Goal: Task Accomplishment & Management: Manage account settings

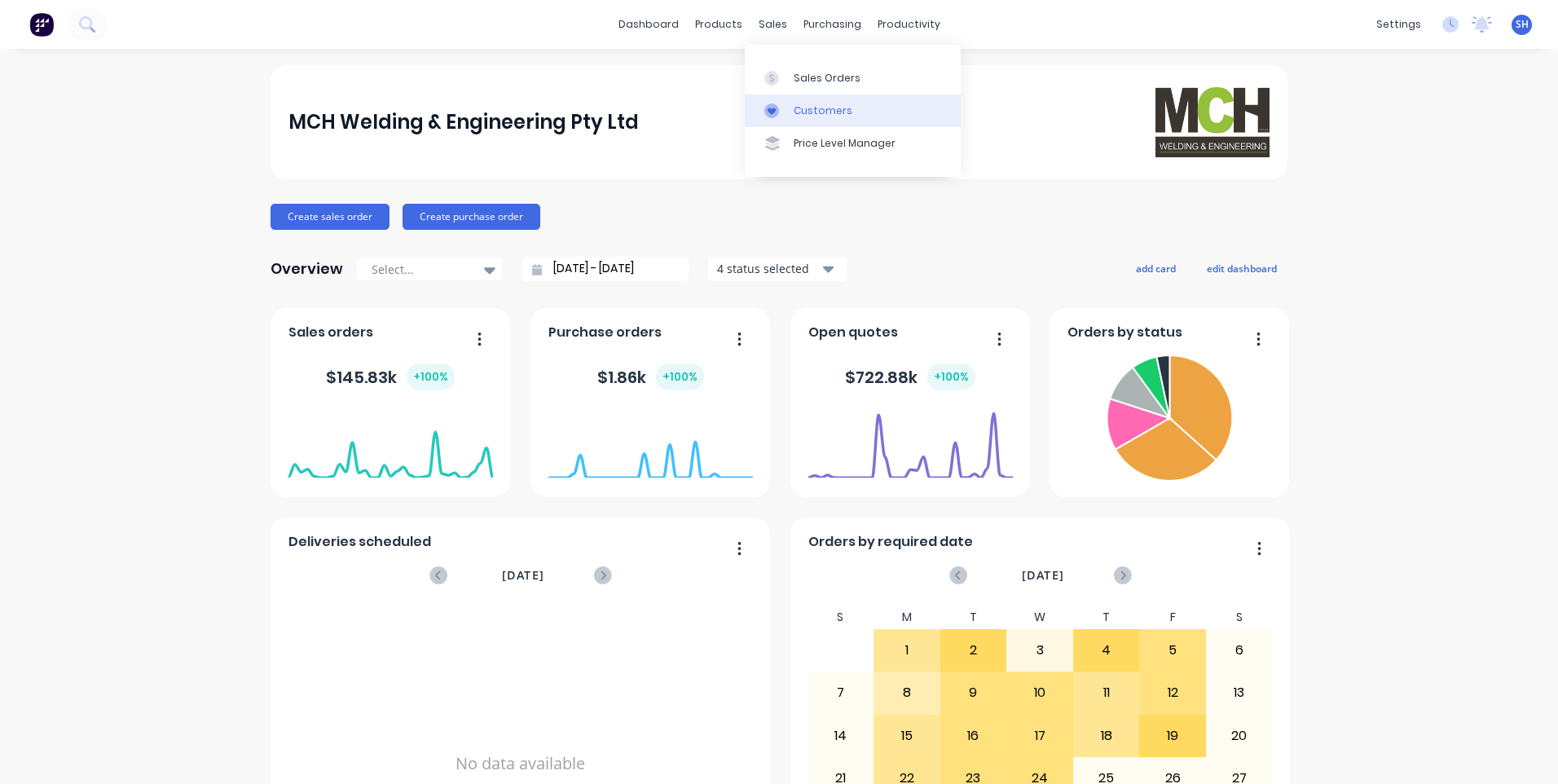
click at [812, 106] on div "Customers" at bounding box center [823, 111] width 58 height 15
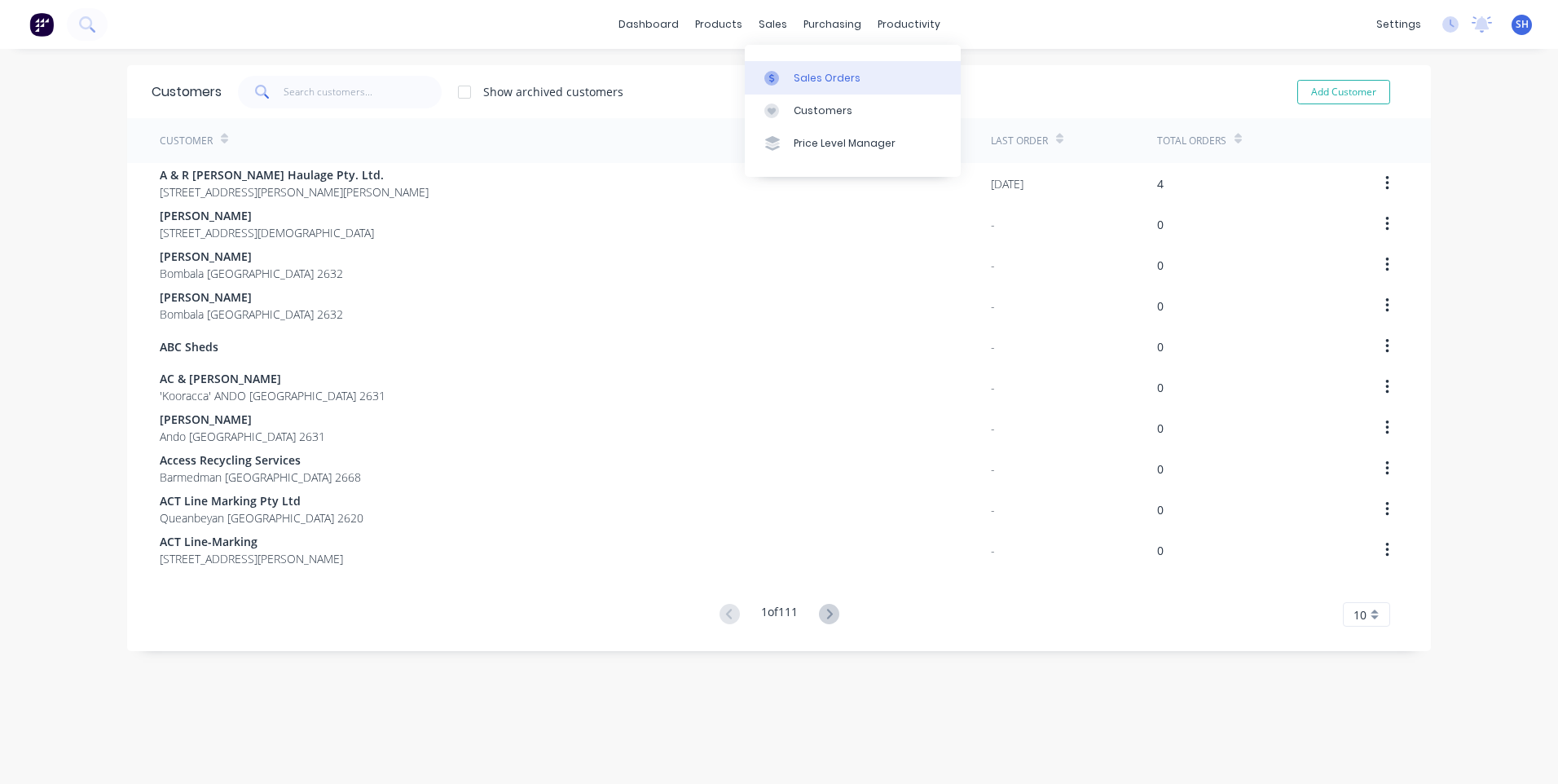
click at [813, 74] on div "Sales Orders" at bounding box center [827, 78] width 67 height 15
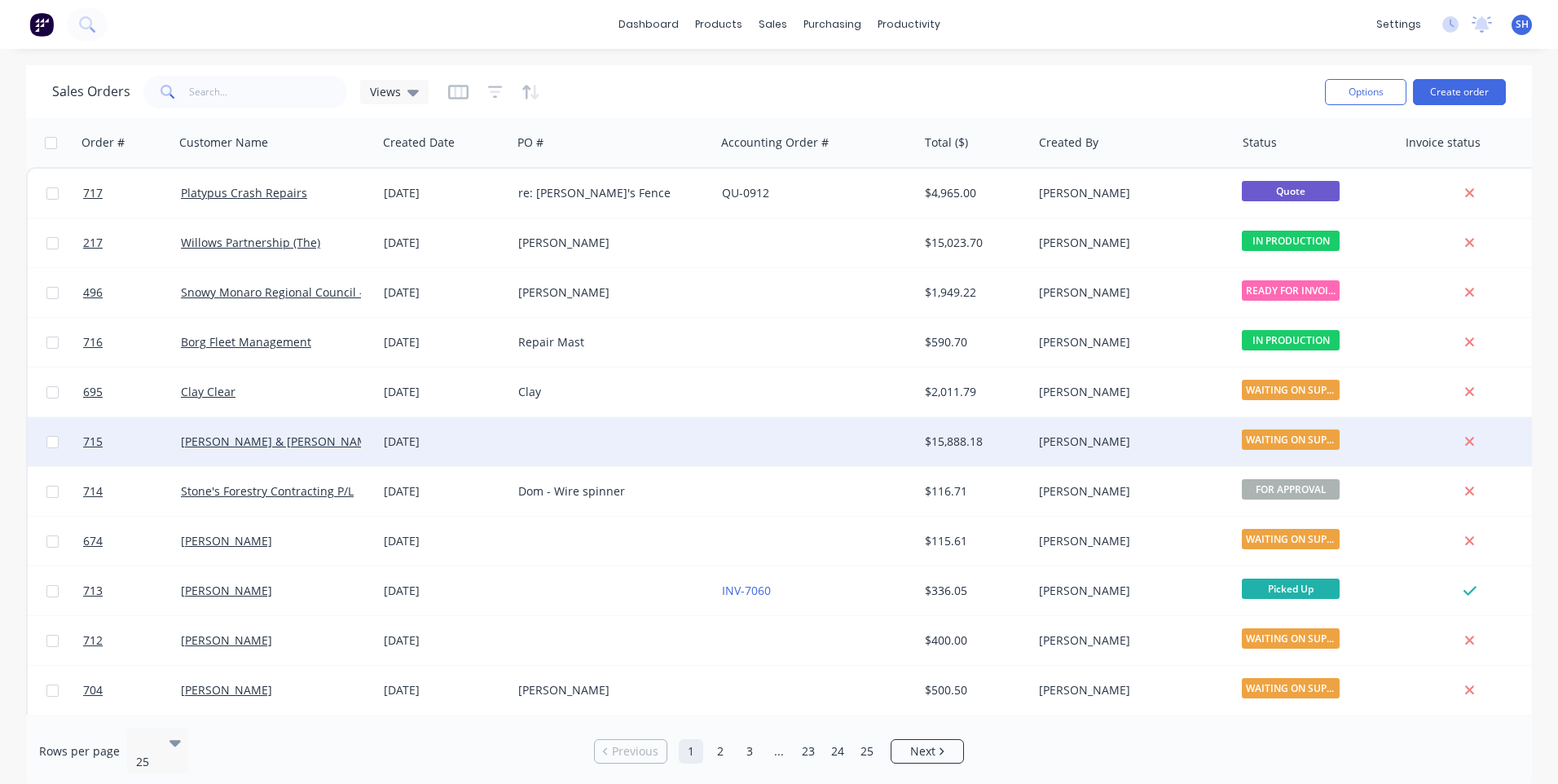
click at [322, 438] on div "[PERSON_NAME] & [PERSON_NAME]" at bounding box center [271, 441] width 181 height 16
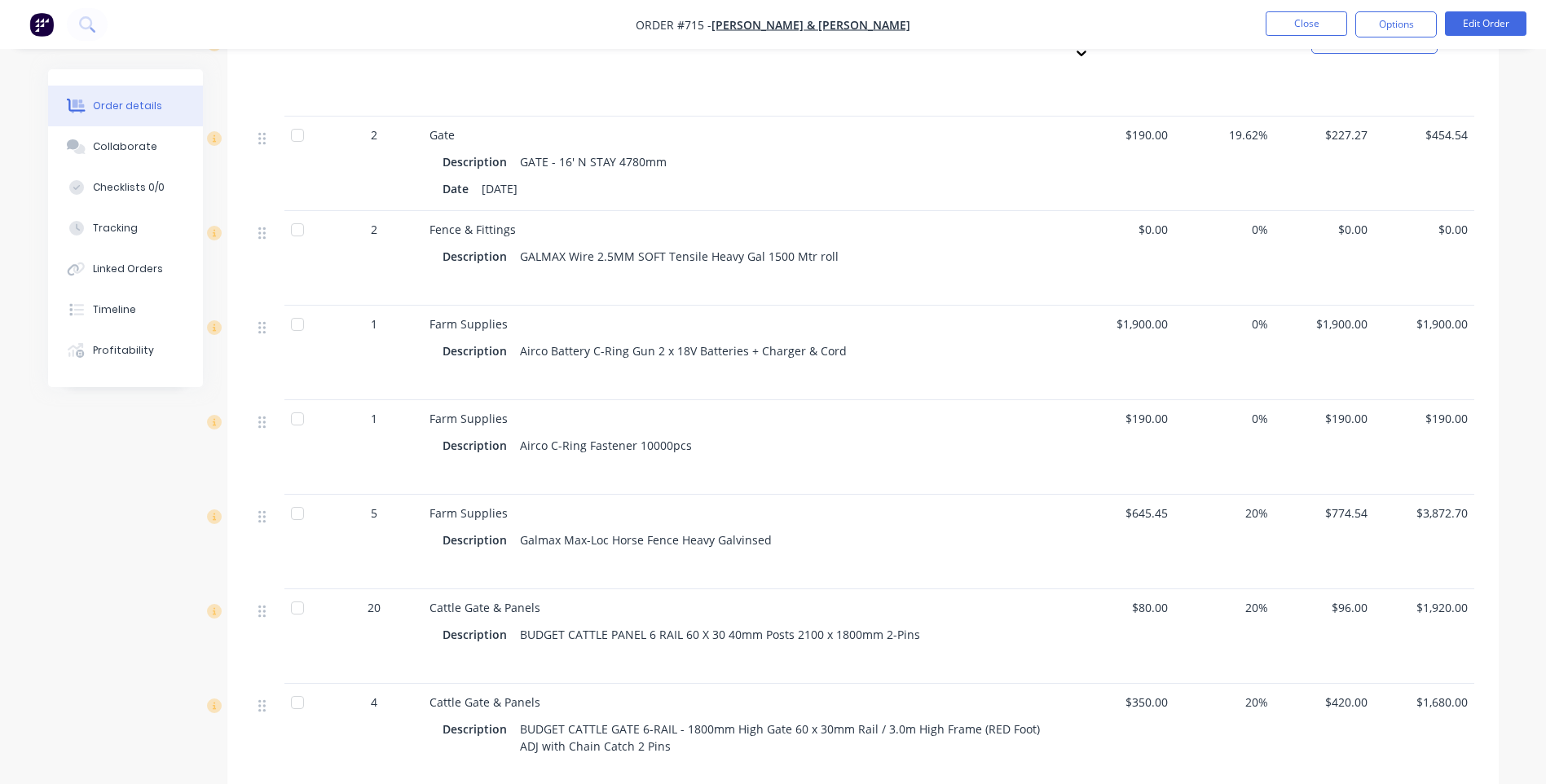
scroll to position [326, 0]
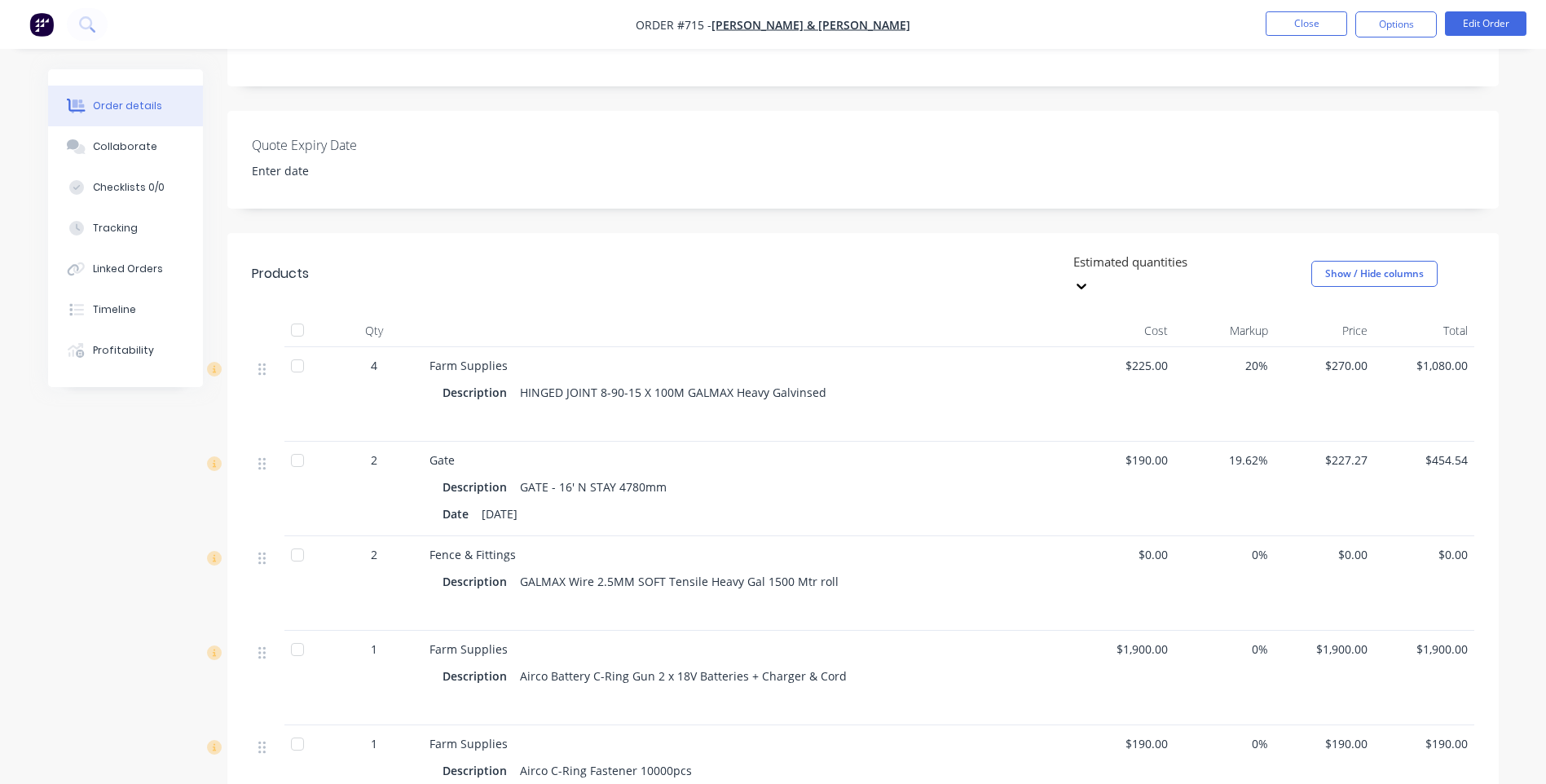
click at [612, 569] on div "GALMAX Wire 2.5MM SOFT Tensile Heavy Gal 1500 Mtr roll" at bounding box center [680, 580] width 332 height 24
click at [1477, 25] on button "Edit Order" at bounding box center [1486, 24] width 81 height 24
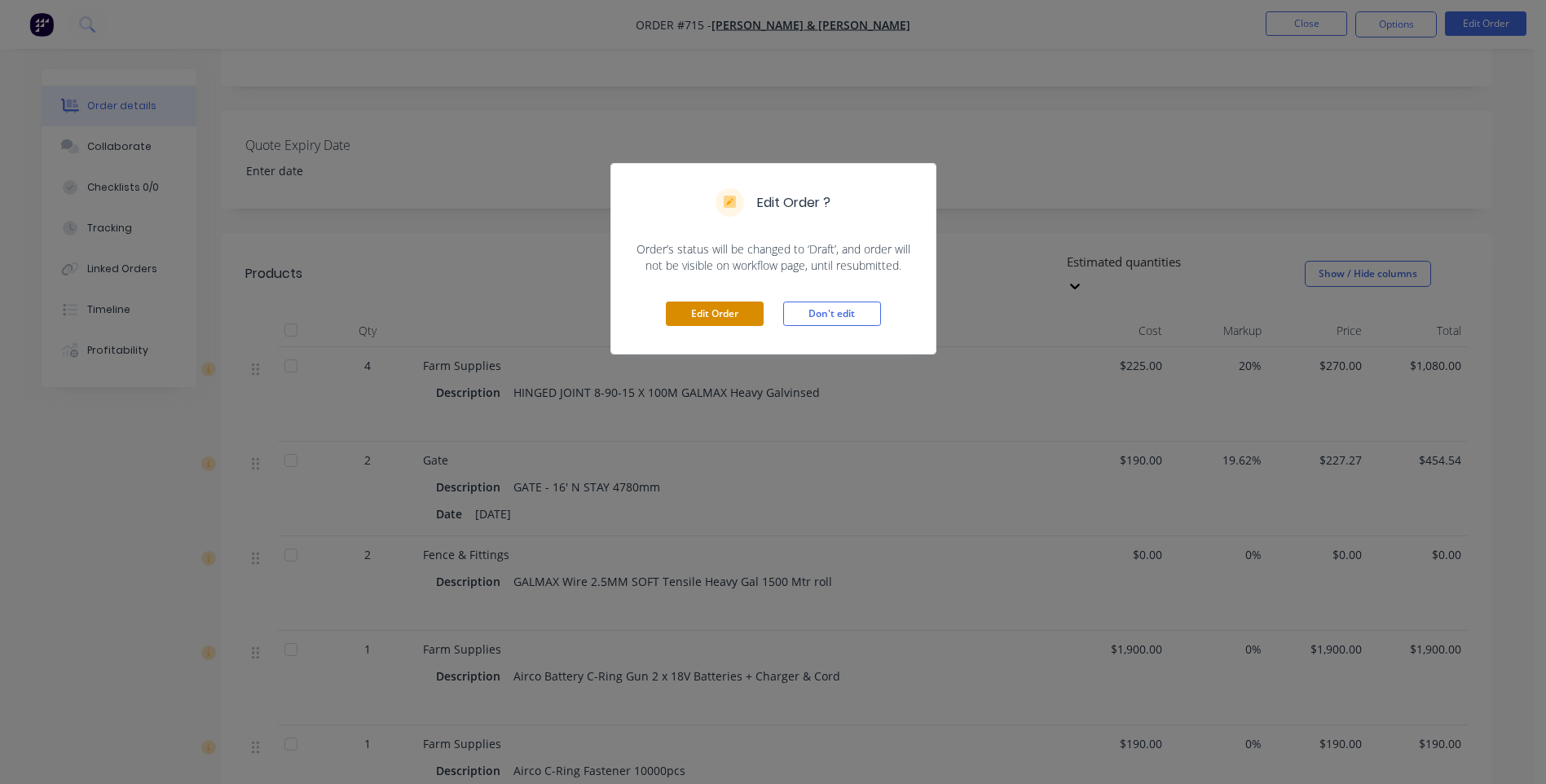
click at [719, 311] on button "Edit Order" at bounding box center [715, 314] width 98 height 24
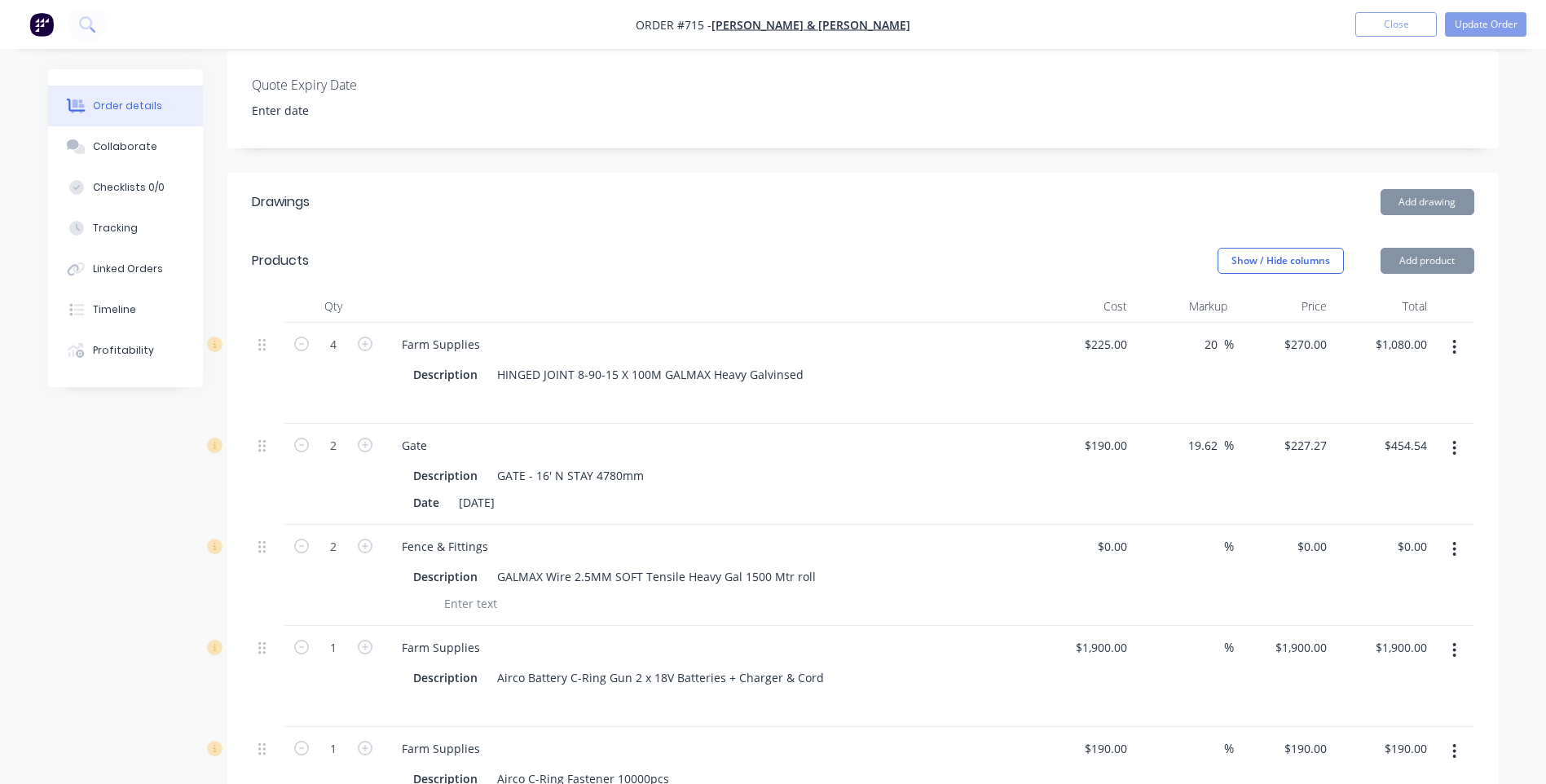
scroll to position [407, 0]
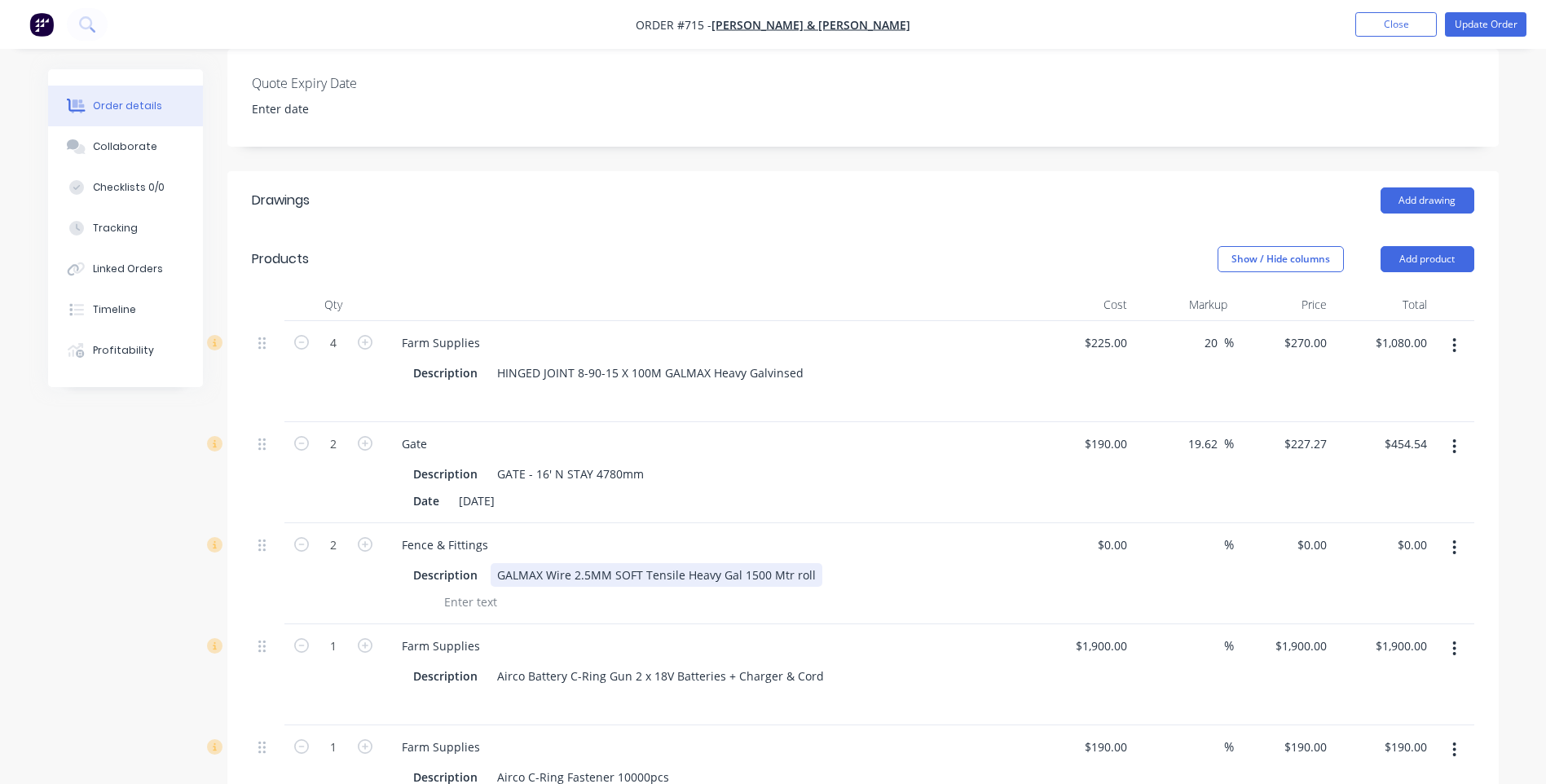
click at [586, 563] on div "GALMAX Wire 2.5MM SOFT Tensile Heavy Gal 1500 Mtr roll" at bounding box center [657, 574] width 332 height 24
click at [1127, 533] on input "0" at bounding box center [1125, 545] width 19 height 24
type input "$165.00"
type input "$330.00"
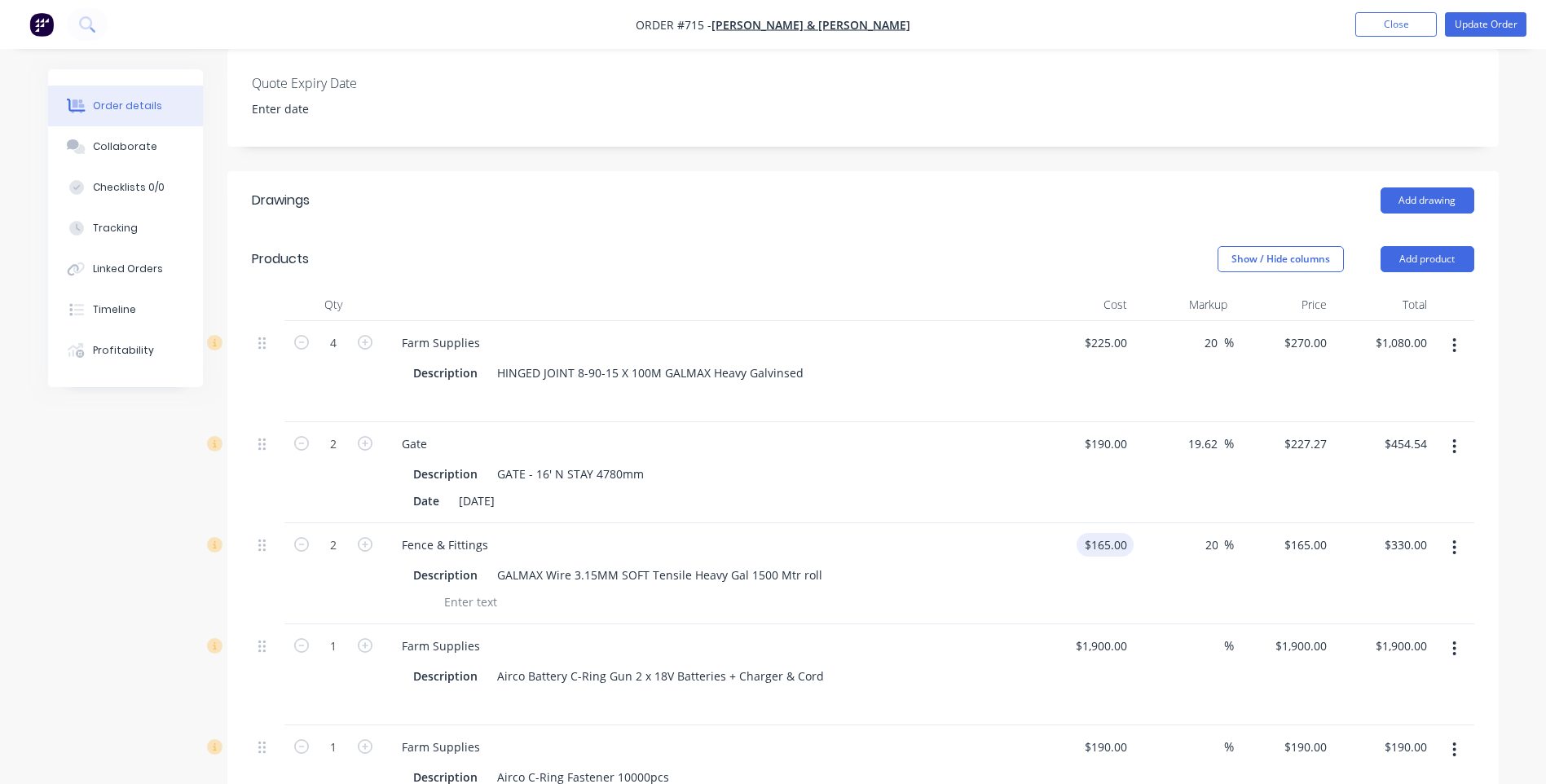
type input "20"
type input "198"
type input "$396.00"
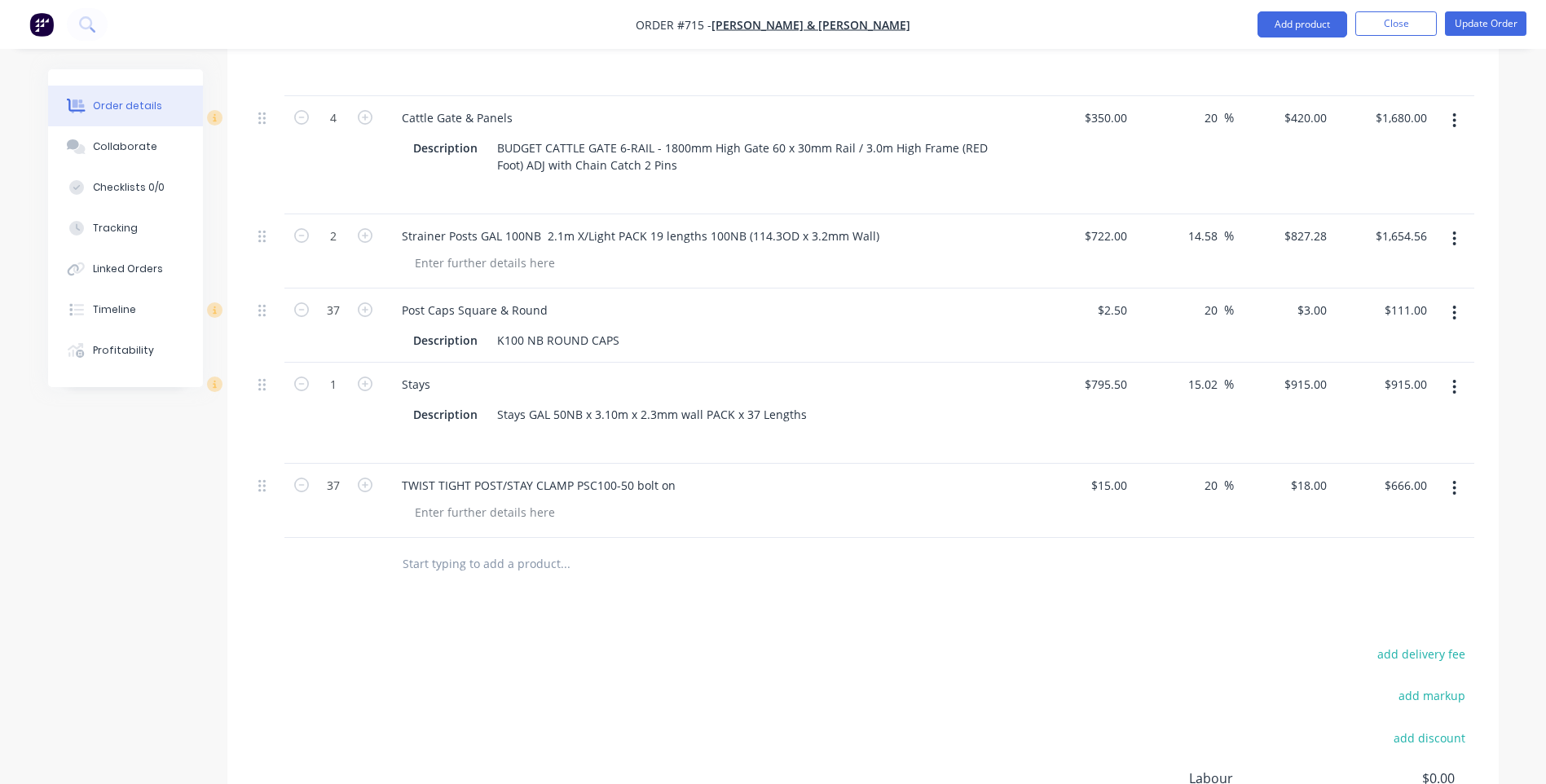
scroll to position [1222, 0]
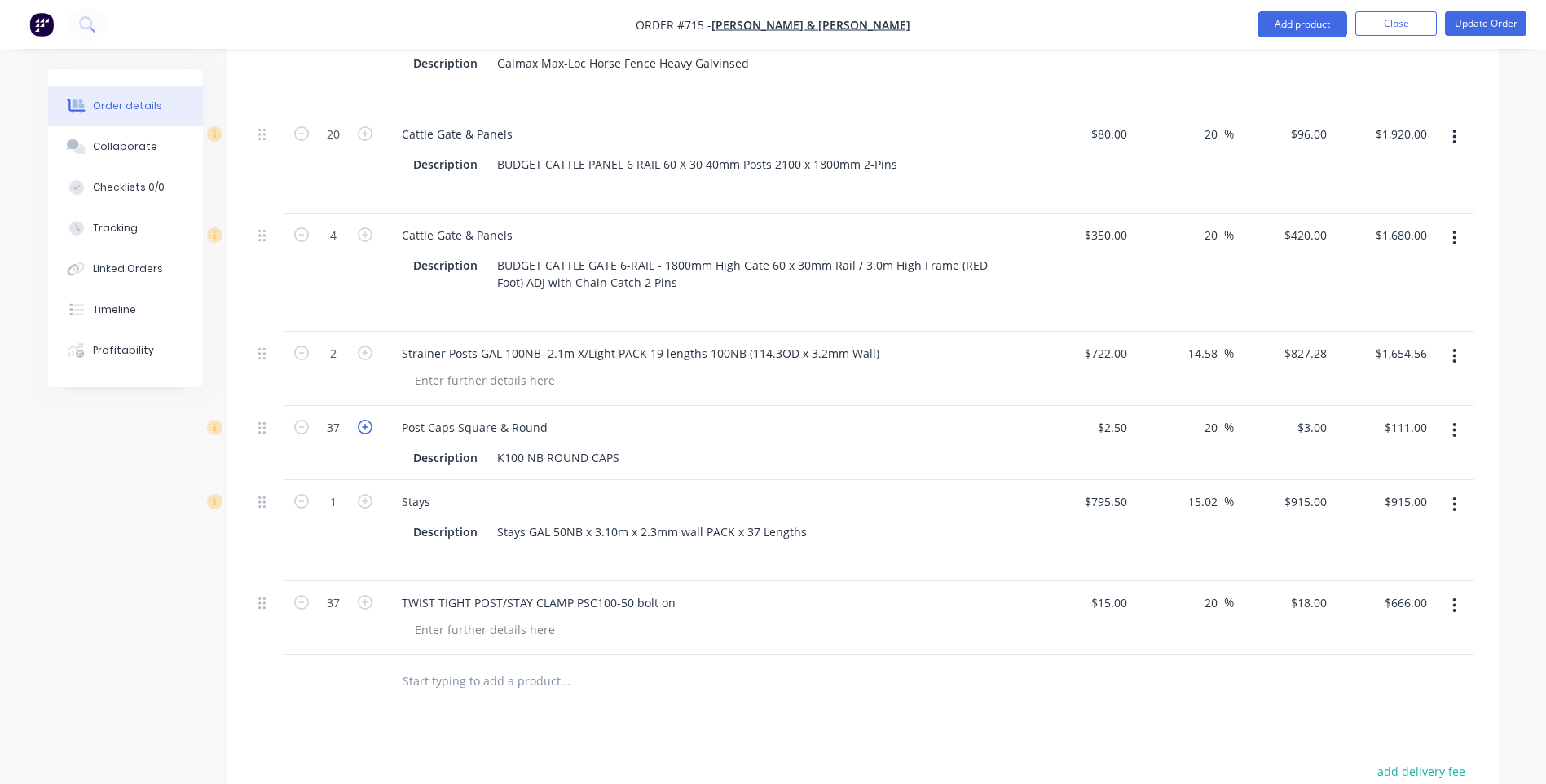
type input "$198.00"
click at [362, 419] on icon "button" at bounding box center [366, 427] width 15 height 15
type input "38"
type input "$114.00"
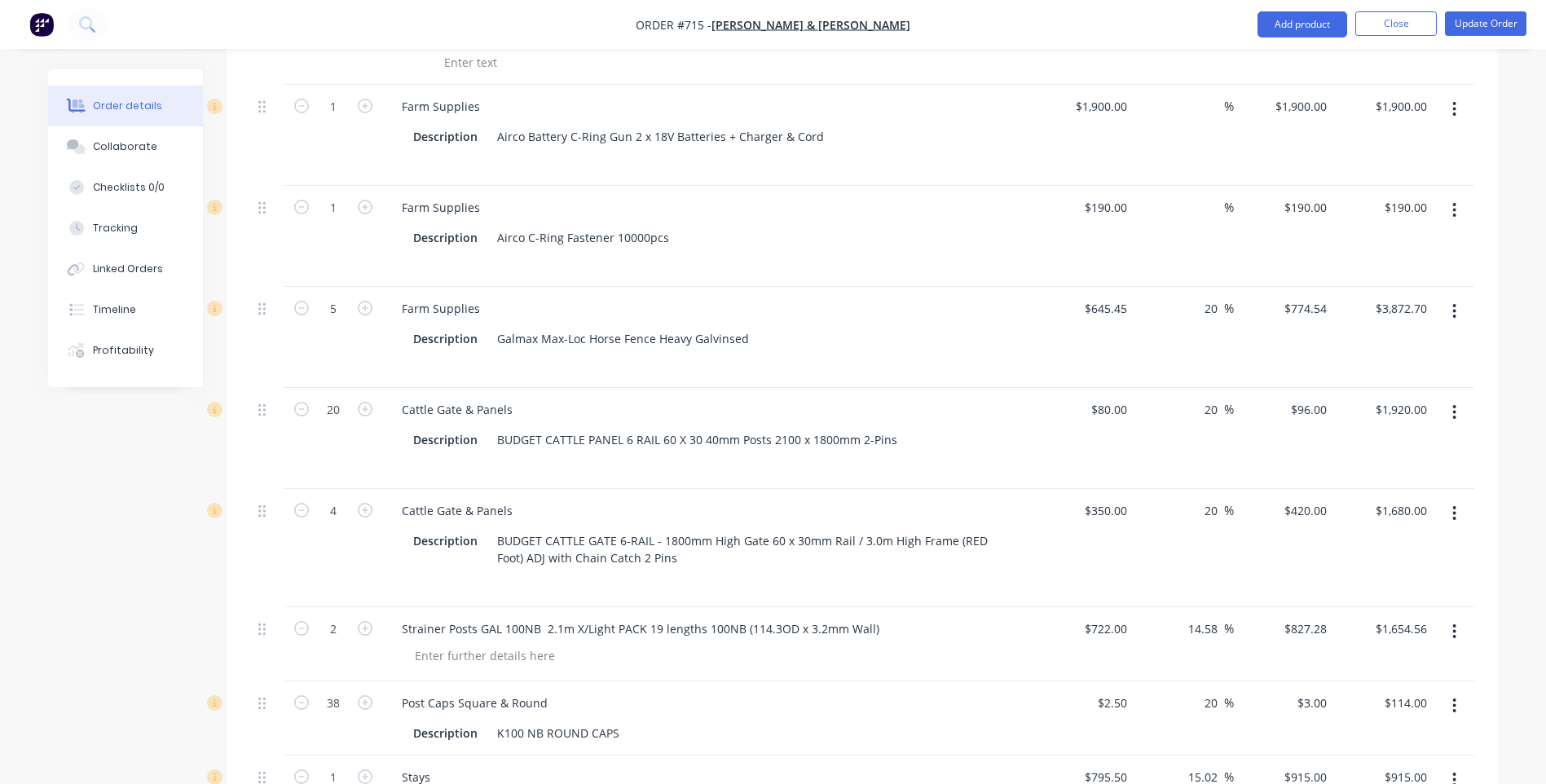
scroll to position [896, 0]
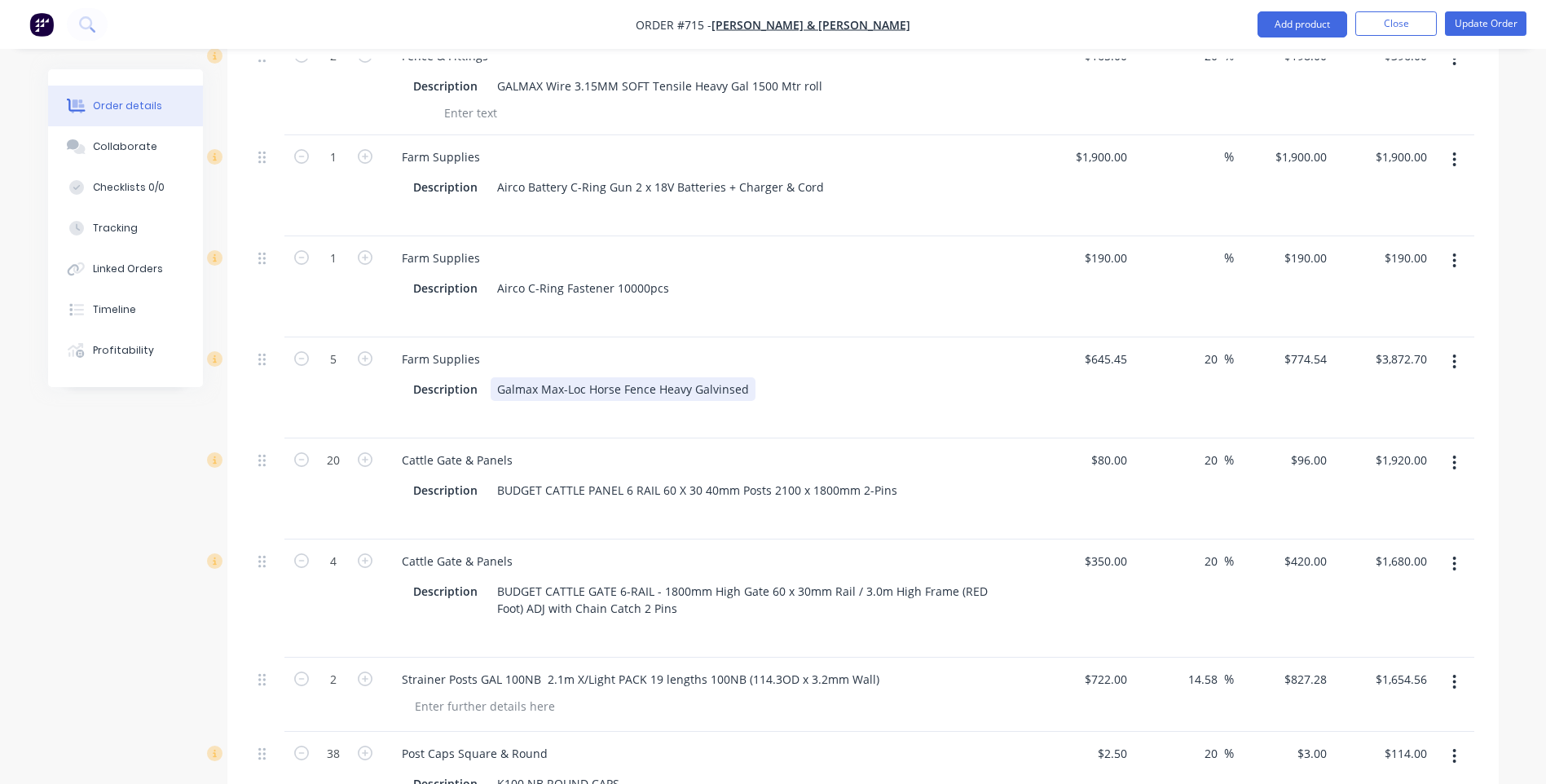
click at [746, 377] on div "Galmax Max-Loc Horse Fence Heavy Galvinsed" at bounding box center [623, 388] width 265 height 24
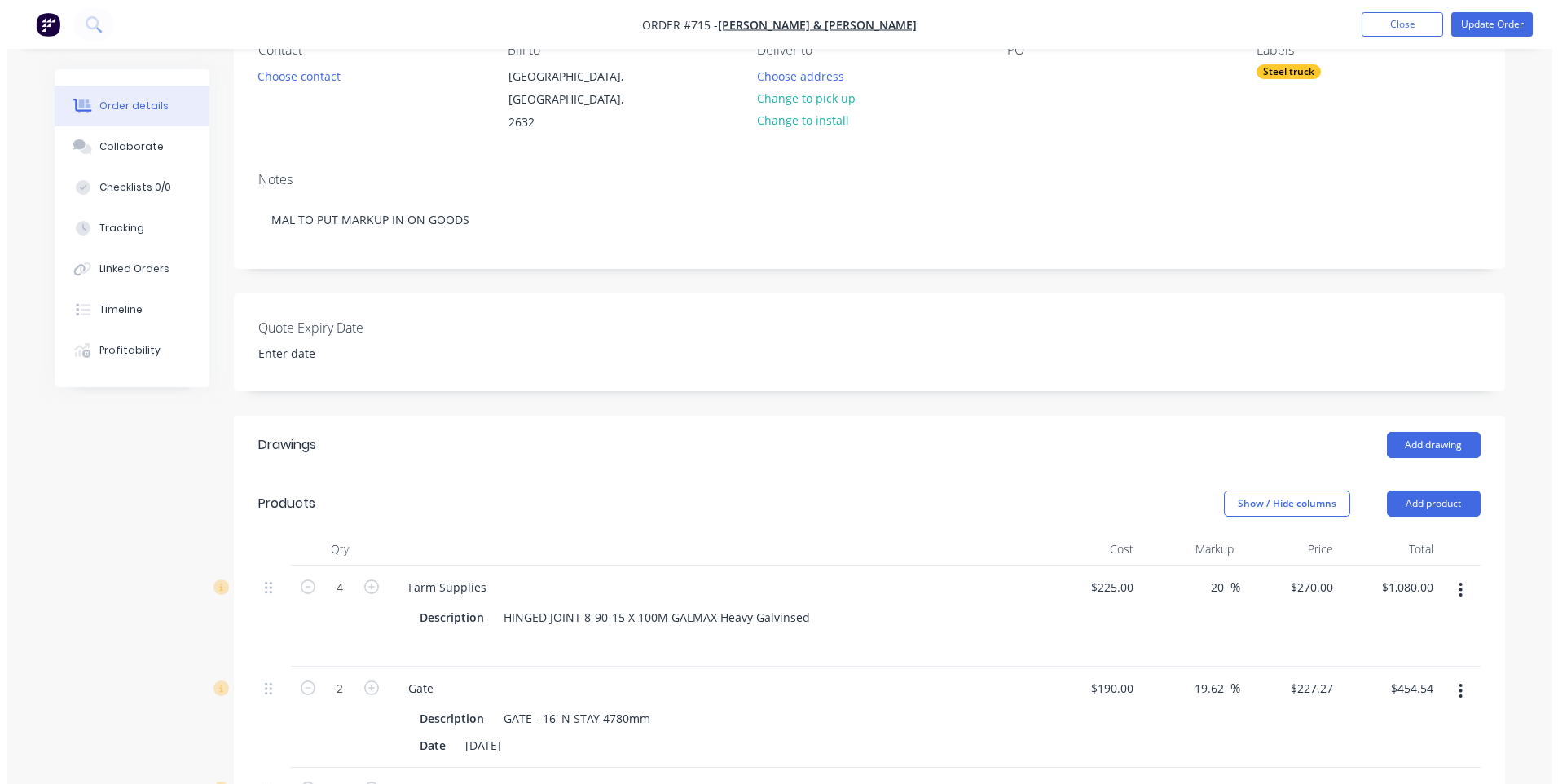
scroll to position [0, 0]
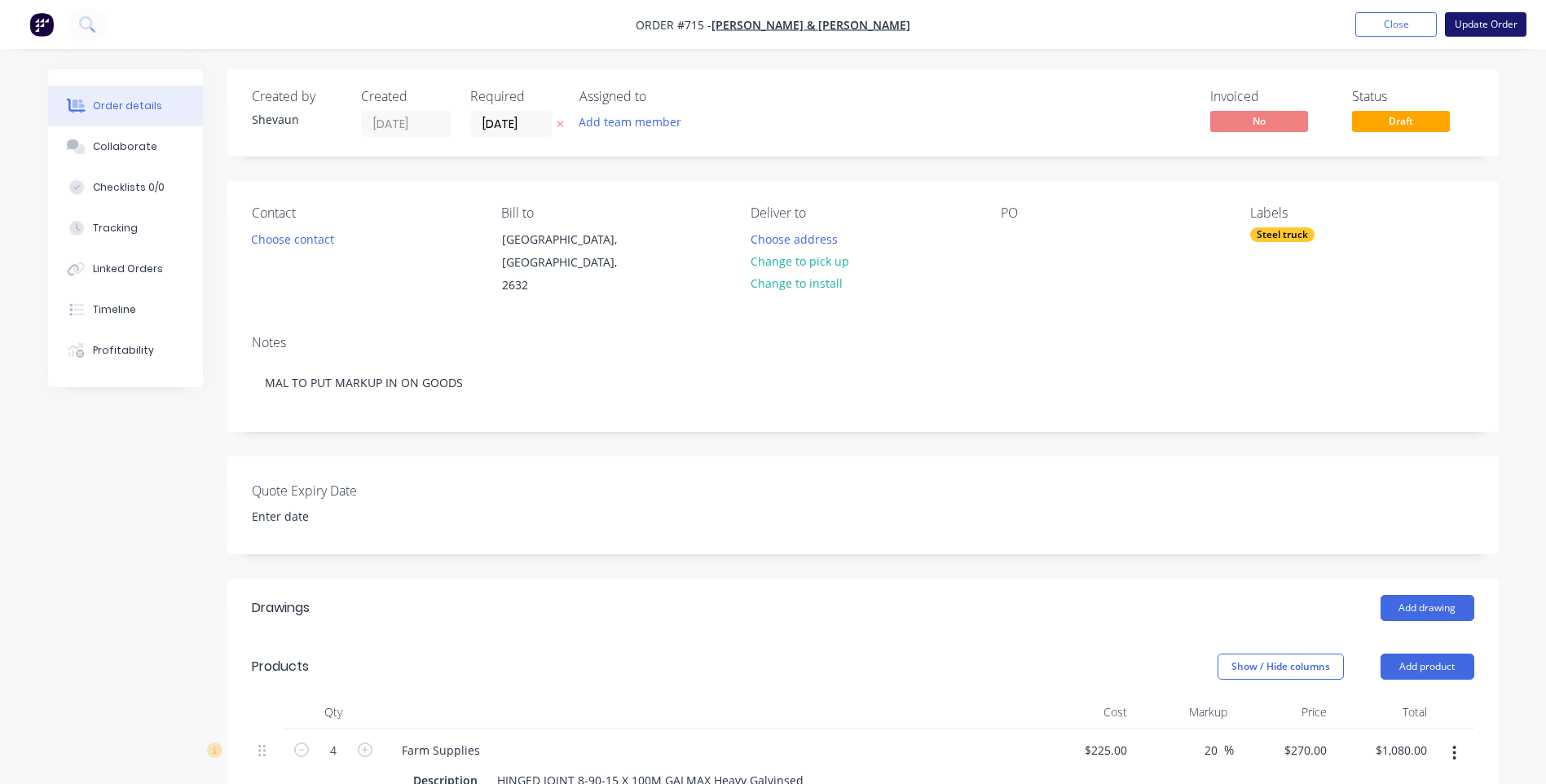
click at [1485, 17] on button "Update Order" at bounding box center [1486, 24] width 81 height 24
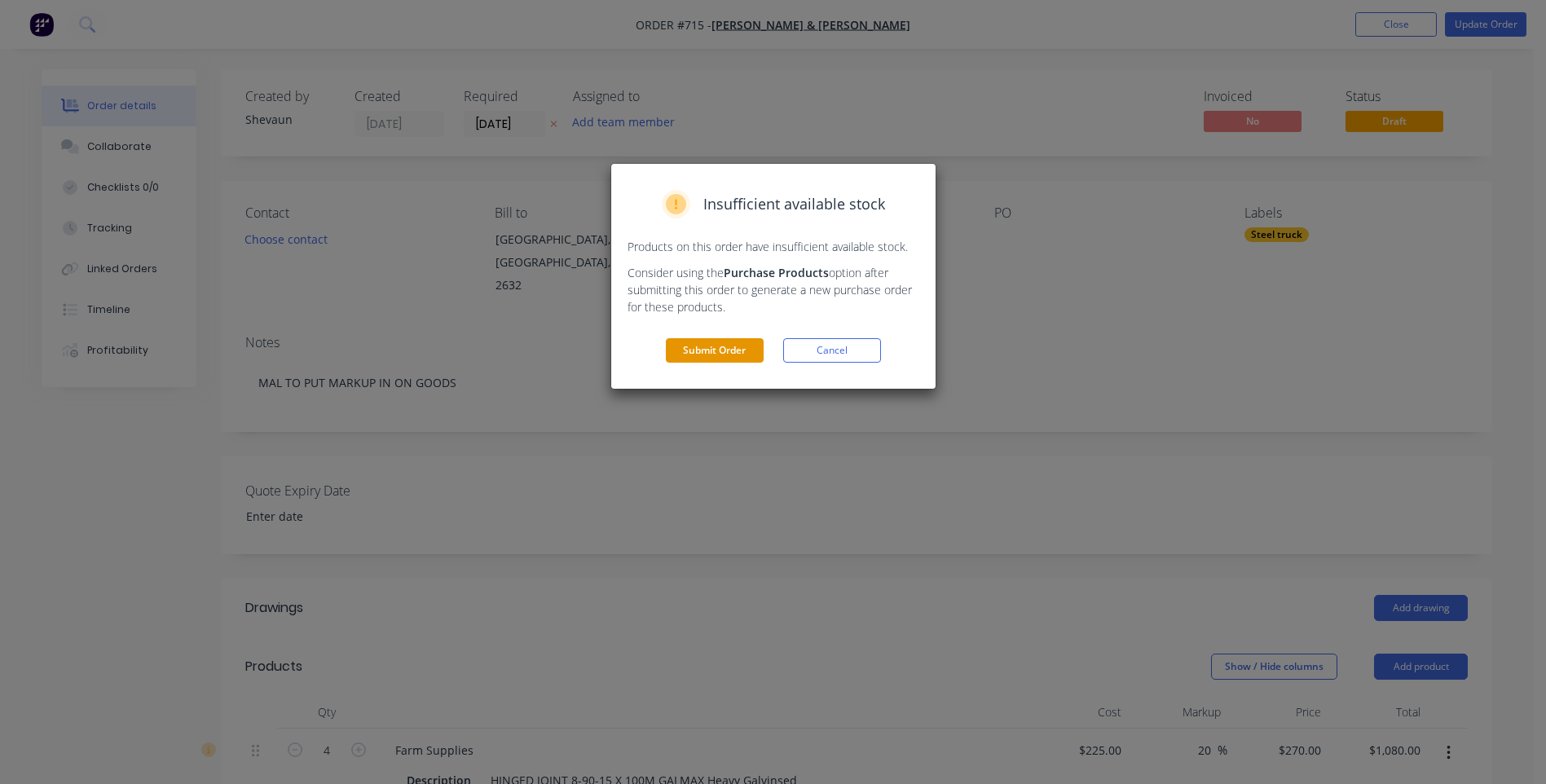
click at [708, 343] on button "Submit Order" at bounding box center [715, 351] width 98 height 24
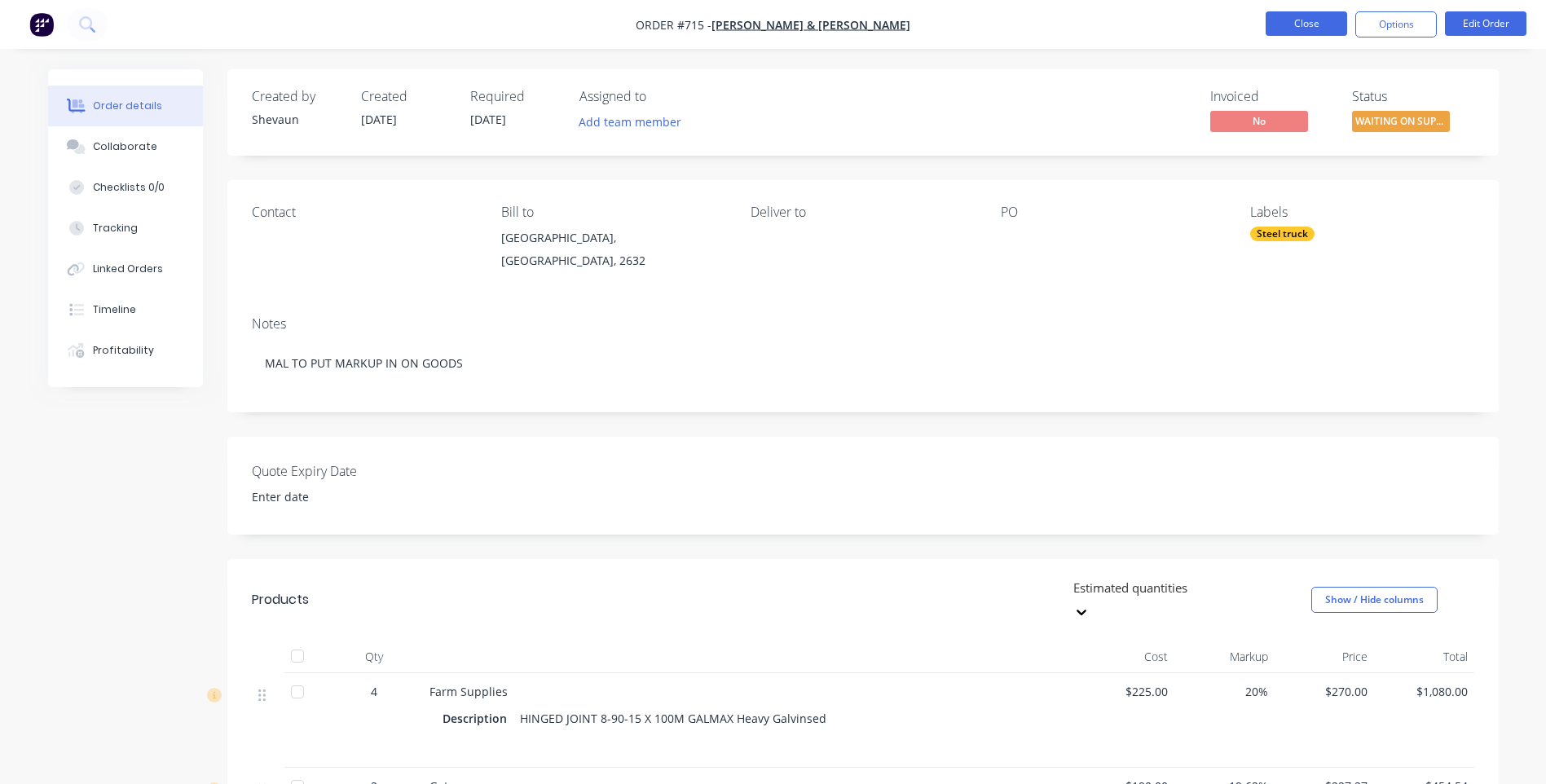
click at [1304, 24] on button "Close" at bounding box center [1307, 24] width 81 height 24
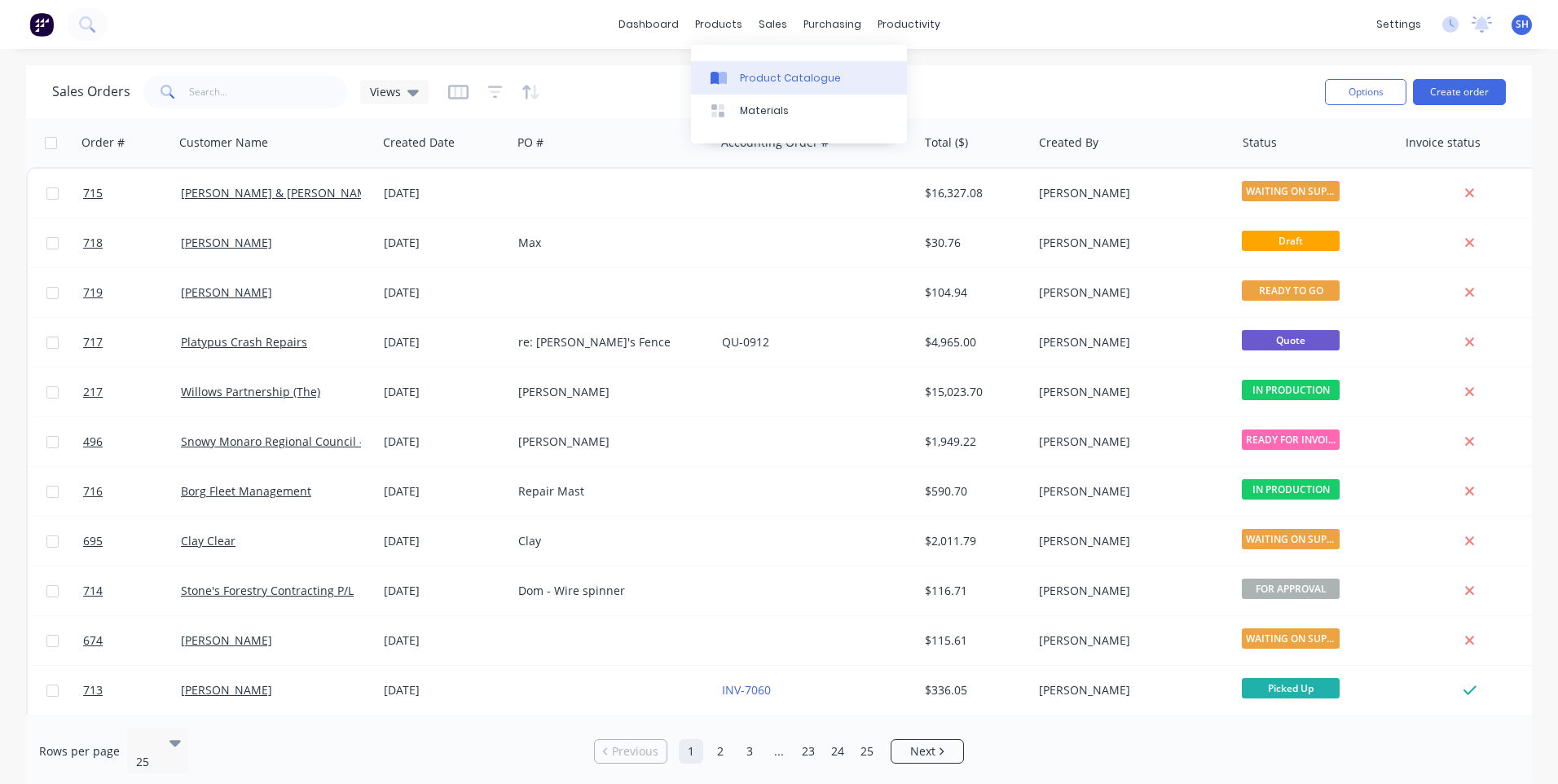
click at [772, 75] on div "Product Catalogue" at bounding box center [790, 78] width 101 height 15
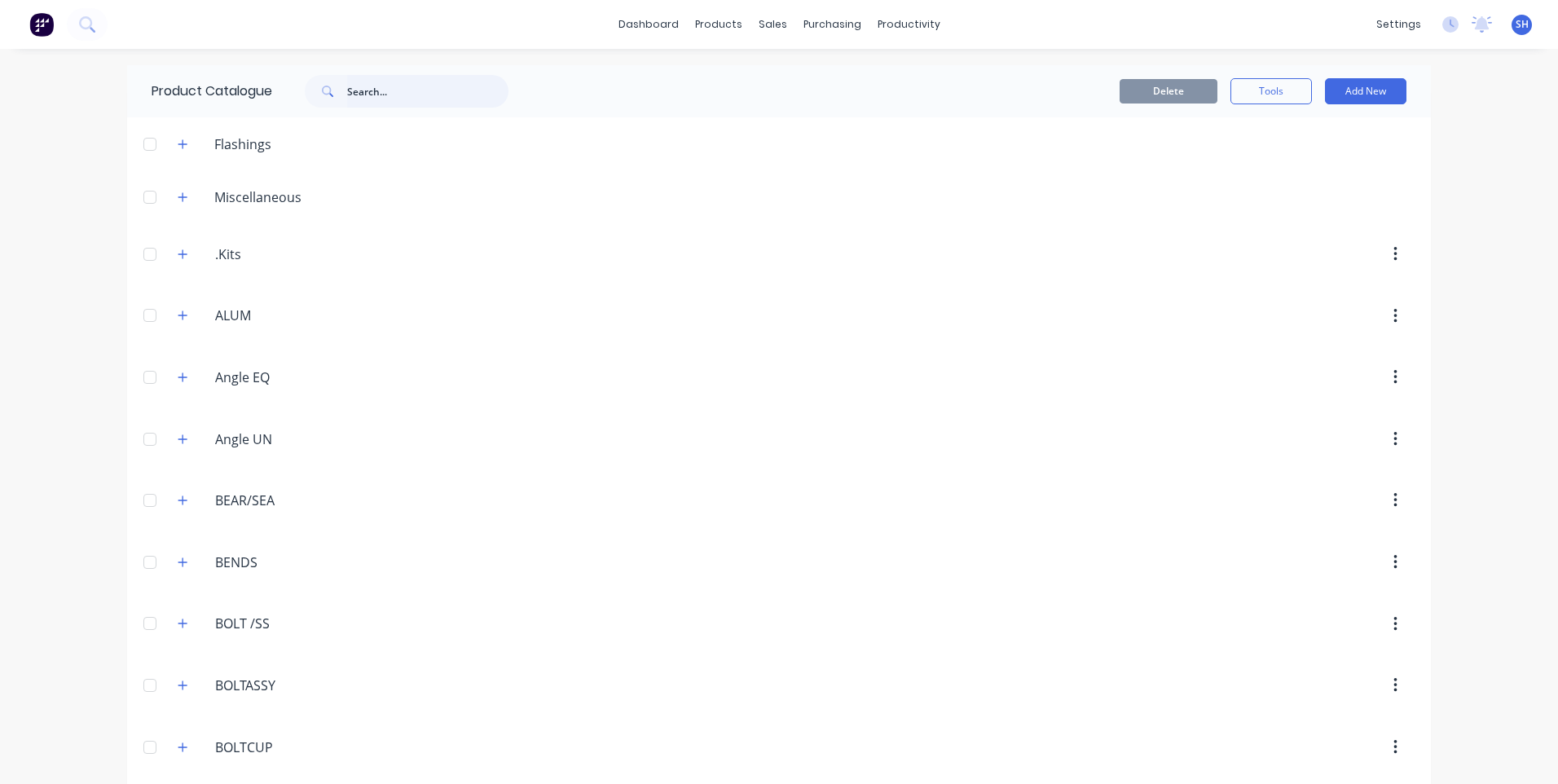
click at [351, 91] on input "text" at bounding box center [427, 91] width 161 height 33
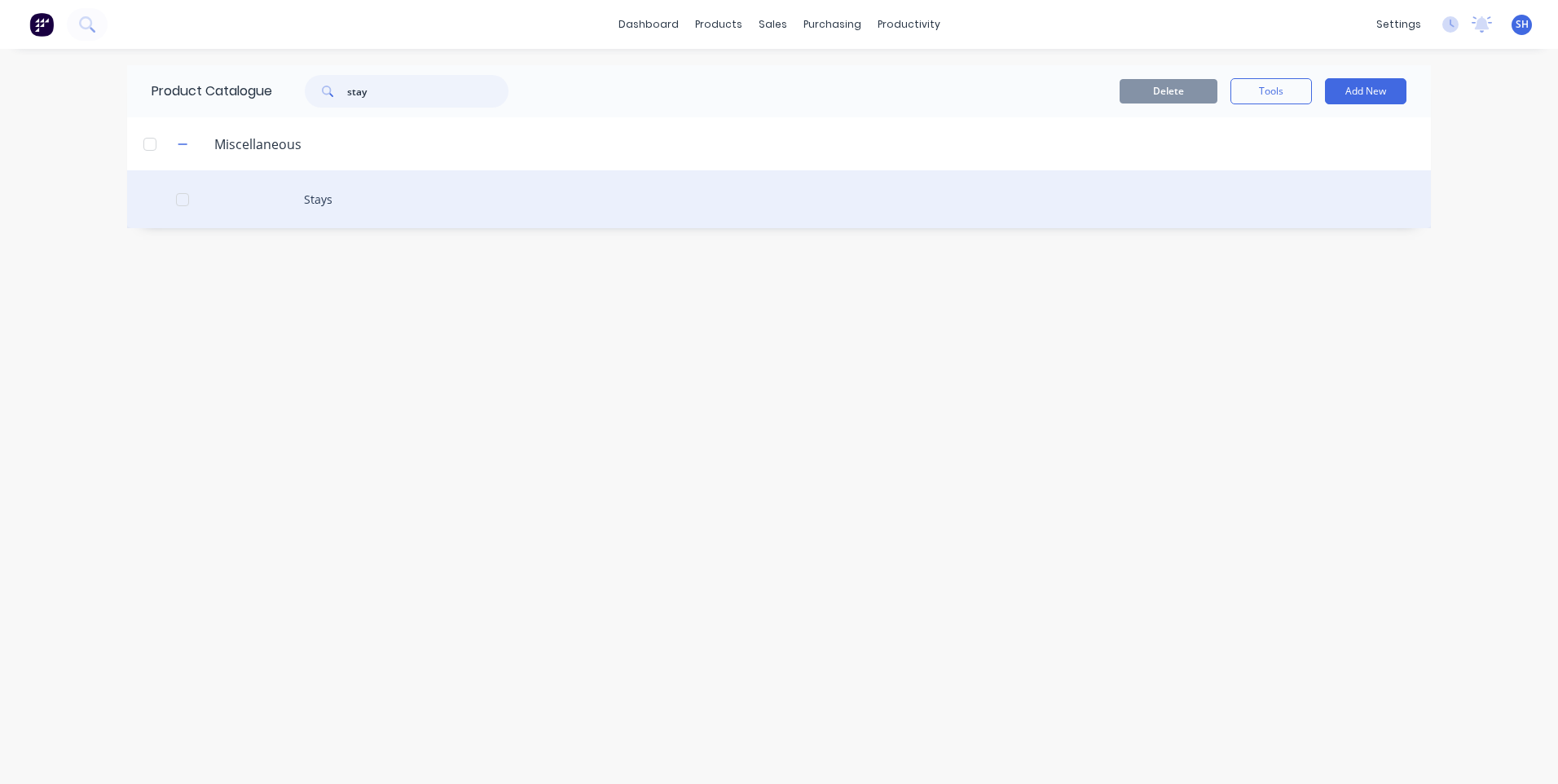
type input "stay"
click at [322, 196] on div "Stays" at bounding box center [779, 199] width 1304 height 57
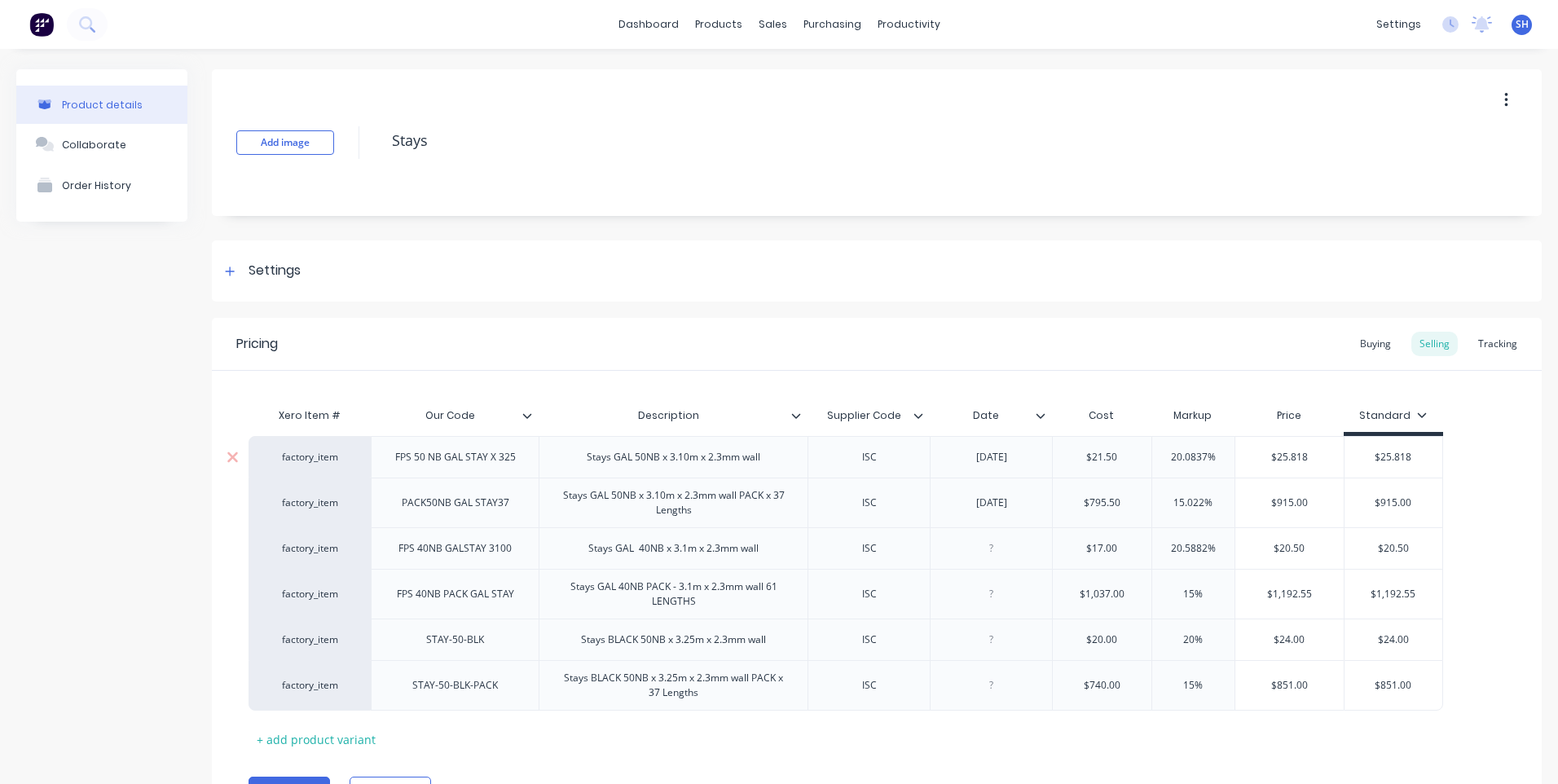
click at [1102, 454] on input "$21.50" at bounding box center [1102, 457] width 99 height 15
type input "$22.50"
drag, startPoint x: 995, startPoint y: 463, endPoint x: 960, endPoint y: 465, distance: 35.1
click at [960, 465] on div "[DATE]" at bounding box center [992, 457] width 81 height 21
drag, startPoint x: 1127, startPoint y: 503, endPoint x: 1078, endPoint y: 503, distance: 49.0
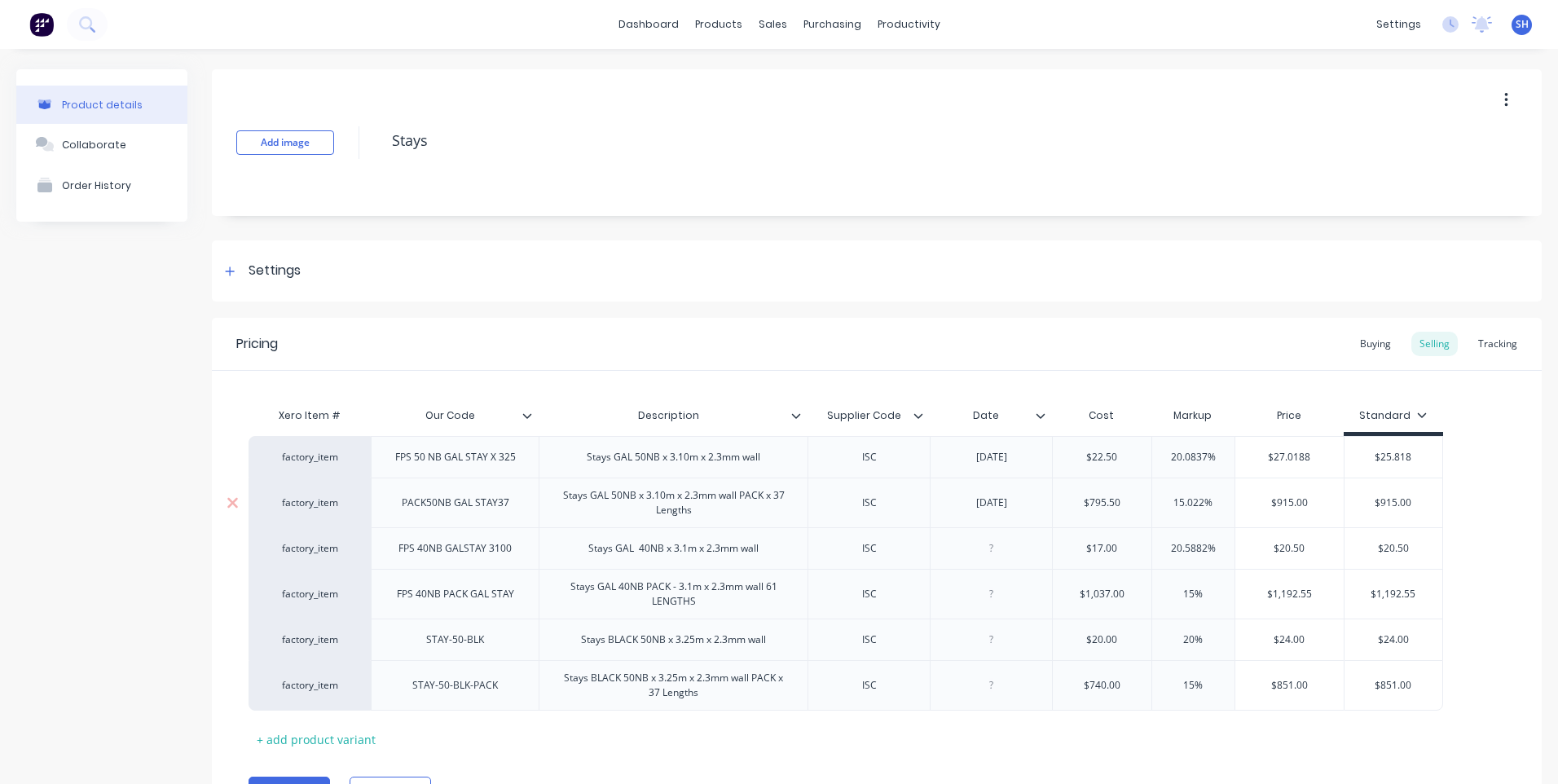
click at [1078, 503] on input "$795.50" at bounding box center [1102, 503] width 99 height 15
type input "832.50"
drag, startPoint x: 997, startPoint y: 509, endPoint x: 970, endPoint y: 509, distance: 27.0
click at [970, 509] on div "[DATE]" at bounding box center [992, 502] width 81 height 21
click at [959, 750] on div "Xero Item # Our Code Description Supplier Code Date Cost Markup Price Standard …" at bounding box center [877, 576] width 1256 height 352
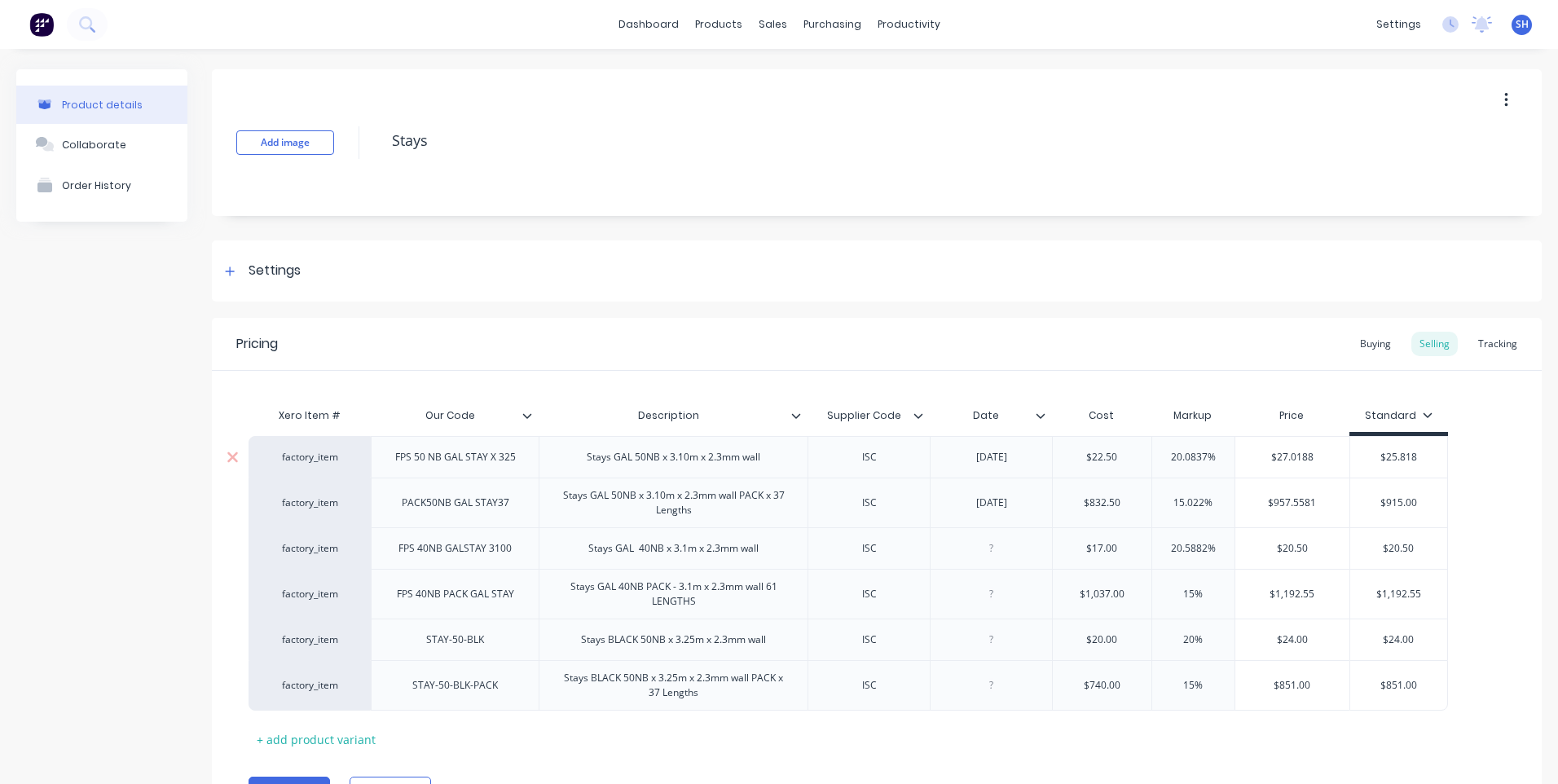
drag, startPoint x: 1419, startPoint y: 458, endPoint x: 1364, endPoint y: 456, distance: 55.0
click at [1364, 456] on input "$25.818" at bounding box center [1400, 457] width 98 height 15
type input "27.00"
click at [1320, 457] on input "$27.0188" at bounding box center [1292, 457] width 114 height 15
type input "$27.00"
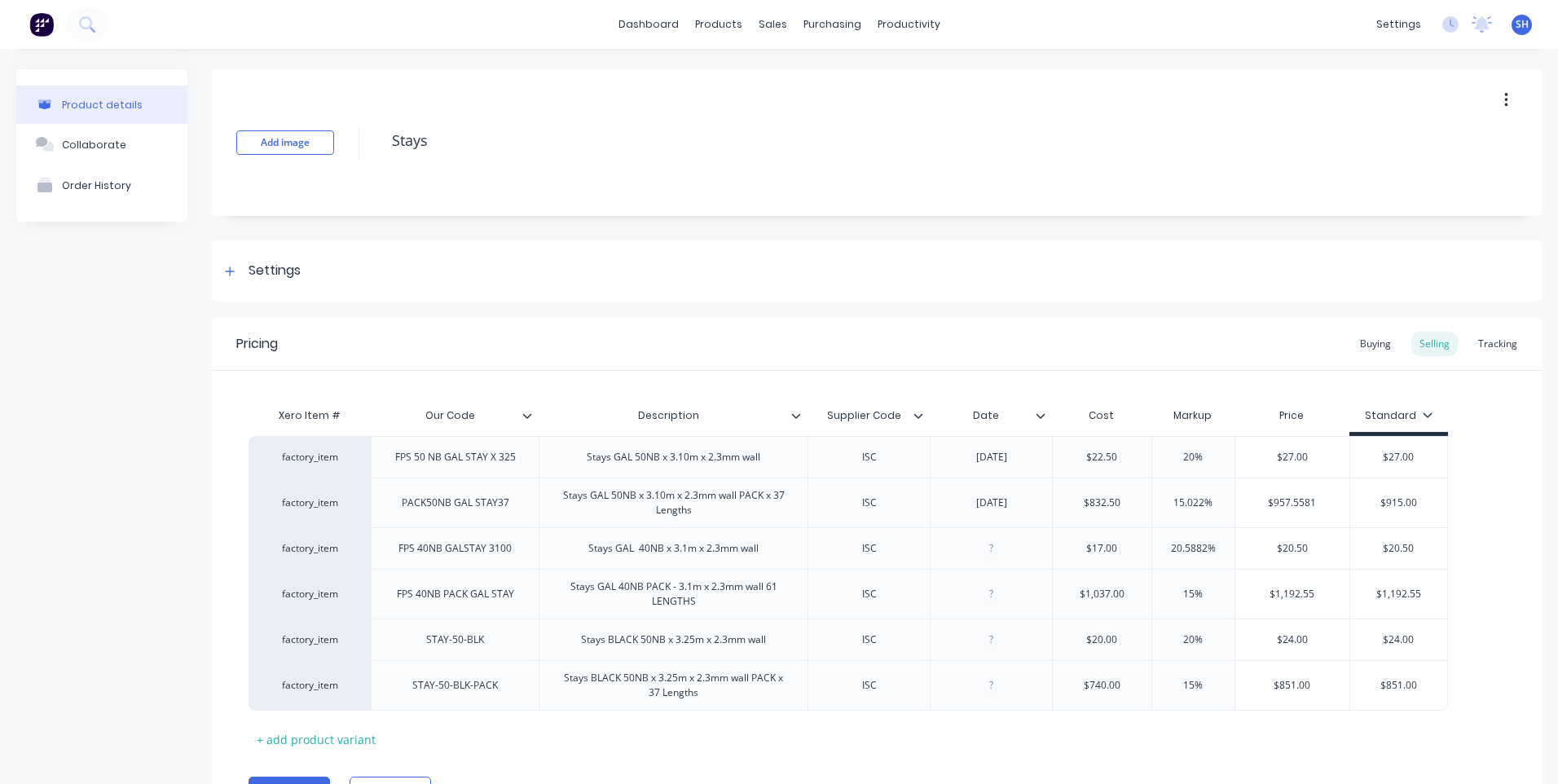
click at [839, 741] on div "Xero Item # Our Code Description Supplier Code Date Cost Markup Price Standard …" at bounding box center [877, 576] width 1256 height 352
click at [1317, 503] on input "$957.5581" at bounding box center [1292, 503] width 114 height 15
type input "$957.27"
click at [1411, 501] on input "$915.00" at bounding box center [1394, 503] width 98 height 15
type input "$957.27"
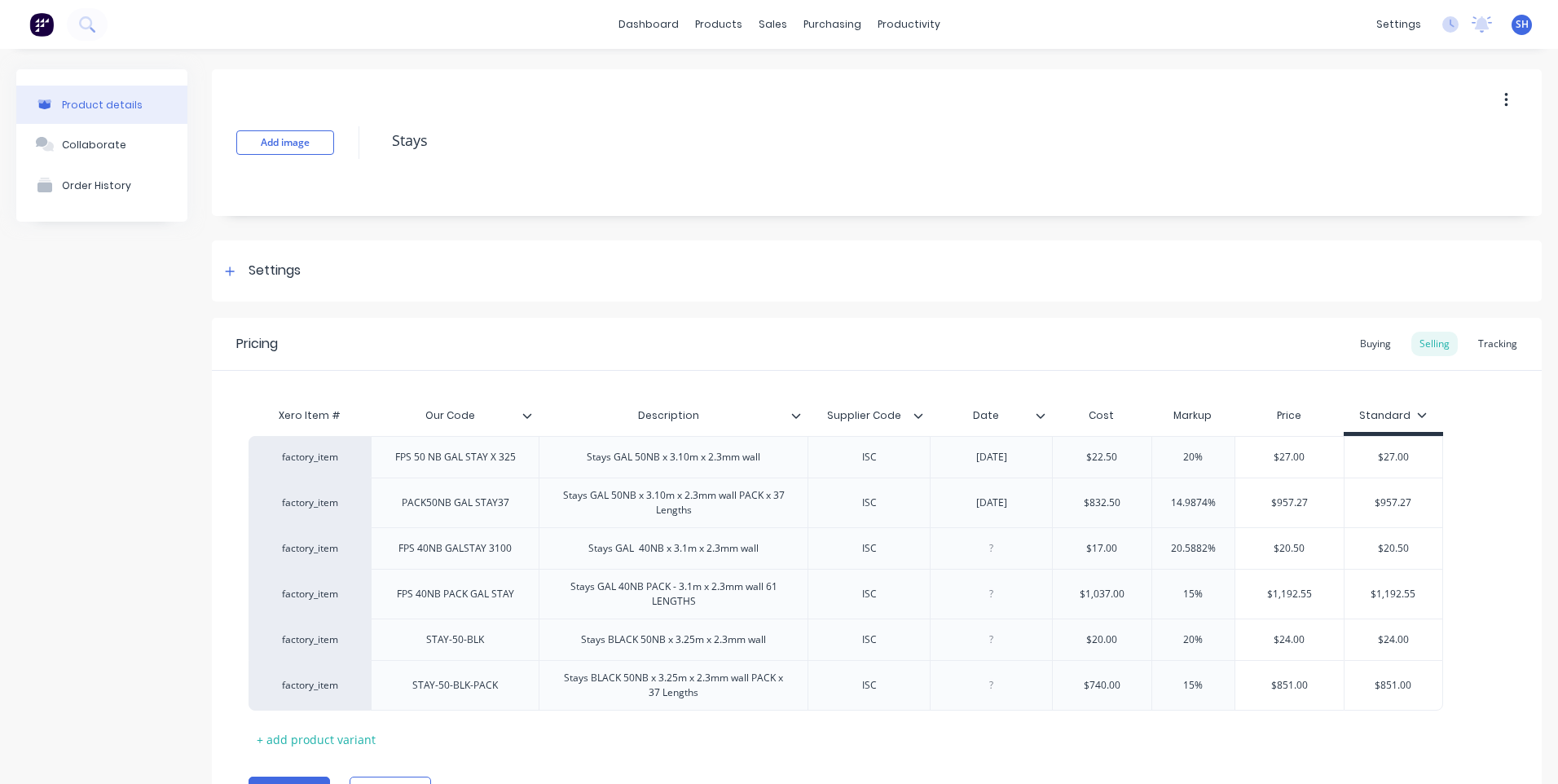
click at [1478, 498] on div "factory_item FPS 50 NB GAL STAY X 325 Stays GAL 50NB x 3.10m x 2.3mm wall ISC 0…" at bounding box center [877, 573] width 1256 height 274
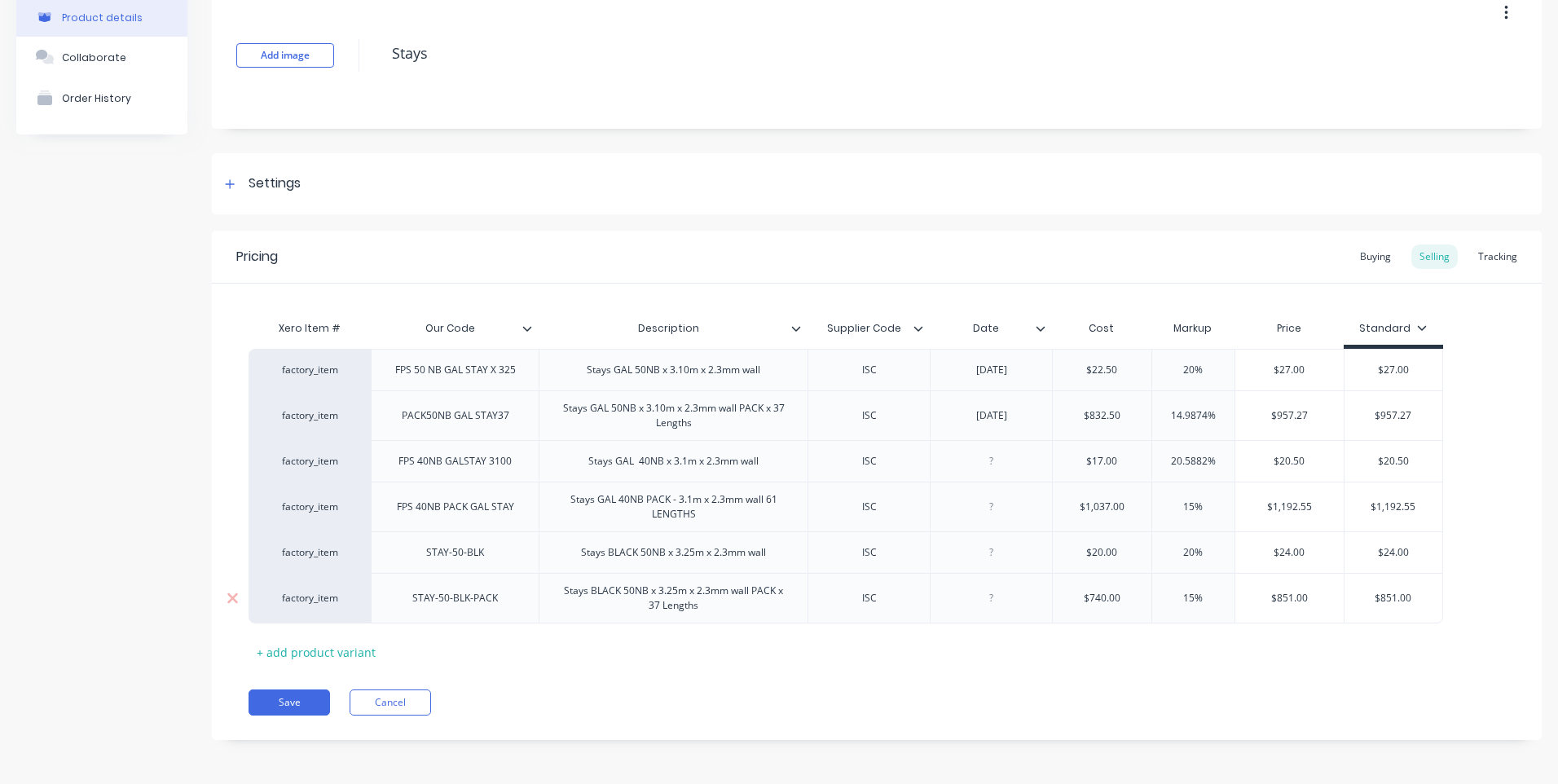
scroll to position [88, 0]
click at [306, 700] on button "Save" at bounding box center [289, 702] width 81 height 26
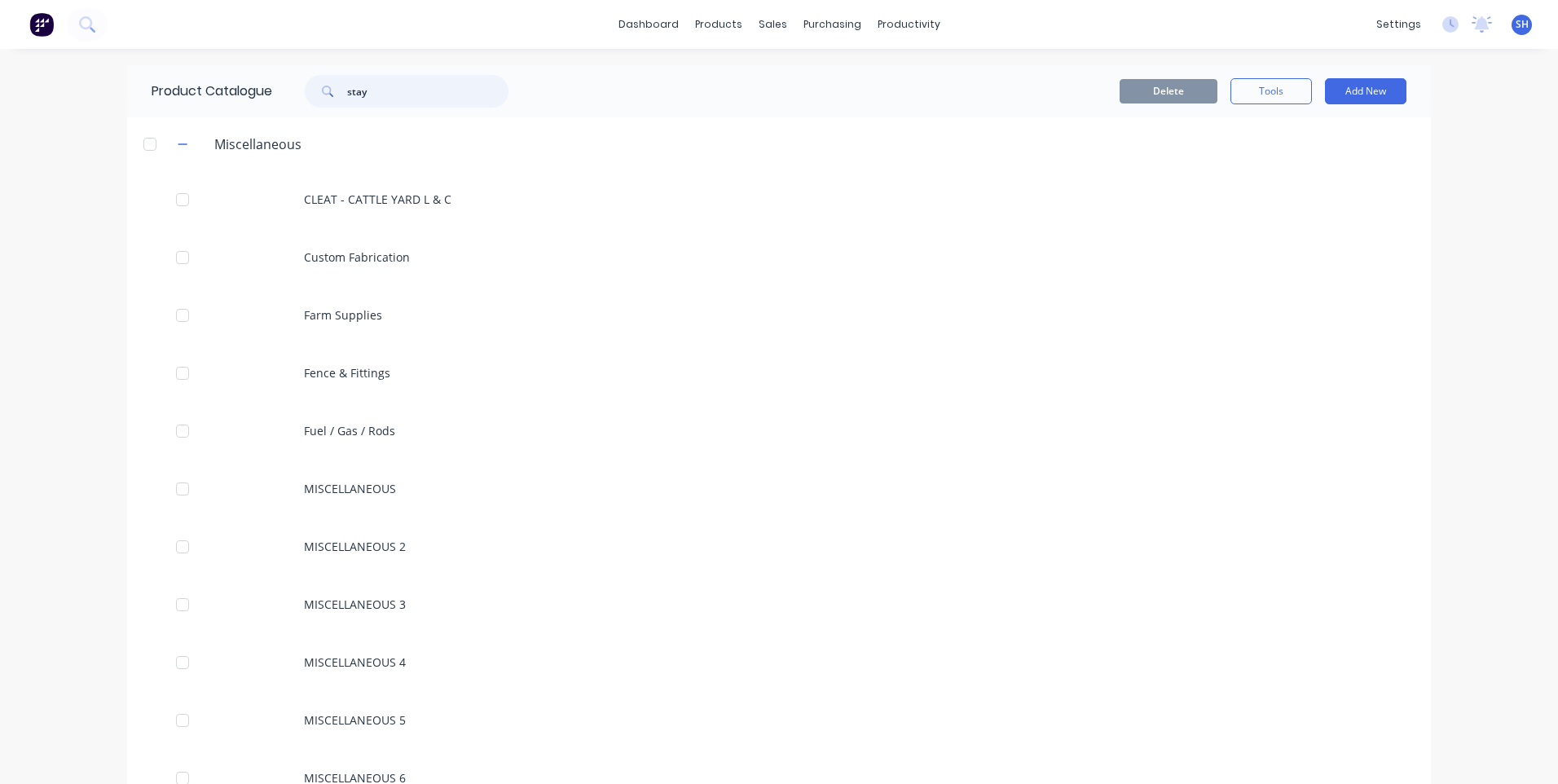
drag, startPoint x: 371, startPoint y: 99, endPoint x: 313, endPoint y: 93, distance: 58.3
click at [313, 93] on div "stay" at bounding box center [406, 91] width 204 height 33
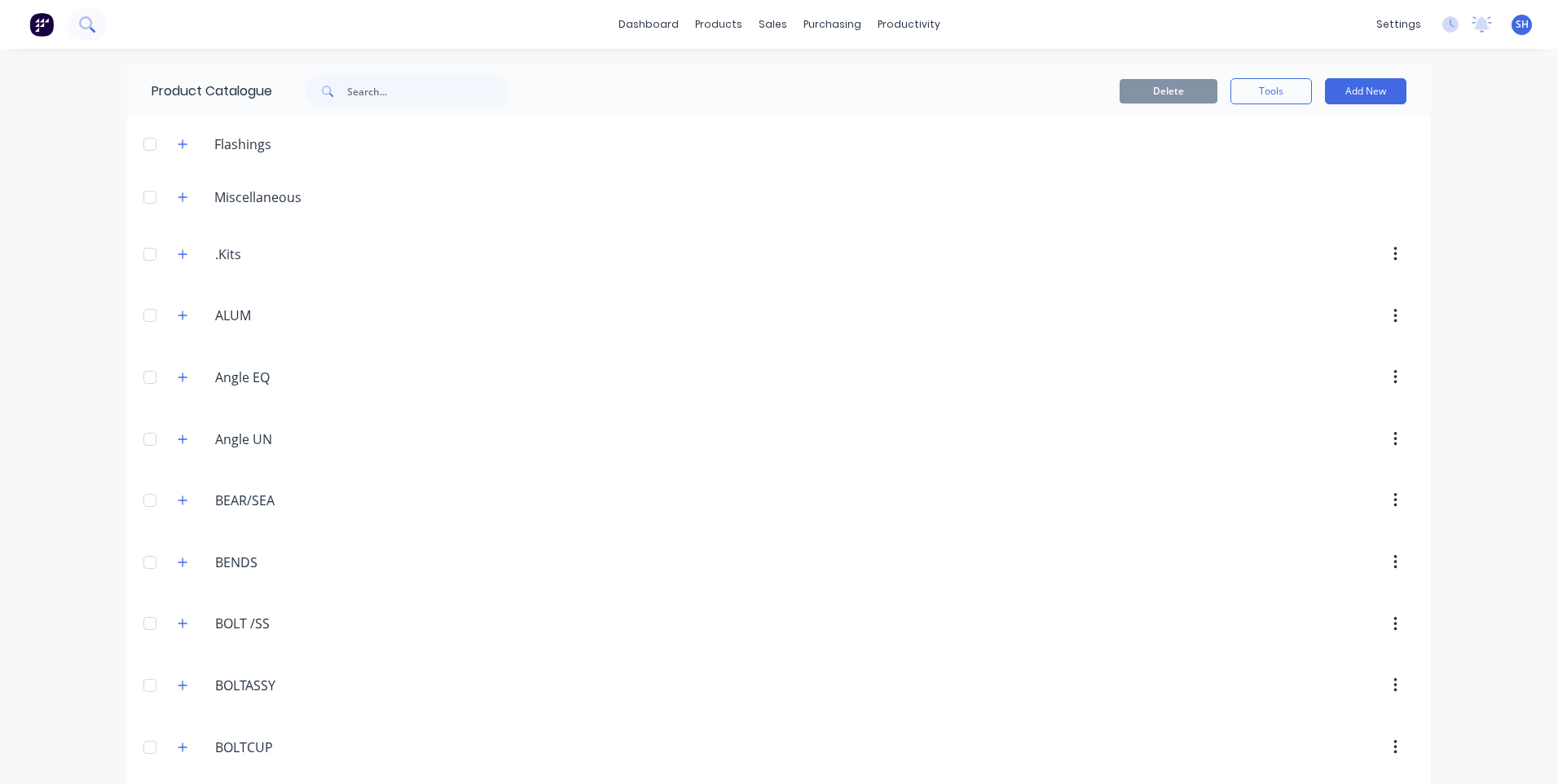
click at [81, 18] on icon at bounding box center [87, 24] width 15 height 15
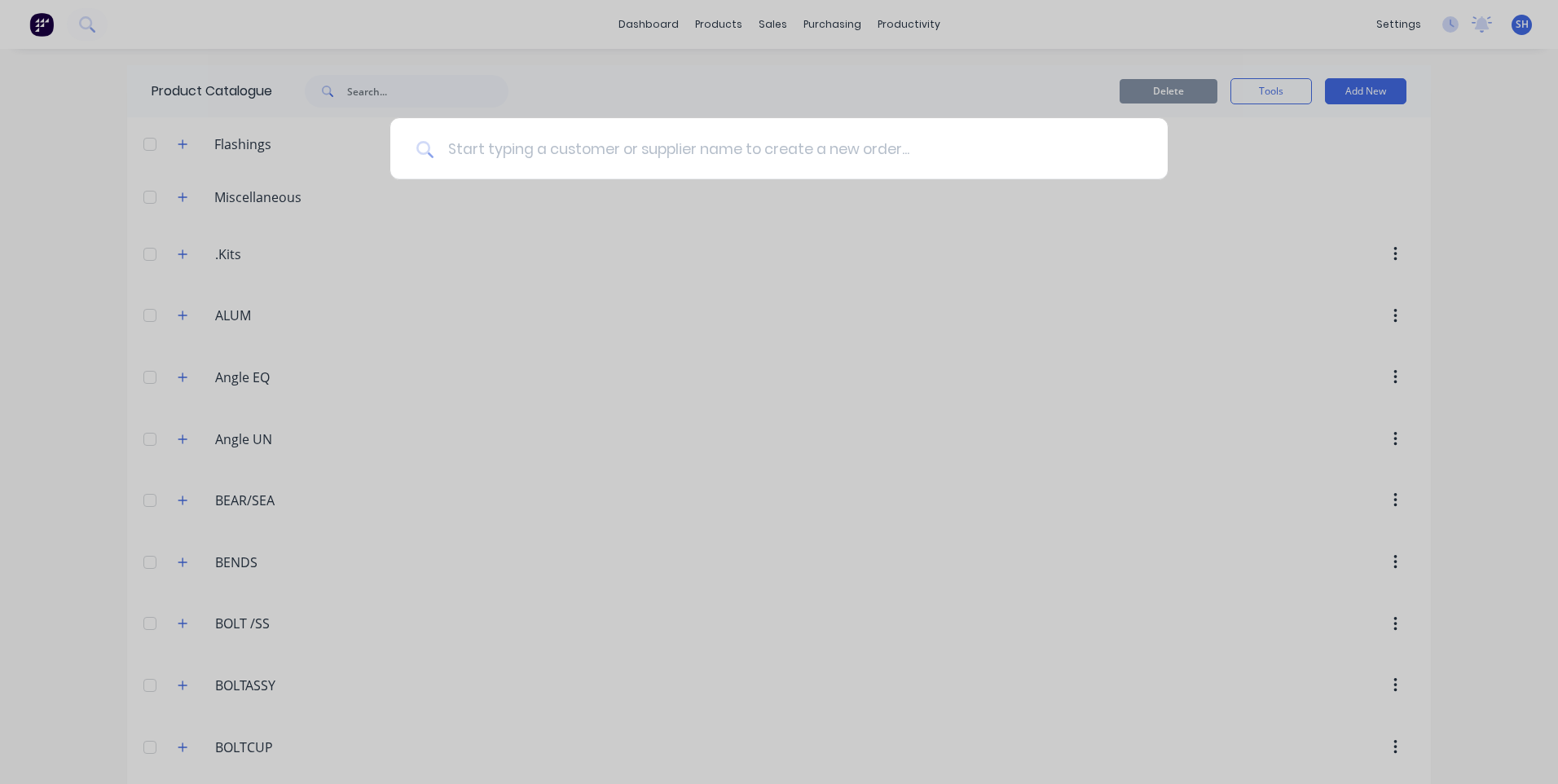
click at [452, 151] on input at bounding box center [788, 148] width 708 height 61
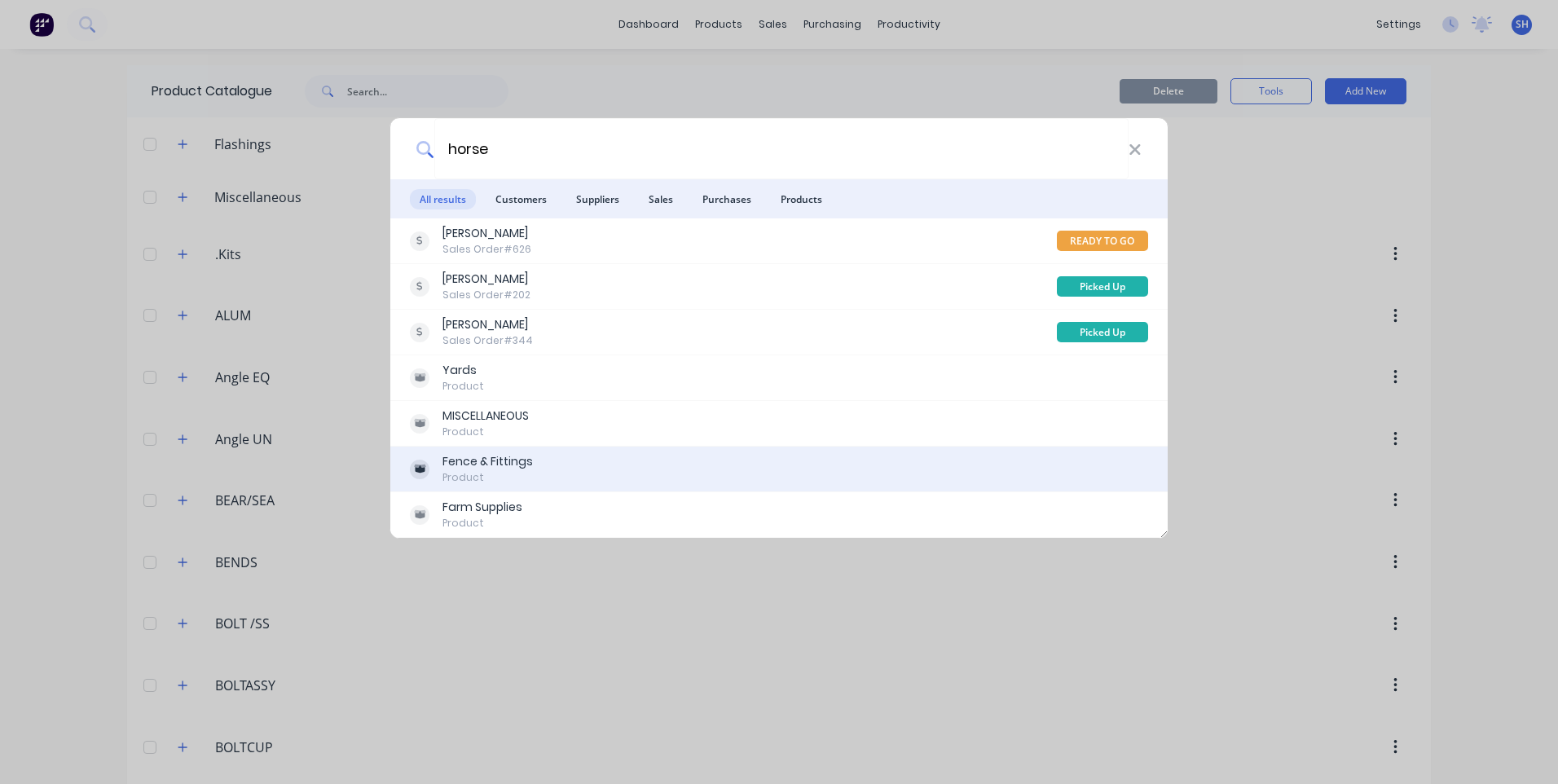
type input "horse"
click at [479, 461] on div "Fence & Fittings" at bounding box center [488, 462] width 90 height 17
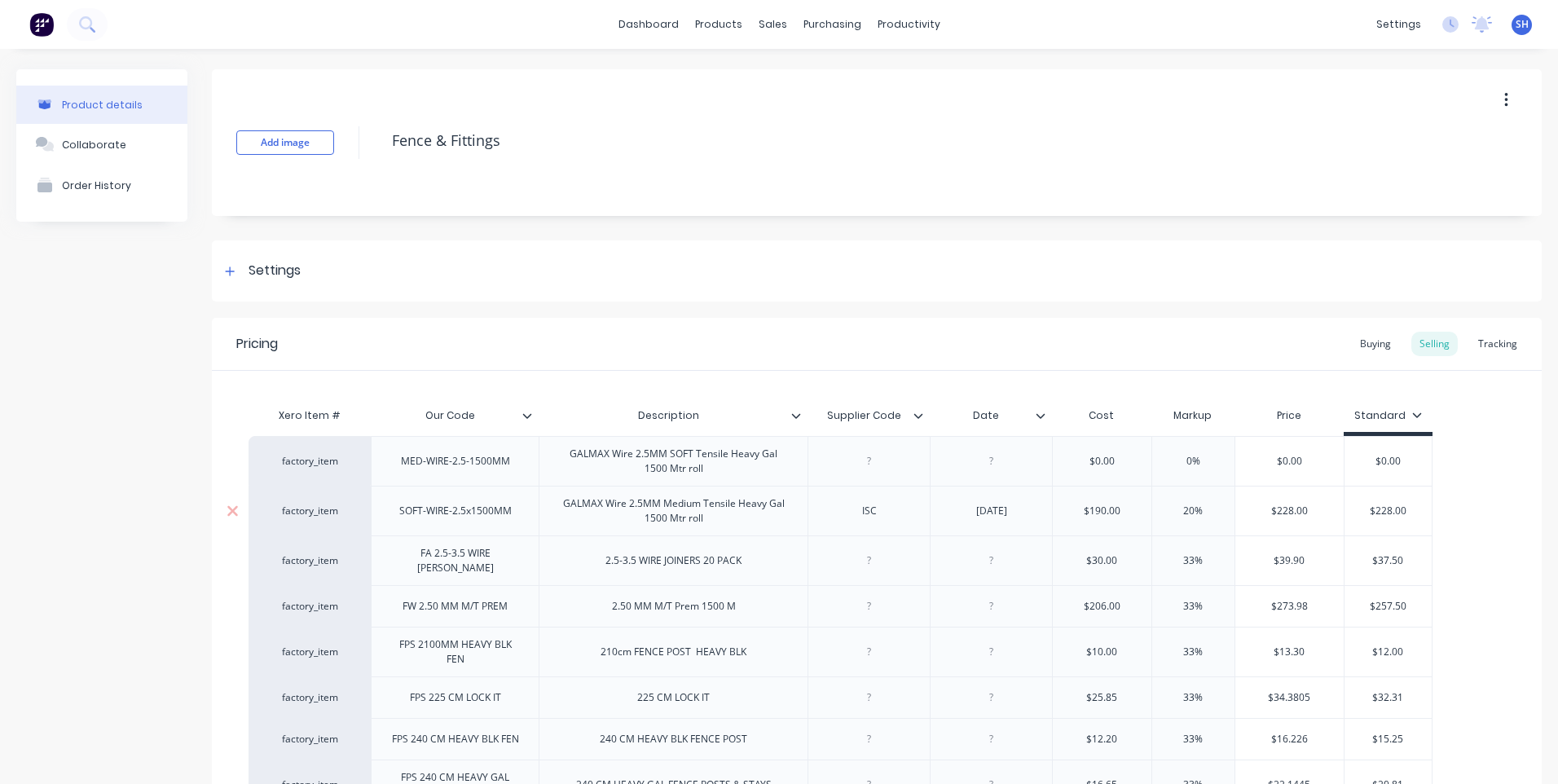
drag, startPoint x: 869, startPoint y: 464, endPoint x: 900, endPoint y: 491, distance: 41.1
click at [871, 464] on div at bounding box center [869, 461] width 81 height 21
click at [996, 467] on div at bounding box center [992, 461] width 81 height 21
drag, startPoint x: 1115, startPoint y: 459, endPoint x: 1063, endPoint y: 468, distance: 52.8
click at [1063, 468] on div "$0.00 $0.00" at bounding box center [1102, 461] width 99 height 41
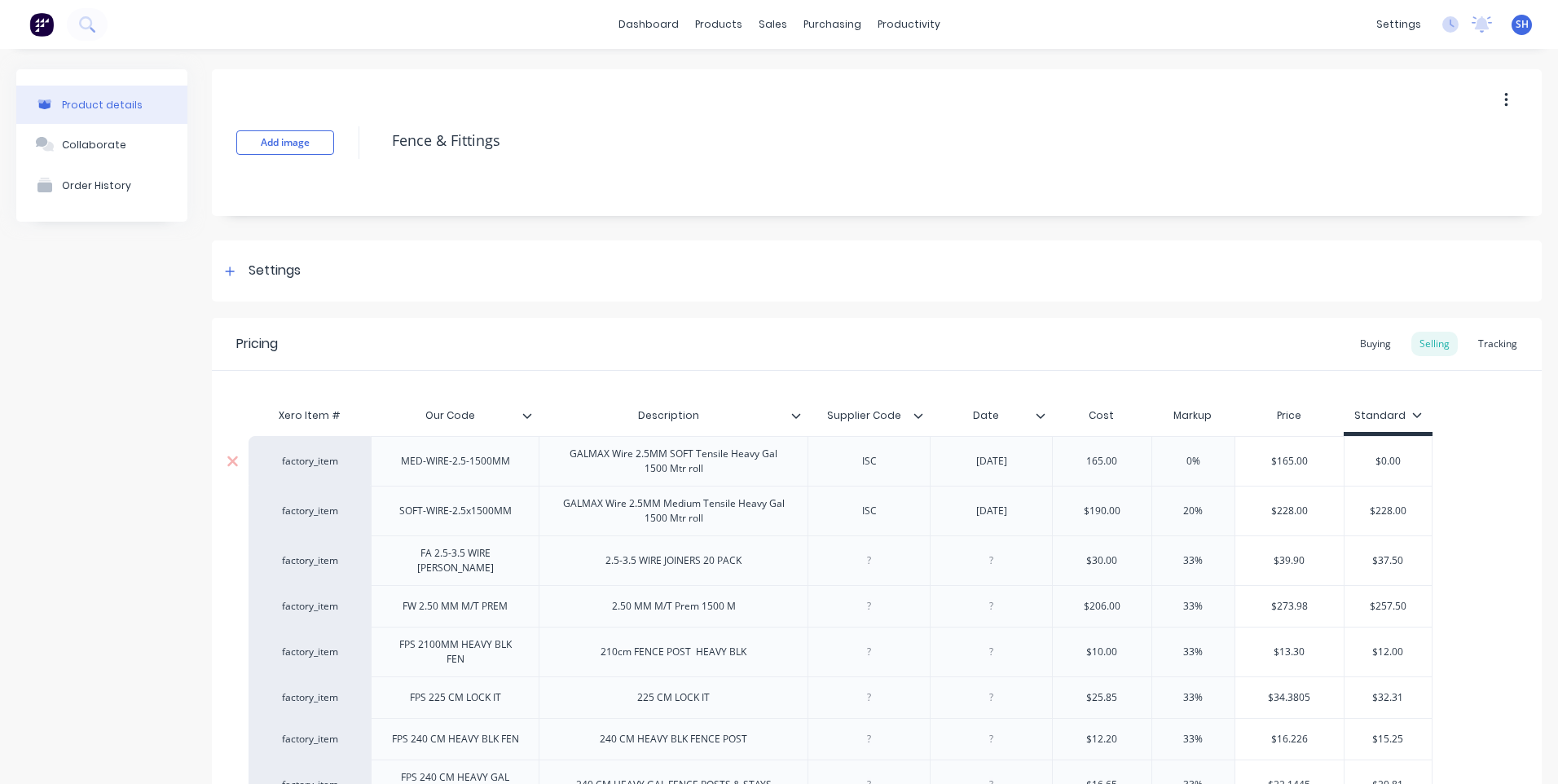
type input "165.00"
type input "020"
type input "$198.00"
click at [1381, 461] on input "$0198.00" at bounding box center [1388, 462] width 88 height 15
type input "$198.00"
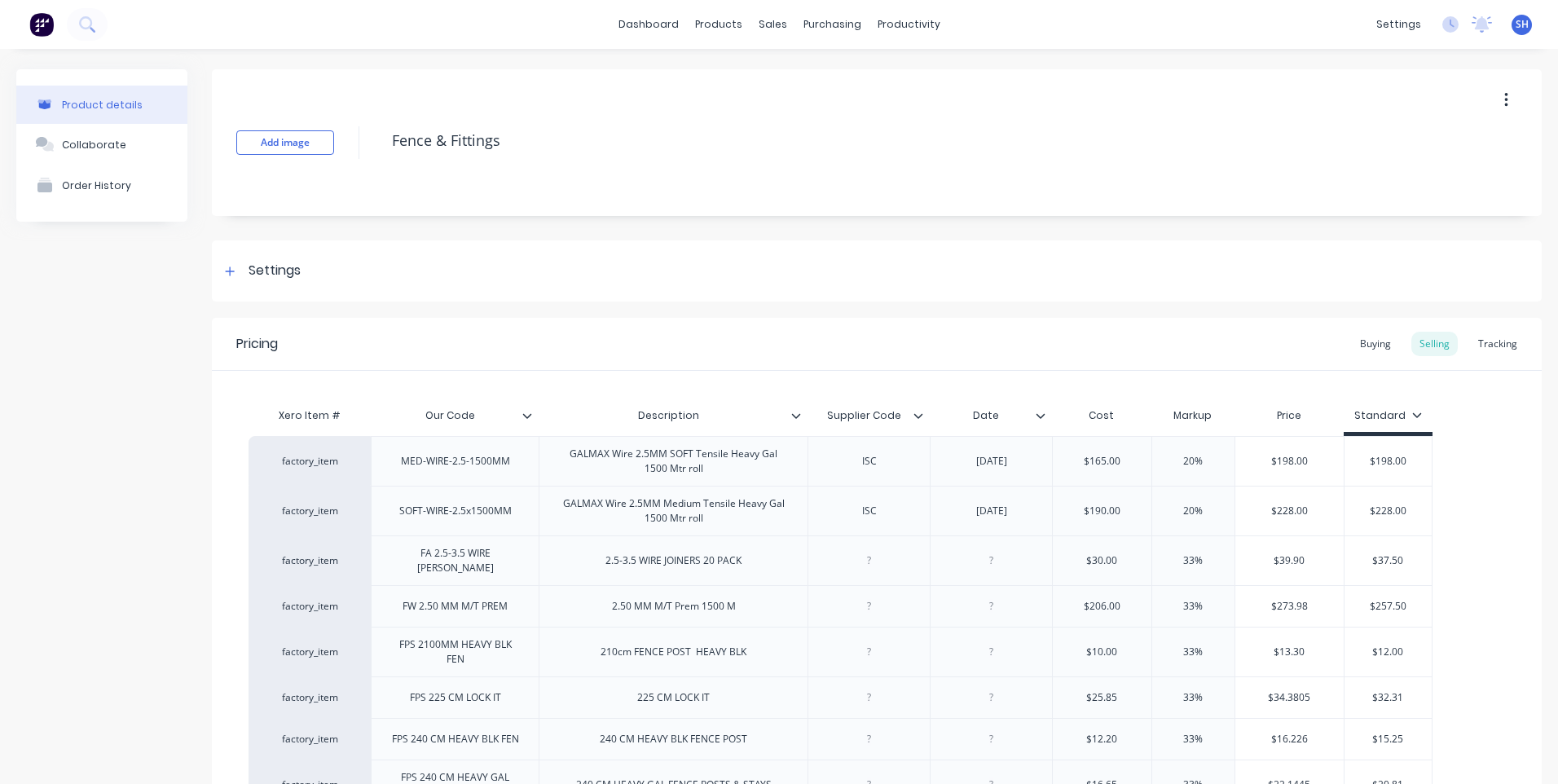
drag, startPoint x: 653, startPoint y: 460, endPoint x: 643, endPoint y: 481, distance: 23.3
click at [651, 463] on div "GALMAX Wire 2.5MM SOFT Tensile Heavy Gal 1500 Mtr roll" at bounding box center [673, 461] width 255 height 36
click at [648, 460] on div "GALMAX Wire 2.5MM SOFT Tensile Heavy Gal 1500 Mtr roll" at bounding box center [673, 461] width 255 height 36
click at [664, 476] on div "GALMAX Wire 3.15MM SOFT Tensile Heavy Gal 1500 Mtr roll" at bounding box center [673, 461] width 255 height 36
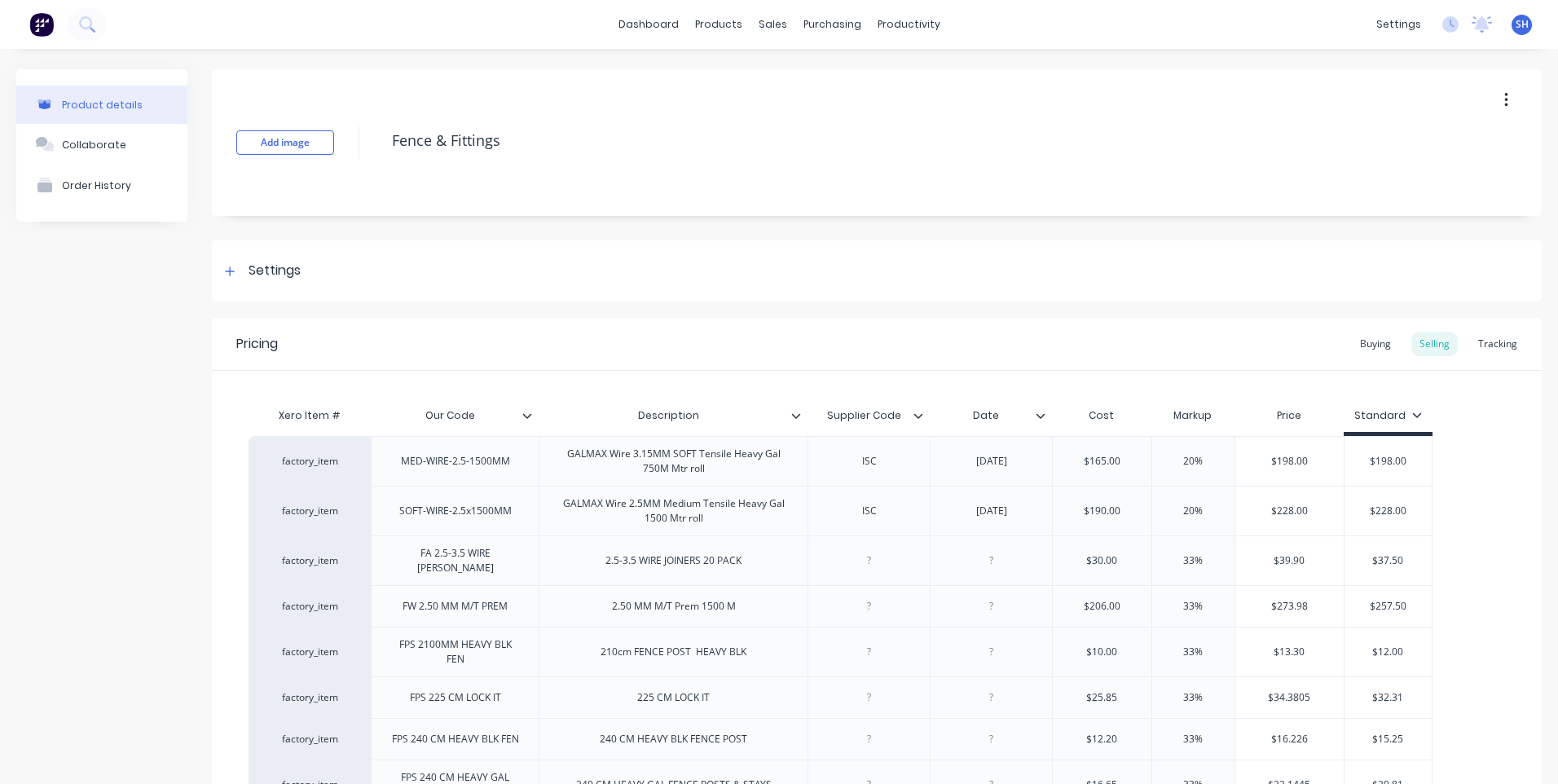
click at [681, 340] on div "Pricing Buying Selling Tracking" at bounding box center [877, 344] width 1330 height 53
click at [668, 478] on div "GALMAX Wire 3.15MM SOFT Tensile Heavy Gal 750M Mtr roll" at bounding box center [673, 461] width 255 height 36
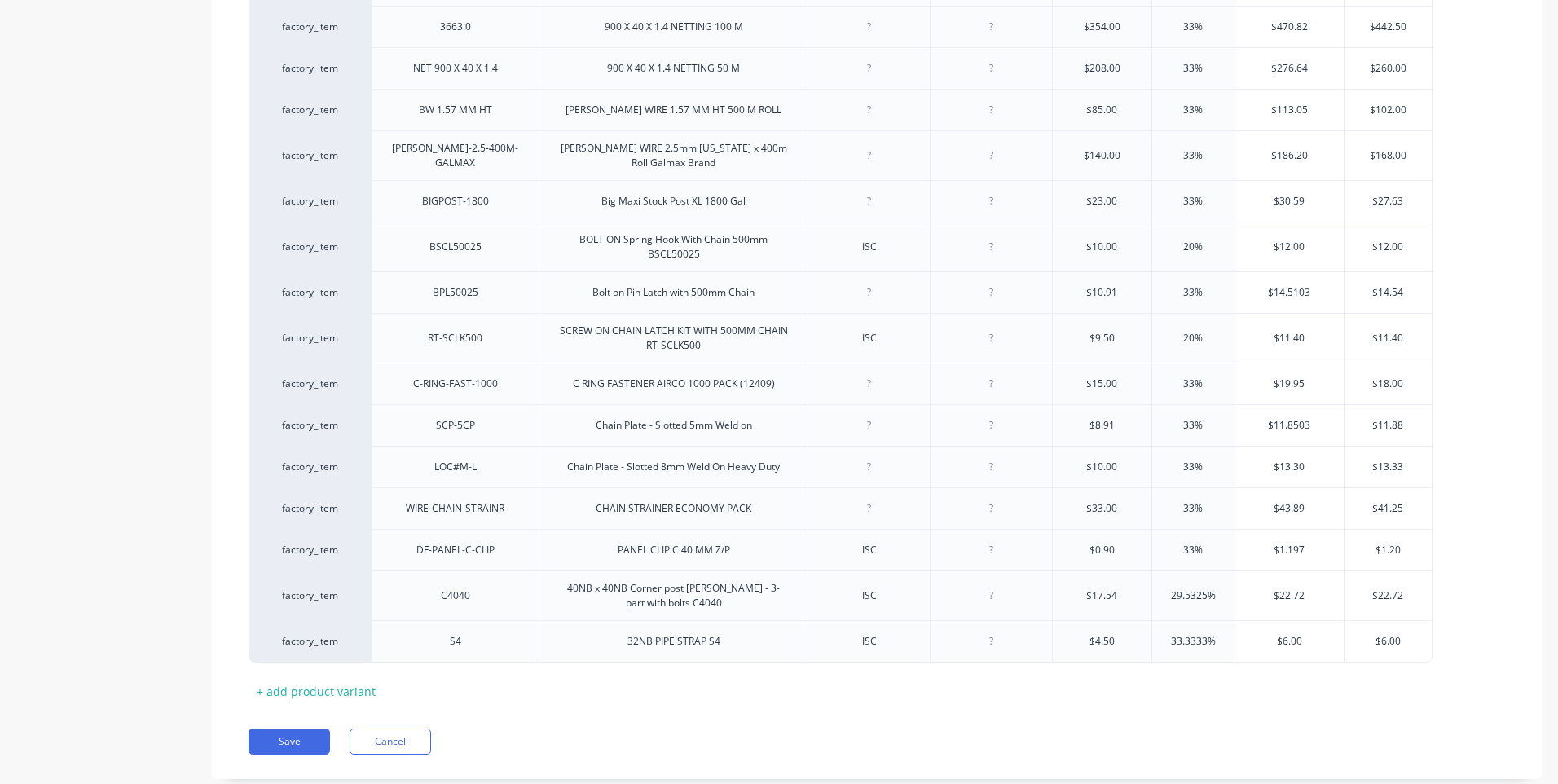
scroll to position [1250, 0]
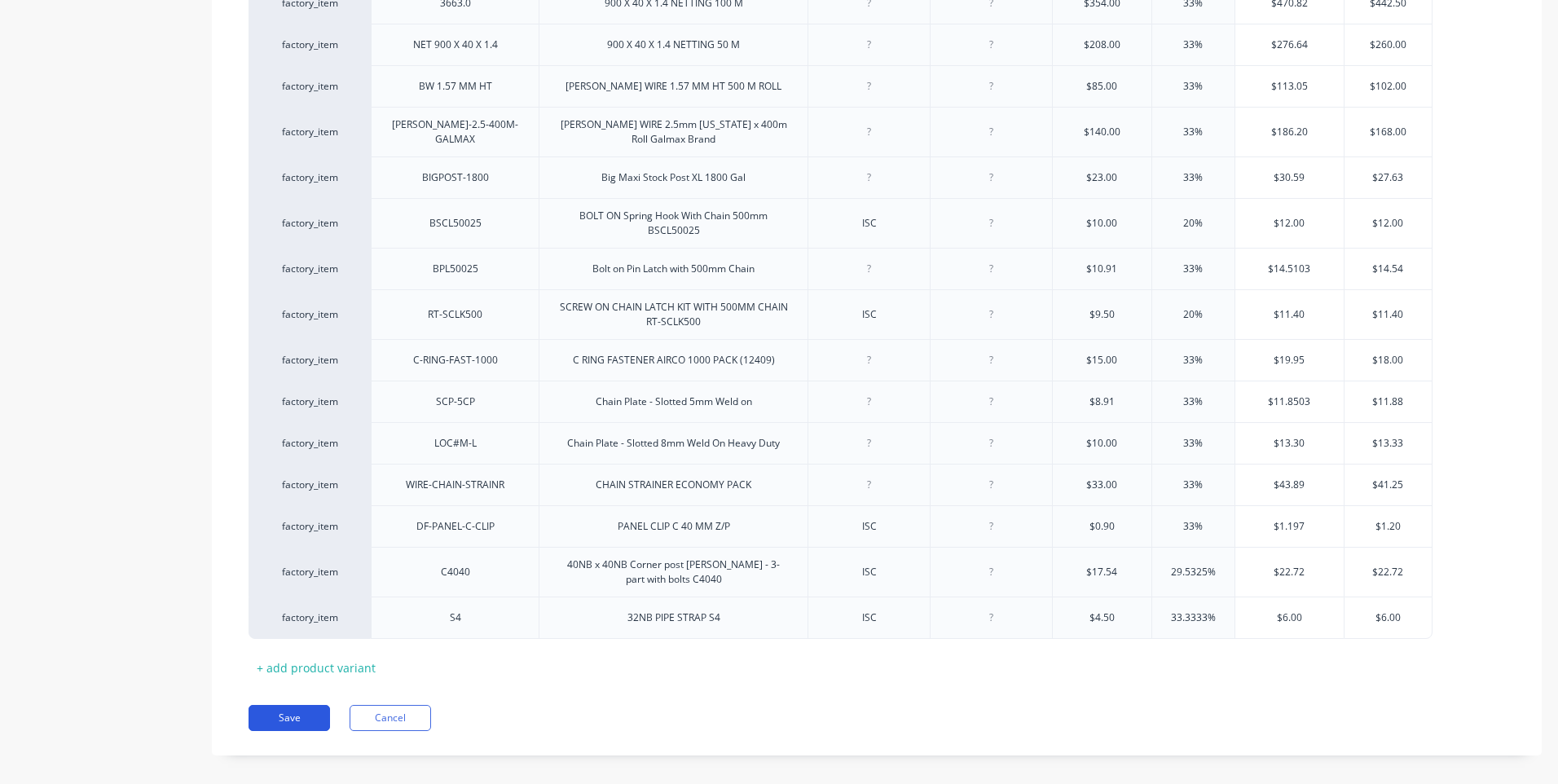
click at [298, 705] on button "Save" at bounding box center [289, 718] width 81 height 26
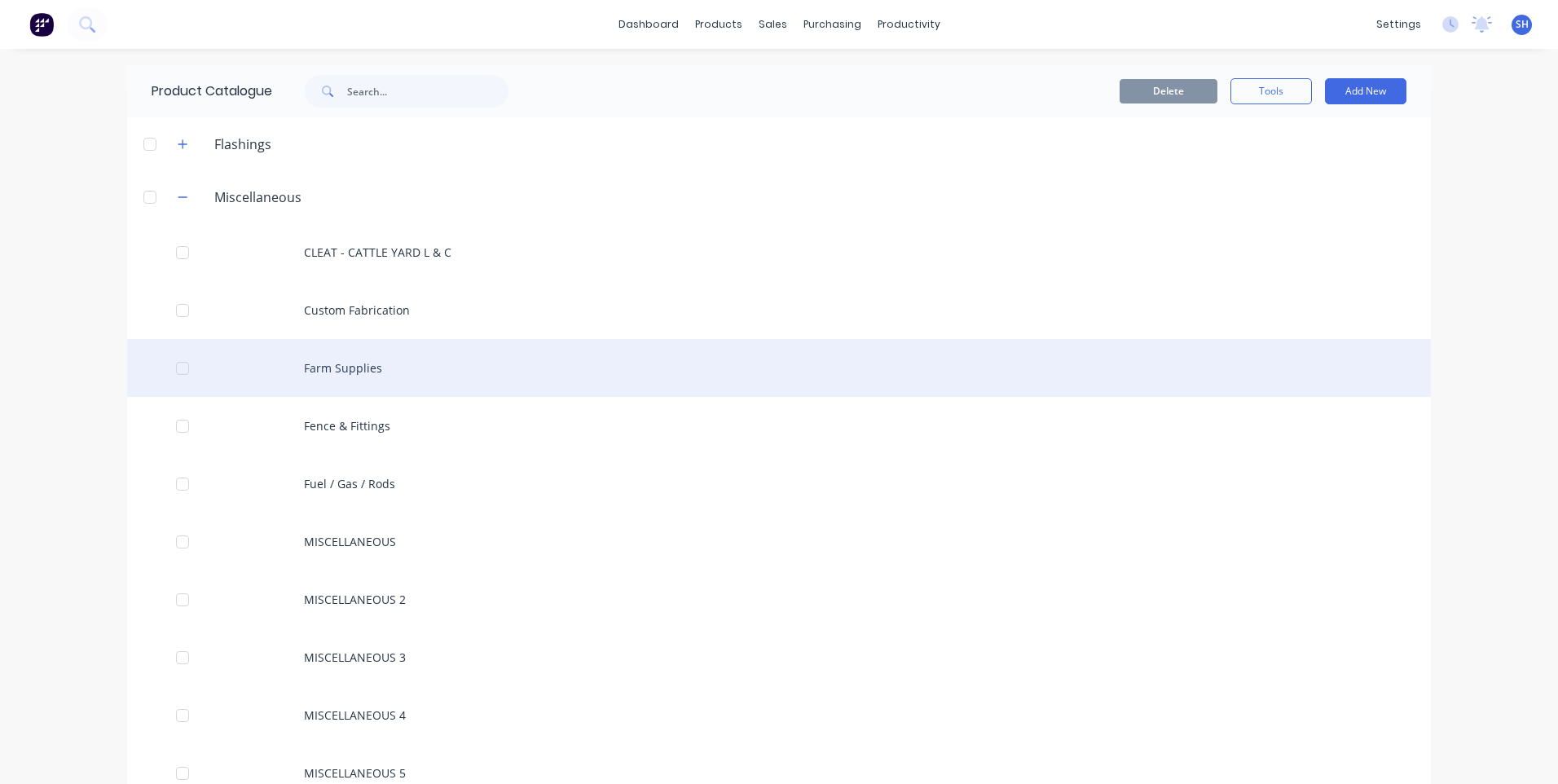
click at [340, 368] on div "Farm Supplies" at bounding box center [779, 368] width 1304 height 57
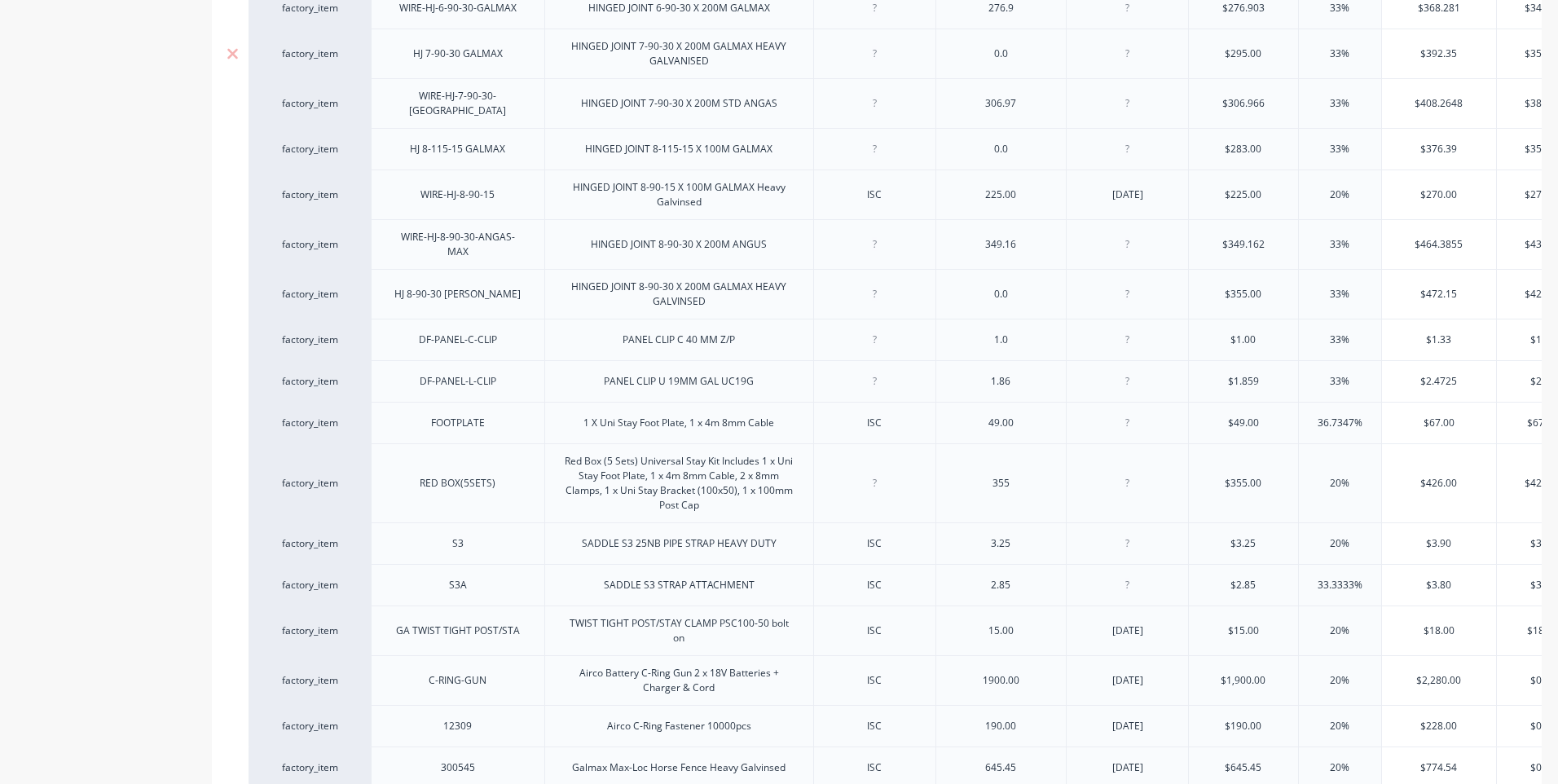
scroll to position [1792, 0]
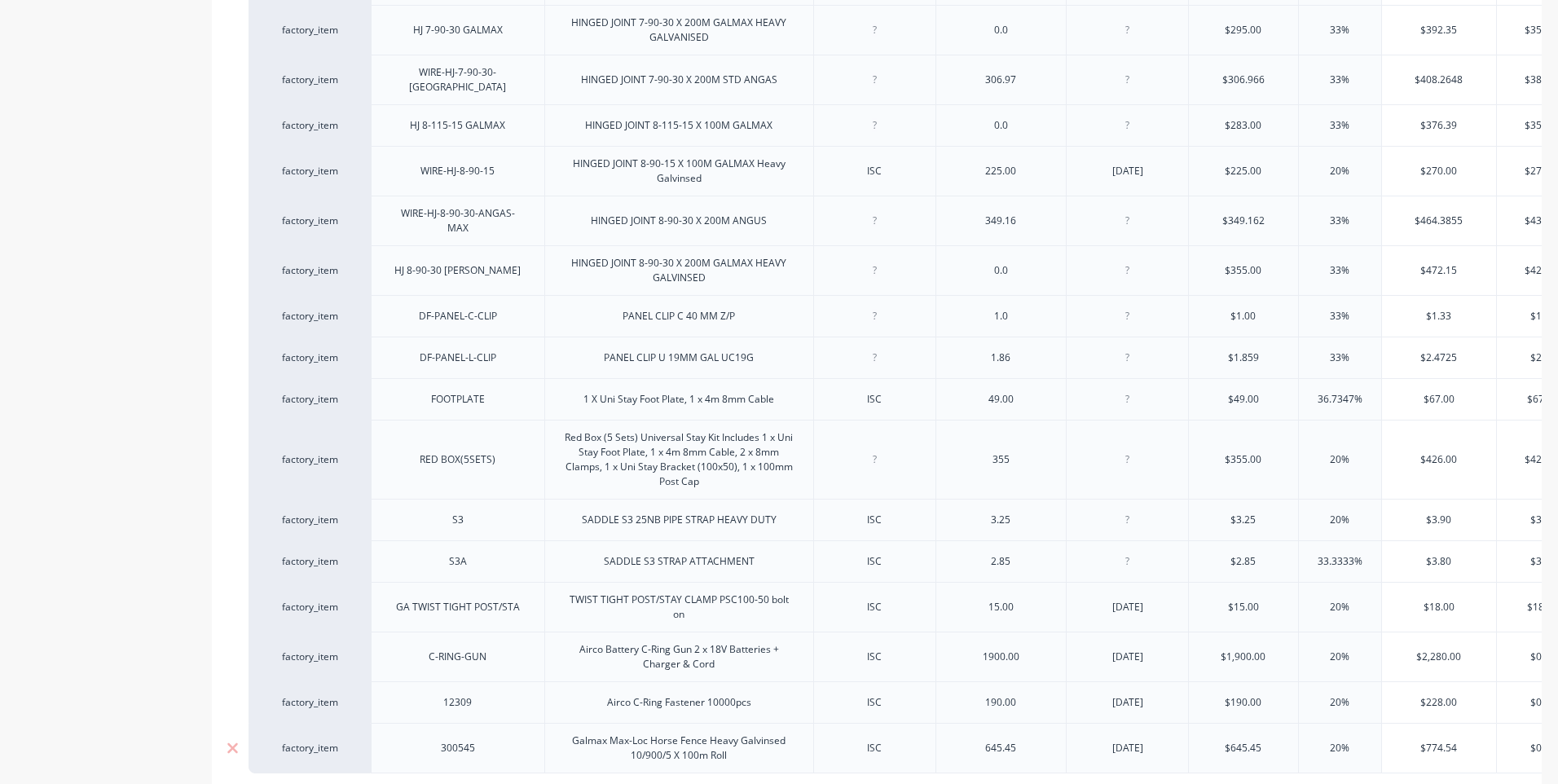
click at [679, 738] on div "Galmax Max-Loc Horse Fence Heavy Galvinsed 10/900/5 X 100m Roll" at bounding box center [679, 748] width 239 height 36
click at [736, 732] on div "Galmax Max-Loc Horse Fence Heavy Galvinsed 10/900/5 x 100m Roll" at bounding box center [679, 748] width 239 height 36
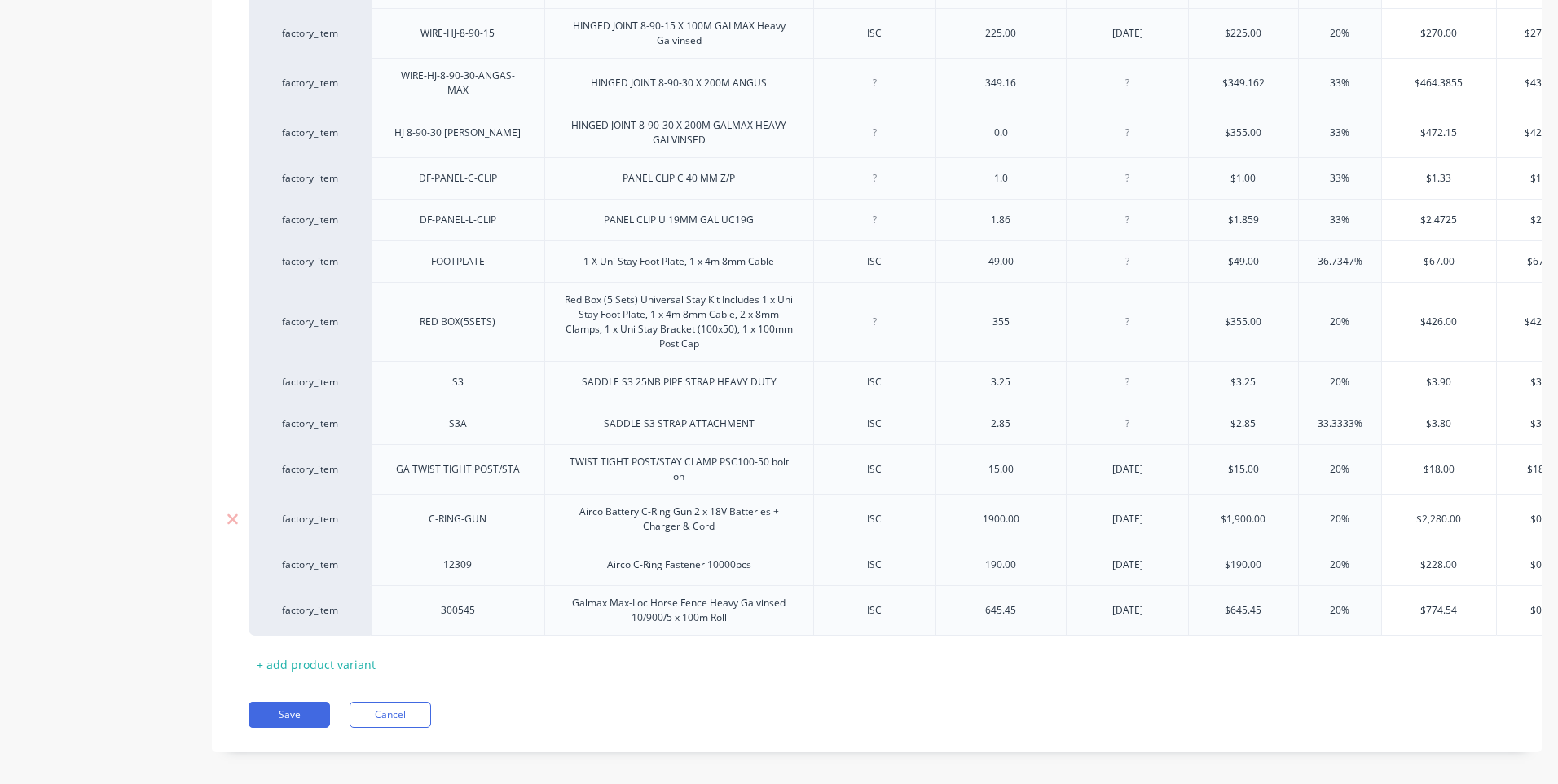
scroll to position [1931, 0]
click at [350, 584] on div "factory_item" at bounding box center [310, 610] width 123 height 51
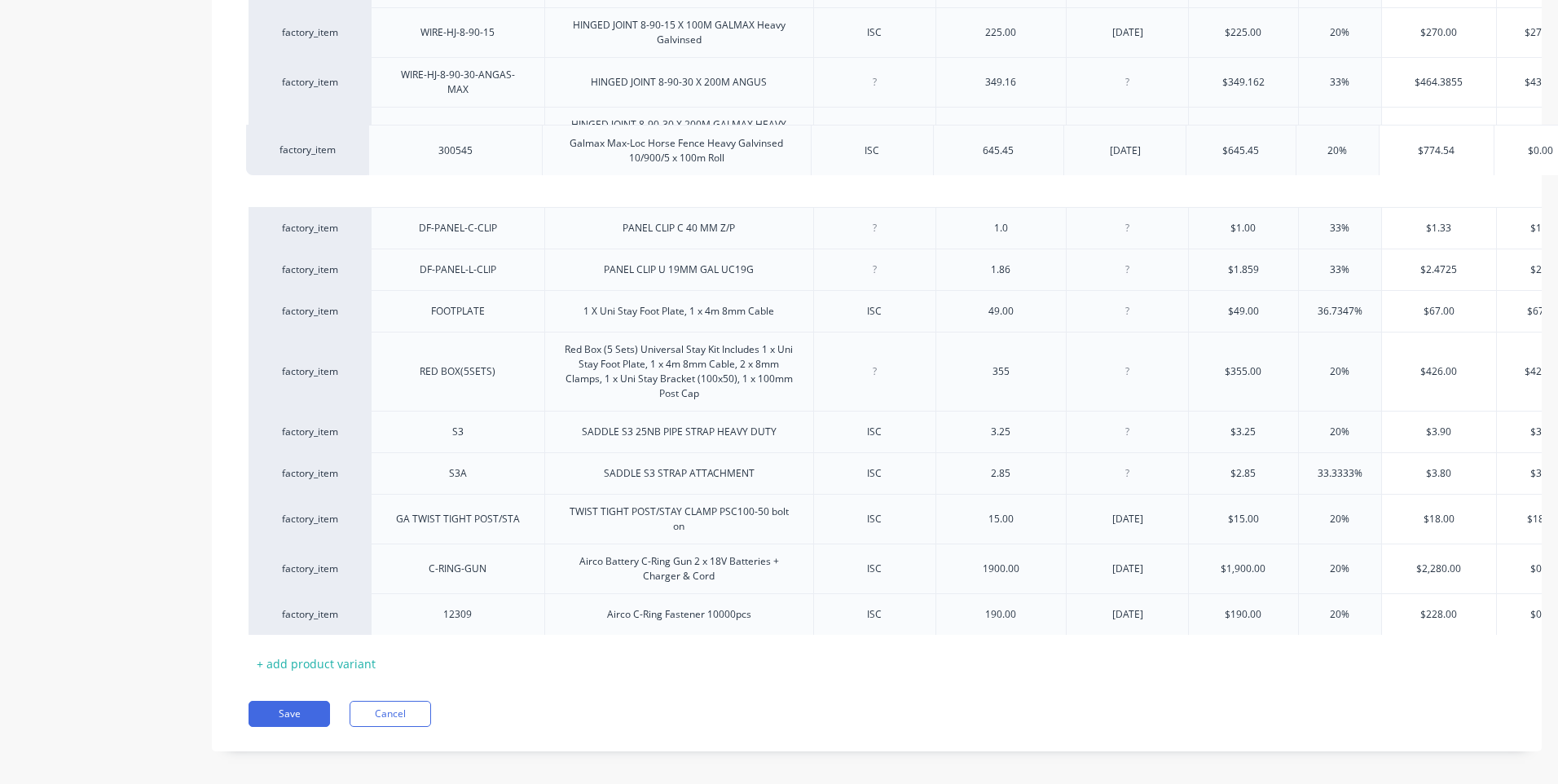
drag, startPoint x: 350, startPoint y: 575, endPoint x: 347, endPoint y: 134, distance: 441.0
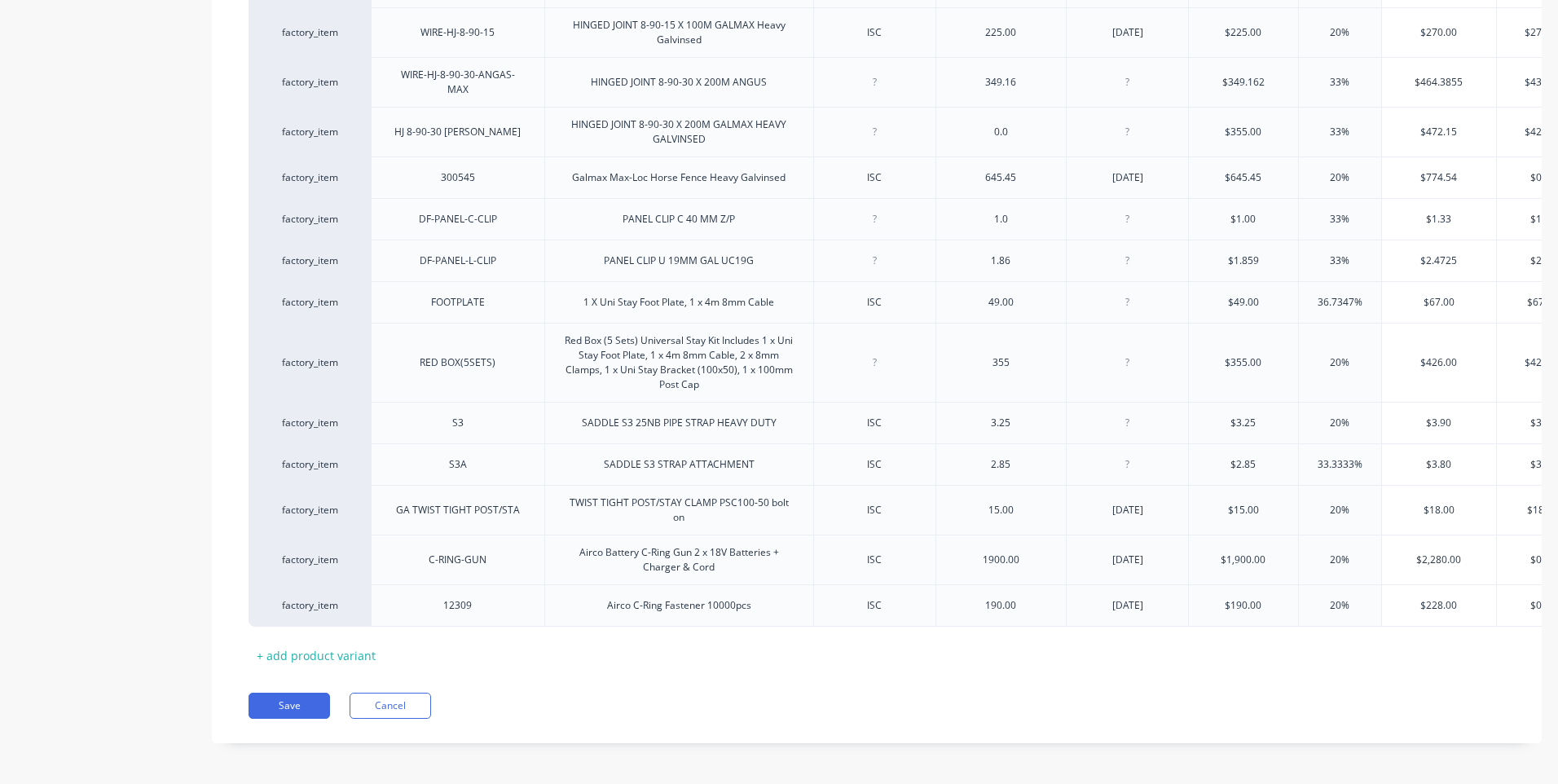
scroll to position [1923, 0]
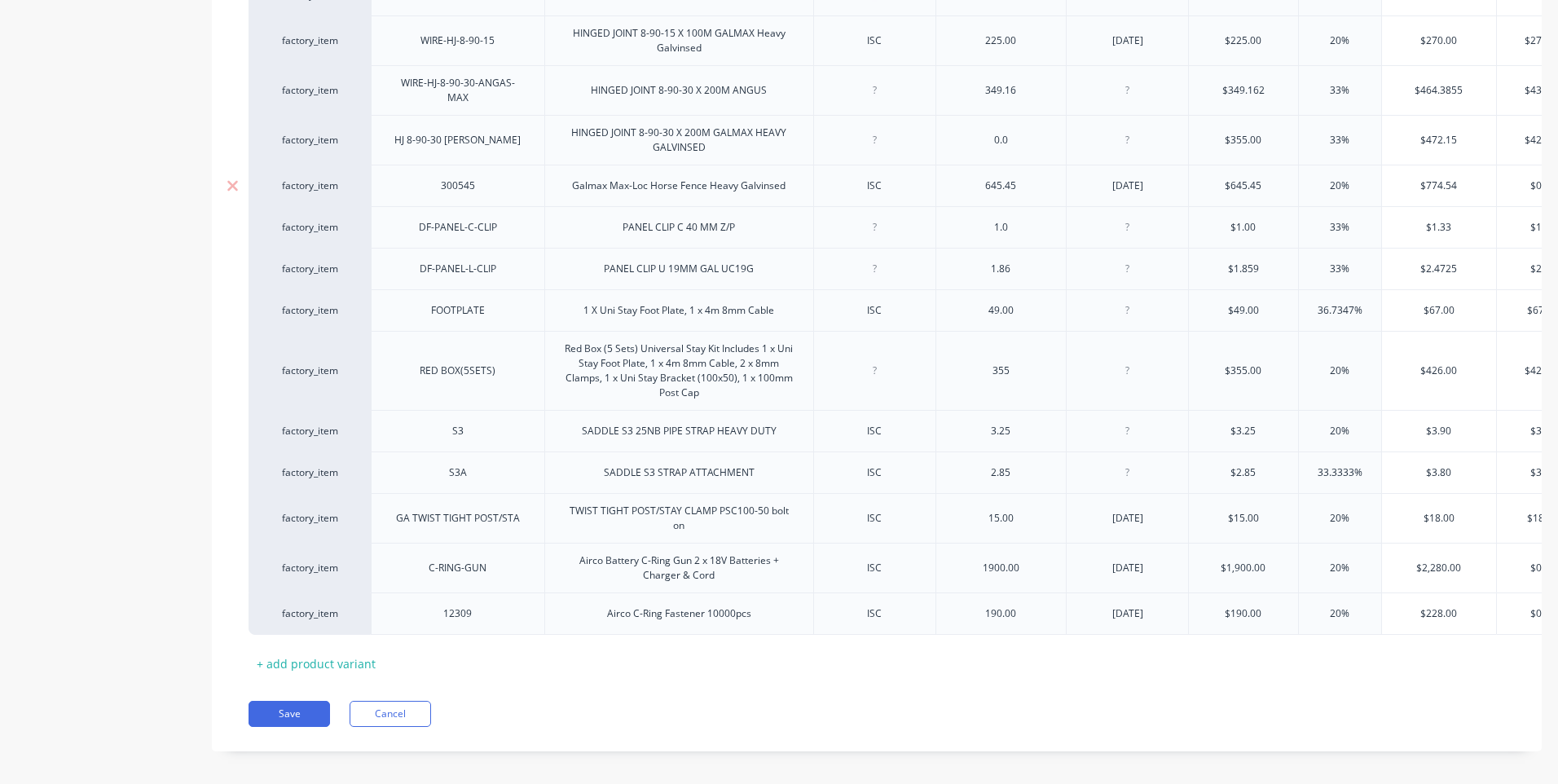
click at [790, 175] on div "Galmax Max-Loc Horse Fence Heavy Galvinsed" at bounding box center [679, 186] width 239 height 21
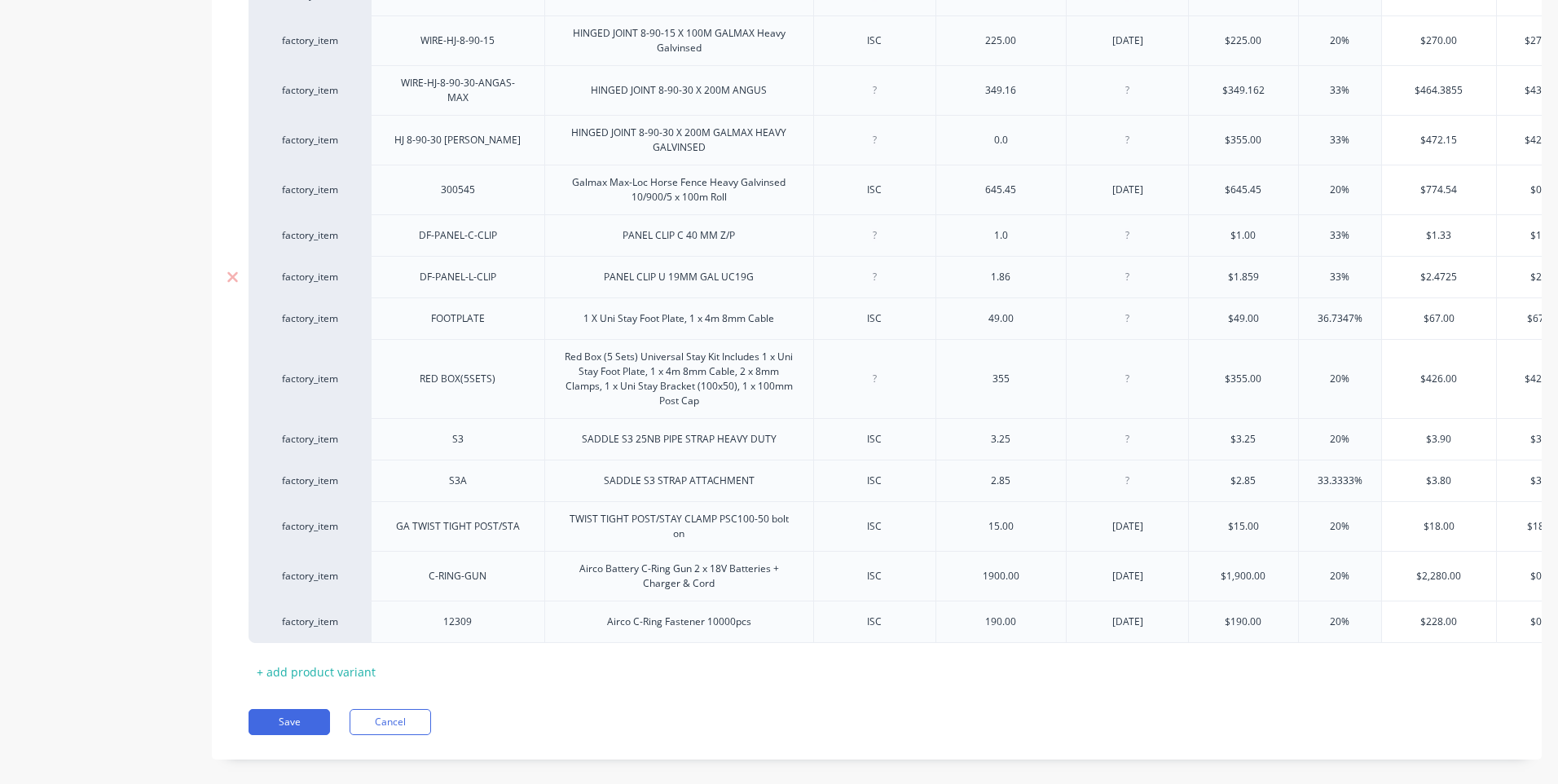
scroll to position [1931, 0]
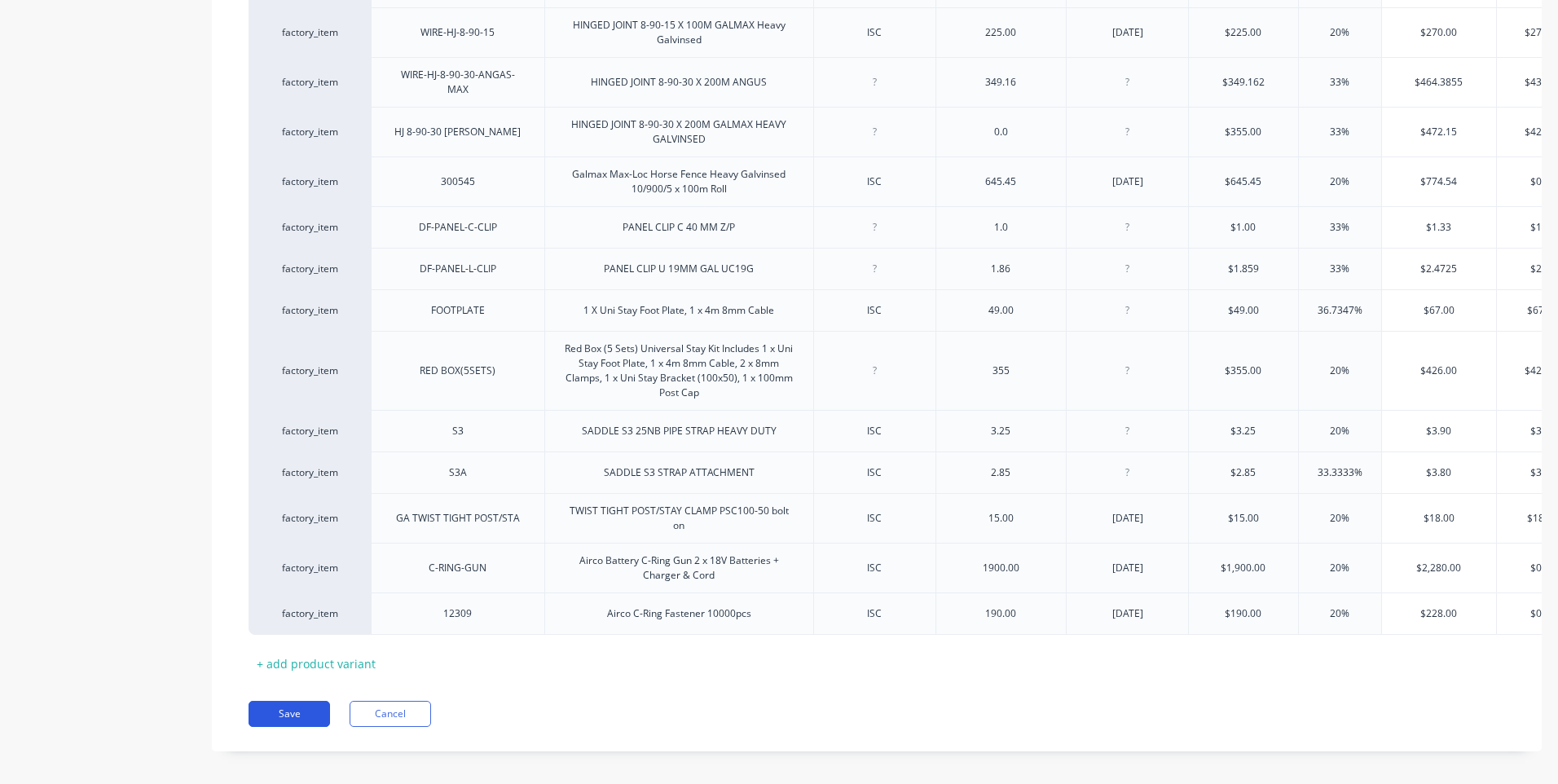
click at [292, 701] on button "Save" at bounding box center [289, 714] width 81 height 26
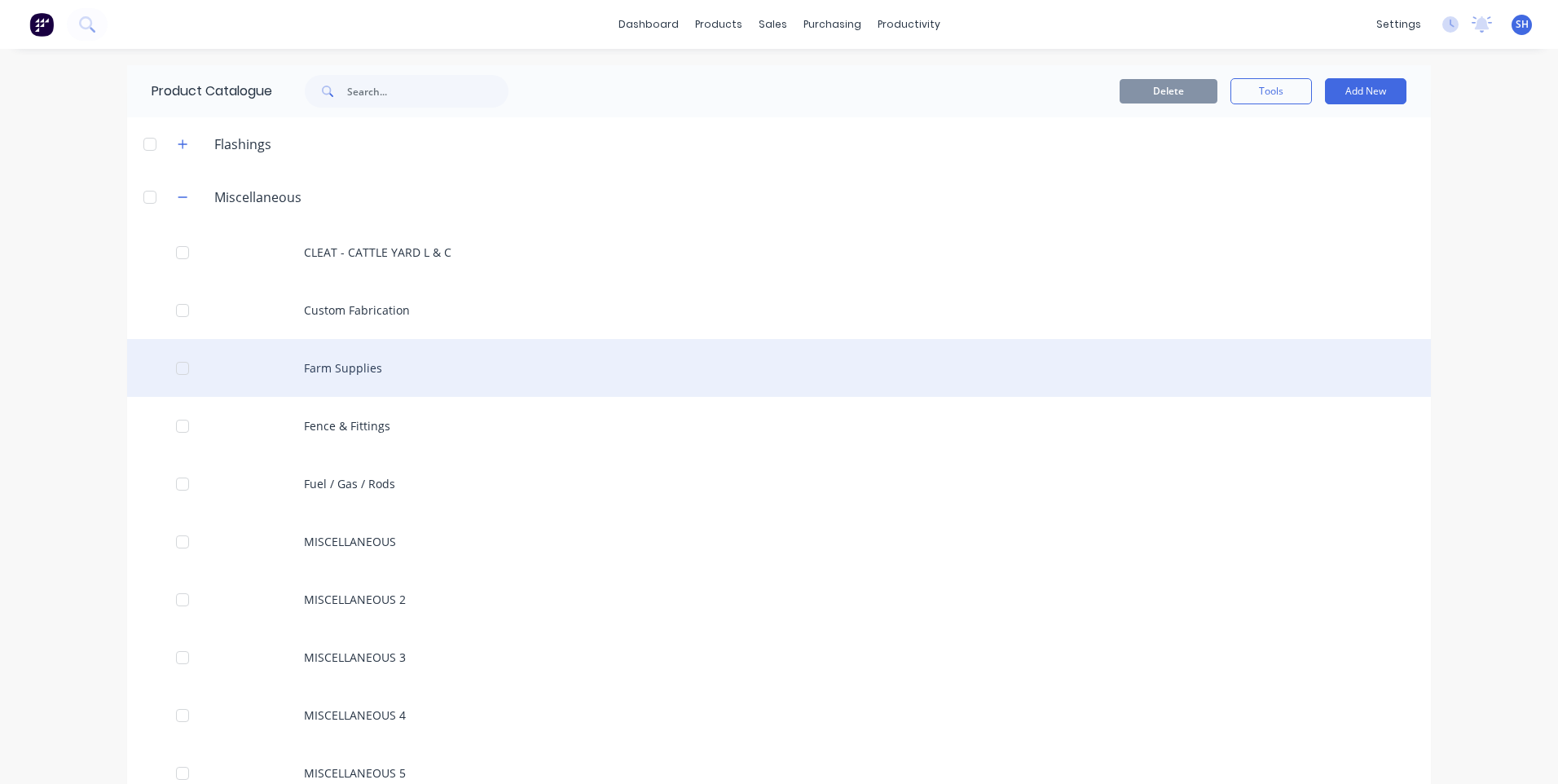
click at [353, 364] on div "Farm Supplies" at bounding box center [779, 368] width 1304 height 57
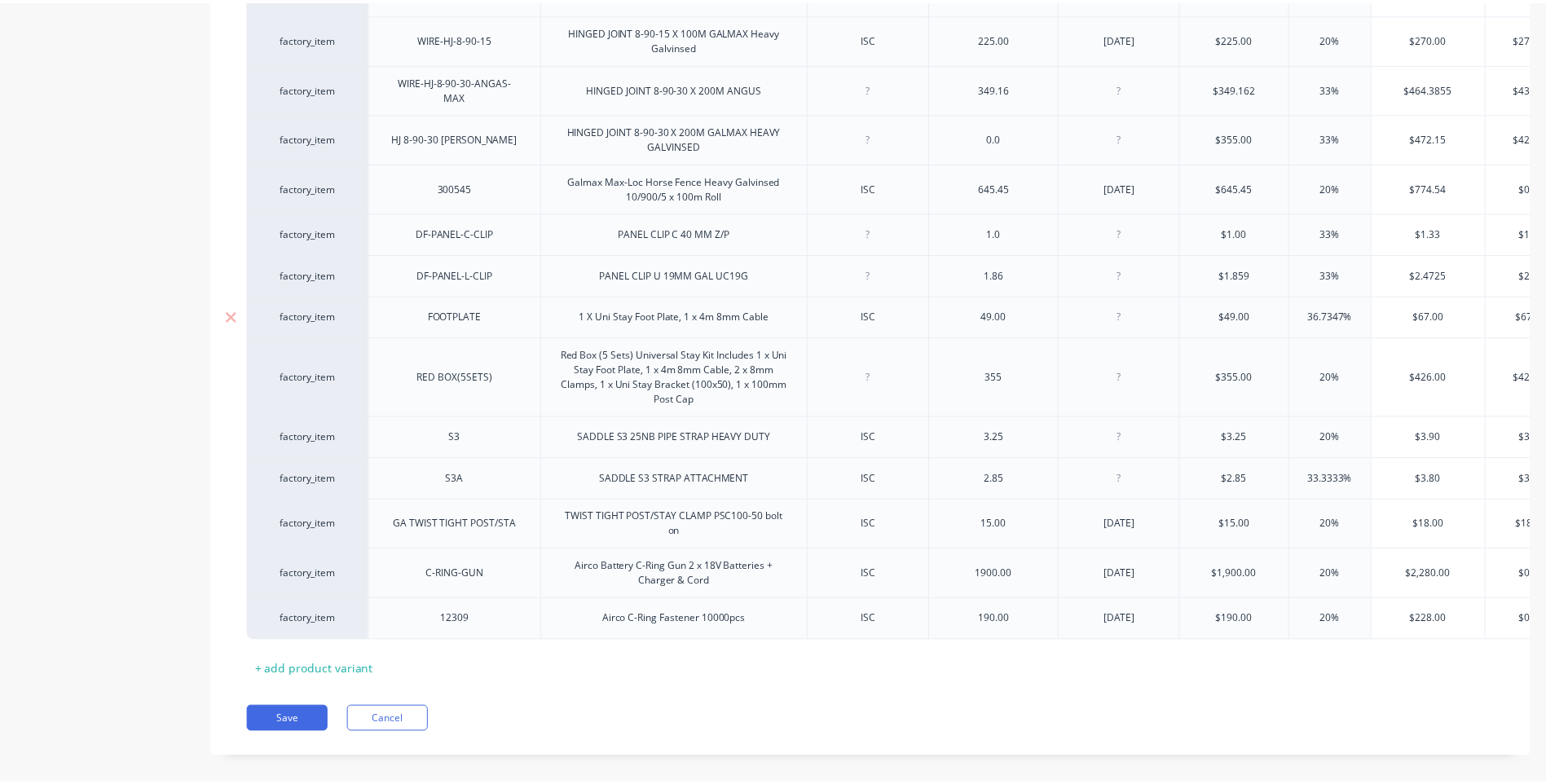
scroll to position [1931, 0]
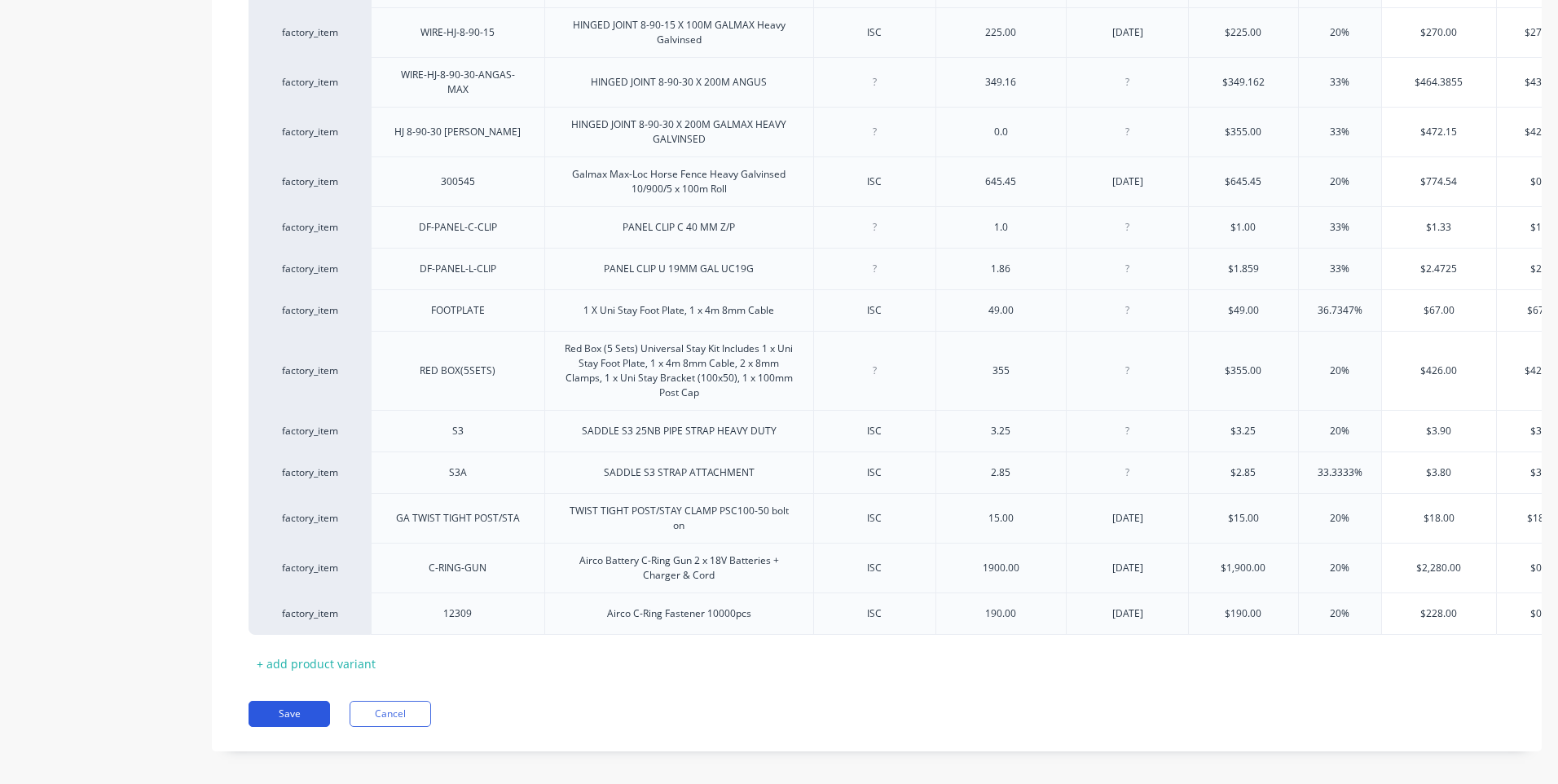
click at [288, 701] on button "Save" at bounding box center [289, 714] width 81 height 26
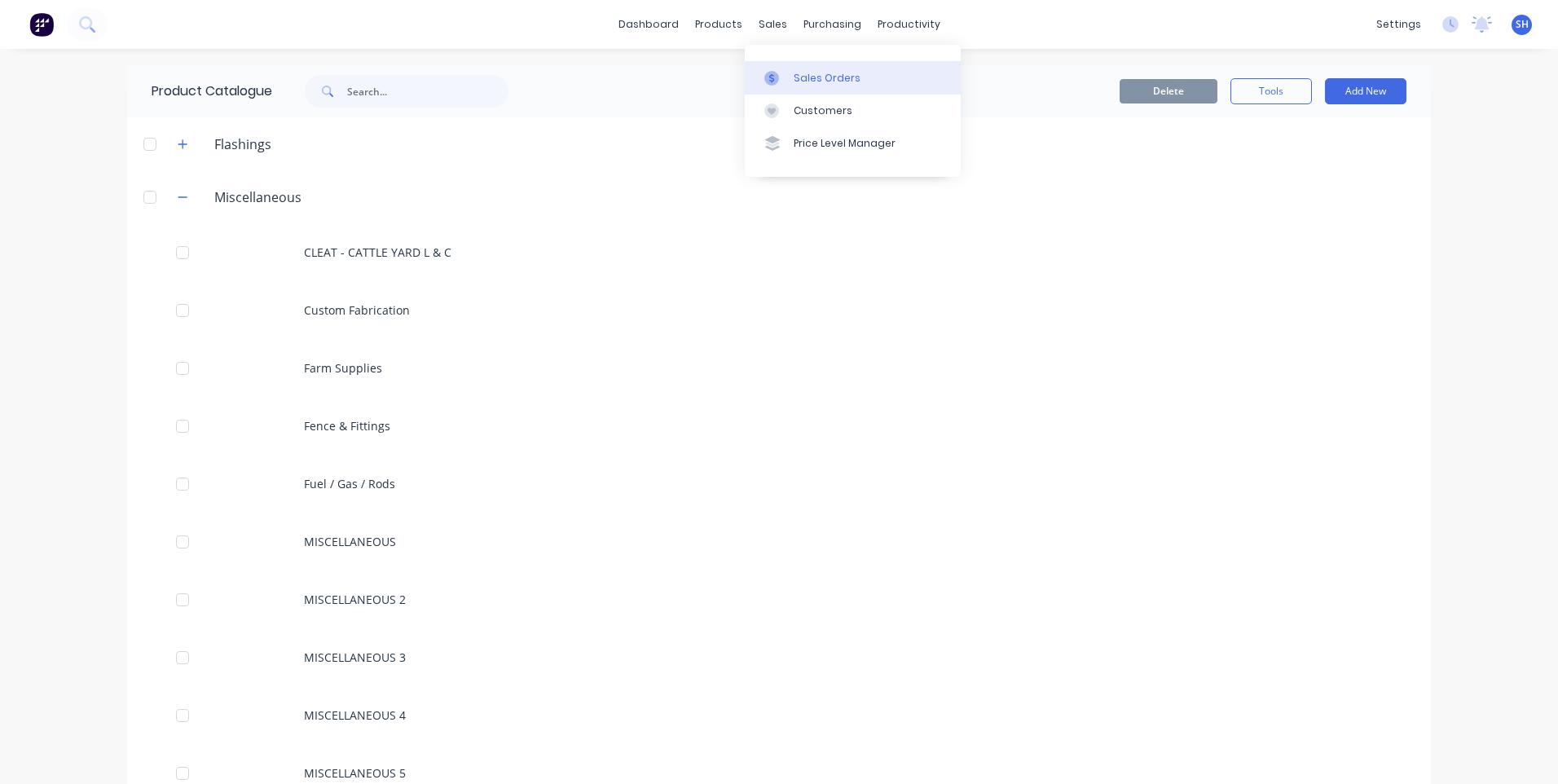
click at [821, 75] on div "Sales Orders" at bounding box center [827, 78] width 67 height 15
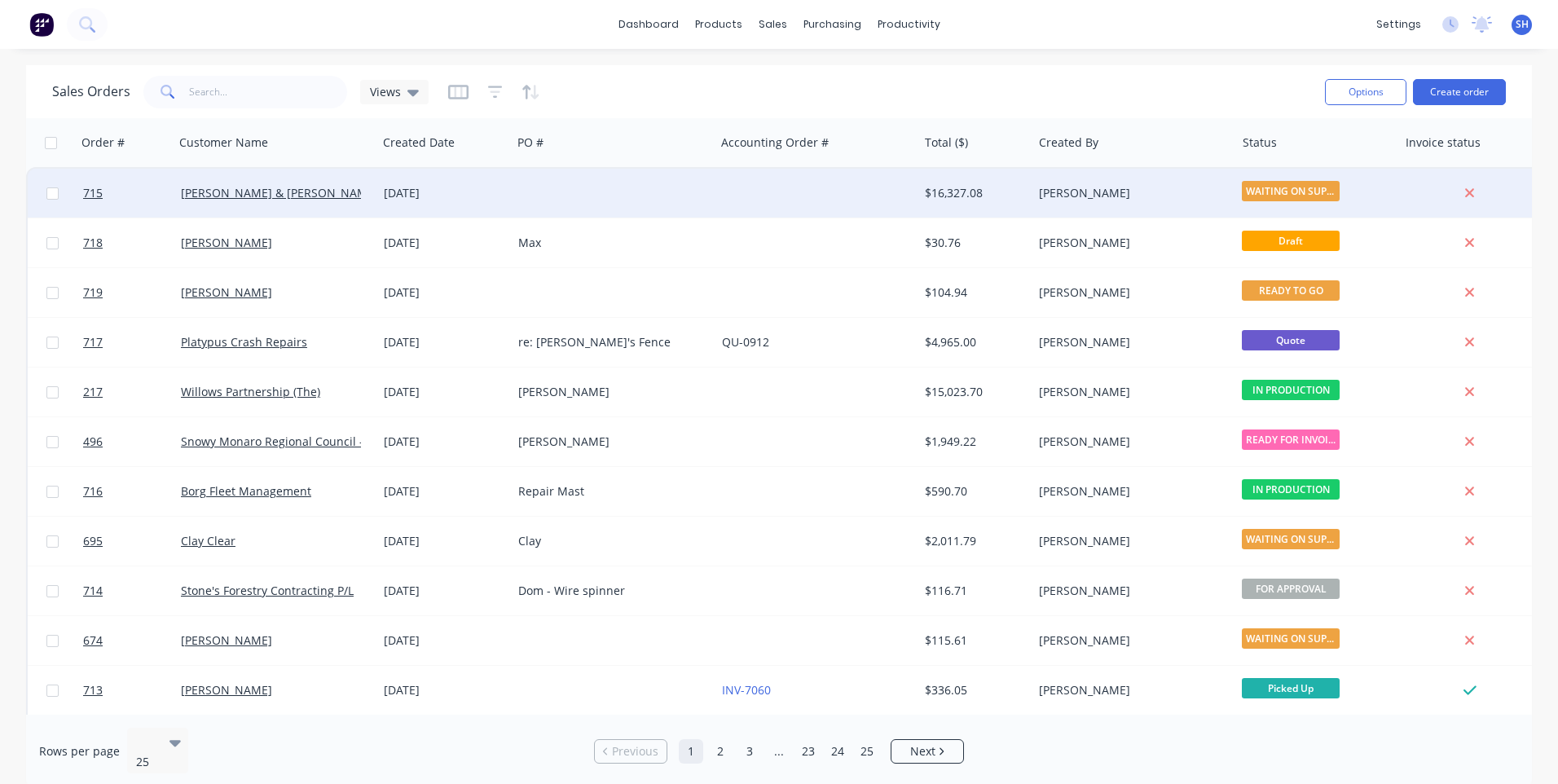
click at [573, 189] on div at bounding box center [613, 193] width 203 height 49
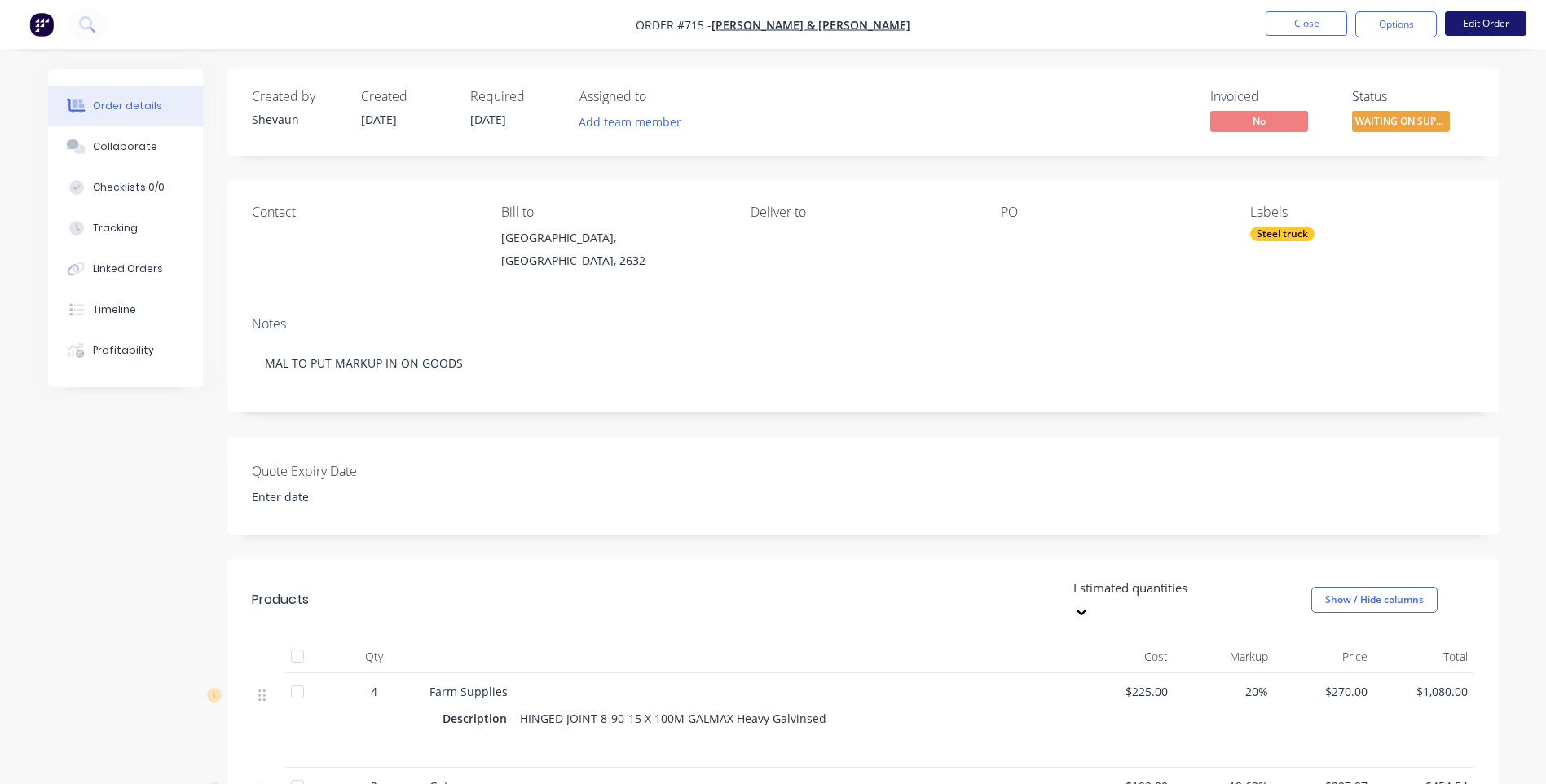
click at [1491, 22] on button "Edit Order" at bounding box center [1486, 24] width 81 height 24
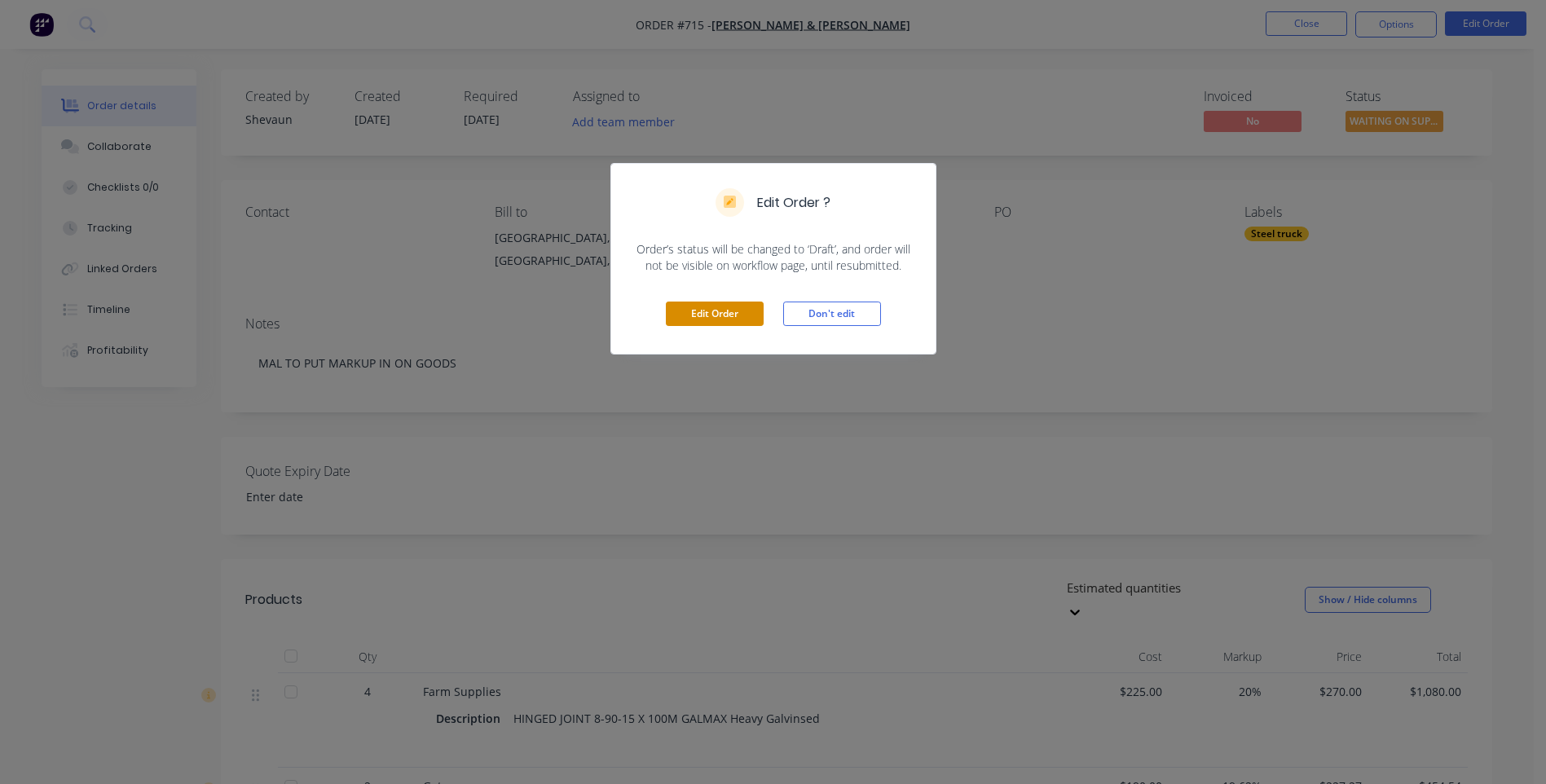
click at [726, 310] on button "Edit Order" at bounding box center [715, 314] width 98 height 24
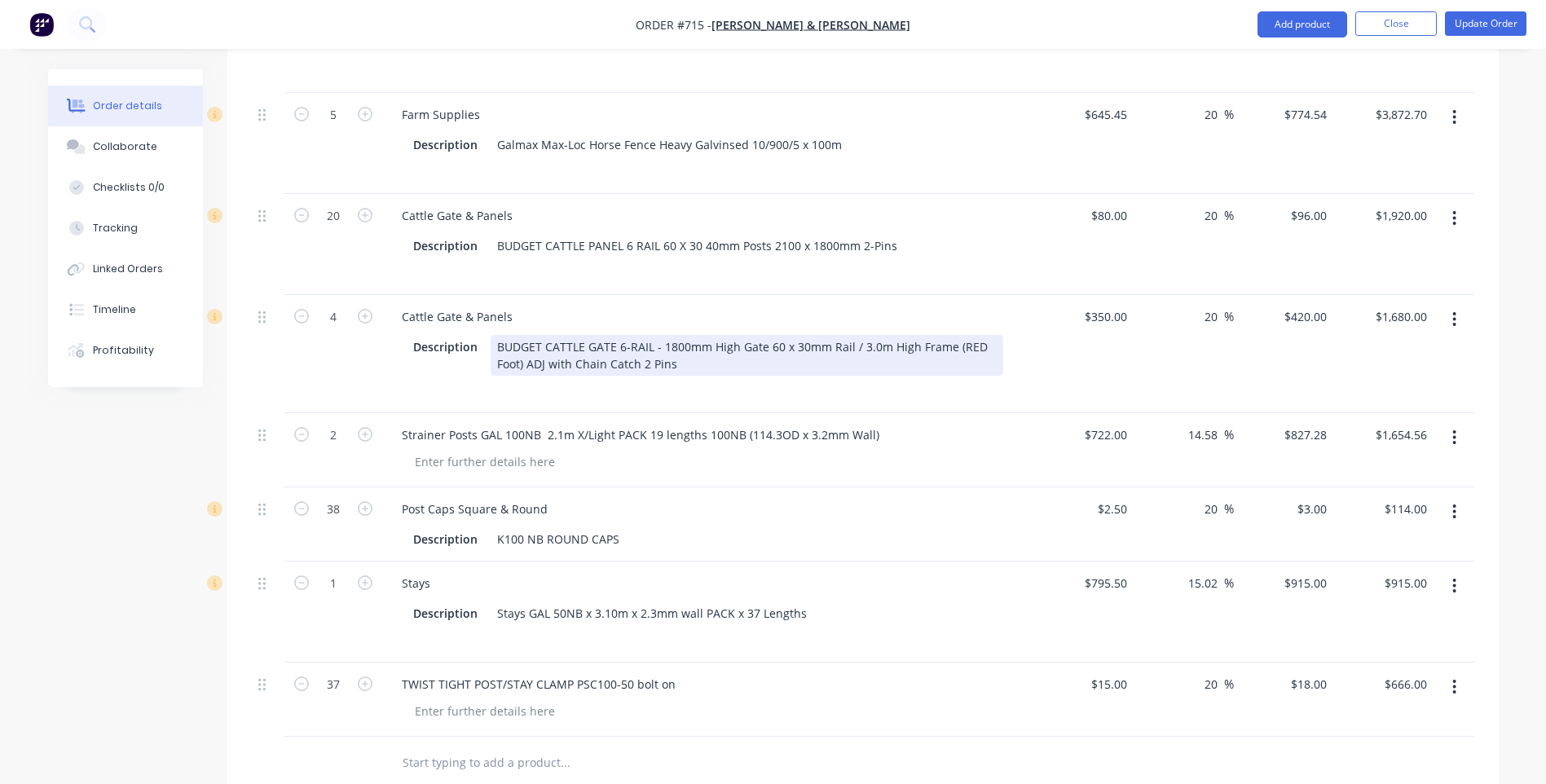
scroll to position [1544, 0]
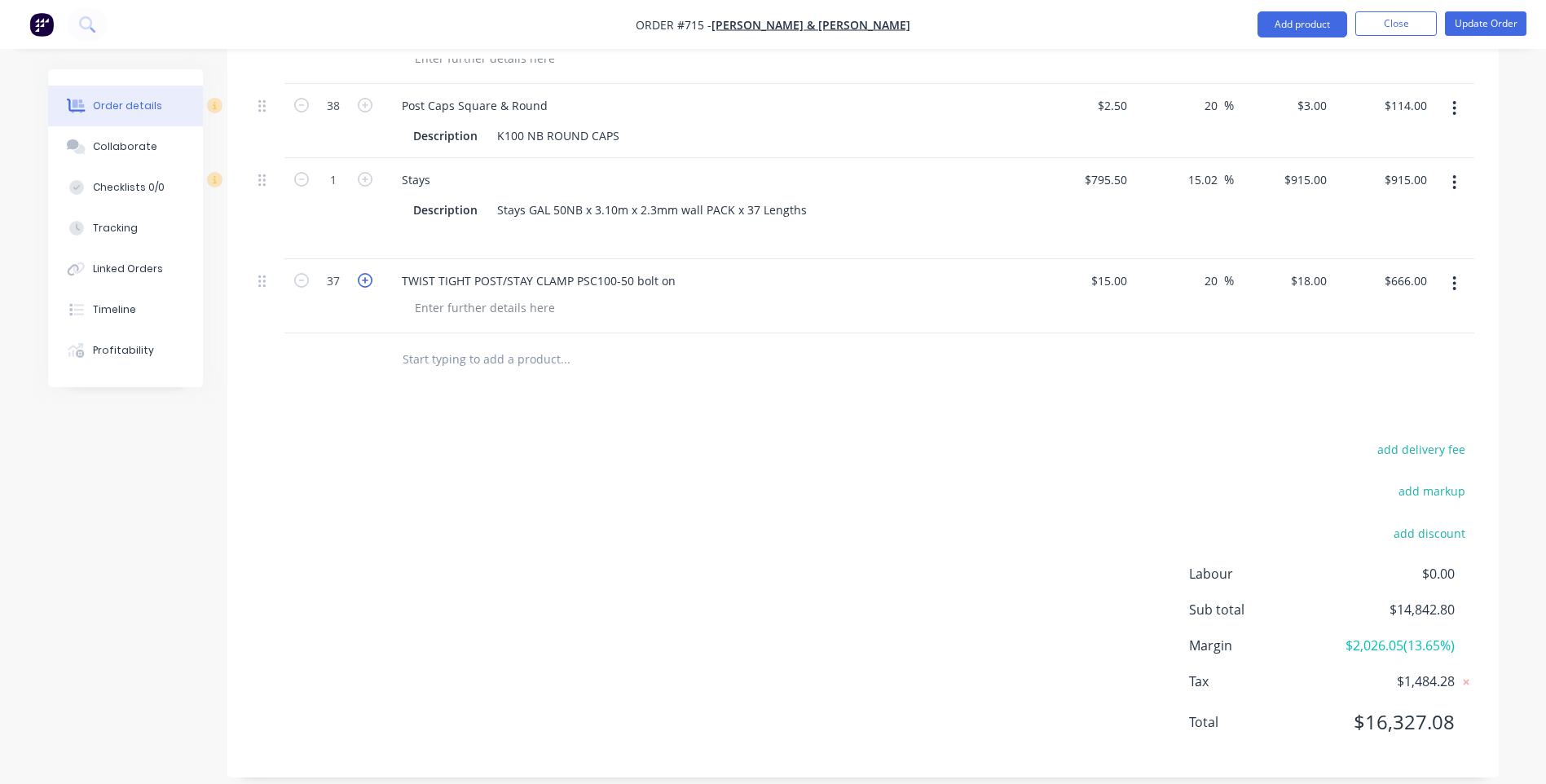
click at [365, 273] on icon "button" at bounding box center [366, 281] width 15 height 15
type input "38"
type input "$684.00"
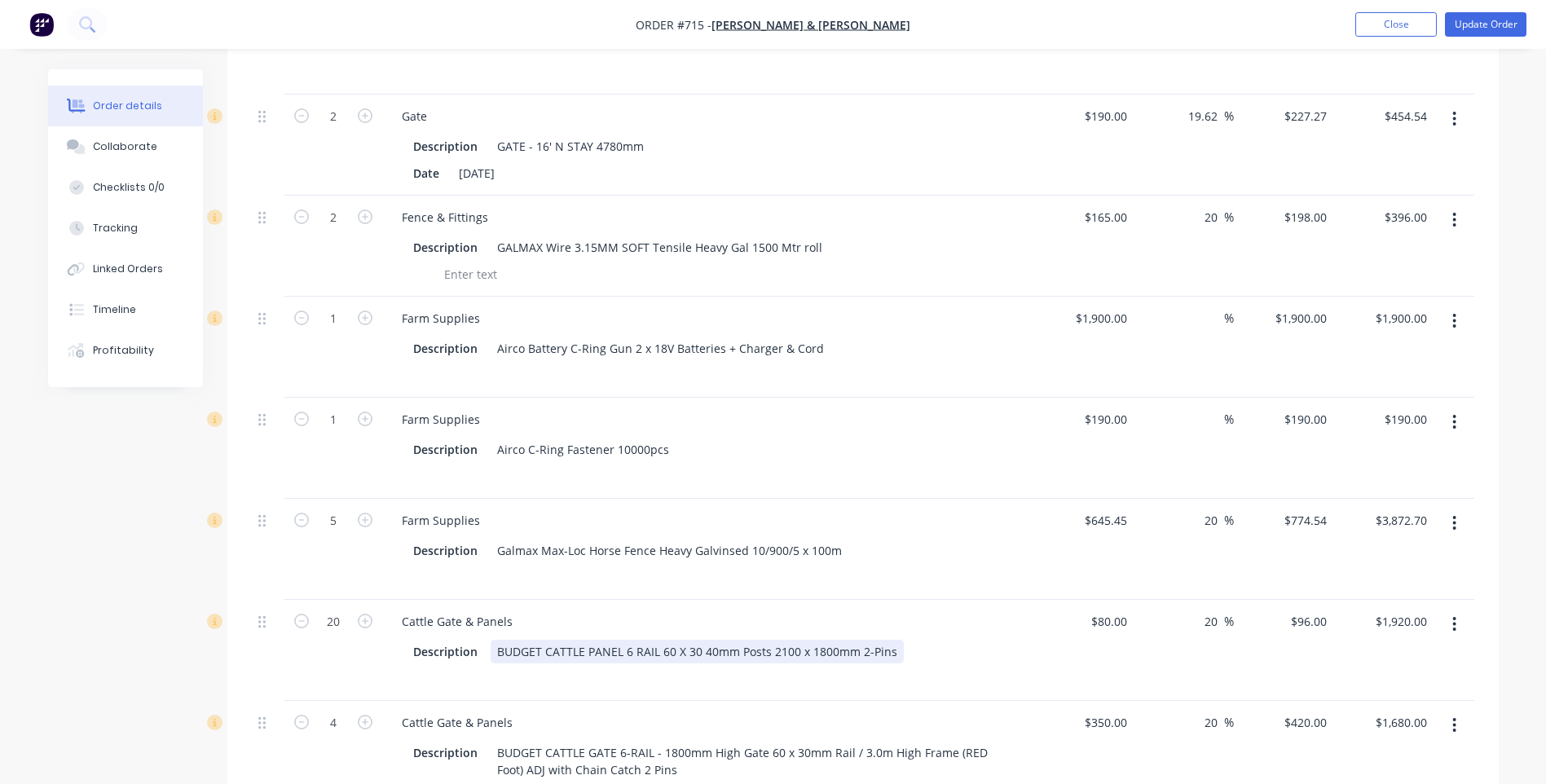
scroll to position [322, 0]
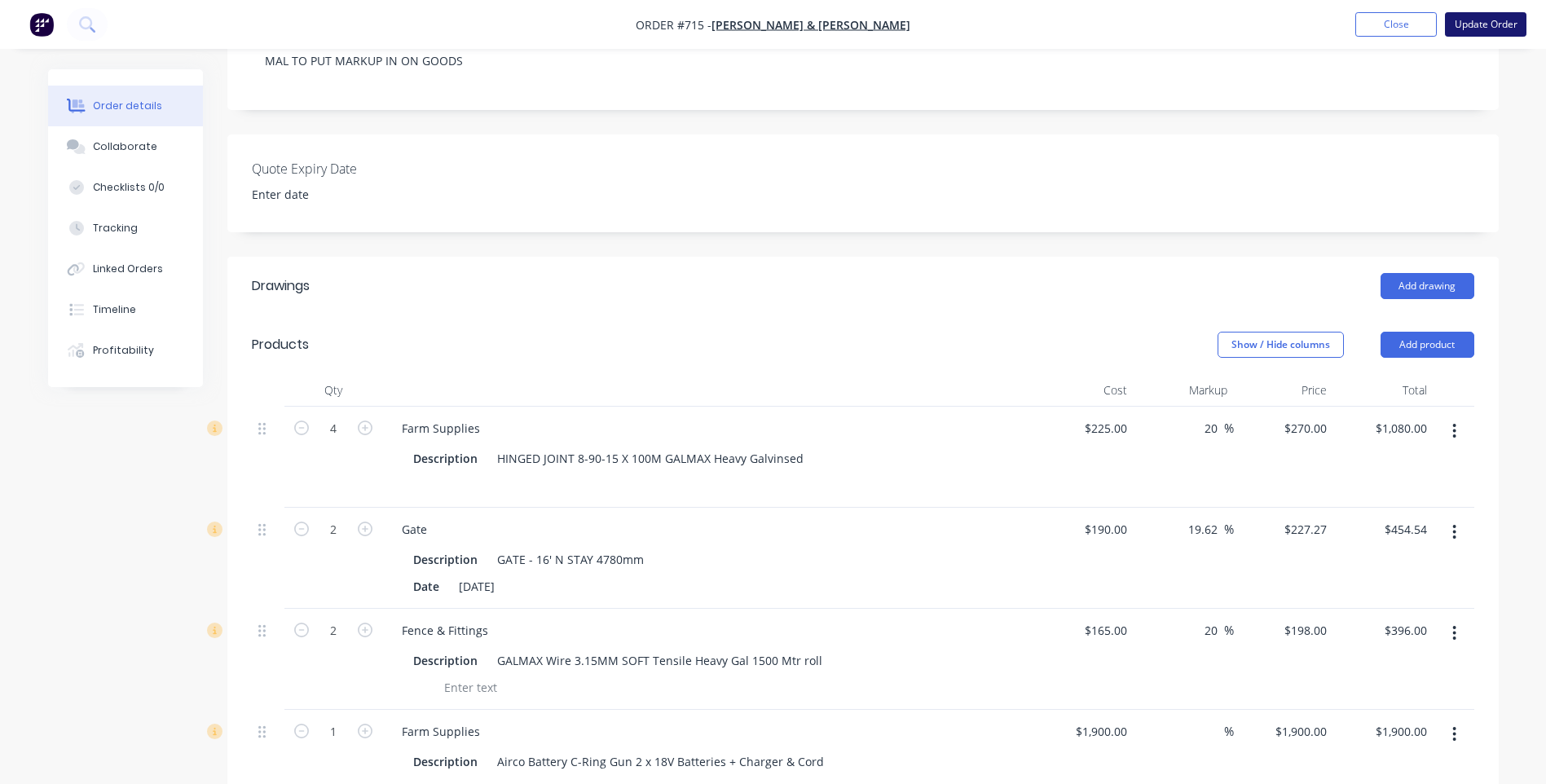
click at [1486, 19] on button "Update Order" at bounding box center [1486, 24] width 81 height 24
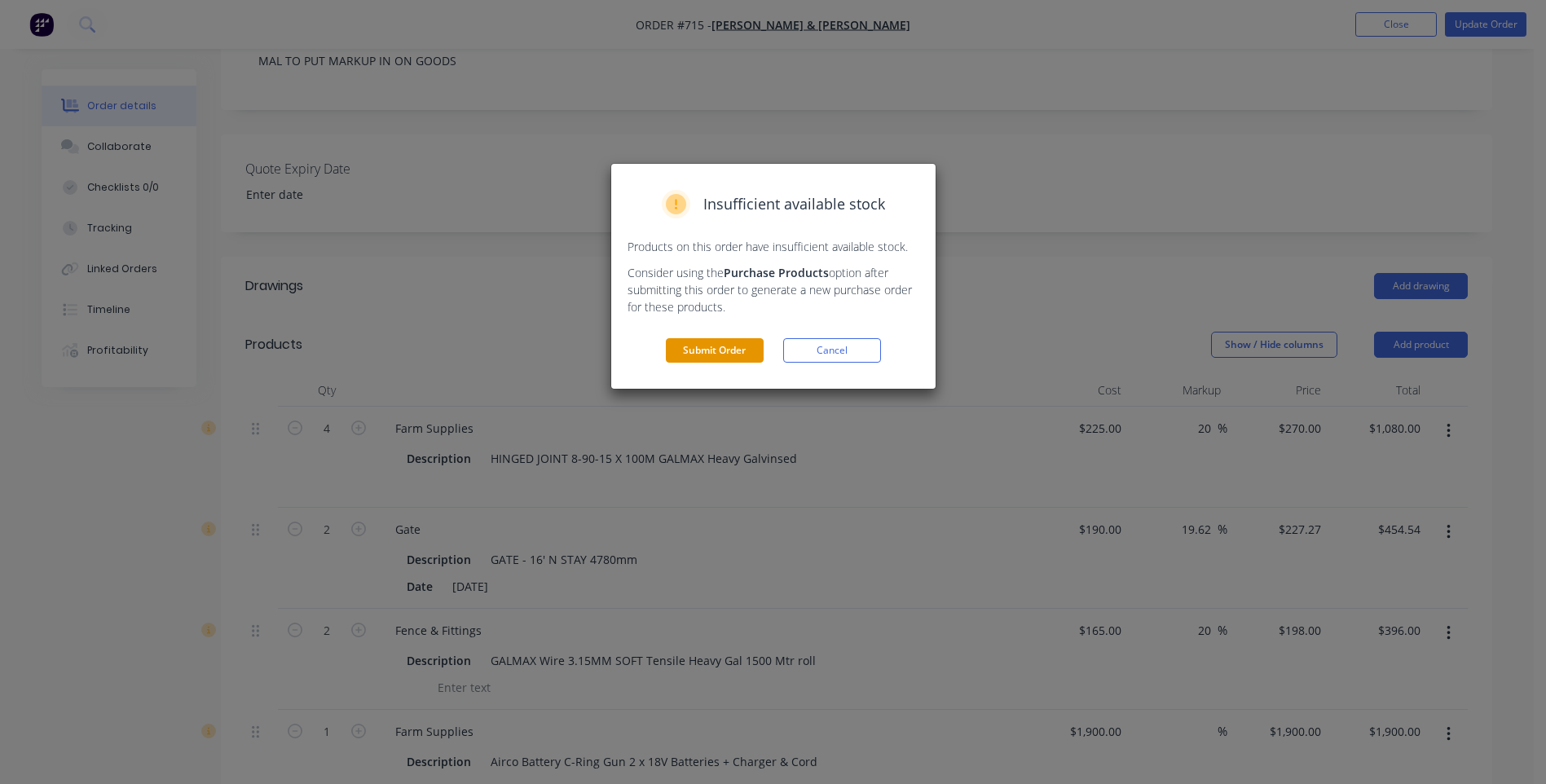
click at [724, 346] on button "Submit Order" at bounding box center [715, 351] width 98 height 24
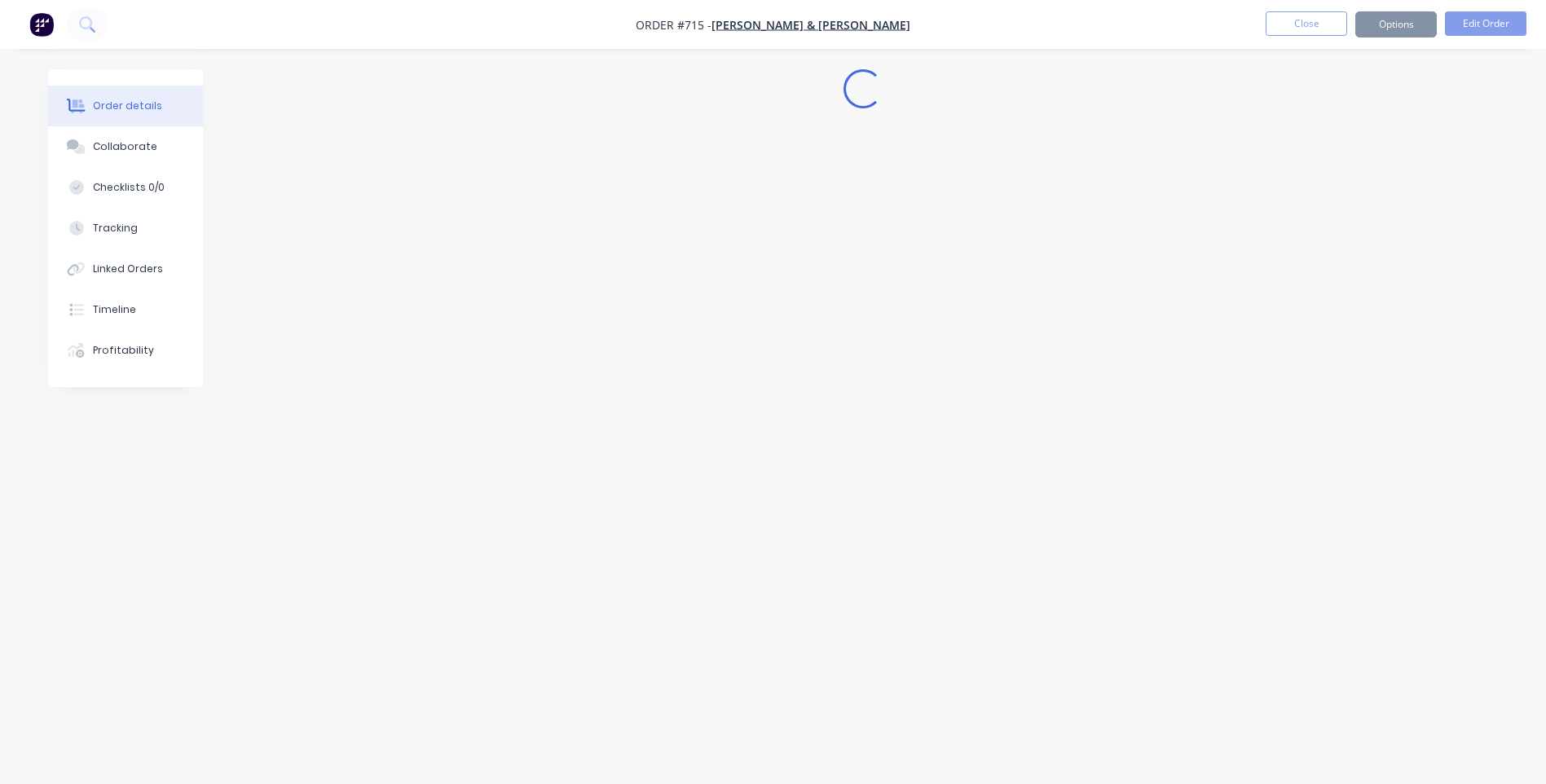
scroll to position [0, 0]
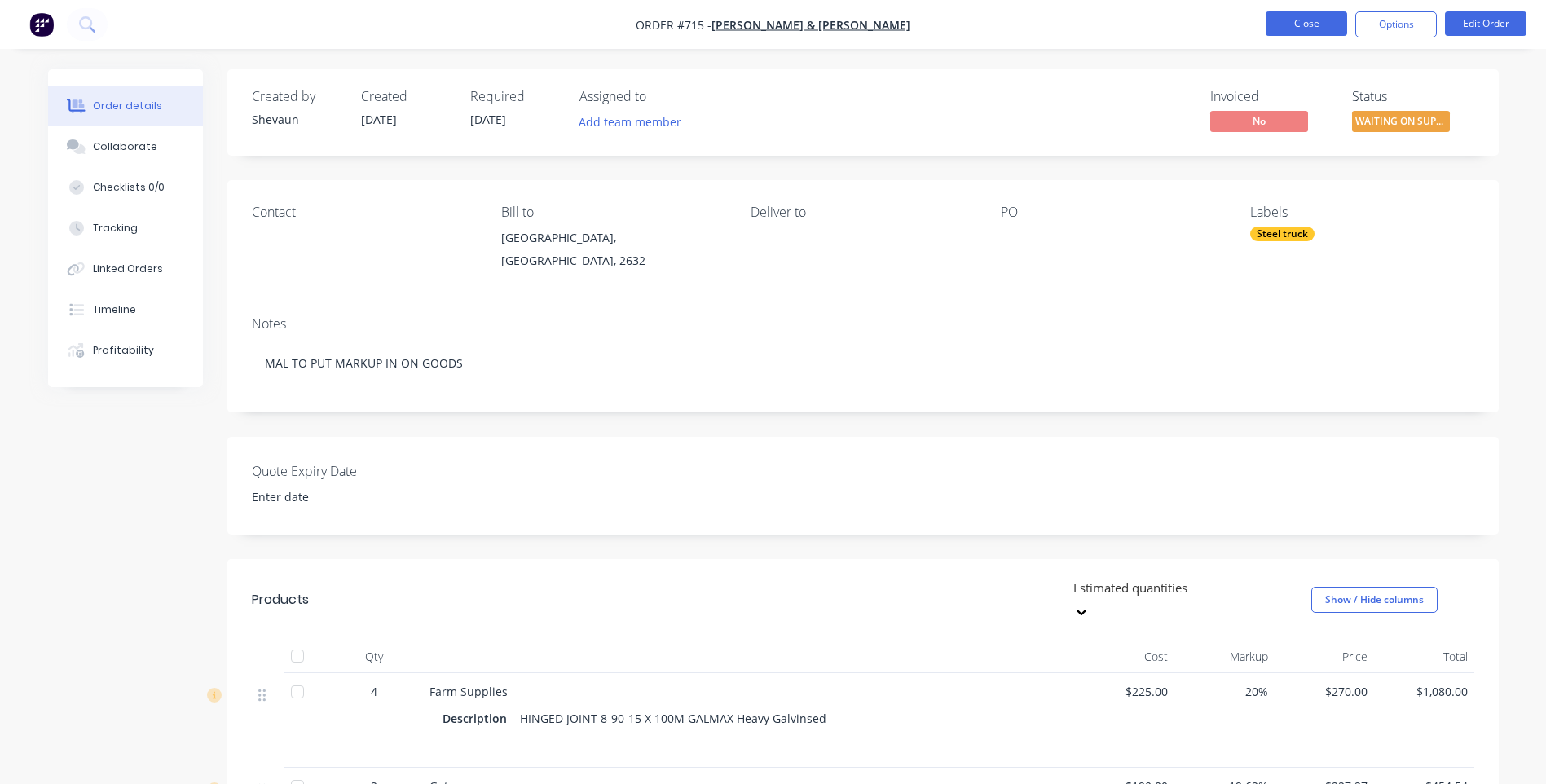
click at [1309, 21] on button "Close" at bounding box center [1307, 24] width 81 height 24
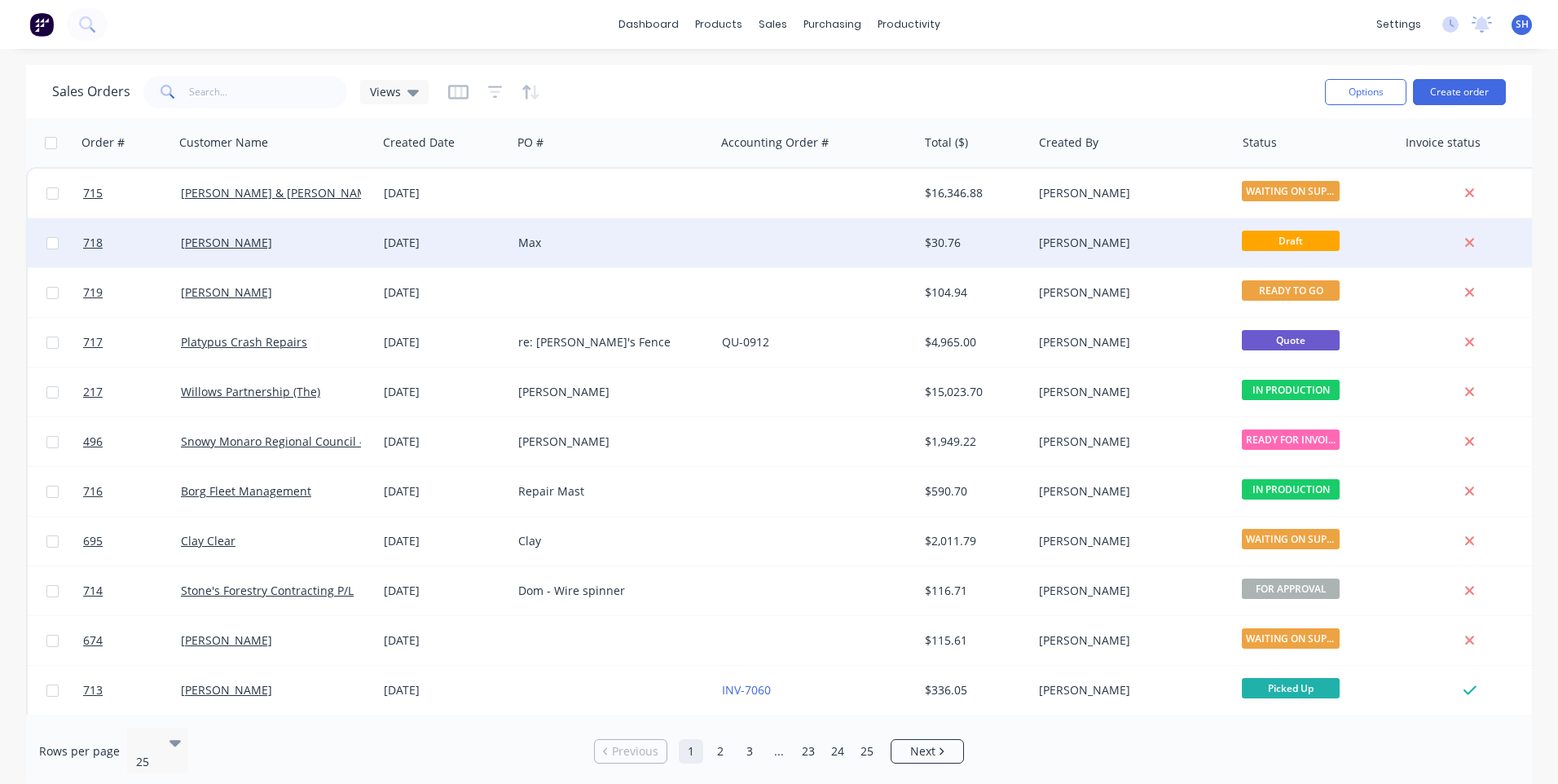
click at [628, 237] on div "Max" at bounding box center [609, 242] width 181 height 16
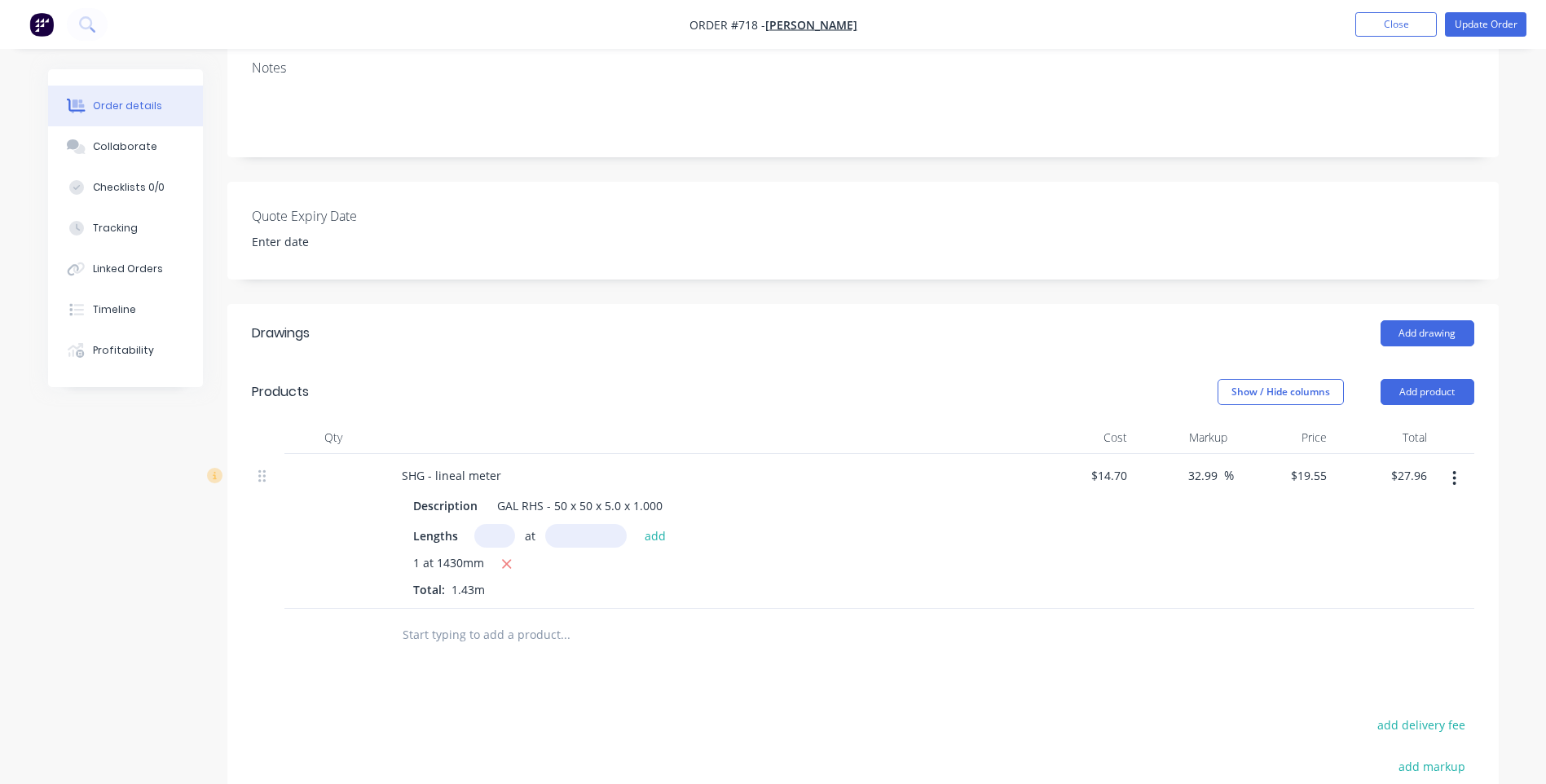
scroll to position [326, 0]
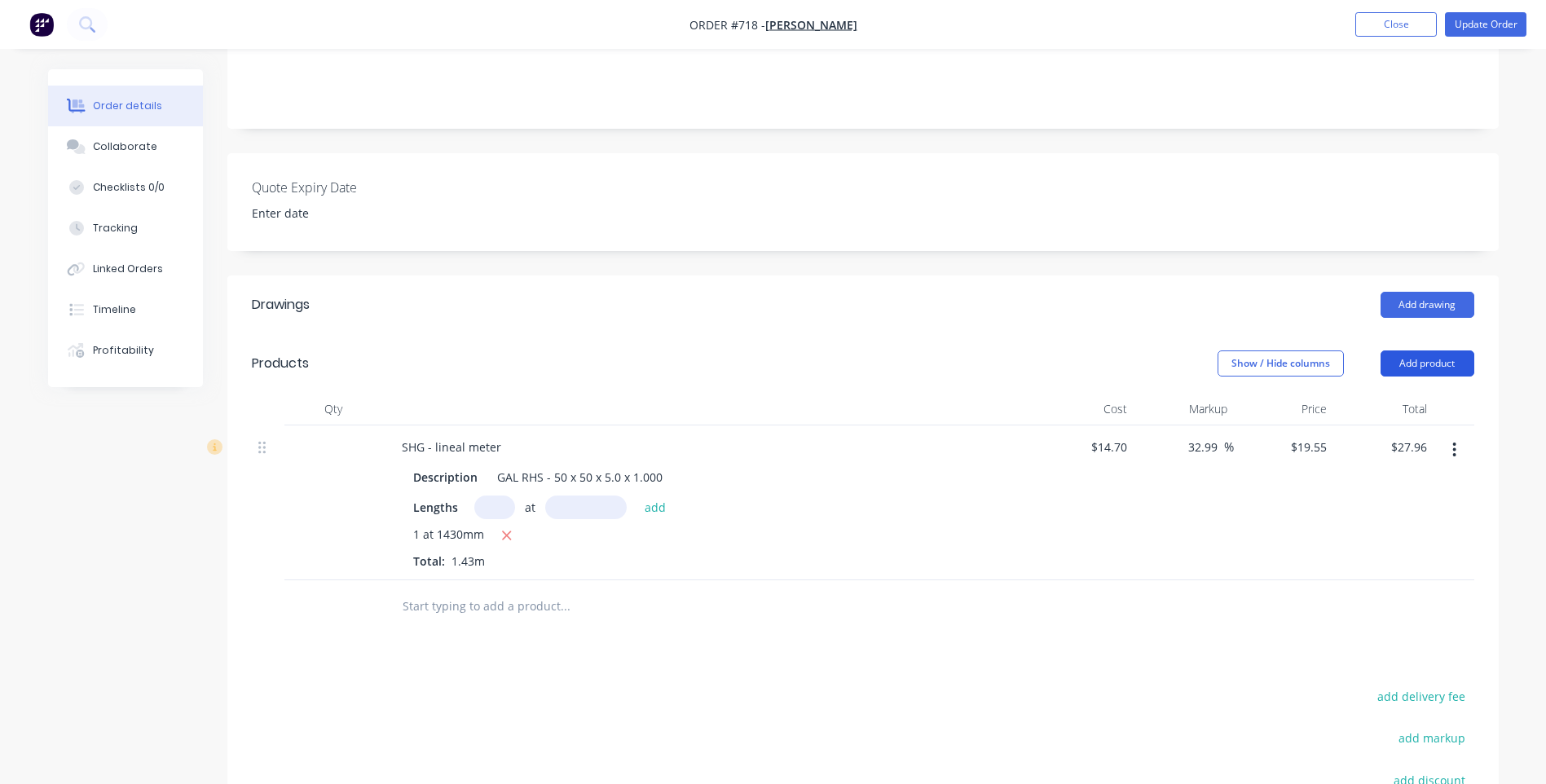
click at [1419, 351] on button "Add product" at bounding box center [1427, 364] width 93 height 26
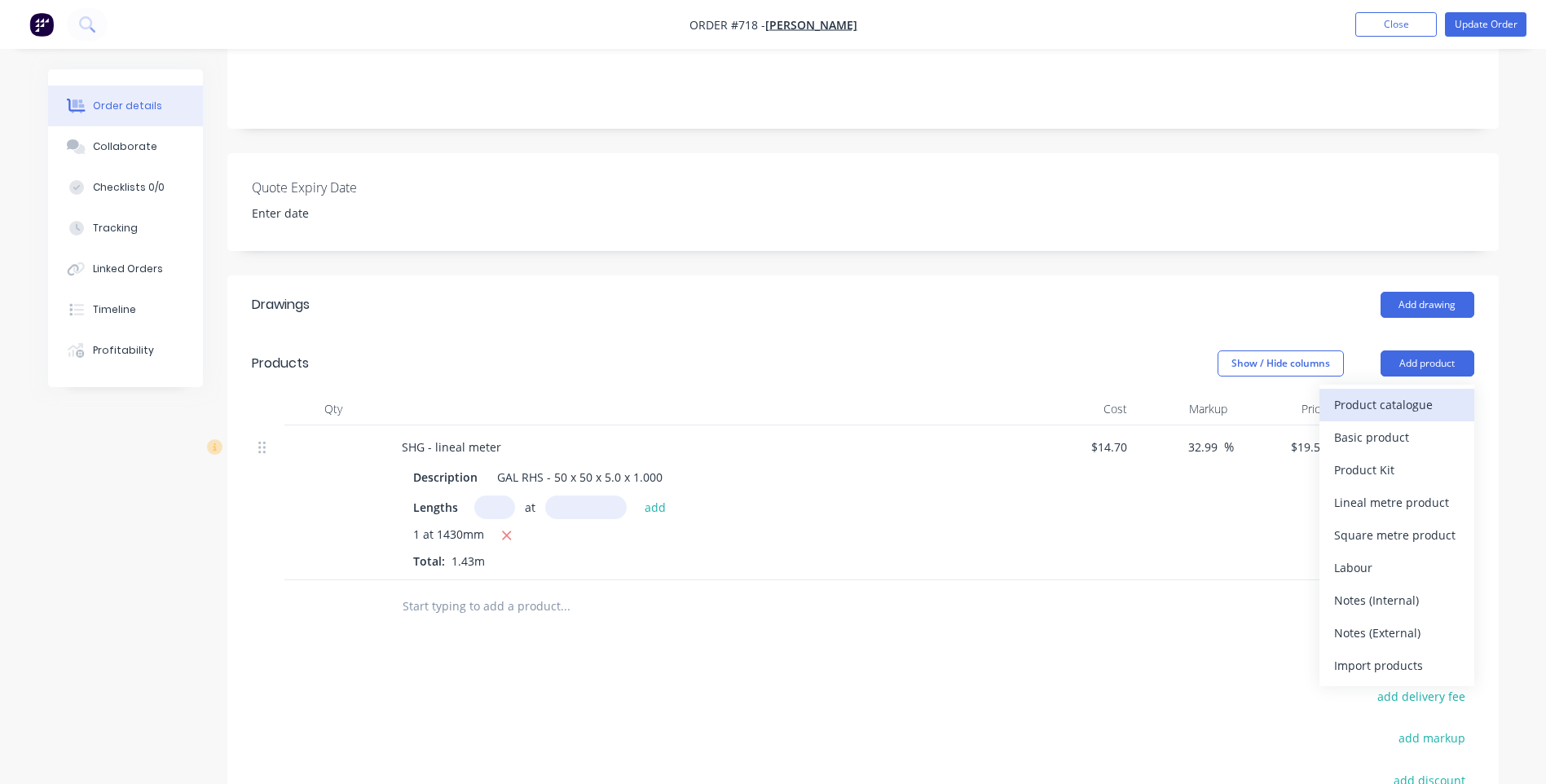
click at [1389, 393] on div "Product catalogue" at bounding box center [1396, 404] width 125 height 24
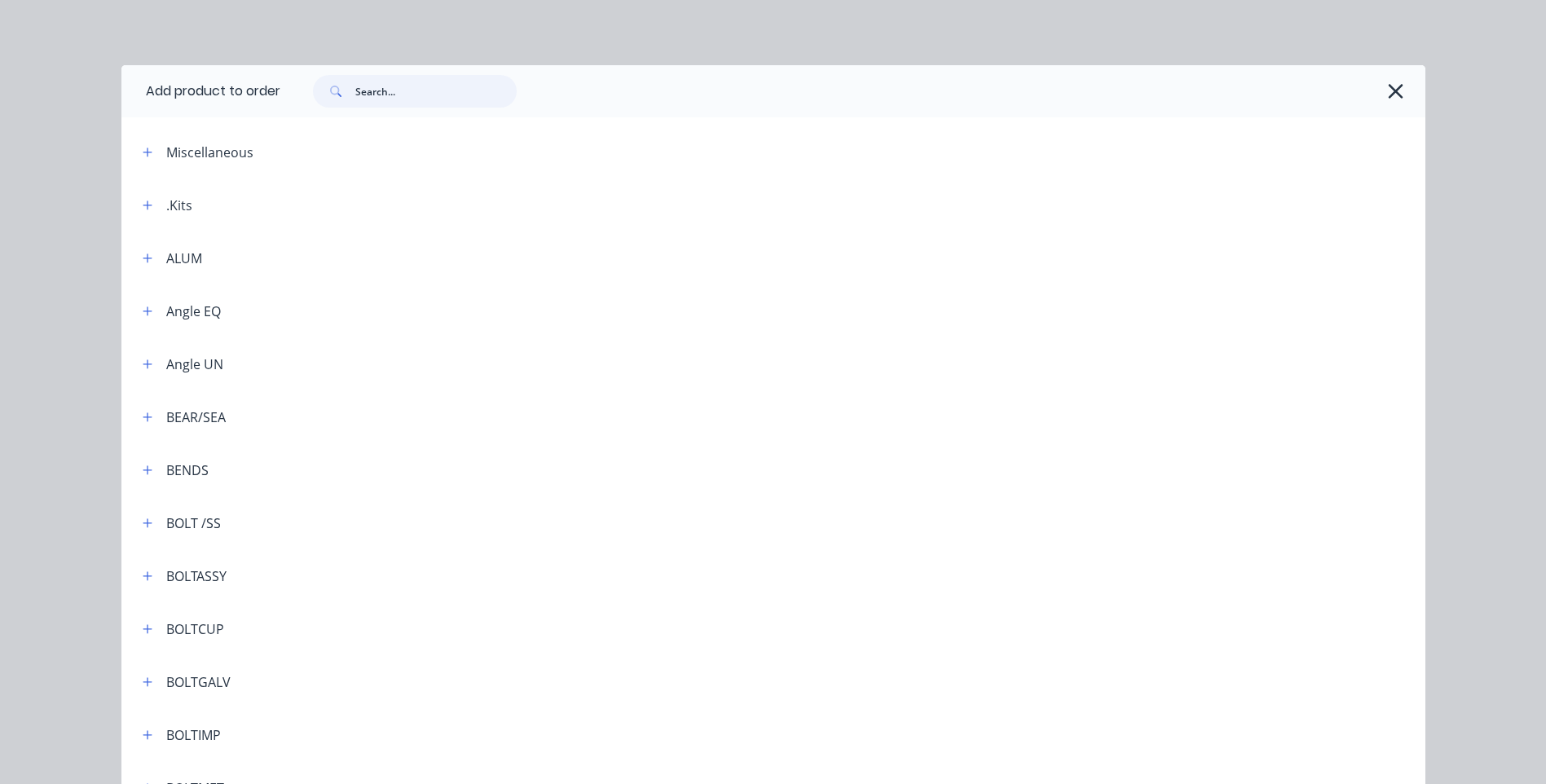
click at [362, 90] on input "text" at bounding box center [436, 91] width 161 height 33
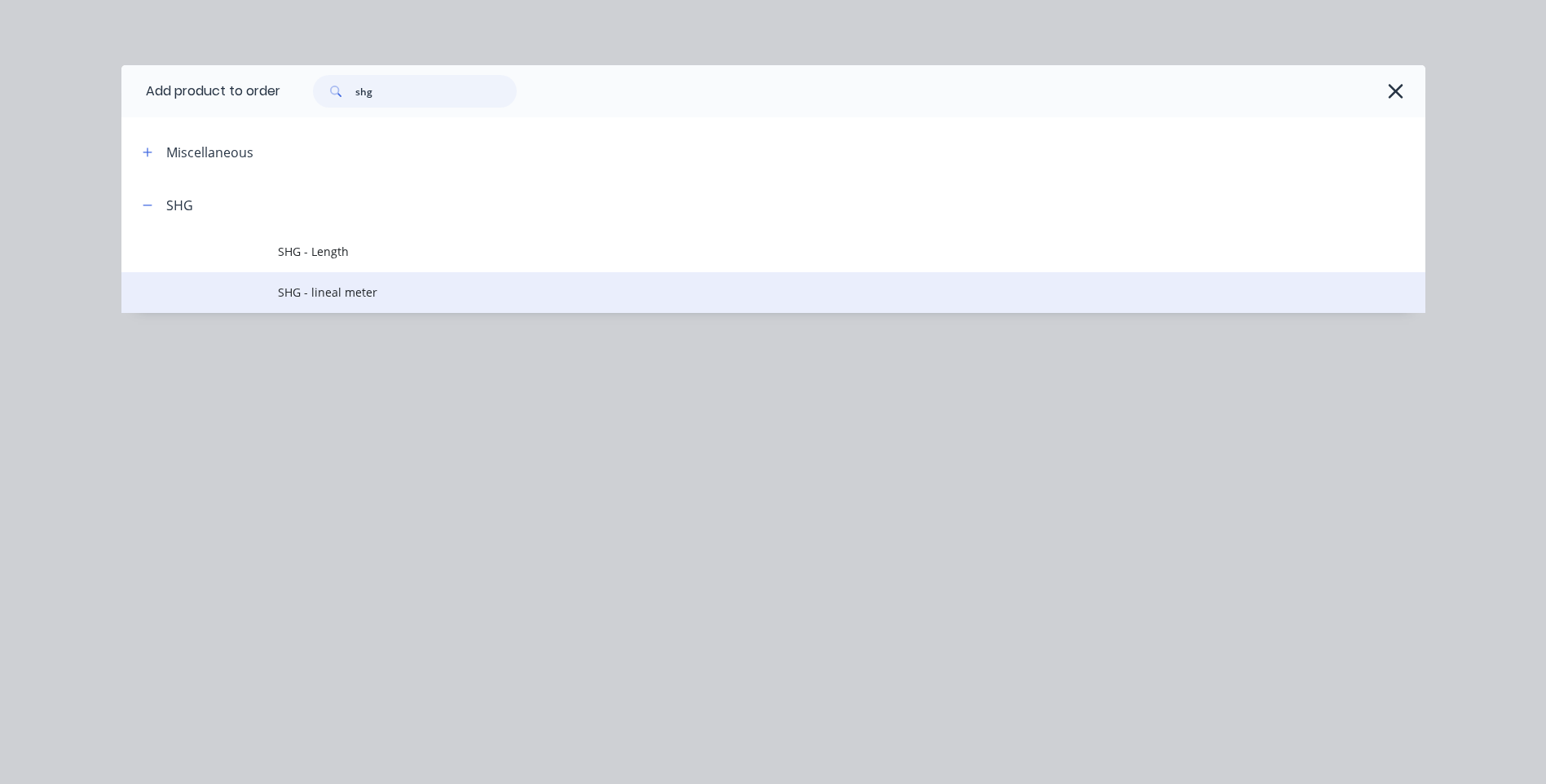
type input "shg"
click at [329, 290] on span "SHG - lineal meter" at bounding box center [737, 292] width 918 height 17
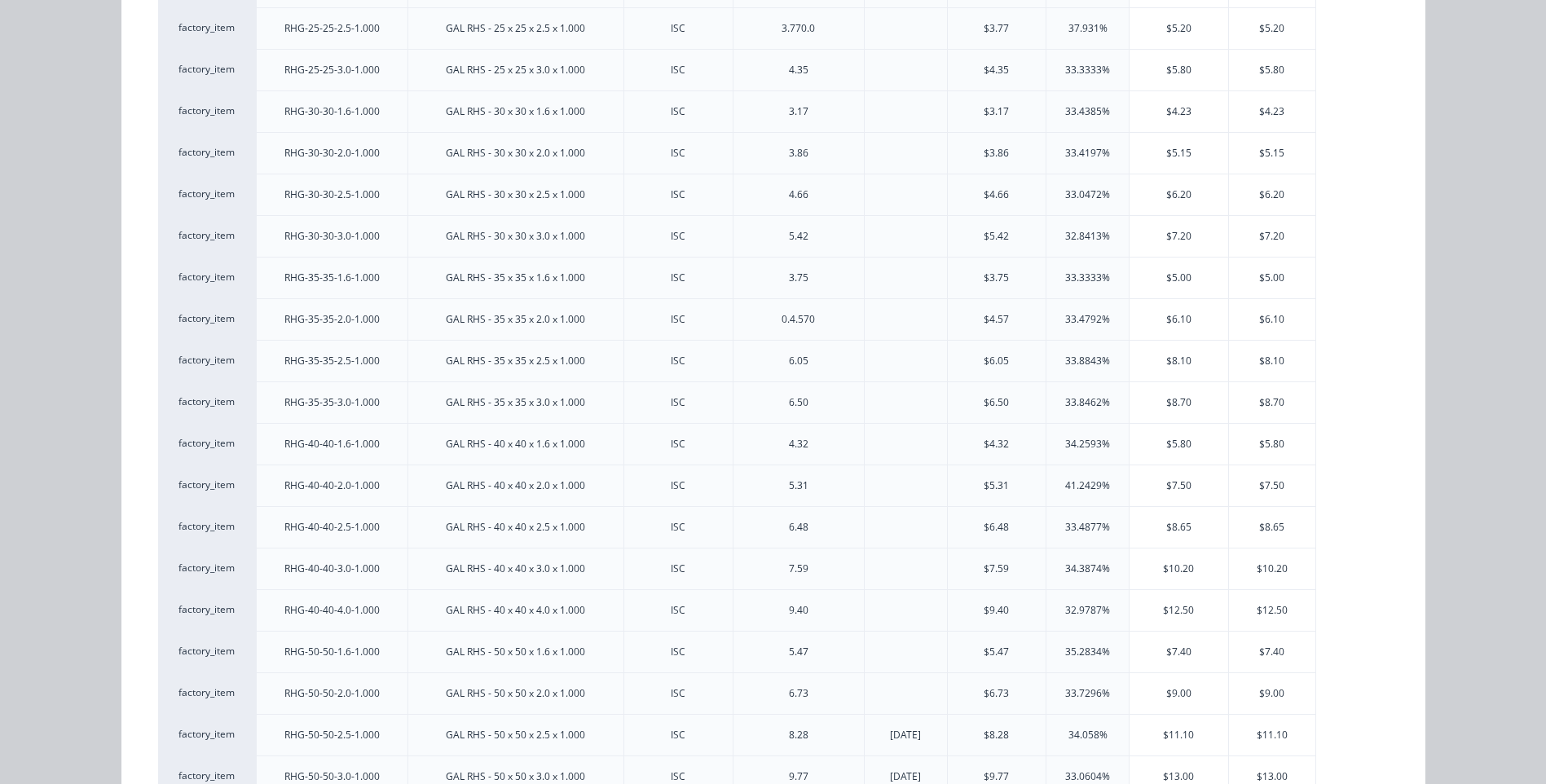
scroll to position [489, 0]
click at [1271, 403] on div "$7.50" at bounding box center [1273, 403] width 88 height 41
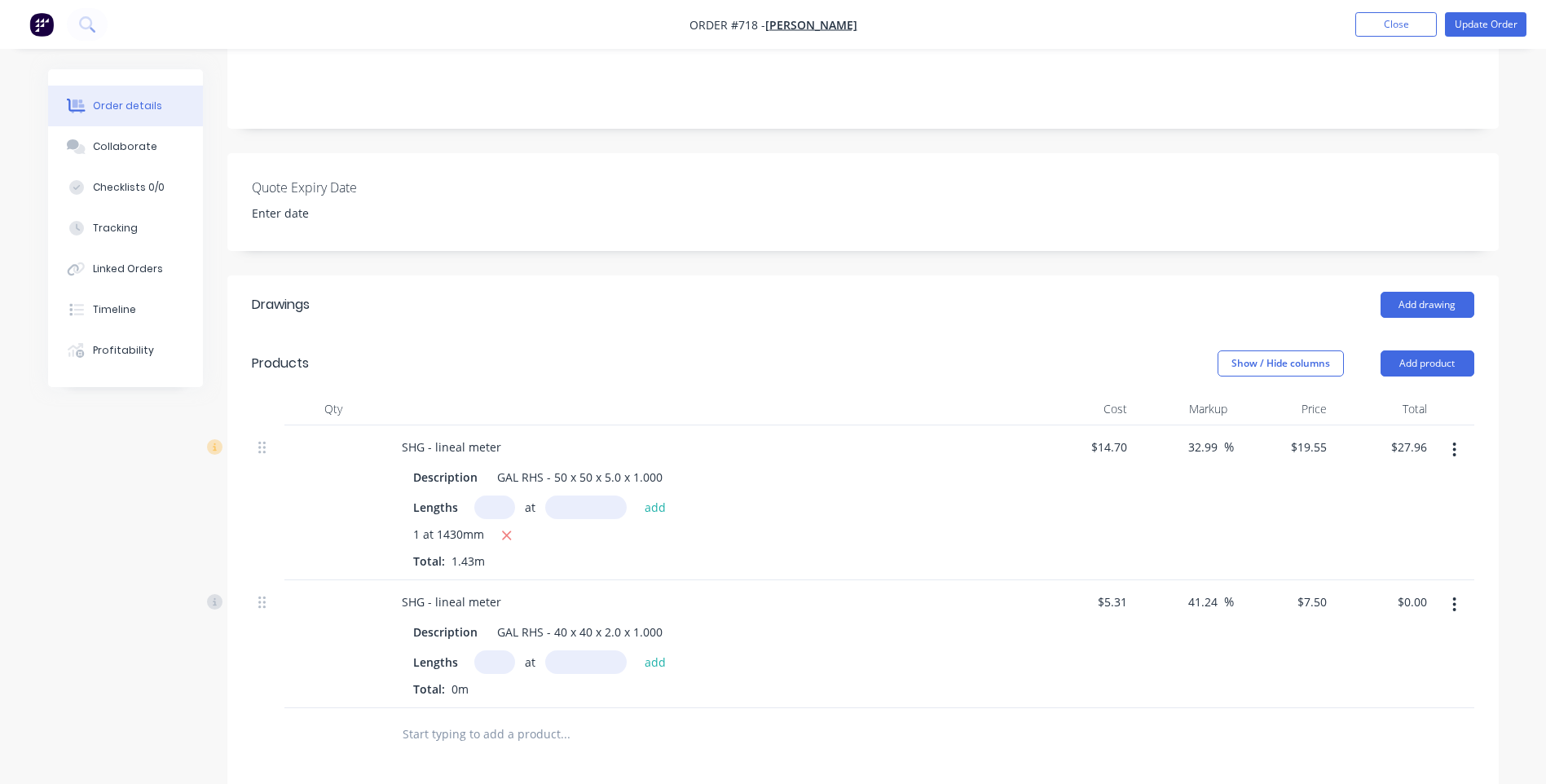
click at [488, 650] on input "text" at bounding box center [494, 662] width 41 height 24
type input "1"
type input "800mm"
click at [654, 650] on button "add" at bounding box center [655, 661] width 39 height 22
type input "$6.00"
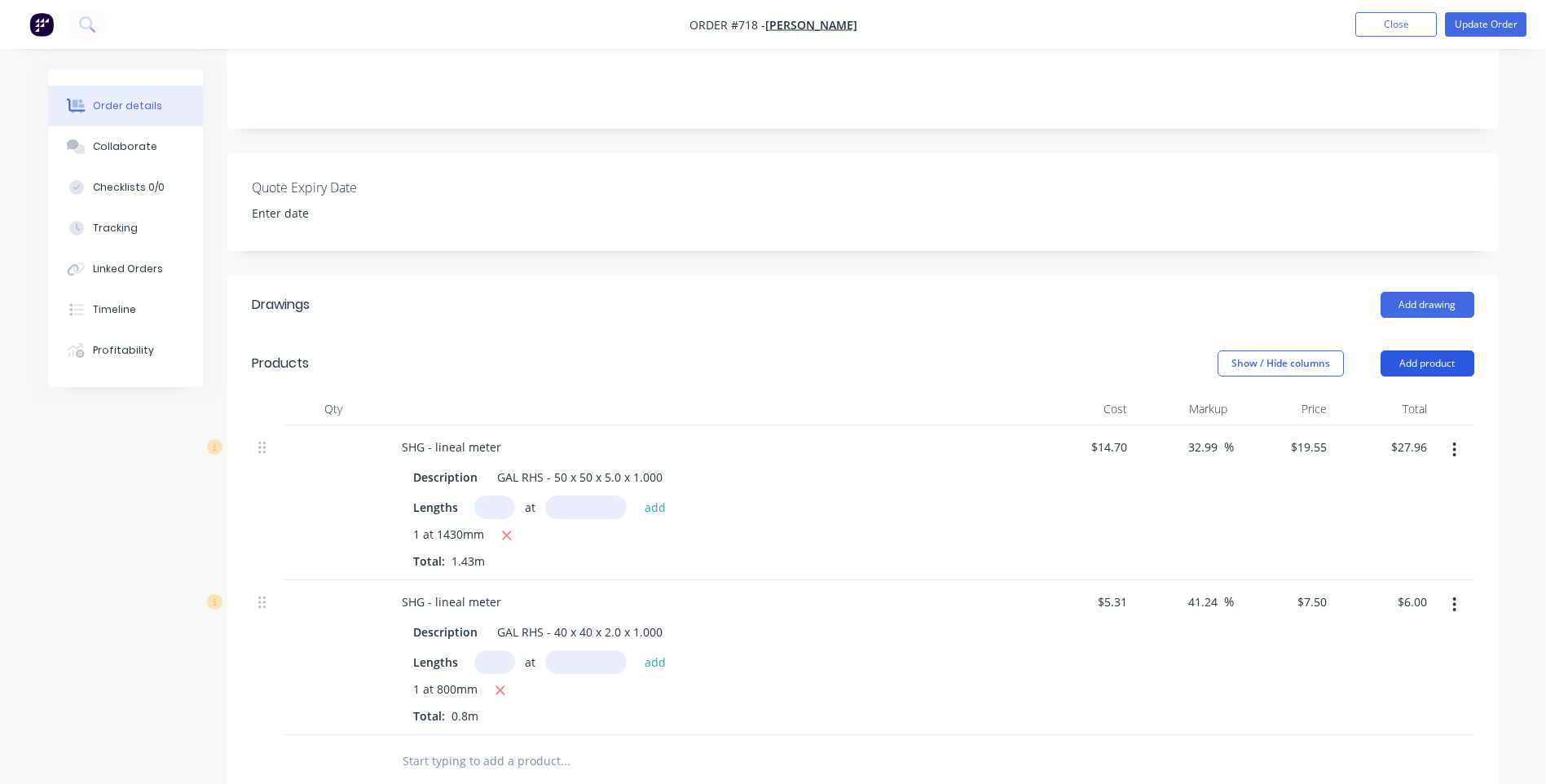
click at [1430, 351] on button "Add product" at bounding box center [1427, 364] width 93 height 26
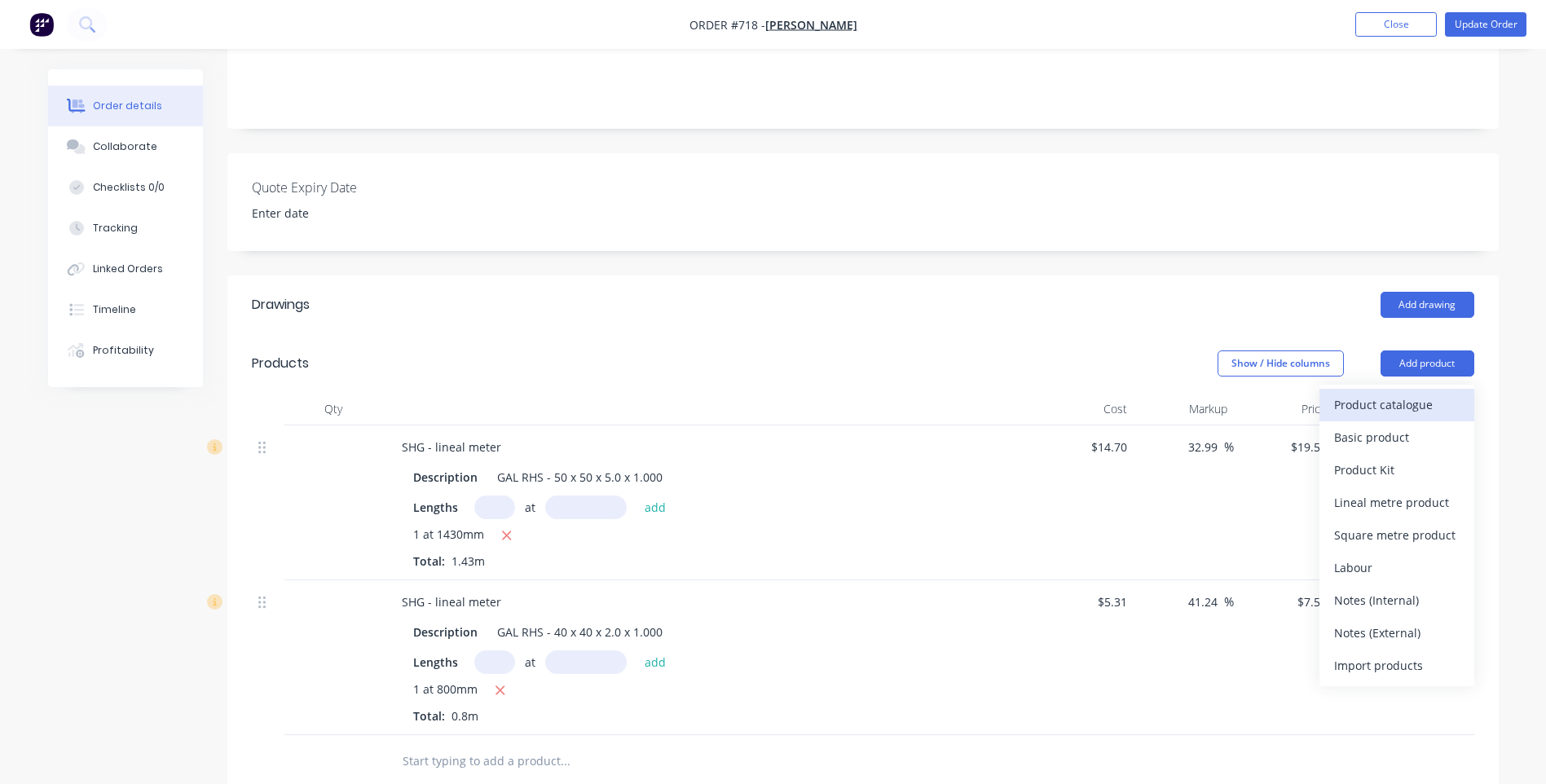
click at [1380, 393] on div "Product catalogue" at bounding box center [1396, 404] width 125 height 24
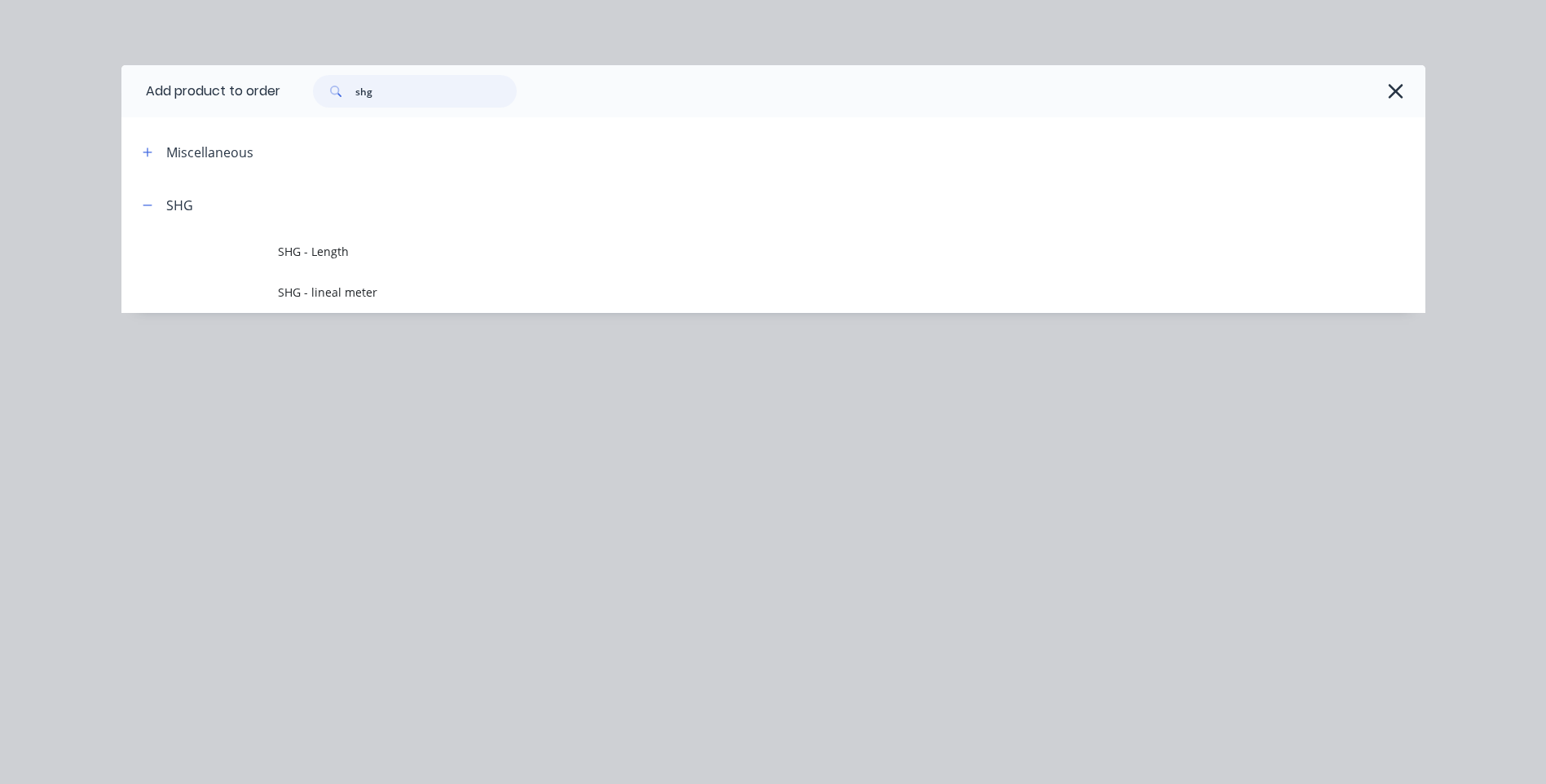
drag, startPoint x: 382, startPoint y: 95, endPoint x: 315, endPoint y: 66, distance: 73.0
click at [309, 83] on div "shg" at bounding box center [406, 91] width 220 height 33
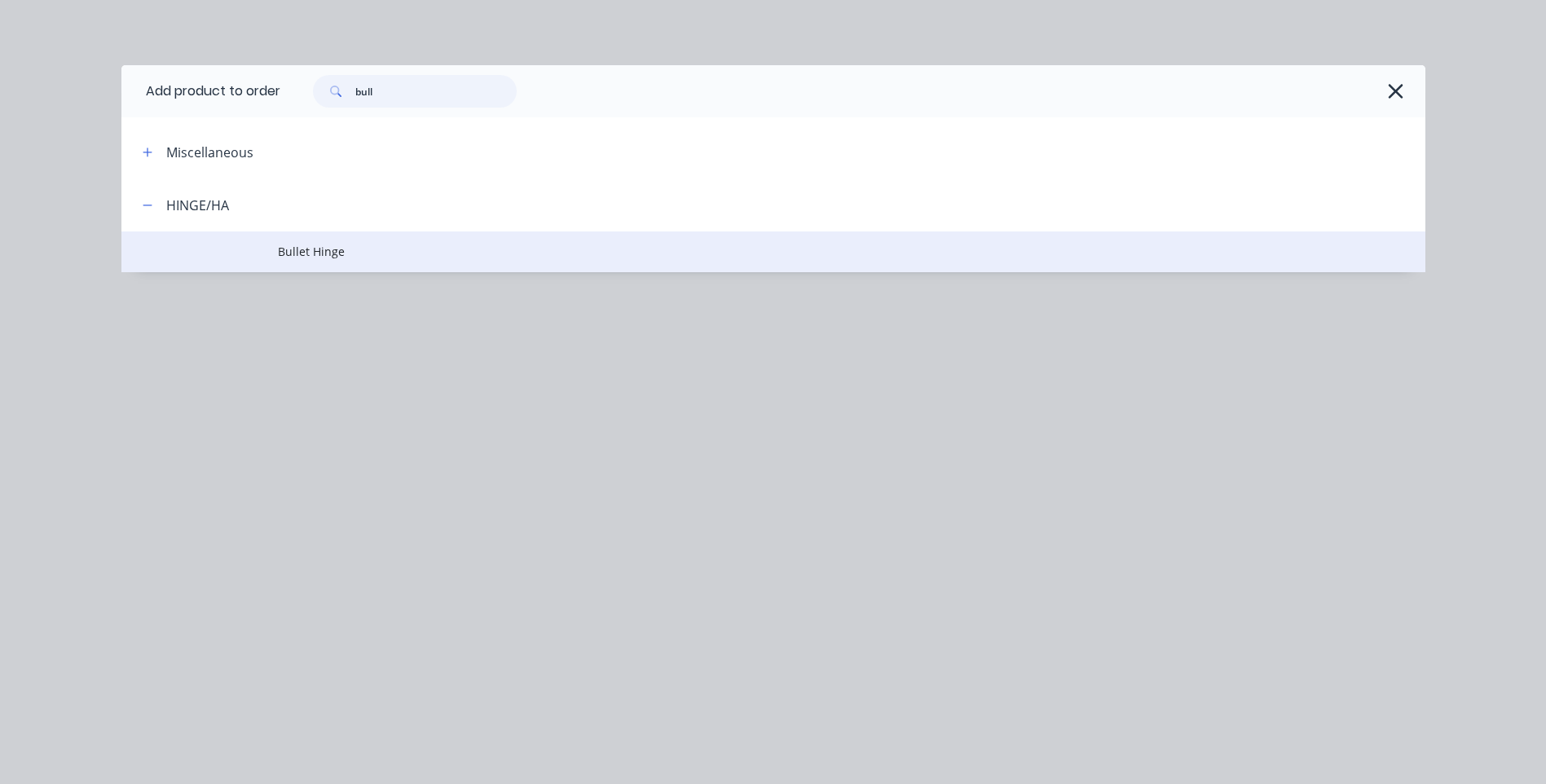
type input "bull"
click at [314, 247] on span "Bullet Hinge" at bounding box center [737, 252] width 918 height 17
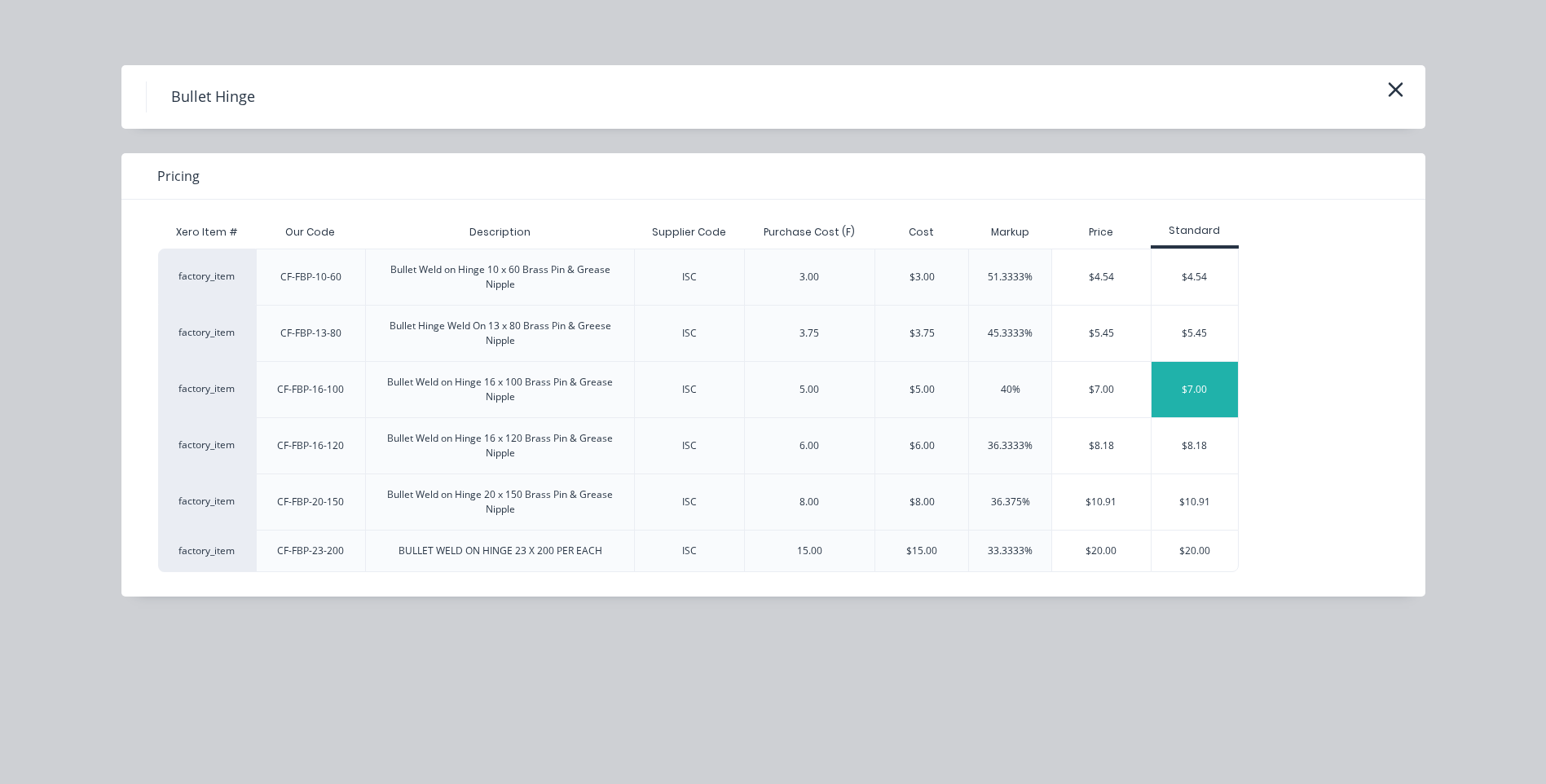
click at [1181, 388] on div "$7.00" at bounding box center [1195, 389] width 88 height 56
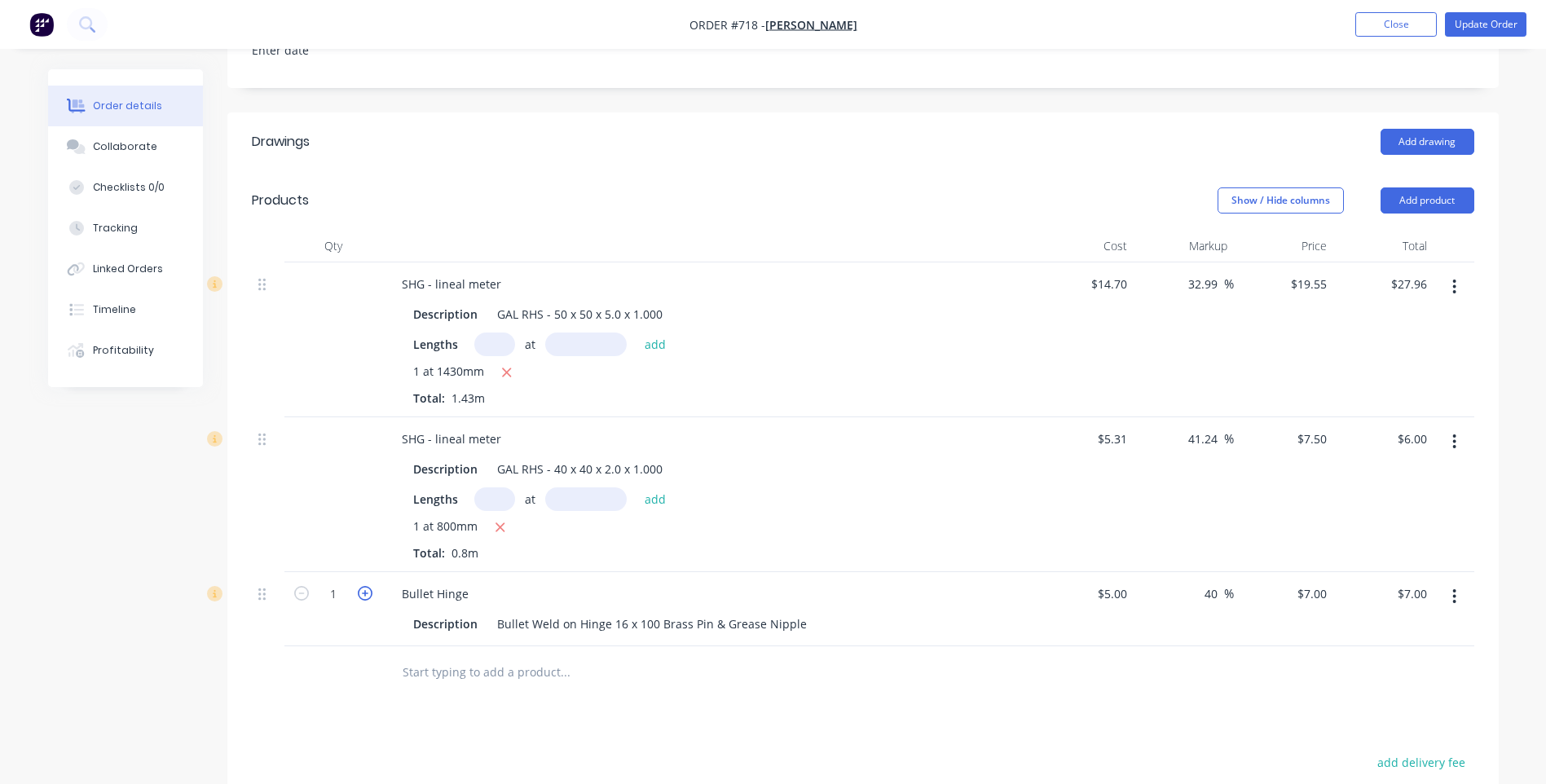
click at [363, 586] on icon "button" at bounding box center [366, 594] width 15 height 15
type input "2"
type input "$14.00"
click at [363, 586] on icon "button" at bounding box center [366, 594] width 15 height 15
type input "3"
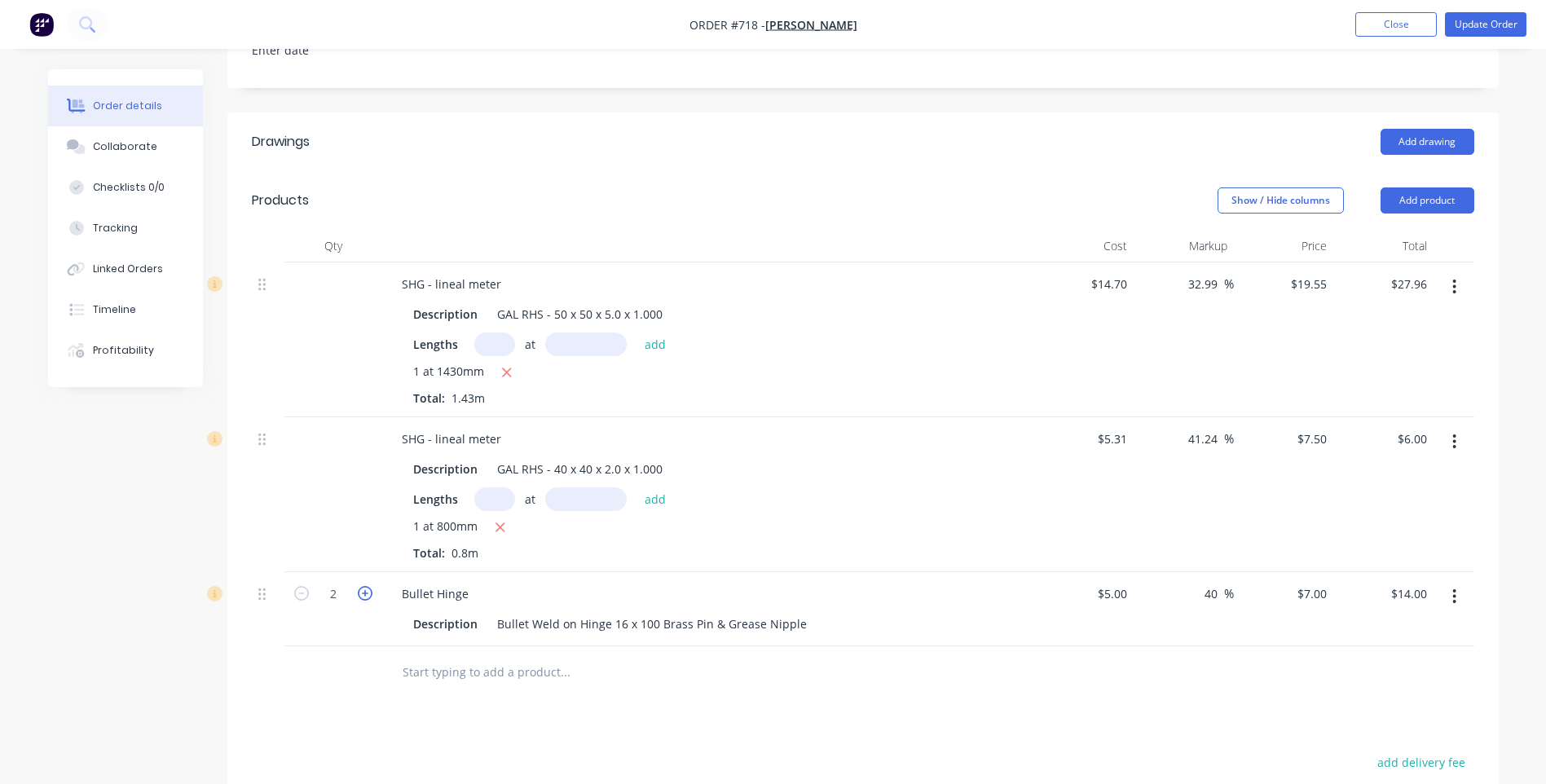
type input "$21.00"
click at [363, 586] on icon "button" at bounding box center [366, 594] width 15 height 15
type input "4"
type input "$28.00"
click at [1421, 188] on button "Add product" at bounding box center [1427, 201] width 93 height 26
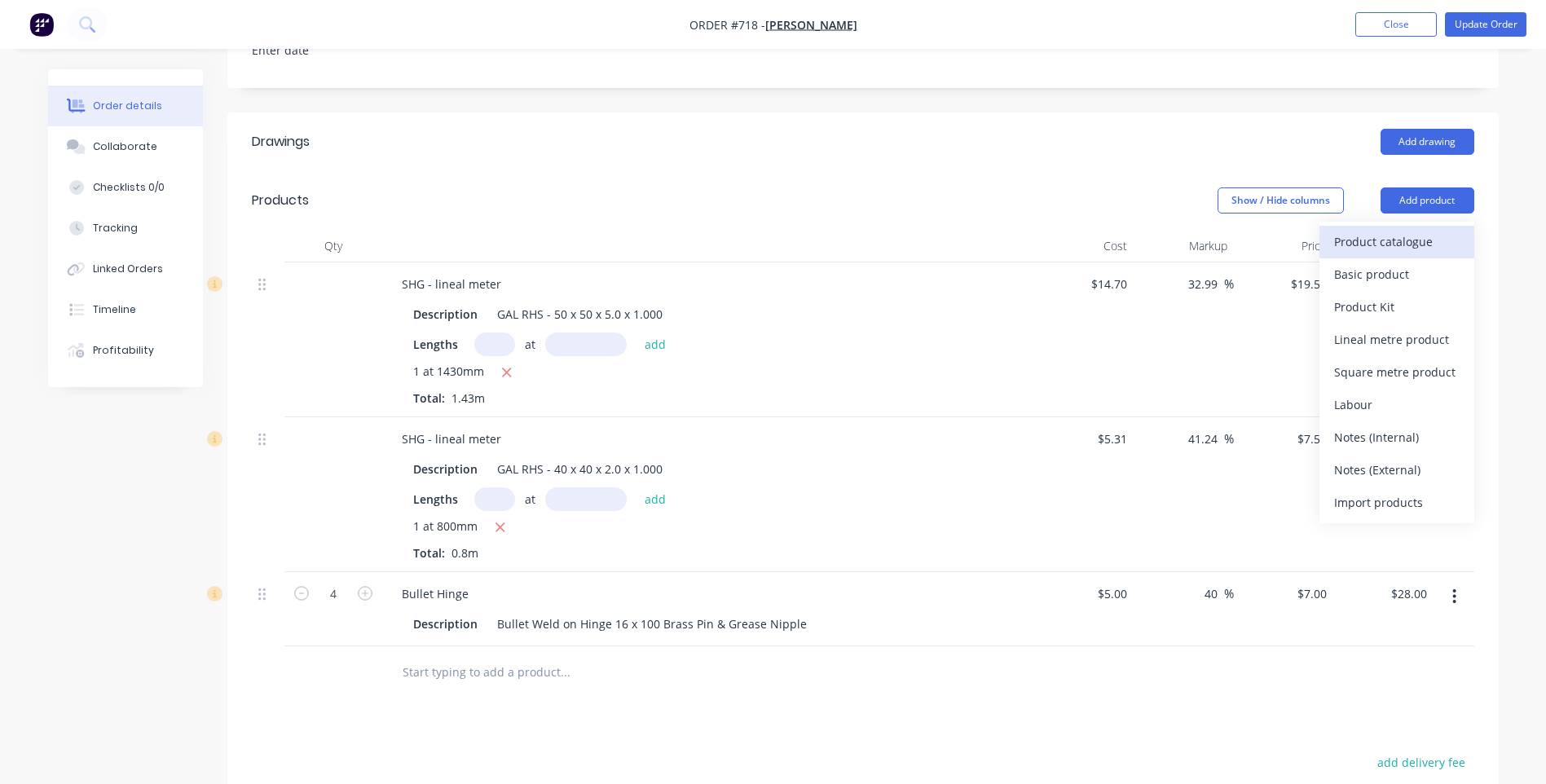
click at [1389, 230] on div "Product catalogue" at bounding box center [1396, 241] width 125 height 24
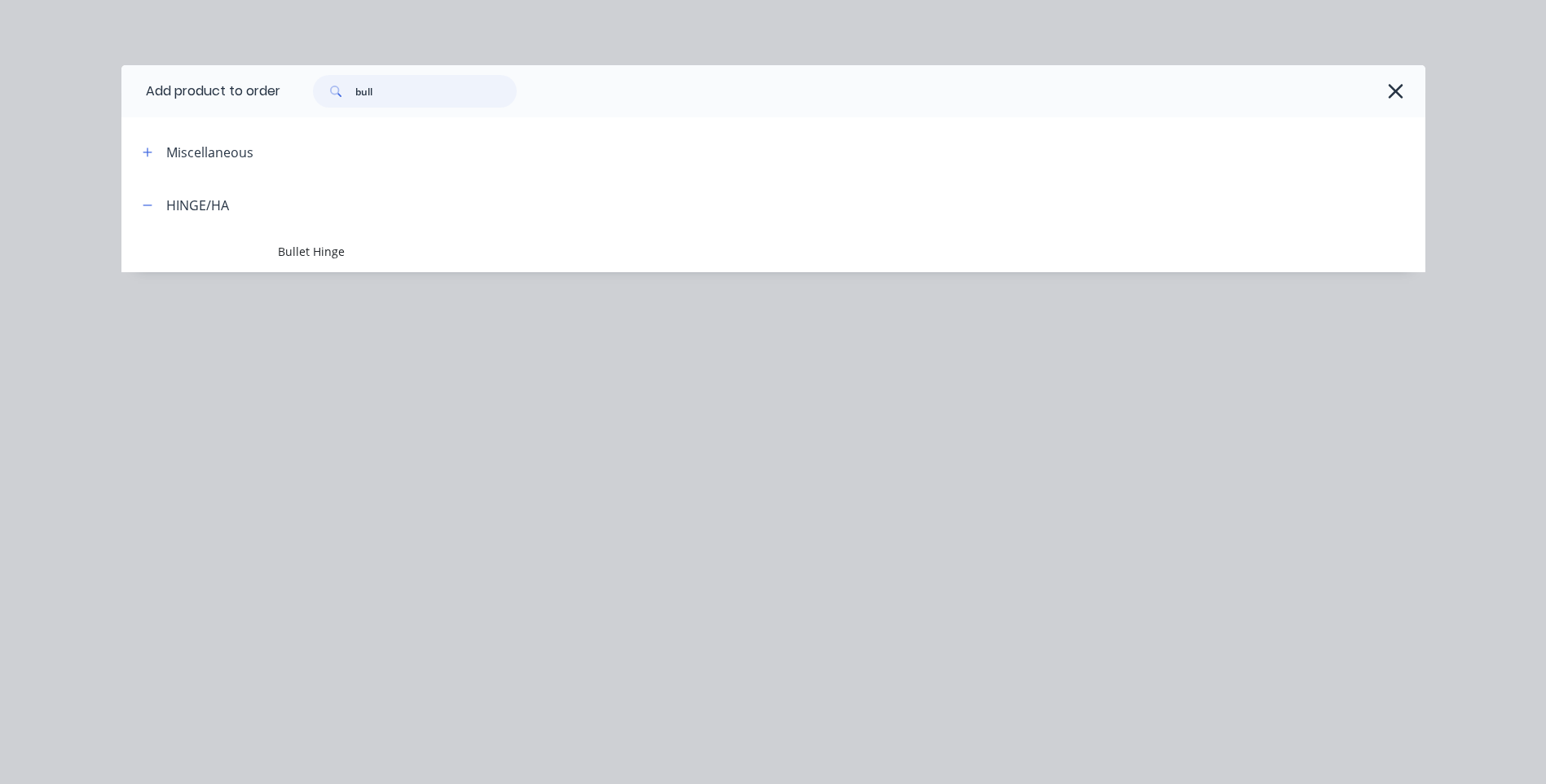
drag, startPoint x: 386, startPoint y: 93, endPoint x: 310, endPoint y: 81, distance: 76.9
click at [310, 88] on div "bull" at bounding box center [406, 91] width 220 height 33
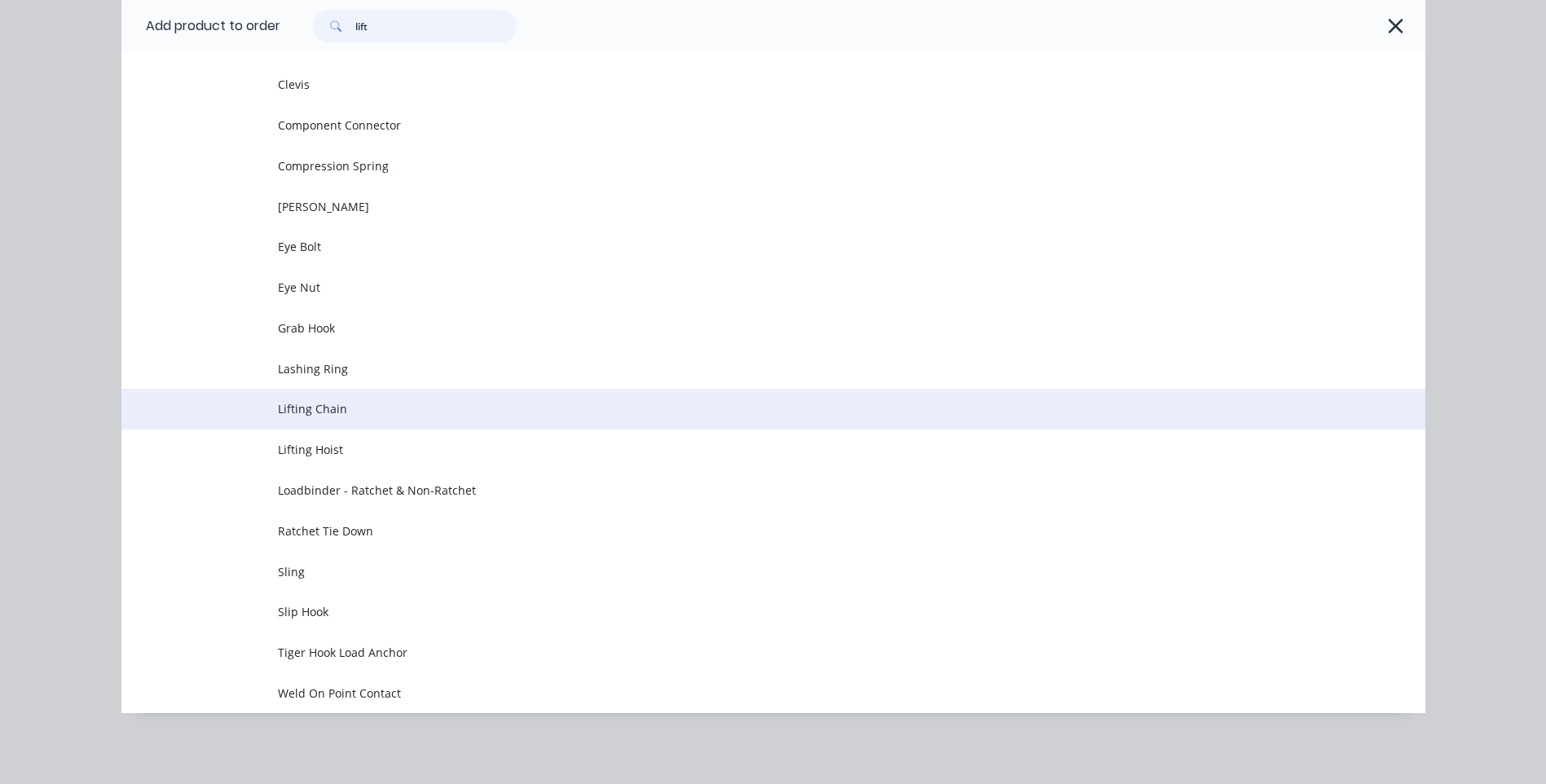
scroll to position [208, 0]
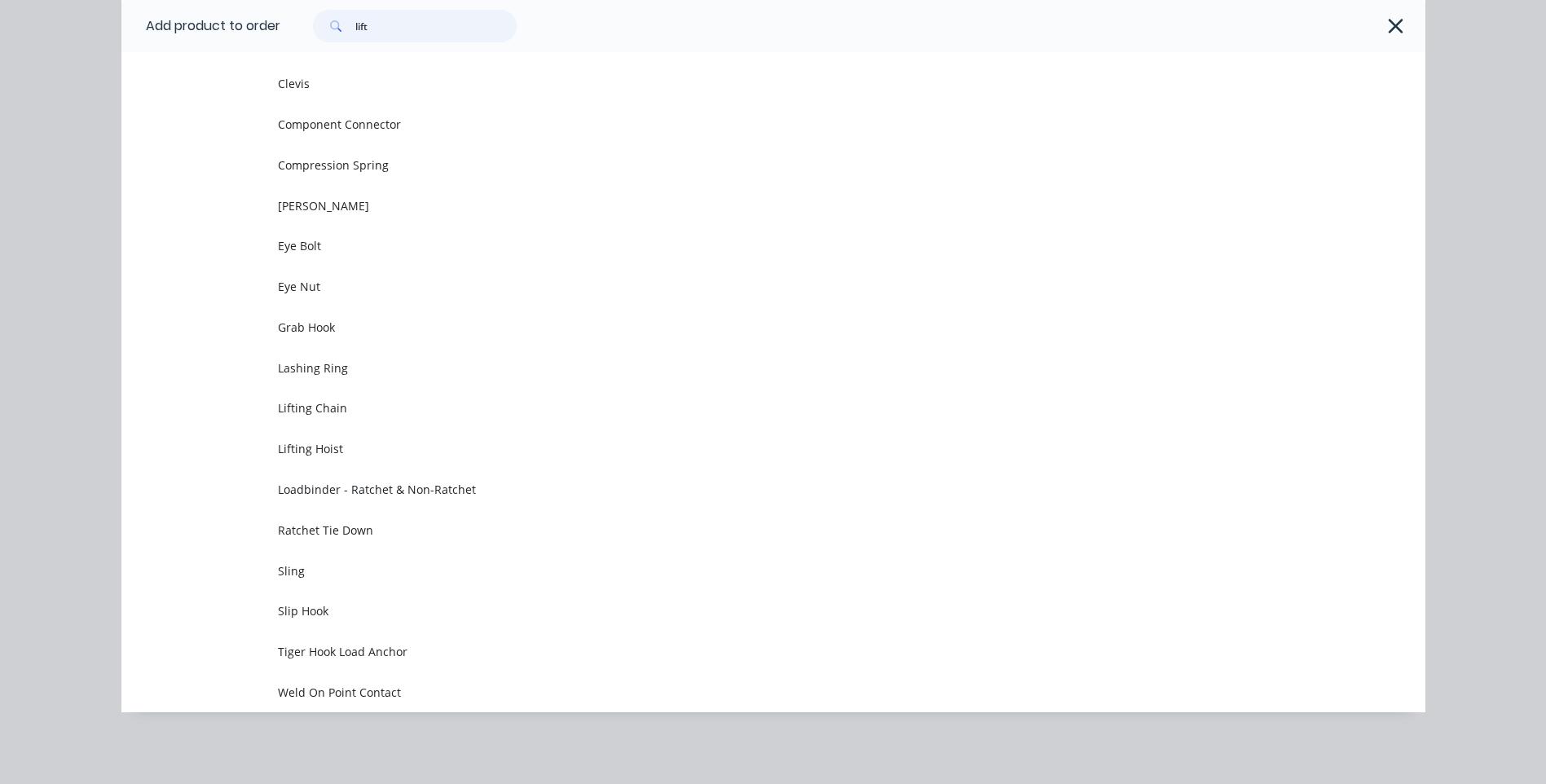
drag, startPoint x: 388, startPoint y: 26, endPoint x: 318, endPoint y: 22, distance: 70.1
click at [318, 22] on div "lift" at bounding box center [415, 25] width 204 height 33
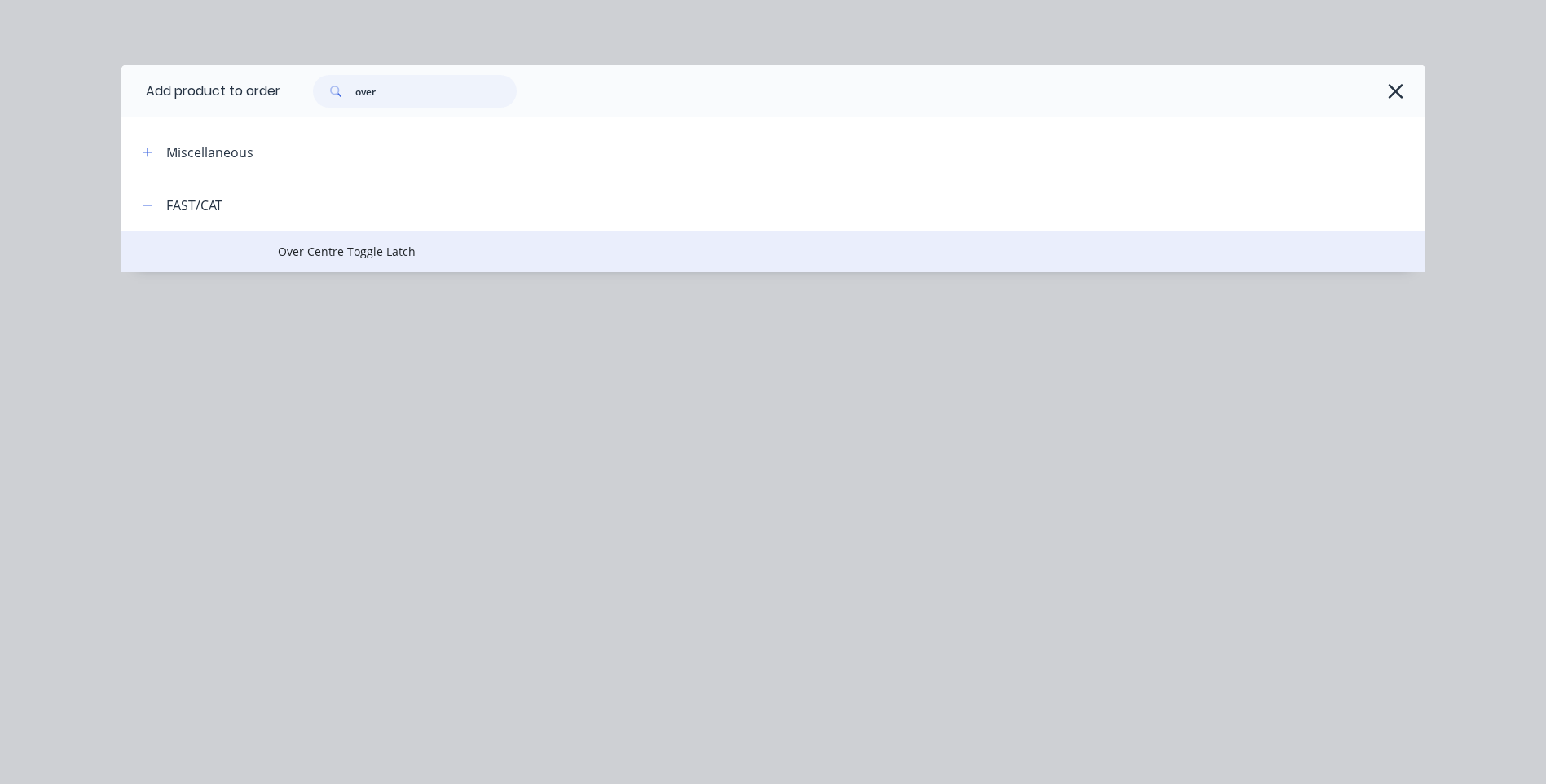
type input "over"
click at [340, 245] on span "Over Centre Toggle Latch" at bounding box center [737, 252] width 918 height 17
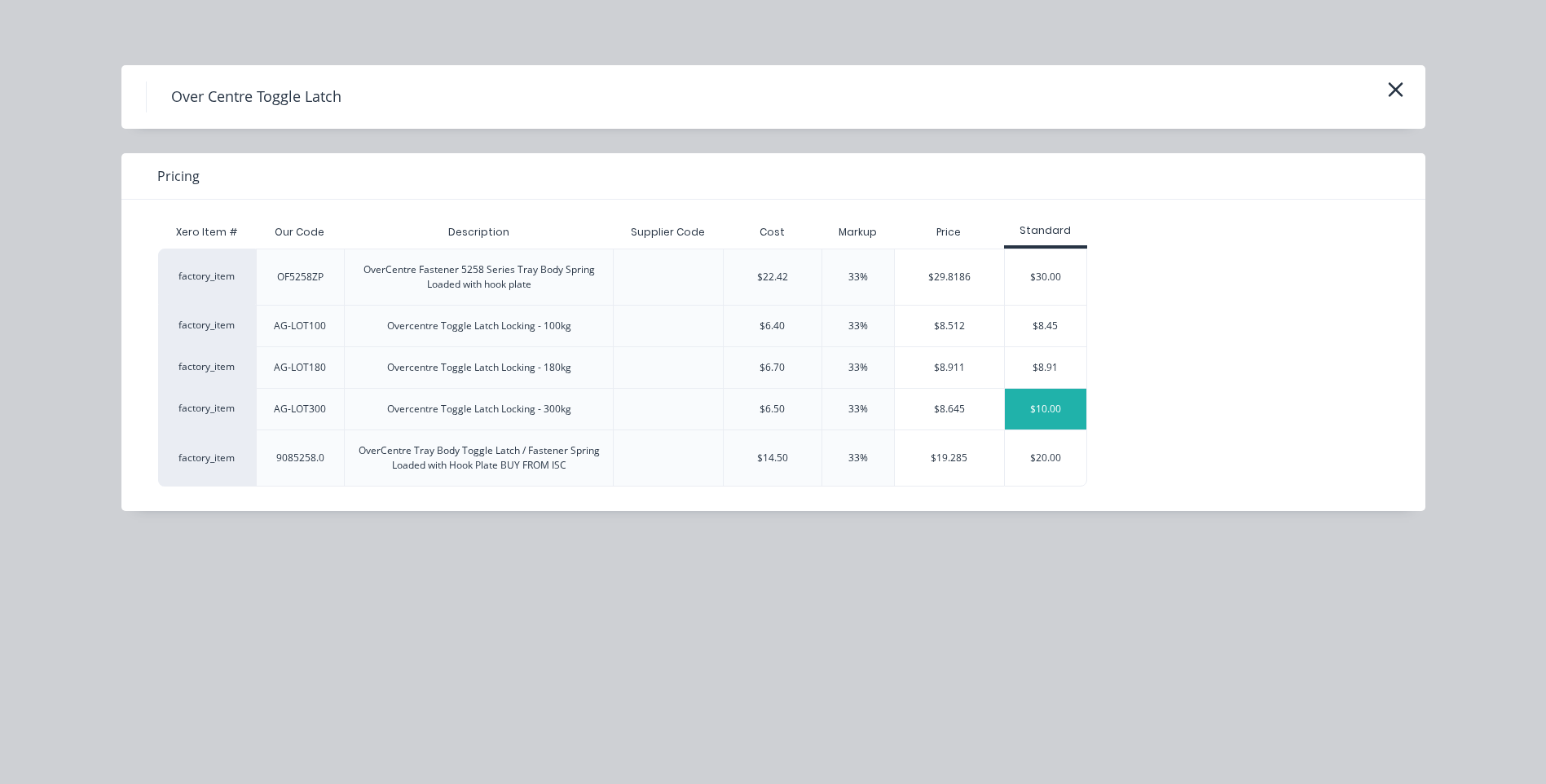
click at [1051, 395] on div "$10.00" at bounding box center [1045, 408] width 81 height 41
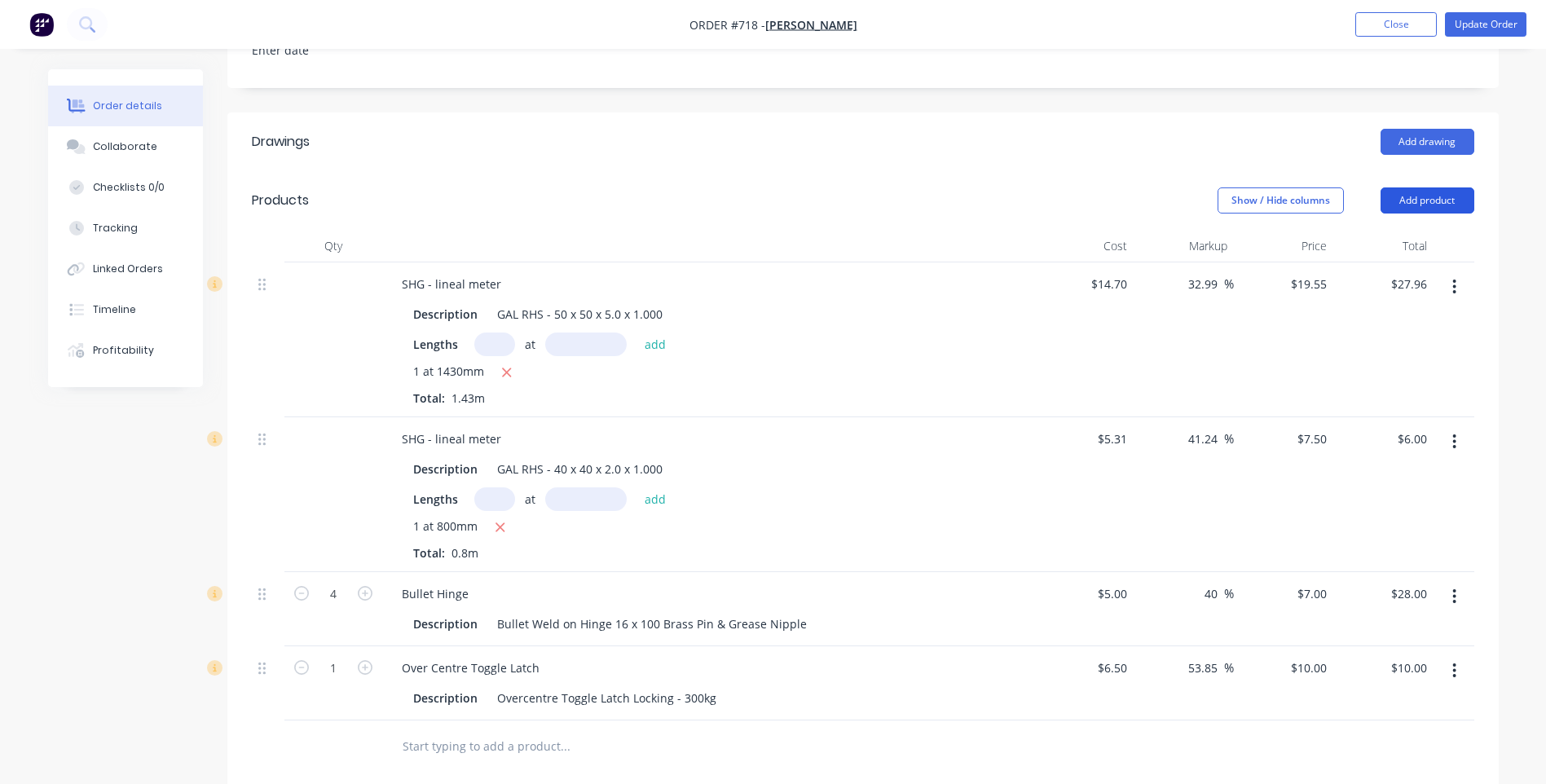
click at [1424, 188] on button "Add product" at bounding box center [1427, 201] width 93 height 26
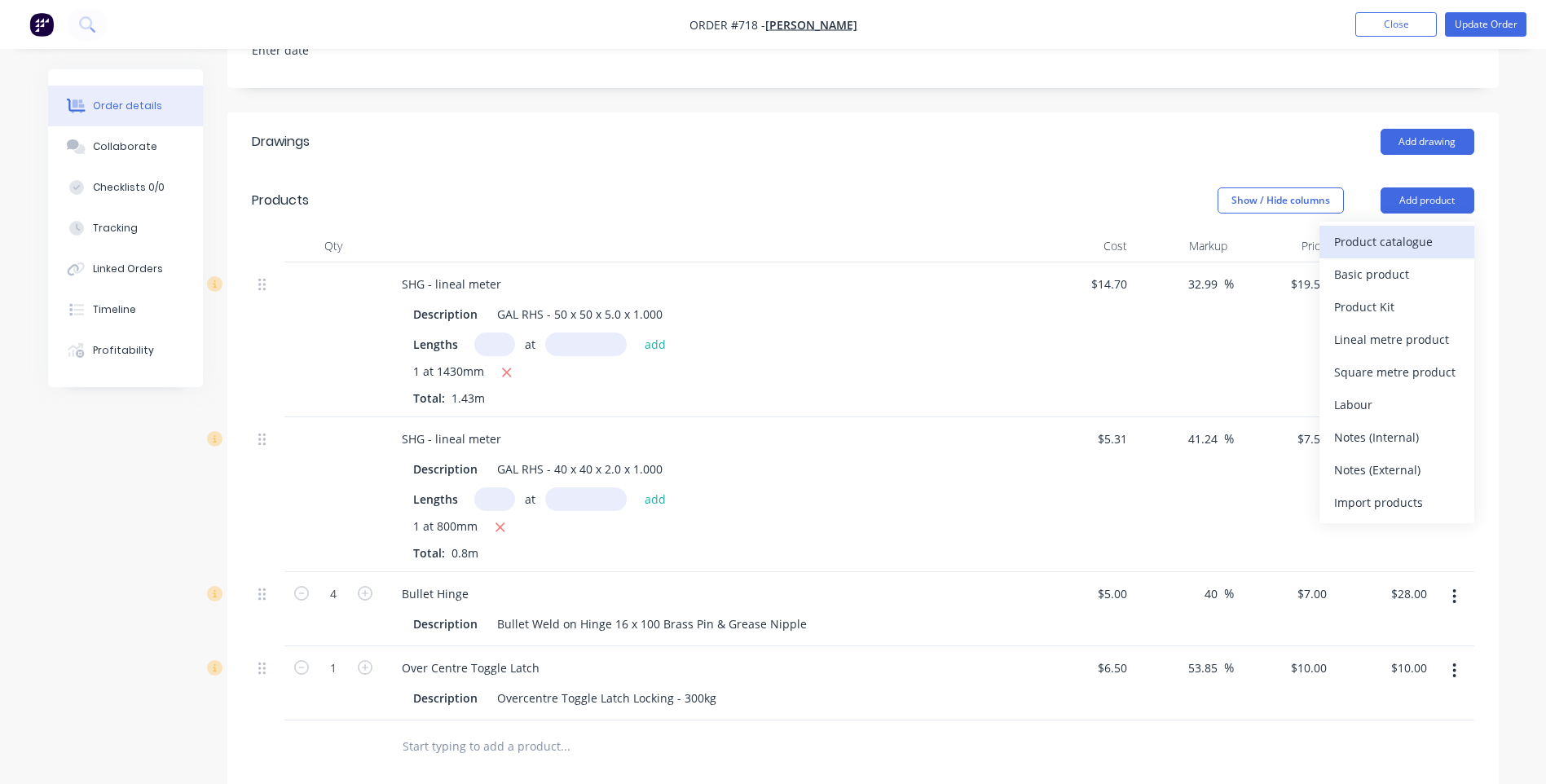
click at [1367, 230] on div "Product catalogue" at bounding box center [1396, 241] width 125 height 24
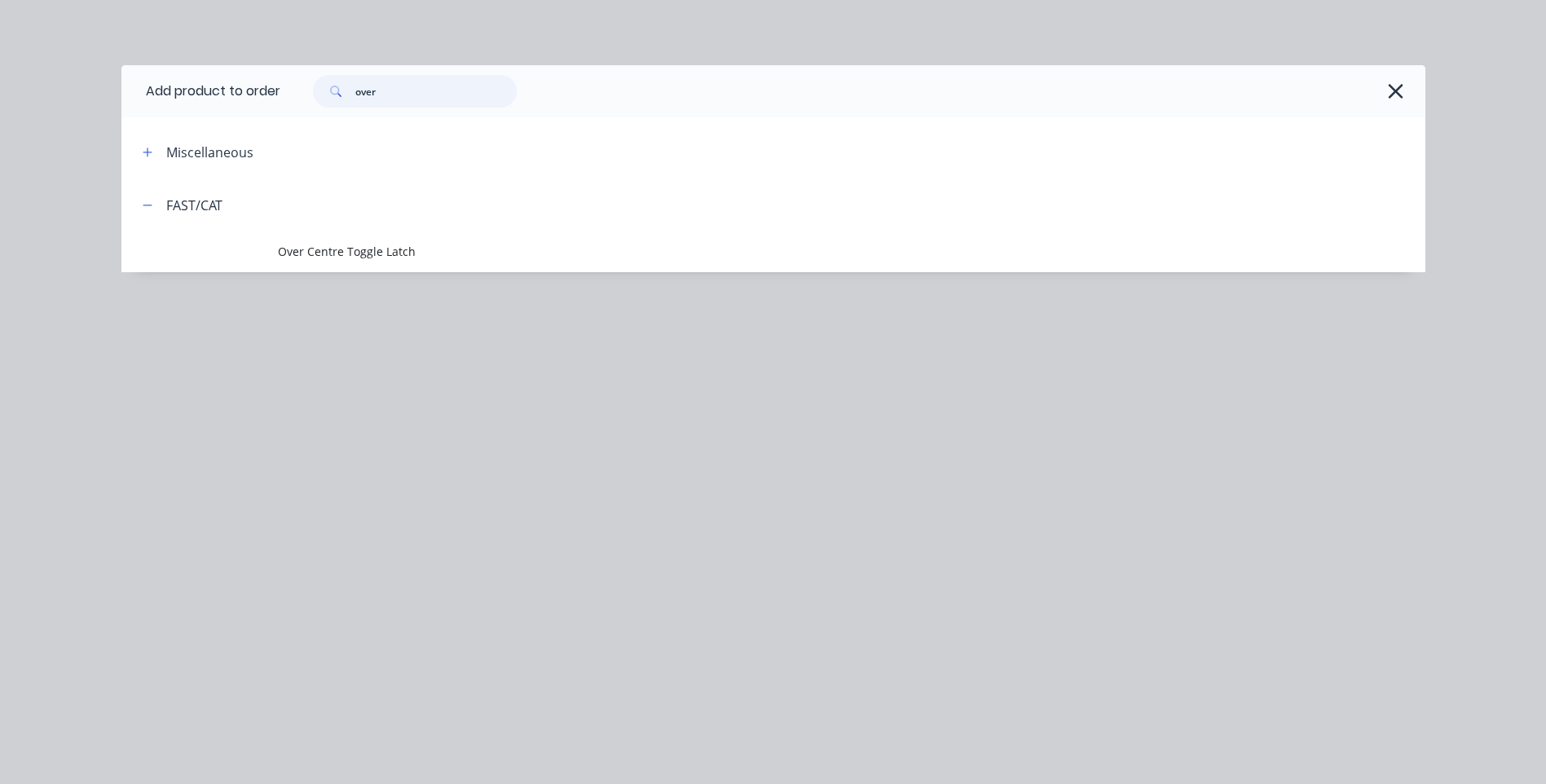
drag, startPoint x: 413, startPoint y: 99, endPoint x: 287, endPoint y: 88, distance: 126.5
click at [287, 88] on div "over" at bounding box center [845, 91] width 1129 height 33
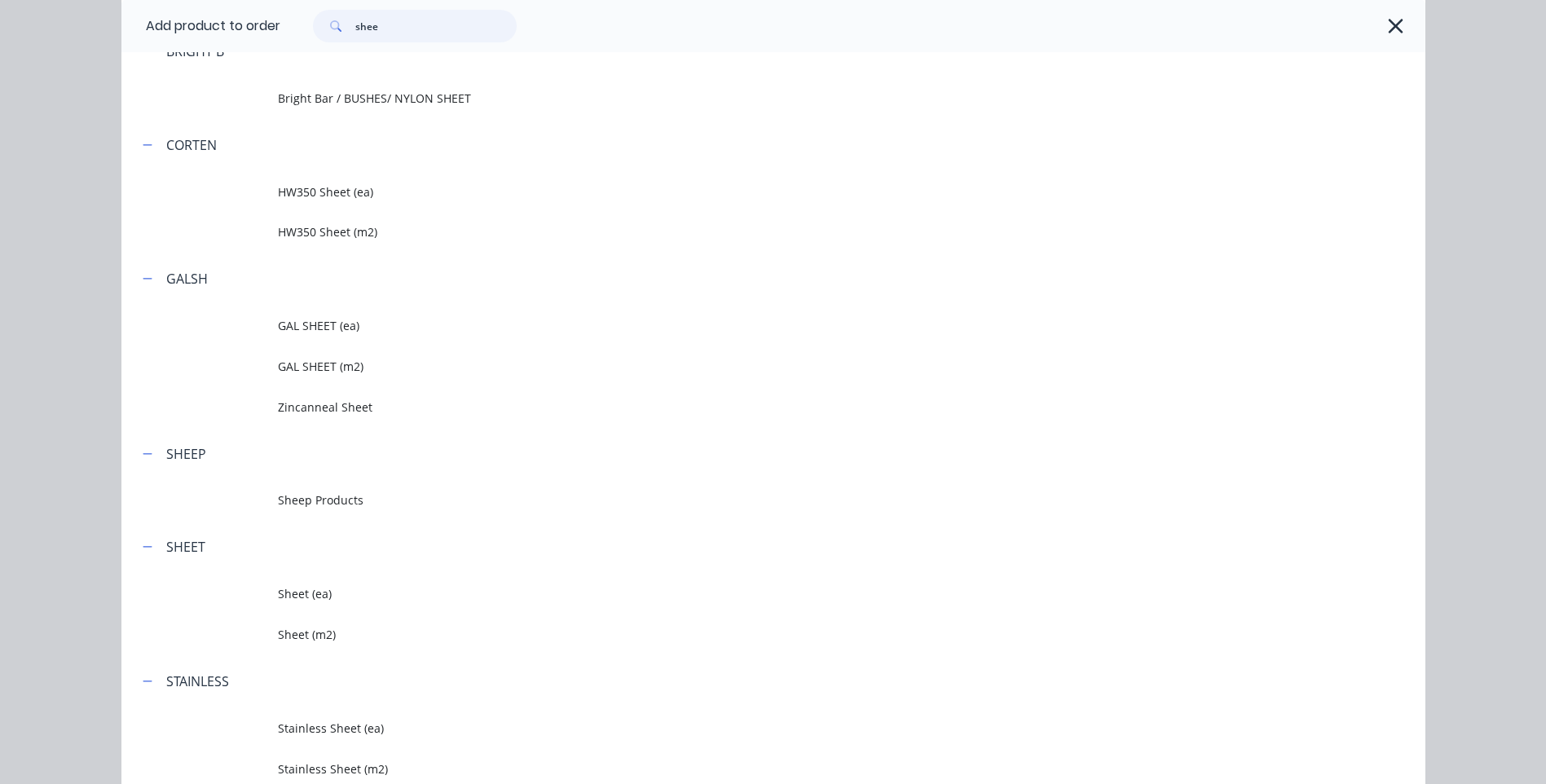
scroll to position [405, 0]
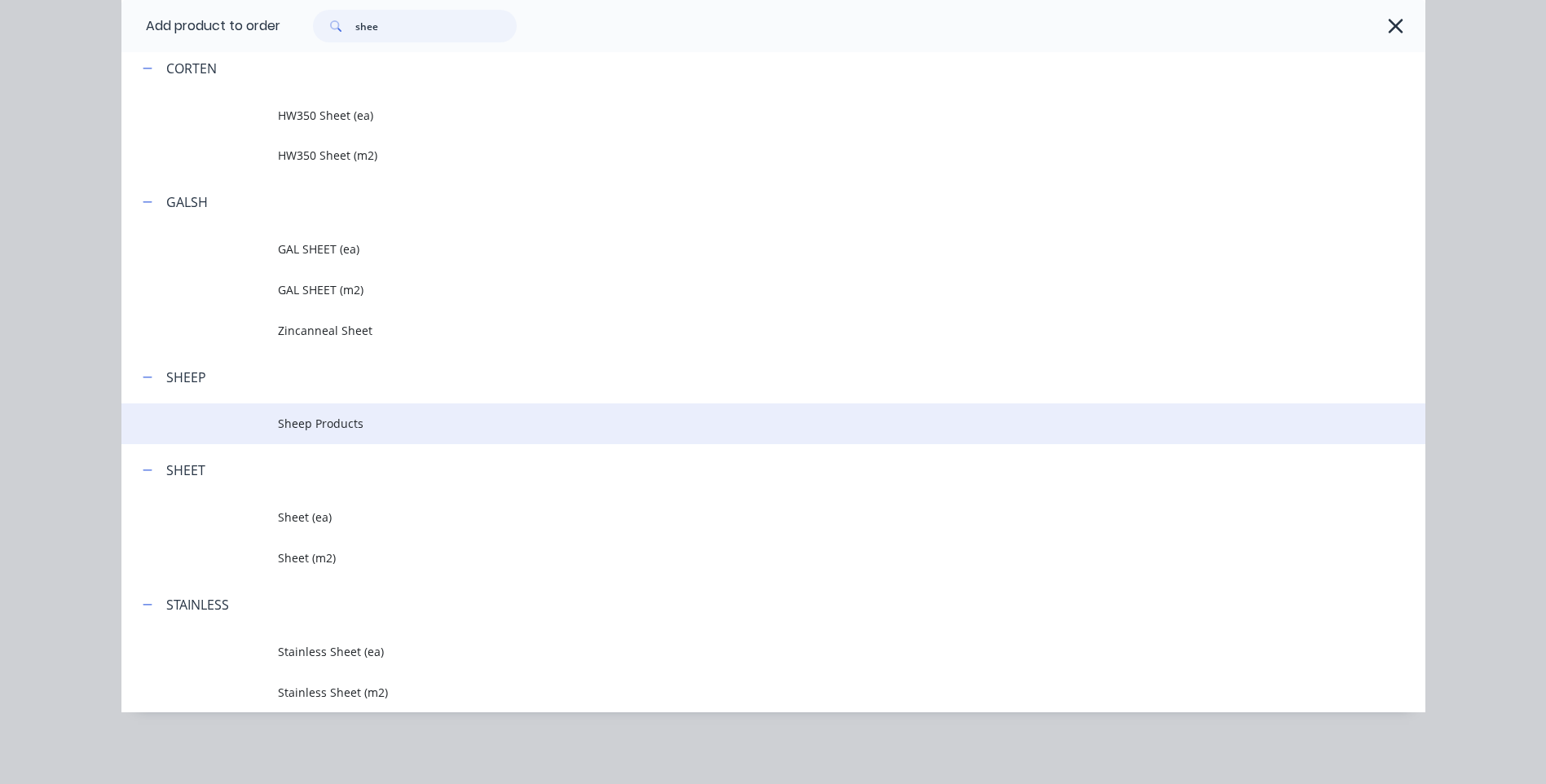
type input "shee"
click at [324, 417] on span "Sheep Products" at bounding box center [737, 423] width 918 height 17
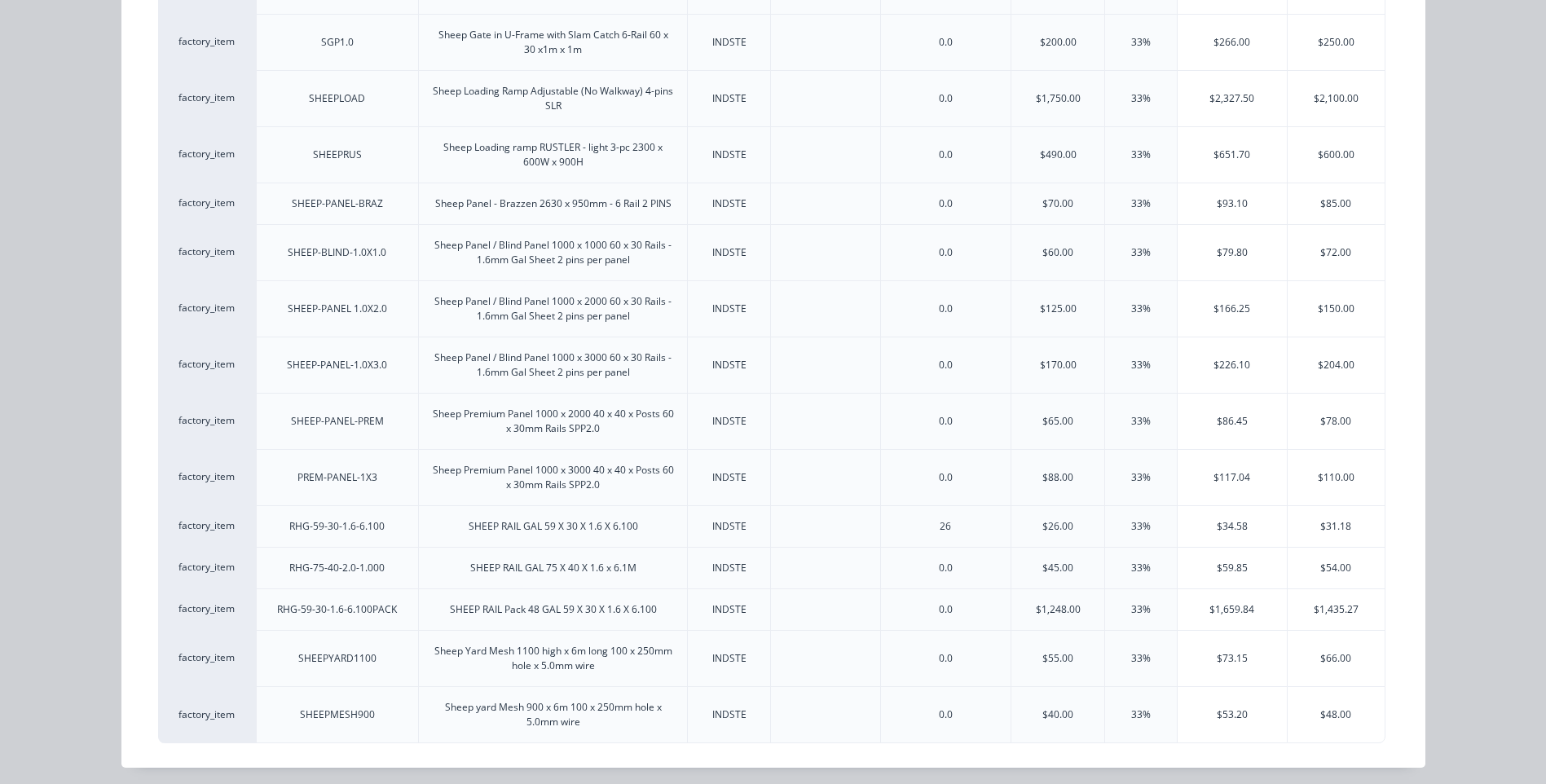
scroll to position [549, 0]
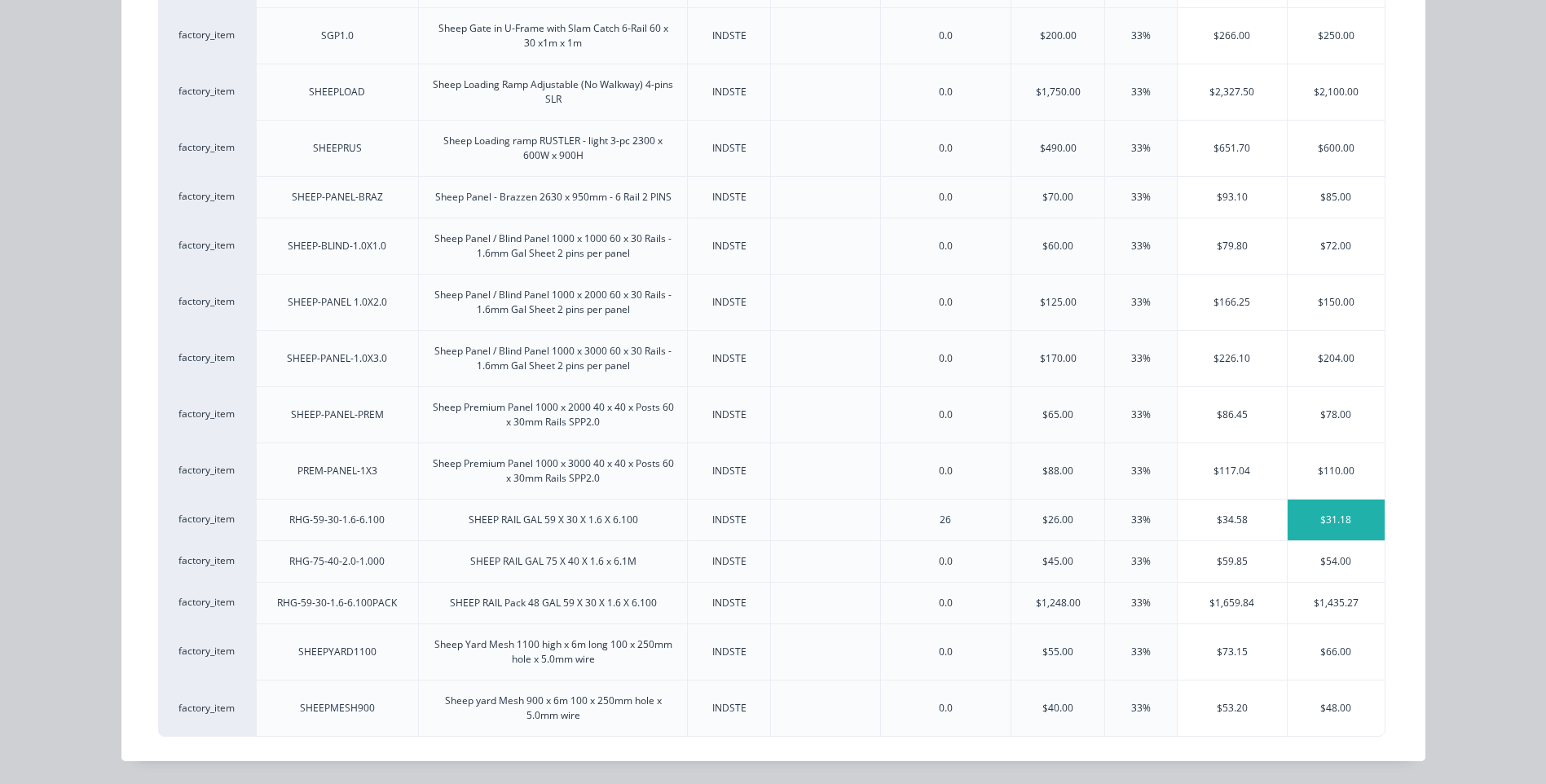
click at [1325, 515] on div "$31.18" at bounding box center [1337, 519] width 98 height 41
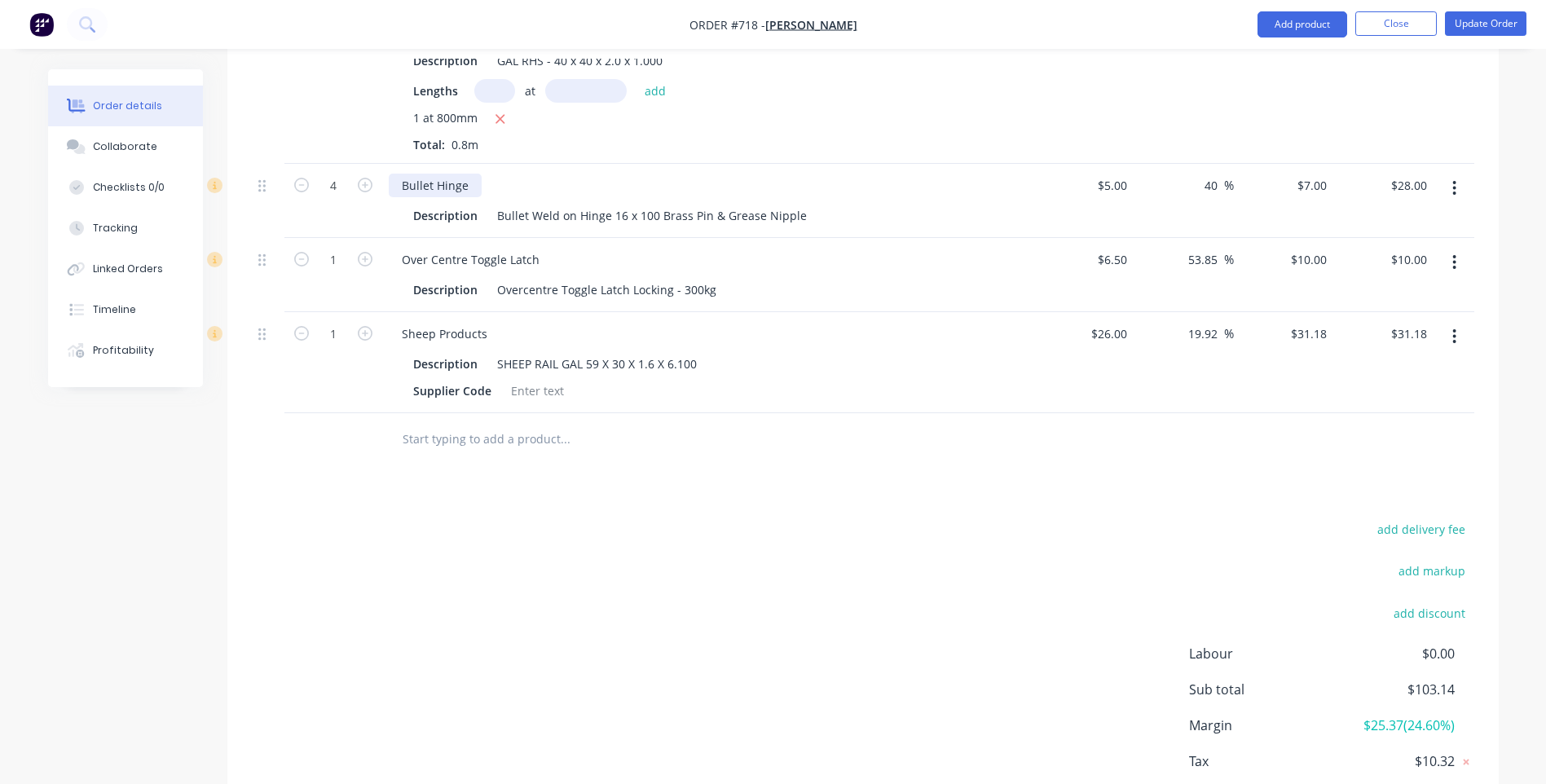
scroll to position [972, 0]
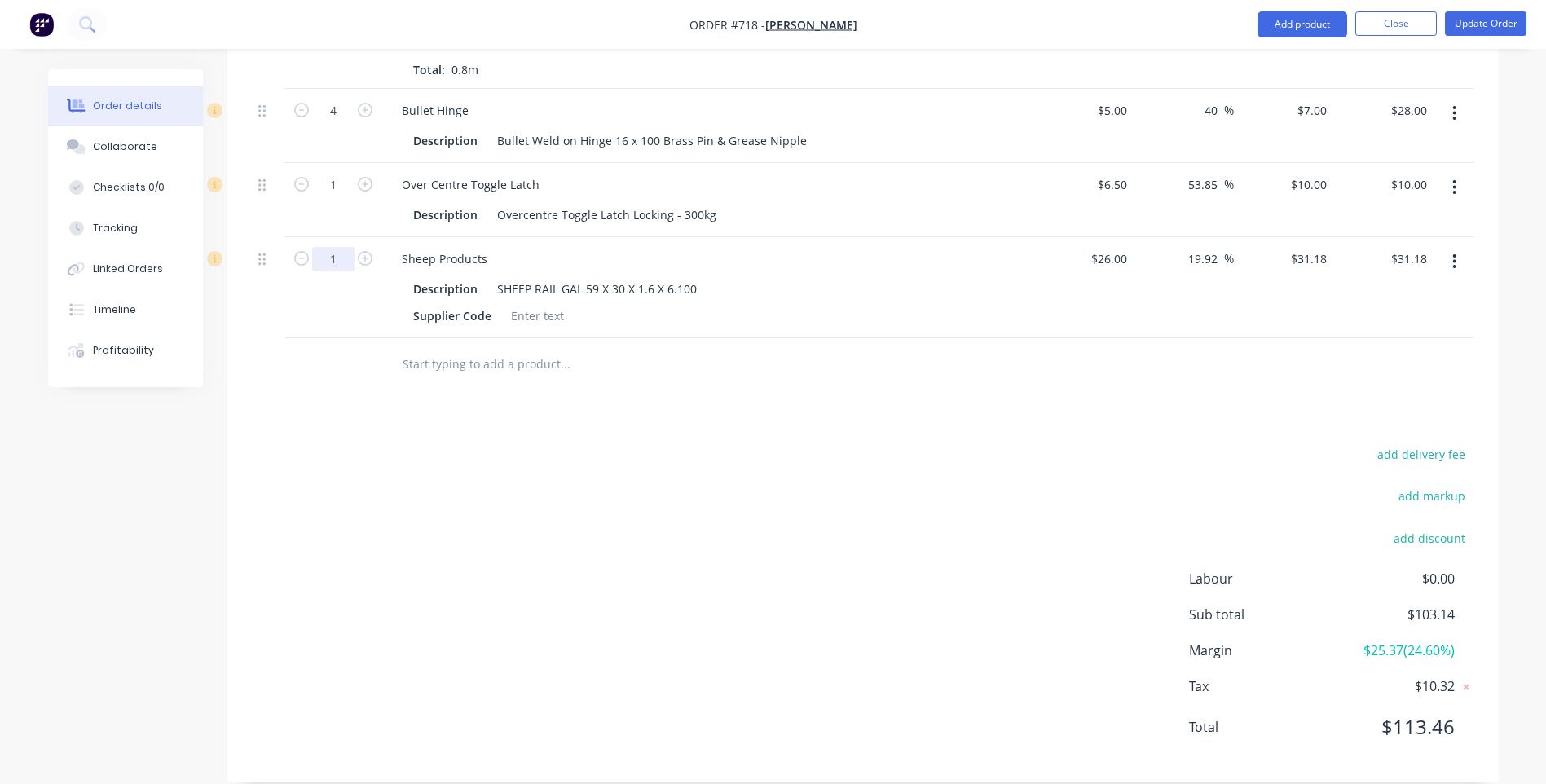
click at [343, 247] on input "1" at bounding box center [333, 259] width 42 height 24
type input "0.83"
type input "$25.88"
click at [539, 592] on div "add delivery fee add markup add discount Labour $0.00 Sub total $97.84 Margin $…" at bounding box center [863, 600] width 1223 height 315
click at [704, 348] on input "text" at bounding box center [565, 364] width 326 height 33
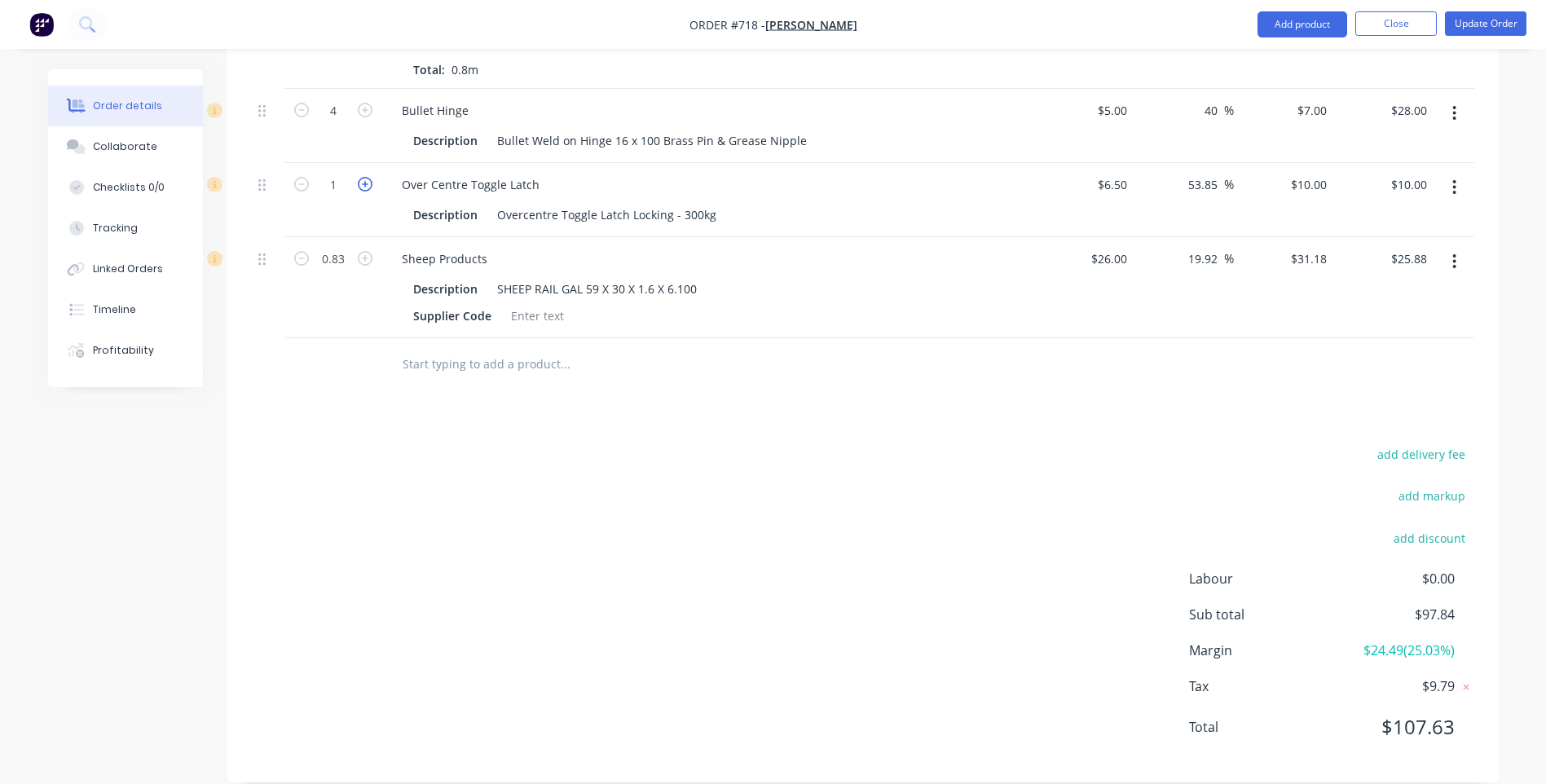
click at [364, 177] on icon "button" at bounding box center [366, 185] width 15 height 15
type input "2"
type input "$20.00"
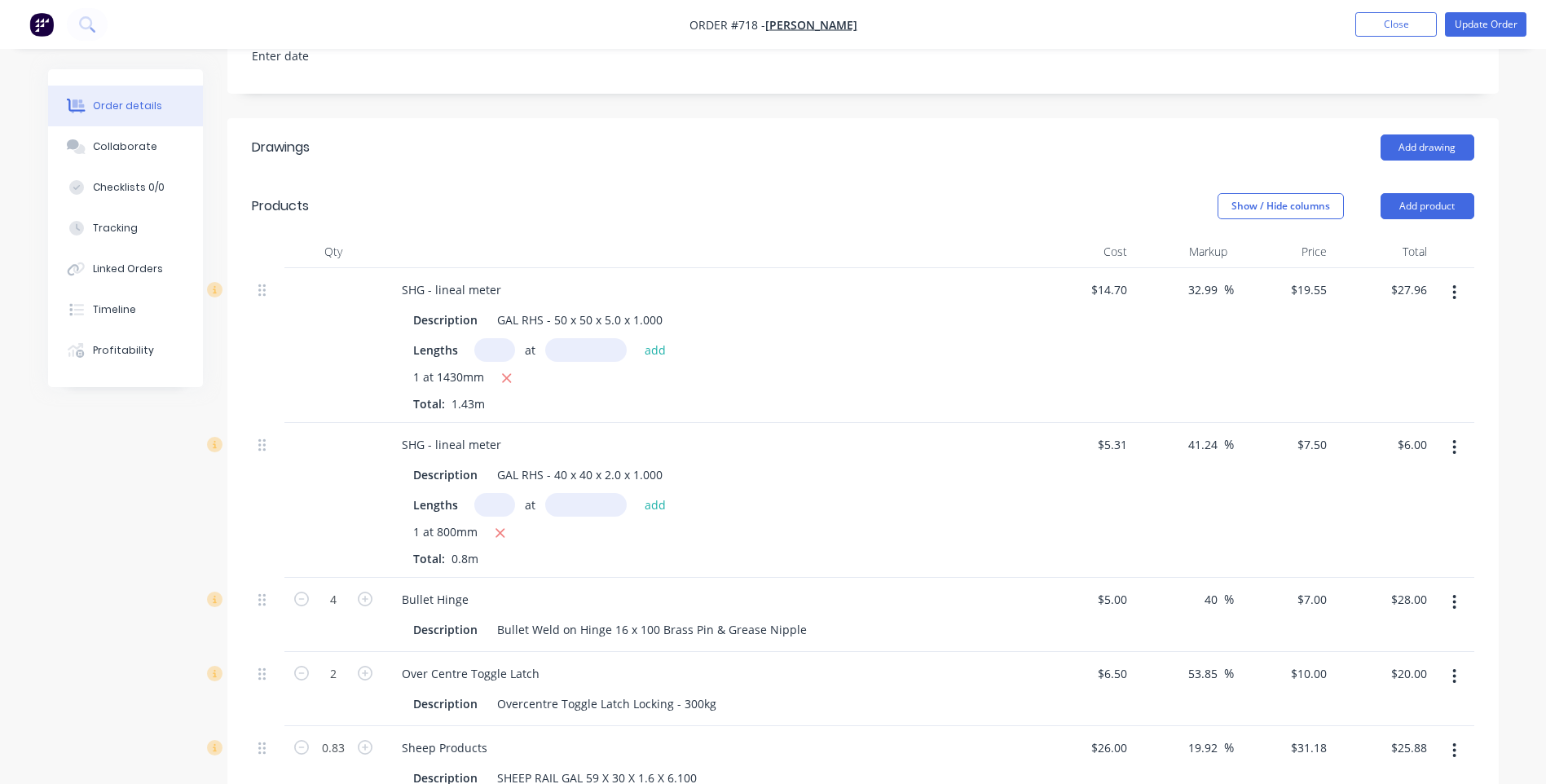
scroll to position [564, 0]
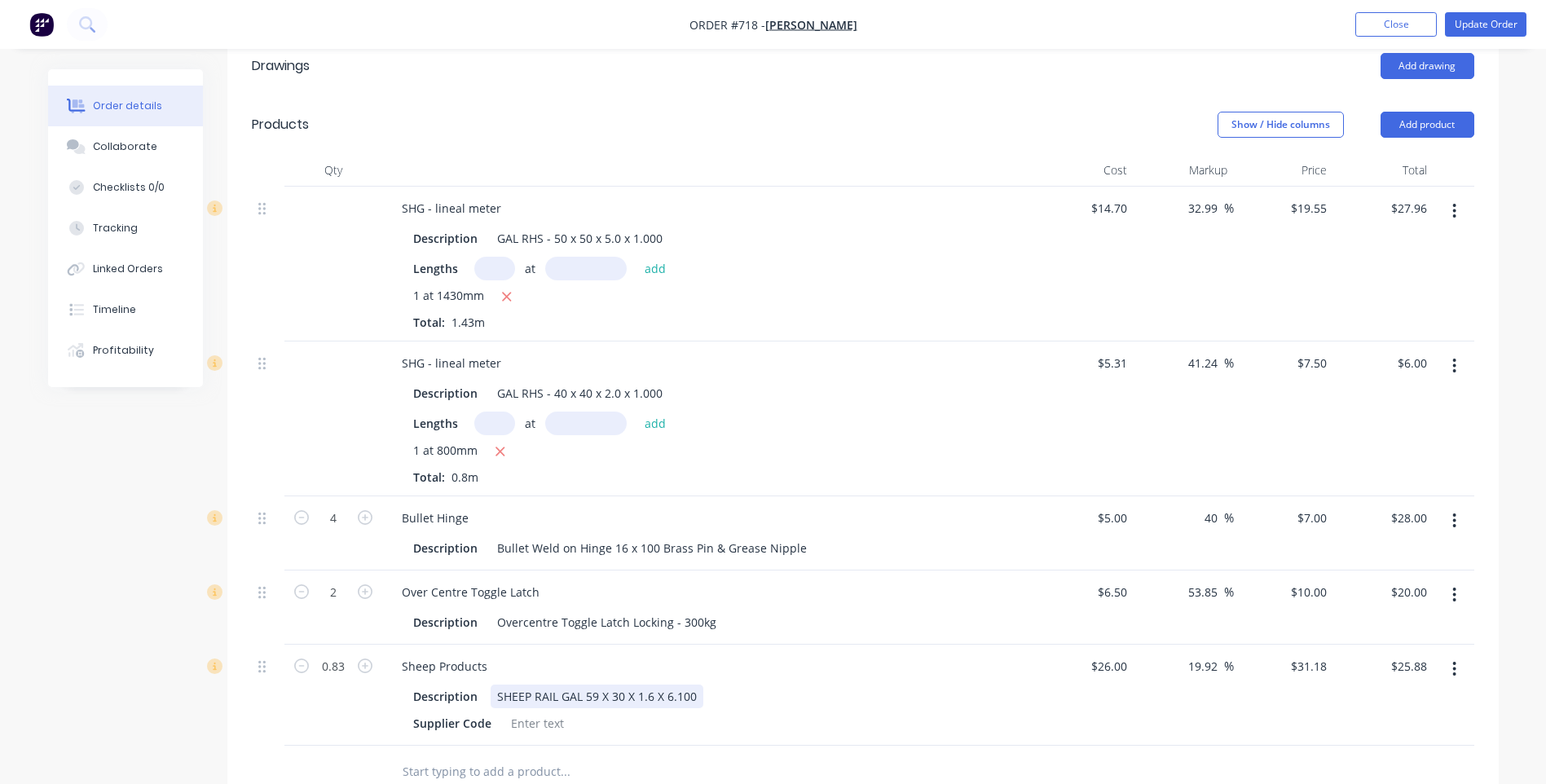
click at [691, 684] on div "SHEEP RAIL GAL 59 X 30 X 1.6 X 6.100" at bounding box center [598, 695] width 213 height 24
click at [369, 659] on icon "button" at bounding box center [366, 666] width 15 height 15
type input "1.83"
type input "$57.06"
click at [349, 654] on input "1.83" at bounding box center [333, 666] width 42 height 24
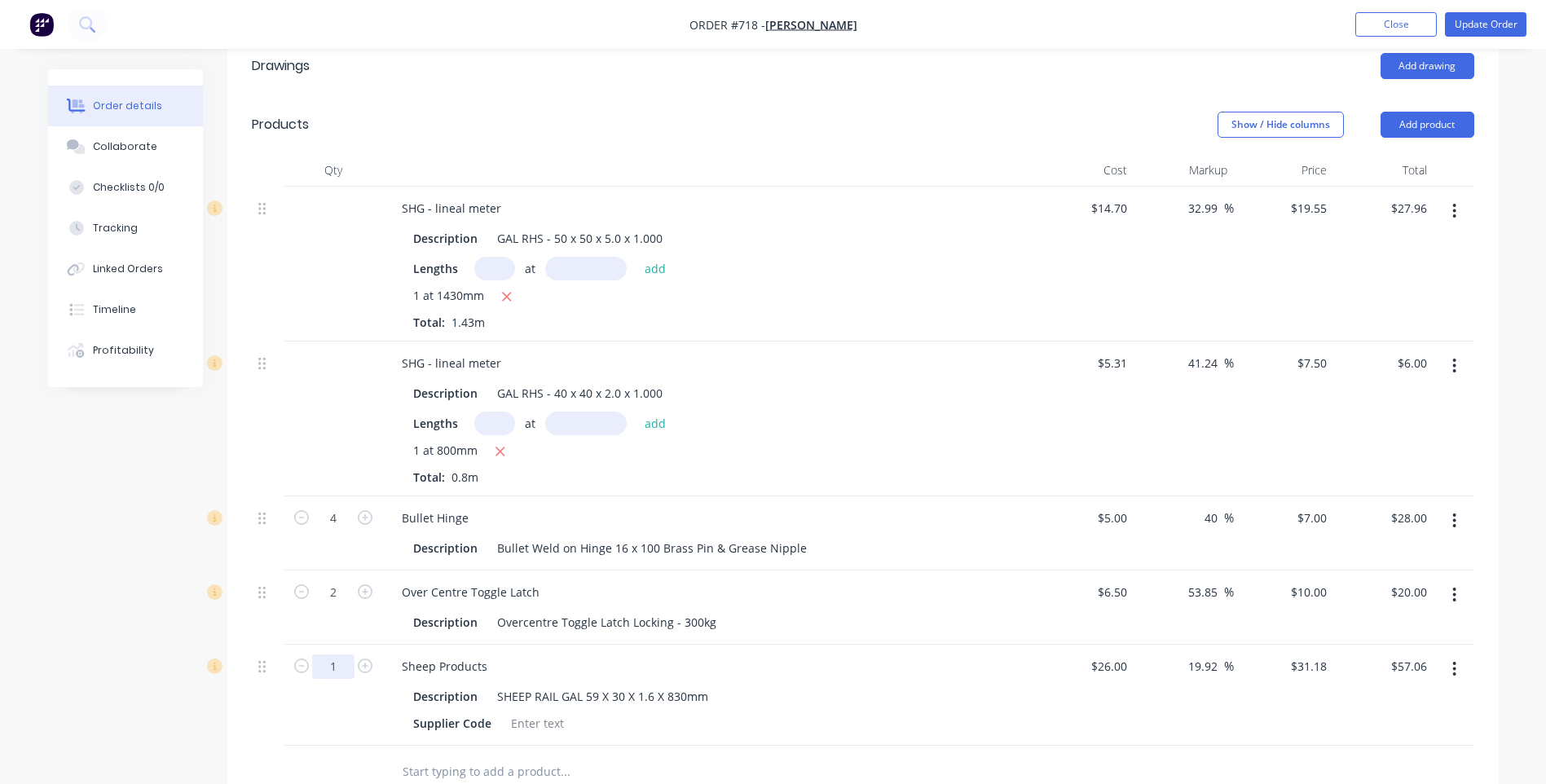
type input "1"
type input "$31.18"
click at [689, 756] on input "text" at bounding box center [565, 772] width 326 height 33
click at [1129, 654] on input "26" at bounding box center [1111, 665] width 44 height 24
type input "$4.33"
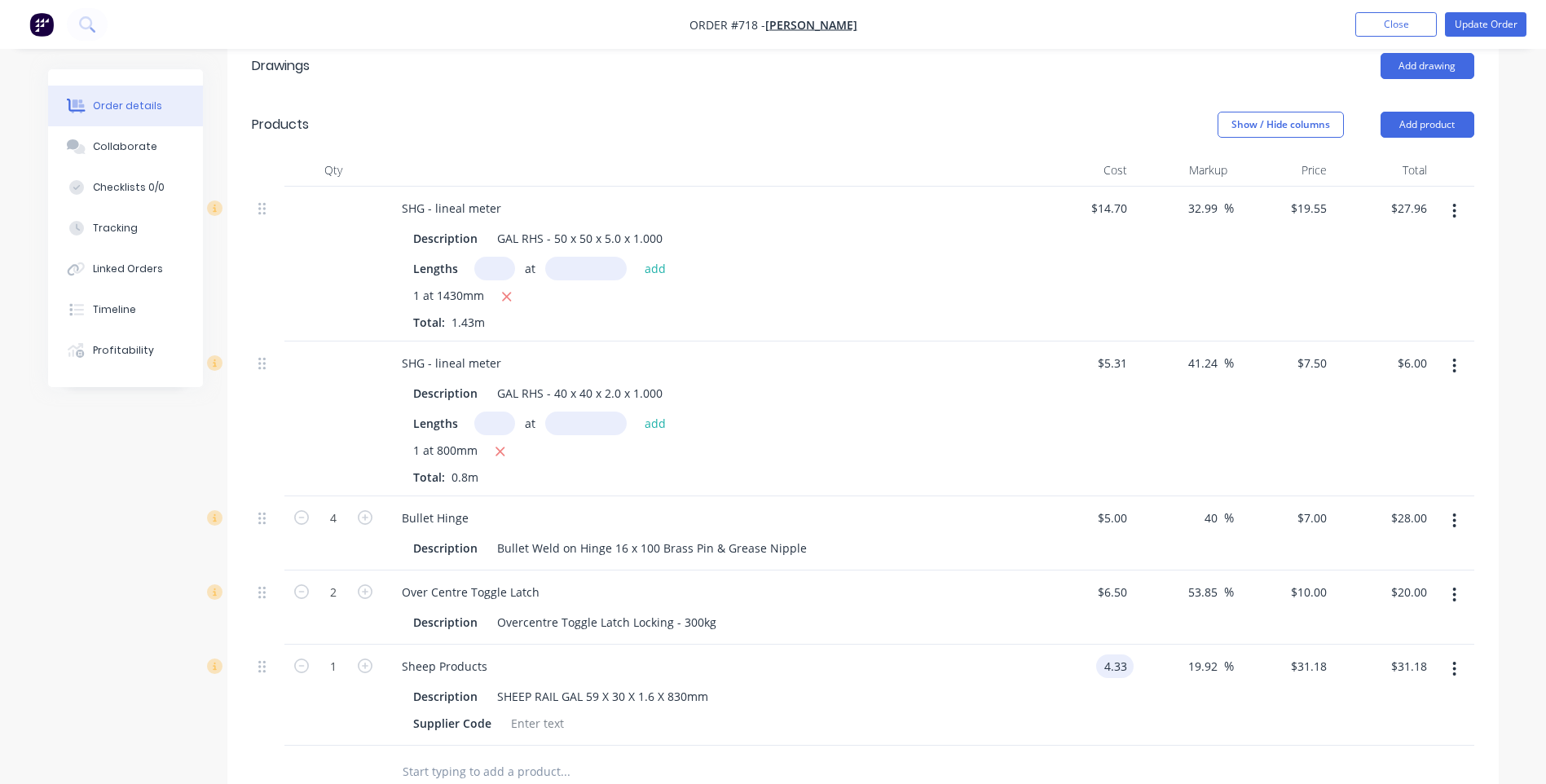
type input "$5.1927"
type input "$5.19"
click at [1080, 690] on div "$4.33 $4.33" at bounding box center [1084, 694] width 100 height 101
click at [342, 654] on input "1" at bounding box center [333, 666] width 42 height 24
type input "0.83"
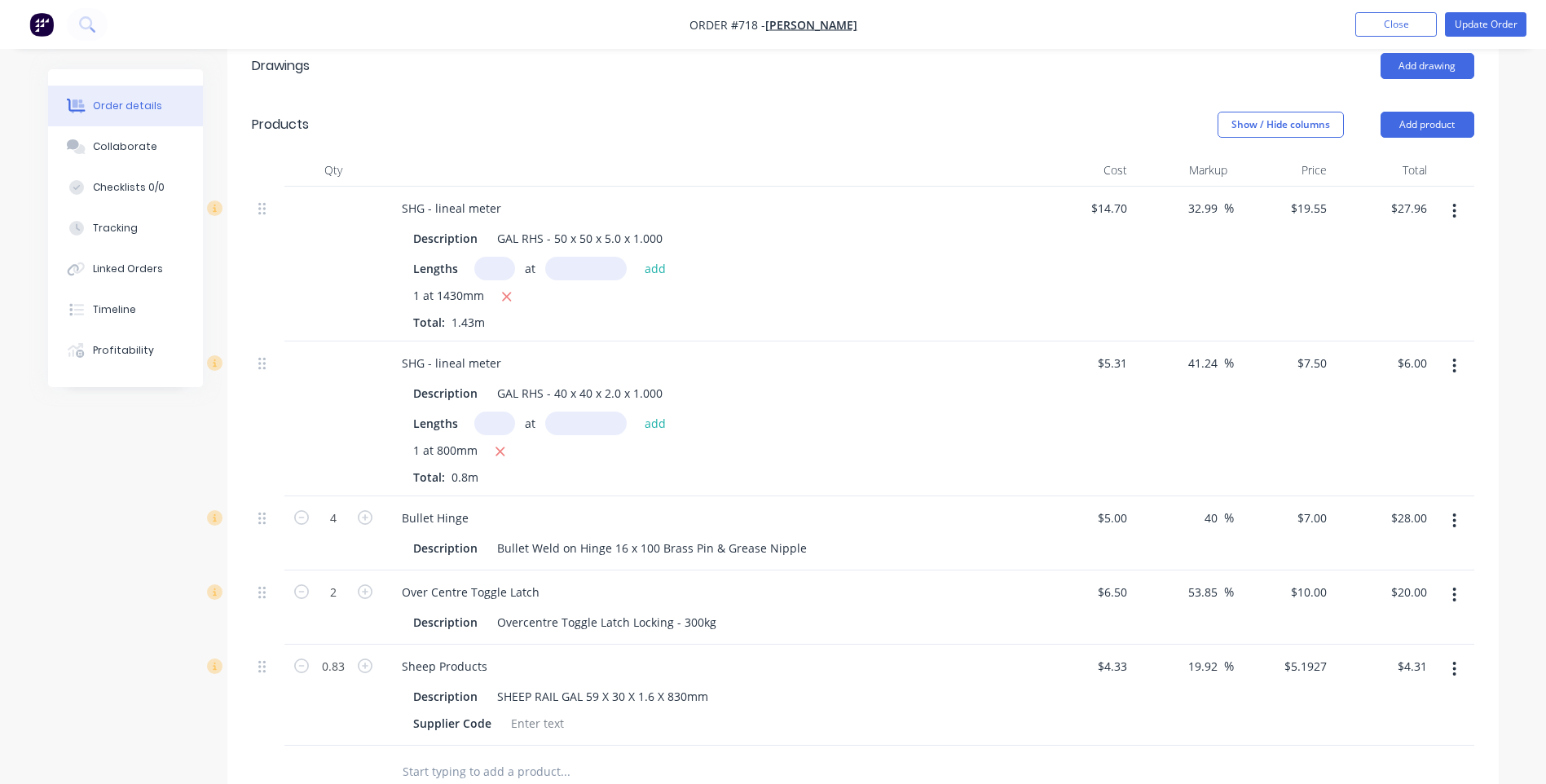
click at [633, 756] on input "text" at bounding box center [565, 772] width 326 height 33
click at [600, 756] on input "text" at bounding box center [565, 772] width 326 height 33
click at [1424, 654] on input "4.31" at bounding box center [1418, 665] width 31 height 24
type input "5.20"
type input "44.69"
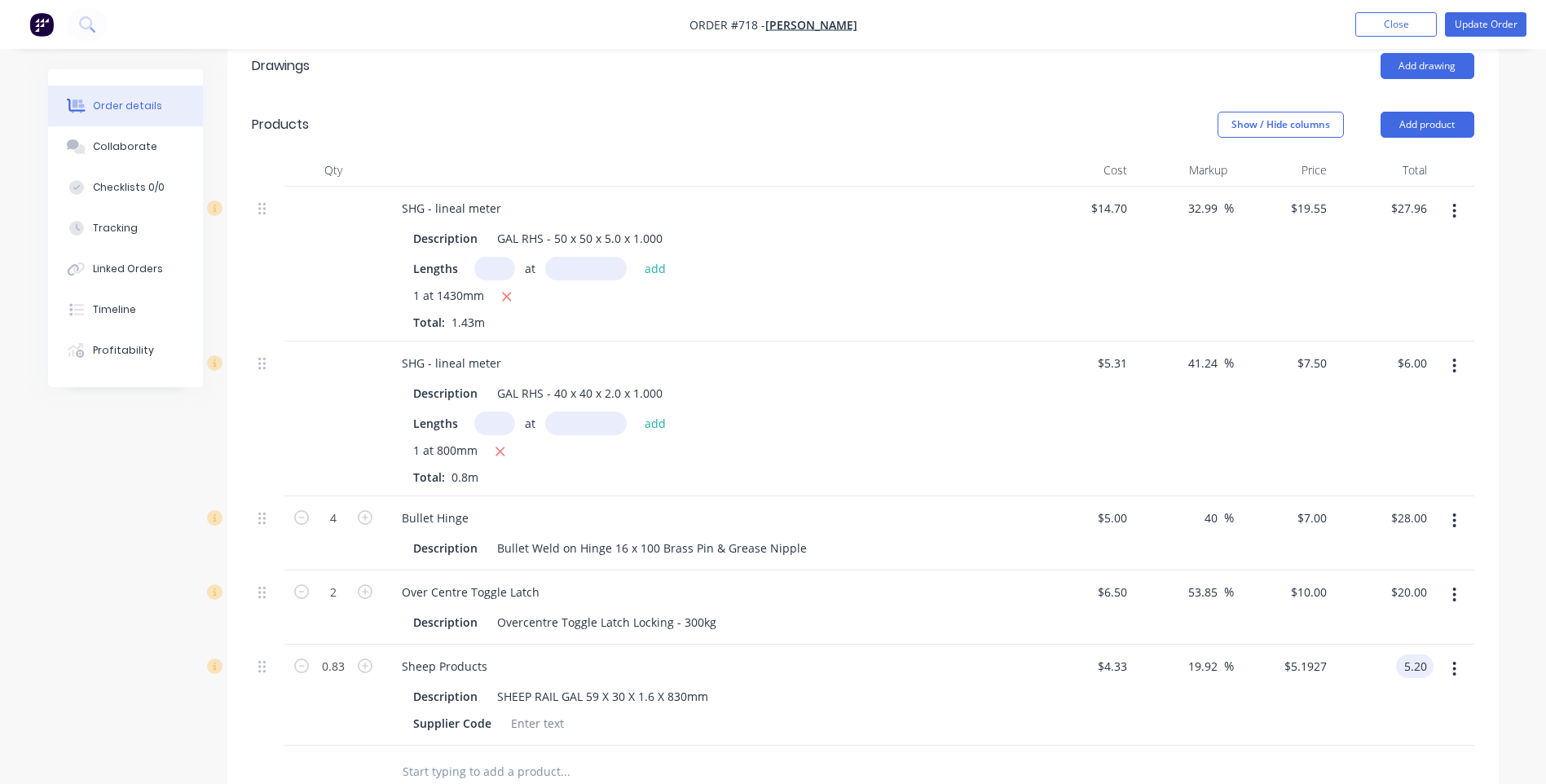
type input "$6.2651"
click at [1322, 757] on div at bounding box center [863, 772] width 1223 height 53
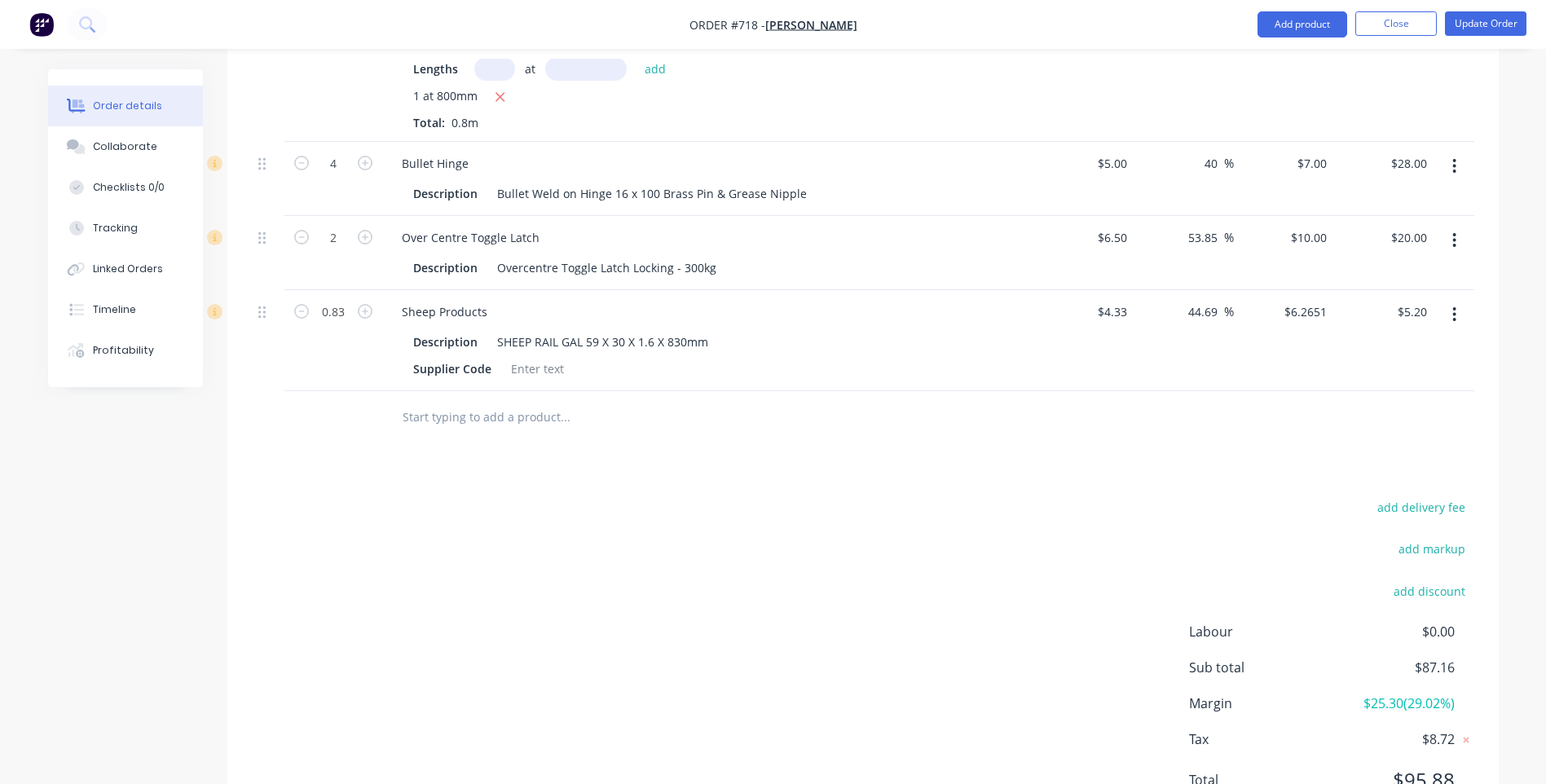
scroll to position [890, 0]
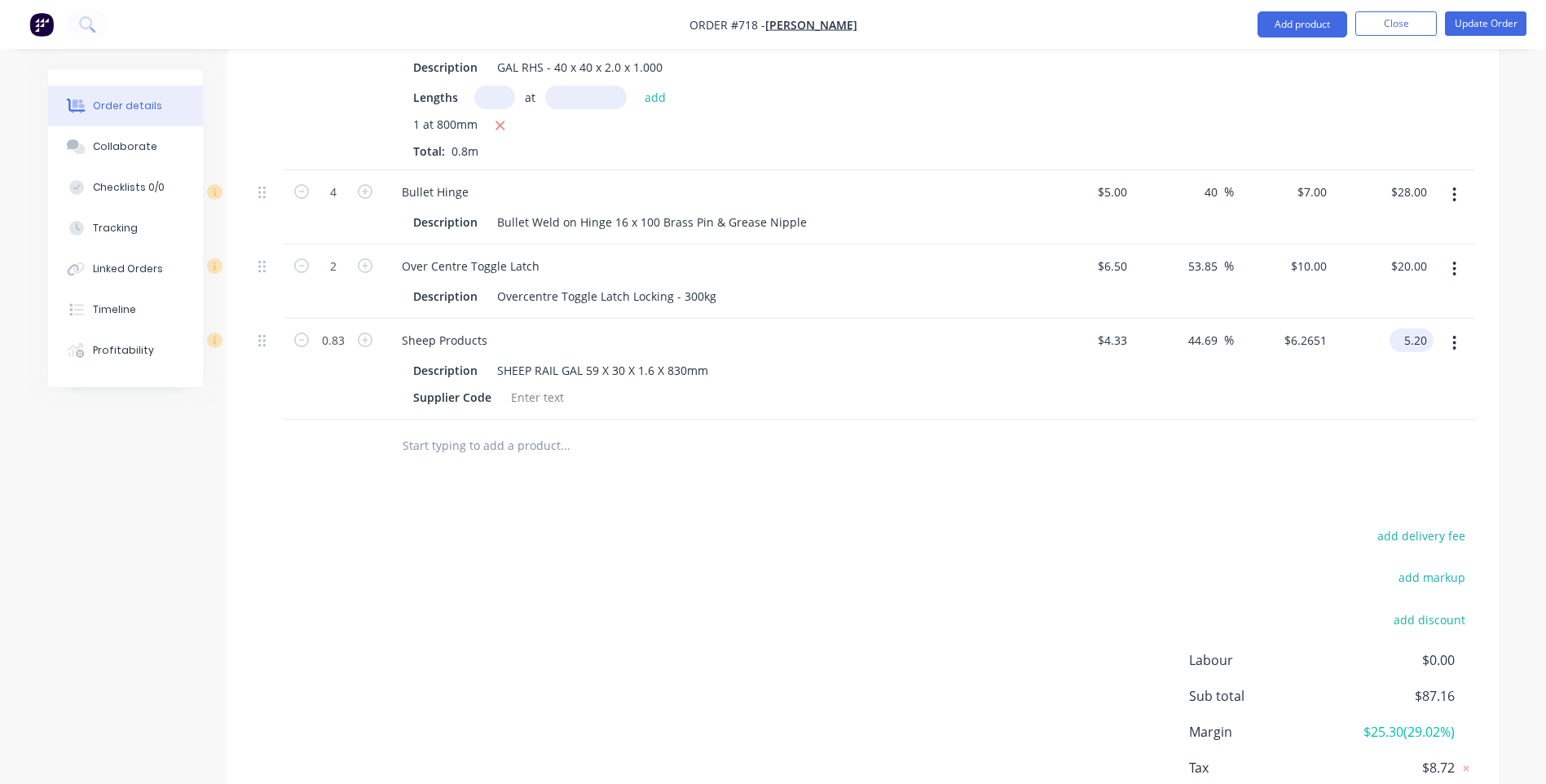
click at [1429, 328] on input "5.20" at bounding box center [1415, 339] width 38 height 24
type input "5.22"
type input "45.25"
type input "$6.2892"
type input "$5.22"
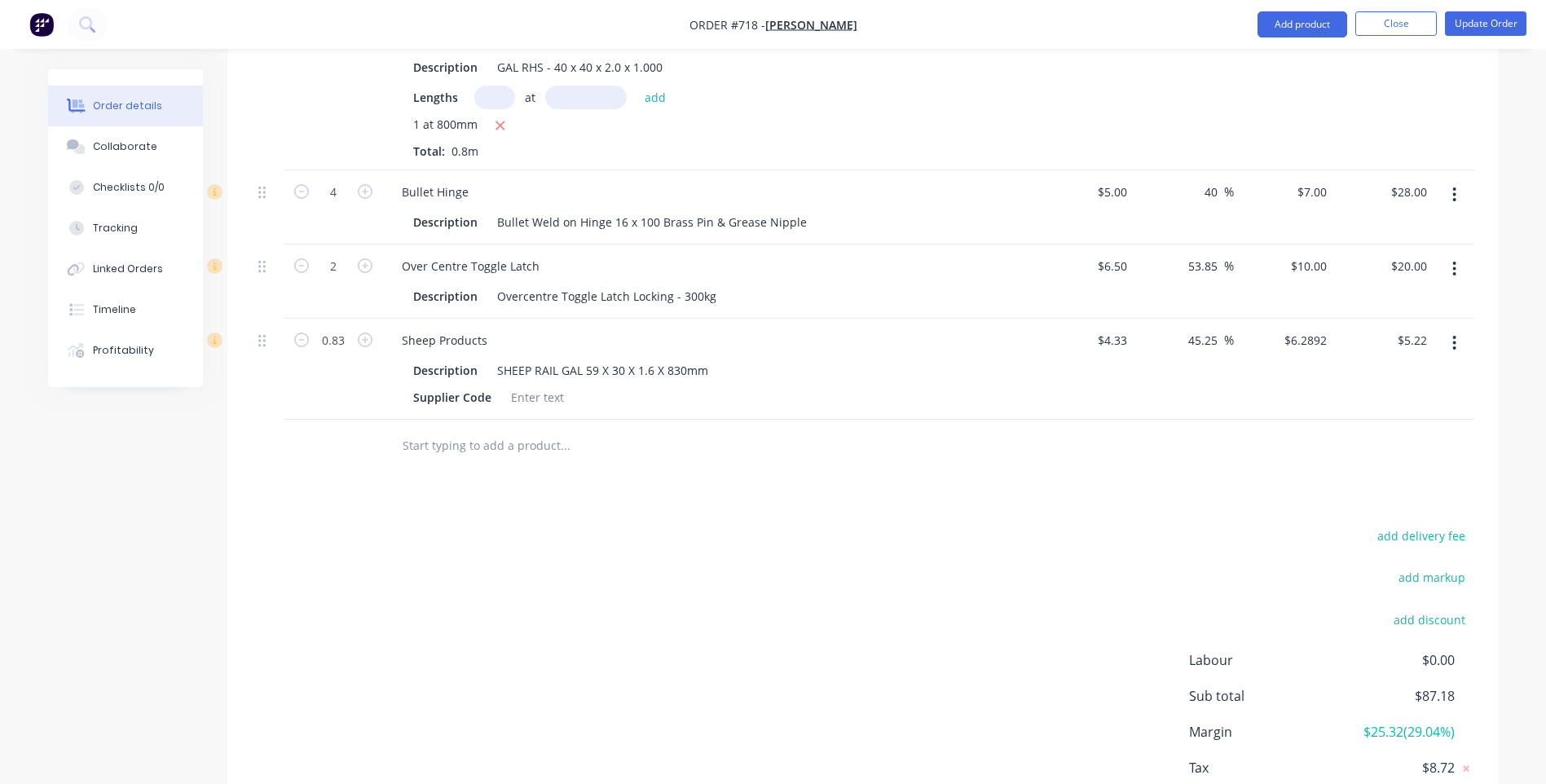
click at [1078, 493] on div "Drawings Add drawing Products Show / Hide columns Add product Qty Cost Markup P…" at bounding box center [863, 287] width 1272 height 1153
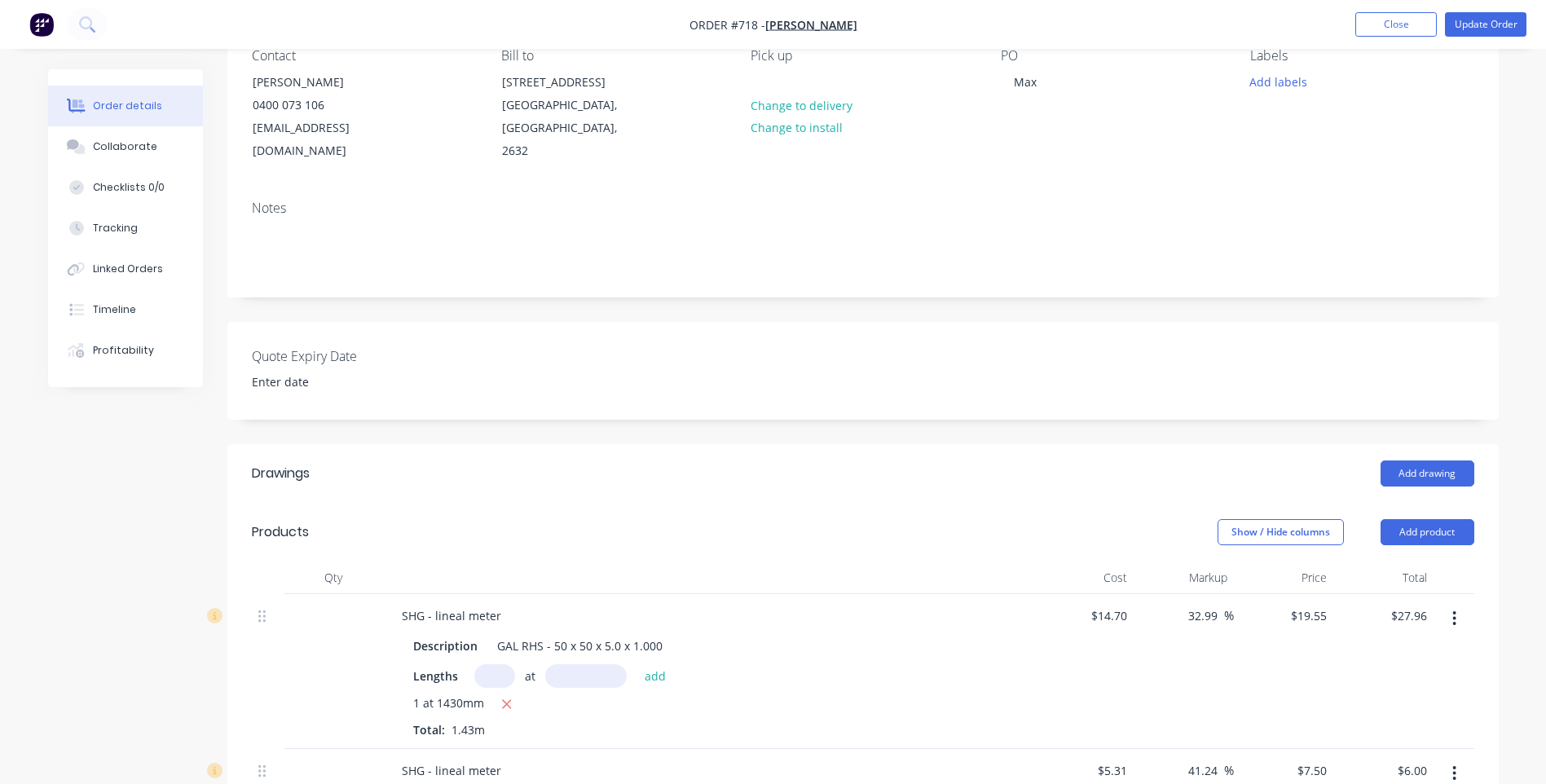
scroll to position [0, 0]
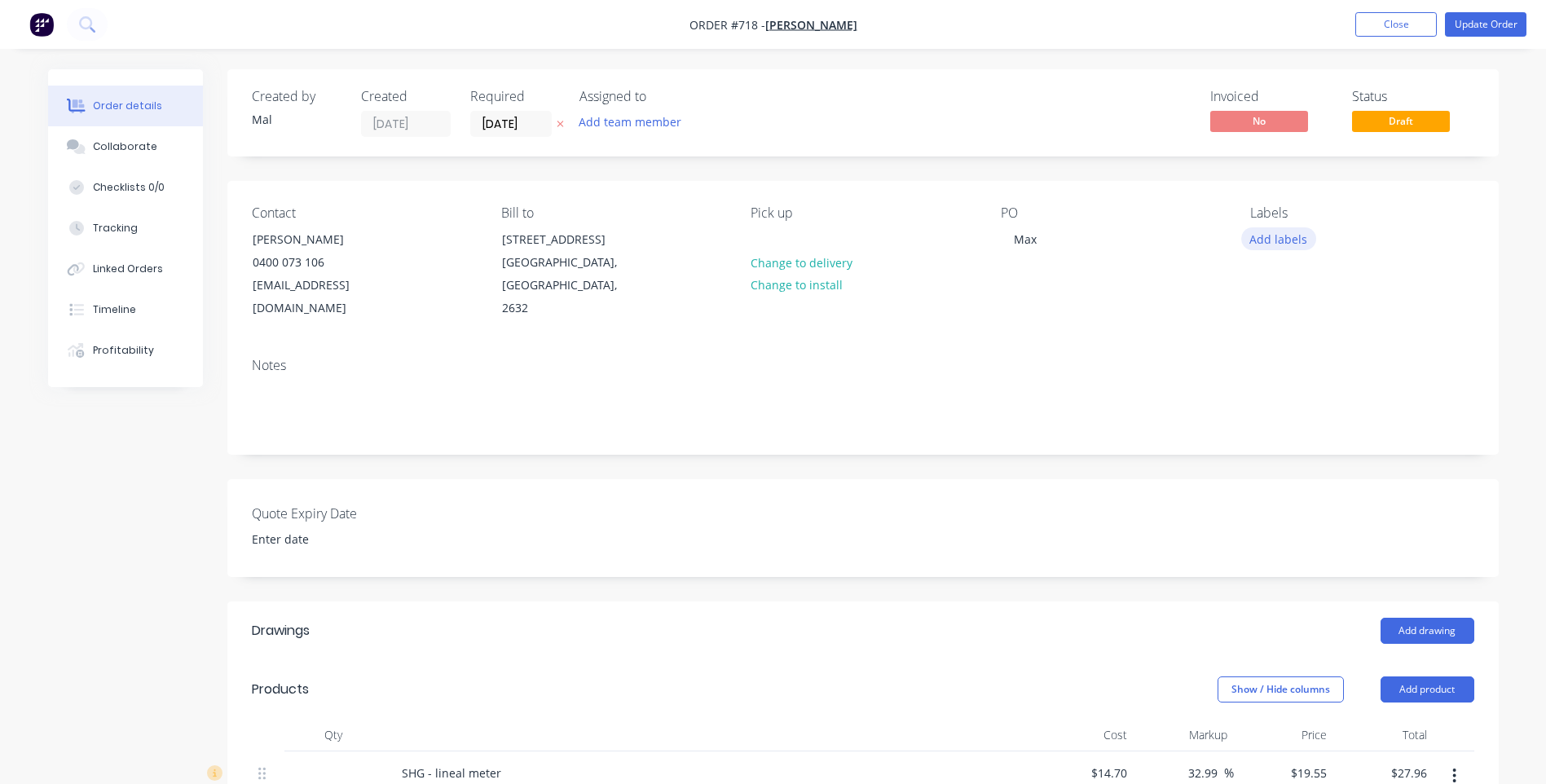
click at [1286, 241] on button "Add labels" at bounding box center [1279, 237] width 75 height 22
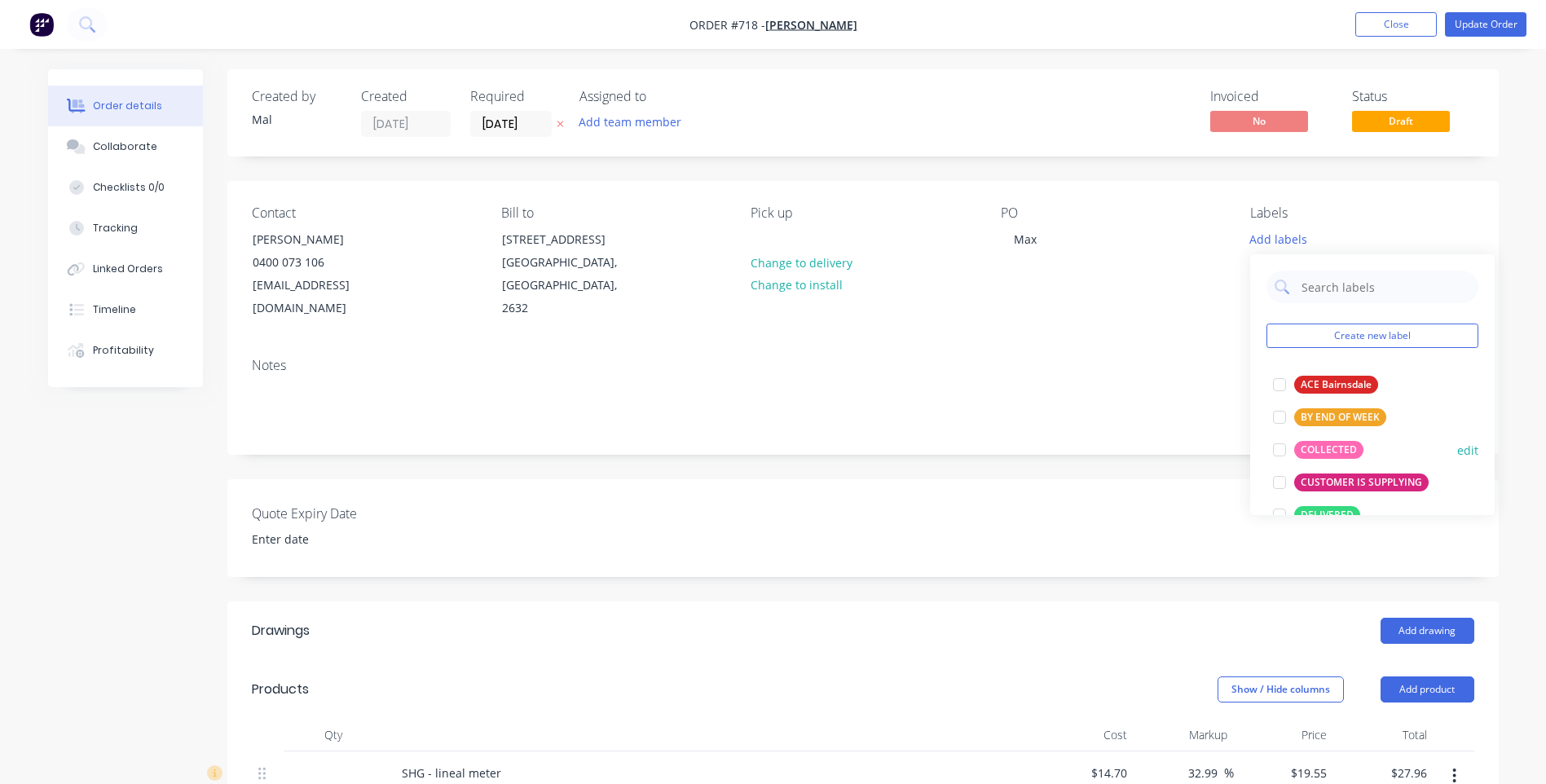
click at [1328, 447] on div "COLLECTED" at bounding box center [1328, 449] width 69 height 18
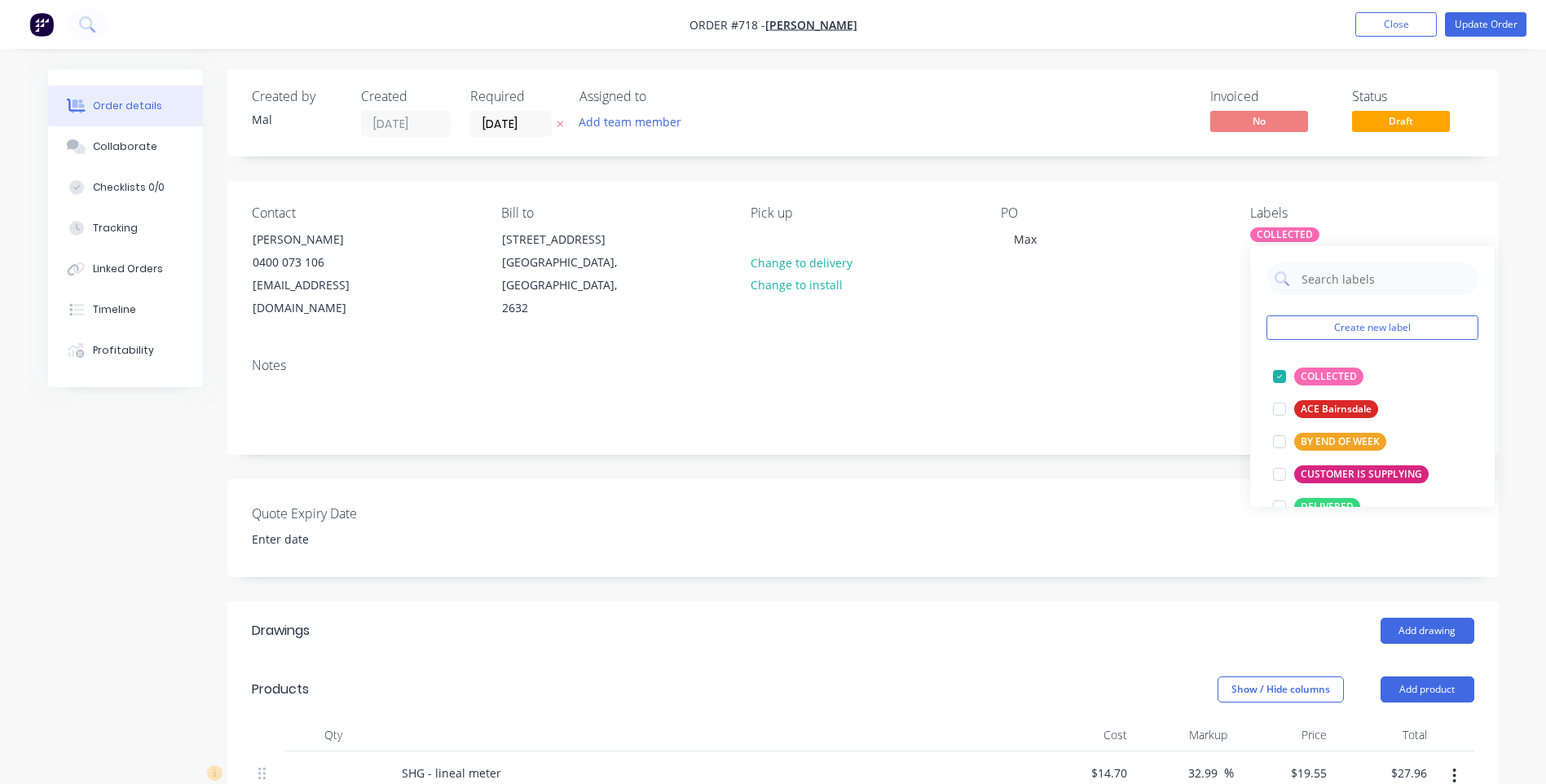
click at [1114, 304] on div "Contact Max Hartmeier 0400 073 106 maxhartmeier93@gmail.com Bill to 50 Chusan S…" at bounding box center [863, 263] width 1272 height 164
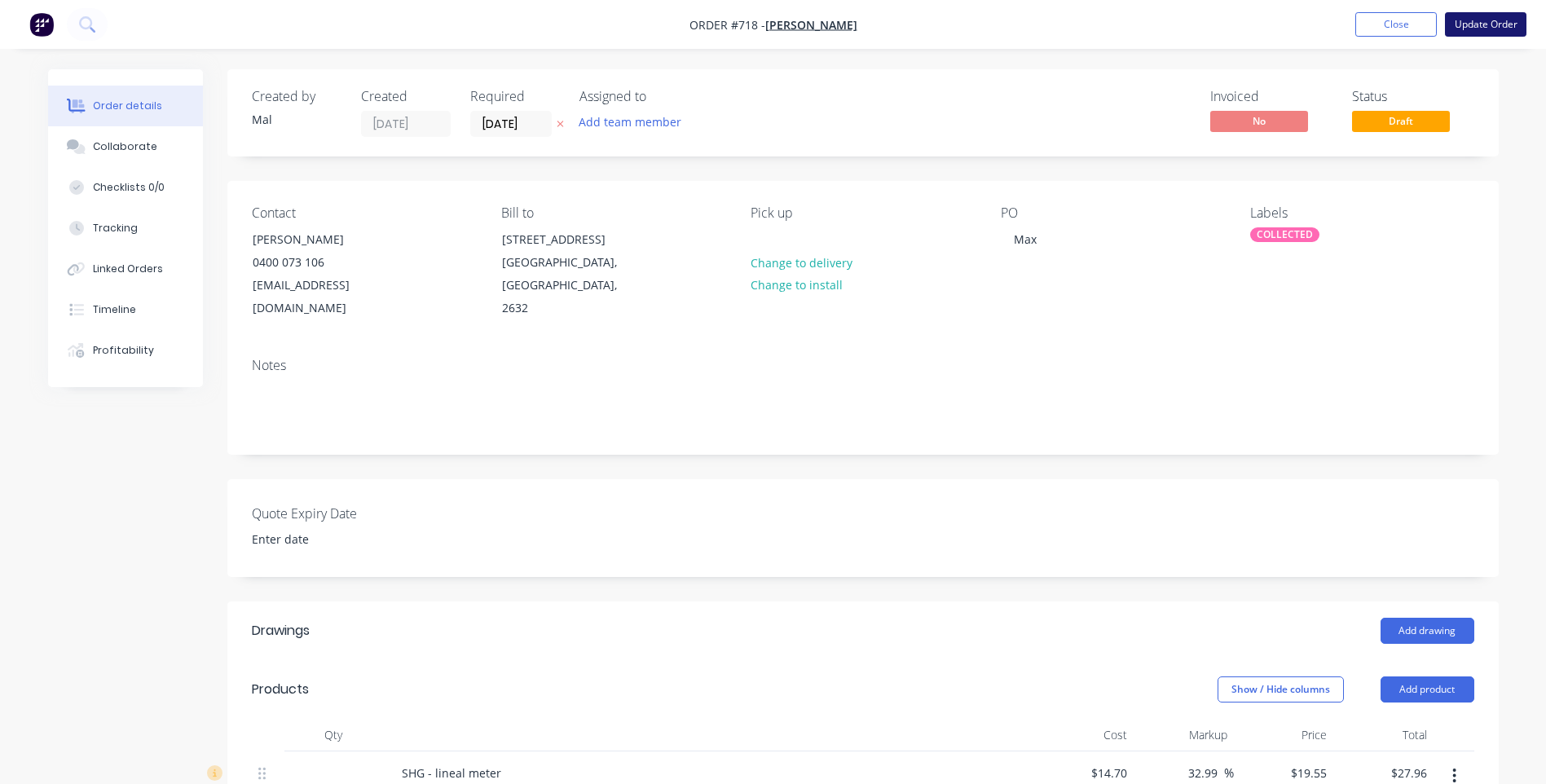
click at [1472, 20] on button "Update Order" at bounding box center [1486, 24] width 81 height 24
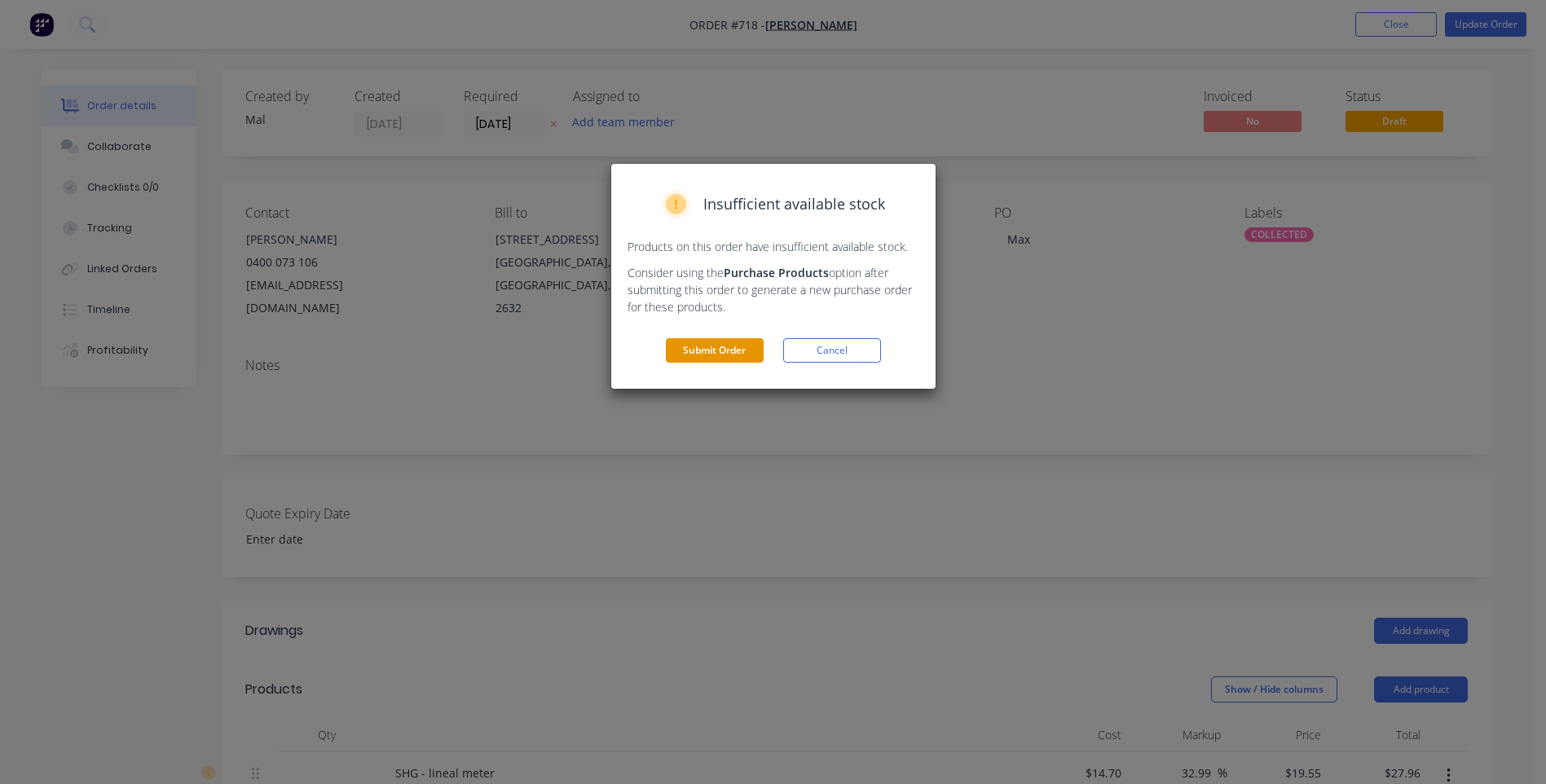
click at [717, 348] on button "Submit Order" at bounding box center [715, 351] width 98 height 24
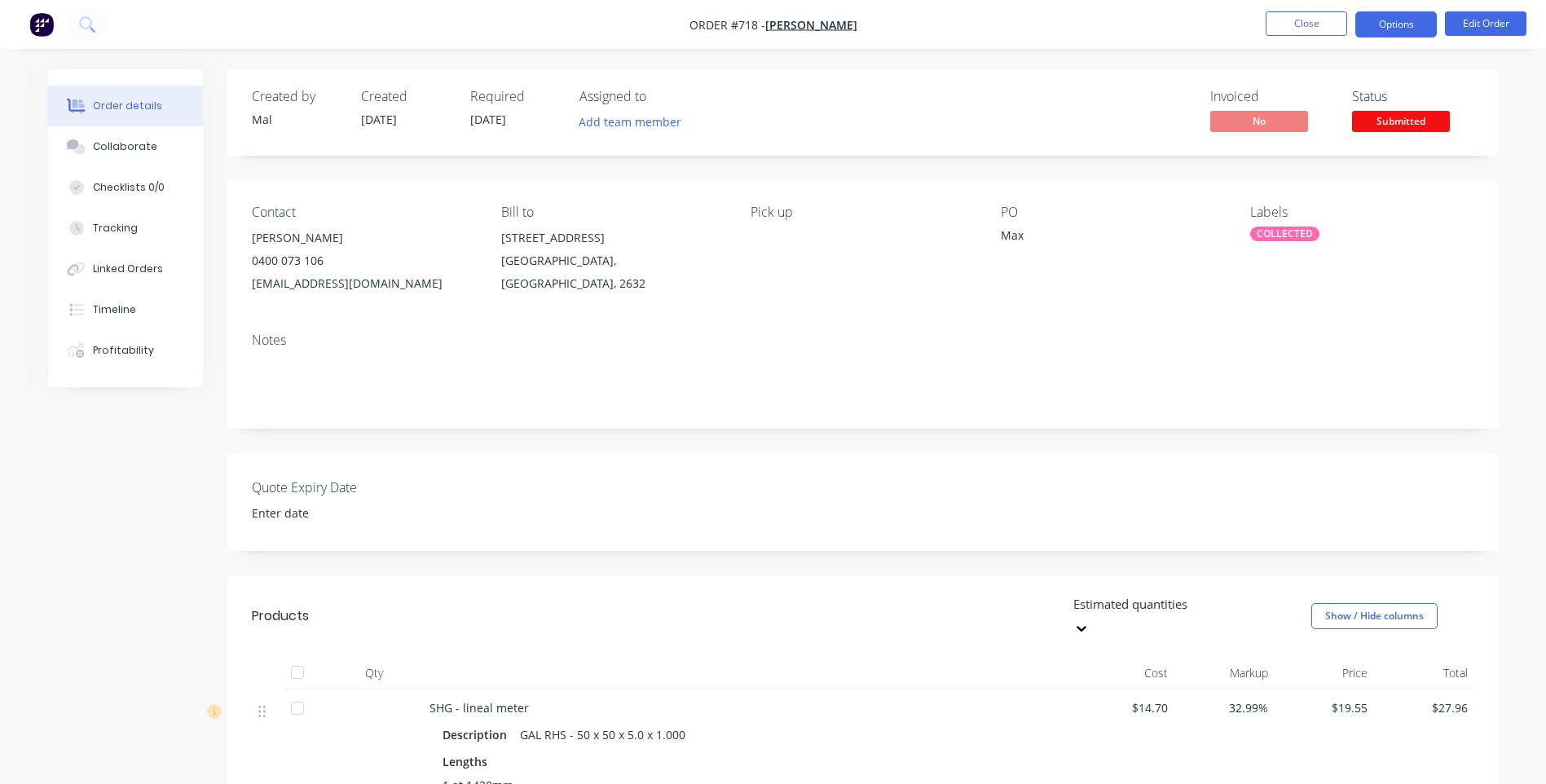
click at [1396, 27] on button "Options" at bounding box center [1396, 24] width 81 height 26
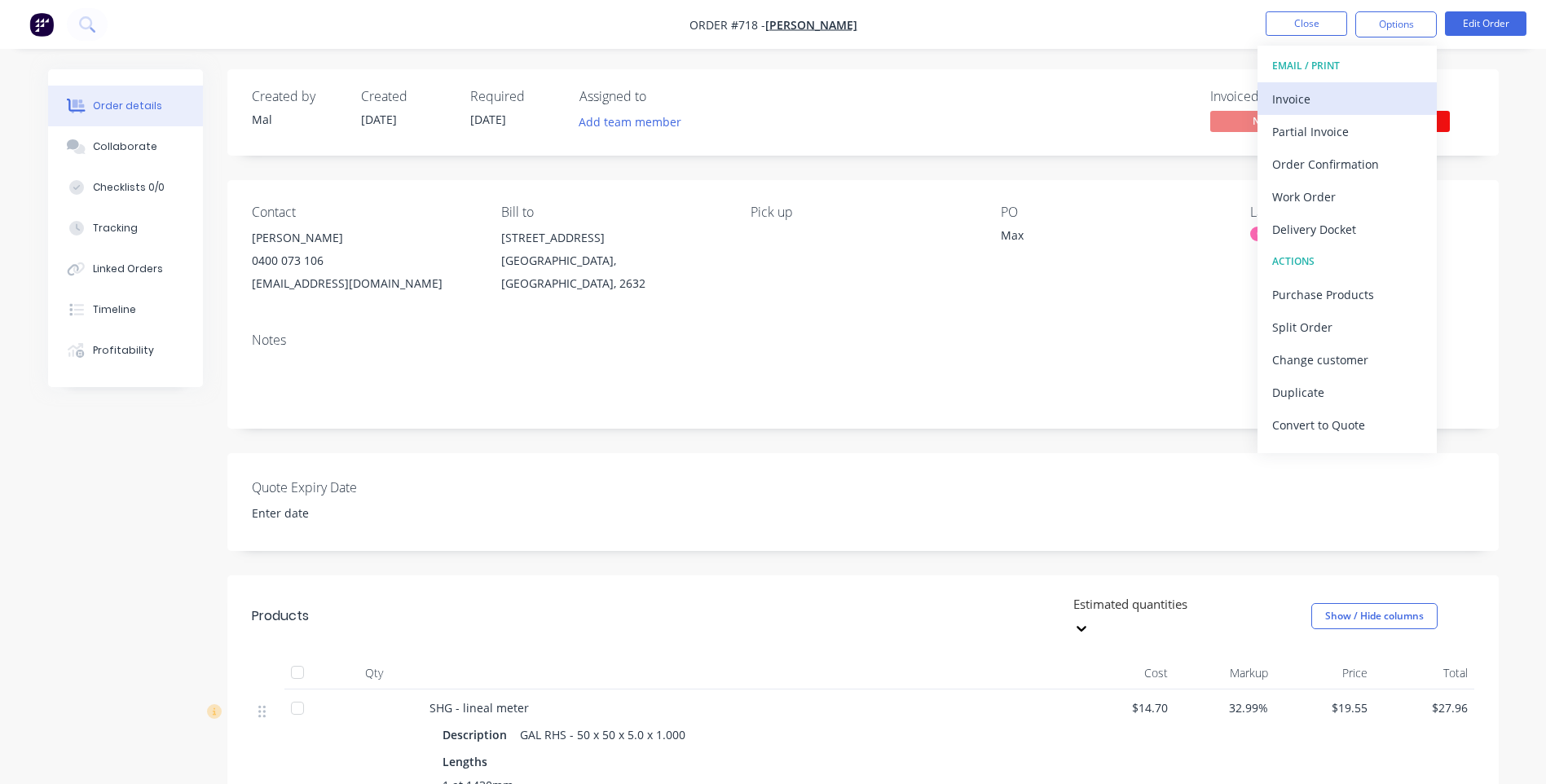
click at [1287, 95] on div "Invoice" at bounding box center [1347, 99] width 150 height 24
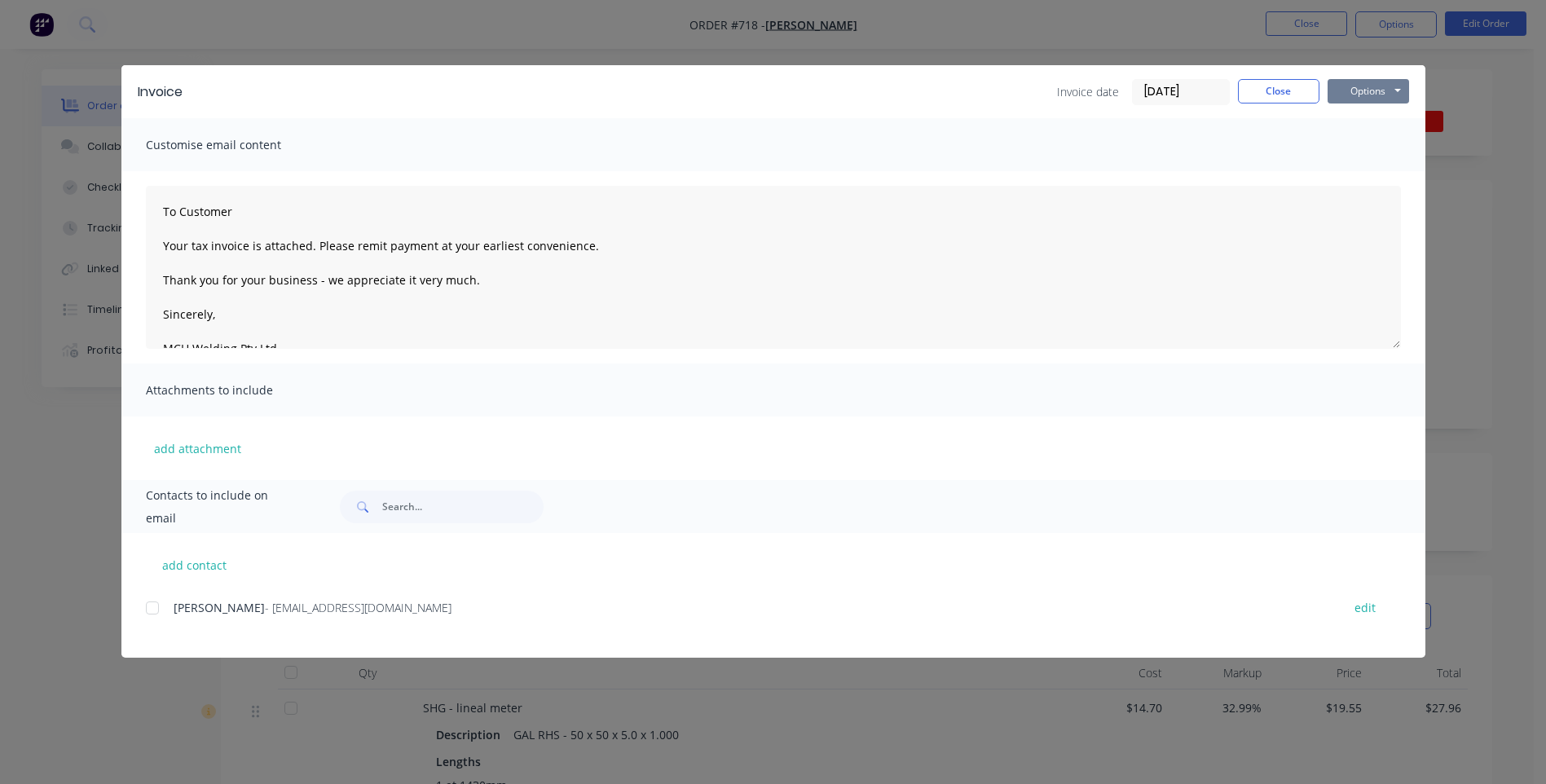
click at [1342, 90] on button "Options" at bounding box center [1369, 91] width 81 height 24
click at [1363, 117] on button "Preview" at bounding box center [1380, 120] width 105 height 27
click at [154, 605] on div at bounding box center [152, 608] width 33 height 33
click at [1373, 88] on button "Options" at bounding box center [1369, 91] width 81 height 24
click at [1369, 172] on button "Email" at bounding box center [1380, 173] width 105 height 27
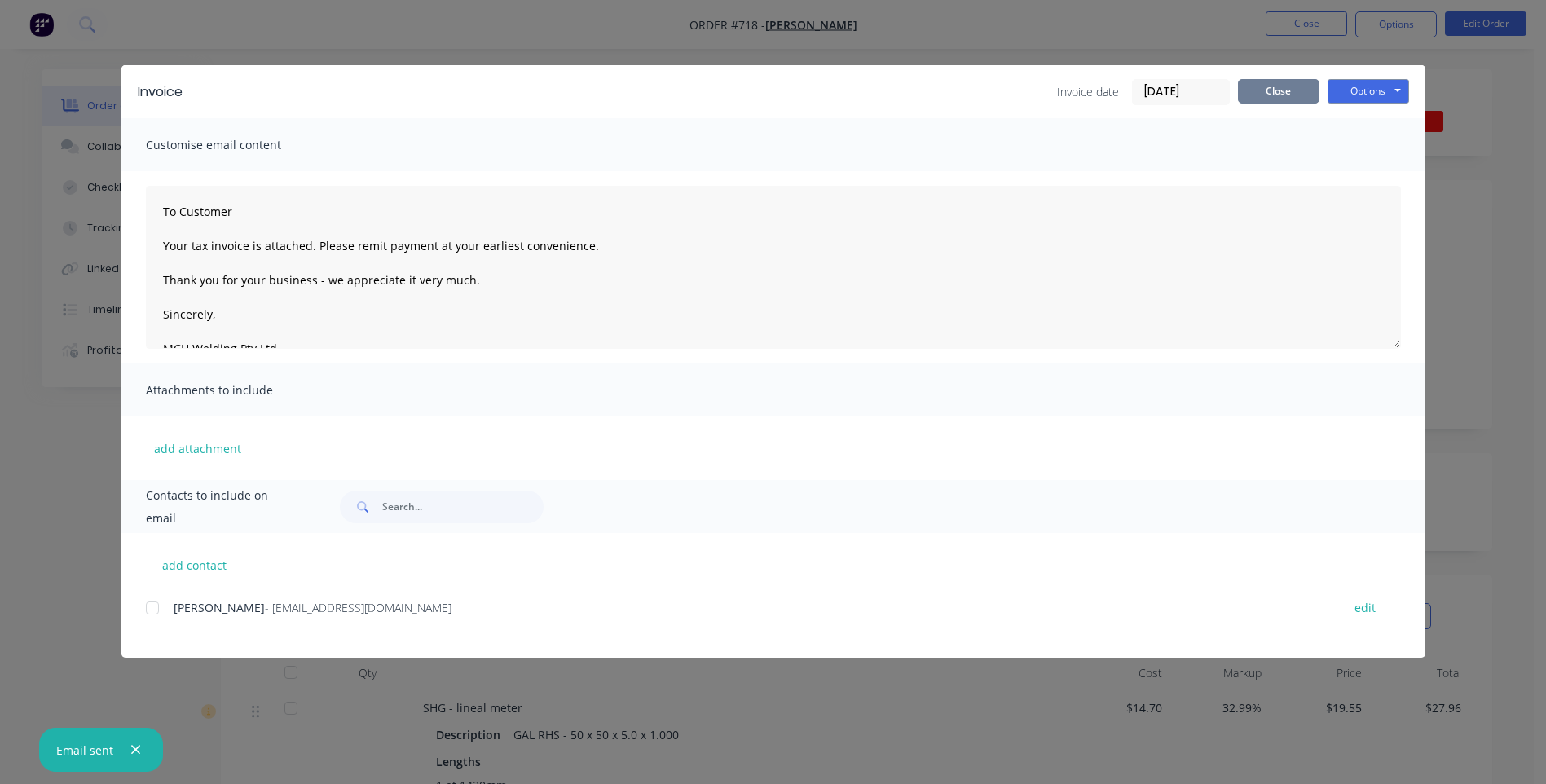
click at [1279, 91] on button "Close" at bounding box center [1278, 91] width 81 height 24
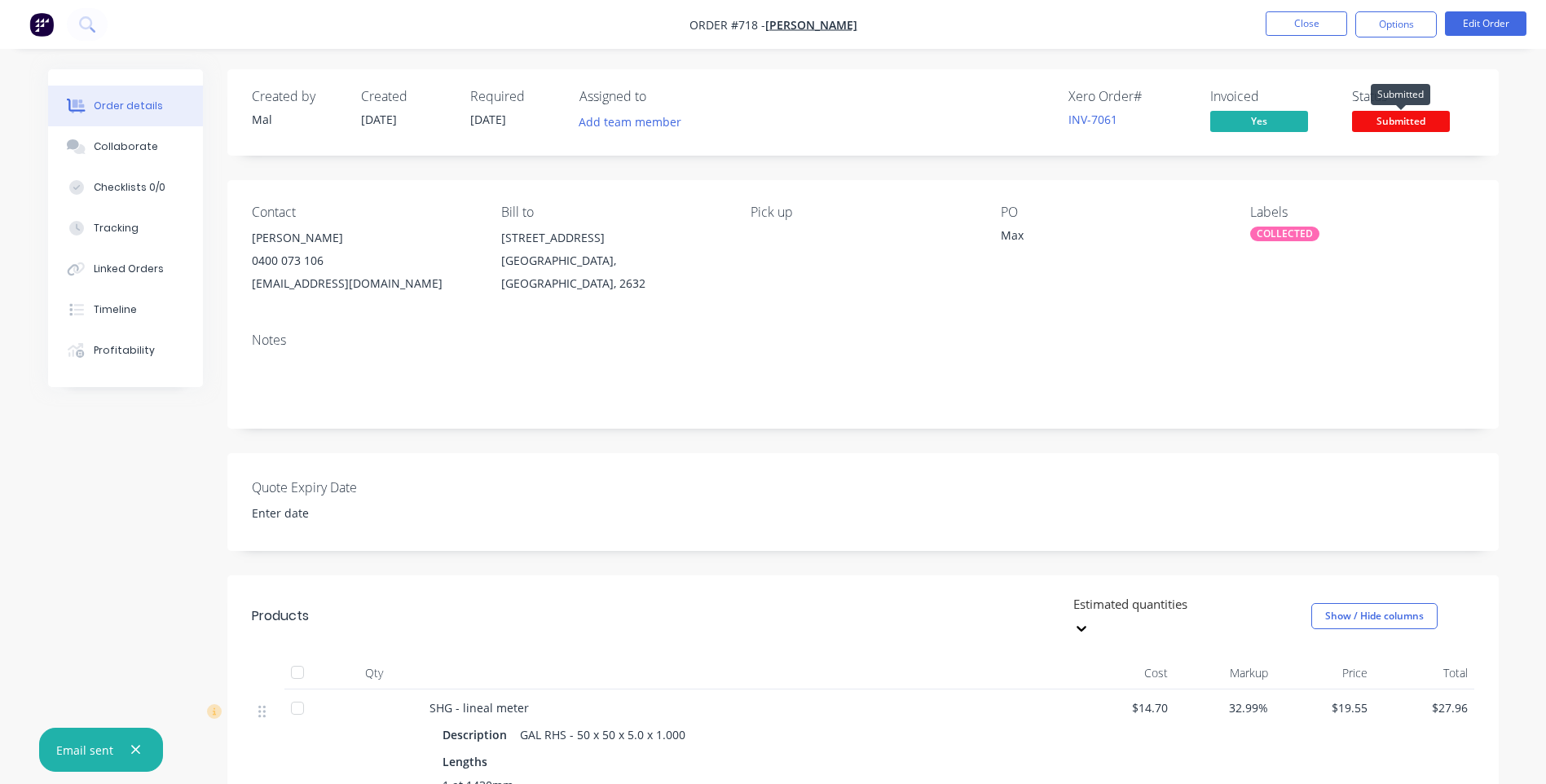
click at [1394, 119] on span "Submitted" at bounding box center [1402, 122] width 98 height 21
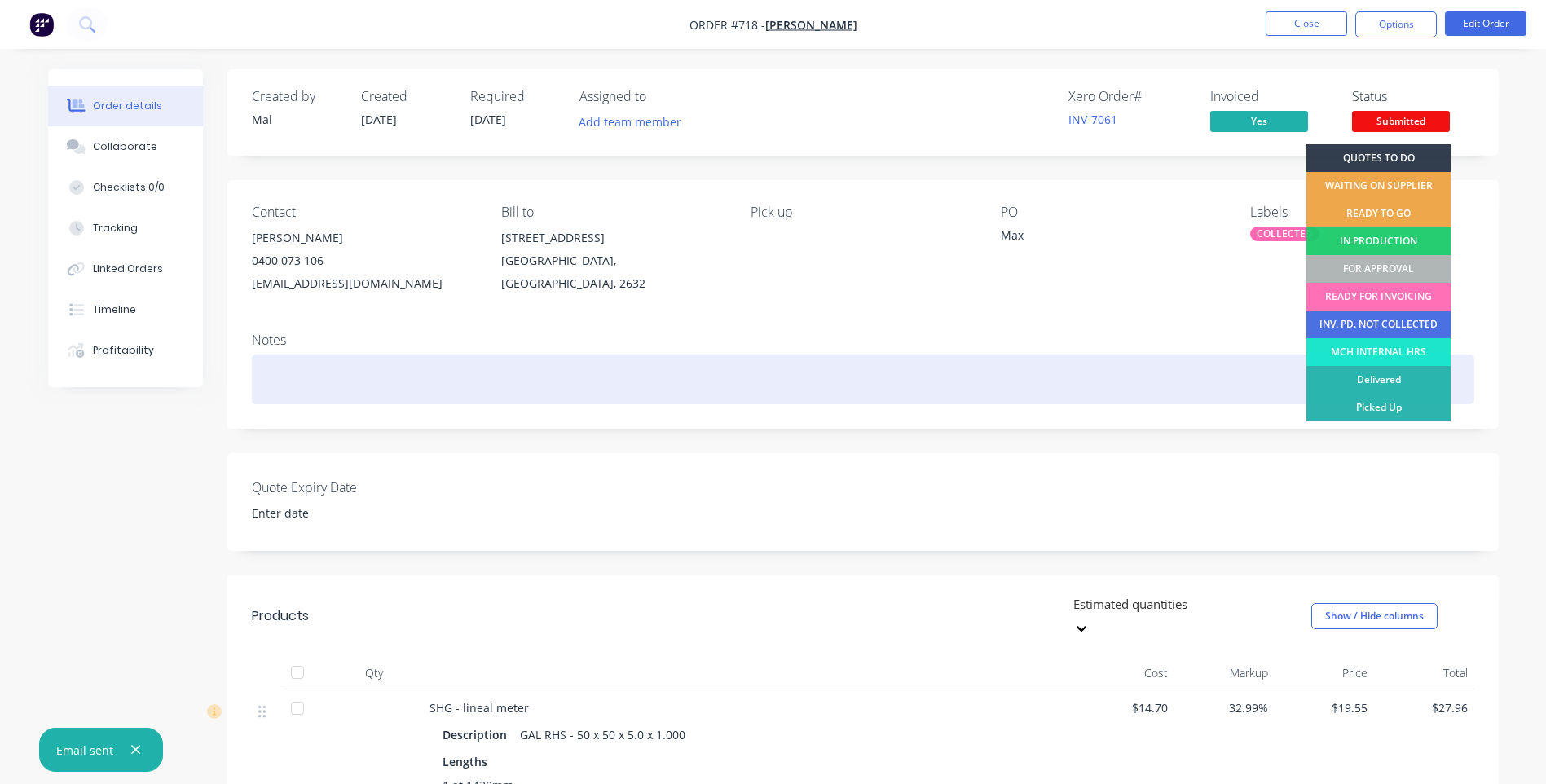
click at [1383, 400] on div "Picked Up" at bounding box center [1378, 407] width 144 height 27
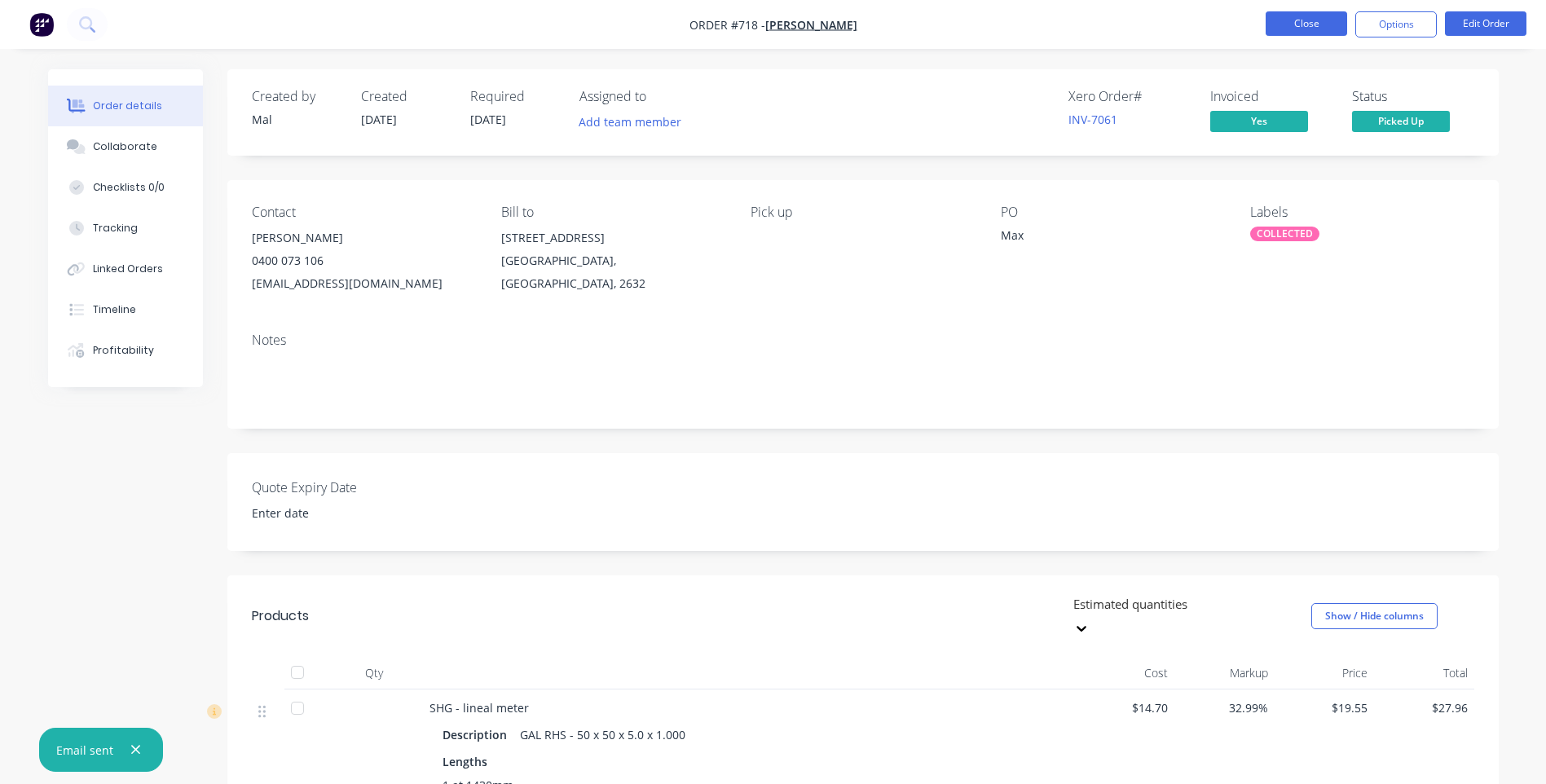
click at [1298, 24] on button "Close" at bounding box center [1307, 24] width 81 height 24
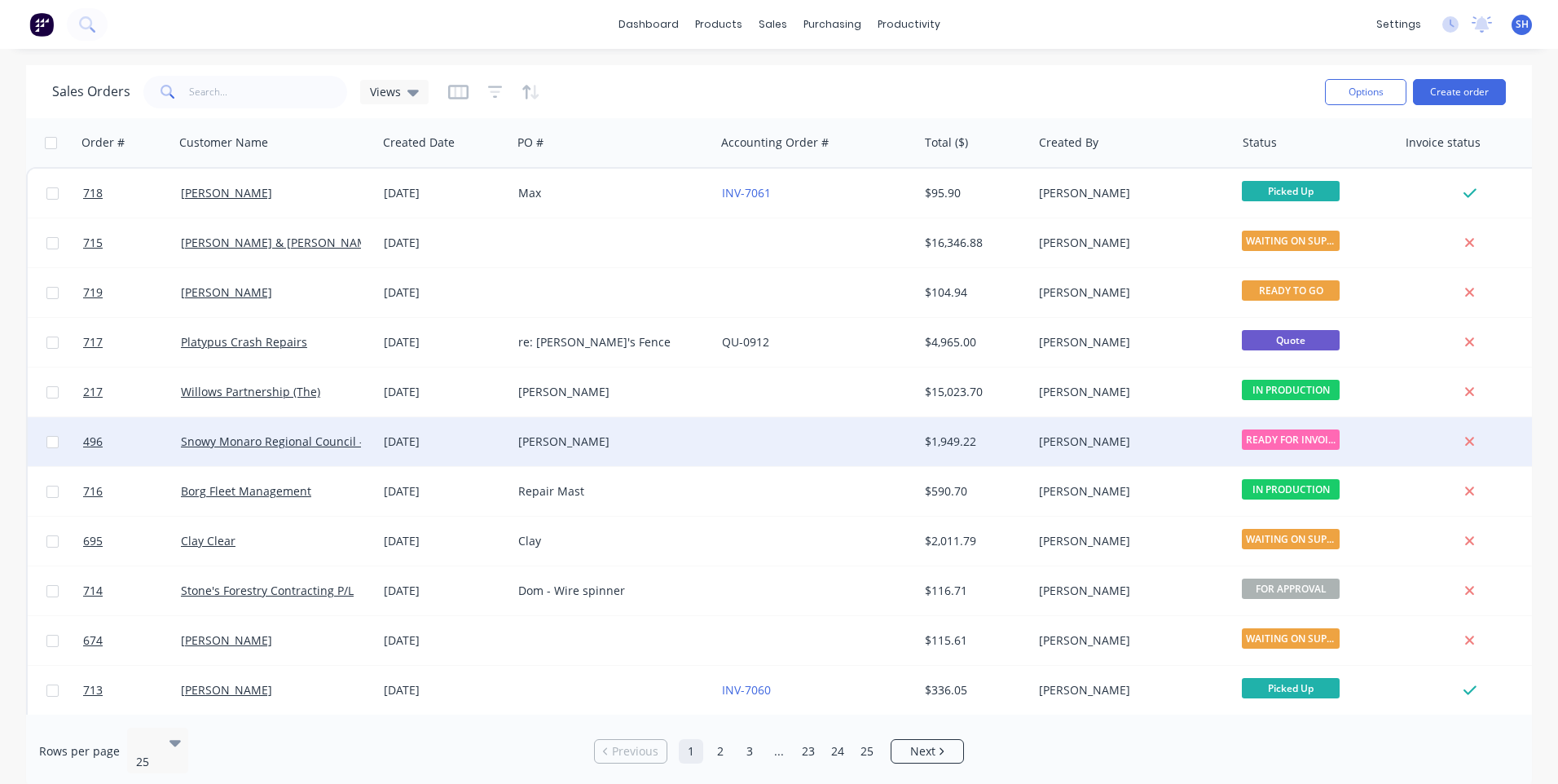
click at [779, 441] on div at bounding box center [816, 442] width 203 height 49
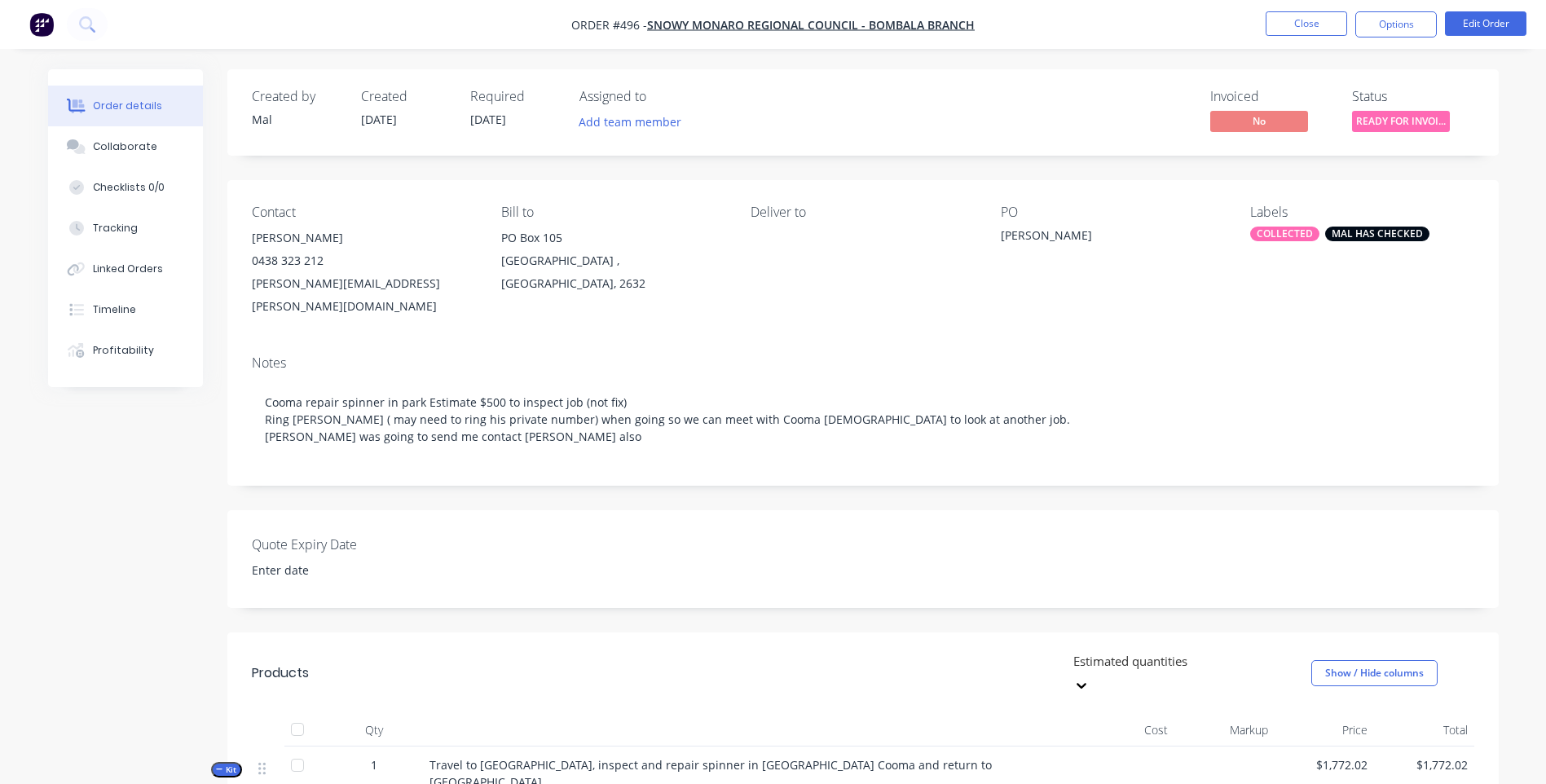
click at [1033, 234] on div "[PERSON_NAME]" at bounding box center [1103, 237] width 204 height 23
click at [1293, 25] on button "Close" at bounding box center [1307, 24] width 81 height 24
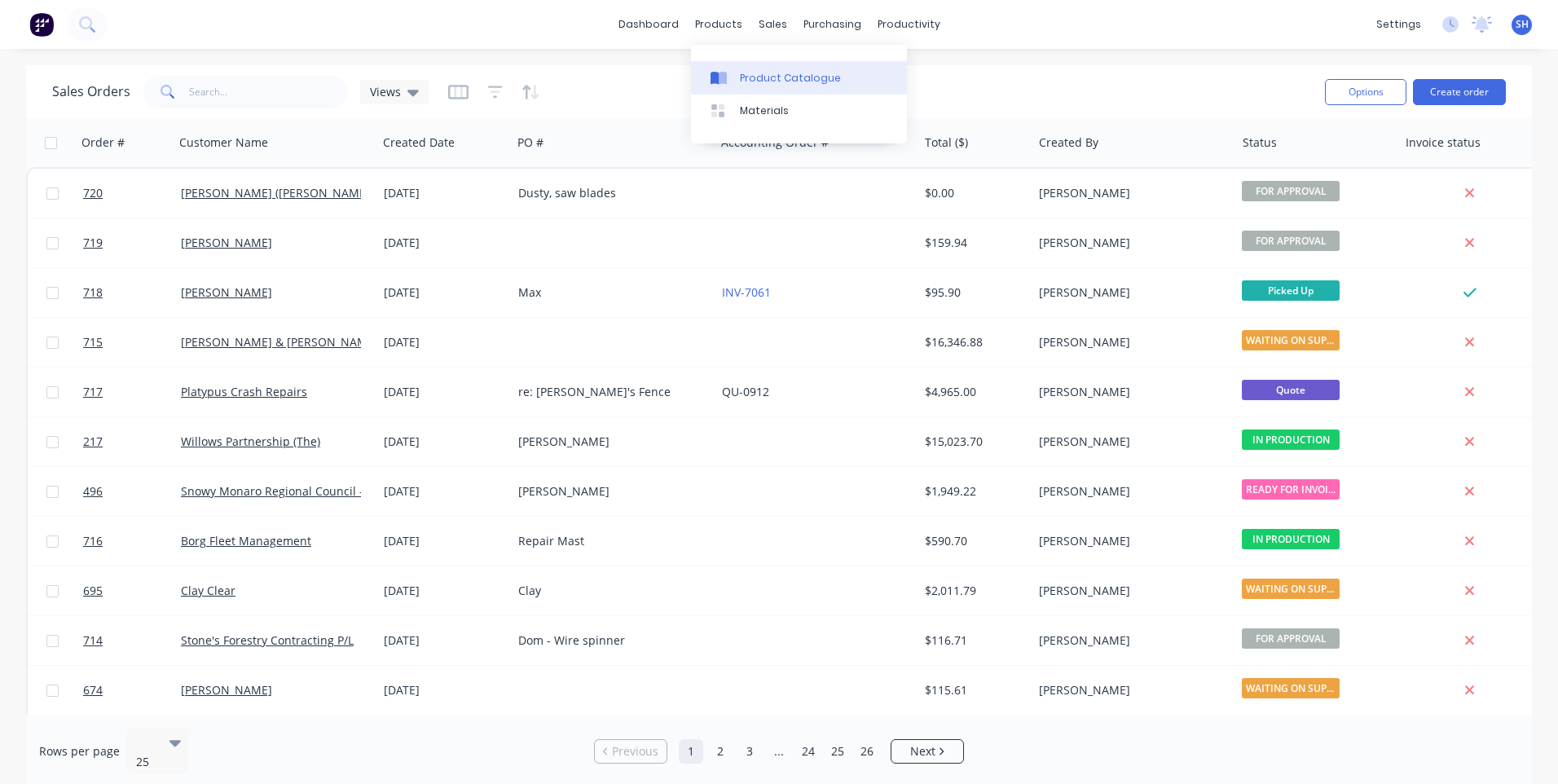
click at [768, 71] on div "Product Catalogue" at bounding box center [790, 78] width 101 height 15
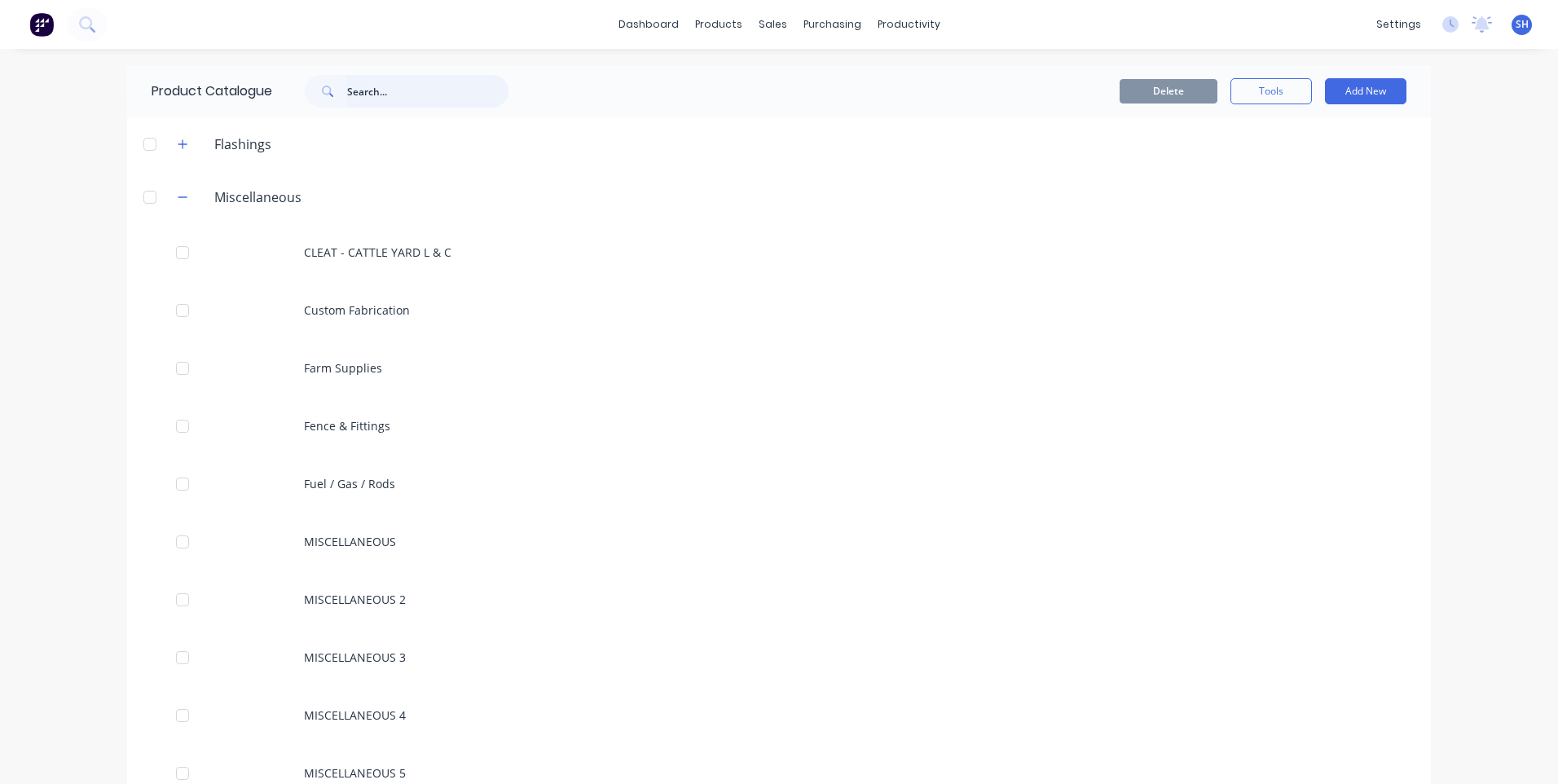
click at [368, 91] on input "text" at bounding box center [427, 91] width 161 height 33
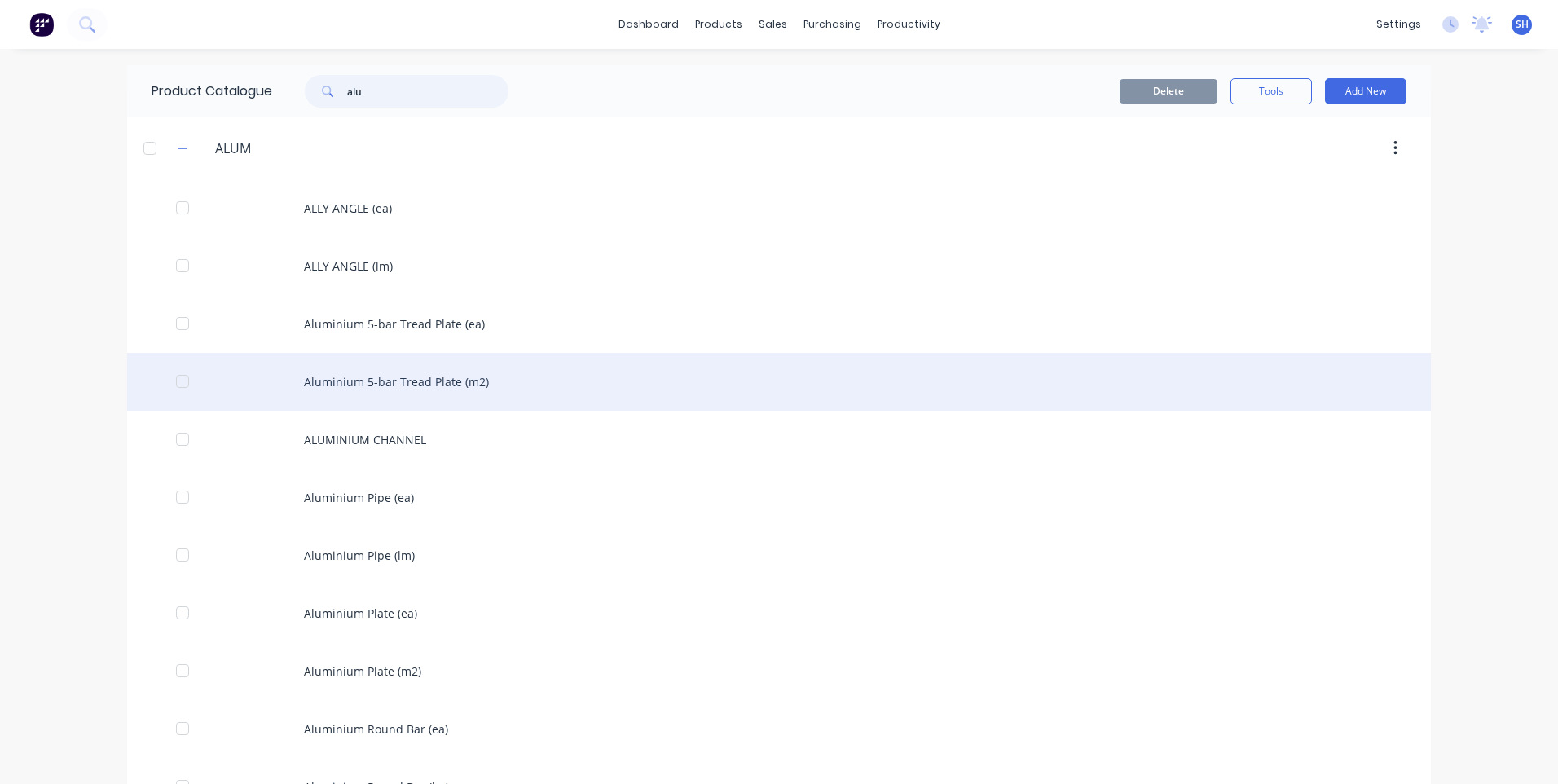
type input "alu"
click at [409, 377] on div "Aluminium 5-bar Tread Plate (m2)" at bounding box center [779, 381] width 1304 height 57
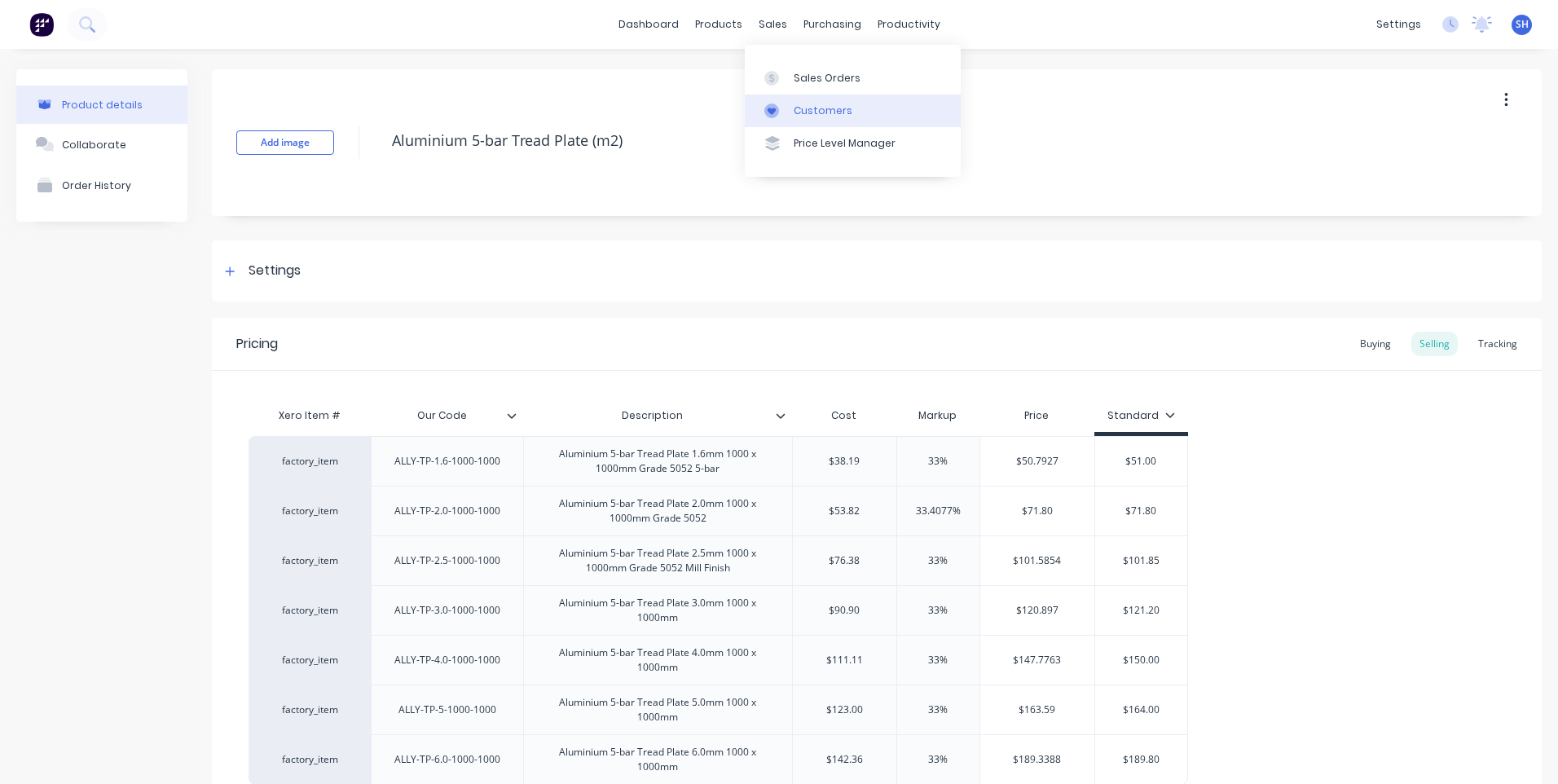
click at [828, 109] on div "Customers" at bounding box center [823, 111] width 58 height 15
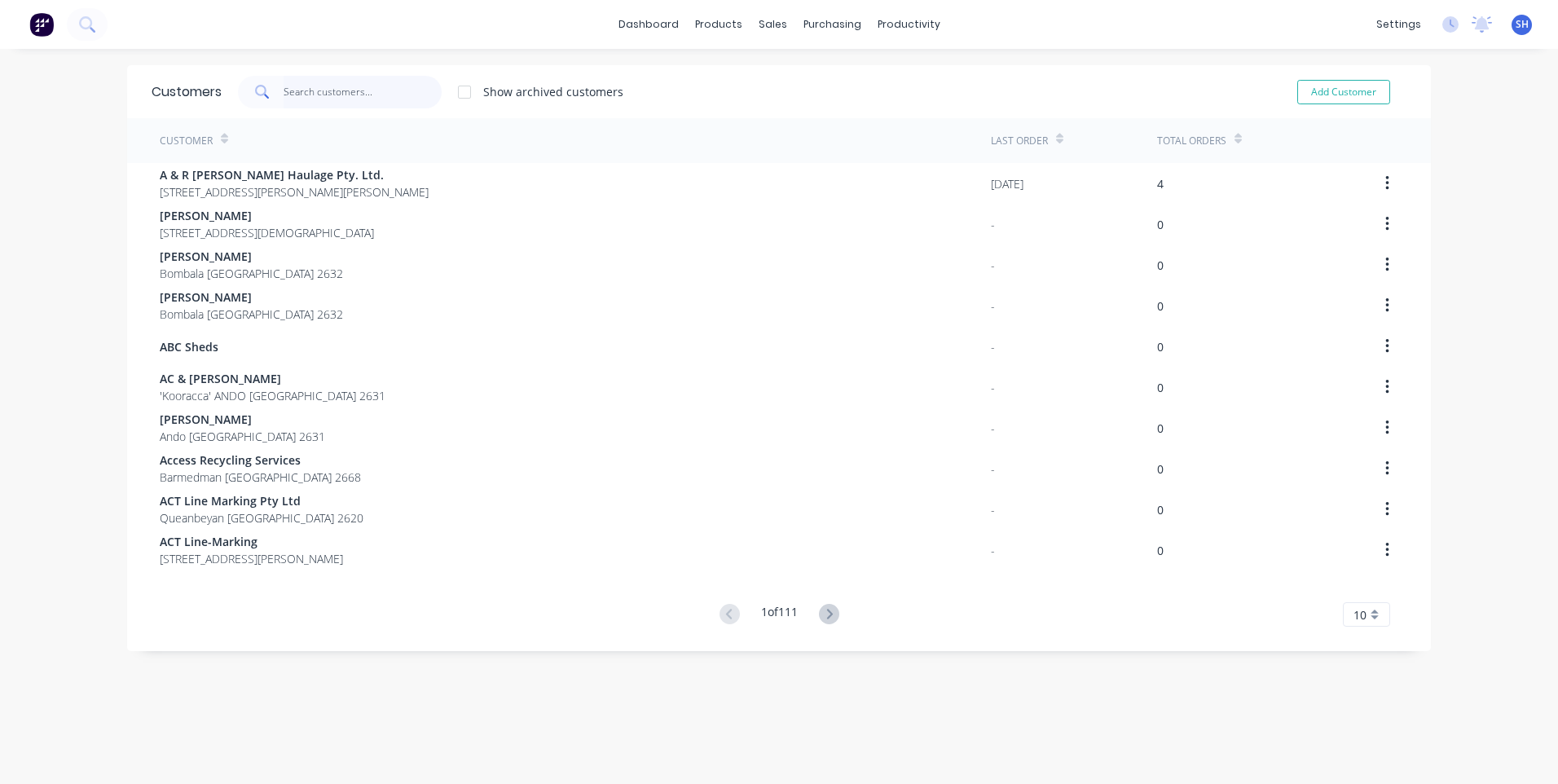
click at [303, 92] on input "text" at bounding box center [363, 91] width 159 height 33
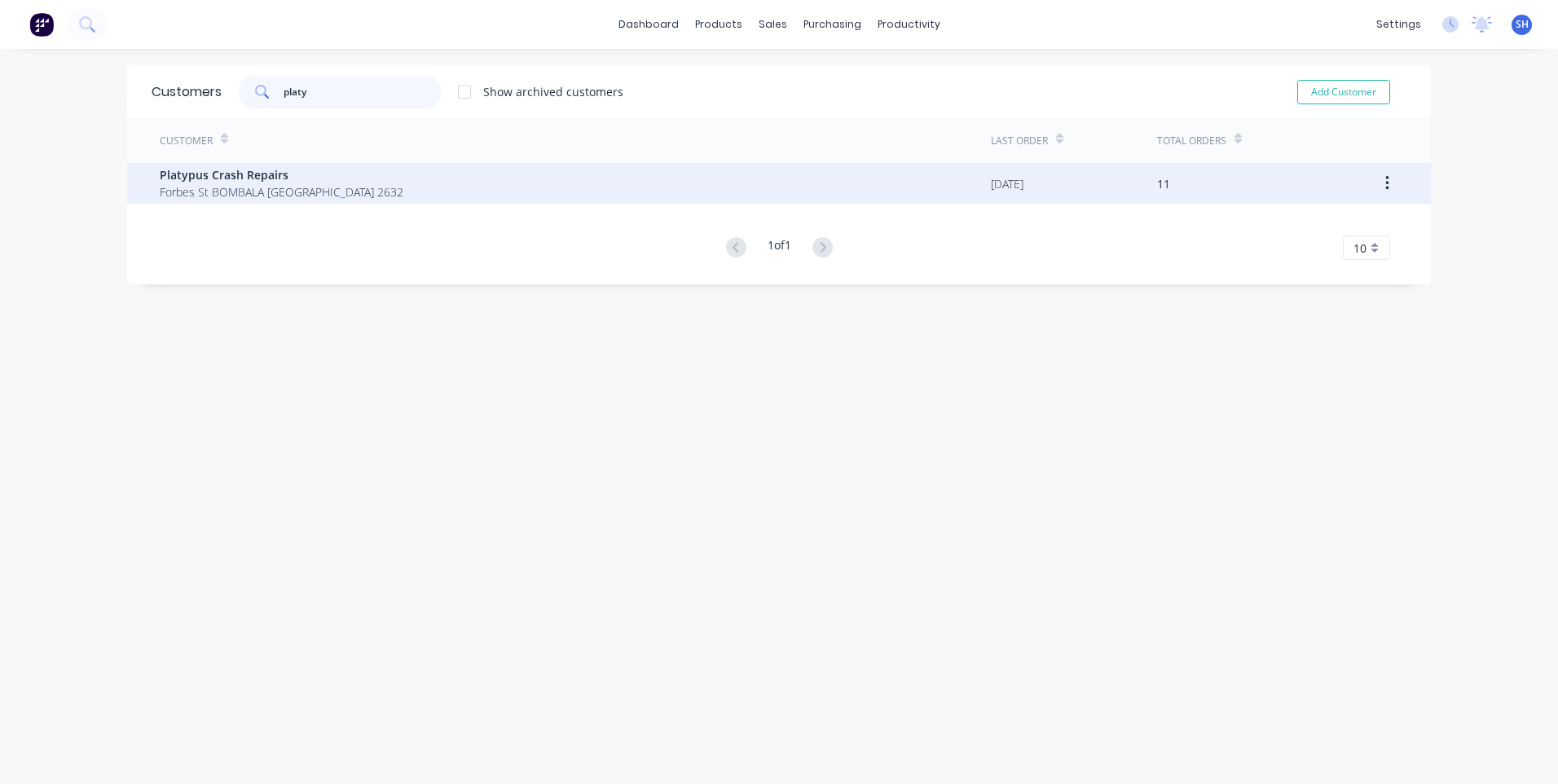
type input "platy"
click at [207, 172] on span "Platypus Crash Repairs" at bounding box center [281, 174] width 244 height 17
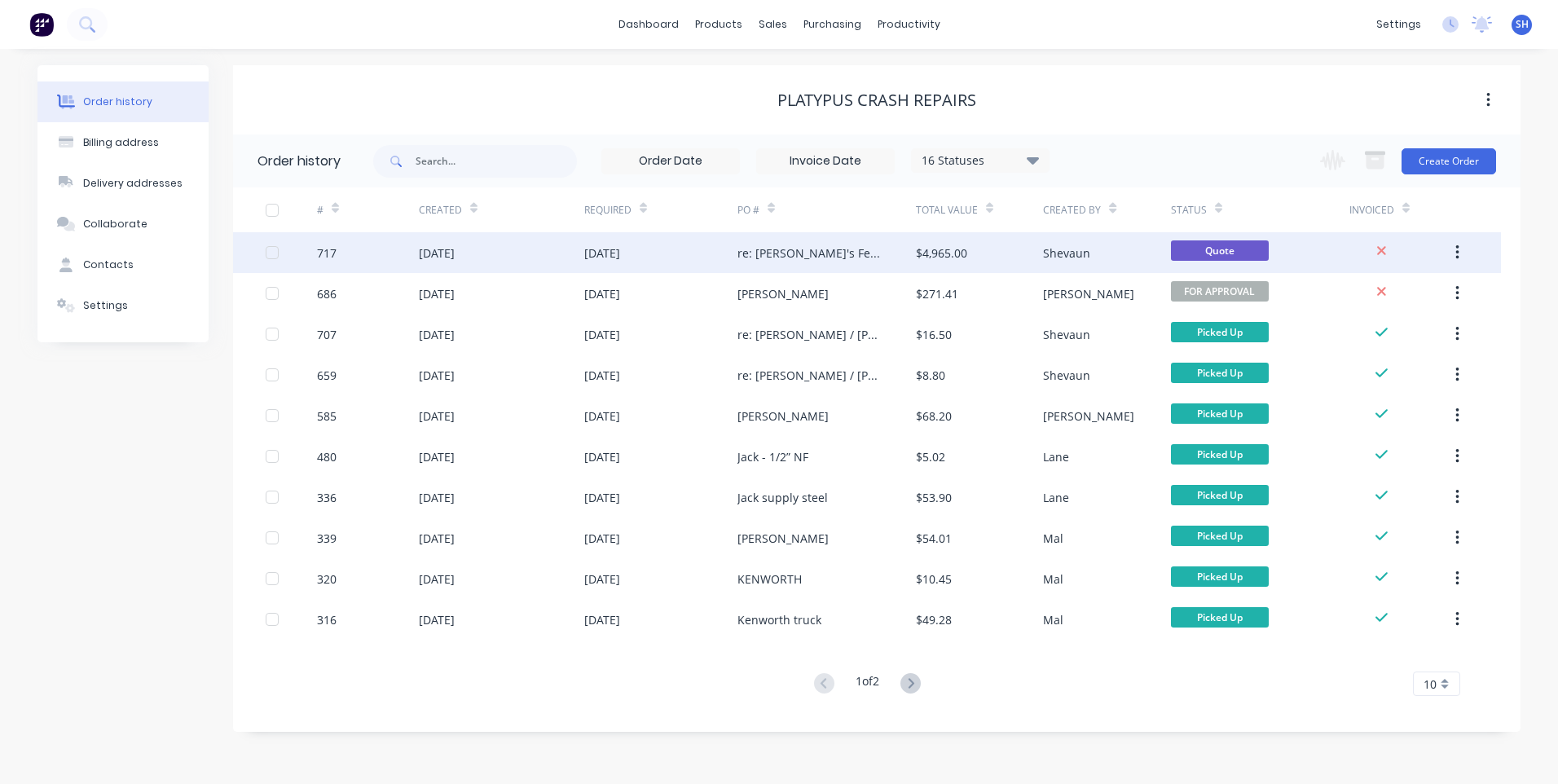
click at [675, 249] on div "[DATE]" at bounding box center [661, 252] width 154 height 41
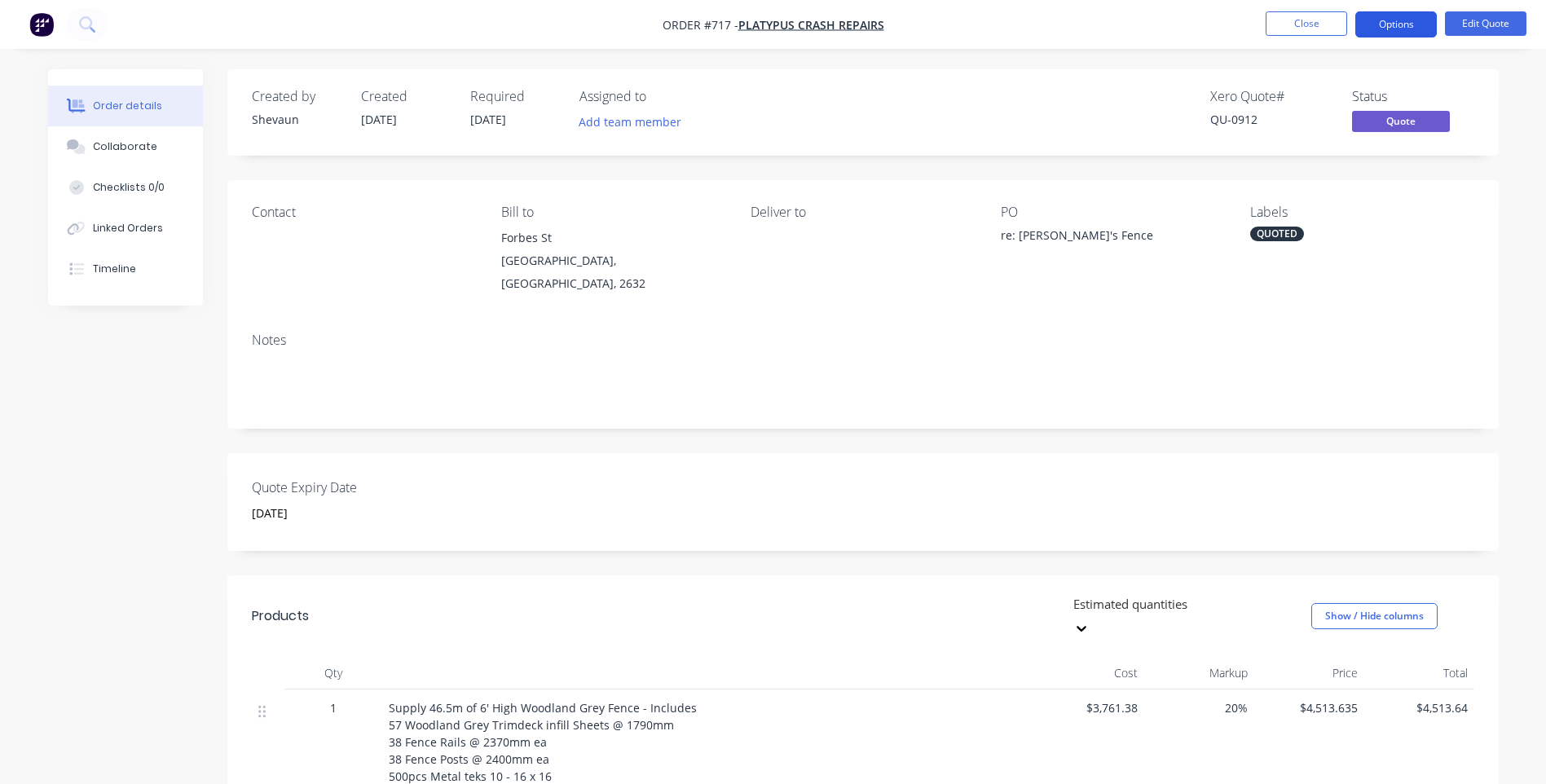
click at [1399, 21] on button "Options" at bounding box center [1396, 24] width 81 height 26
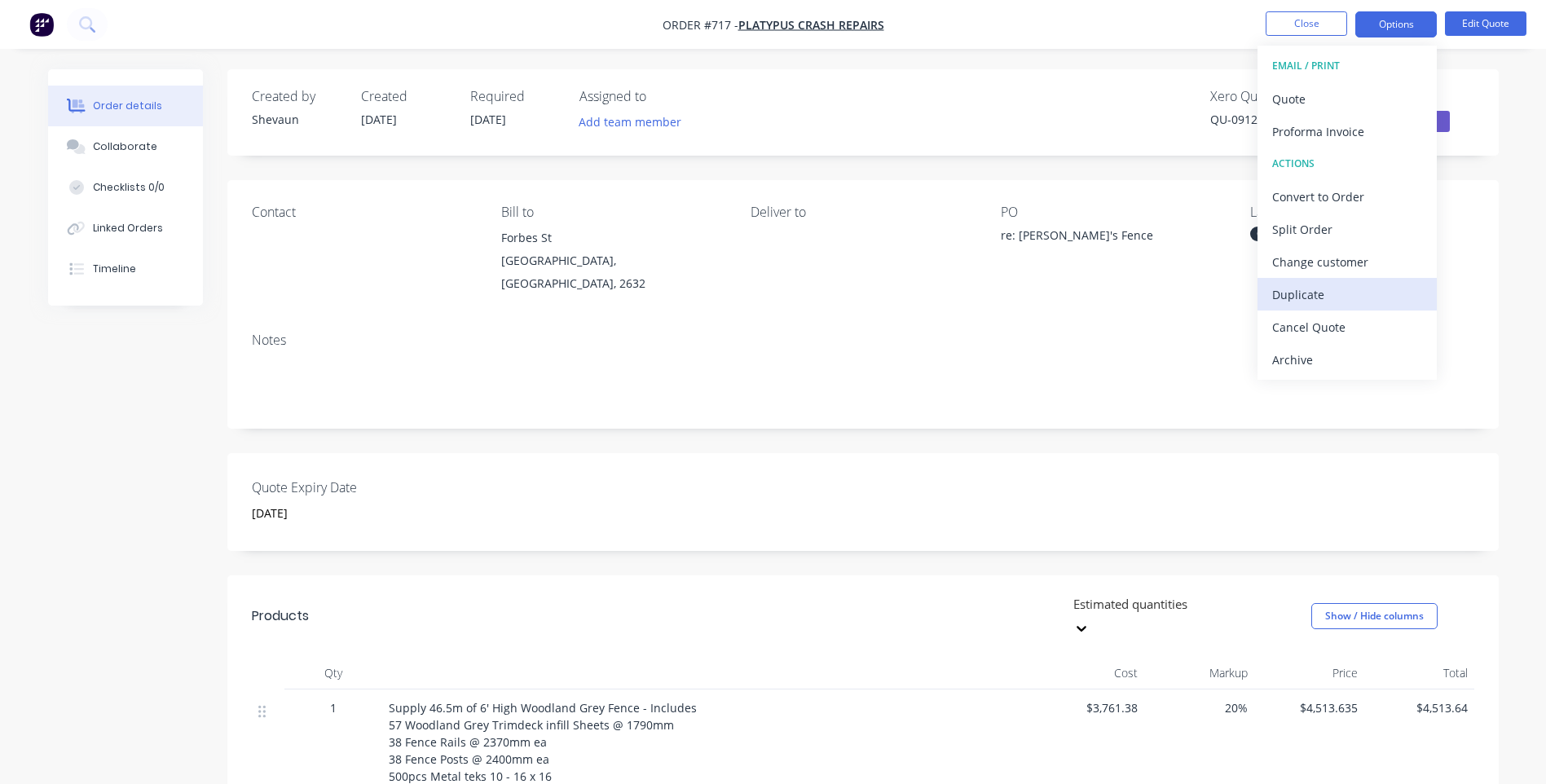
click at [1295, 290] on div "Duplicate" at bounding box center [1347, 294] width 150 height 24
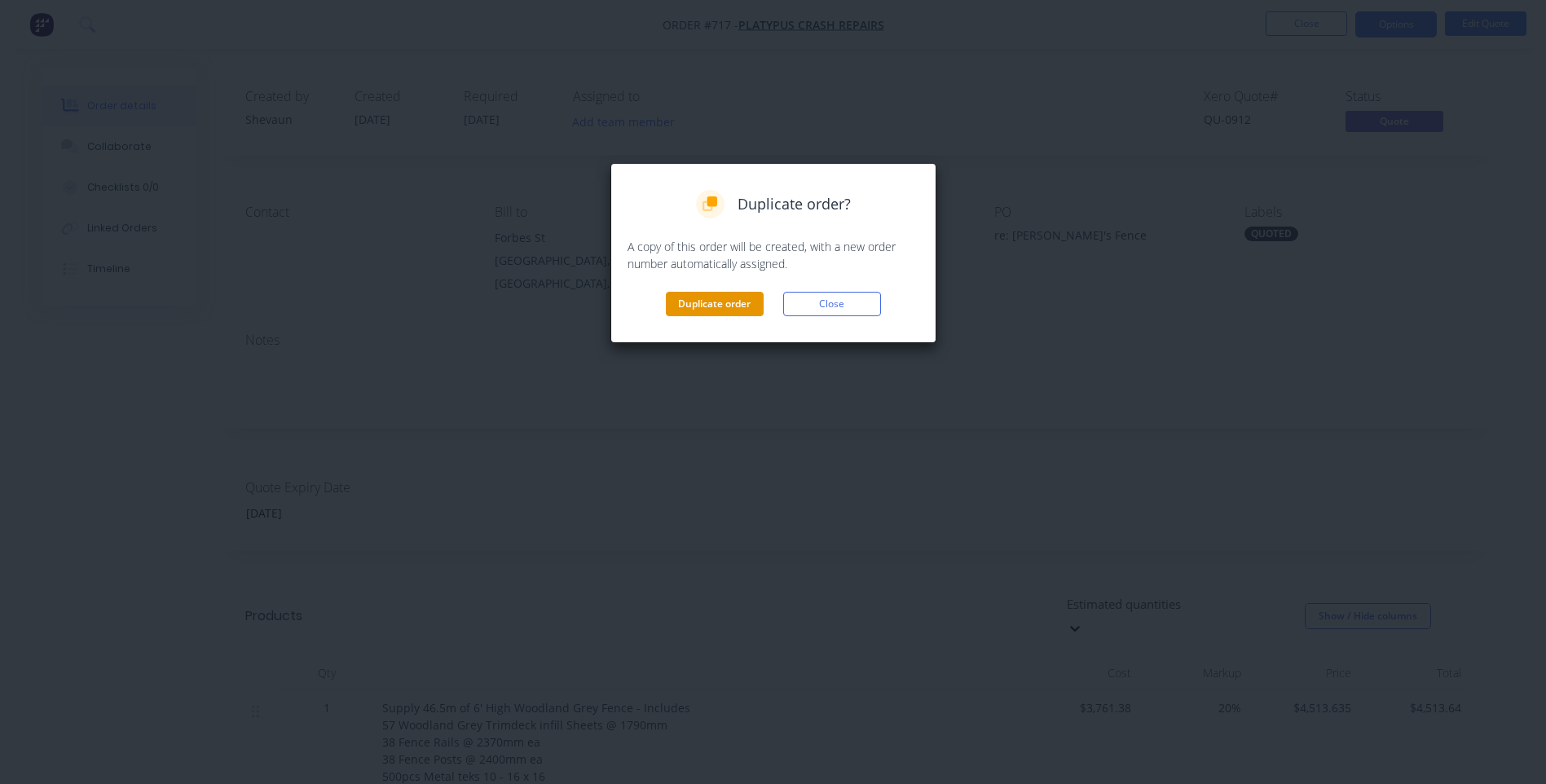
click at [717, 302] on button "Duplicate order" at bounding box center [715, 304] width 98 height 24
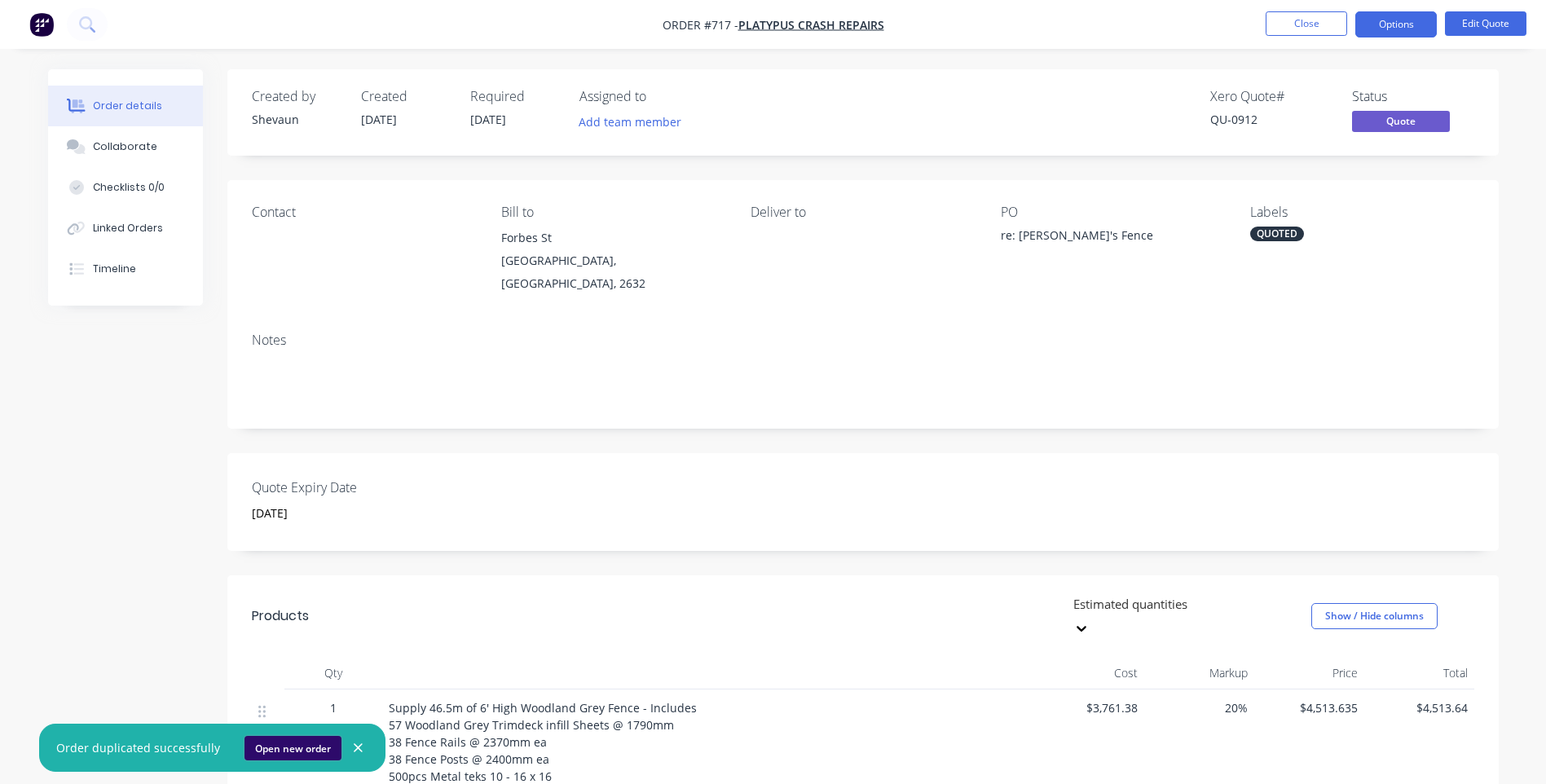
click at [305, 743] on button "Open new order" at bounding box center [292, 748] width 97 height 24
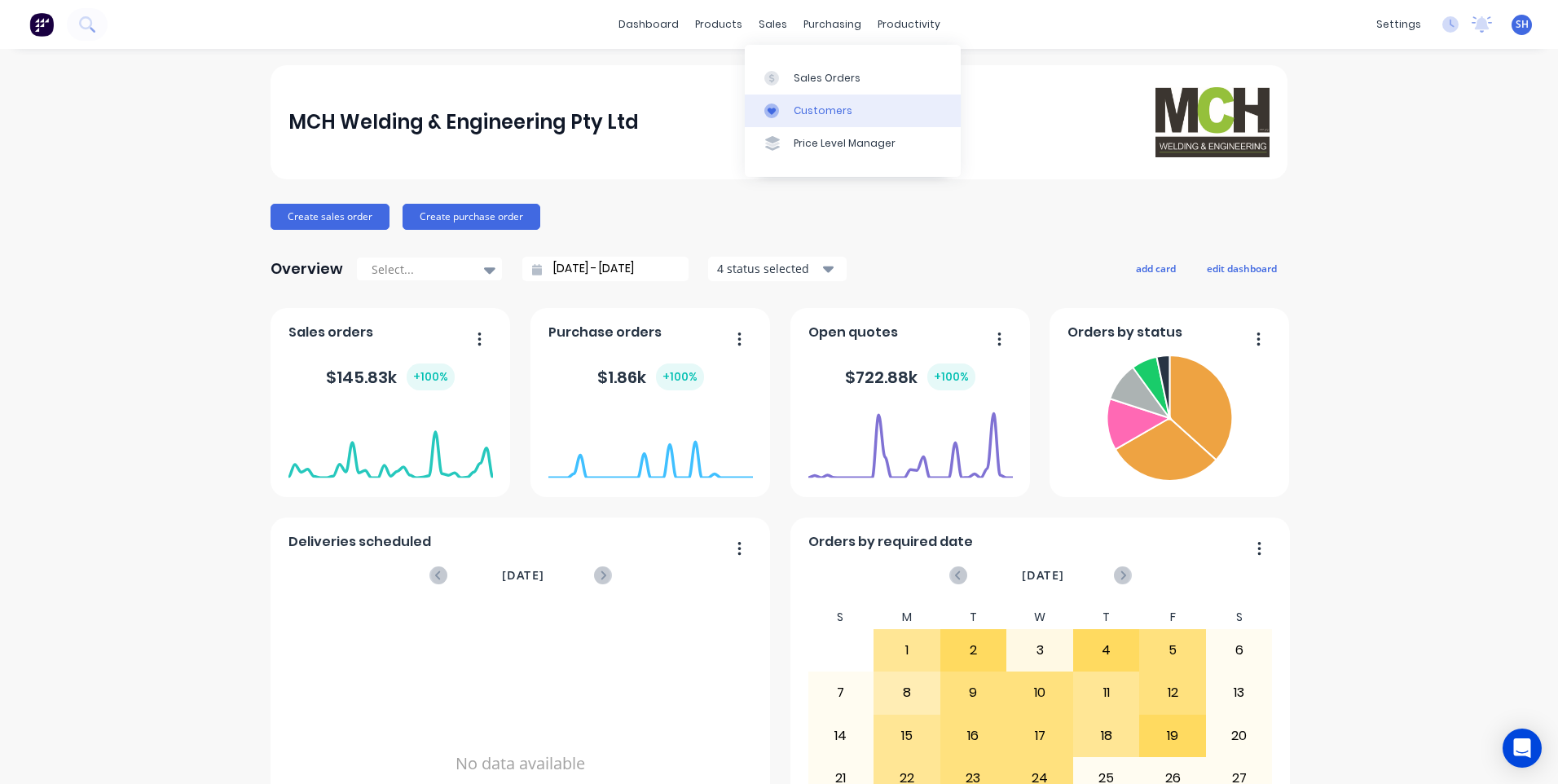
click at [817, 106] on div "Customers" at bounding box center [823, 111] width 58 height 15
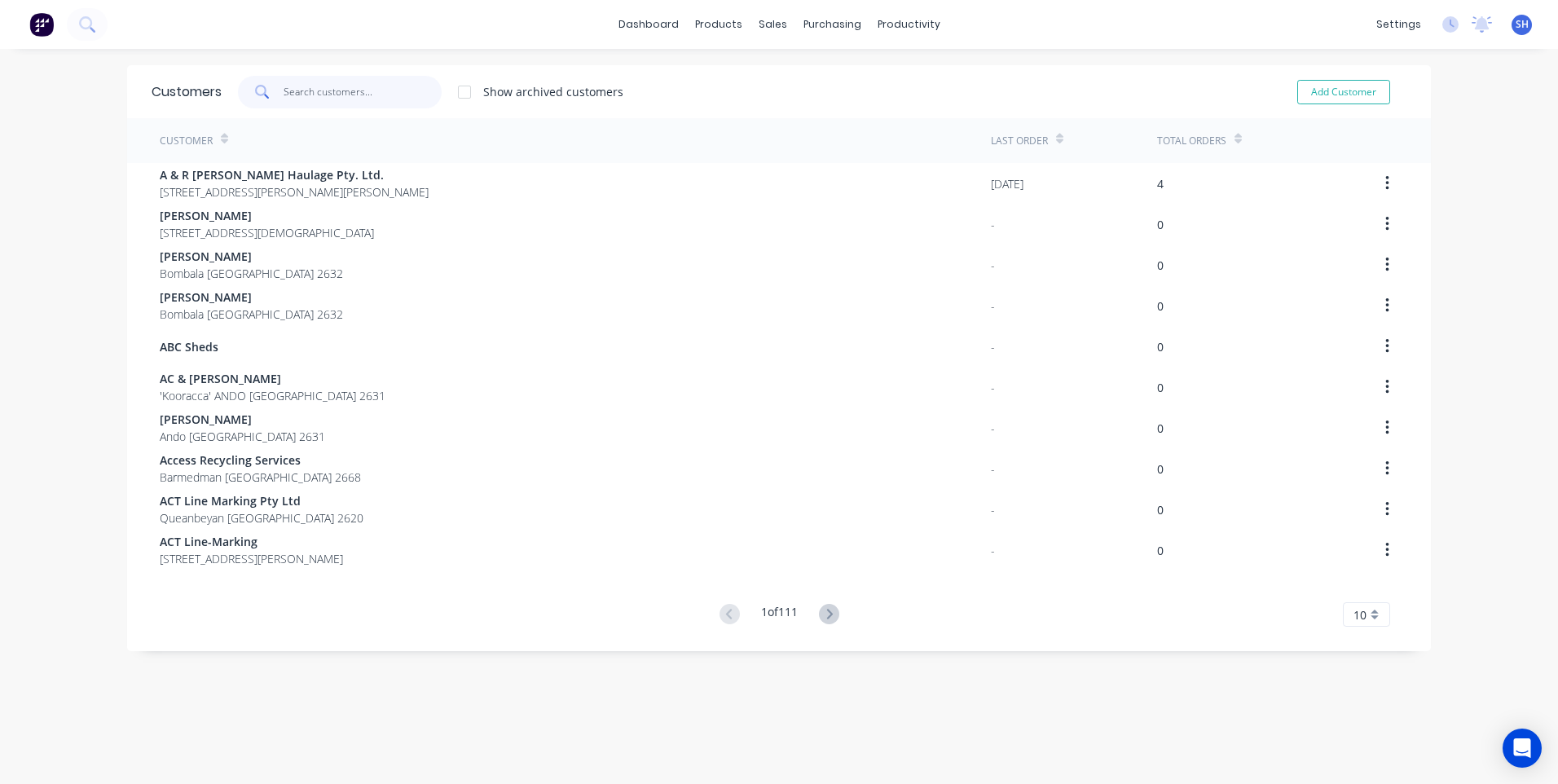
click at [296, 88] on input "text" at bounding box center [363, 91] width 159 height 33
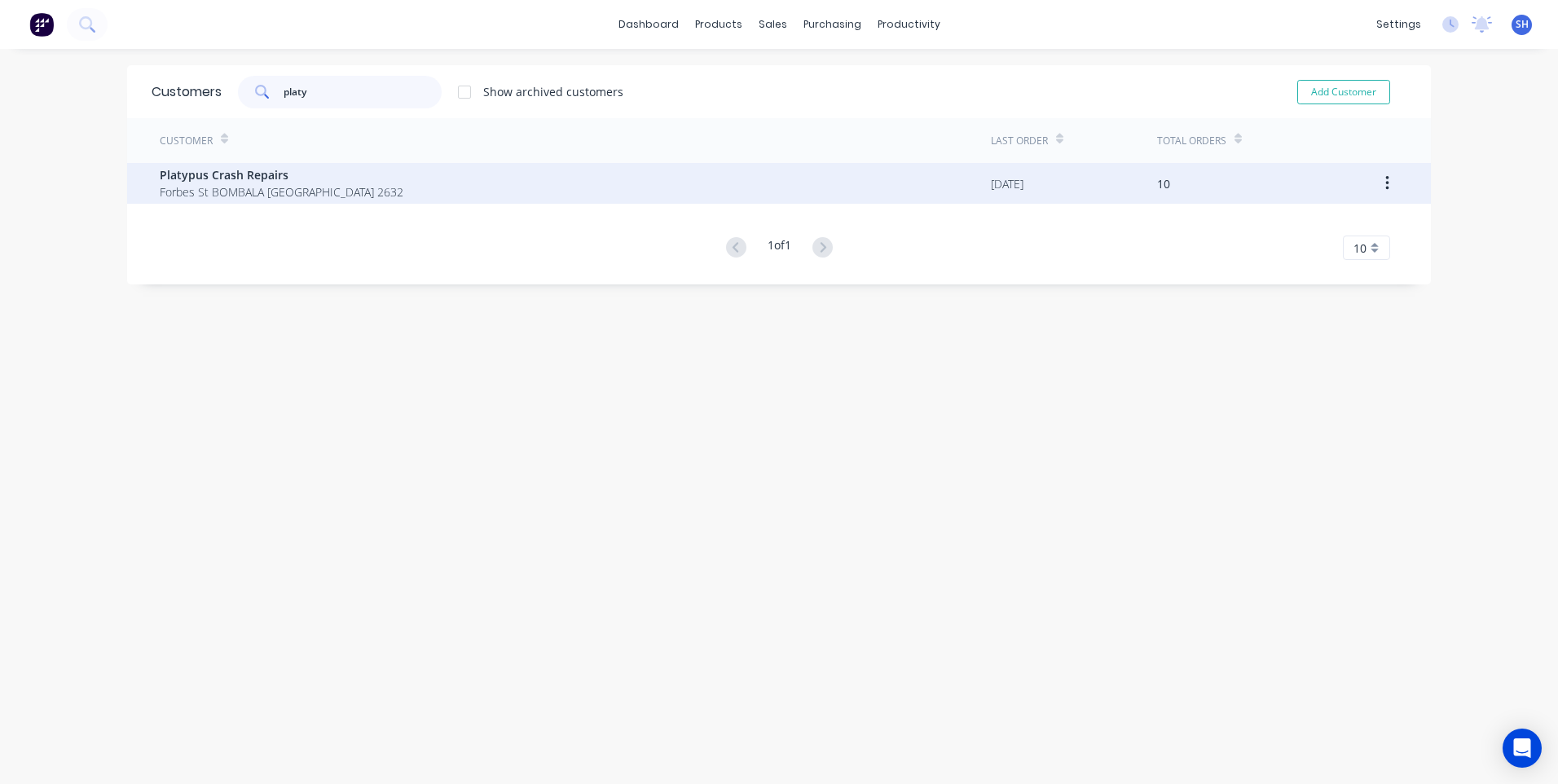
type input "platy"
click at [221, 179] on span "Platypus Crash Repairs" at bounding box center [281, 174] width 244 height 17
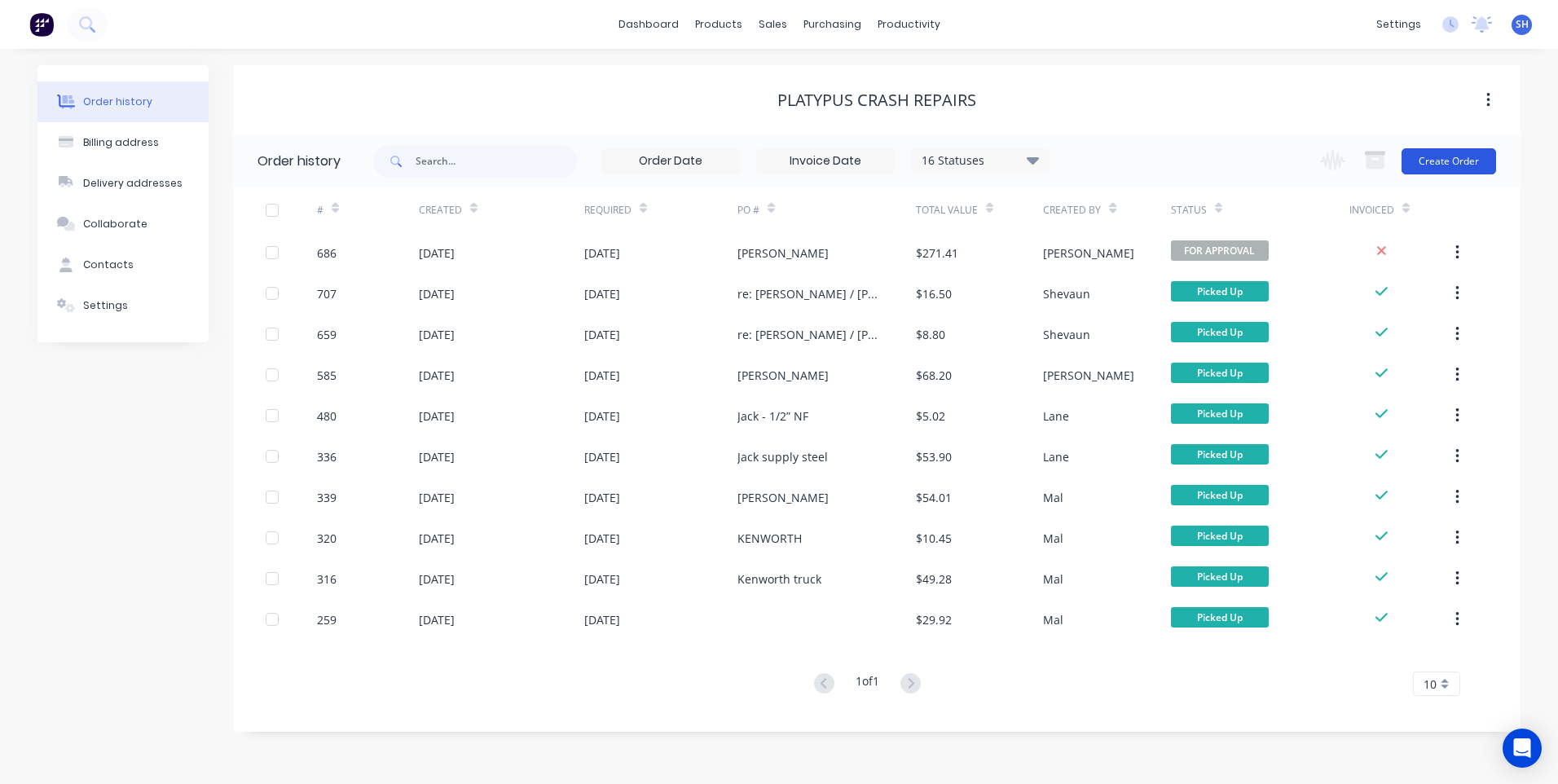
click at [1421, 157] on button "Create Order" at bounding box center [1449, 161] width 94 height 26
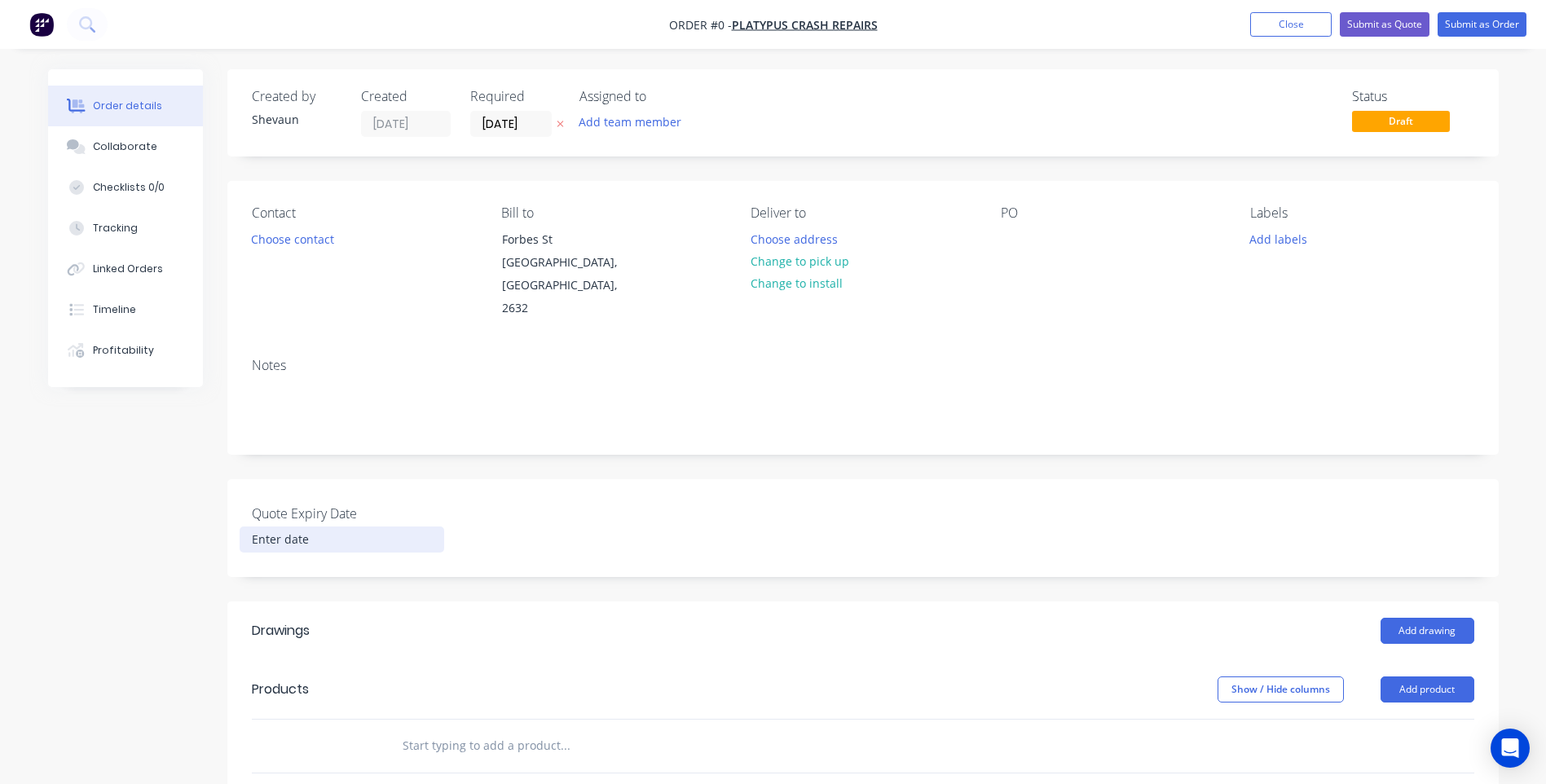
click at [290, 527] on input at bounding box center [341, 539] width 203 height 24
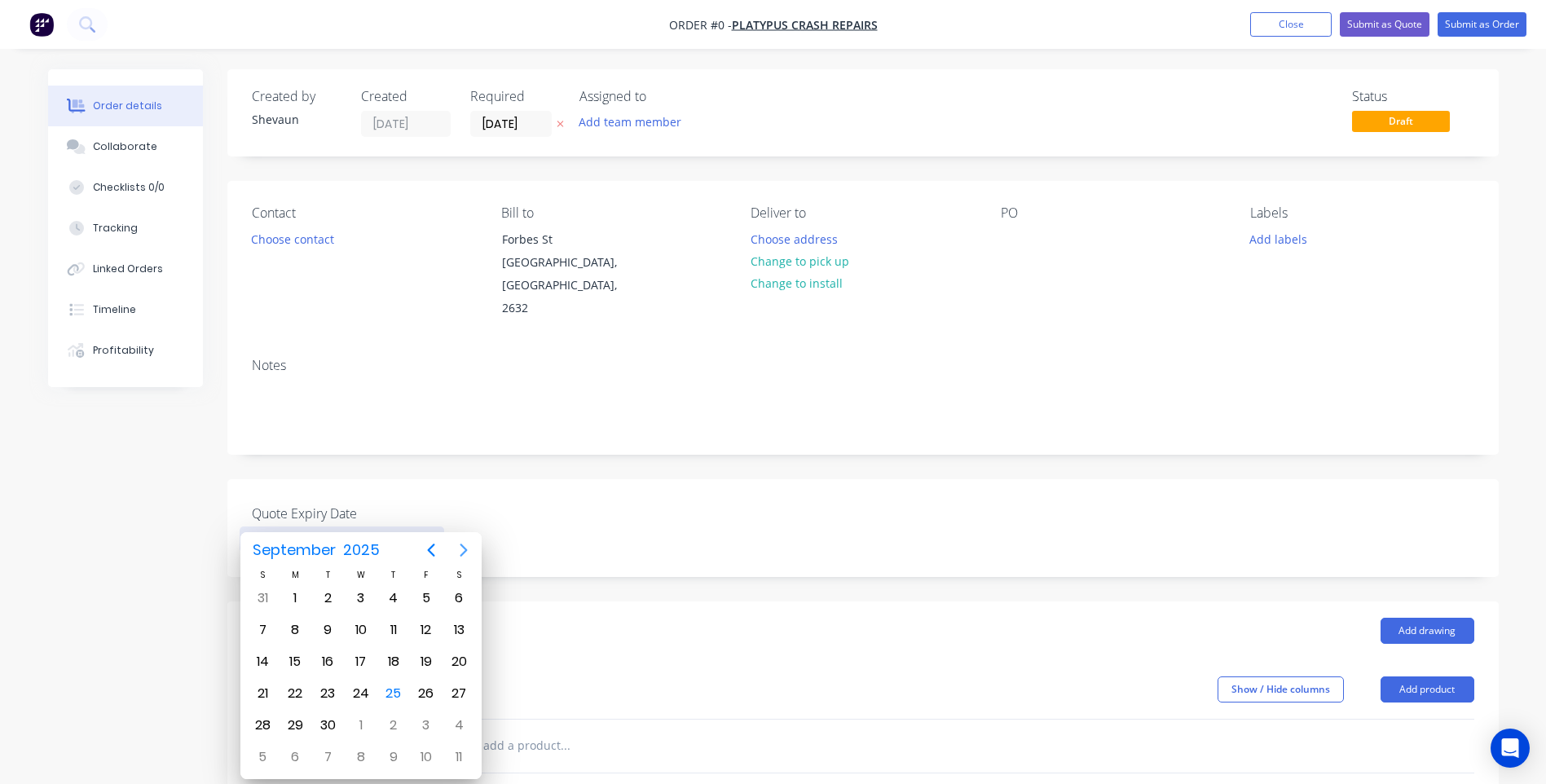
click at [465, 547] on icon "Next page" at bounding box center [465, 550] width 8 height 13
click at [428, 724] on div "31" at bounding box center [426, 726] width 25 height 24
type input "[DATE]"
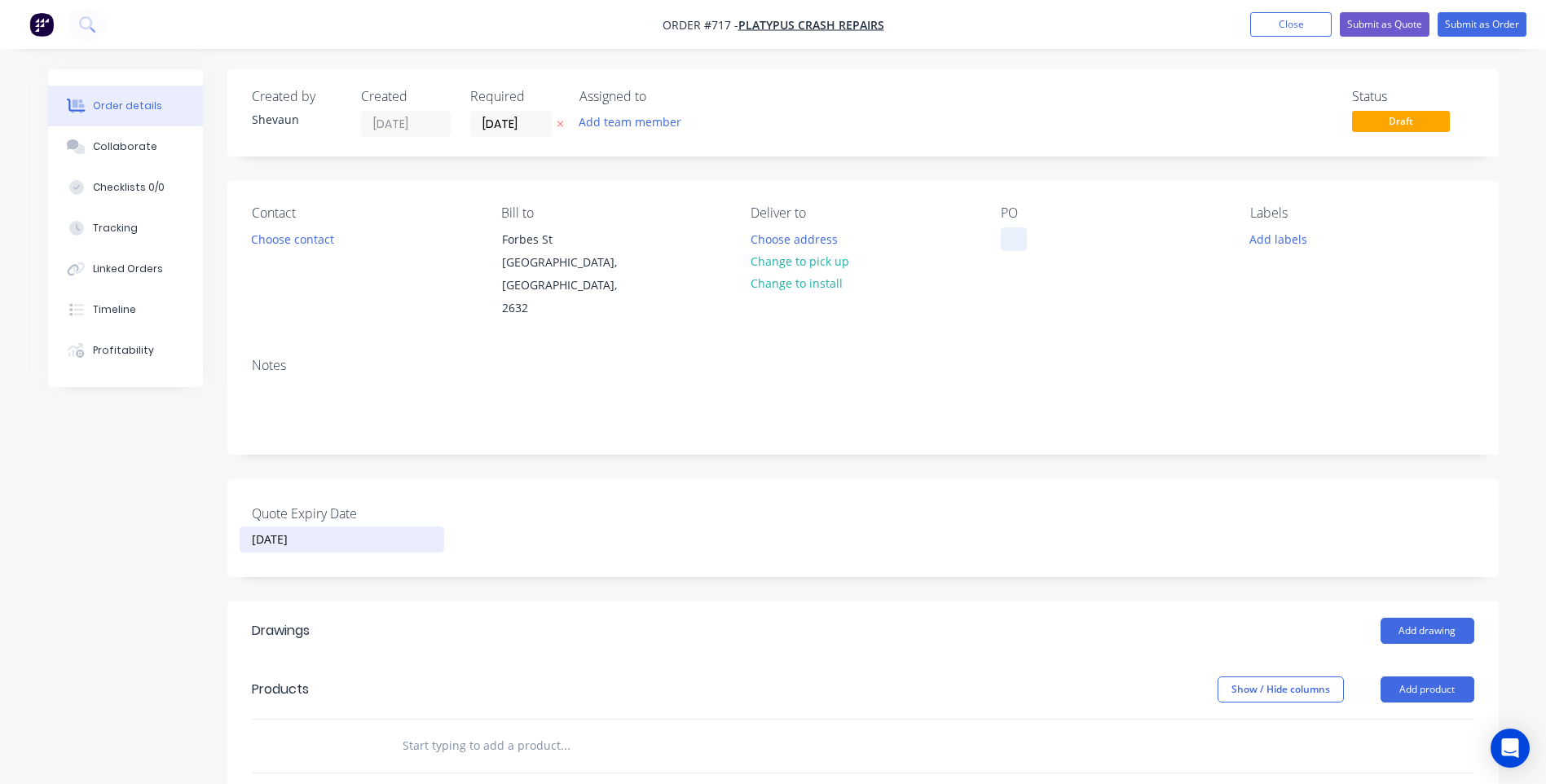
click at [1013, 240] on div at bounding box center [1014, 238] width 26 height 24
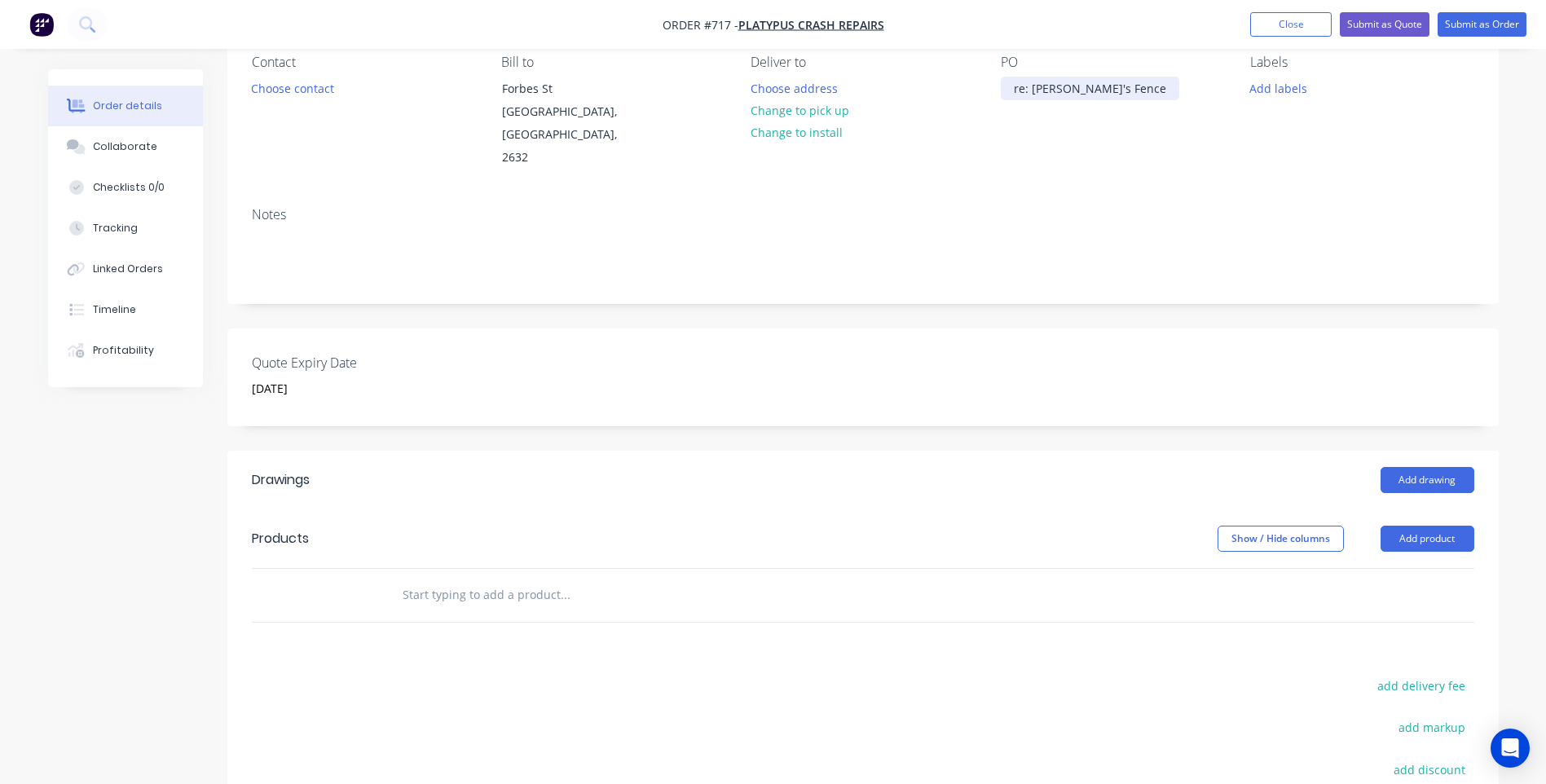
scroll to position [163, 0]
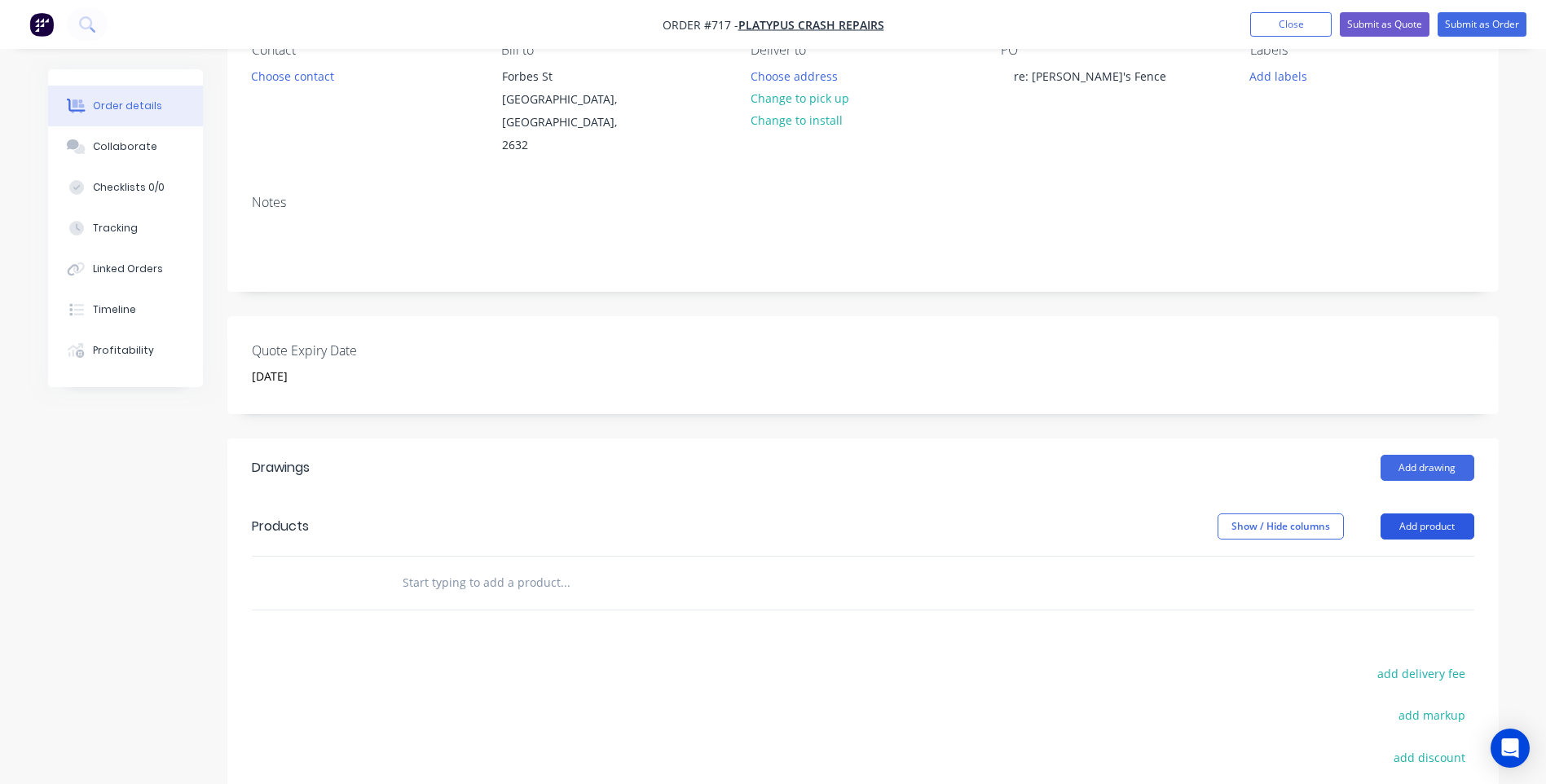
click at [1416, 514] on button "Add product" at bounding box center [1427, 527] width 93 height 26
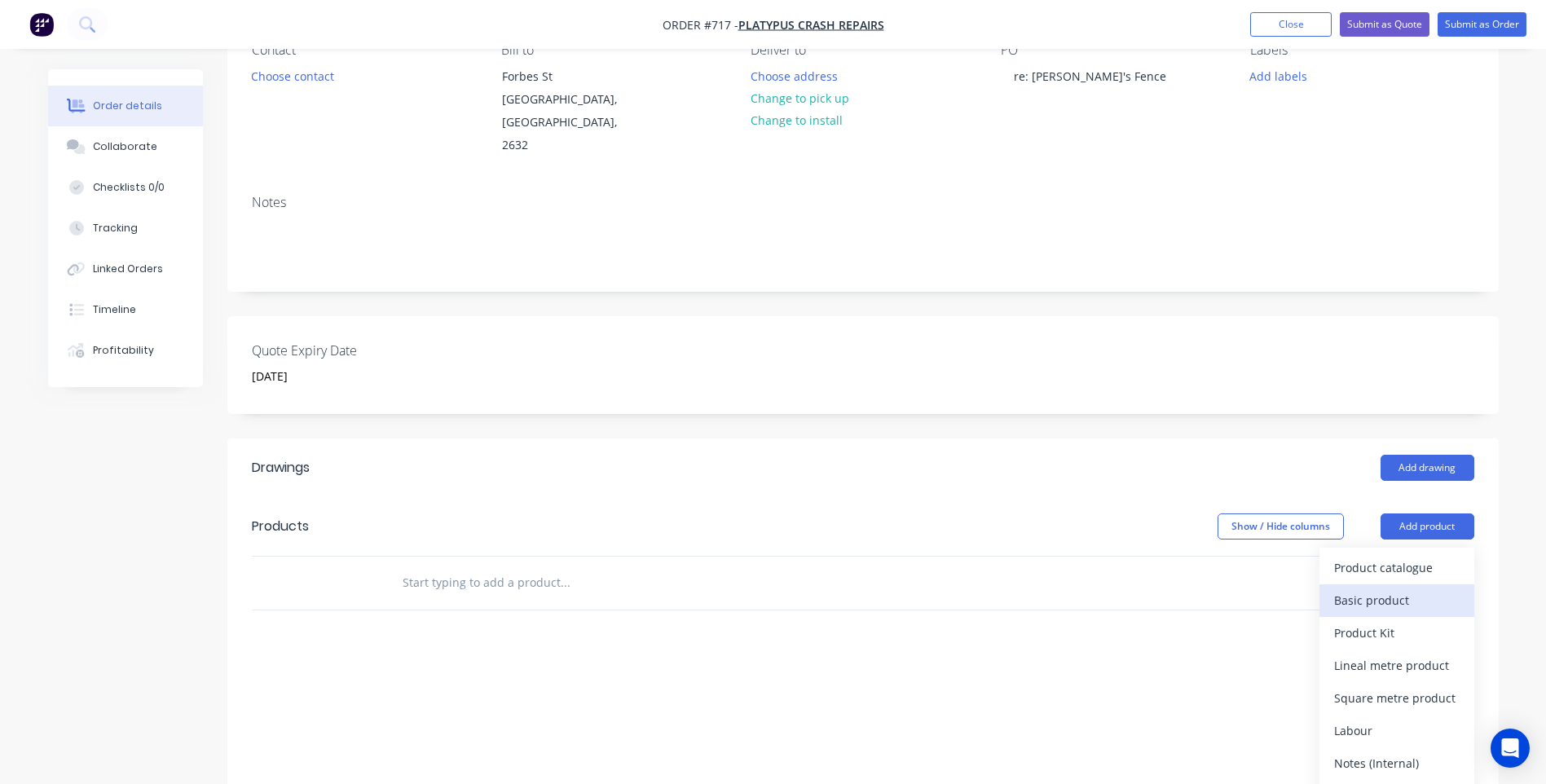
click at [1377, 588] on div "Basic product" at bounding box center [1396, 599] width 125 height 24
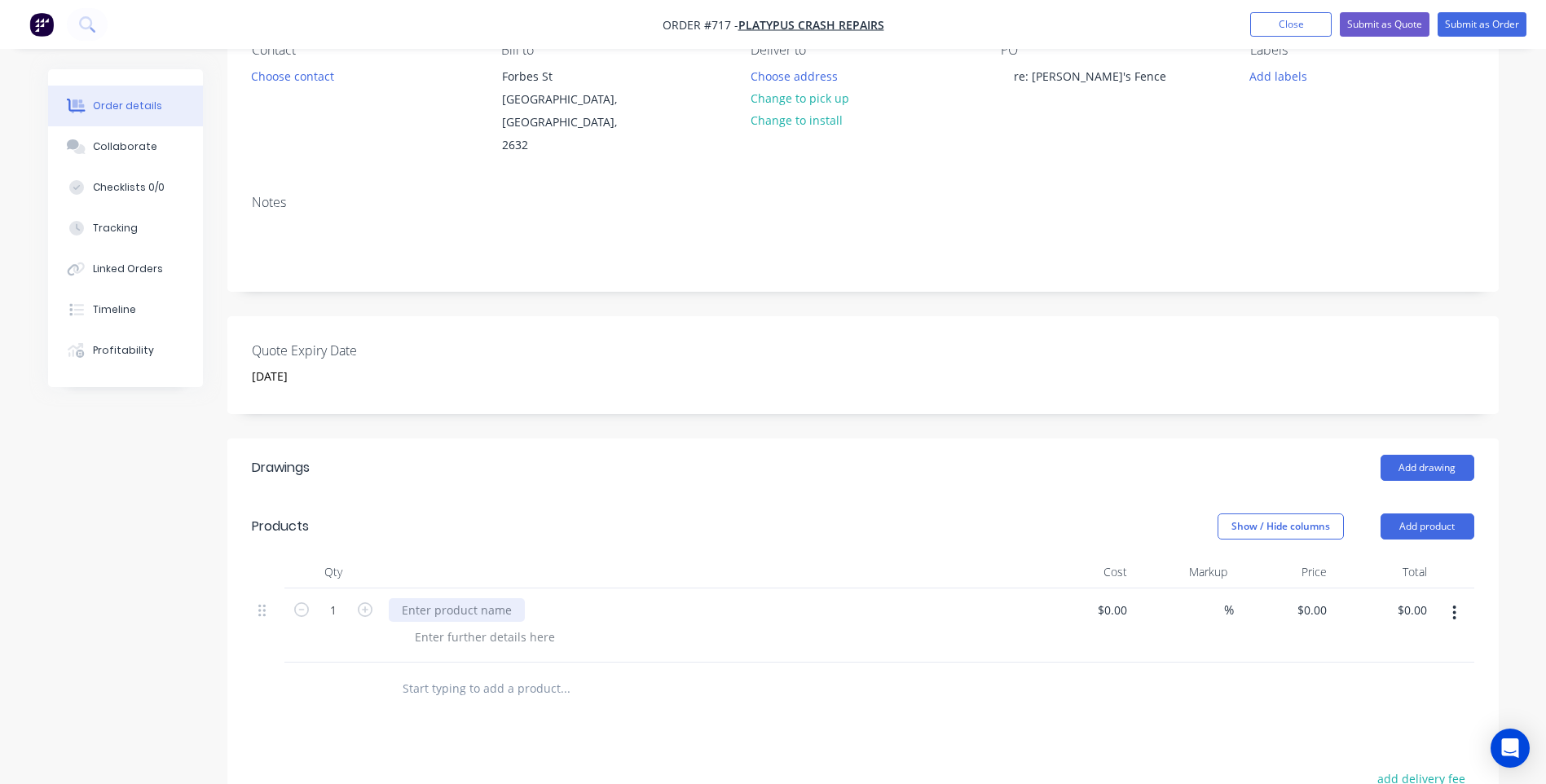
click at [421, 598] on div at bounding box center [456, 610] width 136 height 24
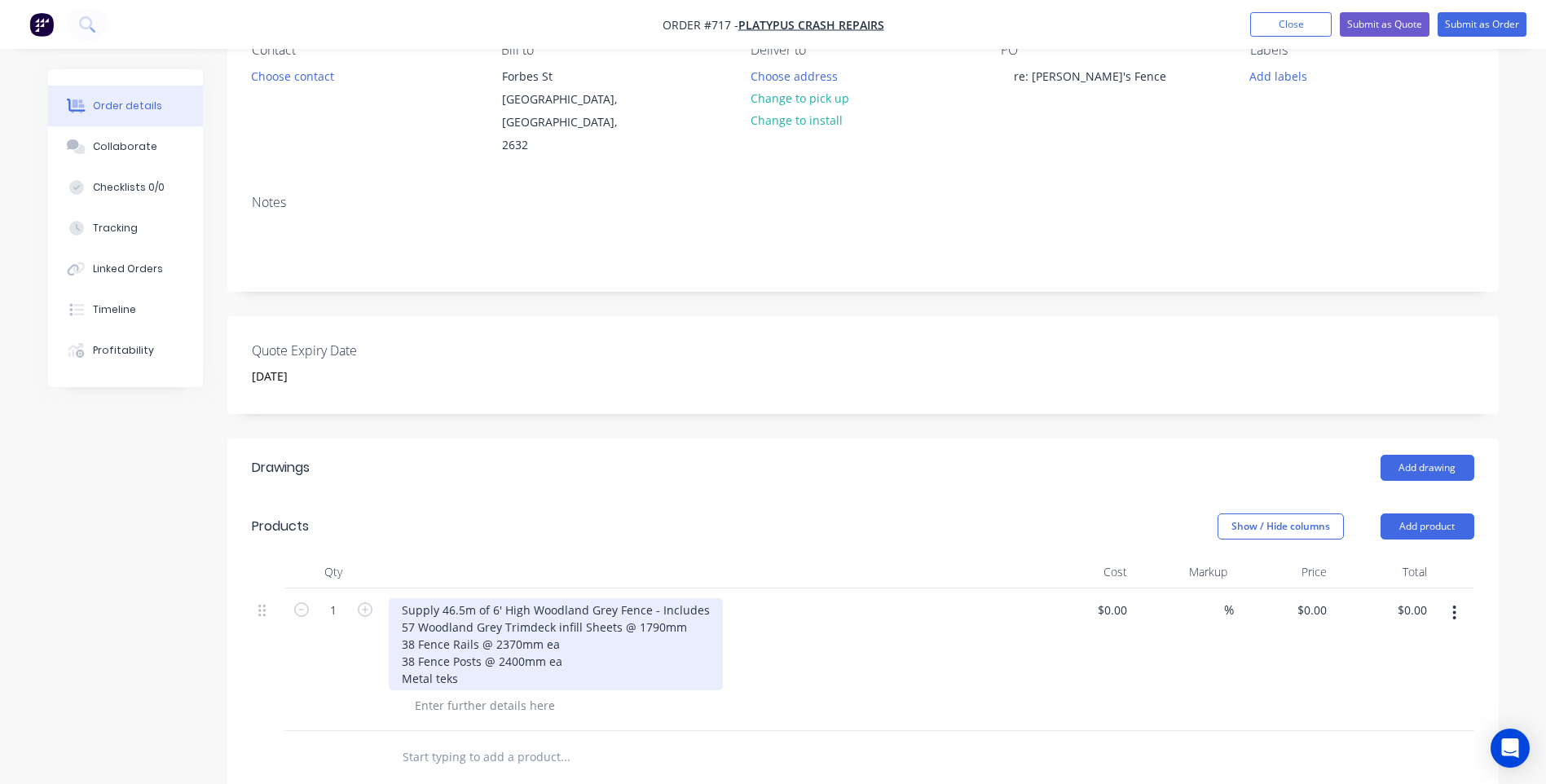
drag, startPoint x: 401, startPoint y: 658, endPoint x: 432, endPoint y: 664, distance: 31.6
click at [411, 659] on div "Supply 46.5m of 6' High Woodland Grey Fence - Includes 57 Woodland Grey Trimdec…" at bounding box center [555, 645] width 335 height 92
click at [404, 655] on div "Supply 46.5m of 6' High Woodland Grey Fence - Includes 57 Woodland Grey Trimdec…" at bounding box center [555, 645] width 335 height 92
drag, startPoint x: 497, startPoint y: 653, endPoint x: 511, endPoint y: 656, distance: 14.3
click at [499, 654] on div "Supply 46.5m of 6' High Woodland Grey Fence - Includes 57 Woodland Grey Trimdec…" at bounding box center [555, 645] width 335 height 92
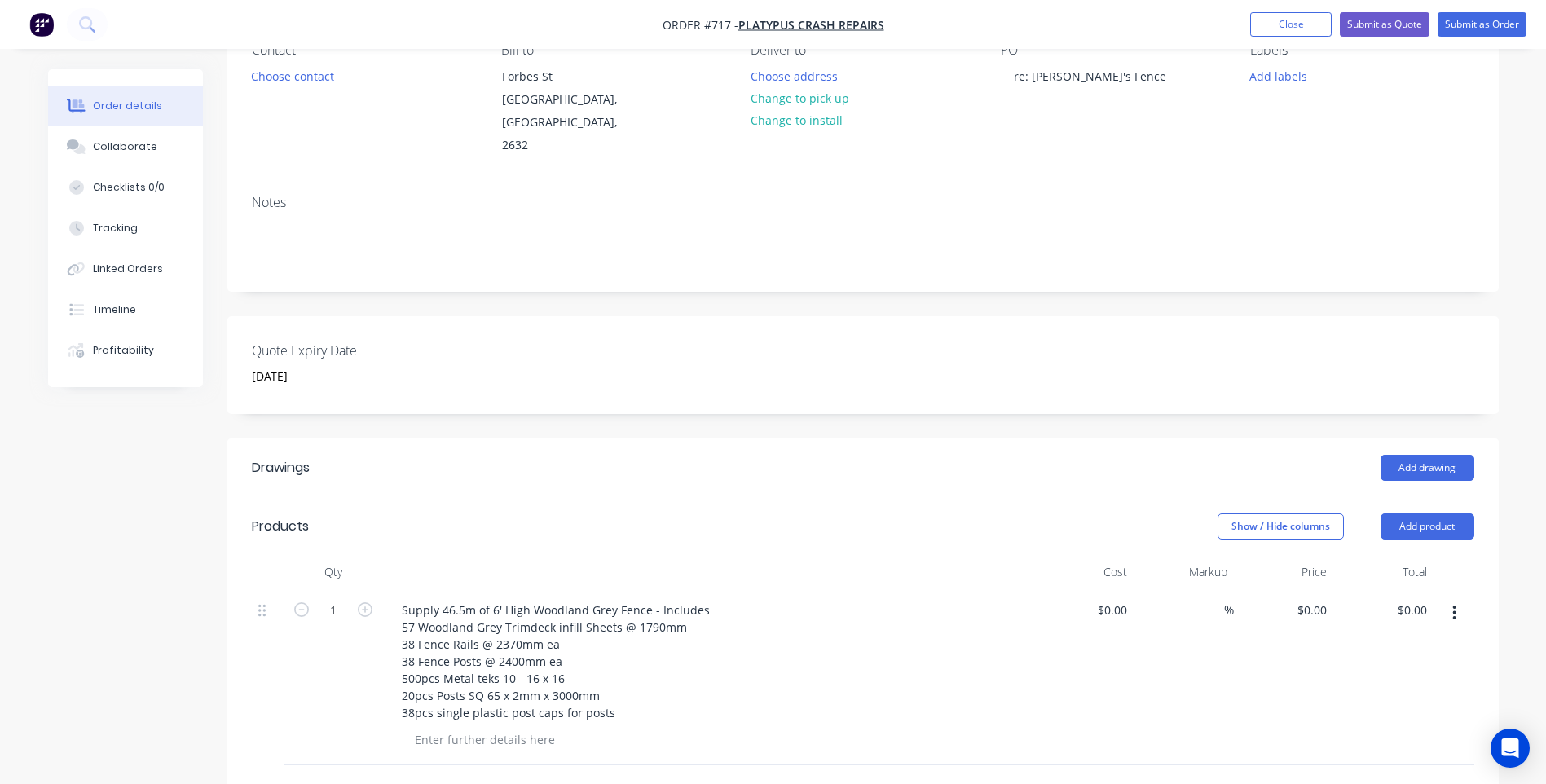
click at [1136, 588] on div "%" at bounding box center [1184, 677] width 100 height 177
click at [1133, 598] on input at bounding box center [1115, 610] width 38 height 24
type input "$3,761.38"
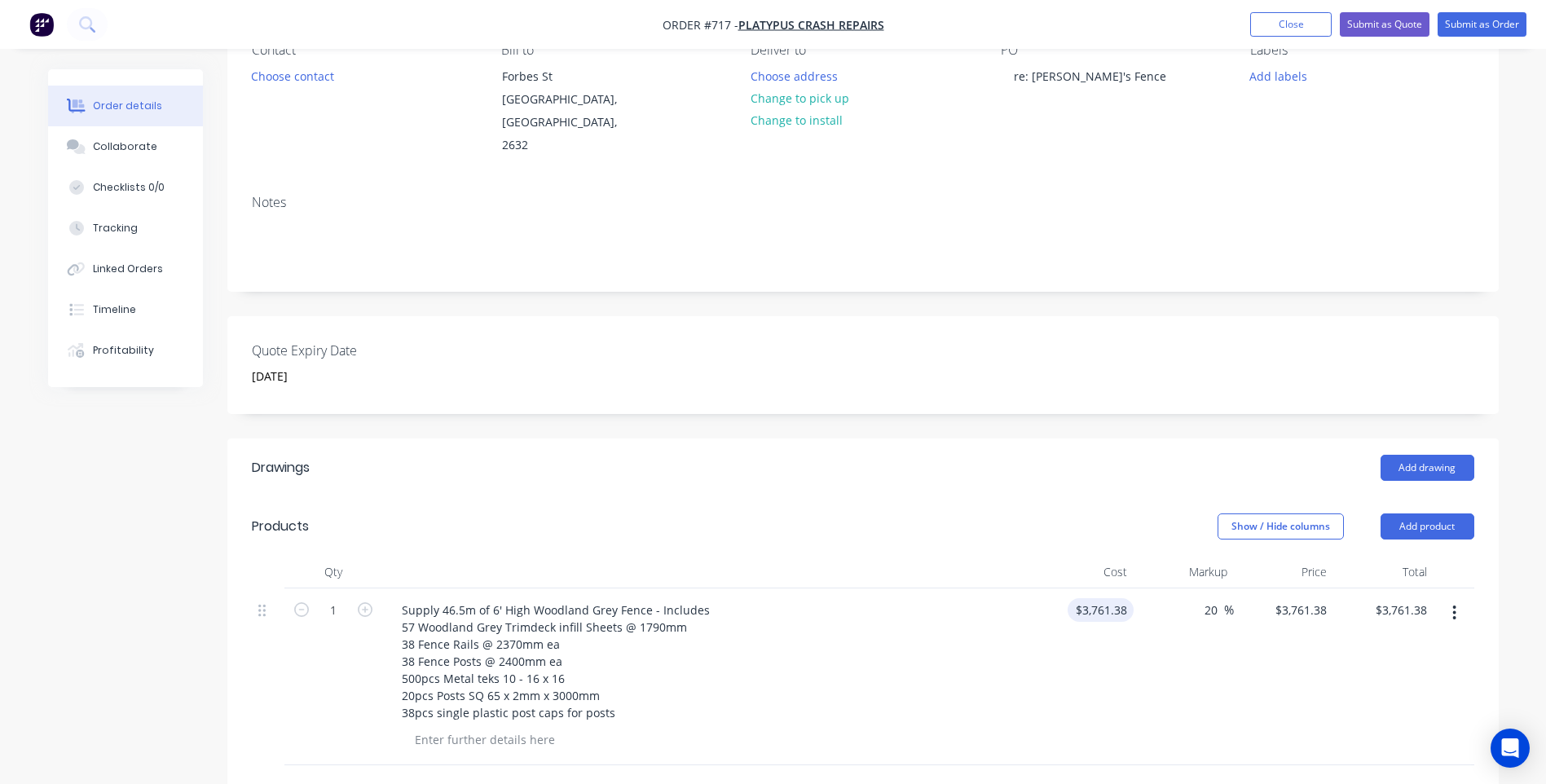
type input "20"
type input "4513.656"
type input "$4,513.66"
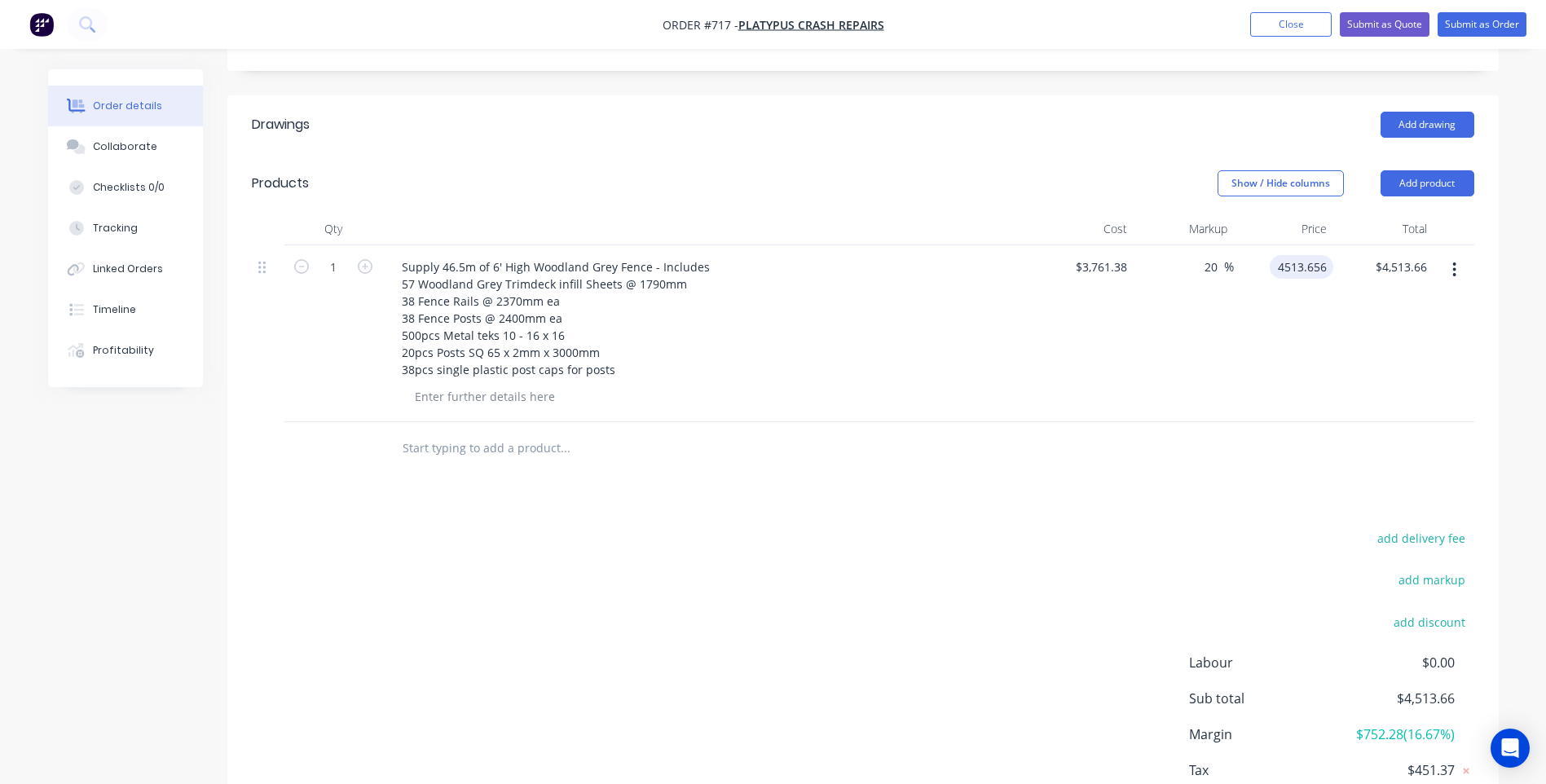
scroll to position [427, 0]
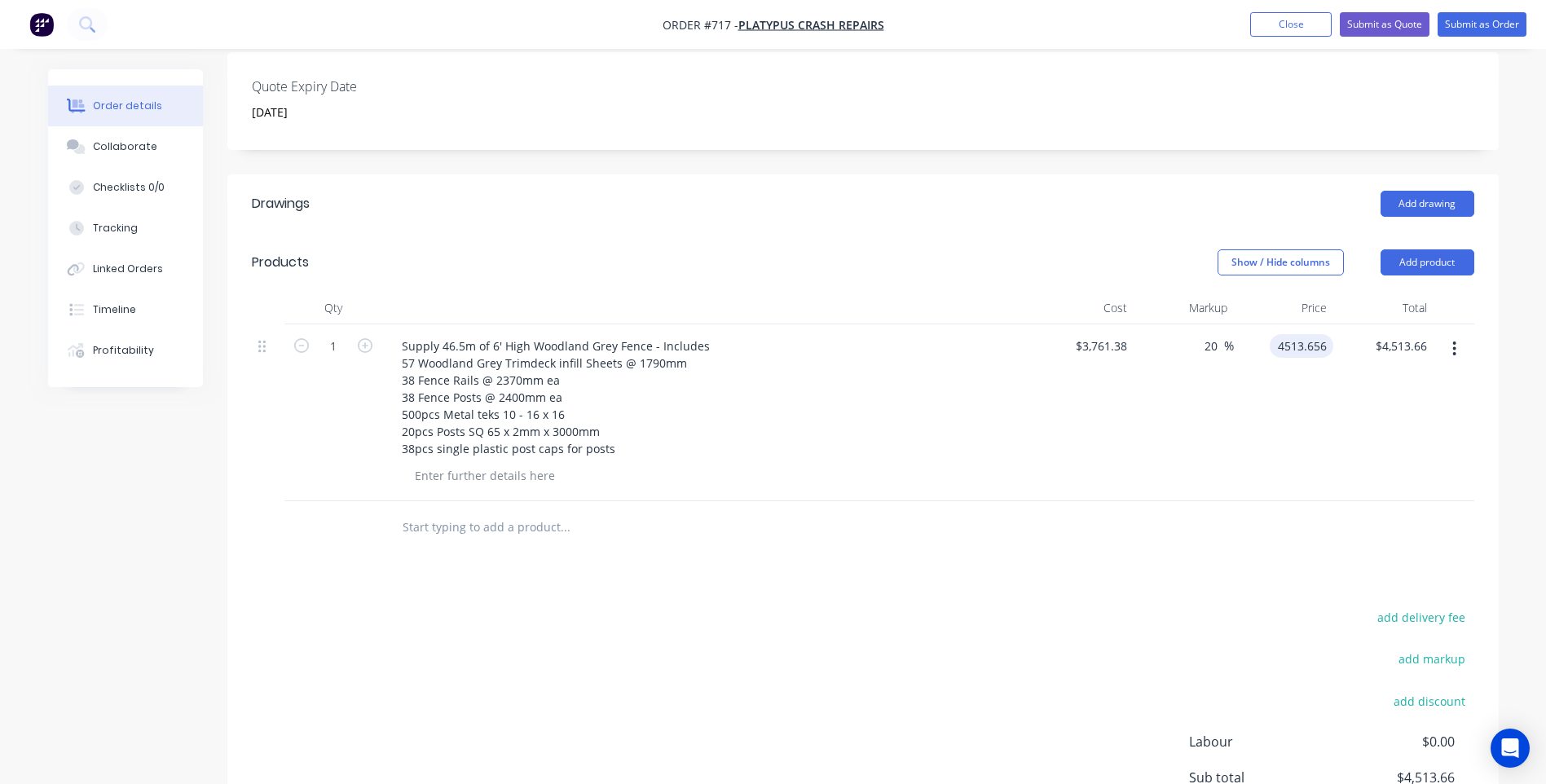
click at [1328, 335] on input "4513.656" at bounding box center [1305, 346] width 58 height 24
click at [1325, 335] on input "4513.656" at bounding box center [1305, 346] width 58 height 24
click at [1318, 335] on input "4513.656" at bounding box center [1305, 346] width 58 height 24
type input "$4,513.62"
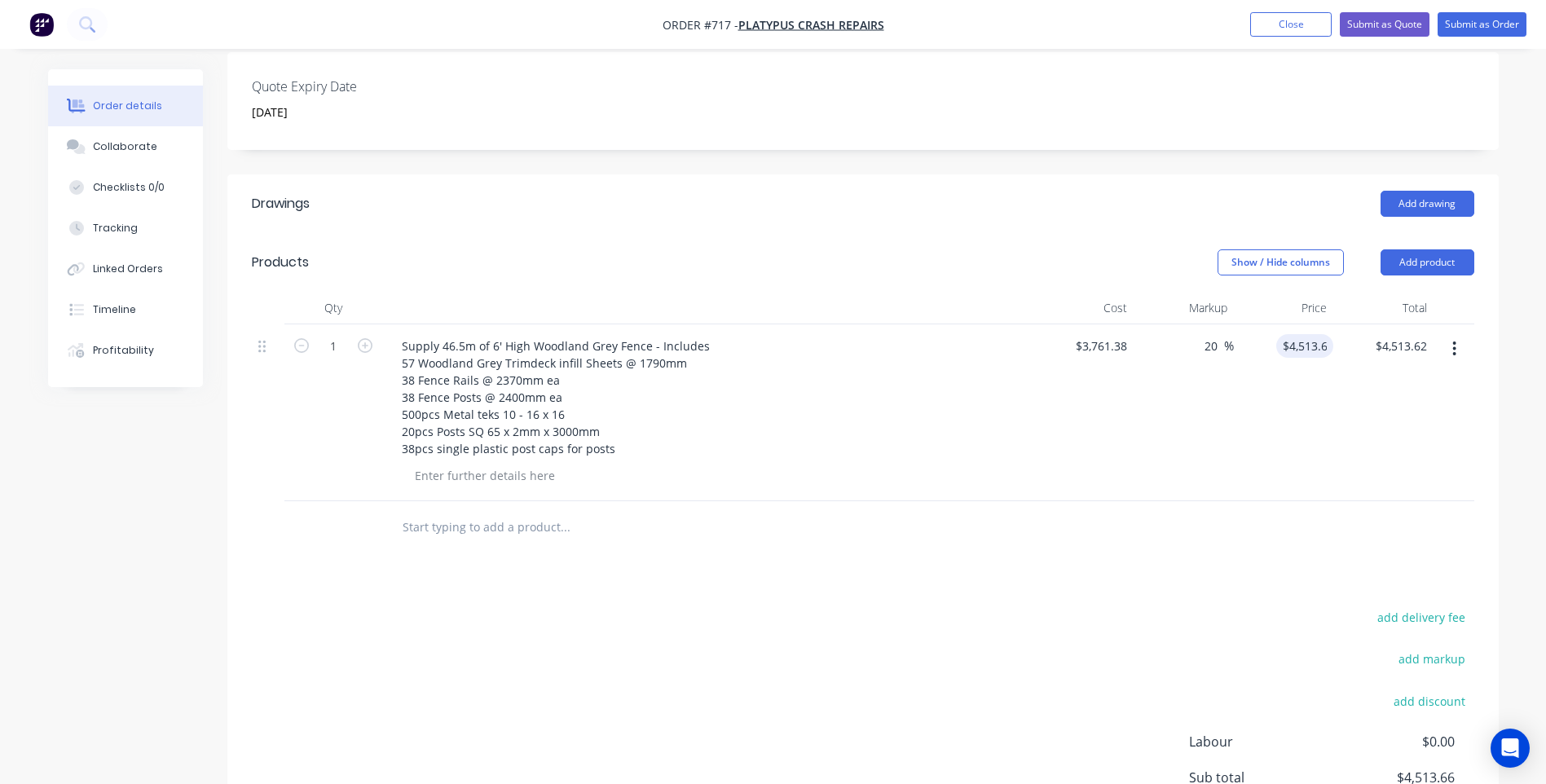
click at [1140, 622] on div "add delivery fee add markup add discount Labour $0.00 Sub total $4,513.66 Margi…" at bounding box center [863, 763] width 1223 height 315
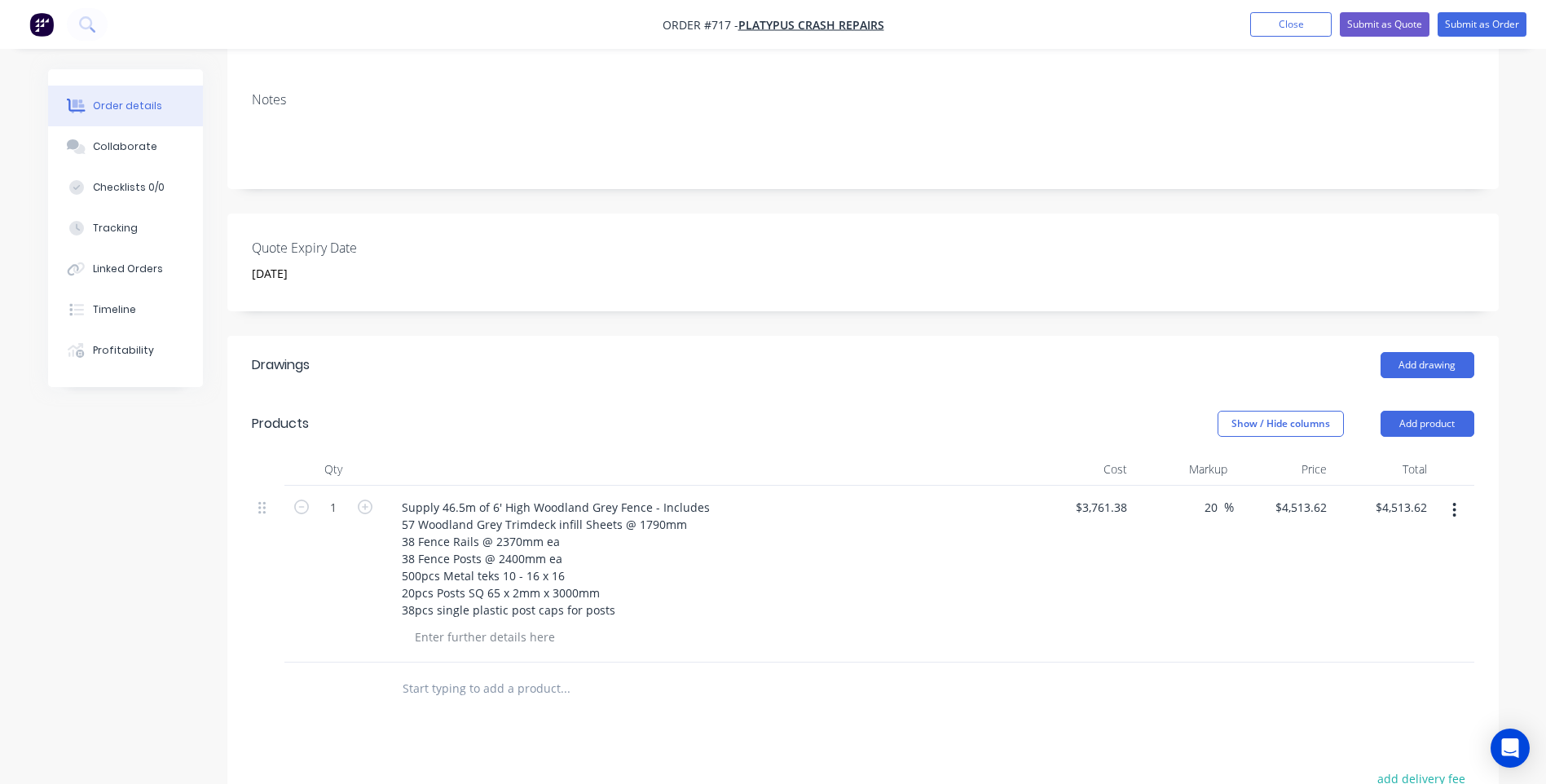
scroll to position [264, 0]
click at [1327, 497] on input "4513.62" at bounding box center [1304, 508] width 59 height 24
type input "$4,513.63"
click at [1184, 722] on div "Drawings Add drawing Products Show / Hide columns Add product Qty Cost Markup P…" at bounding box center [863, 723] width 1272 height 771
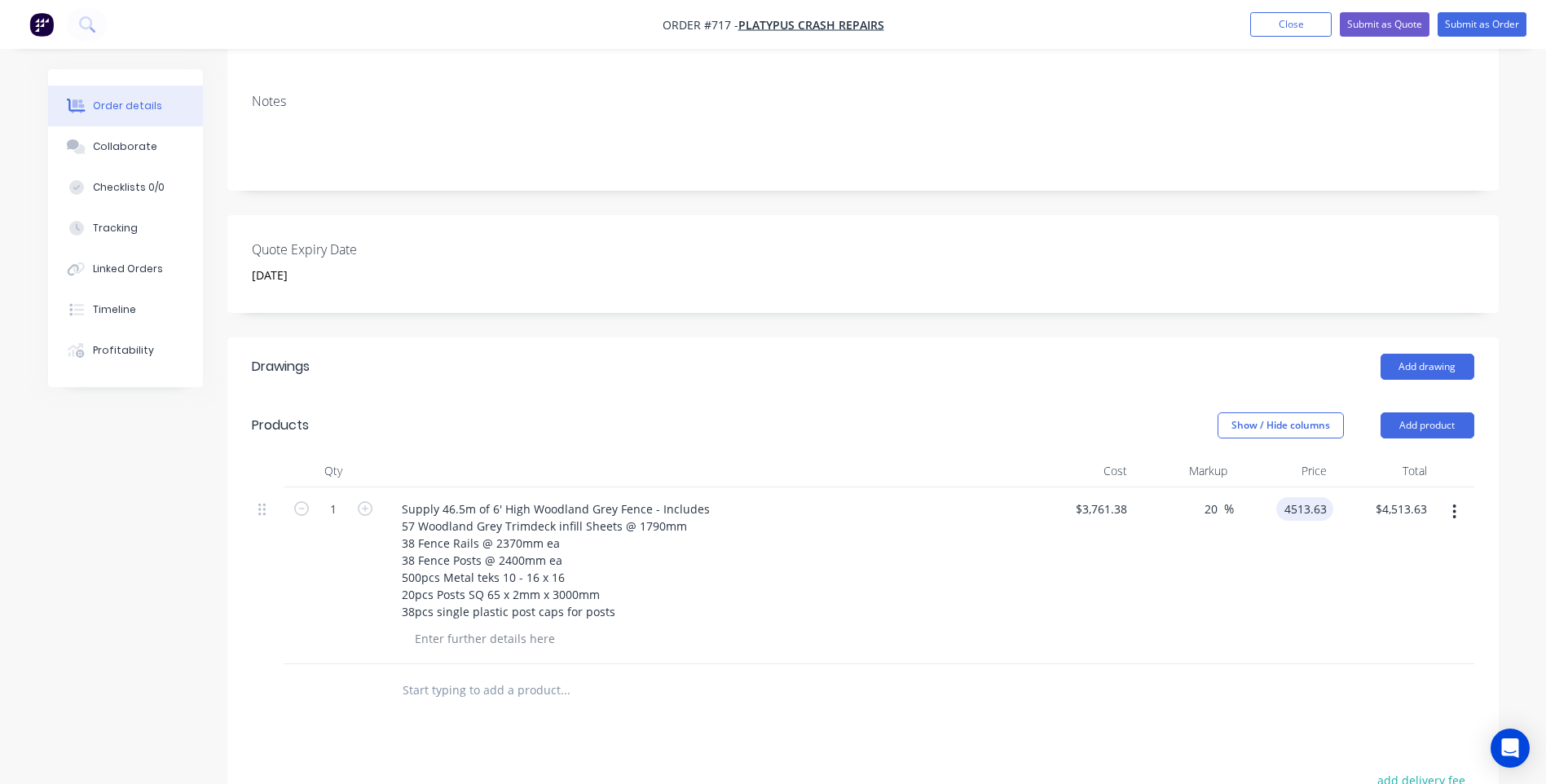
click at [1327, 497] on input "4513.63" at bounding box center [1308, 508] width 51 height 24
type input "$4,513.635"
type input "$4,513.64"
click at [1162, 701] on div "Drawings Add drawing Products Show / Hide columns Add product Qty Cost Markup P…" at bounding box center [863, 723] width 1272 height 771
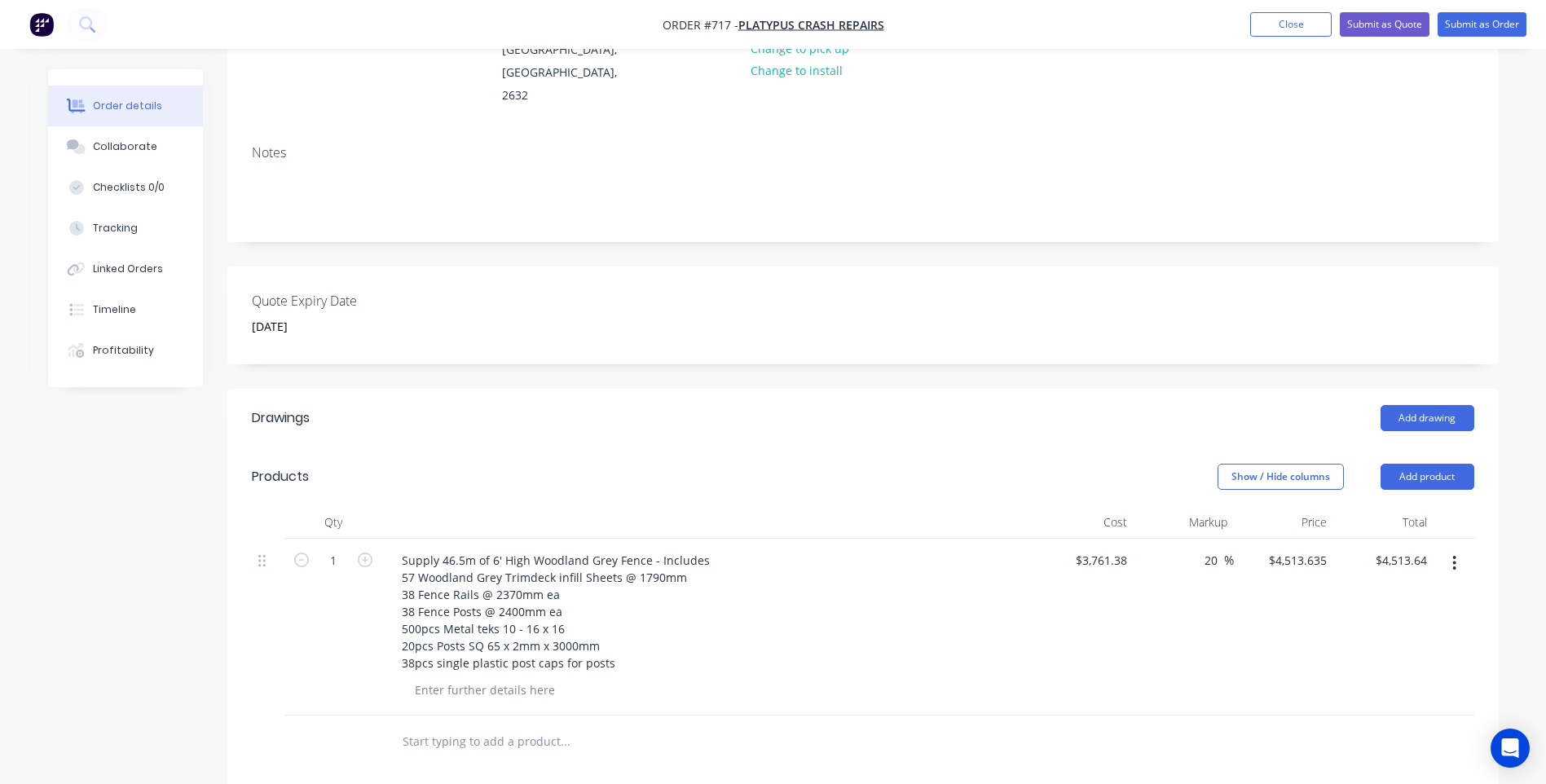
scroll to position [183, 0]
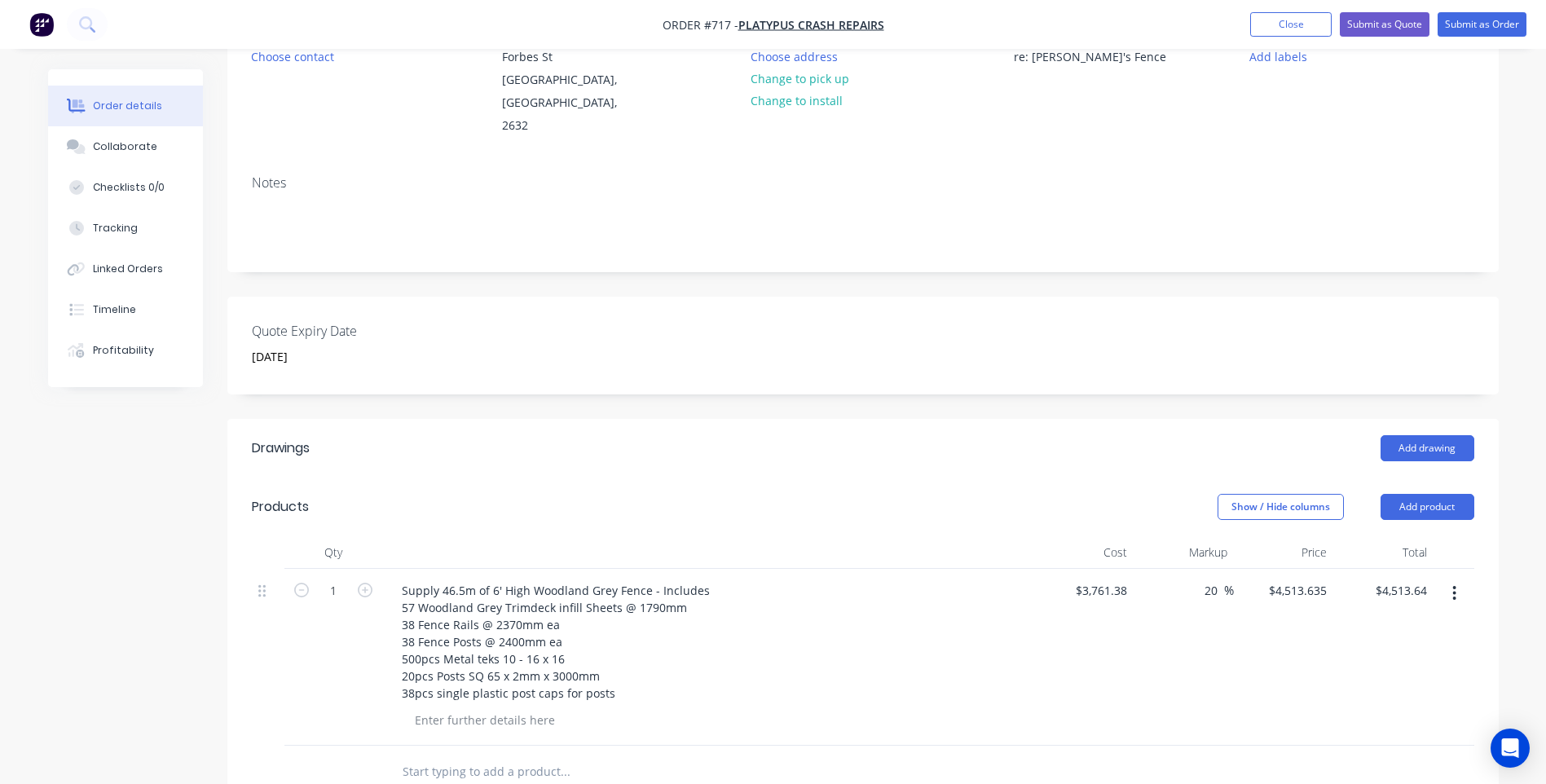
click at [674, 708] on div at bounding box center [715, 719] width 626 height 24
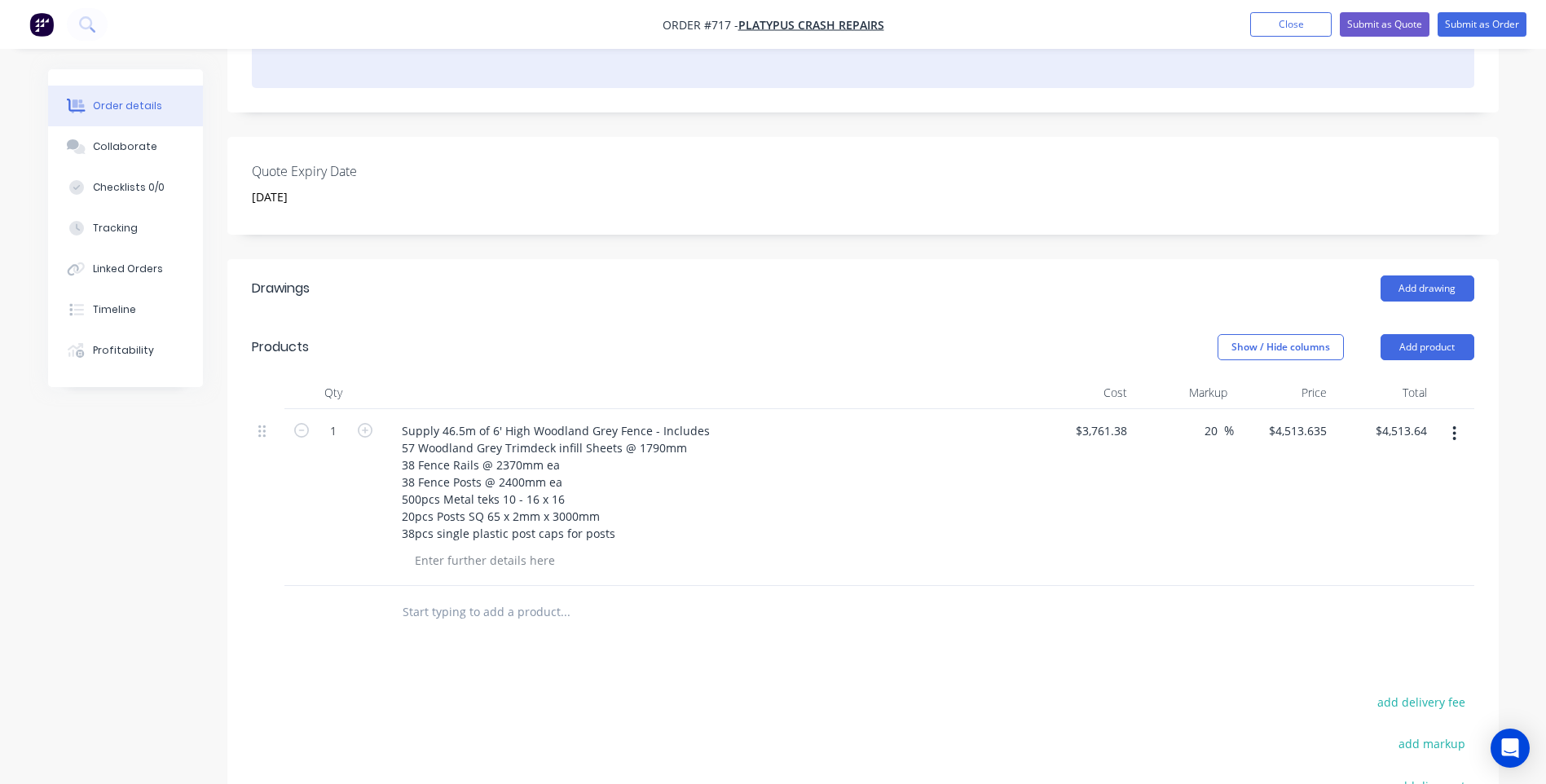
scroll to position [0, 0]
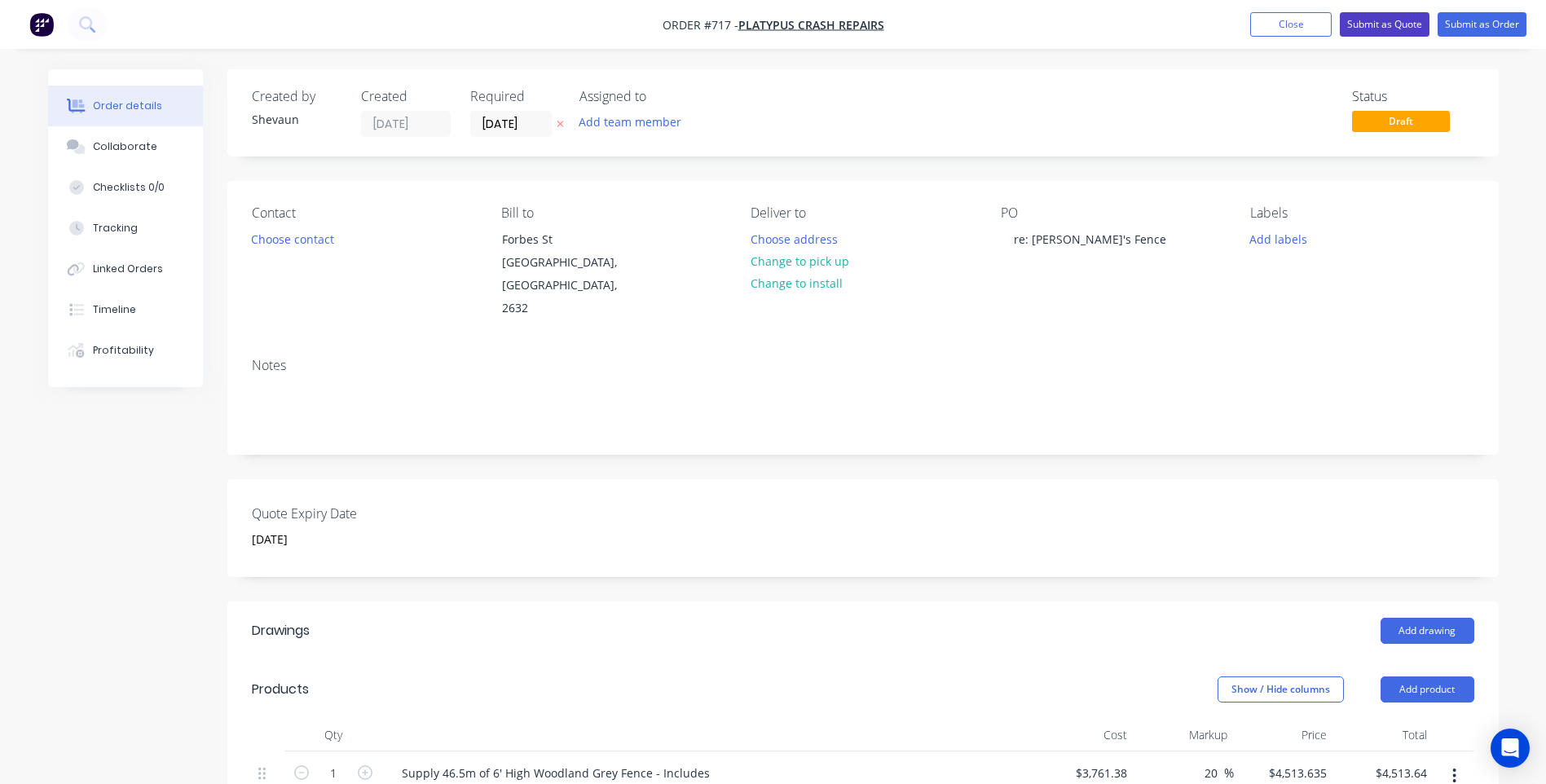
click at [1388, 21] on button "Submit as Quote" at bounding box center [1385, 24] width 90 height 24
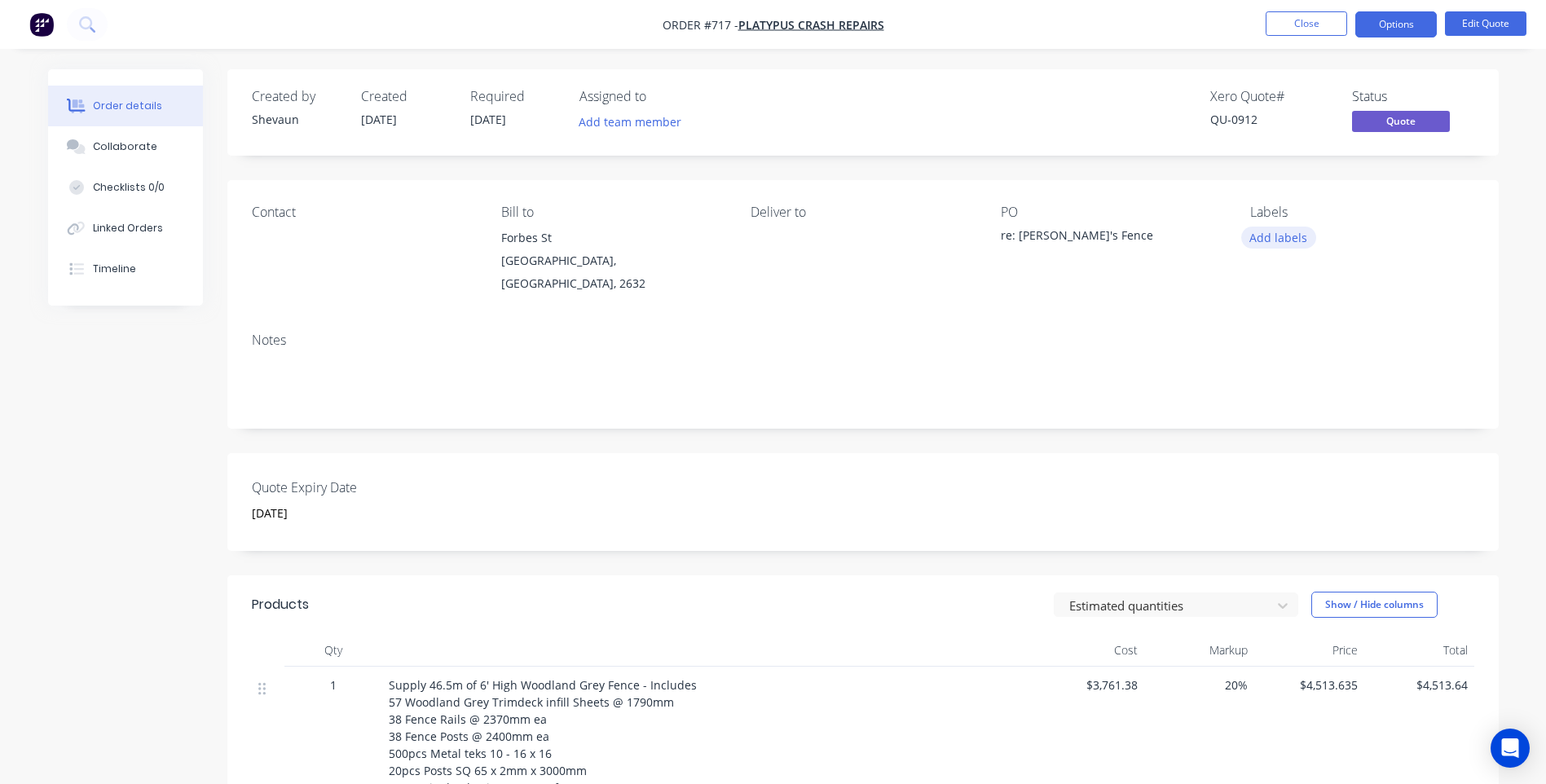
click at [1273, 236] on button "Add labels" at bounding box center [1279, 237] width 75 height 22
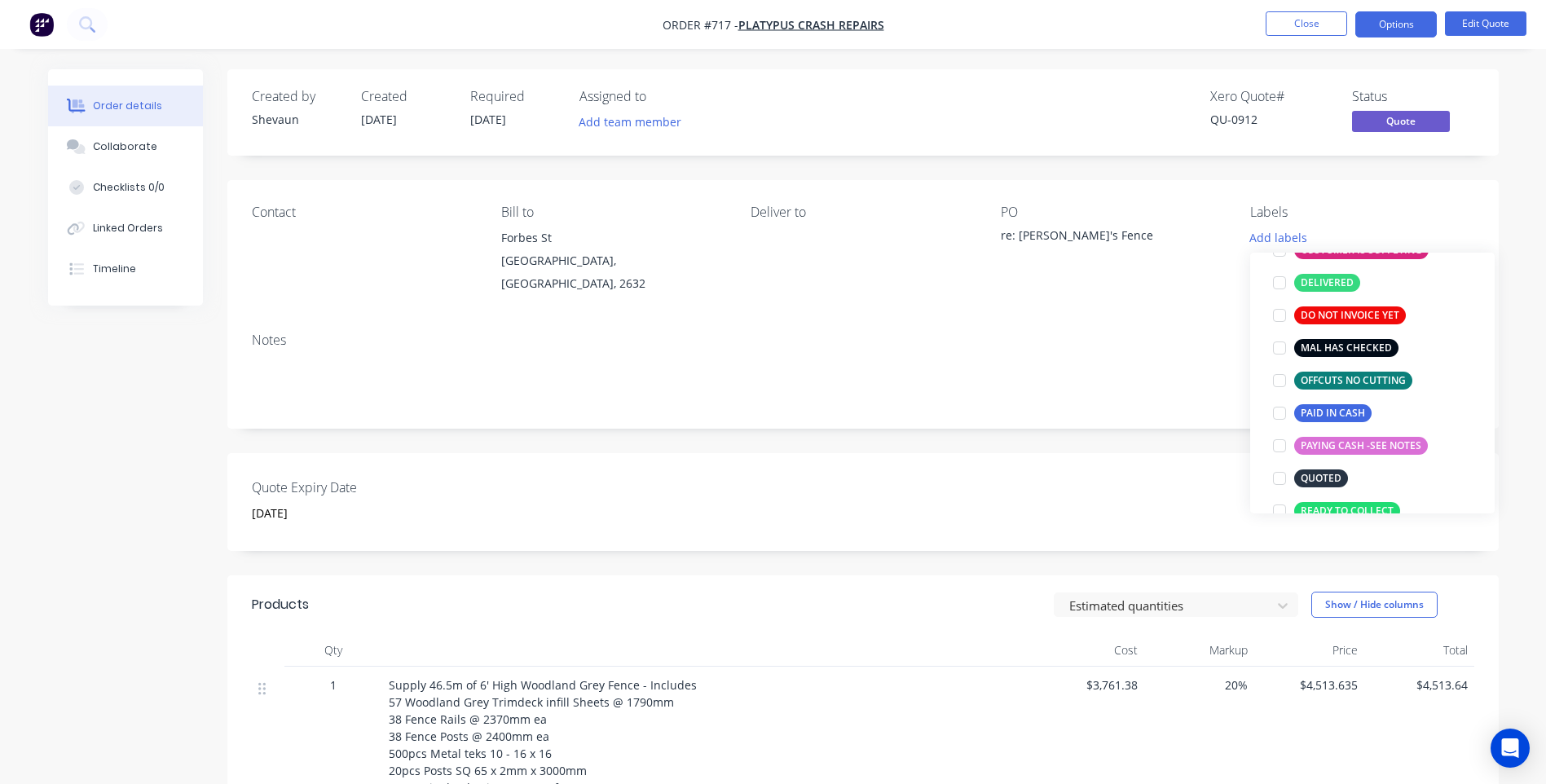
scroll to position [244, 0]
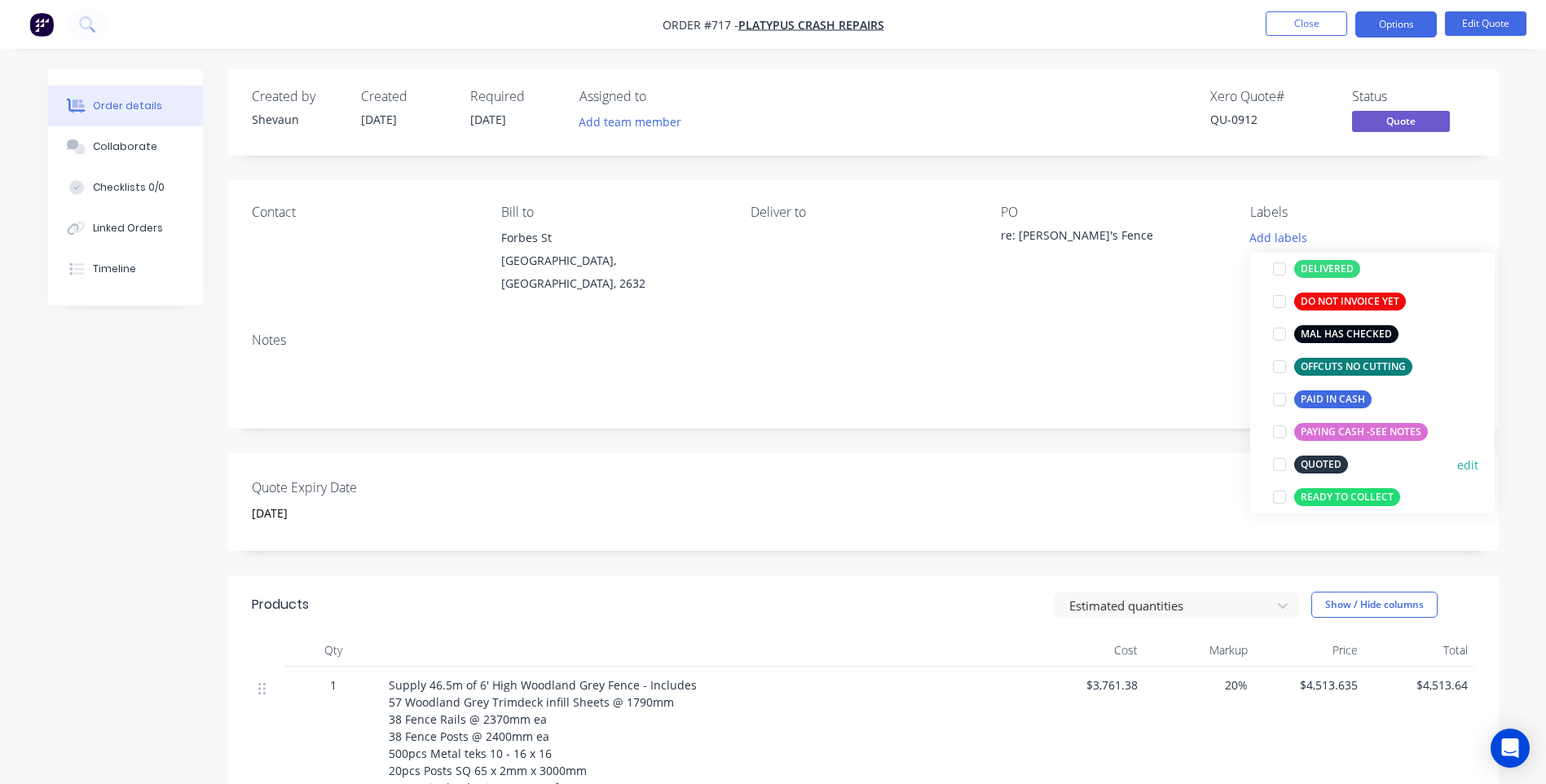
click at [1285, 461] on div at bounding box center [1279, 465] width 33 height 33
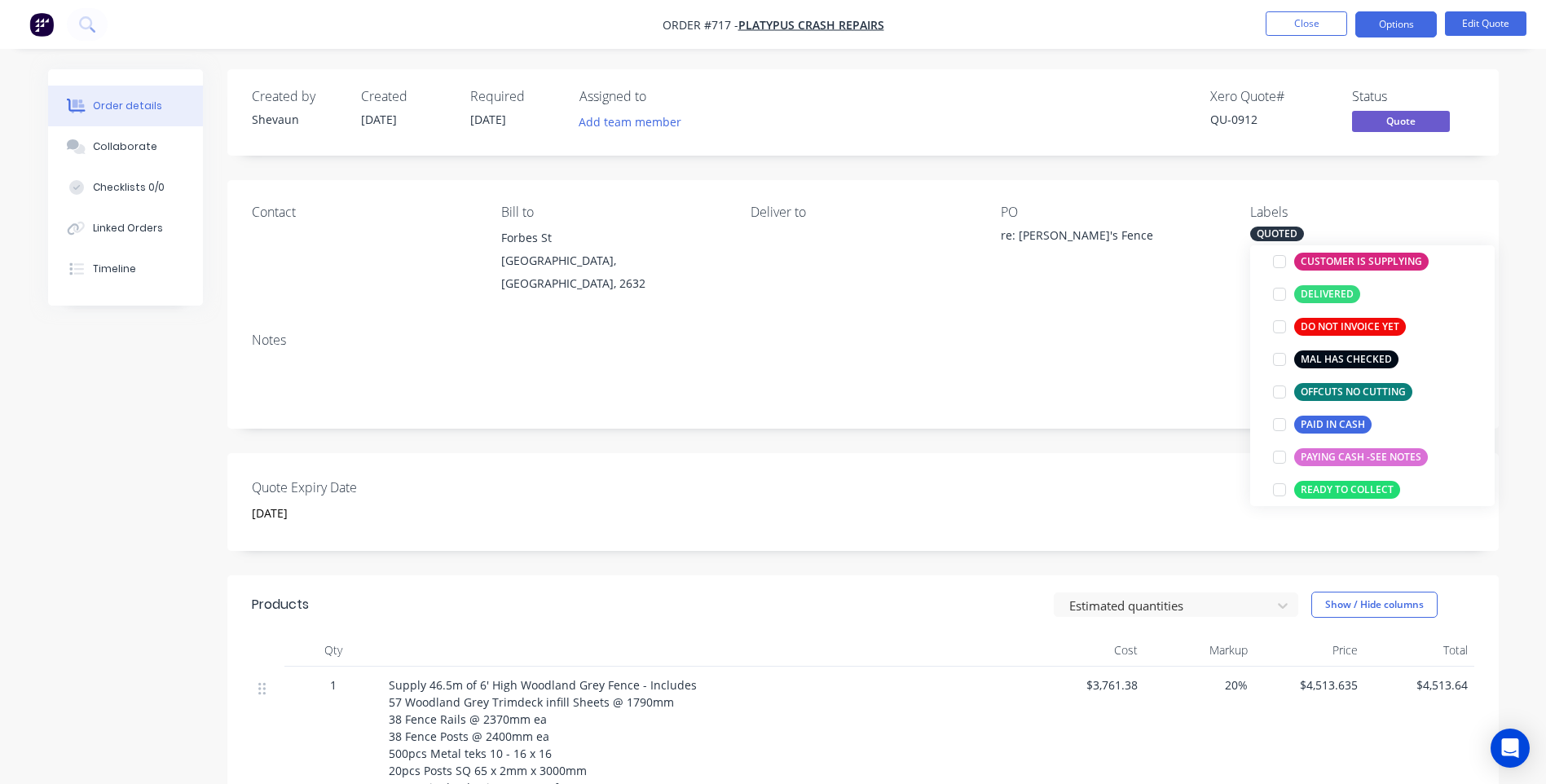
scroll to position [0, 0]
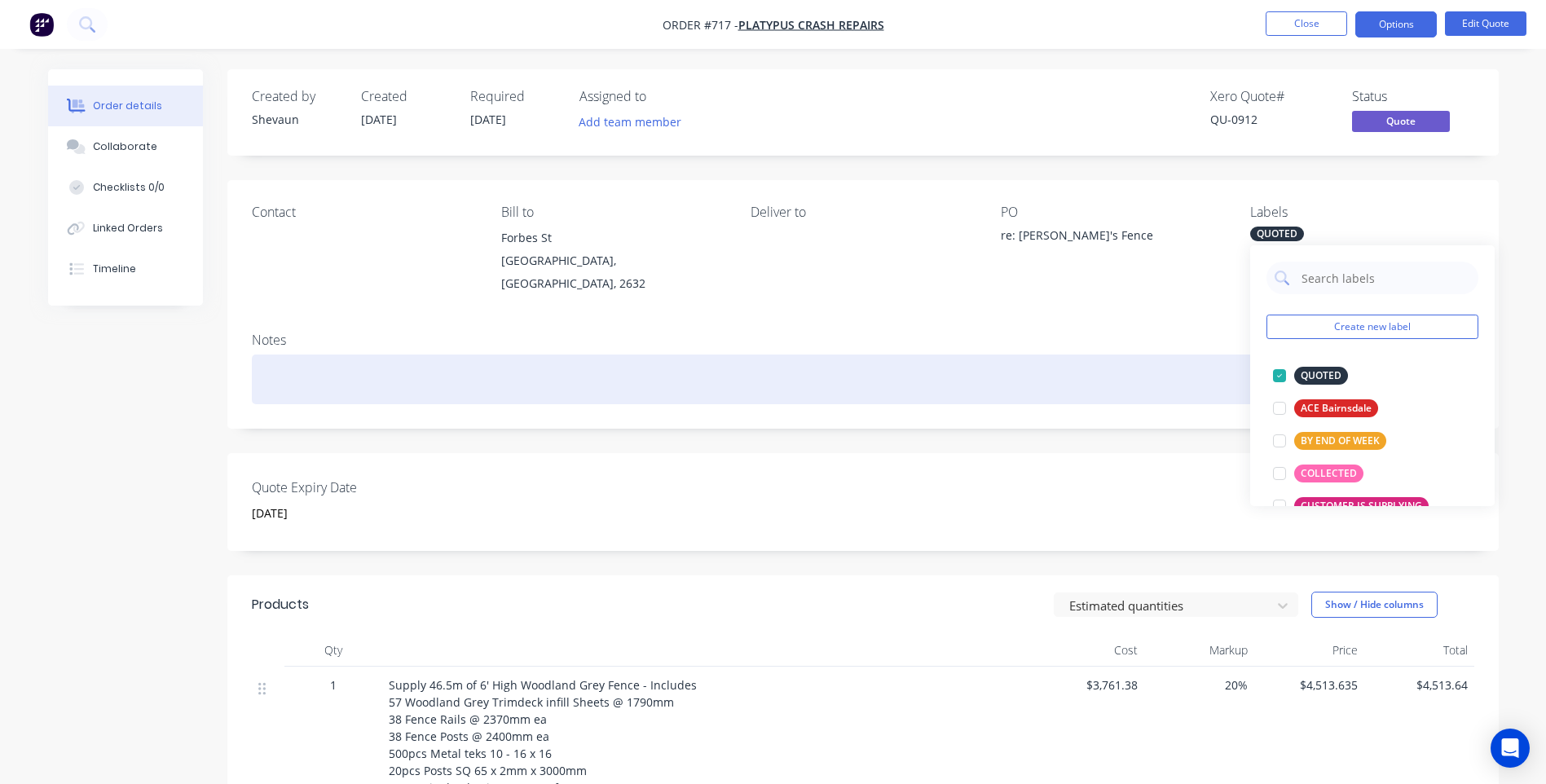
click at [1193, 354] on div at bounding box center [863, 379] width 1223 height 50
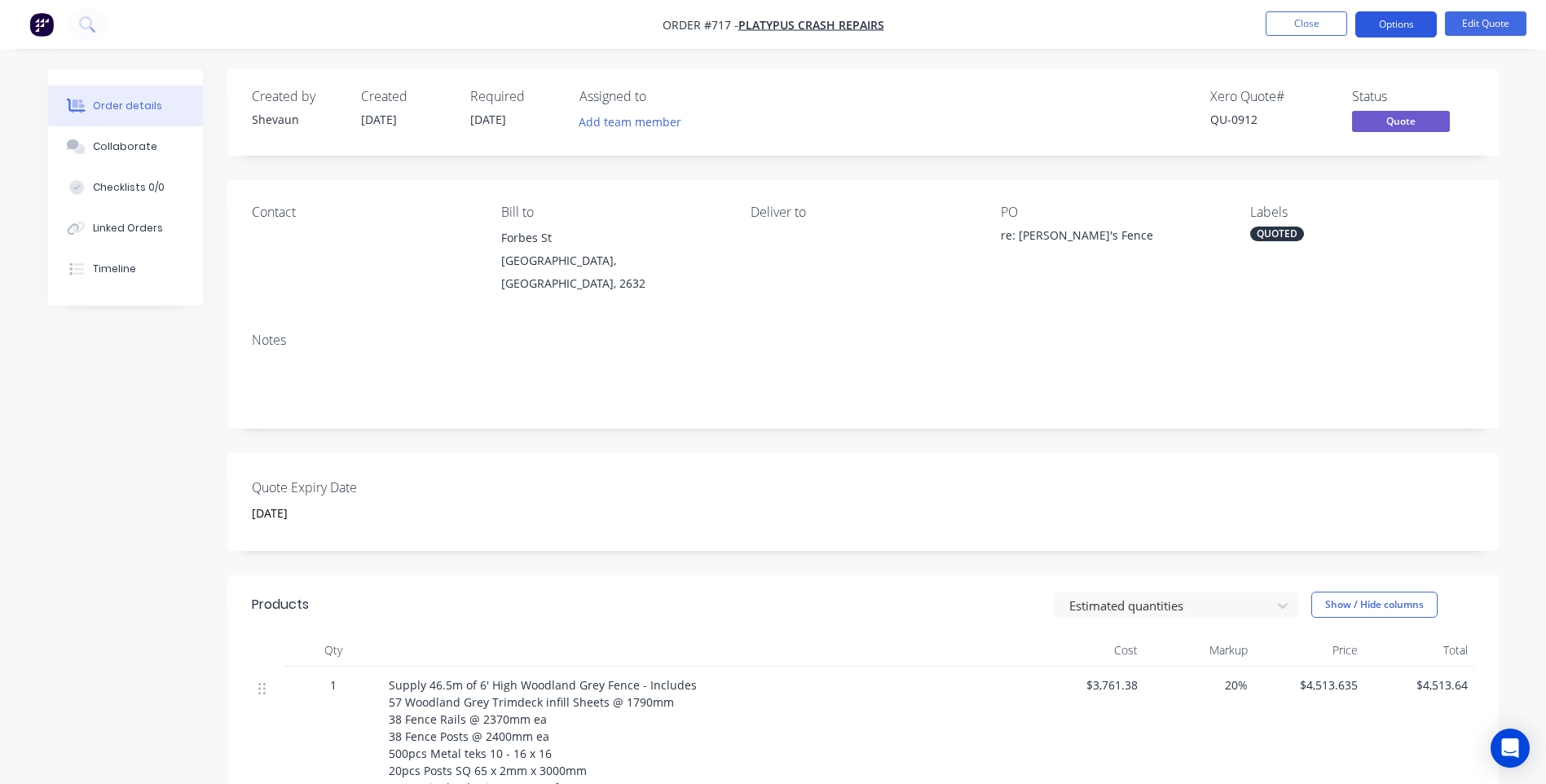
click at [1392, 22] on button "Options" at bounding box center [1396, 24] width 81 height 26
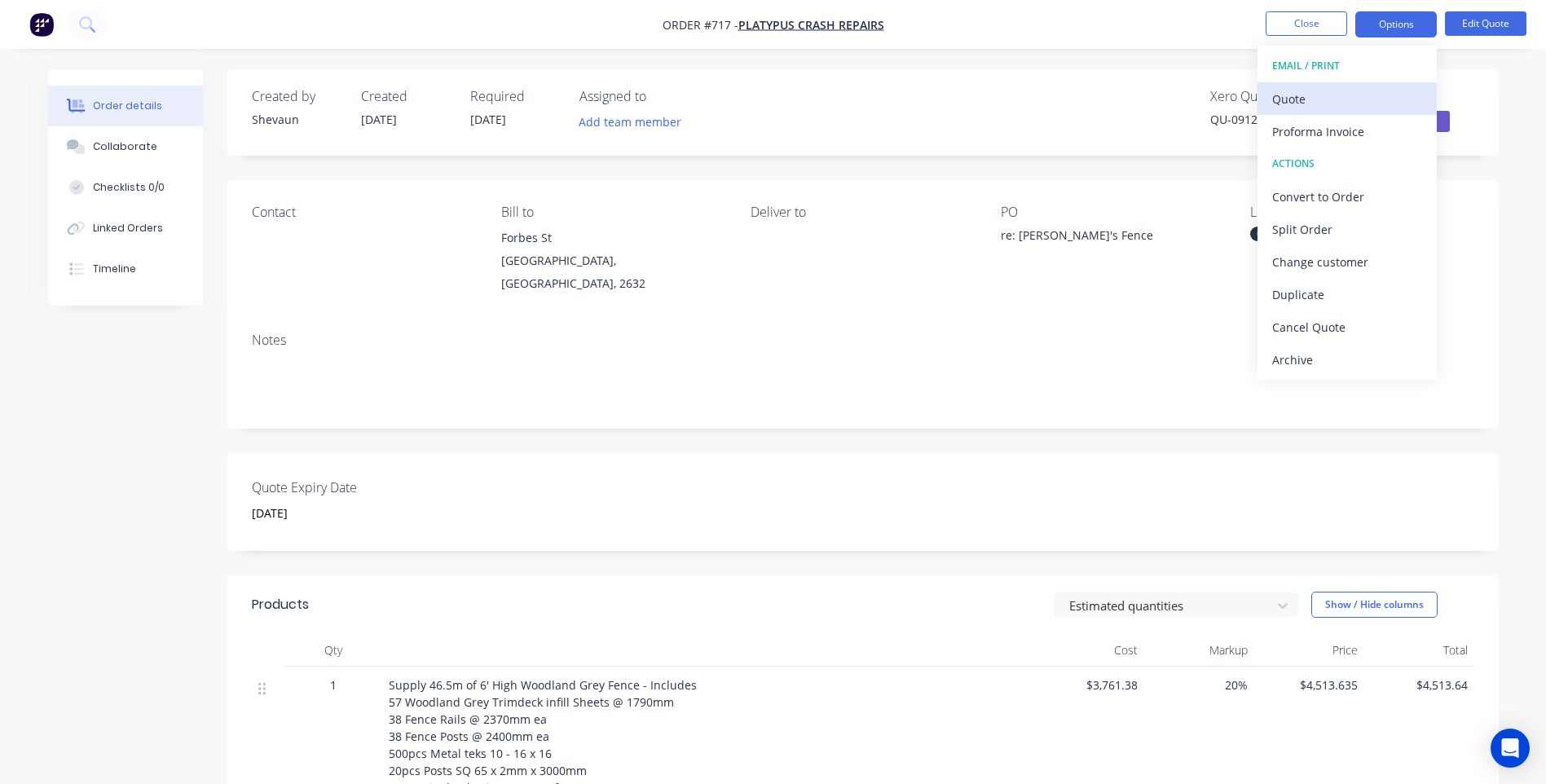
click at [1304, 94] on div "Quote" at bounding box center [1347, 99] width 150 height 24
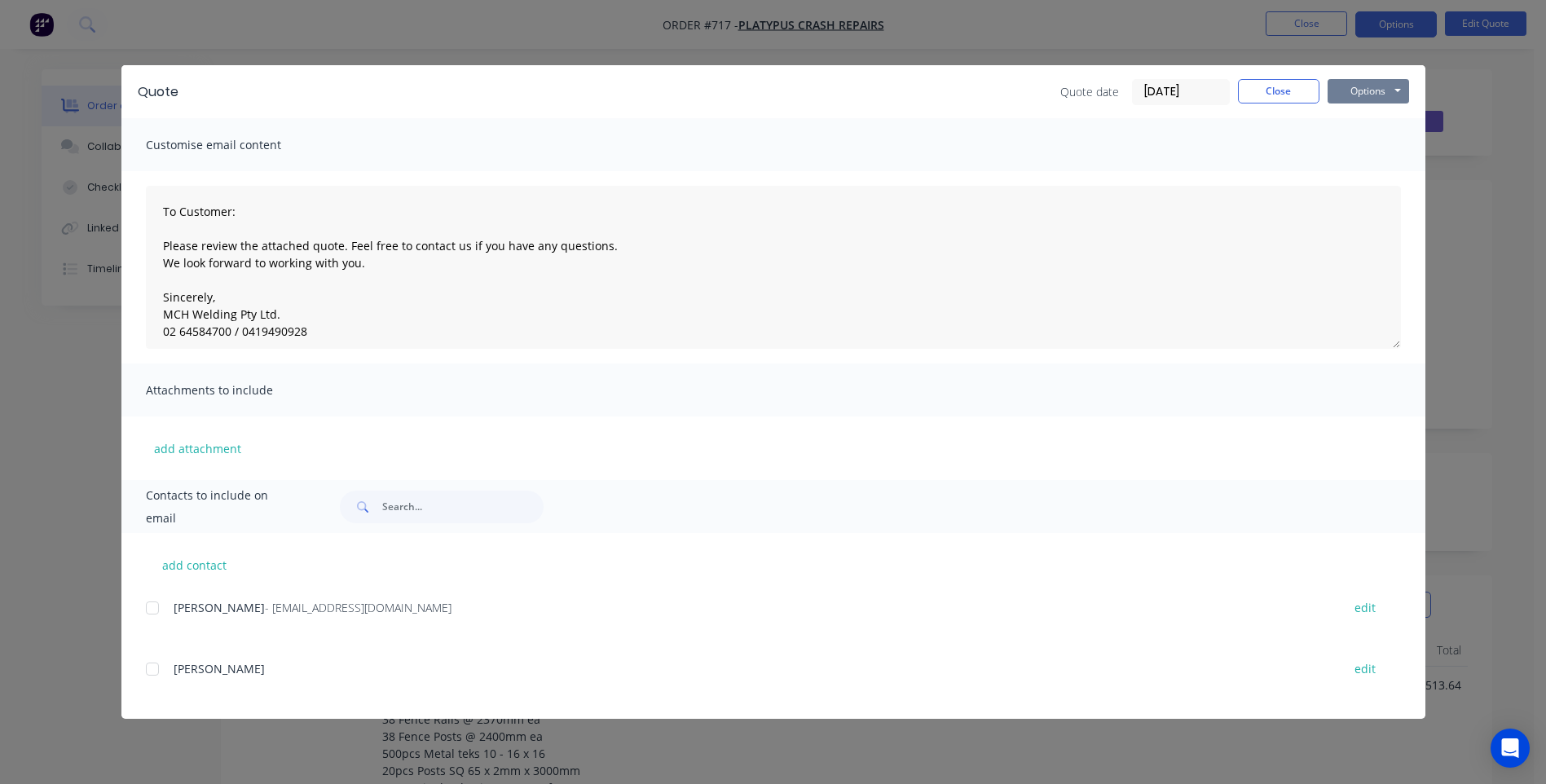
click at [1358, 90] on button "Options" at bounding box center [1369, 91] width 81 height 24
click at [1371, 144] on button "Print" at bounding box center [1380, 147] width 105 height 27
click at [1279, 92] on button "Close" at bounding box center [1278, 91] width 81 height 24
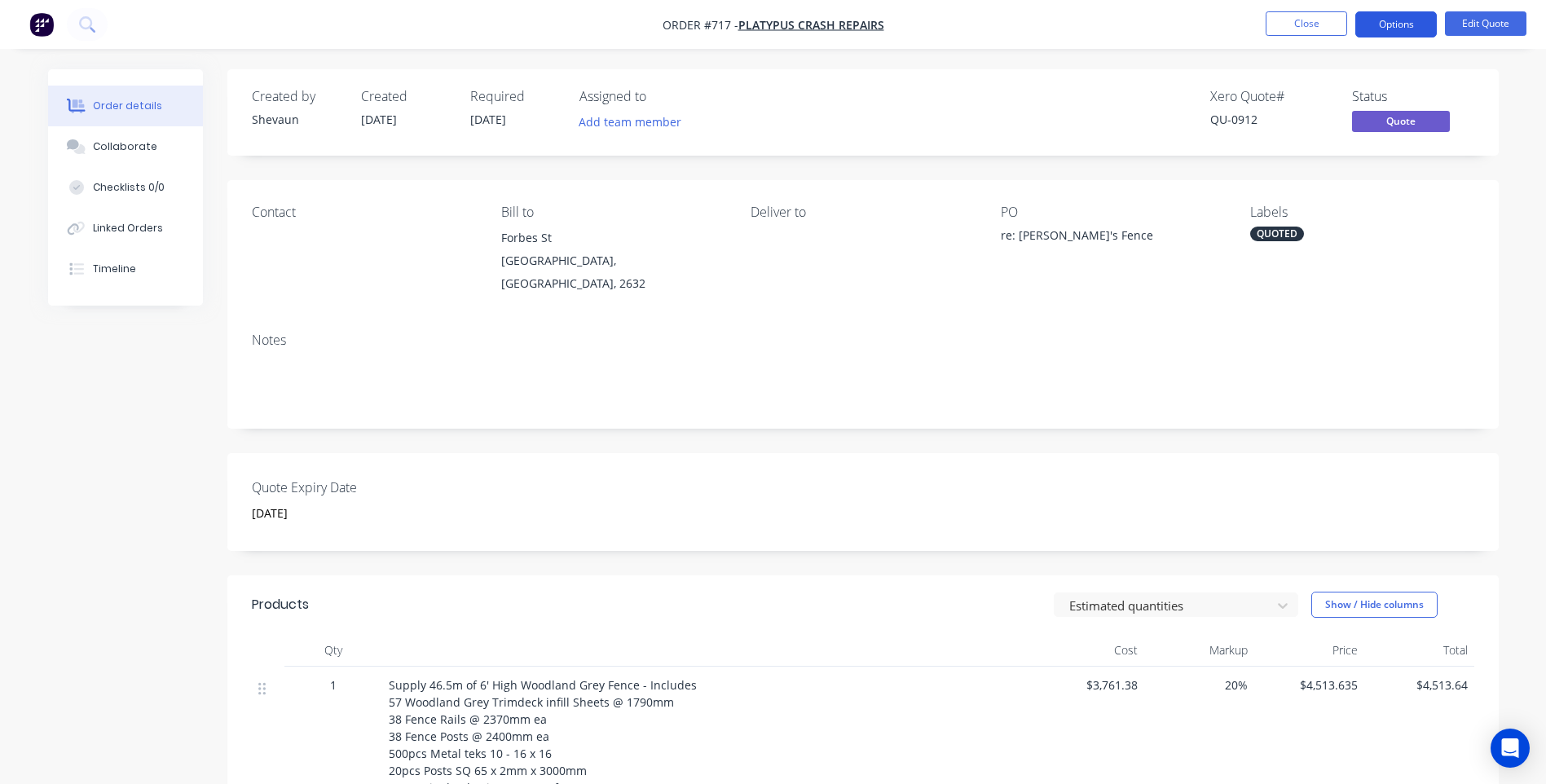
click at [1405, 21] on button "Options" at bounding box center [1396, 24] width 81 height 26
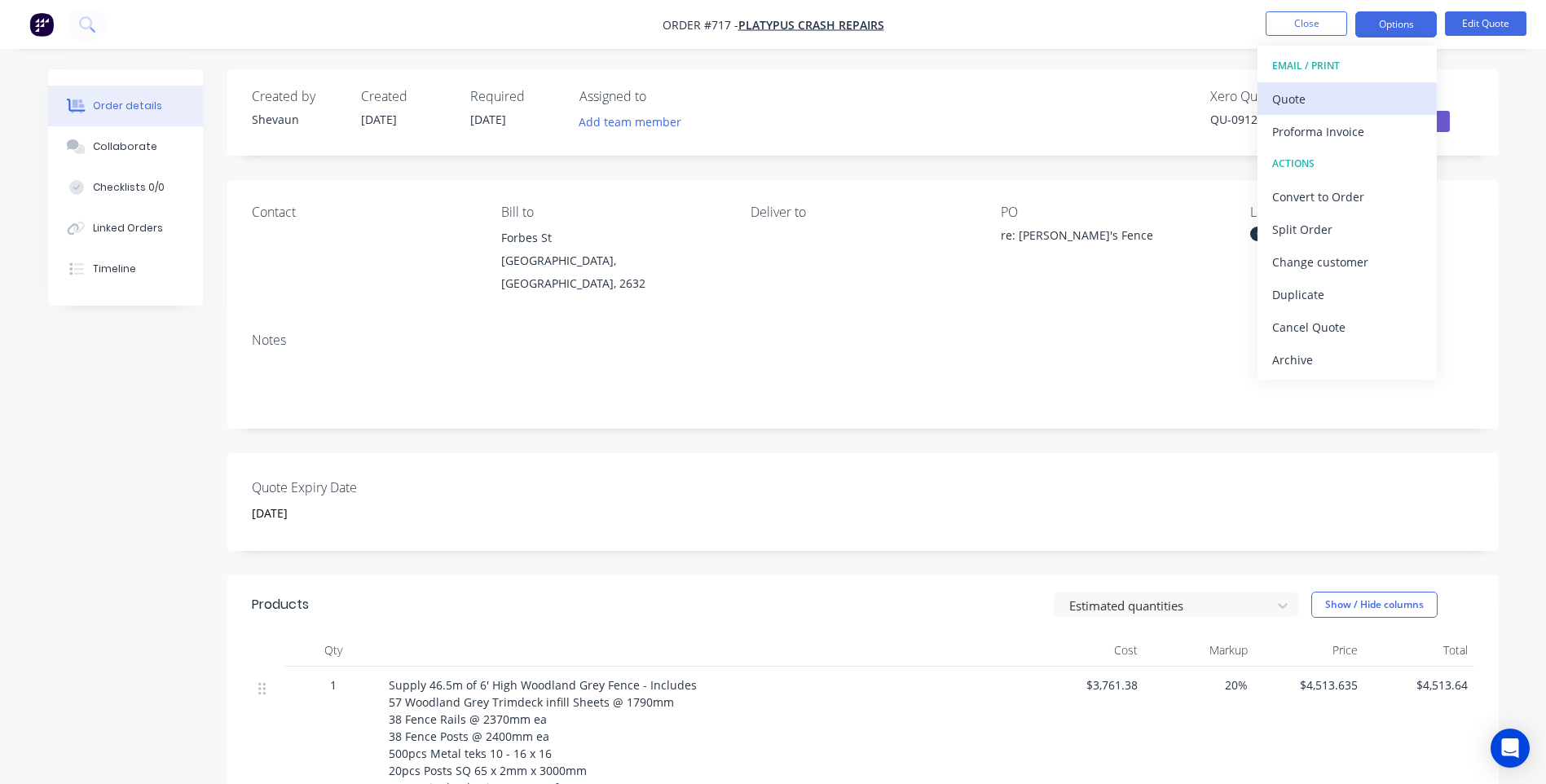
click at [1294, 93] on div "Quote" at bounding box center [1347, 99] width 150 height 24
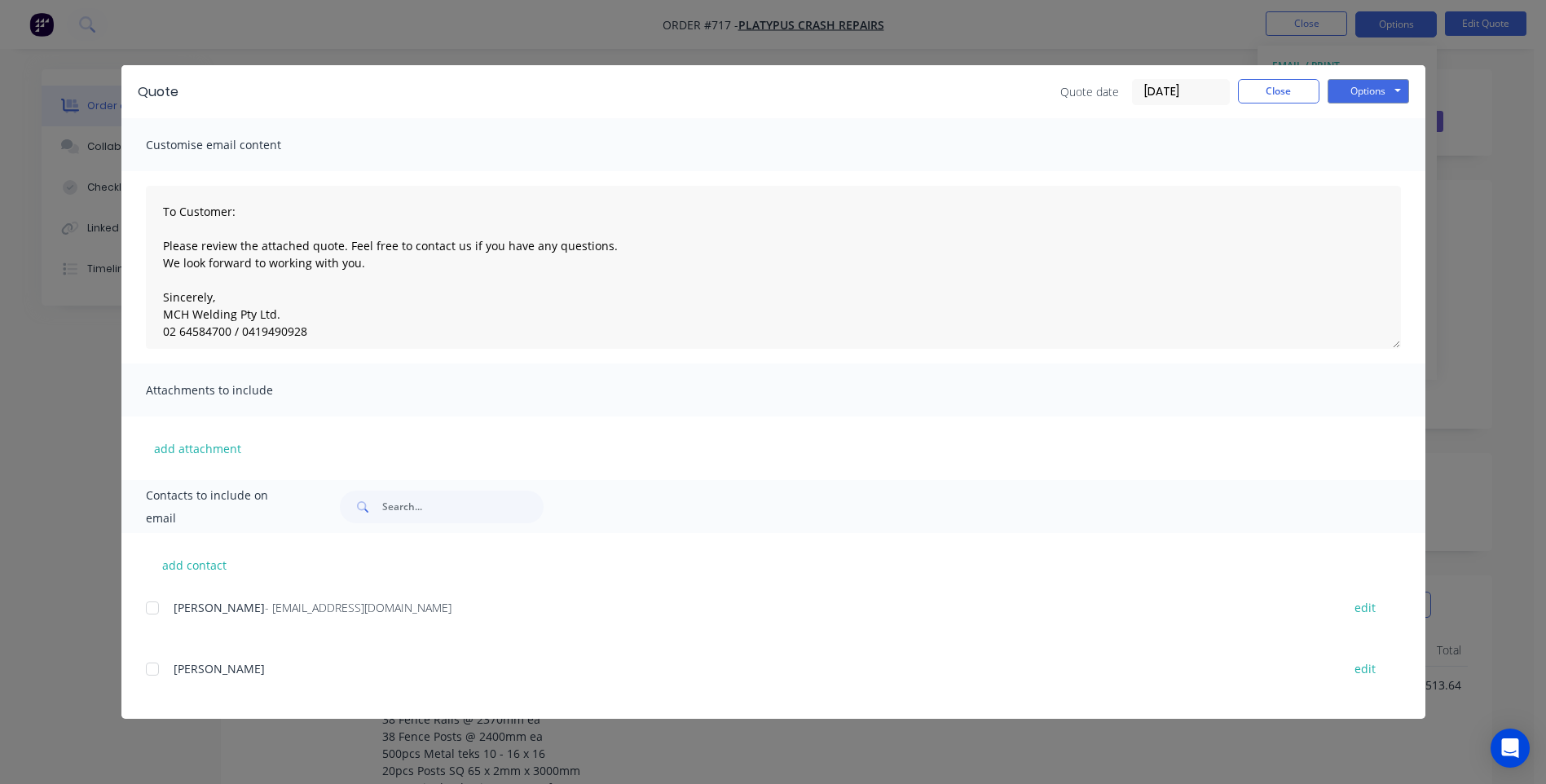
click at [149, 605] on div at bounding box center [152, 608] width 33 height 33
click at [1379, 88] on button "Options" at bounding box center [1369, 91] width 81 height 24
click at [1373, 168] on button "Email" at bounding box center [1380, 173] width 105 height 27
click at [1292, 89] on button "Close" at bounding box center [1278, 91] width 81 height 24
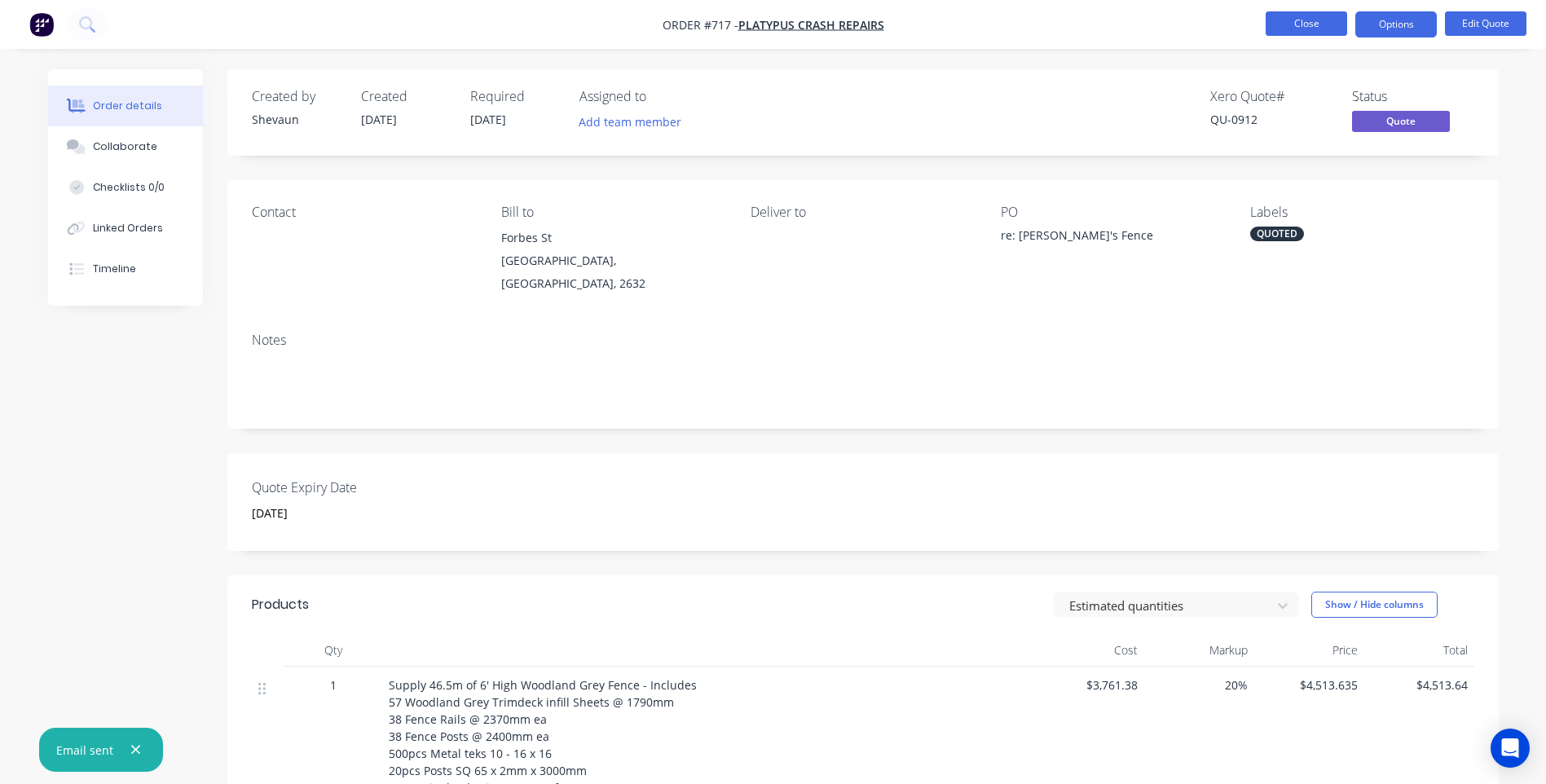
click at [1304, 23] on button "Close" at bounding box center [1307, 24] width 81 height 24
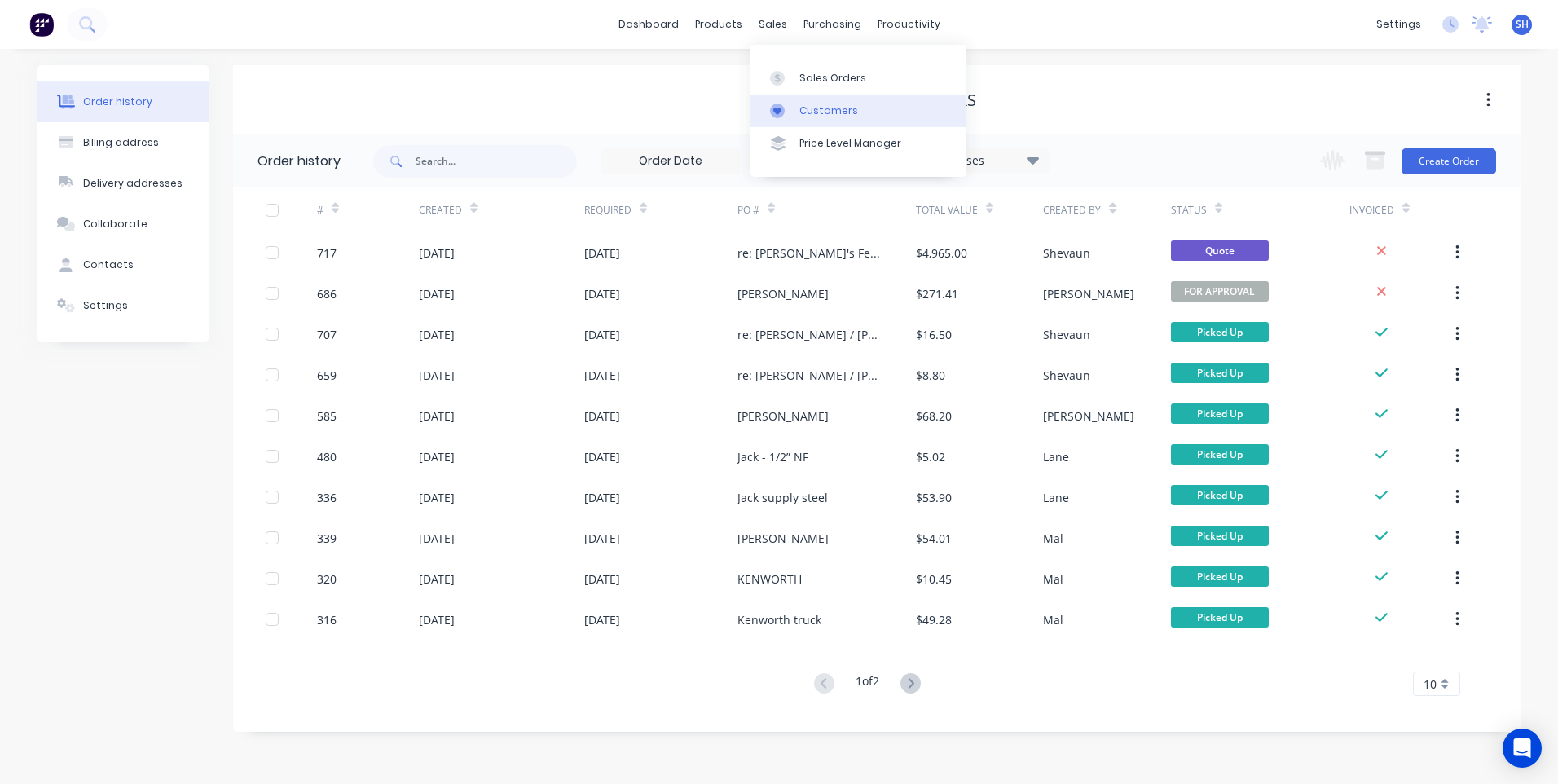
click at [815, 102] on link "Customers" at bounding box center [858, 110] width 216 height 33
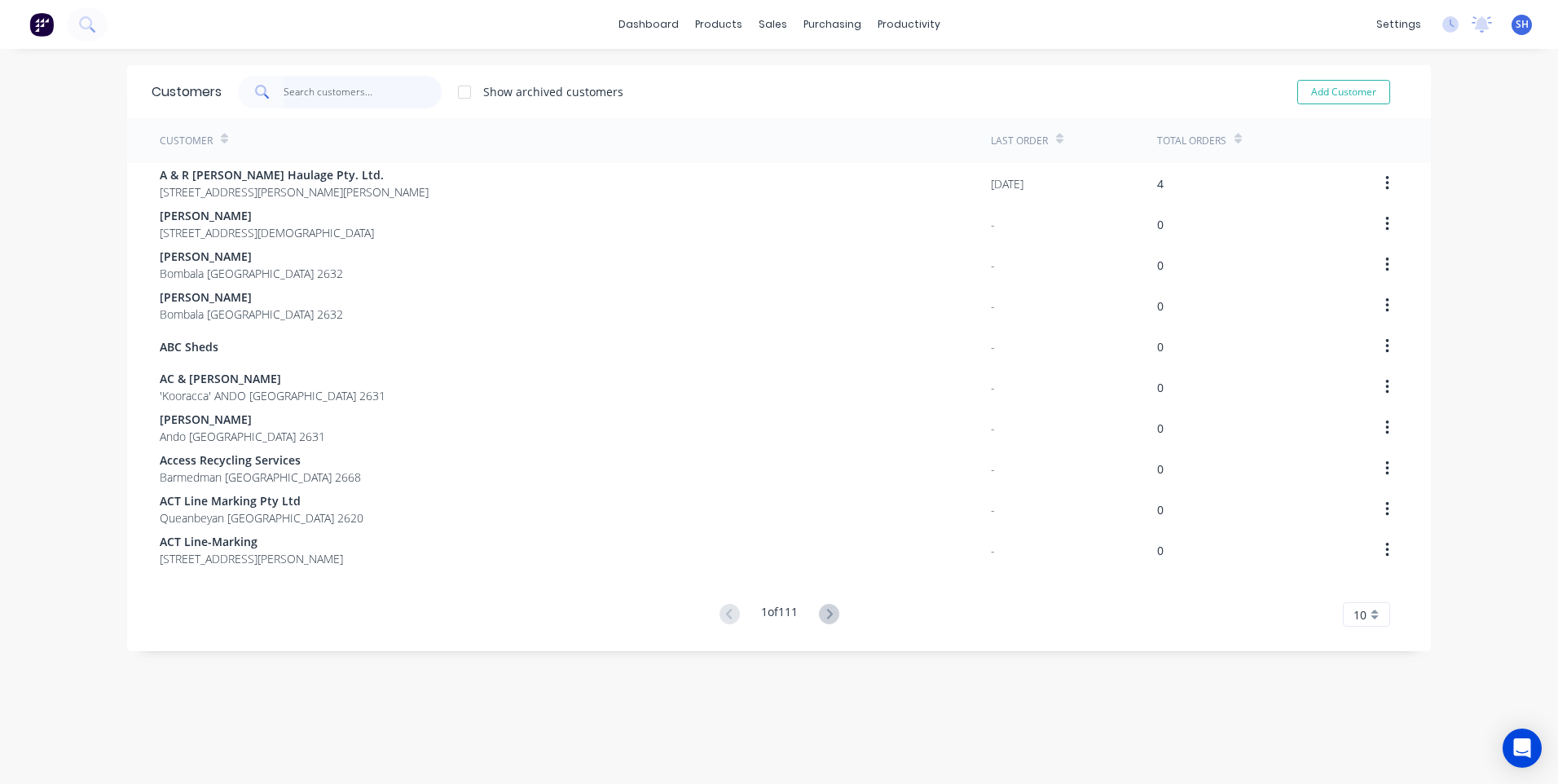
click at [291, 84] on input "text" at bounding box center [363, 91] width 159 height 33
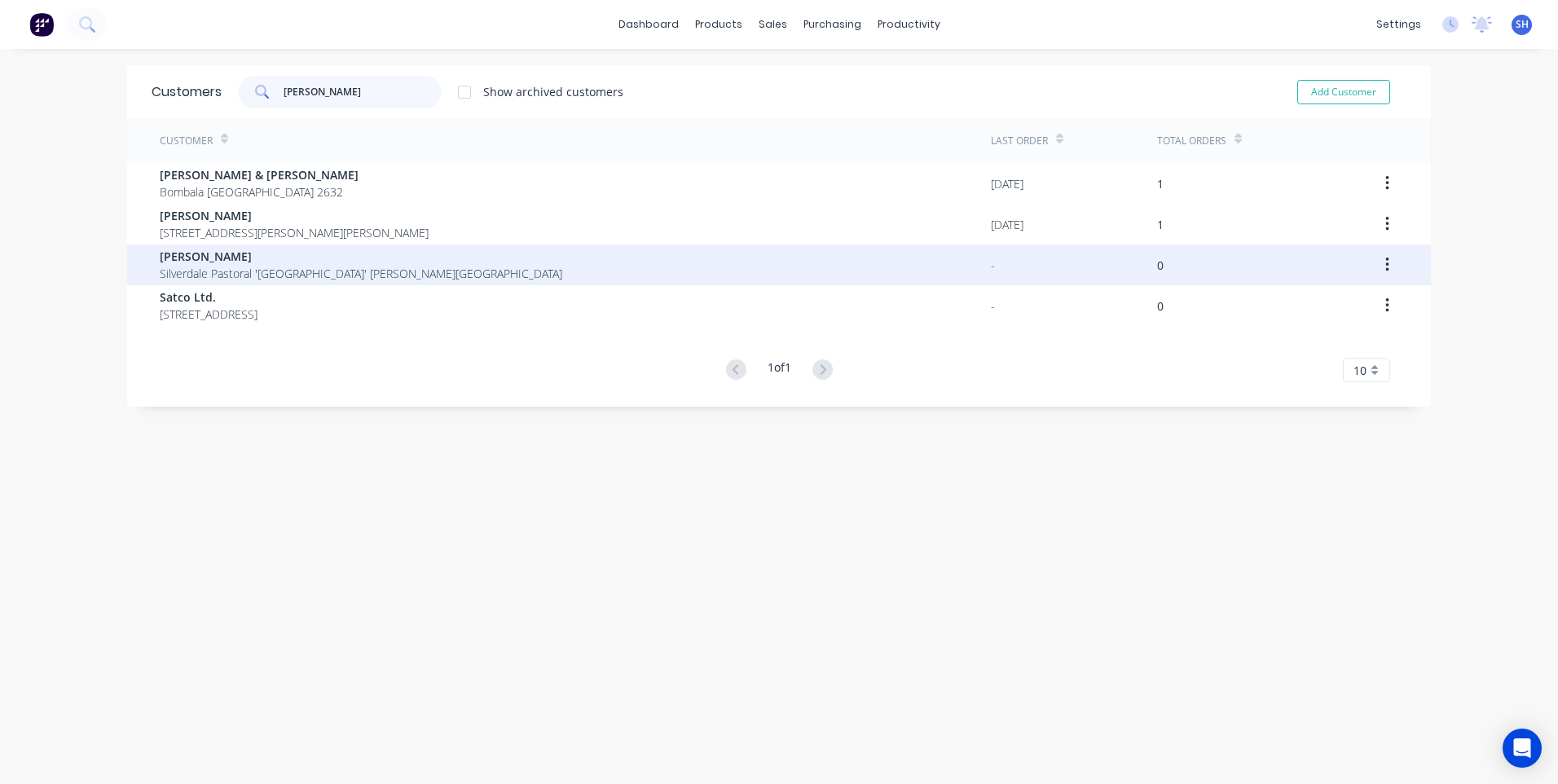
type input "kerr"
click at [207, 258] on span "[PERSON_NAME]" at bounding box center [360, 256] width 402 height 17
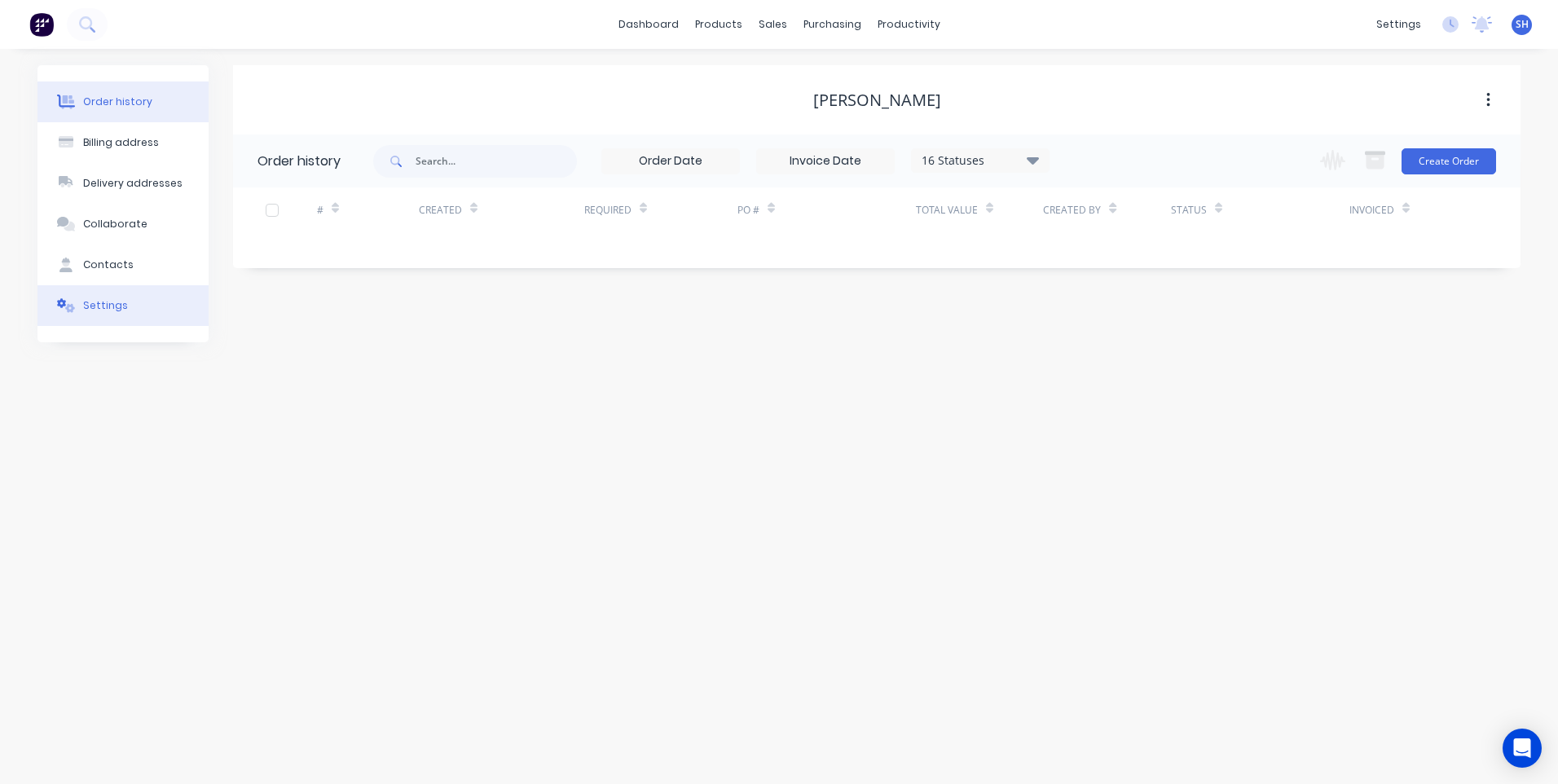
click at [83, 302] on div "Settings" at bounding box center [106, 305] width 45 height 15
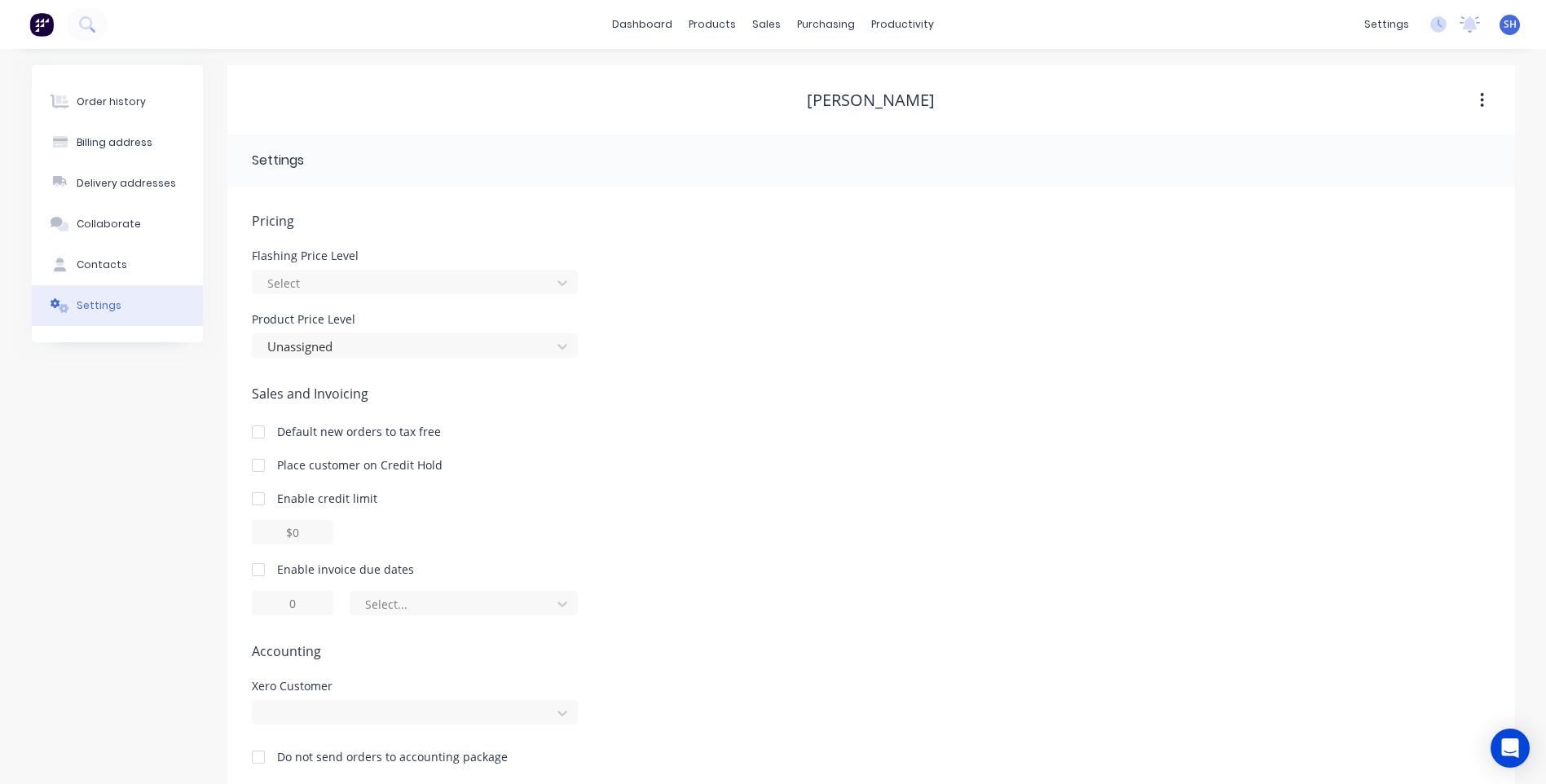
click at [255, 566] on div at bounding box center [258, 569] width 33 height 33
type input "1"
click at [304, 601] on input "1" at bounding box center [292, 603] width 81 height 24
type input "30"
click at [563, 602] on icon at bounding box center [562, 603] width 16 height 16
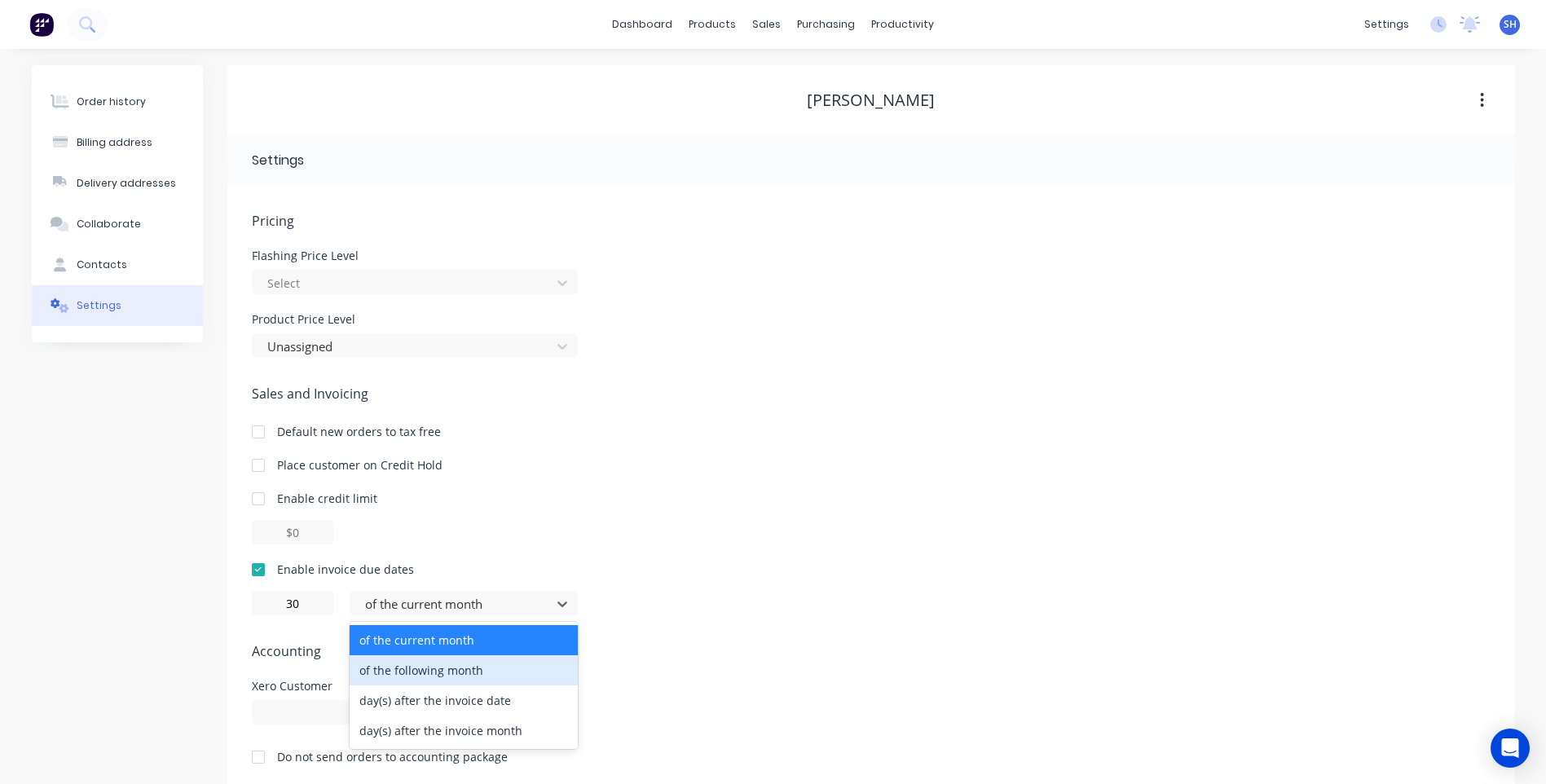
click at [473, 668] on div "of the following month" at bounding box center [464, 670] width 228 height 30
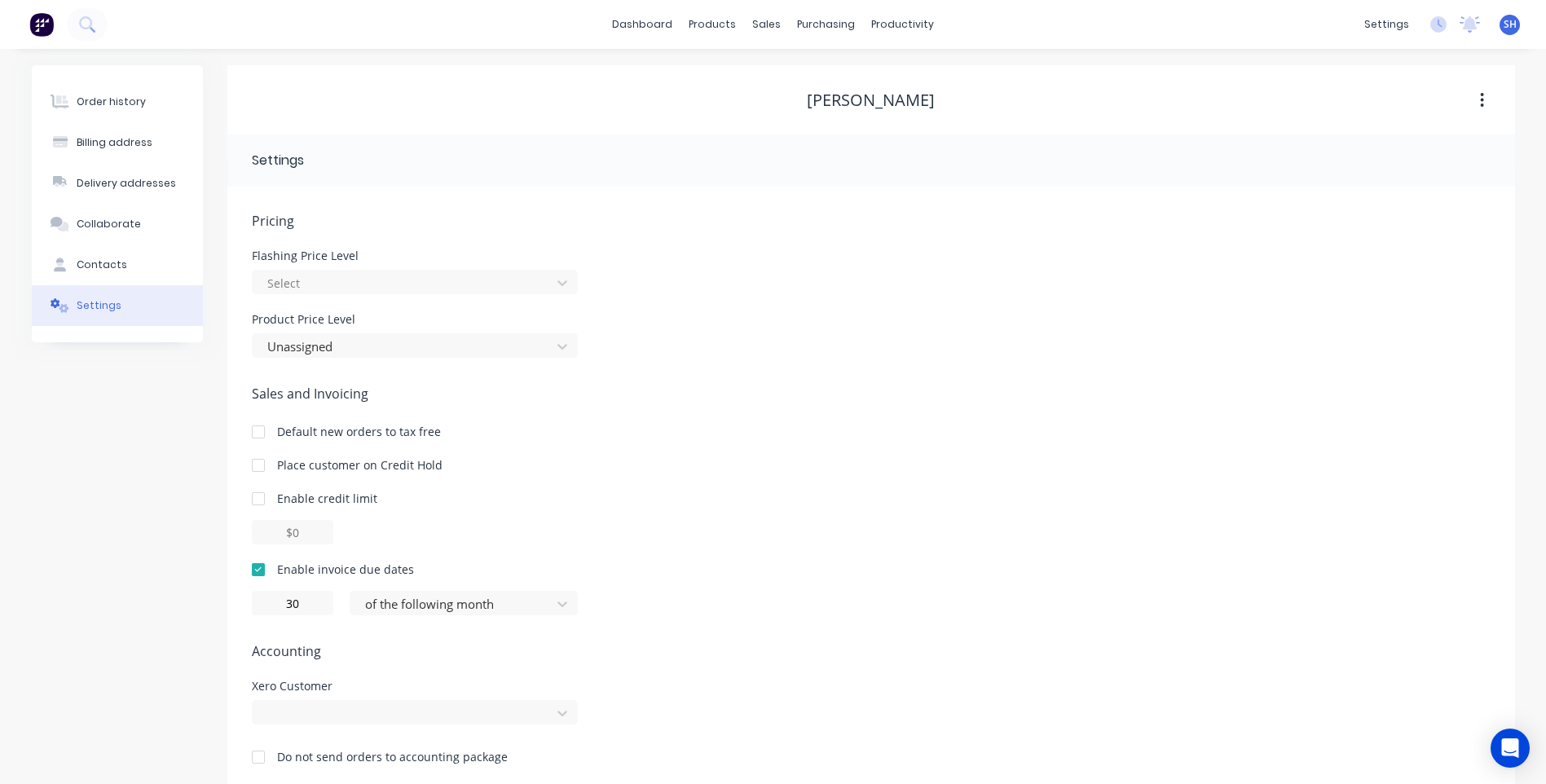
click at [704, 645] on span "Accounting" at bounding box center [871, 651] width 1239 height 20
click at [270, 702] on div at bounding box center [415, 712] width 326 height 24
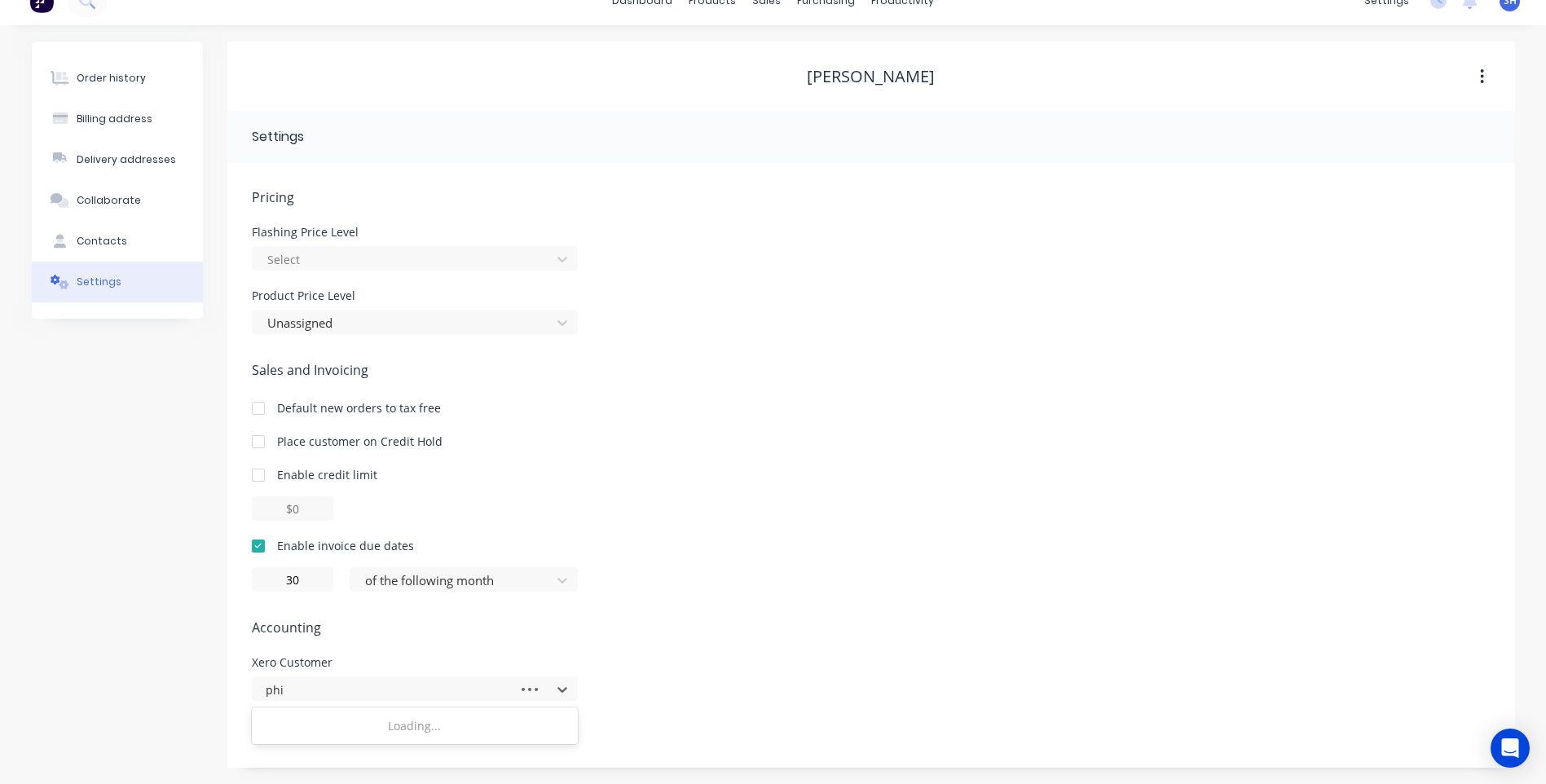
scroll to position [191, 0]
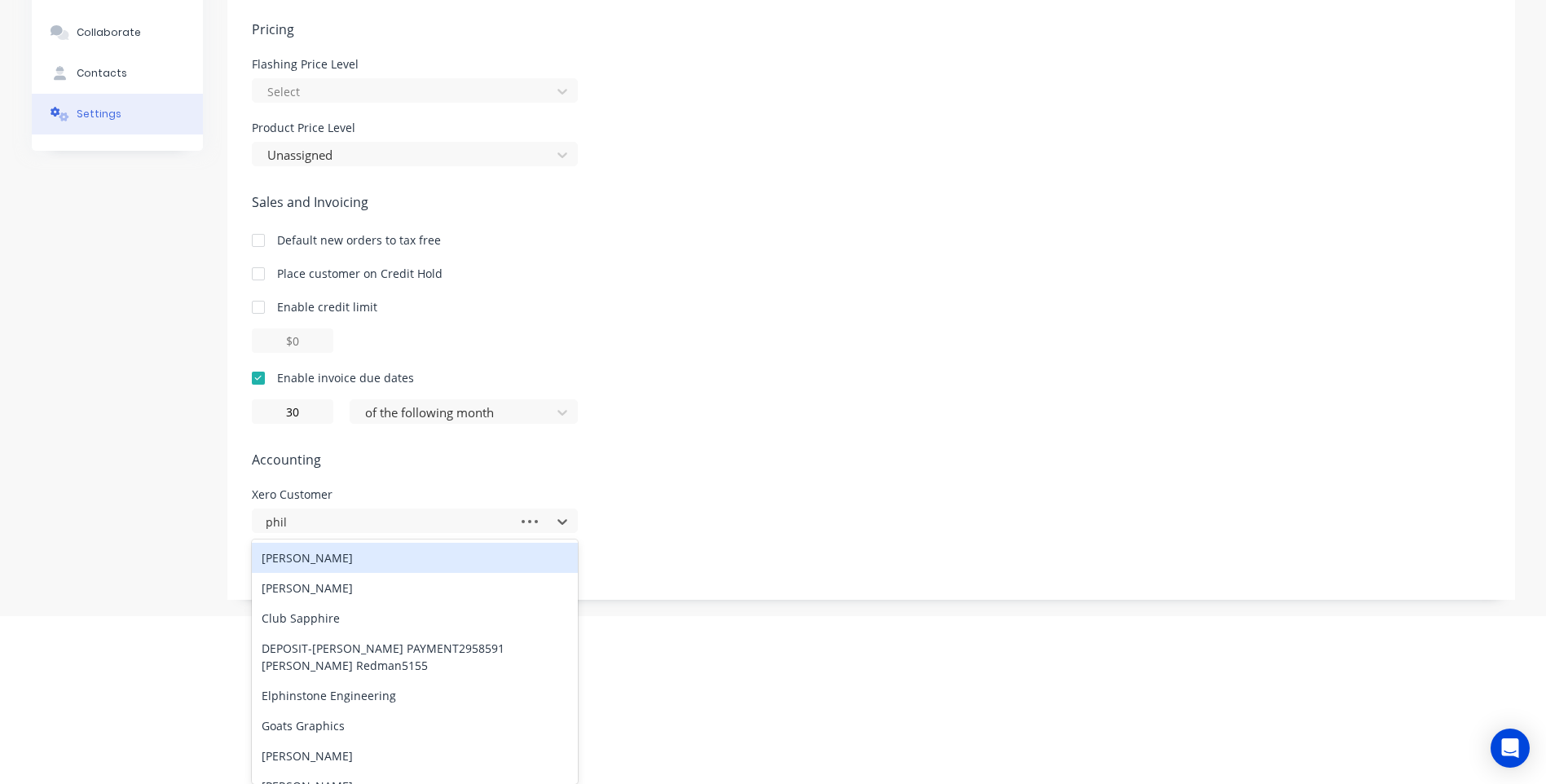
type input "phill"
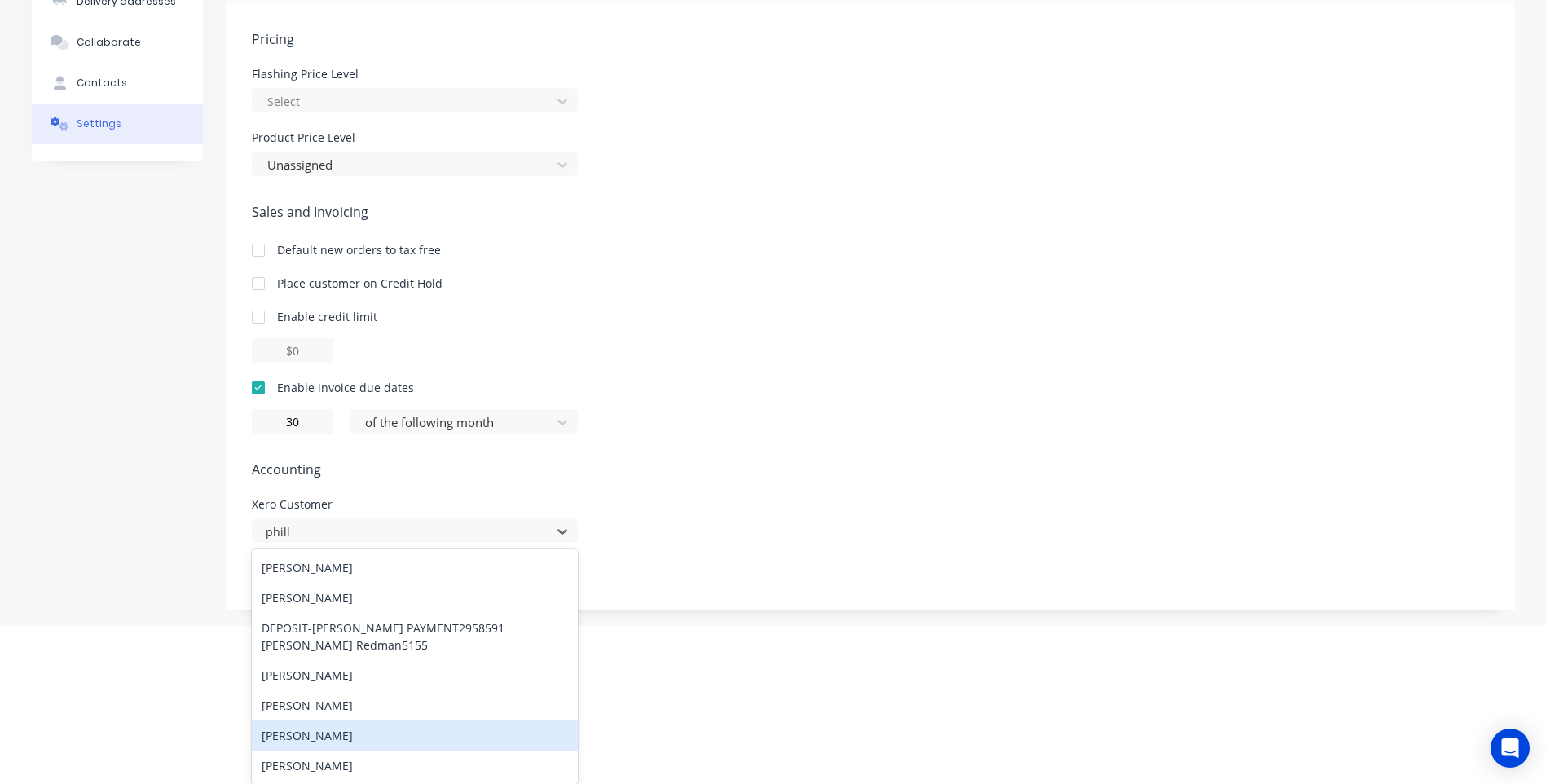
click at [318, 731] on div "[PERSON_NAME]" at bounding box center [415, 735] width 326 height 30
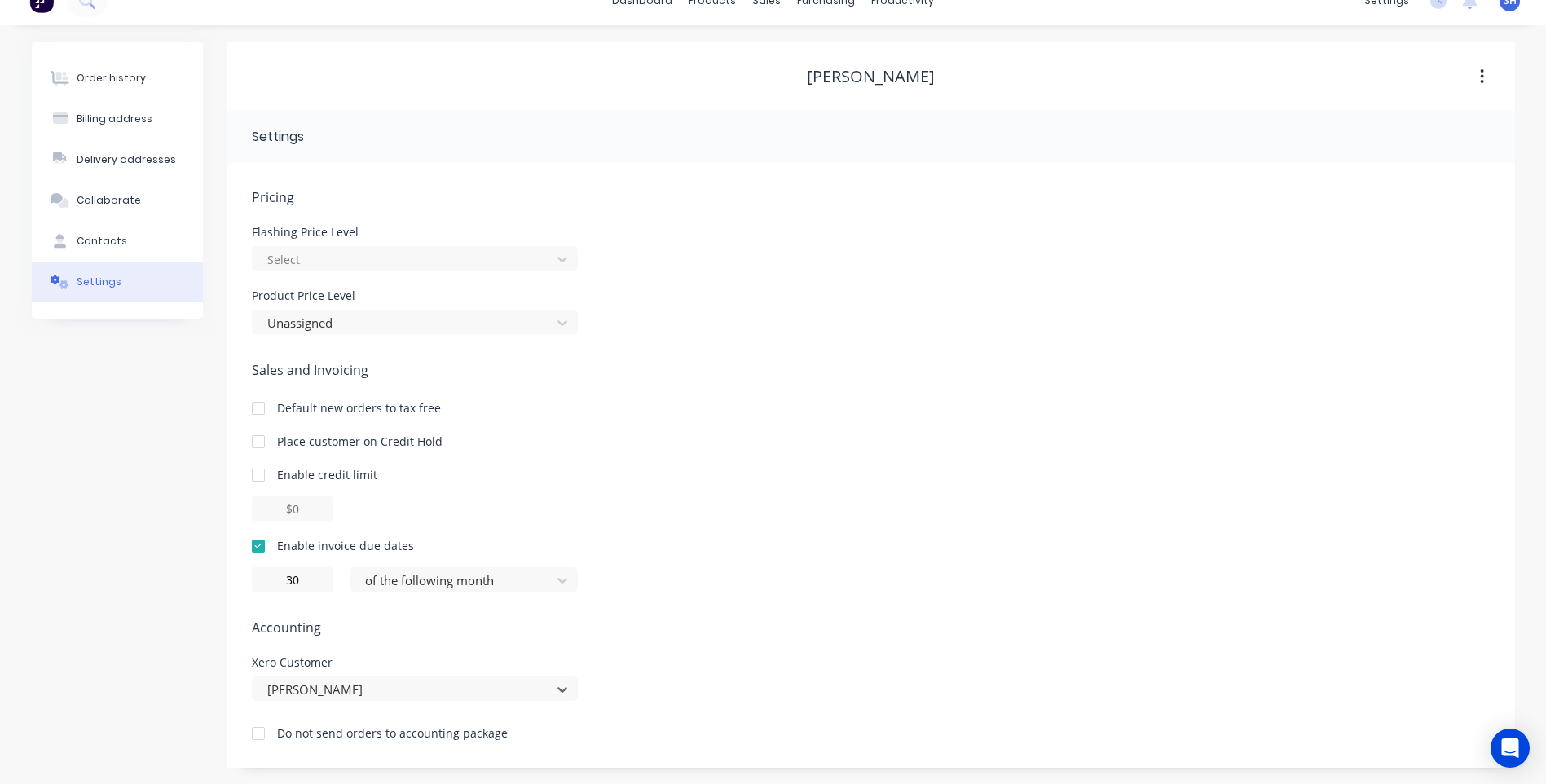
scroll to position [24, 0]
click at [761, 529] on div "Sales and Invoicing Default new orders to tax free Place customer on Credit Hol…" at bounding box center [871, 476] width 1239 height 232
click at [106, 242] on div "Contacts" at bounding box center [102, 241] width 51 height 15
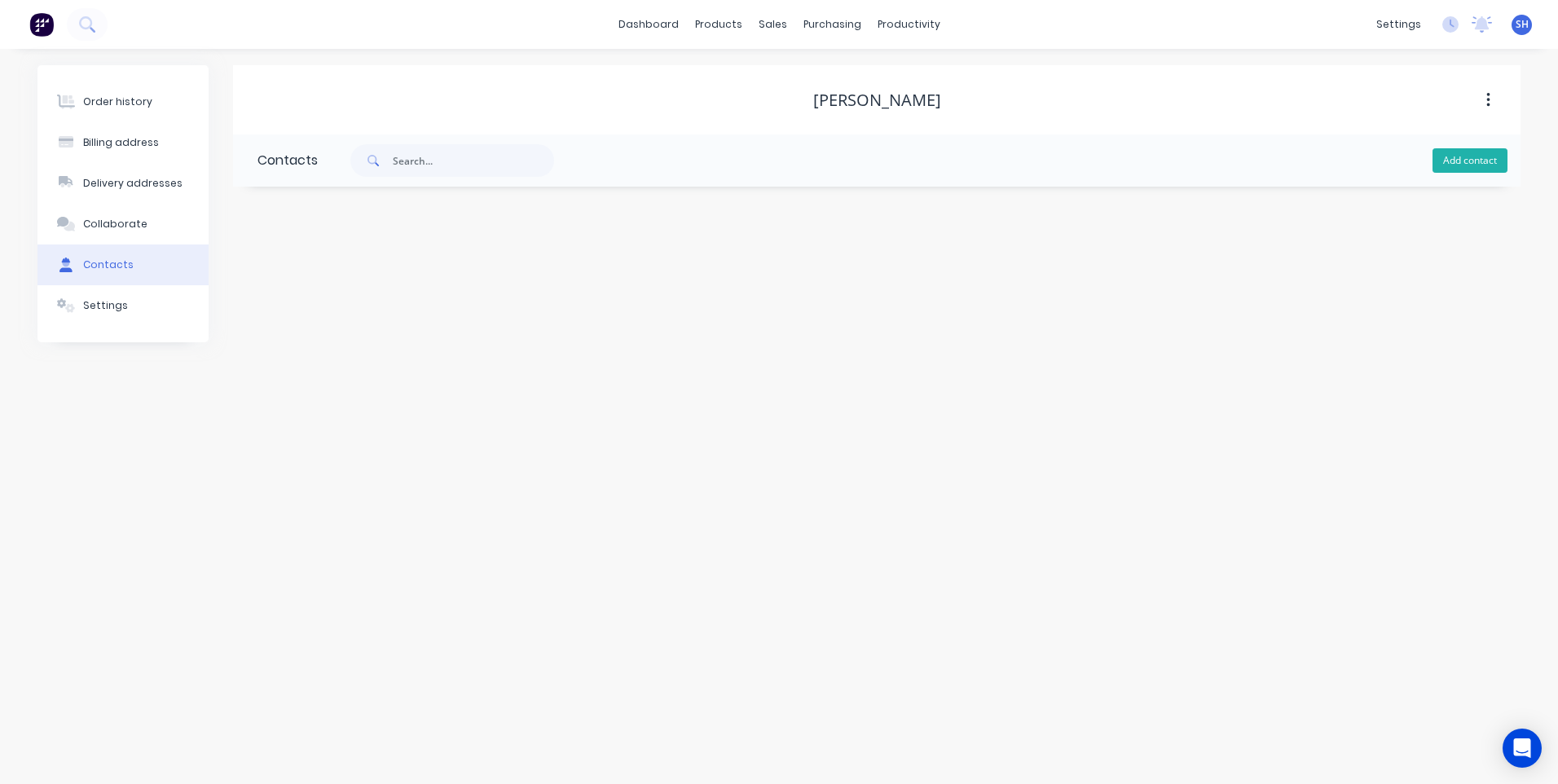
click at [1468, 155] on button "Add contact" at bounding box center [1470, 160] width 75 height 24
select select "AU"
click at [280, 281] on input "text" at bounding box center [390, 280] width 267 height 24
type input "Kero"
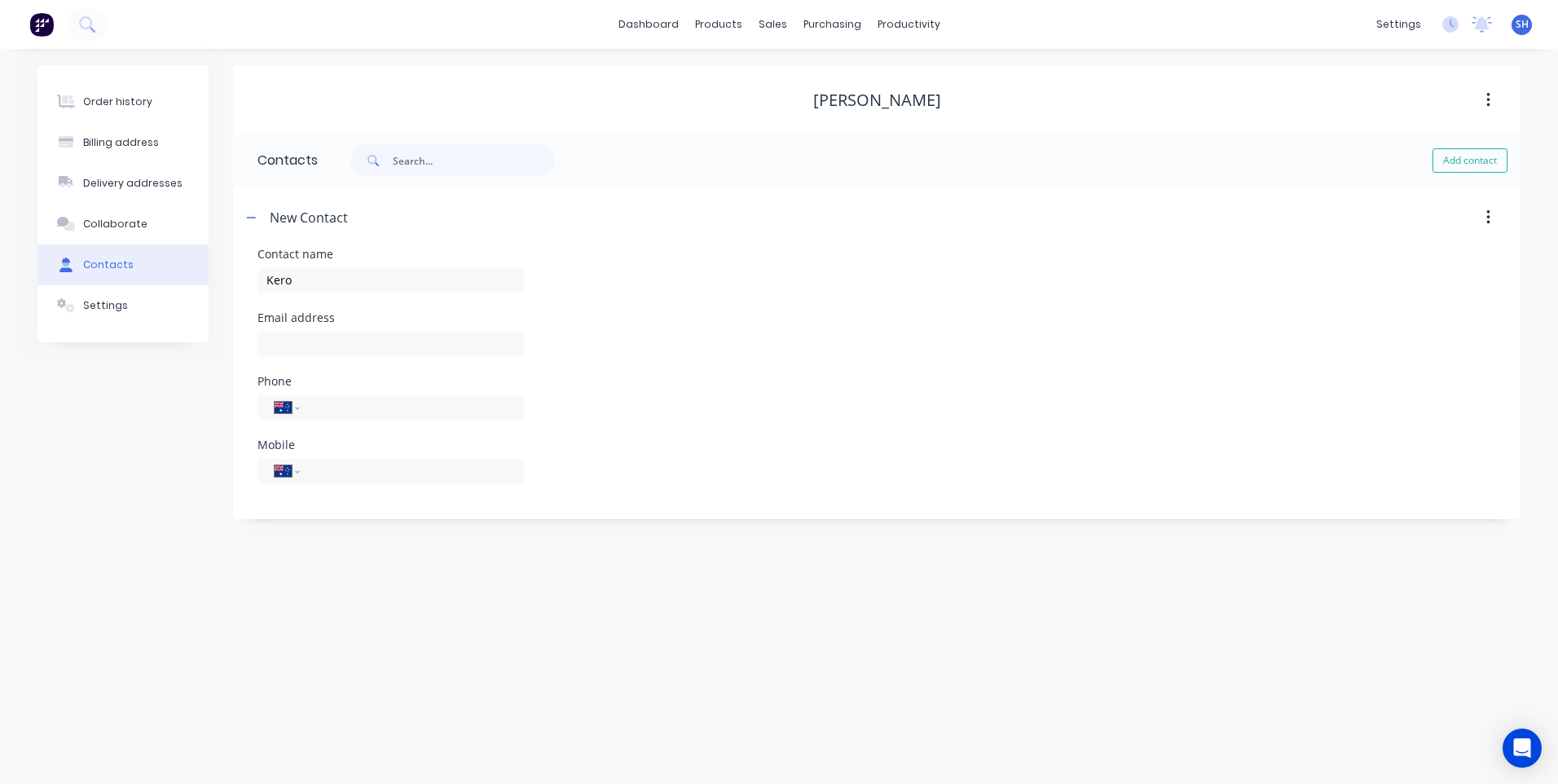
select select "AU"
click at [222, 660] on div "Order history Billing address Delivery addresses Collaborate Contacts Settings …" at bounding box center [779, 416] width 1558 height 735
click at [298, 342] on input "text" at bounding box center [390, 344] width 267 height 24
paste input "kero013@bigpond.com"
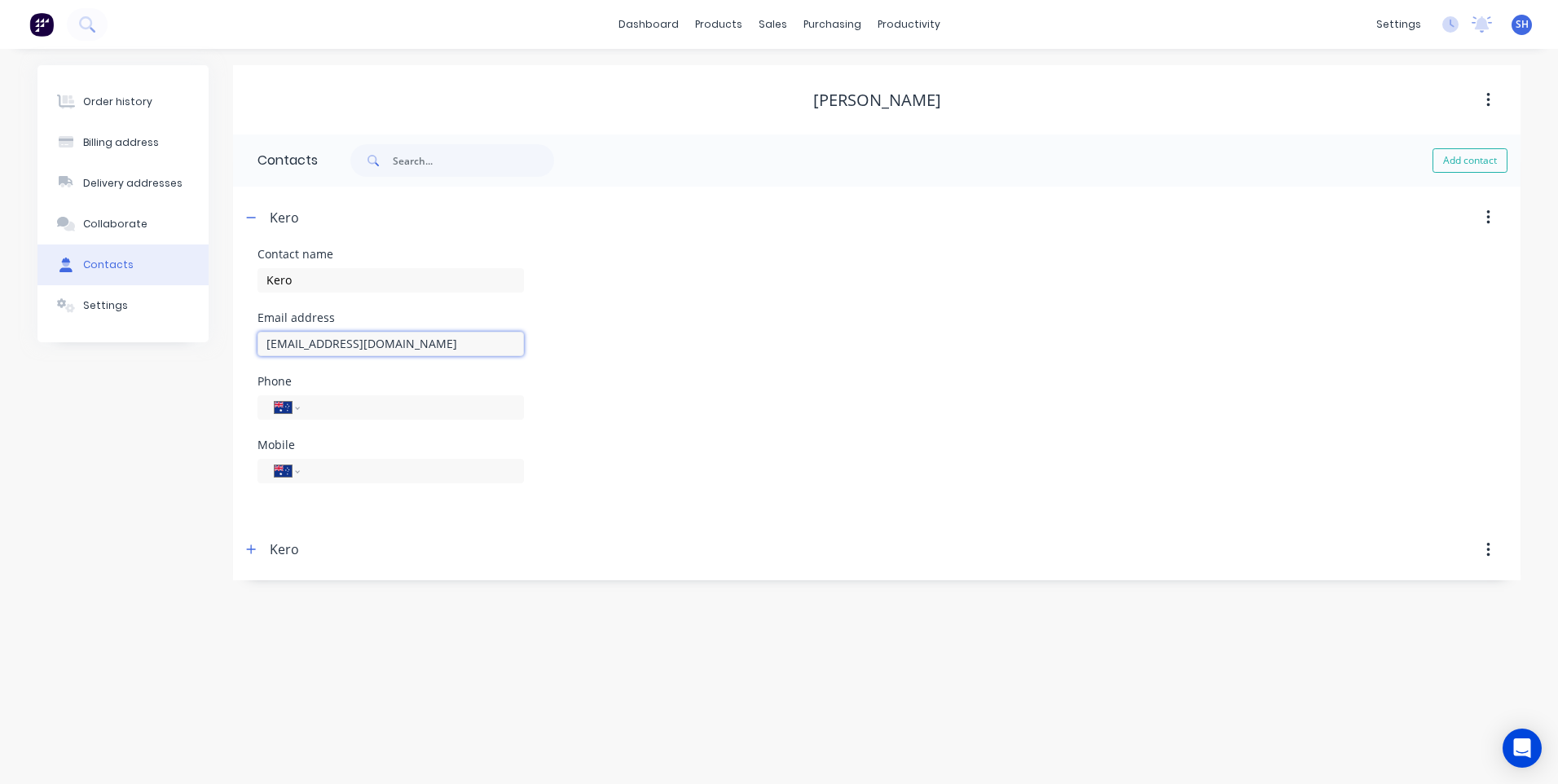
type input "kero013@bigpond.com"
click at [289, 662] on div "Order history Billing address Delivery addresses Collaborate Contacts Settings …" at bounding box center [779, 416] width 1558 height 735
click at [322, 472] on input "tel" at bounding box center [409, 470] width 196 height 19
paste input "0417 954 134"
type input "0417 954 134"
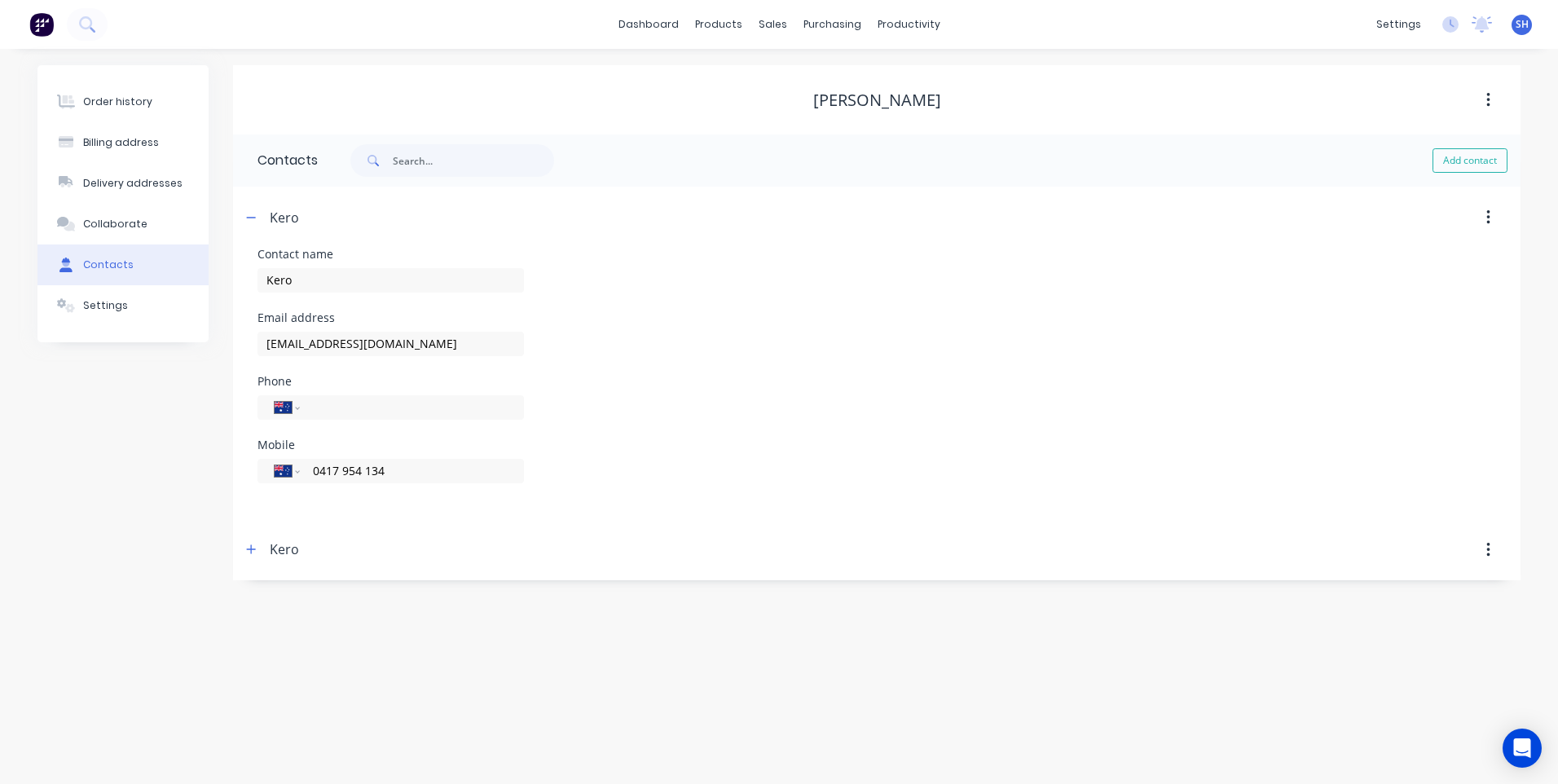
click at [270, 628] on div "Order history Billing address Delivery addresses Collaborate Contacts Settings …" at bounding box center [779, 416] width 1558 height 735
click at [1488, 547] on icon "button" at bounding box center [1488, 549] width 4 height 18
click at [1396, 588] on div "Delete" at bounding box center [1430, 593] width 125 height 24
click at [483, 701] on div "Order history Billing address Delivery addresses Collaborate Contacts Settings …" at bounding box center [779, 416] width 1558 height 735
click at [534, 440] on div "Mobile International Afghanistan Åland Islands Albania Algeria American Samoa A…" at bounding box center [877, 470] width 1238 height 63
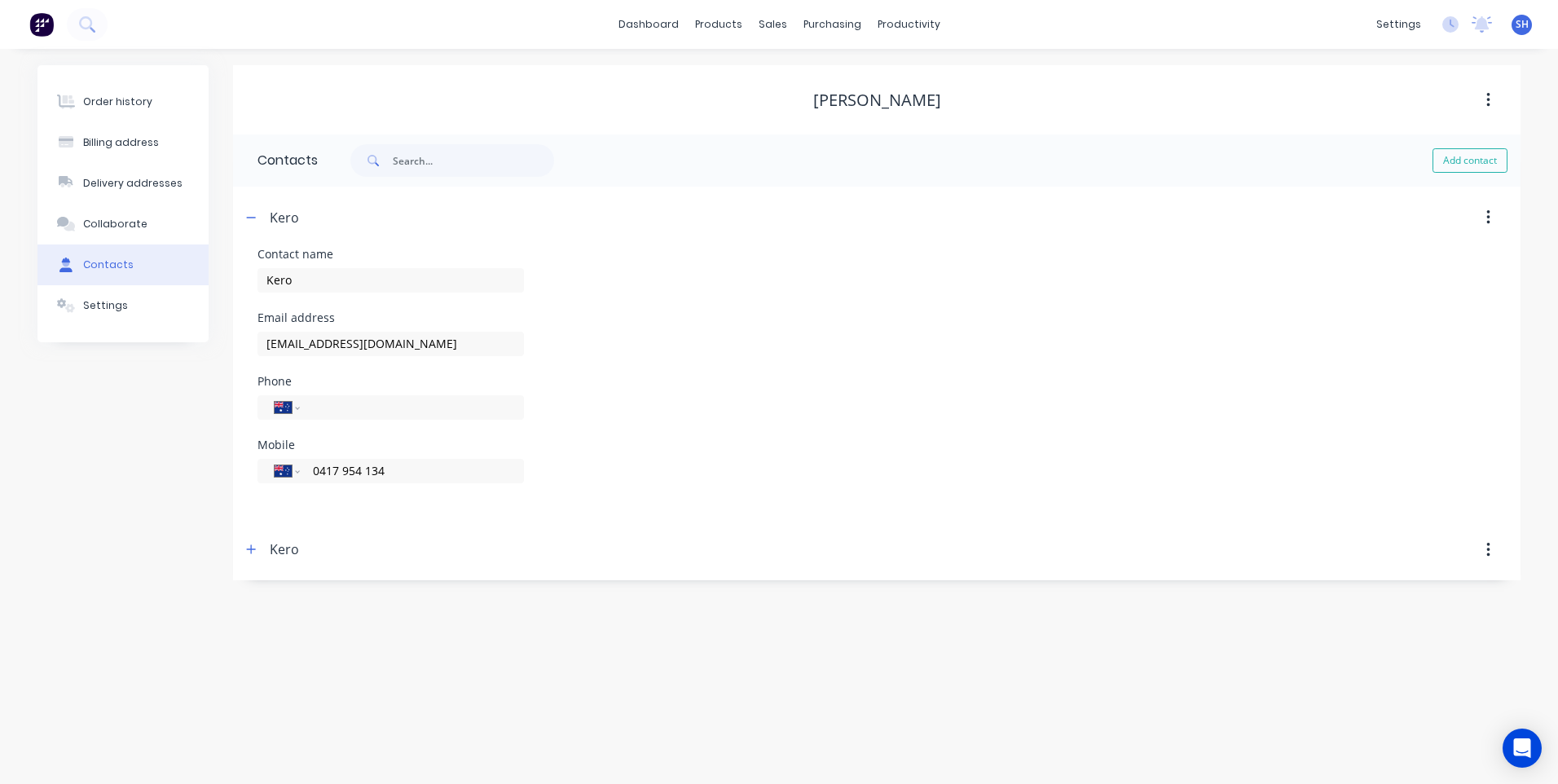
click at [339, 642] on div "Order history Billing address Delivery addresses Collaborate Contacts Settings …" at bounding box center [779, 416] width 1558 height 735
click at [115, 94] on div "Order history" at bounding box center [117, 102] width 69 height 15
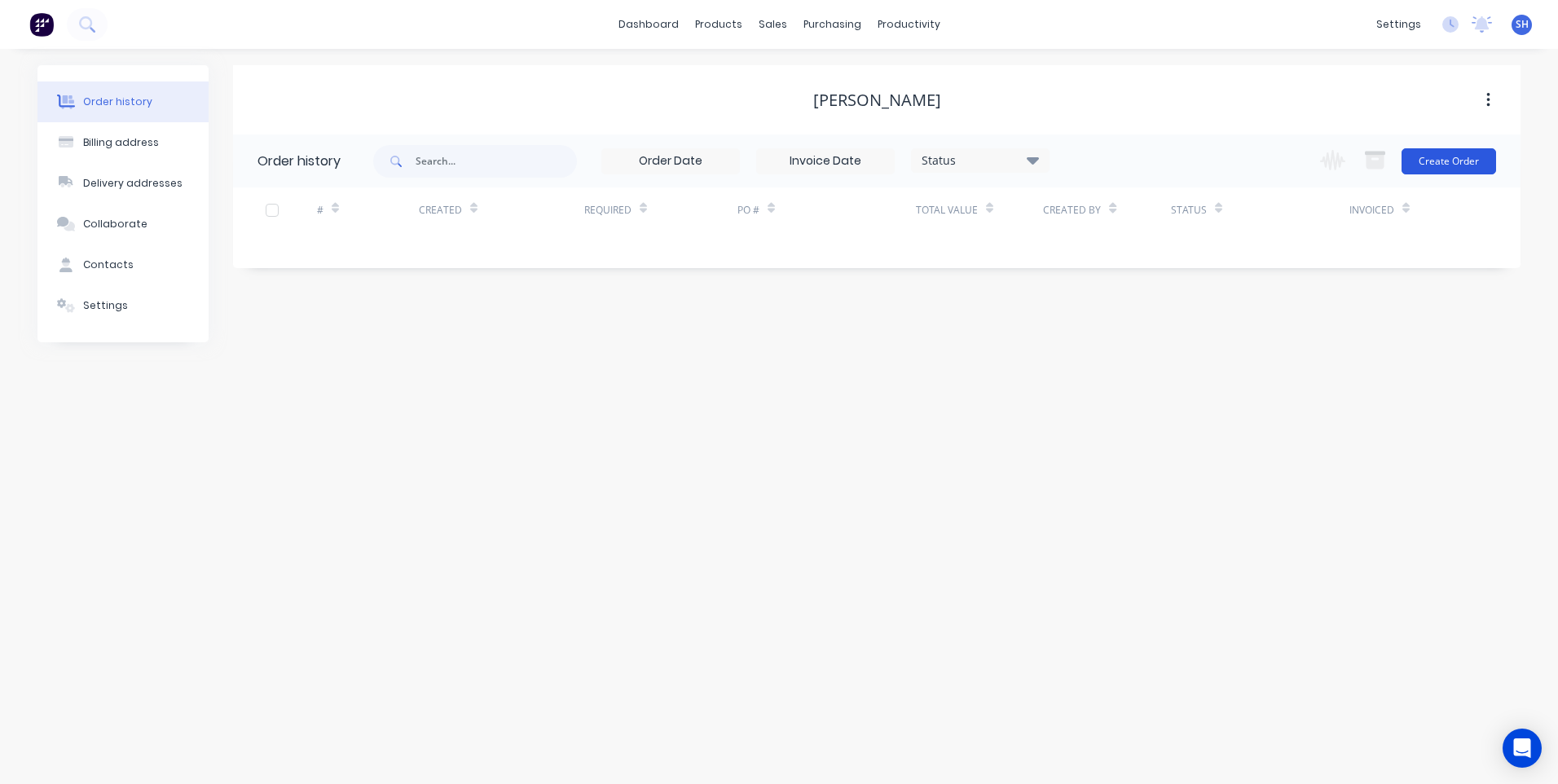
click at [1451, 156] on button "Create Order" at bounding box center [1449, 161] width 94 height 26
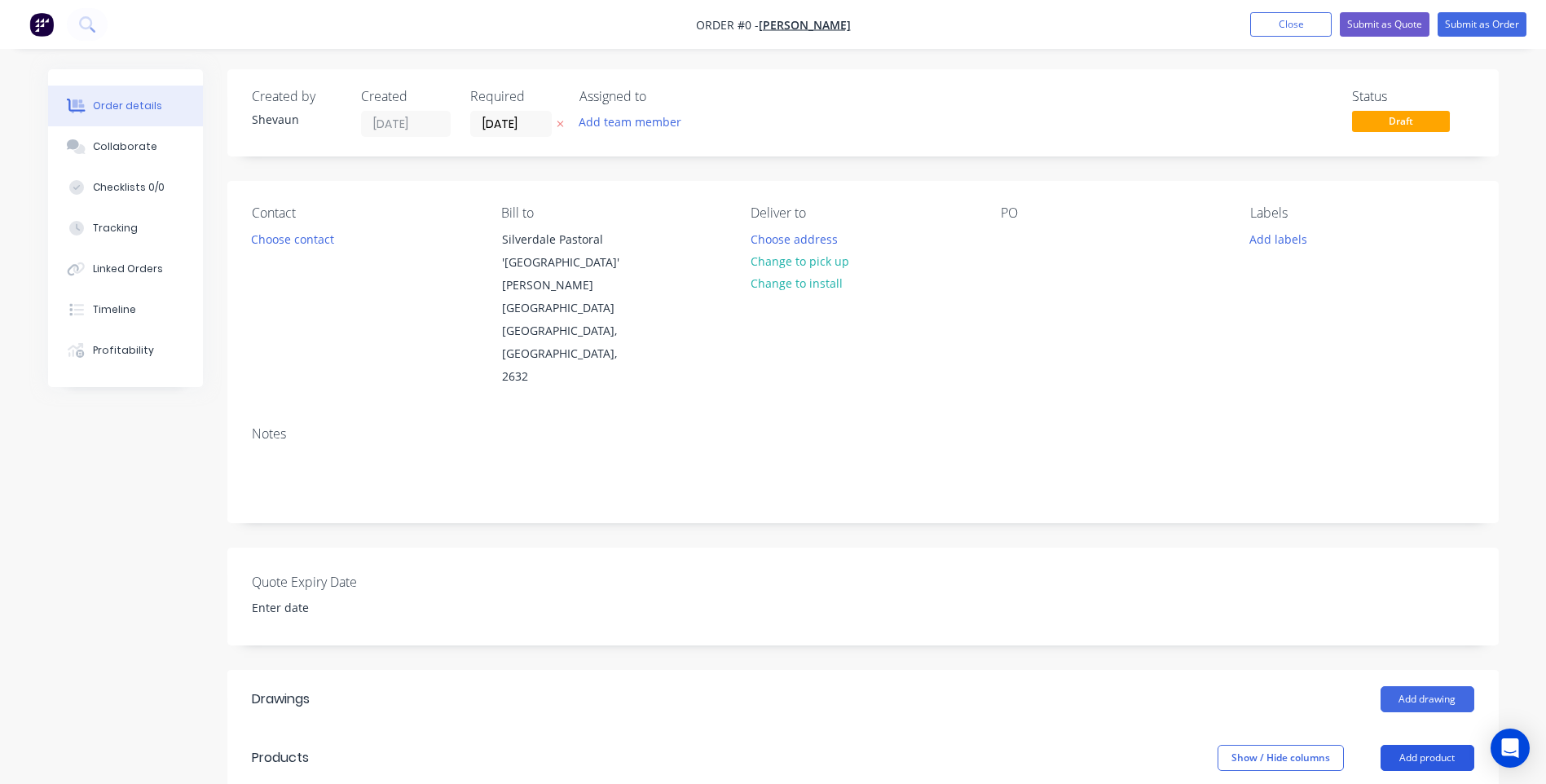
click at [1432, 744] on button "Add product" at bounding box center [1427, 758] width 93 height 26
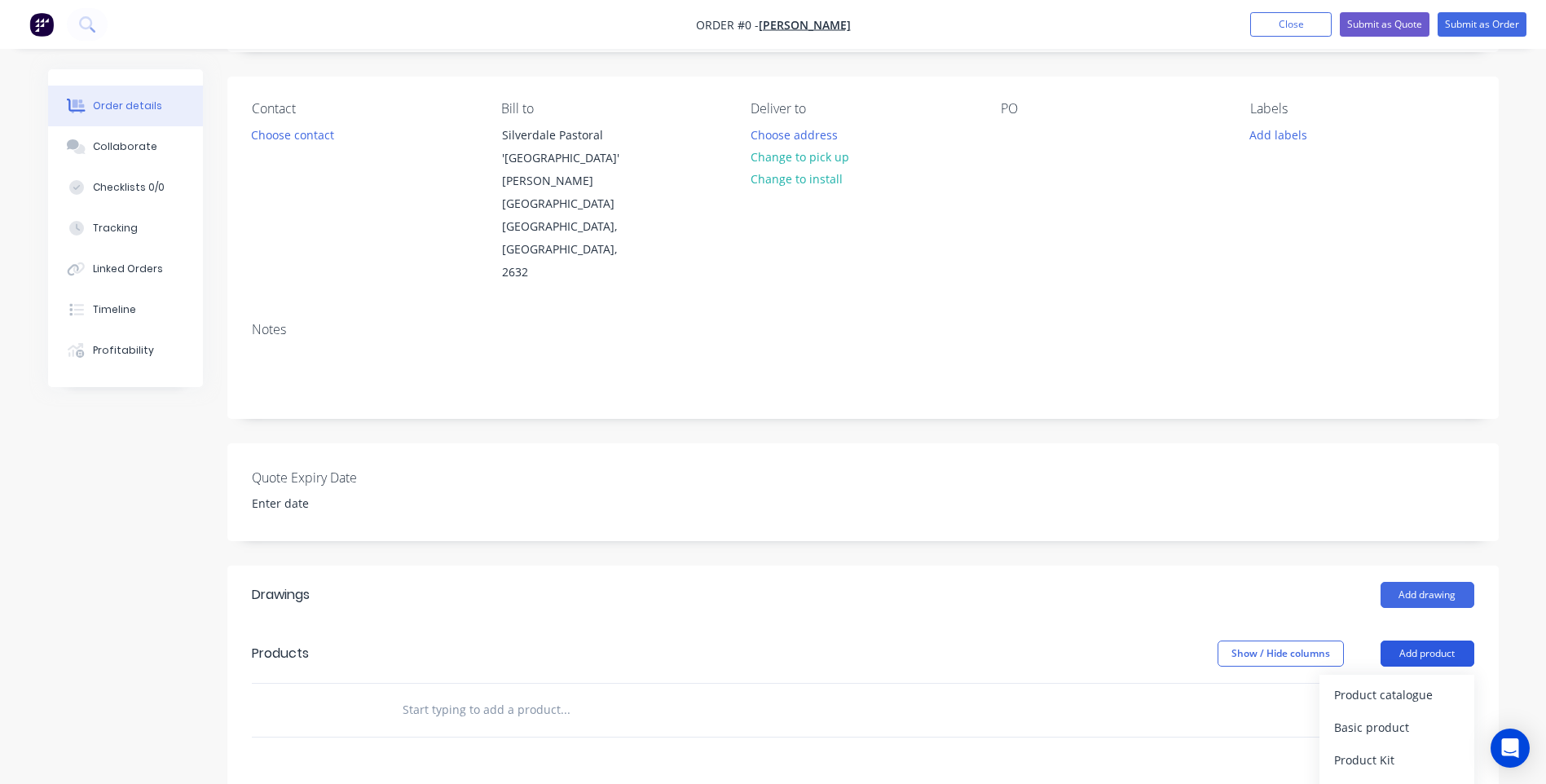
scroll to position [163, 0]
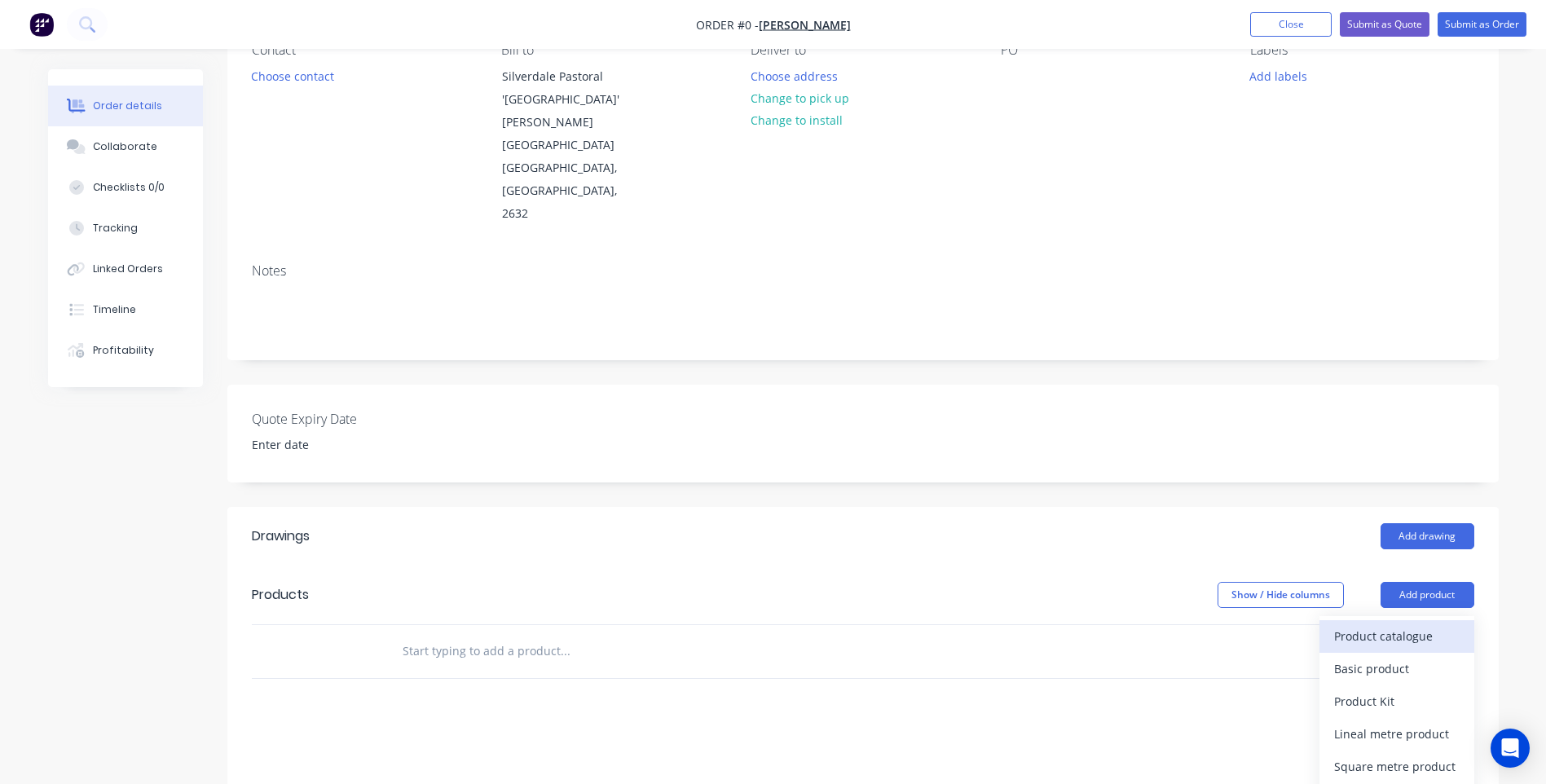
click at [1398, 624] on div "Product catalogue" at bounding box center [1396, 635] width 125 height 24
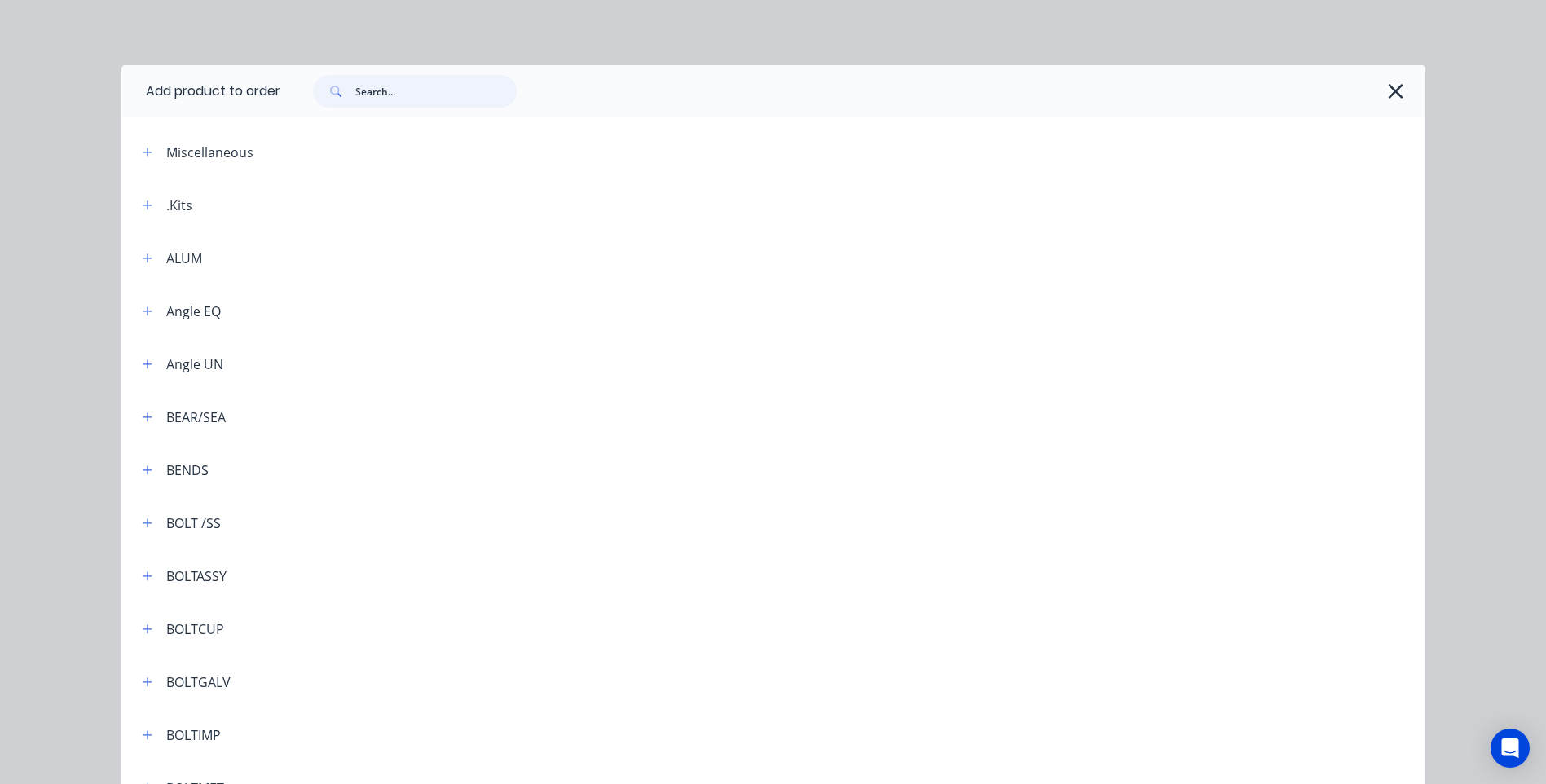
click at [355, 88] on input "text" at bounding box center [436, 91] width 161 height 33
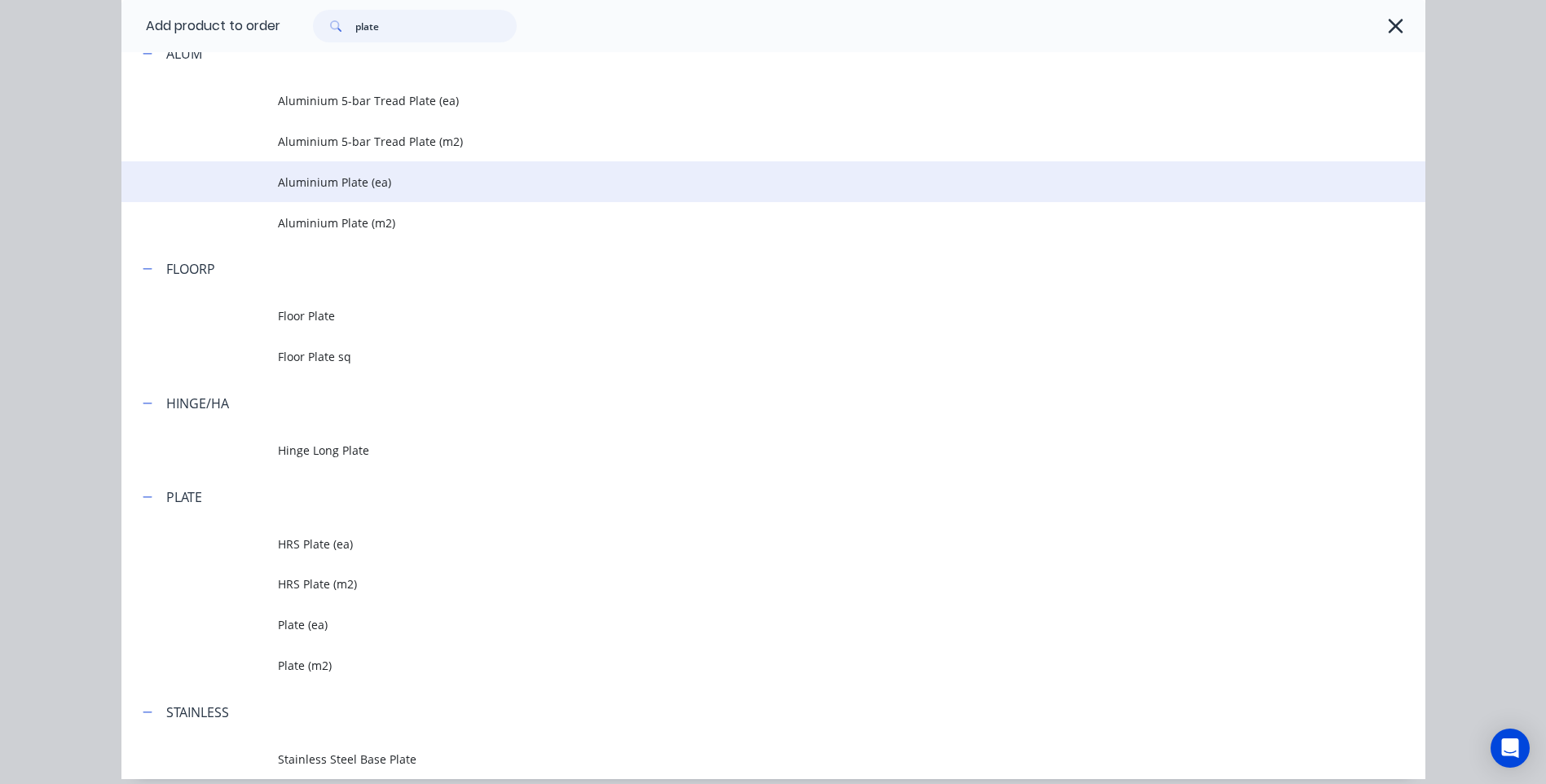
scroll to position [311, 0]
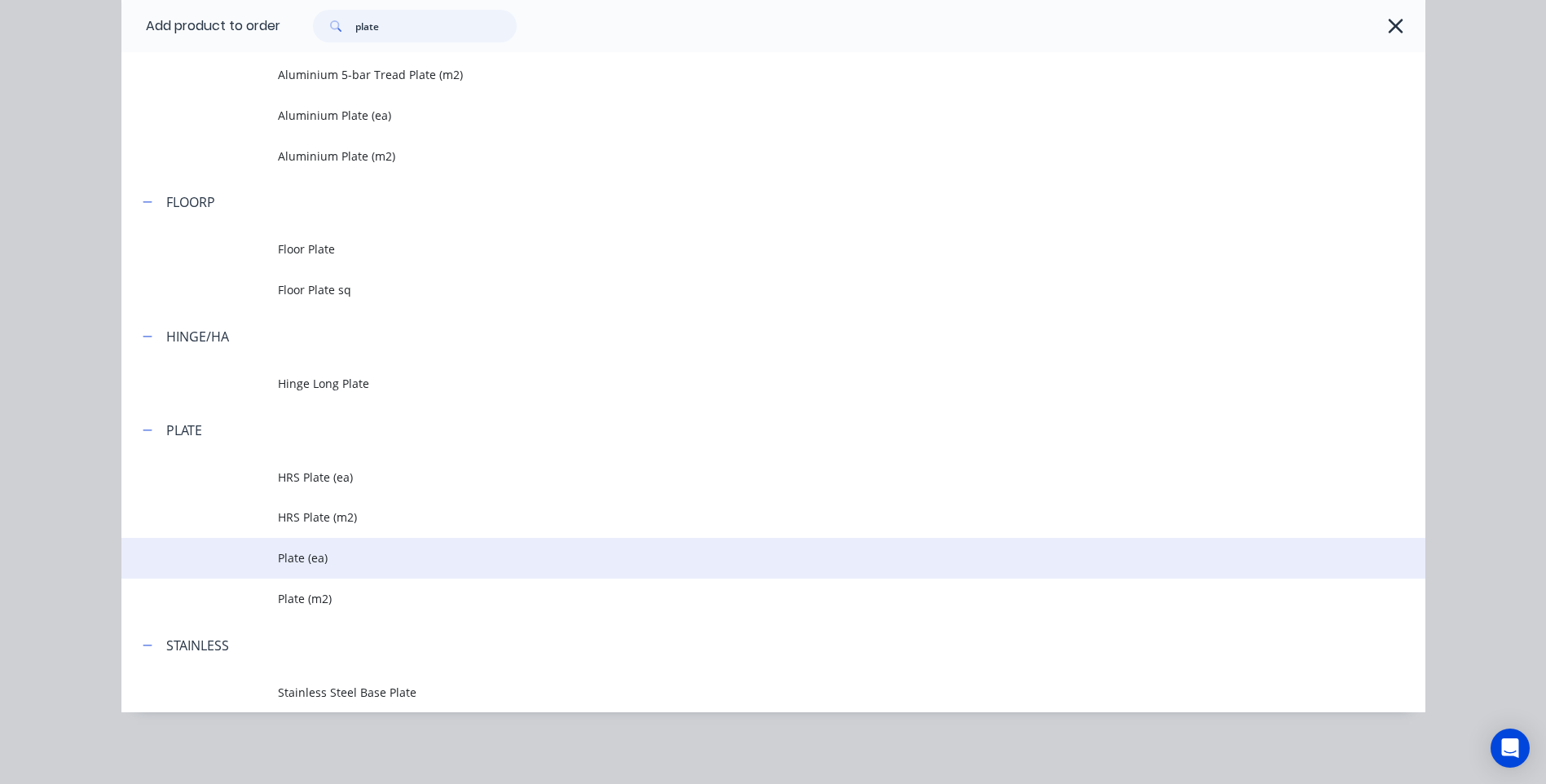
type input "plate"
click at [292, 557] on span "Plate (ea)" at bounding box center [737, 558] width 918 height 17
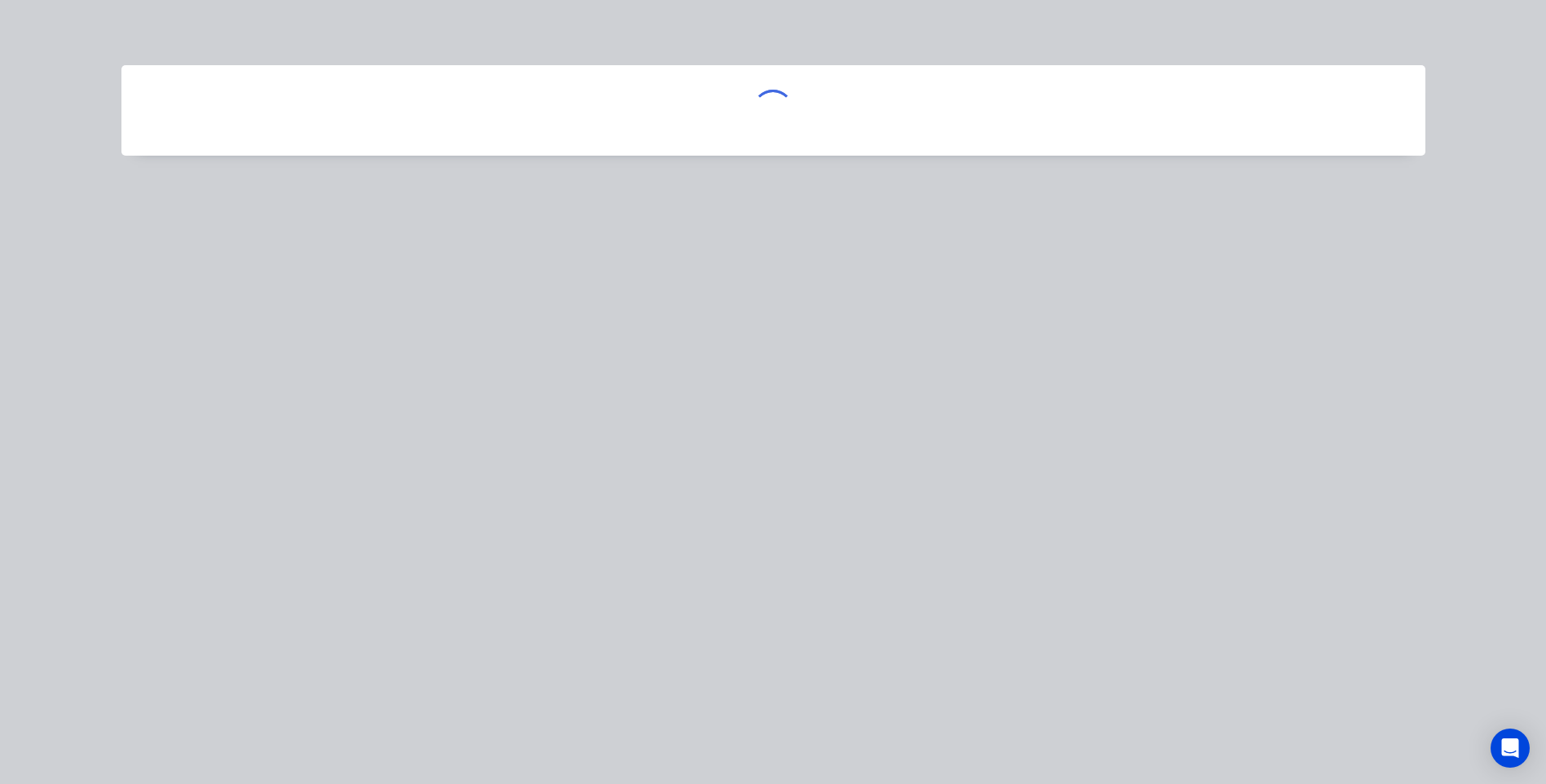
scroll to position [0, 0]
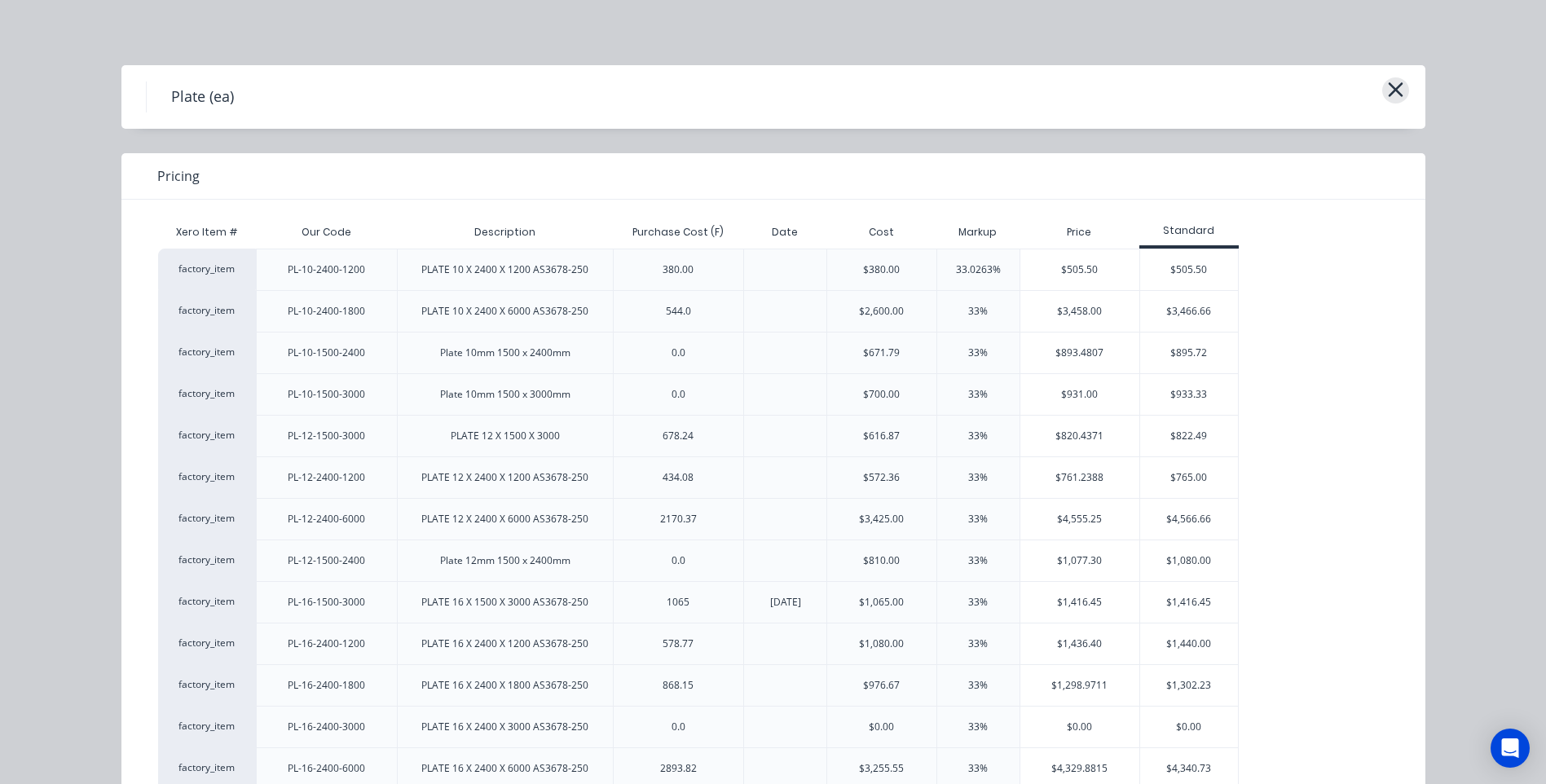
click at [1389, 88] on icon "button" at bounding box center [1396, 90] width 15 height 15
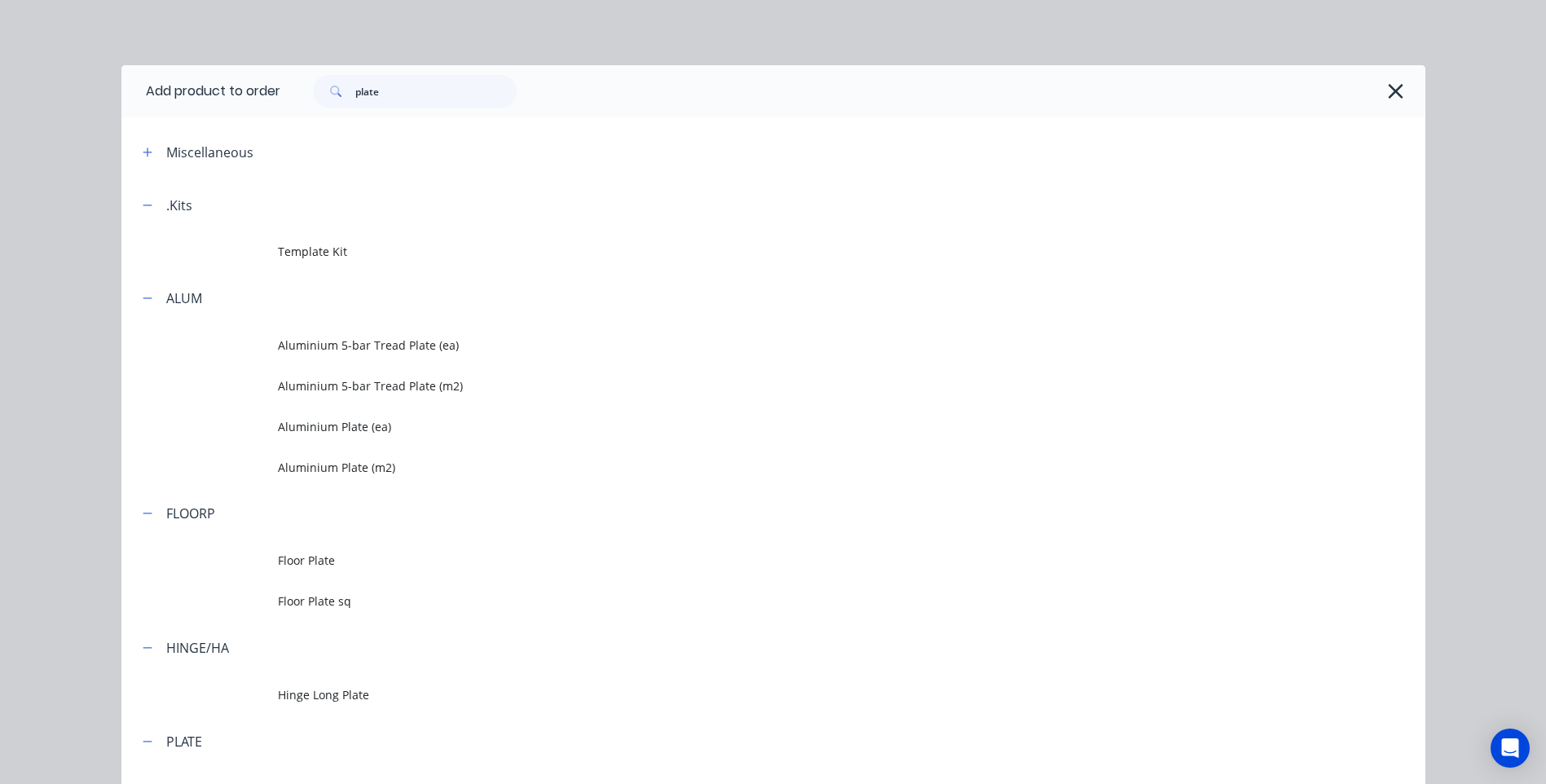
scroll to position [311, 0]
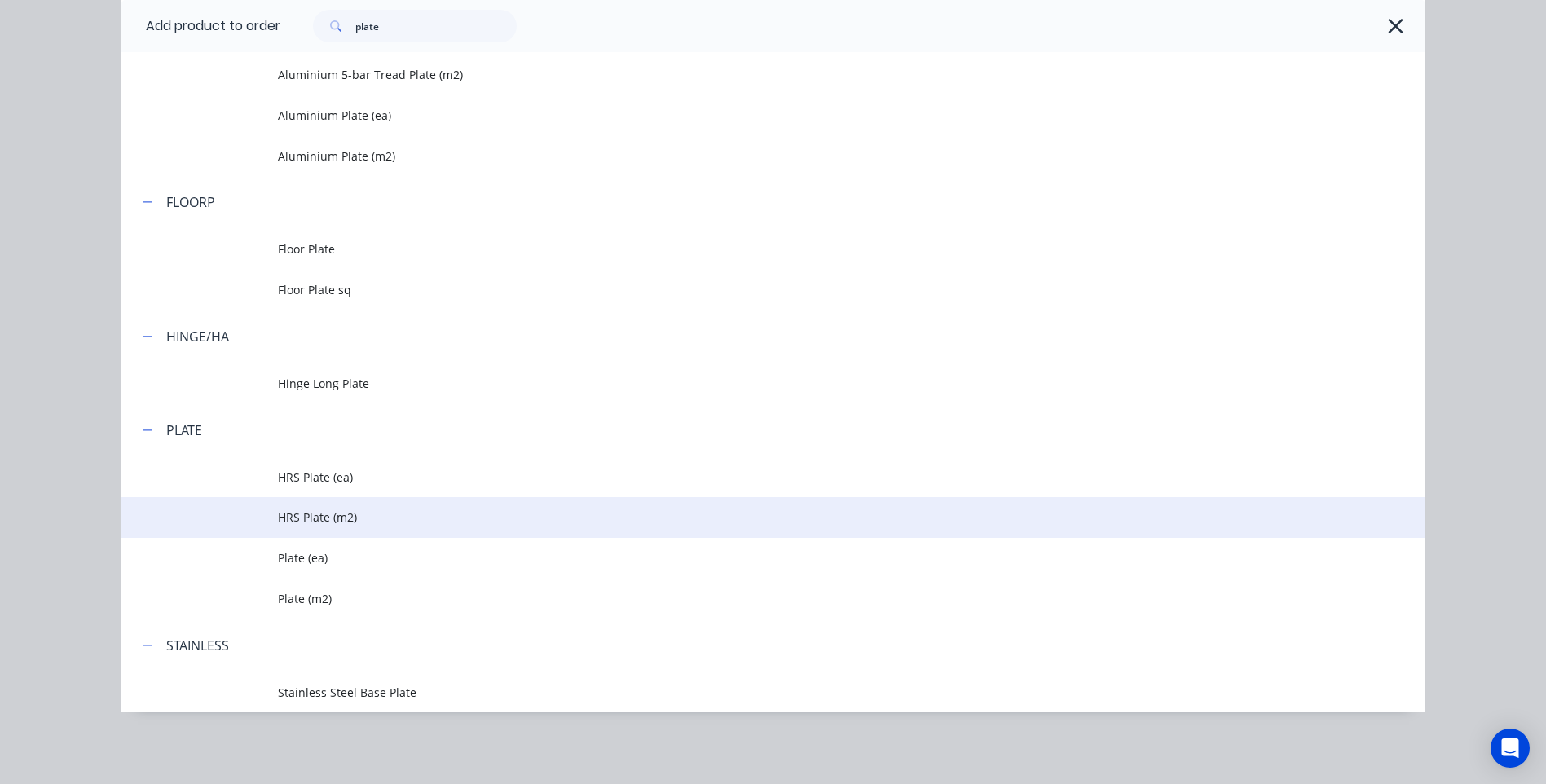
click at [304, 514] on span "HRS Plate (m2)" at bounding box center [737, 517] width 918 height 17
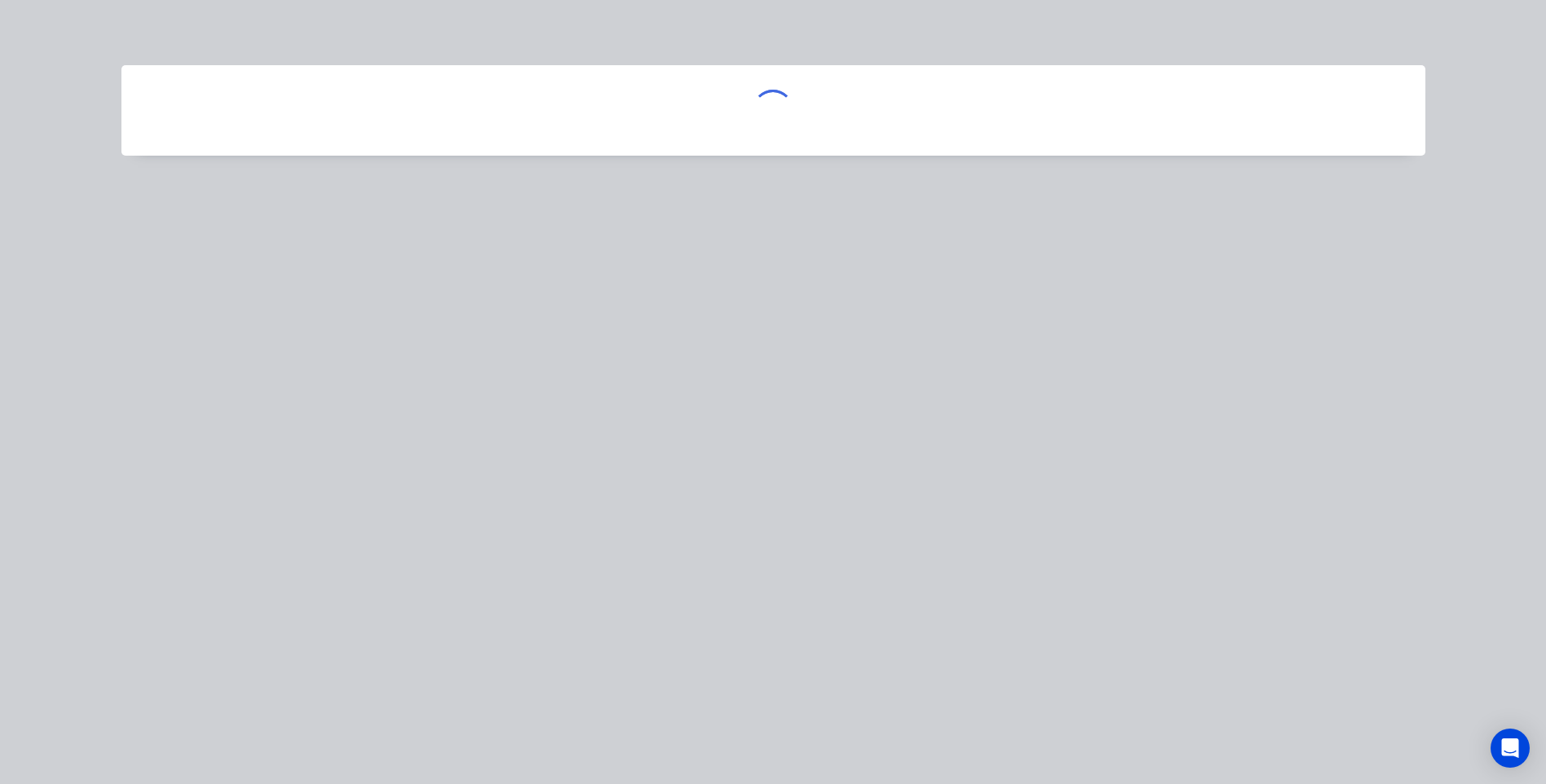
scroll to position [0, 0]
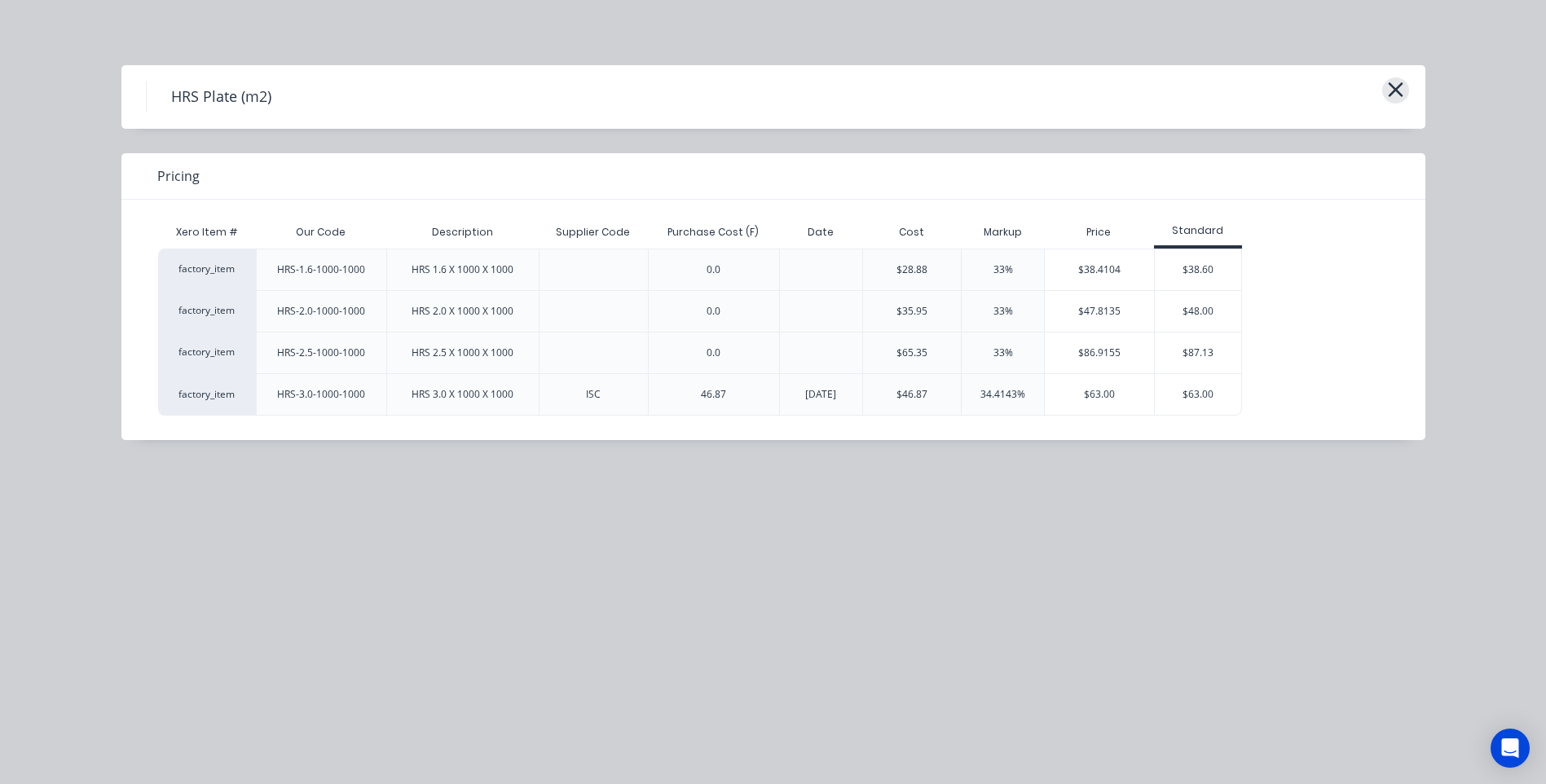
click at [1398, 89] on icon "button" at bounding box center [1396, 90] width 15 height 15
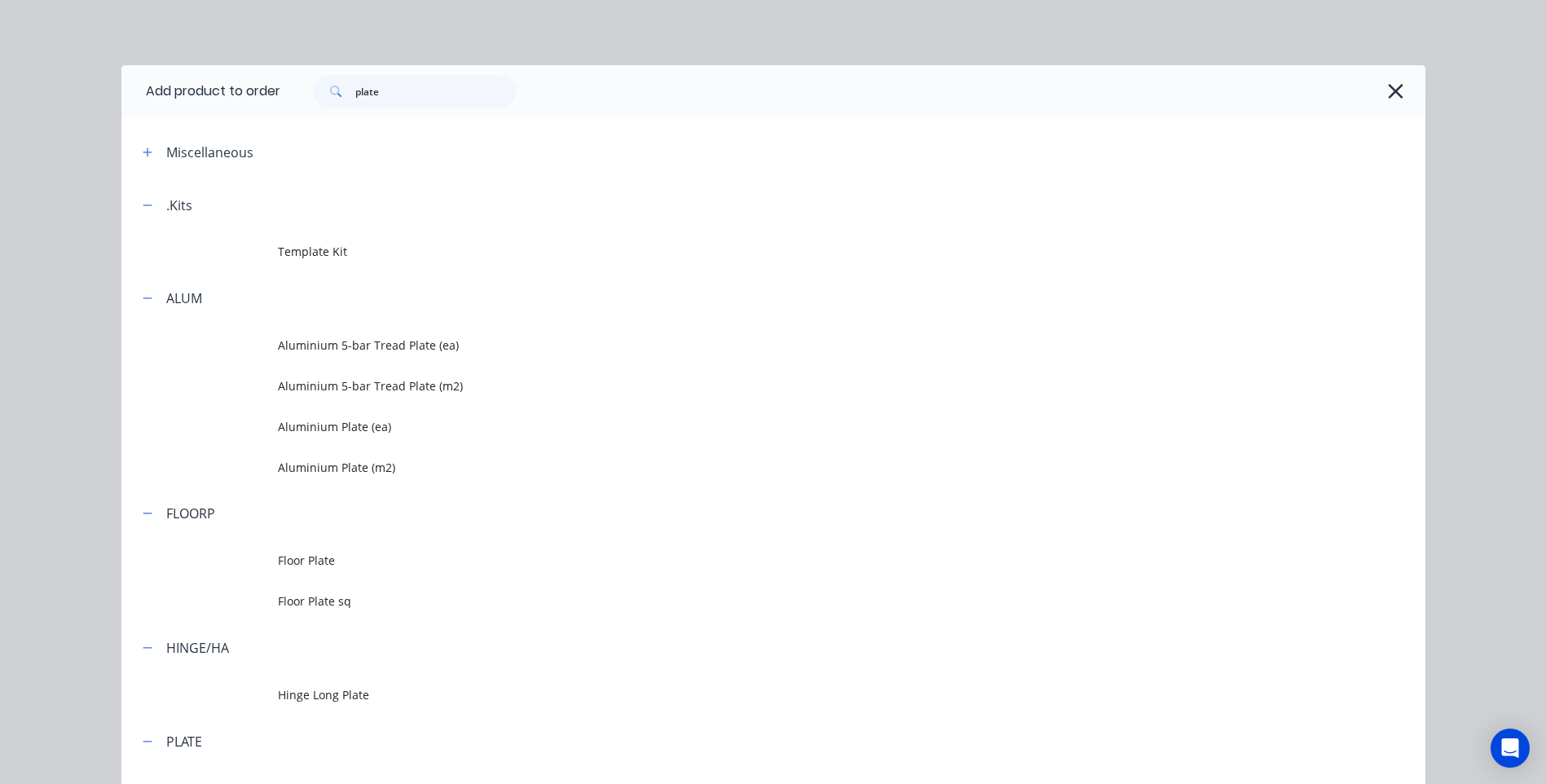
scroll to position [311, 0]
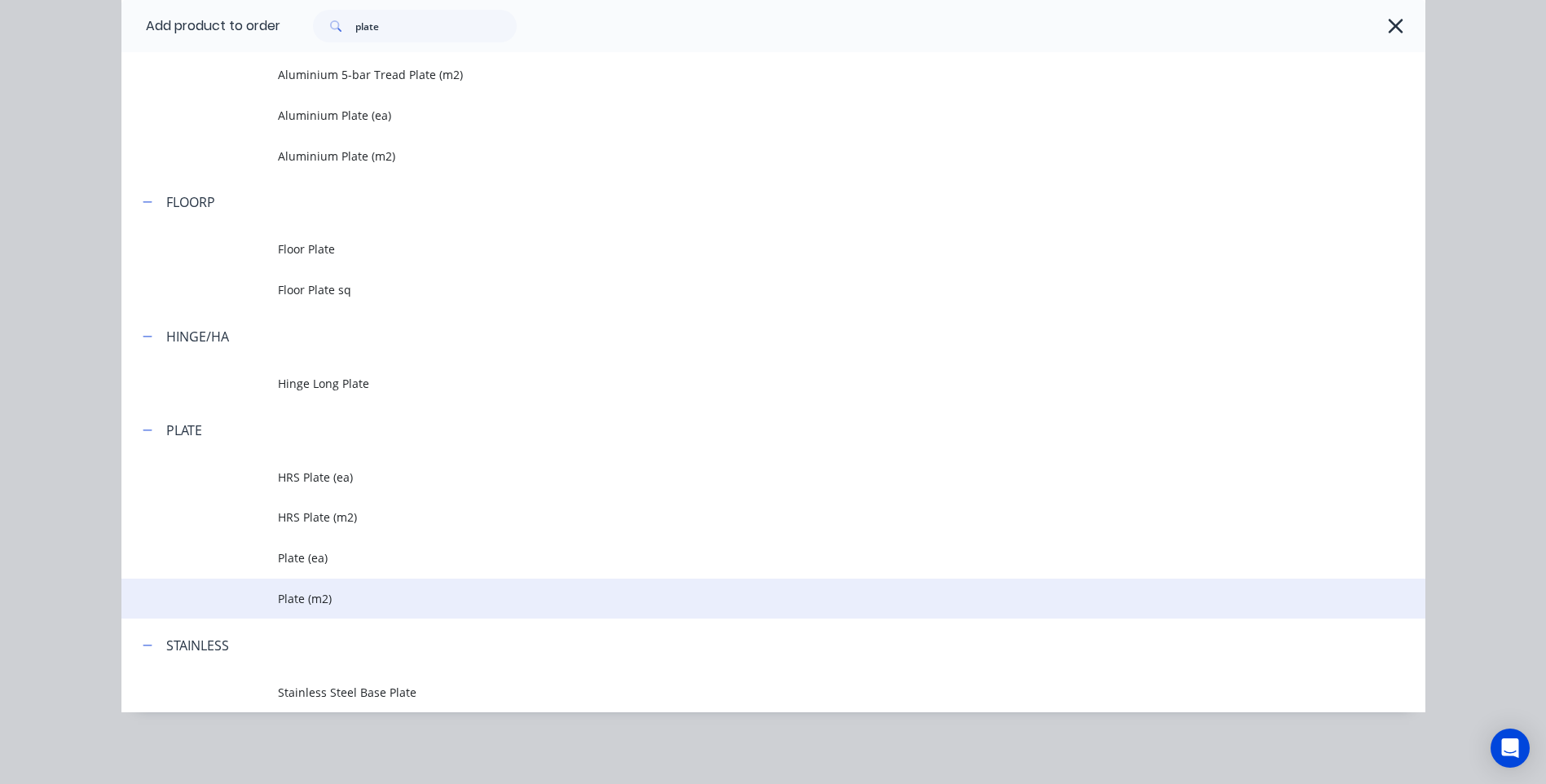
click at [292, 596] on span "Plate (m2)" at bounding box center [737, 598] width 918 height 17
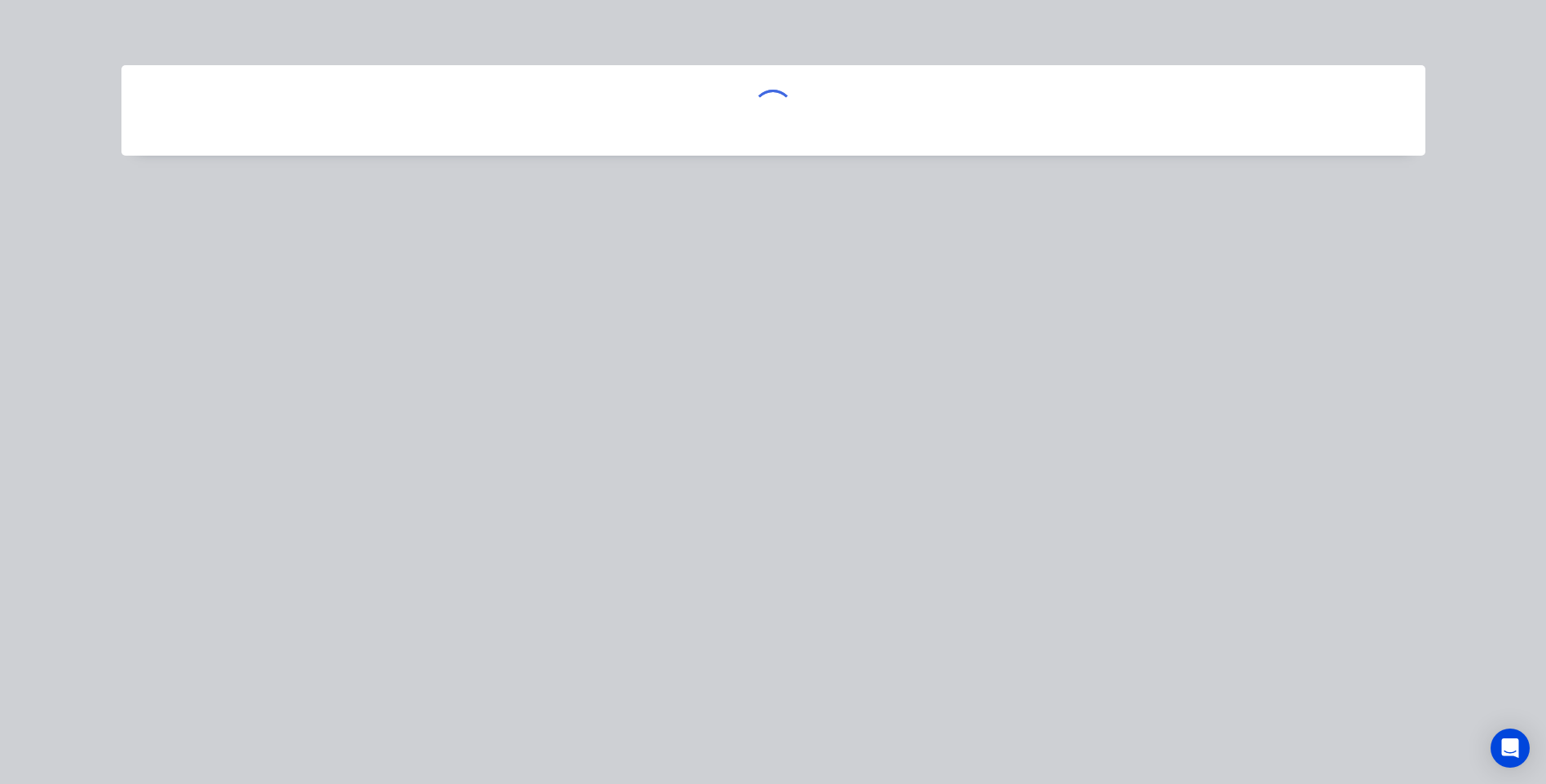
scroll to position [0, 0]
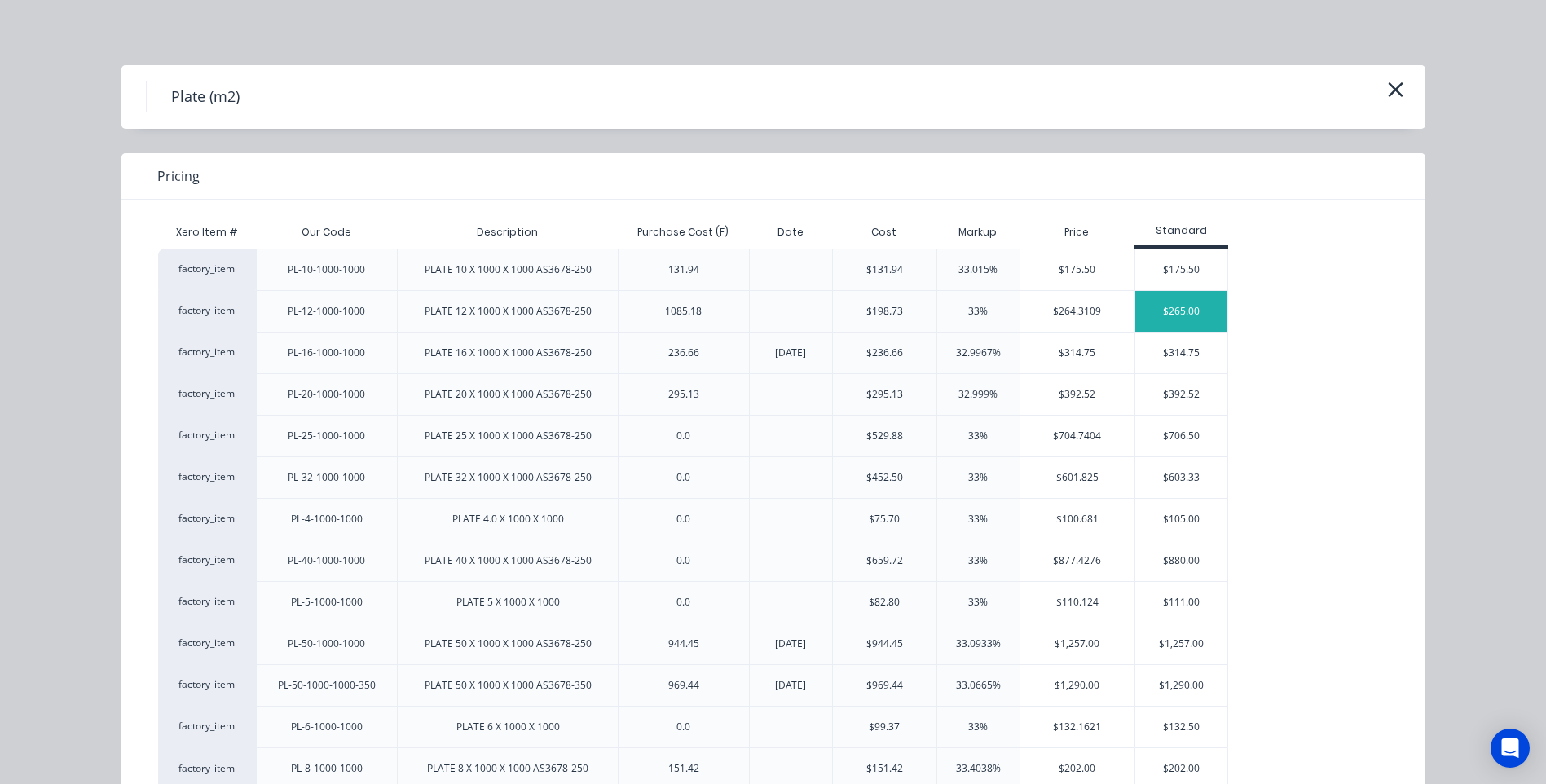
click at [1179, 305] on div "$265.00" at bounding box center [1182, 311] width 92 height 41
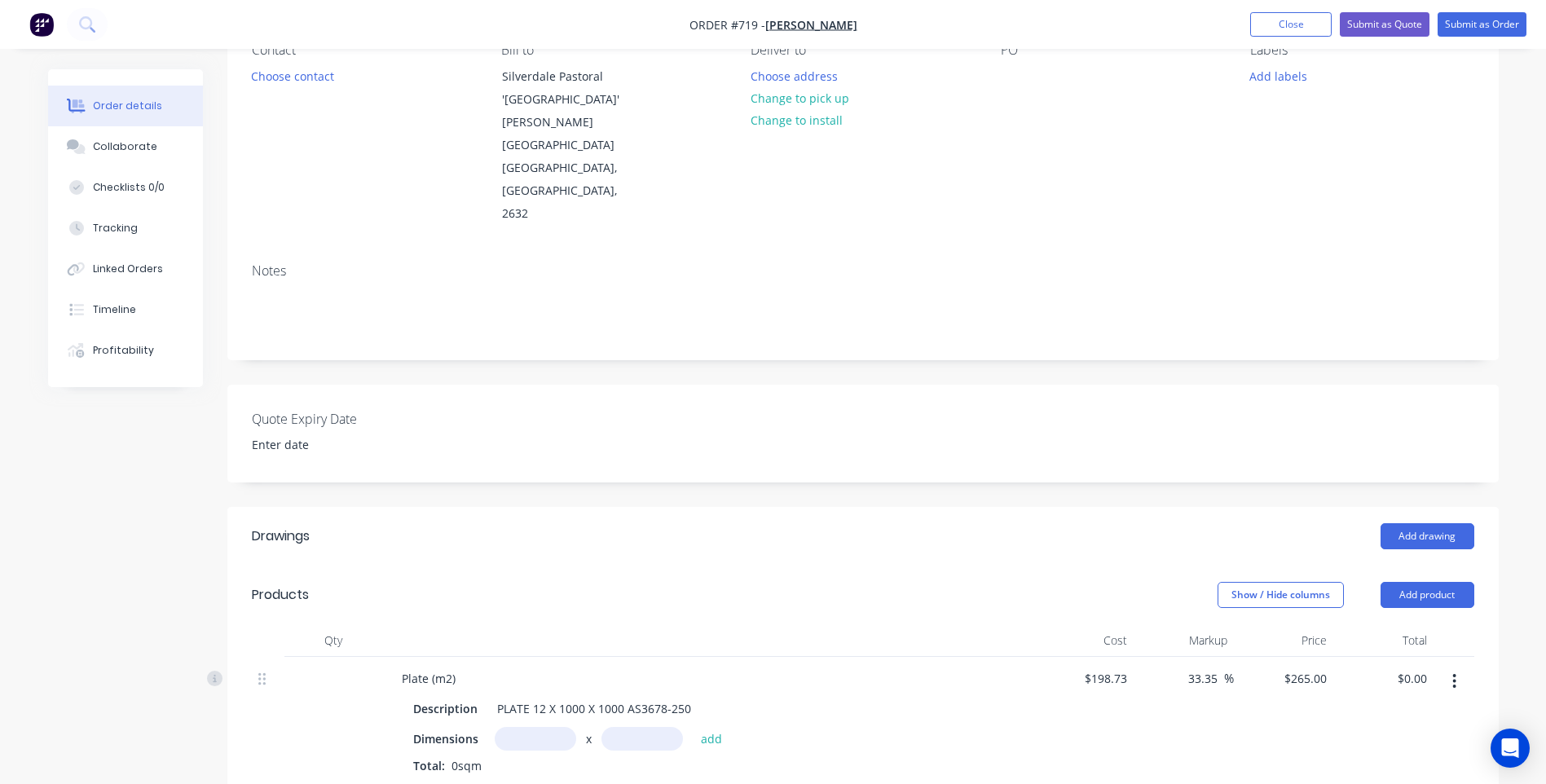
click at [524, 727] on input "text" at bounding box center [535, 738] width 81 height 24
type input "600m"
type input "6"
type input "0.6m"
drag, startPoint x: 550, startPoint y: 666, endPoint x: 472, endPoint y: 667, distance: 78.0
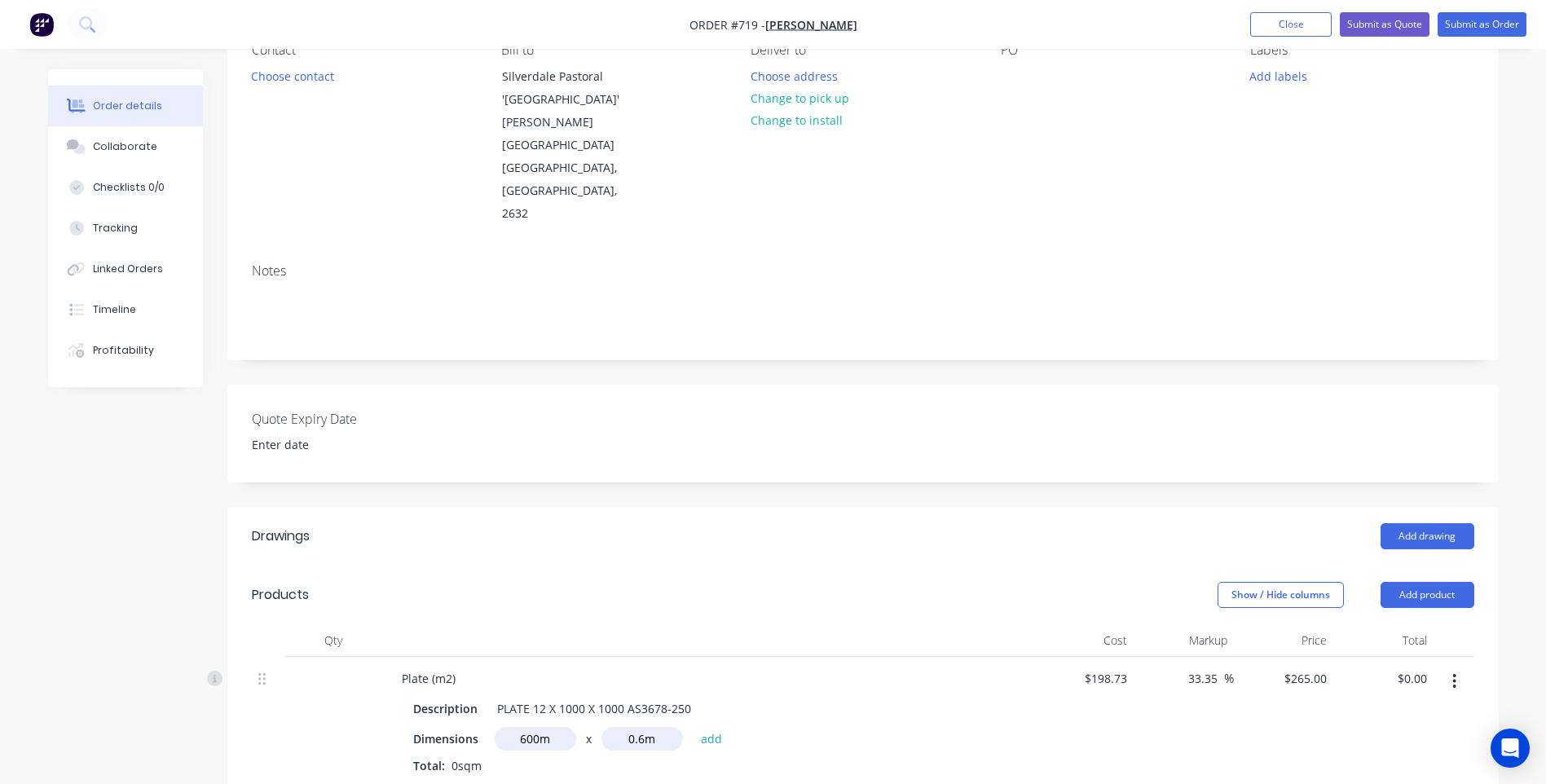
click at [472, 727] on div "Dimensions 600m x 0.6m add" at bounding box center [708, 738] width 590 height 24
type input ".600"
click at [693, 727] on button "add" at bounding box center [712, 737] width 39 height 22
type input "$95.40"
click at [642, 757] on div "0.6m x 0.6m Total: 0.36sqm" at bounding box center [708, 778] width 590 height 44
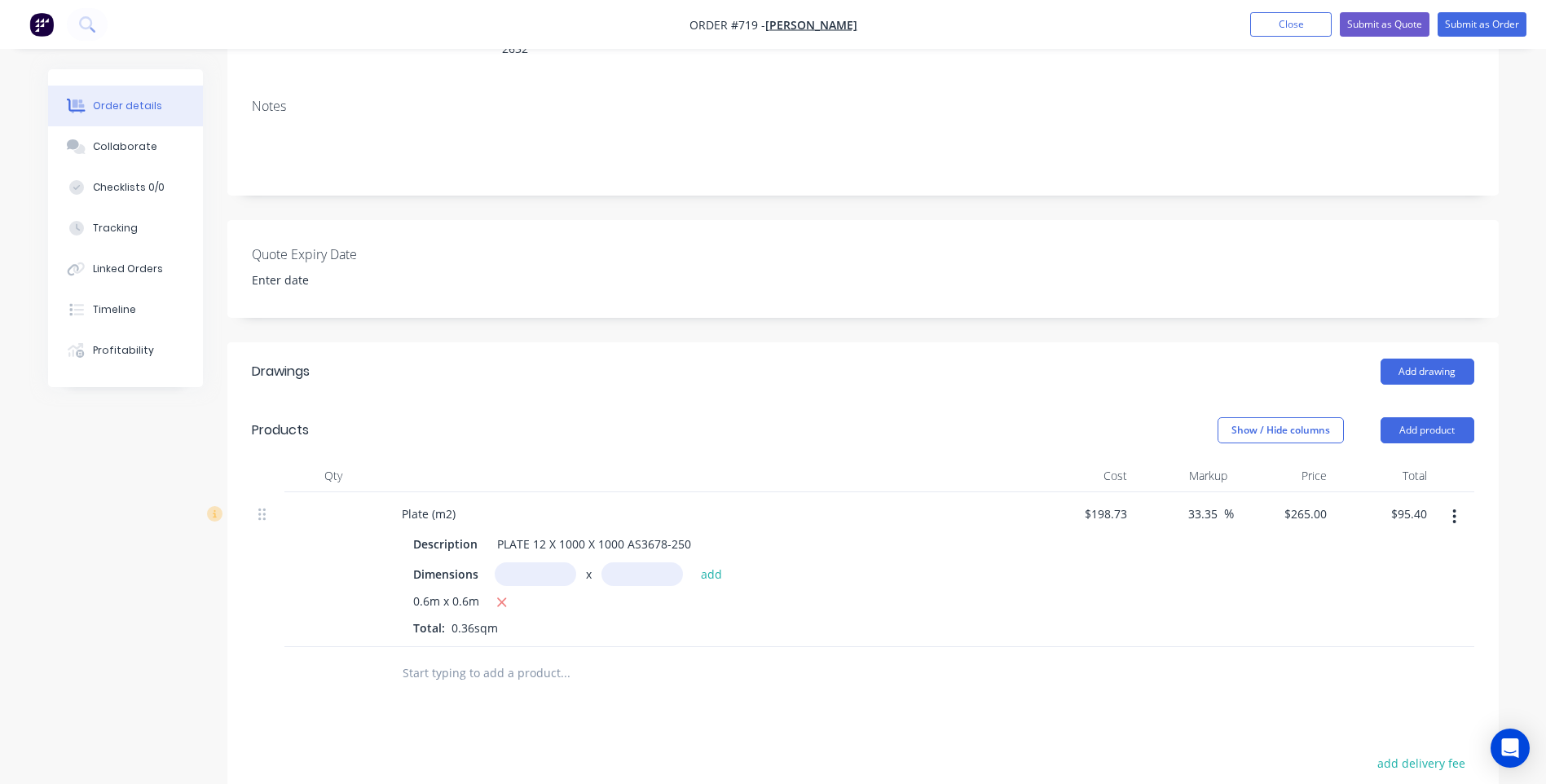
scroll to position [326, 0]
click at [1427, 418] on button "Add product" at bounding box center [1427, 432] width 93 height 26
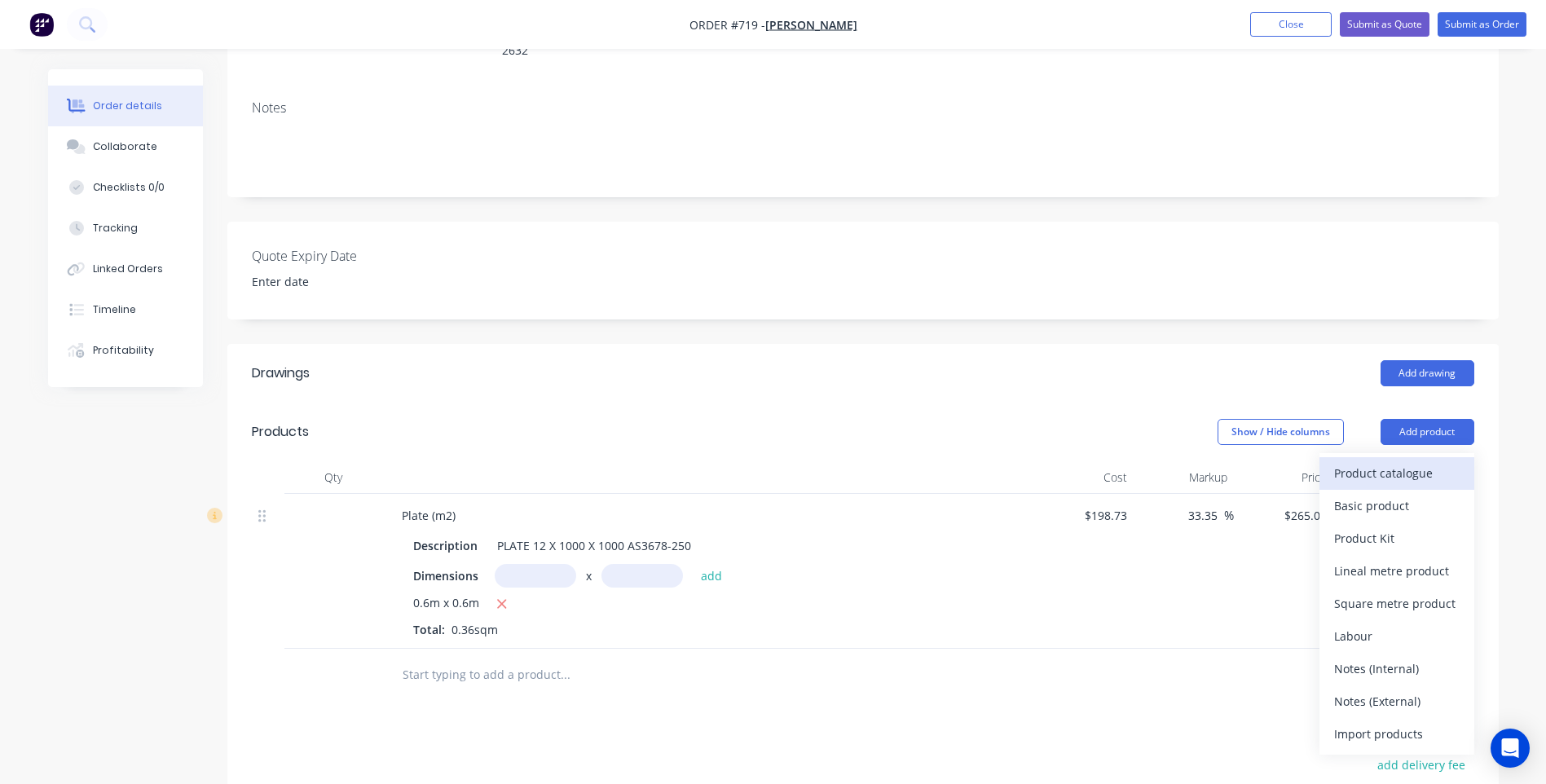
click at [1370, 461] on div "Product catalogue" at bounding box center [1396, 472] width 125 height 24
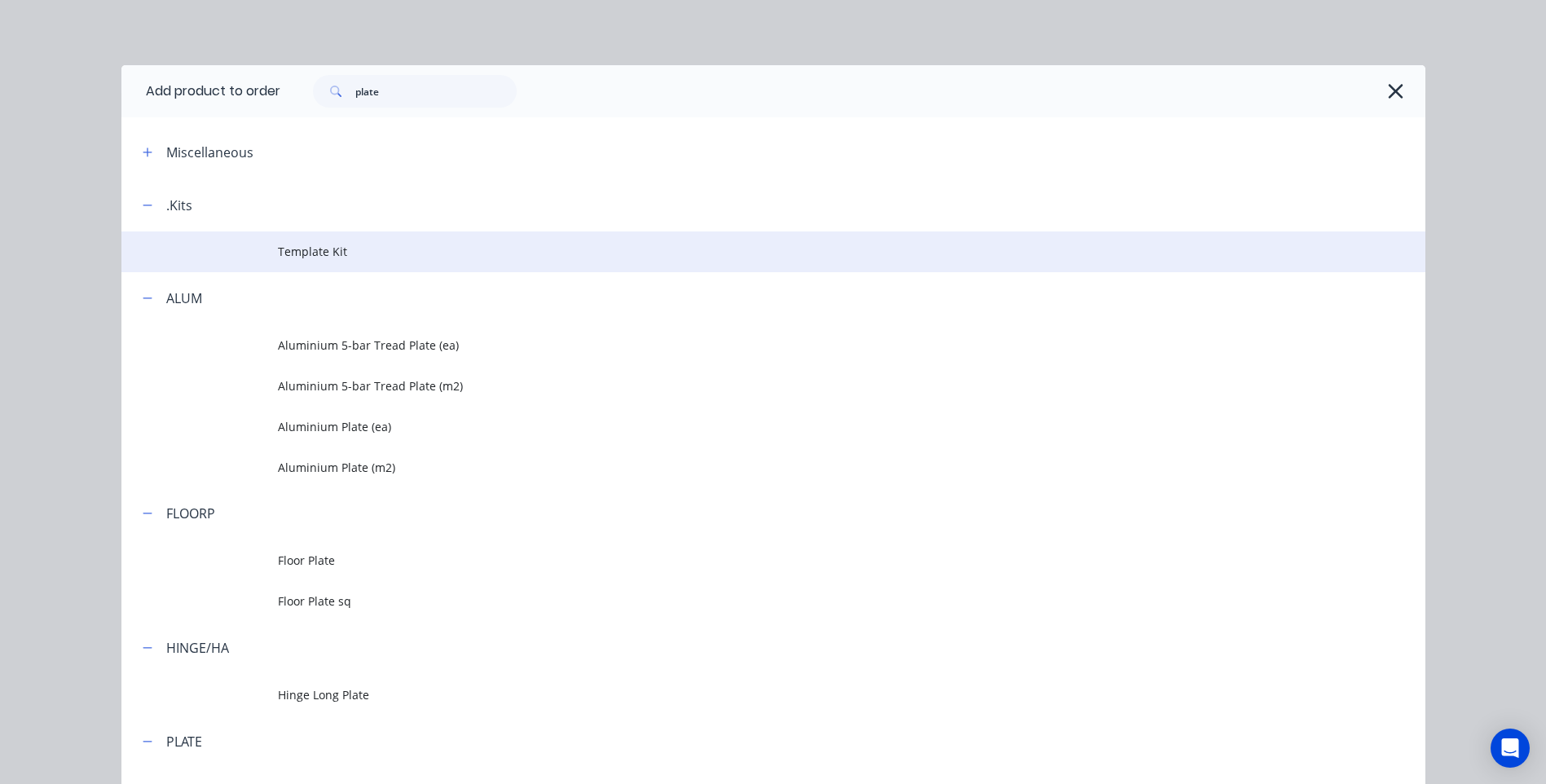
click at [315, 244] on span "Template Kit" at bounding box center [737, 252] width 918 height 17
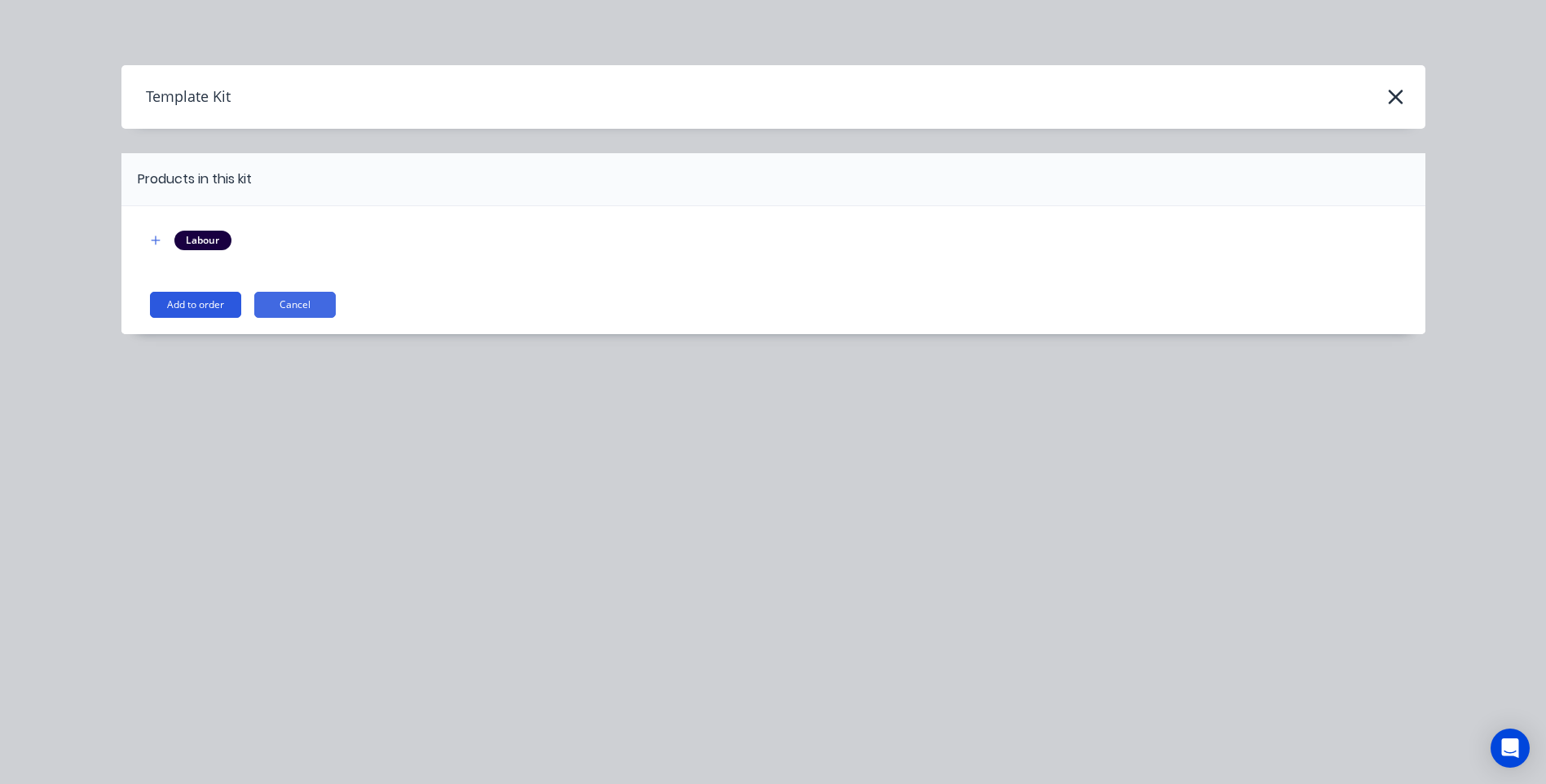
click at [191, 301] on button "Add to order" at bounding box center [195, 305] width 91 height 26
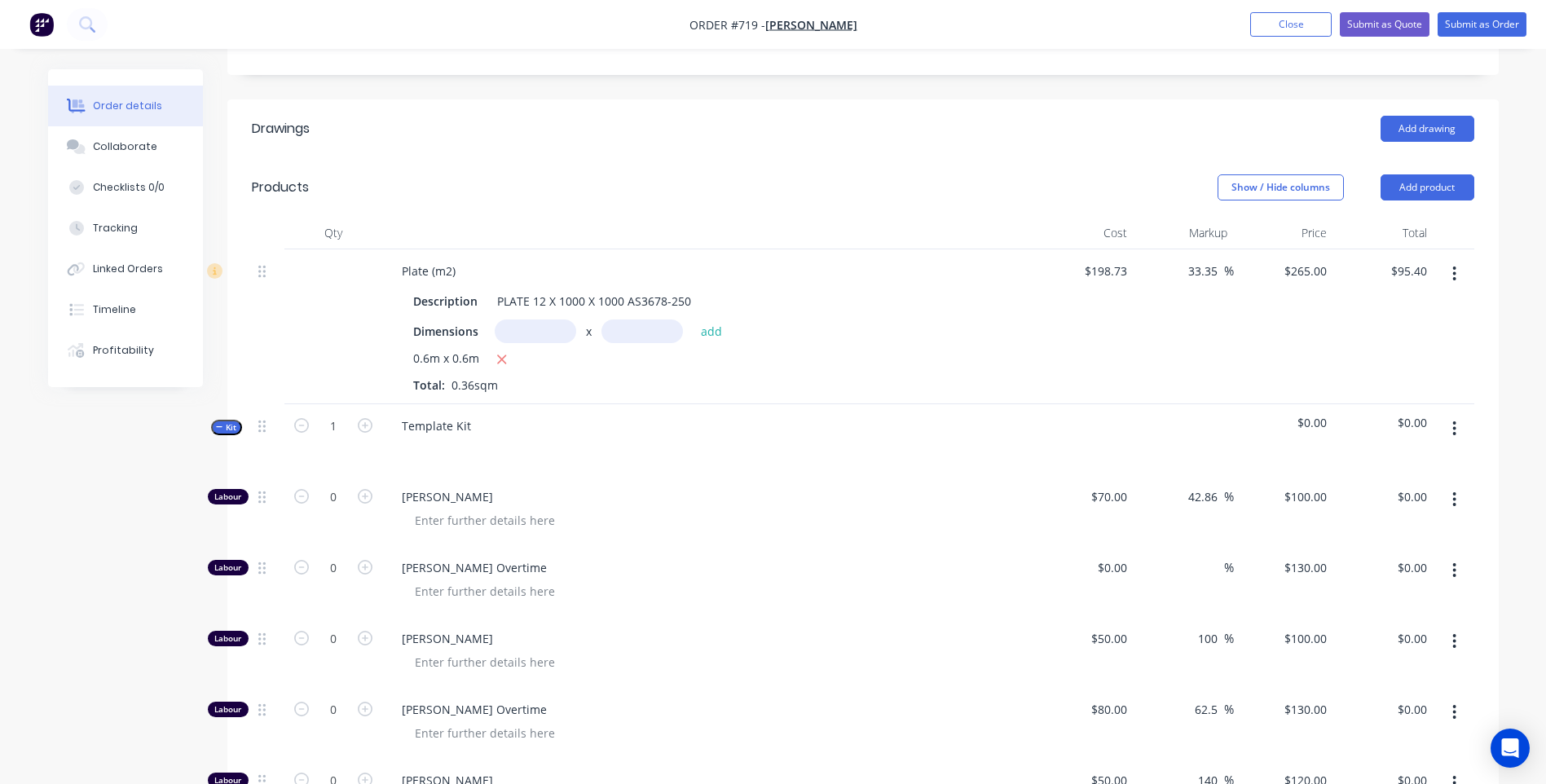
scroll to position [489, 0]
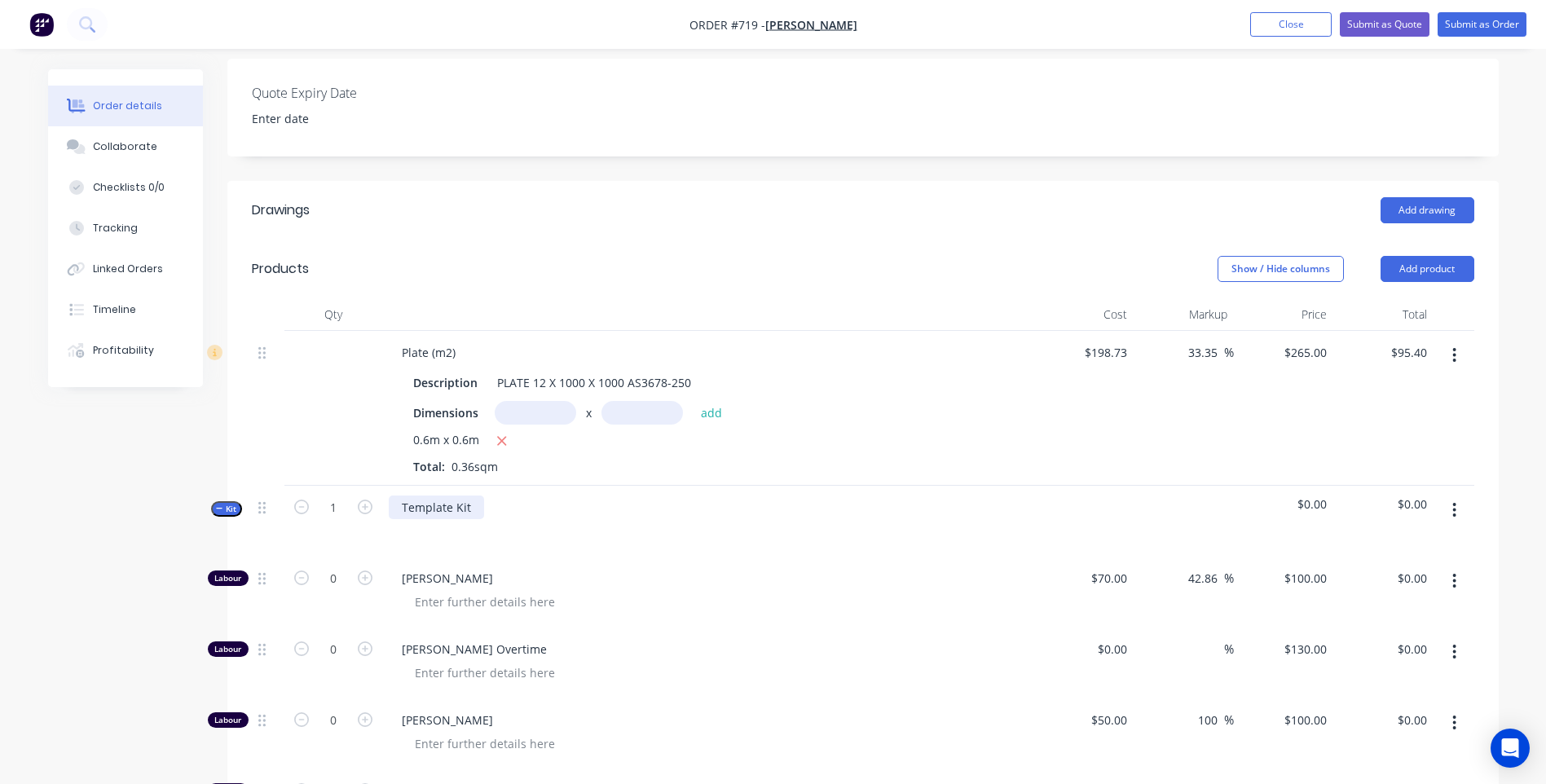
click at [468, 496] on div "Template Kit" at bounding box center [436, 507] width 95 height 24
drag, startPoint x: 468, startPoint y: 440, endPoint x: 377, endPoint y: 444, distance: 91.1
click at [377, 485] on div "Kit 1 Template Kit $0.00 $0.00" at bounding box center [863, 520] width 1223 height 71
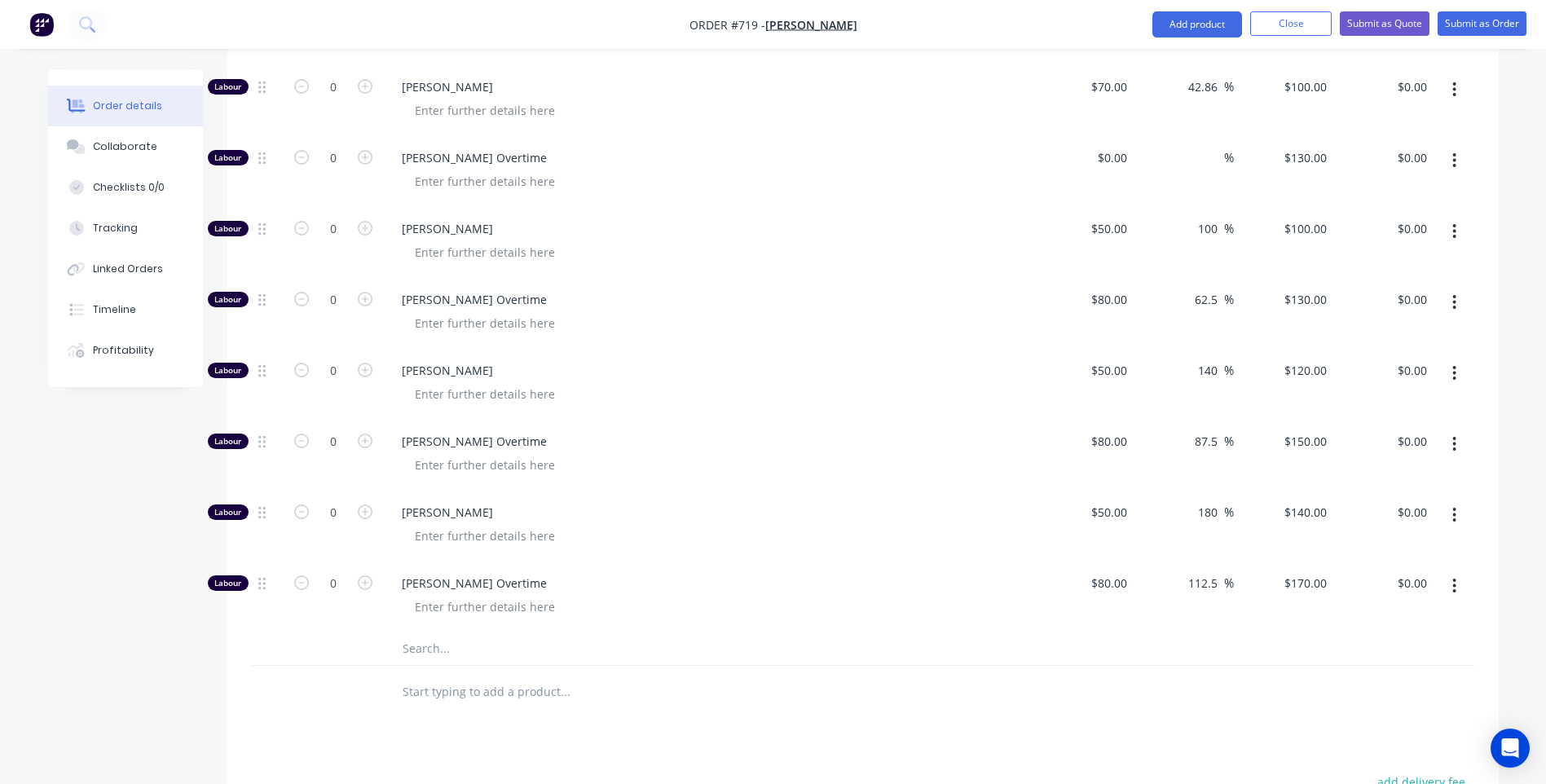
scroll to position [1059, 0]
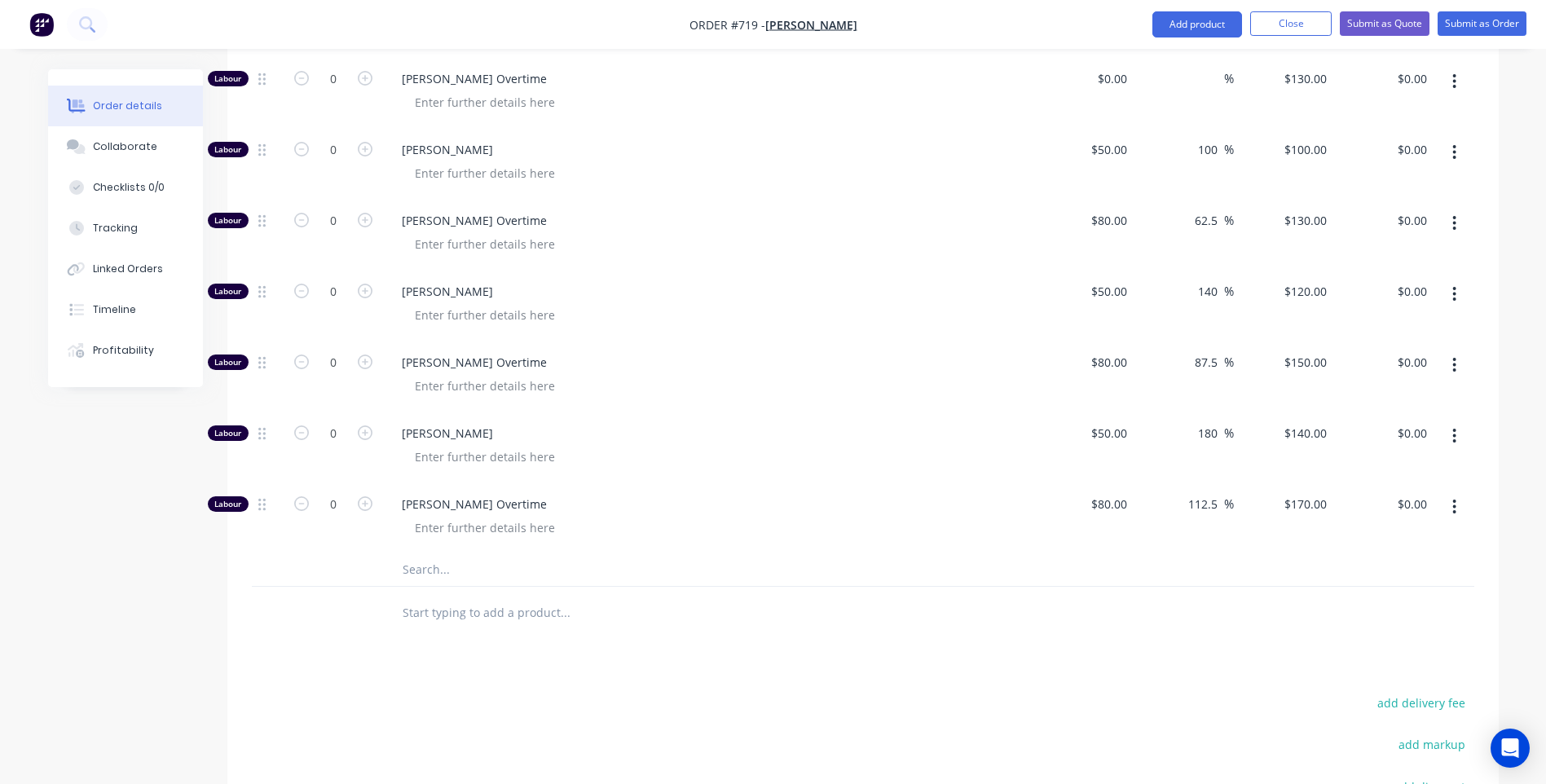
click at [551, 611] on div "Drawings Add drawing Products Show / Hide columns Add product Qty Cost Markup P…" at bounding box center [863, 320] width 1272 height 1420
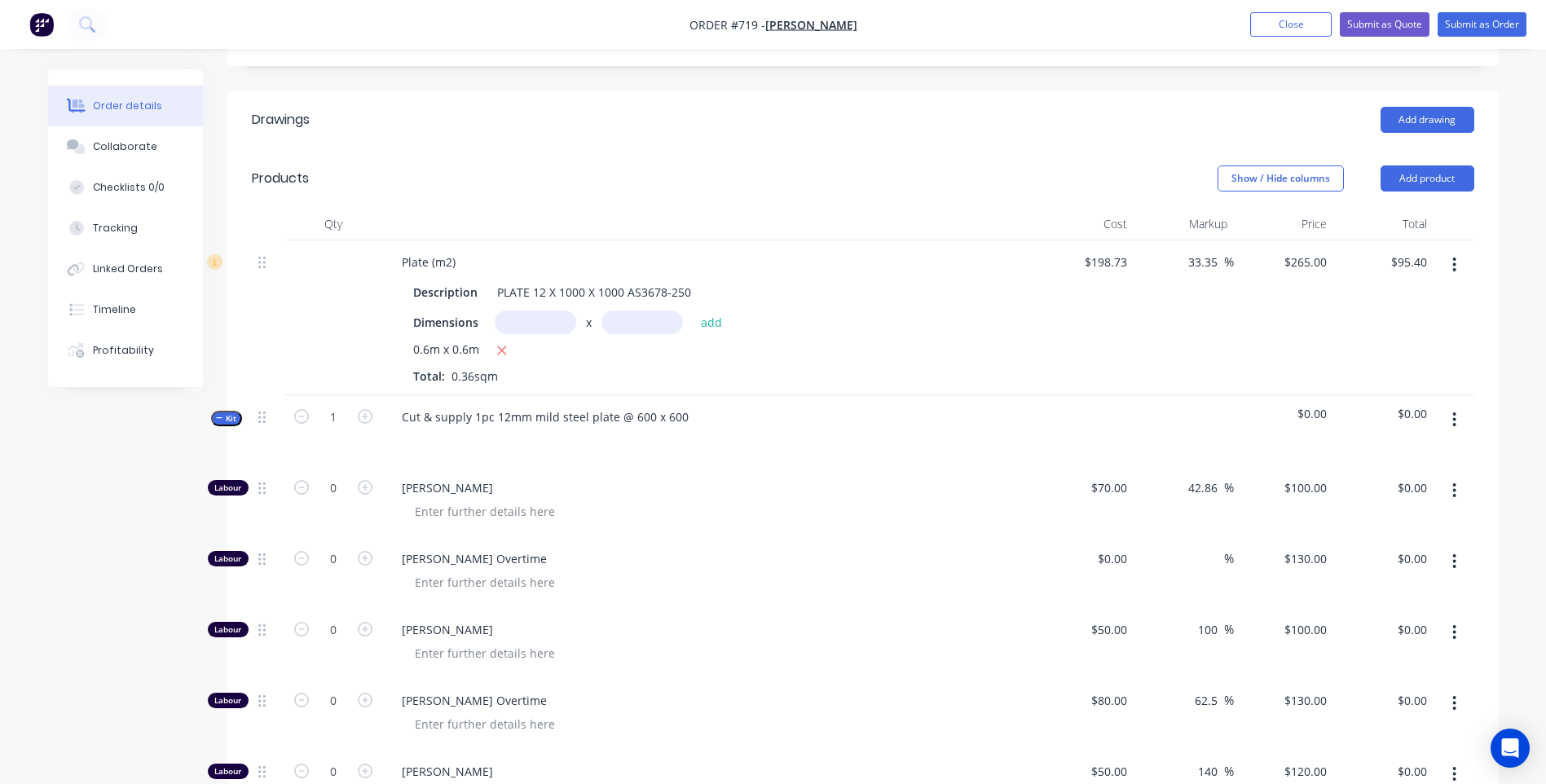
scroll to position [489, 0]
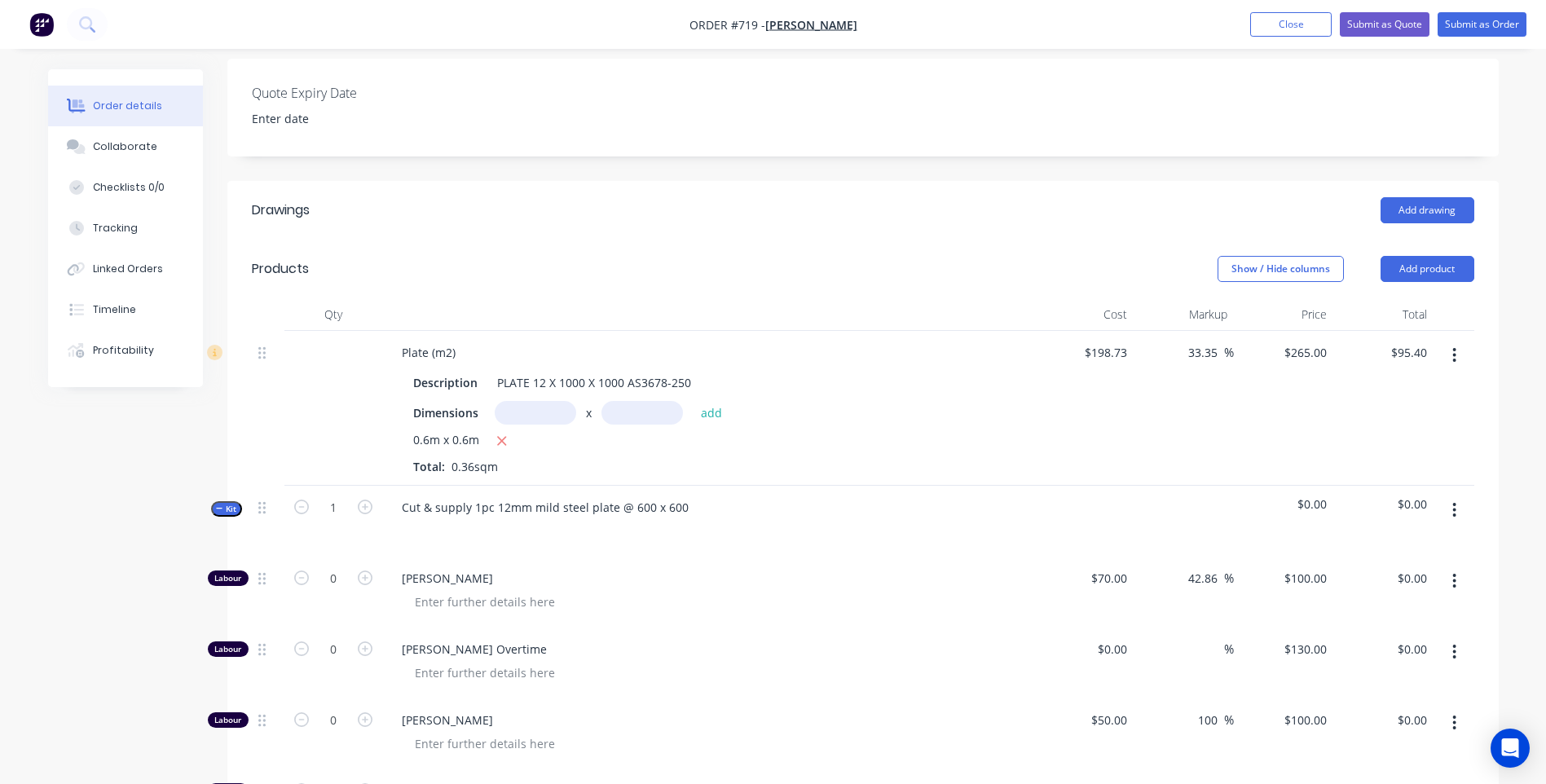
click at [1455, 346] on icon "button" at bounding box center [1455, 354] width 4 height 18
click at [1350, 484] on div "Delete" at bounding box center [1396, 496] width 125 height 24
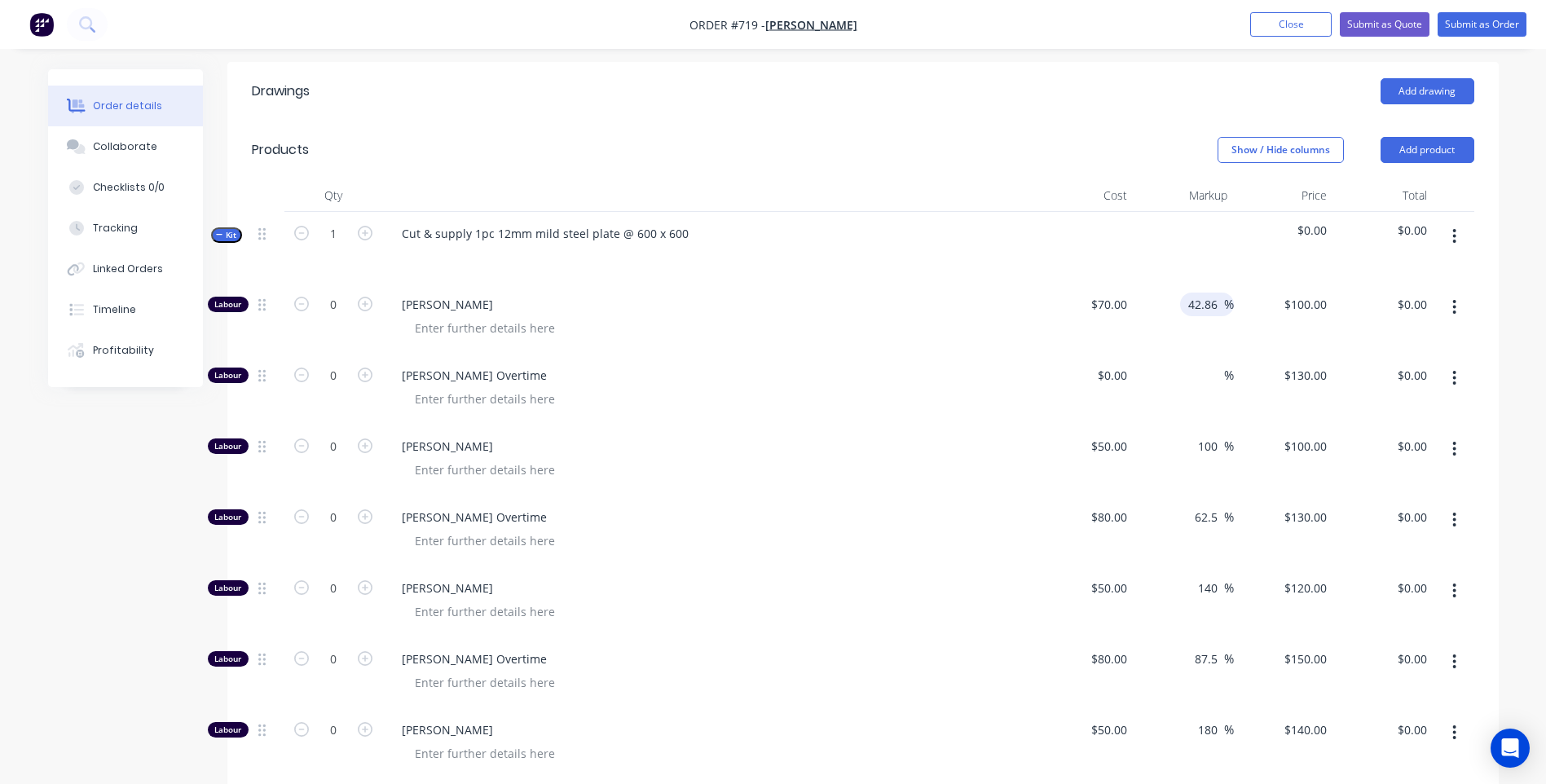
scroll to position [570, 0]
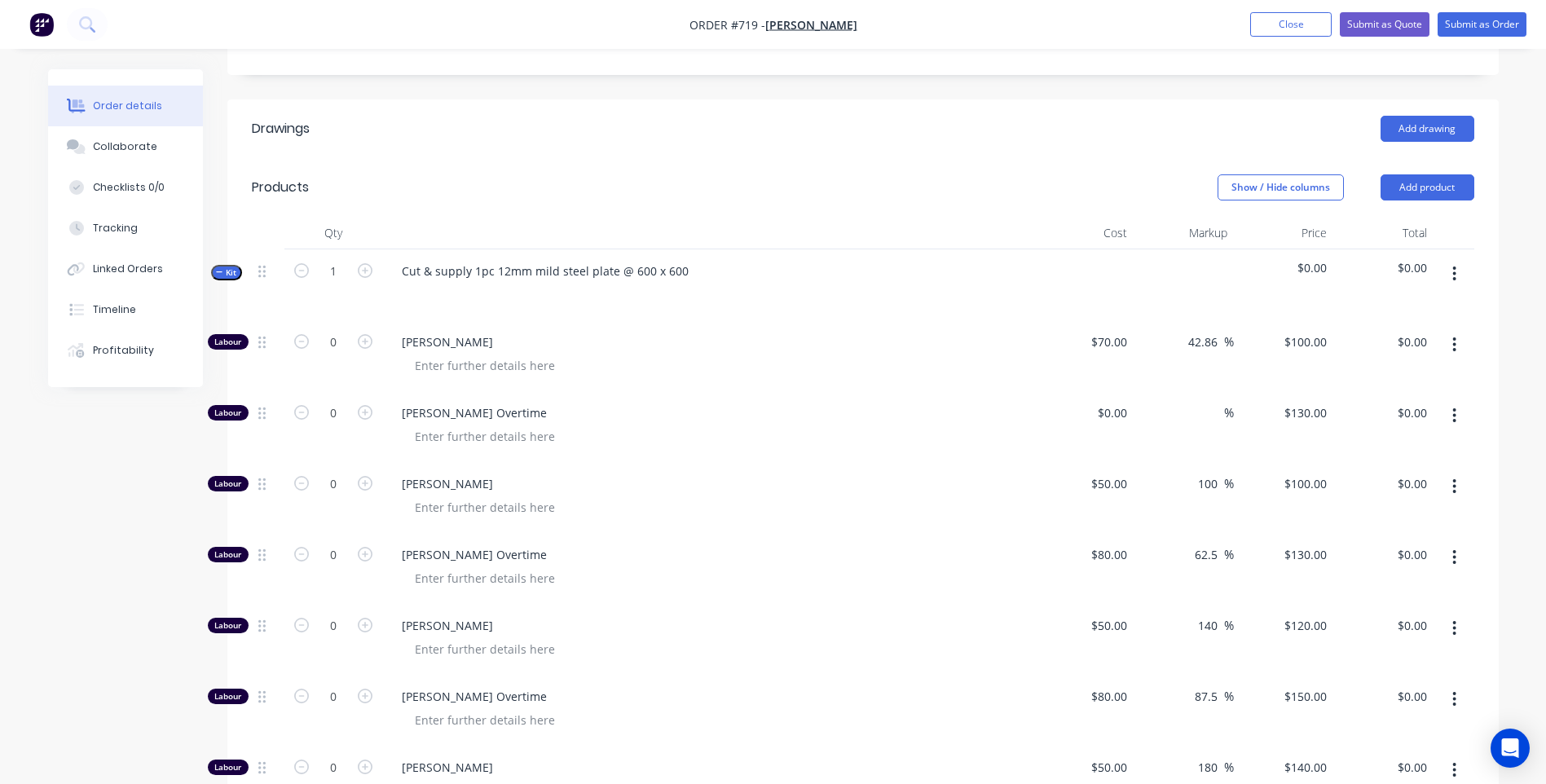
click at [1459, 259] on button "button" at bounding box center [1455, 273] width 39 height 29
click at [1372, 304] on div "Add product to kit" at bounding box center [1396, 316] width 125 height 24
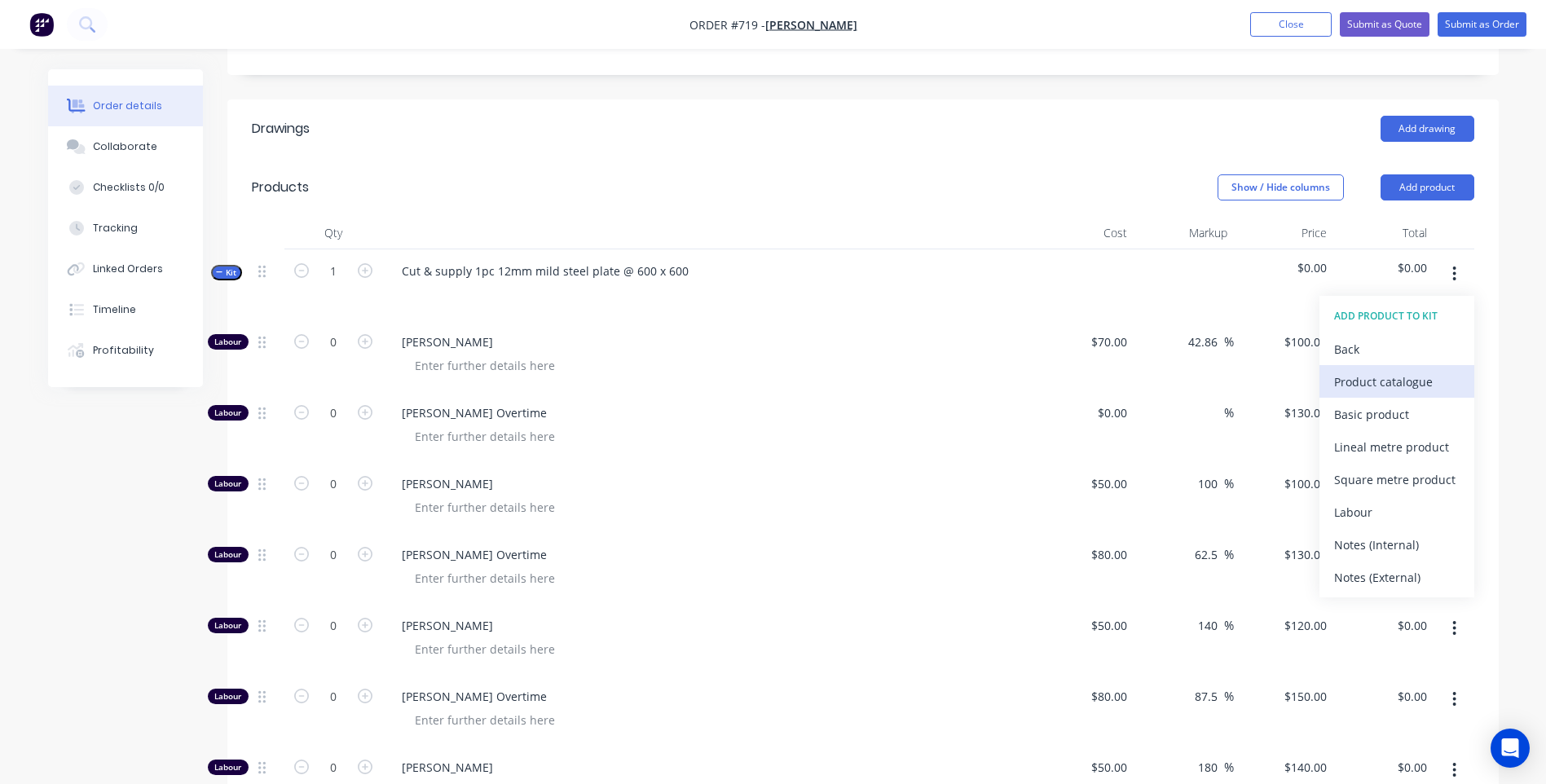
click at [1387, 370] on div "Product catalogue" at bounding box center [1396, 382] width 125 height 24
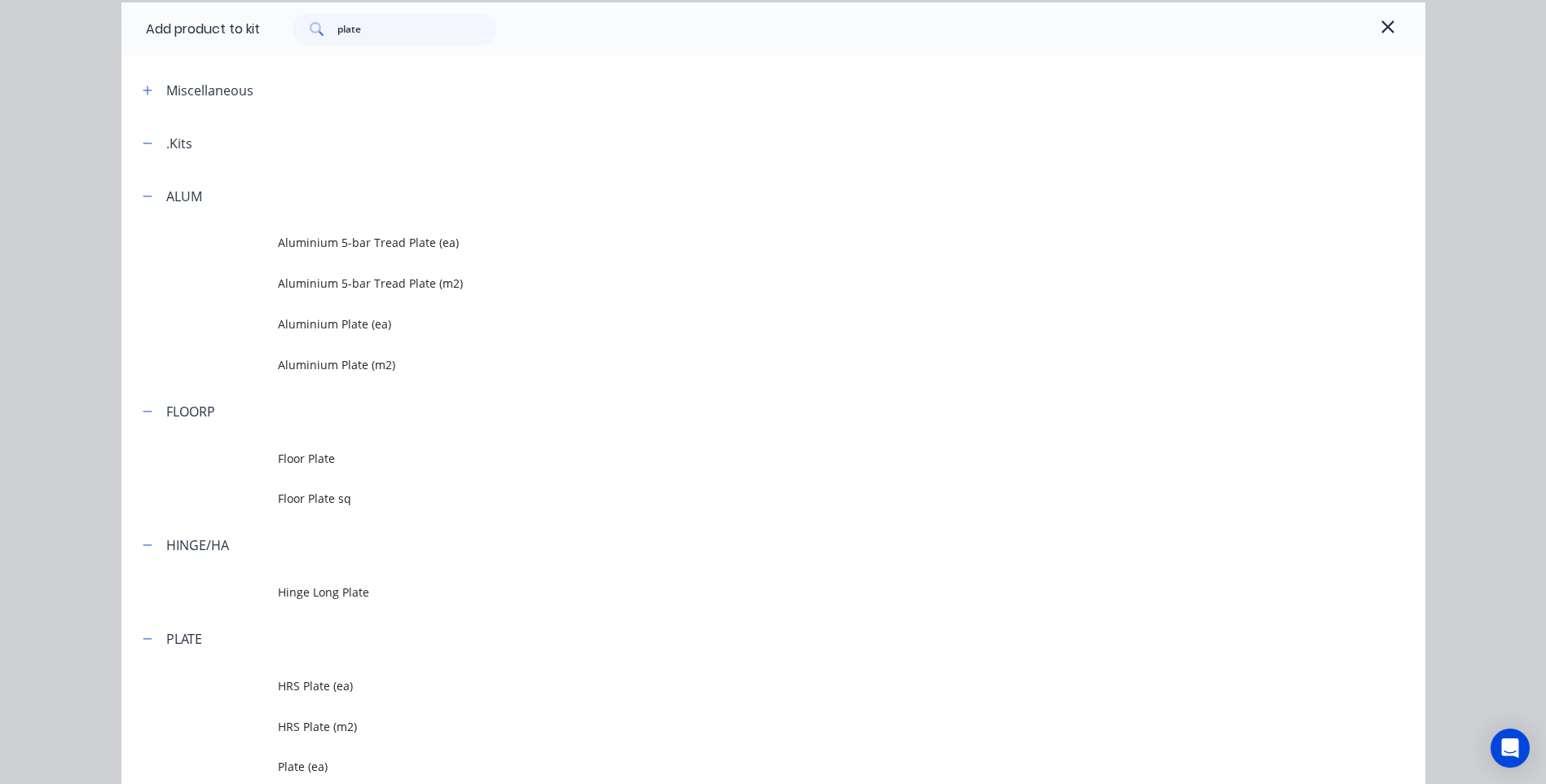
scroll to position [244, 0]
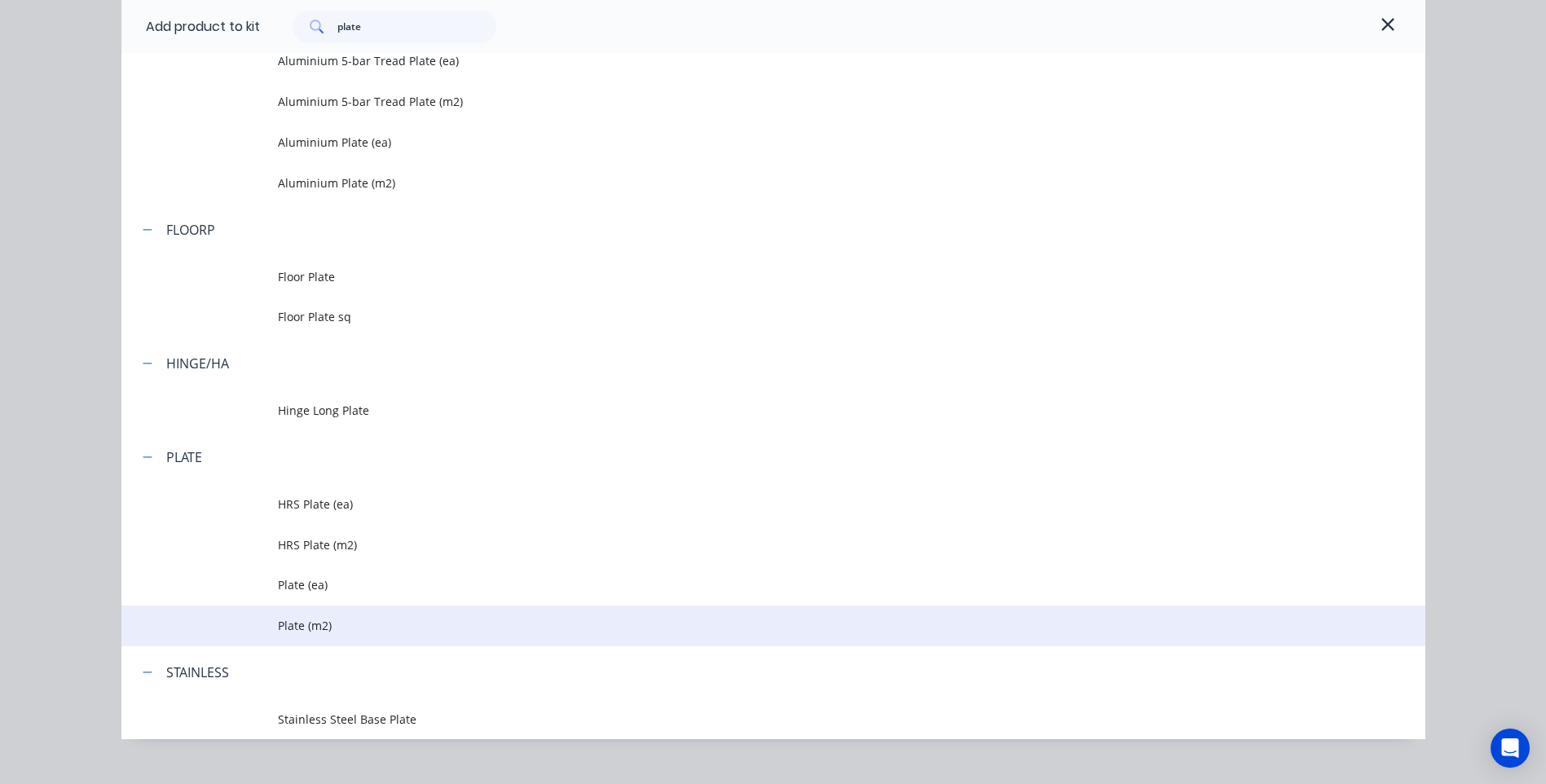
click at [296, 623] on span "Plate (m2)" at bounding box center [737, 626] width 918 height 17
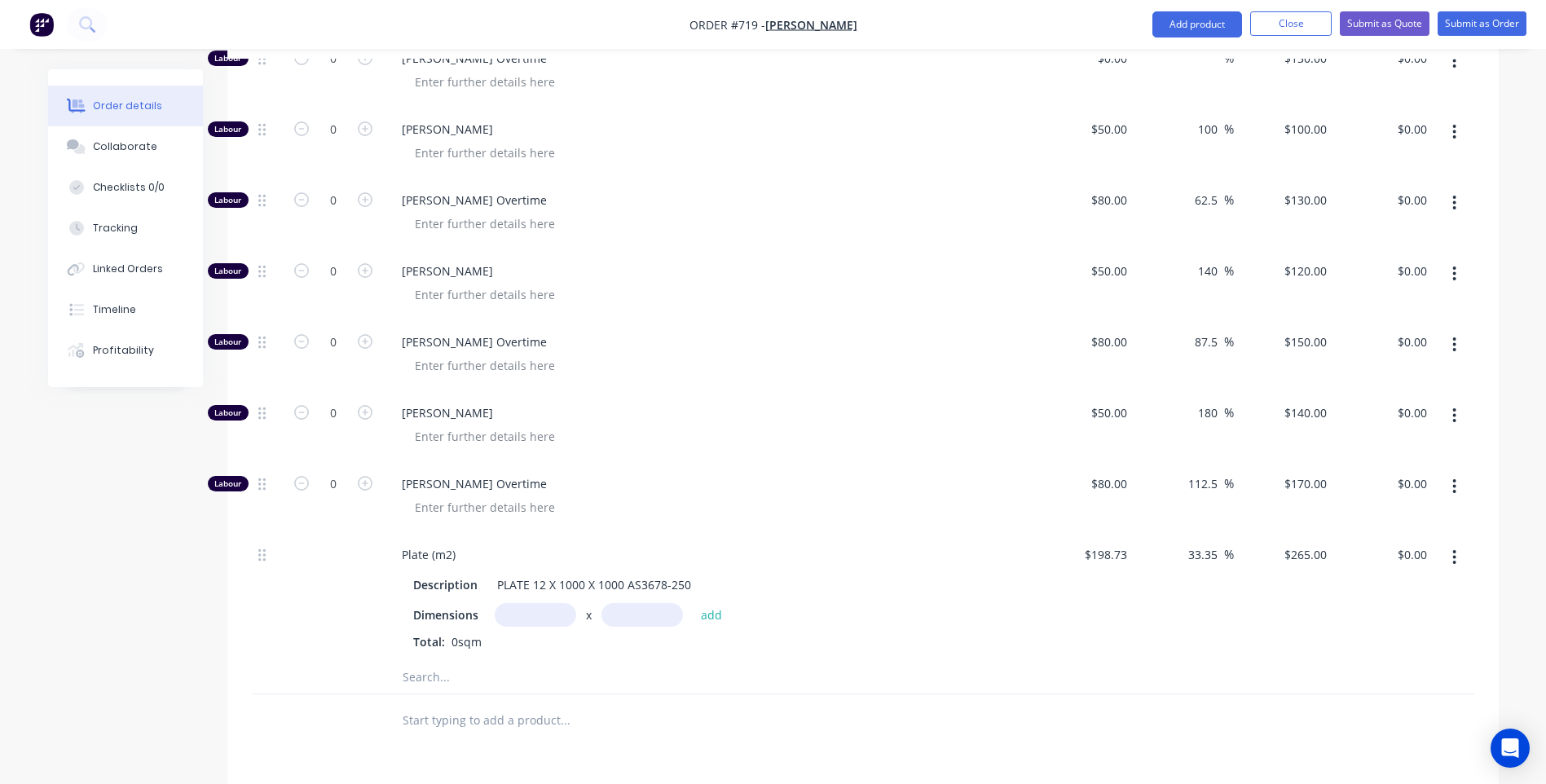
scroll to position [978, 0]
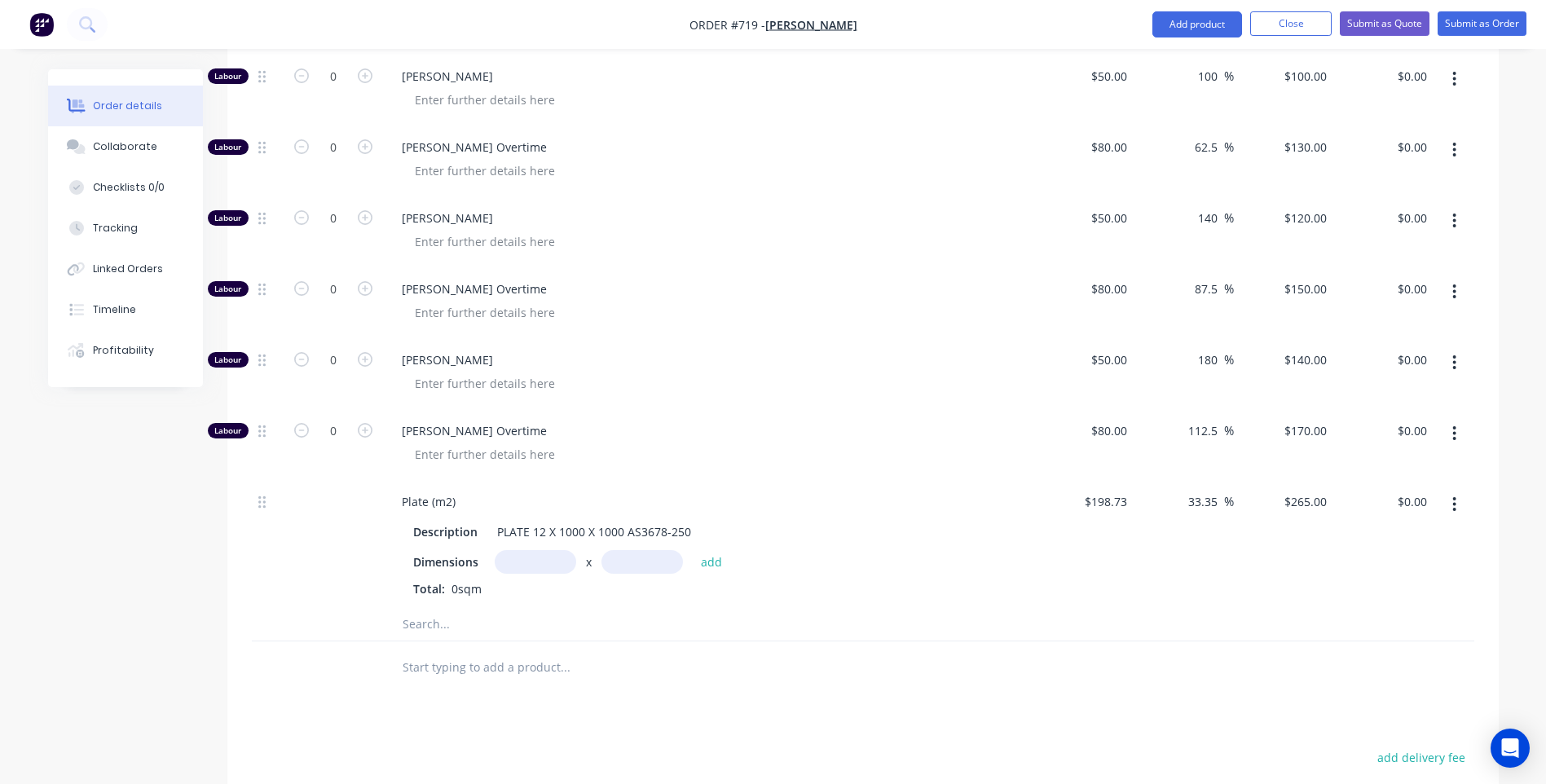
click at [509, 550] on input "text" at bounding box center [535, 562] width 81 height 24
type input "0.6m"
click at [703, 550] on button "add" at bounding box center [712, 561] width 39 height 22
type input "$95.40"
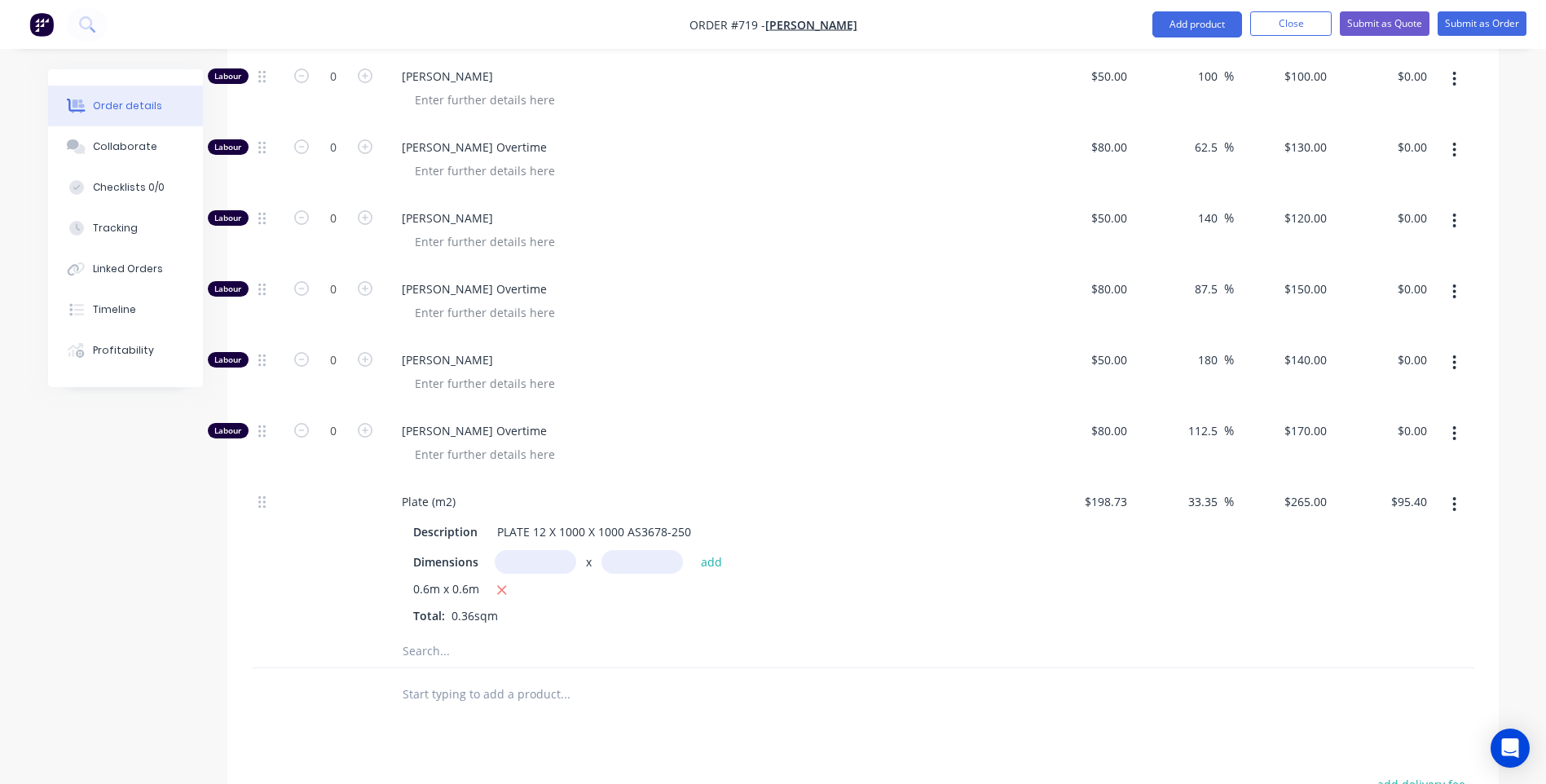
click at [763, 663] on div "Drawings Add drawing Products Show / Hide columns Add product Qty Cost Markup P…" at bounding box center [863, 401] width 1272 height 1420
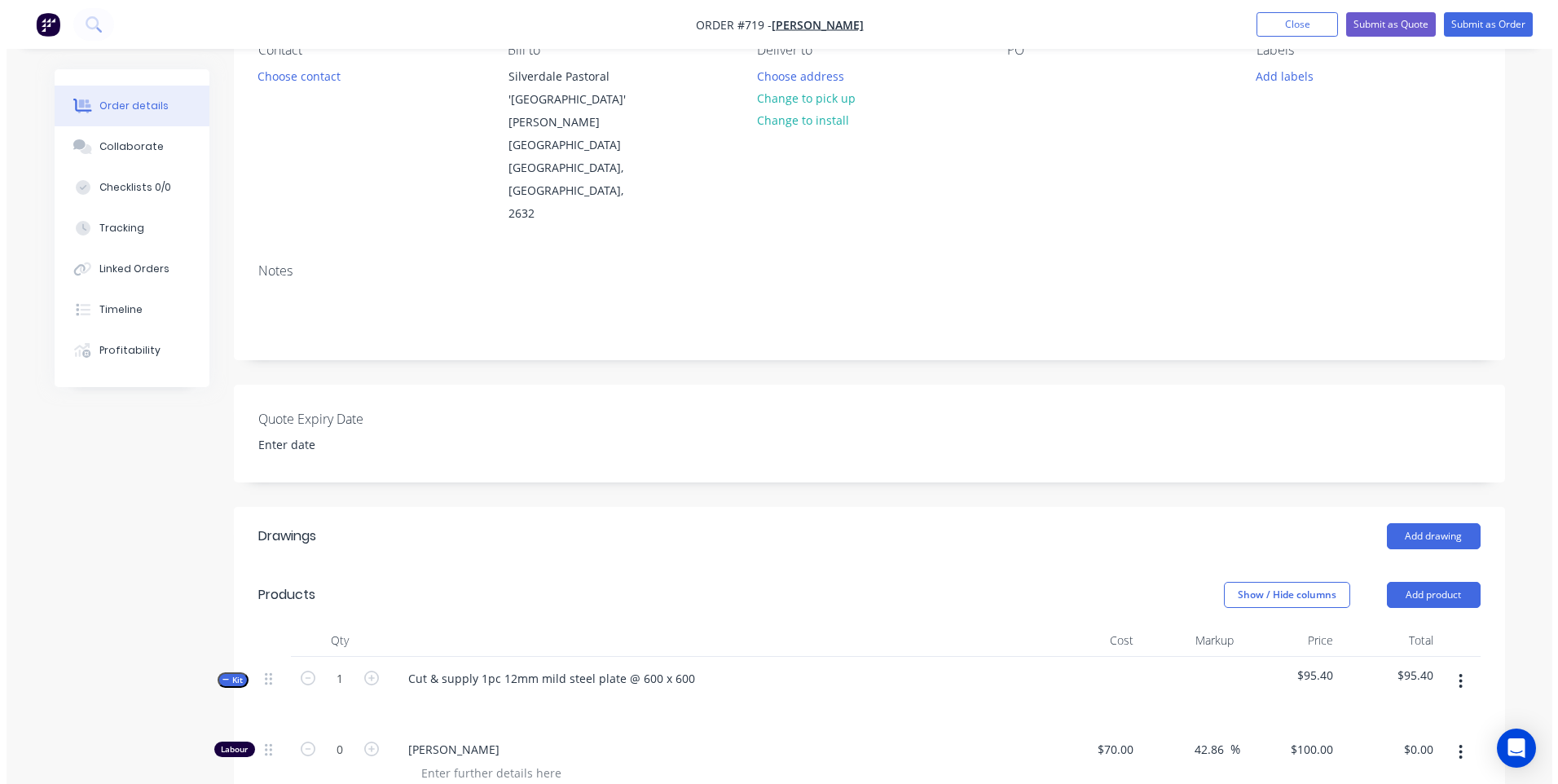
scroll to position [0, 0]
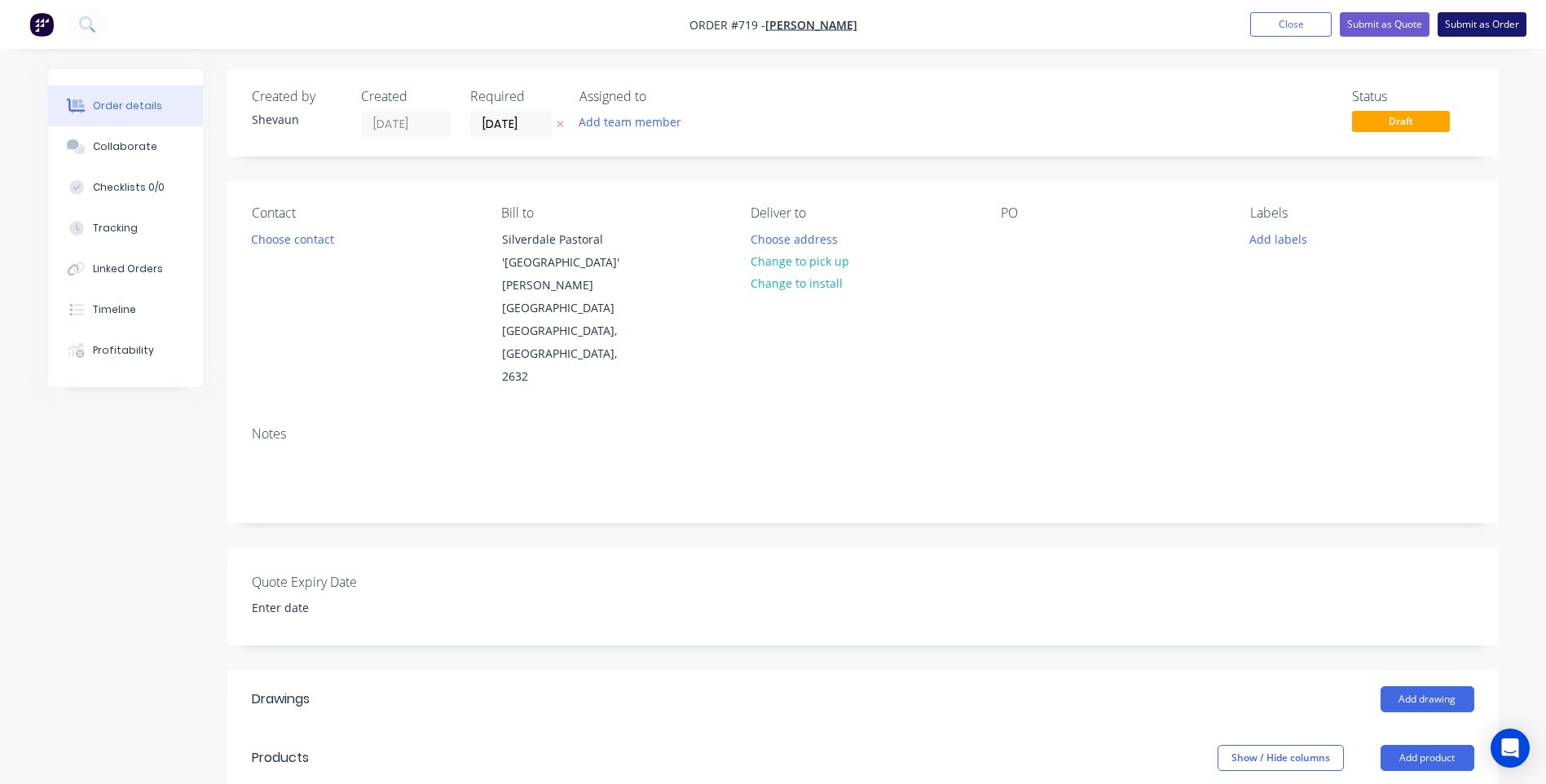
click at [1492, 21] on button "Submit as Order" at bounding box center [1482, 24] width 89 height 24
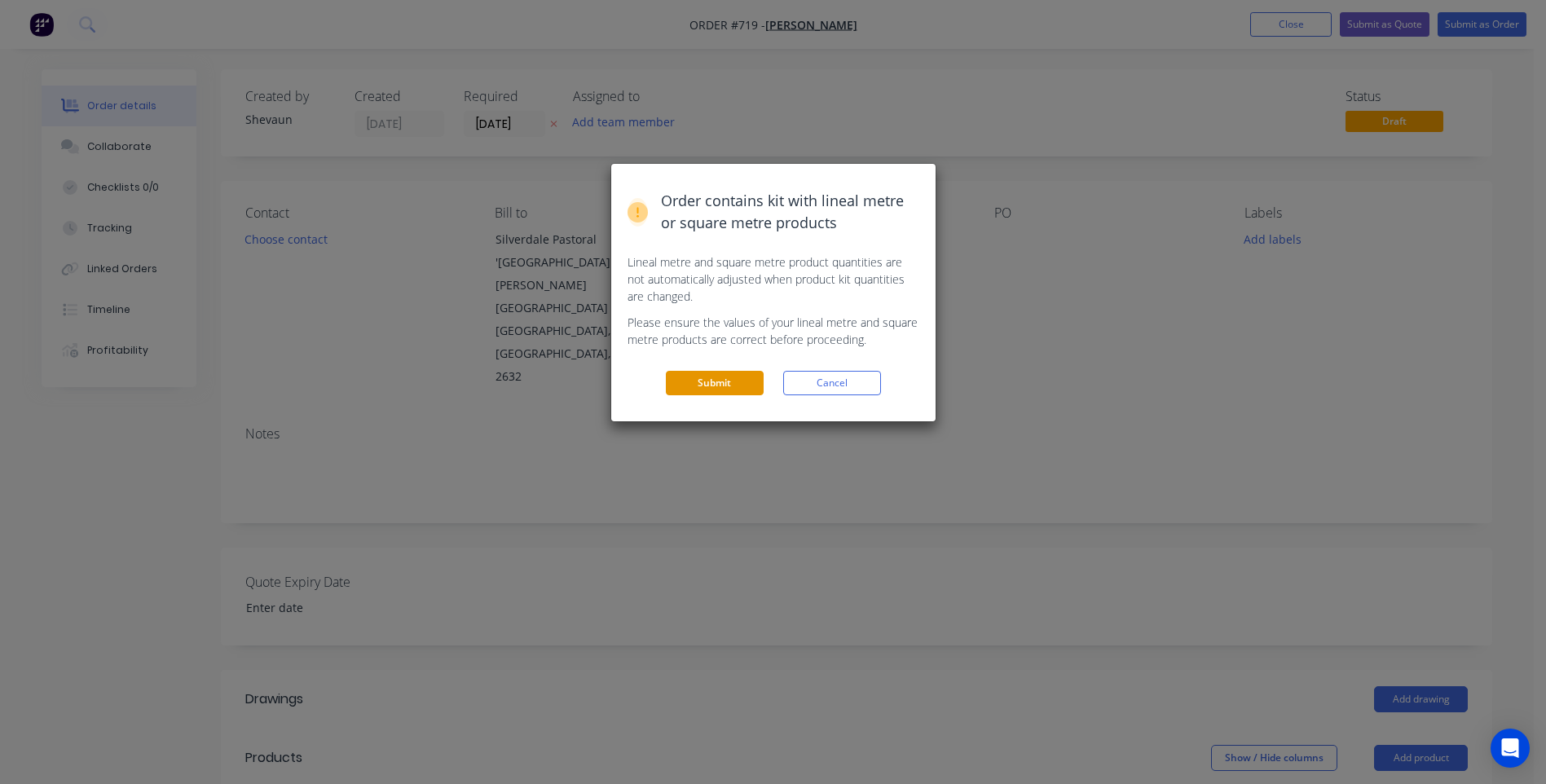
click at [722, 381] on button "Submit" at bounding box center [715, 383] width 98 height 24
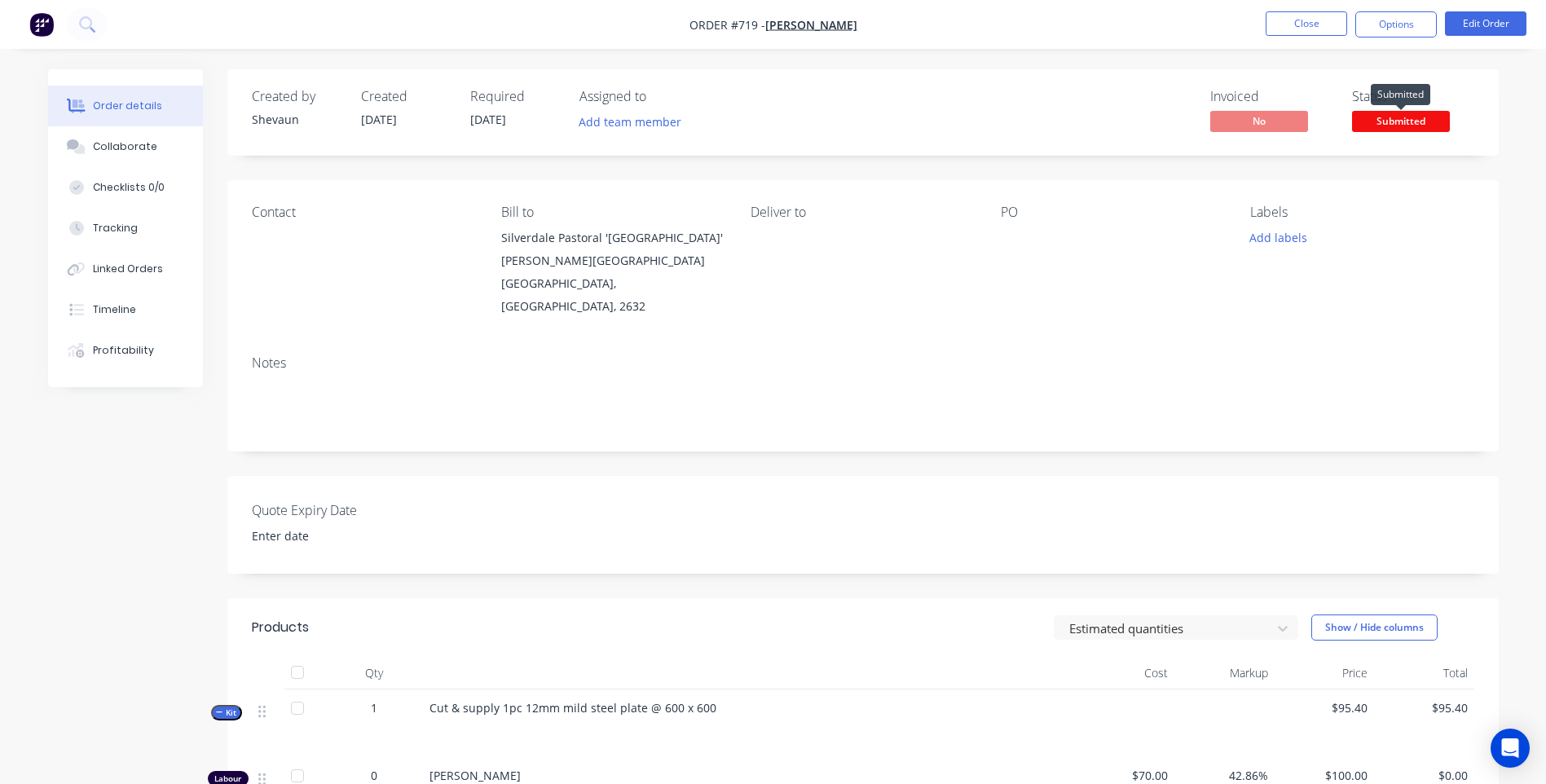
click at [1394, 116] on span "Submitted" at bounding box center [1402, 122] width 98 height 21
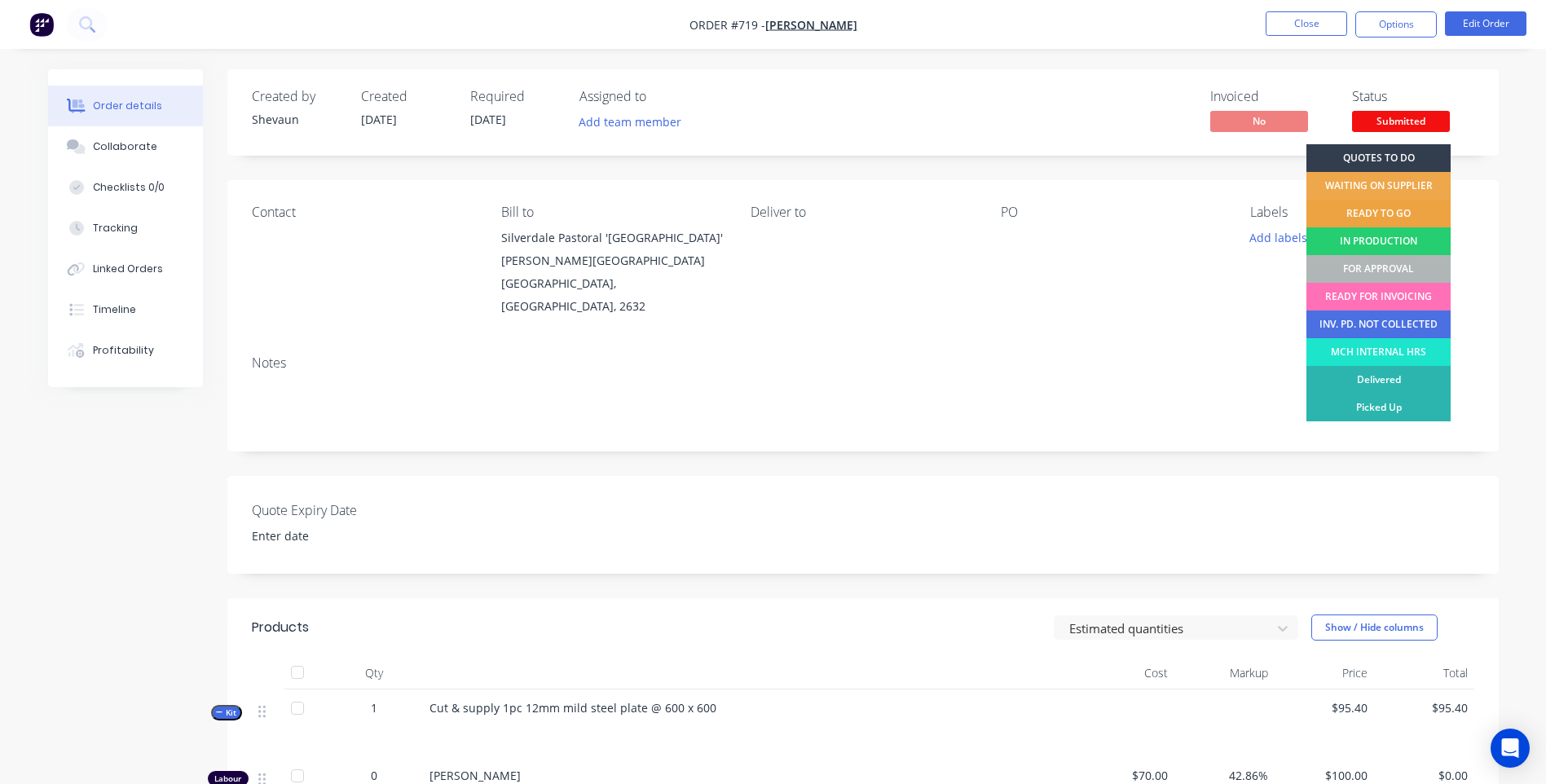
click at [1361, 210] on div "READY TO GO" at bounding box center [1378, 213] width 144 height 27
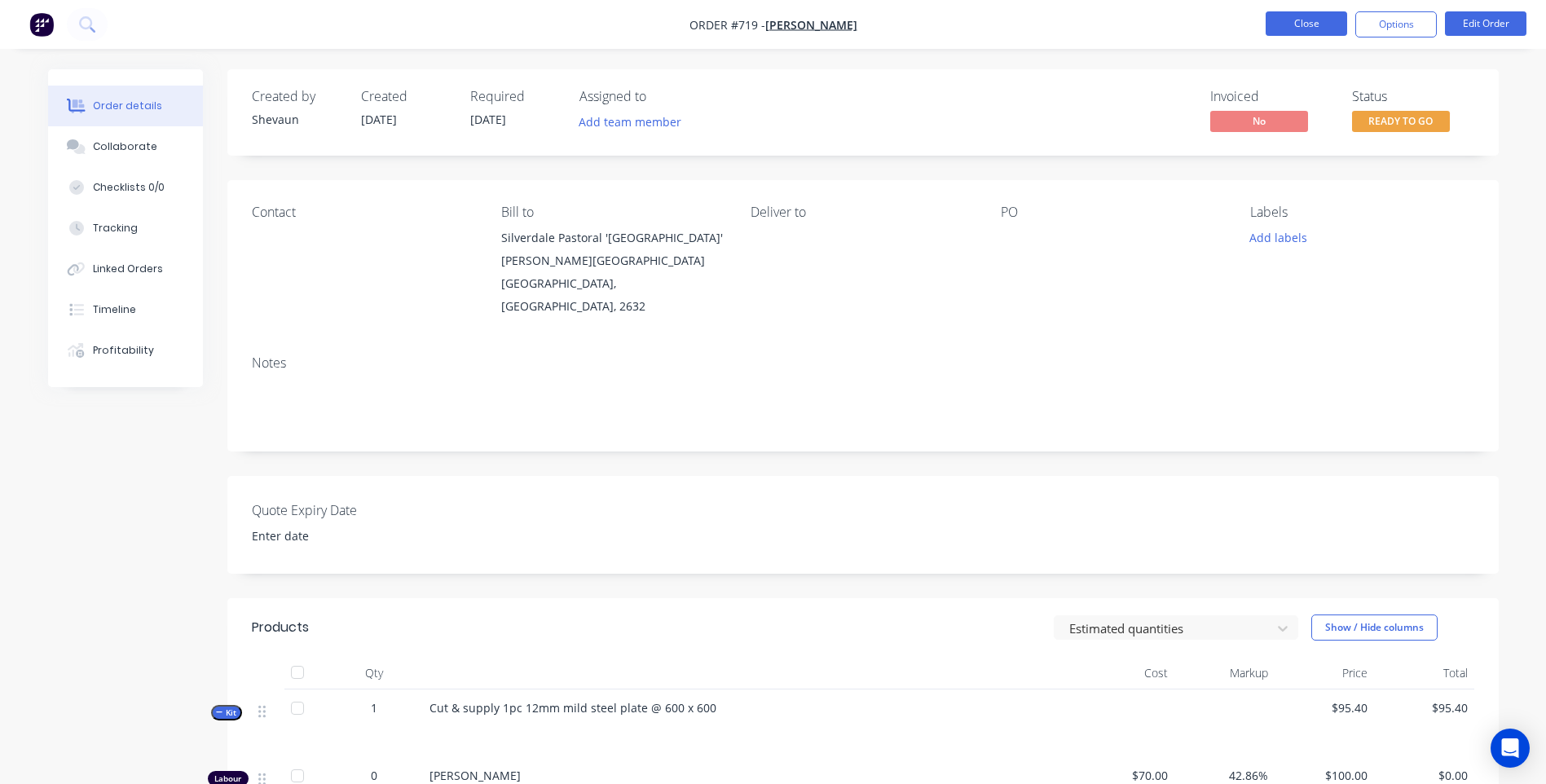
click at [1310, 21] on button "Close" at bounding box center [1307, 24] width 81 height 24
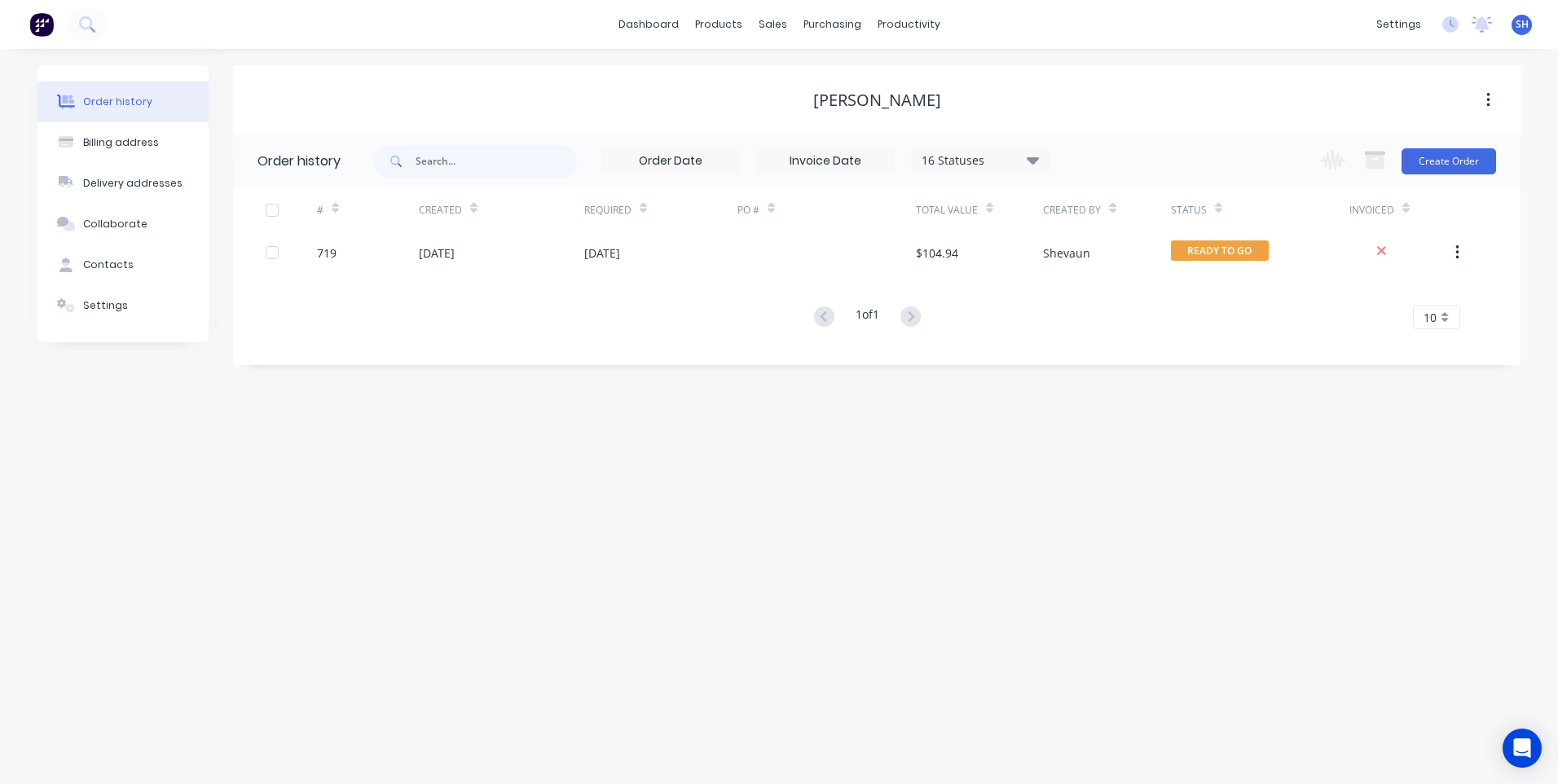
click at [34, 22] on img at bounding box center [41, 24] width 25 height 24
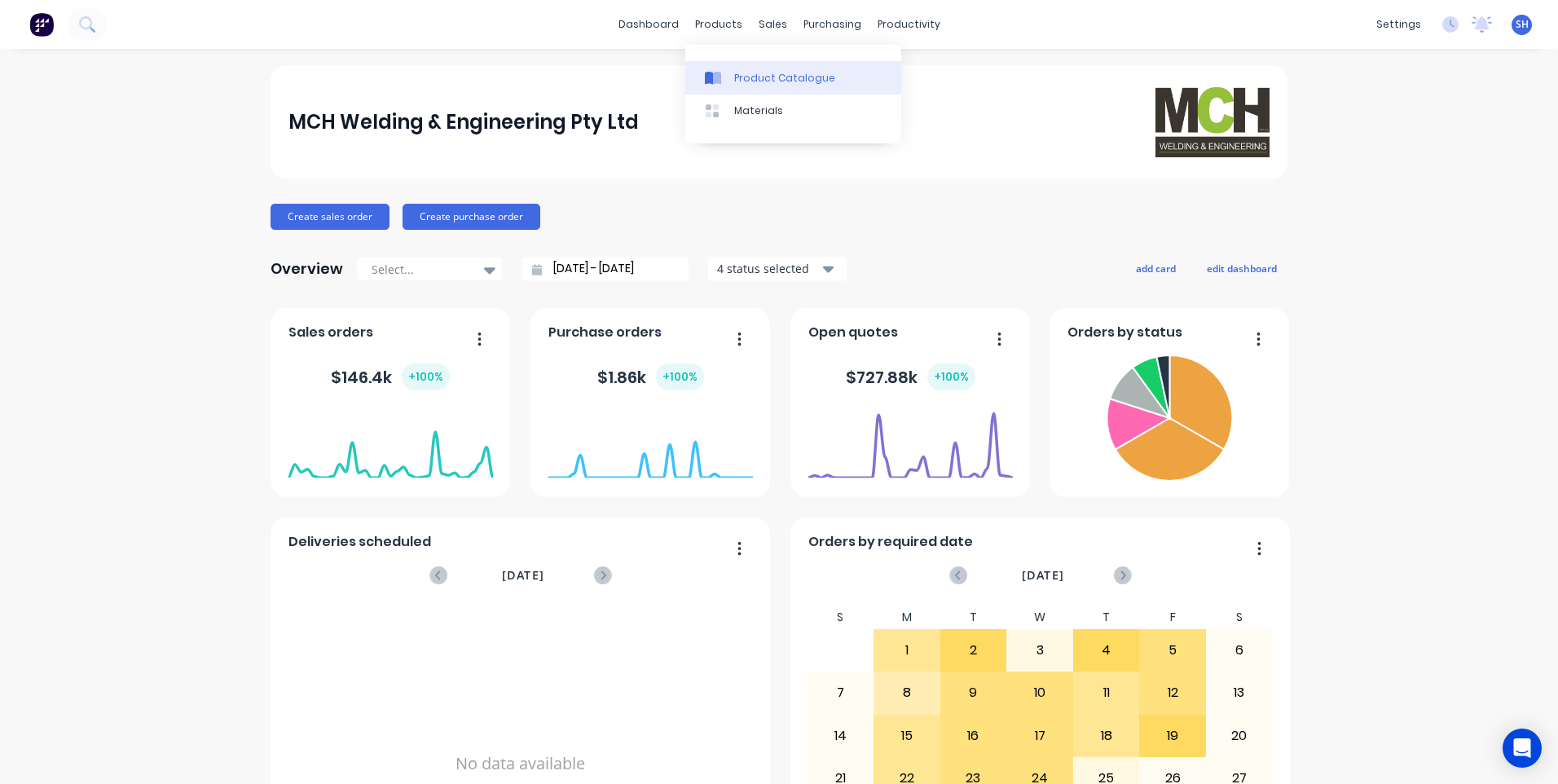
click at [759, 71] on div "Product Catalogue" at bounding box center [784, 78] width 101 height 15
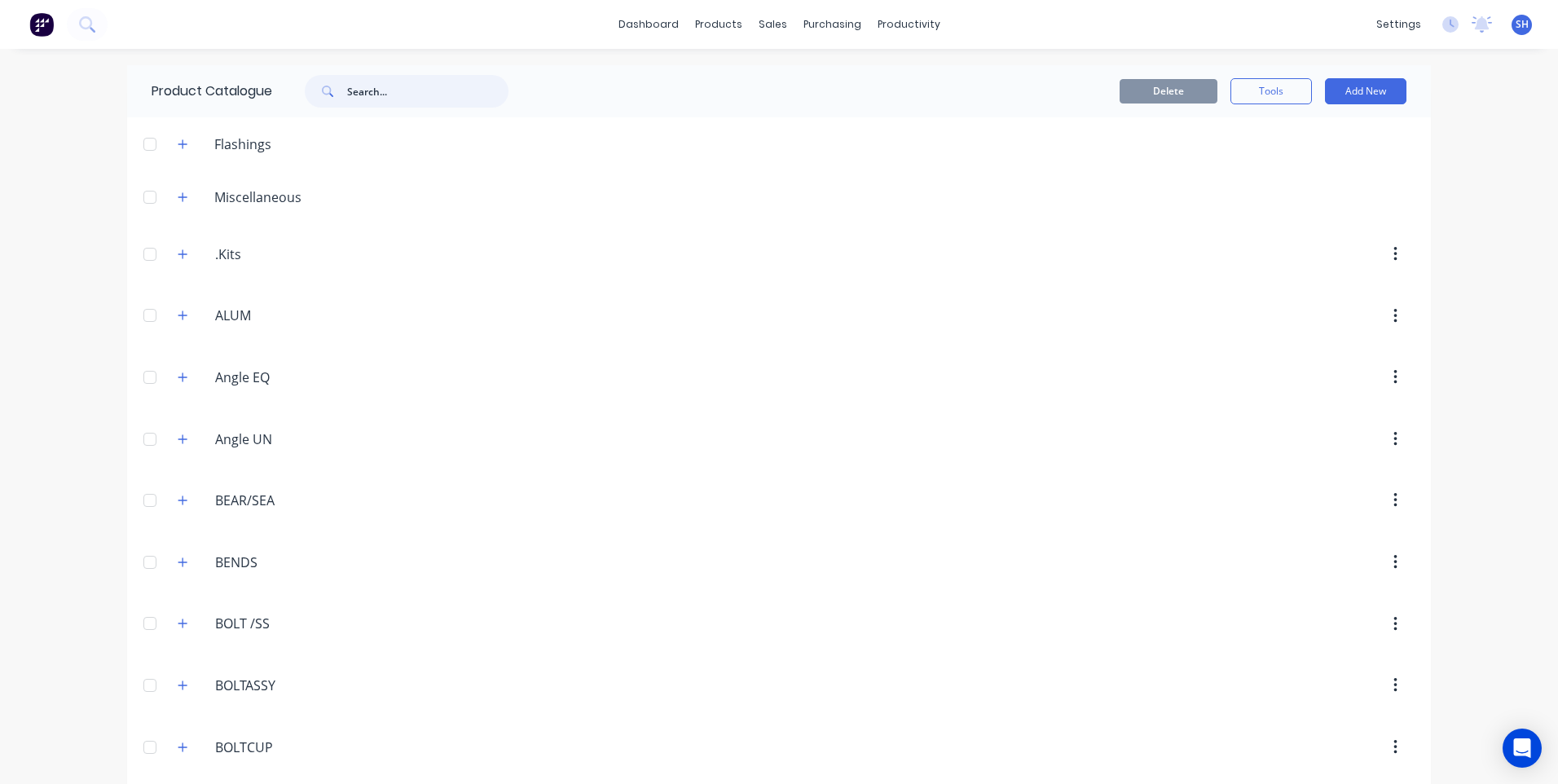
click at [366, 85] on input "text" at bounding box center [427, 91] width 161 height 33
type input "t"
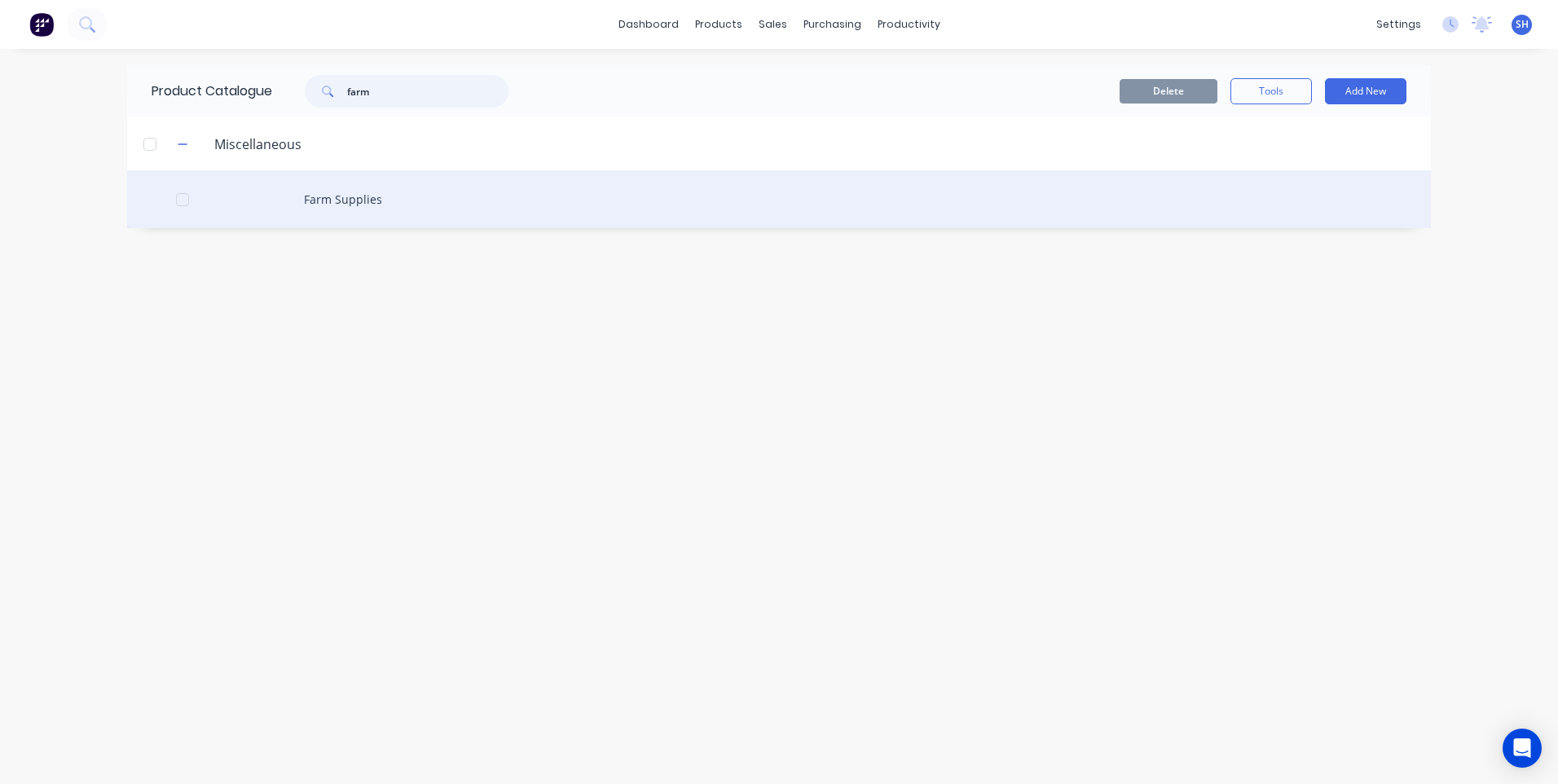
type input "farm"
click at [361, 199] on div "Farm Supplies" at bounding box center [779, 199] width 1304 height 57
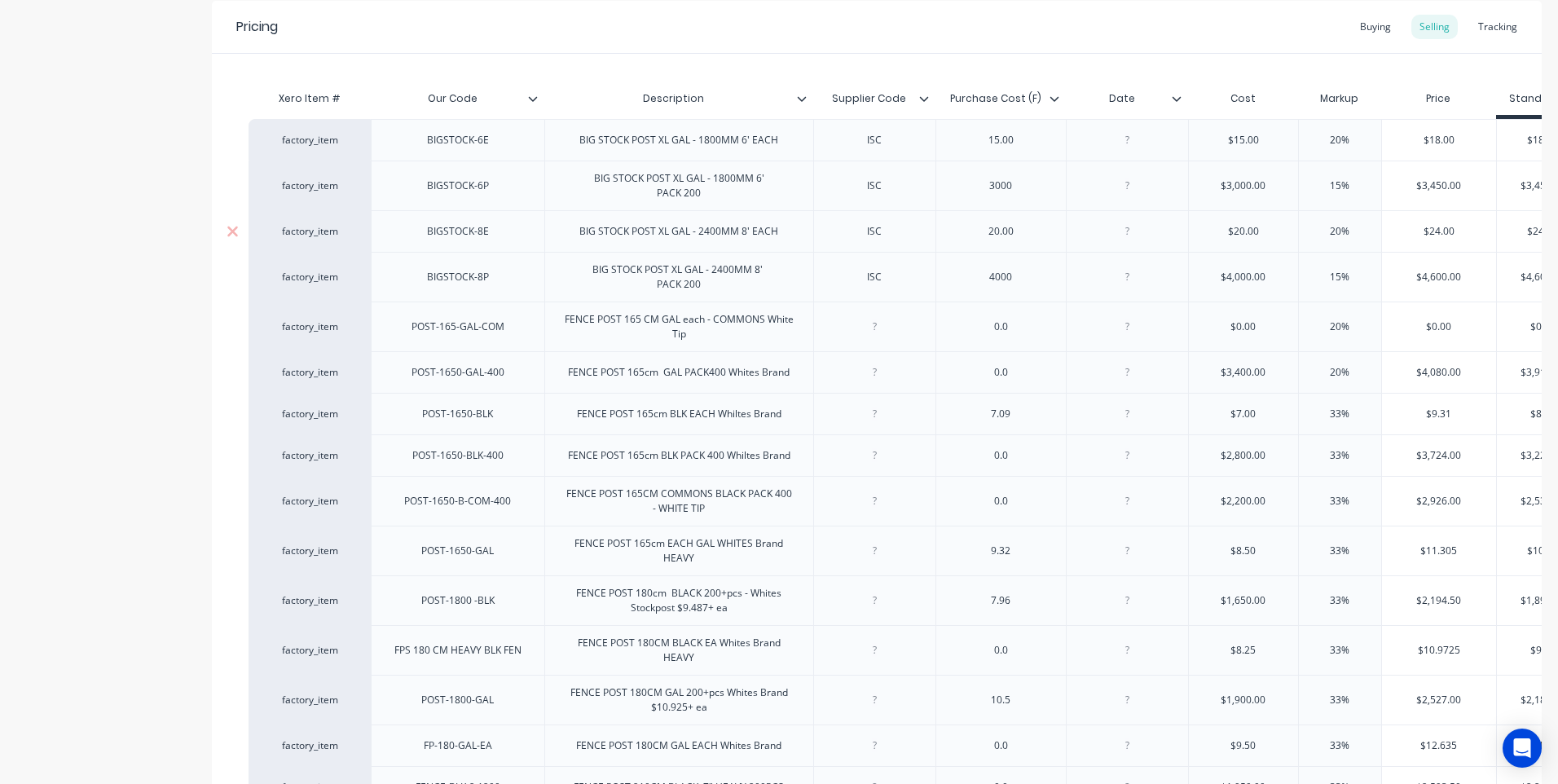
scroll to position [407, 0]
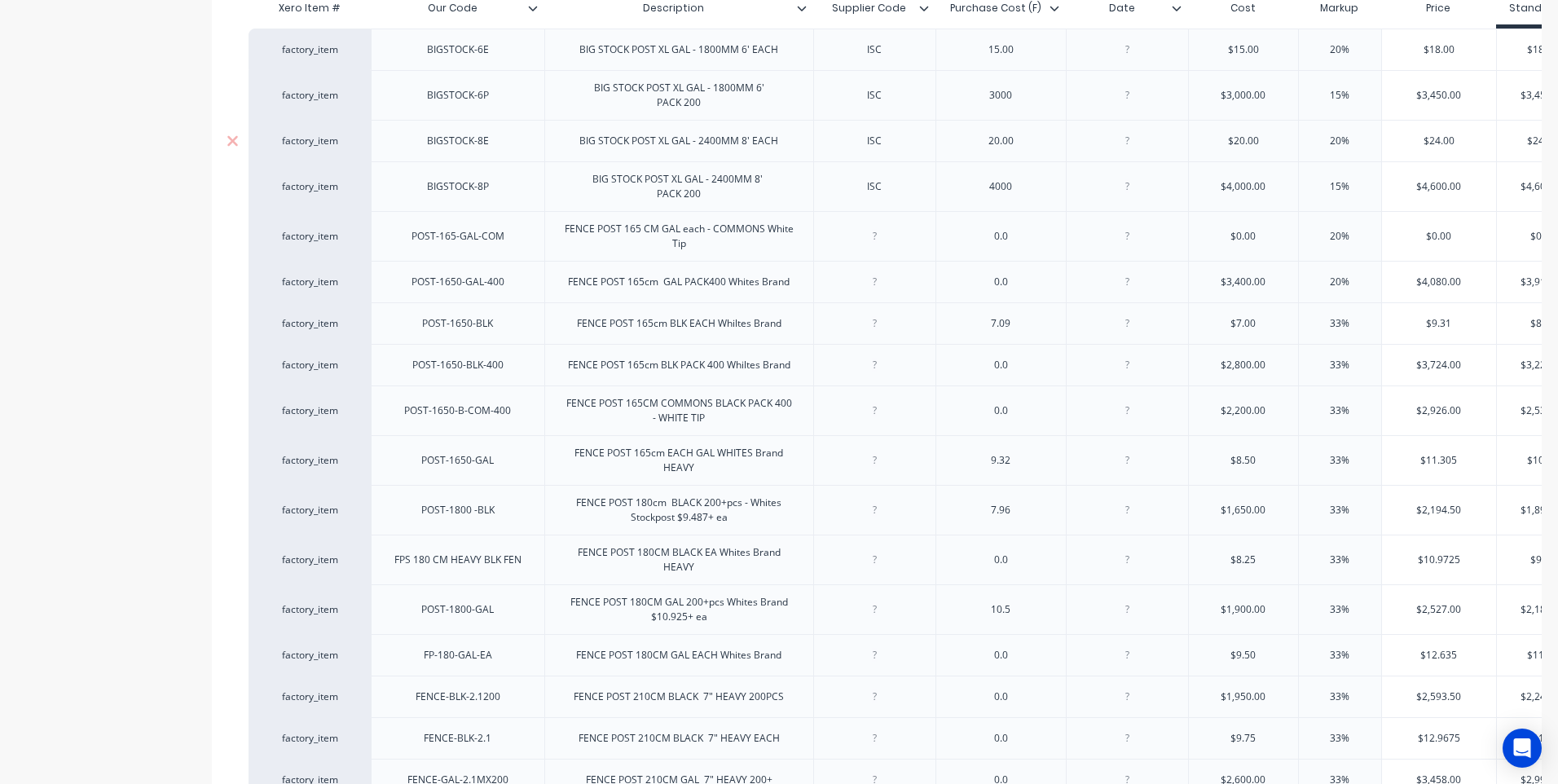
type textarea "x"
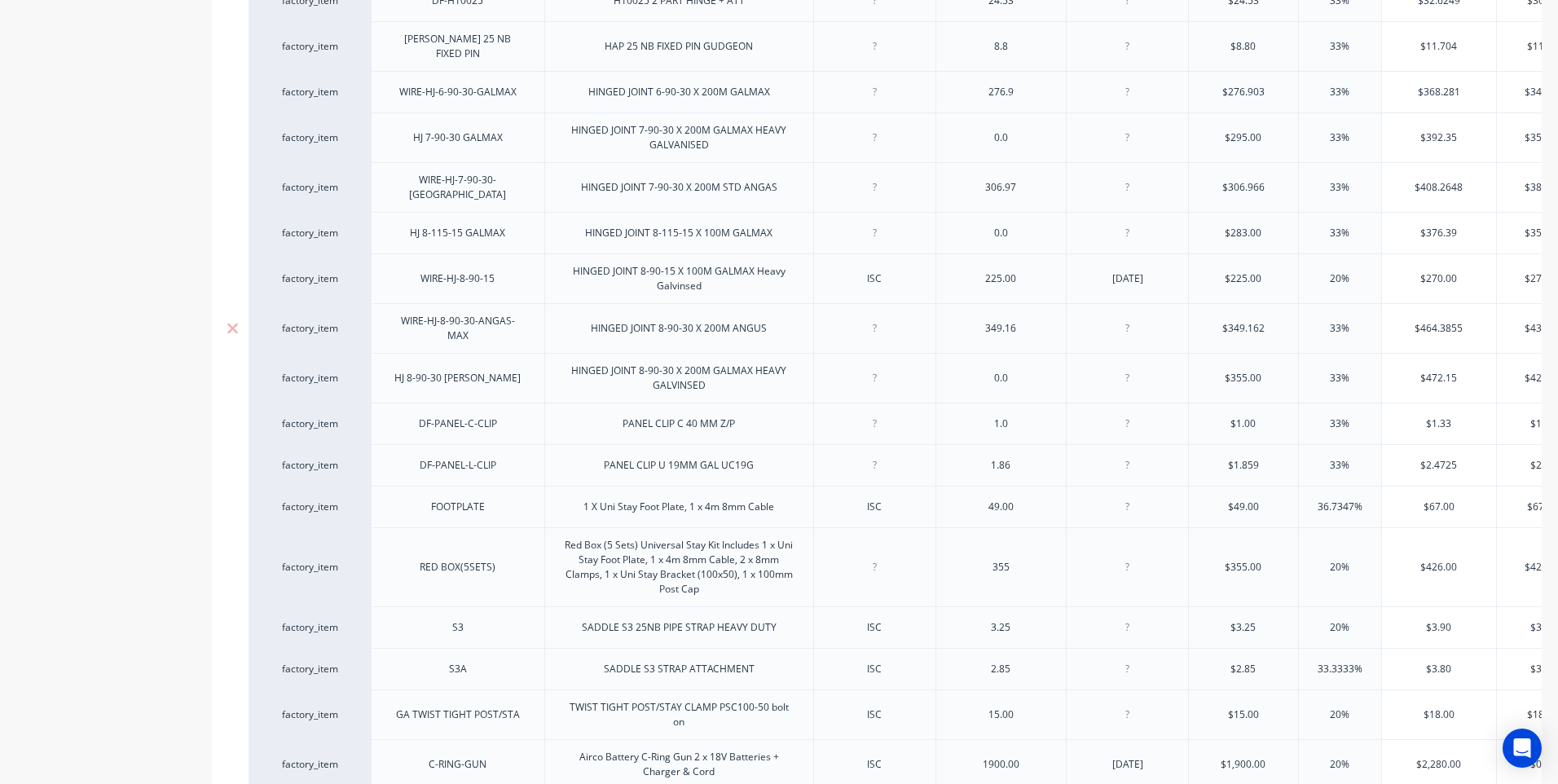
scroll to position [1711, 0]
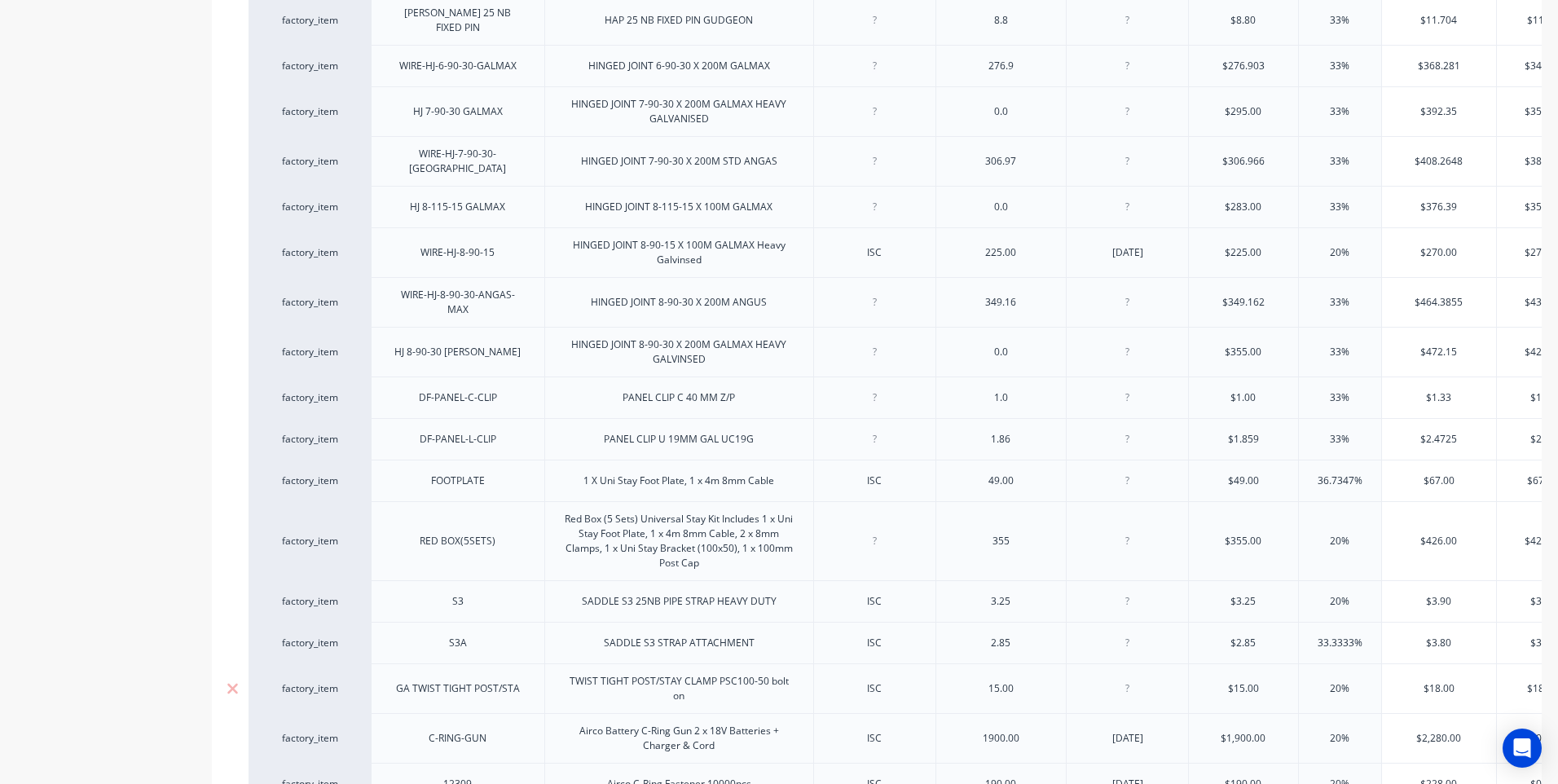
click at [1136, 678] on div at bounding box center [1127, 688] width 81 height 21
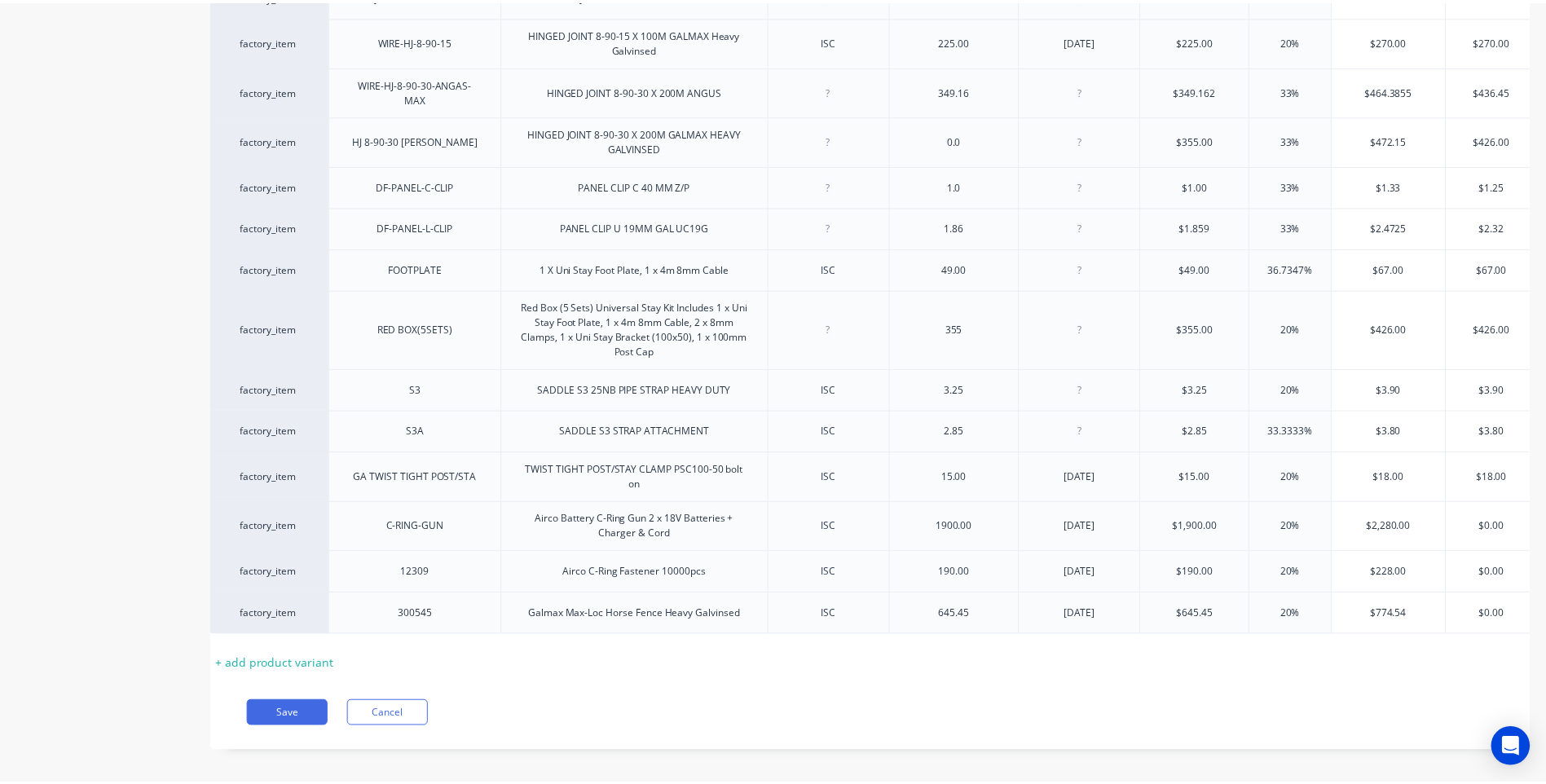
scroll to position [0, 60]
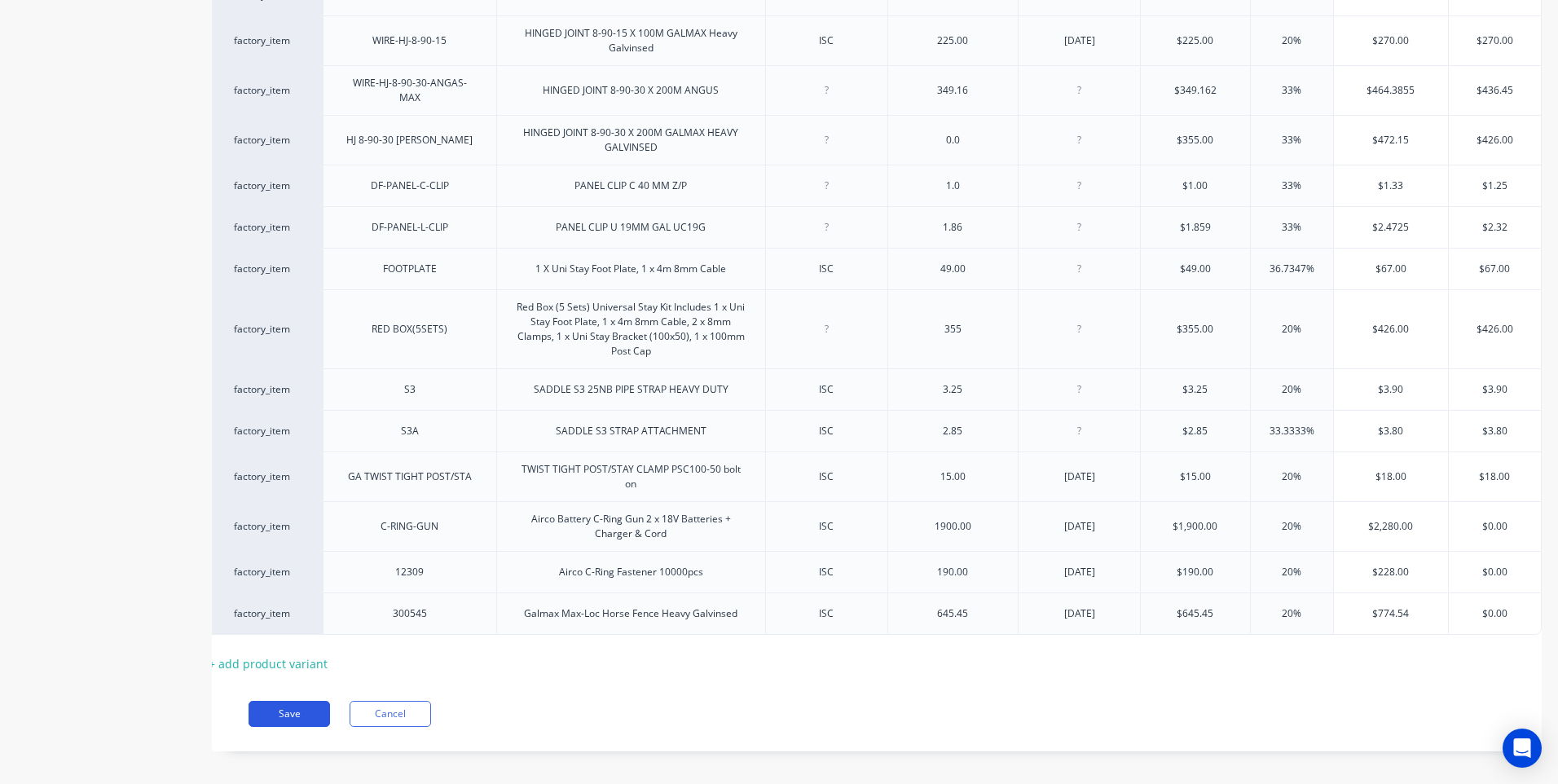
click at [287, 701] on button "Save" at bounding box center [289, 714] width 81 height 26
type textarea "x"
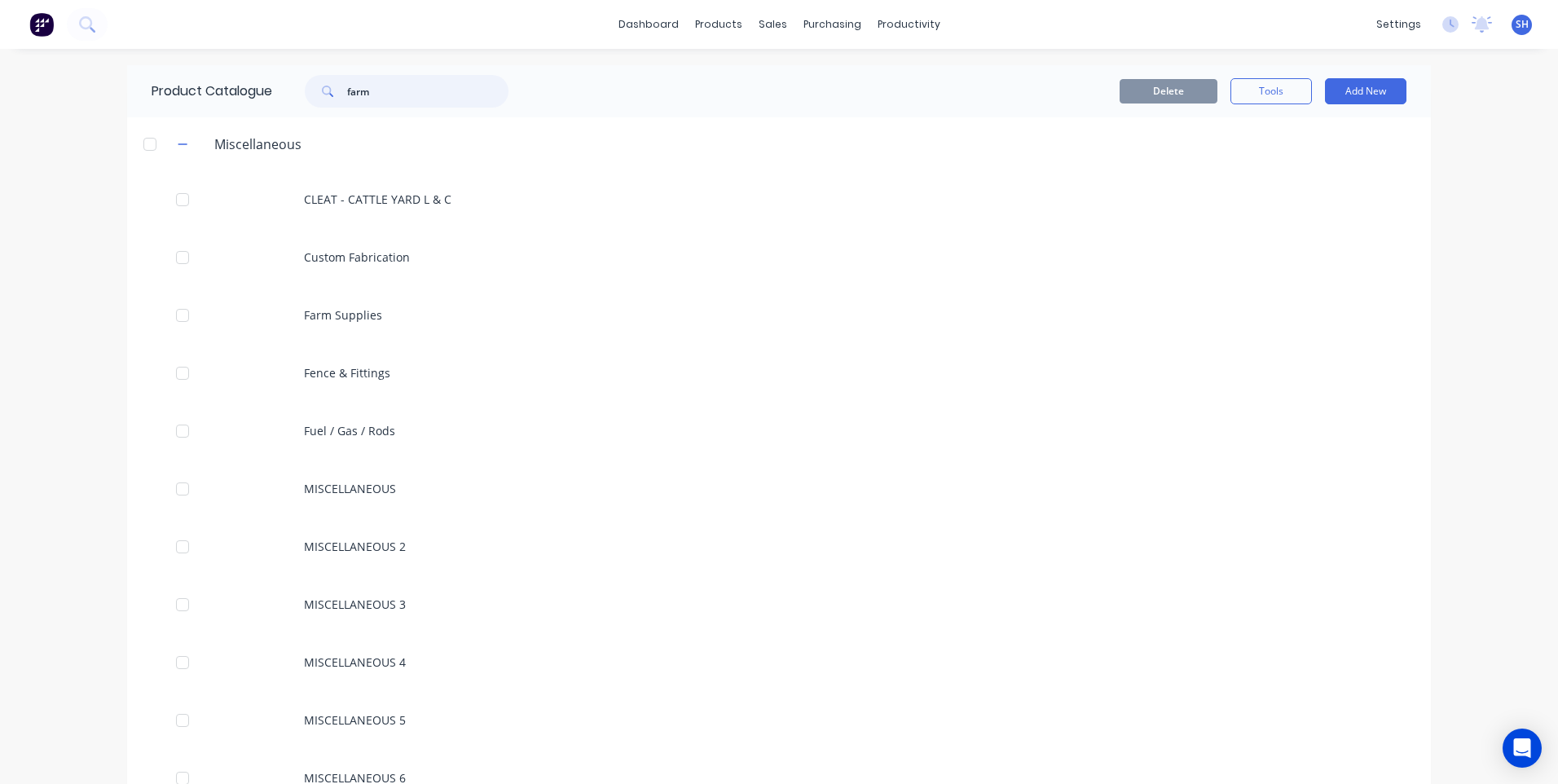
drag, startPoint x: 396, startPoint y: 95, endPoint x: 312, endPoint y: 84, distance: 84.7
click at [312, 84] on div "farm" at bounding box center [406, 91] width 204 height 33
click at [87, 24] on icon at bounding box center [87, 24] width 15 height 15
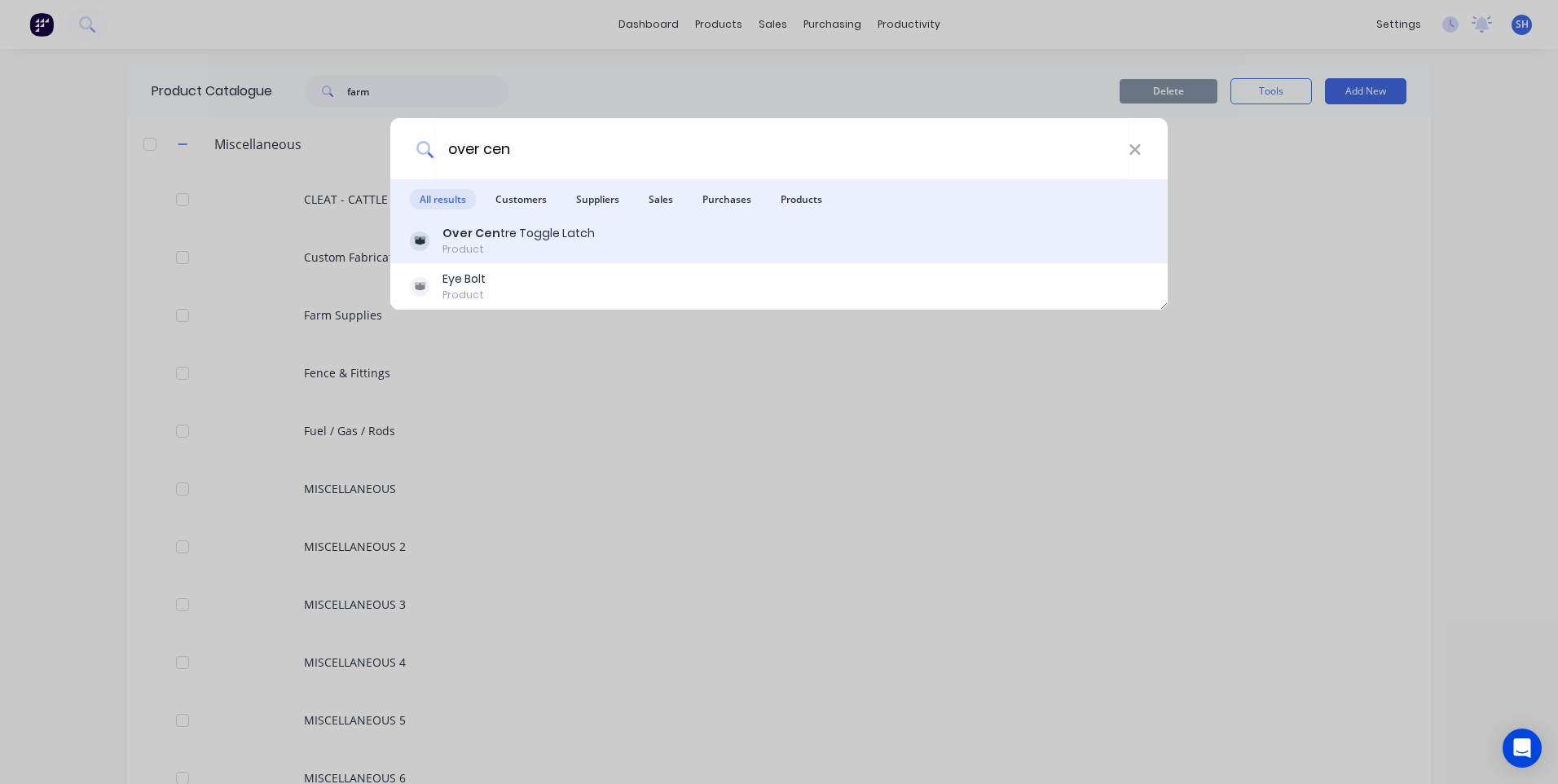
type input "over cen"
click at [472, 246] on div "Product" at bounding box center [519, 250] width 153 height 15
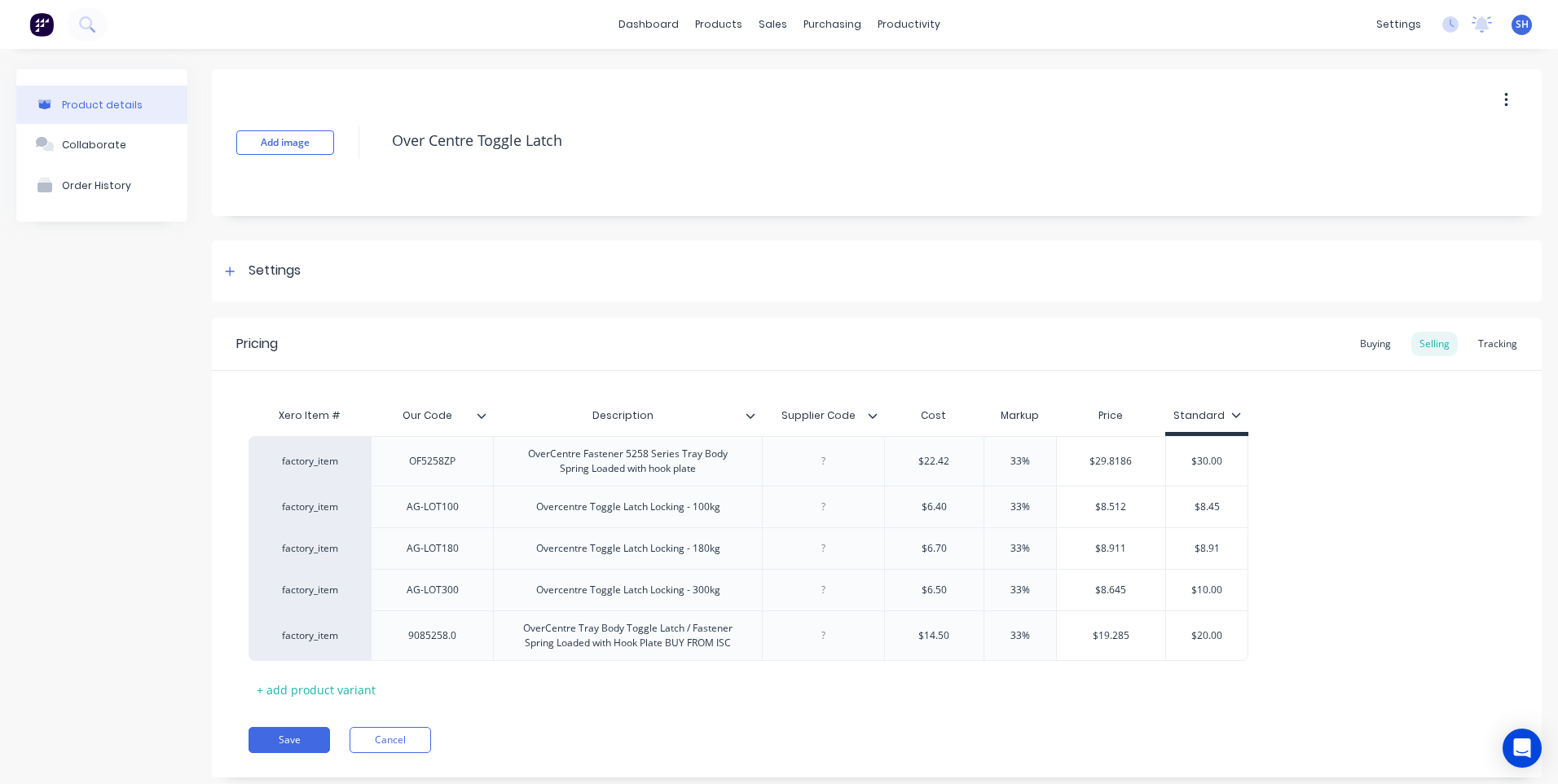
type textarea "x"
click at [817, 106] on div "Customers" at bounding box center [823, 111] width 58 height 15
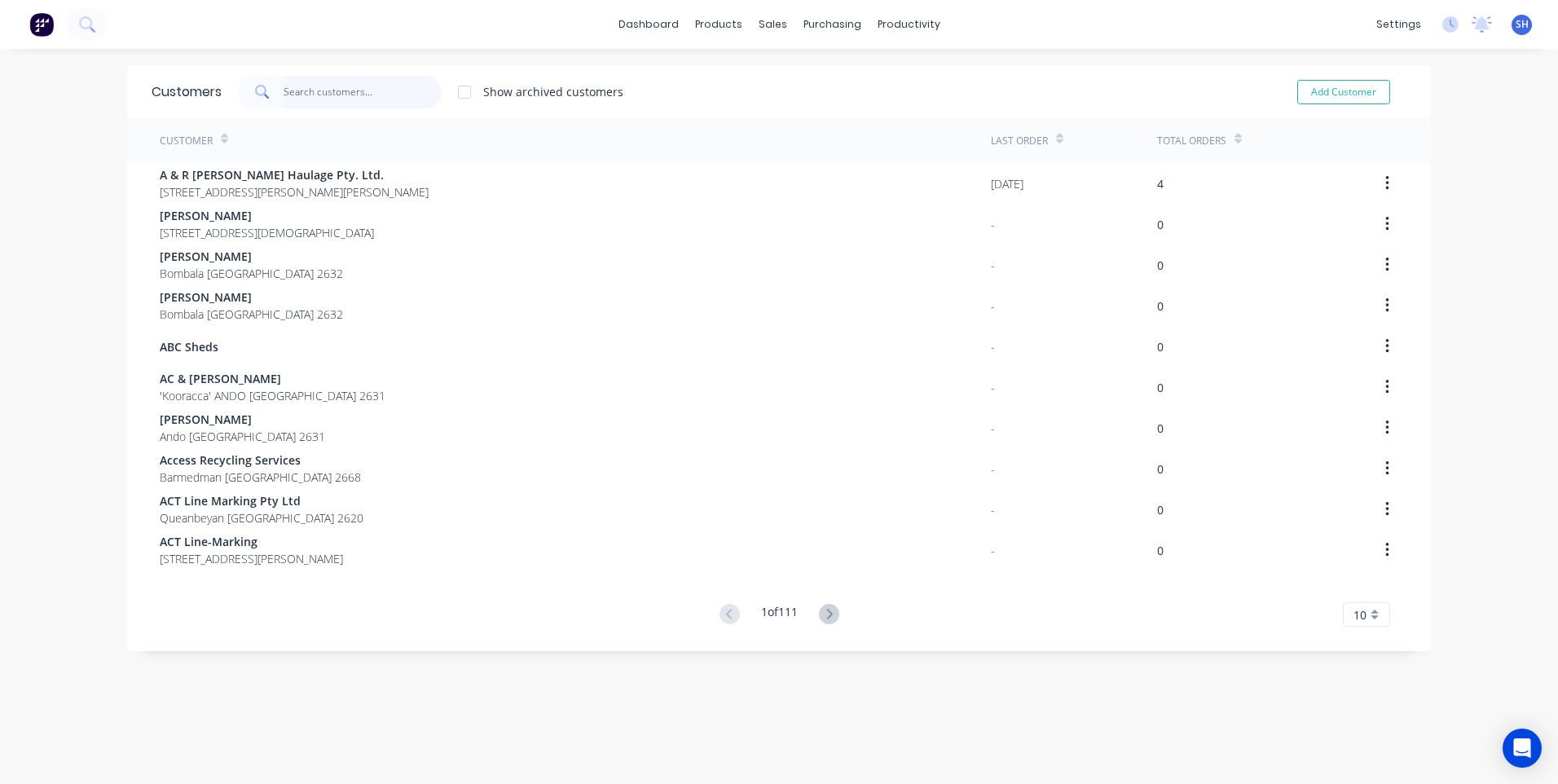
click at [289, 85] on input "text" at bounding box center [363, 91] width 159 height 33
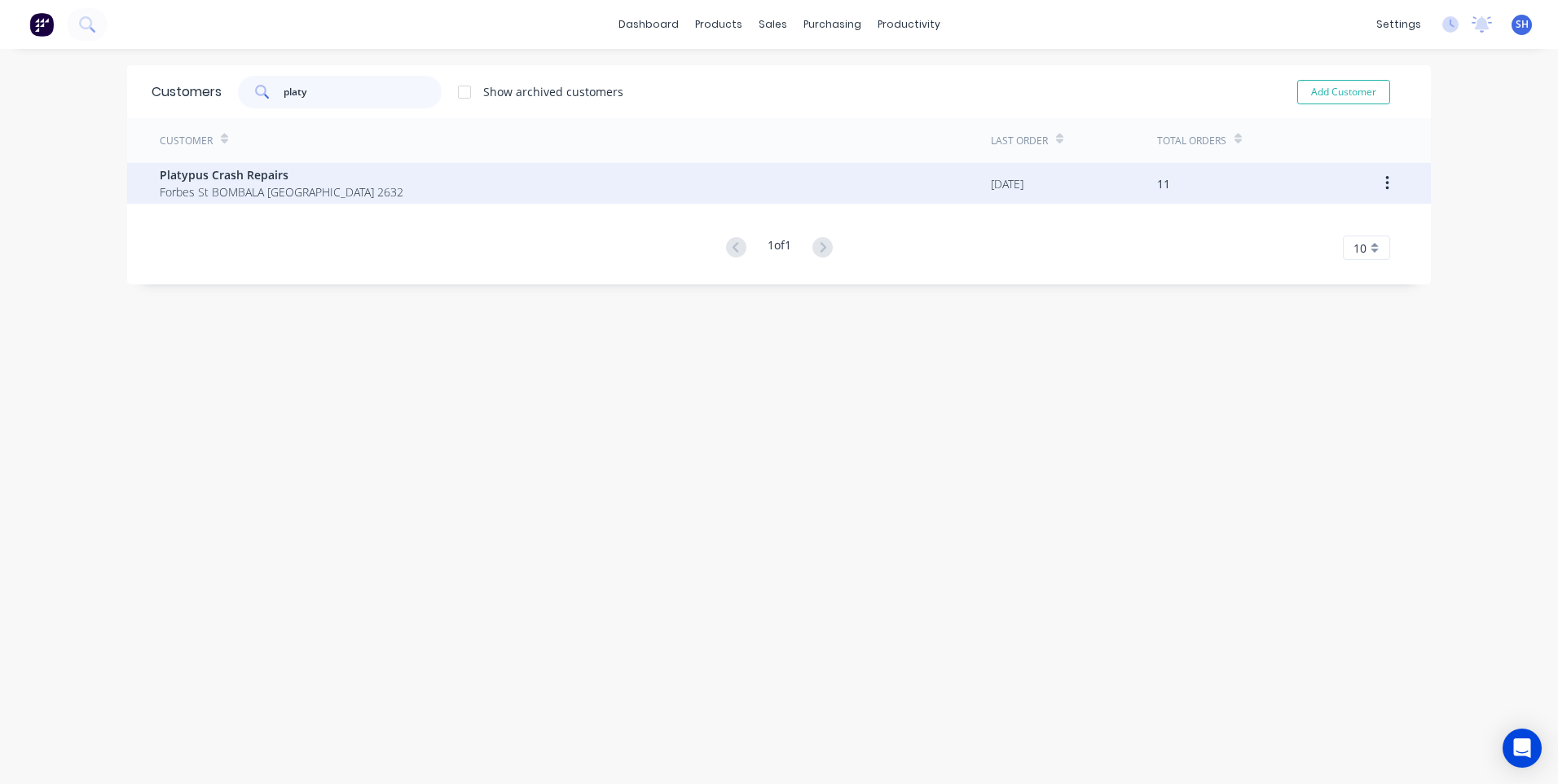
type input "platy"
click at [213, 178] on span "Platypus Crash Repairs" at bounding box center [281, 174] width 244 height 17
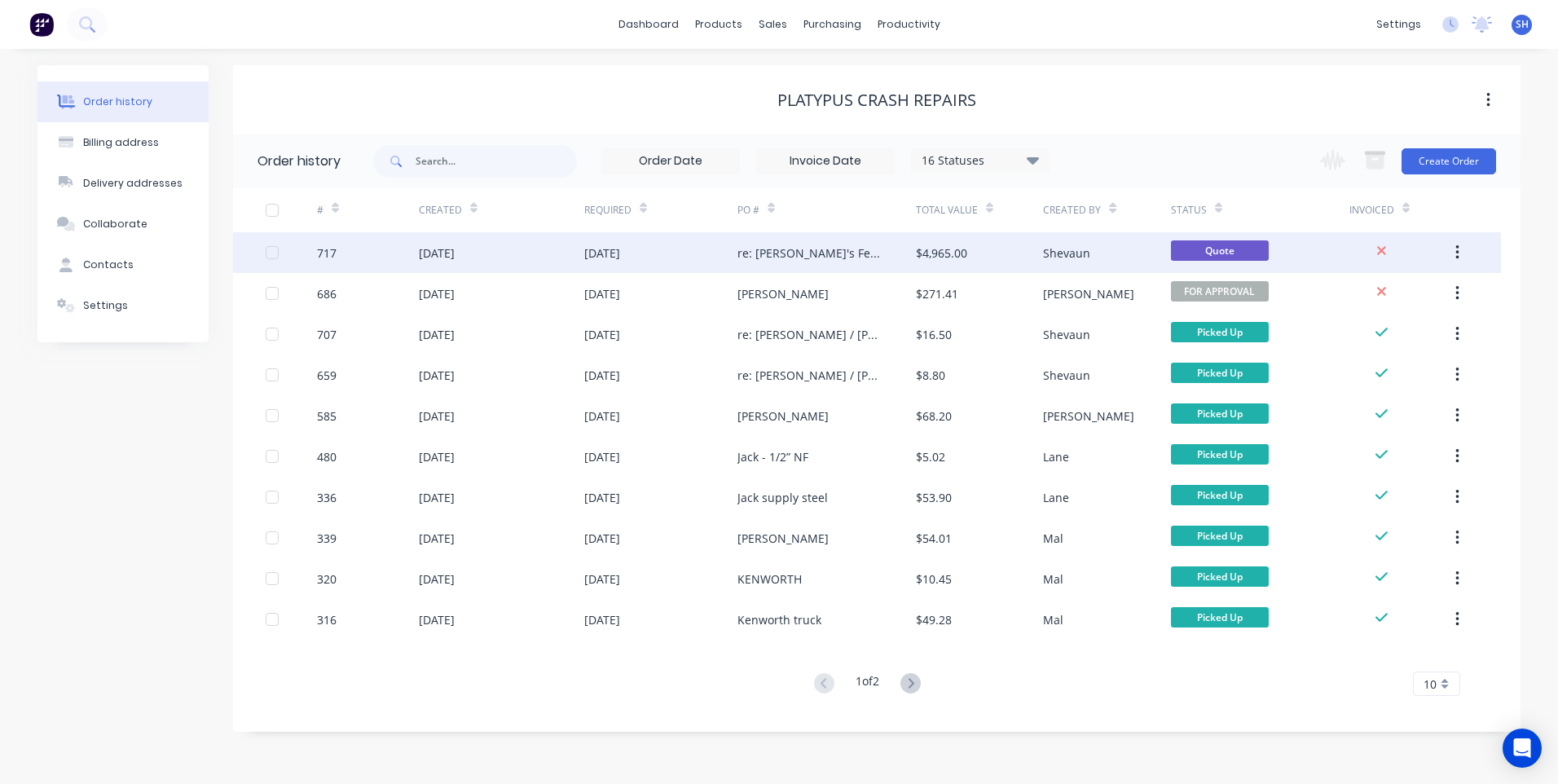
click at [540, 252] on div "[DATE]" at bounding box center [501, 252] width 166 height 41
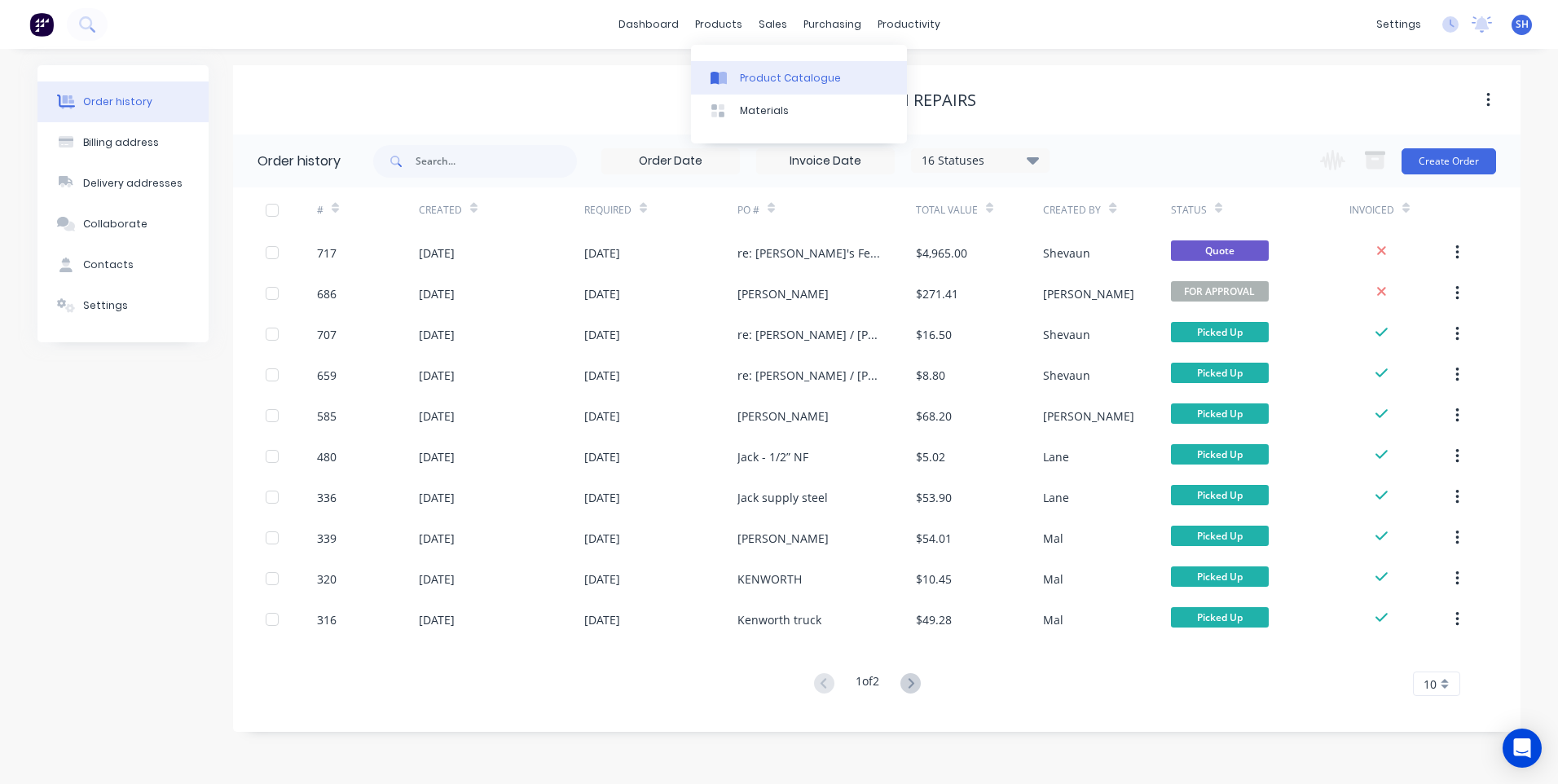
click at [780, 72] on div "Product Catalogue" at bounding box center [790, 78] width 101 height 15
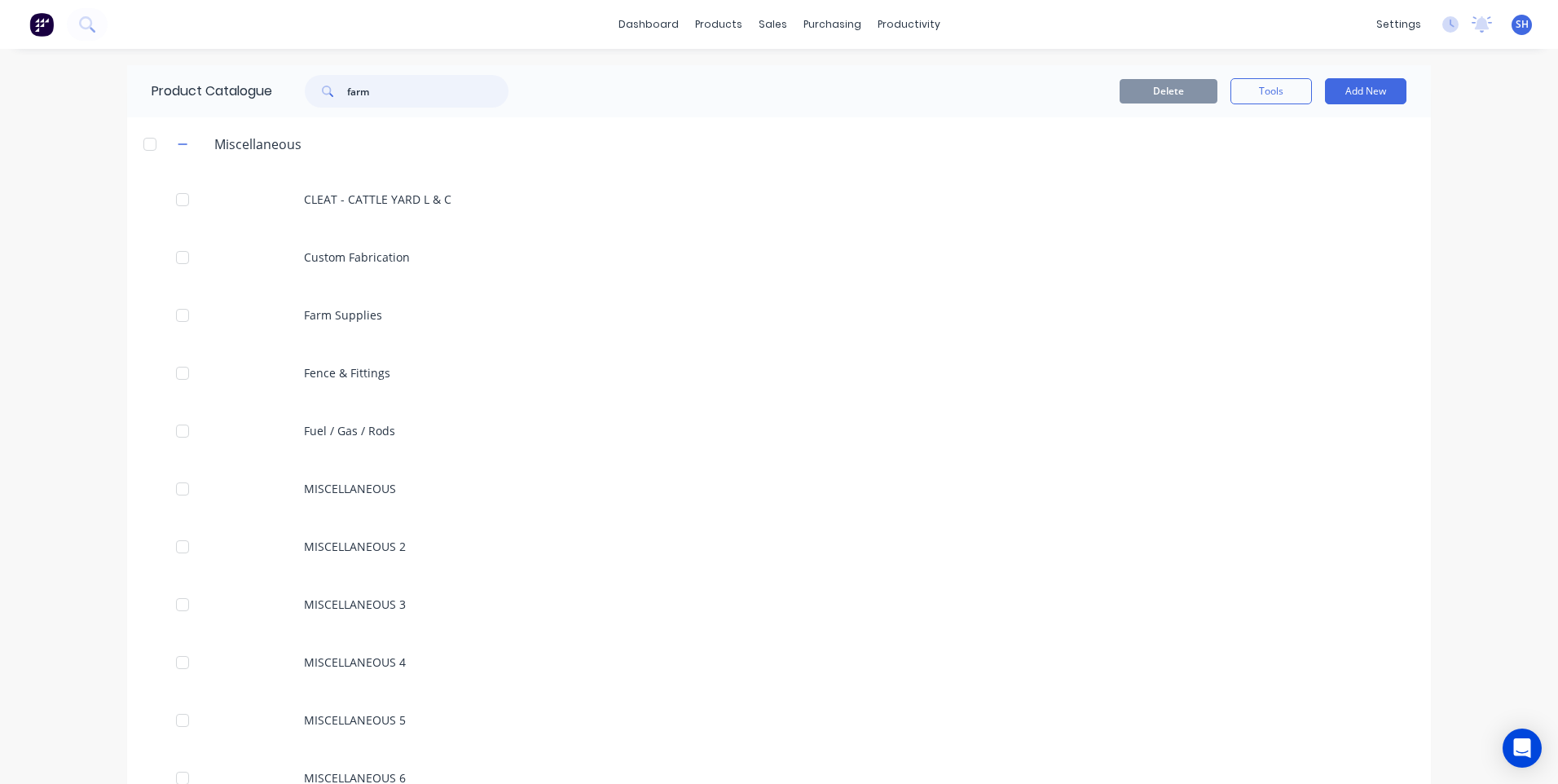
click at [378, 93] on input "farm" at bounding box center [427, 91] width 161 height 33
type input "f"
type input "trailer"
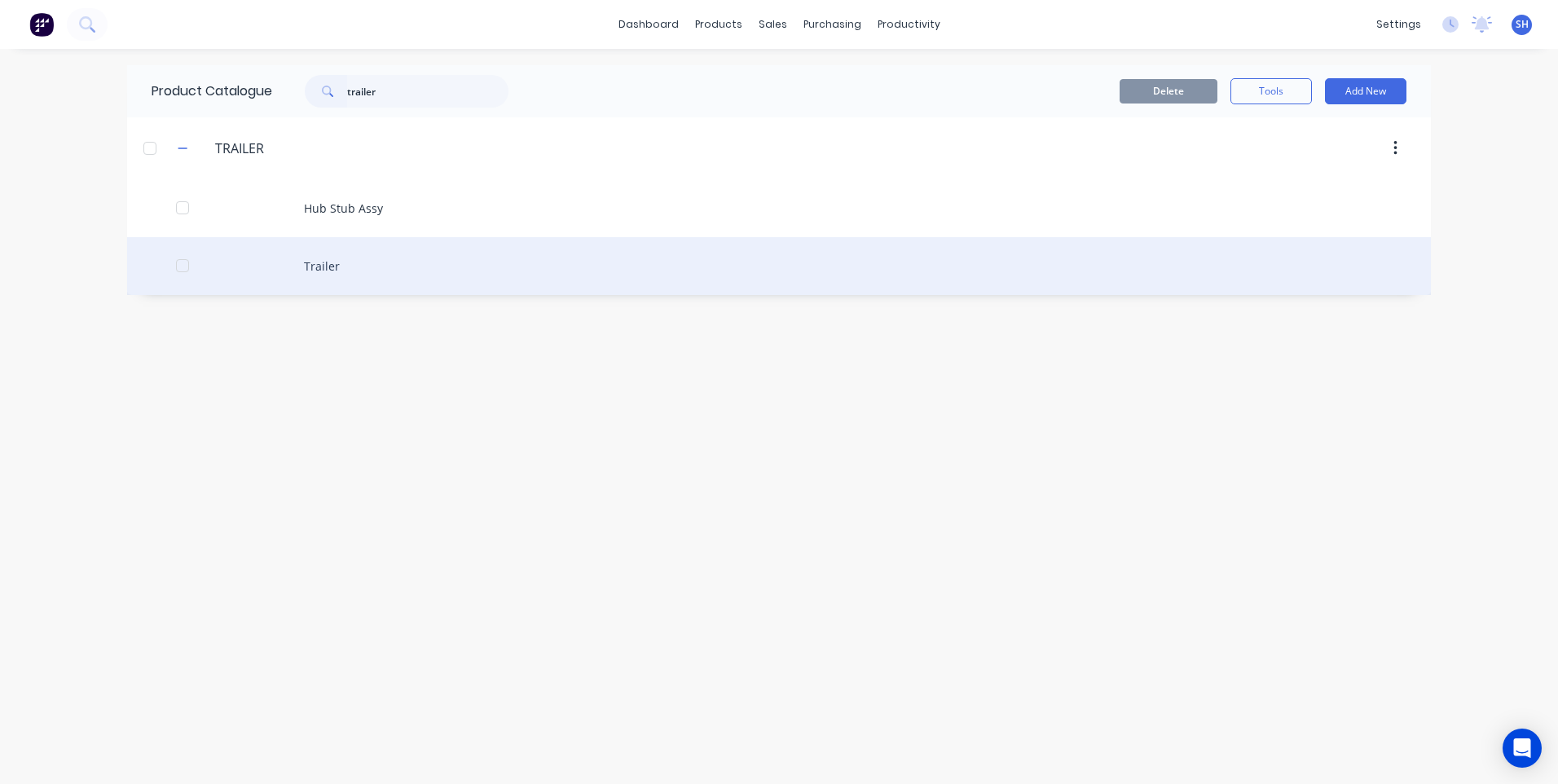
click at [311, 260] on div "Trailer" at bounding box center [779, 266] width 1304 height 57
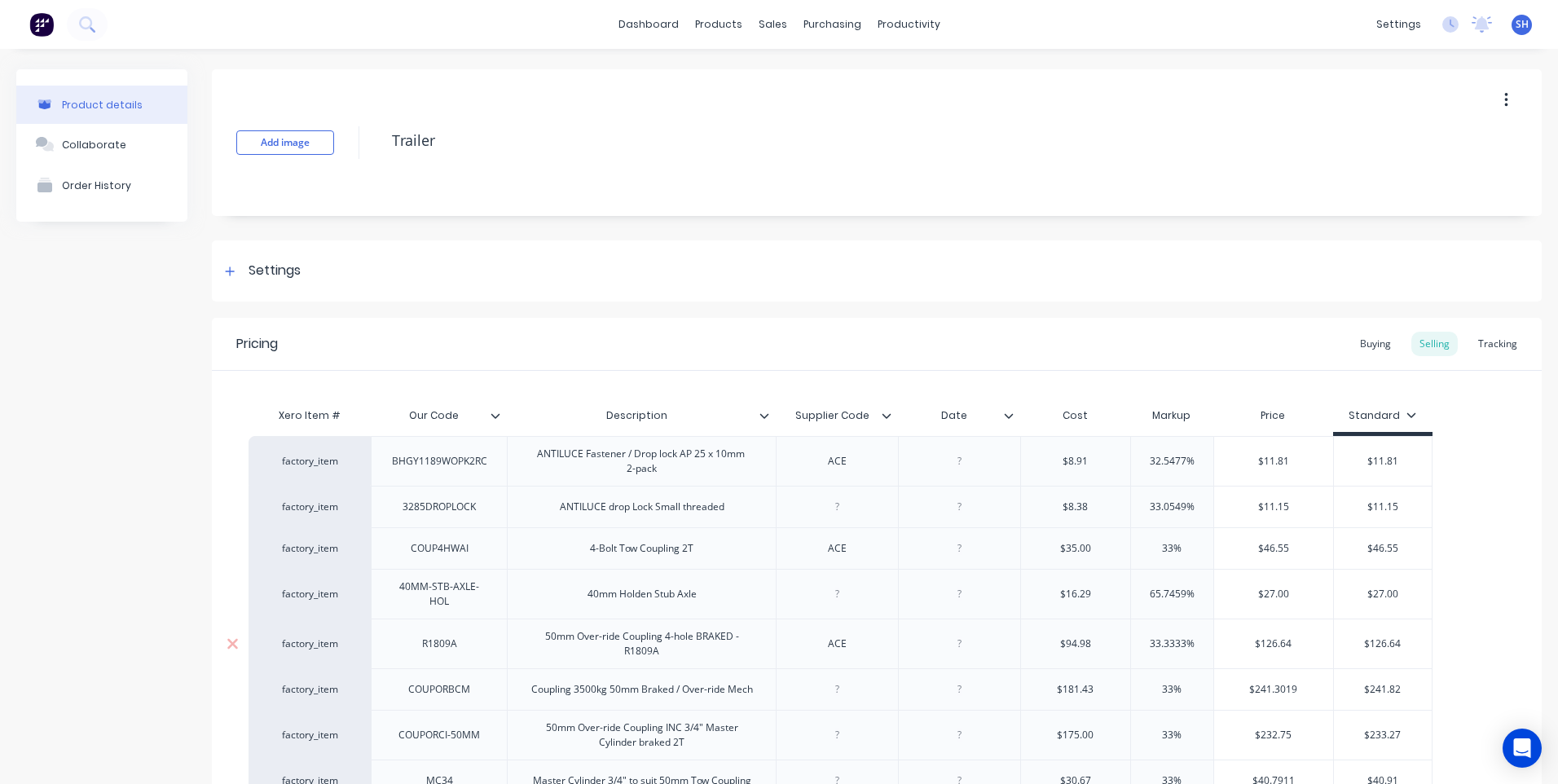
type textarea "x"
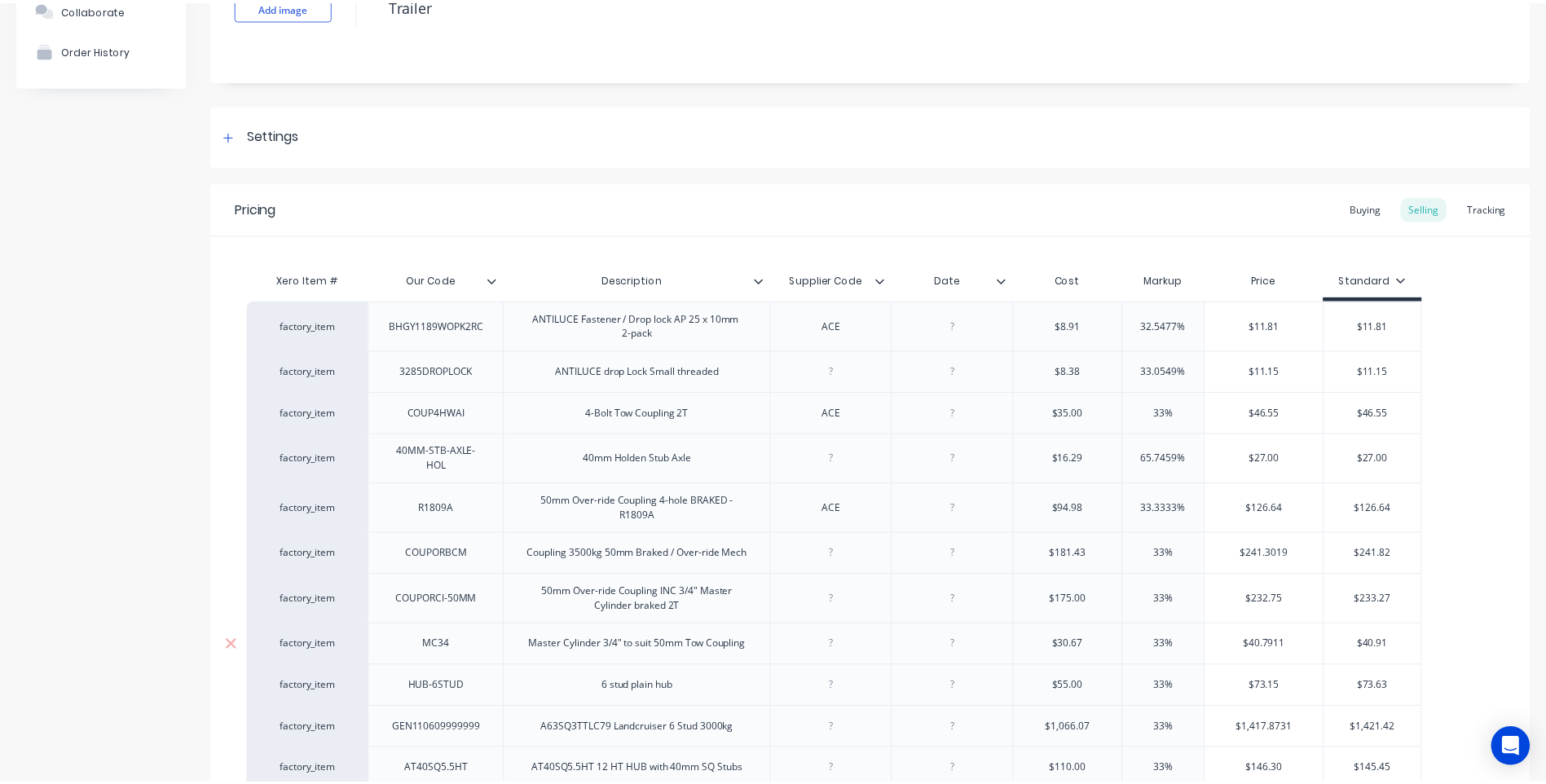
scroll to position [163, 0]
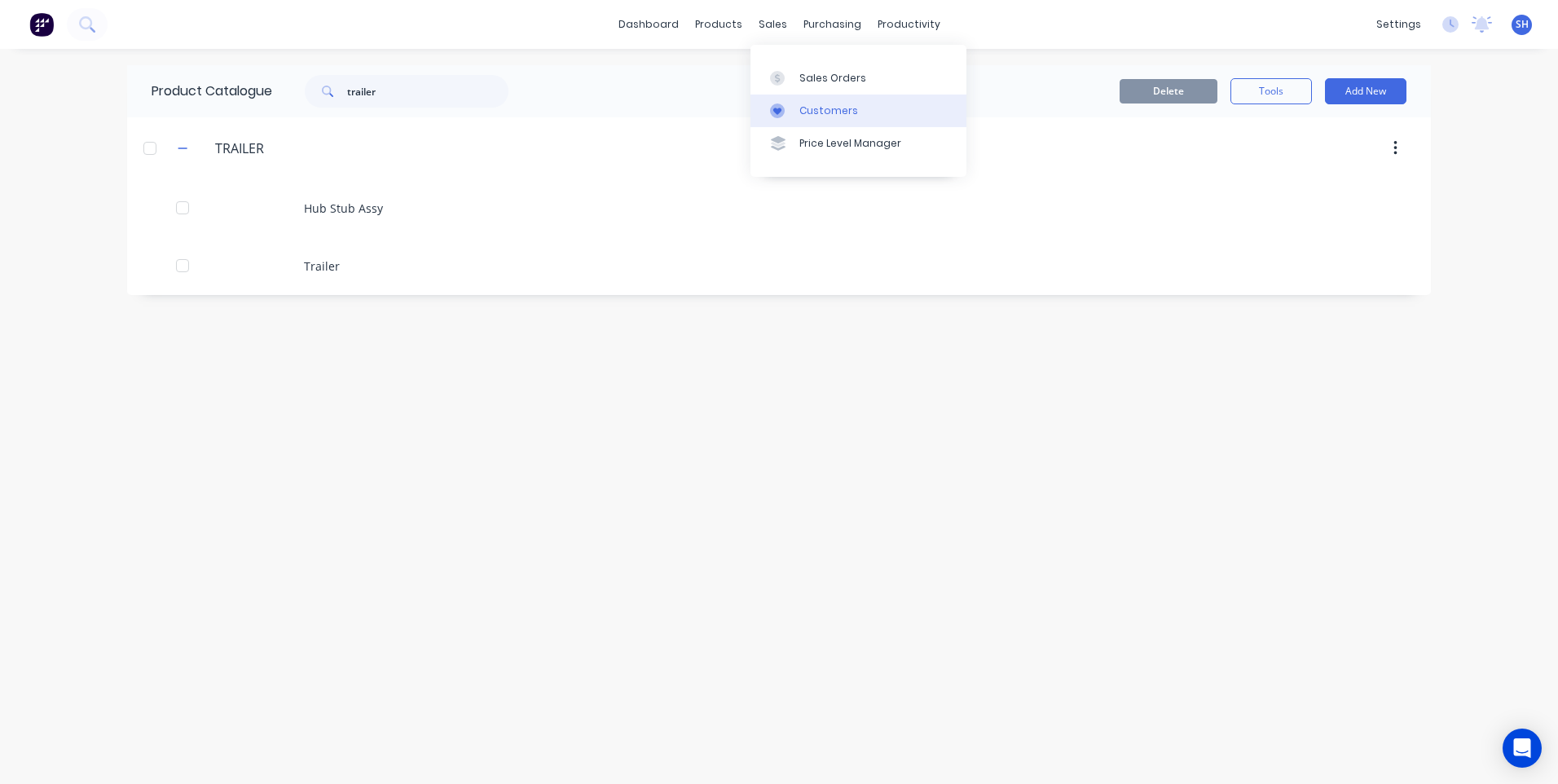
click at [824, 106] on div "Customers" at bounding box center [828, 111] width 58 height 15
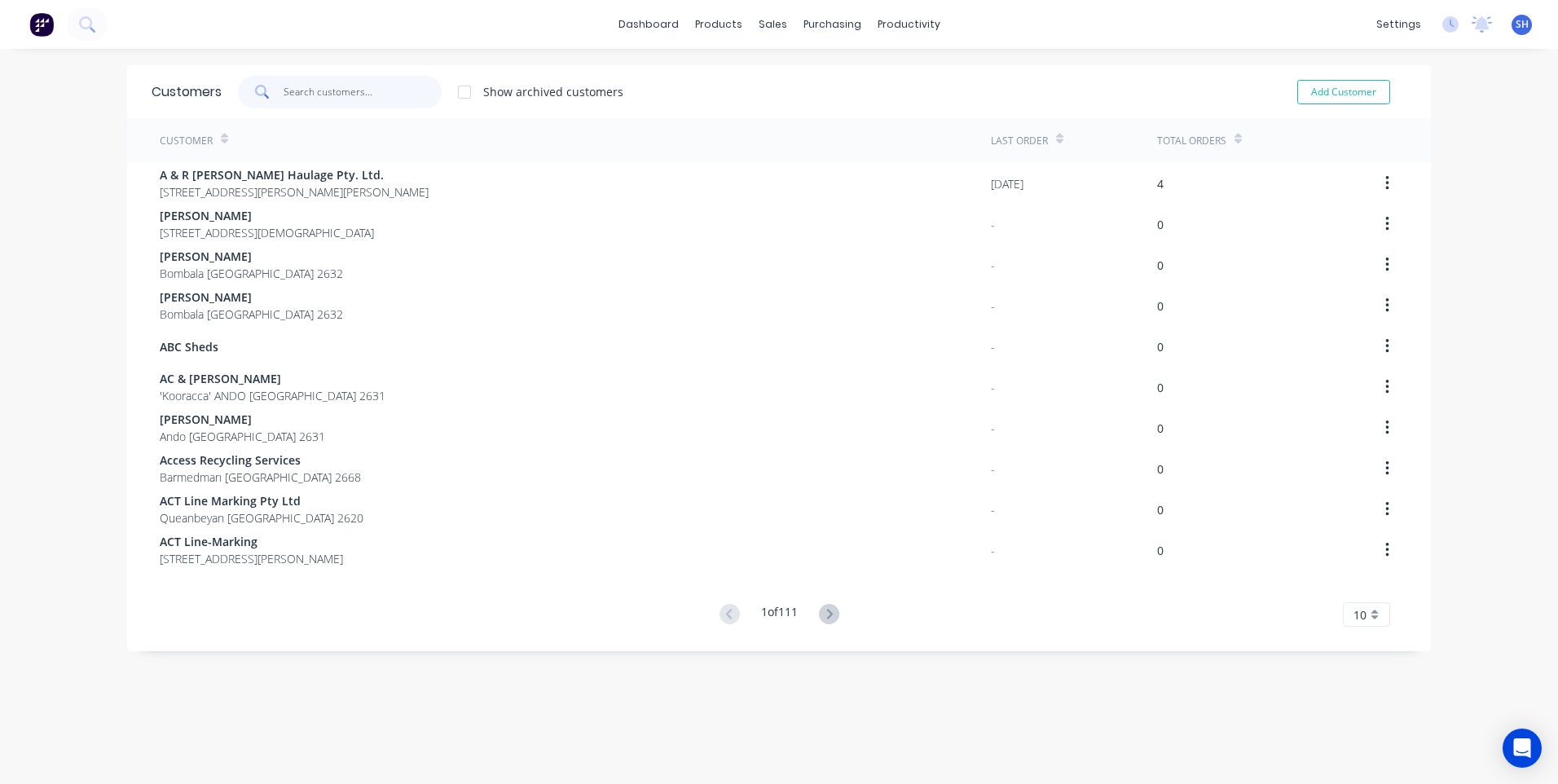
click at [303, 92] on input "text" at bounding box center [363, 91] width 159 height 33
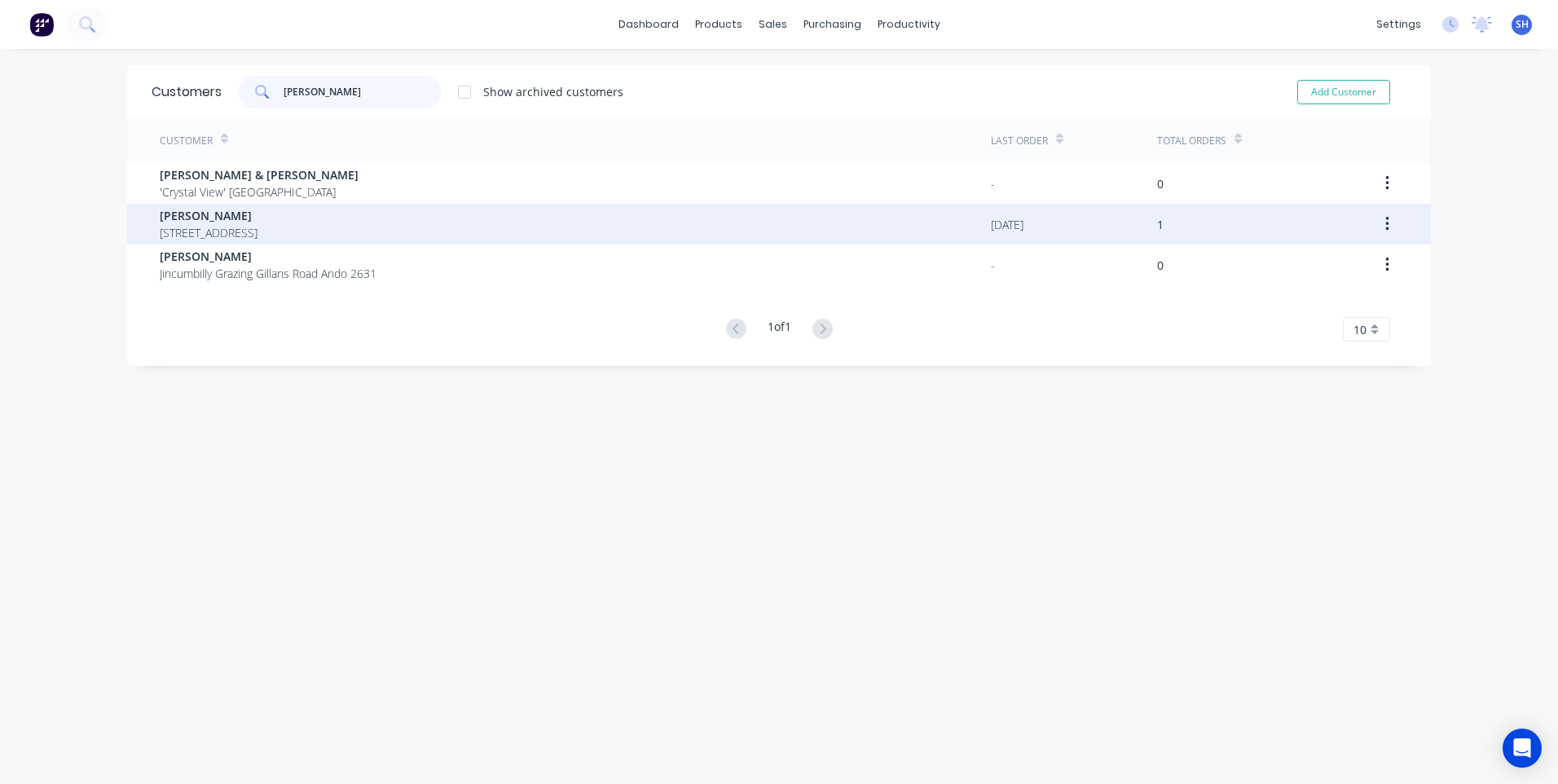
type input "billy"
click at [207, 213] on span "Billy Callaway" at bounding box center [208, 216] width 98 height 17
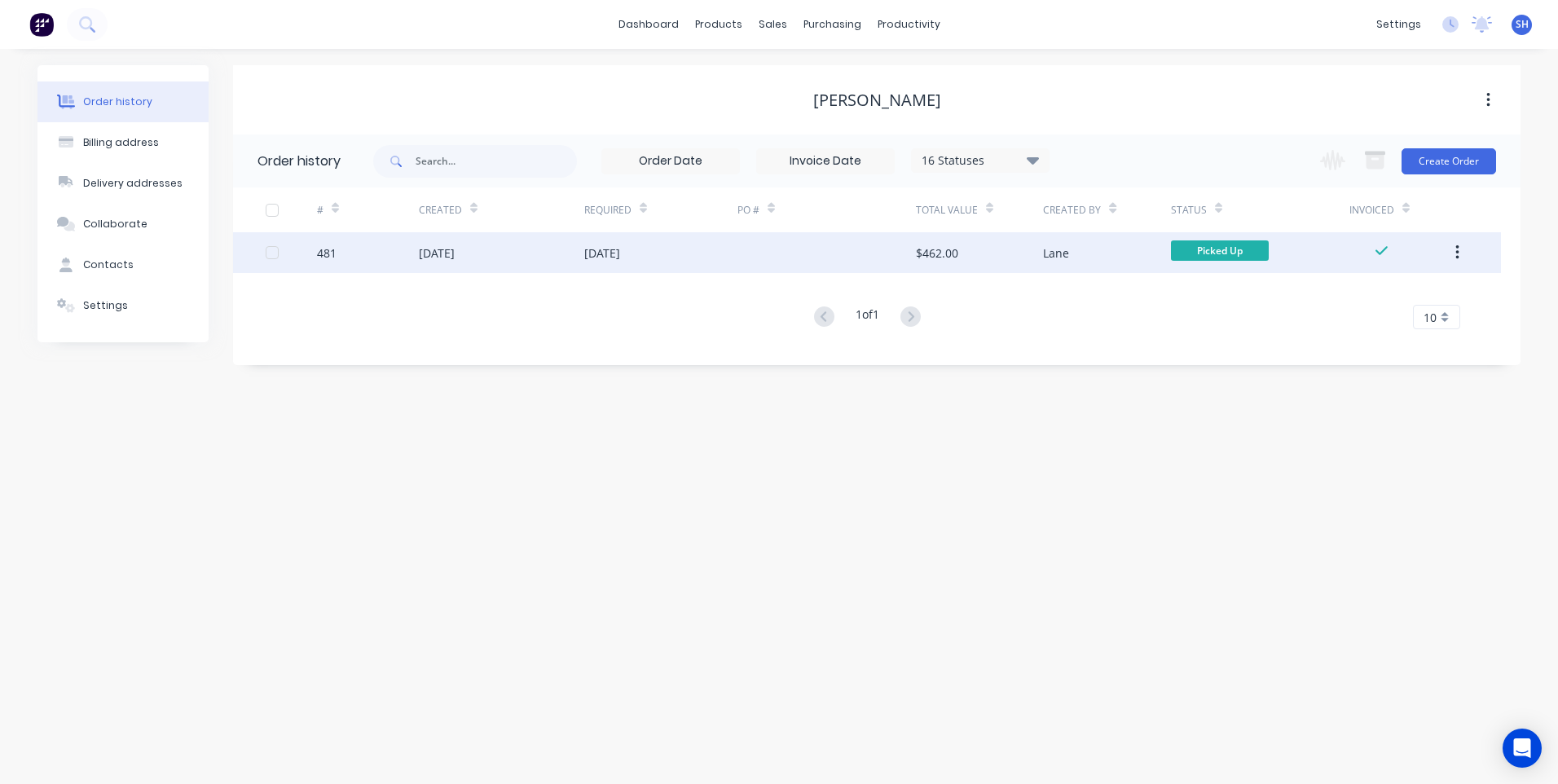
click at [785, 250] on div at bounding box center [827, 252] width 178 height 41
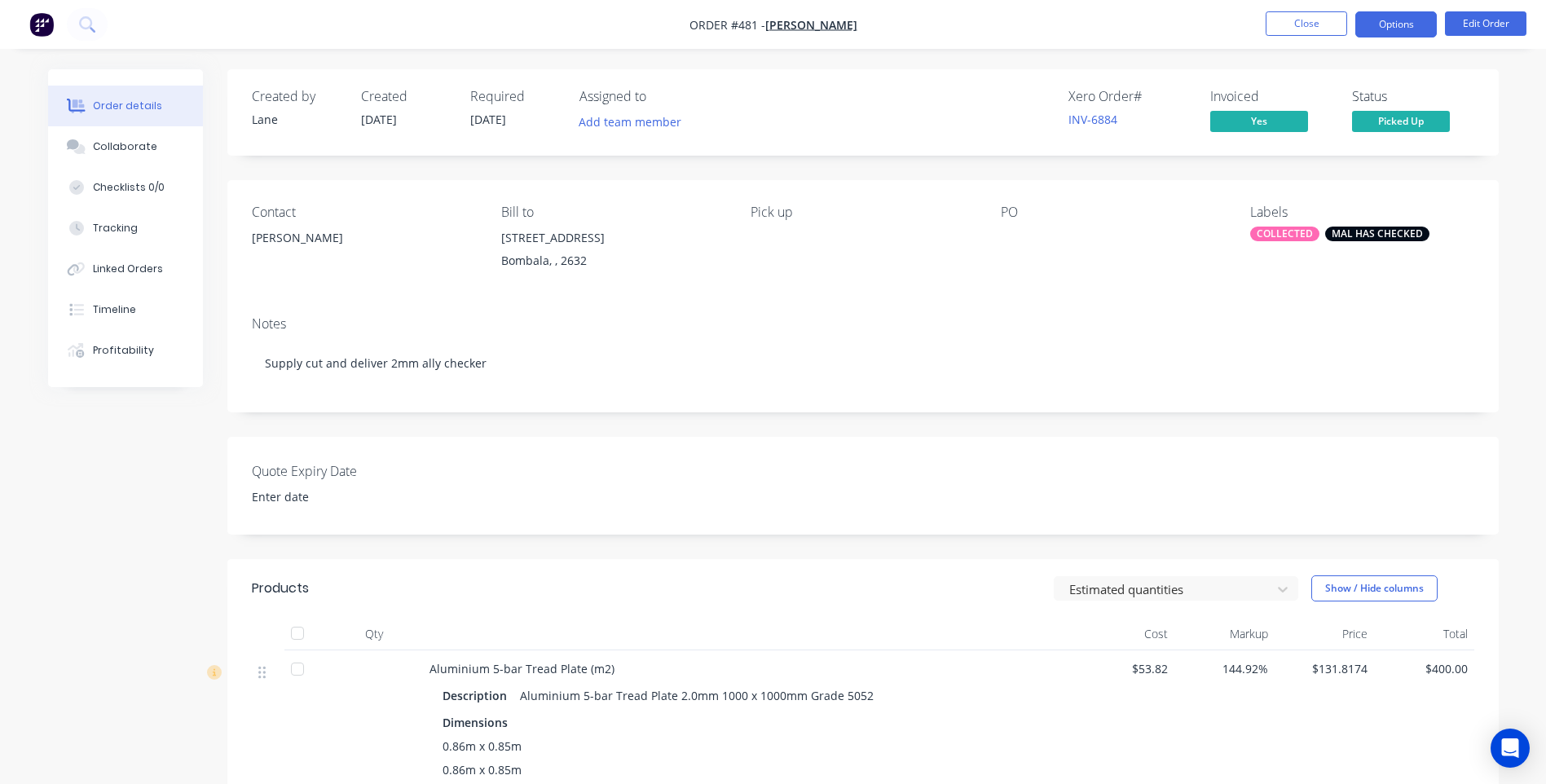
click at [1402, 23] on button "Options" at bounding box center [1396, 24] width 81 height 26
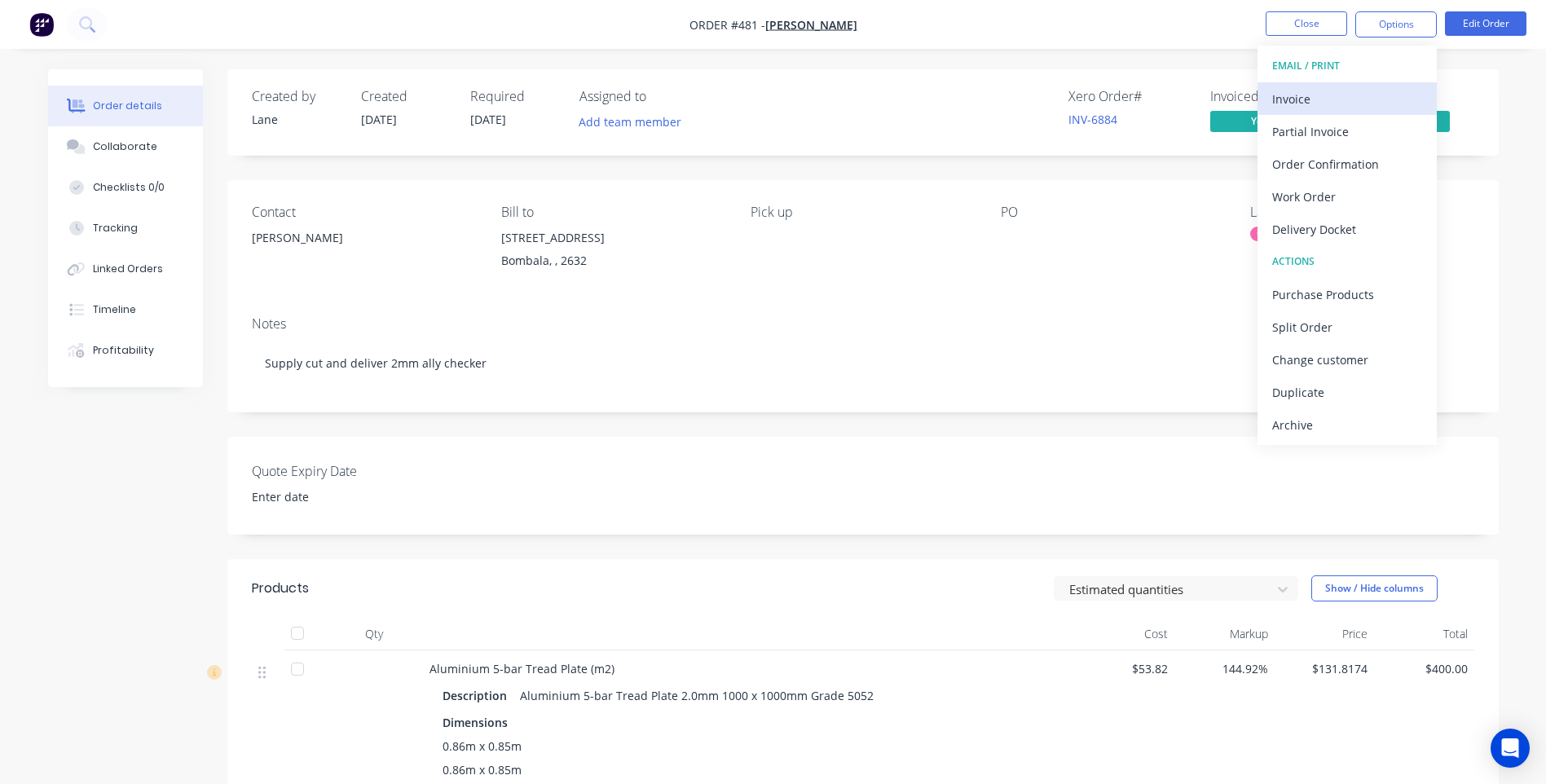
click at [1293, 97] on div "Invoice" at bounding box center [1347, 99] width 150 height 24
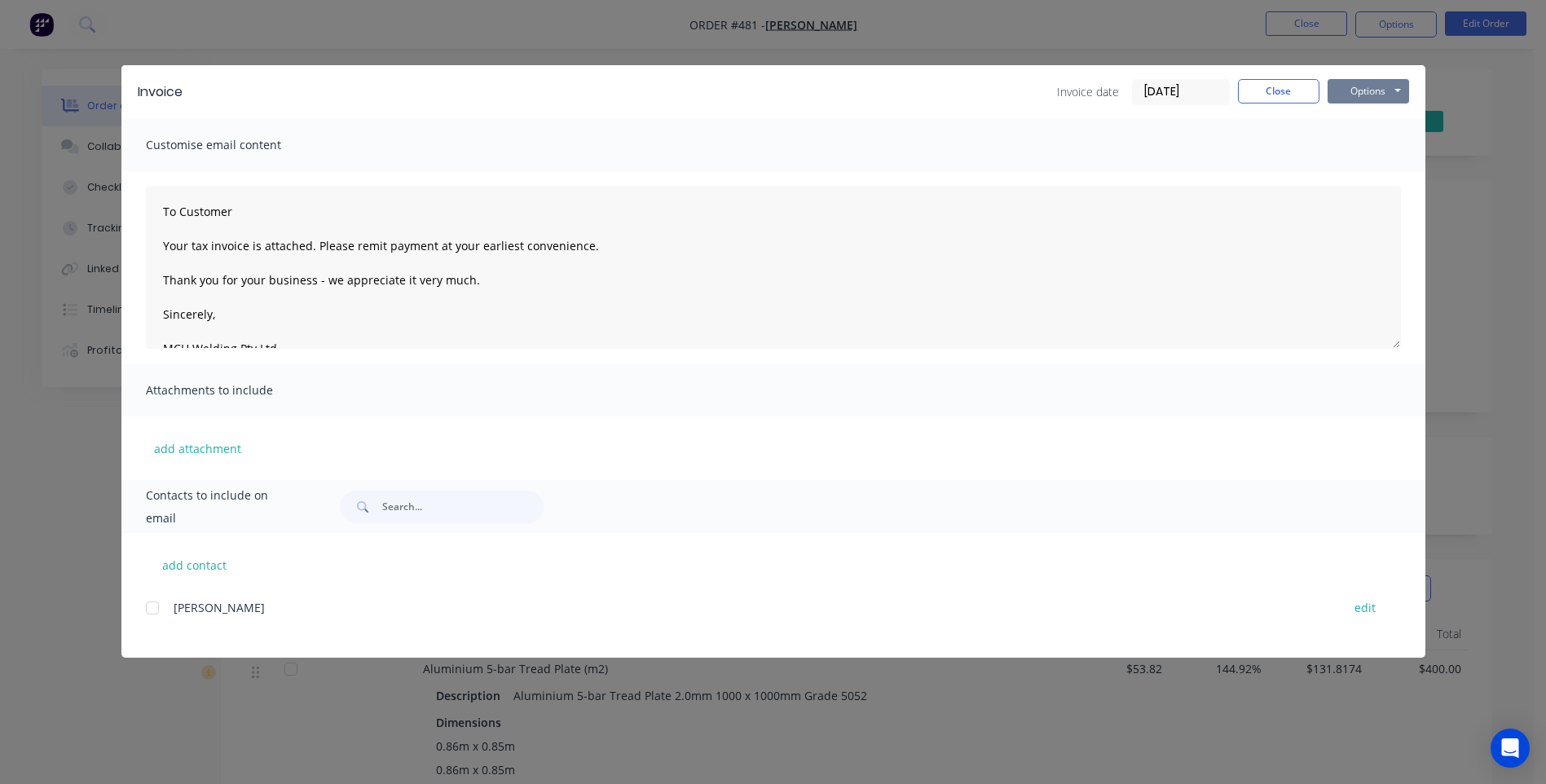
click at [1355, 93] on button "Options" at bounding box center [1369, 91] width 81 height 24
click at [1373, 147] on button "Print" at bounding box center [1380, 147] width 105 height 27
click at [1277, 90] on button "Close" at bounding box center [1278, 91] width 81 height 24
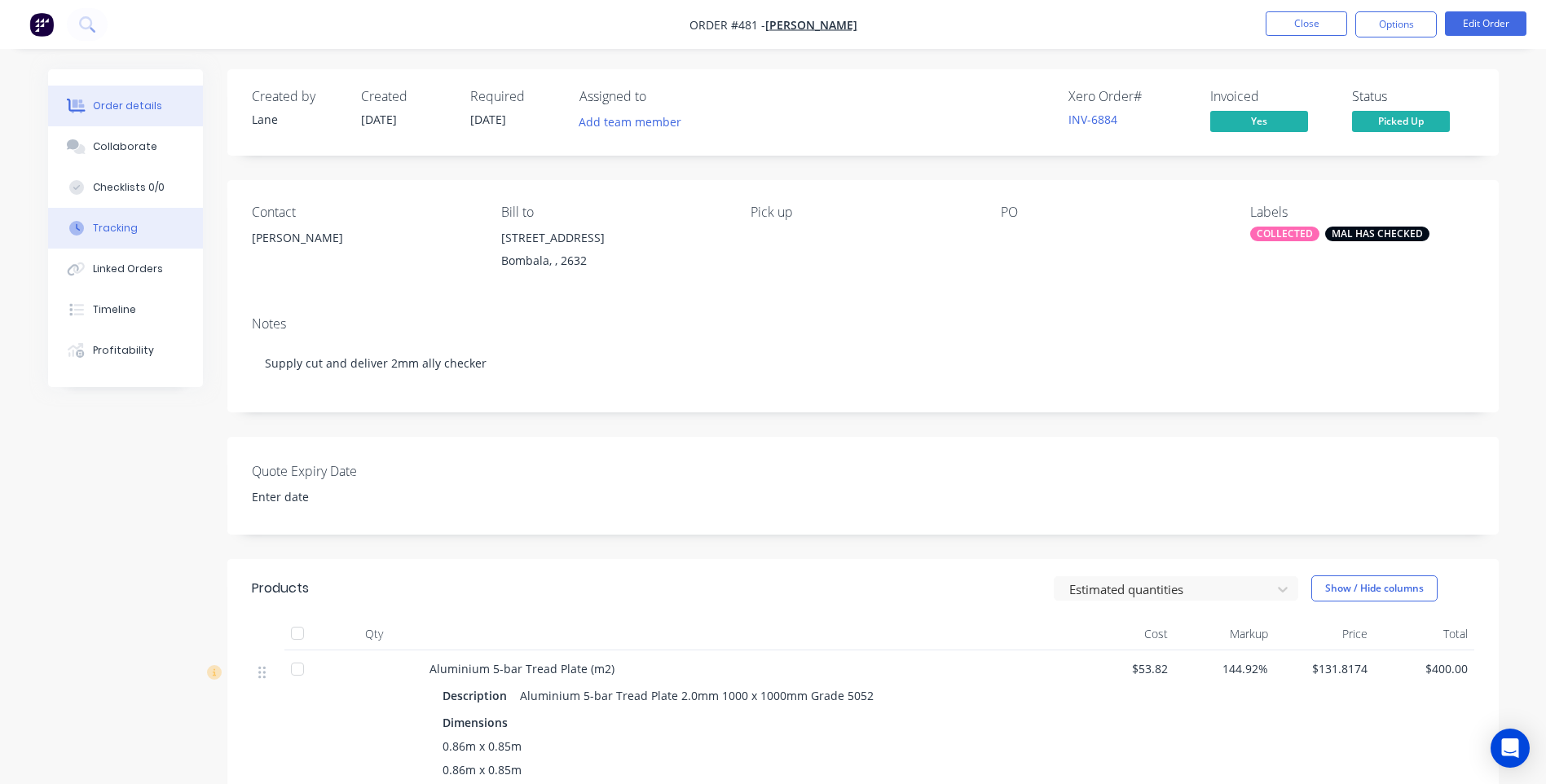
click at [102, 221] on div "Tracking" at bounding box center [116, 228] width 45 height 15
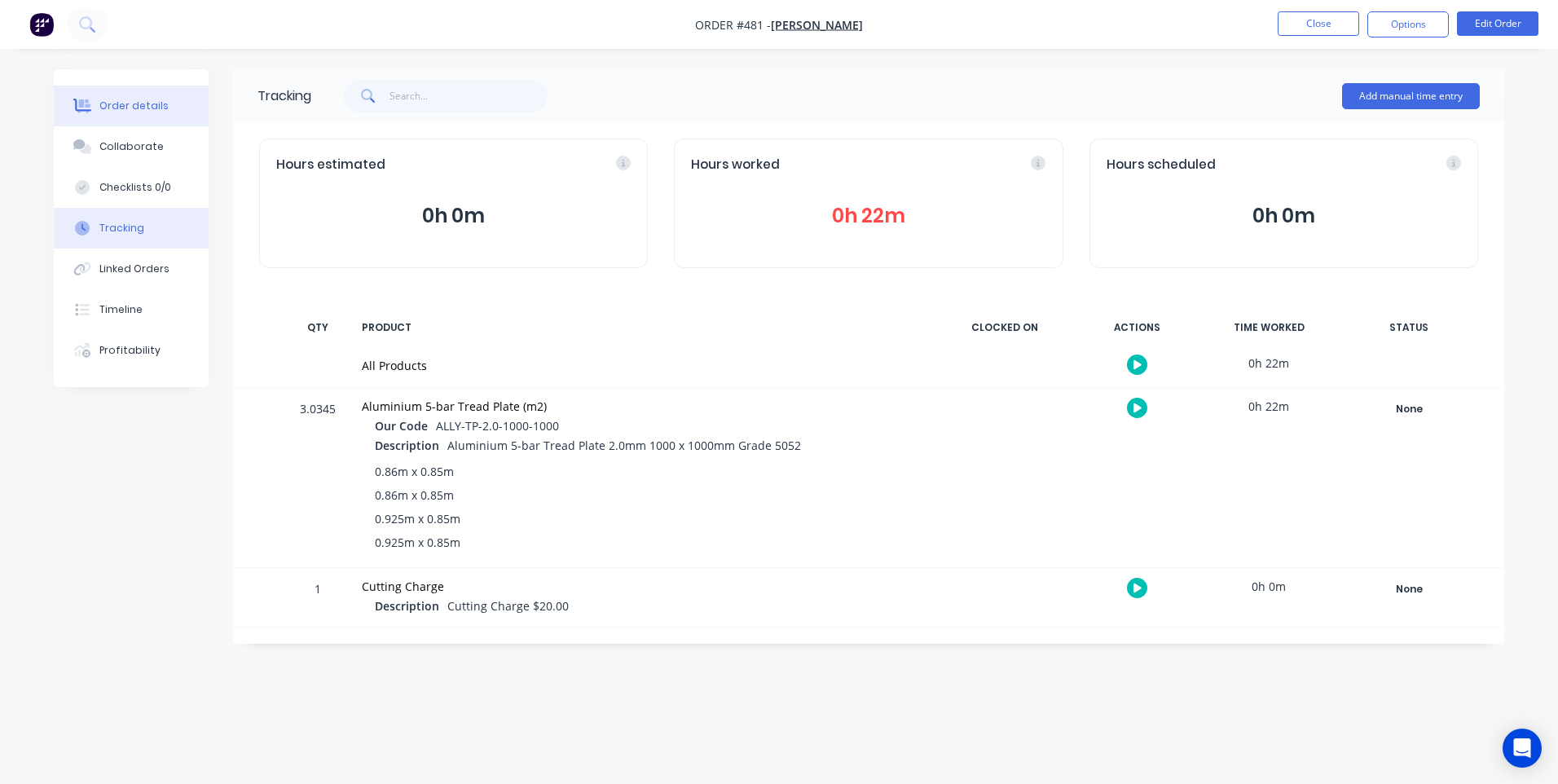
click at [132, 99] on div "Order details" at bounding box center [133, 106] width 69 height 15
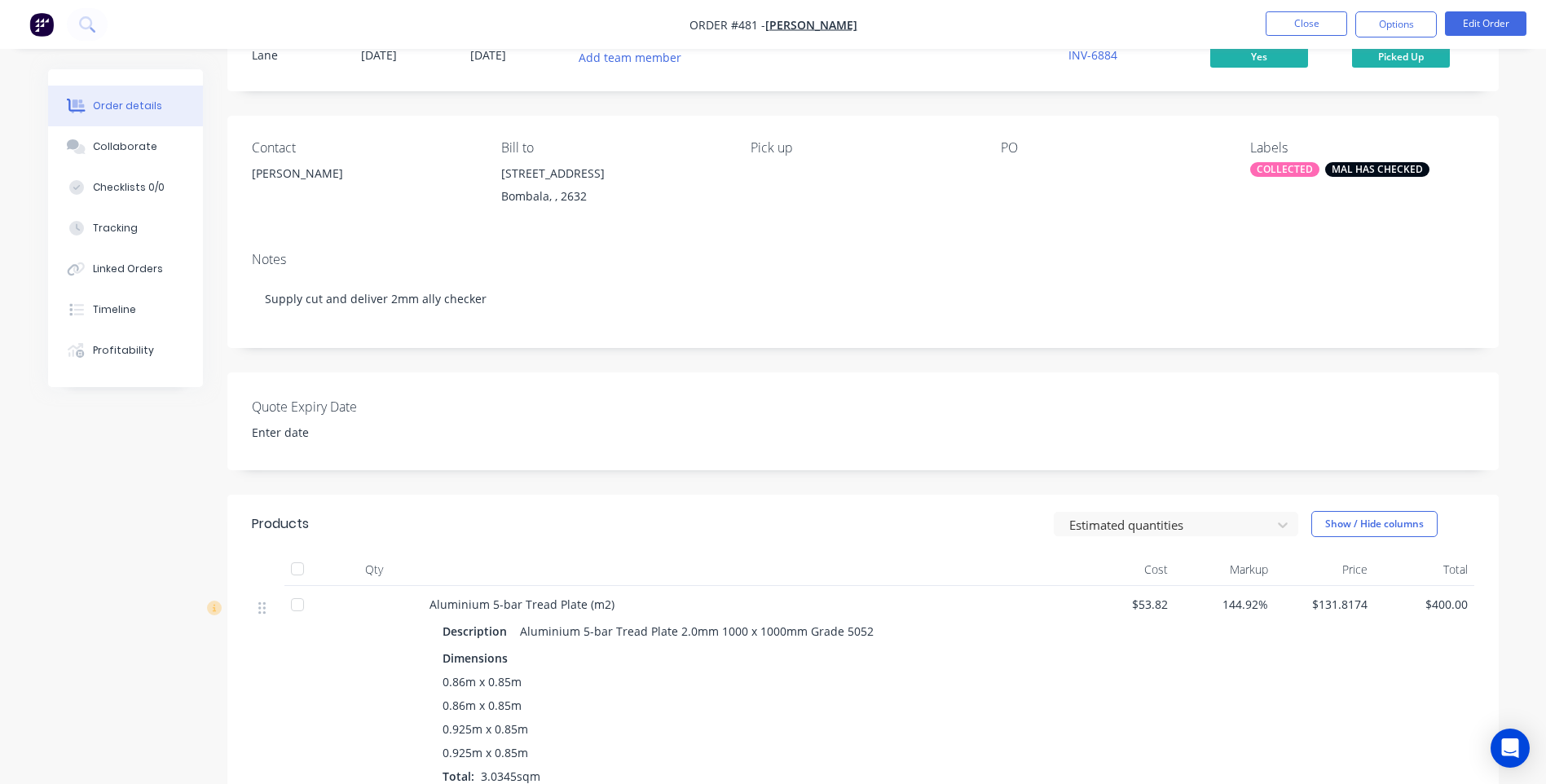
scroll to position [163, 0]
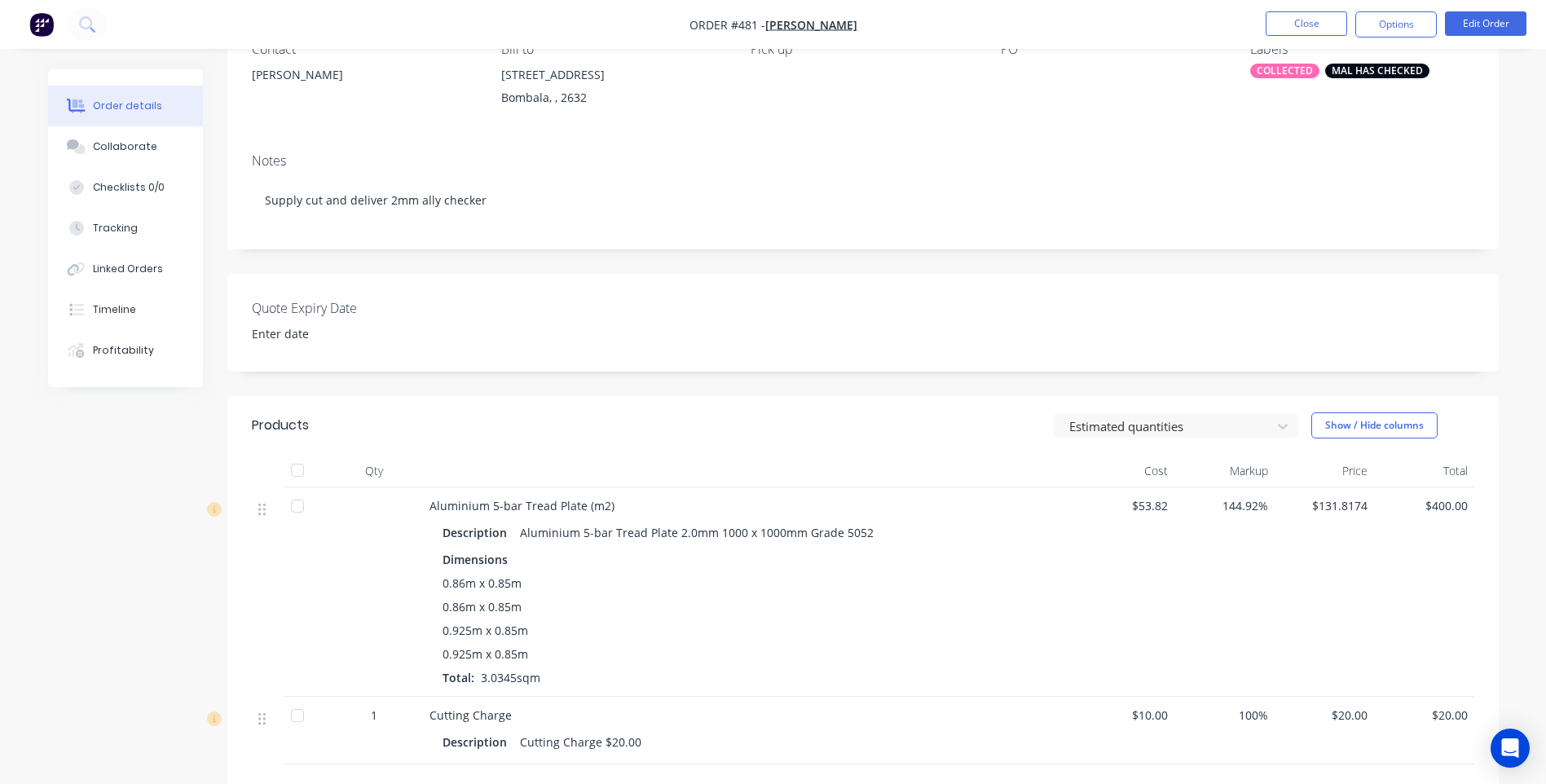
click at [1468, 409] on header "Products Estimated quantities Show / Hide columns" at bounding box center [863, 425] width 1272 height 58
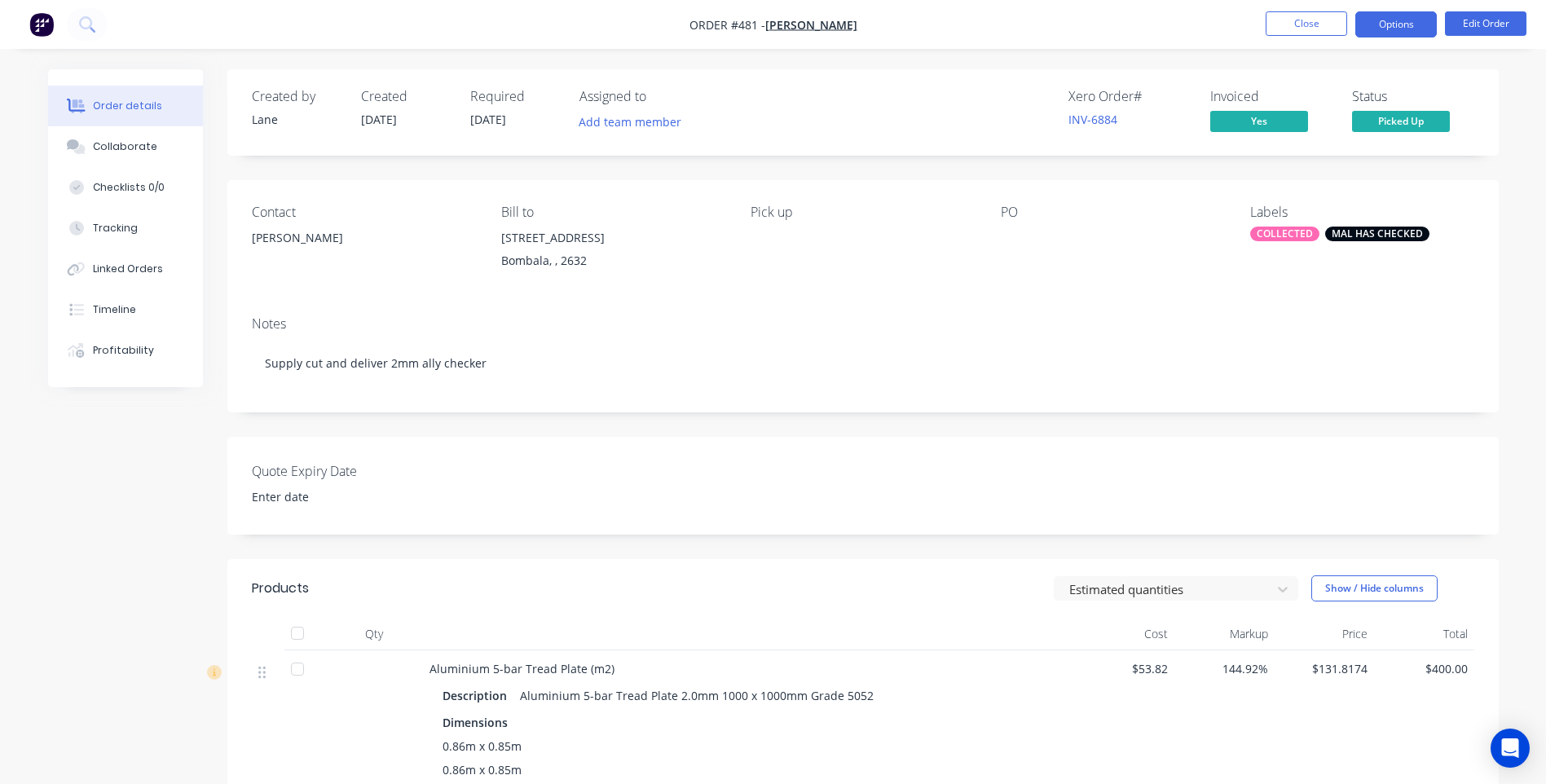
click at [1393, 21] on button "Options" at bounding box center [1396, 24] width 81 height 26
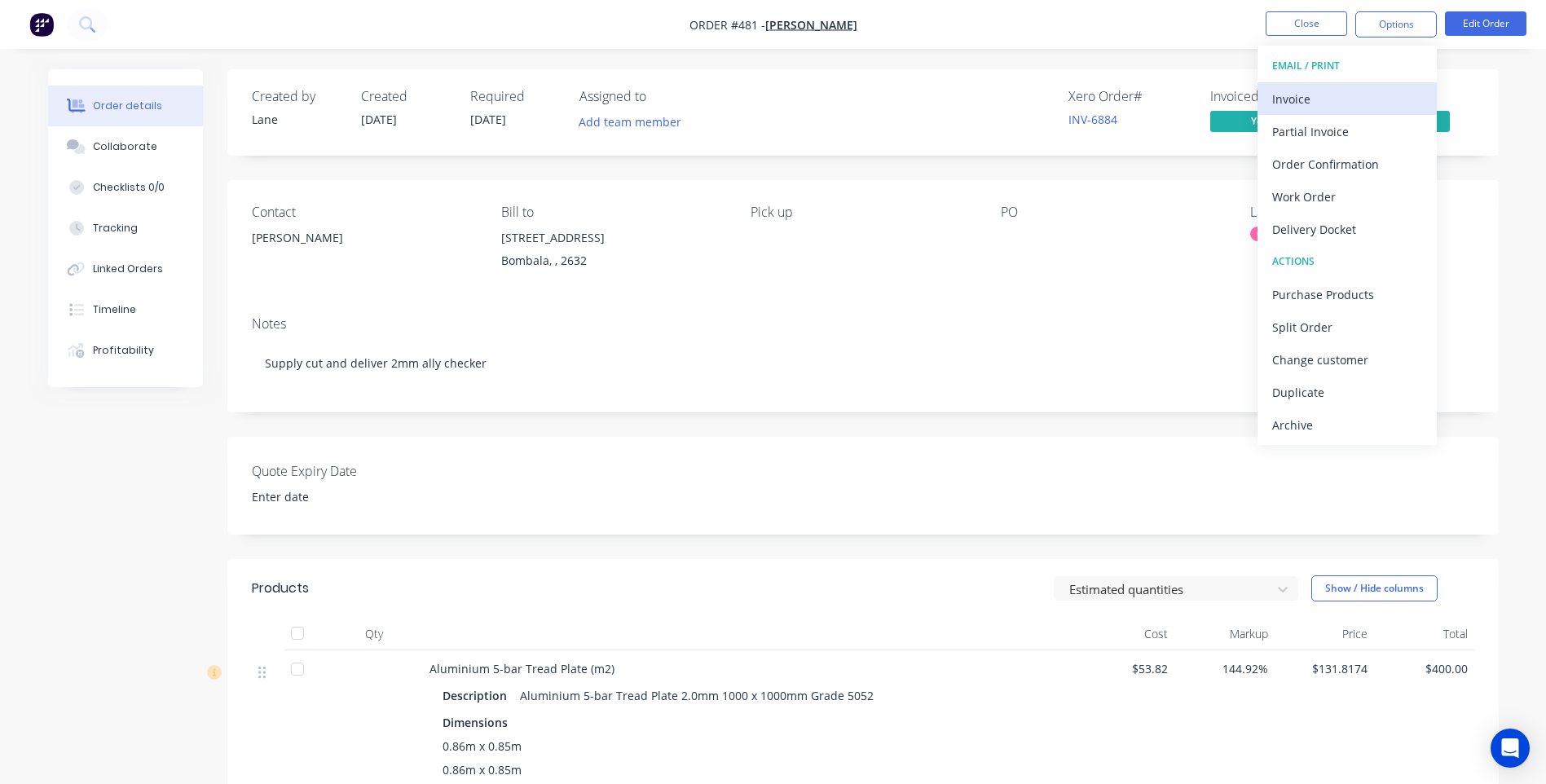
click at [1301, 97] on div "Invoice" at bounding box center [1347, 99] width 150 height 24
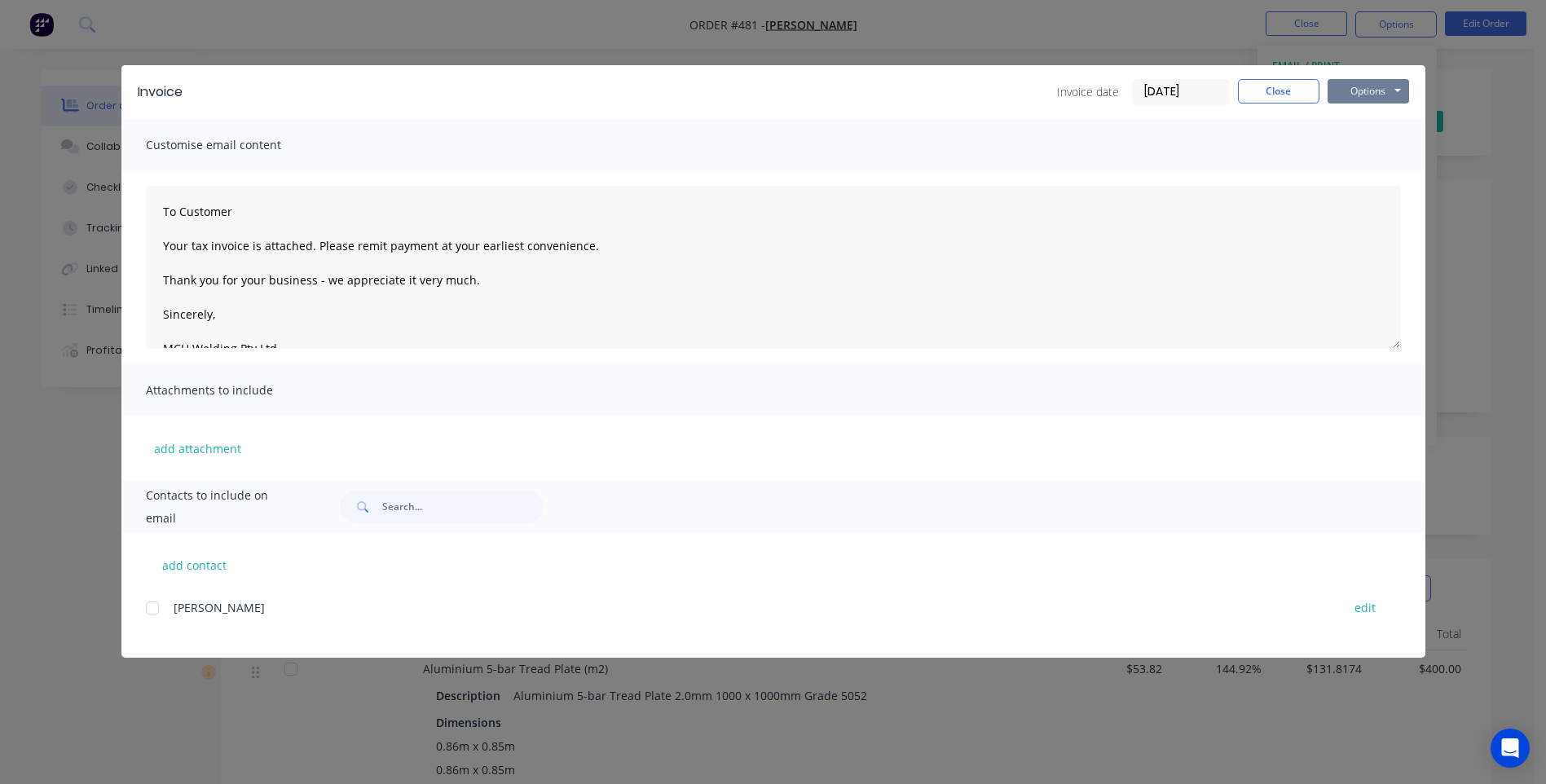
click at [1382, 93] on button "Options" at bounding box center [1369, 91] width 81 height 24
click at [1375, 140] on button "Print" at bounding box center [1380, 147] width 105 height 27
click at [1269, 86] on button "Close" at bounding box center [1278, 91] width 81 height 24
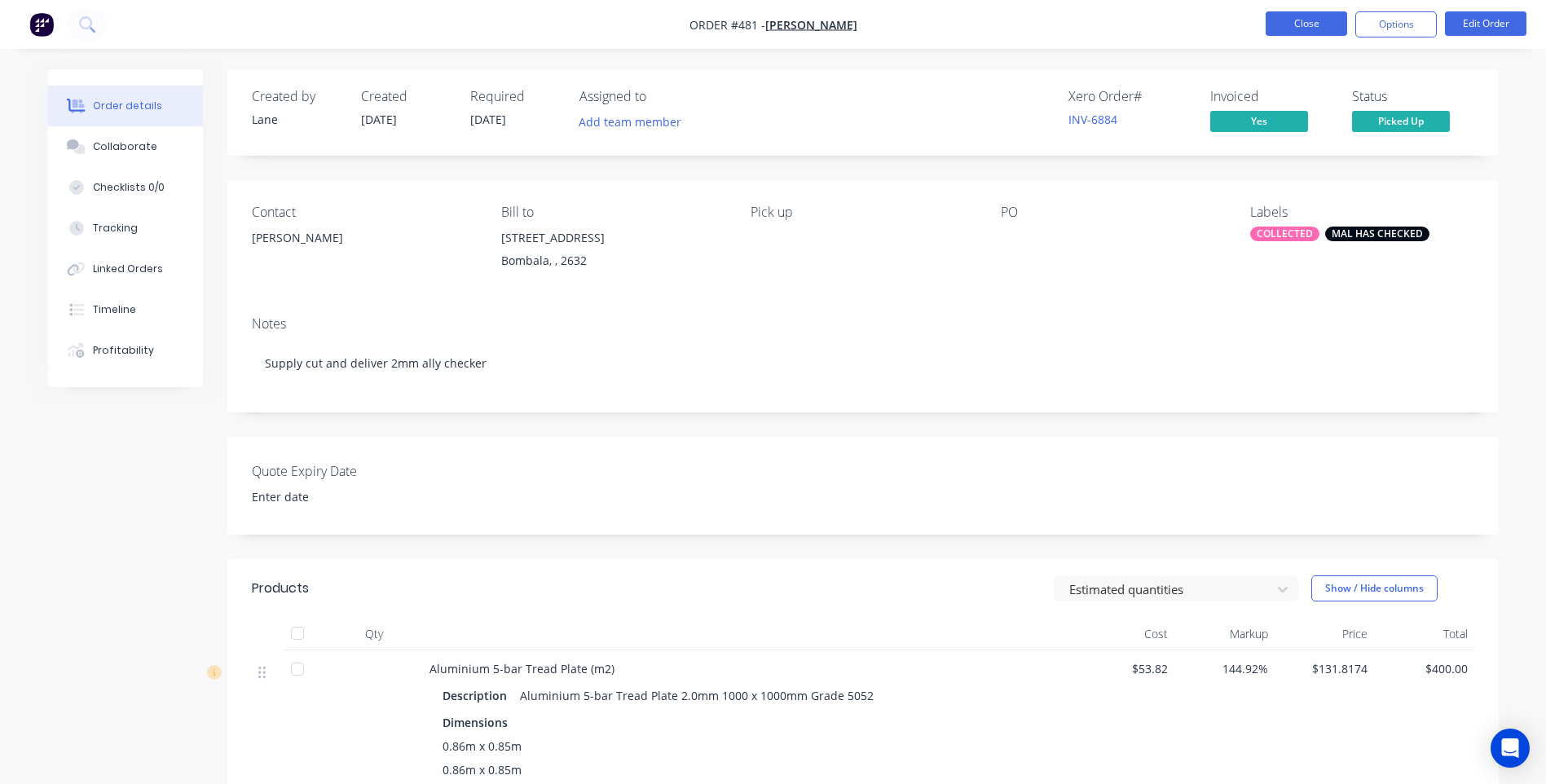
click at [1316, 22] on button "Close" at bounding box center [1307, 24] width 81 height 24
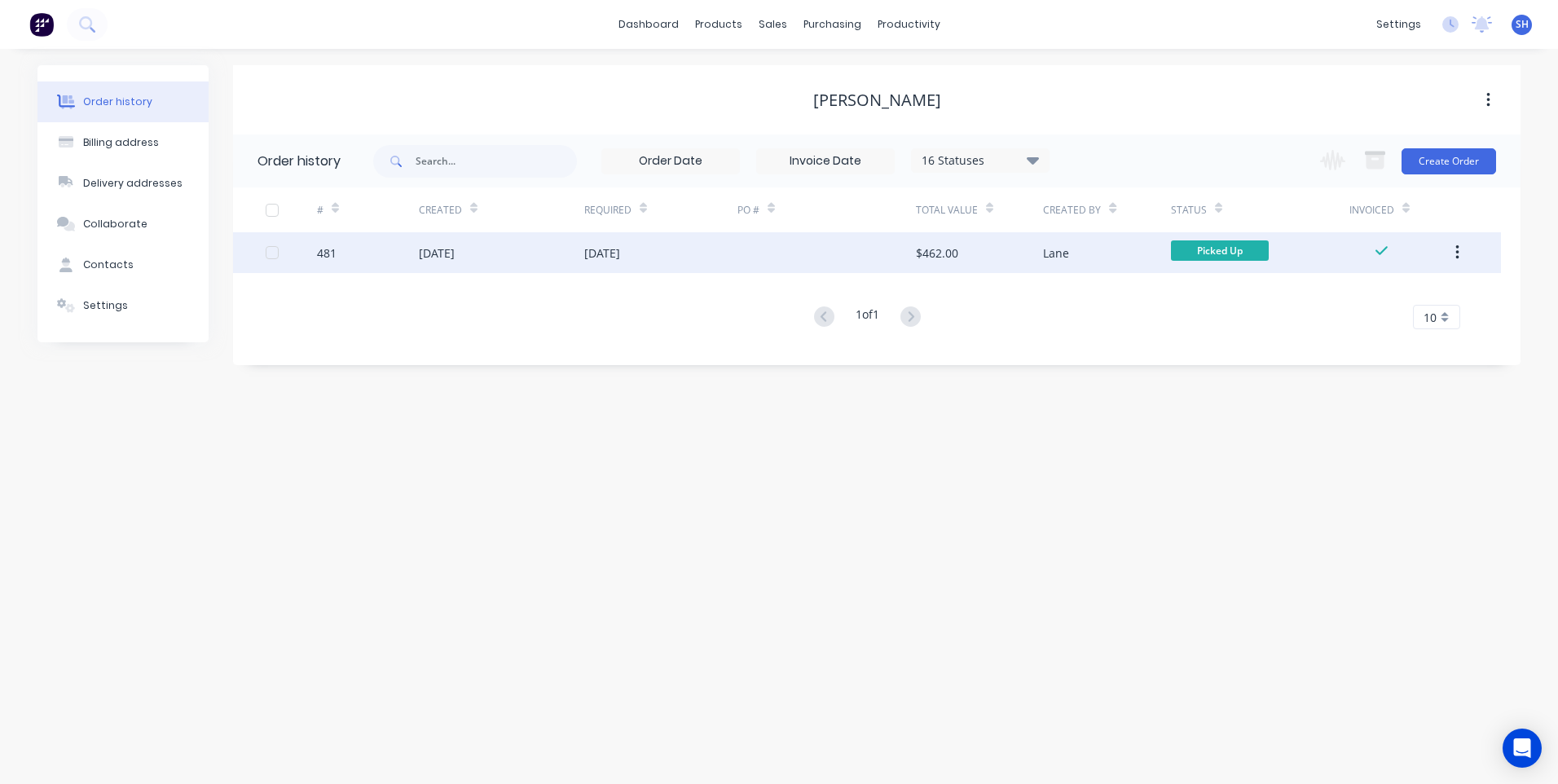
click at [697, 250] on div "26 Aug 2025" at bounding box center [661, 252] width 154 height 41
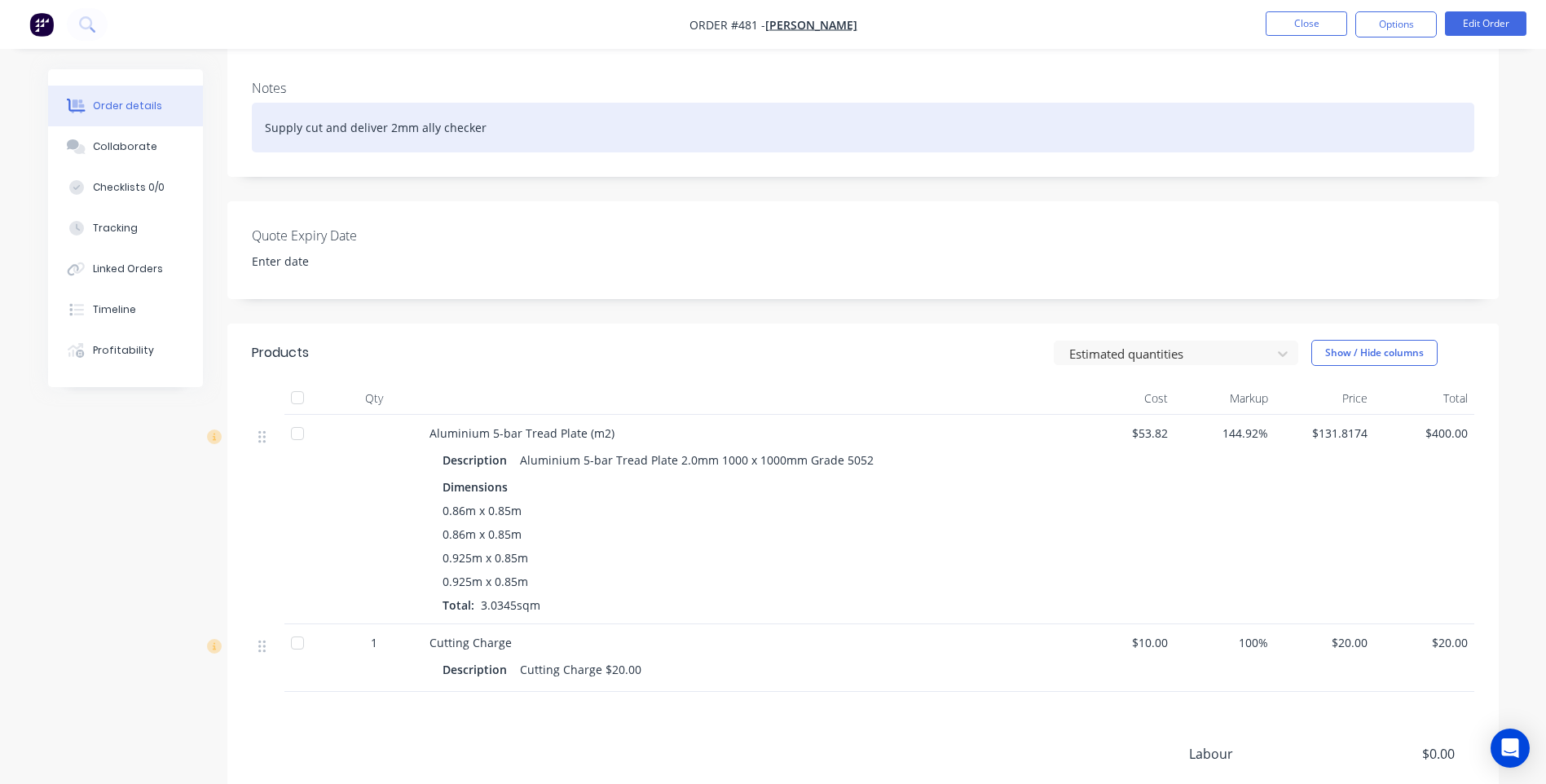
scroll to position [244, 0]
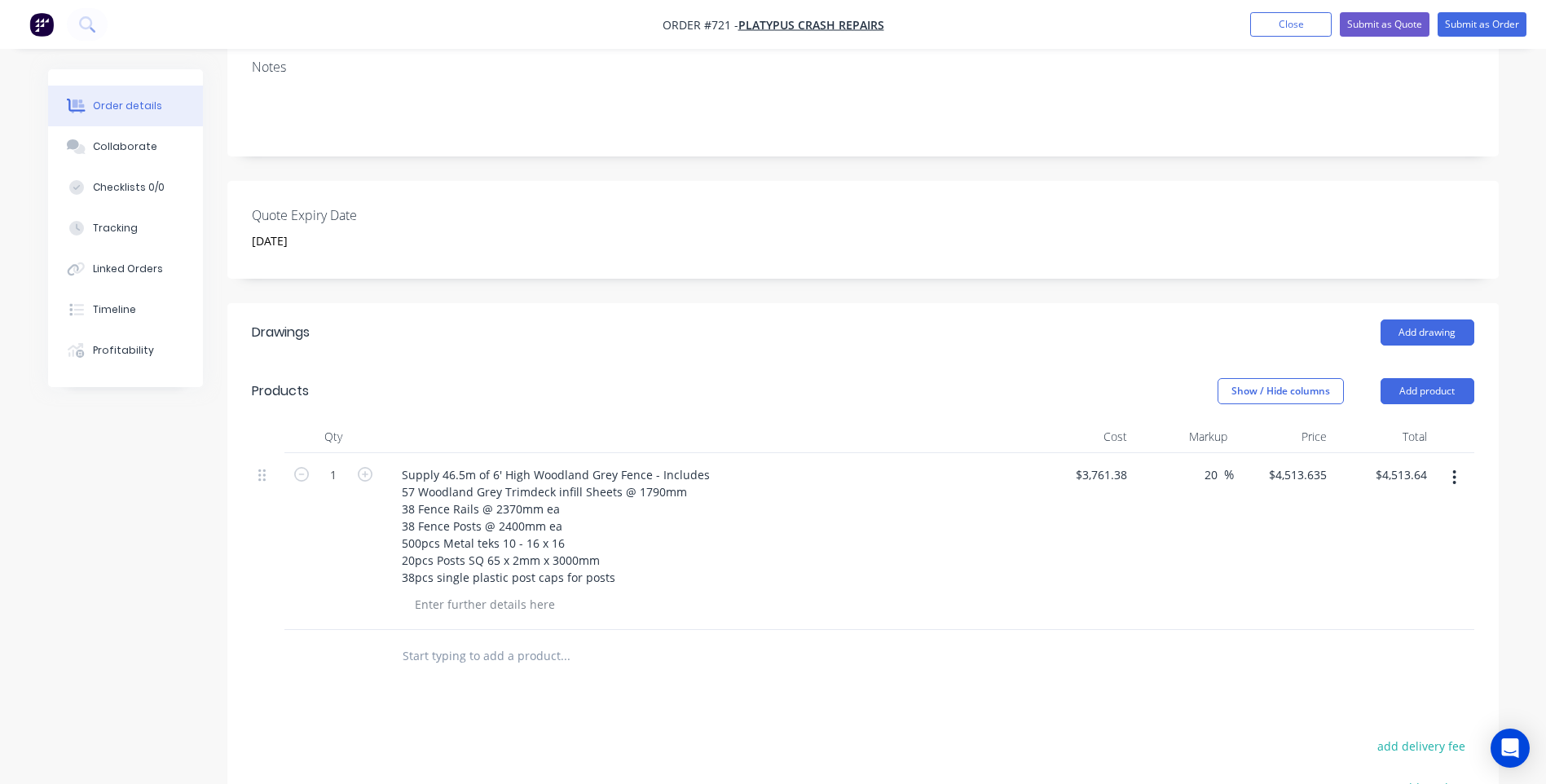
scroll to position [326, 0]
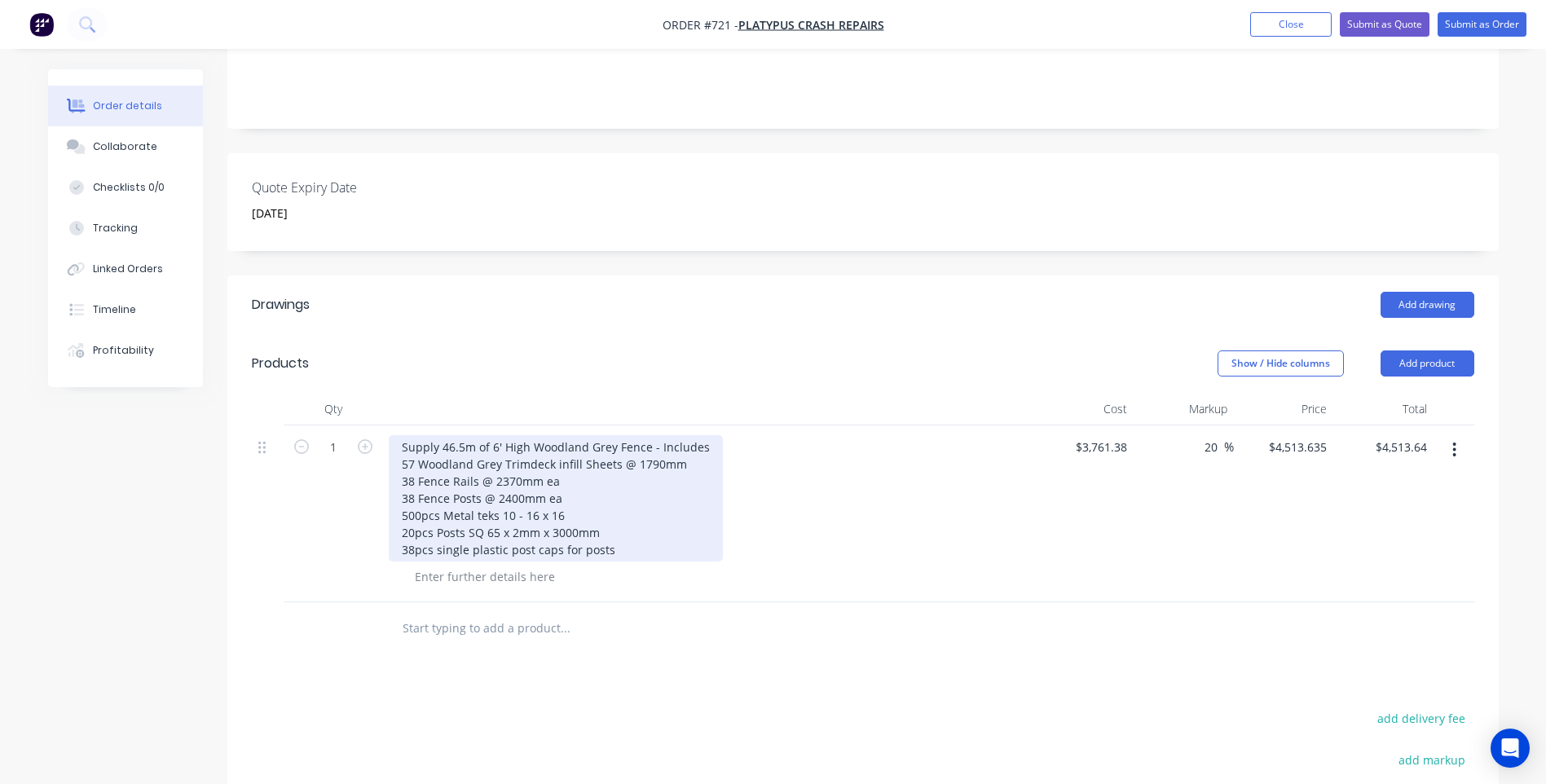
click at [602, 513] on div "Supply 46.5m of 6' High Woodland Grey Fence - Includes 57 Woodland Grey Trimdec…" at bounding box center [555, 498] width 335 height 126
drag, startPoint x: 601, startPoint y: 513, endPoint x: 390, endPoint y: 514, distance: 211.0
click at [390, 514] on div "Supply 46.5m of 6' High Woodland Grey Fence - Includes 57 Woodland Grey Trimdec…" at bounding box center [555, 498] width 335 height 126
click at [413, 529] on div "Supply 46.5m of 6' High Woodland Grey Fence - Includes 57 Woodland Grey Trimdec…" at bounding box center [555, 498] width 335 height 126
click at [604, 533] on div "Supply 46.5m of 6' High Woodland Grey Fence - Includes 57 Woodland Grey Trimdec…" at bounding box center [555, 498] width 335 height 126
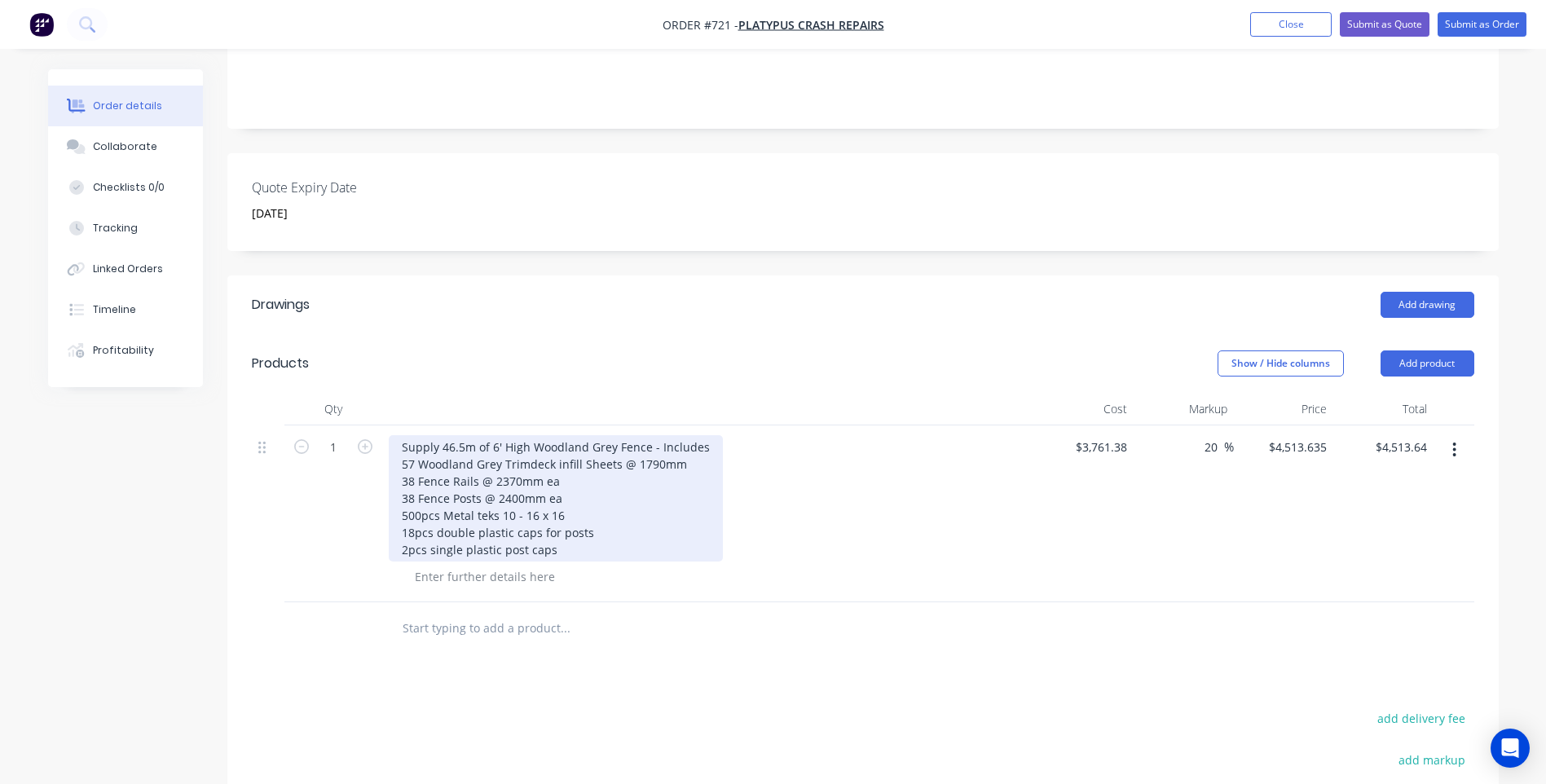
click at [586, 514] on div "Supply 46.5m of 6' High Woodland Grey Fence - Includes 57 Woodland Grey Trimdec…" at bounding box center [555, 498] width 335 height 126
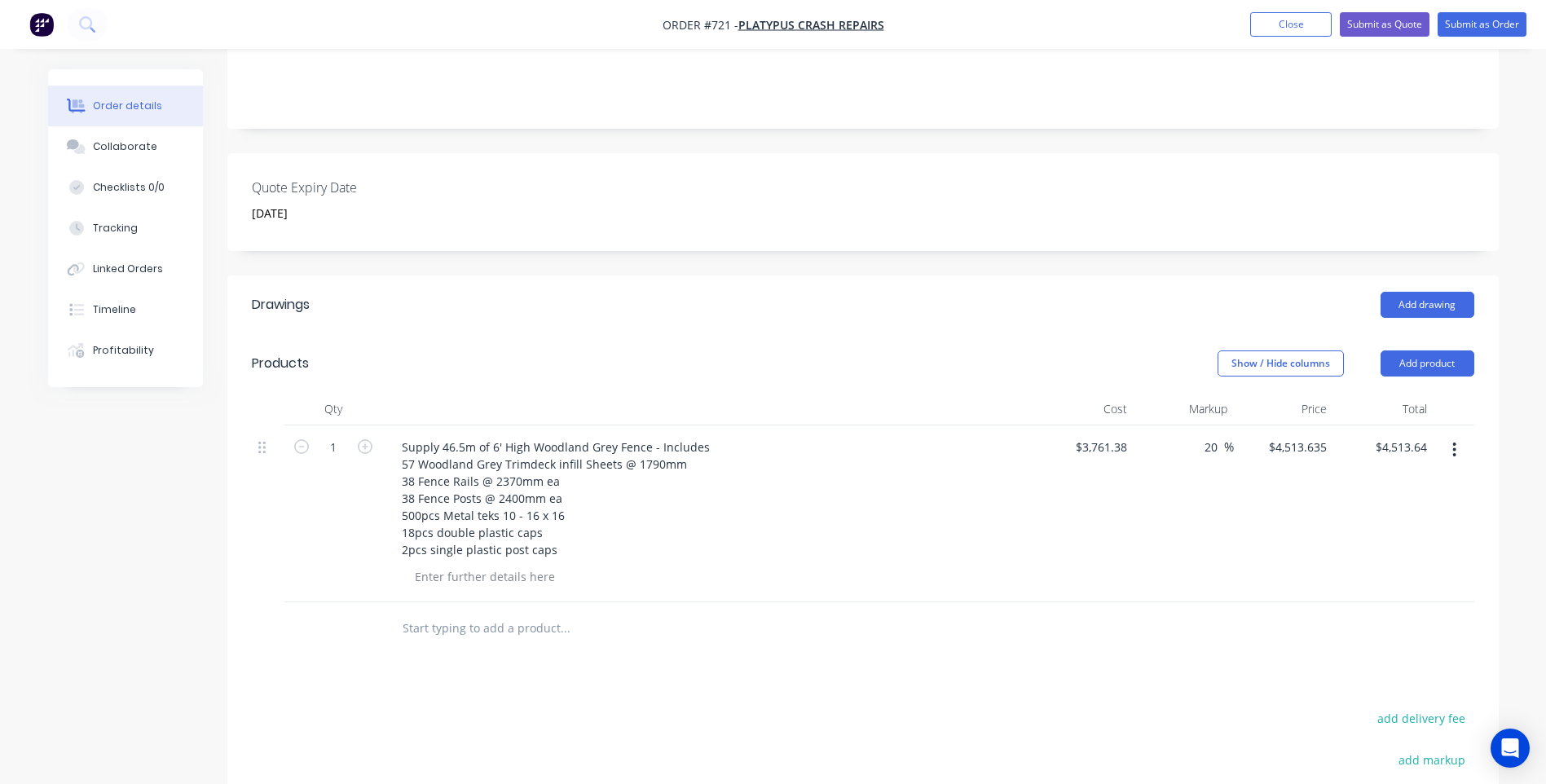
click at [581, 637] on div "Drawings Add drawing Products Show / Hide columns Add product Qty Cost Markup P…" at bounding box center [863, 661] width 1272 height 771
click at [1131, 435] on input "3761.38" at bounding box center [1109, 447] width 51 height 24
type input "$2,341.98"
type input "$2,810.3629"
type input "$2,810.36"
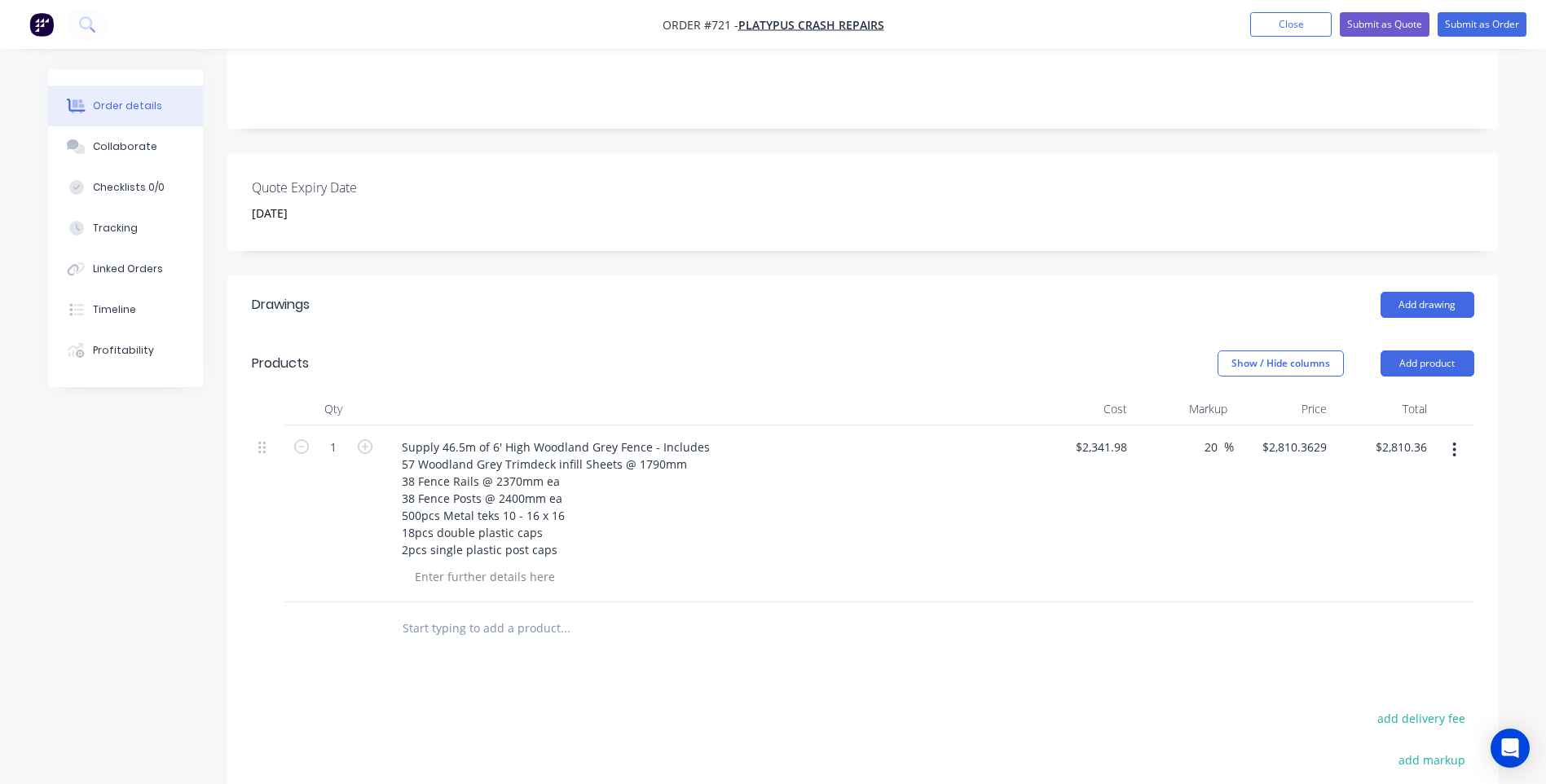
type input "$2,810.376"
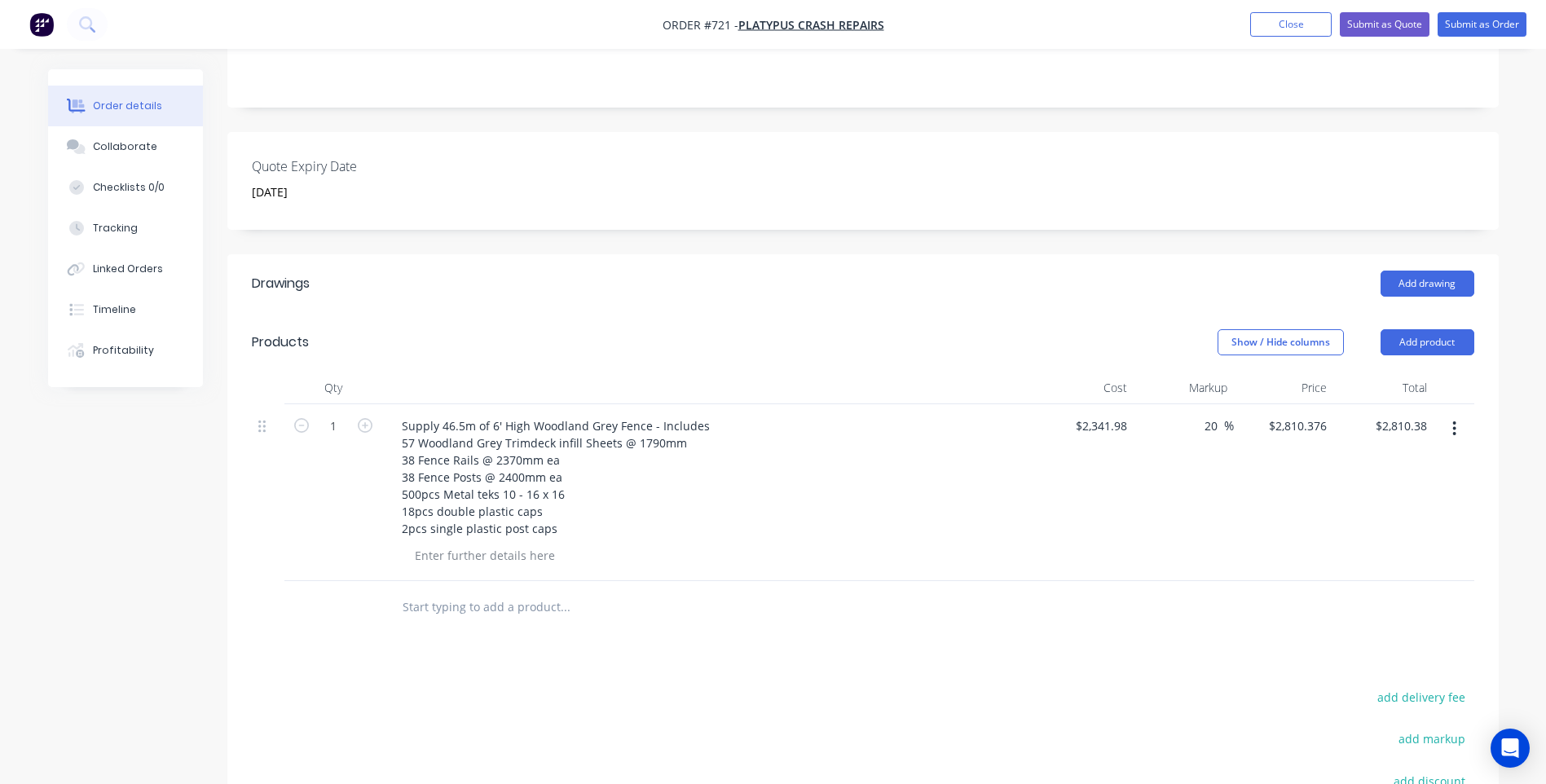
scroll to position [346, 0]
click at [1426, 416] on input "2810.38" at bounding box center [1408, 427] width 51 height 24
type input "2810.41"
type input "$2,810.41"
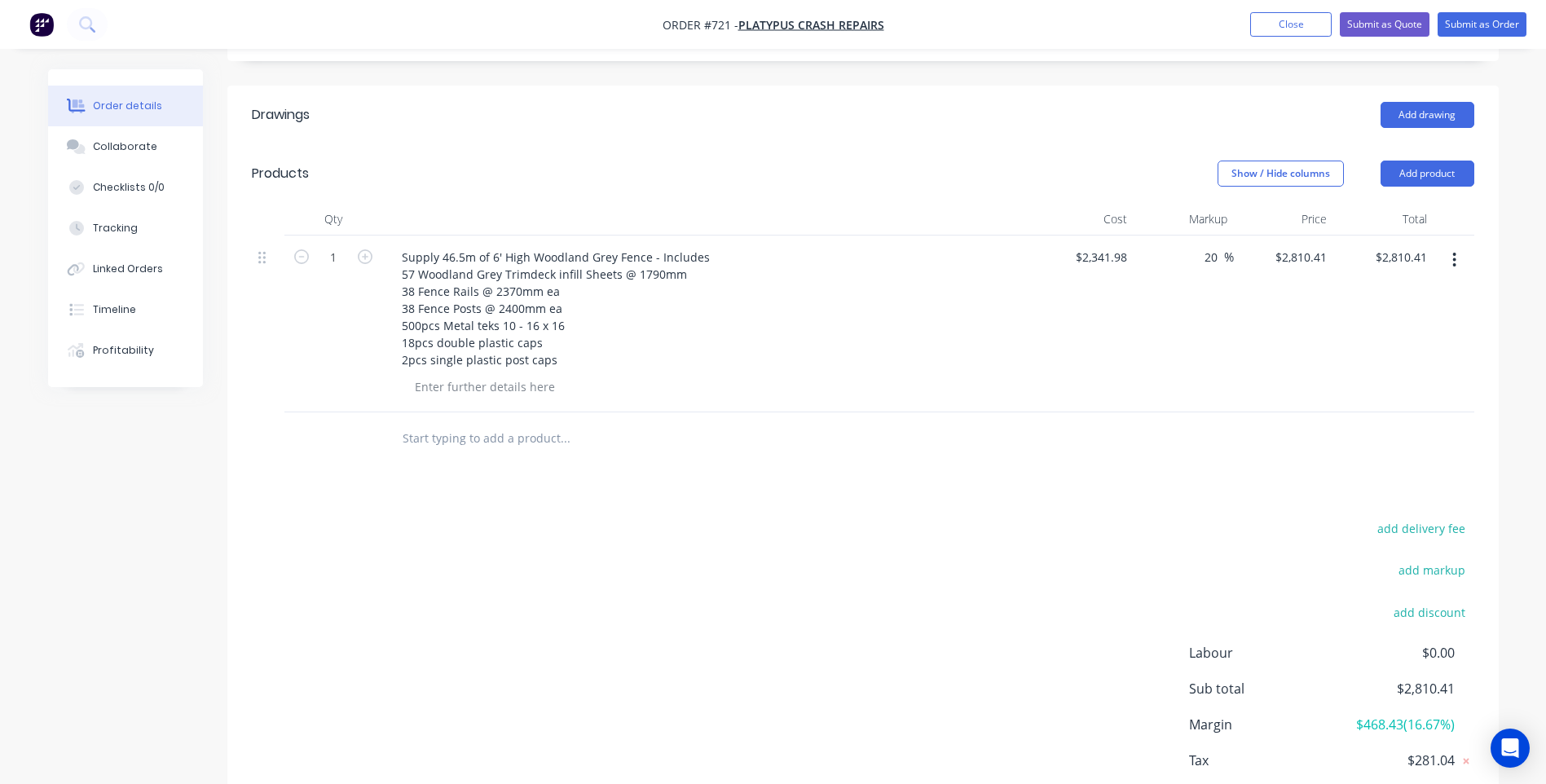
scroll to position [590, 0]
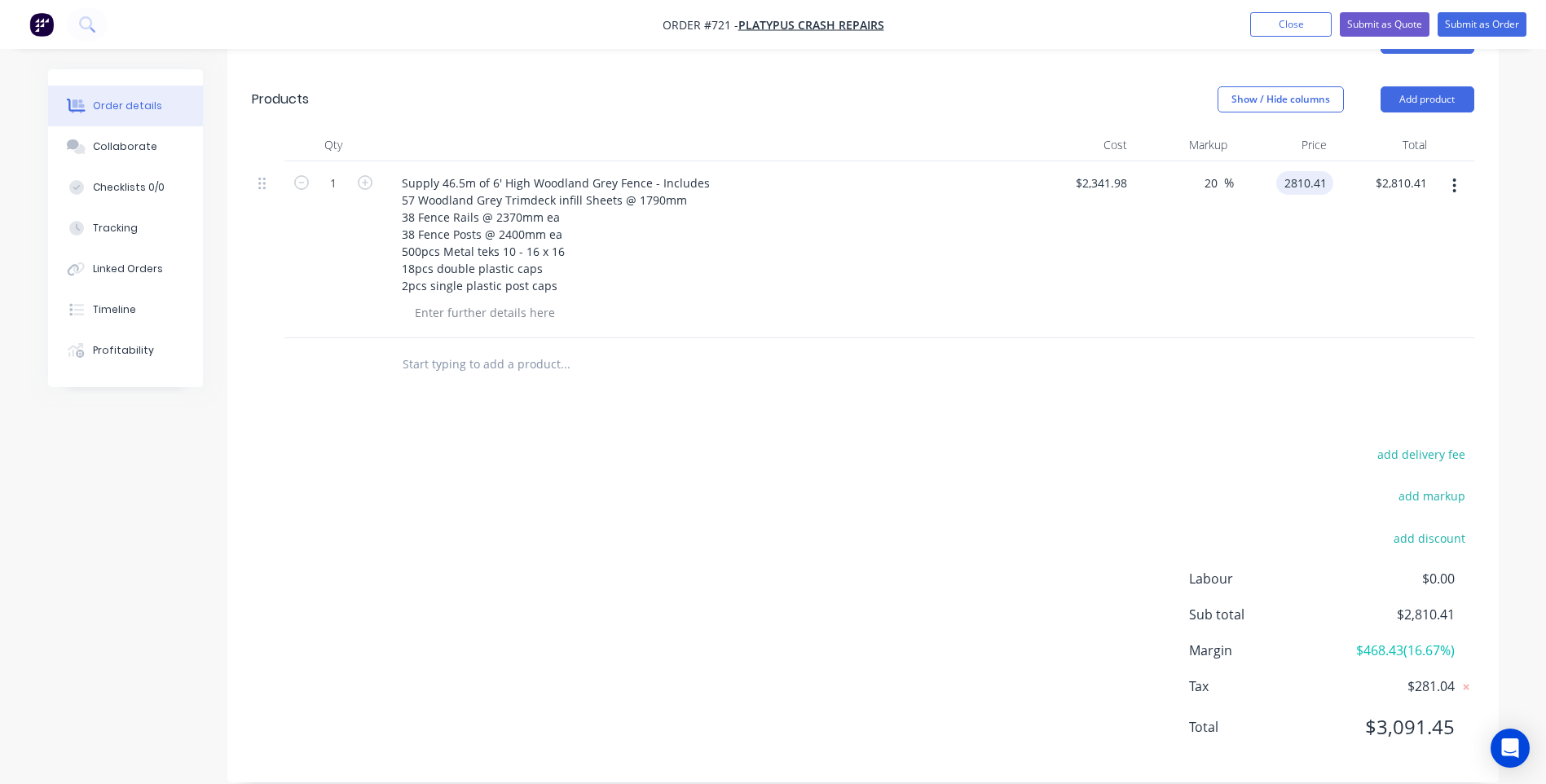
click at [1323, 172] on input "2810.41" at bounding box center [1308, 183] width 51 height 24
type input "2818.18"
type input "20.33"
type input "$2,818.18"
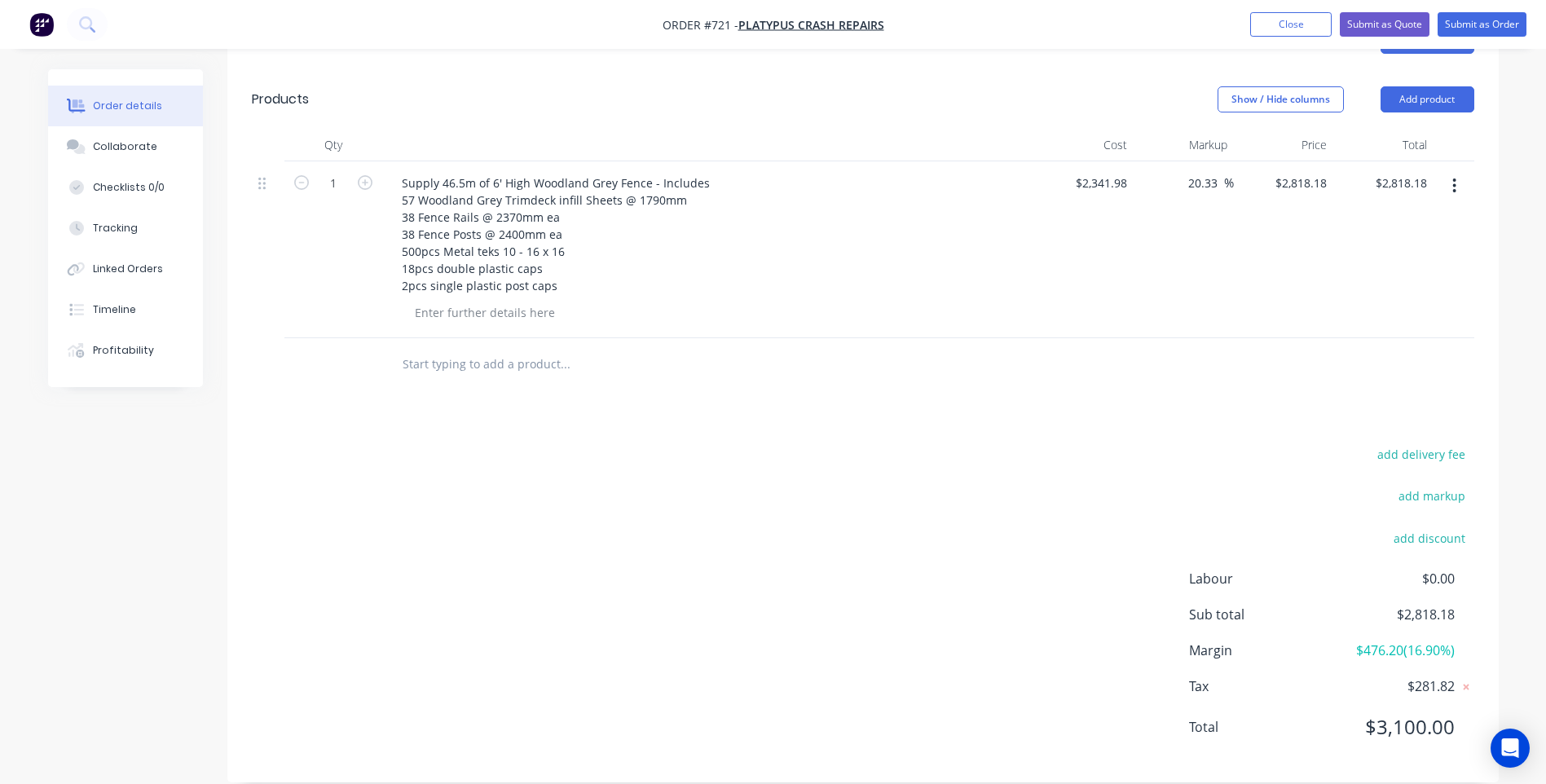
click at [1095, 443] on div "add delivery fee add markup add discount Labour $0.00 Sub total $2,818.18 Margi…" at bounding box center [863, 600] width 1223 height 315
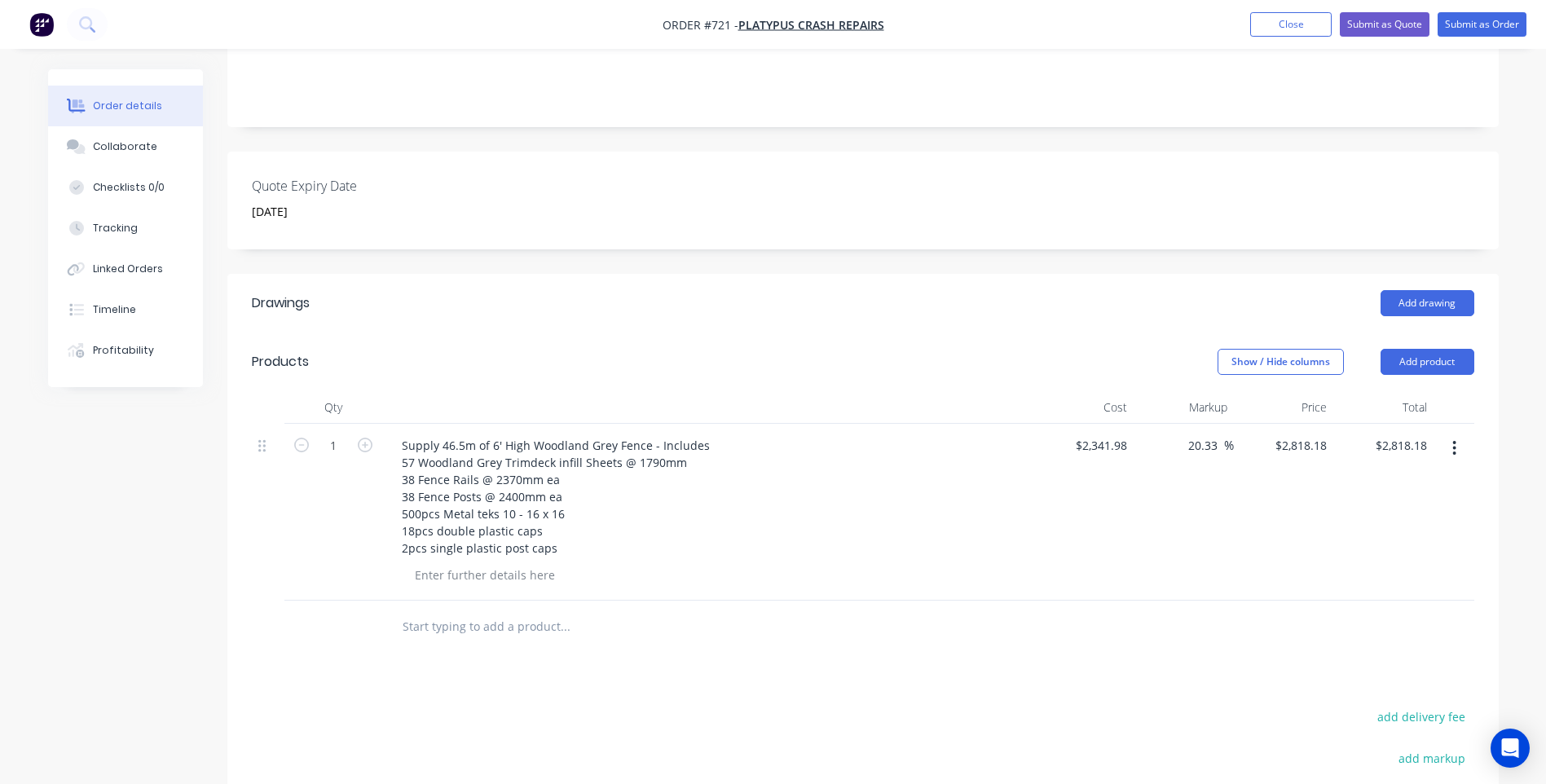
scroll to position [20, 0]
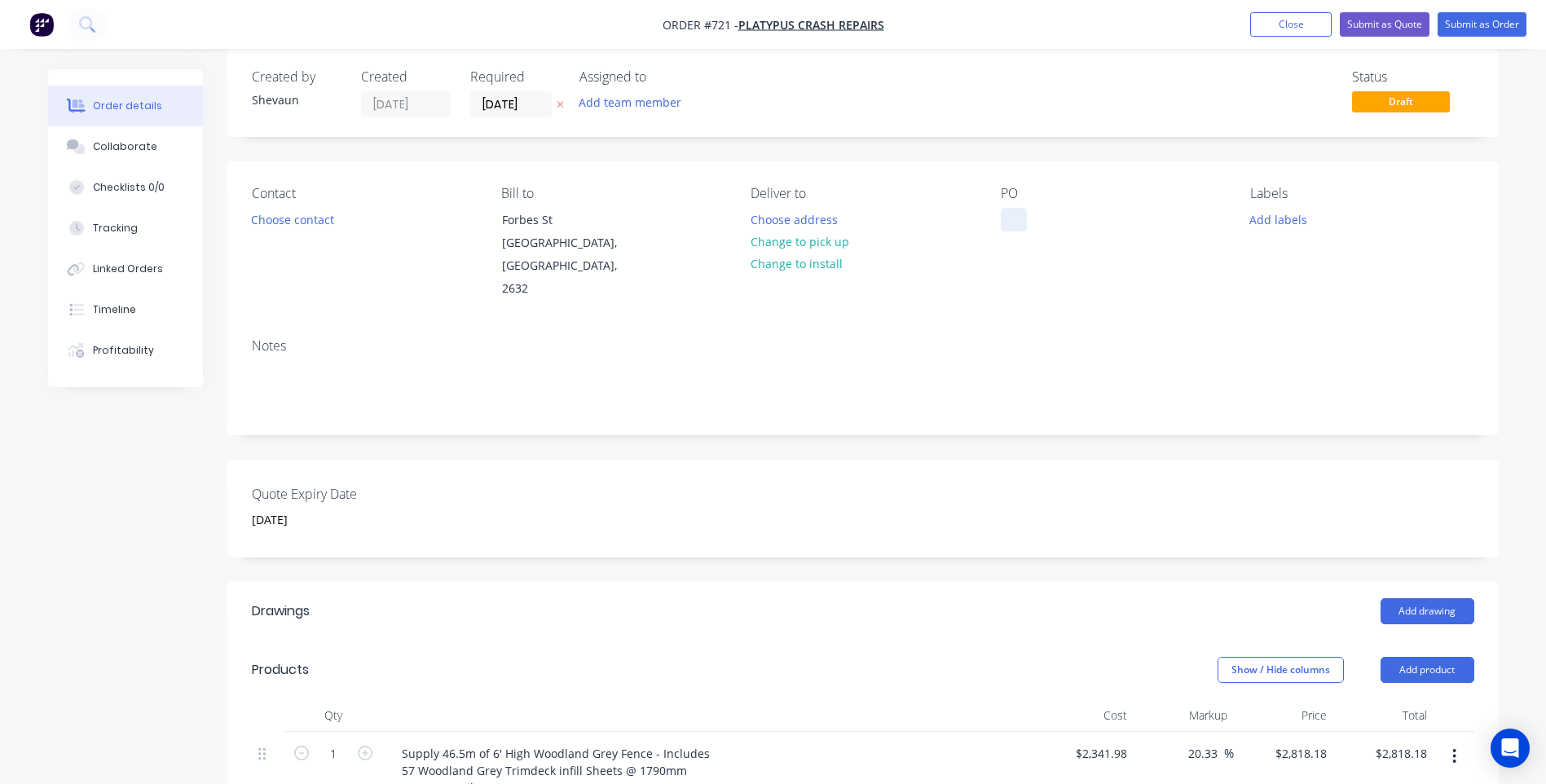
click at [1011, 214] on div at bounding box center [1014, 219] width 26 height 24
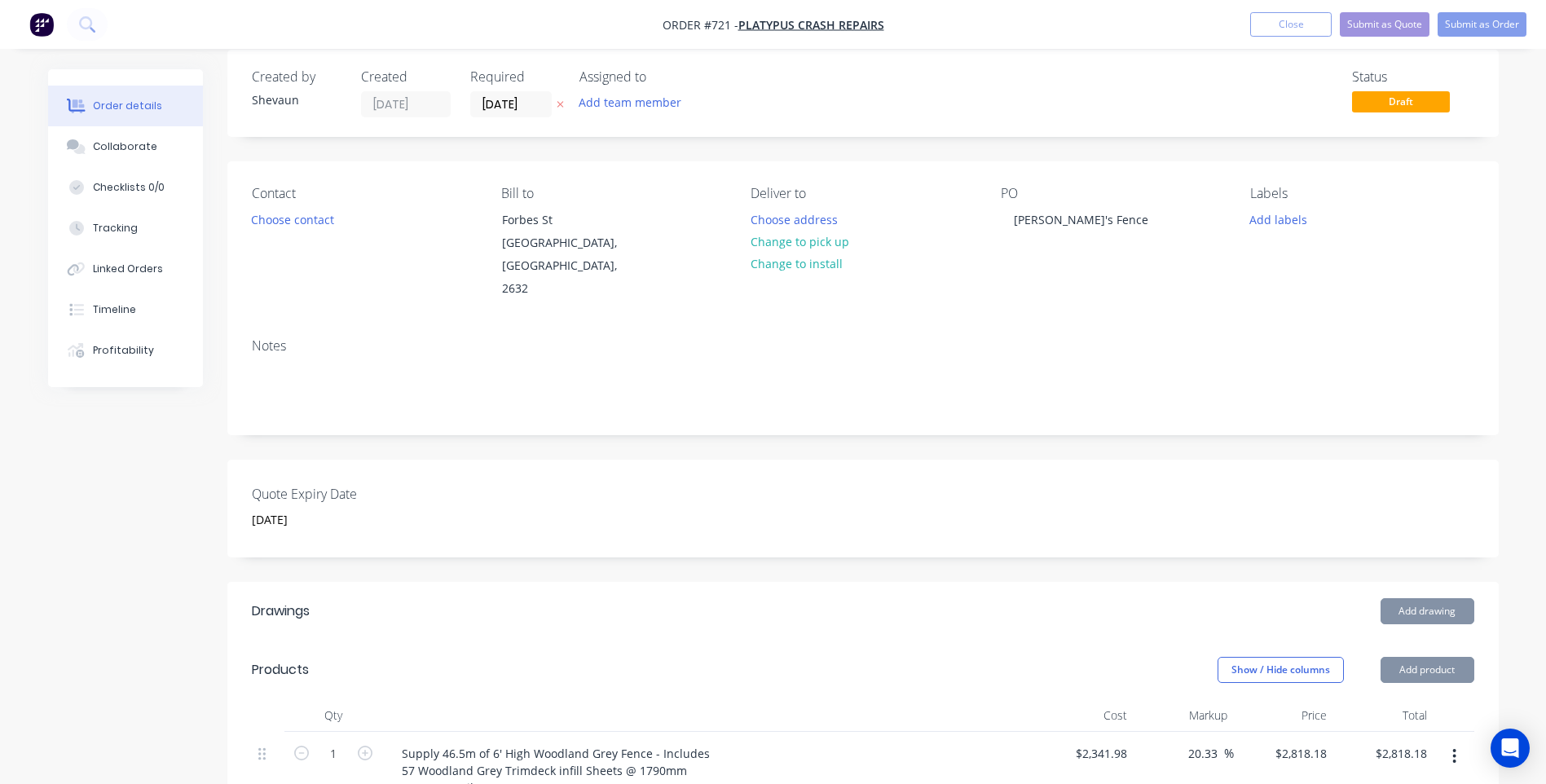
click at [1125, 553] on div "Created by Shevaun Created [DATE] Required [DATE] Assigned to Add team member S…" at bounding box center [863, 701] width 1272 height 1303
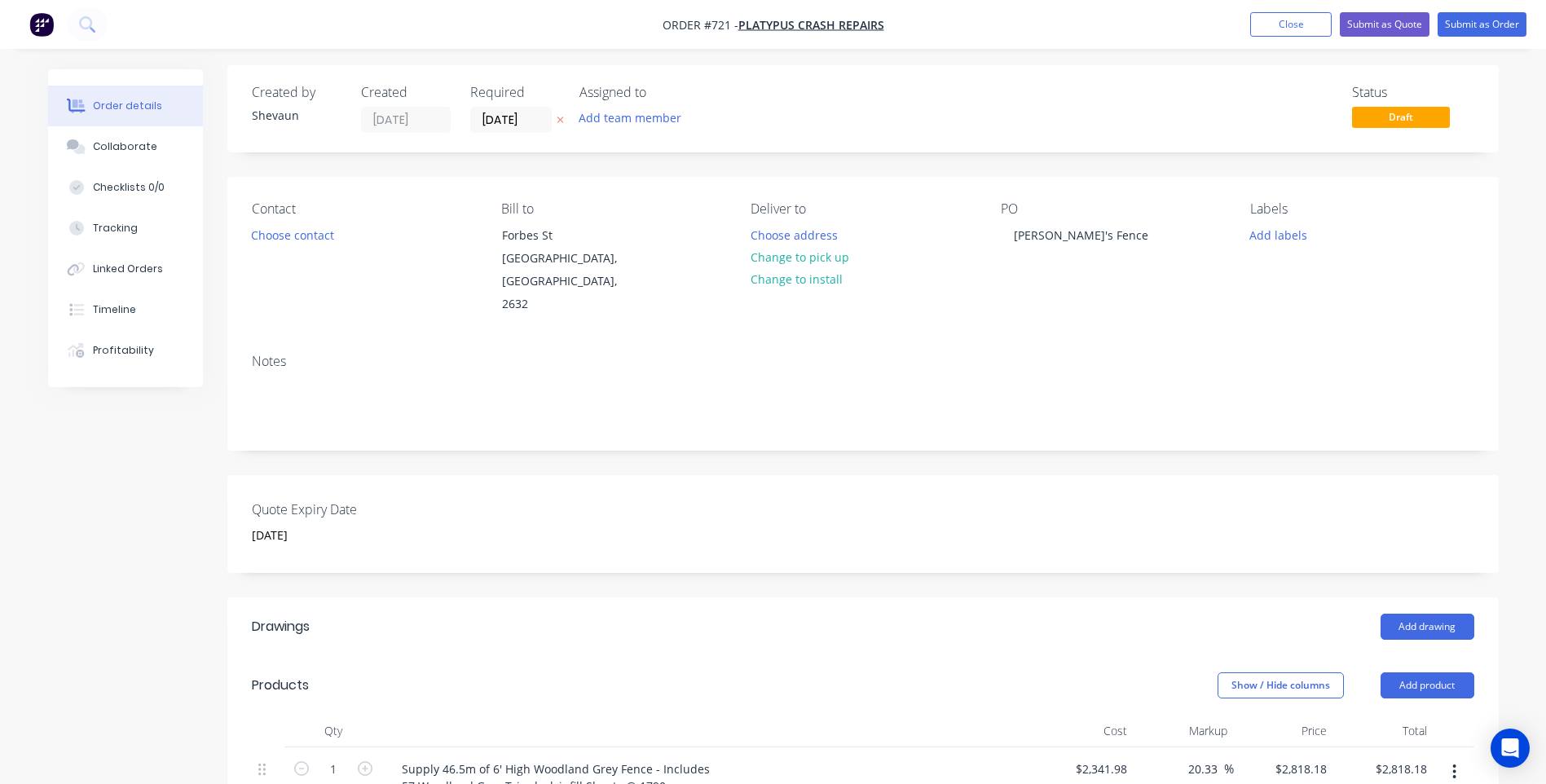
scroll to position [0, 0]
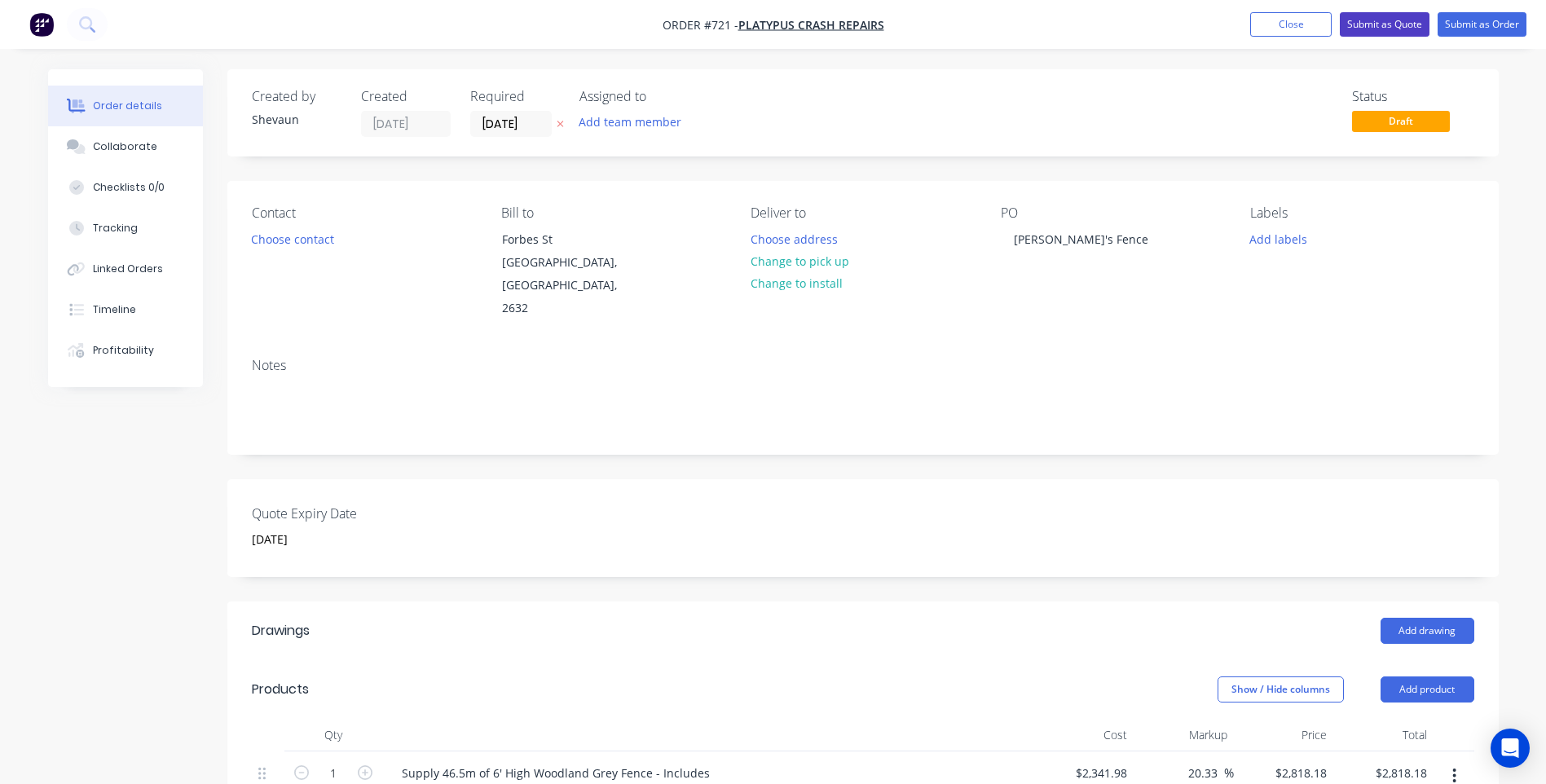
click at [1371, 21] on button "Submit as Quote" at bounding box center [1385, 24] width 90 height 24
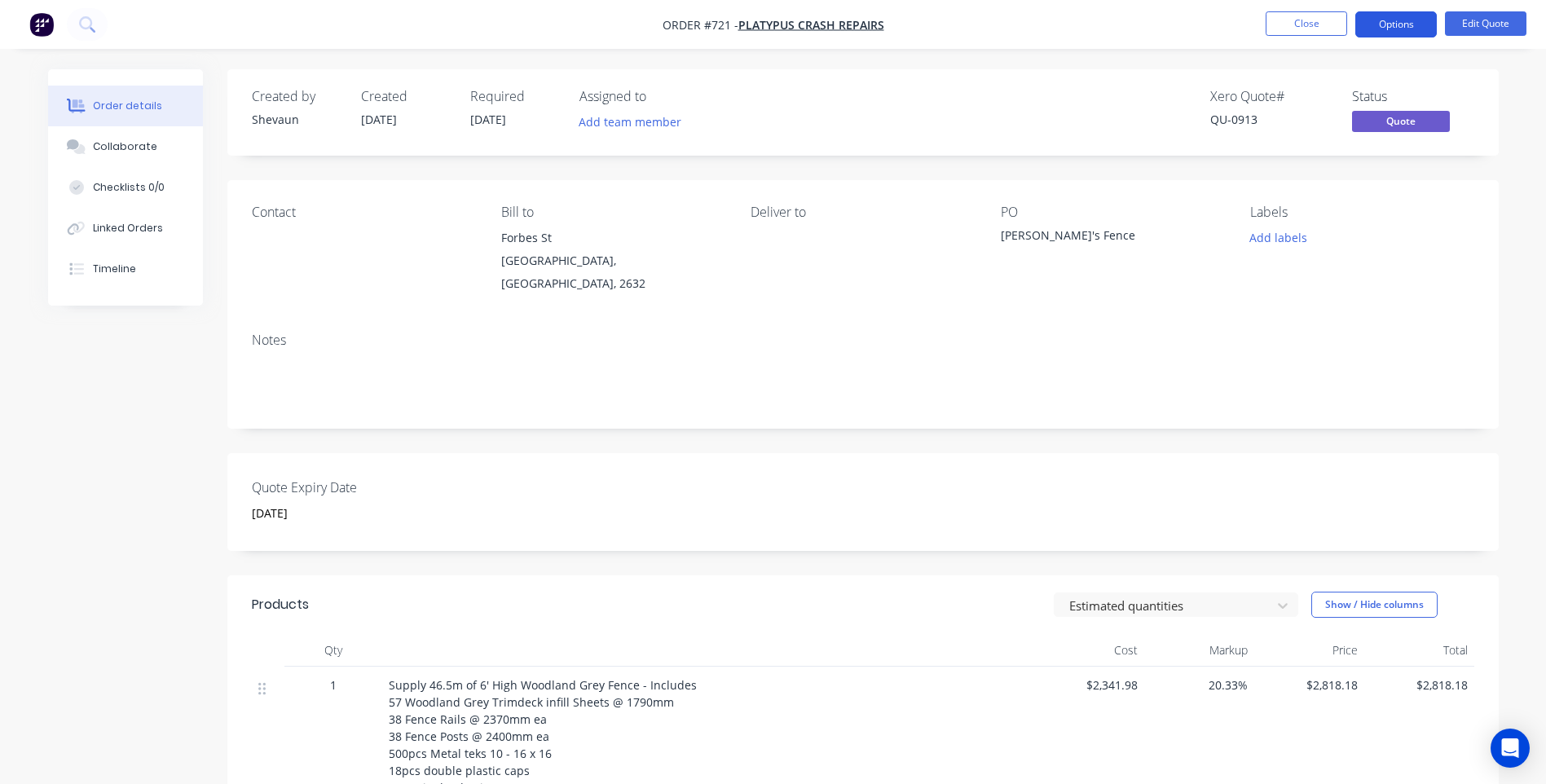
click at [1396, 24] on button "Options" at bounding box center [1396, 24] width 81 height 26
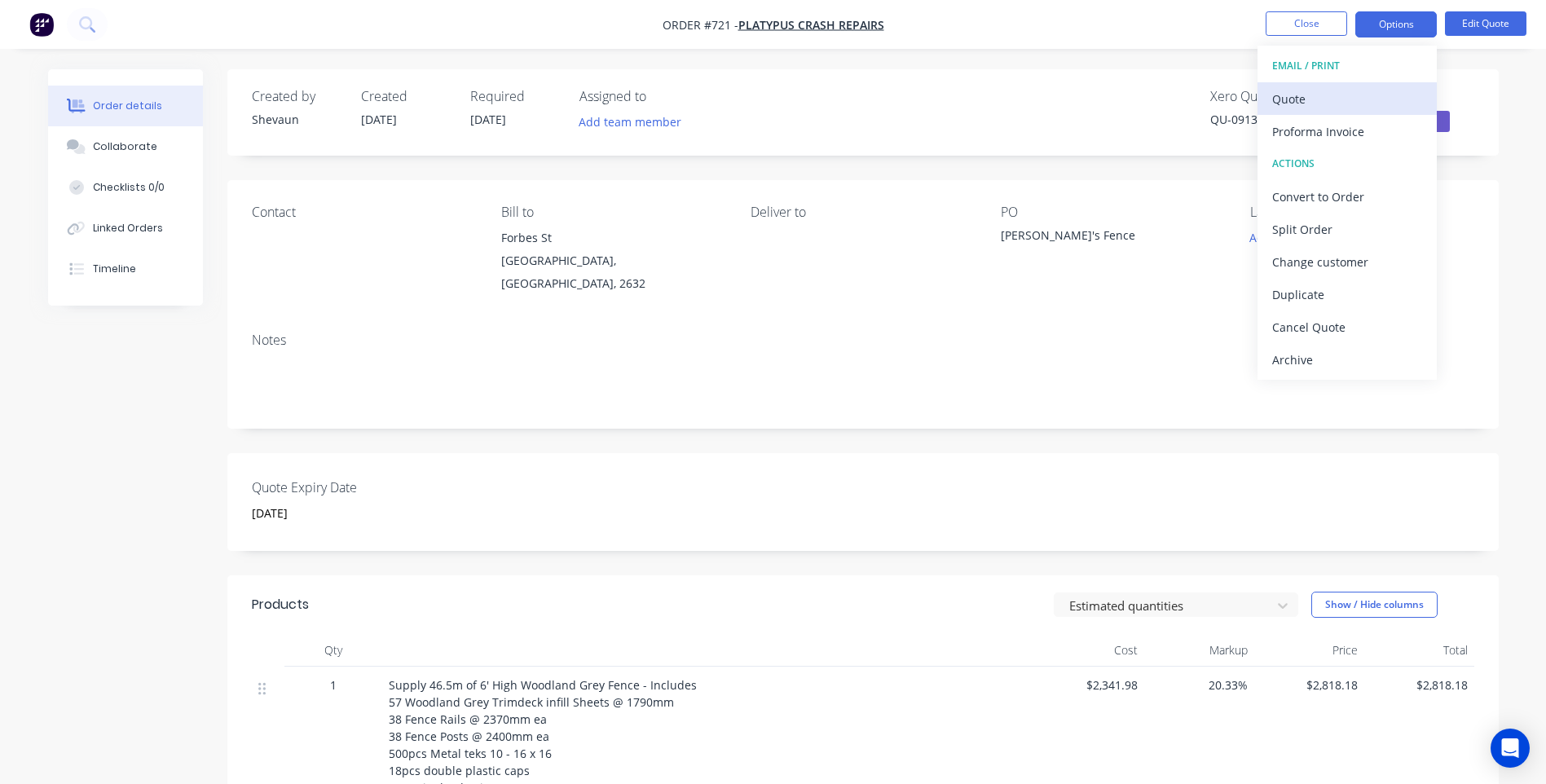
click at [1295, 96] on div "Quote" at bounding box center [1347, 99] width 150 height 24
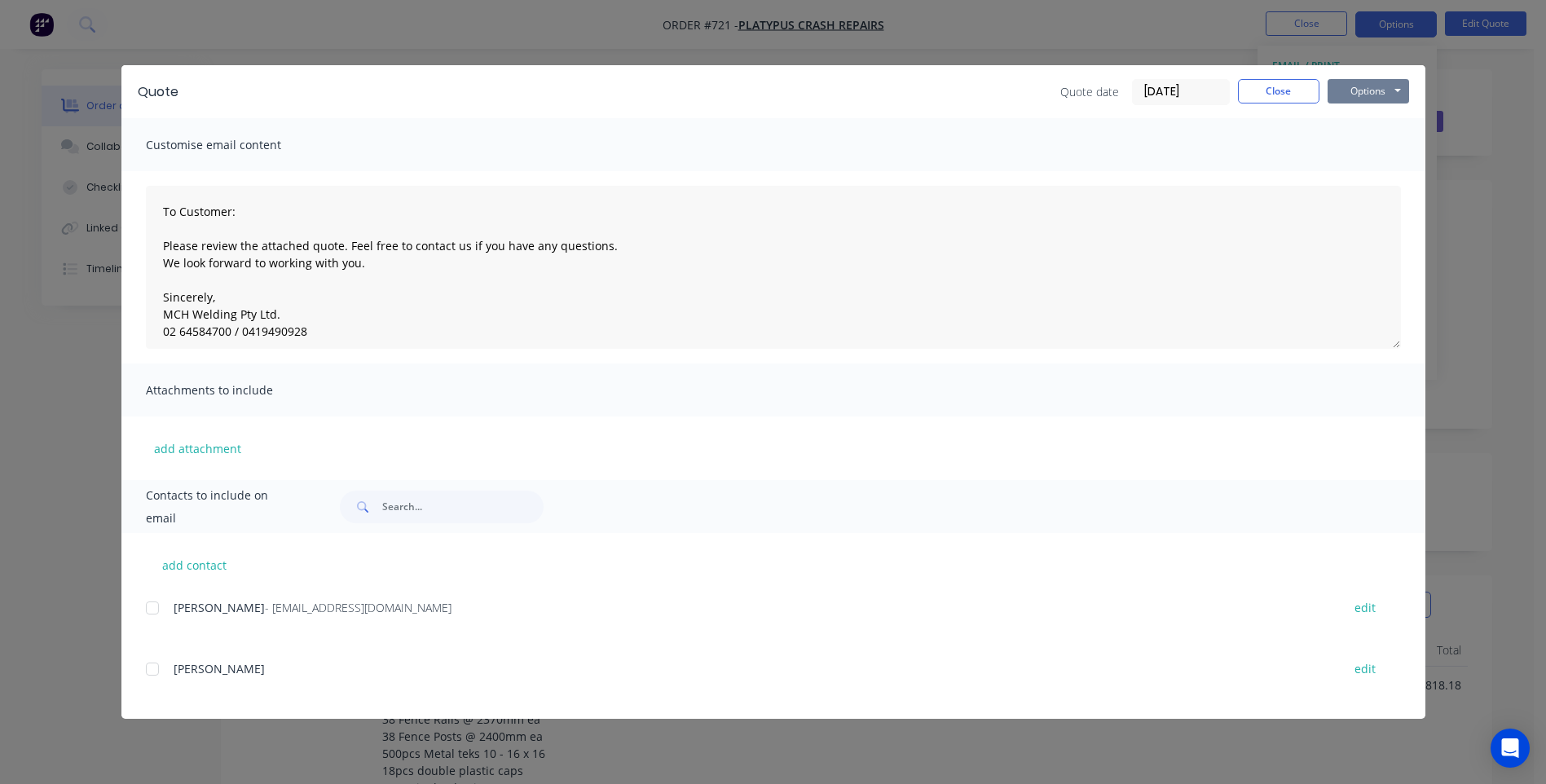
click at [1357, 88] on button "Options" at bounding box center [1369, 91] width 81 height 24
click at [1368, 144] on button "Print" at bounding box center [1380, 147] width 105 height 27
click at [151, 611] on div at bounding box center [152, 608] width 33 height 33
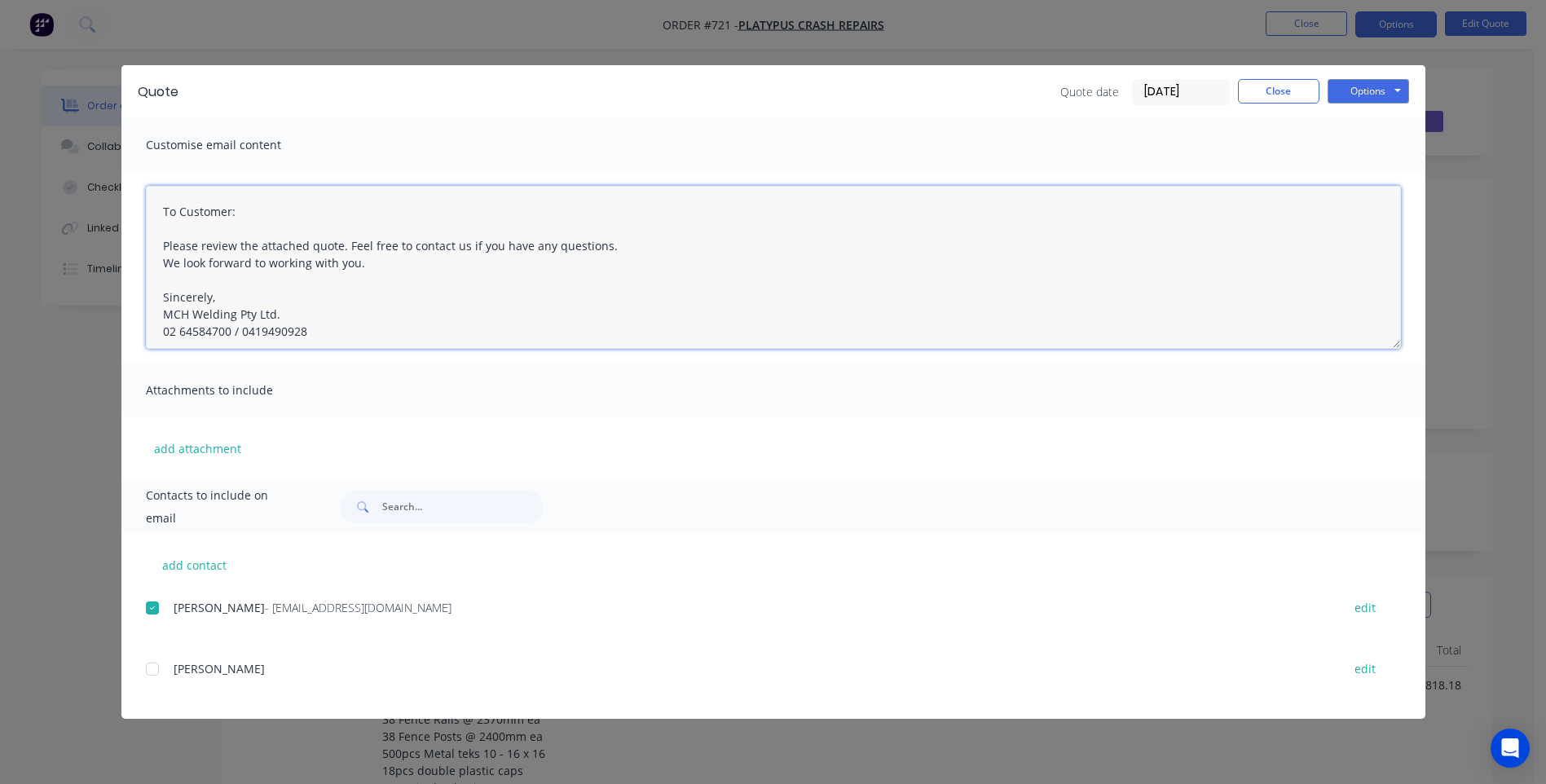
click at [307, 331] on textarea "To Customer: Please review the attached quote. Feel free to contact us if you h…" at bounding box center [774, 267] width 1256 height 163
click at [276, 312] on textarea "To Customer: Please review the attached quote. Feel free to contact us if you h…" at bounding box center [774, 267] width 1256 height 163
drag, startPoint x: 220, startPoint y: 295, endPoint x: 139, endPoint y: 292, distance: 81.1
click at [139, 292] on div "To Customer: Please review the attached quote. Feel free to contact us if you h…" at bounding box center [773, 268] width 1304 height 192
drag, startPoint x: 244, startPoint y: 210, endPoint x: 140, endPoint y: 200, distance: 104.5
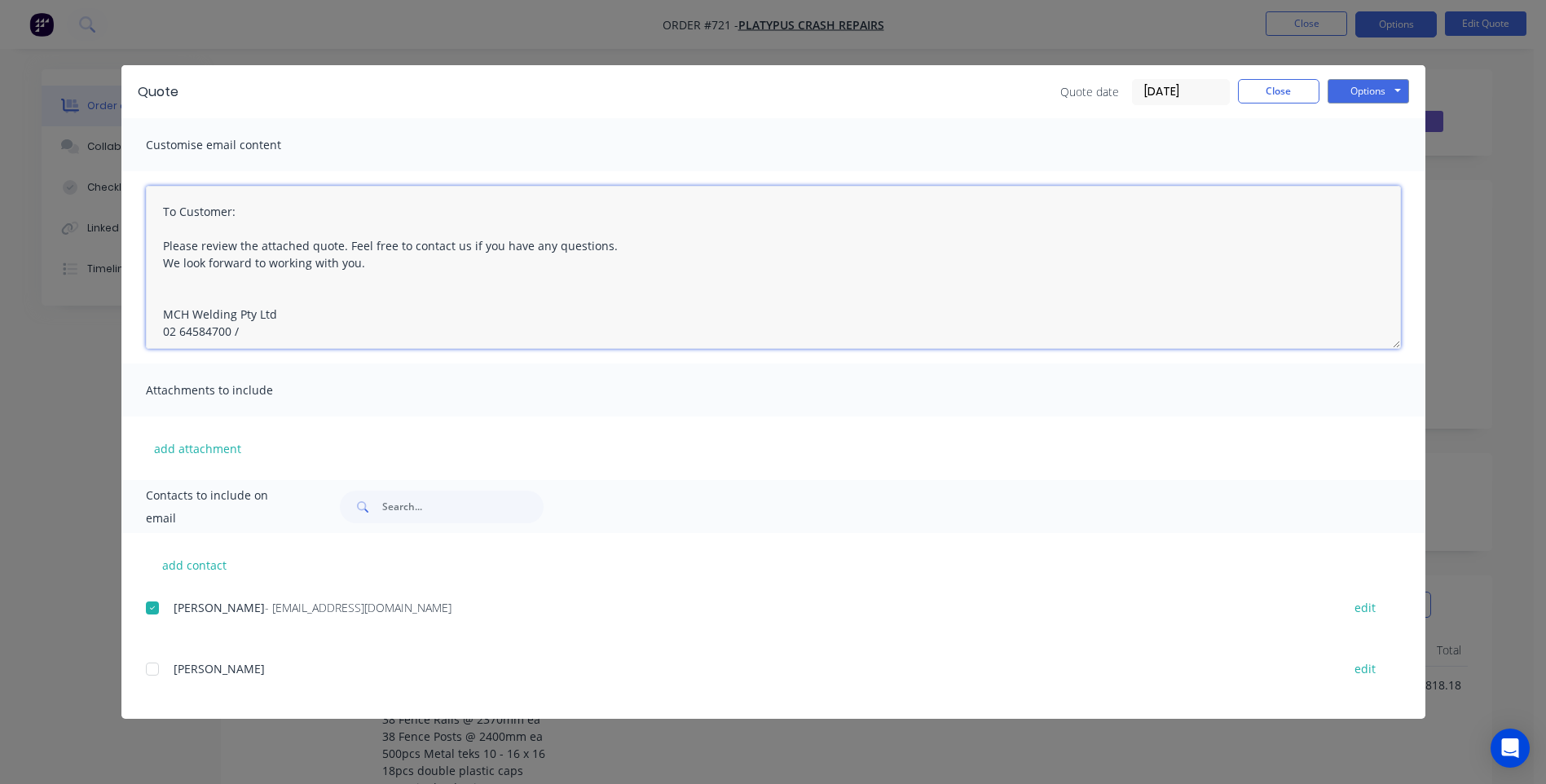
click at [140, 200] on div "To Customer: Please review the attached quote. Feel free to contact us if you h…" at bounding box center [773, 268] width 1304 height 192
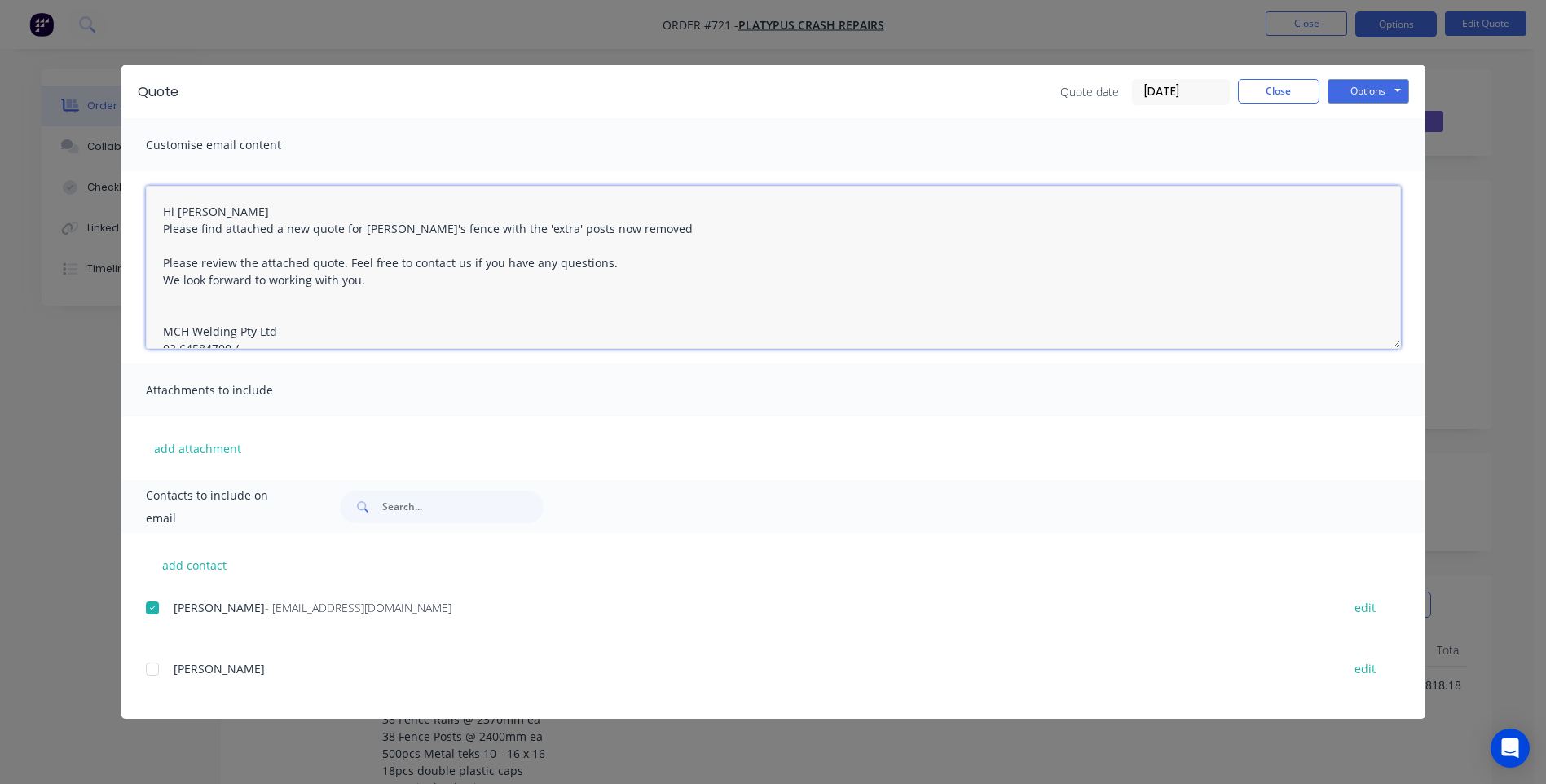
click at [472, 230] on textarea "Hi [PERSON_NAME] Please find attached a new quote for [PERSON_NAME]'s fence wit…" at bounding box center [774, 267] width 1256 height 163
click at [669, 228] on textarea "Hi [PERSON_NAME] Please find attached a new quote for [PERSON_NAME]'s fence wit…" at bounding box center [774, 267] width 1256 height 163
drag, startPoint x: 605, startPoint y: 266, endPoint x: 155, endPoint y: 269, distance: 450.0
click at [155, 269] on textarea "Hi [PERSON_NAME] Please find attached a new quote for [PERSON_NAME]'s fence wit…" at bounding box center [774, 267] width 1256 height 163
click at [206, 266] on textarea "Hi [PERSON_NAME] Please find attached a new quote for [PERSON_NAME]'s fence wit…" at bounding box center [774, 267] width 1256 height 163
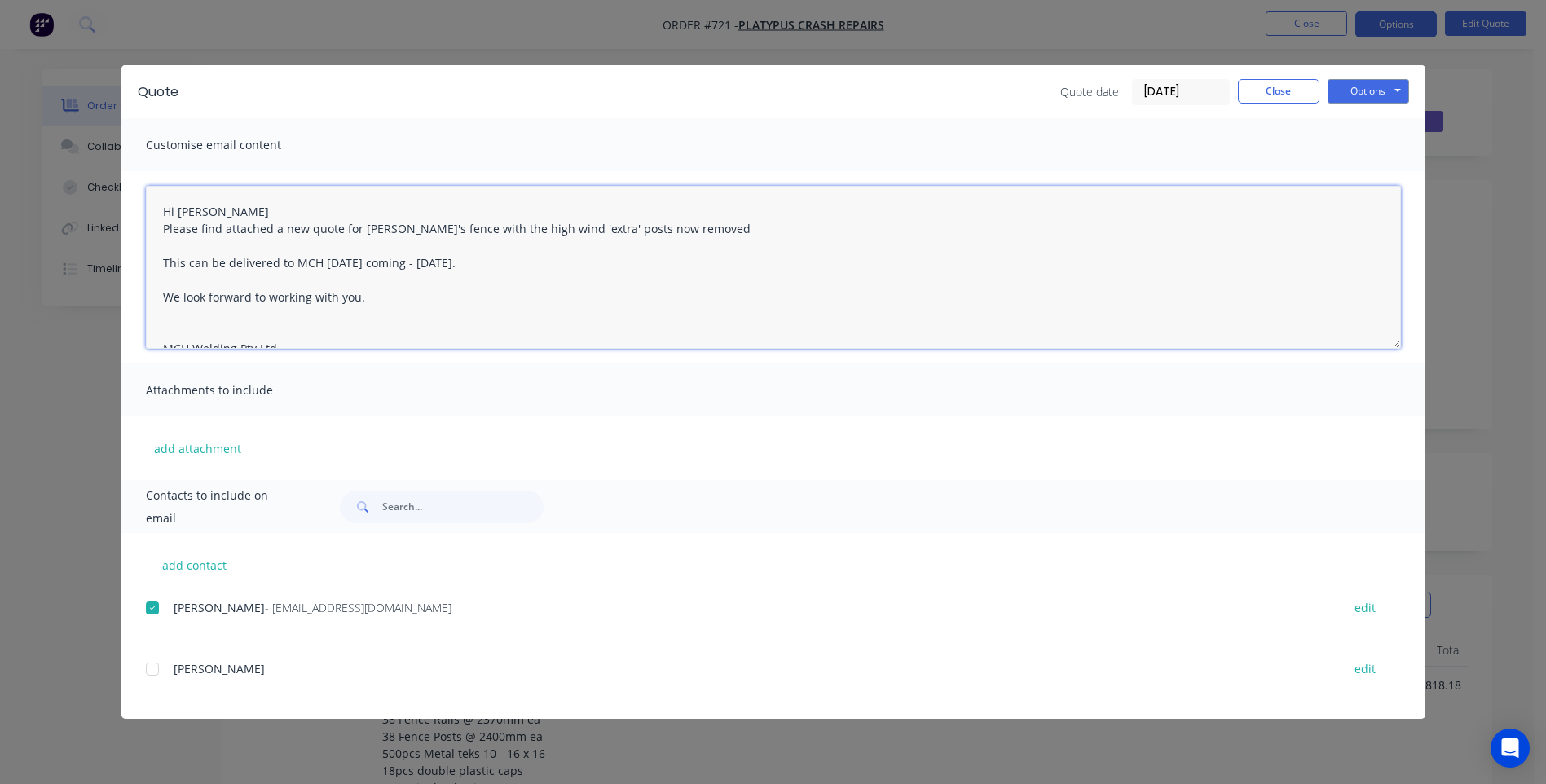
drag, startPoint x: 163, startPoint y: 261, endPoint x: 177, endPoint y: 263, distance: 14.1
click at [171, 262] on textarea "Hi [PERSON_NAME] Please find attached a new quote for [PERSON_NAME]'s fence wit…" at bounding box center [774, 267] width 1256 height 163
click at [365, 265] on textarea "Hi [PERSON_NAME] Please find attached a new quote for [PERSON_NAME]'s fence wit…" at bounding box center [774, 267] width 1256 height 163
click at [454, 262] on textarea "Hi [PERSON_NAME] Please find attached a new quote for [PERSON_NAME]'s fence wit…" at bounding box center [774, 267] width 1256 height 163
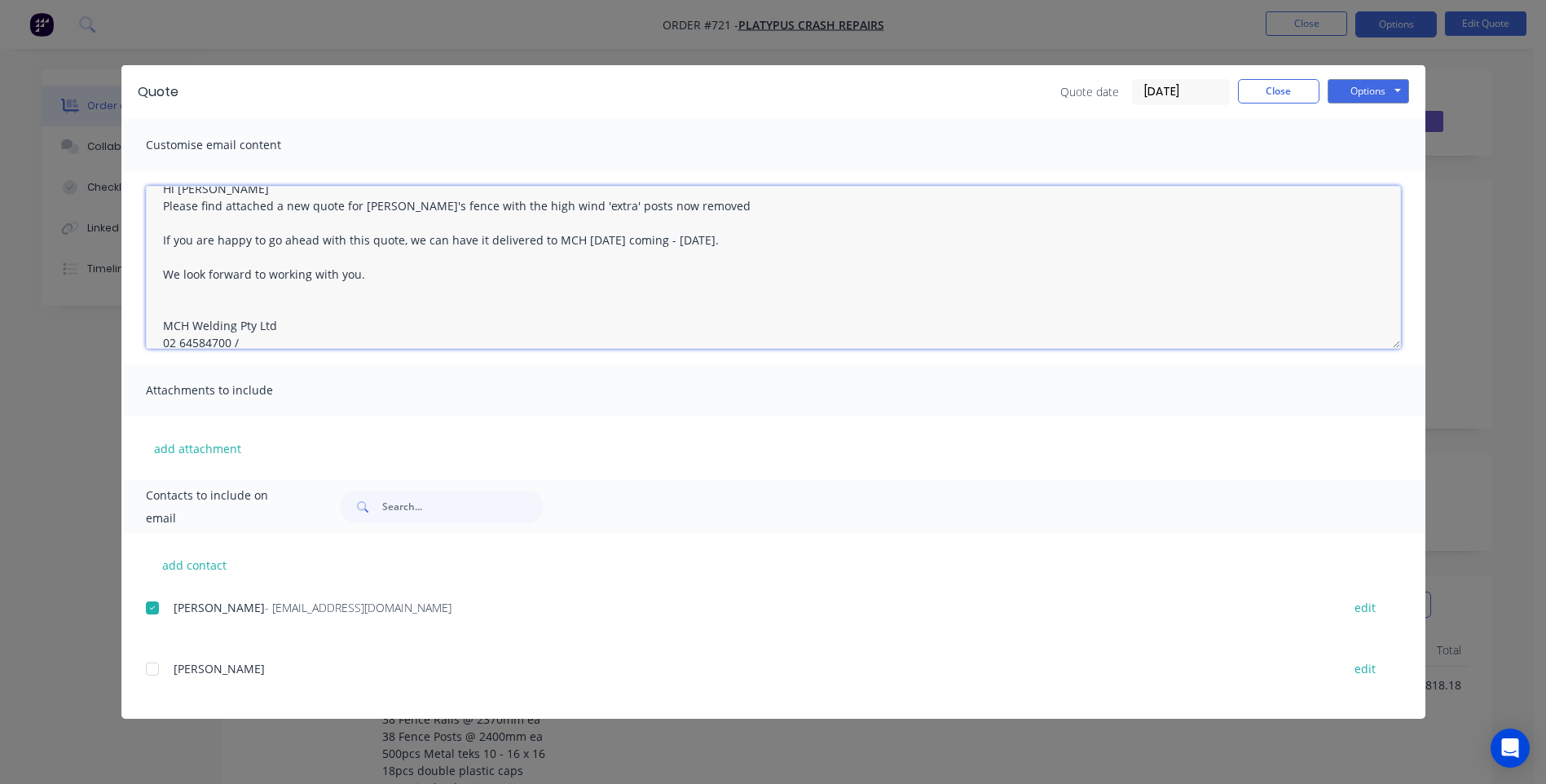
scroll to position [42, 0]
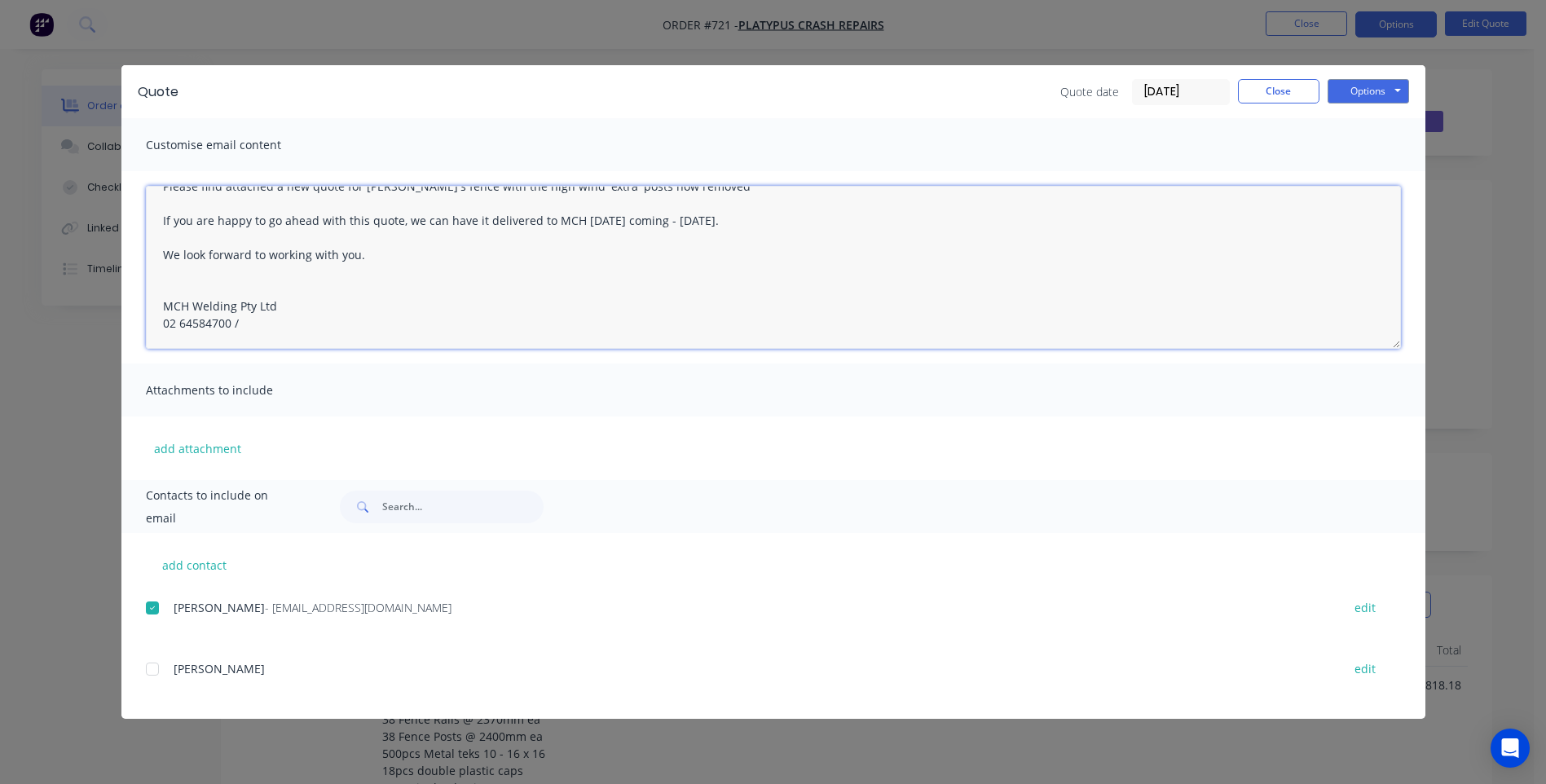
click at [793, 220] on textarea "Hi [PERSON_NAME] Please find attached a new quote for [PERSON_NAME]'s fence wit…" at bounding box center [774, 267] width 1256 height 163
click at [600, 224] on textarea "Hi [PERSON_NAME] Please find attached a new quote for [PERSON_NAME]'s fence wit…" at bounding box center [774, 267] width 1256 height 163
click at [725, 222] on textarea "Hi [PERSON_NAME] Please find attached a new quote for [PERSON_NAME]'s fence wit…" at bounding box center [774, 267] width 1256 height 163
click at [857, 220] on textarea "Hi [PERSON_NAME] Please find attached a new quote for [PERSON_NAME]'s fence wit…" at bounding box center [774, 267] width 1256 height 163
click at [789, 219] on textarea "Hi [PERSON_NAME] Please find attached a new quote for [PERSON_NAME]'s fence wit…" at bounding box center [774, 267] width 1256 height 163
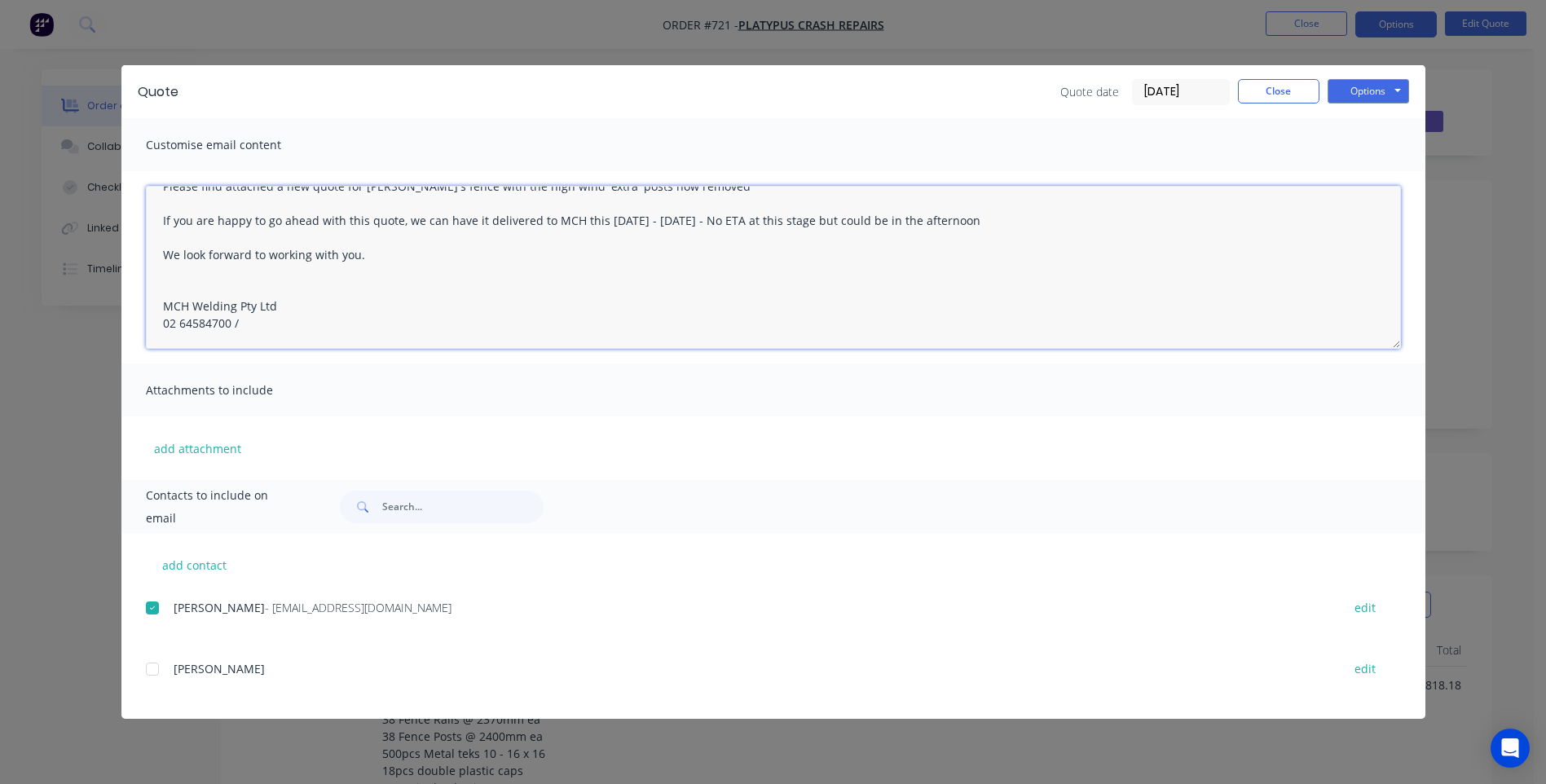
click at [1052, 220] on textarea "Hi [PERSON_NAME] Please find attached a new quote for [PERSON_NAME]'s fence wit…" at bounding box center [774, 267] width 1256 height 163
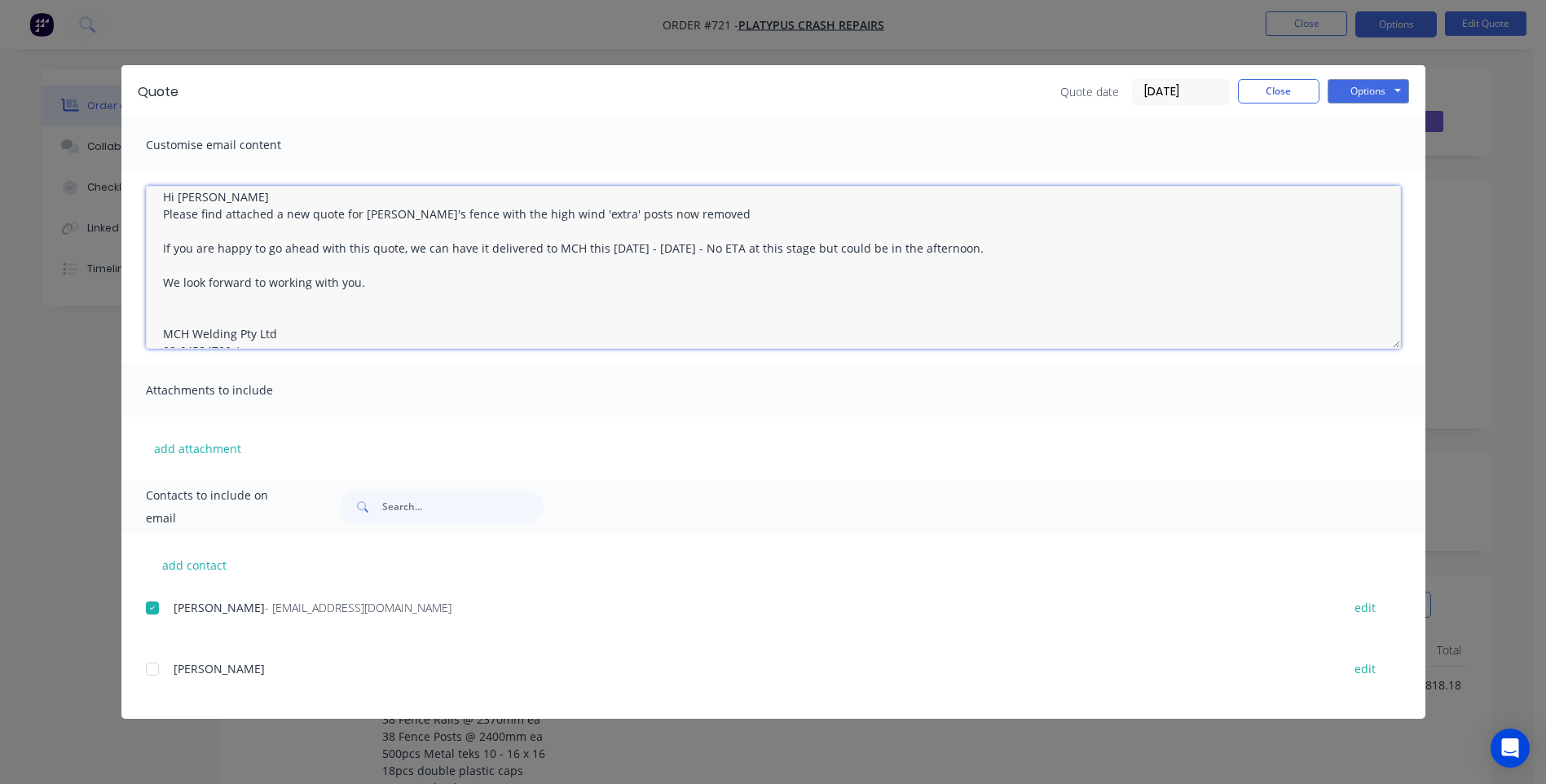
scroll to position [0, 0]
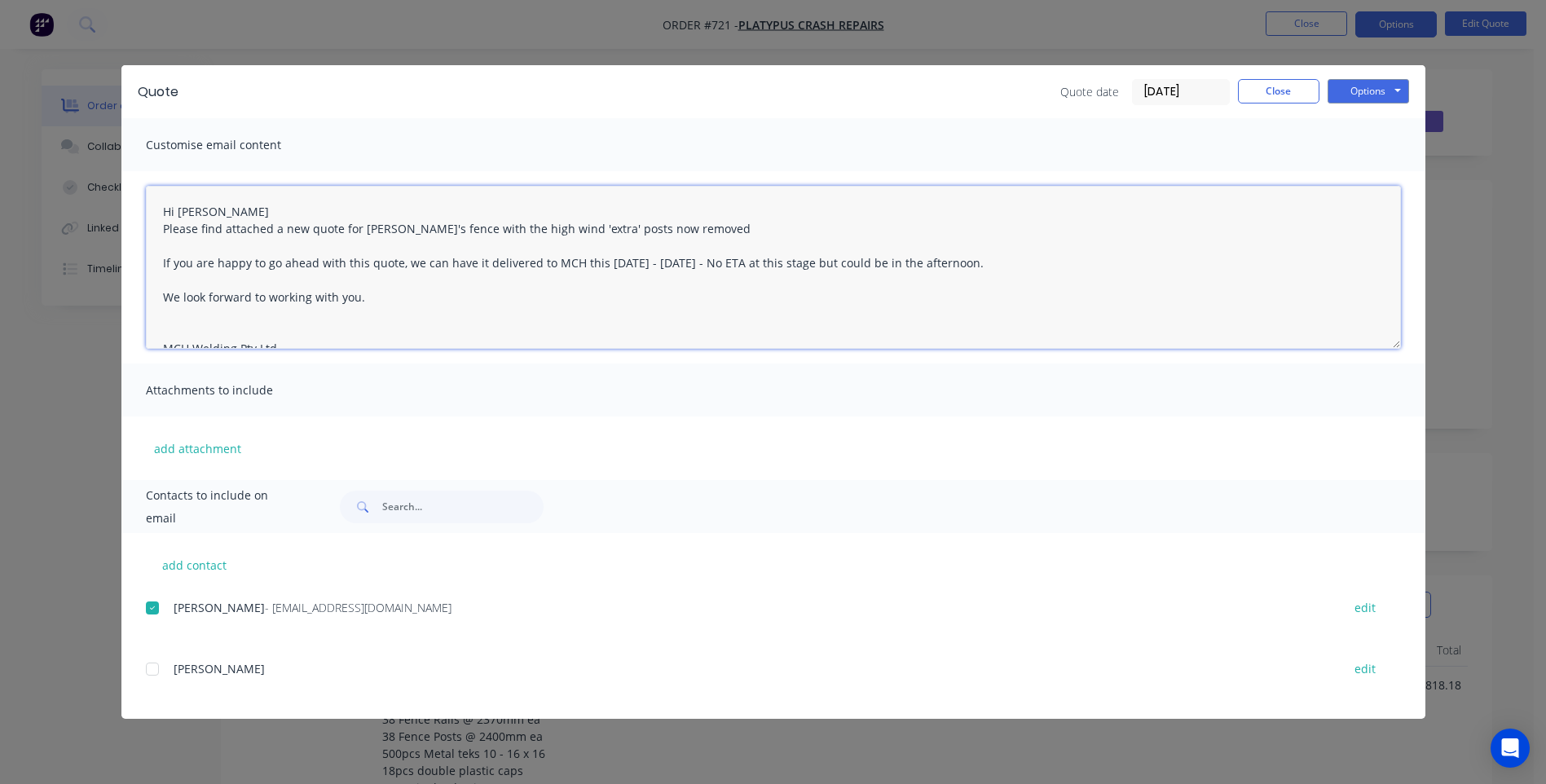
click at [672, 228] on textarea "Hi [PERSON_NAME] Please find attached a new quote for [PERSON_NAME]'s fence wit…" at bounding box center [774, 267] width 1256 height 163
drag, startPoint x: 368, startPoint y: 296, endPoint x: 145, endPoint y: 300, distance: 223.0
click at [146, 300] on textarea "Hi [PERSON_NAME] Please find attached a new quote for [PERSON_NAME]'s fence wit…" at bounding box center [774, 267] width 1256 height 163
click at [181, 285] on textarea "Hi [PERSON_NAME] Please find attached a new quote for [PERSON_NAME]'s fence wit…" at bounding box center [774, 267] width 1256 height 163
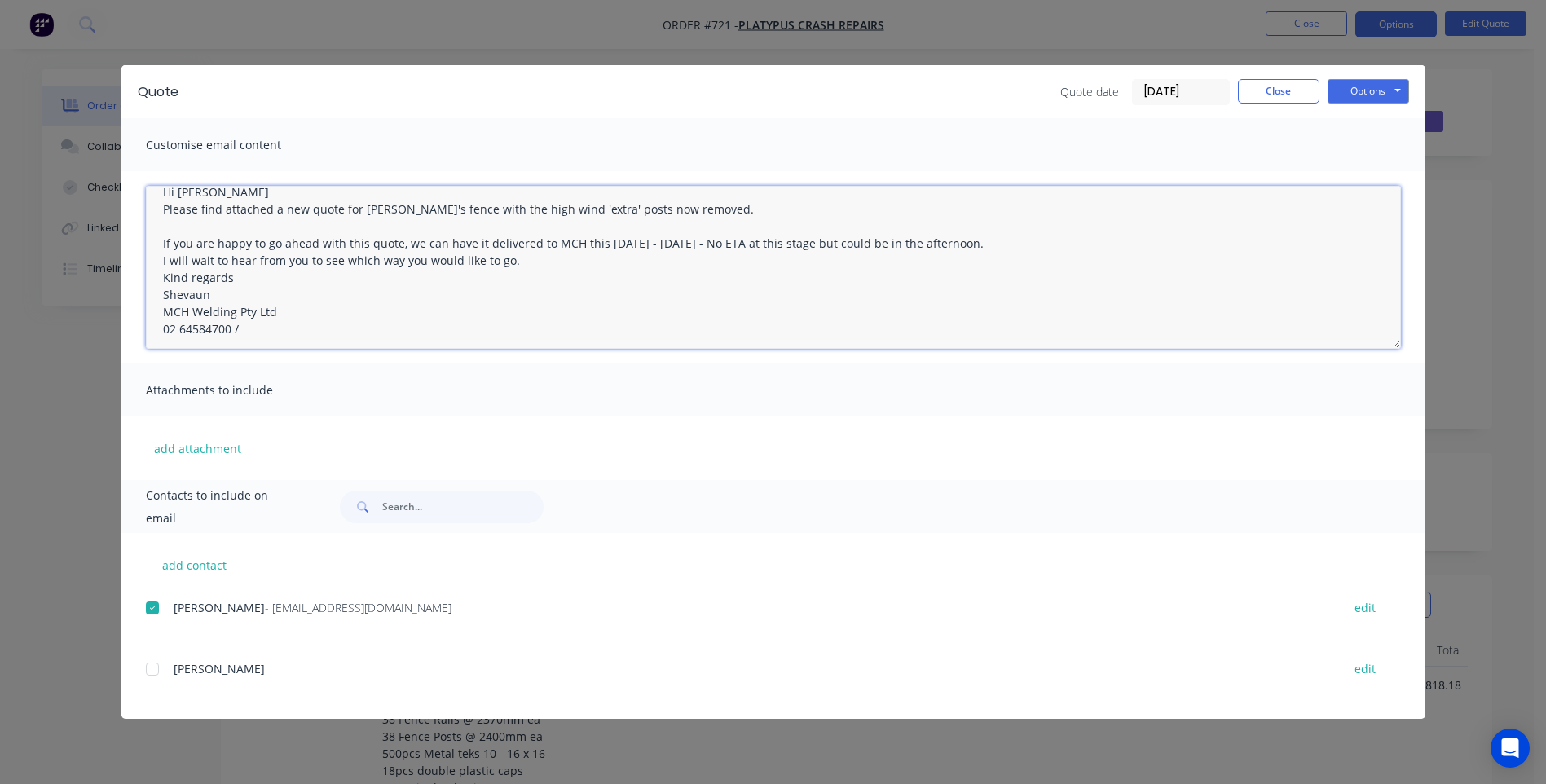
scroll to position [25, 0]
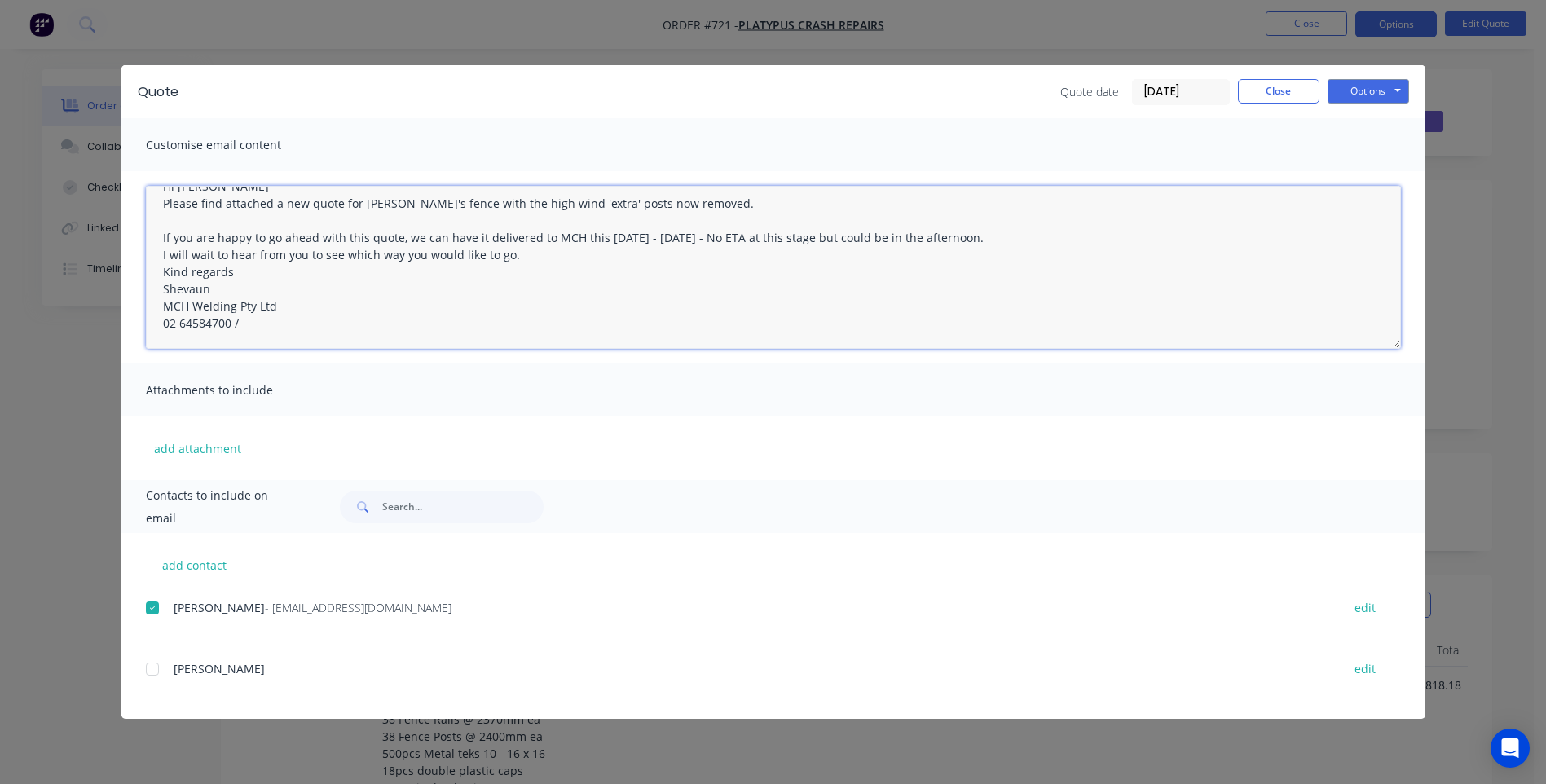
click at [242, 322] on textarea "Hi [PERSON_NAME] Please find attached a new quote for [PERSON_NAME]'s fence wit…" at bounding box center [774, 267] width 1256 height 163
click at [297, 322] on textarea "Hi [PERSON_NAME] Please find attached a new quote for [PERSON_NAME]'s fence wit…" at bounding box center [774, 267] width 1256 height 163
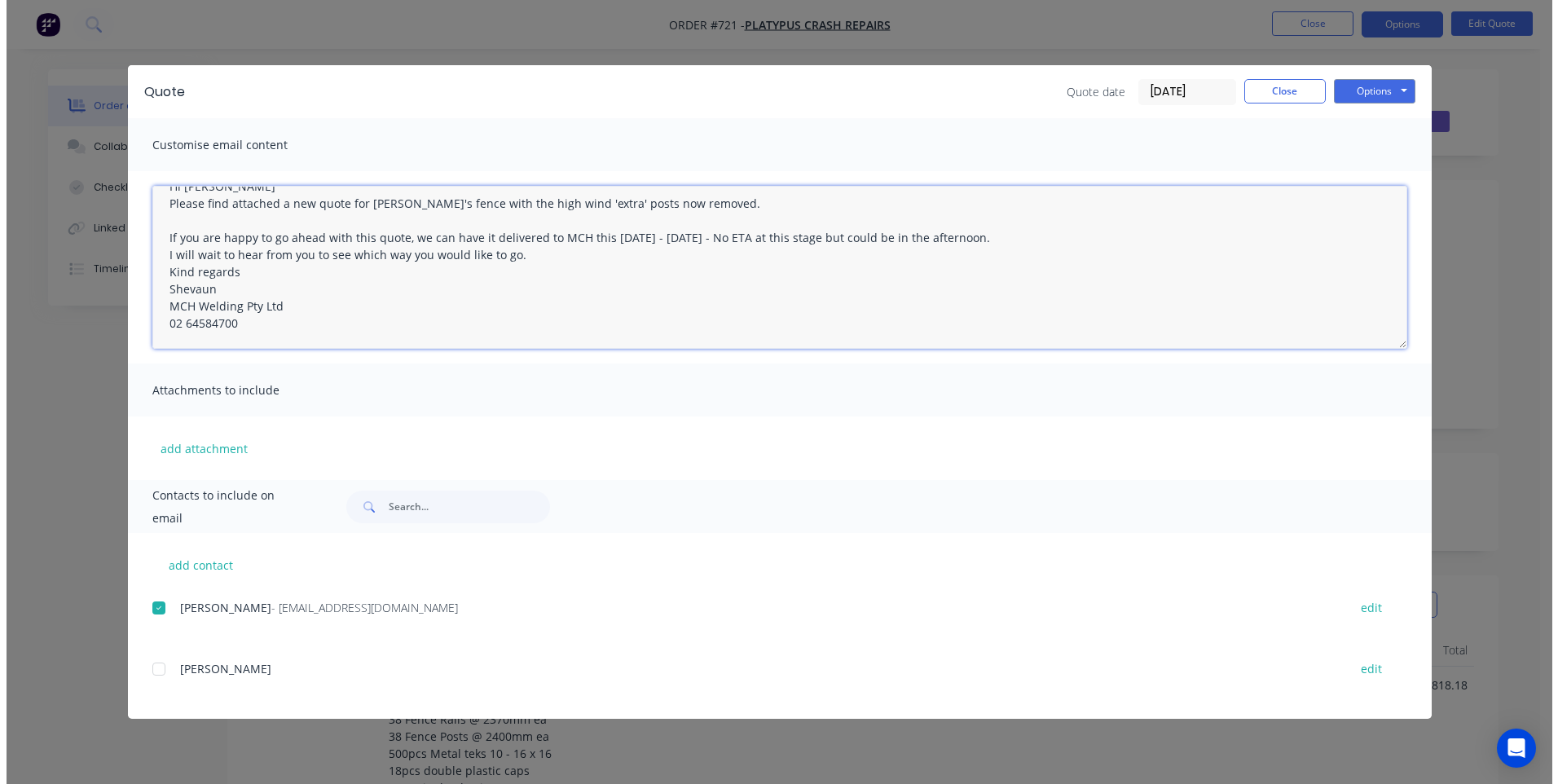
scroll to position [0, 0]
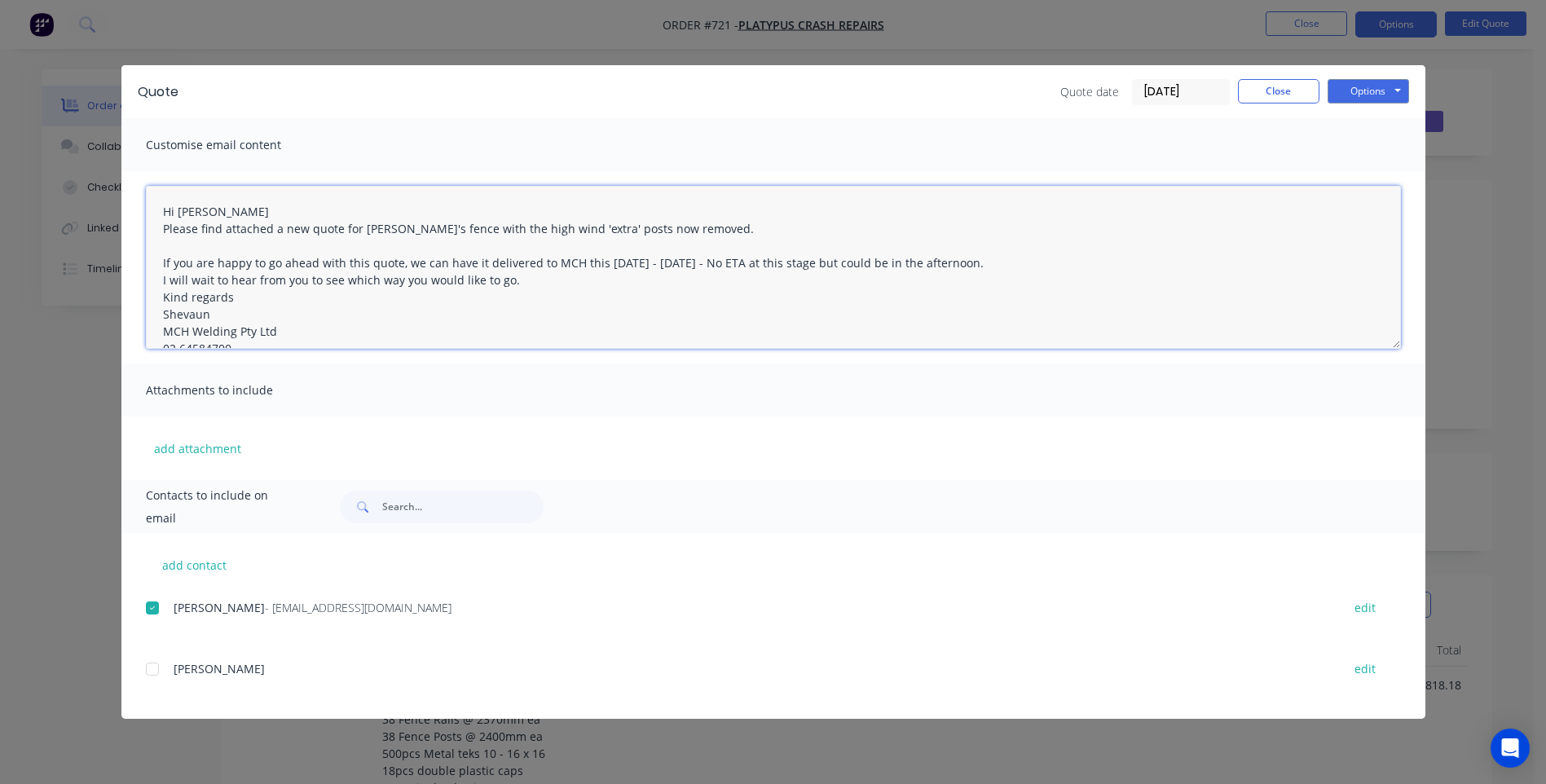
click at [214, 212] on textarea "Hi [PERSON_NAME] Please find attached a new quote for [PERSON_NAME]'s fence wit…" at bounding box center [774, 267] width 1256 height 163
click at [512, 282] on textarea "Hi [PERSON_NAME] Please find attached a new quote for [PERSON_NAME]'s fence wit…" at bounding box center [774, 267] width 1256 height 163
type textarea "Hi [PERSON_NAME] Please find attached a new quote for [PERSON_NAME]'s fence wit…"
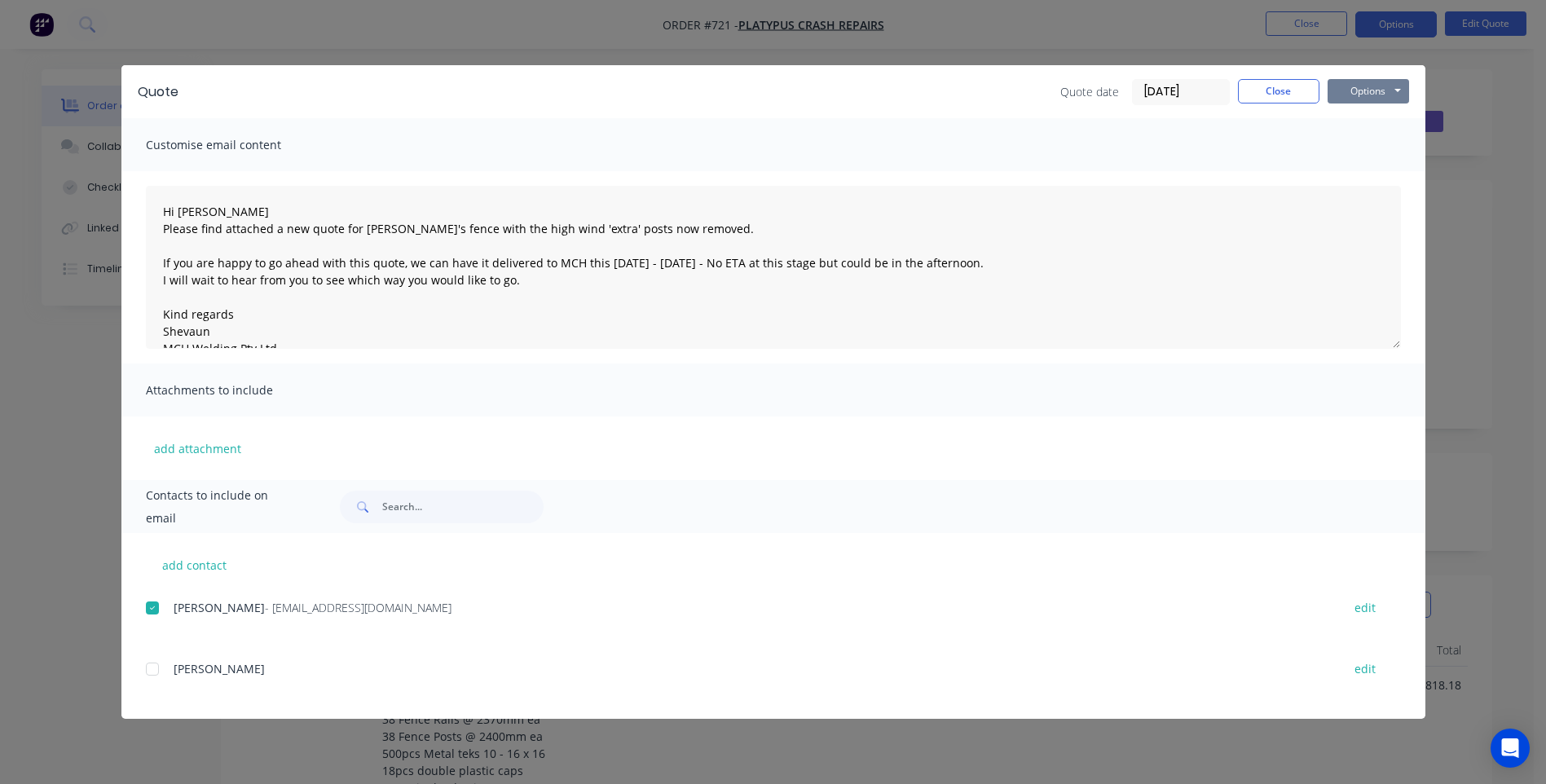
click at [1354, 90] on button "Options" at bounding box center [1369, 91] width 81 height 24
click at [1360, 169] on button "Email" at bounding box center [1380, 173] width 105 height 27
click at [1270, 93] on button "Close" at bounding box center [1278, 91] width 81 height 24
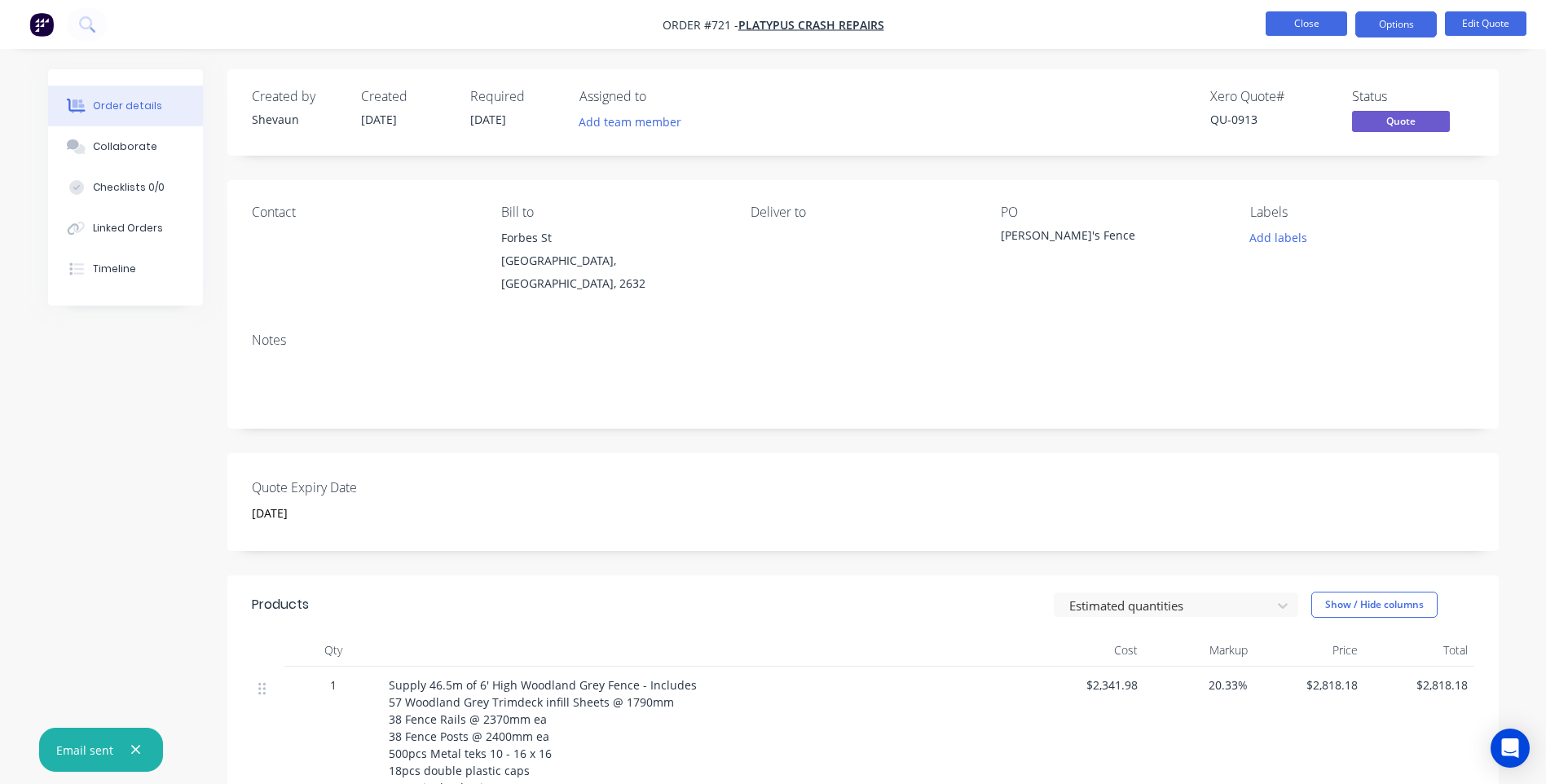
click at [1294, 25] on button "Close" at bounding box center [1307, 24] width 81 height 24
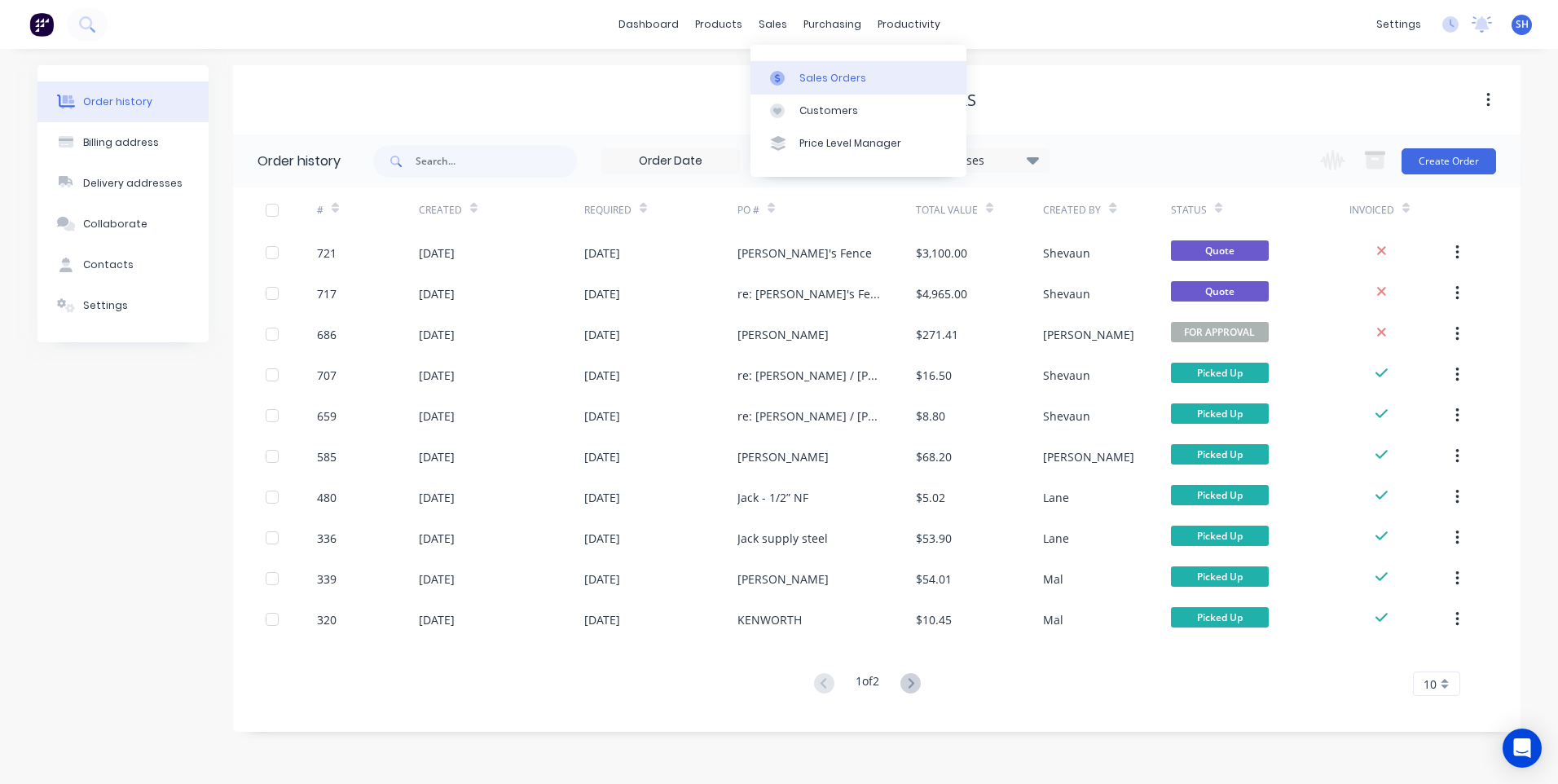
click at [822, 66] on link "Sales Orders" at bounding box center [858, 77] width 216 height 33
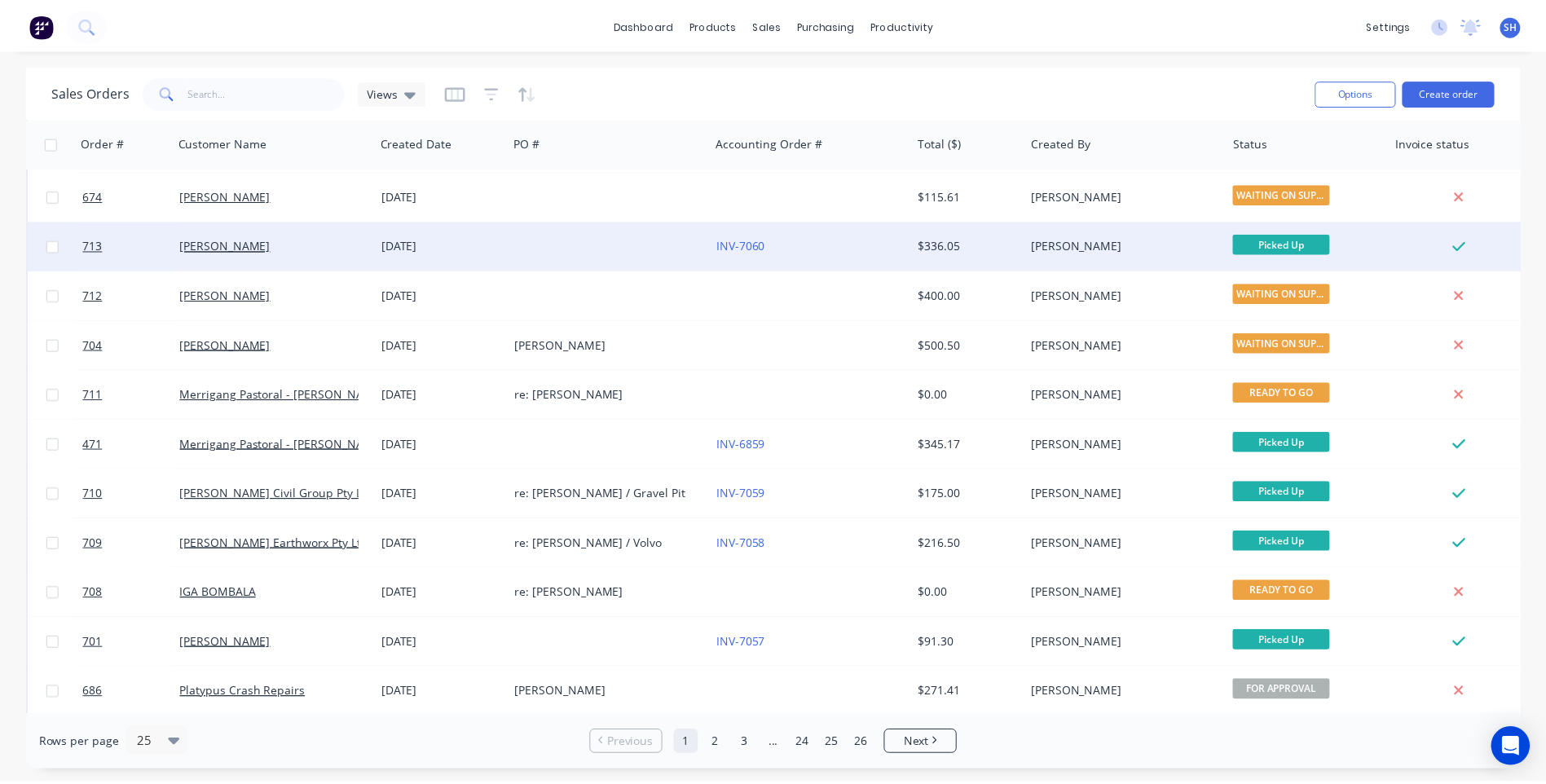
scroll to position [570, 0]
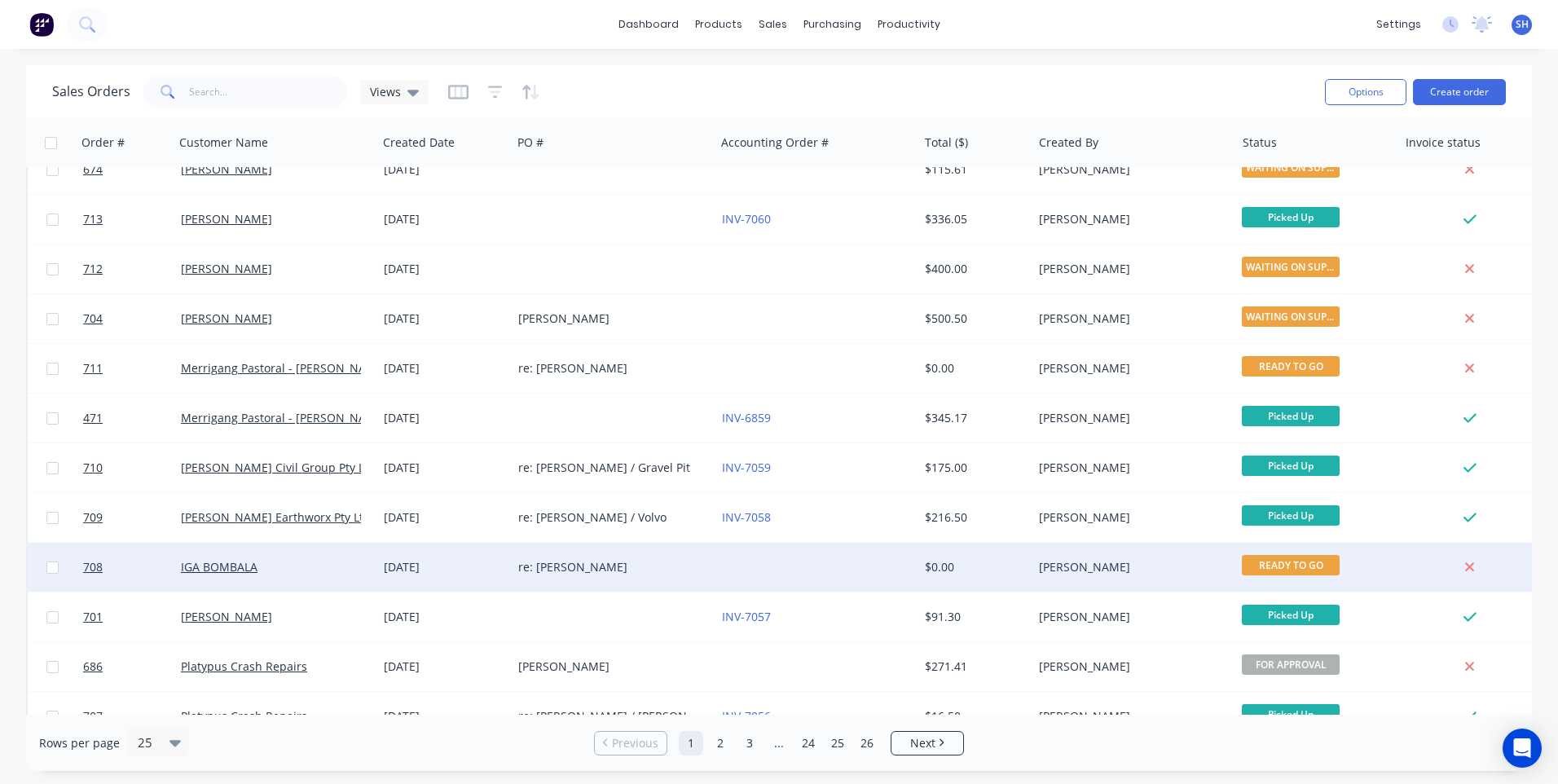
click at [582, 557] on div "re: [PERSON_NAME]" at bounding box center [613, 567] width 203 height 49
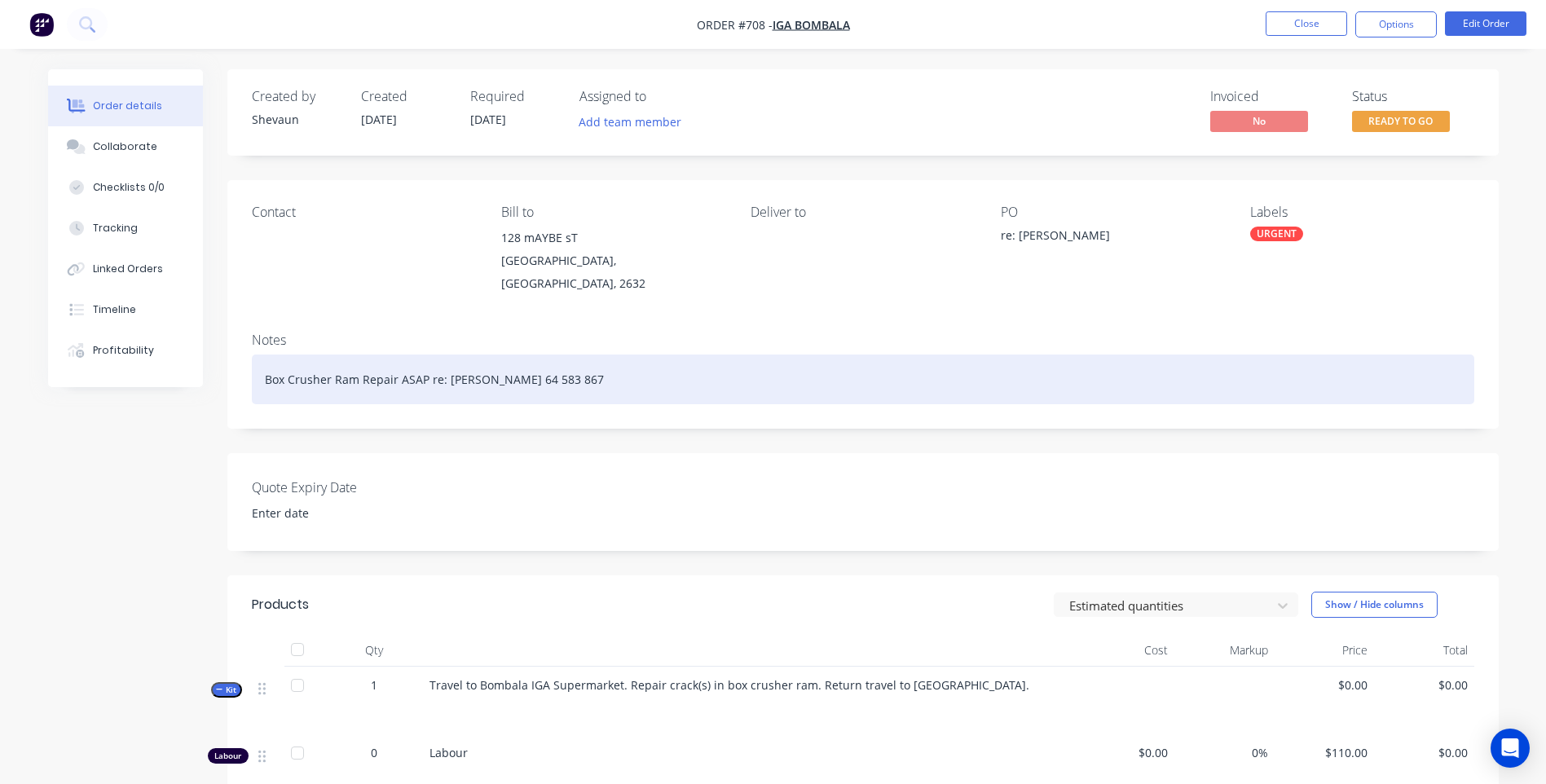
drag, startPoint x: 422, startPoint y: 361, endPoint x: 464, endPoint y: 368, distance: 42.6
click at [422, 362] on div "Box Crusher Ram Repair ASAP re: [PERSON_NAME] 64 583 867" at bounding box center [863, 379] width 1223 height 50
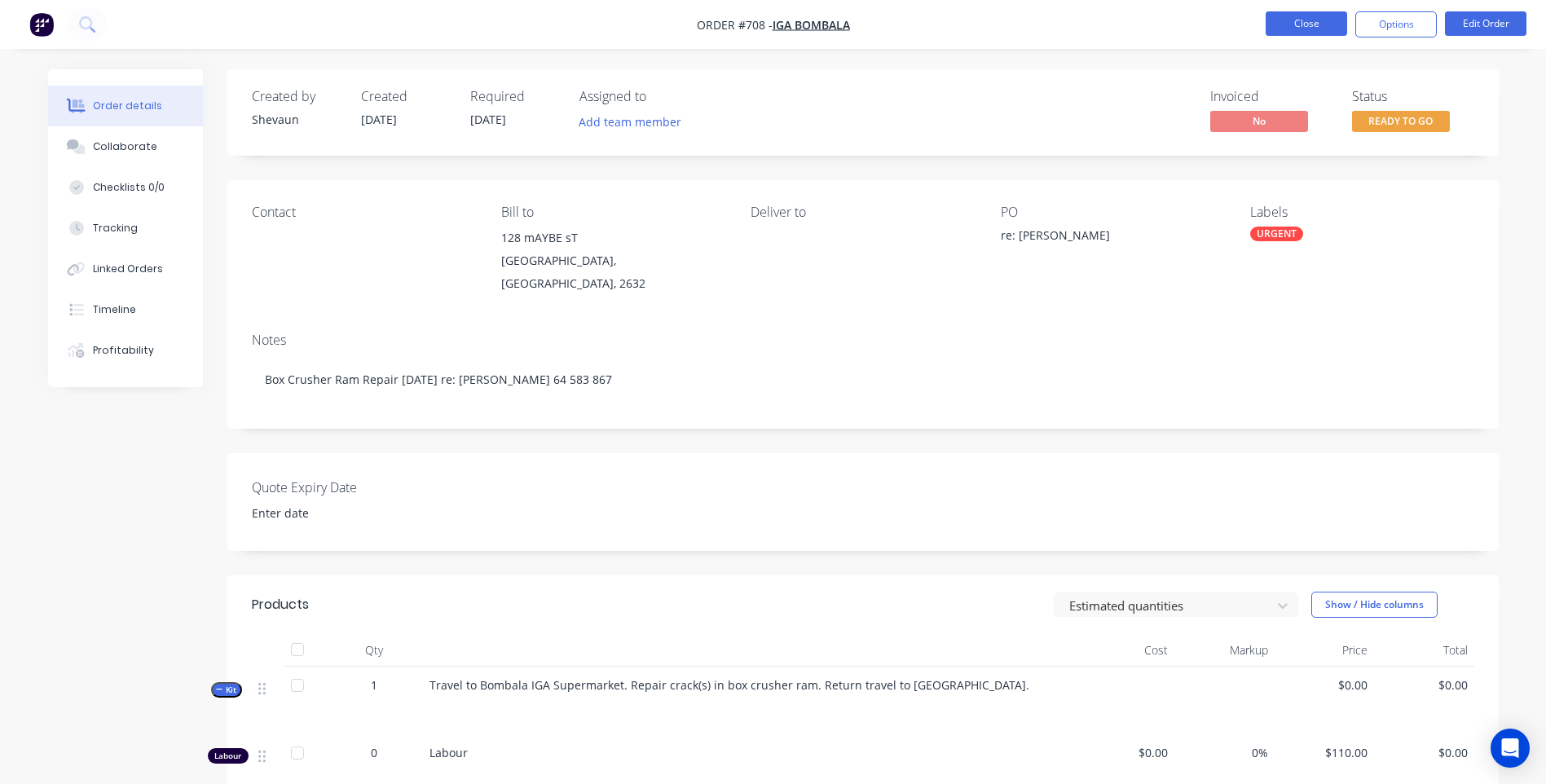
click at [1298, 17] on button "Close" at bounding box center [1307, 24] width 81 height 24
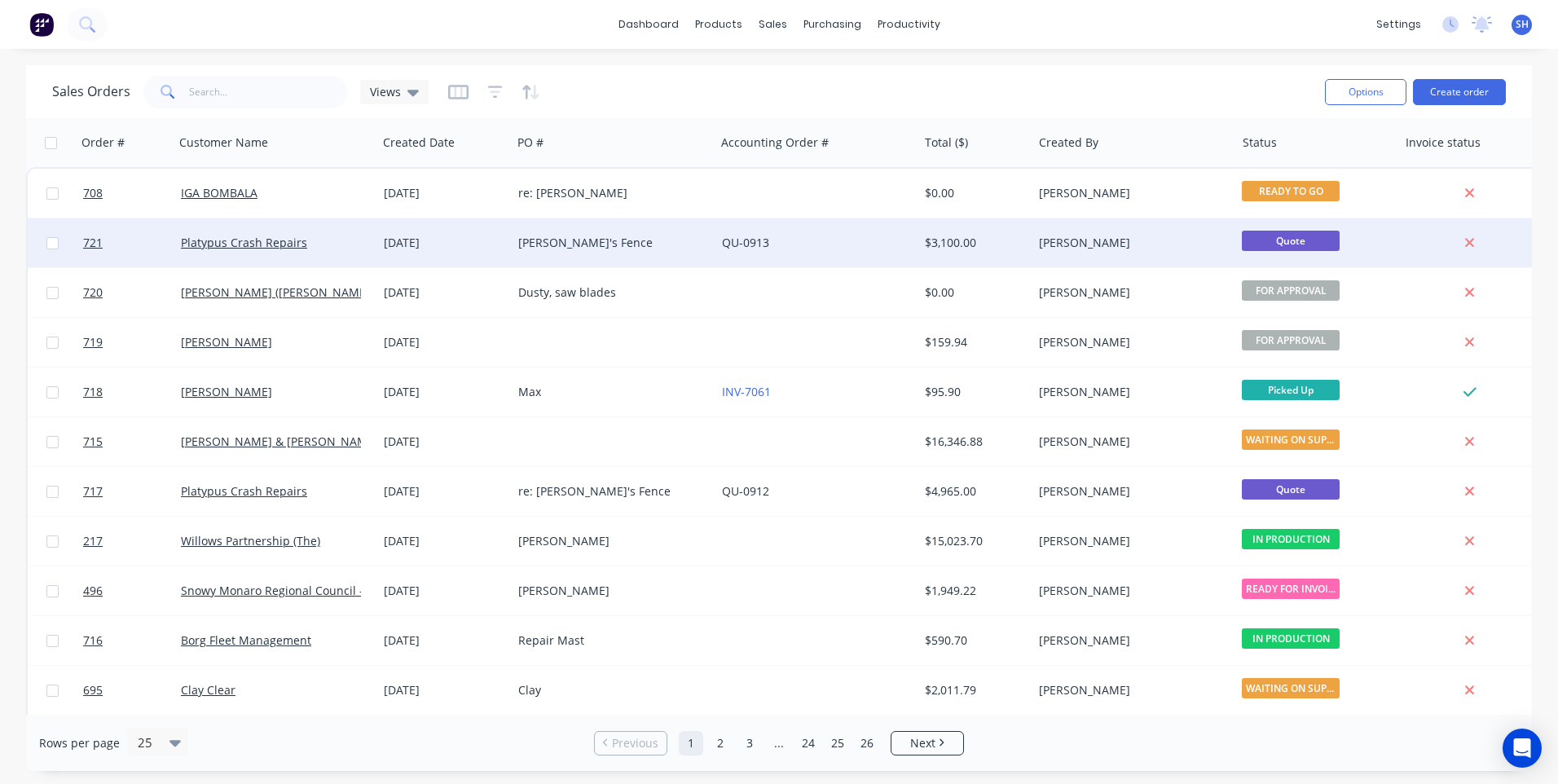
click at [810, 235] on div "QU-0913" at bounding box center [812, 242] width 181 height 16
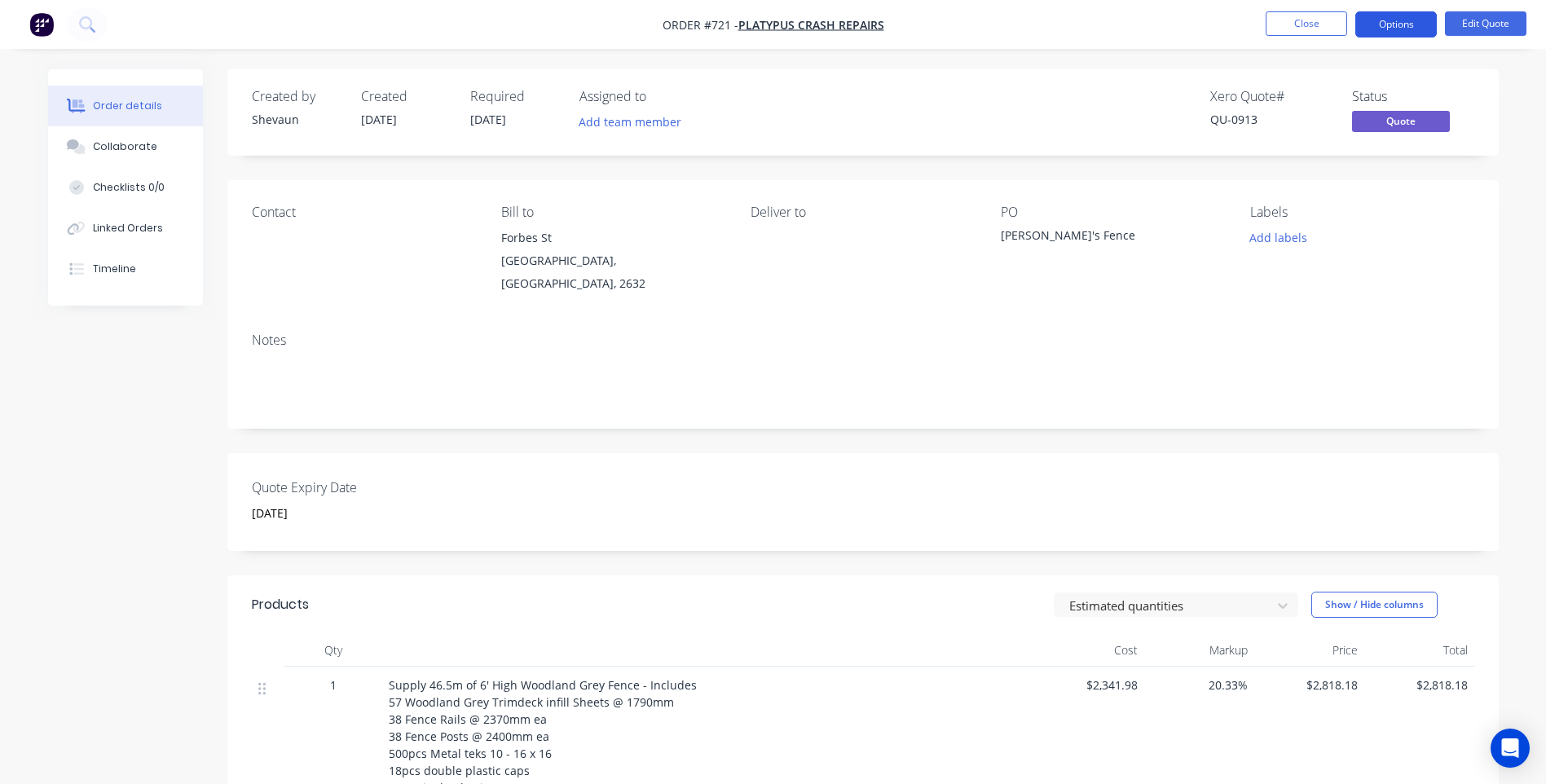
click at [1403, 22] on button "Options" at bounding box center [1396, 24] width 81 height 26
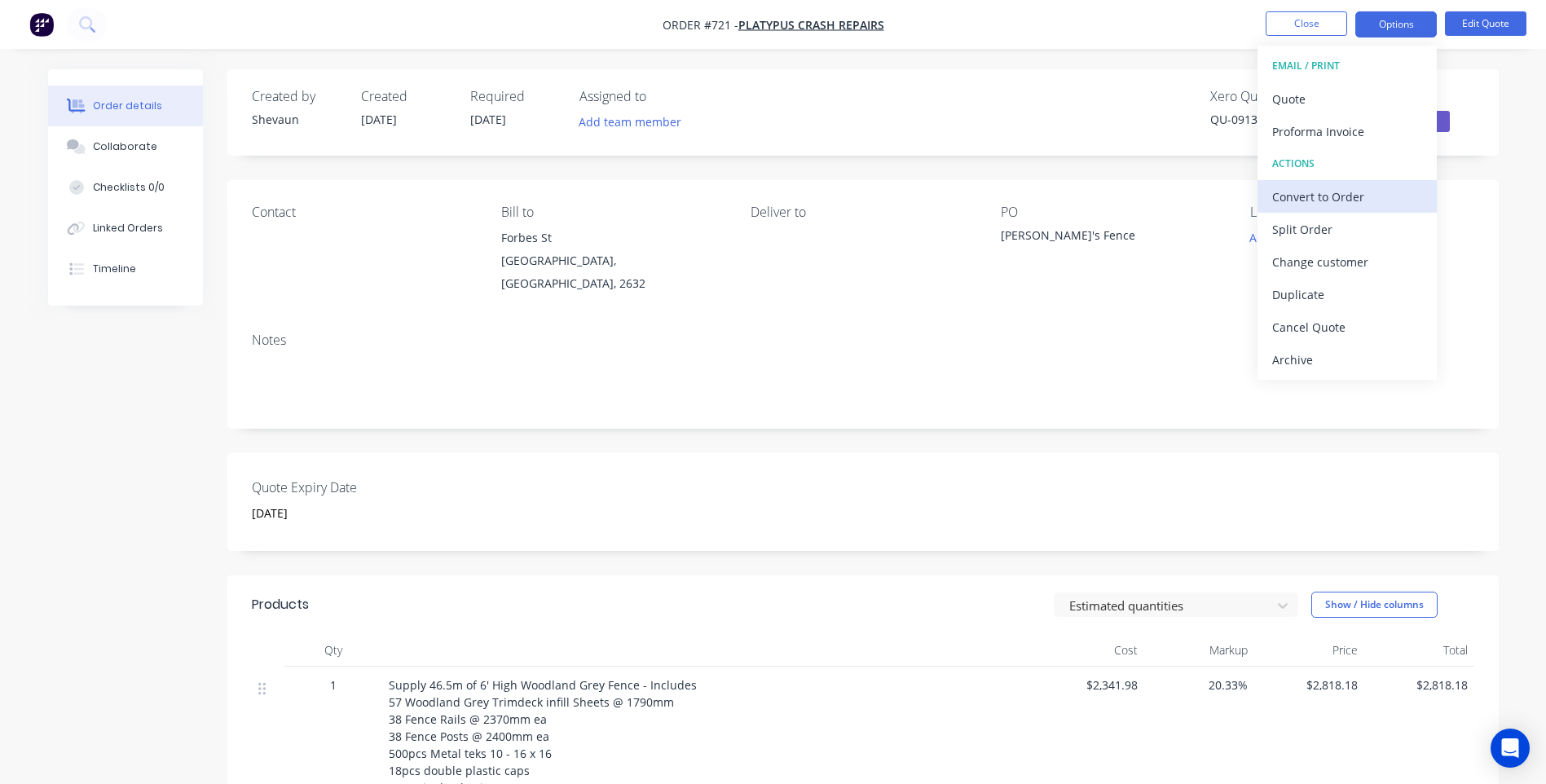
click at [1303, 194] on div "Convert to Order" at bounding box center [1347, 196] width 150 height 24
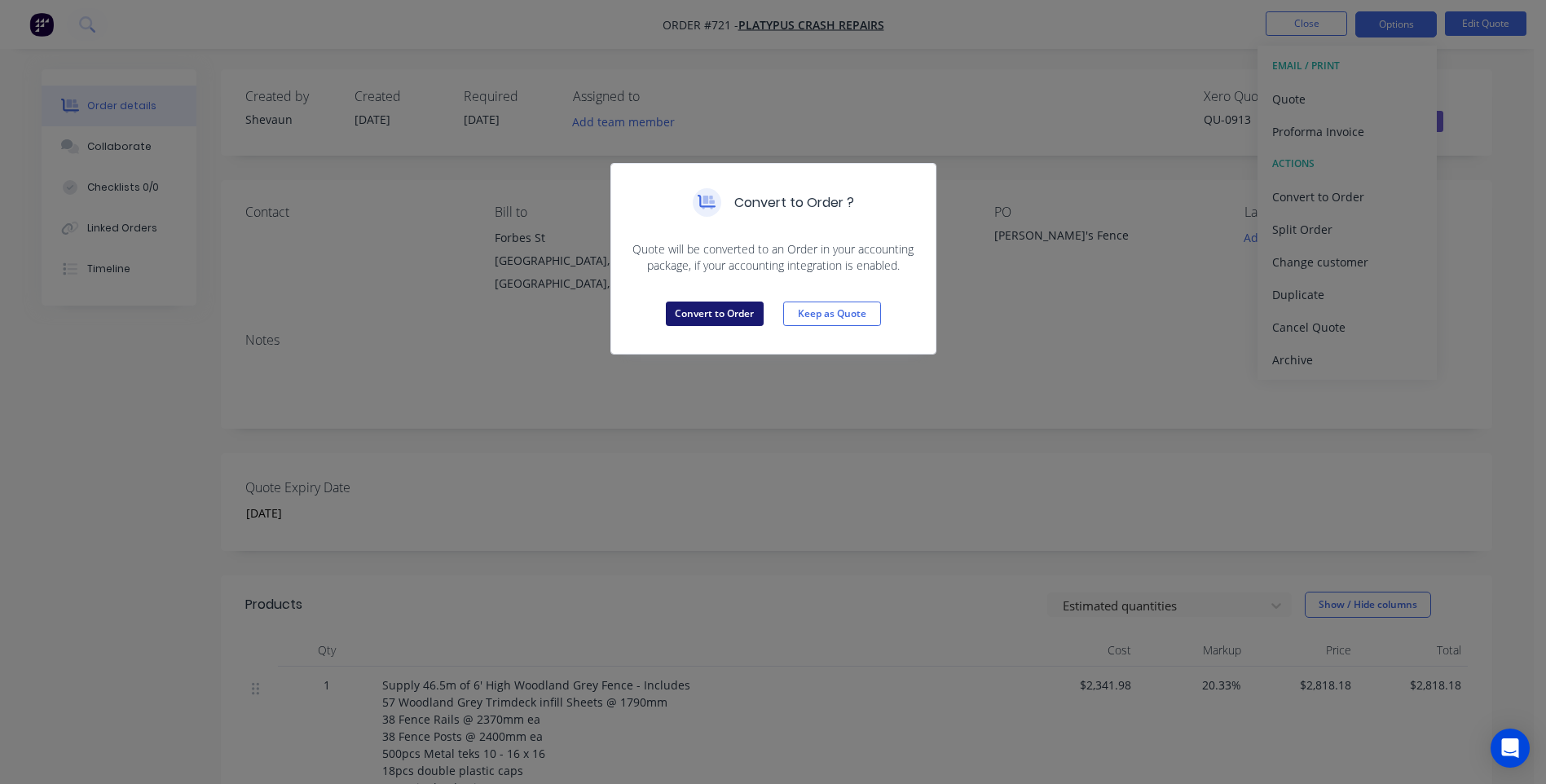
click at [723, 307] on button "Convert to Order" at bounding box center [715, 314] width 98 height 24
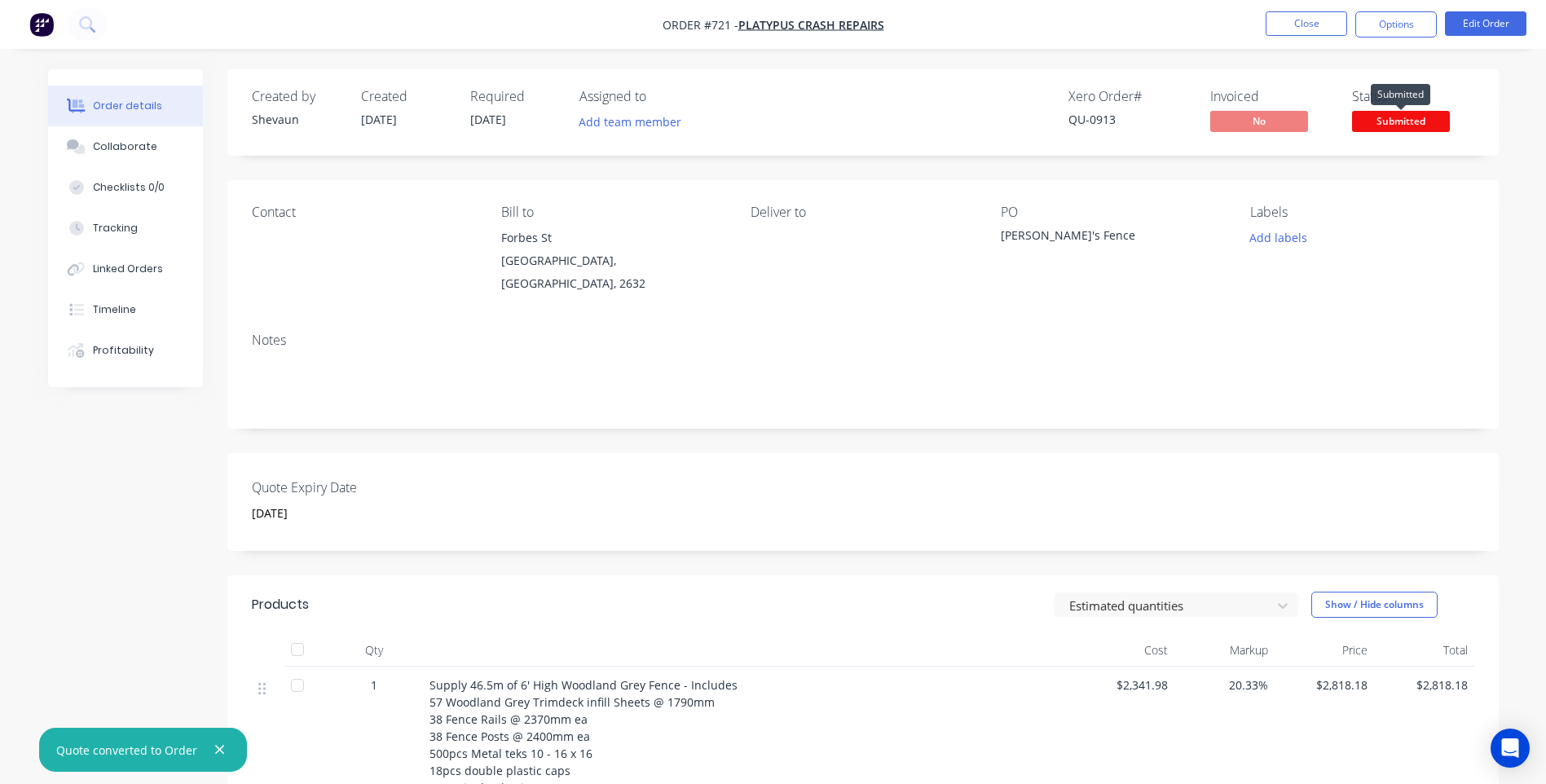
click at [1394, 122] on span "Submitted" at bounding box center [1402, 122] width 98 height 21
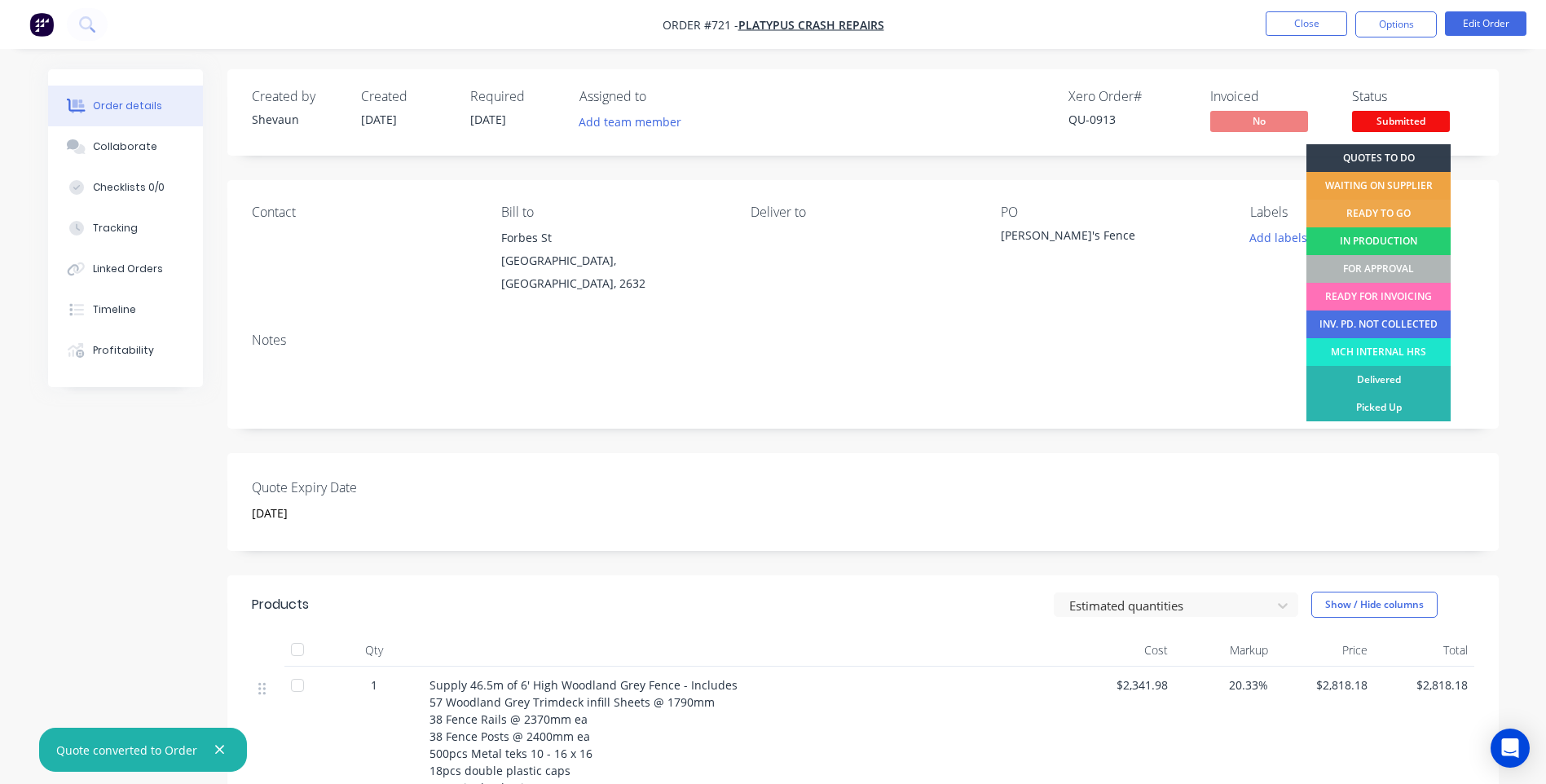
click at [1413, 178] on div "WAITING ON SUPPLIER" at bounding box center [1378, 185] width 144 height 27
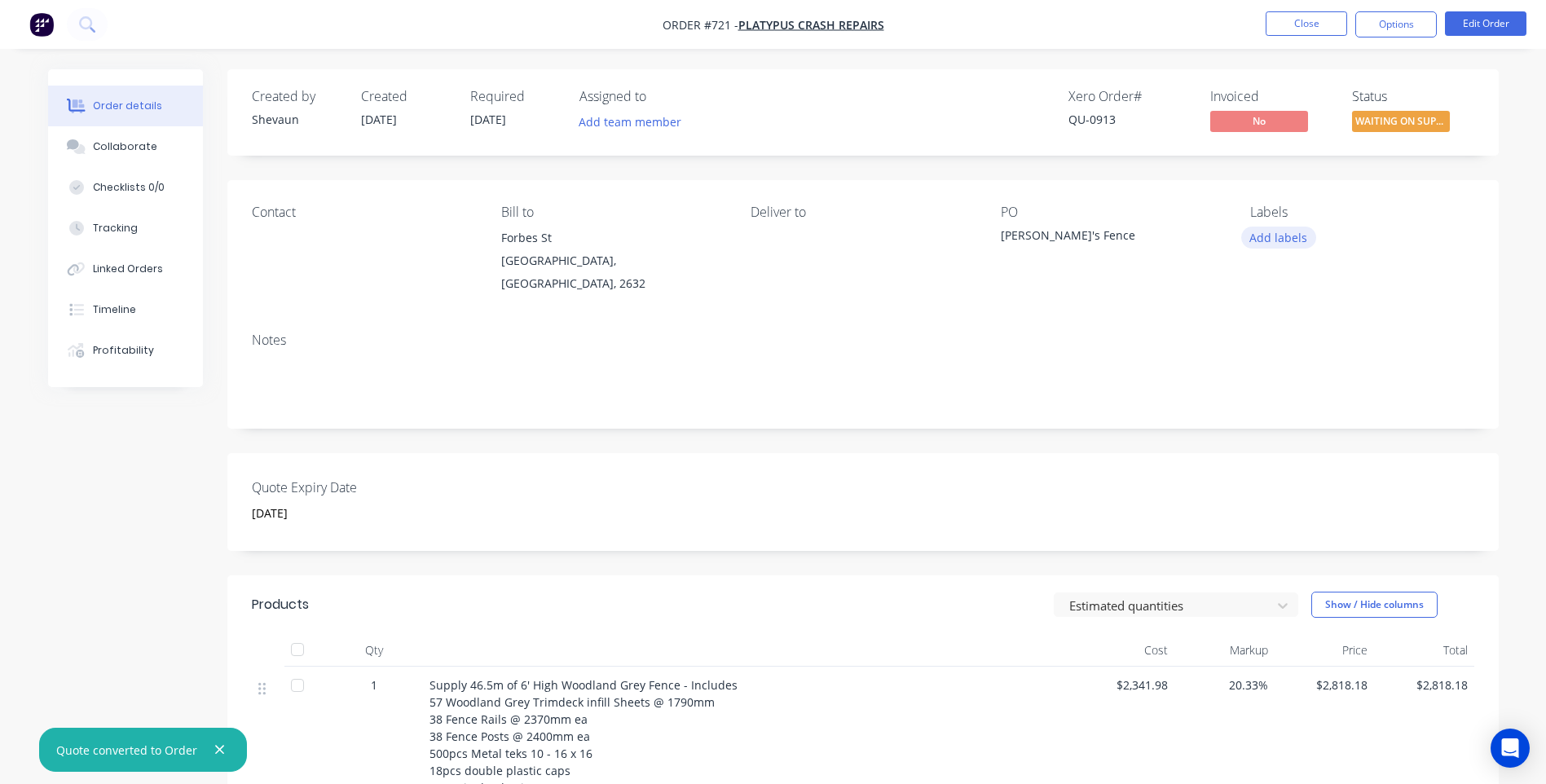
click at [1287, 240] on button "Add labels" at bounding box center [1279, 237] width 75 height 22
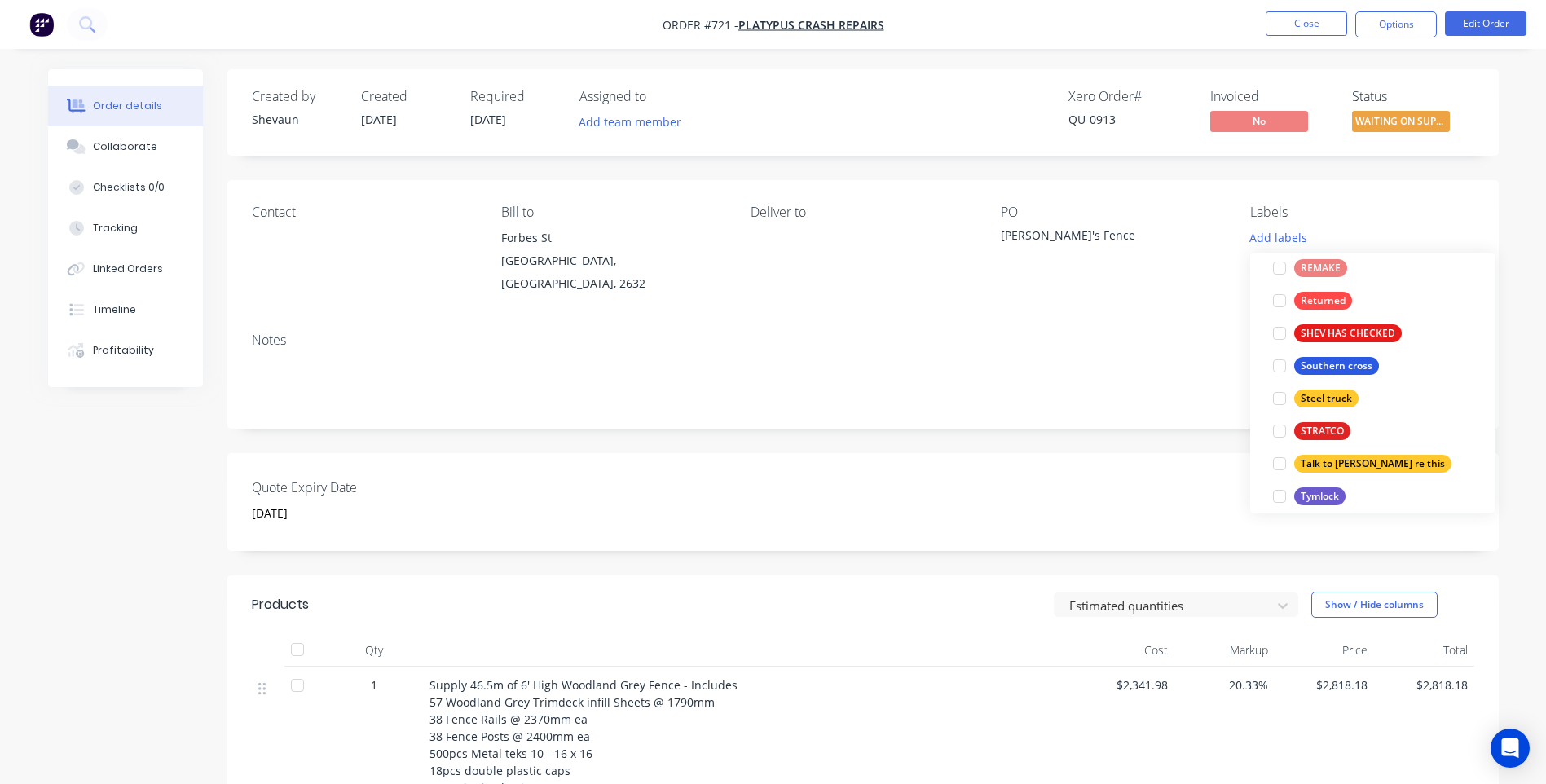
scroll to position [587, 0]
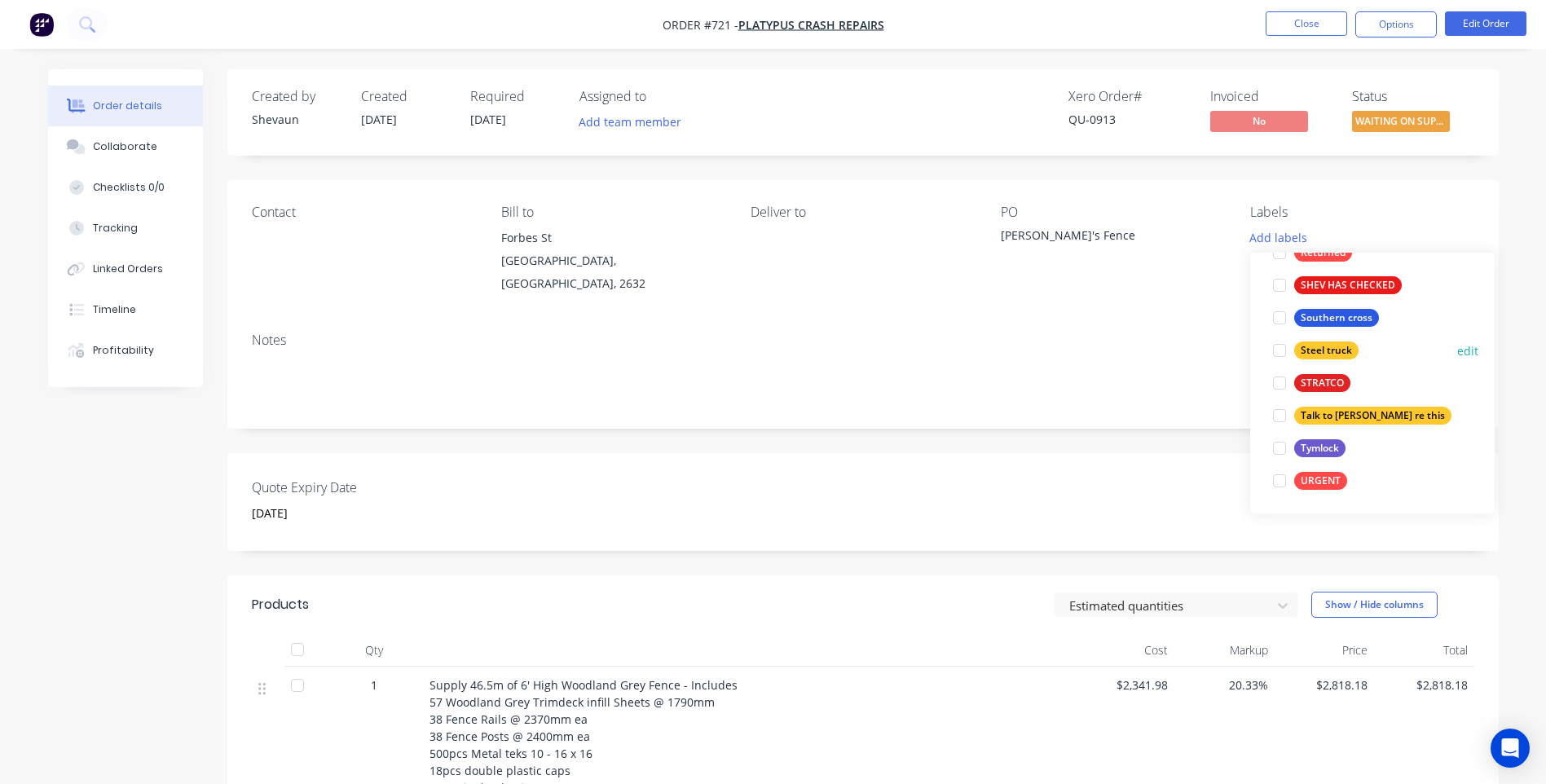
click at [1286, 350] on div at bounding box center [1279, 351] width 33 height 33
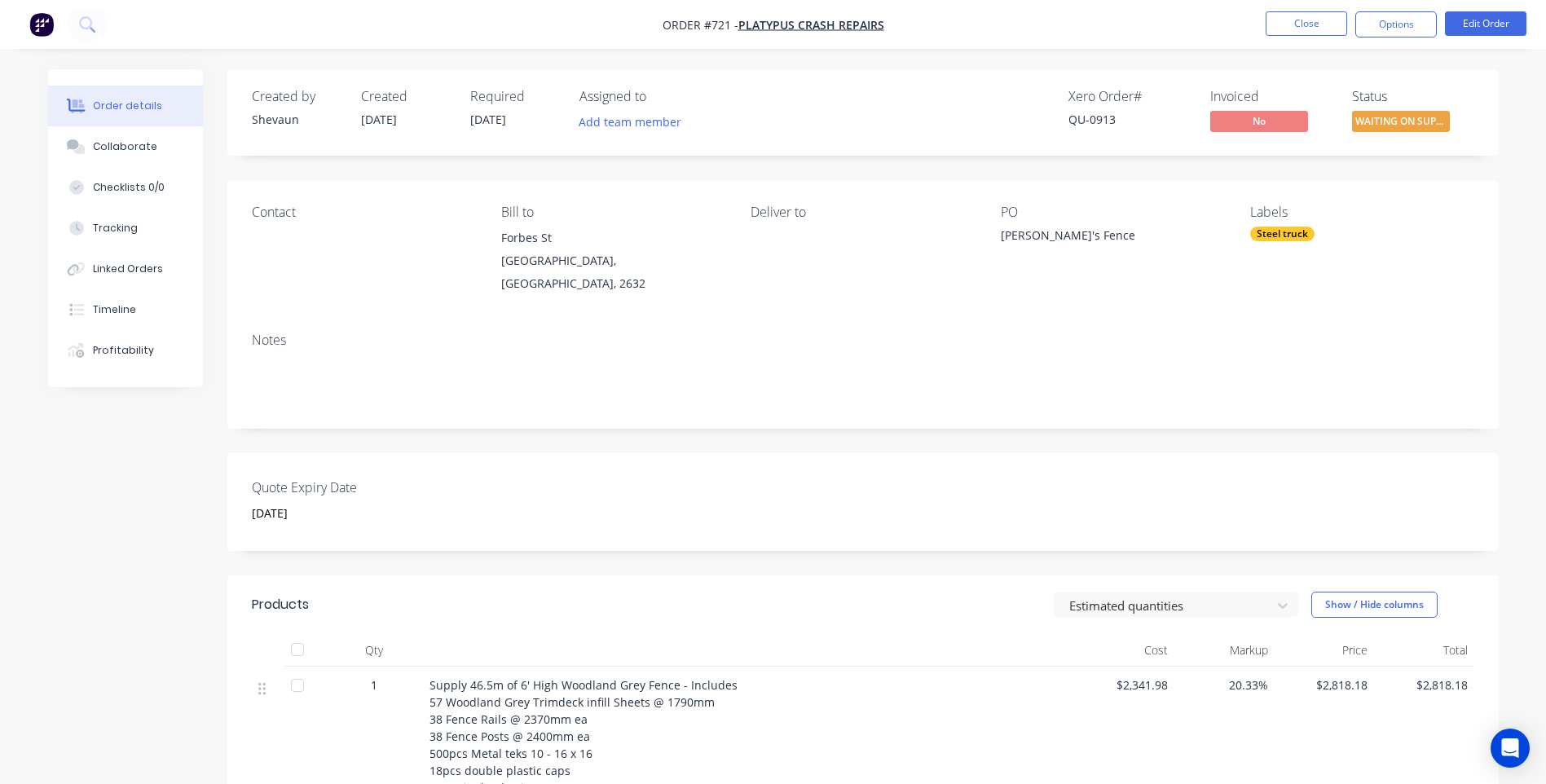
click at [1111, 319] on div "Notes" at bounding box center [863, 374] width 1272 height 109
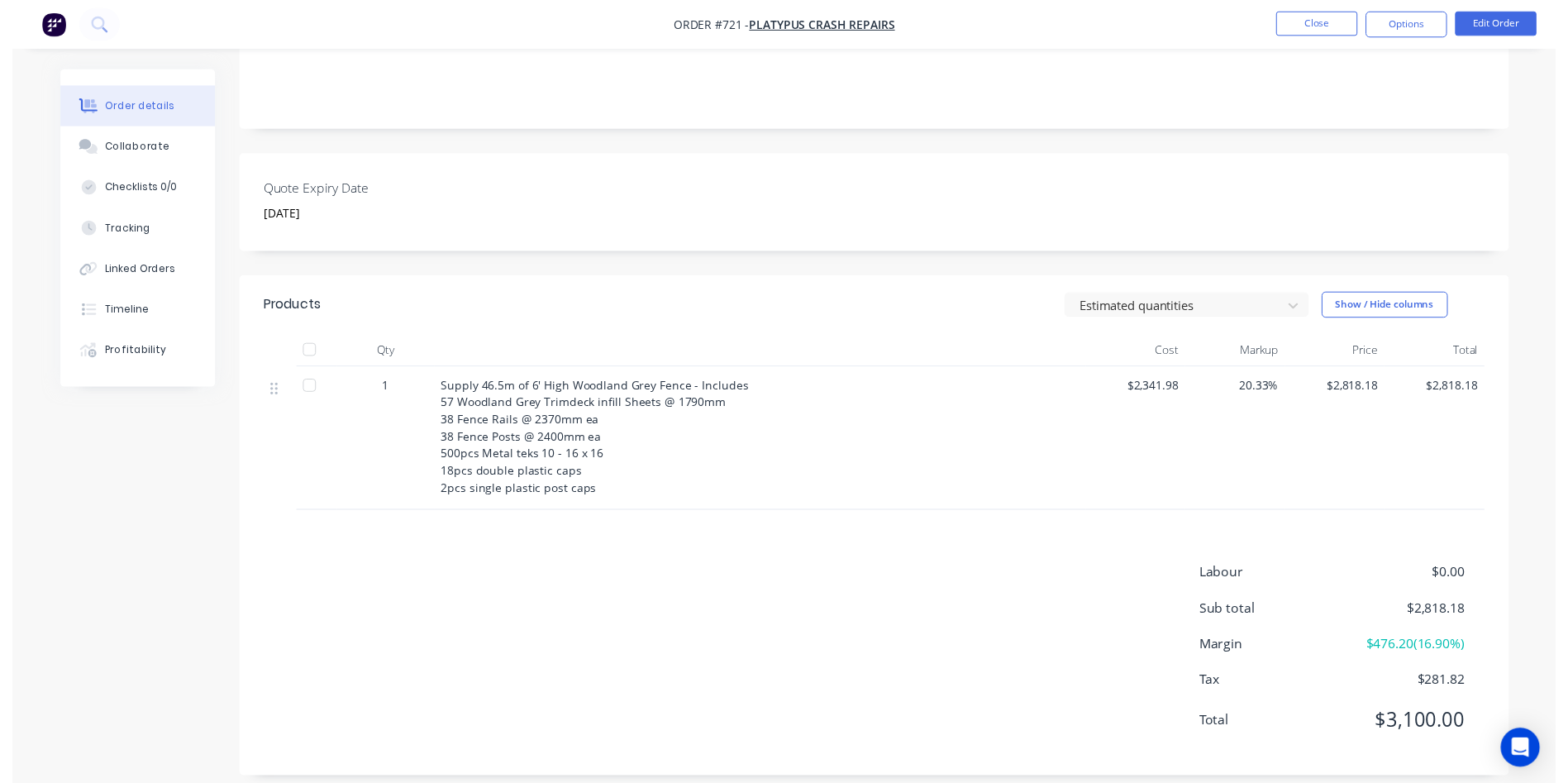
scroll to position [0, 0]
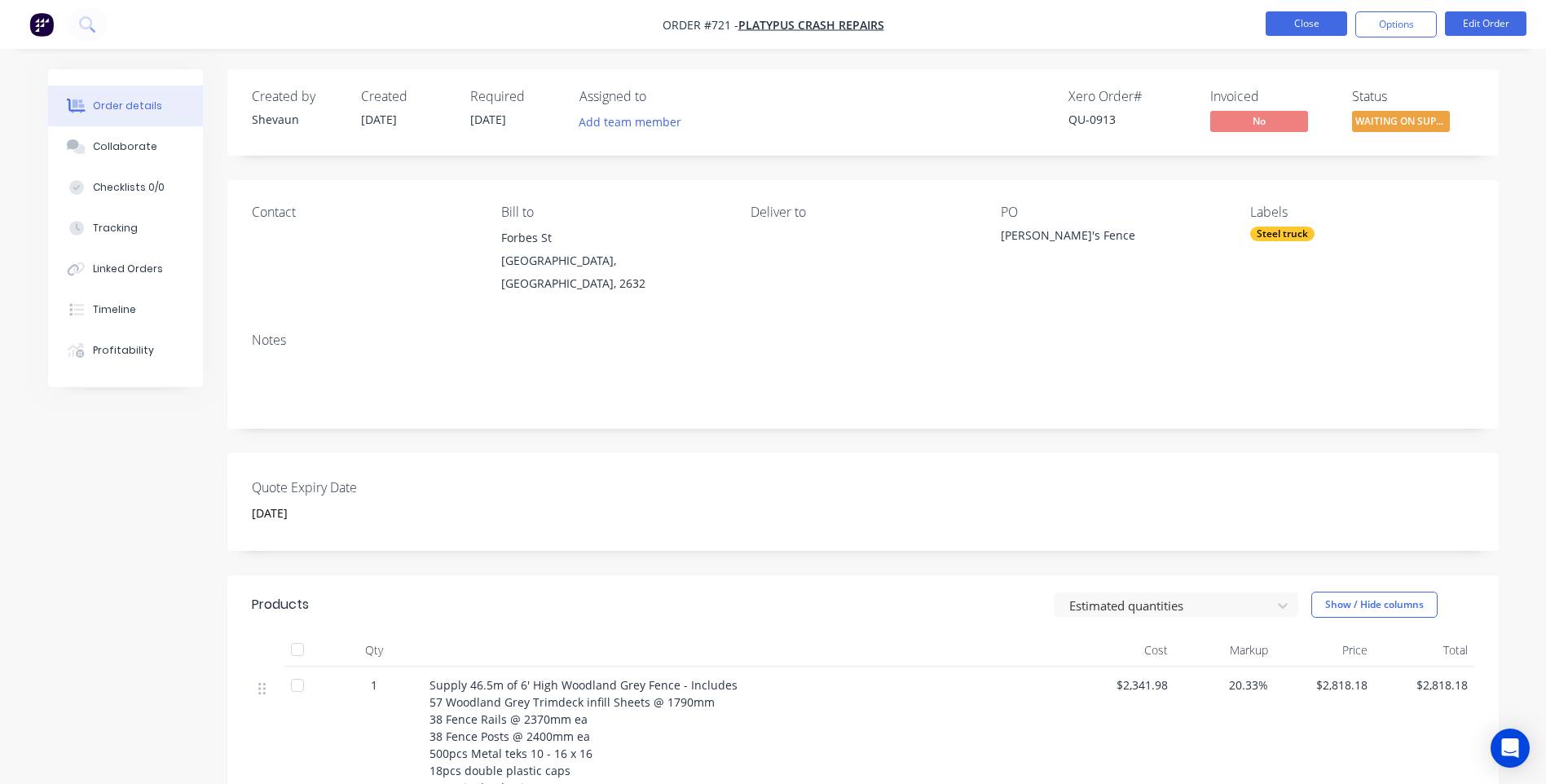
click at [1303, 23] on button "Close" at bounding box center [1307, 24] width 81 height 24
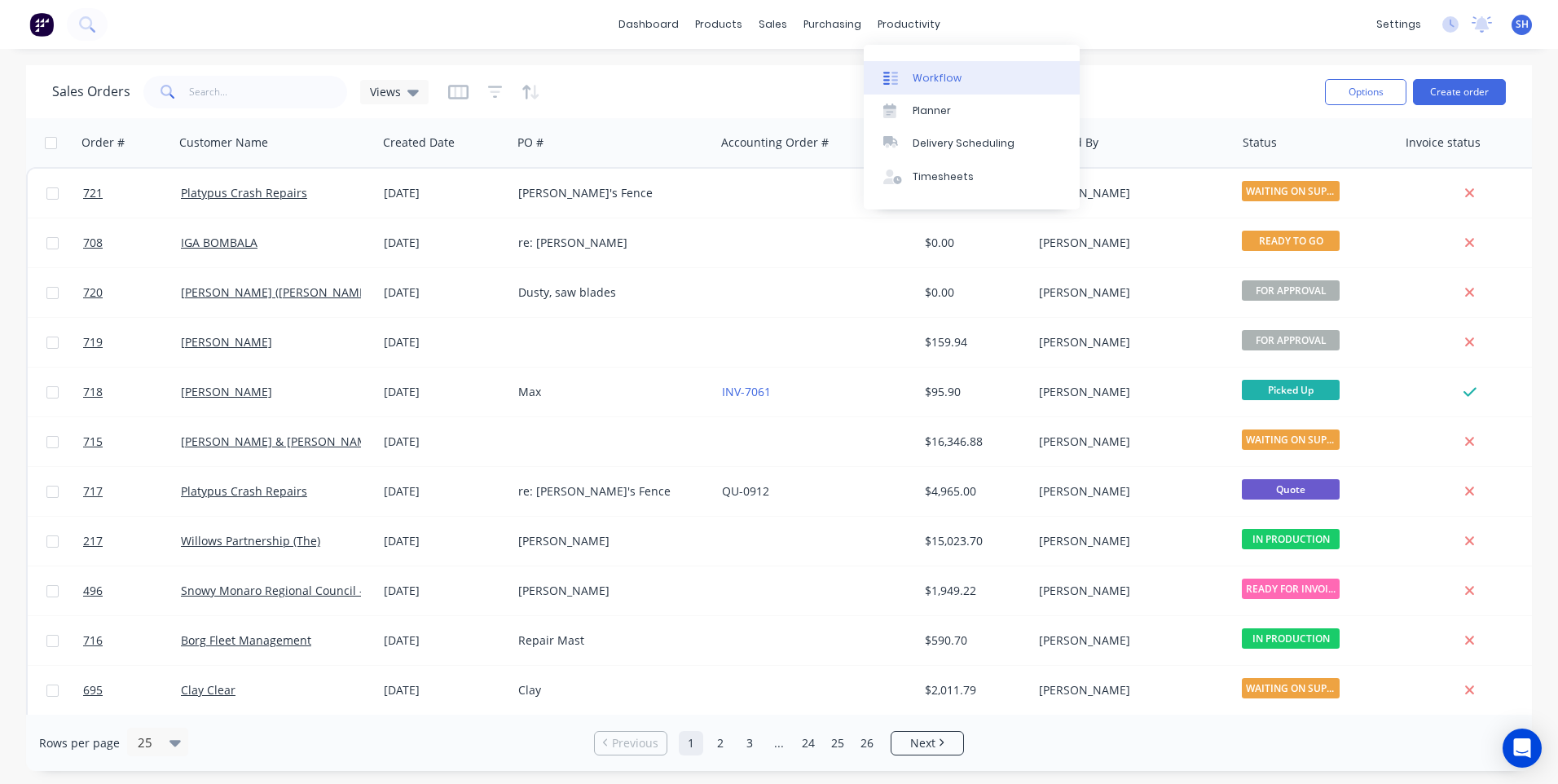
click at [925, 74] on div "Workflow" at bounding box center [937, 78] width 49 height 15
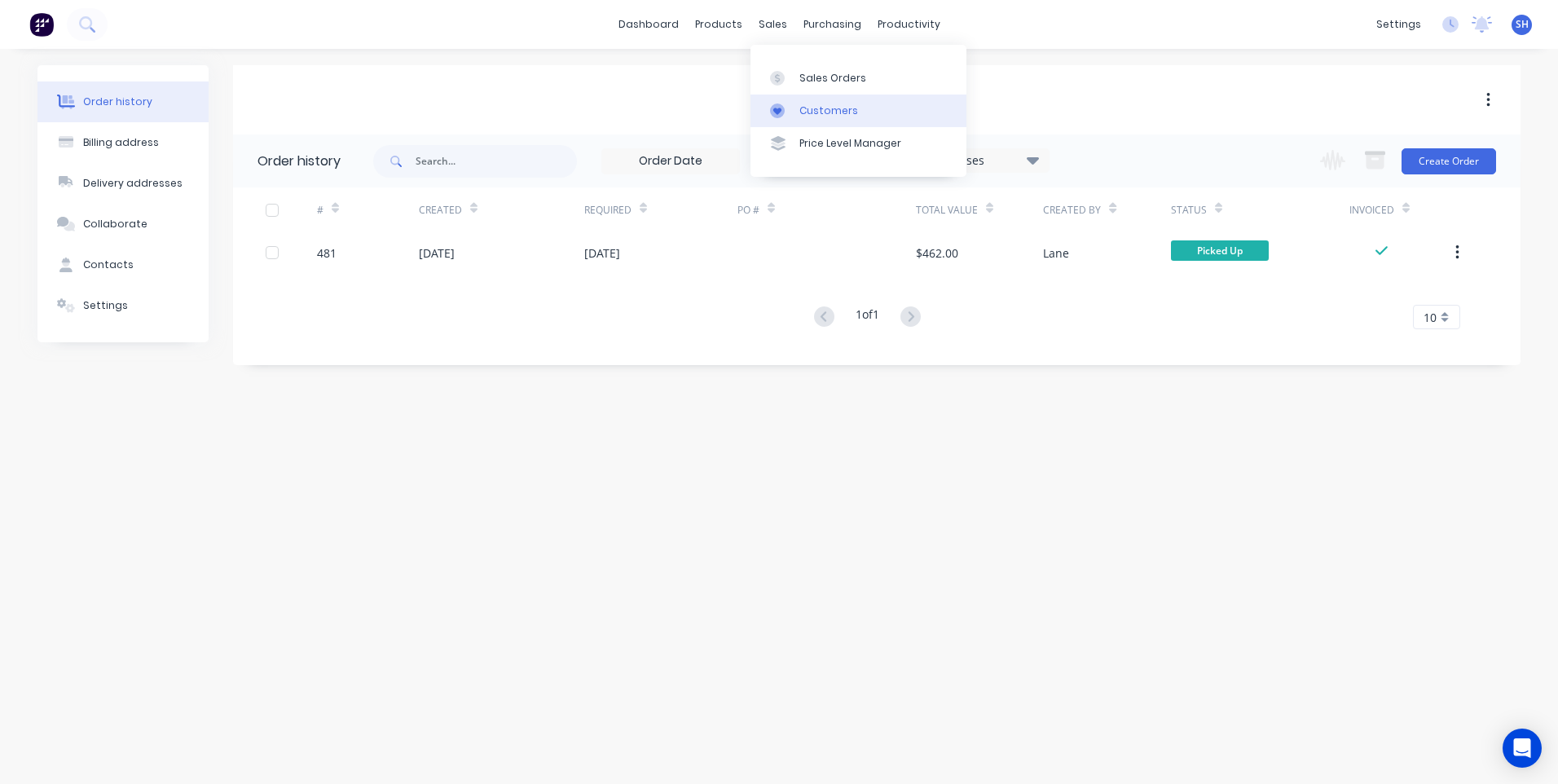
click at [816, 105] on div "Customers" at bounding box center [828, 111] width 58 height 15
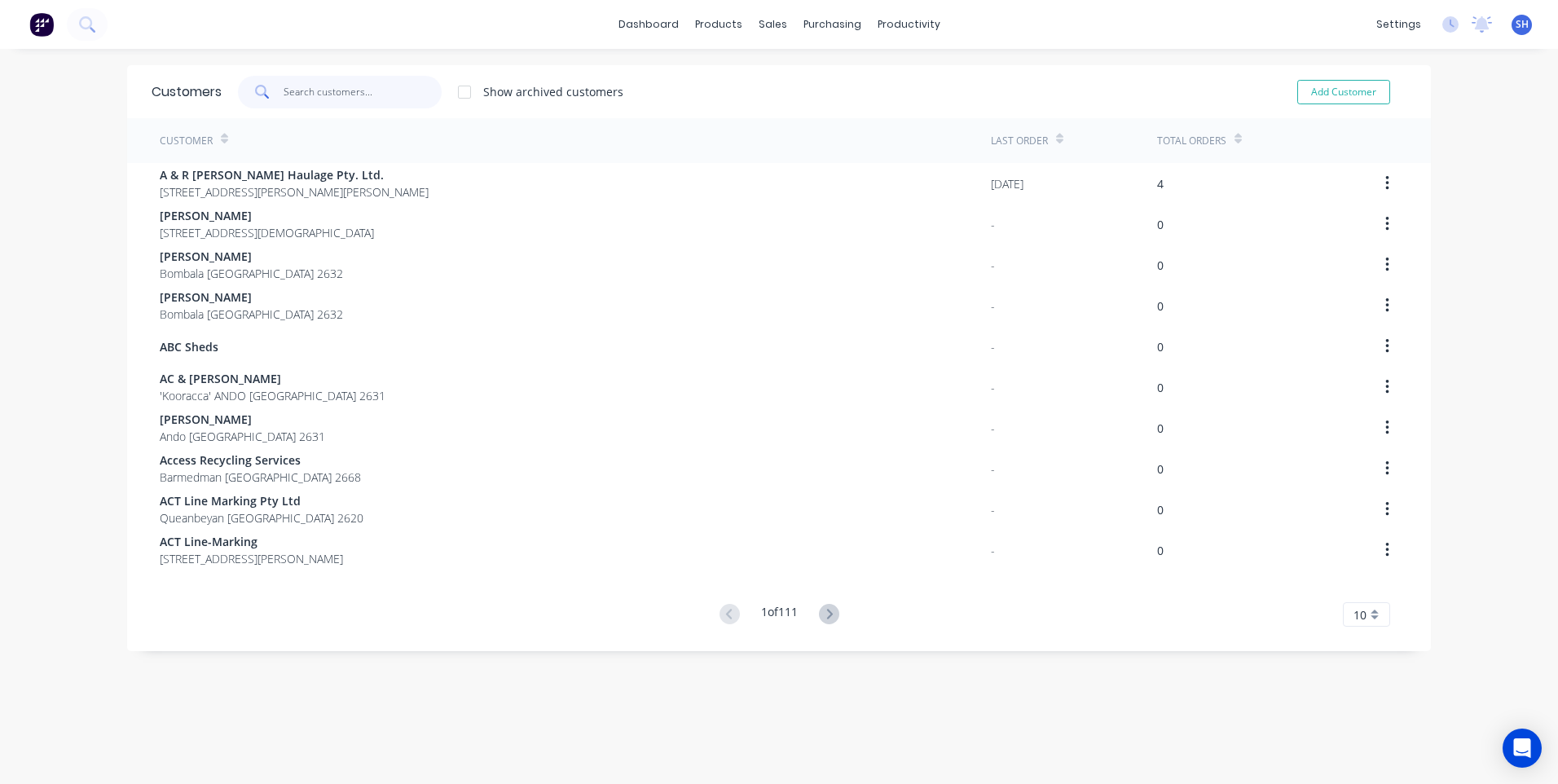
click at [288, 90] on input "text" at bounding box center [363, 91] width 159 height 33
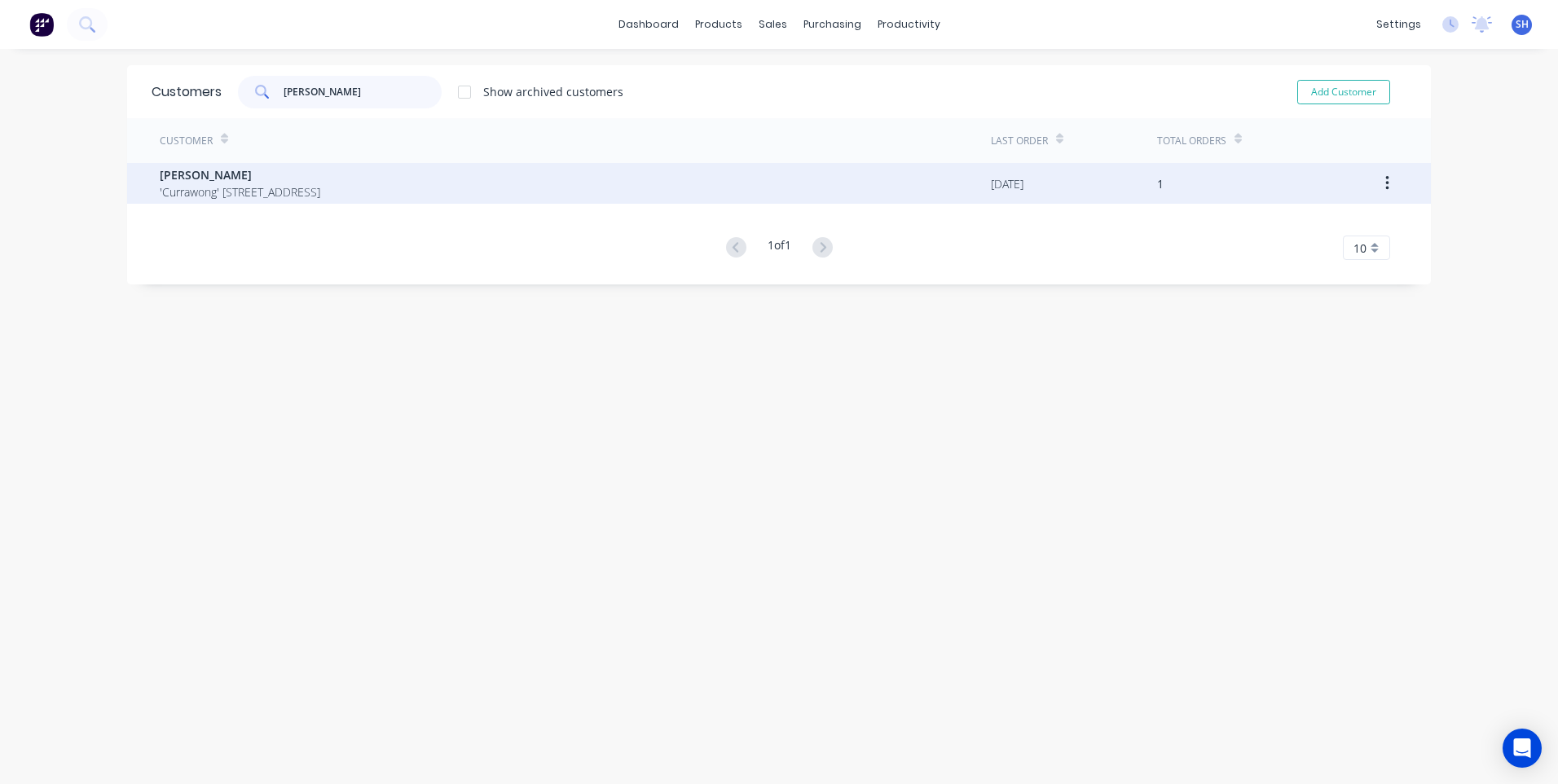
type input "david mi"
click at [224, 175] on span "David Mitchell" at bounding box center [239, 174] width 160 height 17
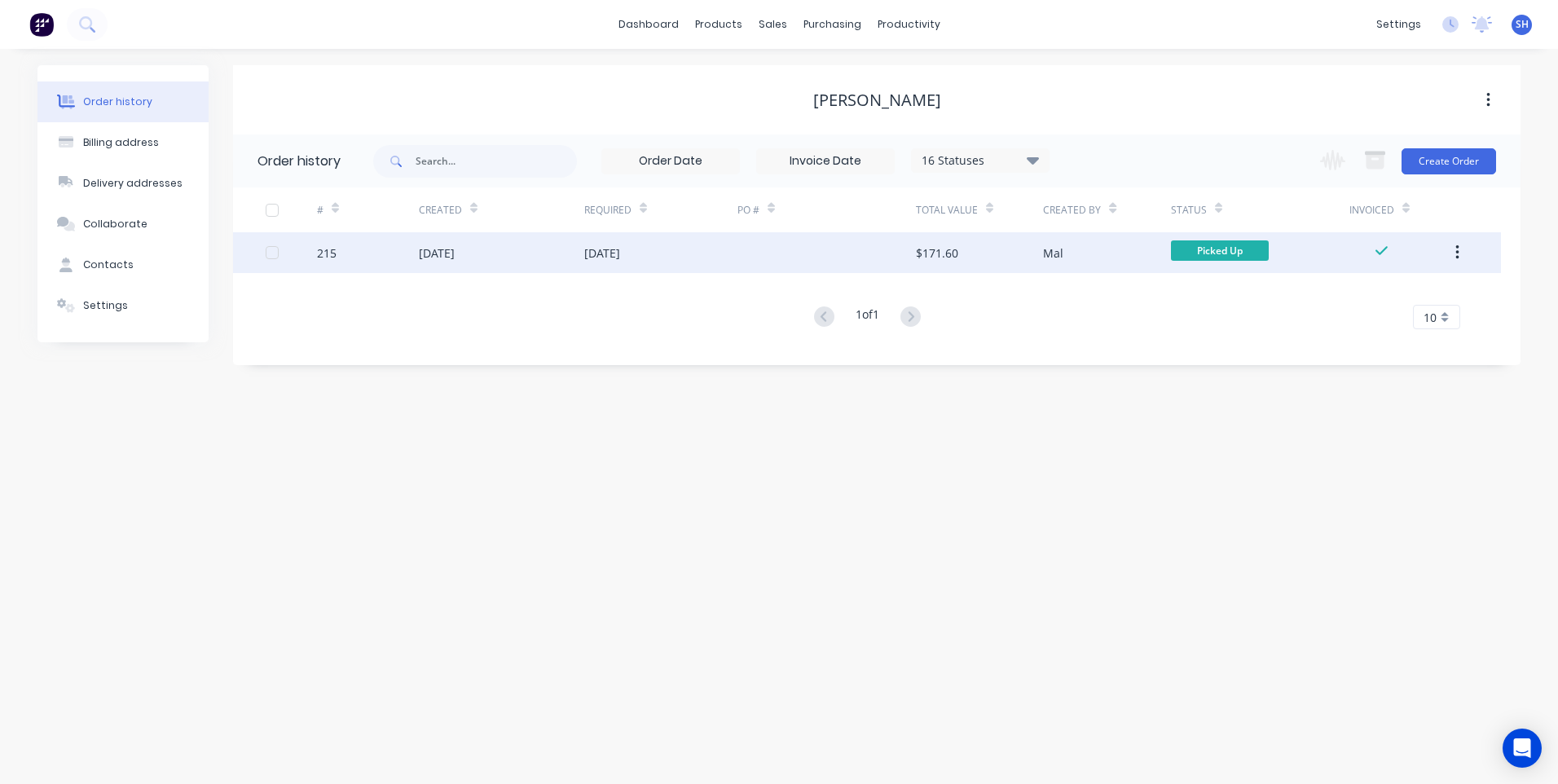
click at [672, 252] on div "[DATE]" at bounding box center [661, 252] width 154 height 41
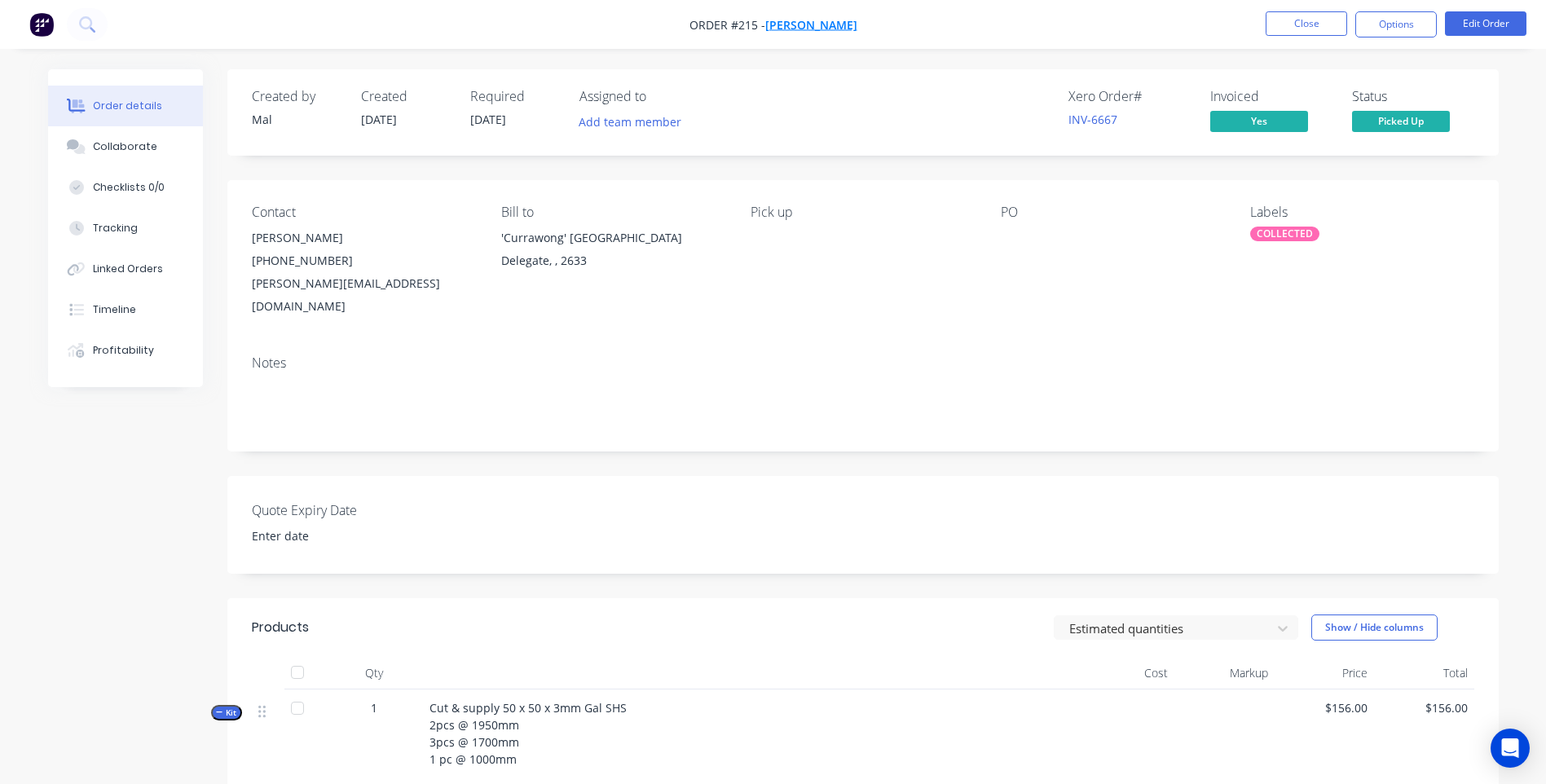
click at [807, 24] on span "David Mitchell" at bounding box center [812, 24] width 92 height 15
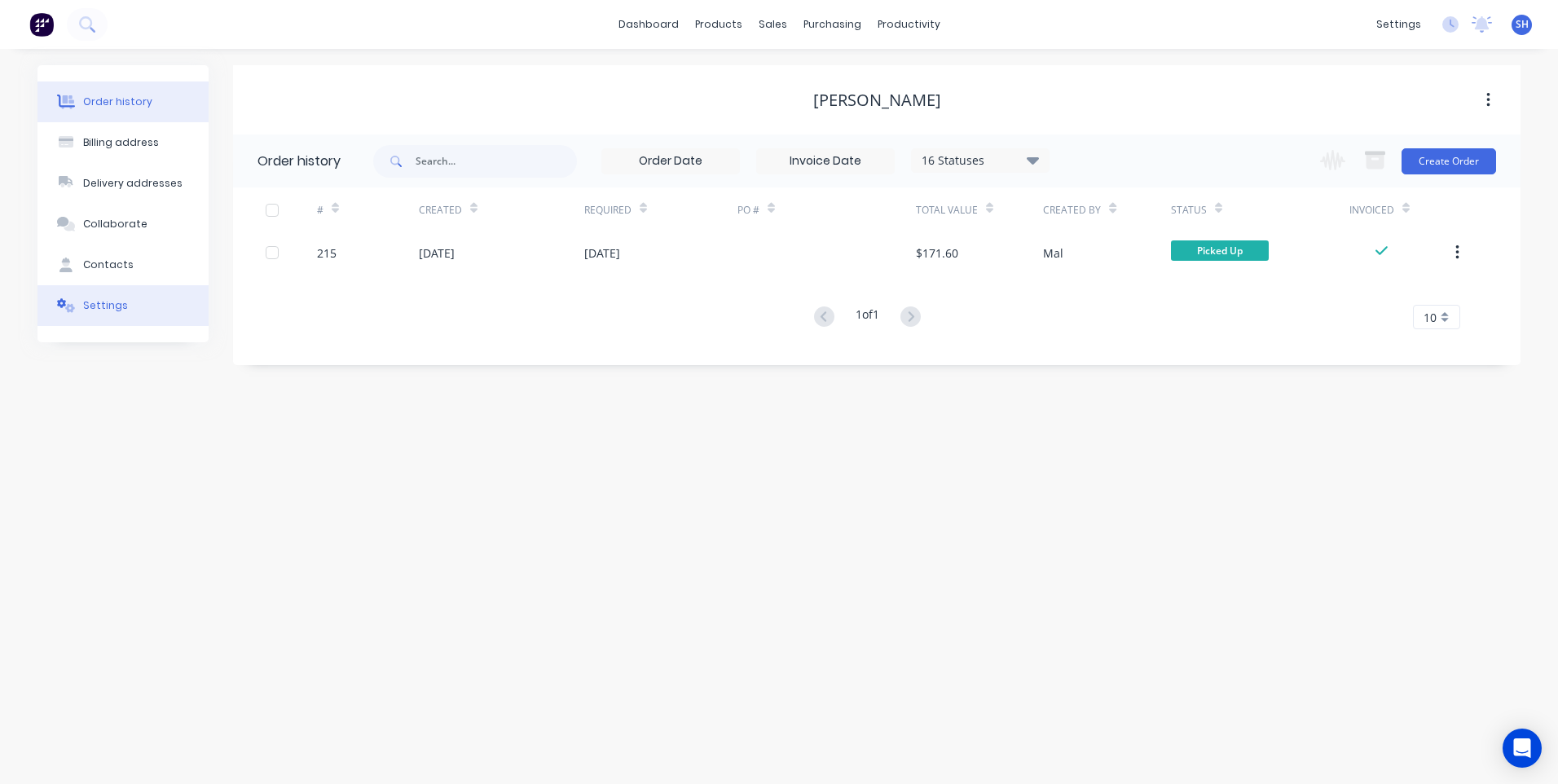
click at [101, 301] on div "Settings" at bounding box center [106, 305] width 45 height 15
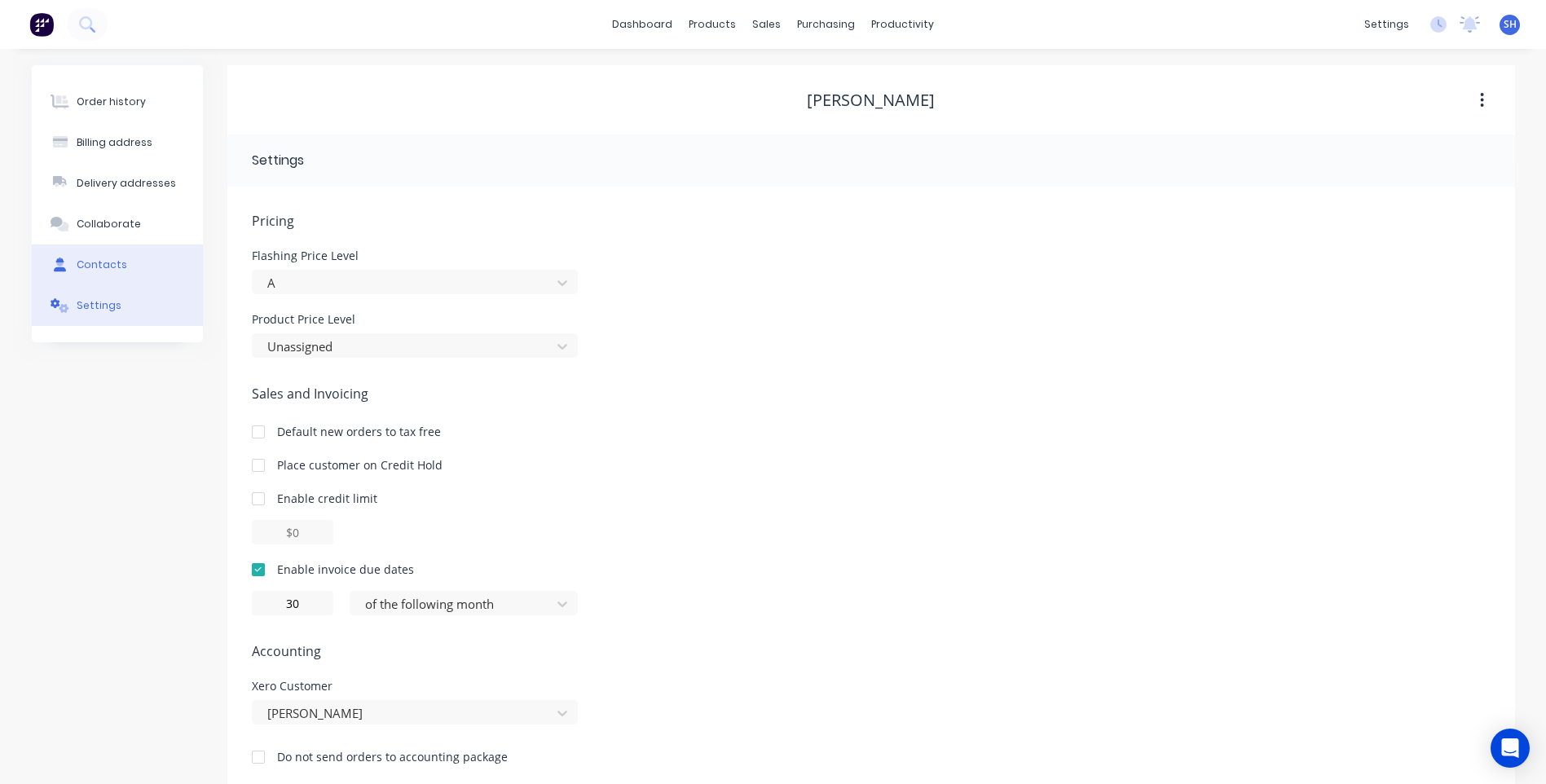
click at [104, 263] on div "Contacts" at bounding box center [102, 265] width 51 height 15
select select "AU"
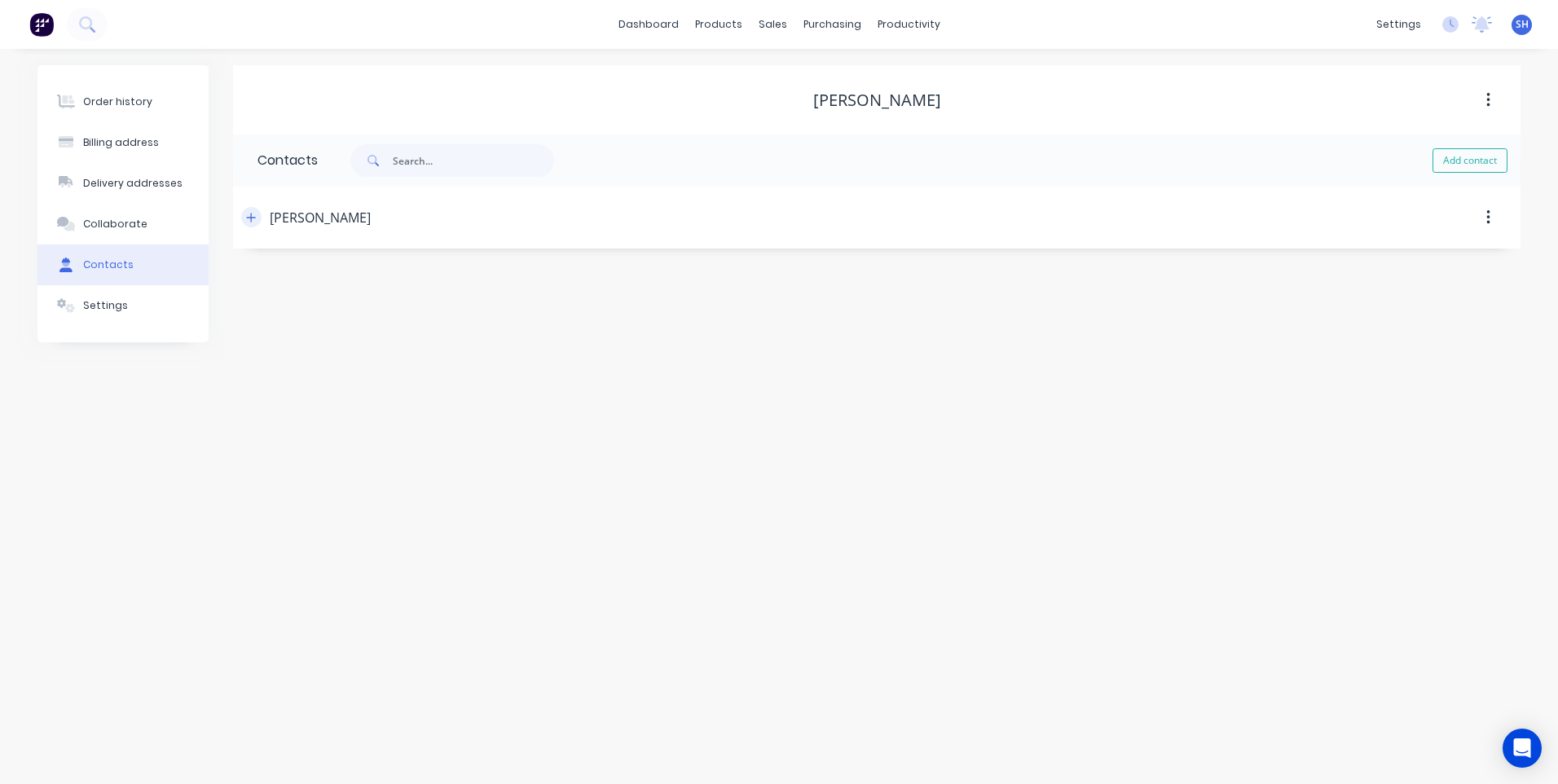
click at [249, 215] on icon "button" at bounding box center [251, 218] width 9 height 11
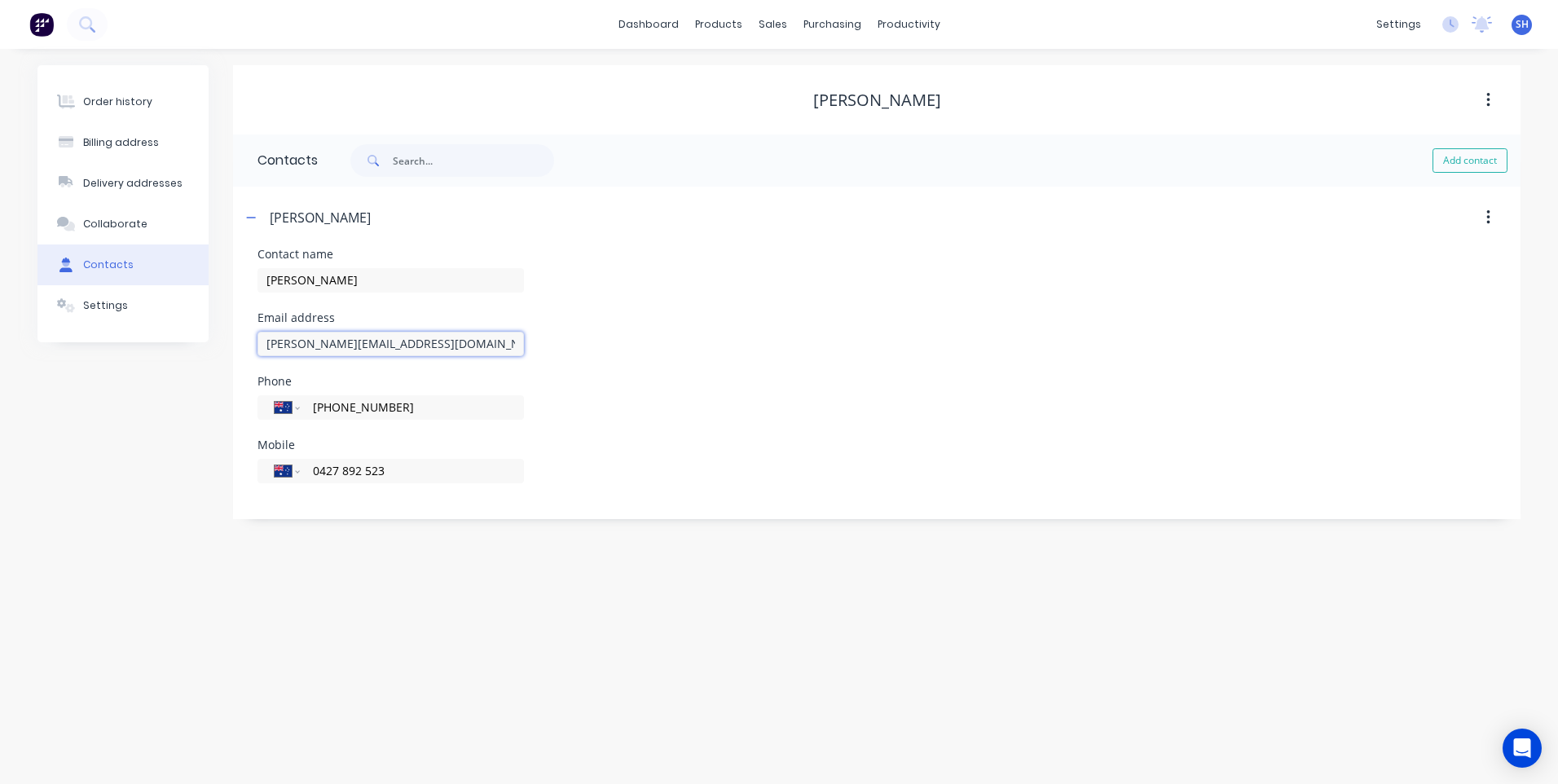
click at [406, 345] on input "mitchell@antmail.com.au" at bounding box center [390, 344] width 267 height 24
type input "mitchellag43@gmail.com"
click at [118, 139] on div "Billing address" at bounding box center [121, 143] width 75 height 15
select select "AU"
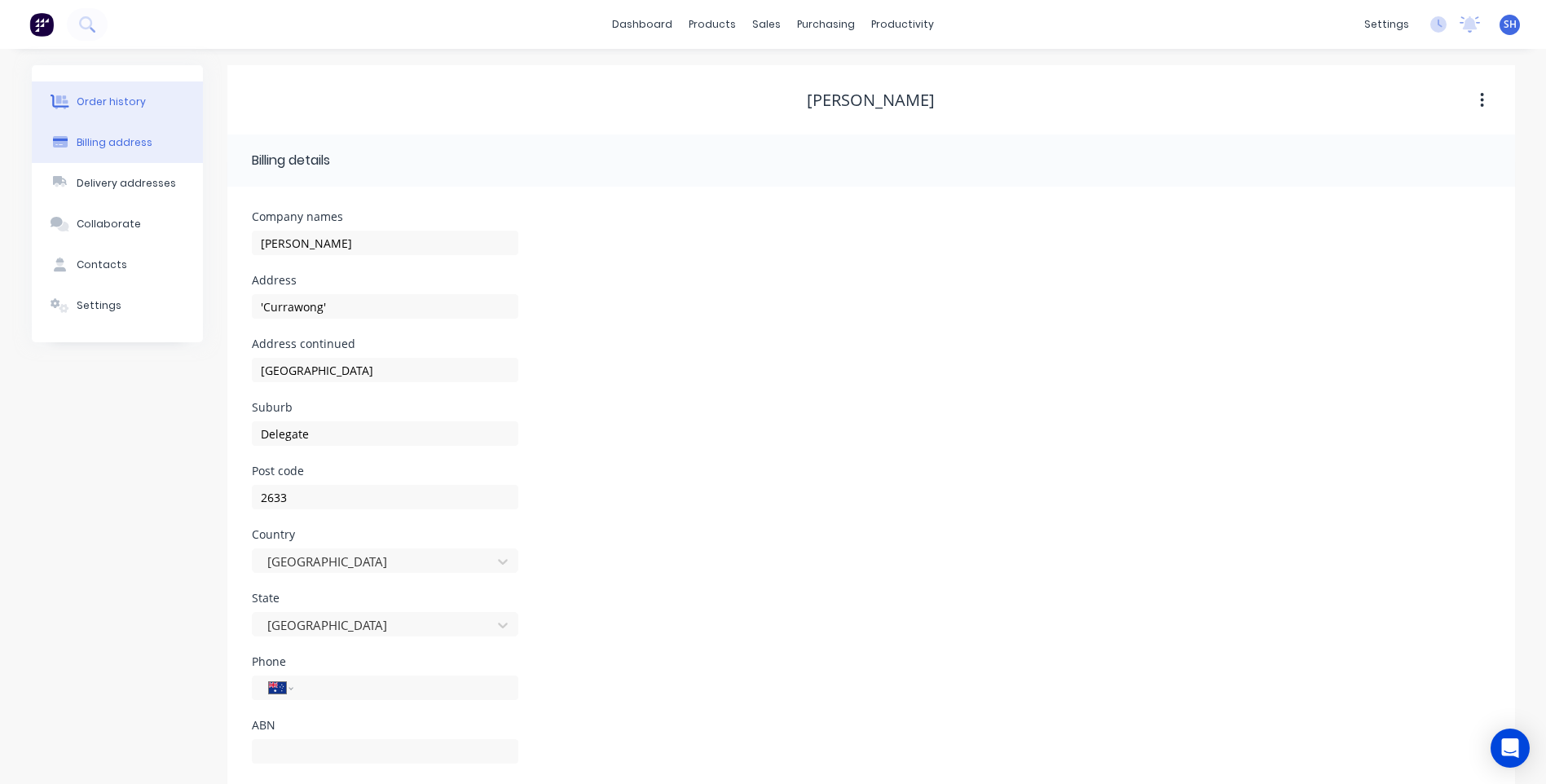
click at [114, 99] on div "Order history" at bounding box center [110, 102] width 69 height 15
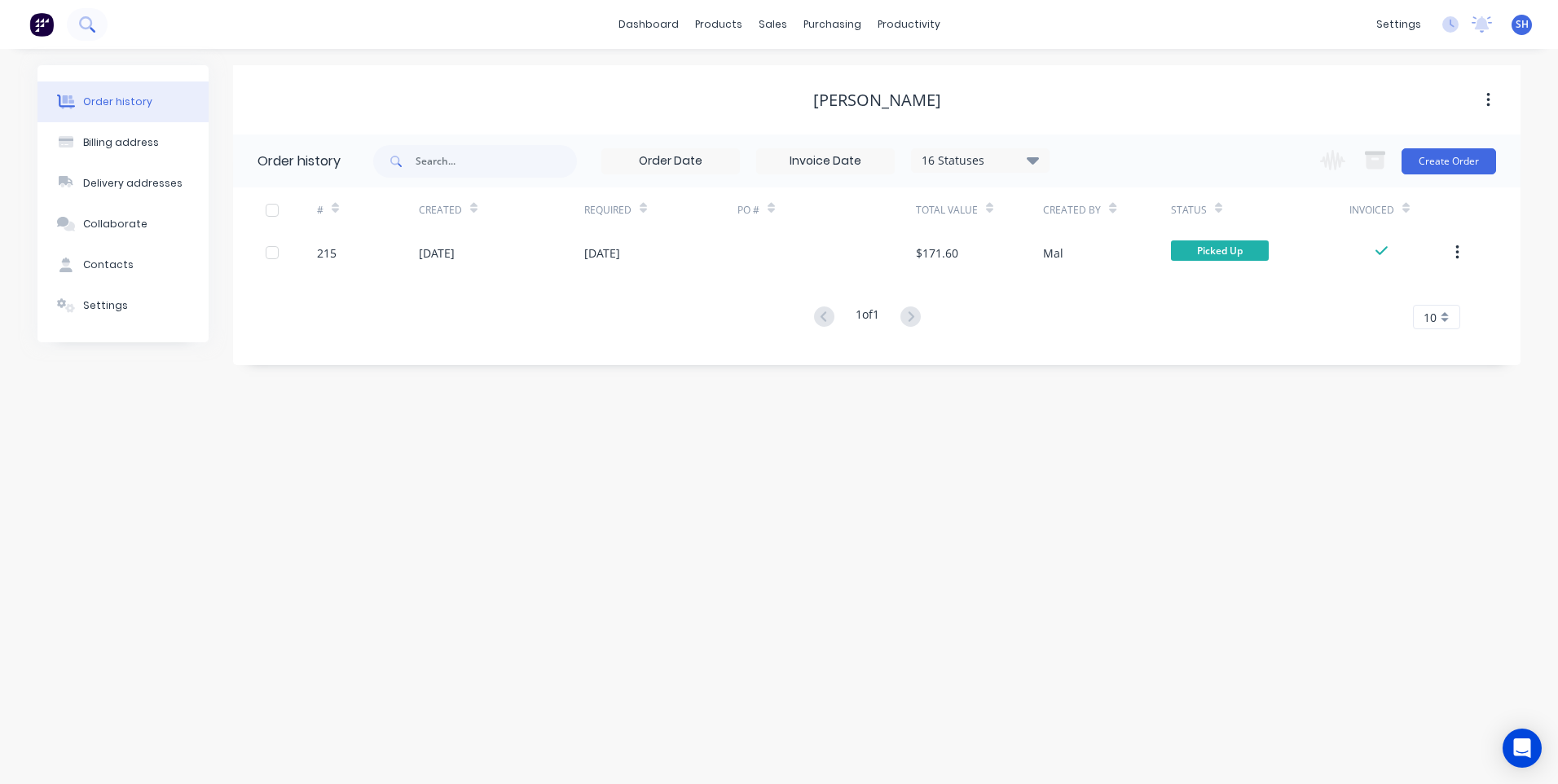
click at [84, 24] on icon at bounding box center [87, 24] width 15 height 15
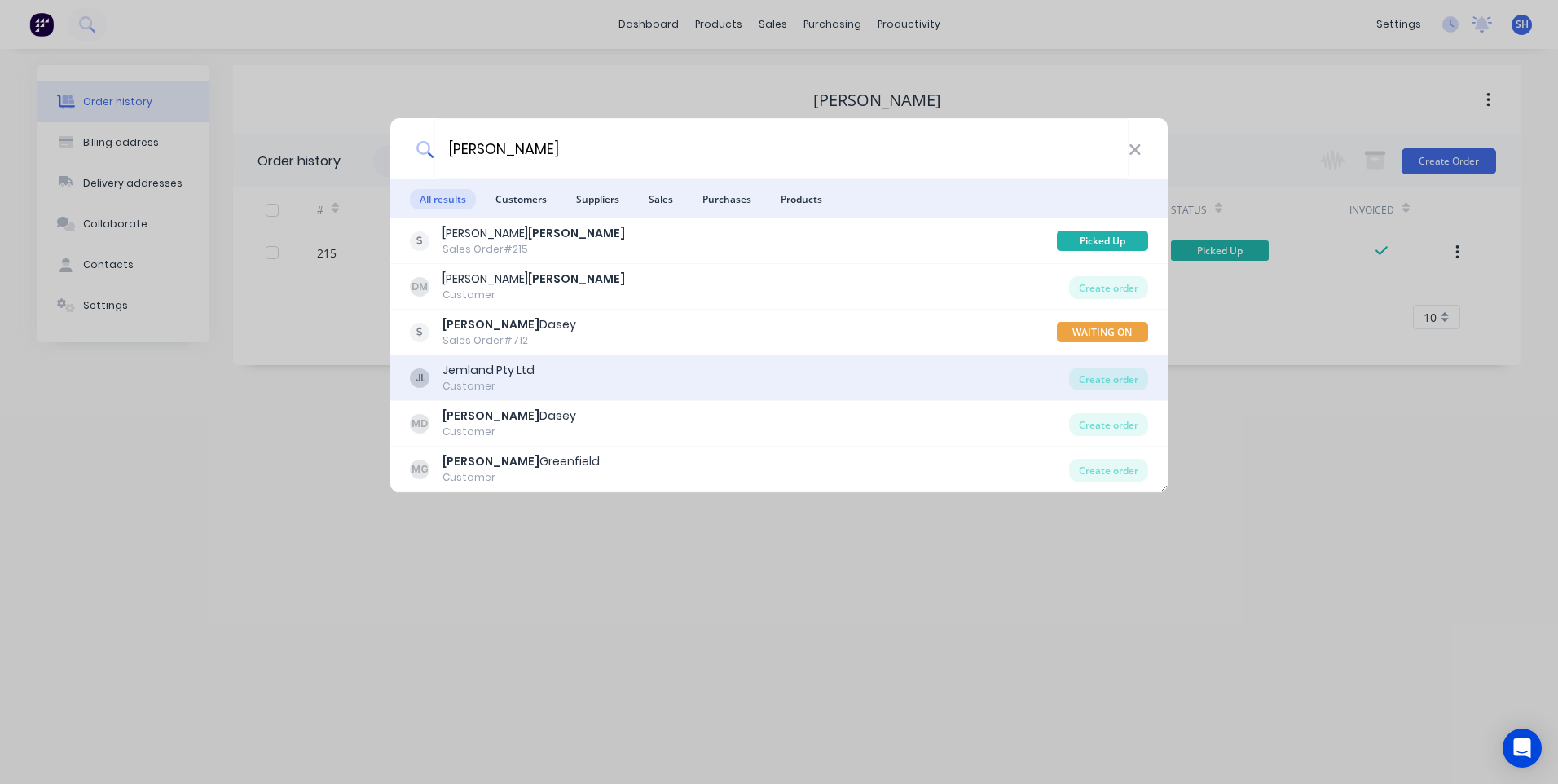
type input "mitchell"
click at [472, 366] on div "Jemland Pty Ltd" at bounding box center [489, 370] width 92 height 17
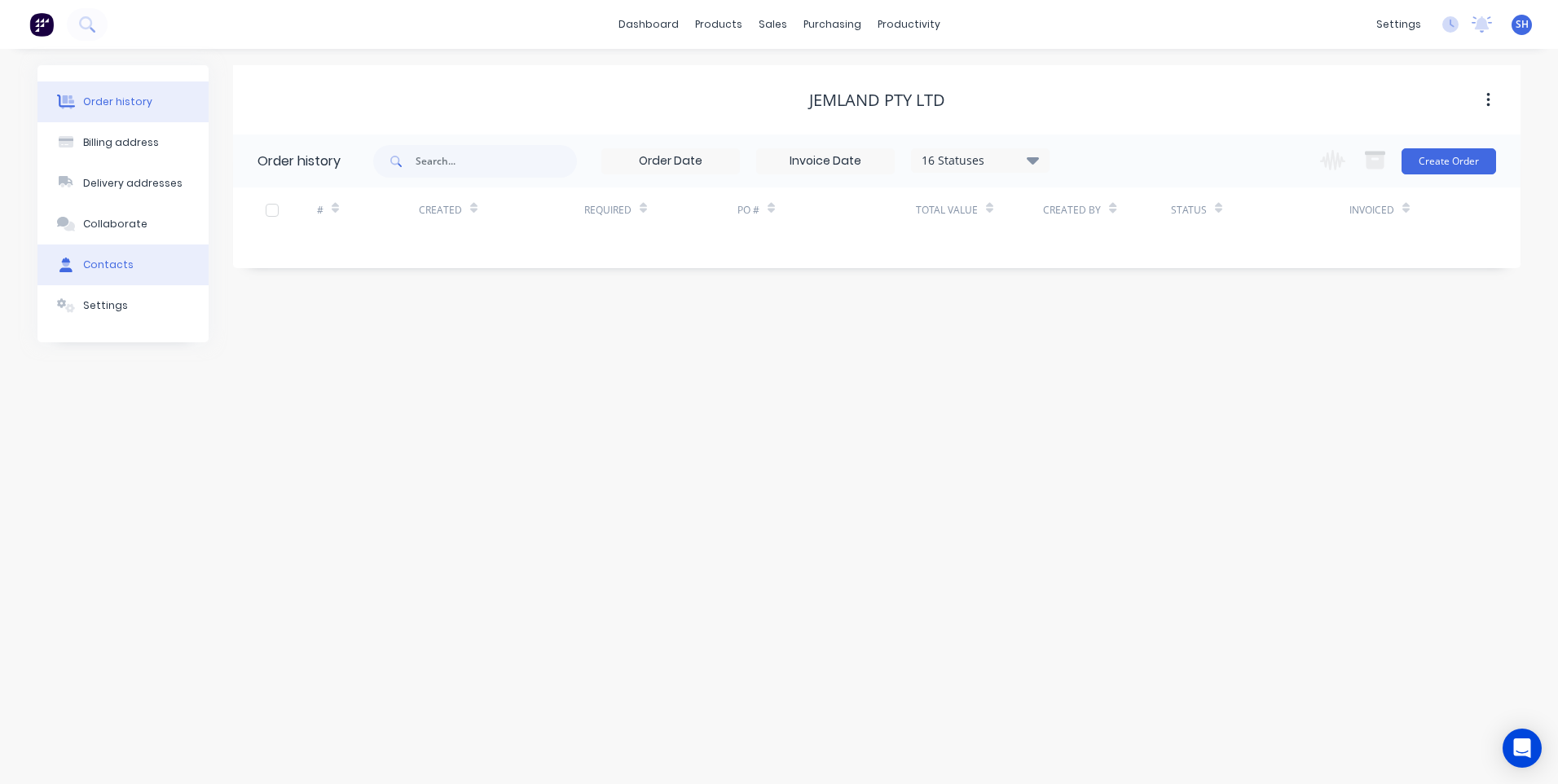
click at [107, 261] on div "Contacts" at bounding box center [108, 265] width 51 height 15
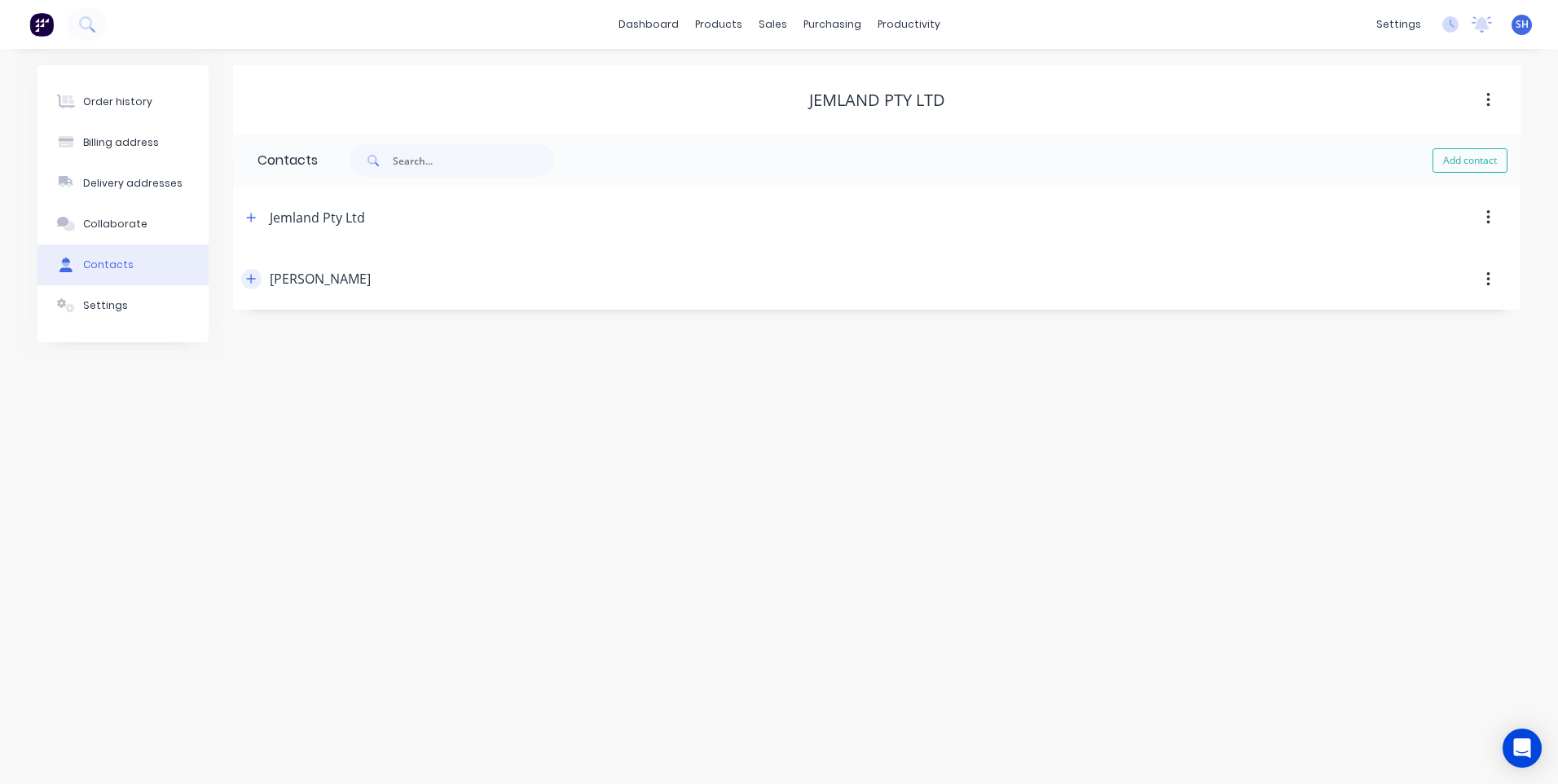
click at [254, 275] on icon "button" at bounding box center [251, 279] width 9 height 11
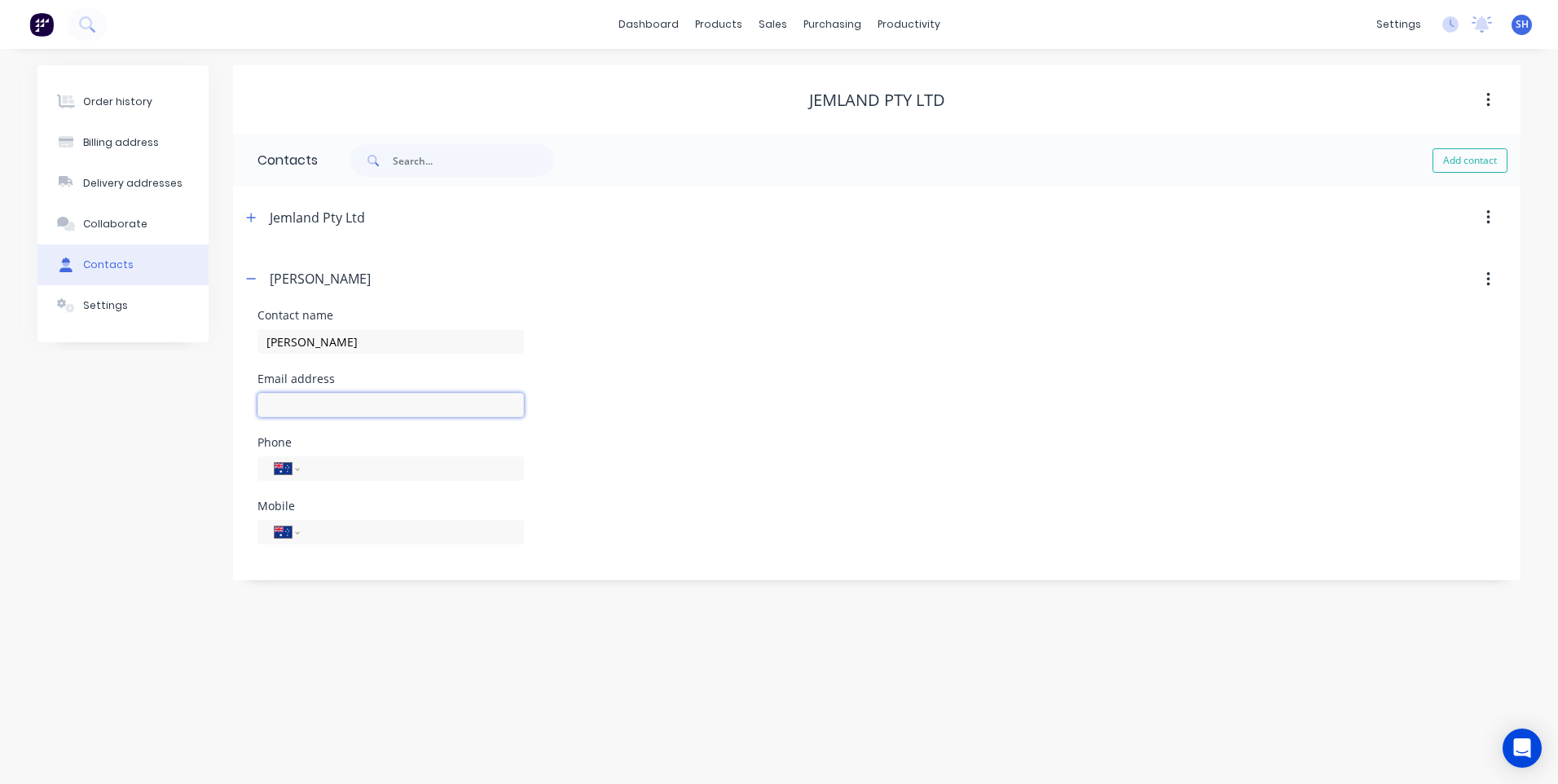
click at [283, 400] on input "text" at bounding box center [390, 405] width 267 height 24
type input "mitchellag43@gmail.com"
type input "(02) 6458 9248"
type input "0427 892 523"
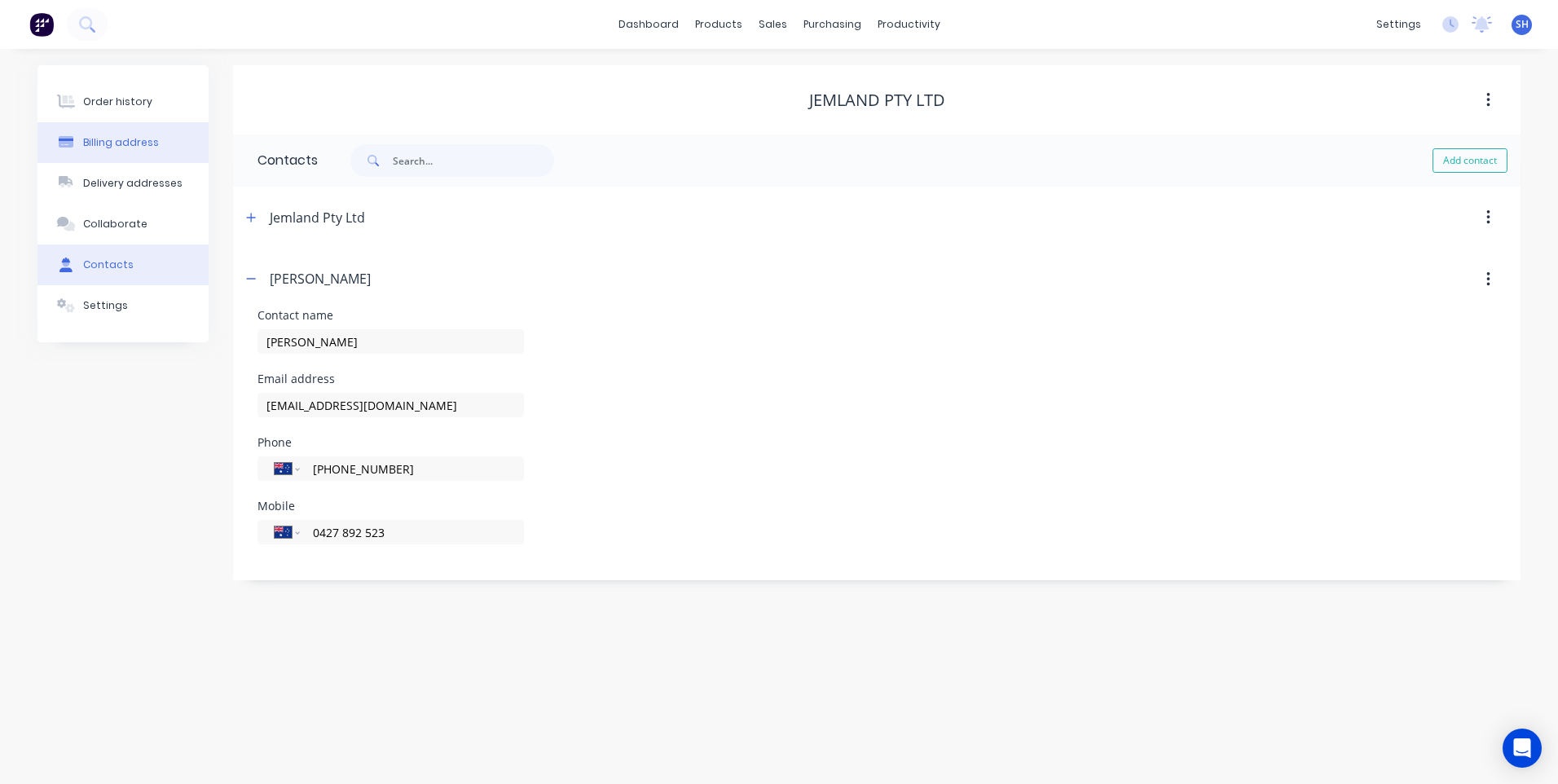
click at [129, 141] on div "Billing address" at bounding box center [121, 143] width 75 height 15
select select "AU"
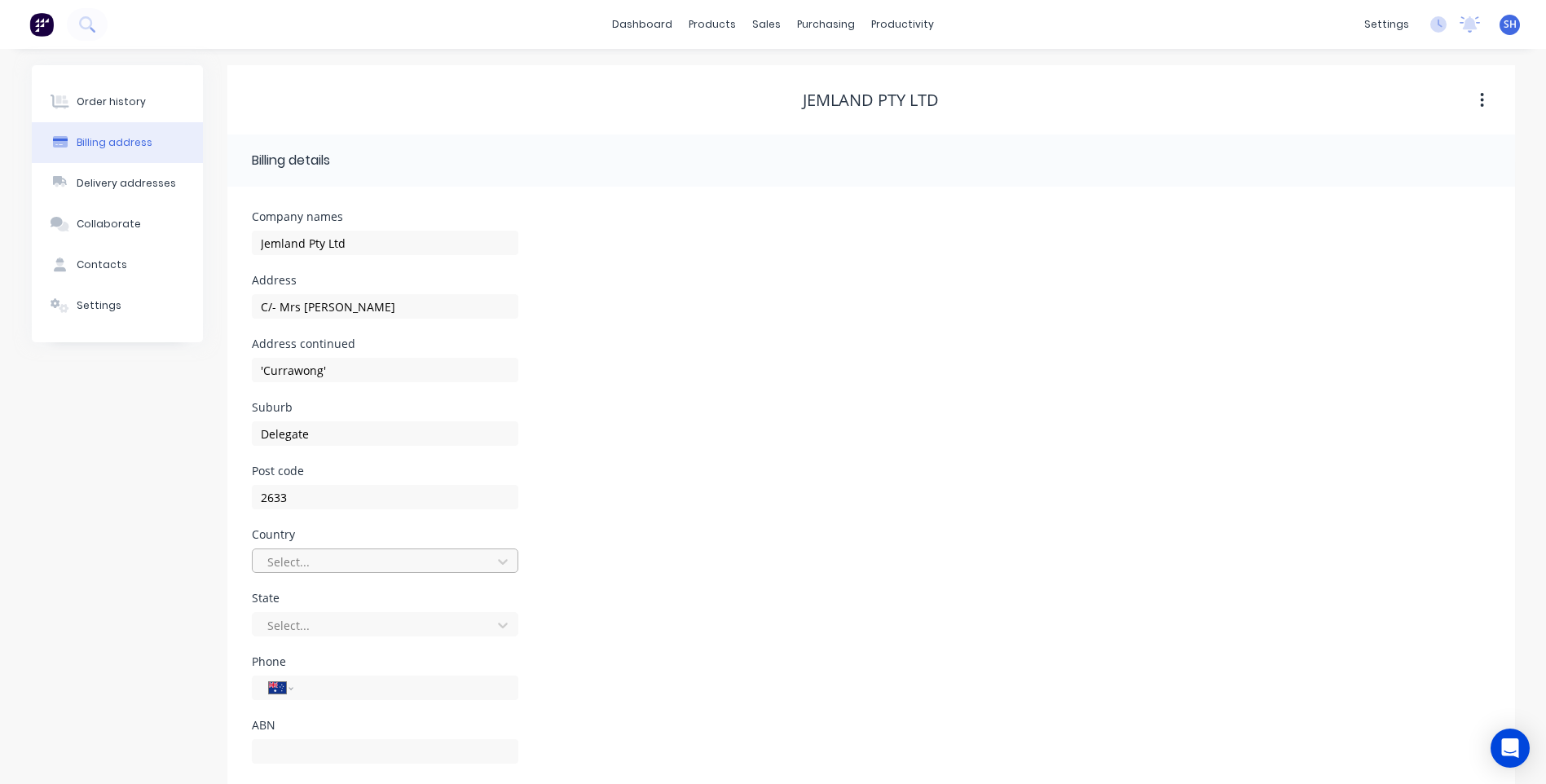
click at [349, 560] on div "Select..." at bounding box center [385, 561] width 267 height 24
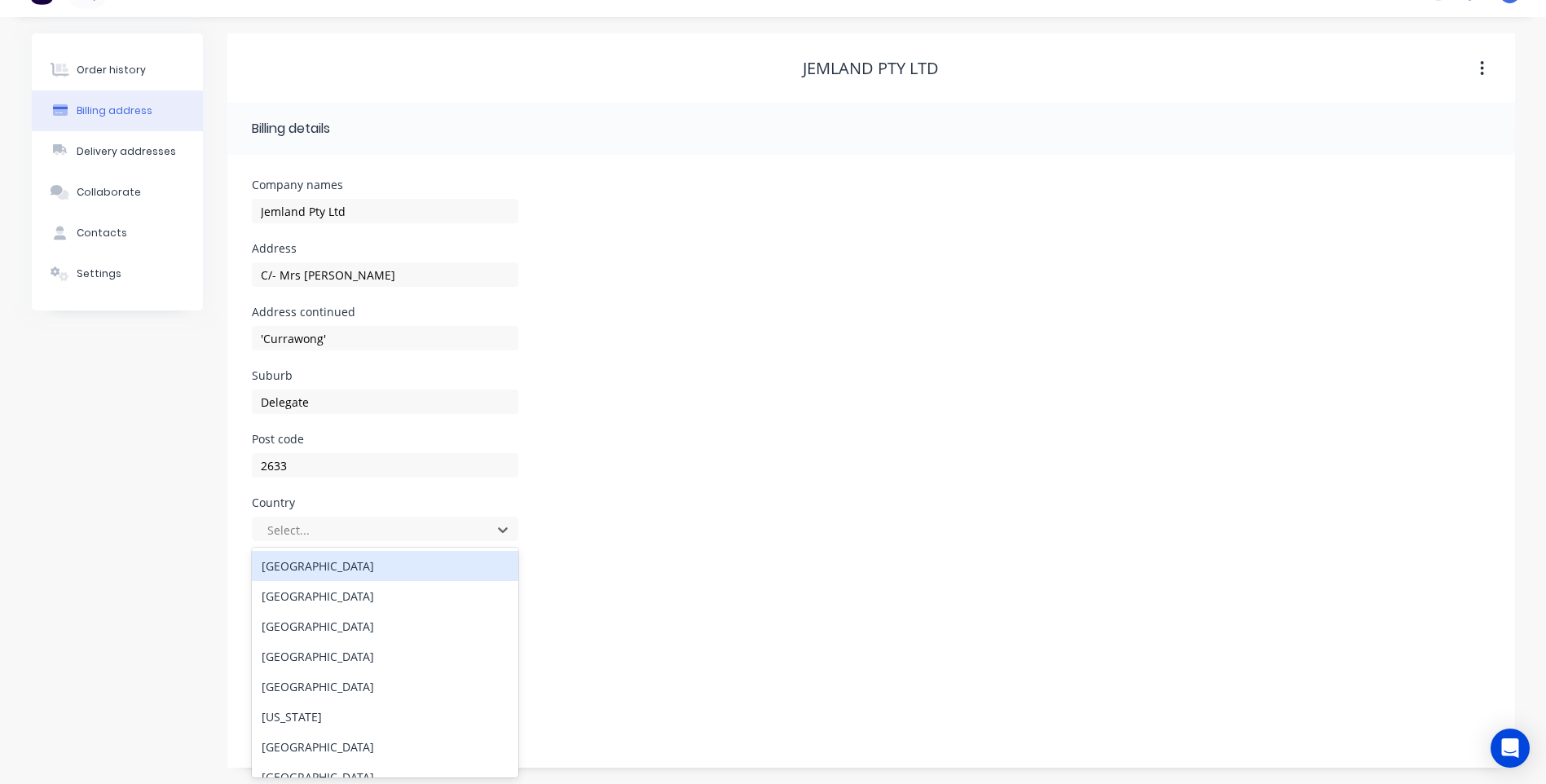
click at [328, 568] on div "Australia" at bounding box center [385, 566] width 267 height 30
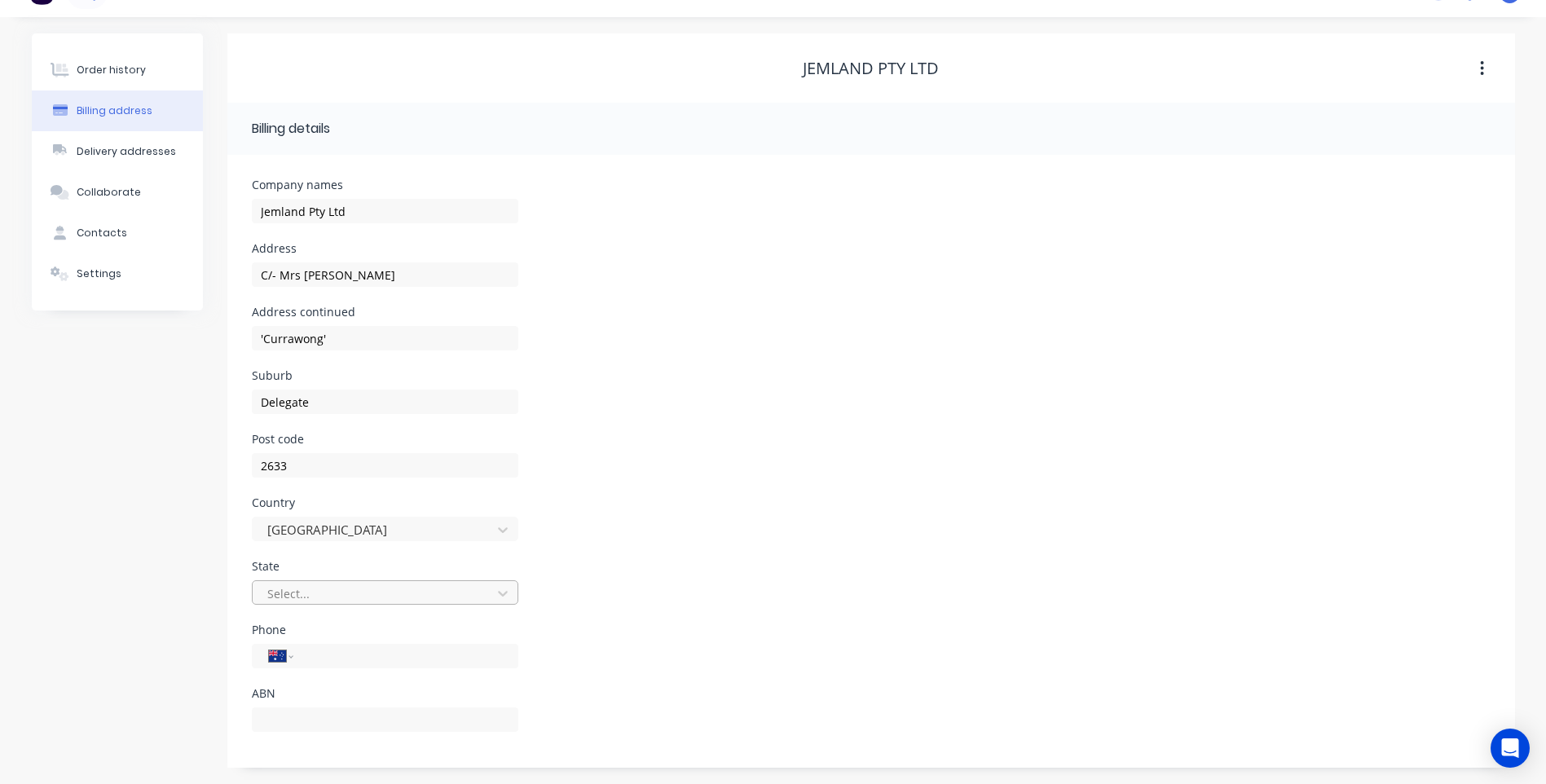
click at [333, 590] on div at bounding box center [374, 594] width 218 height 21
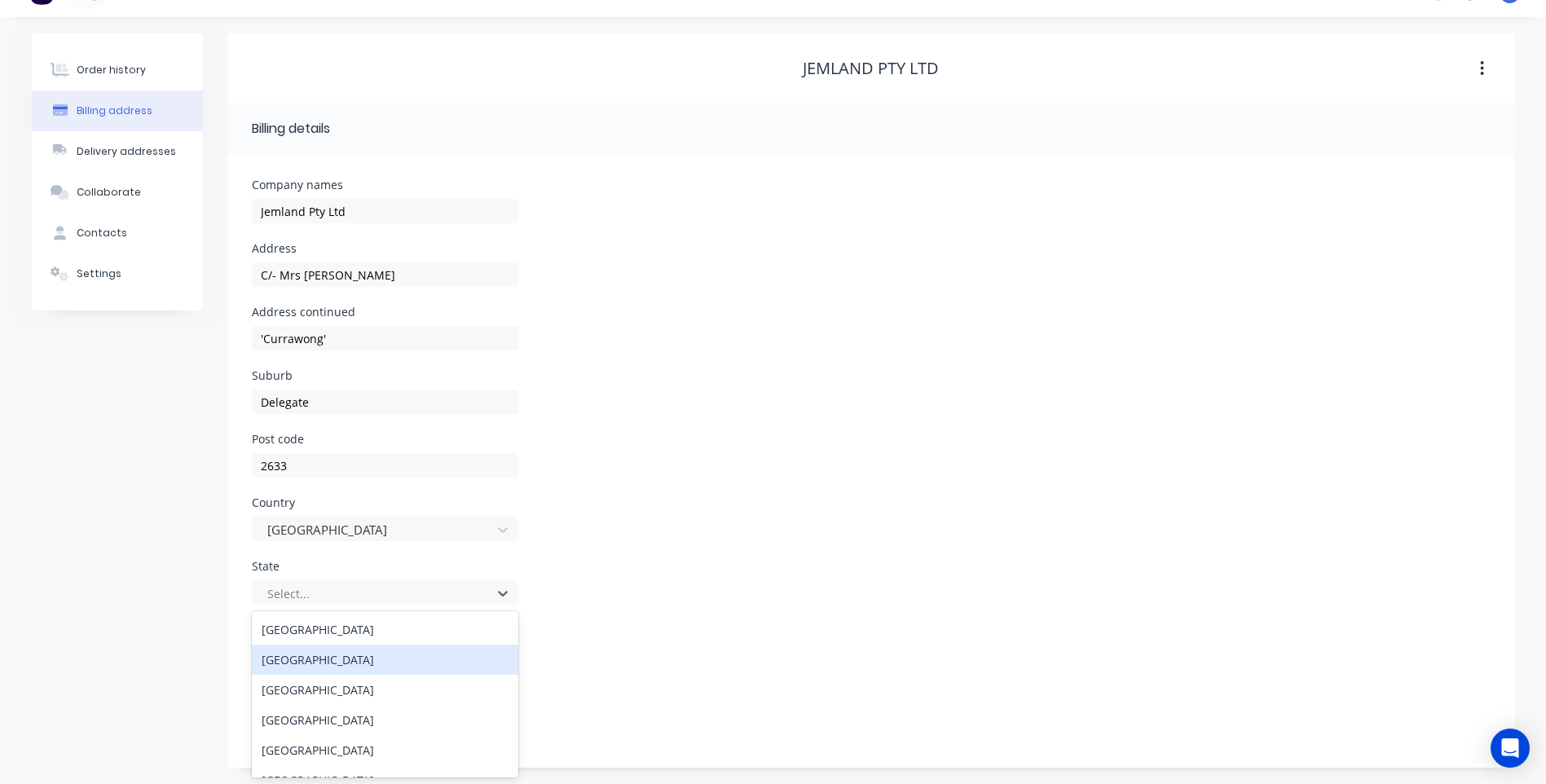
click at [325, 660] on div "New South Wales" at bounding box center [385, 660] width 267 height 30
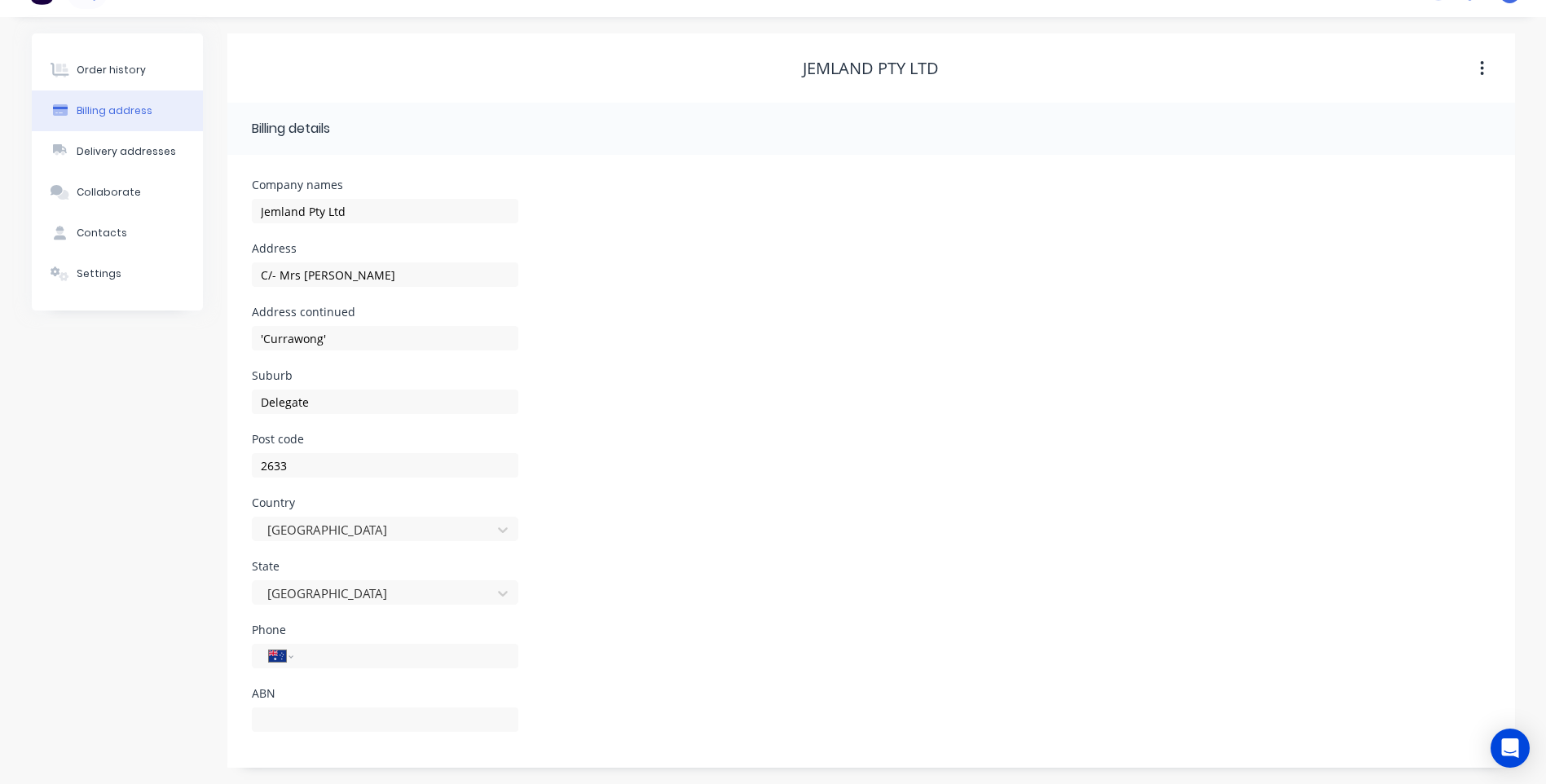
click at [596, 639] on div "Phone International Afghanistan Åland Islands Albania Algeria American Samoa An…" at bounding box center [871, 655] width 1239 height 63
click at [96, 231] on div "Contacts" at bounding box center [102, 234] width 51 height 15
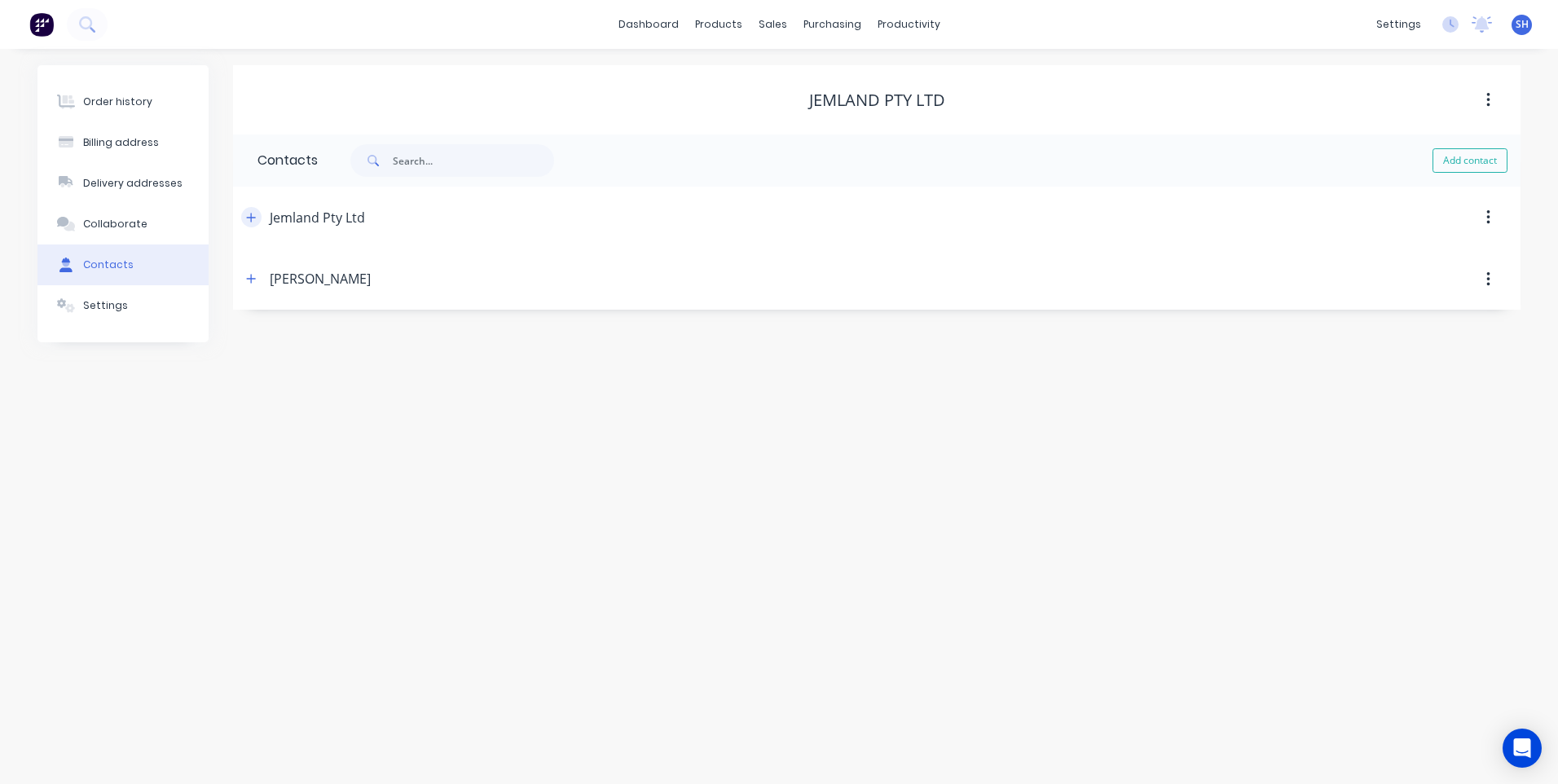
click at [249, 213] on icon "button" at bounding box center [251, 218] width 9 height 11
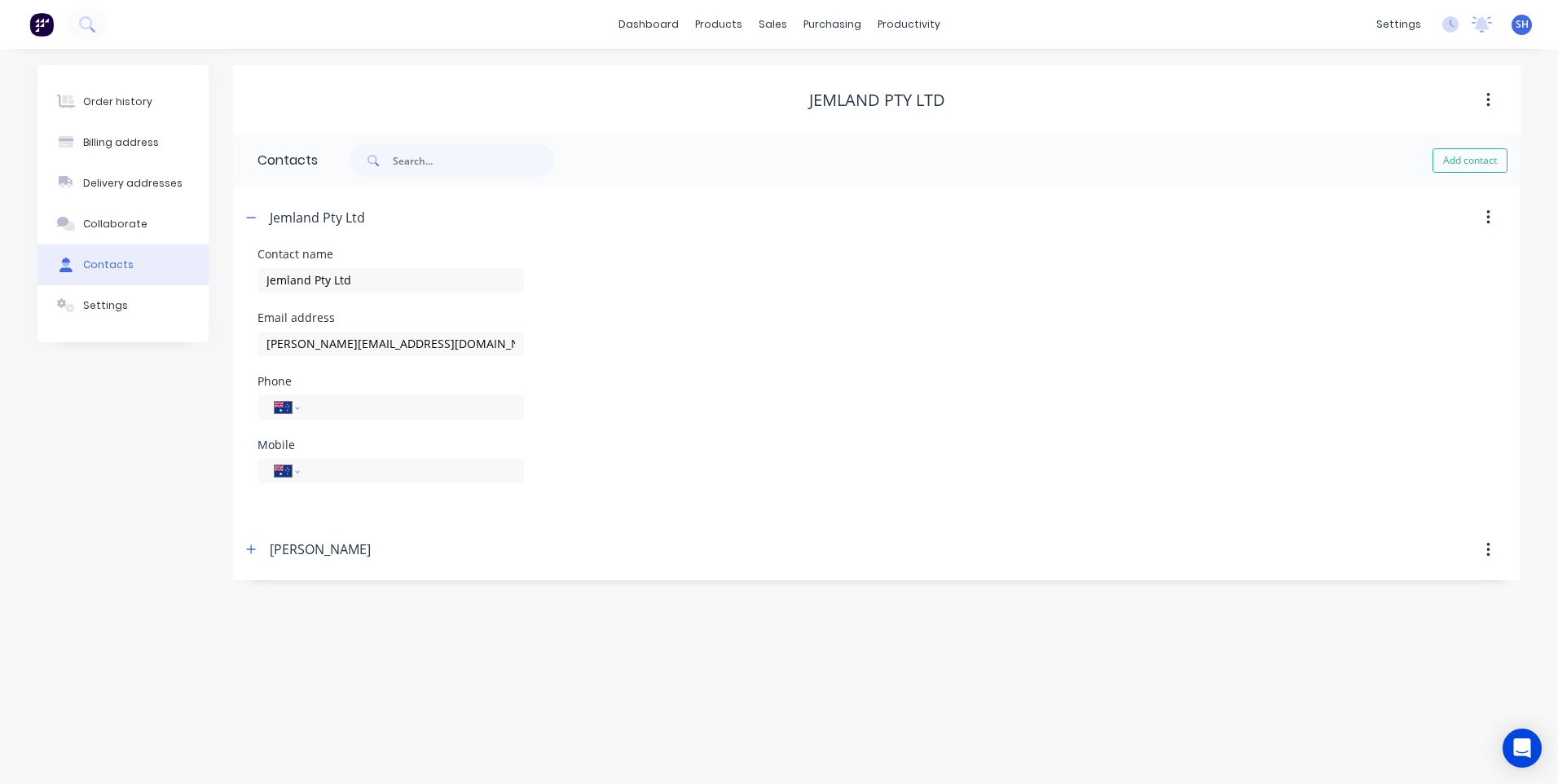
click at [1487, 216] on icon "button" at bounding box center [1488, 217] width 4 height 18
click at [1390, 253] on div "Delete" at bounding box center [1430, 260] width 125 height 24
select select "AU"
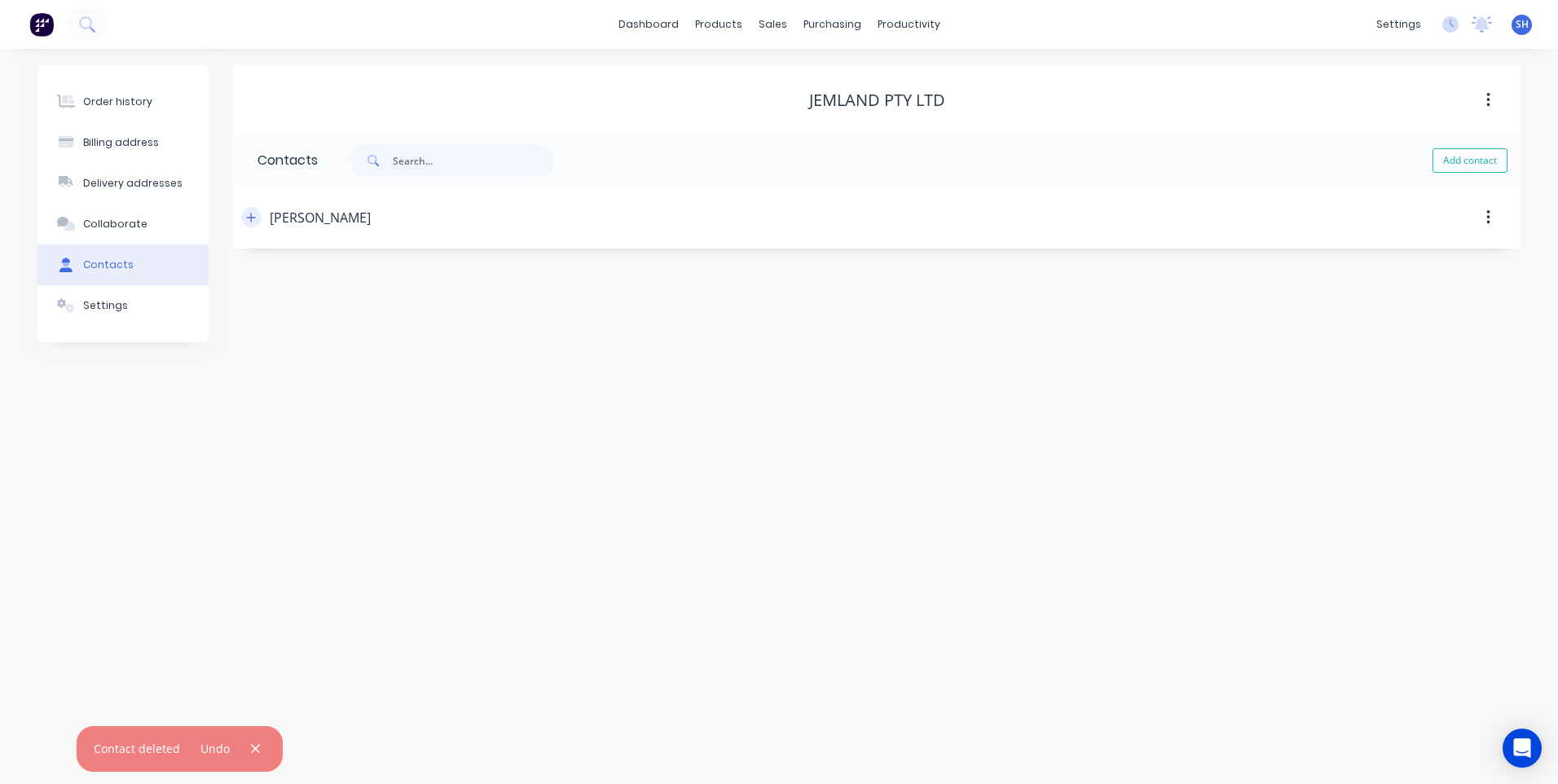
click at [251, 216] on icon "button" at bounding box center [252, 218] width 9 height 9
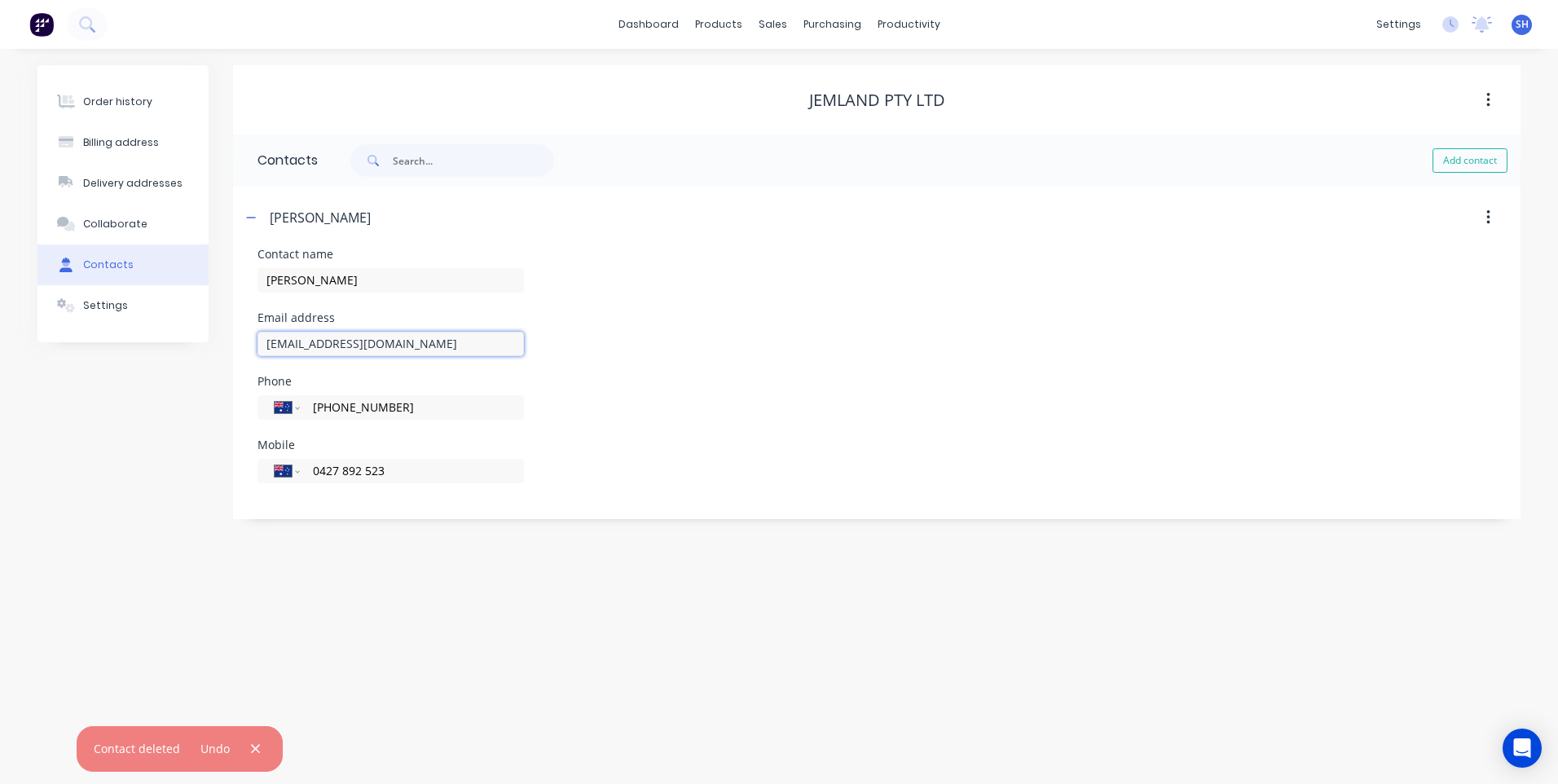
drag, startPoint x: 416, startPoint y: 342, endPoint x: 219, endPoint y: 328, distance: 197.5
click at [219, 328] on div "Order history Billing address Delivery addresses Collaborate Contacts Settings …" at bounding box center [779, 292] width 1484 height 454
drag, startPoint x: 394, startPoint y: 473, endPoint x: 296, endPoint y: 471, distance: 98.0
click at [296, 471] on div "International Afghanistan Åland Islands Albania Algeria American Samoa Andorra …" at bounding box center [390, 471] width 267 height 24
click at [406, 582] on div "Order history Billing address Delivery addresses Collaborate Contacts Settings …" at bounding box center [779, 416] width 1558 height 735
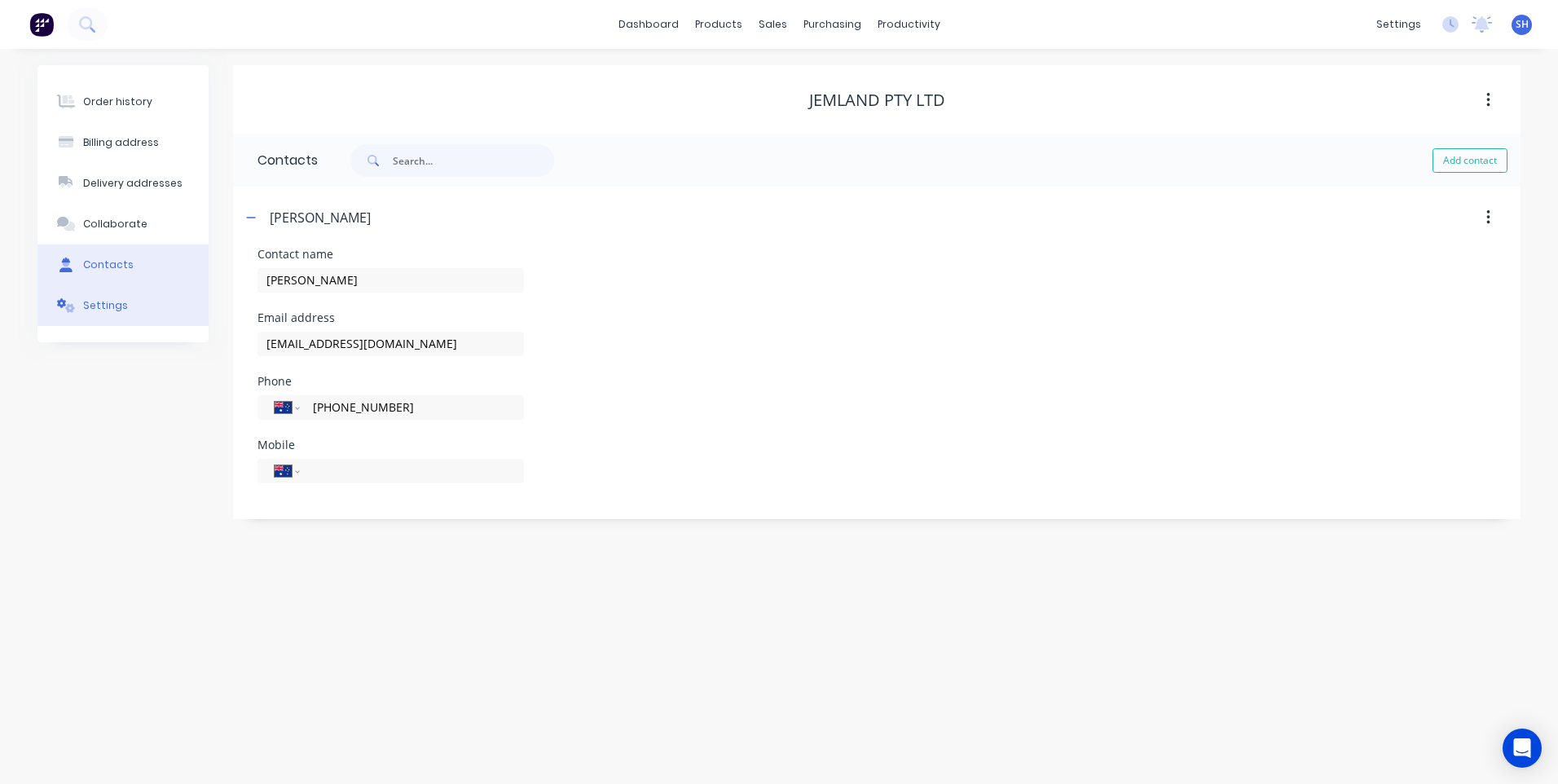
click at [109, 299] on div "Settings" at bounding box center [106, 305] width 45 height 15
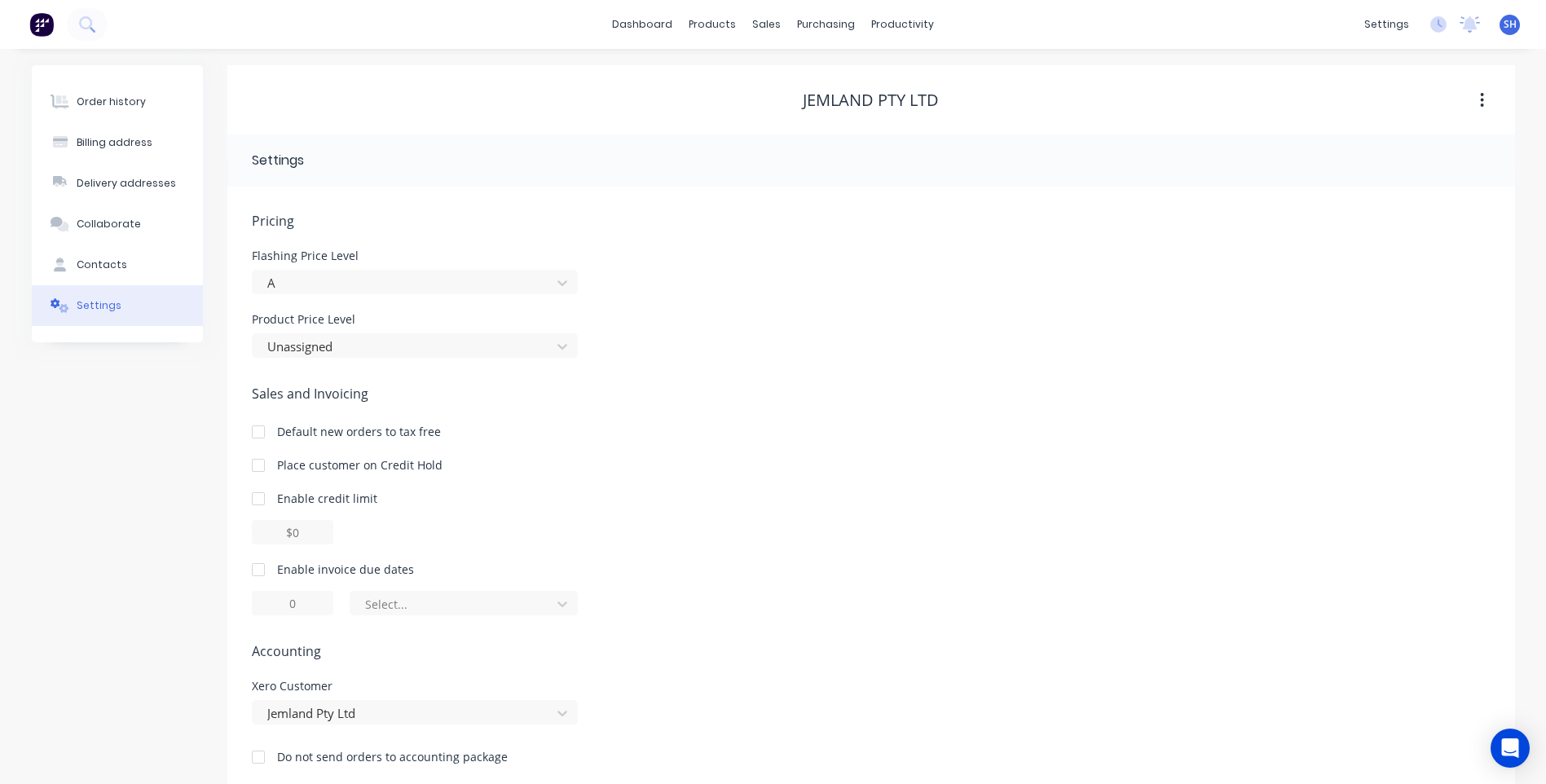
click at [253, 567] on div at bounding box center [258, 569] width 33 height 33
type input "1"
click at [320, 604] on input "1" at bounding box center [292, 603] width 81 height 24
type input "30"
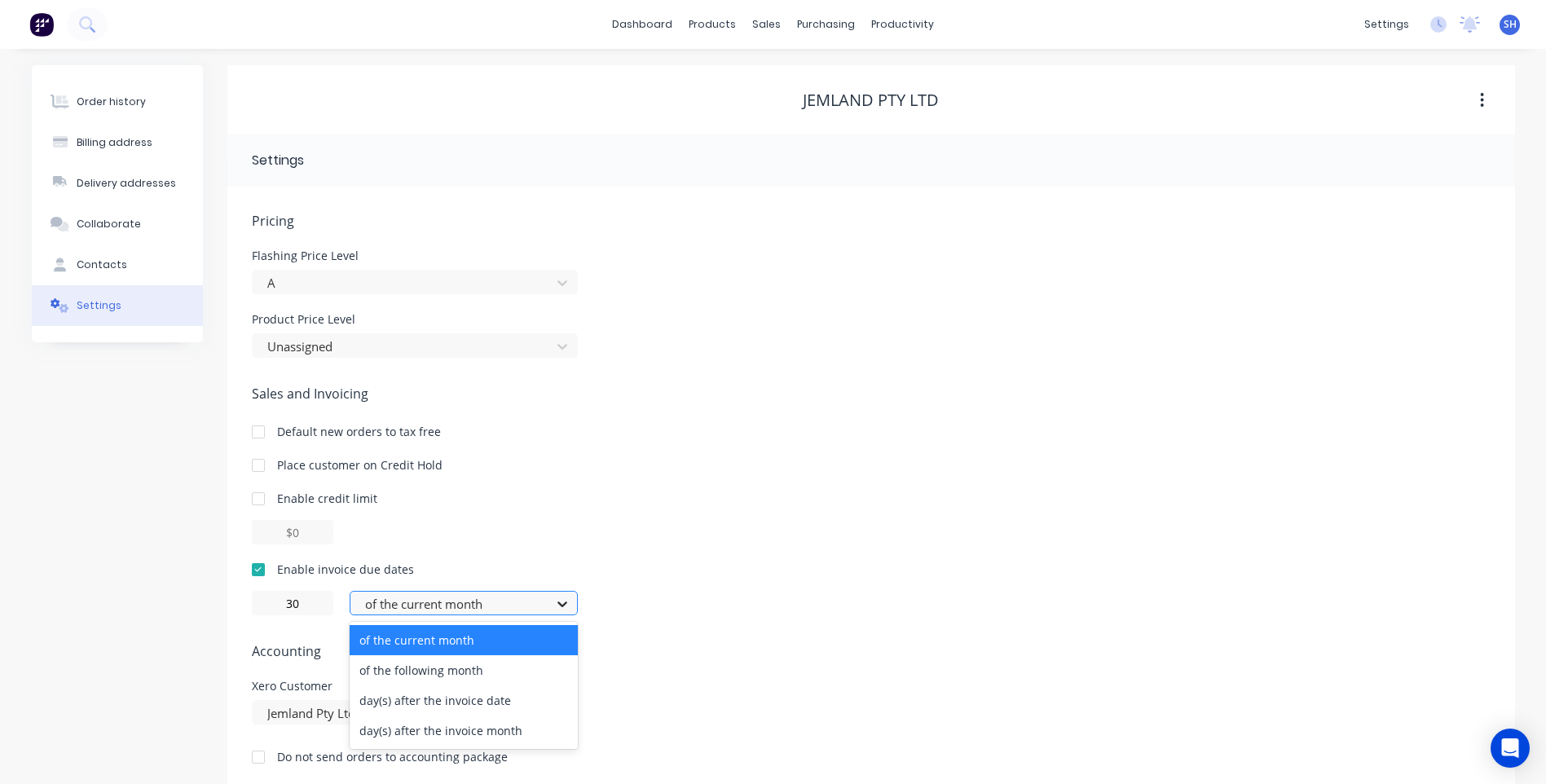
click at [566, 602] on icon at bounding box center [562, 604] width 9 height 6
click at [443, 667] on div "of the following month" at bounding box center [464, 670] width 228 height 30
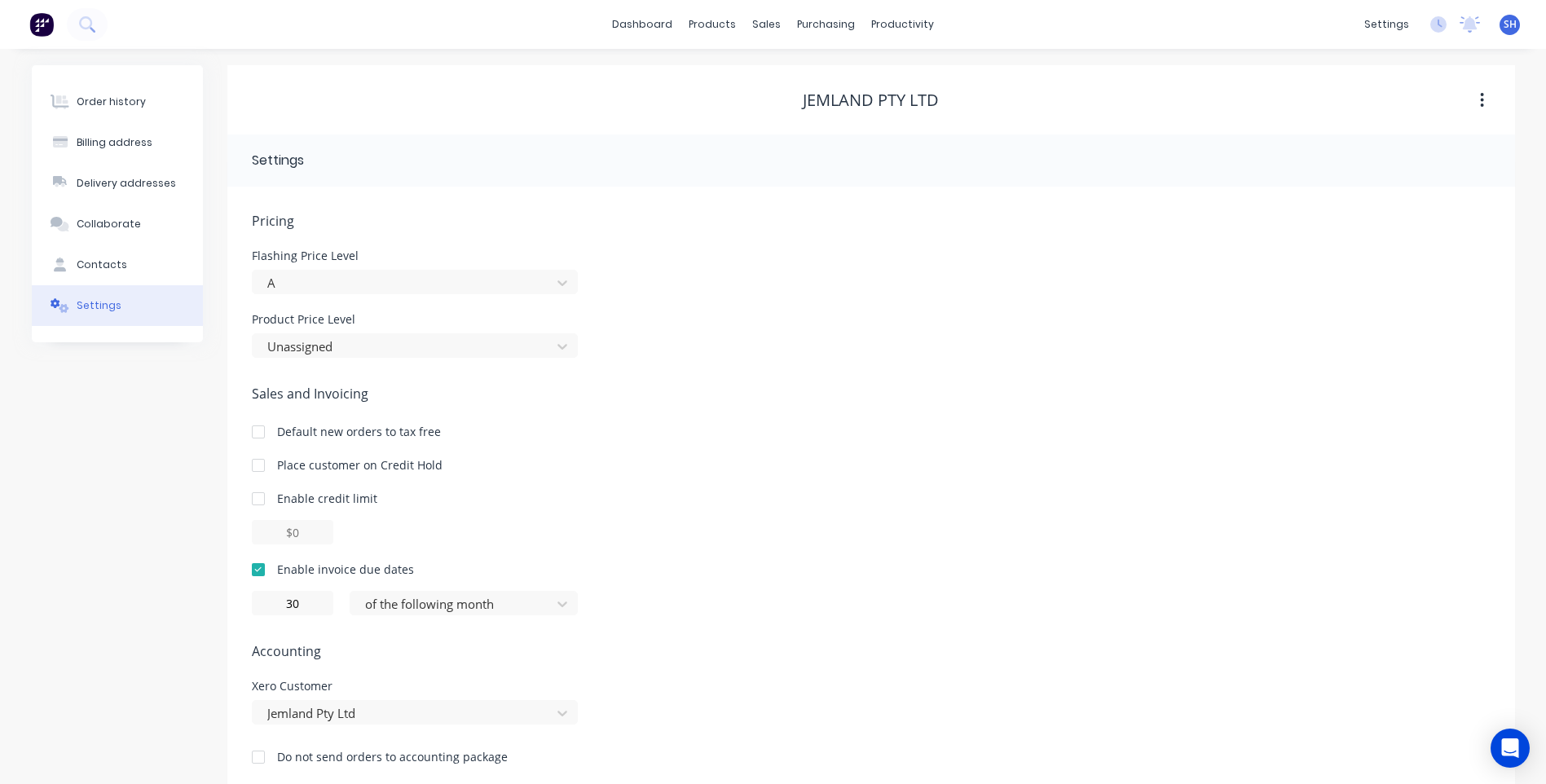
click at [696, 629] on div "Pricing Flashing Price Level A Product Price Level Unassigned Sales and Invoici…" at bounding box center [871, 501] width 1239 height 580
click at [94, 262] on div "Contacts" at bounding box center [102, 265] width 51 height 15
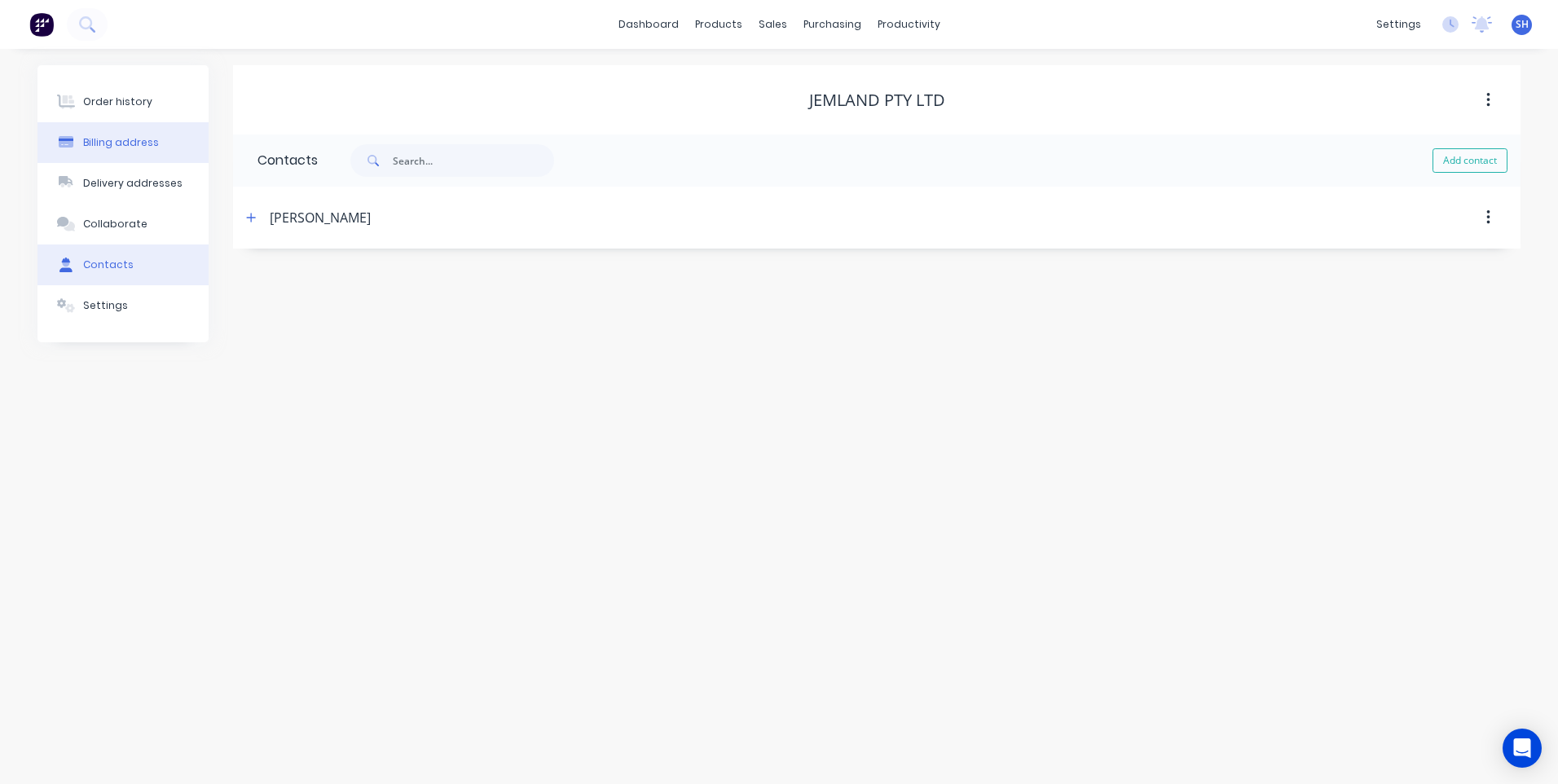
click at [111, 139] on div "Billing address" at bounding box center [121, 143] width 75 height 15
select select "AU"
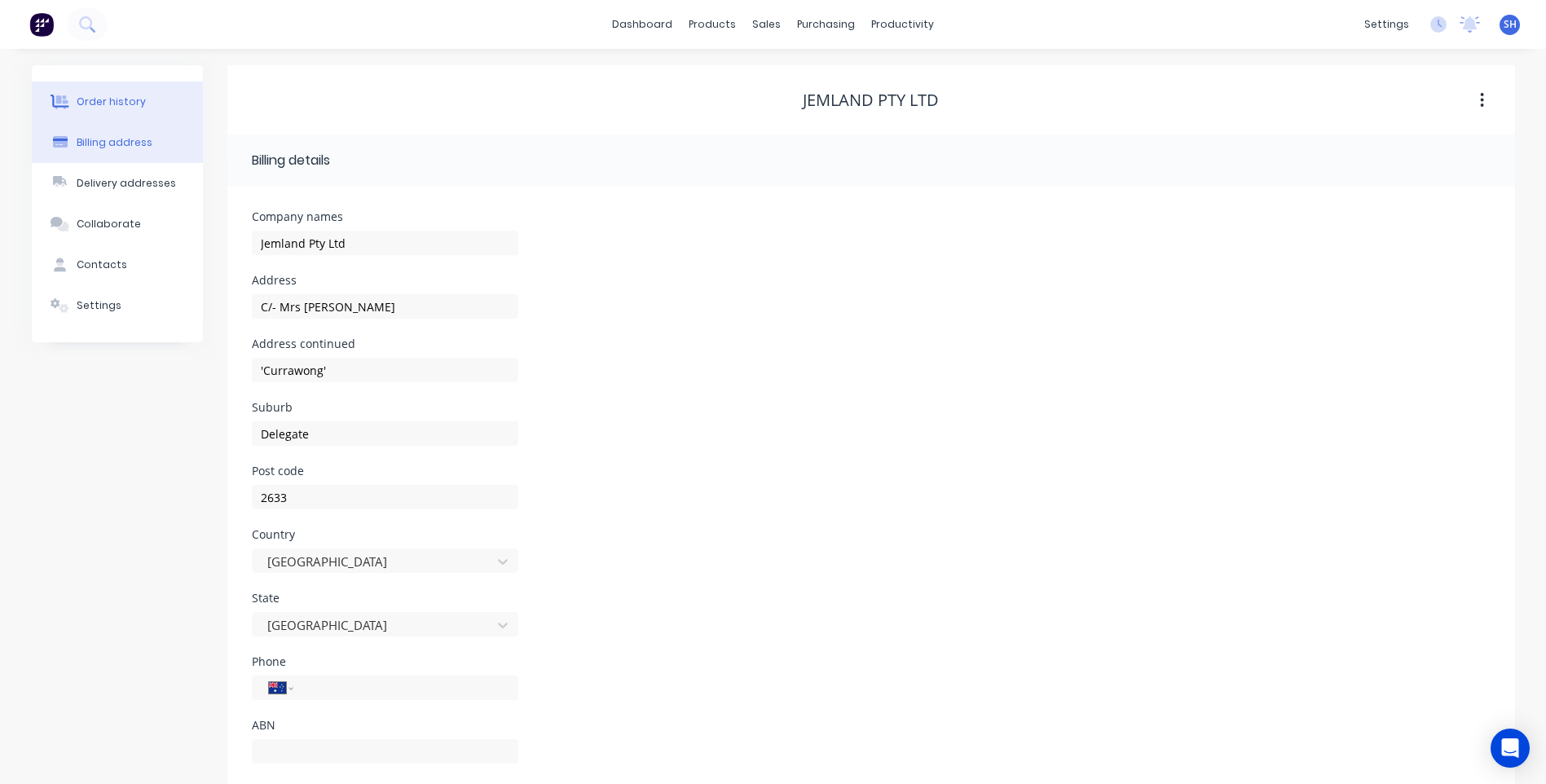
click at [97, 97] on div "Order history" at bounding box center [110, 102] width 69 height 15
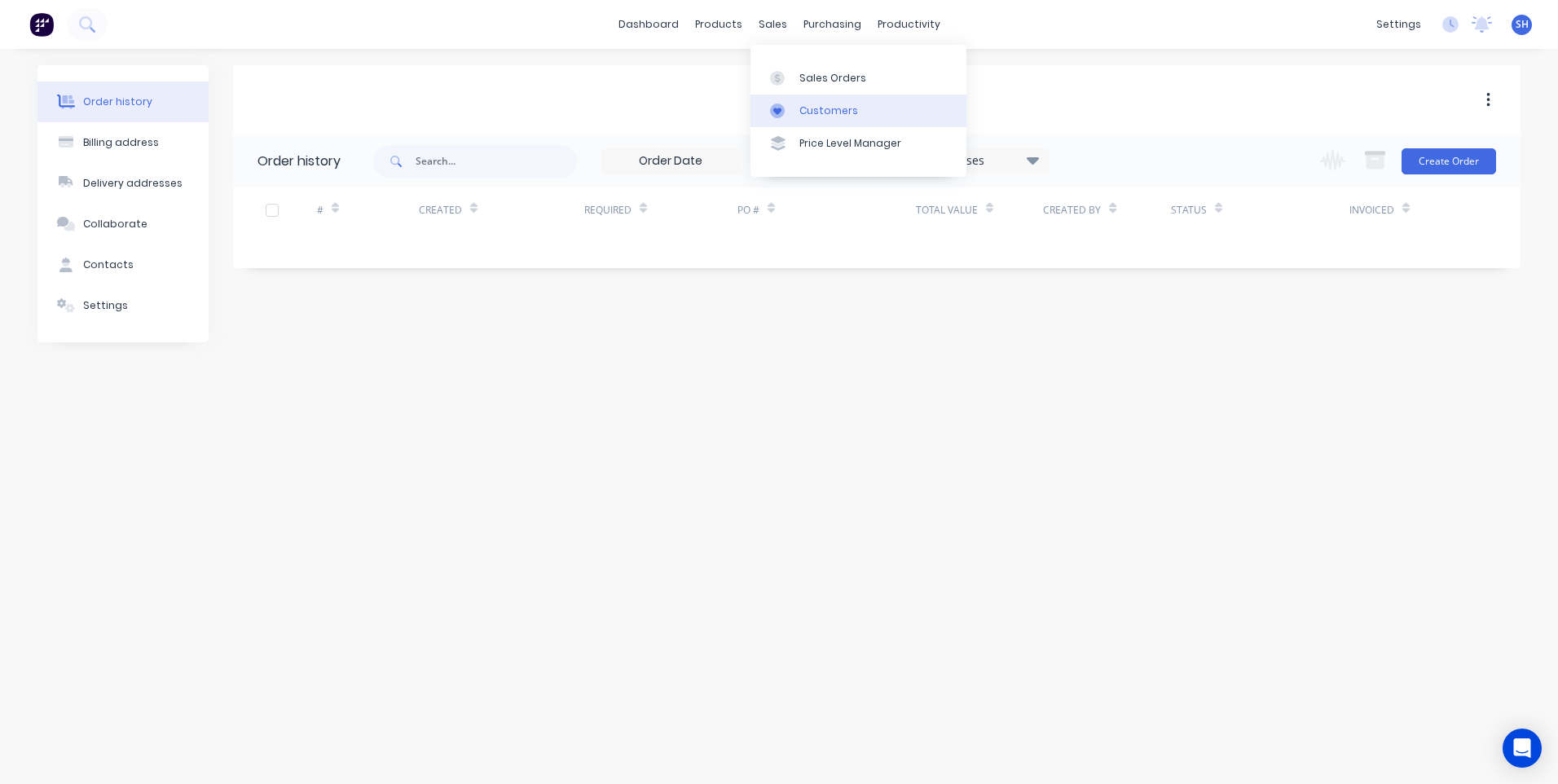
click at [826, 104] on div "Customers" at bounding box center [828, 111] width 58 height 15
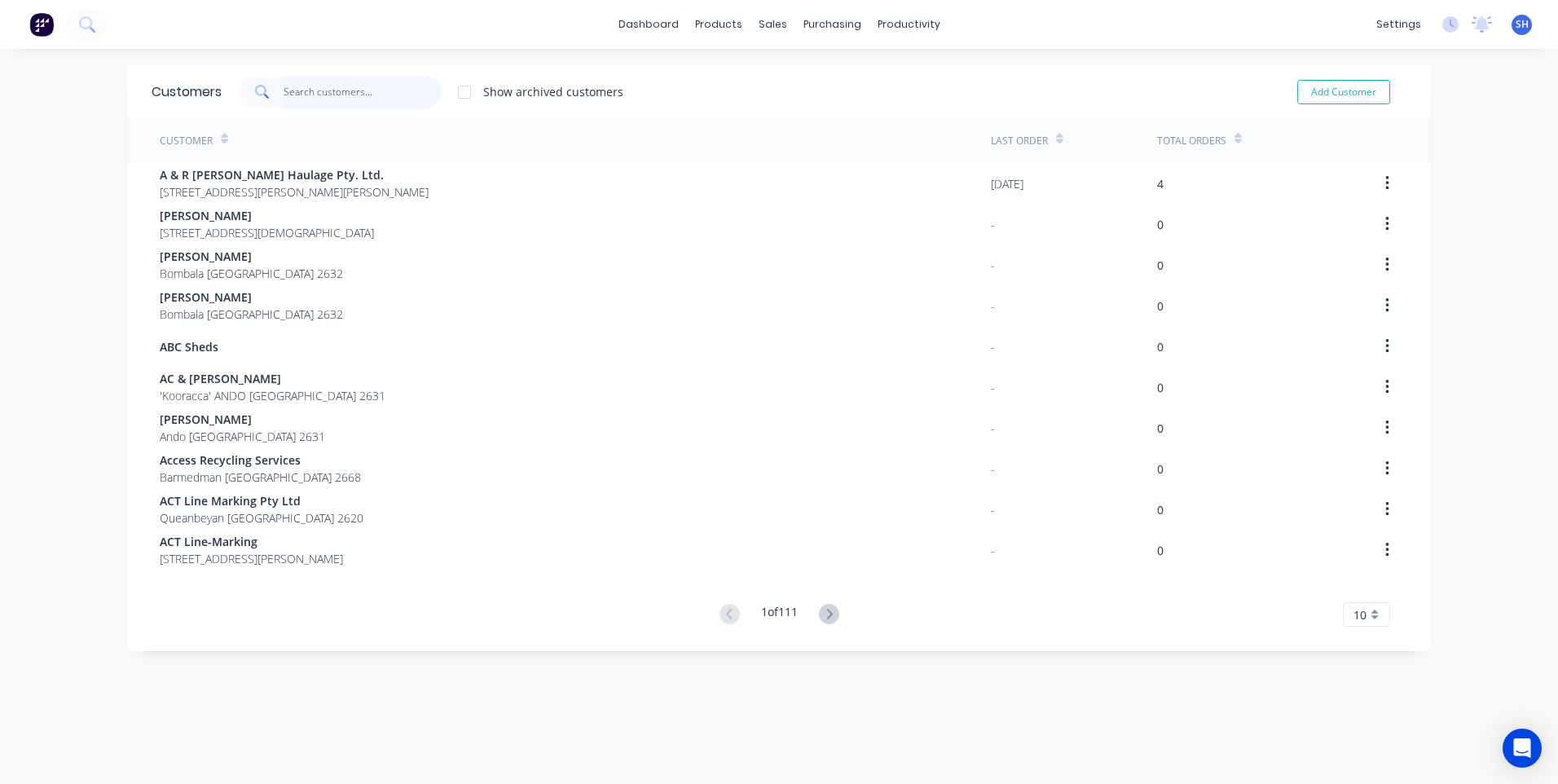
click at [290, 89] on input "text" at bounding box center [363, 91] width 159 height 33
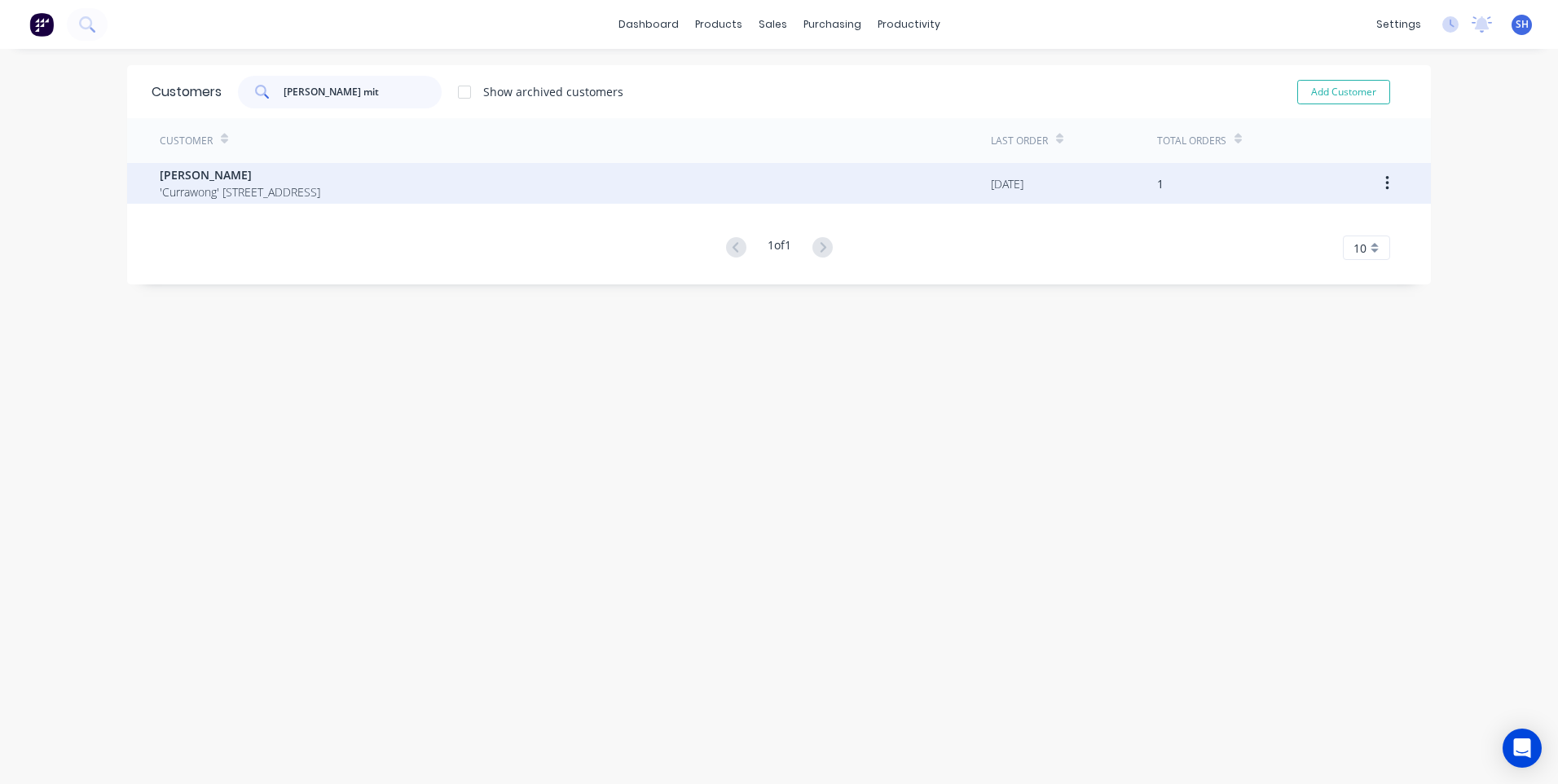
type input "david mit"
click at [193, 173] on span "David Mitchell" at bounding box center [239, 174] width 160 height 17
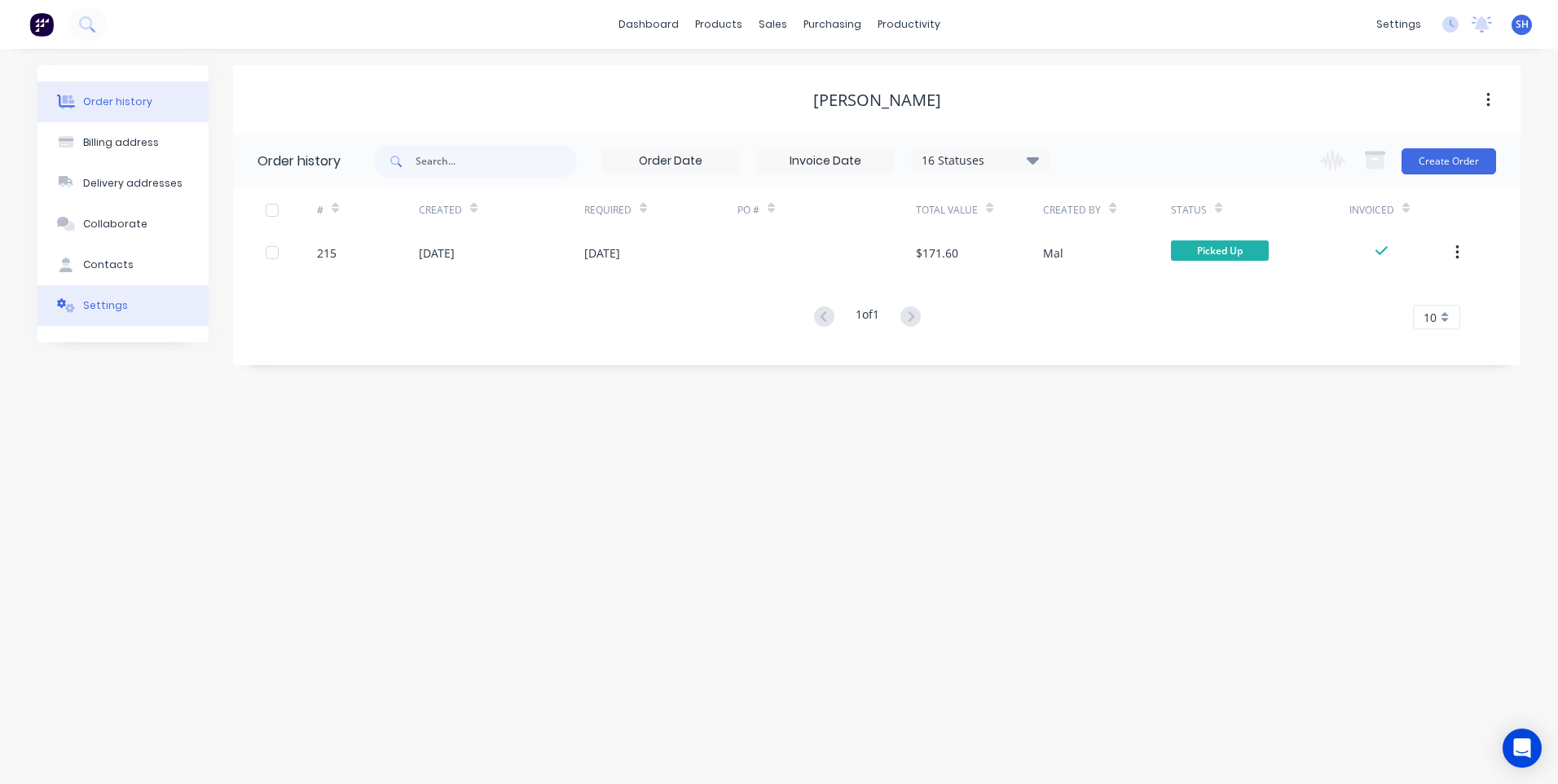
click at [95, 298] on div "Settings" at bounding box center [106, 305] width 45 height 15
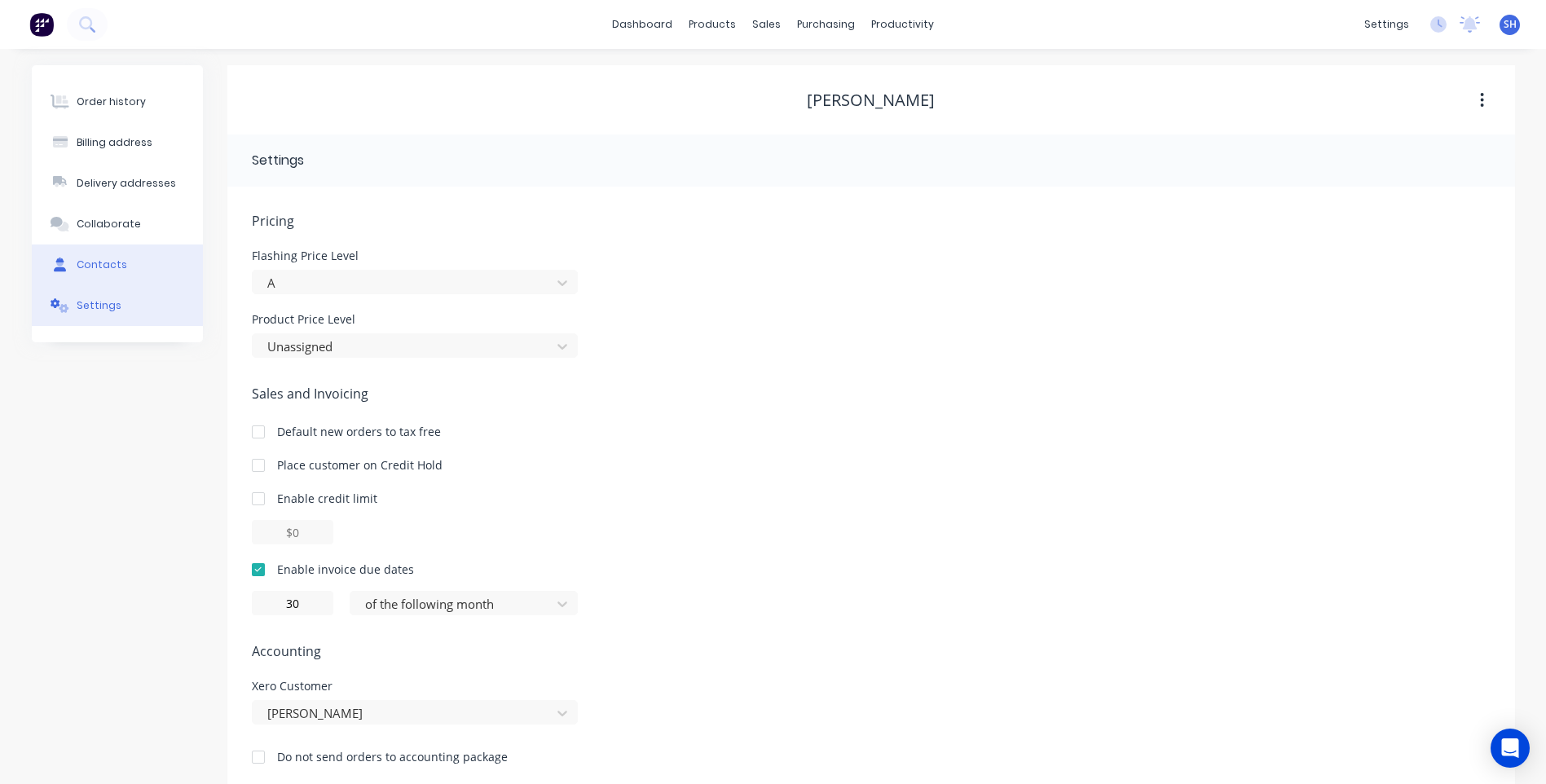
click at [105, 261] on div "Contacts" at bounding box center [102, 265] width 51 height 15
select select "AU"
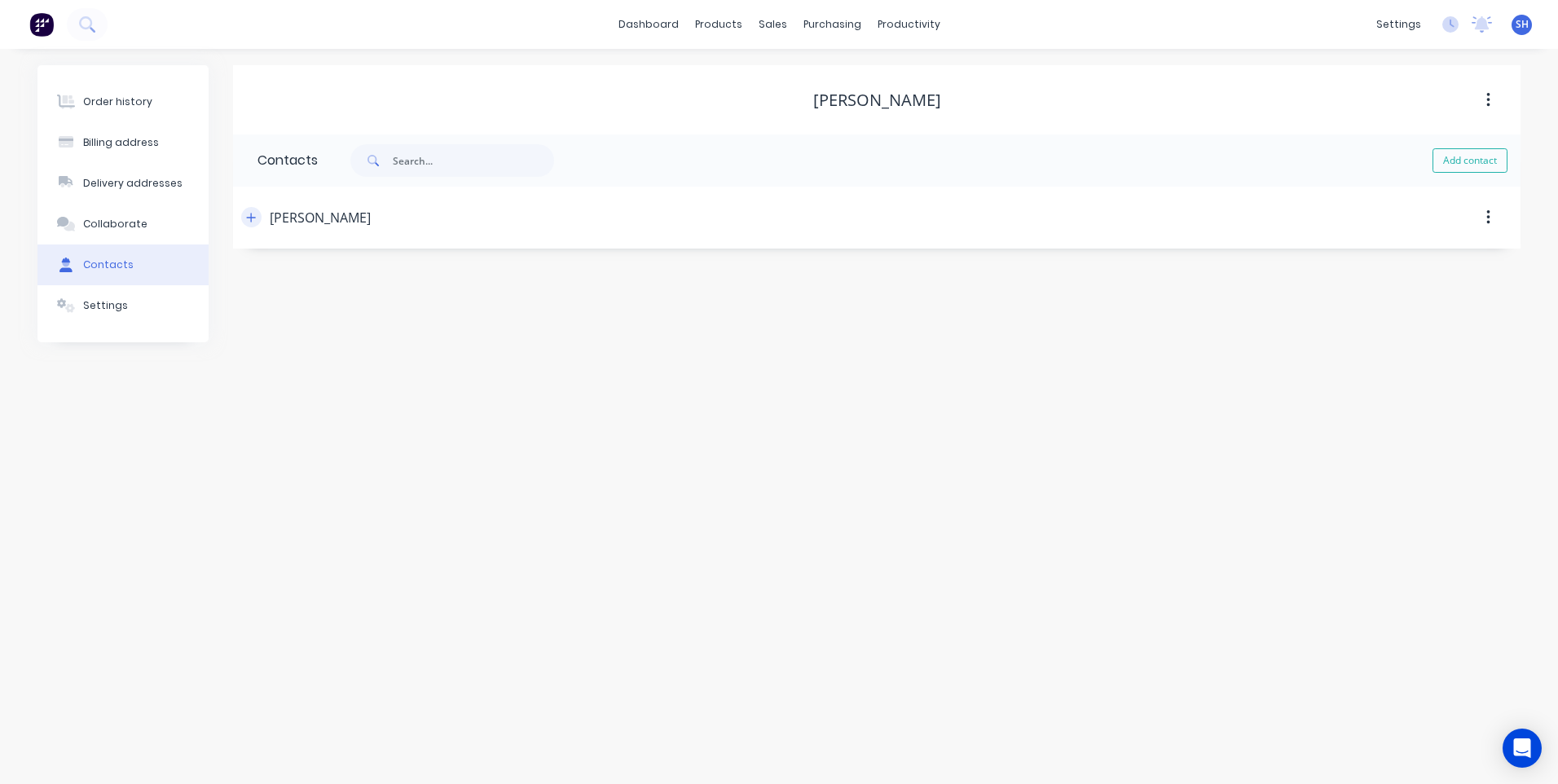
click at [250, 219] on icon "button" at bounding box center [251, 218] width 9 height 11
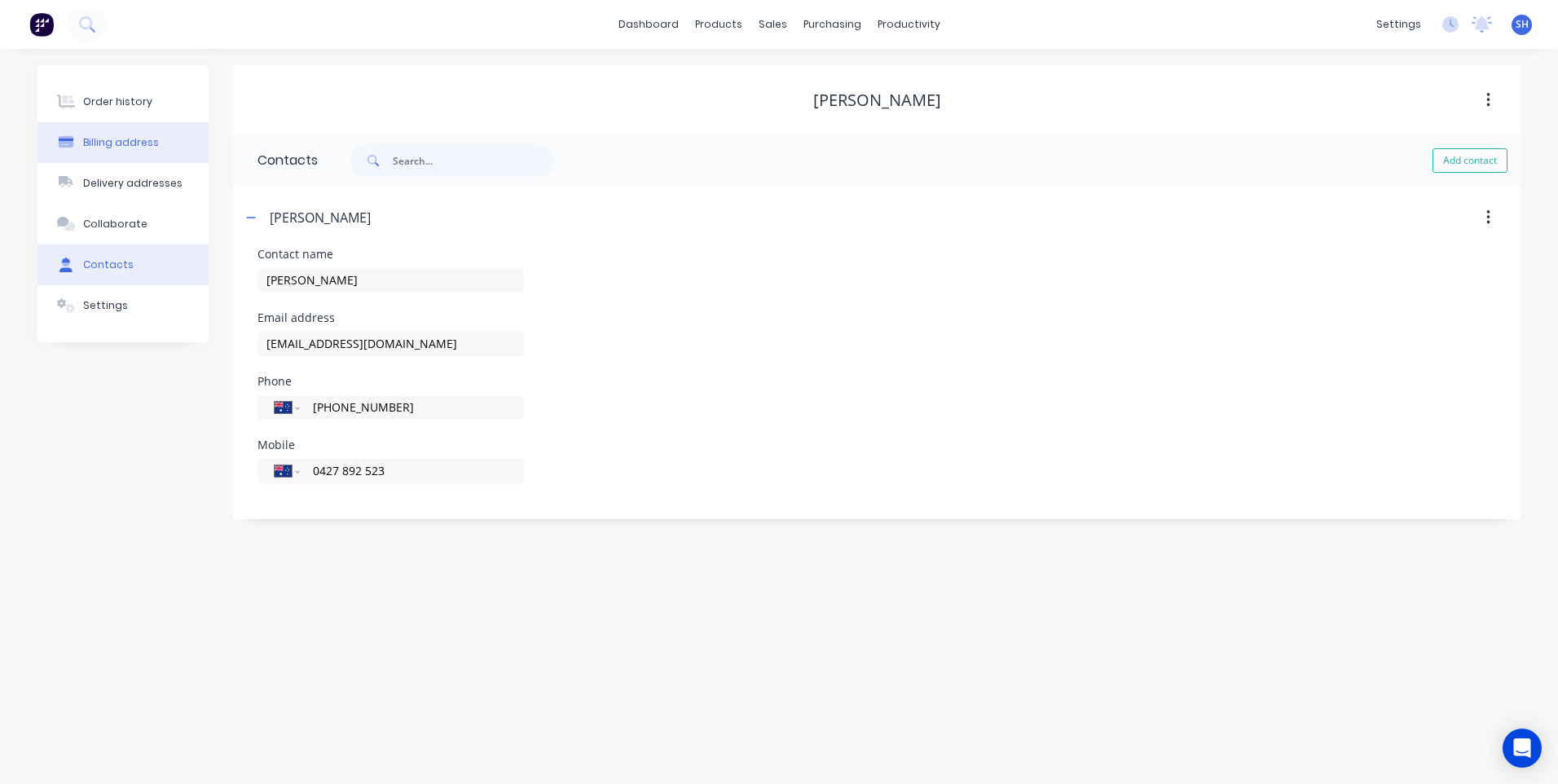
click at [118, 139] on div "Billing address" at bounding box center [121, 143] width 75 height 15
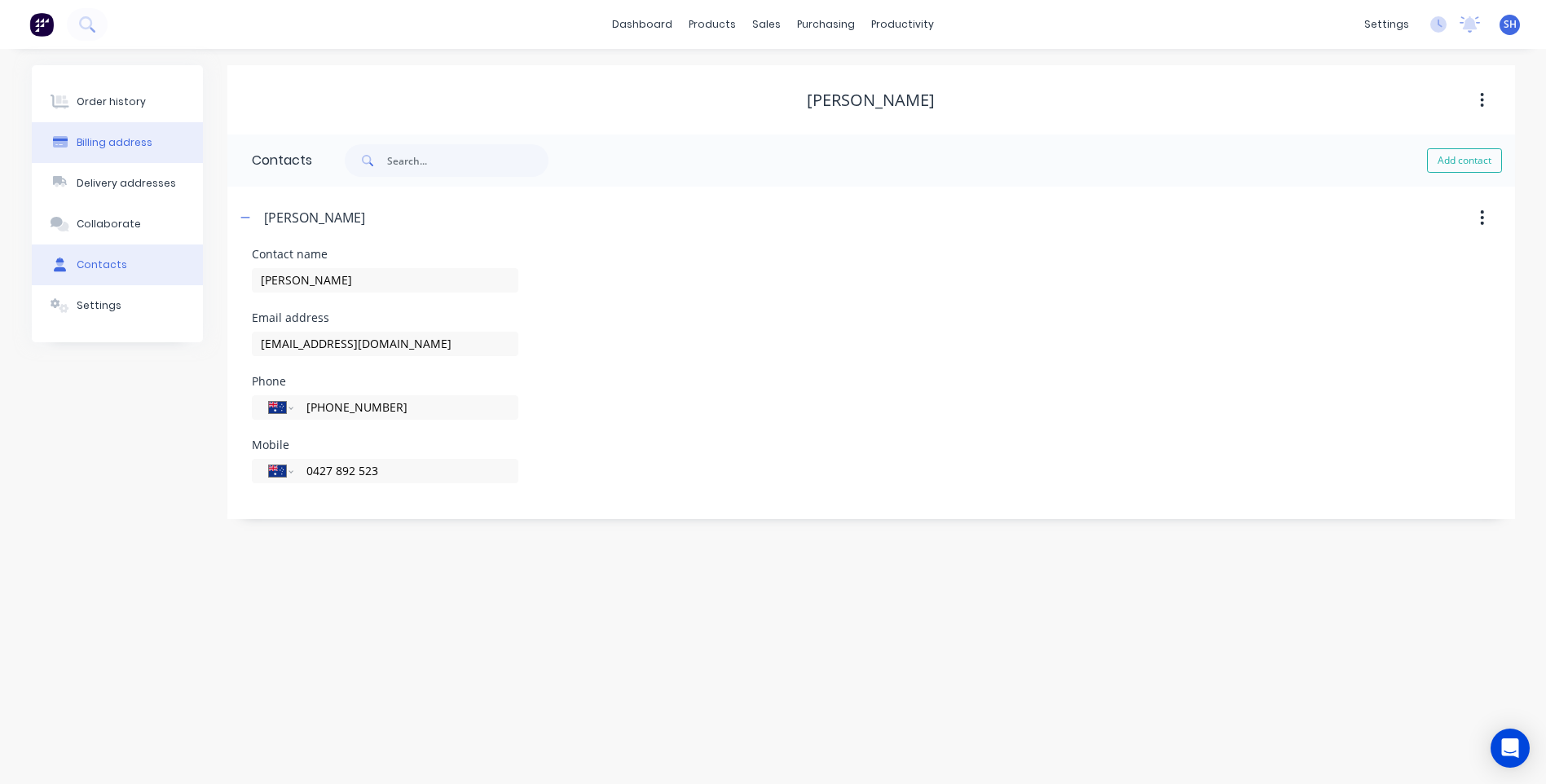
select select "AU"
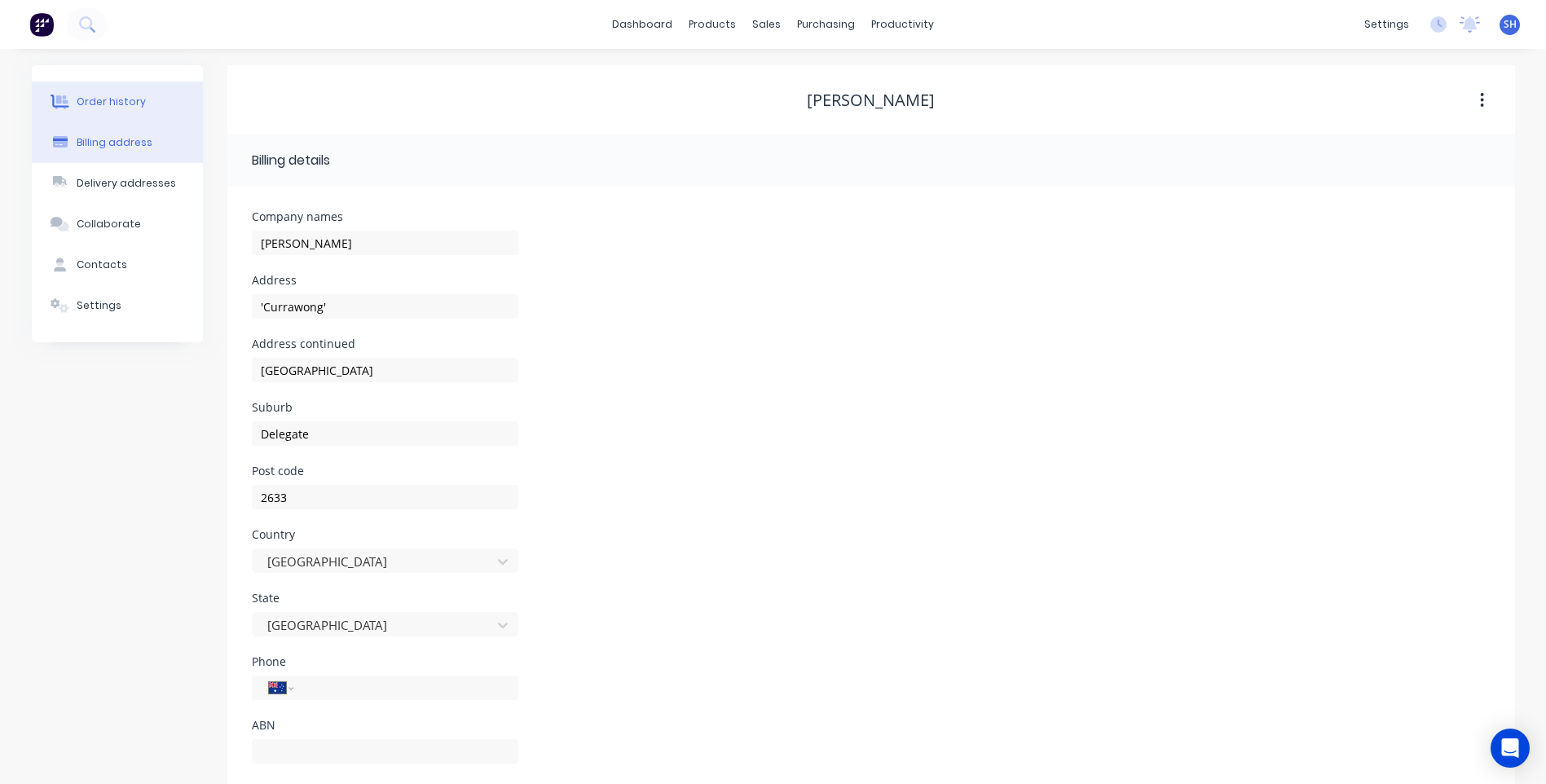
click at [121, 91] on button "Order history" at bounding box center [118, 101] width 172 height 41
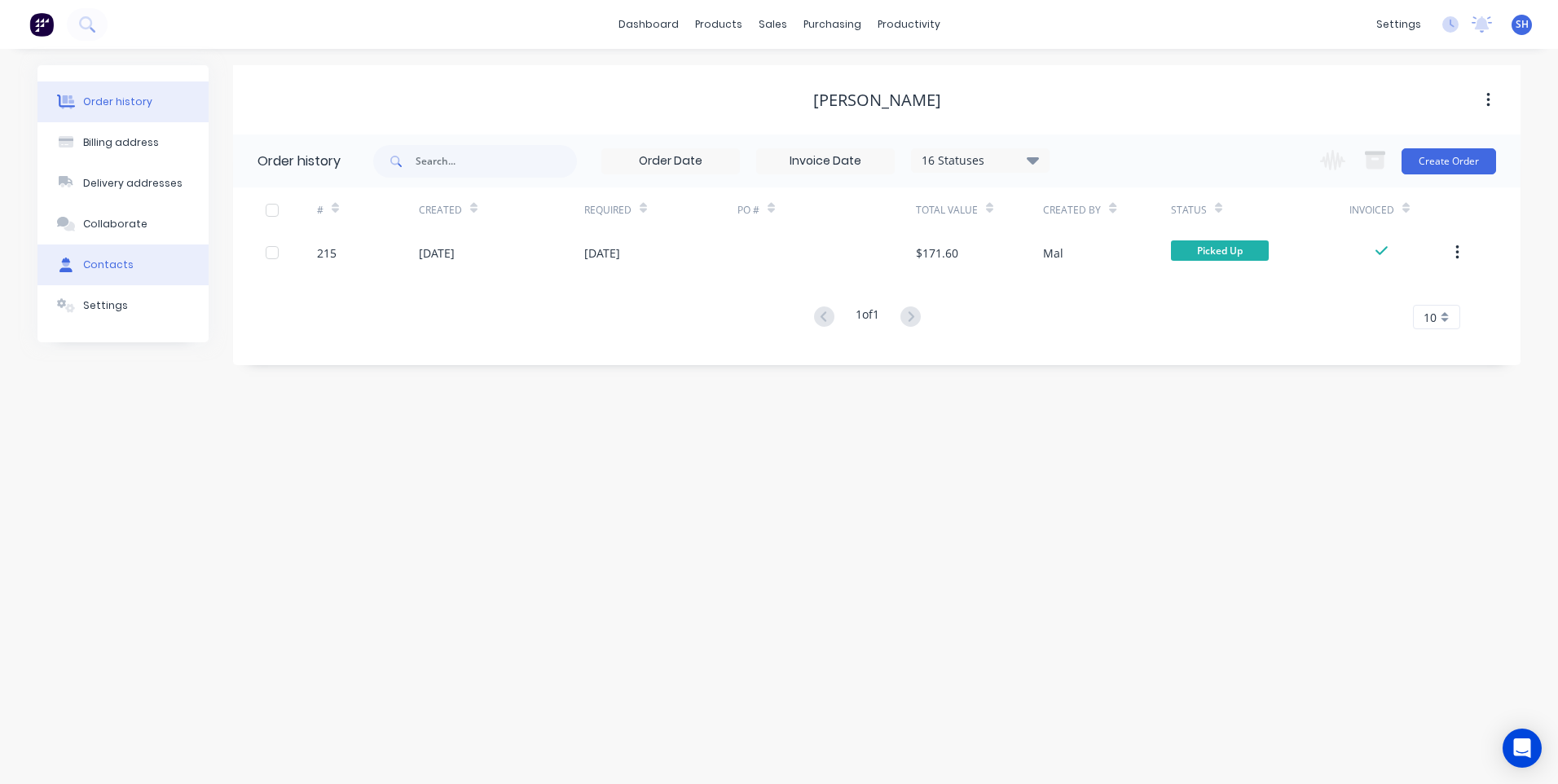
click at [103, 262] on div "Contacts" at bounding box center [108, 265] width 51 height 15
select select "AU"
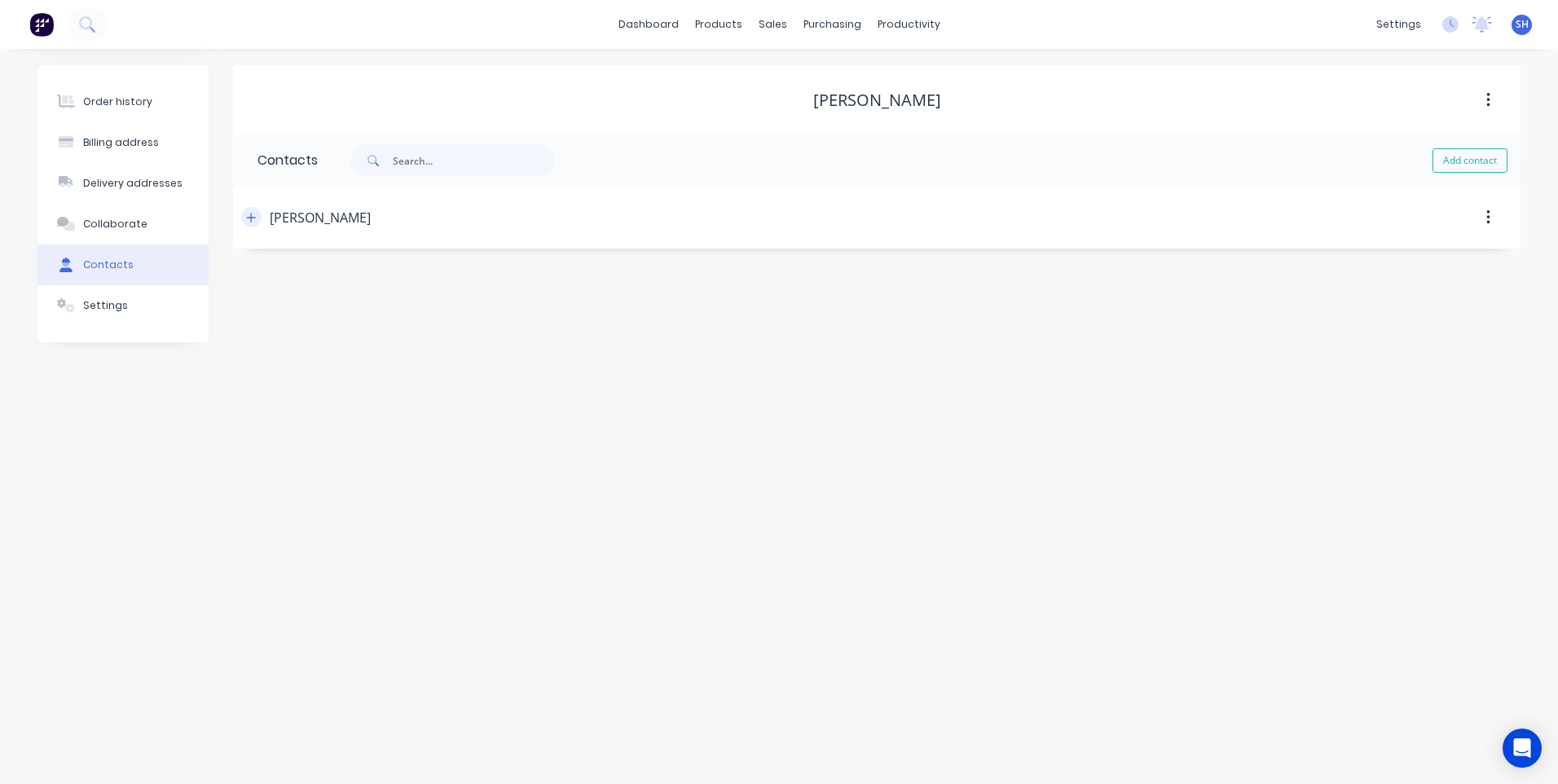
click at [250, 214] on icon "button" at bounding box center [251, 218] width 9 height 11
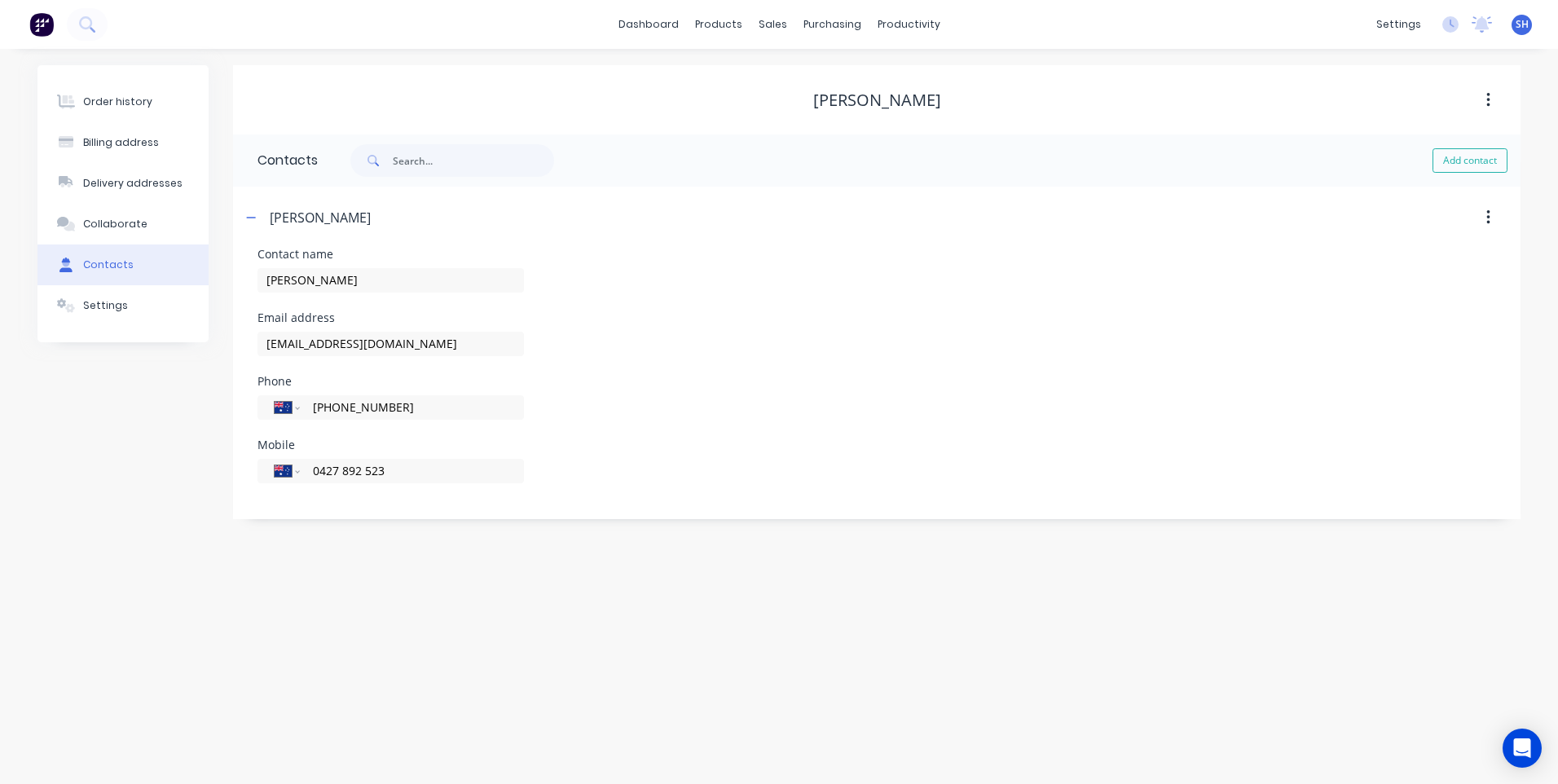
click at [1487, 218] on icon "button" at bounding box center [1487, 218] width 3 height 15
click at [1023, 753] on div "Order history Billing address Delivery addresses Collaborate Contacts Settings …" at bounding box center [779, 416] width 1558 height 735
click at [1465, 156] on button "Add contact" at bounding box center [1470, 160] width 75 height 24
select select "AU"
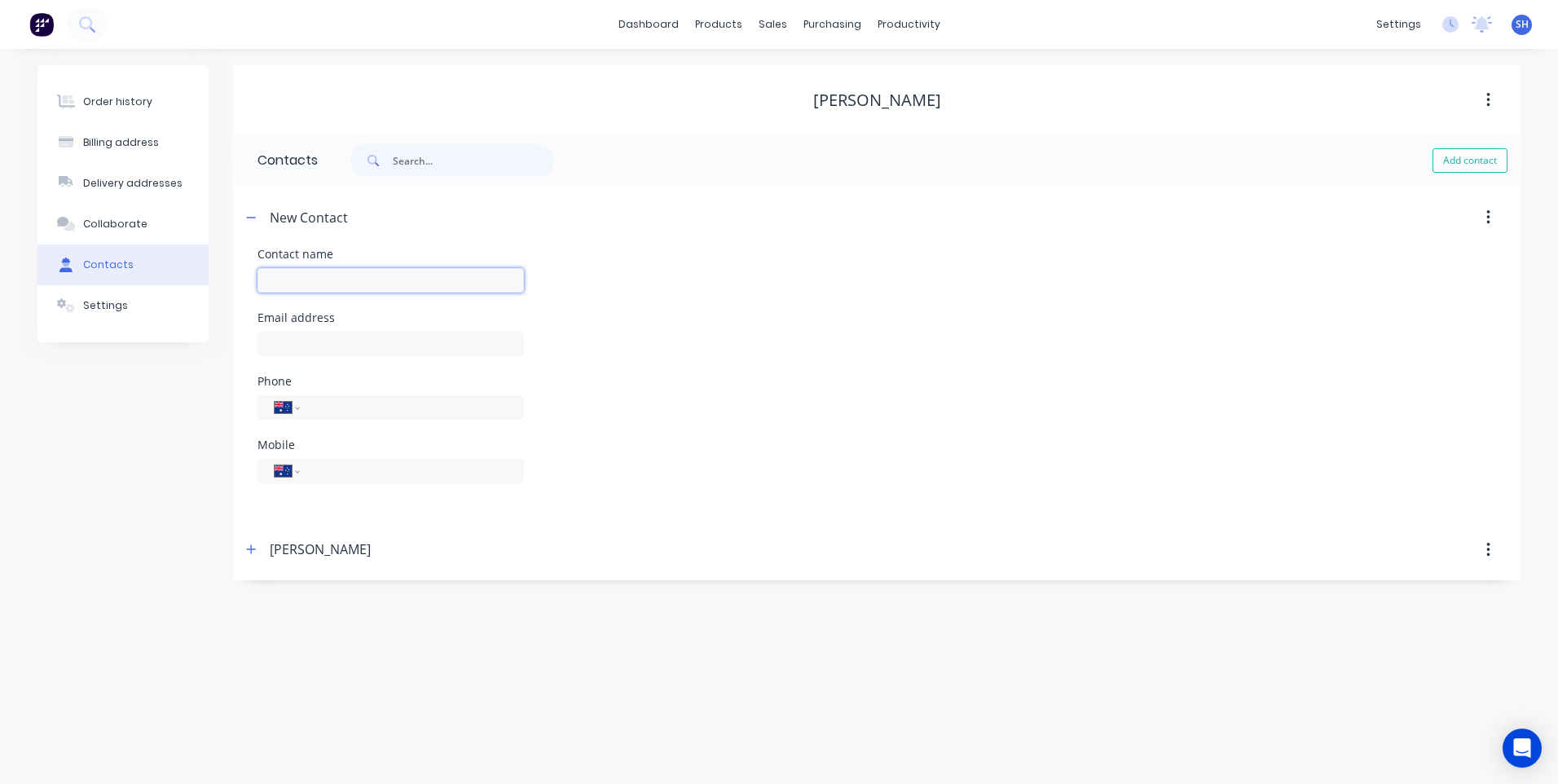
click at [286, 273] on input "text" at bounding box center [390, 280] width 267 height 24
type input "Andrea Mitchell"
select select "AU"
click at [319, 464] on input "tel" at bounding box center [409, 470] width 196 height 19
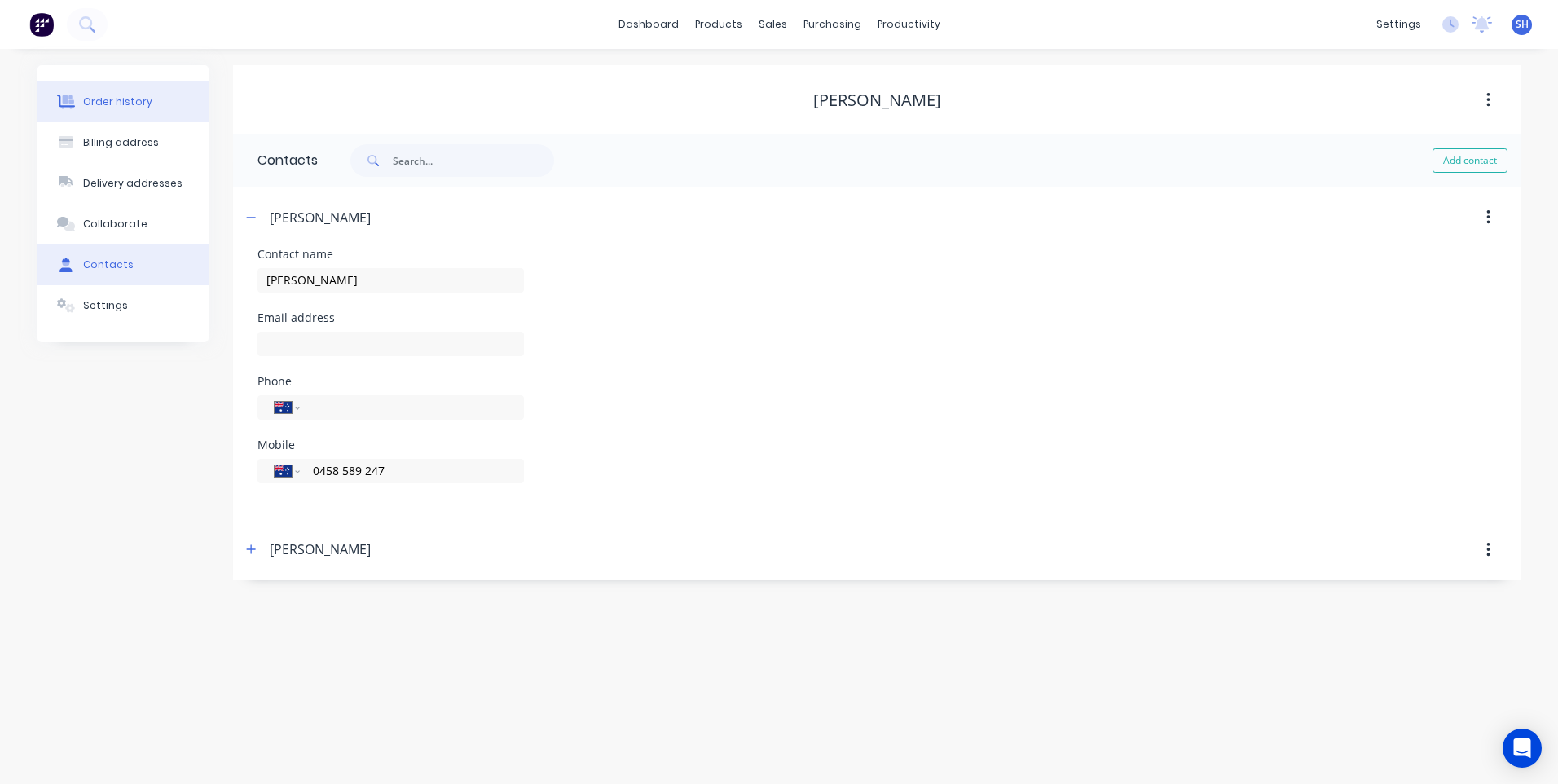
type input "0458 589 247"
click at [122, 102] on div "Order history" at bounding box center [117, 102] width 69 height 15
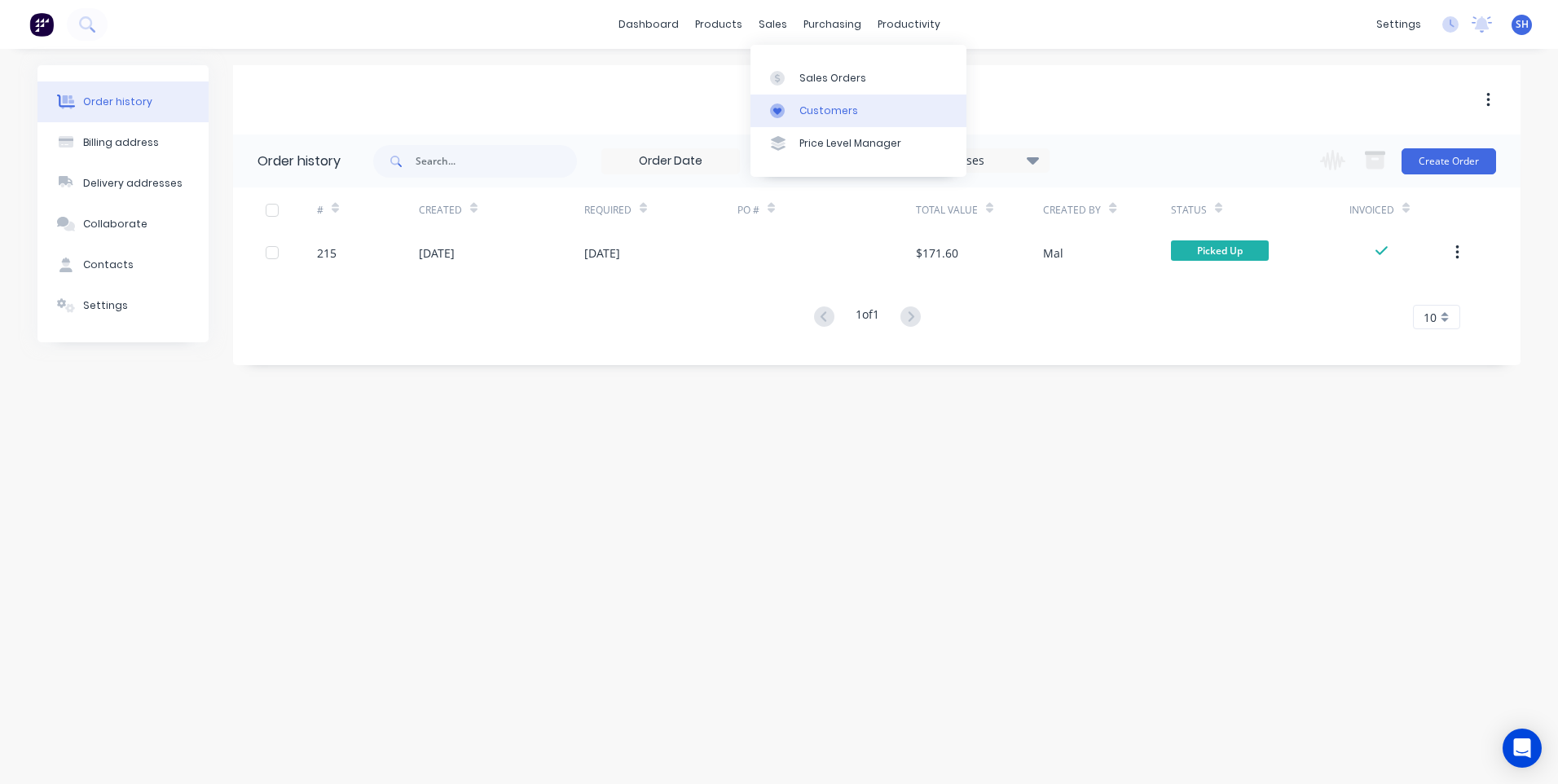
click at [843, 105] on div "Customers" at bounding box center [828, 111] width 58 height 15
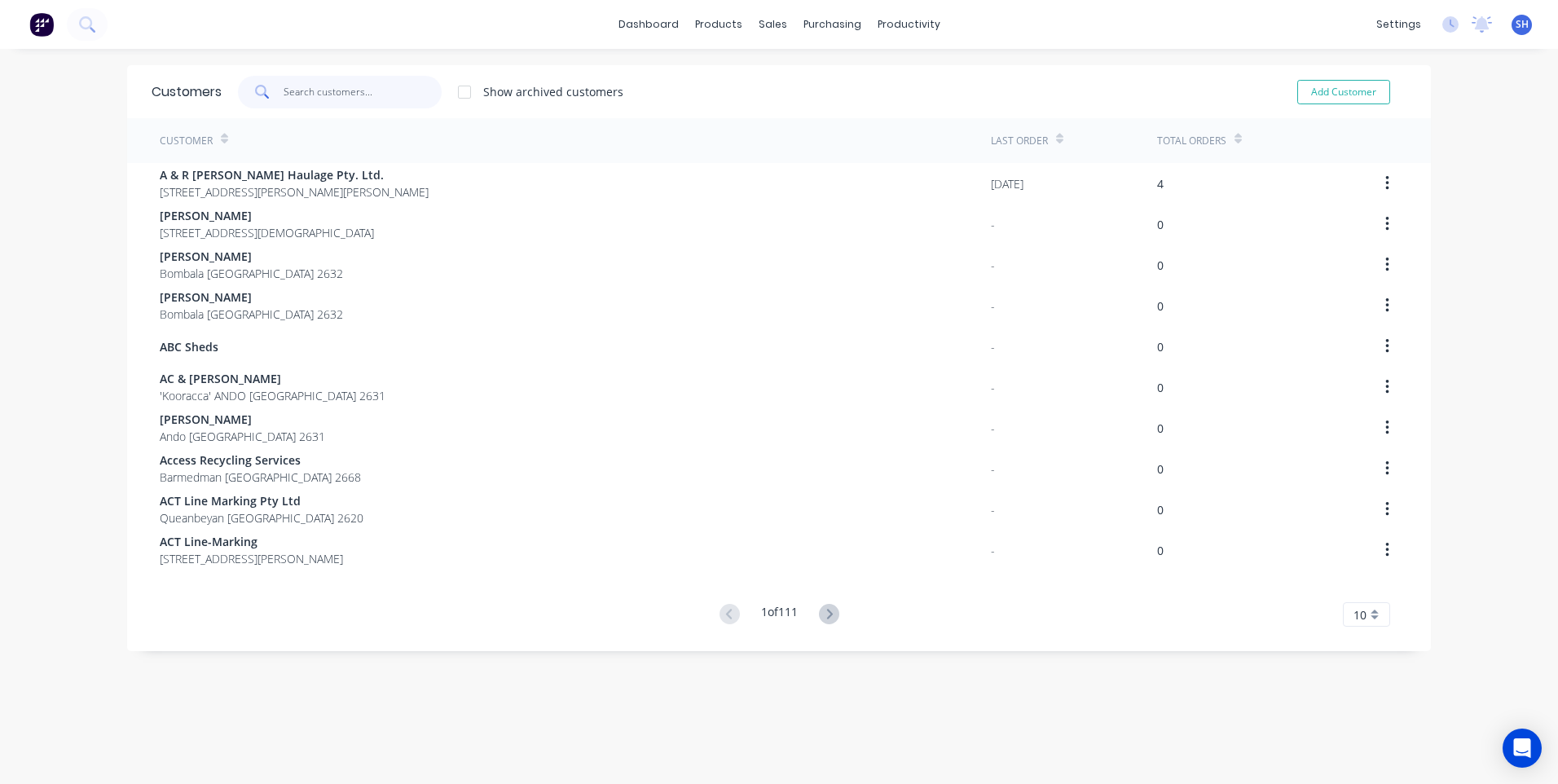
click at [347, 88] on input "text" at bounding box center [363, 91] width 159 height 33
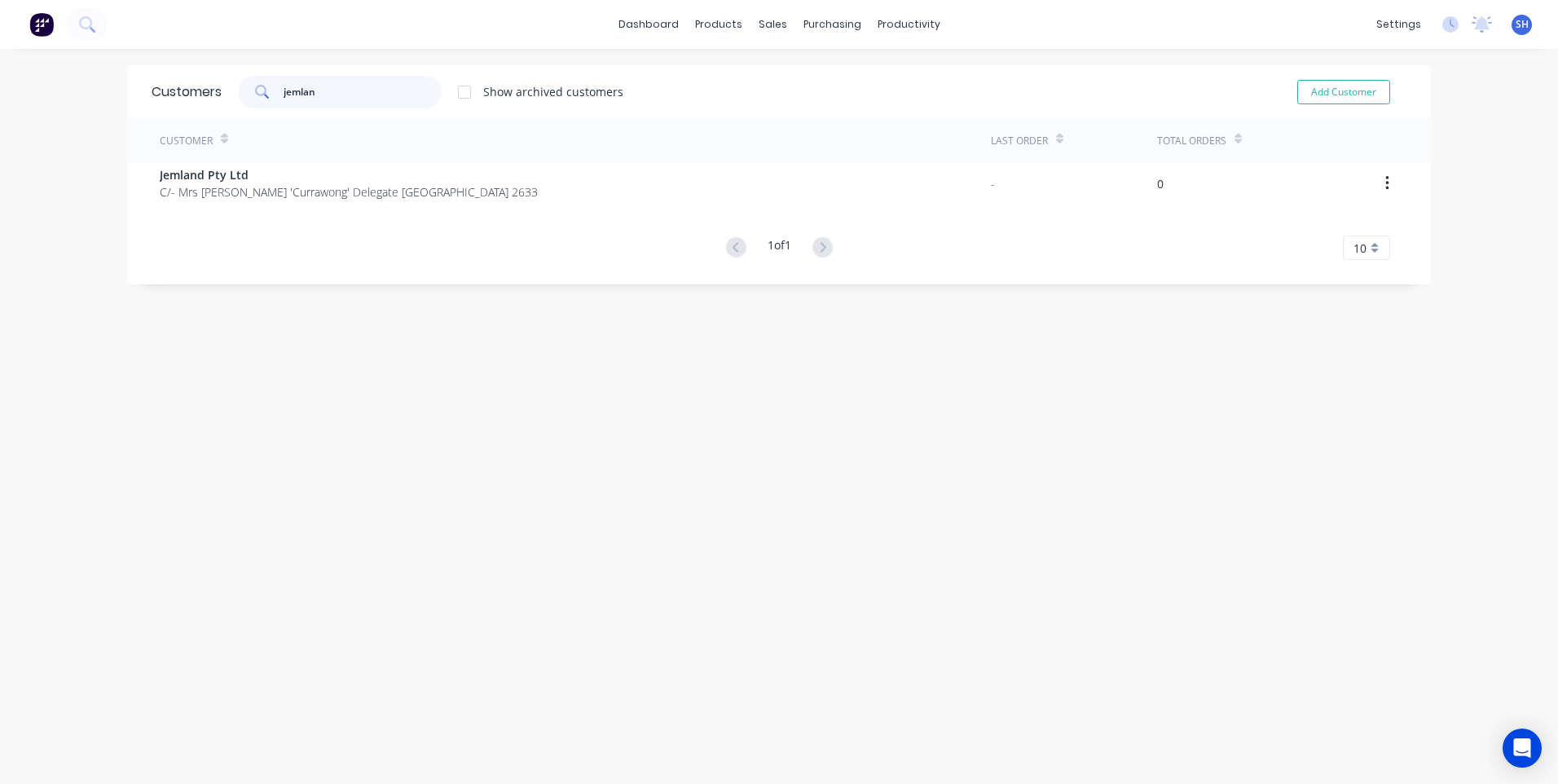
type input "jemlan"
click at [202, 160] on div "Customer" at bounding box center [575, 140] width 831 height 45
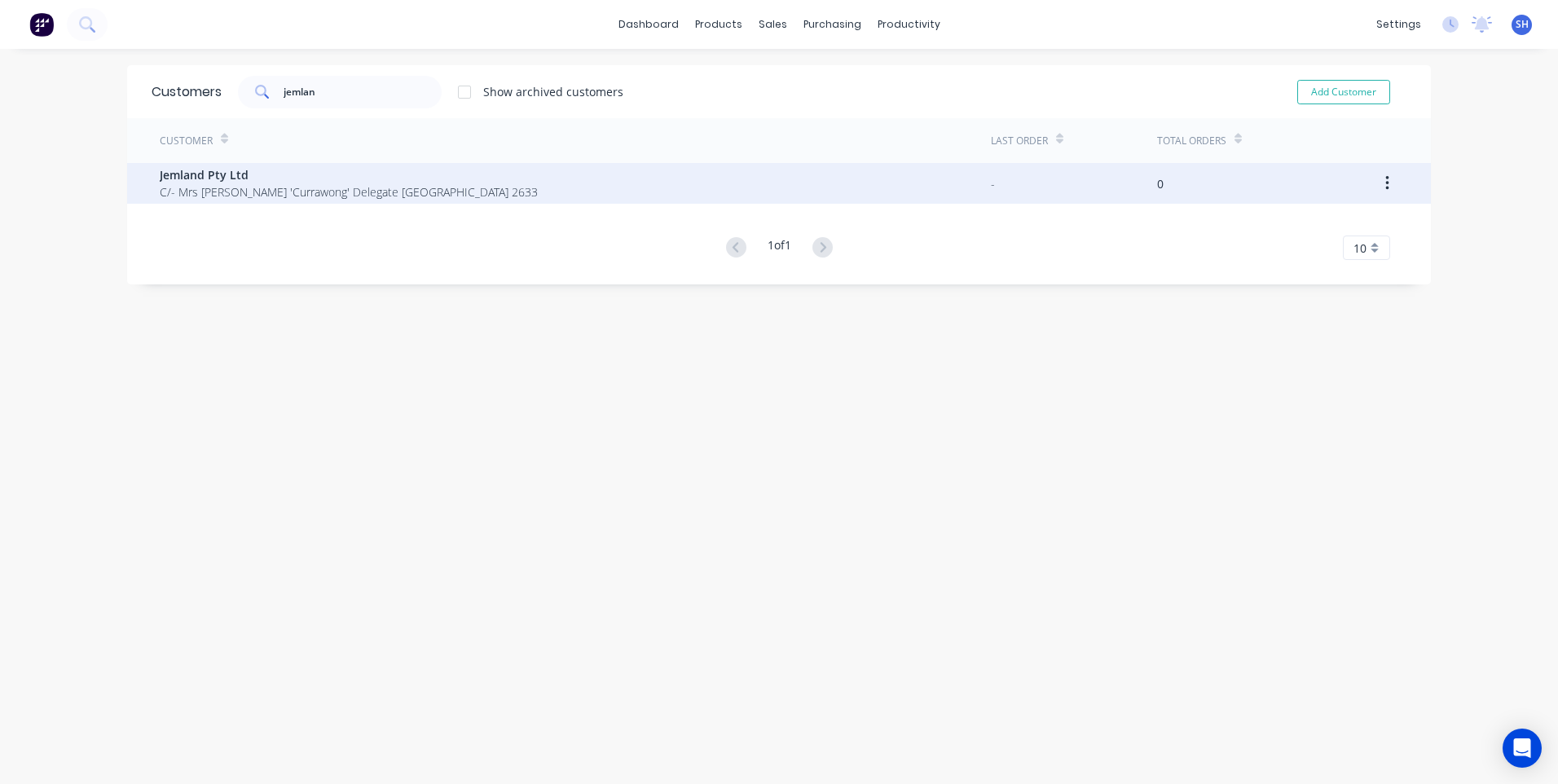
click at [212, 182] on span "Jemland Pty Ltd" at bounding box center [348, 174] width 378 height 17
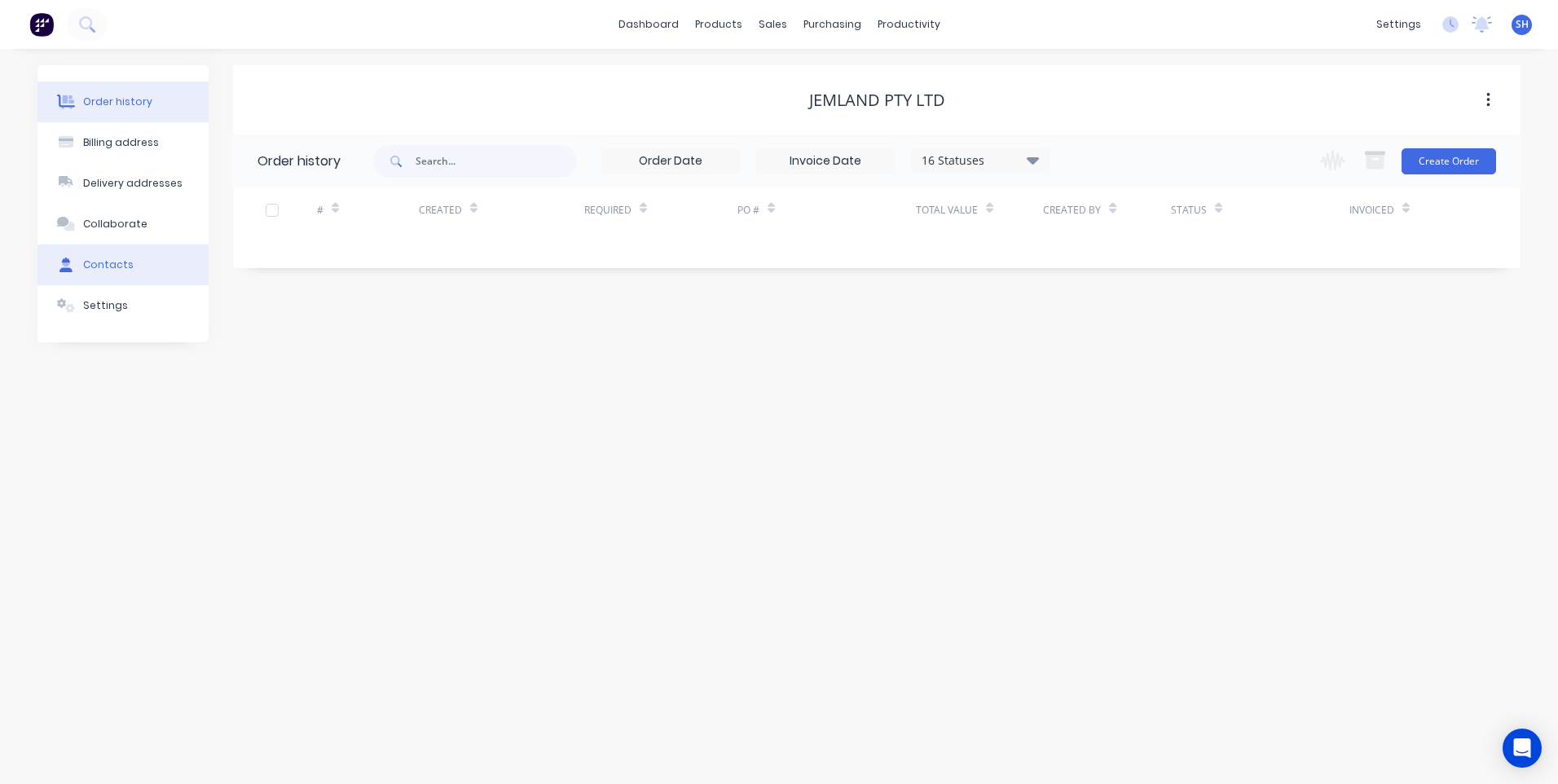
click at [101, 259] on div "Contacts" at bounding box center [108, 265] width 51 height 15
select select "AU"
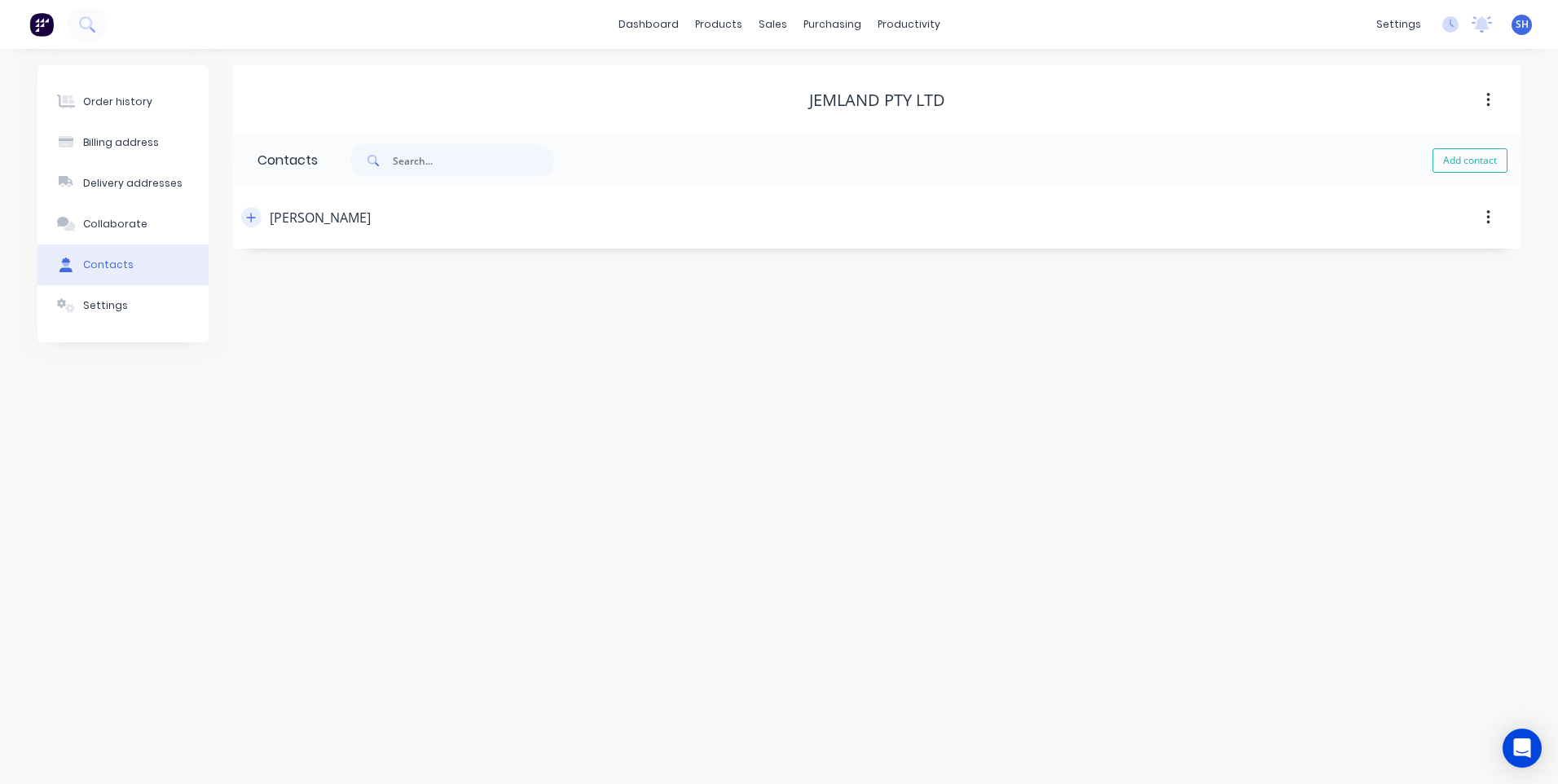
click at [251, 216] on icon "button" at bounding box center [252, 218] width 9 height 9
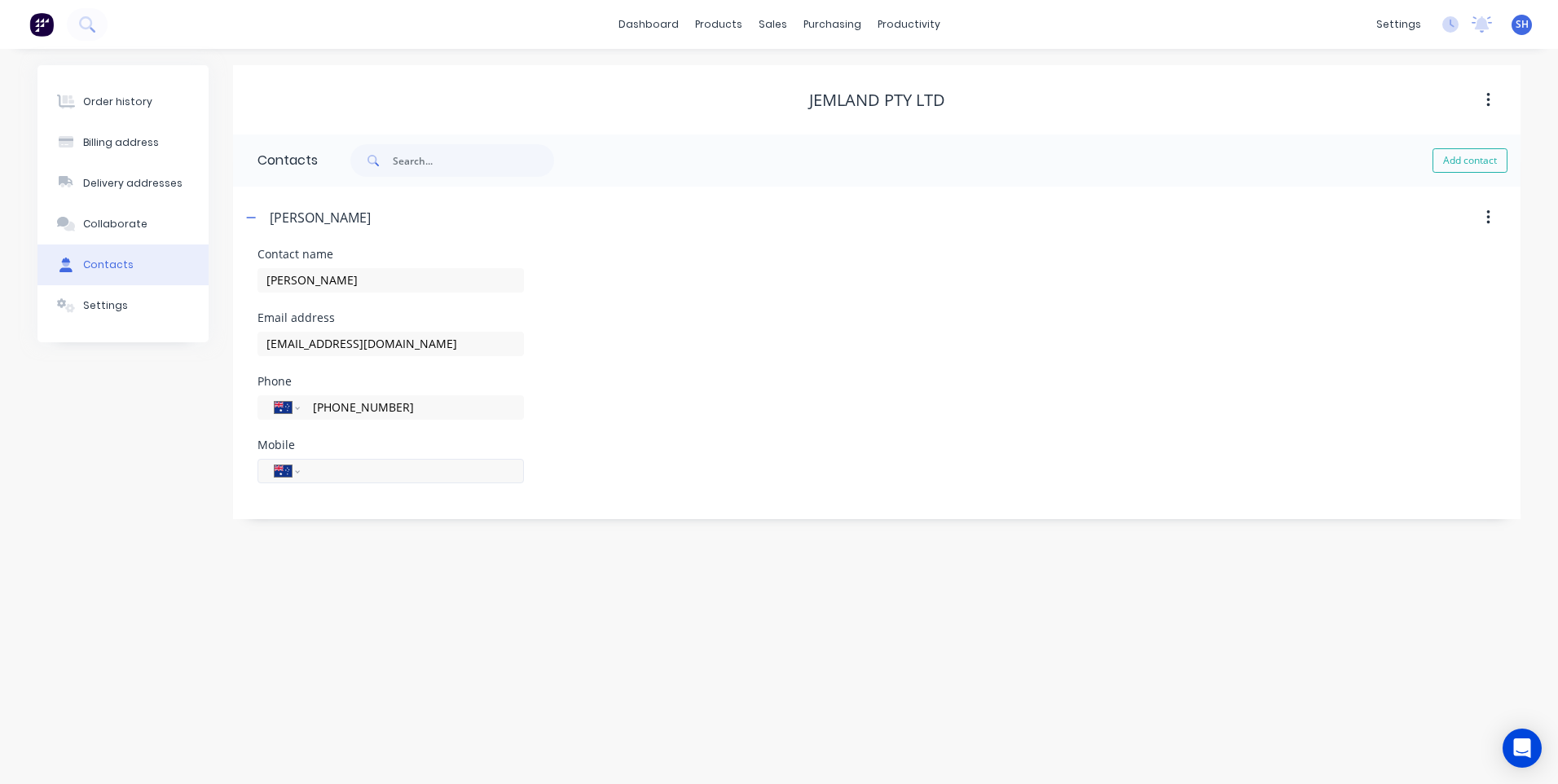
click at [337, 469] on input "tel" at bounding box center [409, 470] width 196 height 19
type input "0458 589 247"
click at [556, 448] on div "Mobile International Afghanistan Åland Islands Albania Algeria American Samoa A…" at bounding box center [877, 470] width 1238 height 63
click at [359, 652] on div "Order history Billing address Delivery addresses Collaborate Contacts Settings …" at bounding box center [779, 416] width 1558 height 735
click at [116, 93] on button "Order history" at bounding box center [123, 101] width 172 height 41
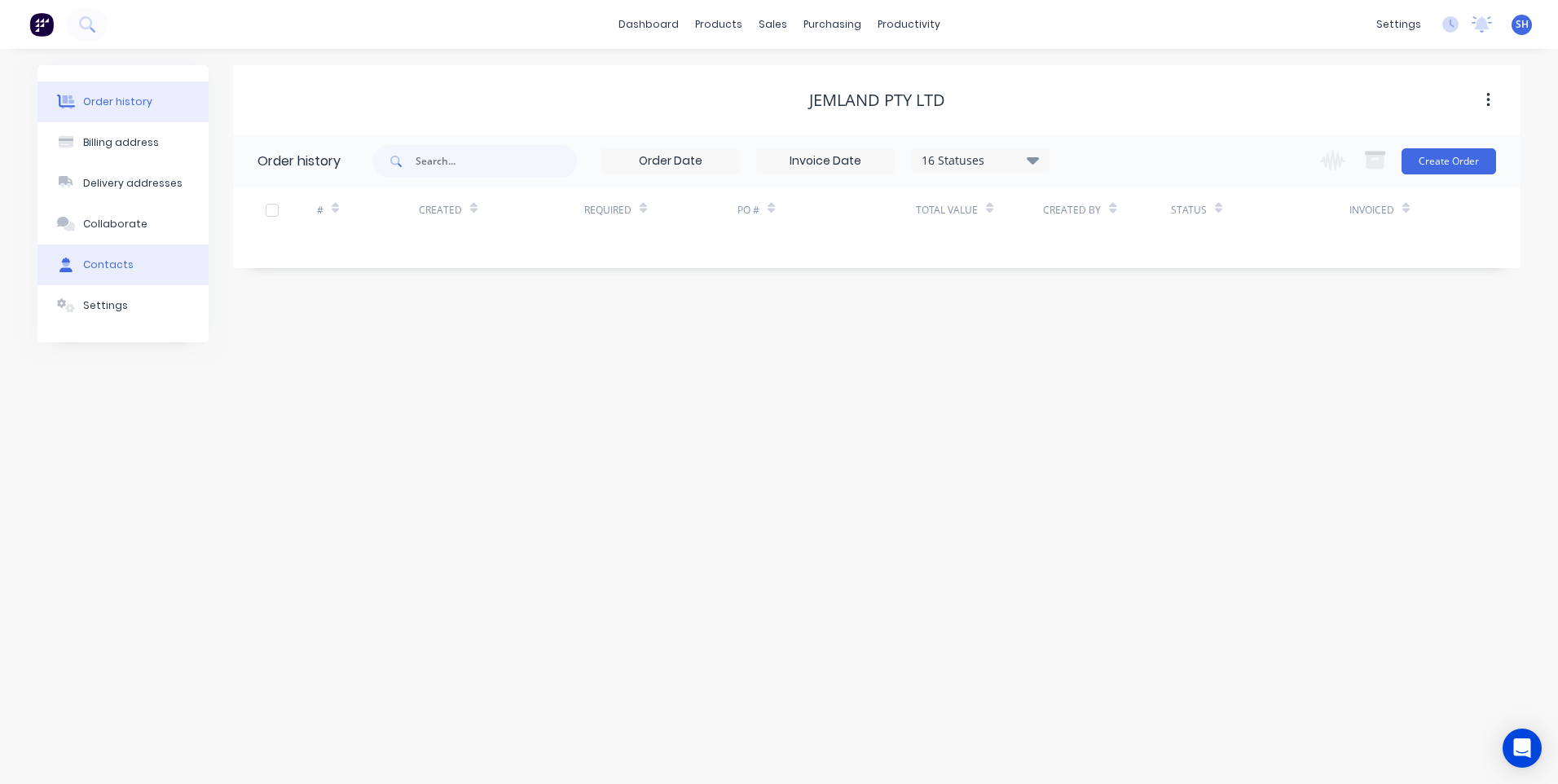
click at [108, 255] on button "Contacts" at bounding box center [123, 264] width 172 height 41
select select "AU"
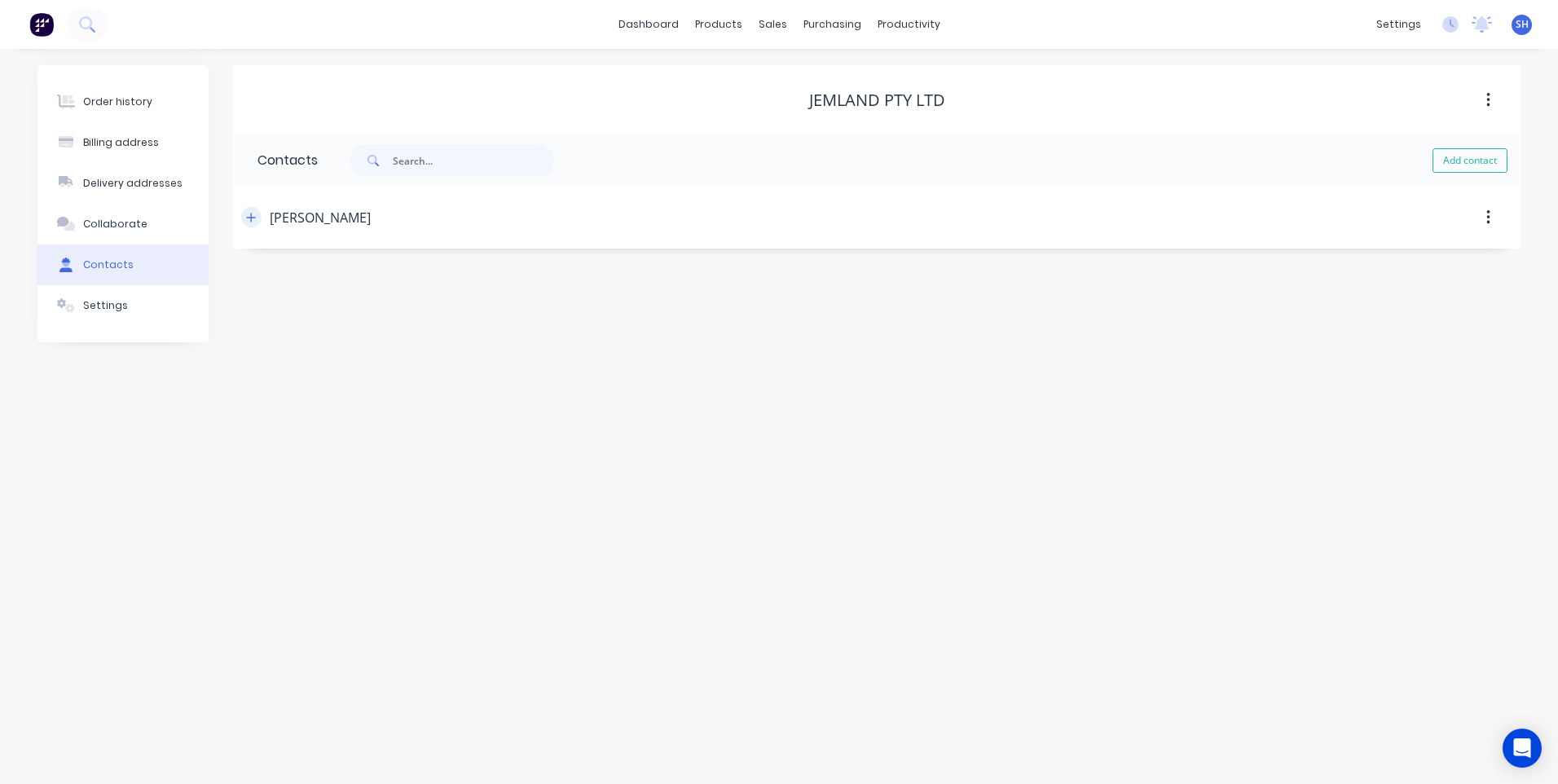
click at [256, 218] on button "button" at bounding box center [252, 218] width 21 height 21
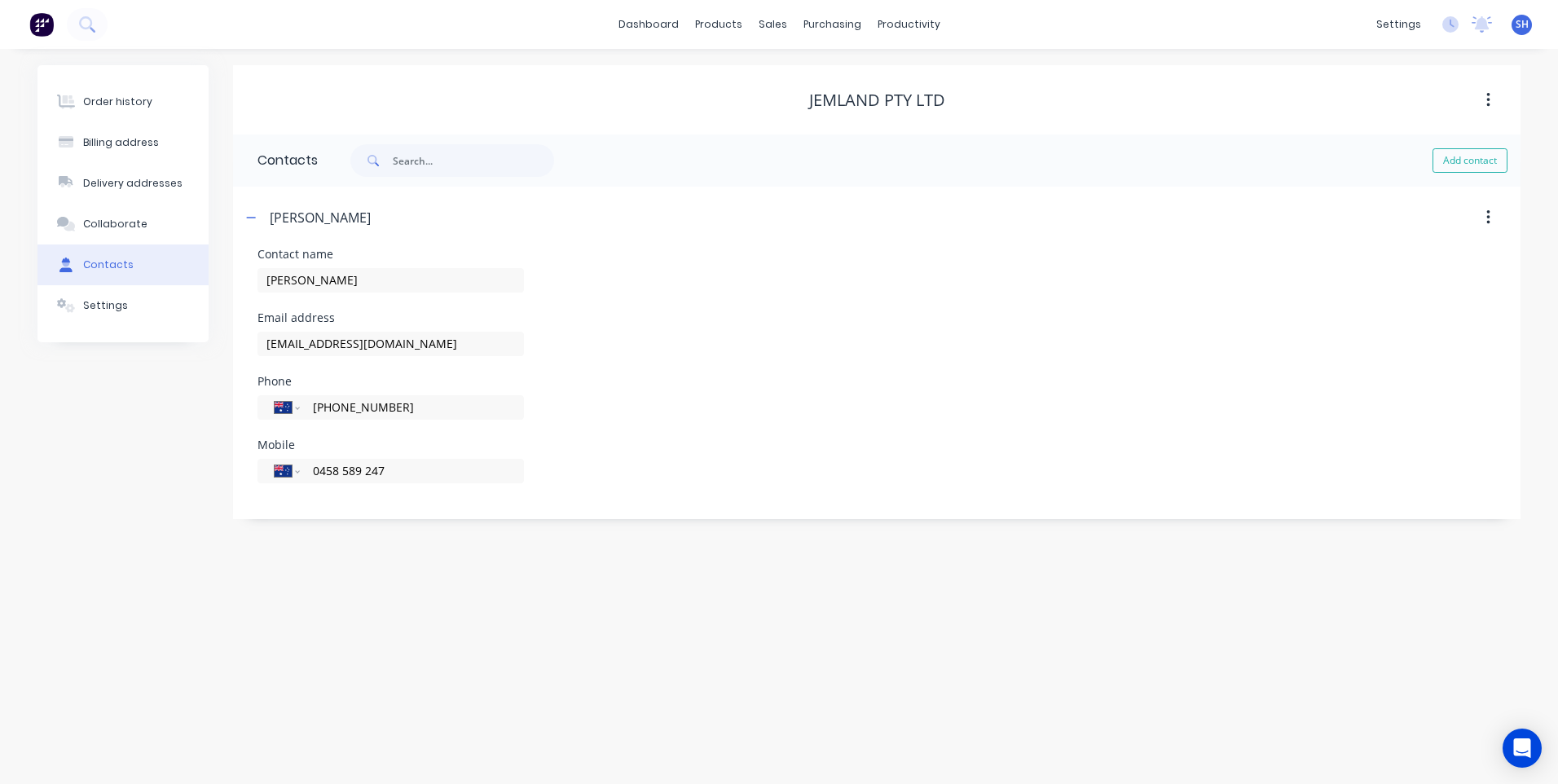
click at [211, 410] on div "Order history Billing address Delivery addresses Collaborate Contacts Settings …" at bounding box center [779, 292] width 1484 height 454
click at [115, 95] on div "Order history" at bounding box center [117, 102] width 69 height 15
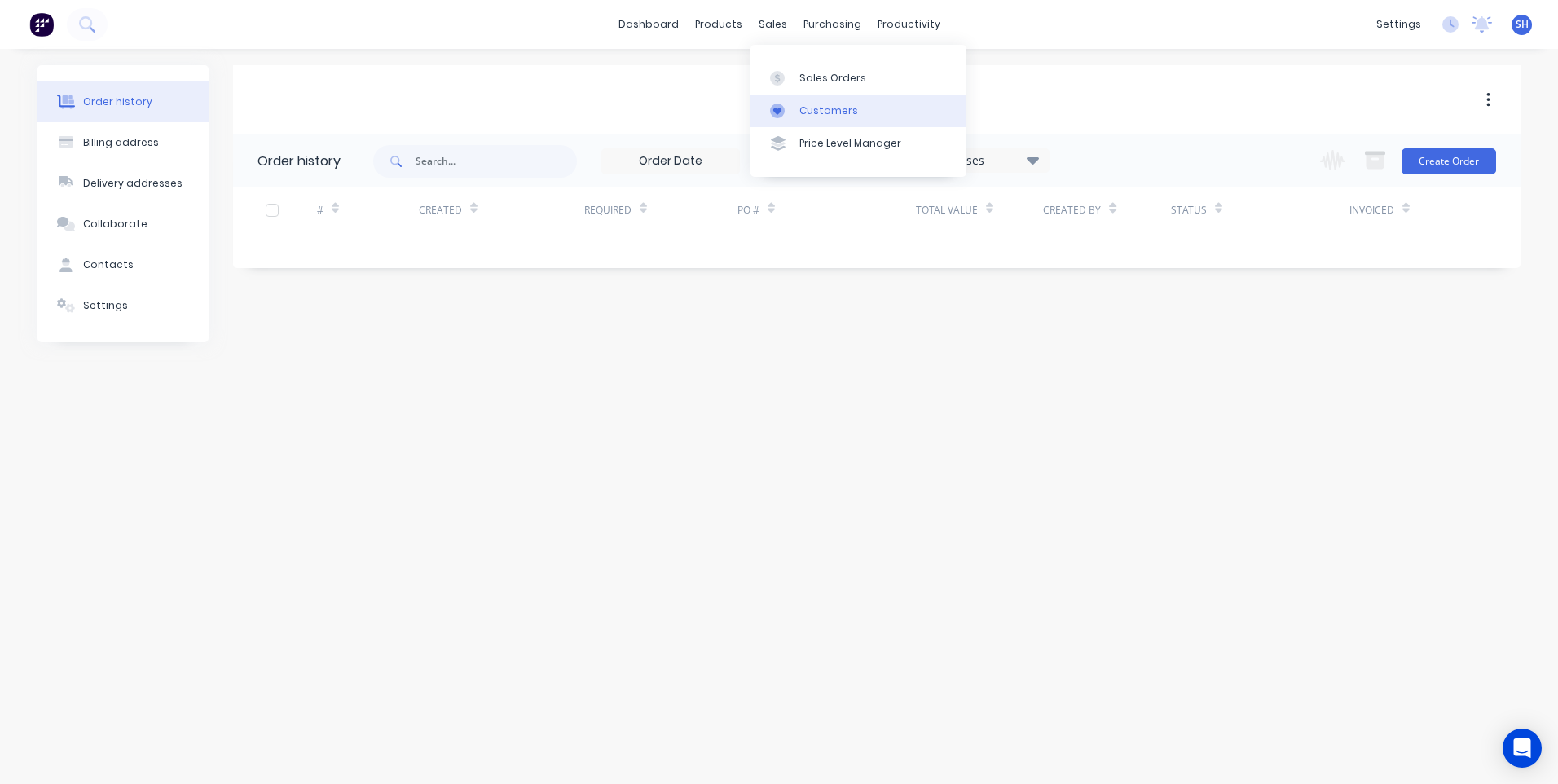
click at [839, 106] on div "Customers" at bounding box center [828, 111] width 58 height 15
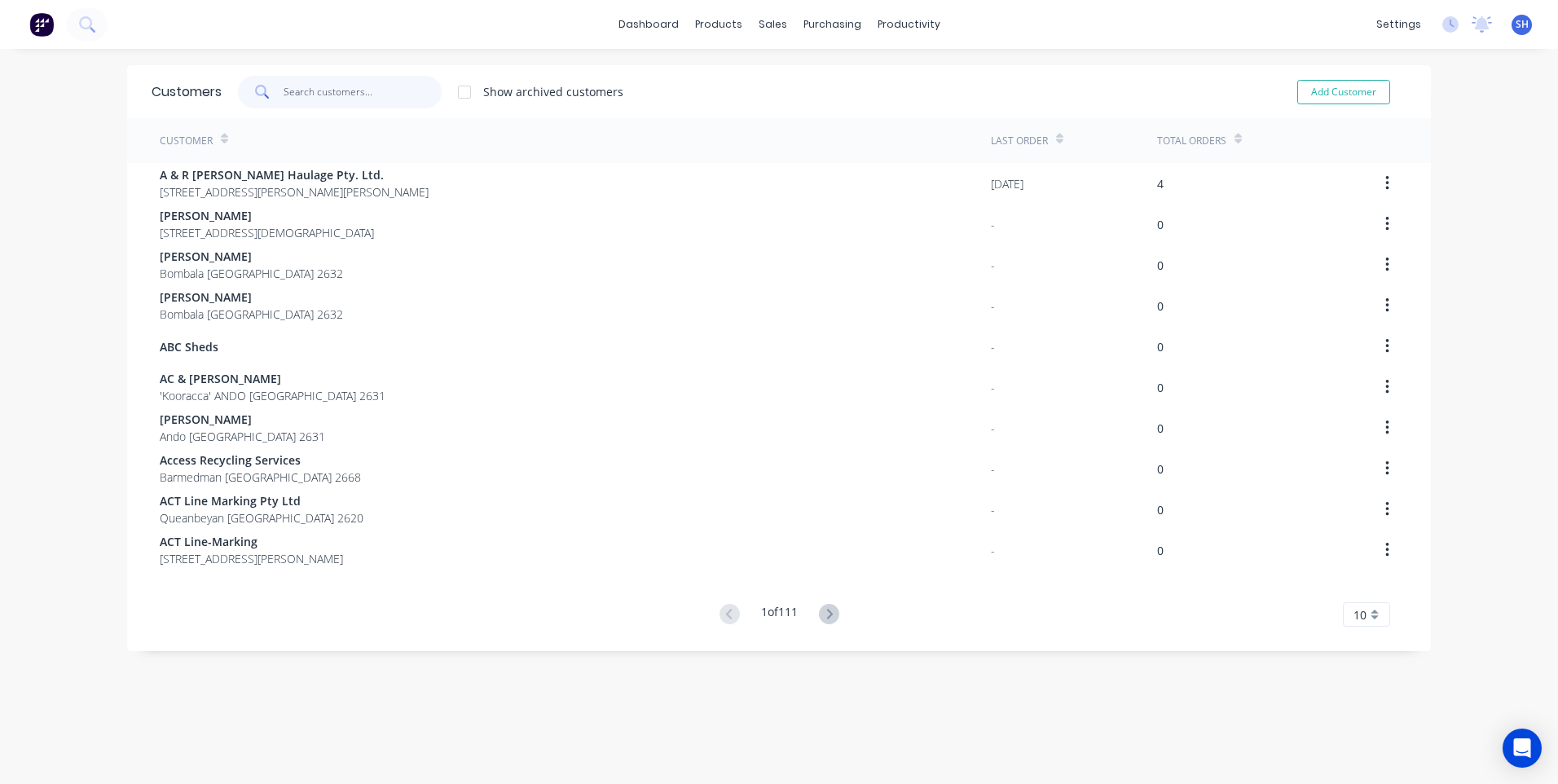
click at [299, 88] on input "text" at bounding box center [363, 91] width 159 height 33
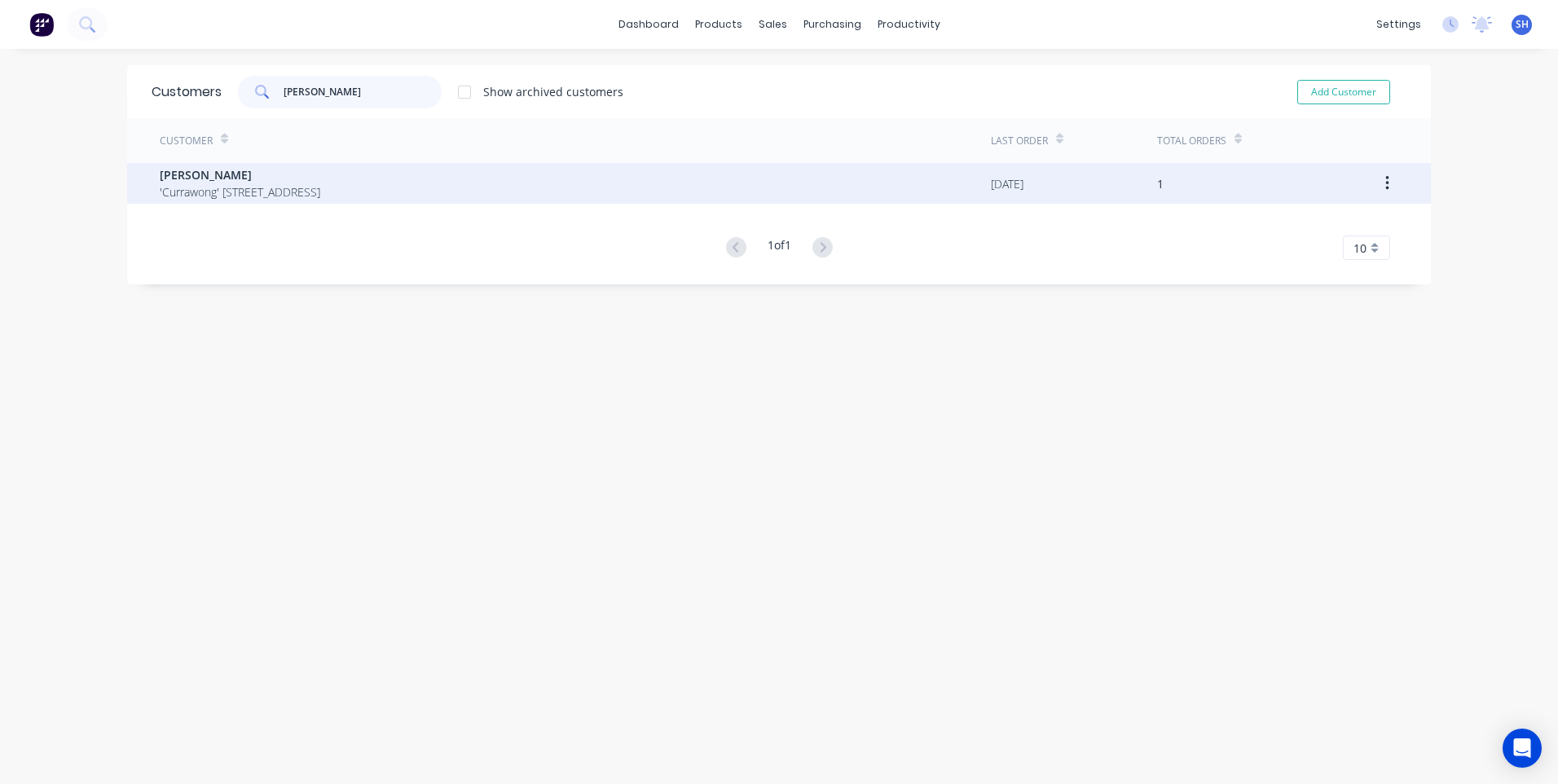
type input "david mi"
click at [246, 175] on span "David Mitchell" at bounding box center [239, 174] width 160 height 17
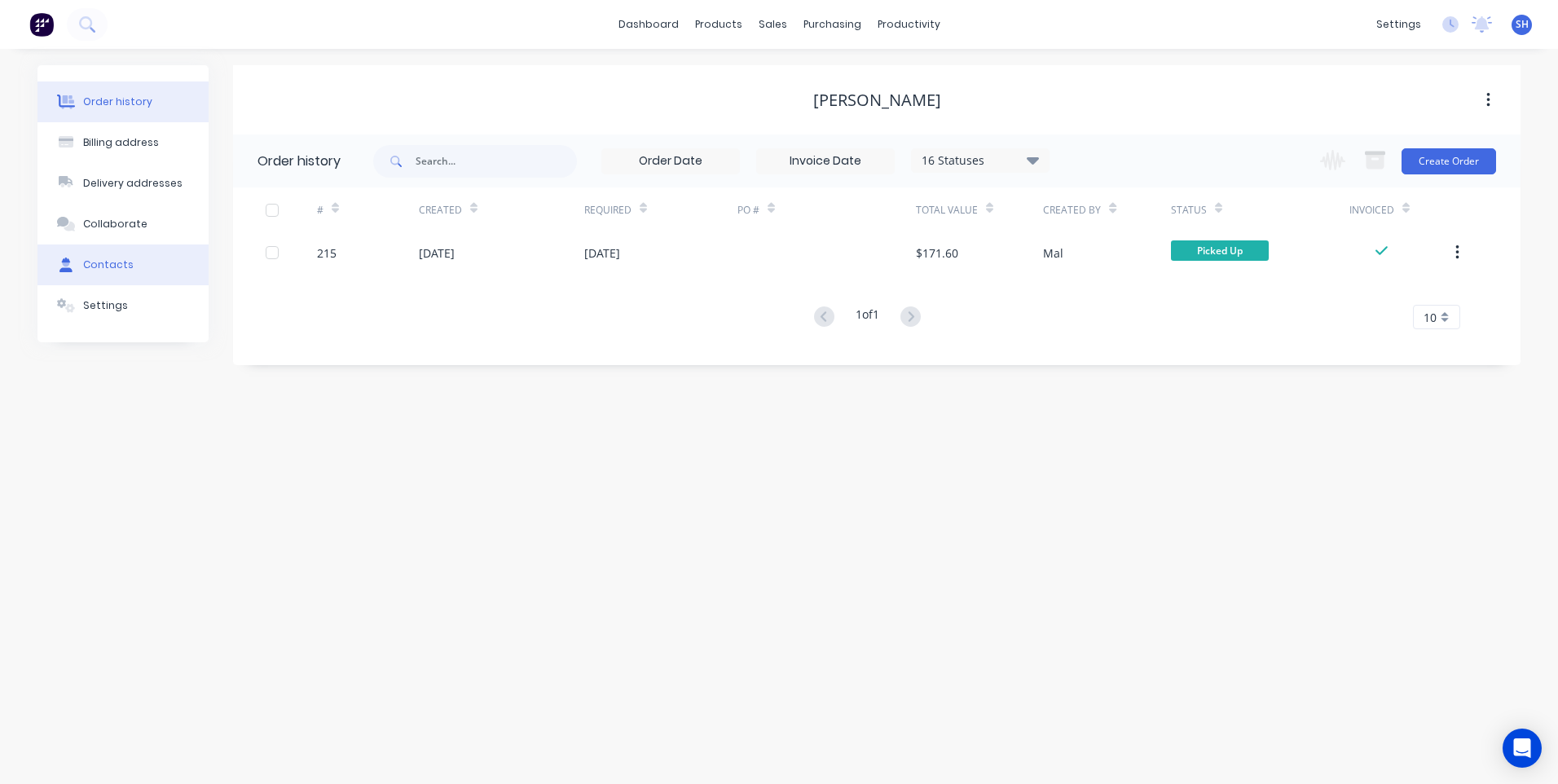
click at [105, 260] on div "Contacts" at bounding box center [108, 265] width 51 height 15
select select "AU"
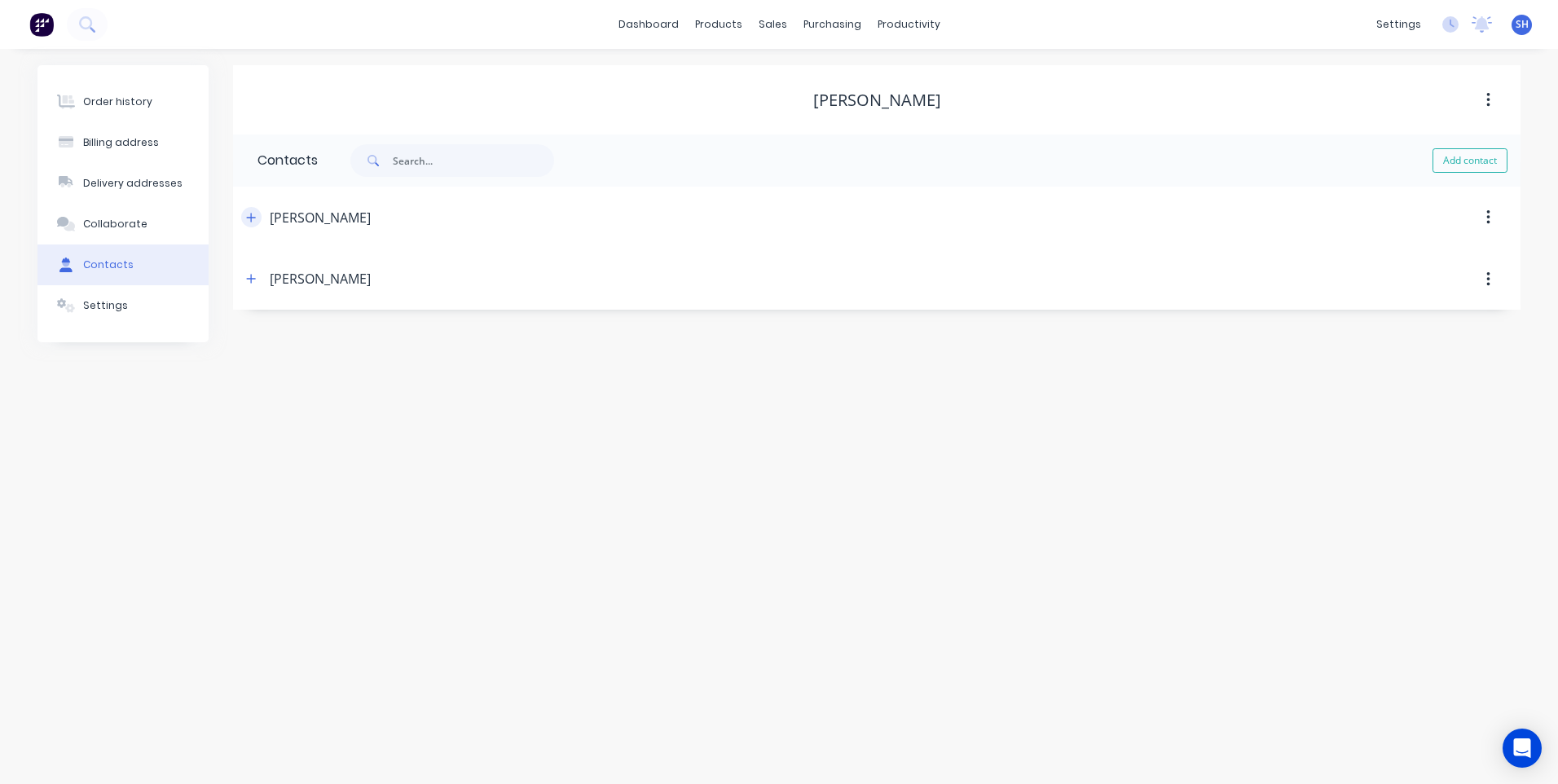
click at [252, 214] on icon "button" at bounding box center [252, 218] width 9 height 9
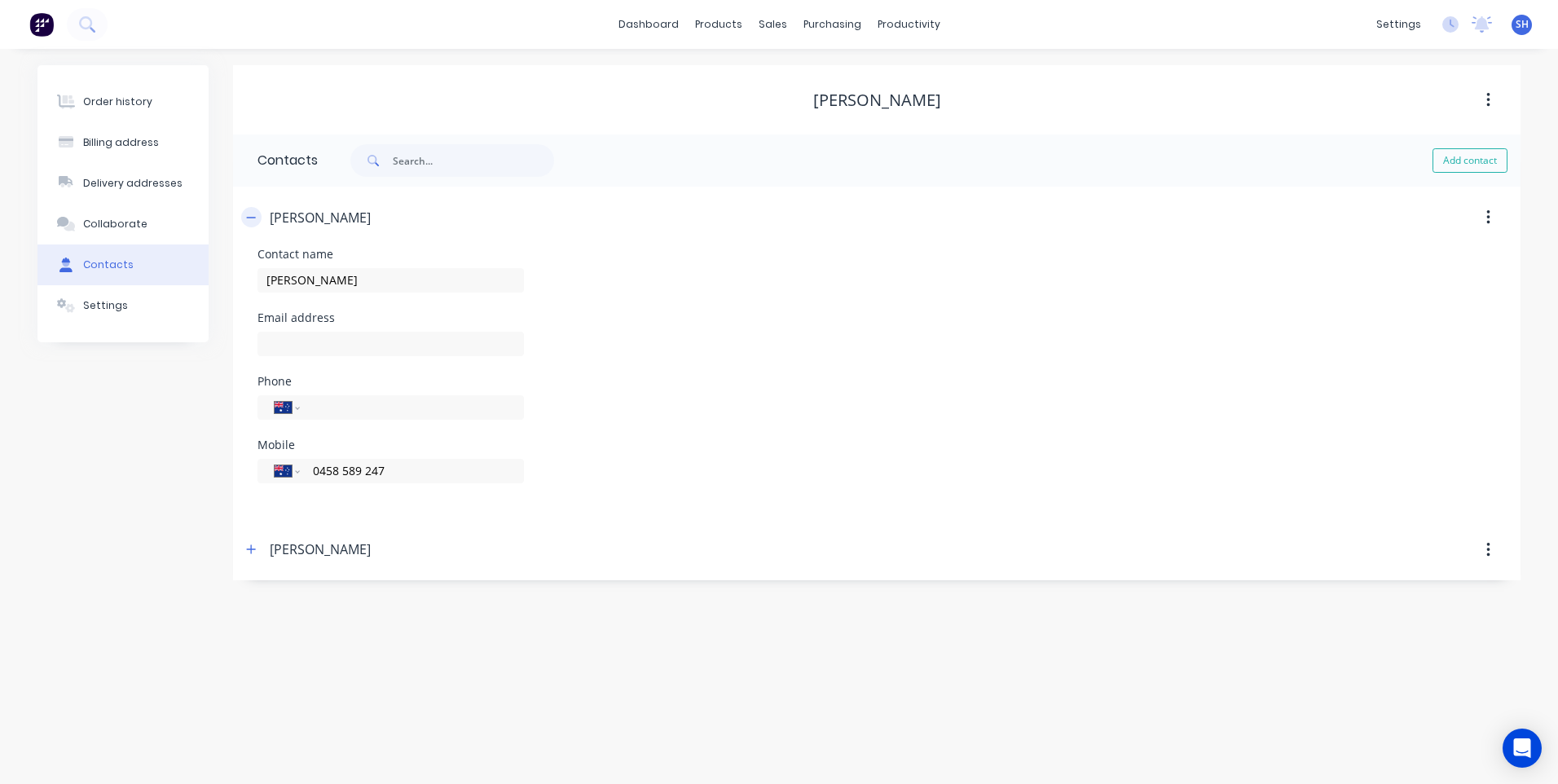
click at [252, 214] on icon "button" at bounding box center [251, 218] width 9 height 11
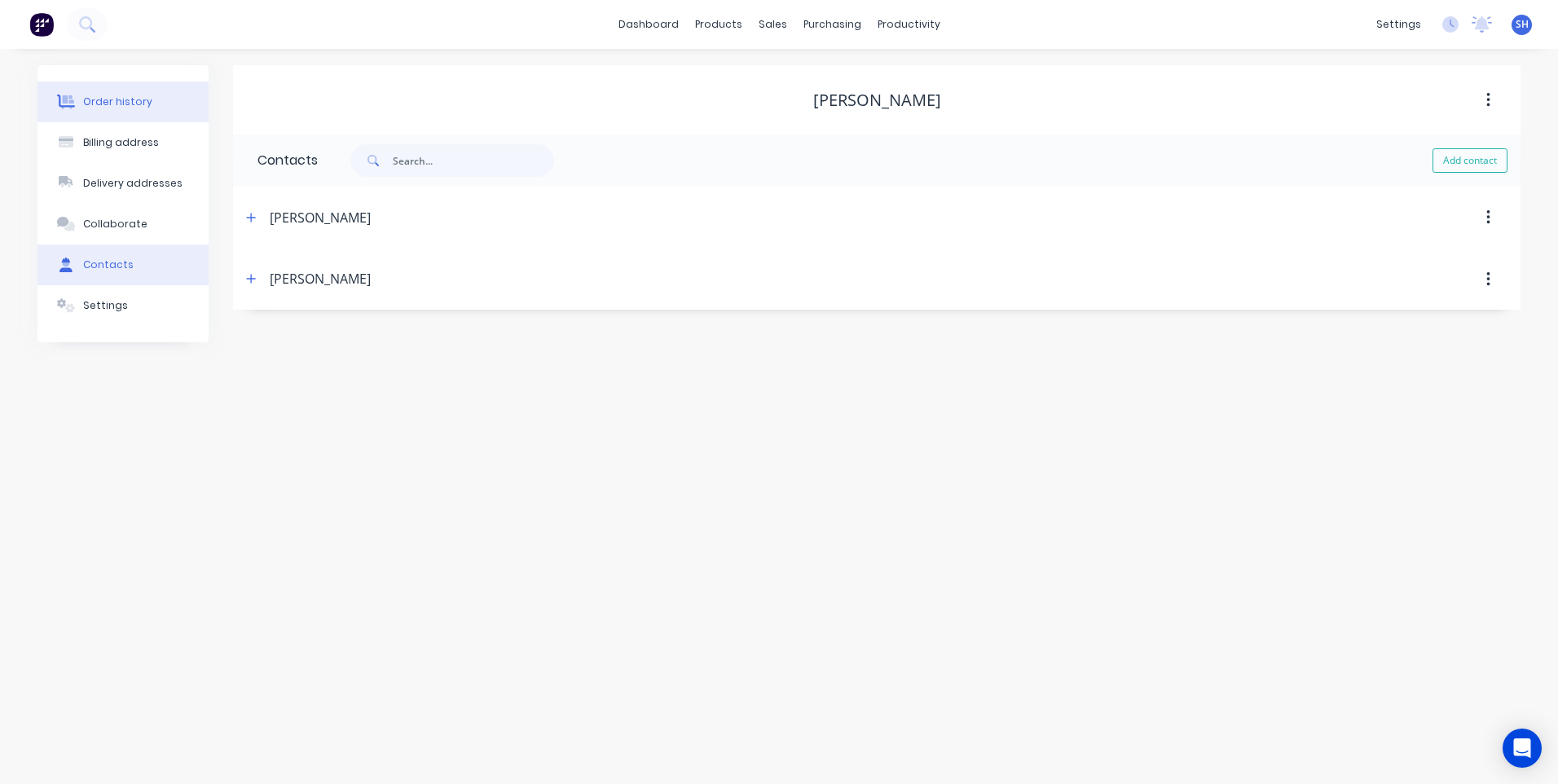
click at [100, 99] on div "Order history" at bounding box center [117, 102] width 69 height 15
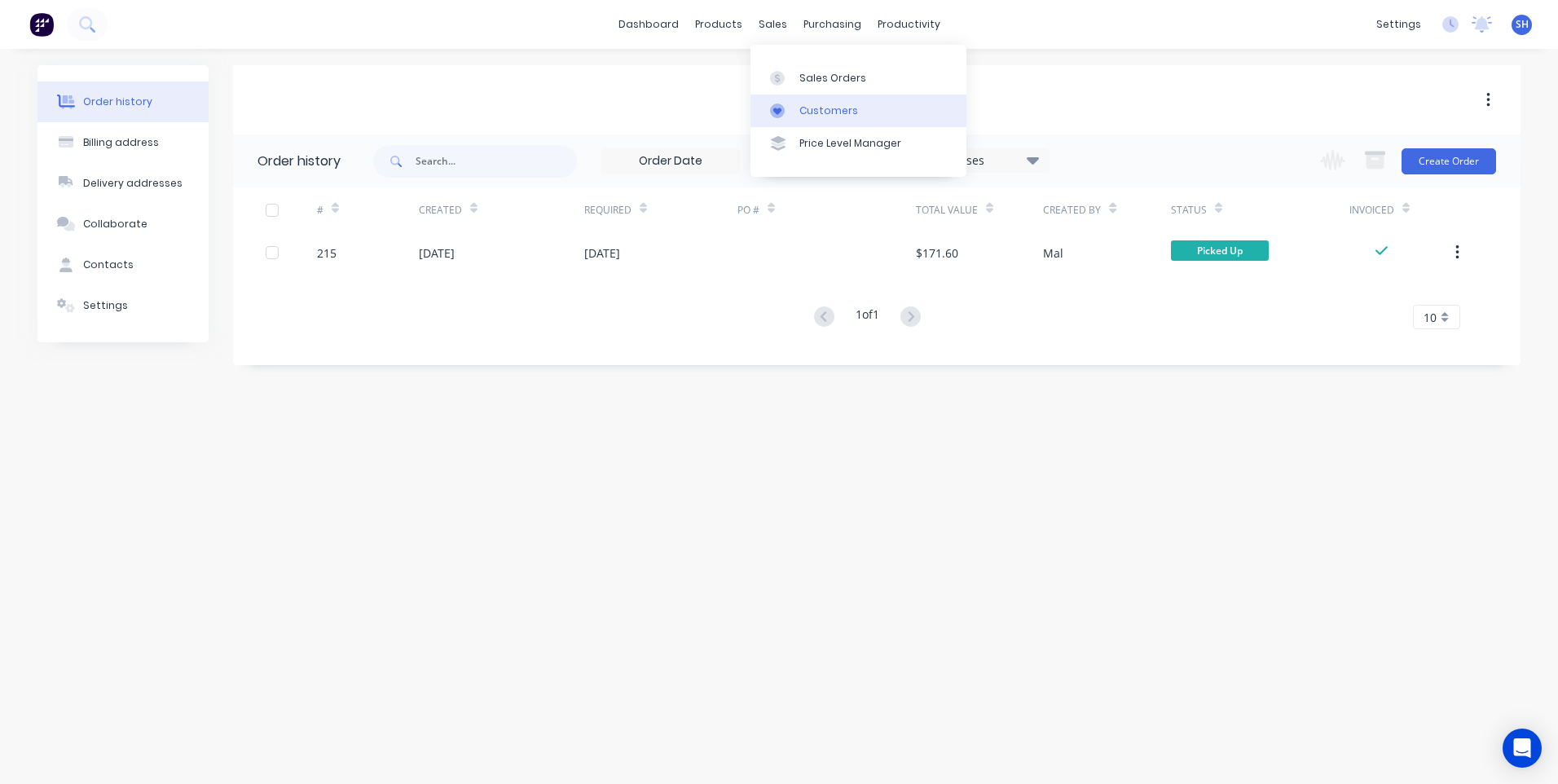
click at [812, 106] on div "Customers" at bounding box center [828, 111] width 58 height 15
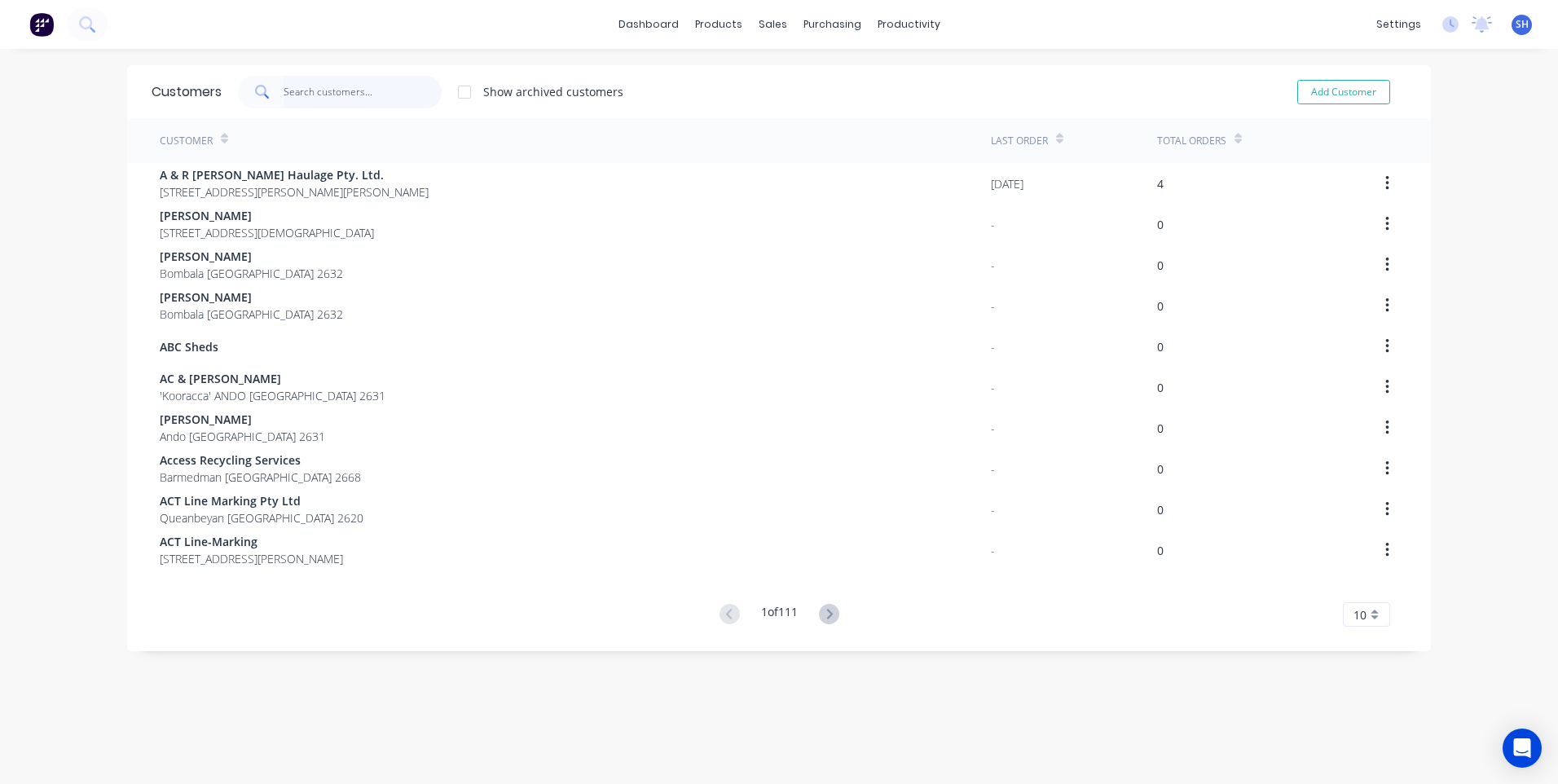
click at [317, 95] on input "text" at bounding box center [363, 91] width 159 height 33
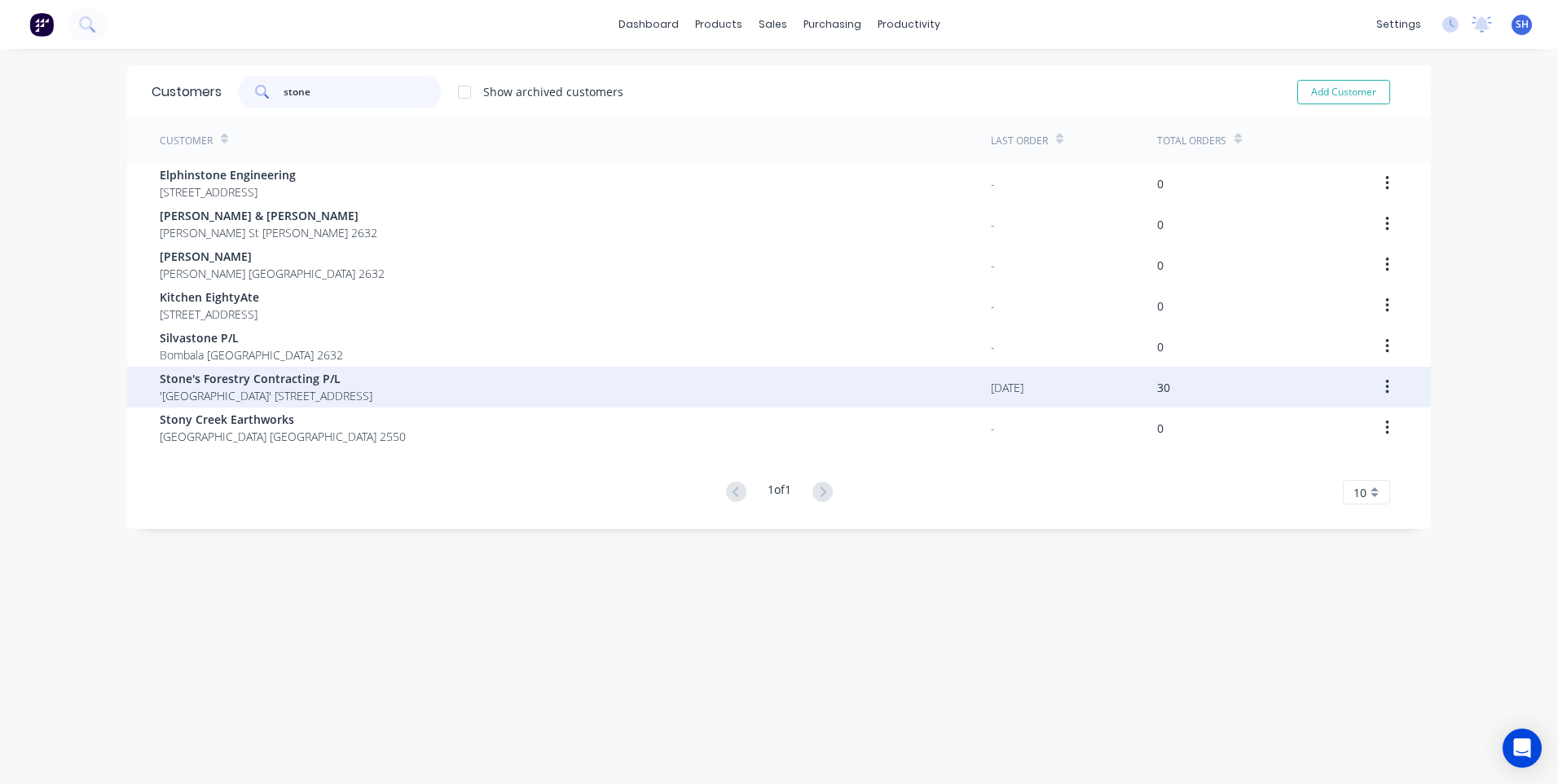
type input "stone"
click at [249, 384] on span "Stone's Forestry Contracting P/L" at bounding box center [266, 379] width 213 height 17
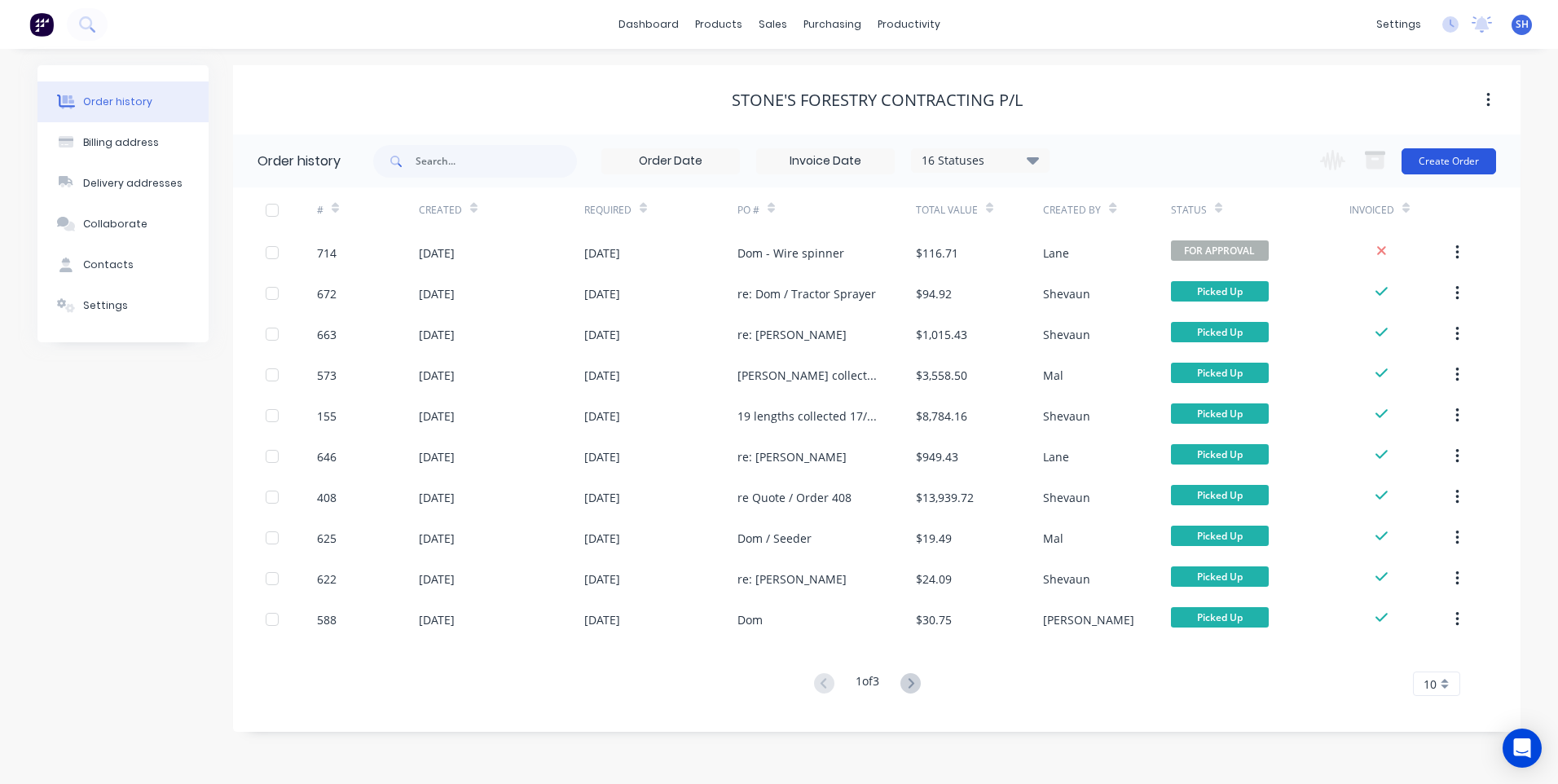
click at [1431, 158] on button "Create Order" at bounding box center [1449, 161] width 94 height 26
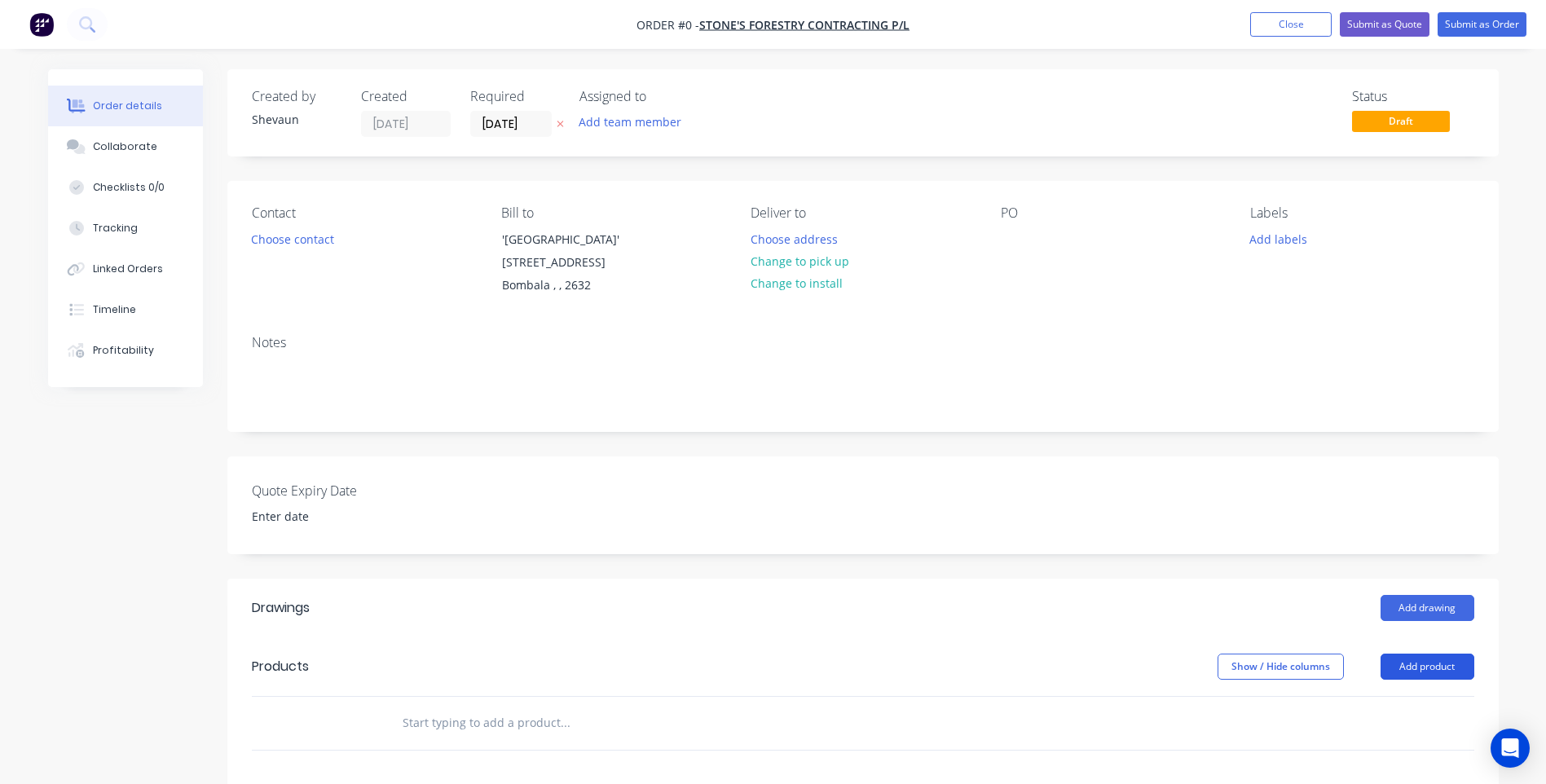
click at [1428, 663] on button "Add product" at bounding box center [1427, 666] width 93 height 26
click at [1388, 704] on div "Product catalogue" at bounding box center [1396, 707] width 125 height 24
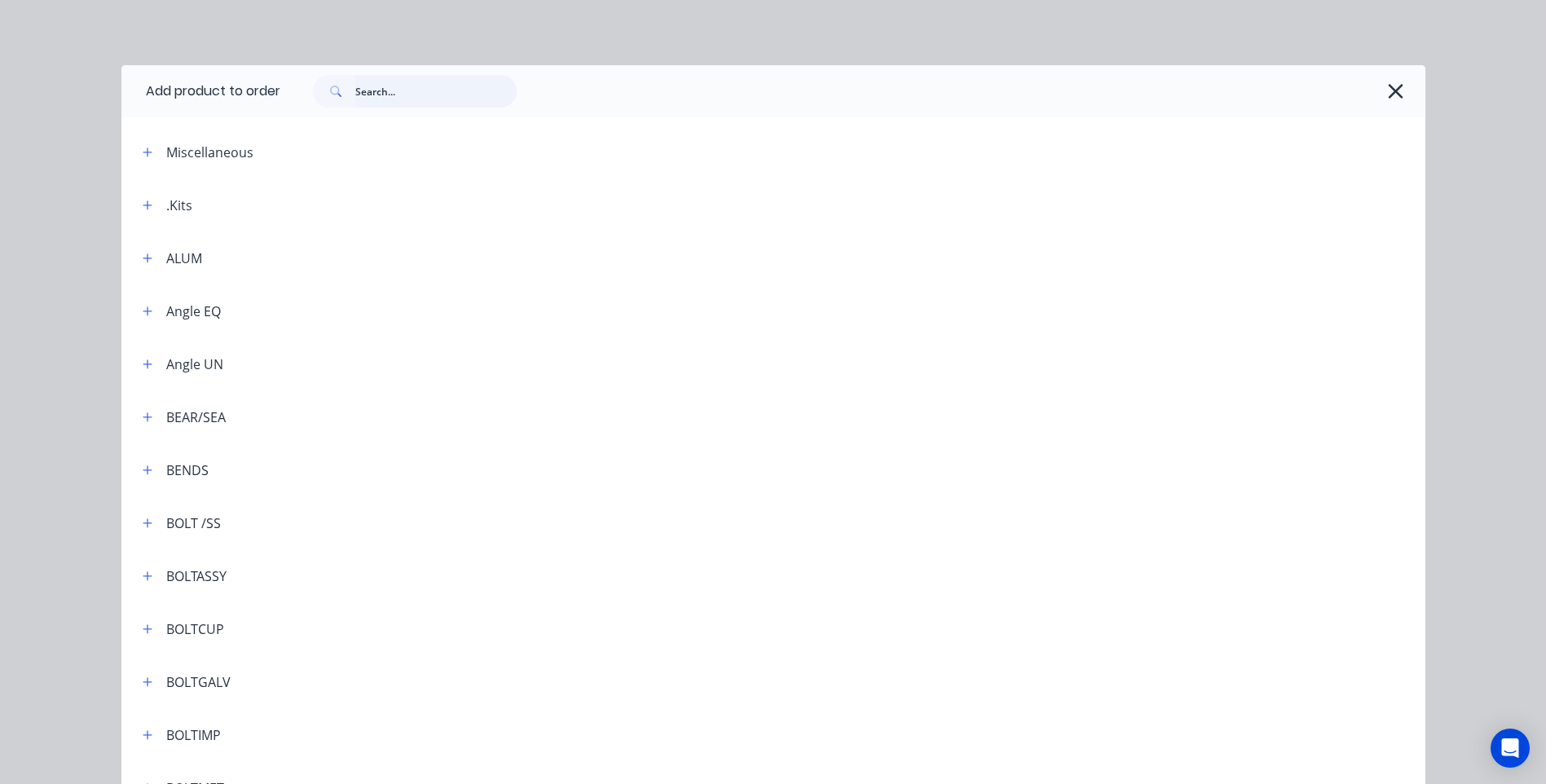
click at [363, 93] on input "text" at bounding box center [436, 91] width 161 height 33
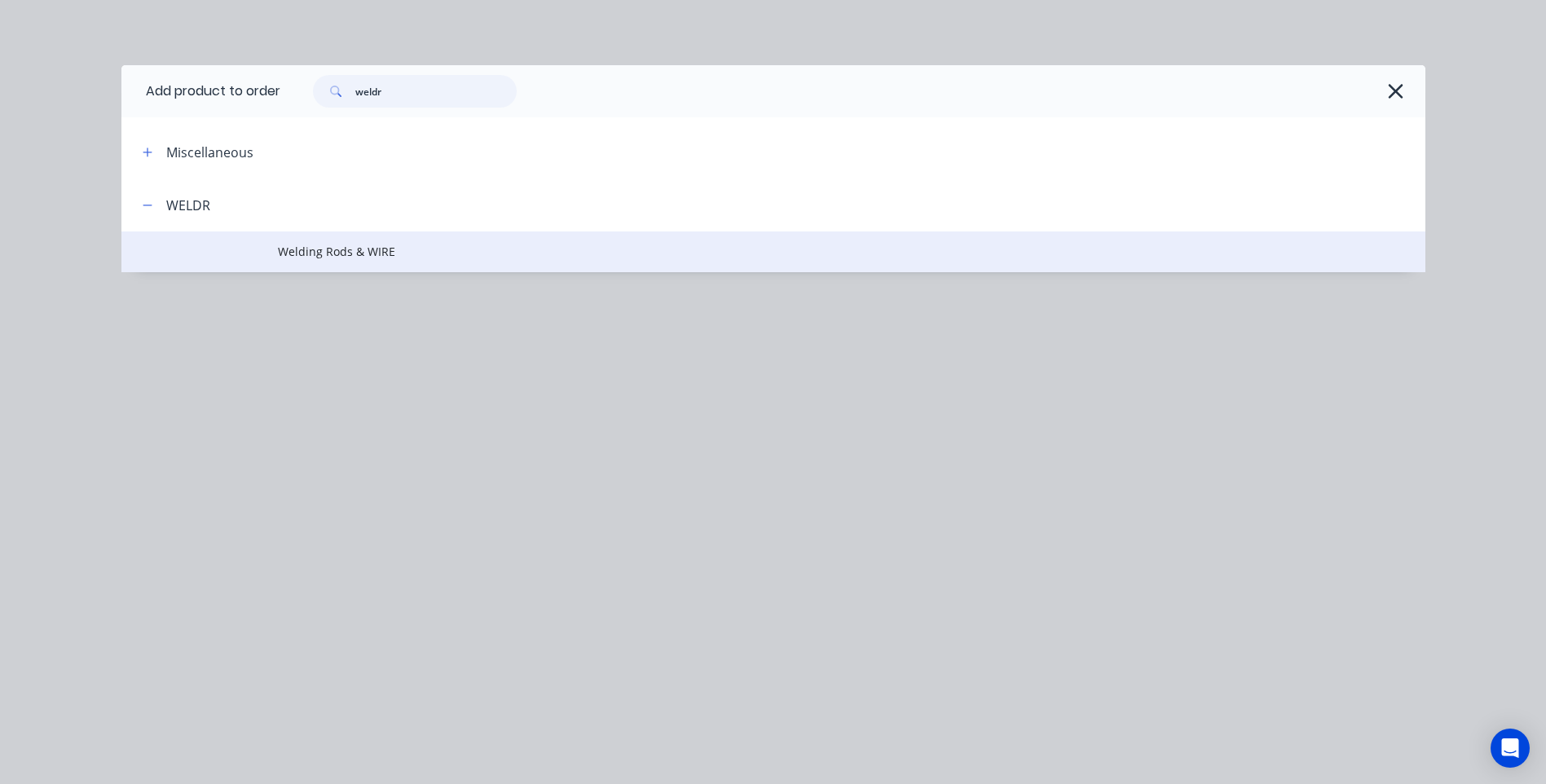
type input "weldr"
click at [350, 253] on span "Welding Rods & WIRE" at bounding box center [737, 252] width 918 height 17
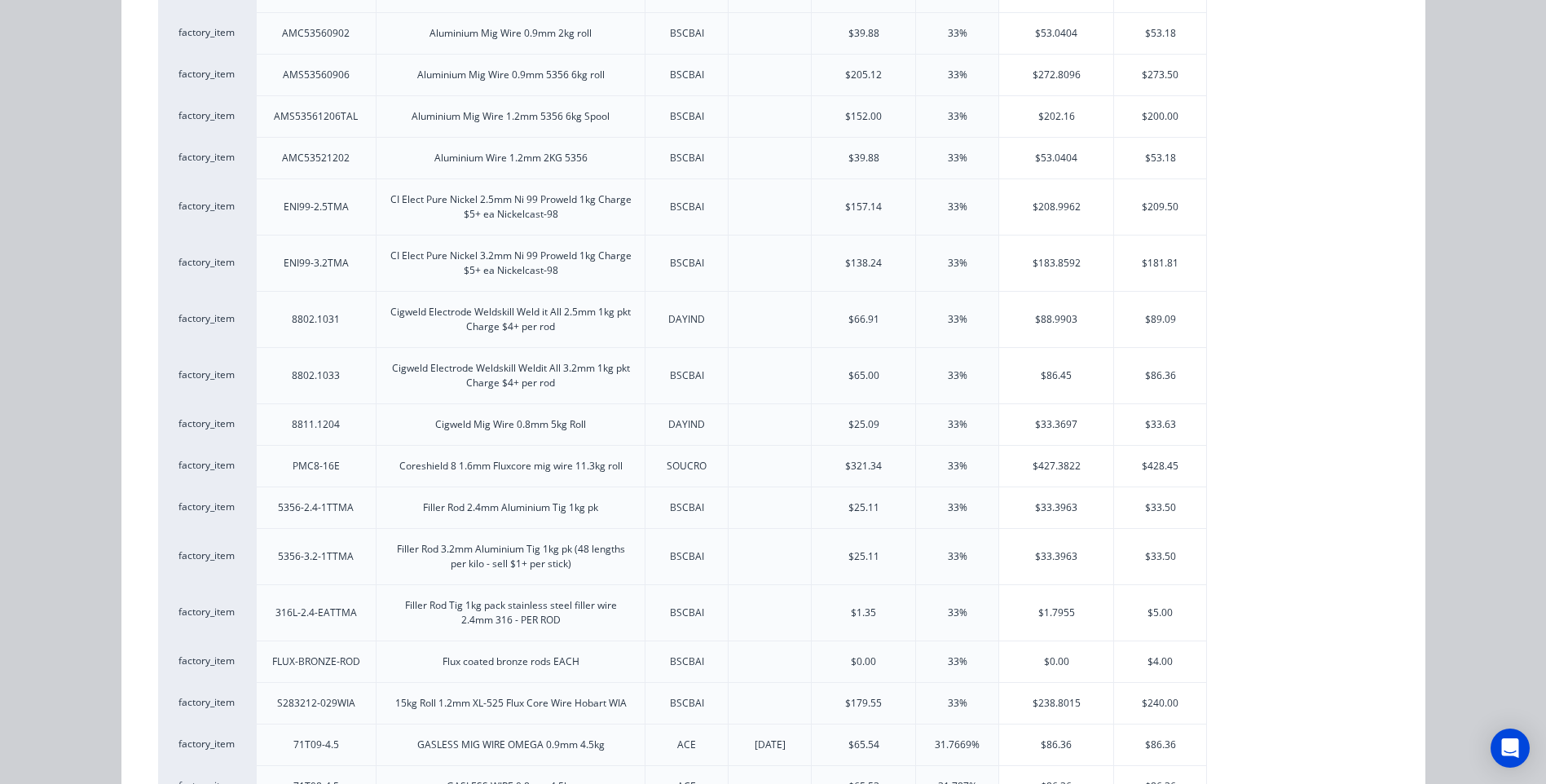
scroll to position [407, 0]
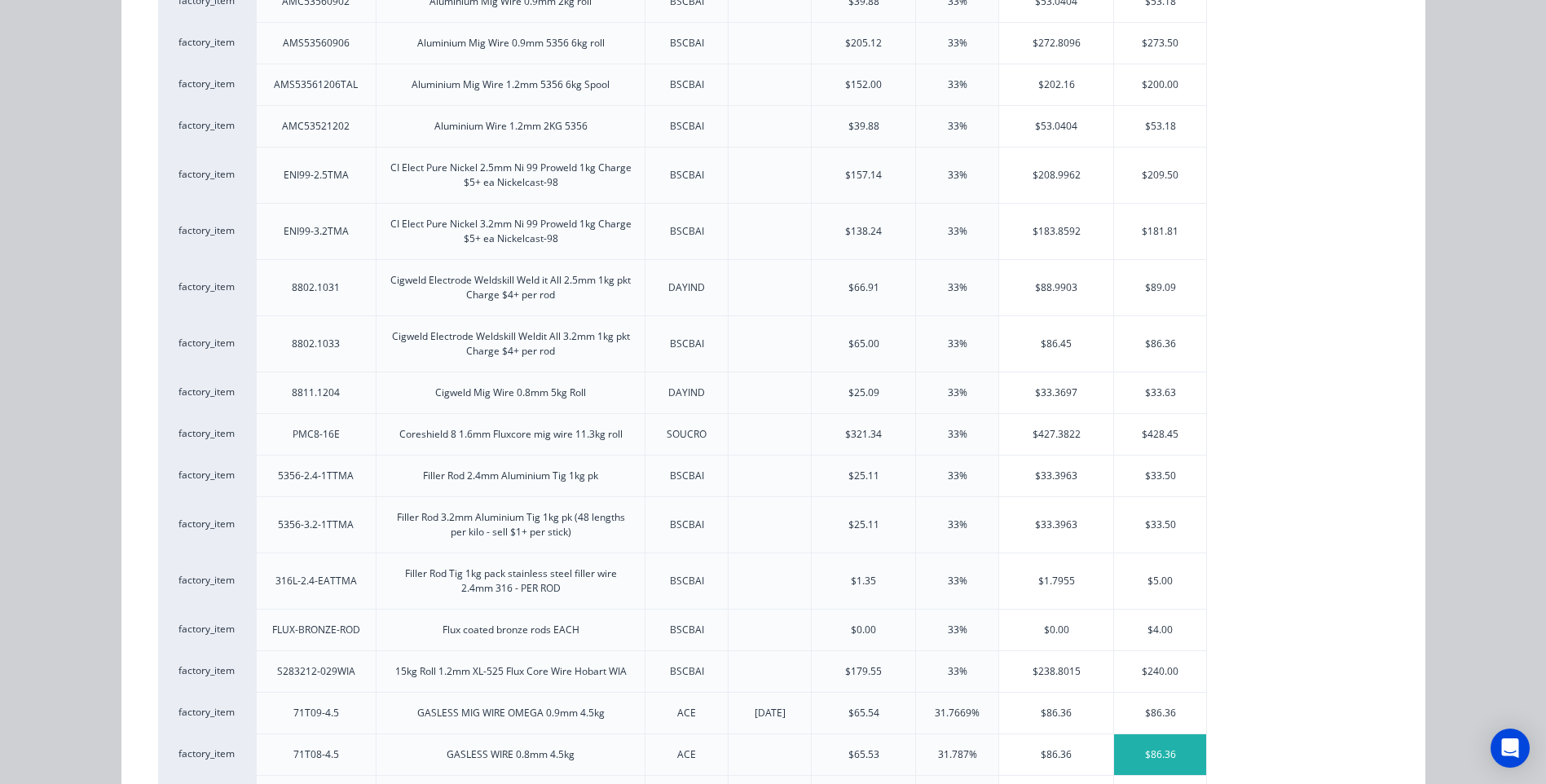
click at [1155, 750] on div "$86.36" at bounding box center [1160, 754] width 92 height 41
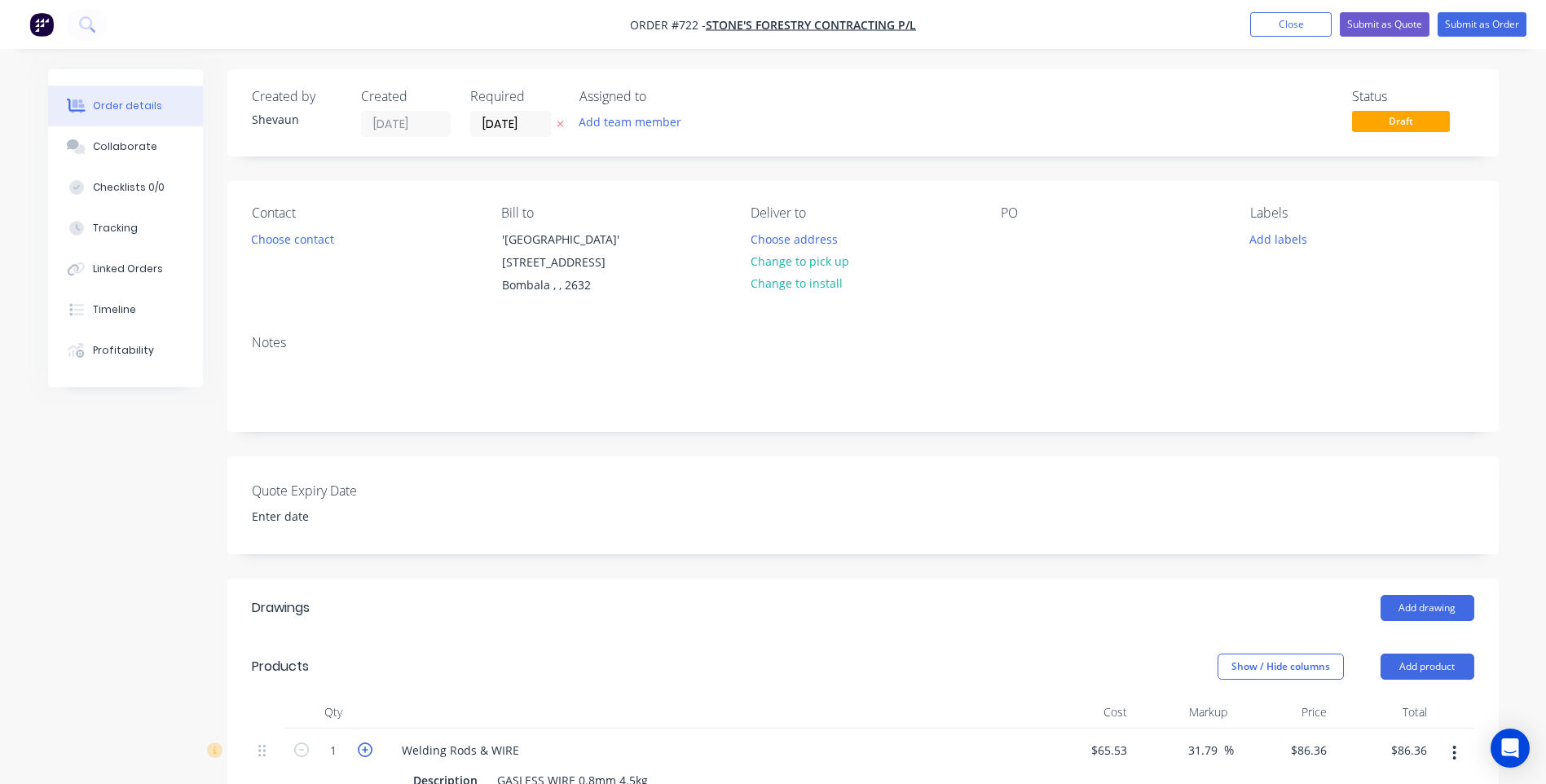
click at [367, 747] on icon "button" at bounding box center [366, 750] width 15 height 15
type input "2"
type input "$172.72"
click at [1422, 662] on button "Add product" at bounding box center [1427, 666] width 93 height 26
click at [1391, 706] on div "Product catalogue" at bounding box center [1396, 707] width 125 height 24
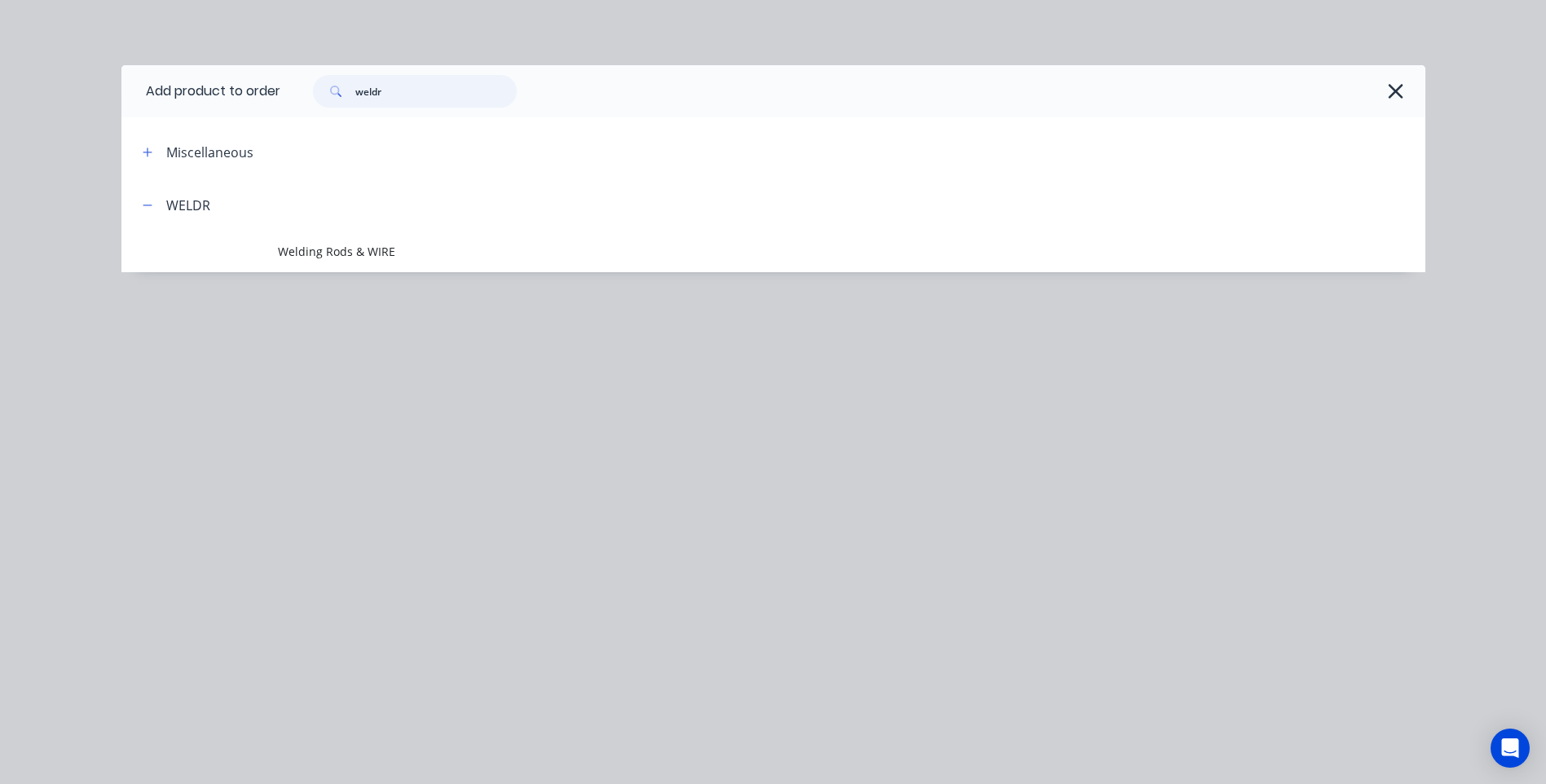
drag, startPoint x: 415, startPoint y: 91, endPoint x: 327, endPoint y: 88, distance: 88.1
click at [327, 88] on div "weldr" at bounding box center [415, 91] width 204 height 33
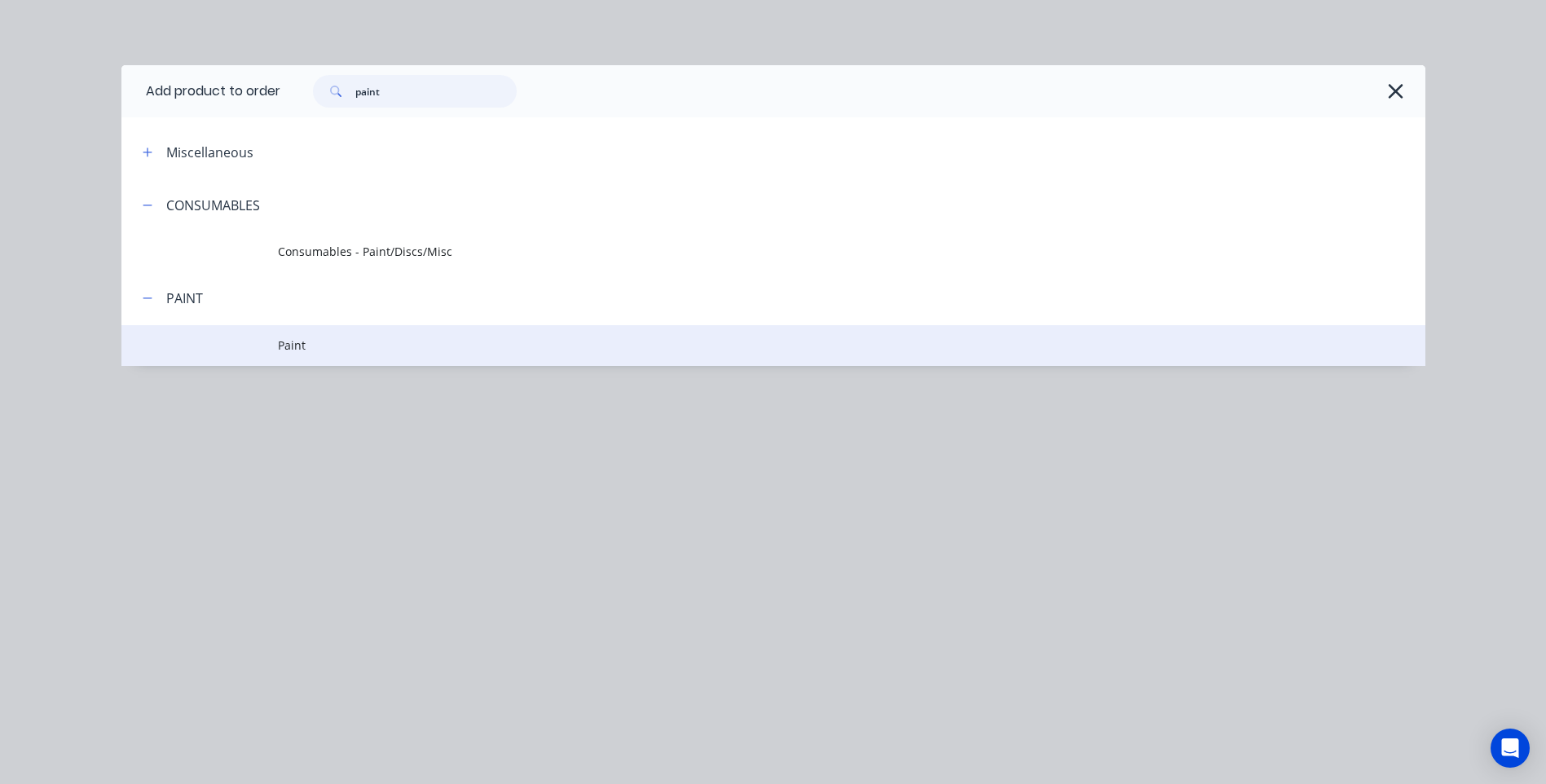
type input "paint"
click at [293, 346] on span "Paint" at bounding box center [737, 345] width 918 height 17
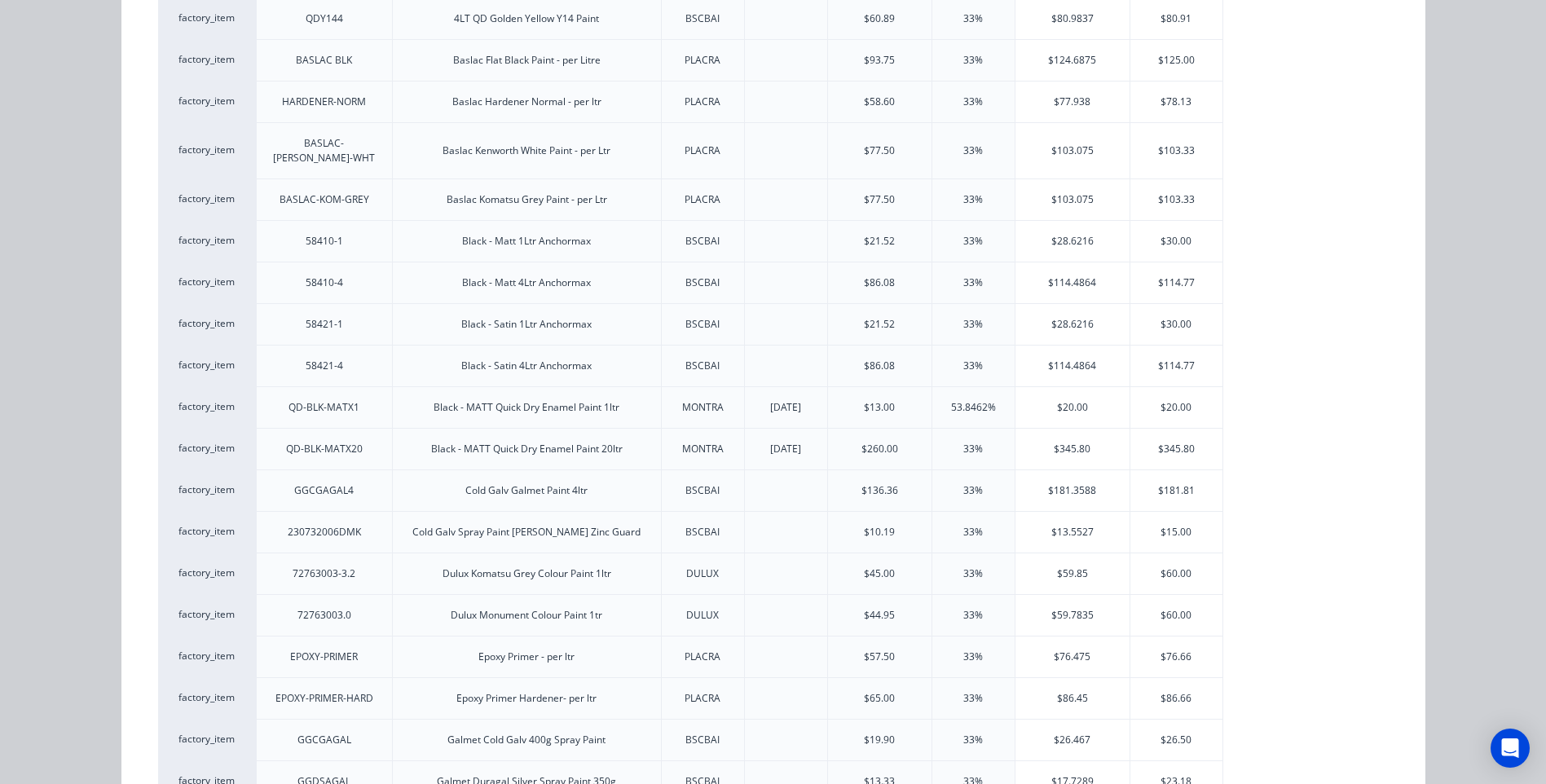
scroll to position [326, 0]
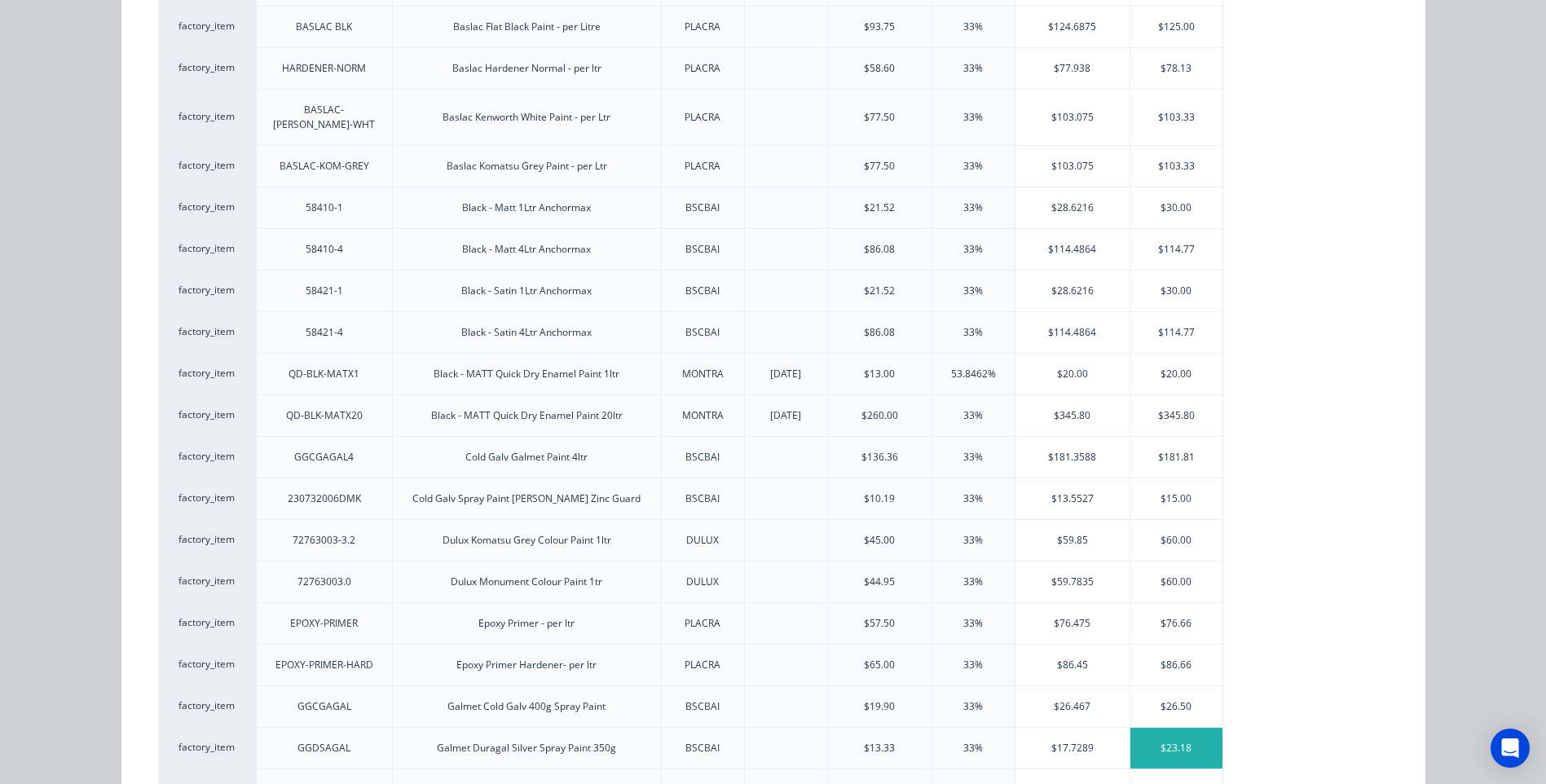
click at [1171, 731] on div "$23.18" at bounding box center [1176, 747] width 92 height 41
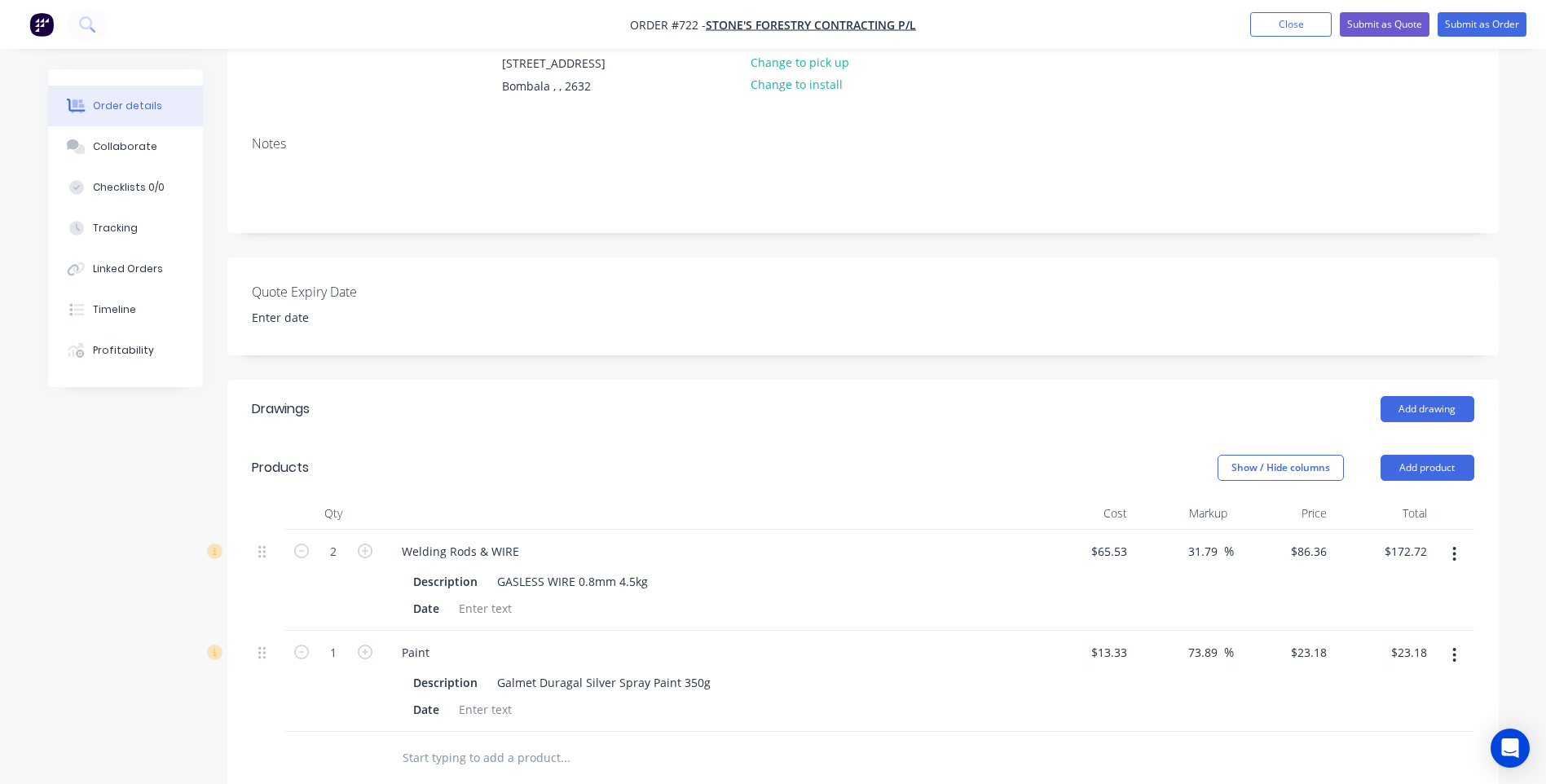
scroll to position [244, 0]
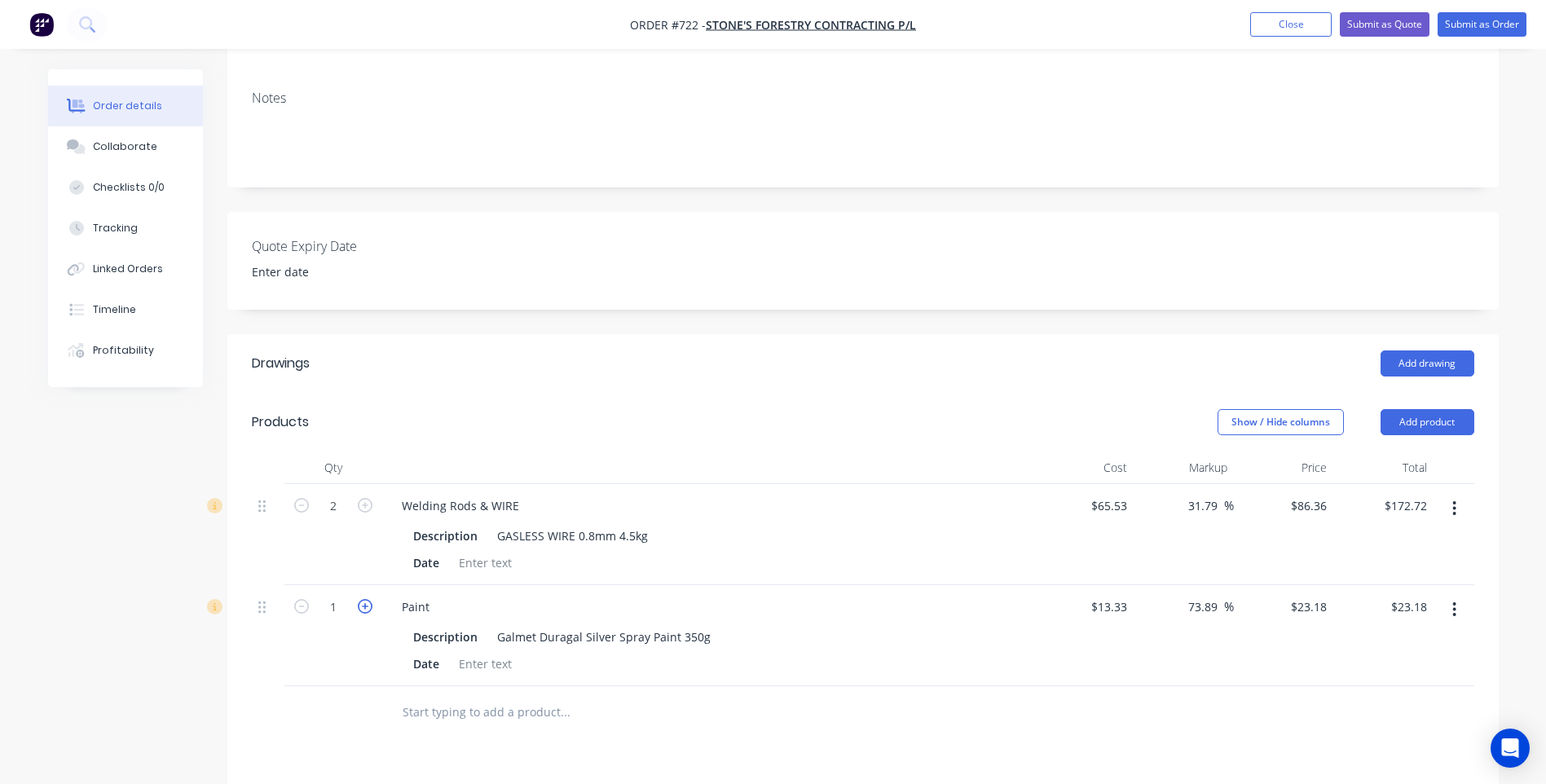
click at [370, 605] on icon "button" at bounding box center [366, 607] width 15 height 15
type input "2"
type input "$46.36"
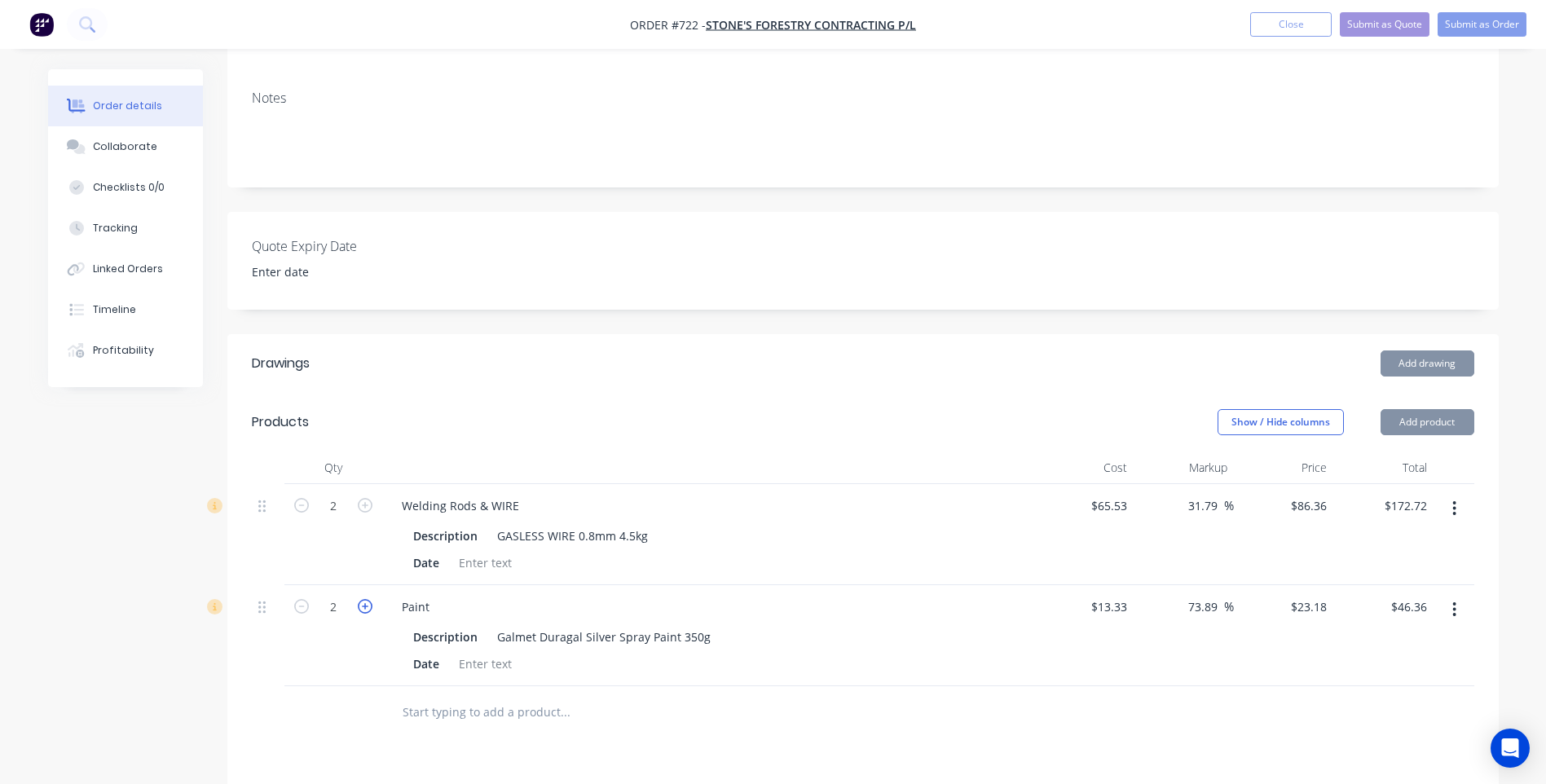
click at [370, 605] on icon "button" at bounding box center [366, 607] width 15 height 15
type input "3"
type input "$69.54"
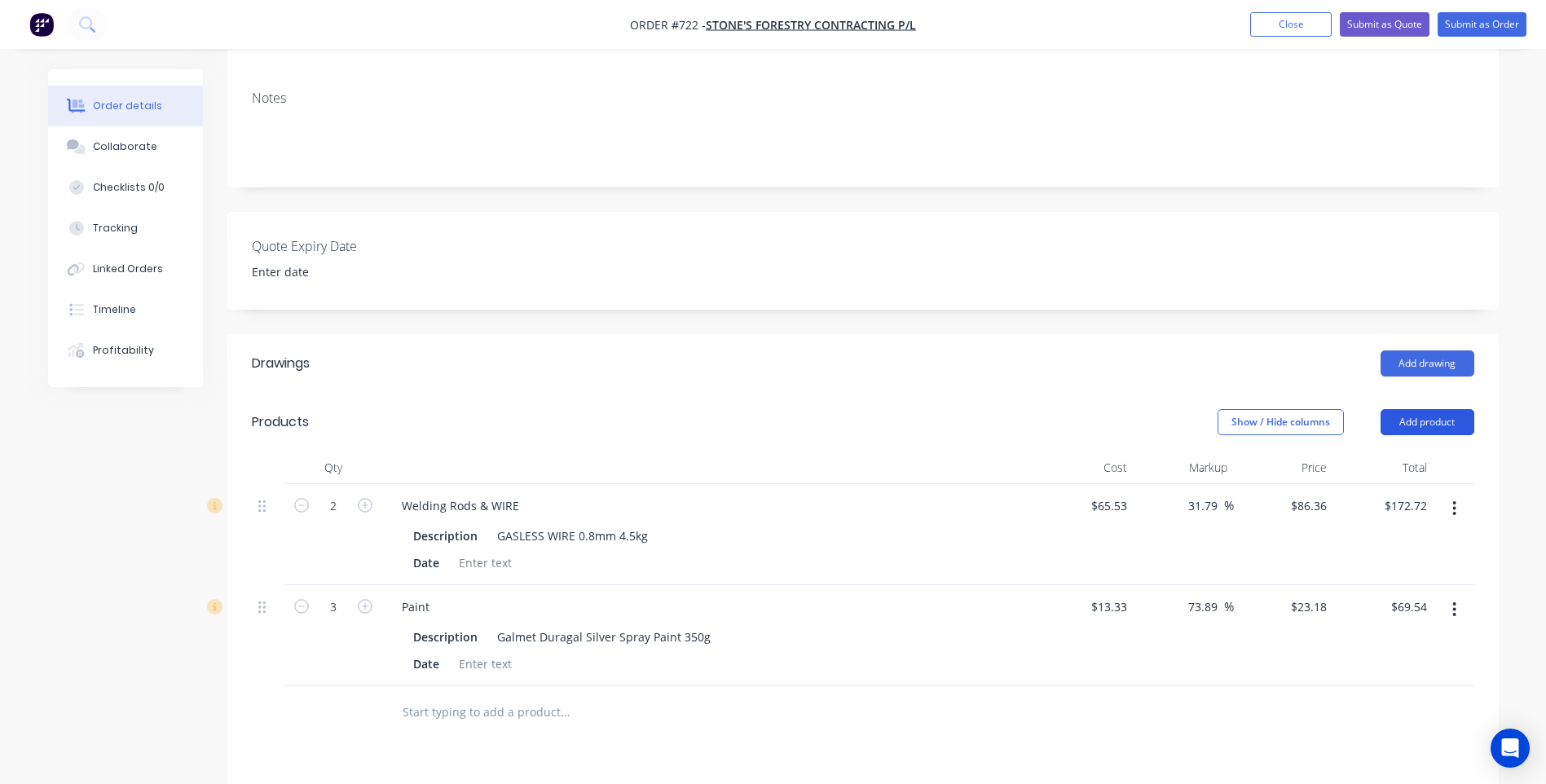
click at [1418, 423] on button "Add product" at bounding box center [1427, 422] width 93 height 26
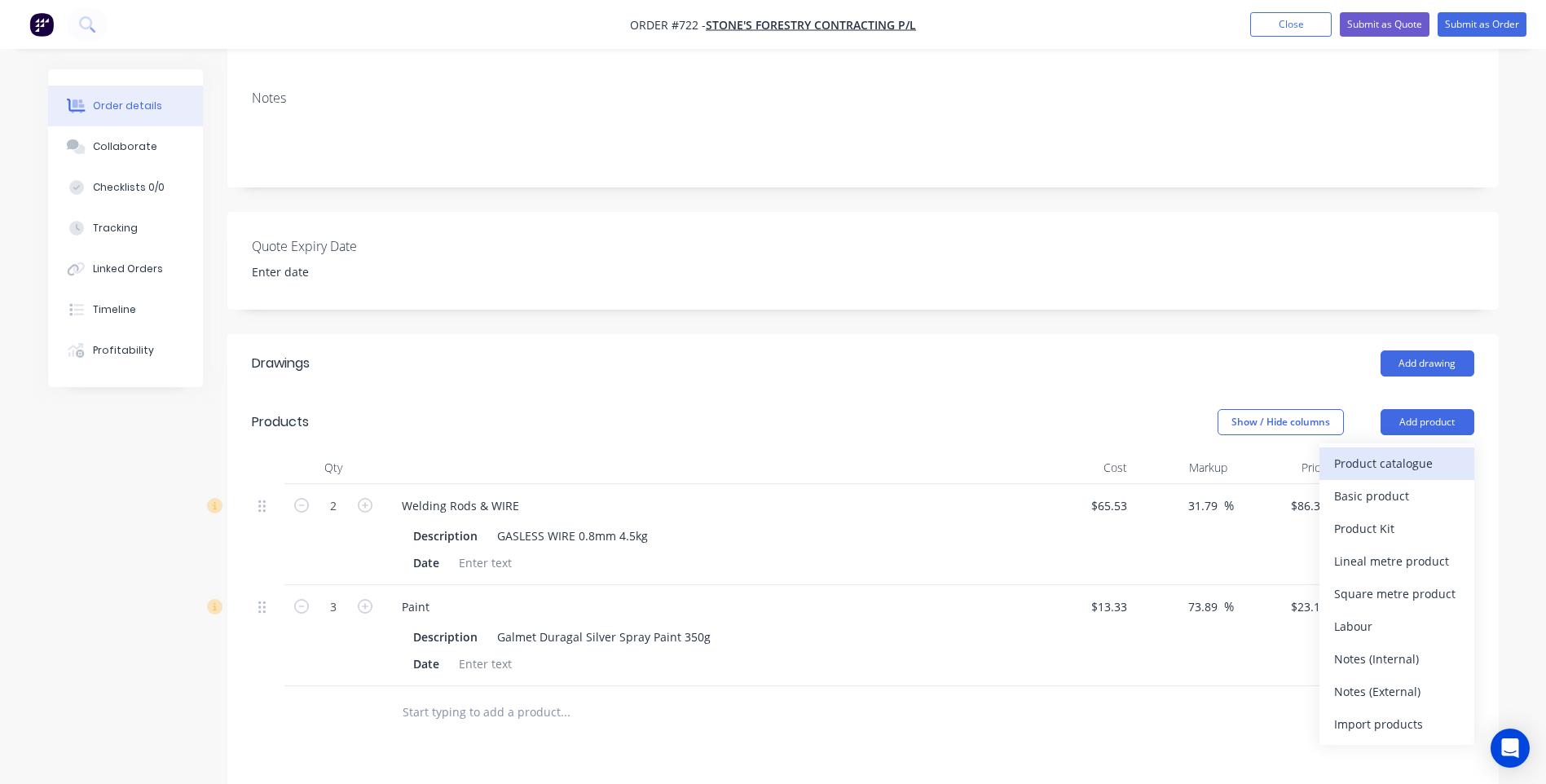
click at [1379, 455] on div "Product catalogue" at bounding box center [1396, 463] width 125 height 24
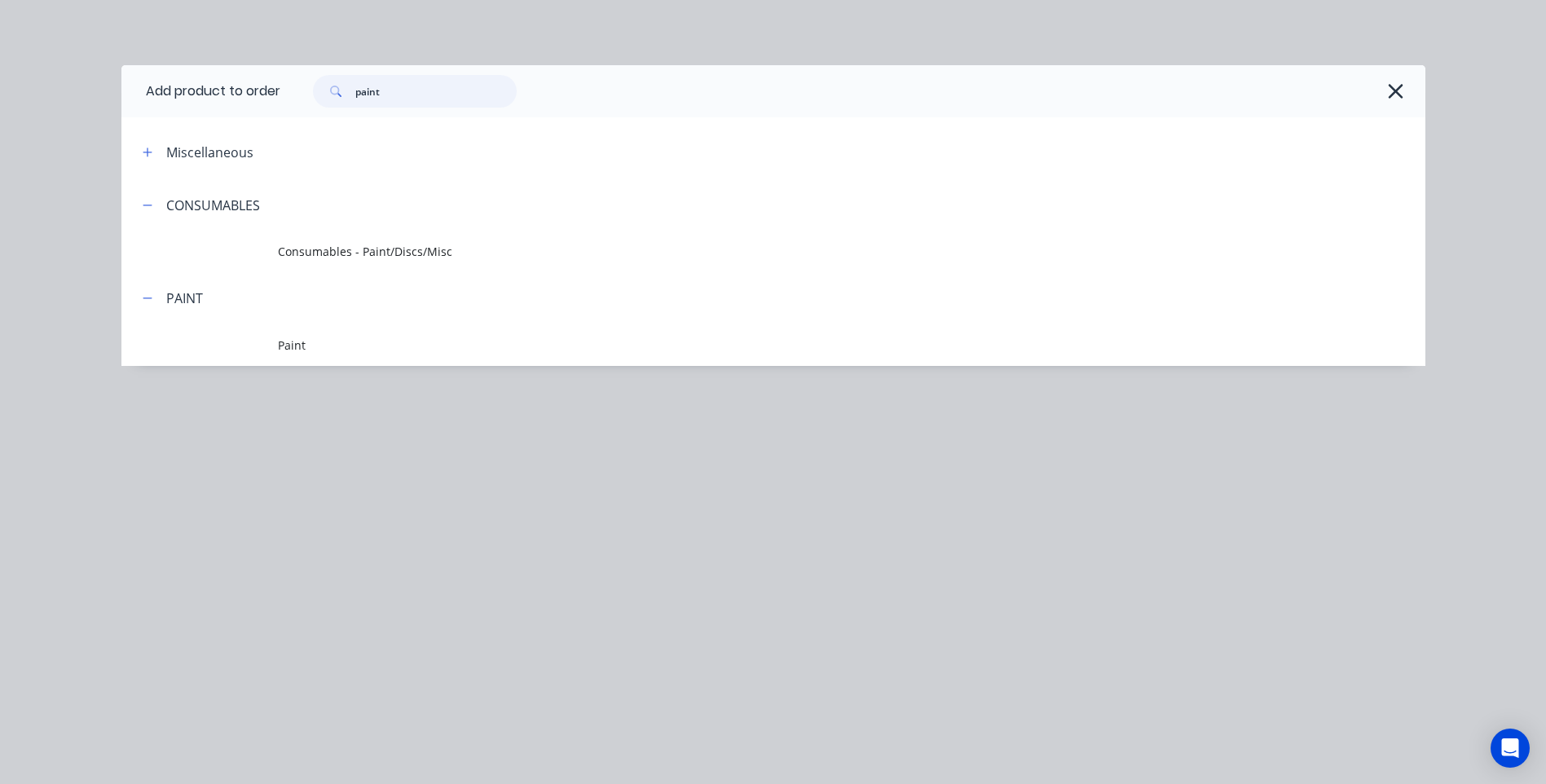
drag, startPoint x: 400, startPoint y: 97, endPoint x: 319, endPoint y: 89, distance: 81.4
click at [319, 89] on div "paint" at bounding box center [415, 91] width 204 height 33
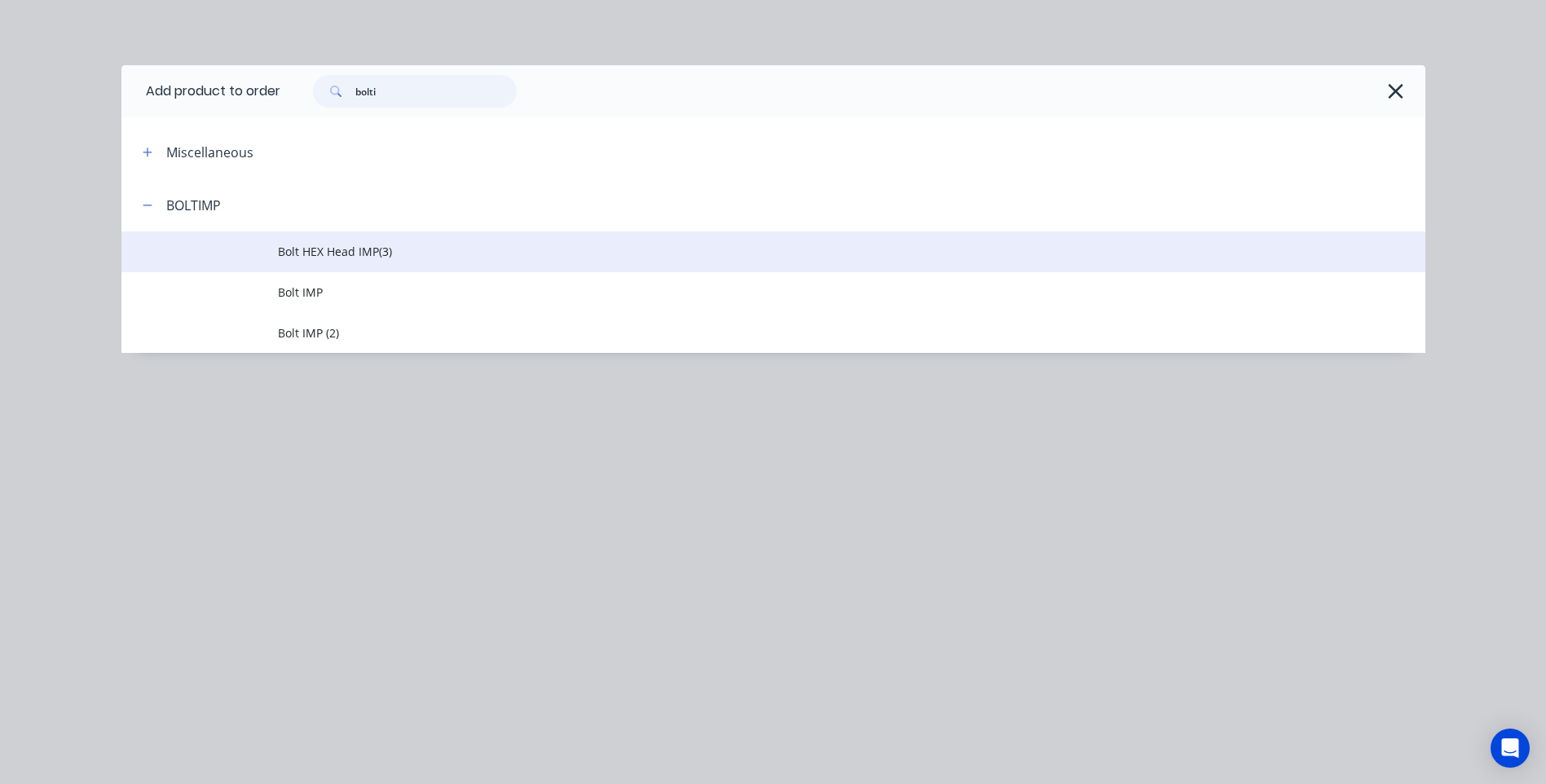
type input "bolti"
click at [327, 250] on span "Bolt HEX Head IMP(3)" at bounding box center [737, 252] width 918 height 17
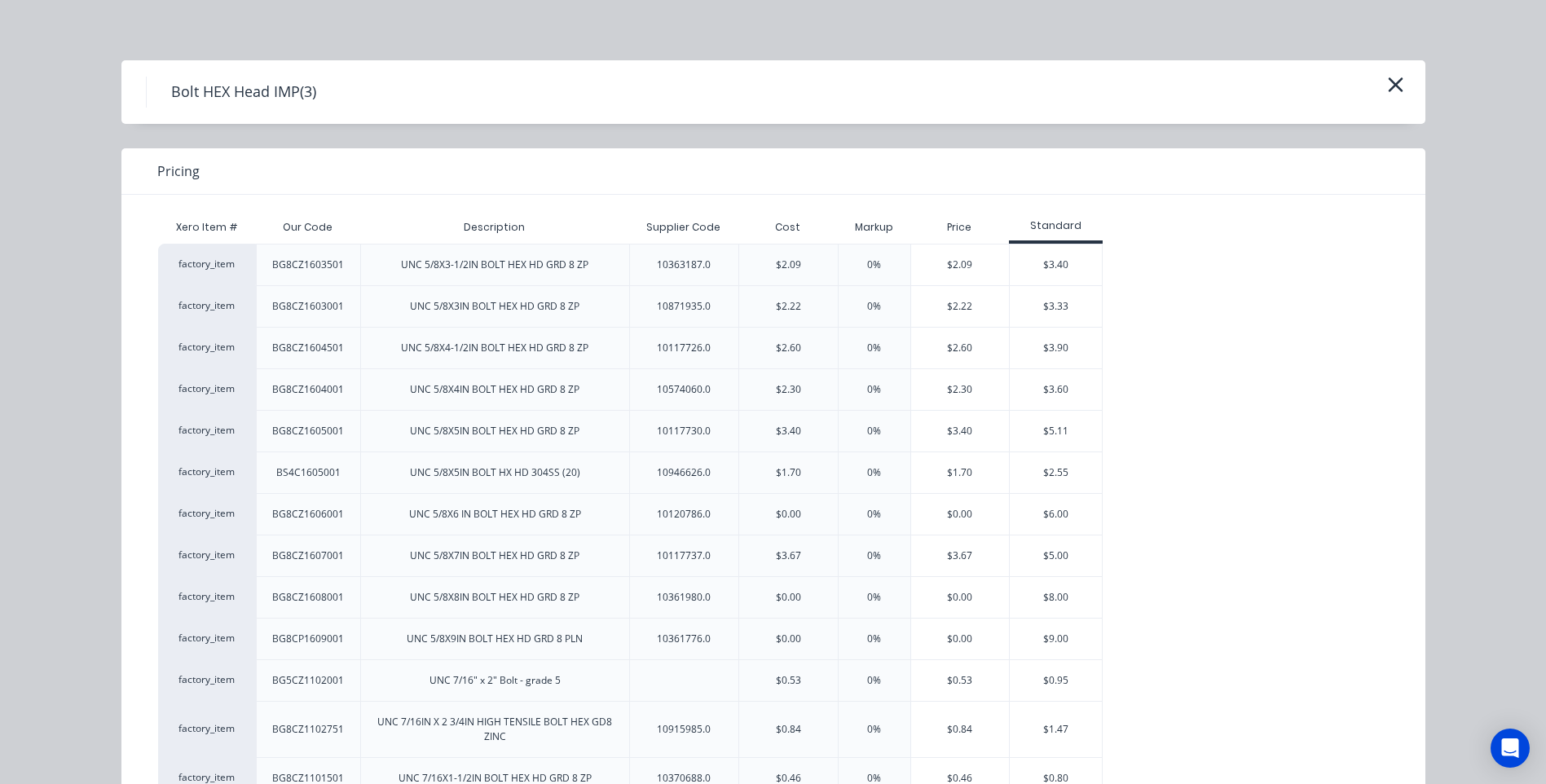
scroll to position [0, 0]
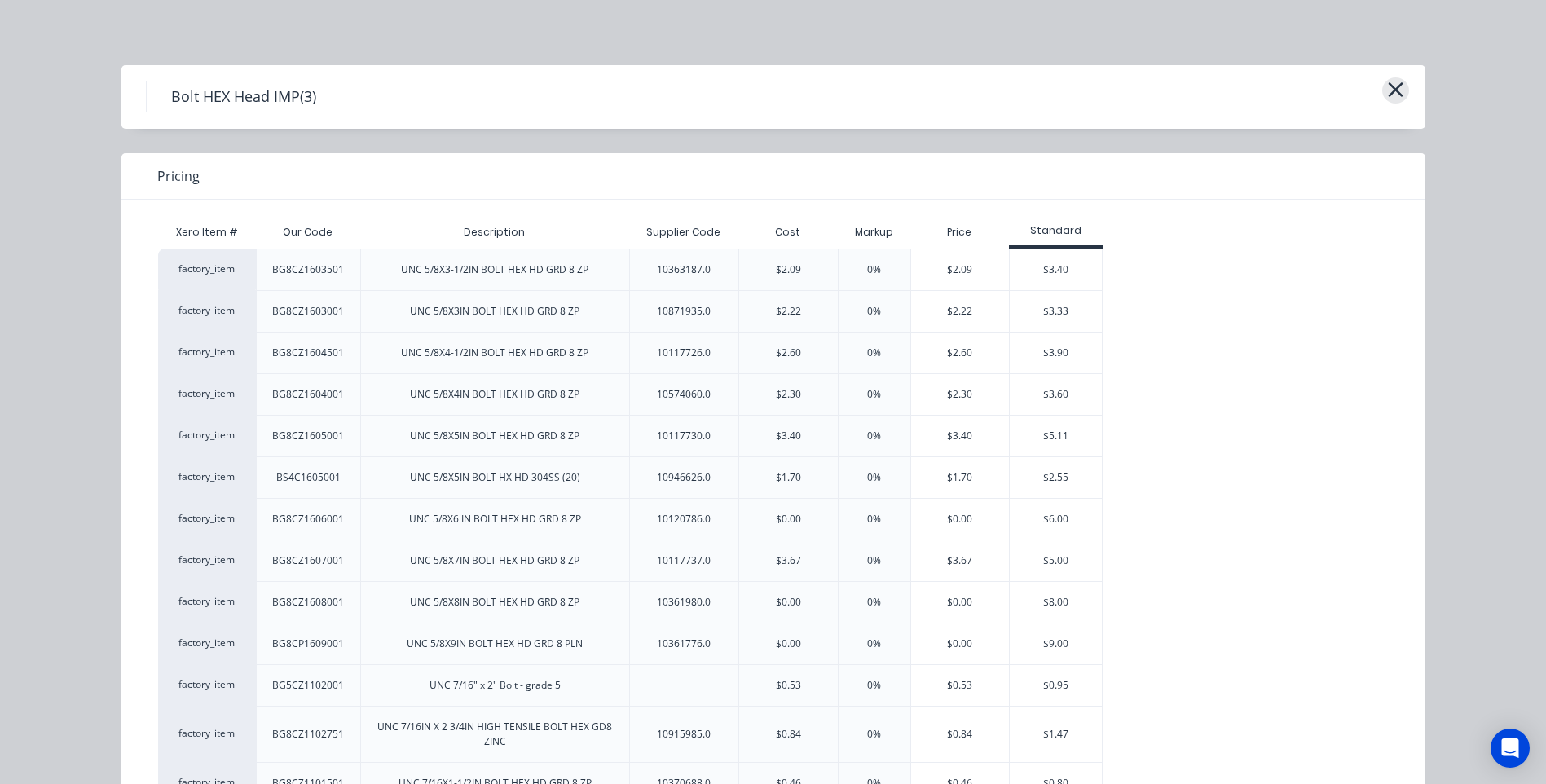
click at [1390, 83] on icon "button" at bounding box center [1396, 90] width 17 height 23
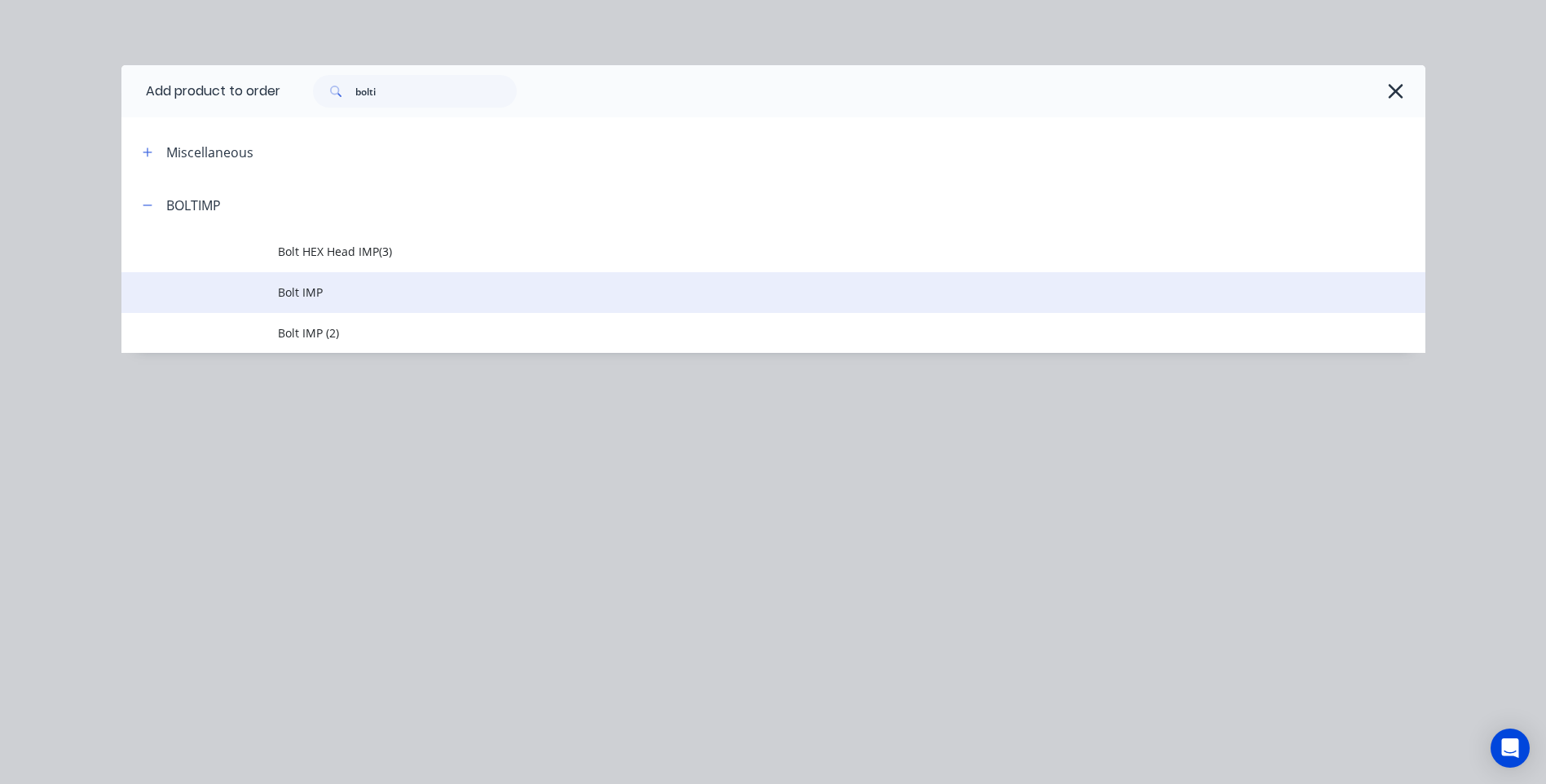
click at [314, 289] on span "Bolt IMP" at bounding box center [737, 292] width 918 height 17
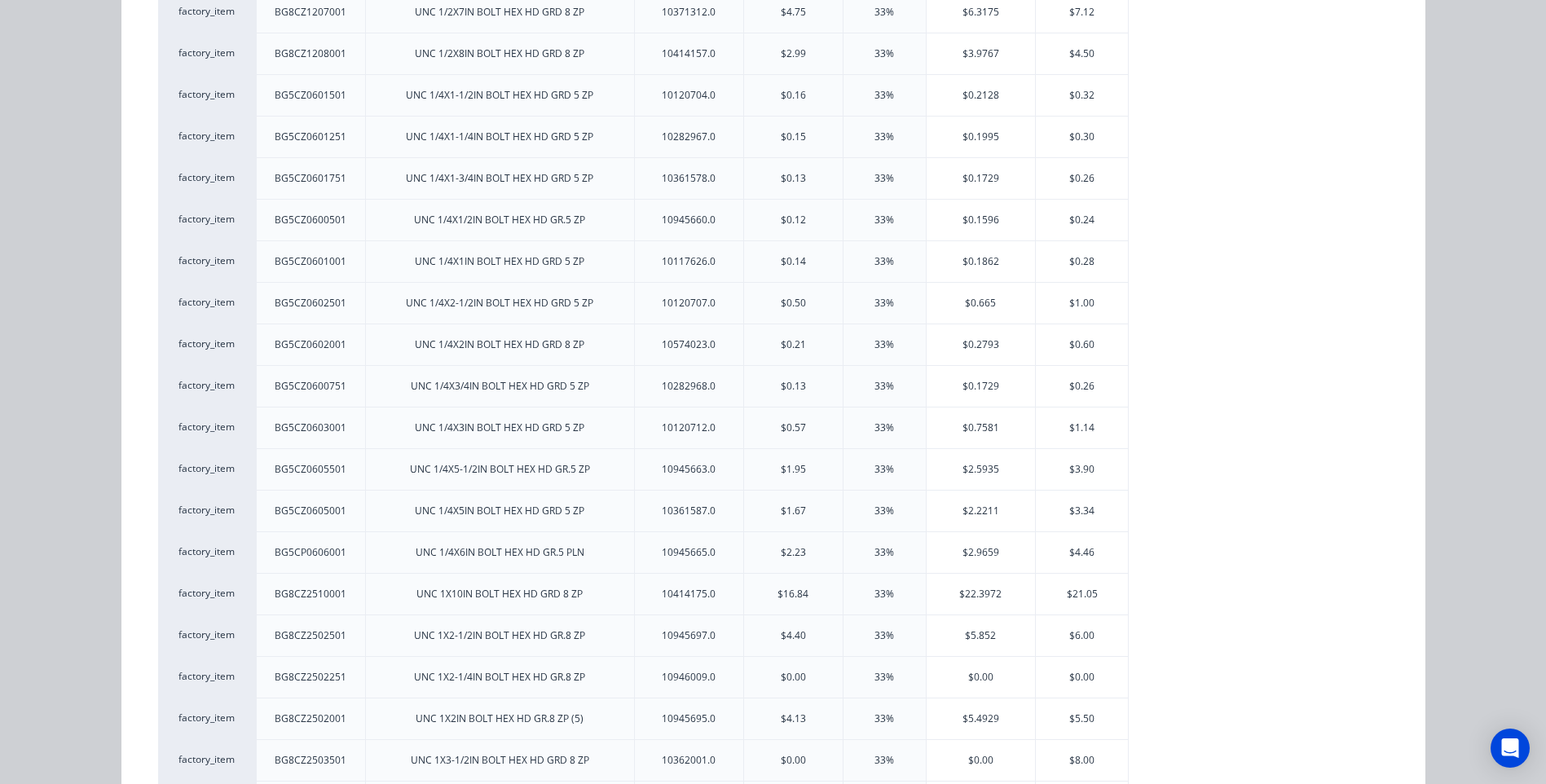
scroll to position [1385, 0]
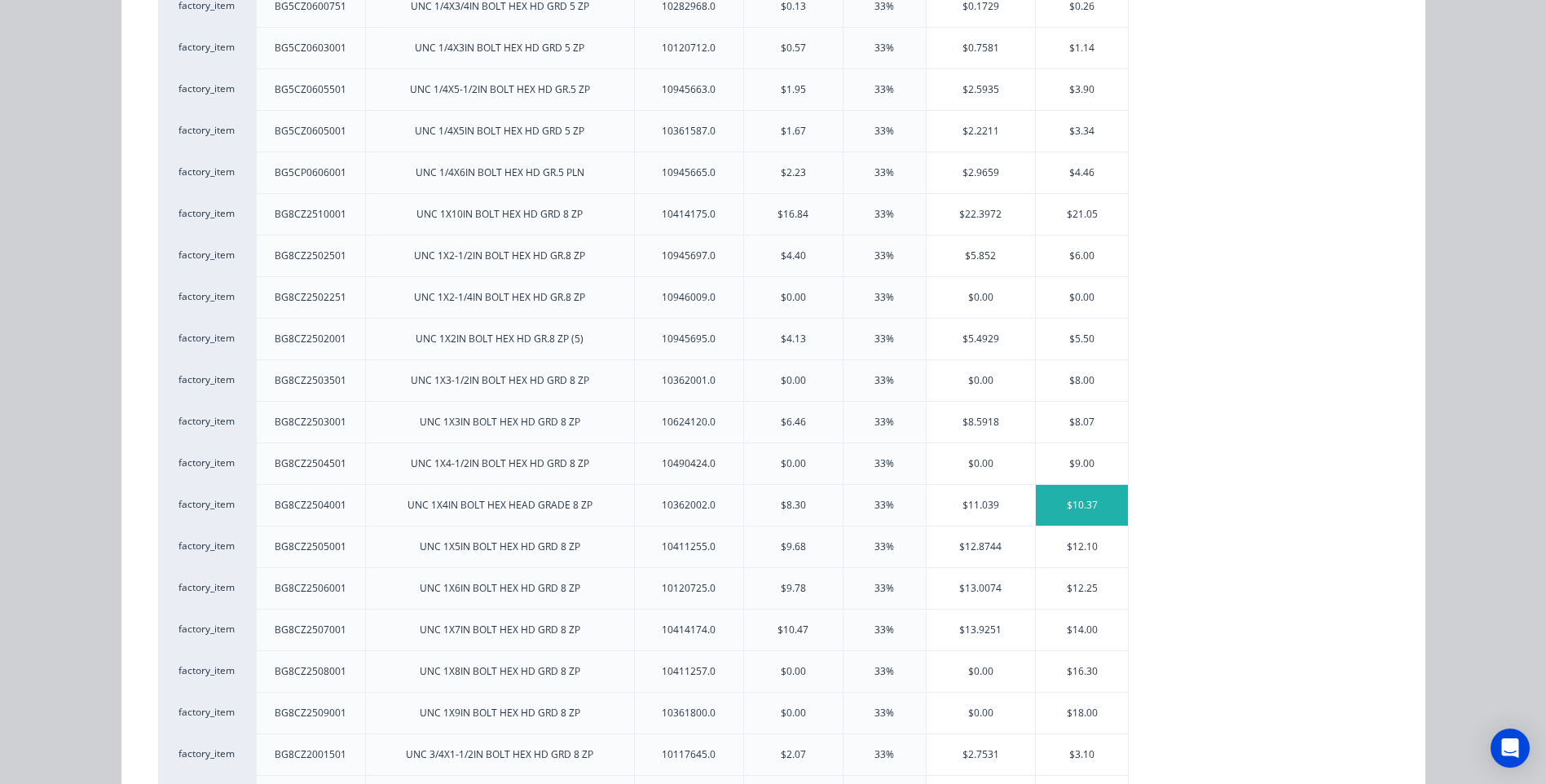
click at [1069, 497] on div "$10.37" at bounding box center [1082, 504] width 92 height 41
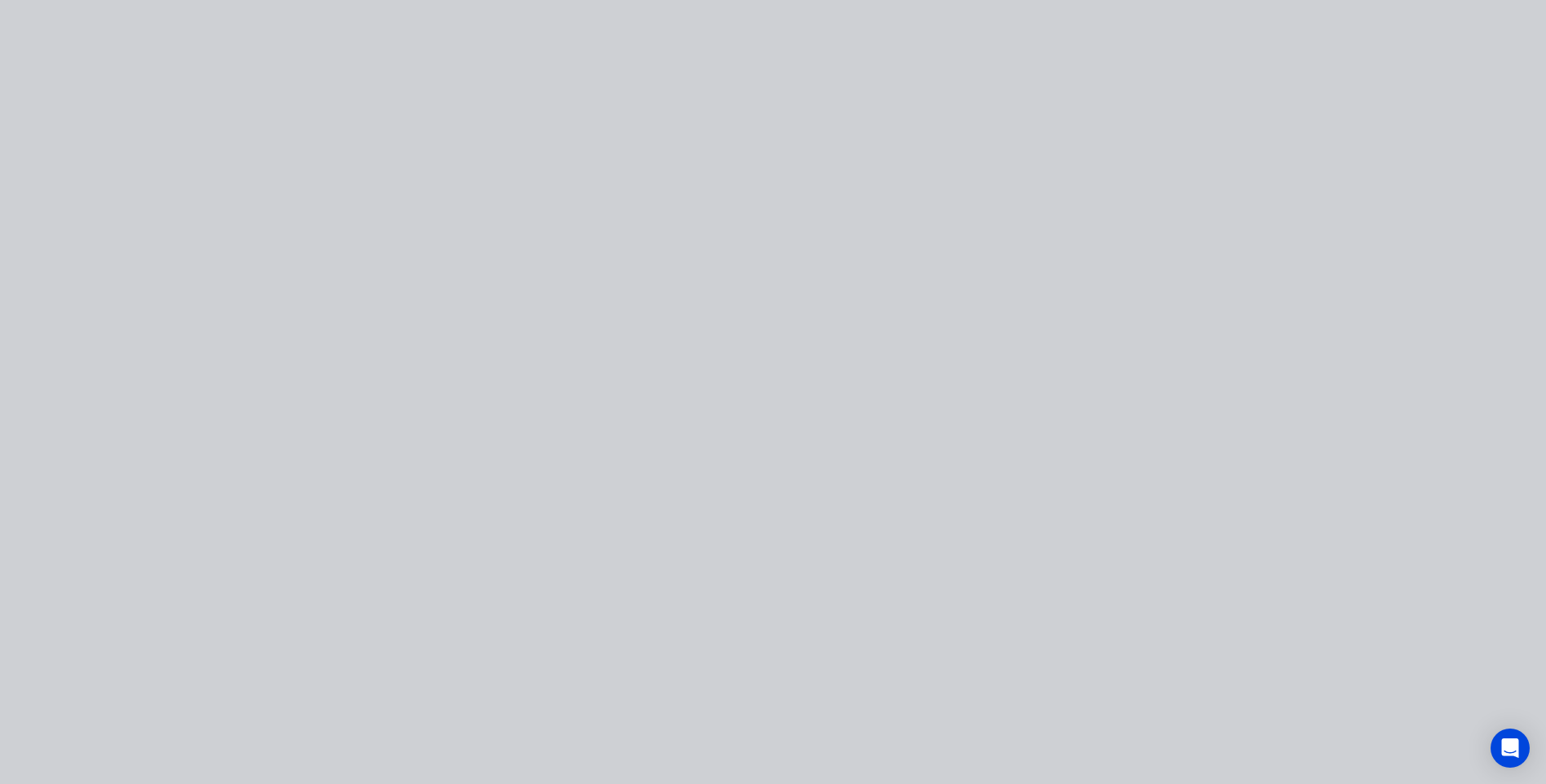
scroll to position [0, 0]
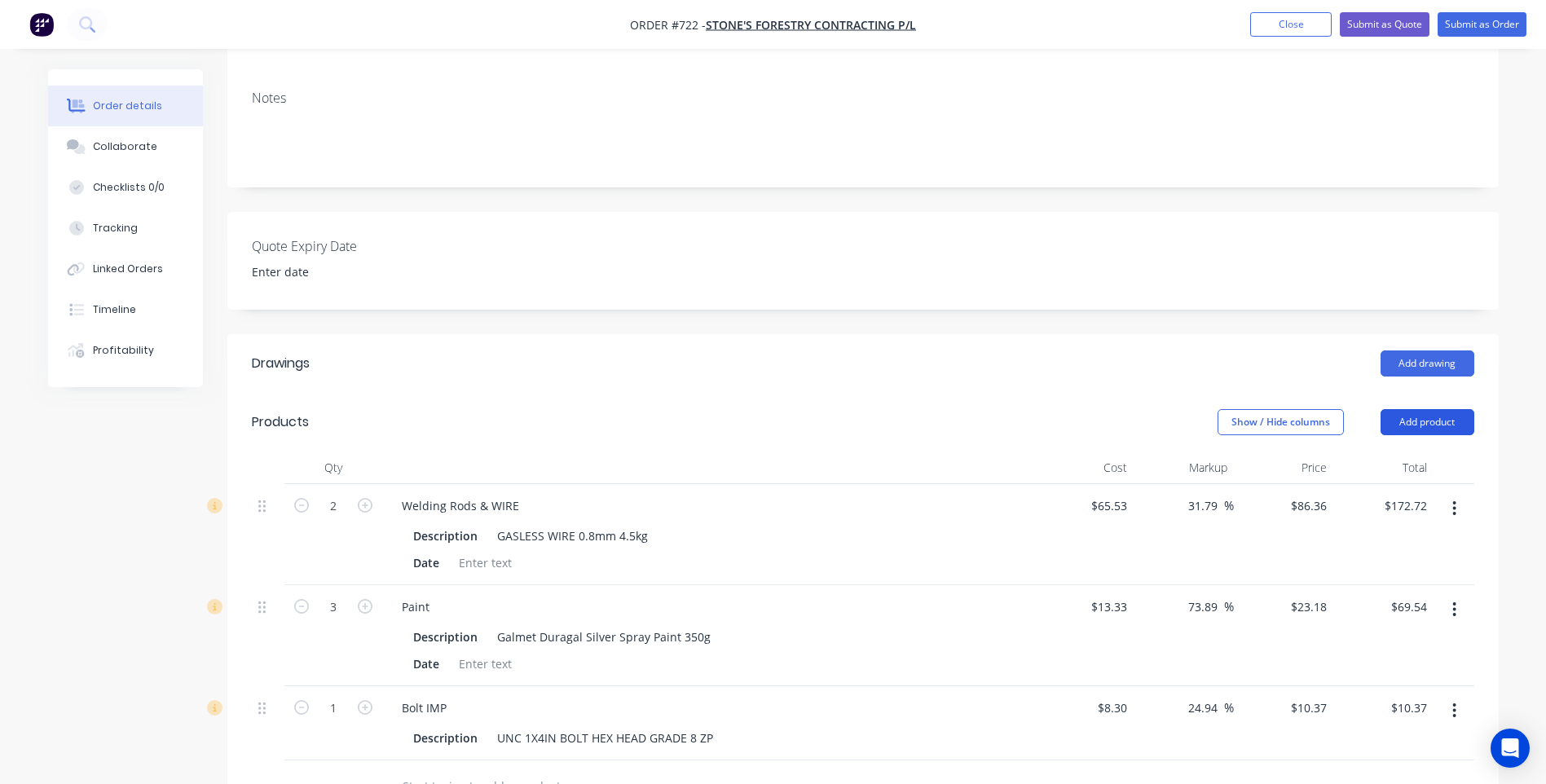
click at [1406, 424] on button "Add product" at bounding box center [1427, 422] width 93 height 26
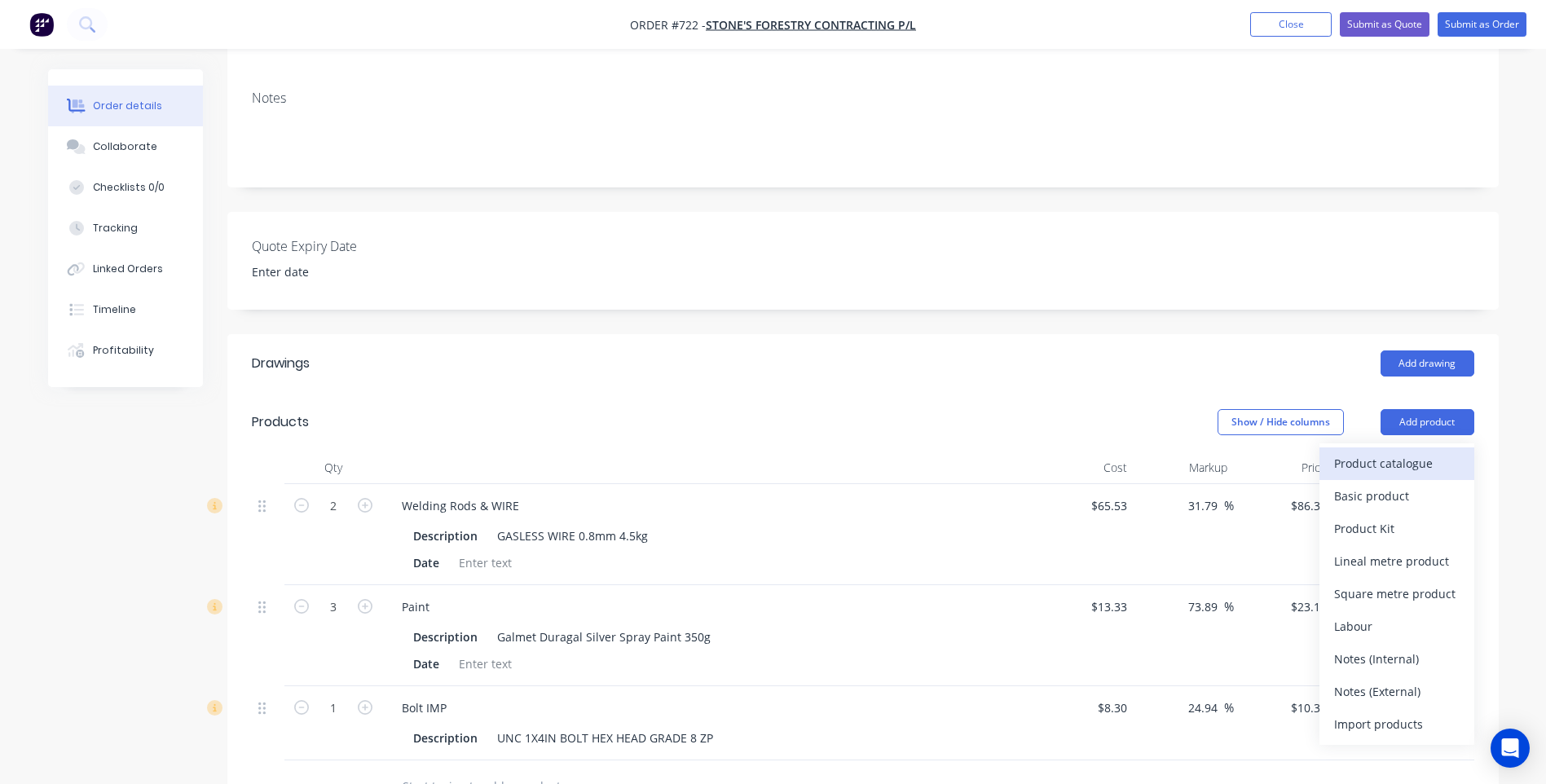
click at [1389, 461] on div "Product catalogue" at bounding box center [1396, 463] width 125 height 24
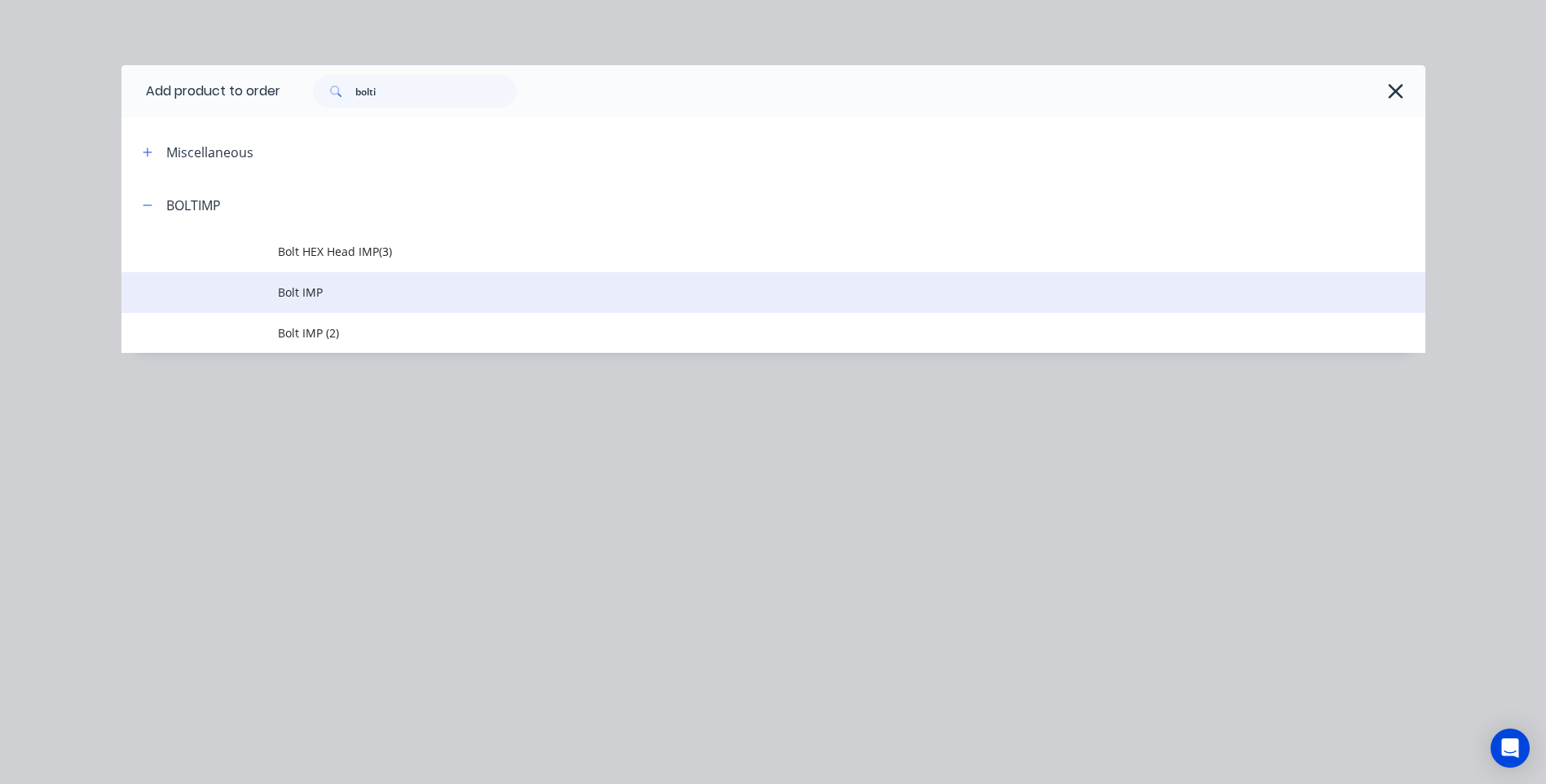
click at [305, 286] on span "Bolt IMP" at bounding box center [737, 292] width 918 height 17
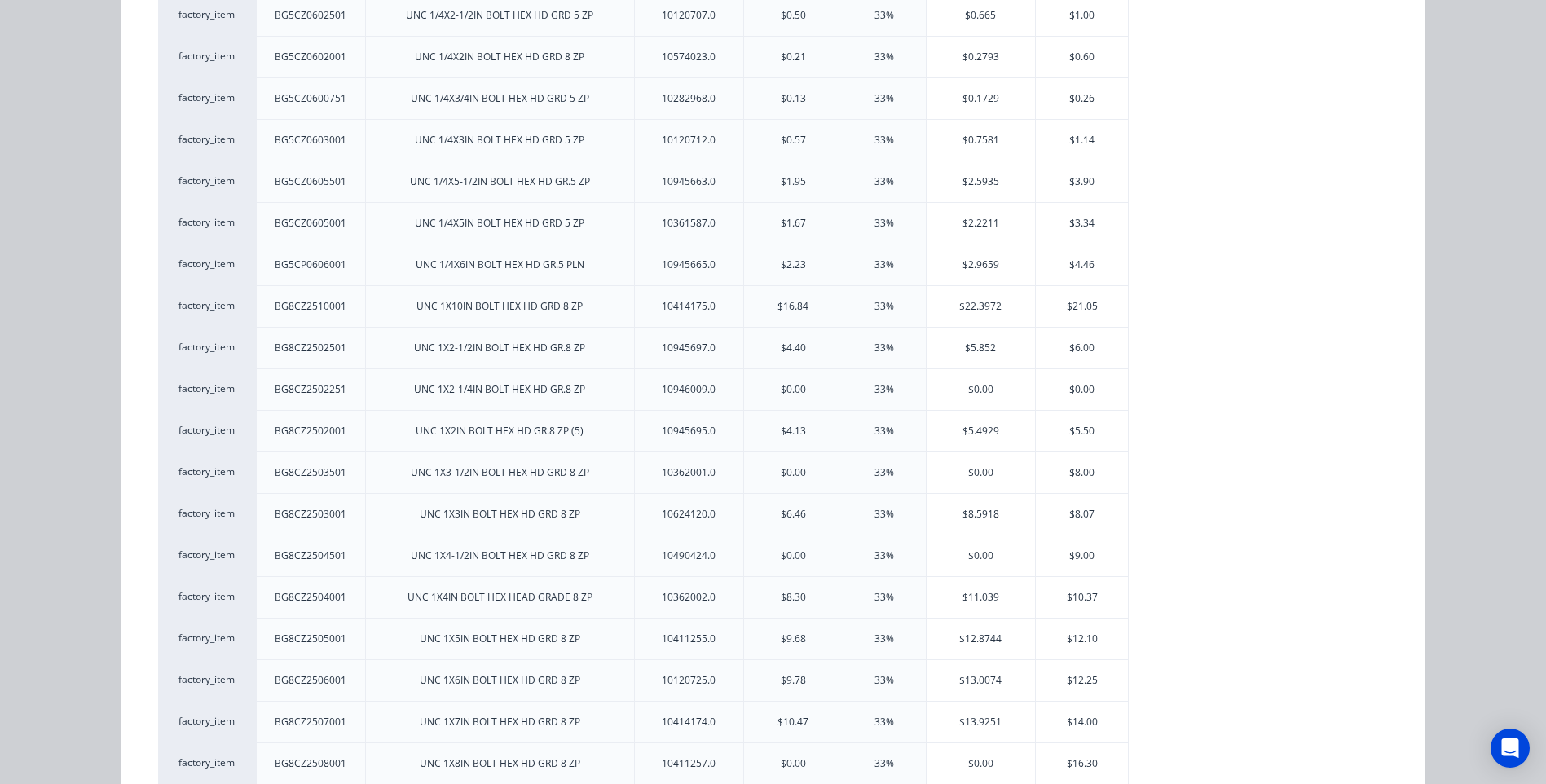
scroll to position [1303, 0]
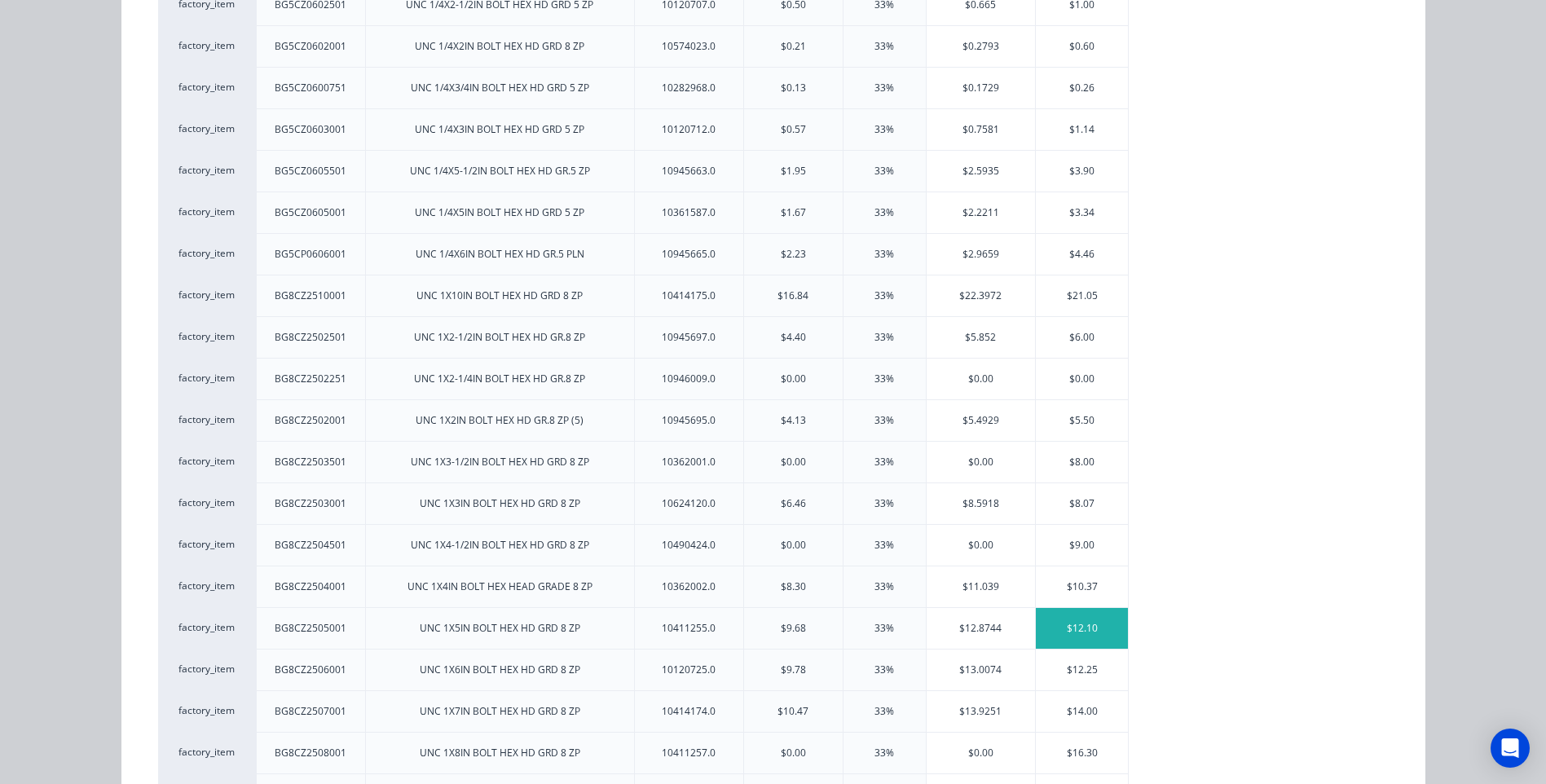
click at [1078, 616] on div "$12.10" at bounding box center [1082, 628] width 92 height 41
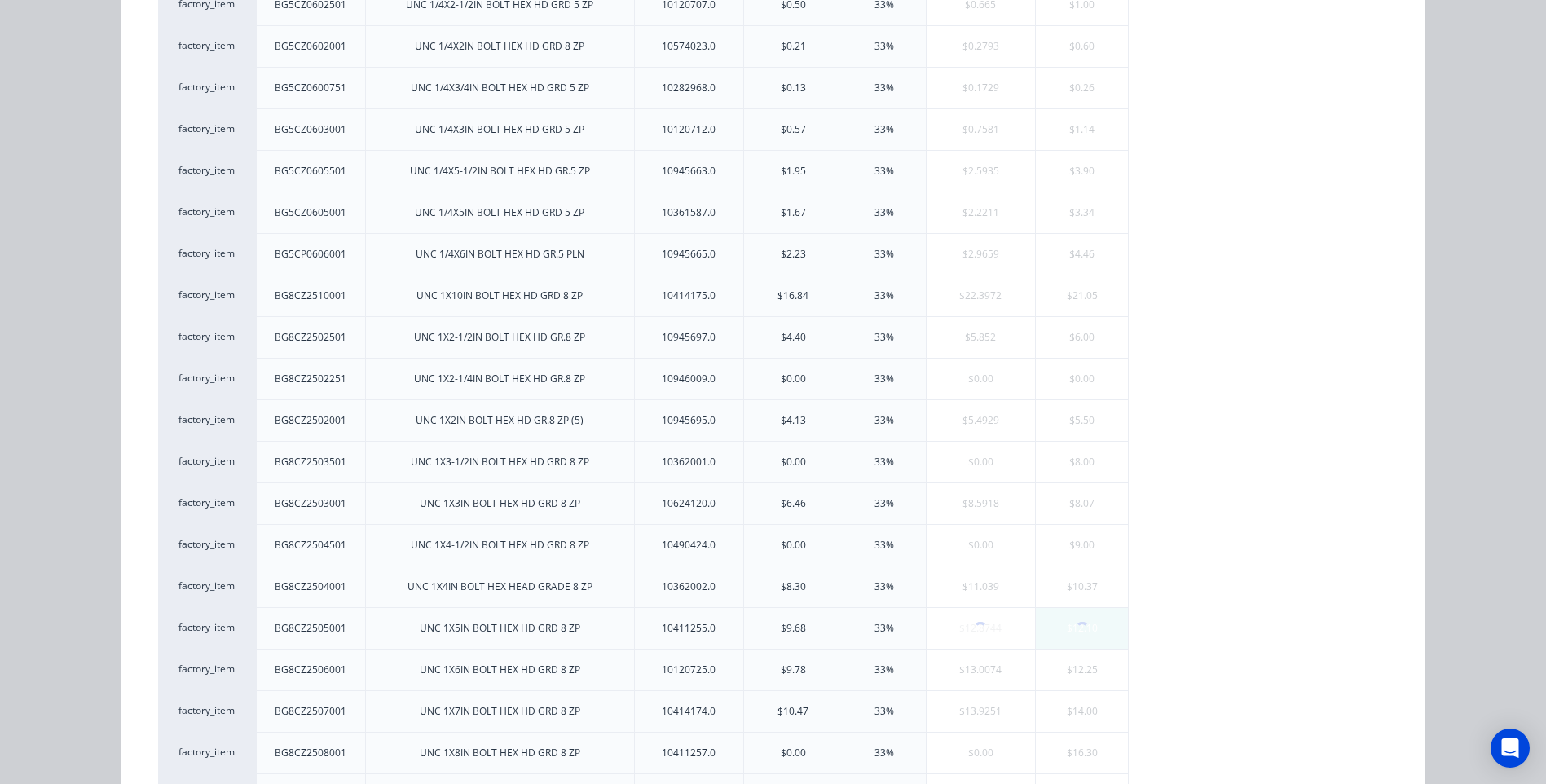
scroll to position [0, 0]
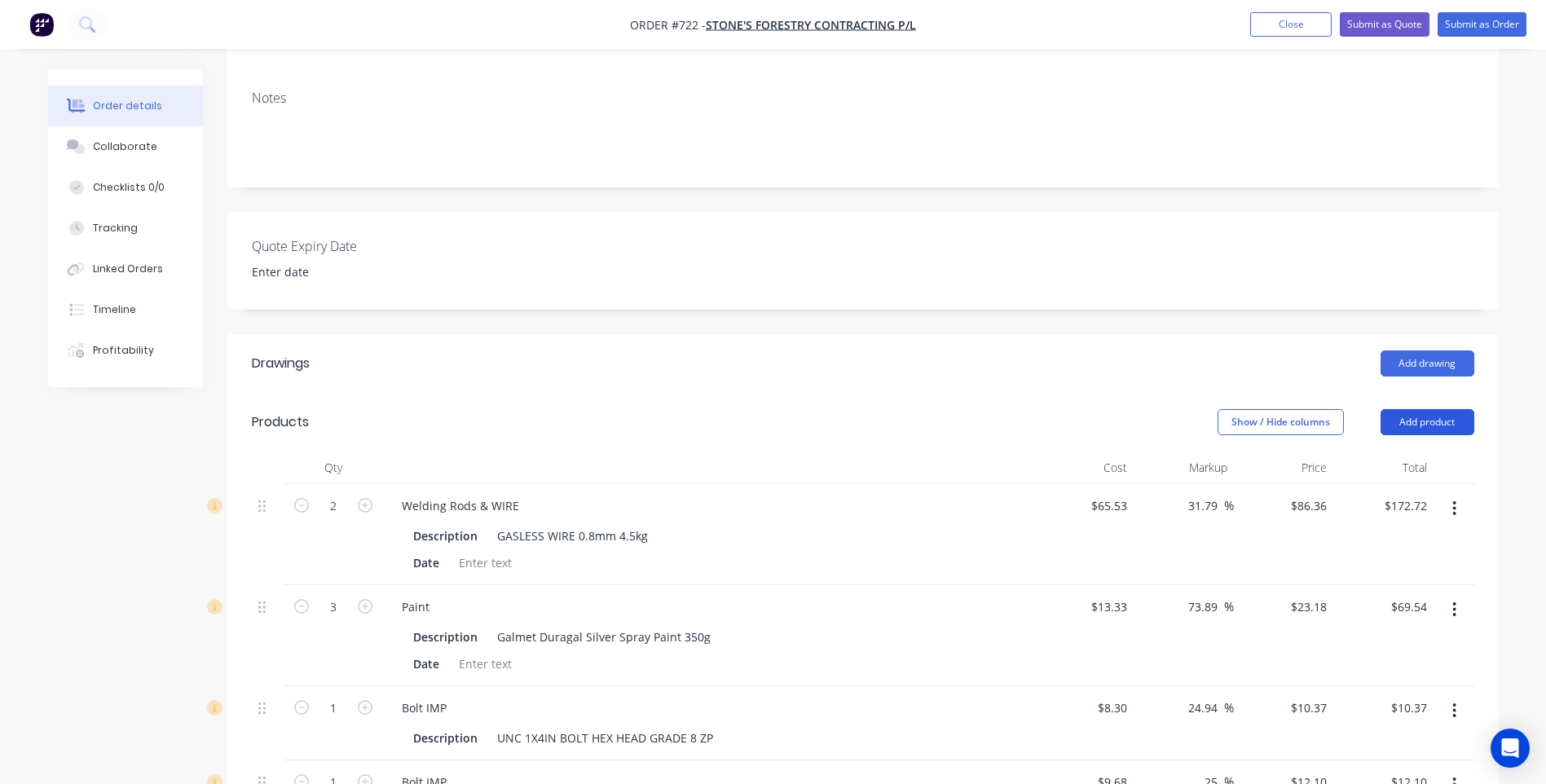
click at [1437, 425] on button "Add product" at bounding box center [1427, 422] width 93 height 26
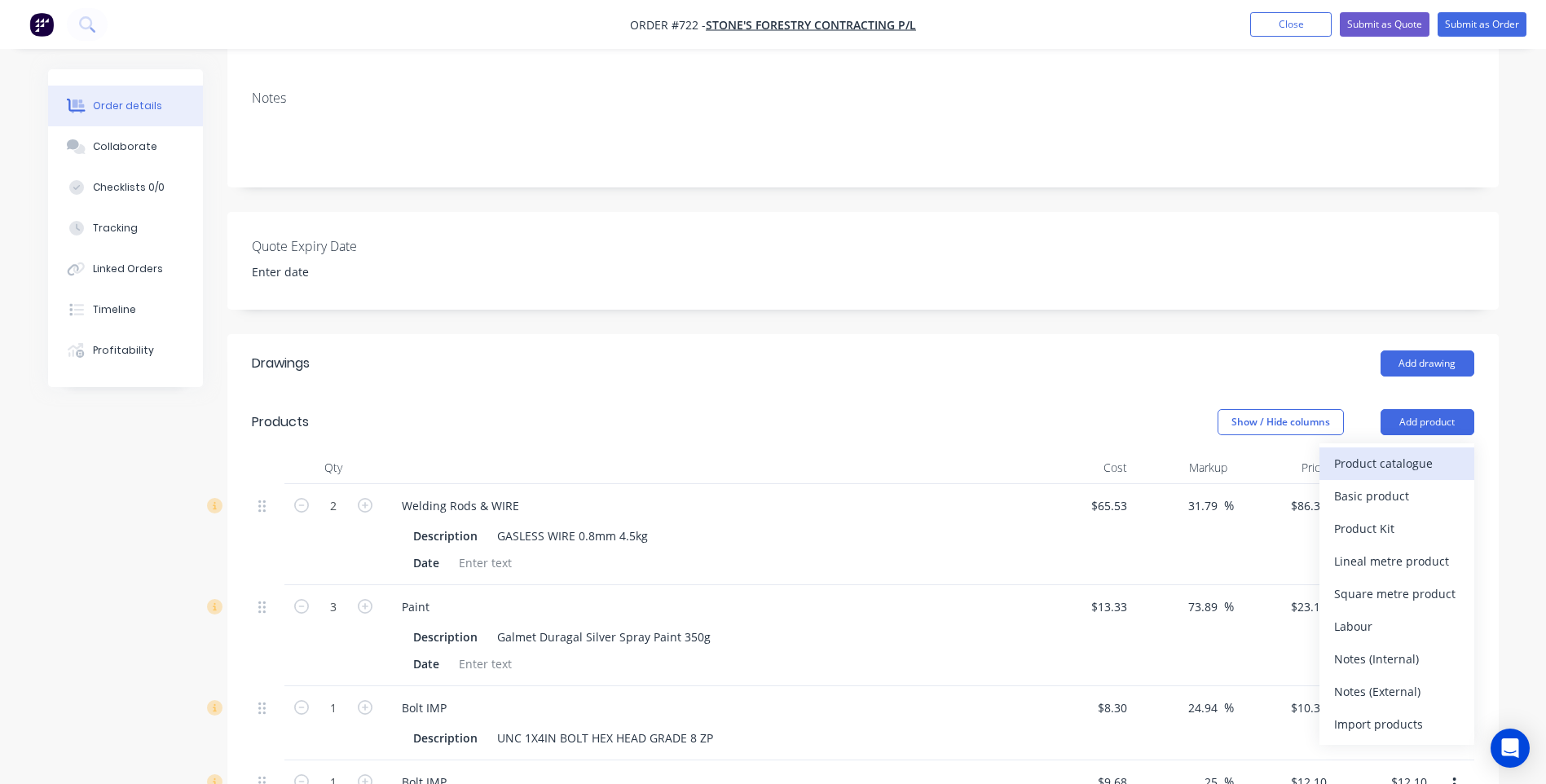
click at [1411, 463] on div "Product catalogue" at bounding box center [1396, 463] width 125 height 24
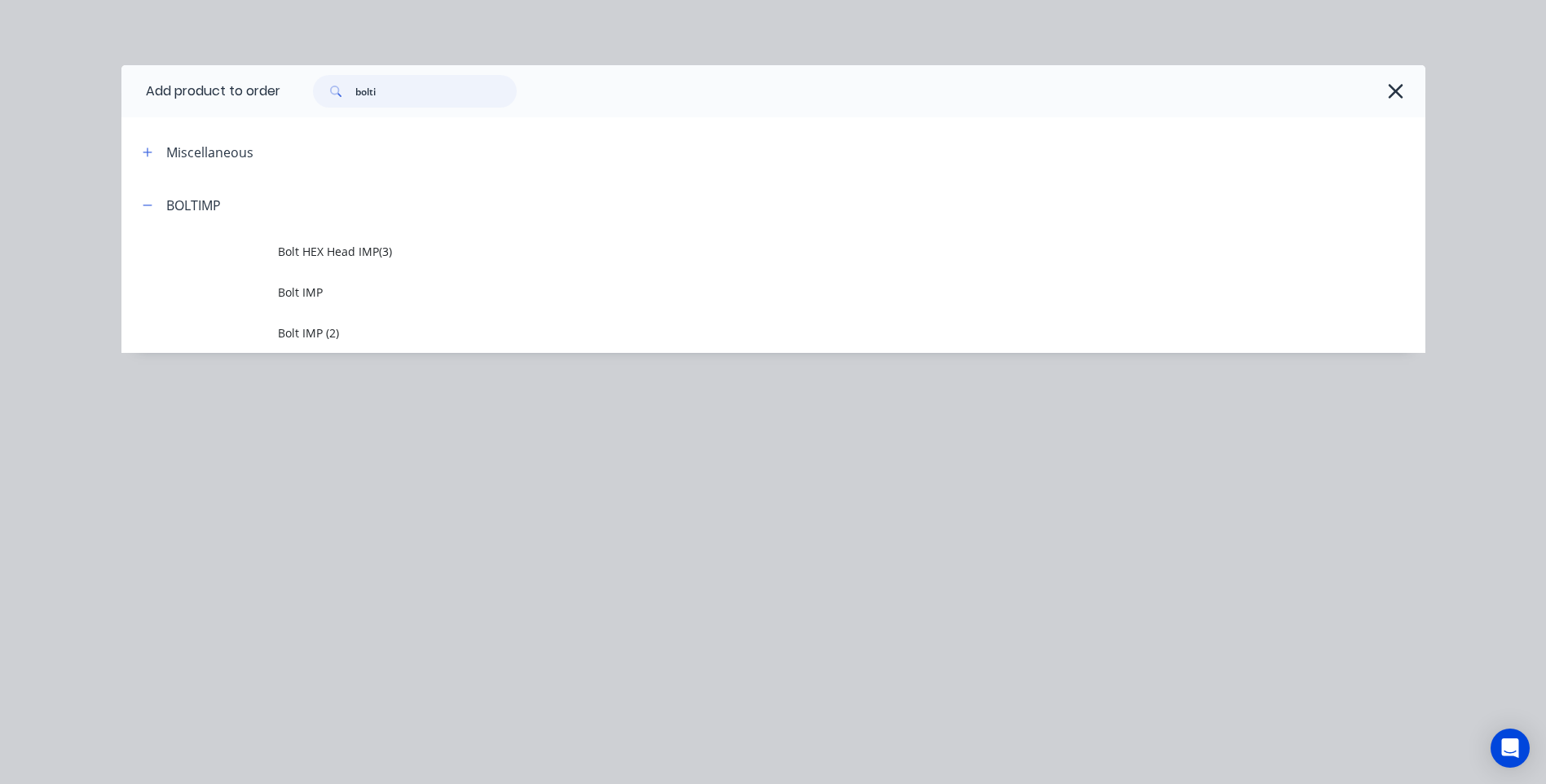
drag, startPoint x: 408, startPoint y: 94, endPoint x: 314, endPoint y: 81, distance: 94.9
click at [314, 81] on div "bolti" at bounding box center [406, 91] width 220 height 33
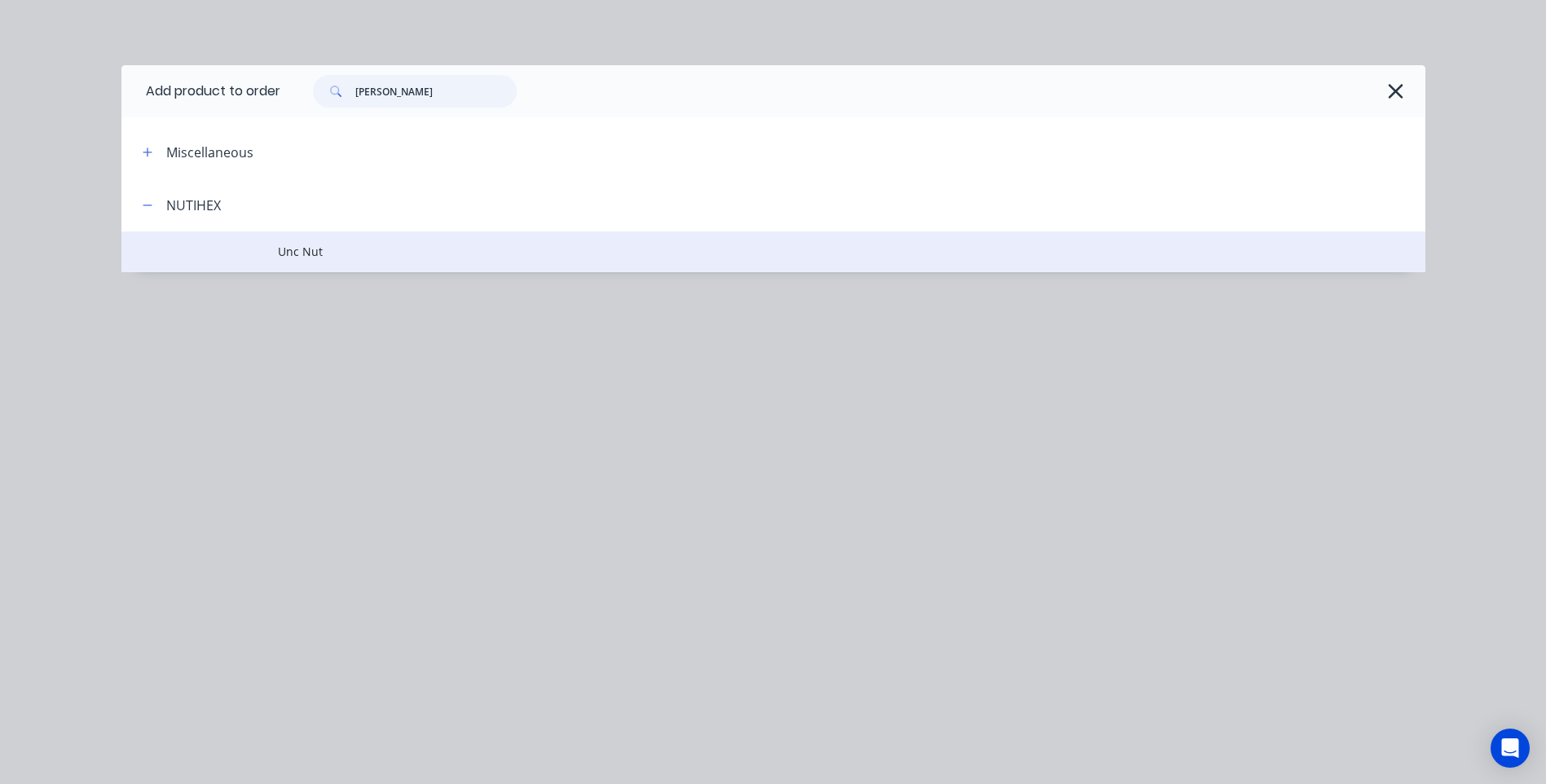
type input "nuti"
click at [304, 251] on span "Unc Nut" at bounding box center [737, 252] width 918 height 17
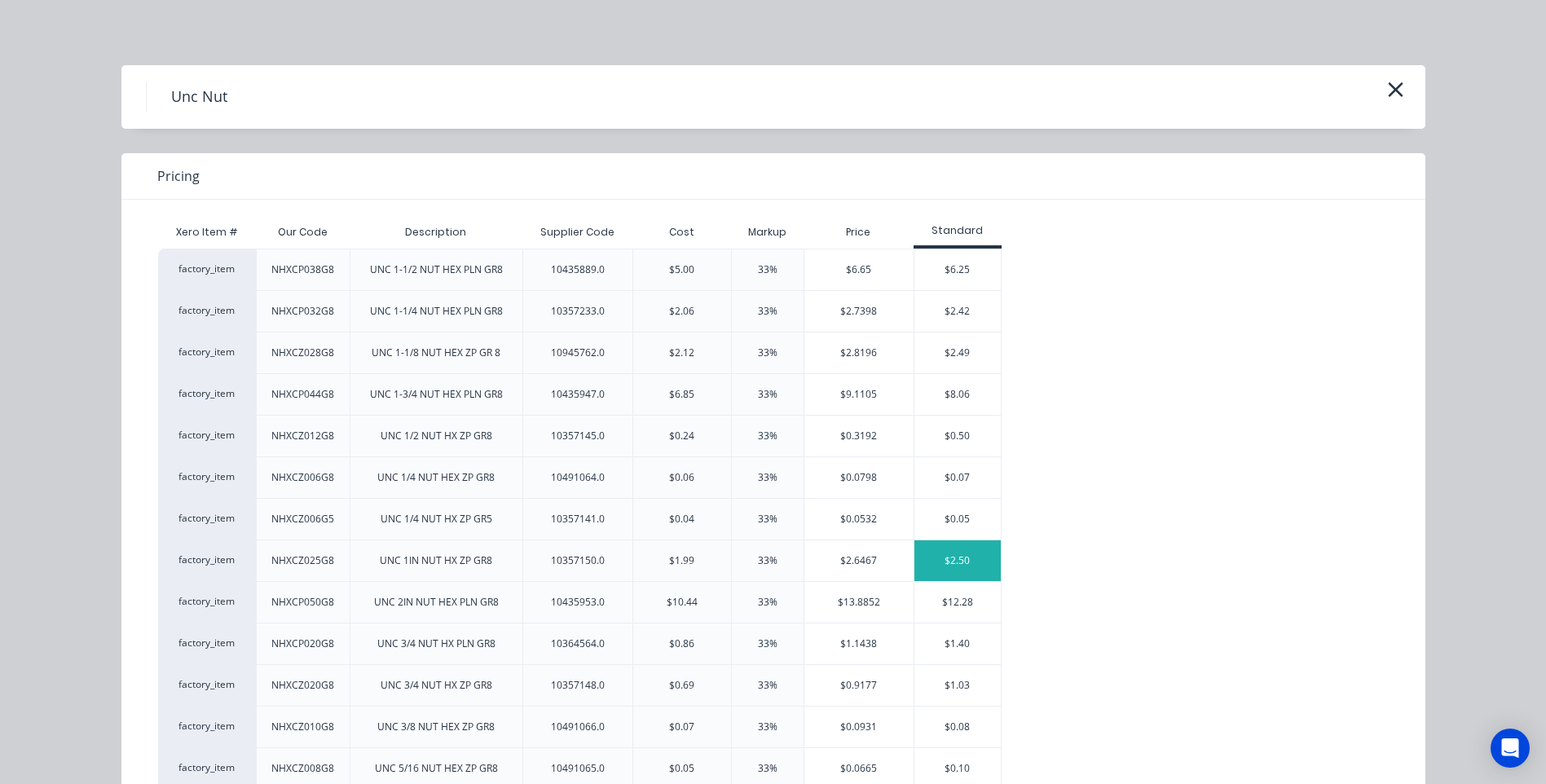
click at [948, 557] on div "$2.50" at bounding box center [958, 560] width 88 height 41
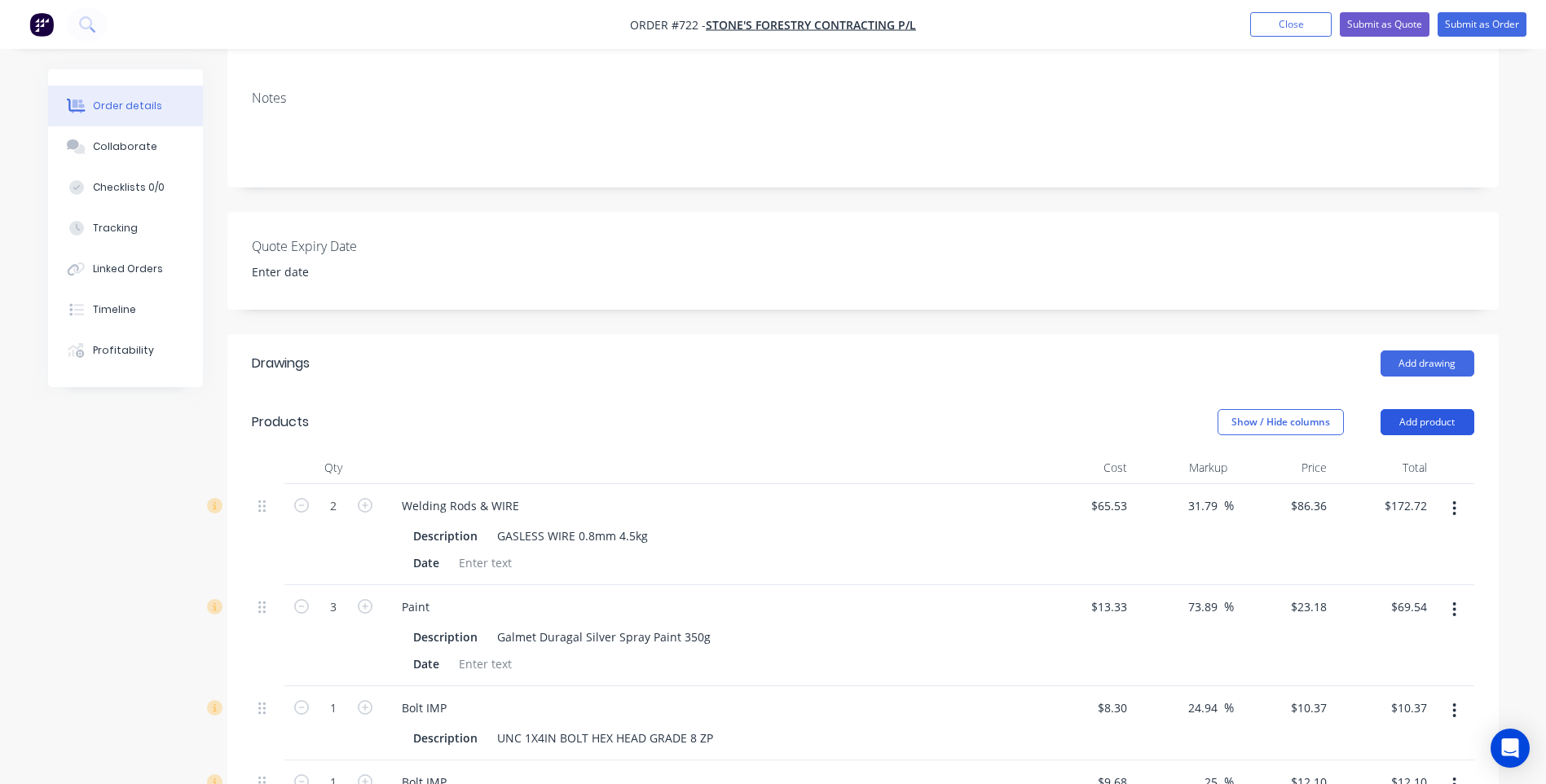
click at [1424, 425] on button "Add product" at bounding box center [1427, 422] width 93 height 26
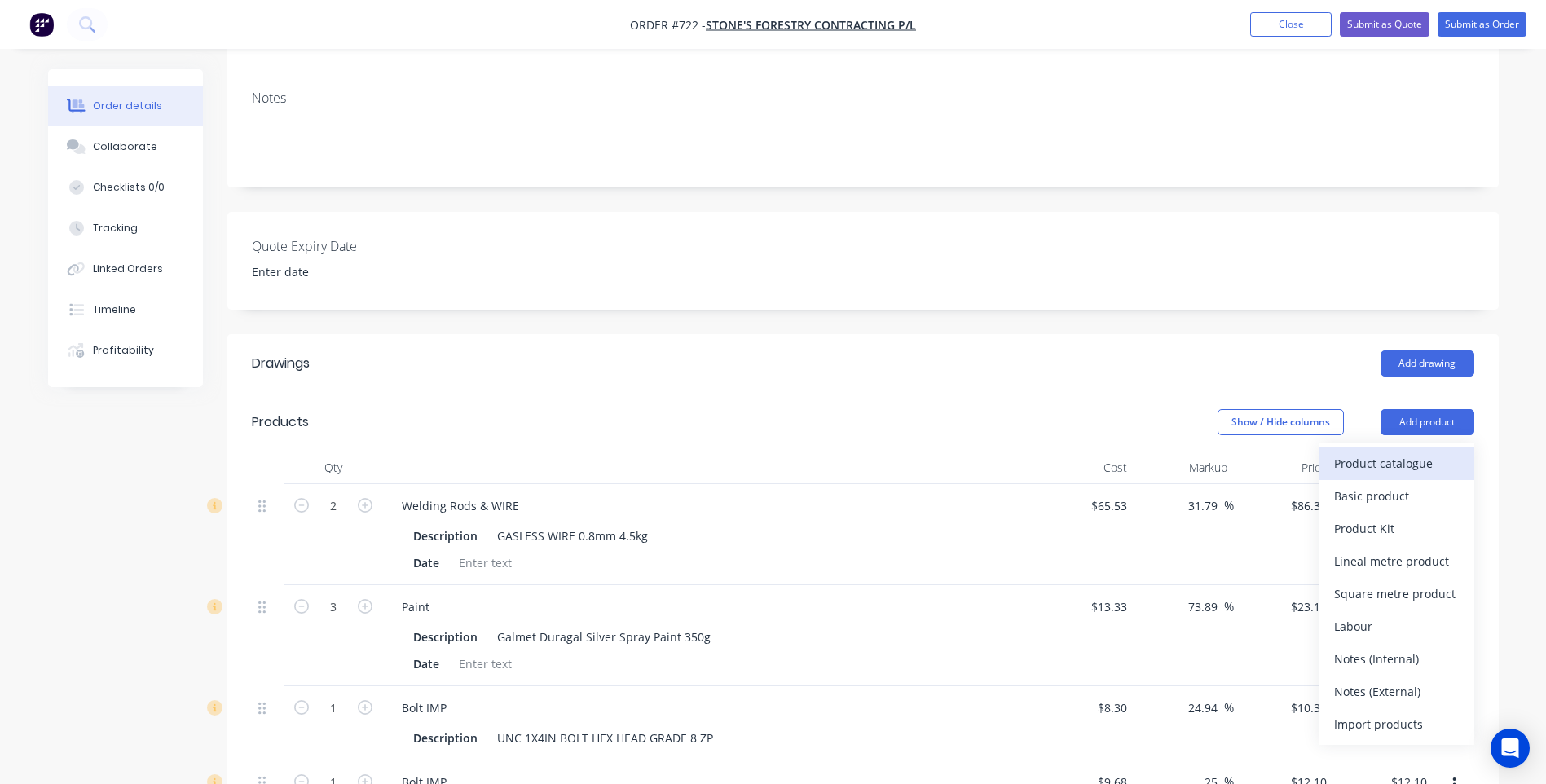
click at [1368, 460] on div "Product catalogue" at bounding box center [1396, 463] width 125 height 24
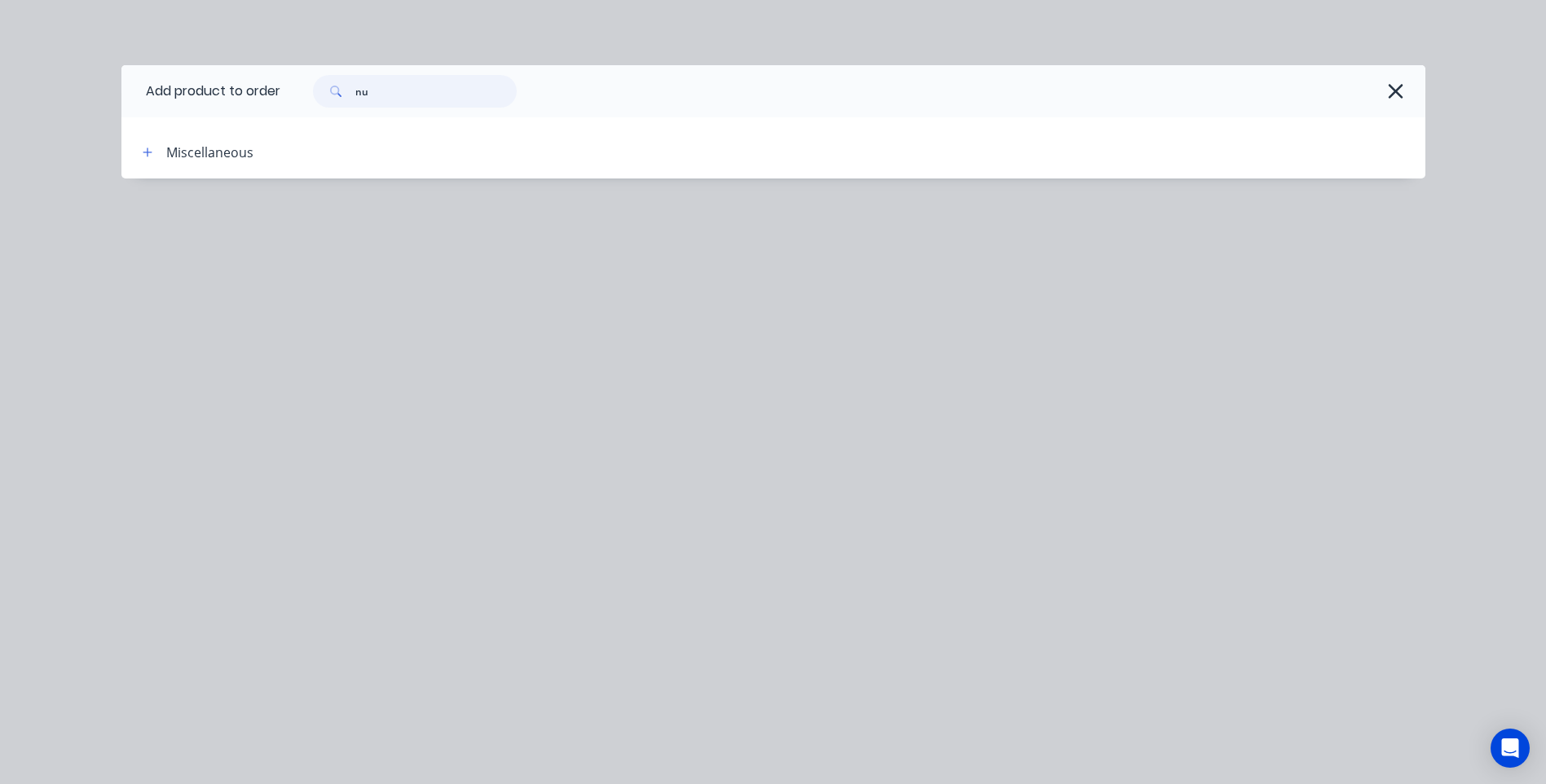
type input "n"
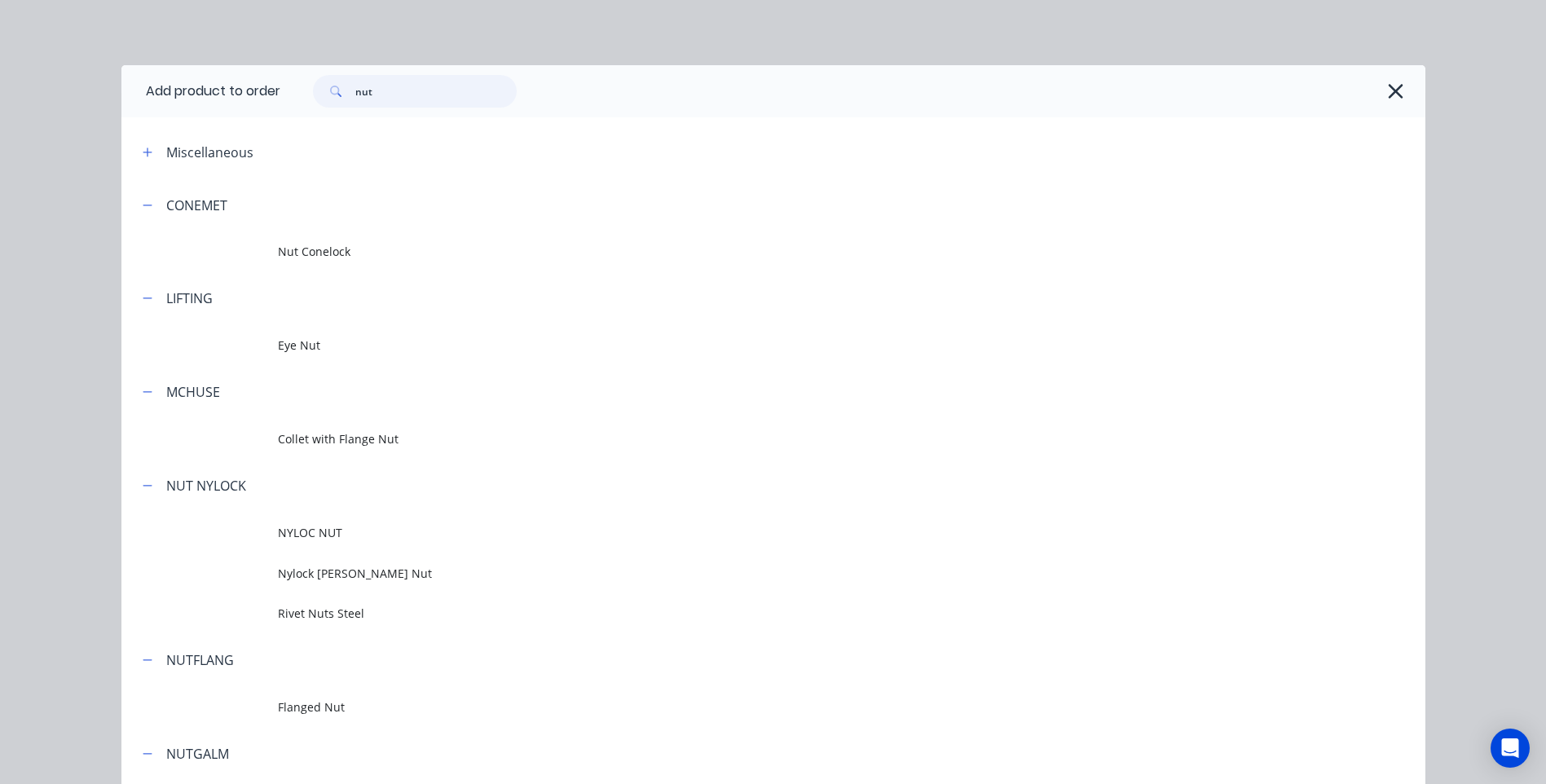
drag, startPoint x: 384, startPoint y: 93, endPoint x: 316, endPoint y: 88, distance: 68.2
click at [316, 88] on div "nut" at bounding box center [415, 91] width 204 height 33
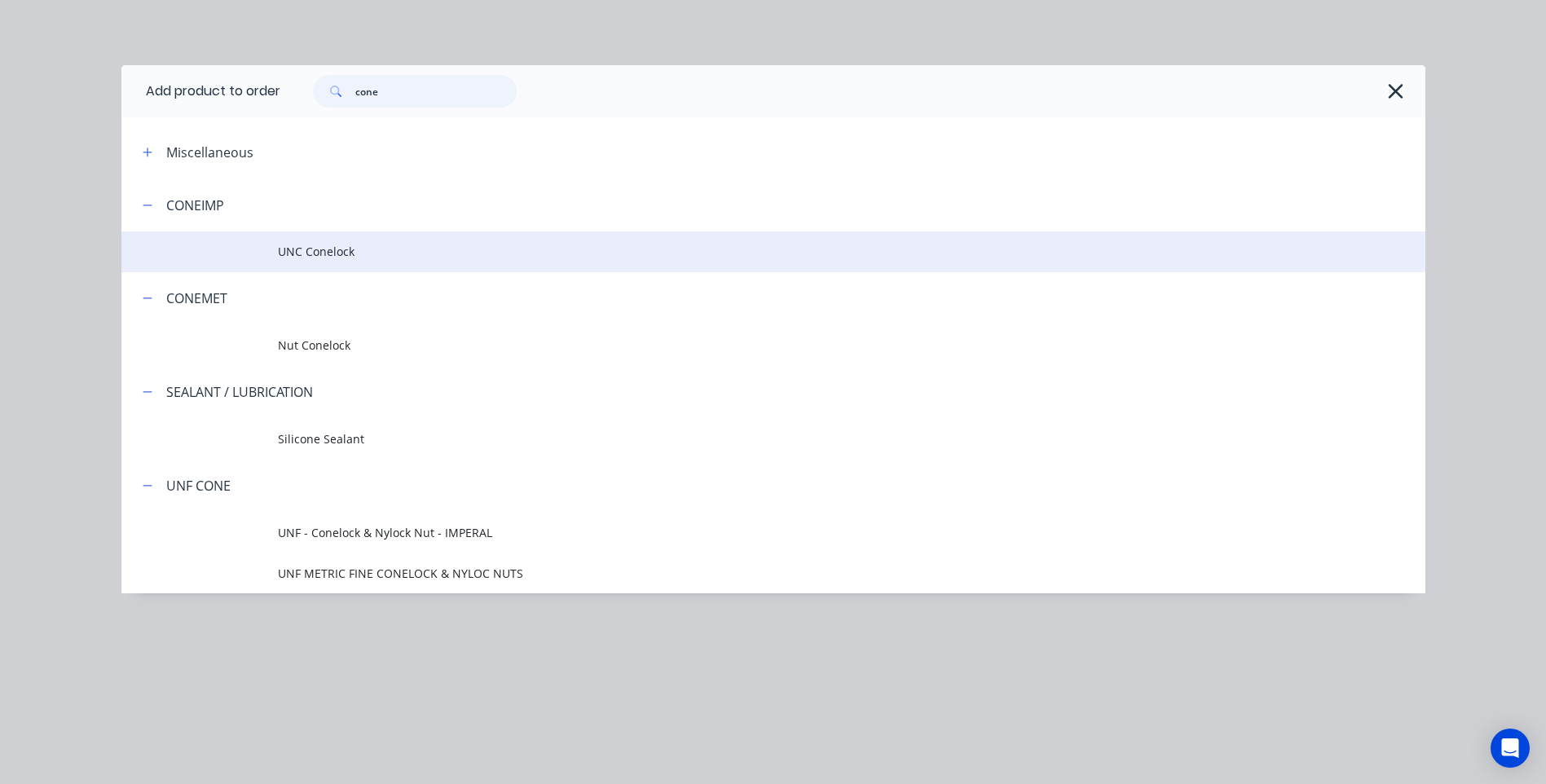
type input "cone"
click at [321, 248] on span "UNC Conelock" at bounding box center [737, 252] width 918 height 17
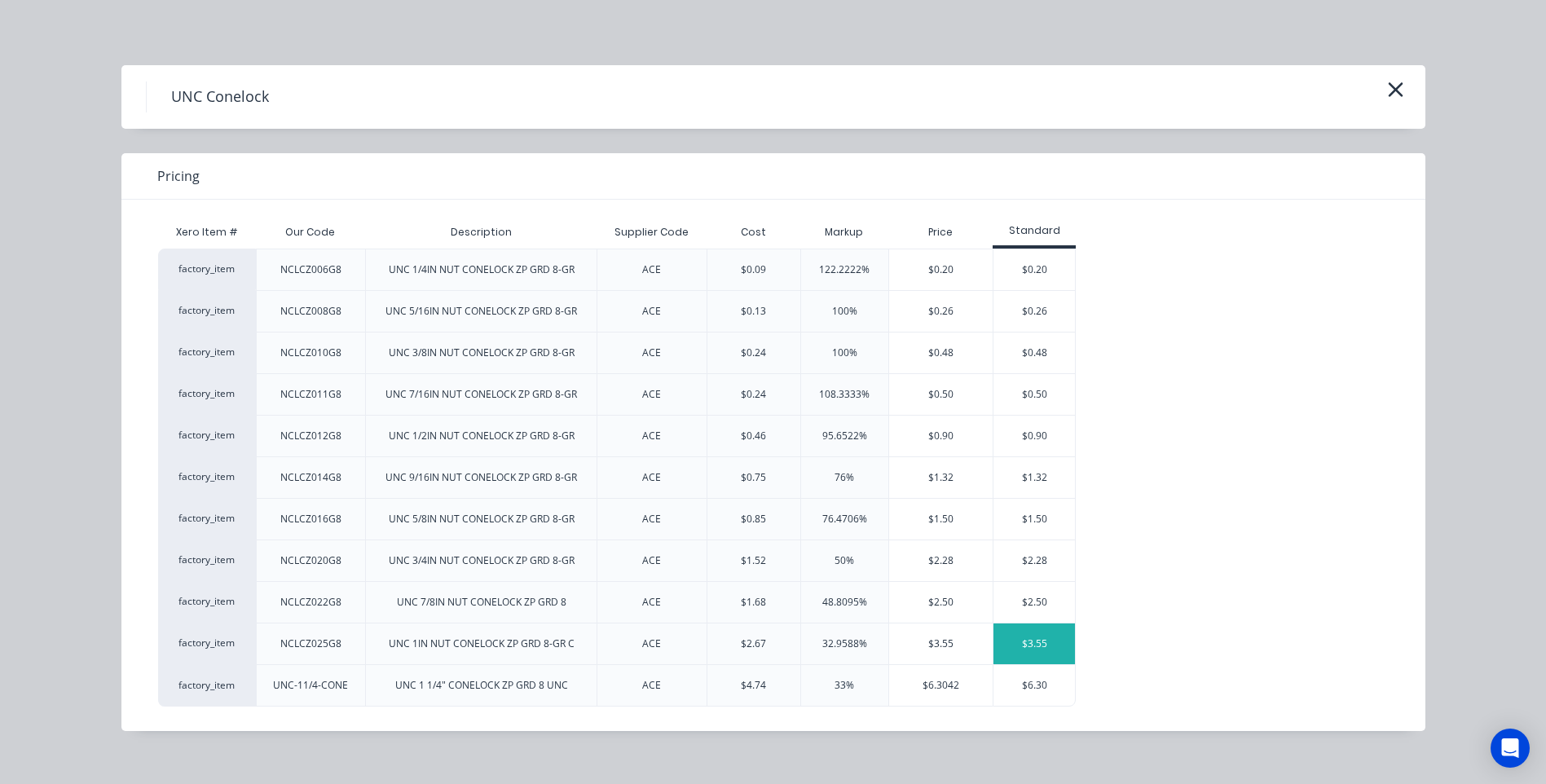
click at [1039, 638] on div "$3.55" at bounding box center [1034, 643] width 81 height 41
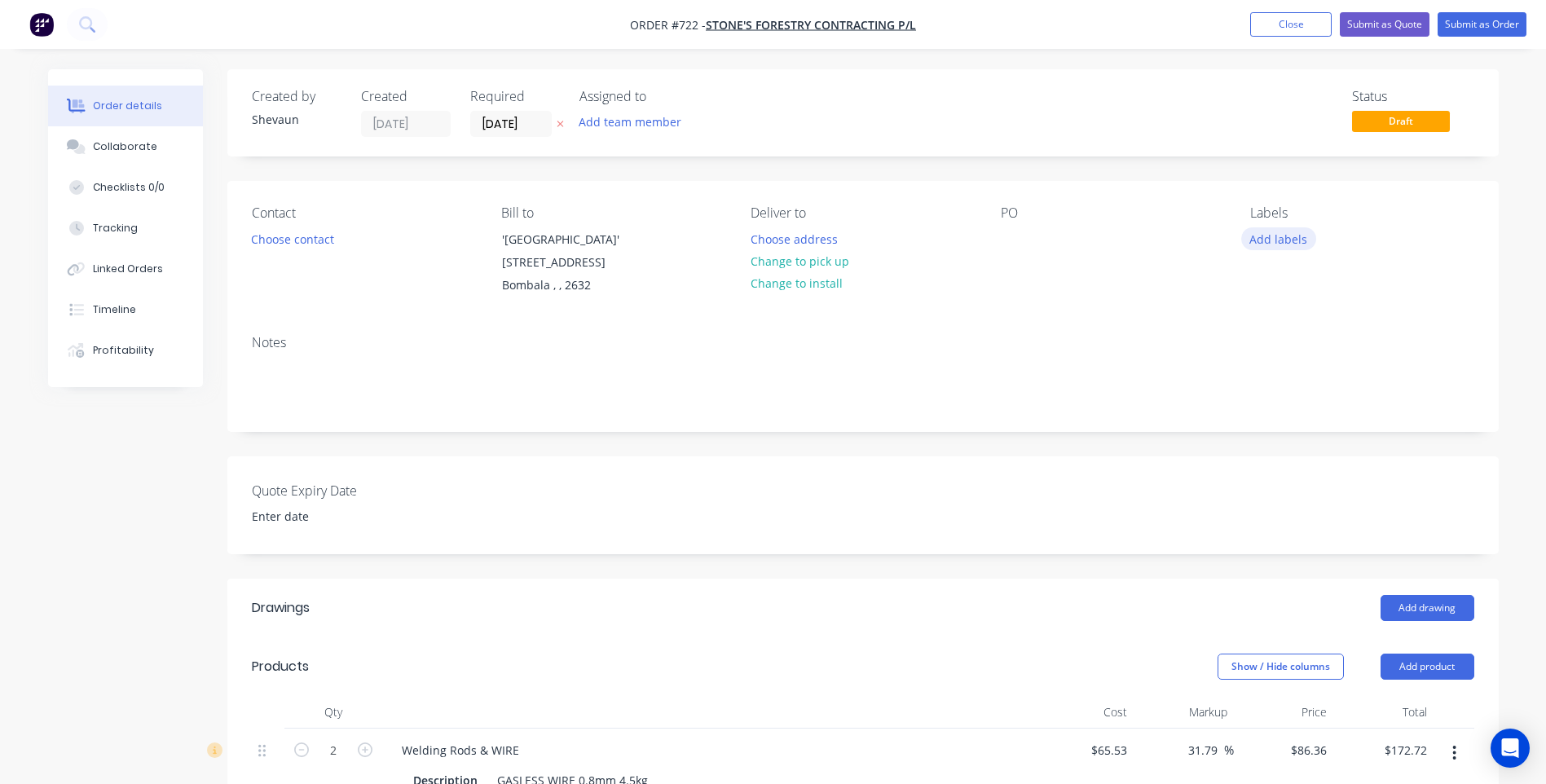
click at [1269, 235] on button "Add labels" at bounding box center [1279, 237] width 75 height 22
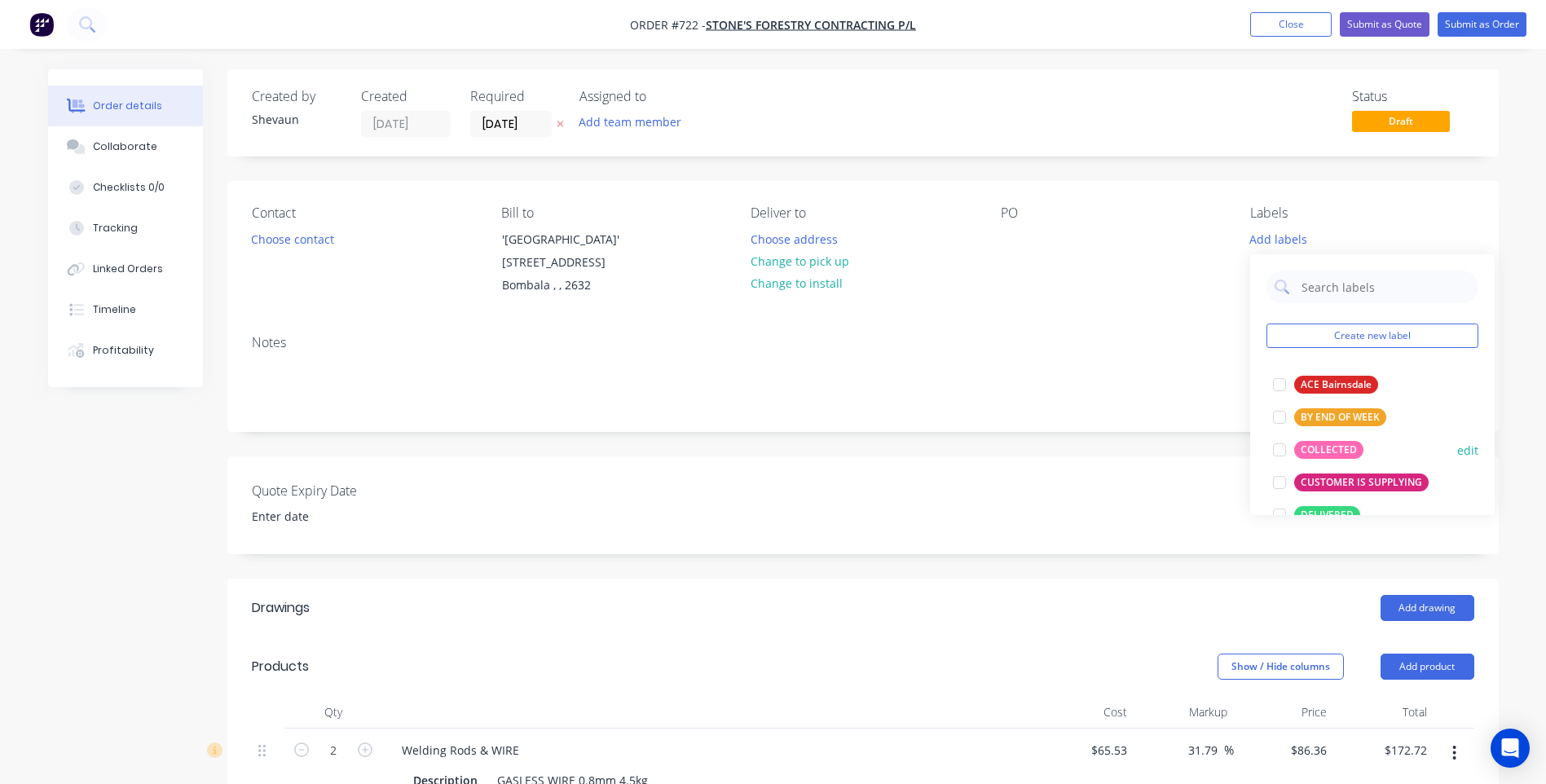
click at [1317, 448] on div "COLLECTED" at bounding box center [1328, 449] width 69 height 18
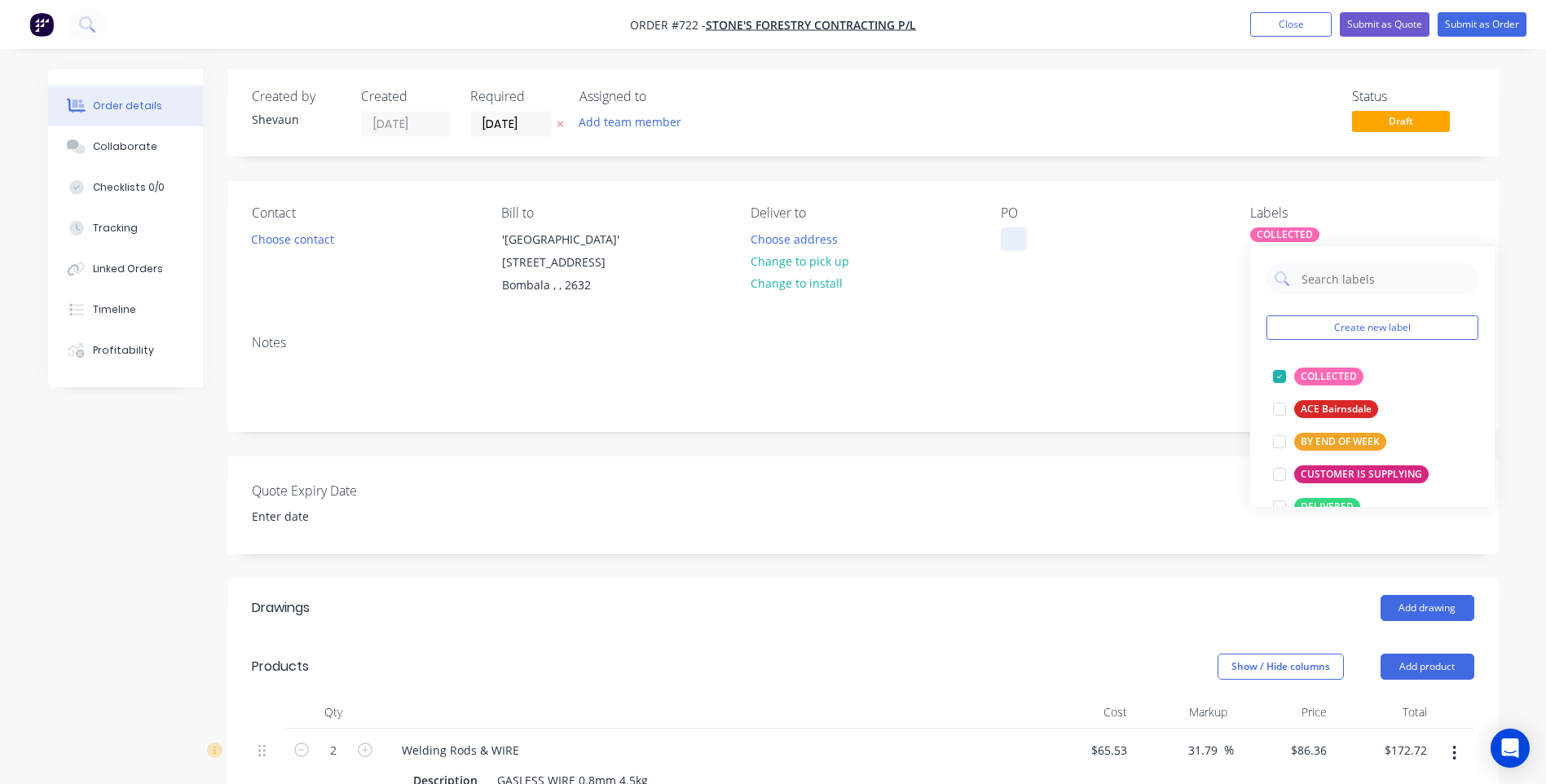
click at [1011, 229] on div at bounding box center [1014, 238] width 26 height 24
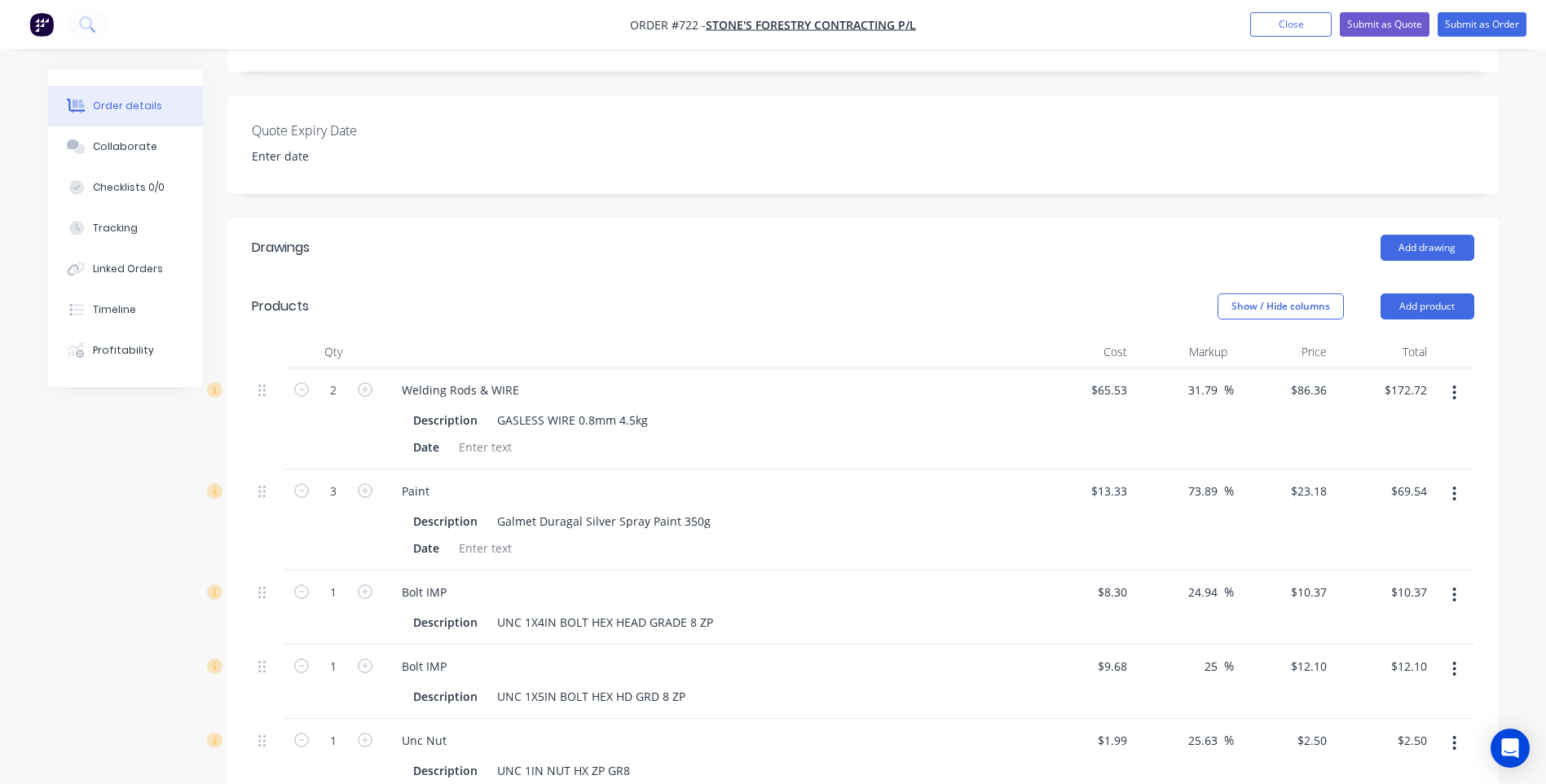
scroll to position [407, 0]
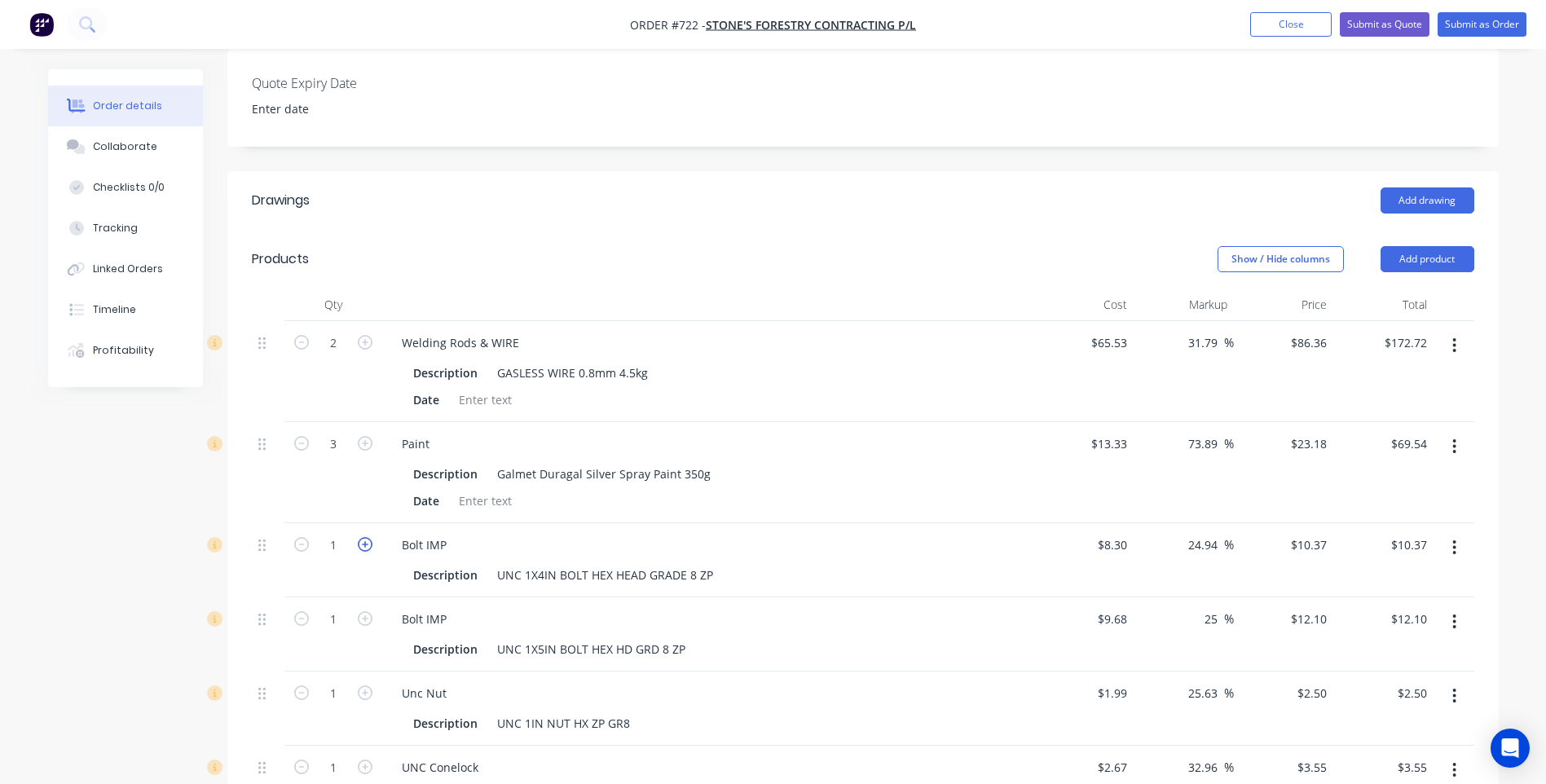
click at [370, 545] on icon "button" at bounding box center [366, 545] width 15 height 15
type input "2"
type input "$20.74"
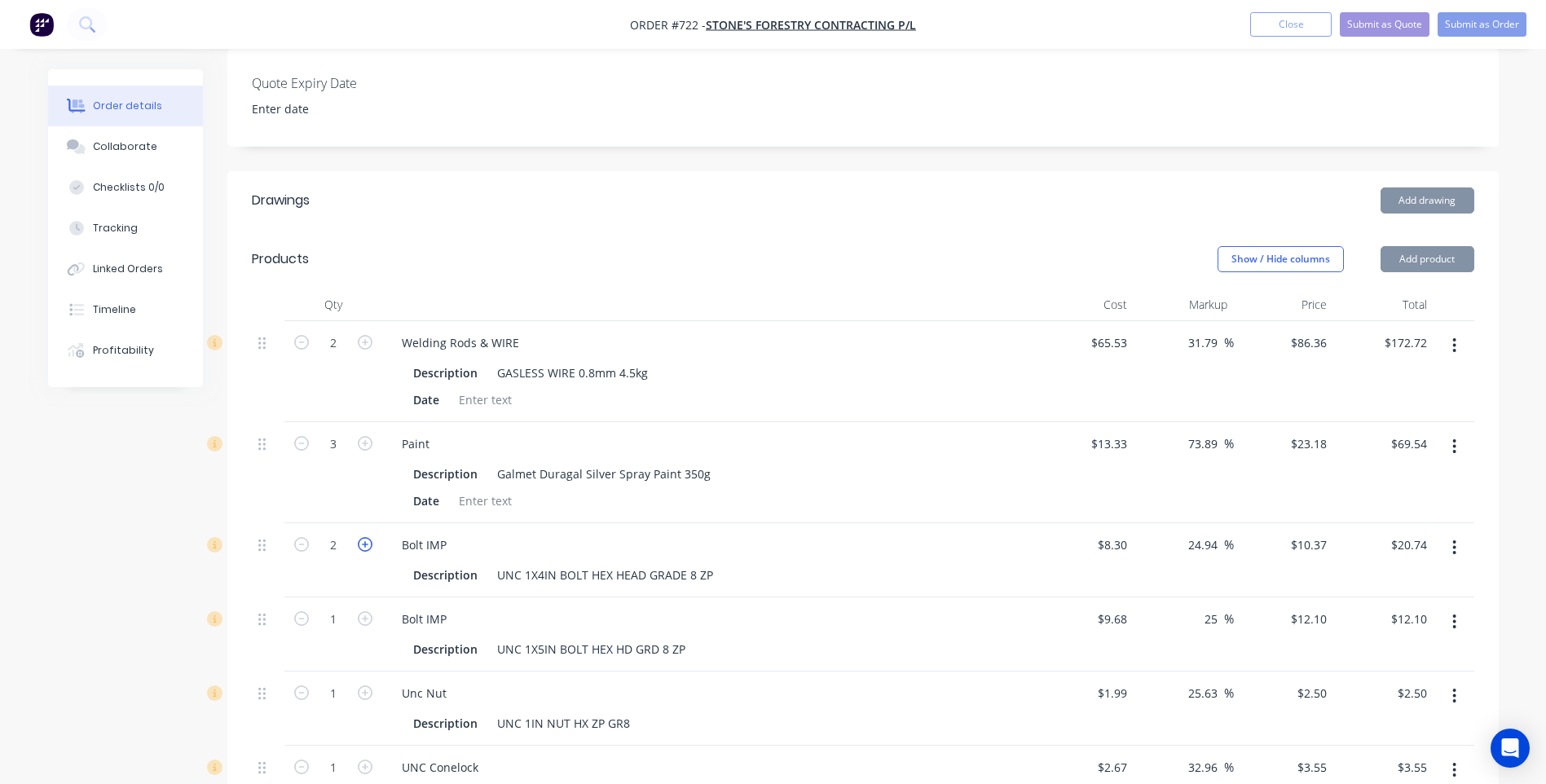
click at [370, 544] on icon "button" at bounding box center [366, 545] width 15 height 15
type input "3"
type input "$31.11"
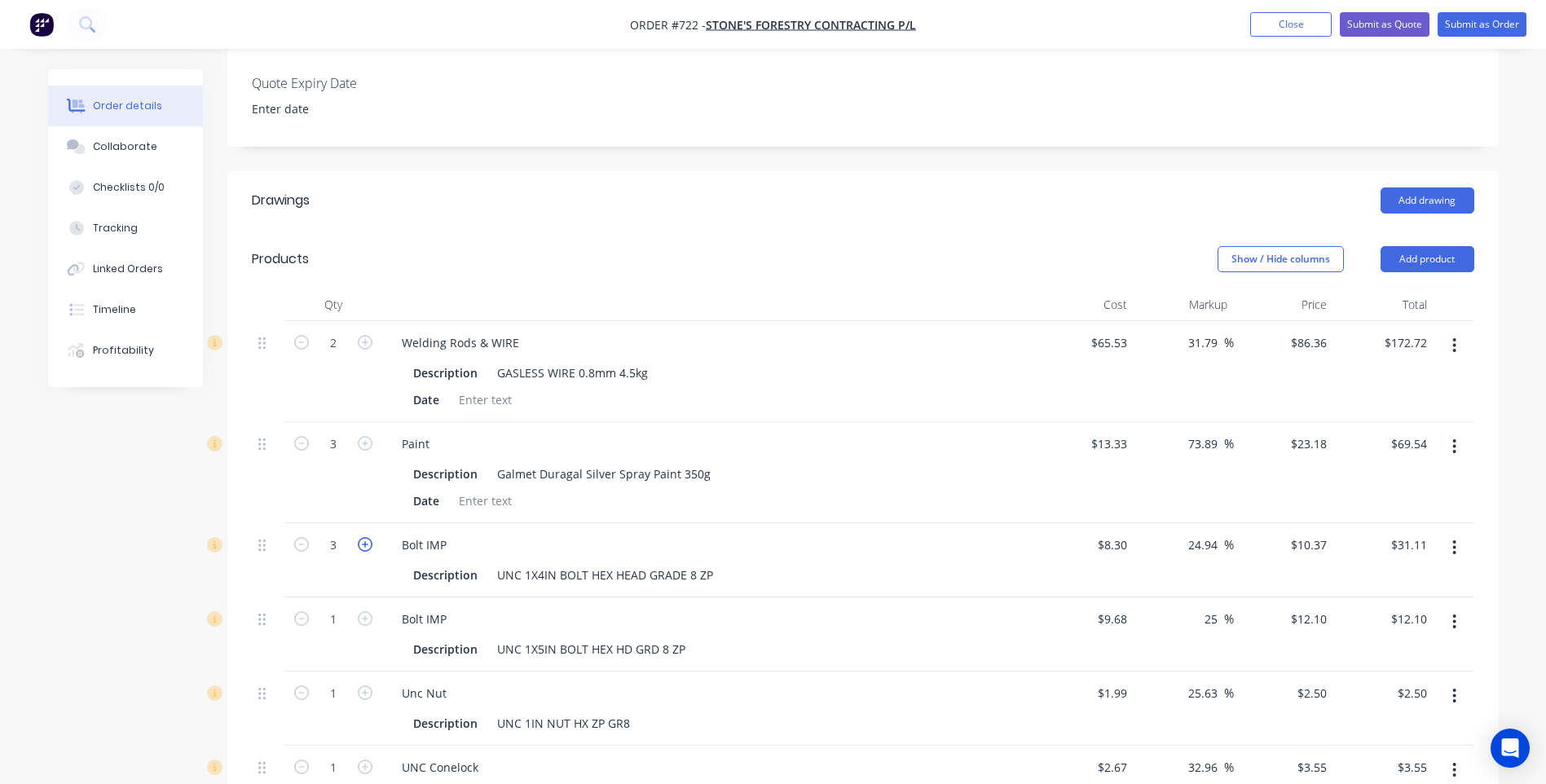
click at [370, 544] on icon "button" at bounding box center [366, 545] width 15 height 15
type input "4"
type input "$41.48"
click at [369, 617] on icon "button" at bounding box center [366, 619] width 15 height 15
type input "2"
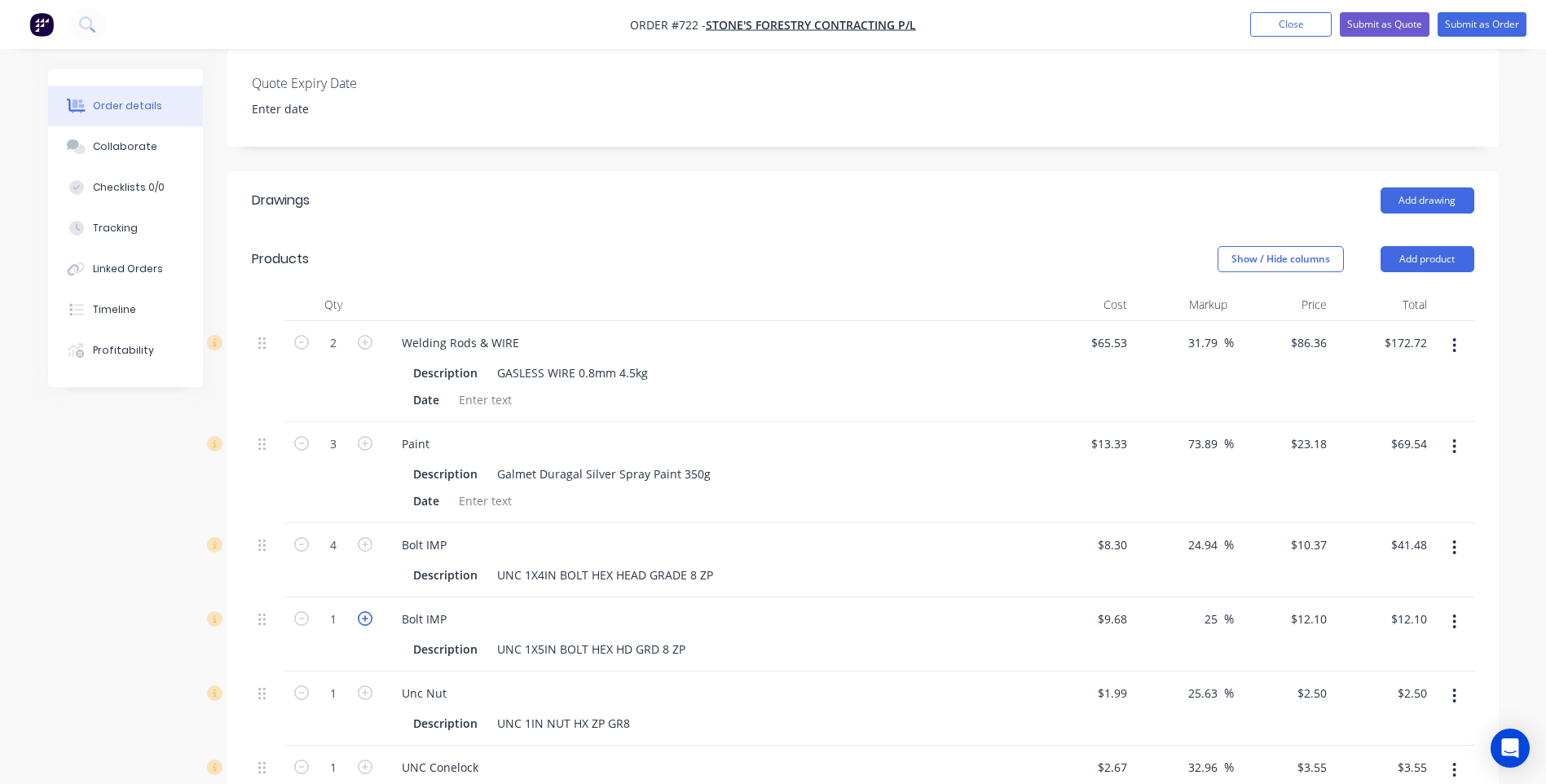
type input "$24.20"
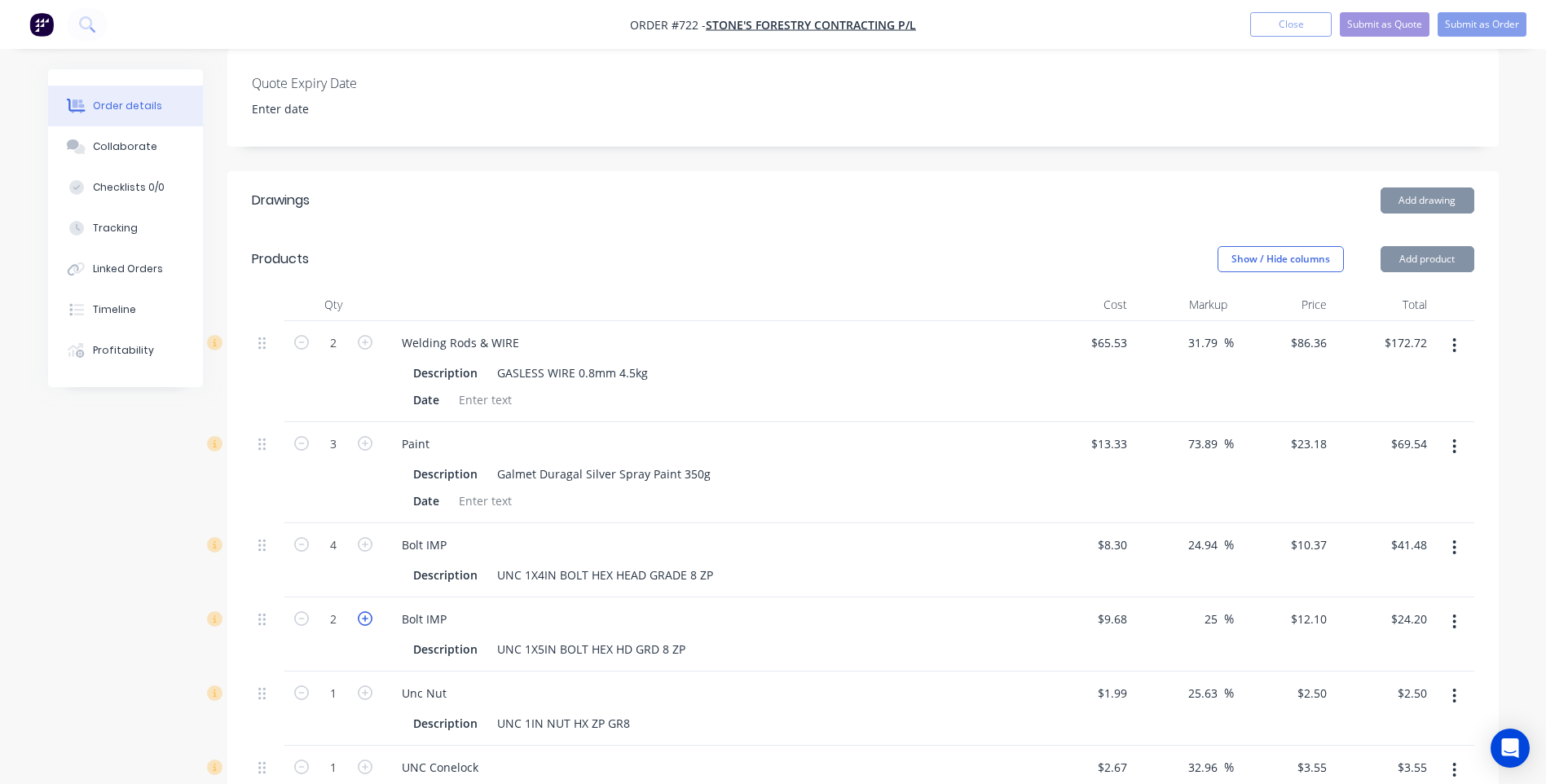
click at [369, 617] on icon "button" at bounding box center [366, 619] width 15 height 15
type input "3"
type input "$36.30"
click at [369, 617] on icon "button" at bounding box center [366, 619] width 15 height 15
type input "4"
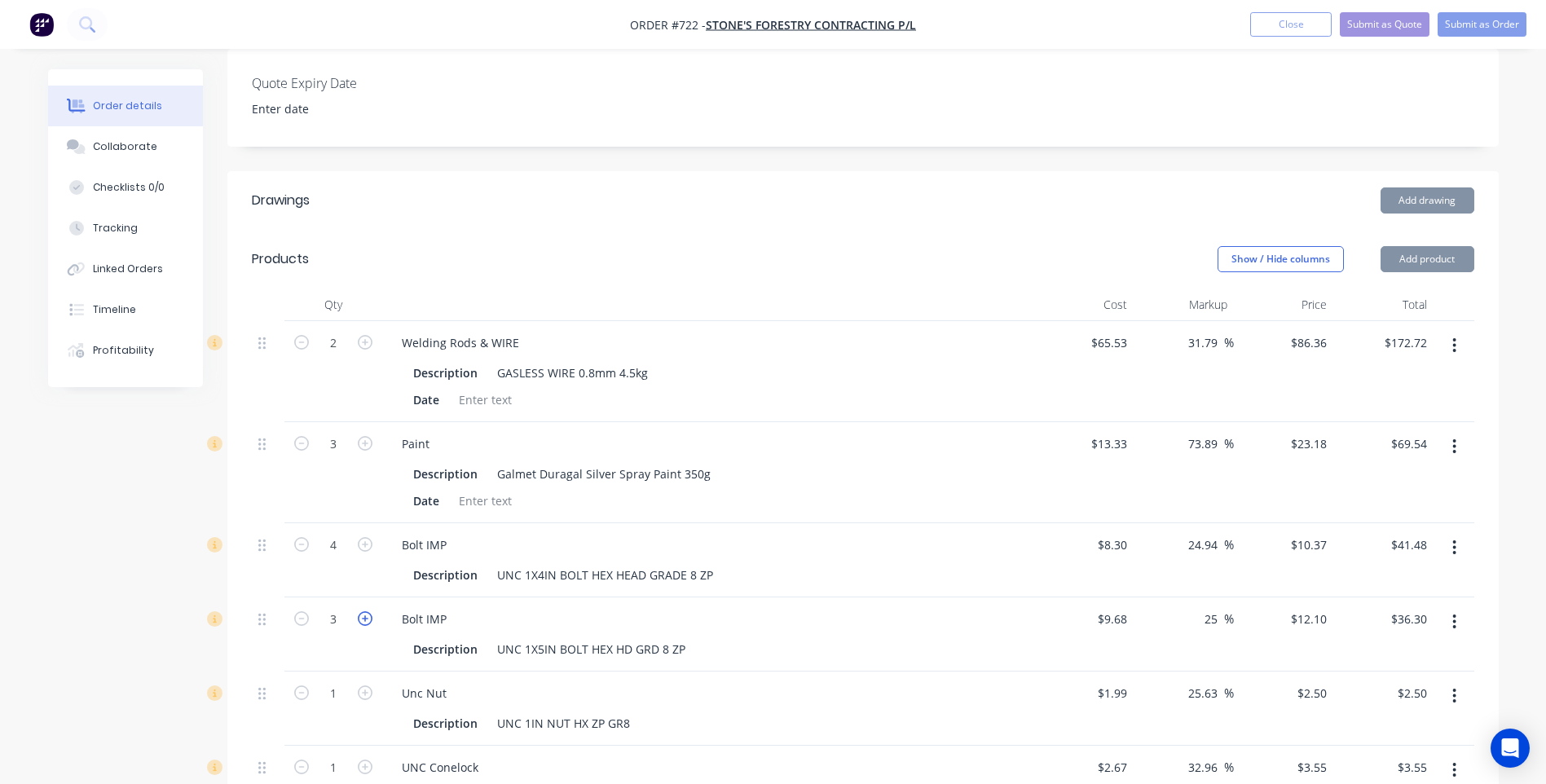
type input "$48.40"
click at [369, 617] on icon "button" at bounding box center [366, 619] width 15 height 15
type input "5"
type input "$60.50"
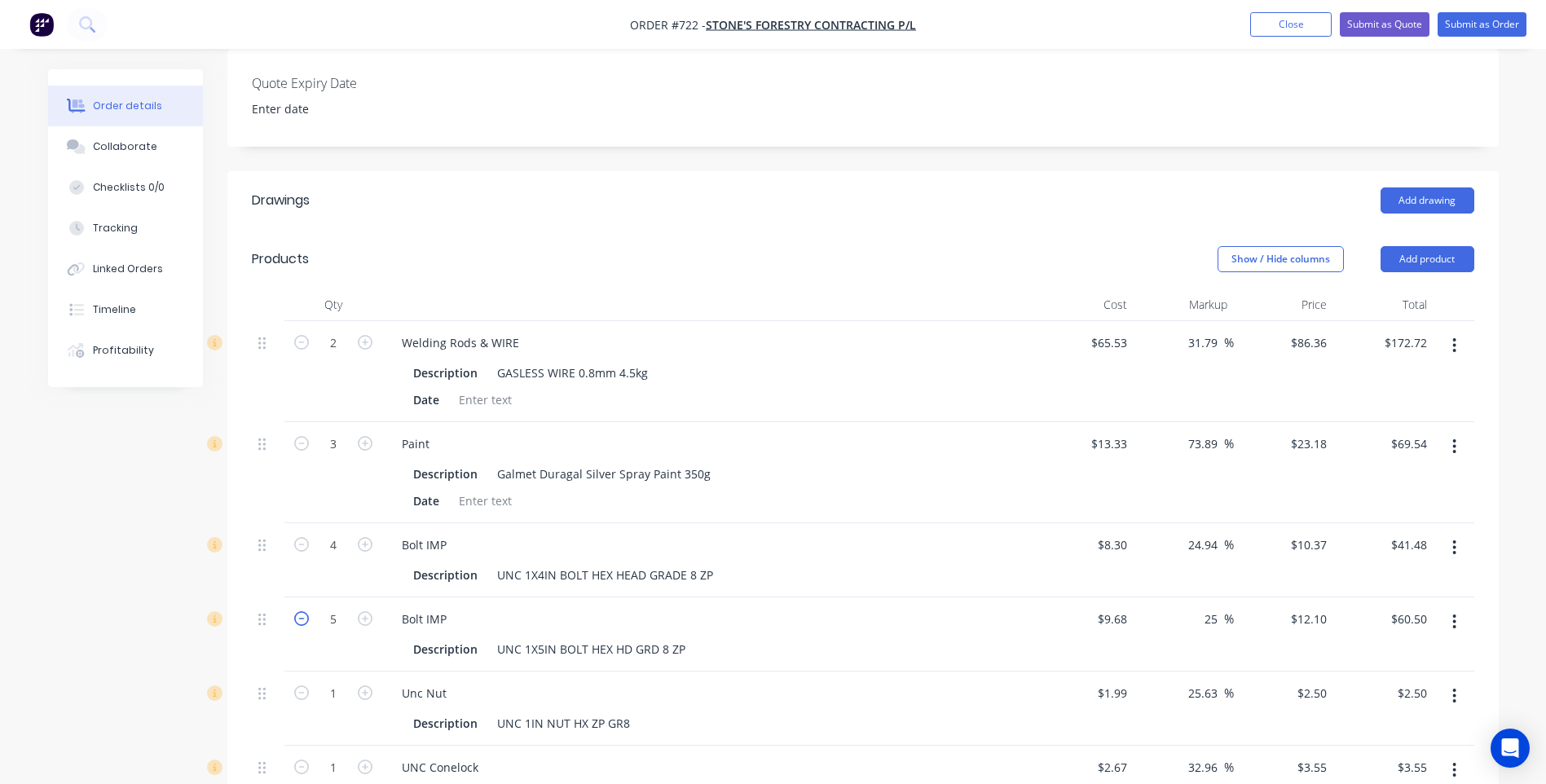
click at [307, 617] on icon "button" at bounding box center [302, 619] width 15 height 15
type input "4"
type input "$48.40"
click at [365, 689] on icon "button" at bounding box center [366, 693] width 15 height 15
type input "2"
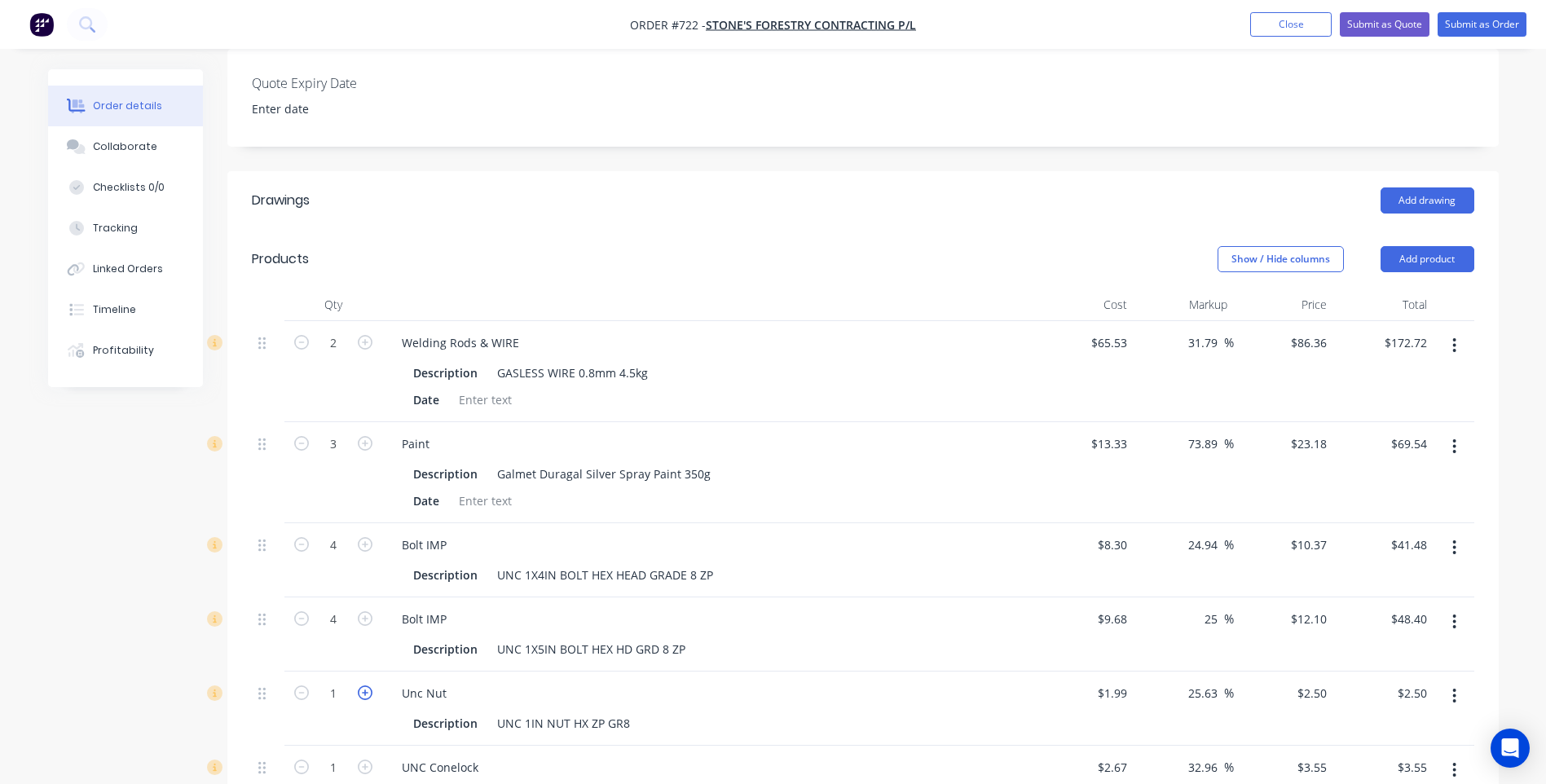
type input "$5.00"
click at [365, 689] on icon "button" at bounding box center [366, 693] width 15 height 15
type input "3"
type input "$7.50"
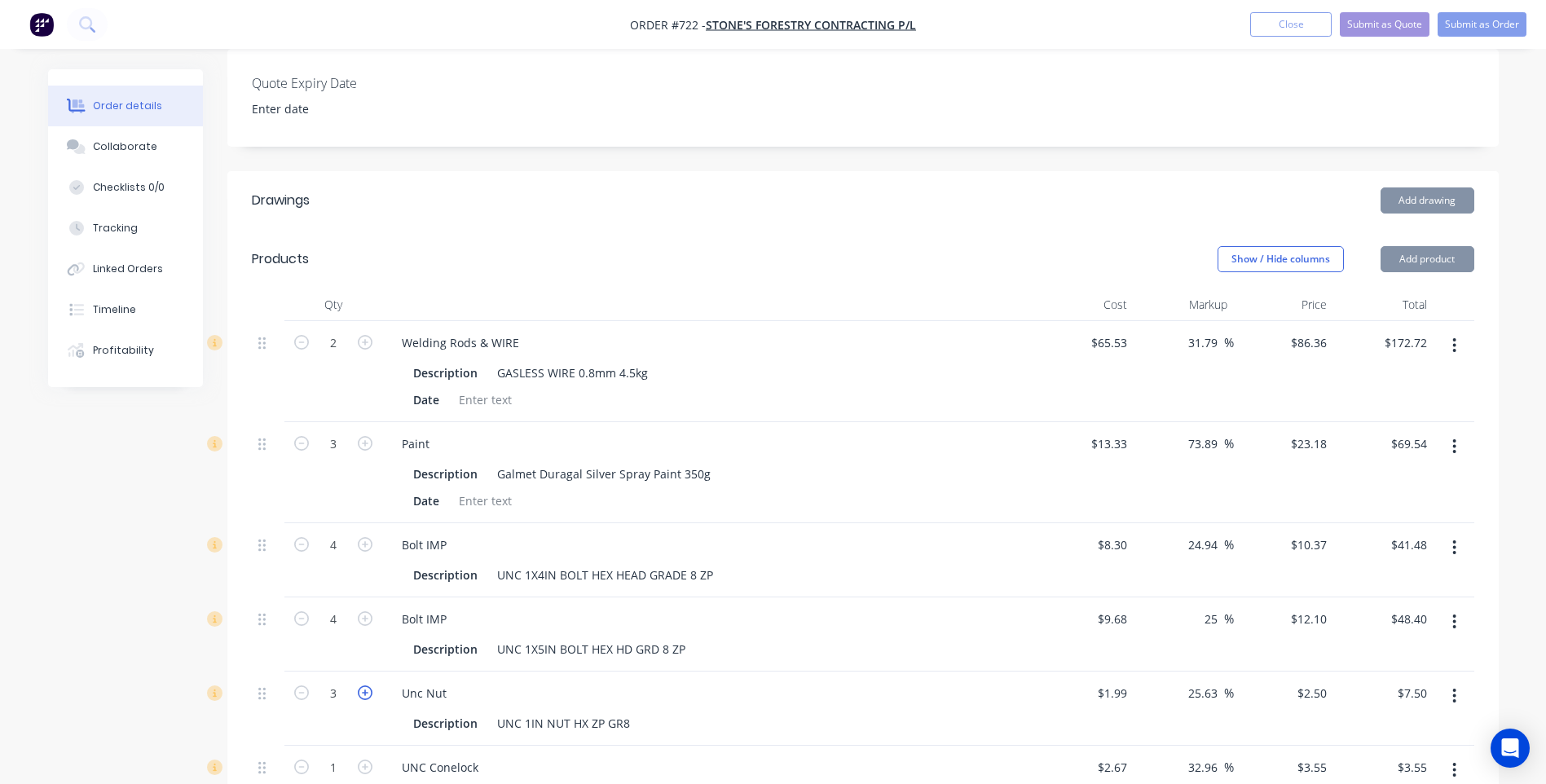
click at [365, 689] on icon "button" at bounding box center [366, 693] width 15 height 15
type input "4"
type input "$10.00"
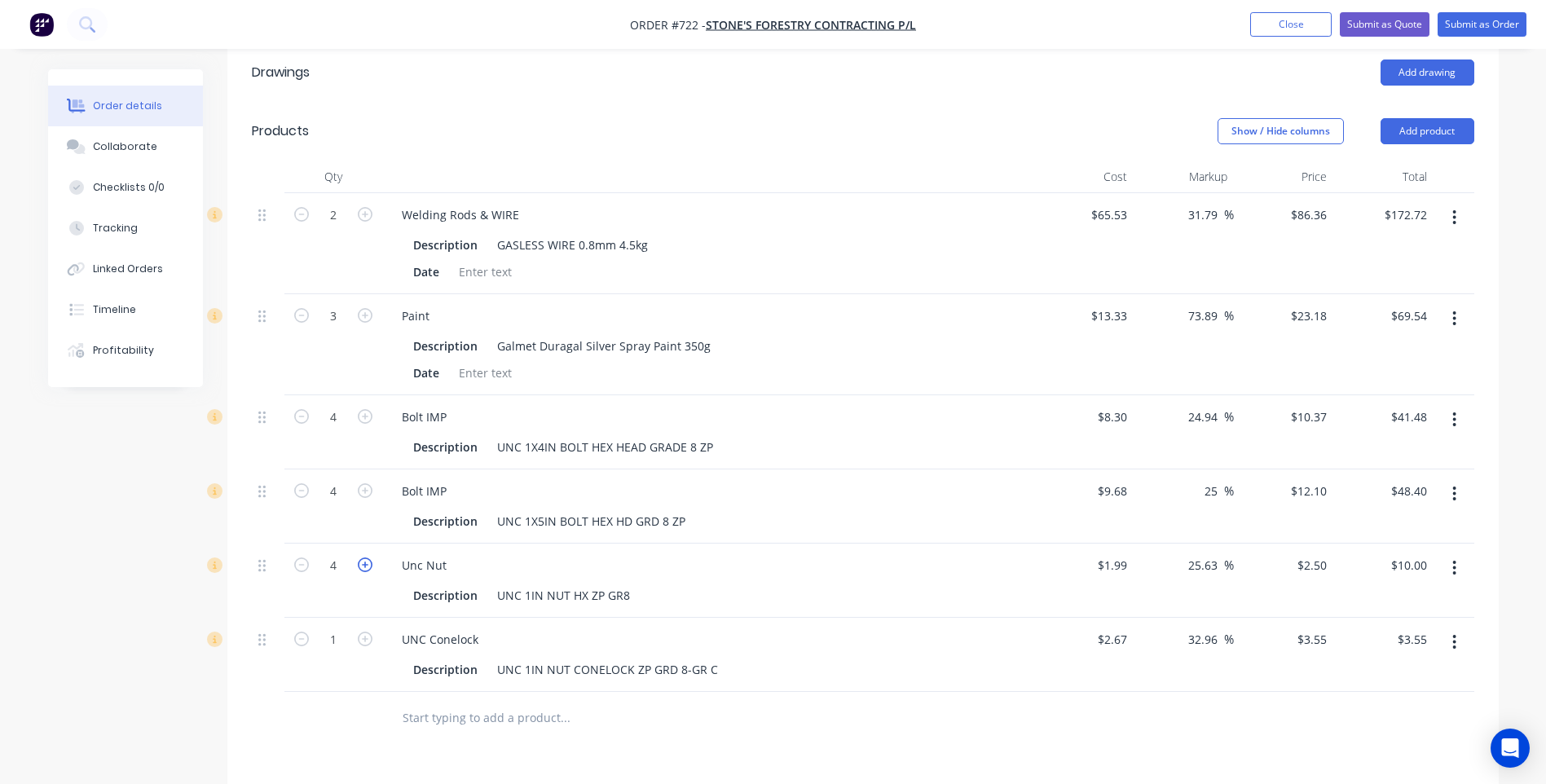
scroll to position [570, 0]
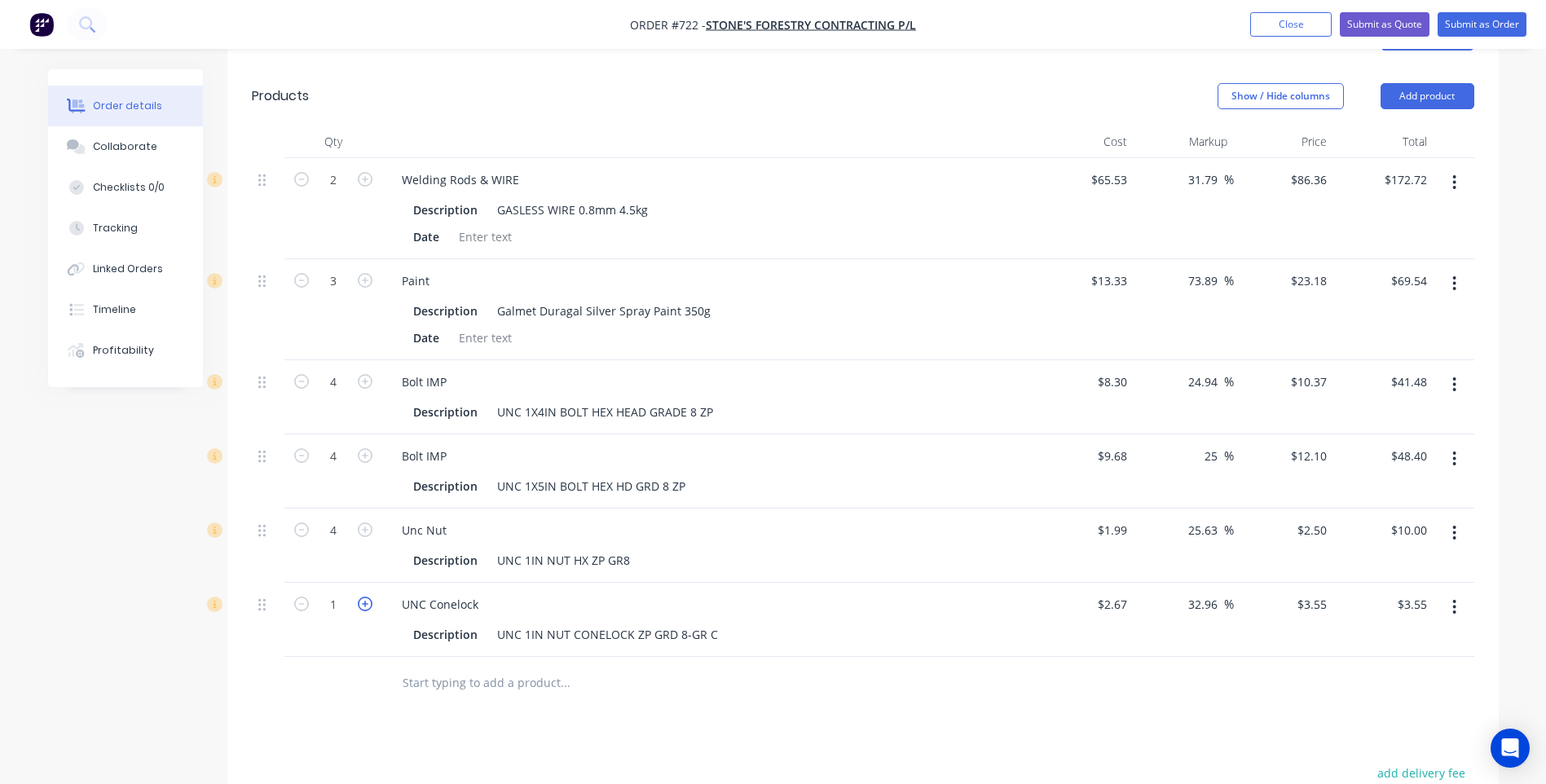
click at [363, 603] on icon "button" at bounding box center [366, 604] width 15 height 15
type input "2"
type input "$7.10"
click at [363, 603] on icon "button" at bounding box center [366, 604] width 15 height 15
type input "3"
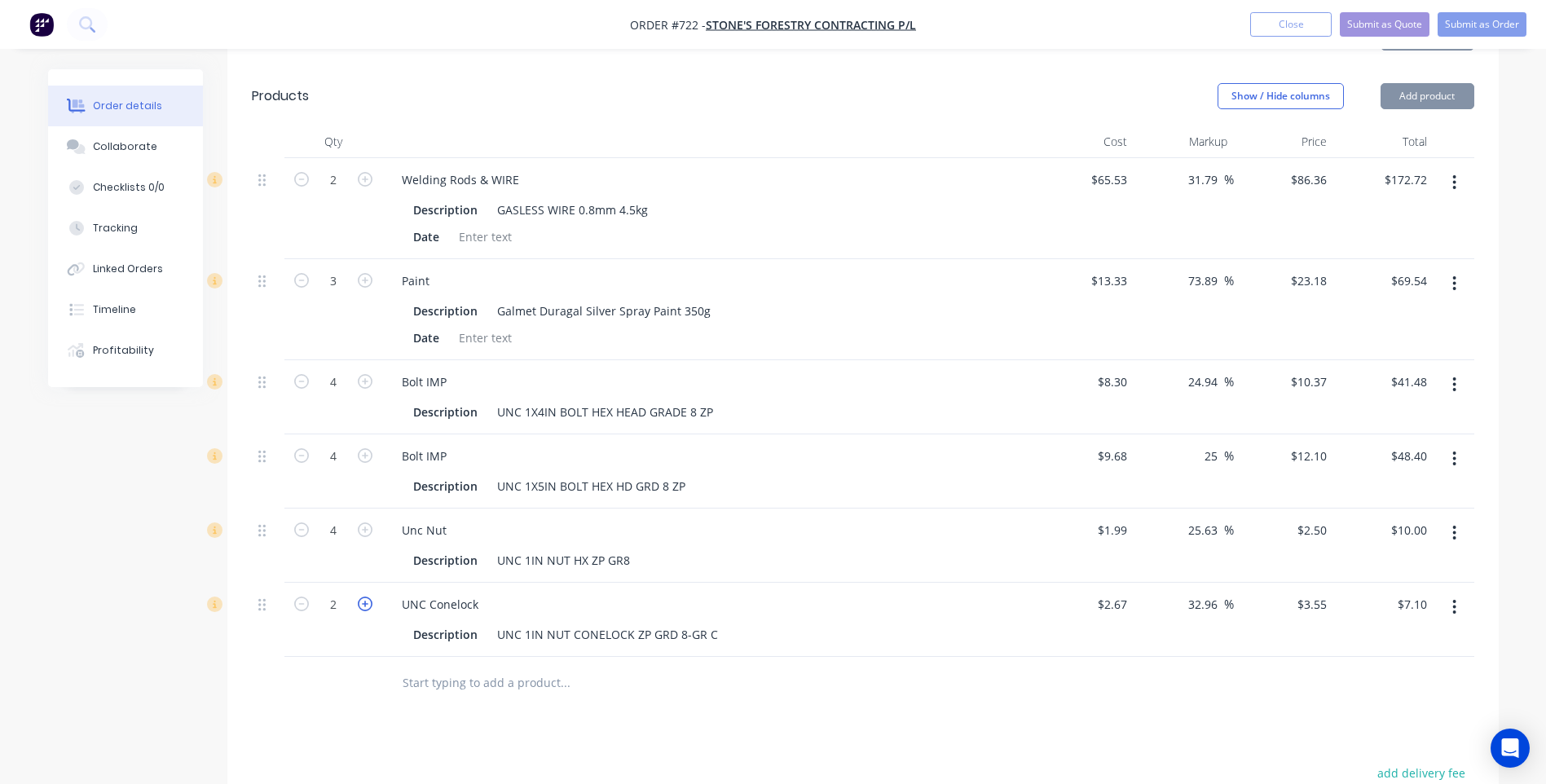
type input "$10.65"
click at [363, 603] on icon "button" at bounding box center [366, 604] width 15 height 15
type input "4"
type input "$14.20"
click at [363, 603] on icon "button" at bounding box center [366, 604] width 15 height 15
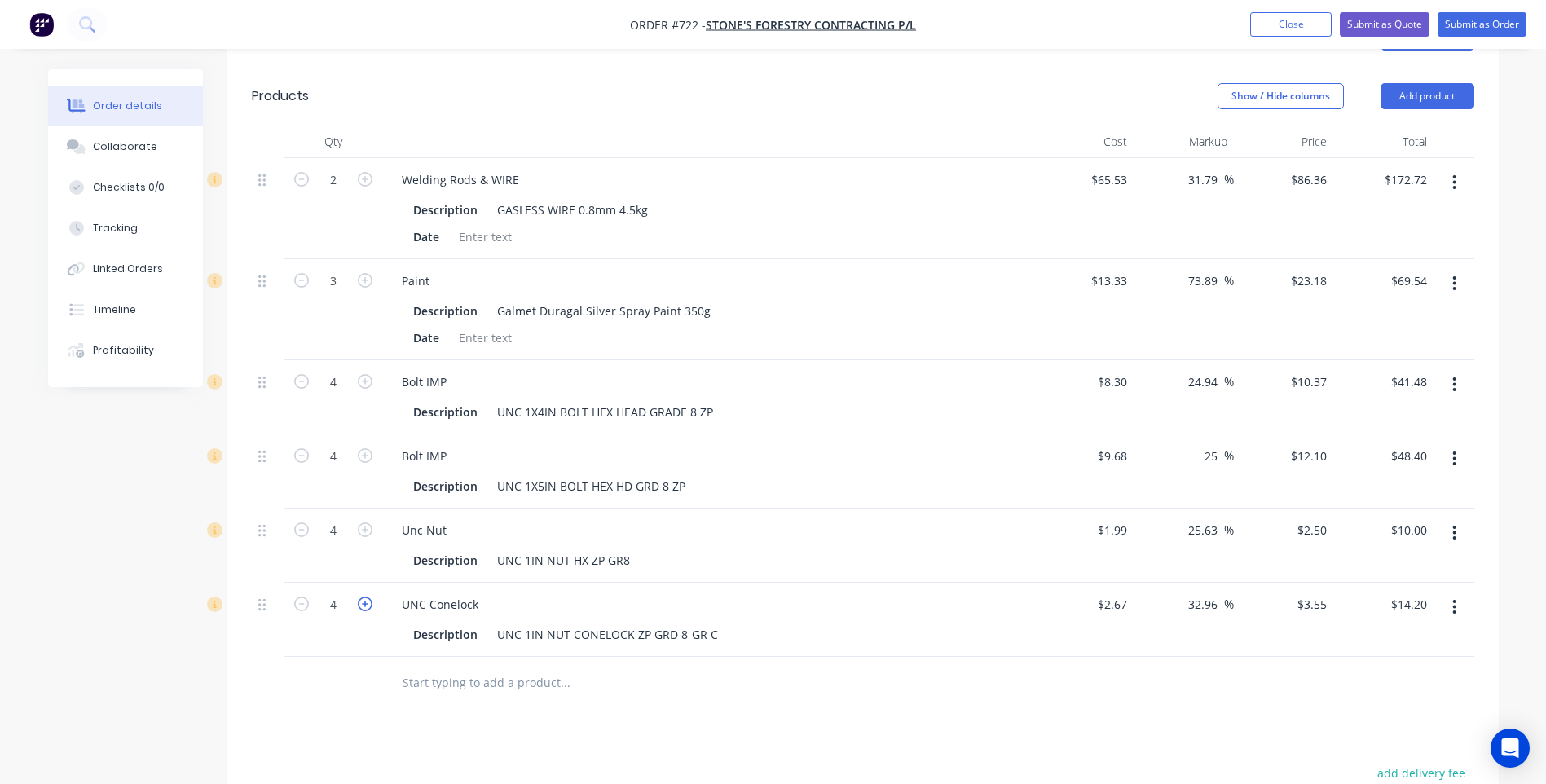
type input "5"
type input "$17.75"
click at [297, 605] on icon "button" at bounding box center [302, 604] width 15 height 15
type input "4"
type input "$14.20"
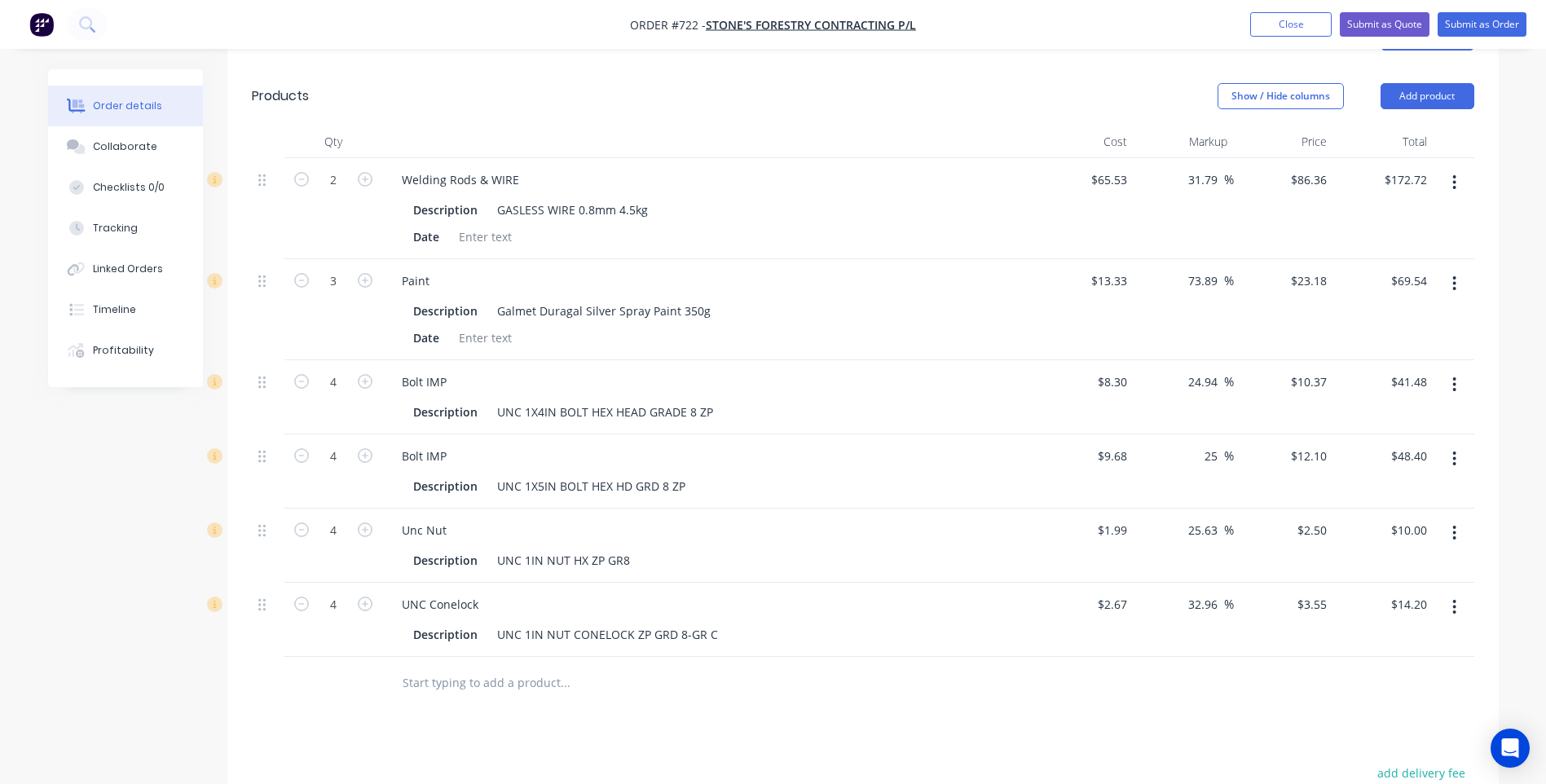
click at [315, 695] on div at bounding box center [334, 683] width 98 height 53
click at [1328, 734] on div "Drawings Add drawing Products Show / Hide columns Add product Qty Cost Markup P…" at bounding box center [863, 555] width 1272 height 1093
click at [366, 712] on div "Drawings Add drawing Products Show / Hide columns Add product Qty Cost Markup P…" at bounding box center [863, 555] width 1272 height 1093
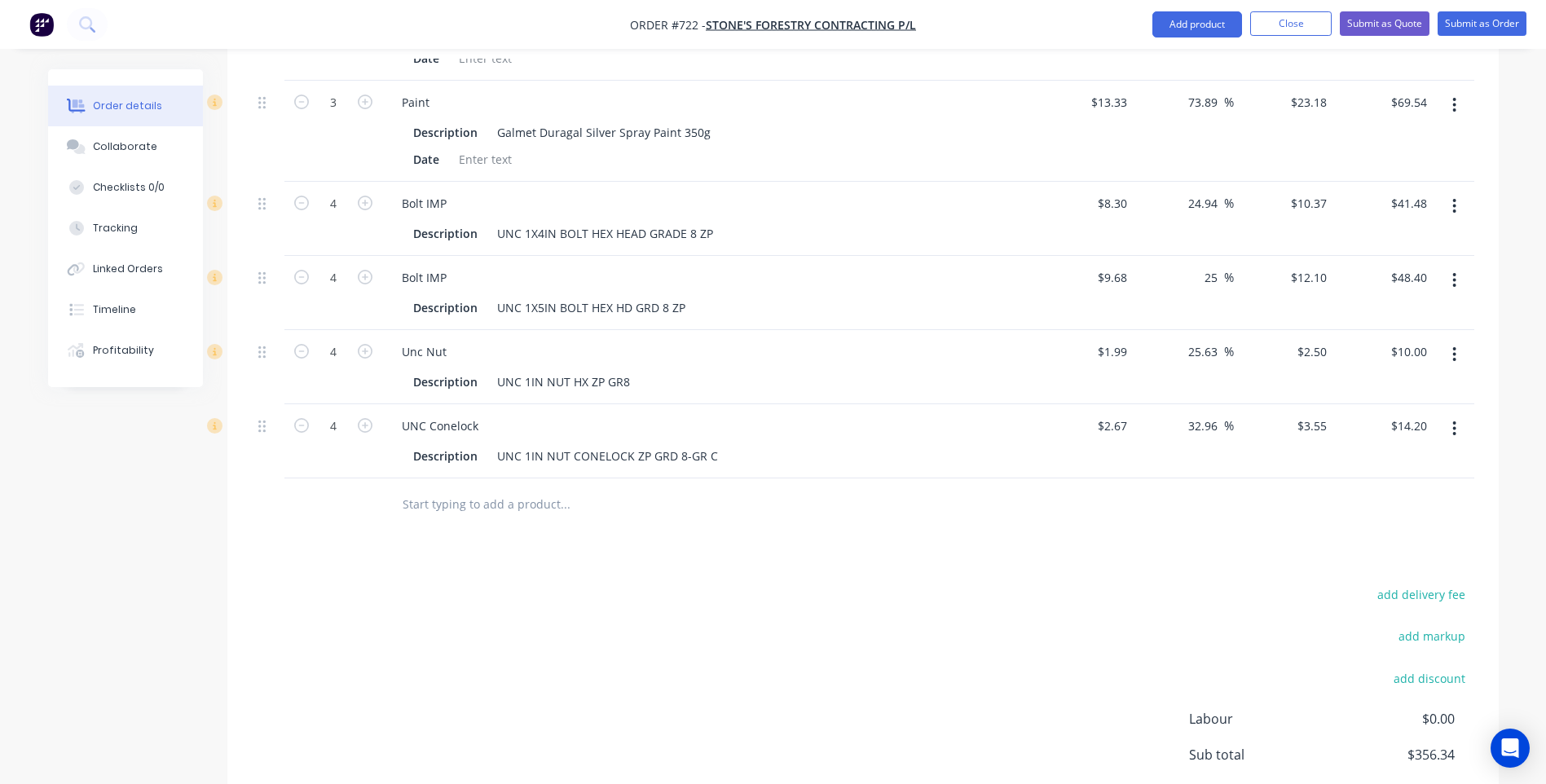
scroll to position [667, 0]
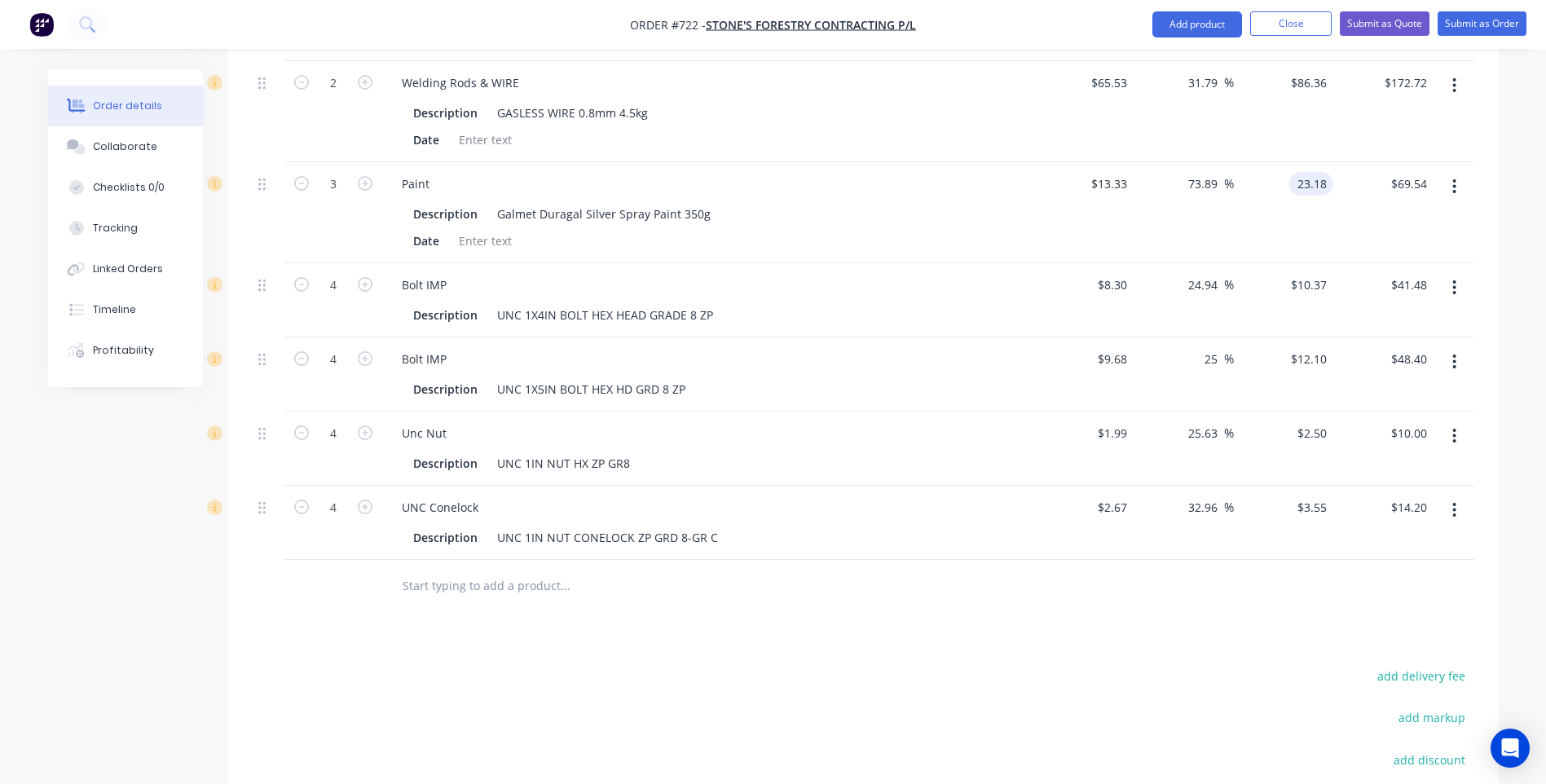
click at [1330, 182] on input "23.18" at bounding box center [1315, 183] width 38 height 24
type input "23.19"
type input "73.97"
type input "$23.19"
type input "$69.57"
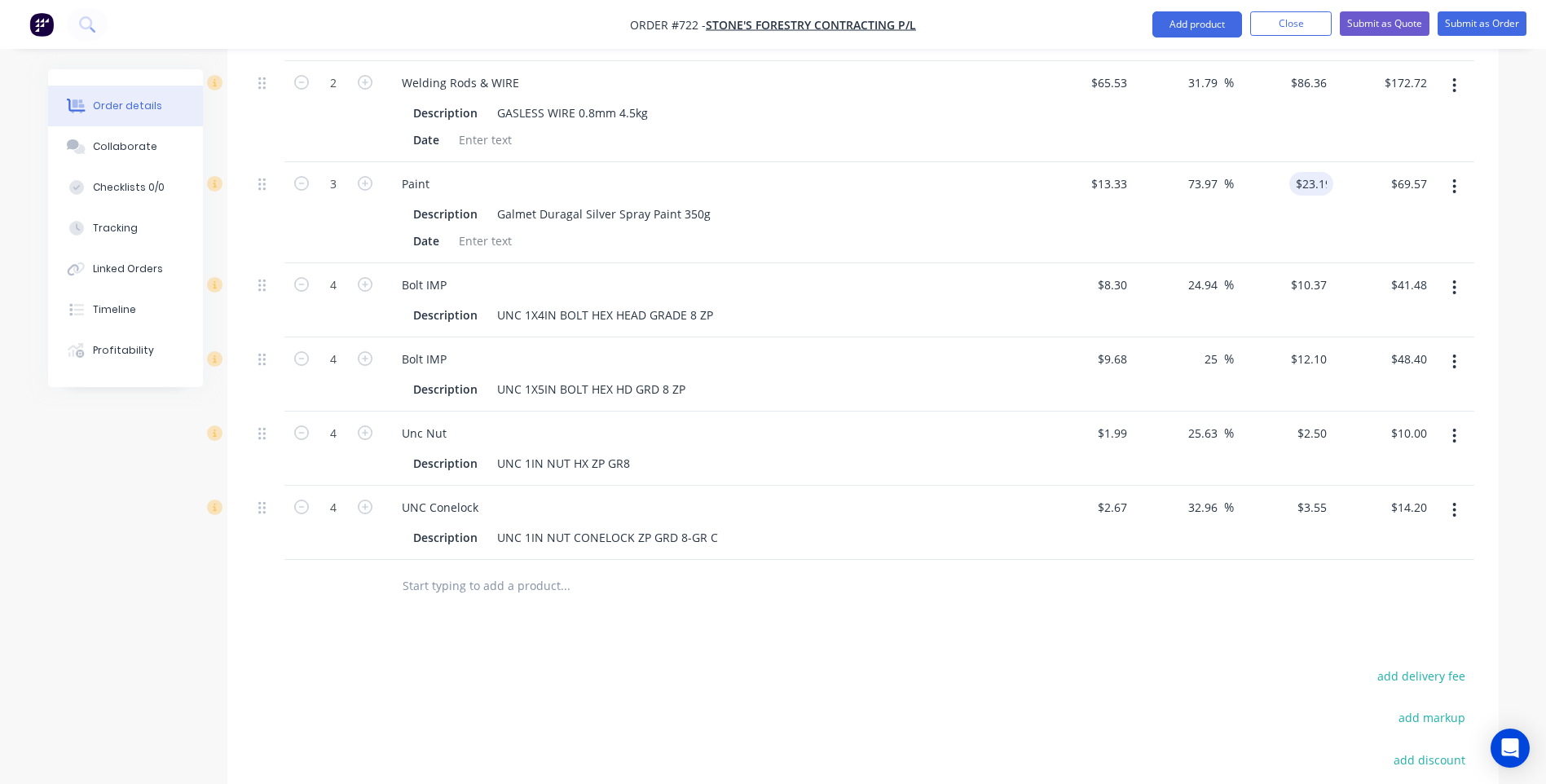
click at [1194, 620] on div "Drawings Add drawing Products Show / Hide columns Add product Qty Cost Markup P…" at bounding box center [863, 458] width 1272 height 1093
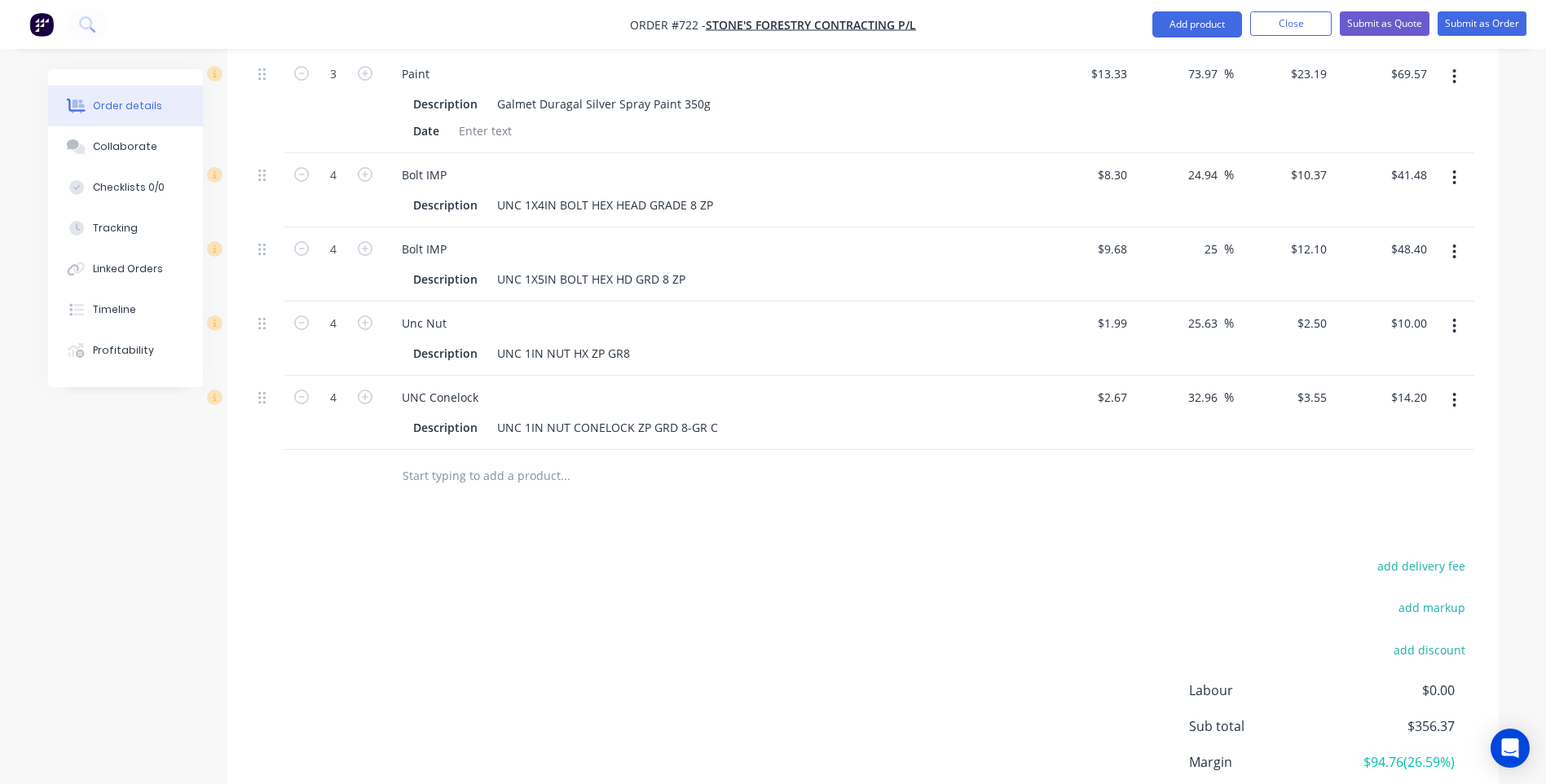
scroll to position [586, 0]
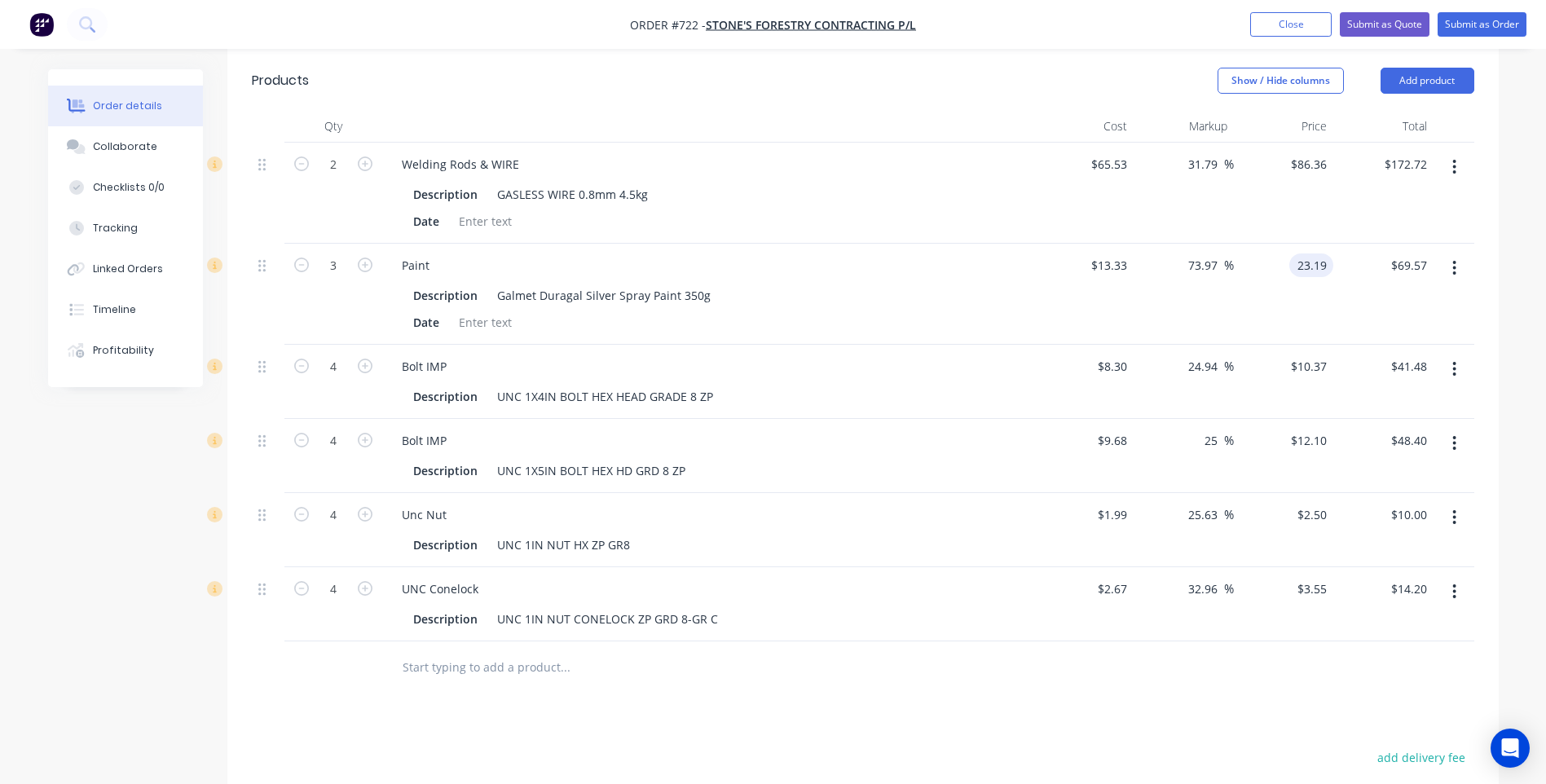
click at [1328, 265] on input "23.19" at bounding box center [1315, 265] width 38 height 24
type input "23.187"
type input "73.95"
type input "$23.187"
type input "$69.56"
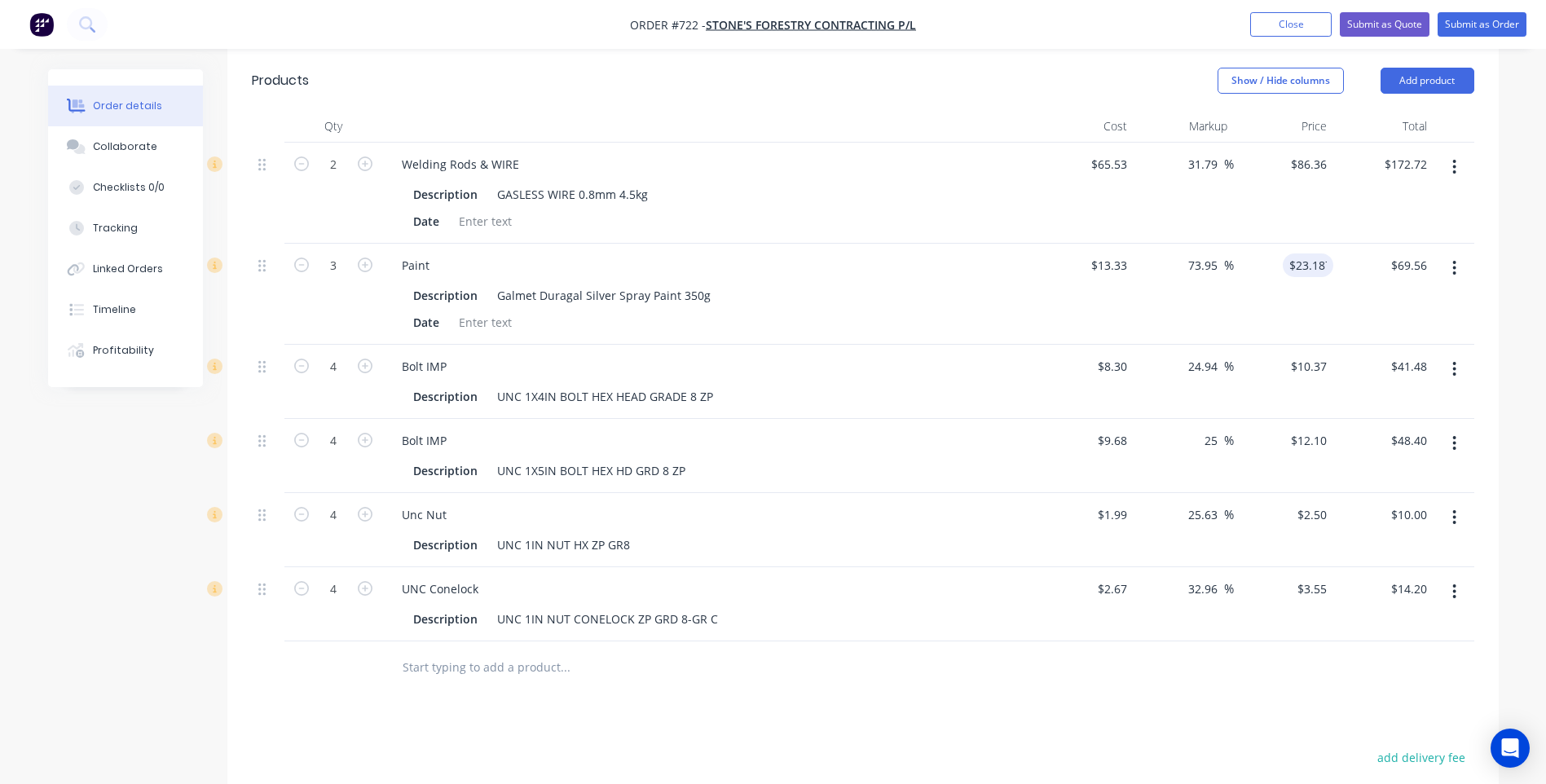
click at [1105, 682] on div at bounding box center [863, 668] width 1223 height 53
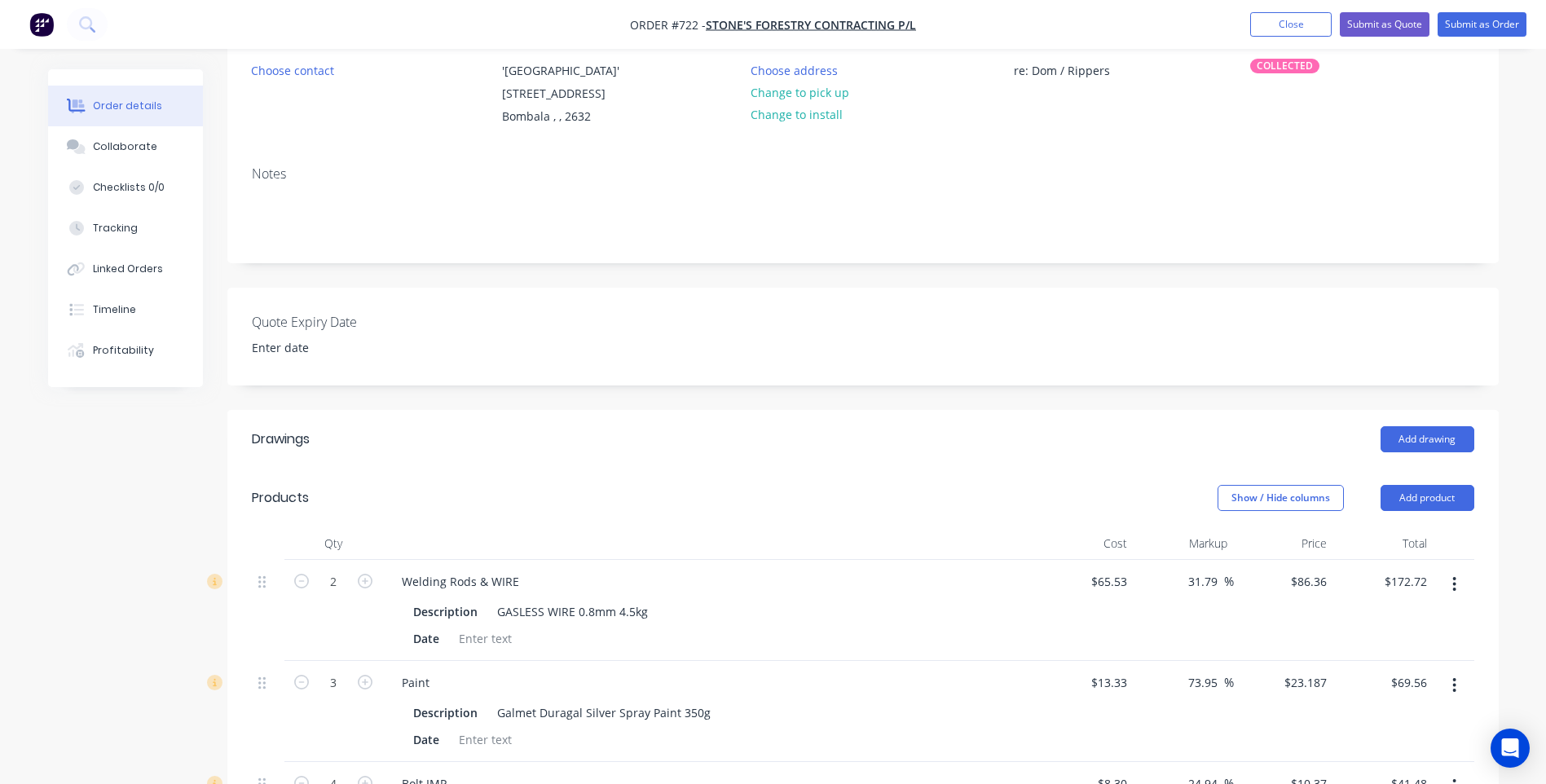
scroll to position [0, 0]
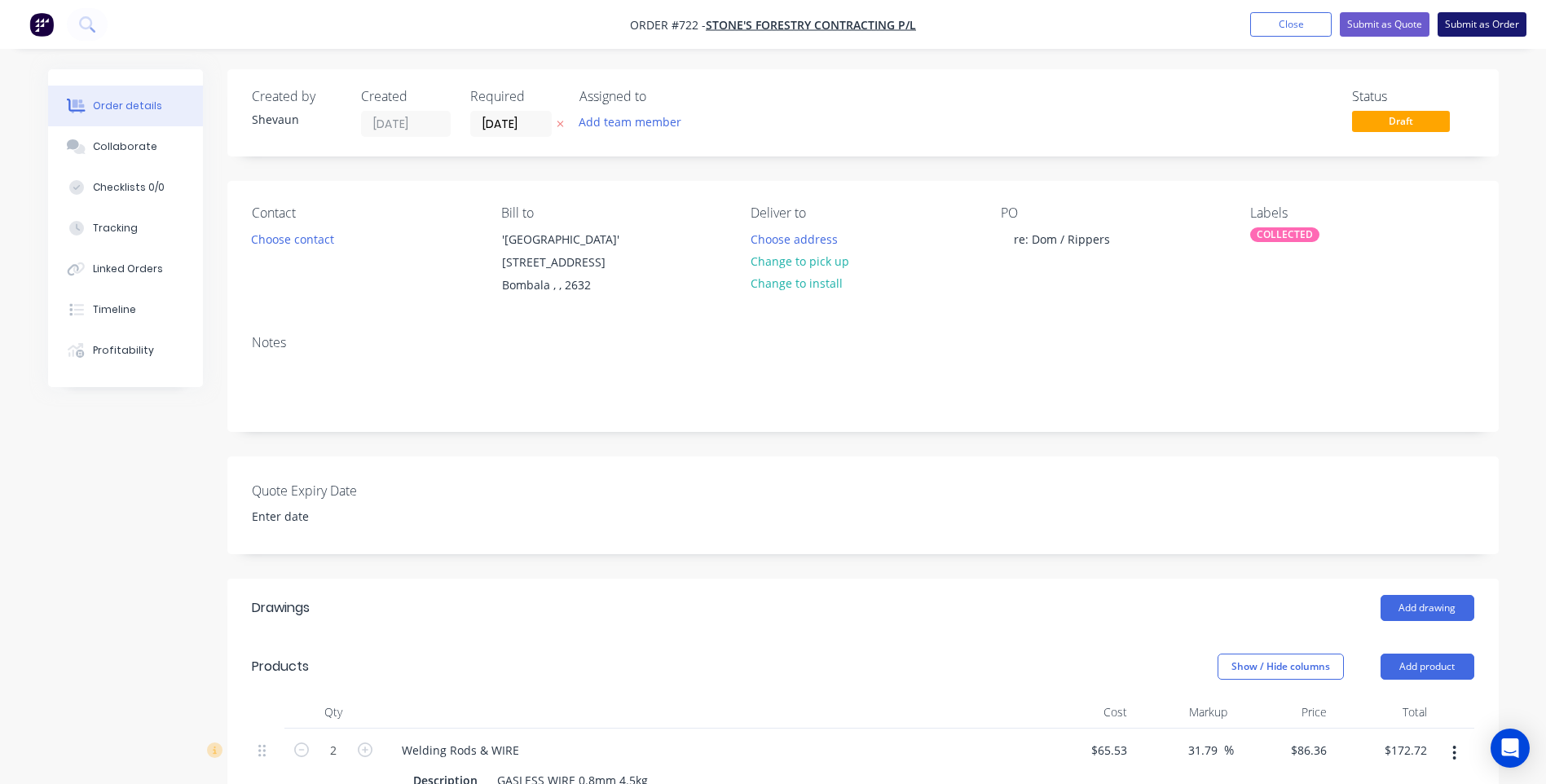
click at [1475, 23] on button "Submit as Order" at bounding box center [1482, 24] width 89 height 24
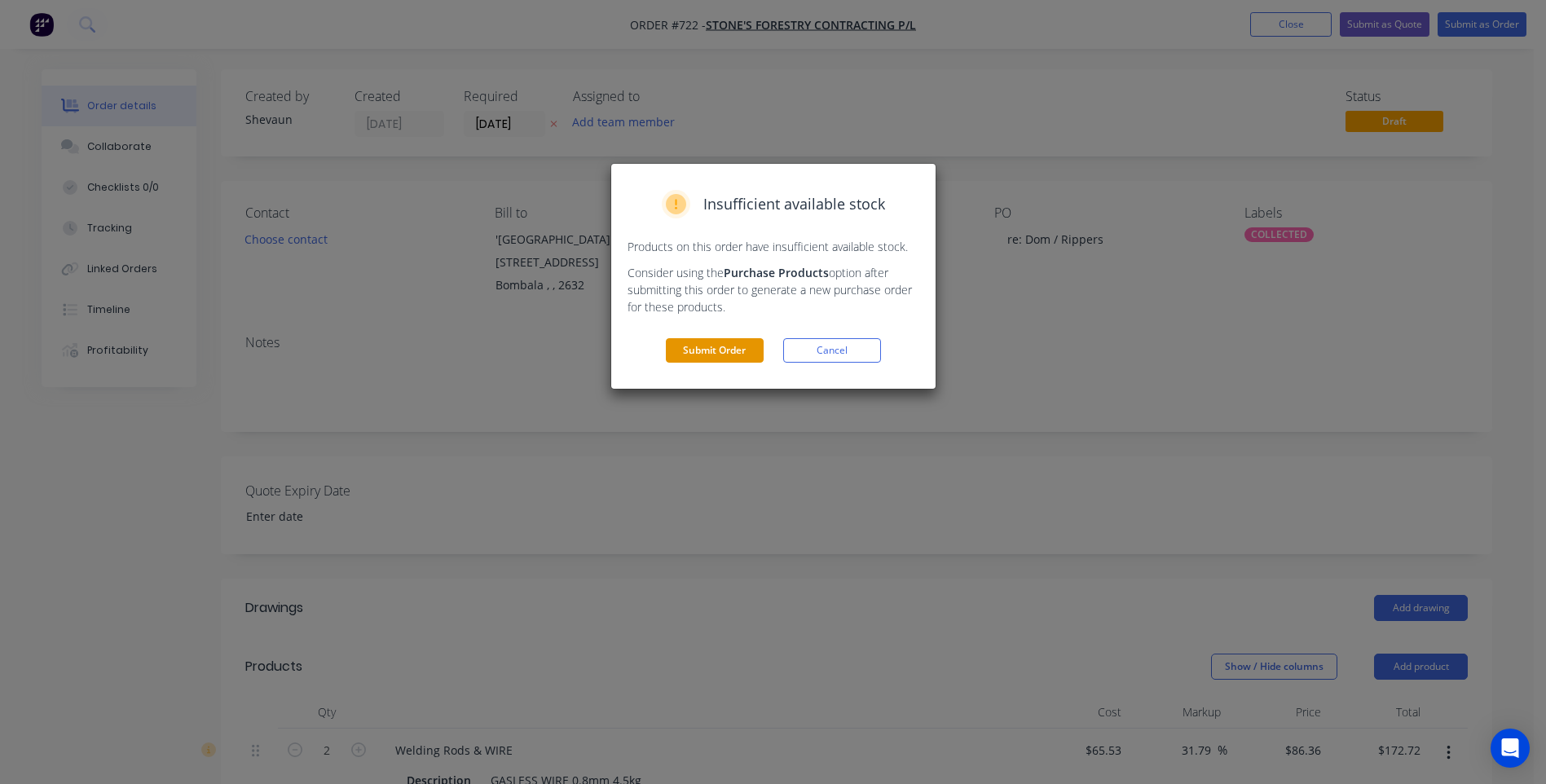
click at [714, 349] on button "Submit Order" at bounding box center [715, 351] width 98 height 24
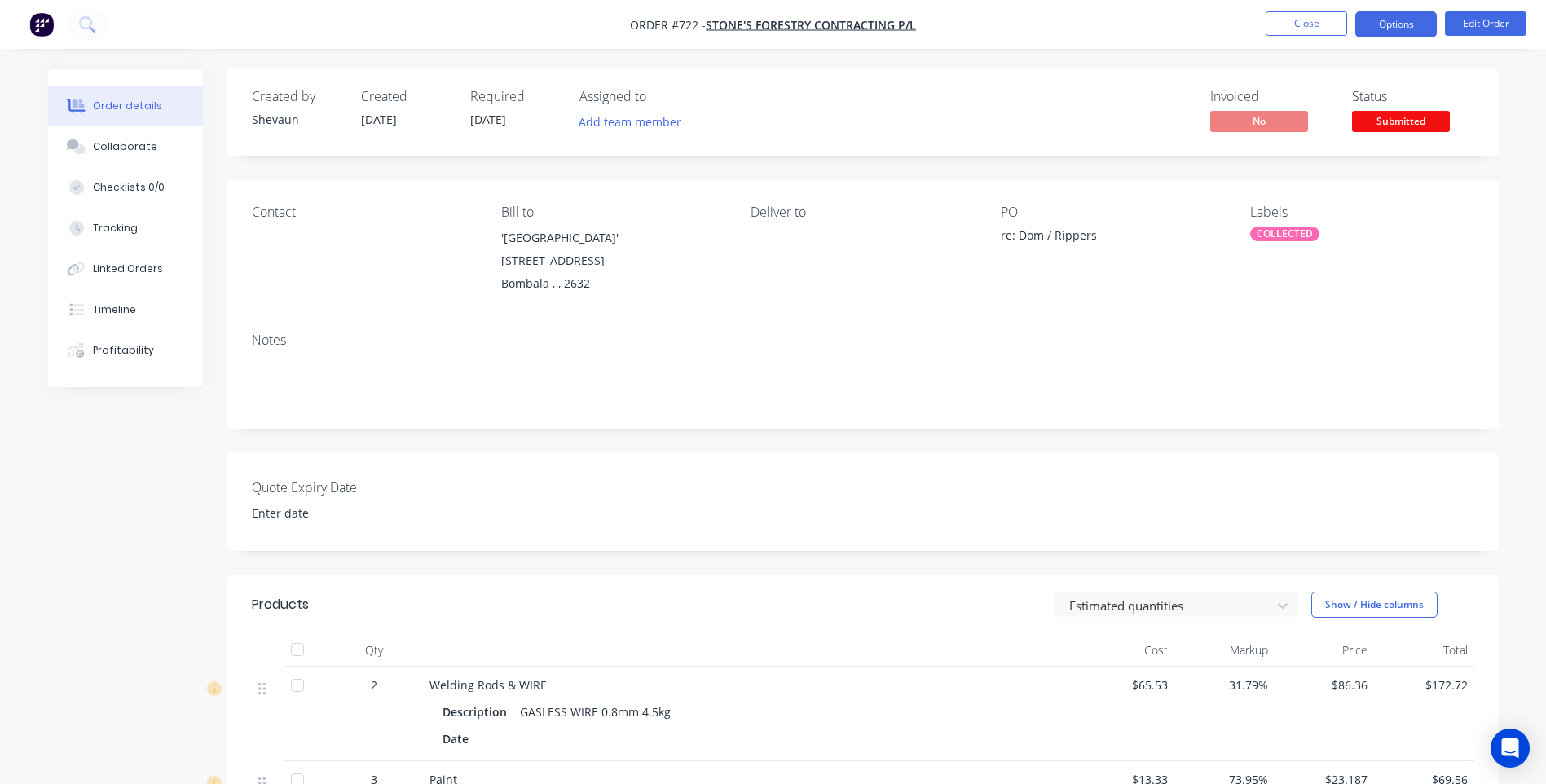
click at [1386, 24] on button "Options" at bounding box center [1396, 24] width 81 height 26
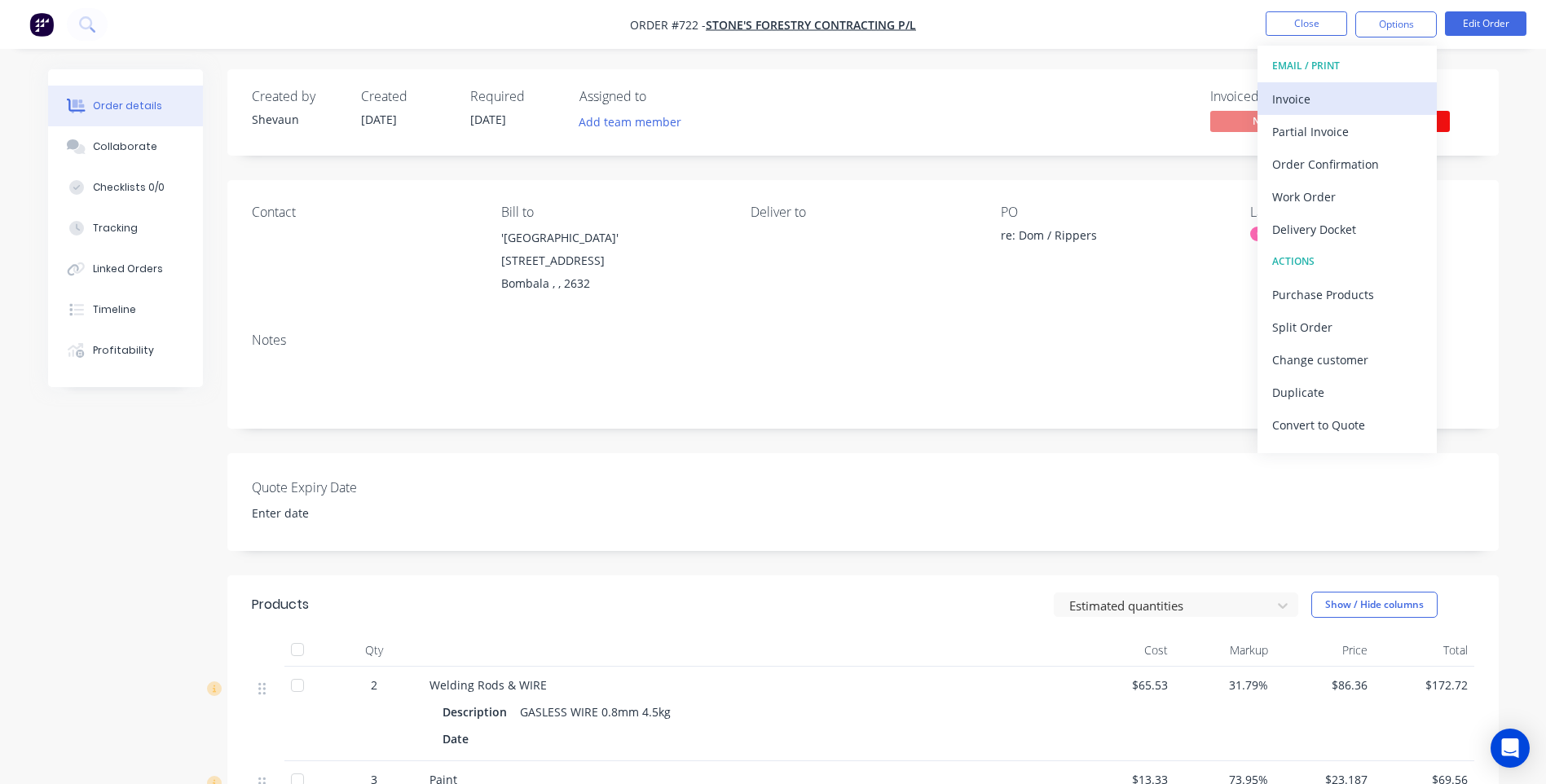
click at [1303, 88] on div "Invoice" at bounding box center [1347, 99] width 150 height 24
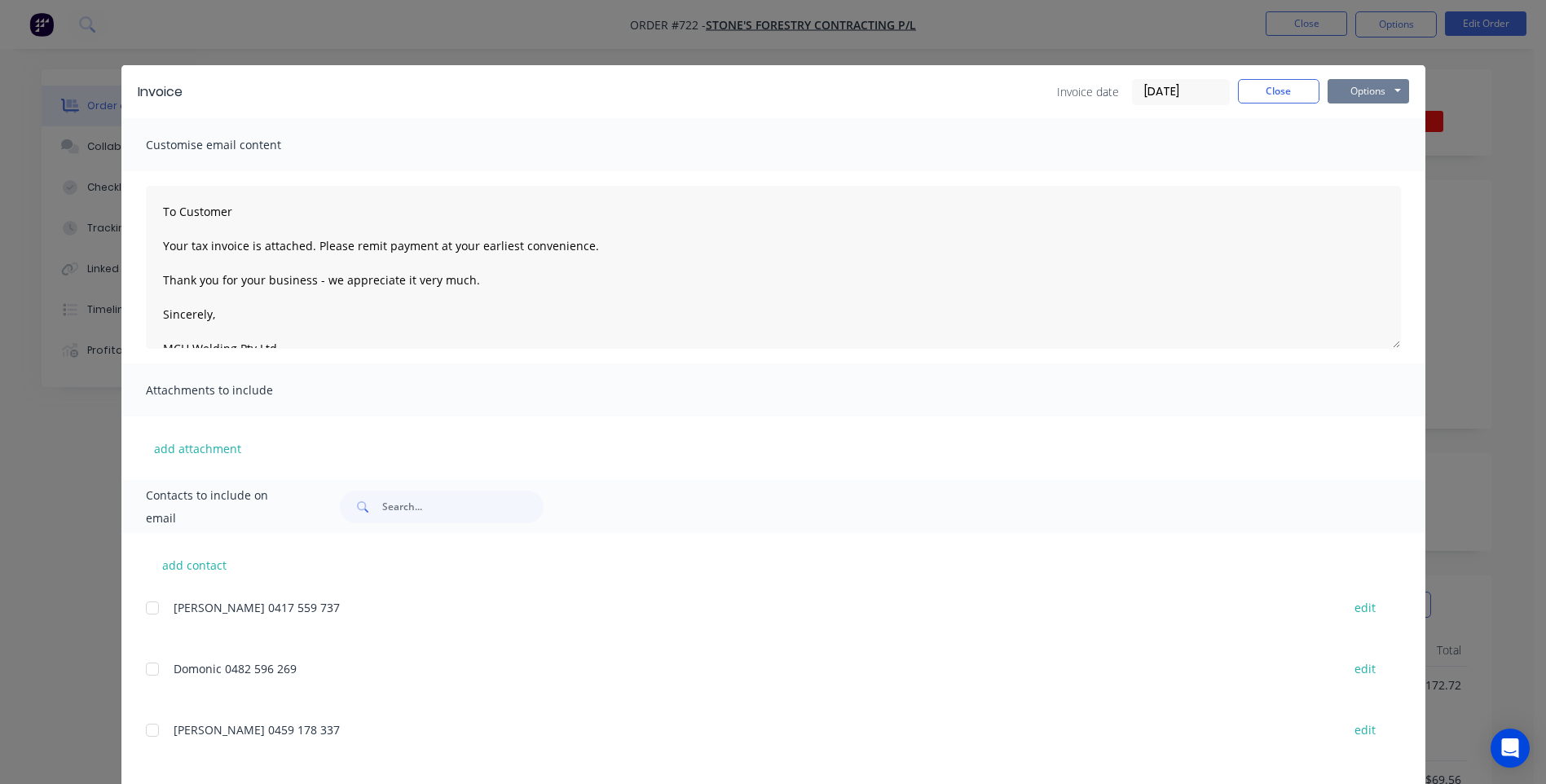
click at [1359, 90] on button "Options" at bounding box center [1369, 91] width 81 height 24
click at [1363, 117] on button "Preview" at bounding box center [1380, 120] width 105 height 27
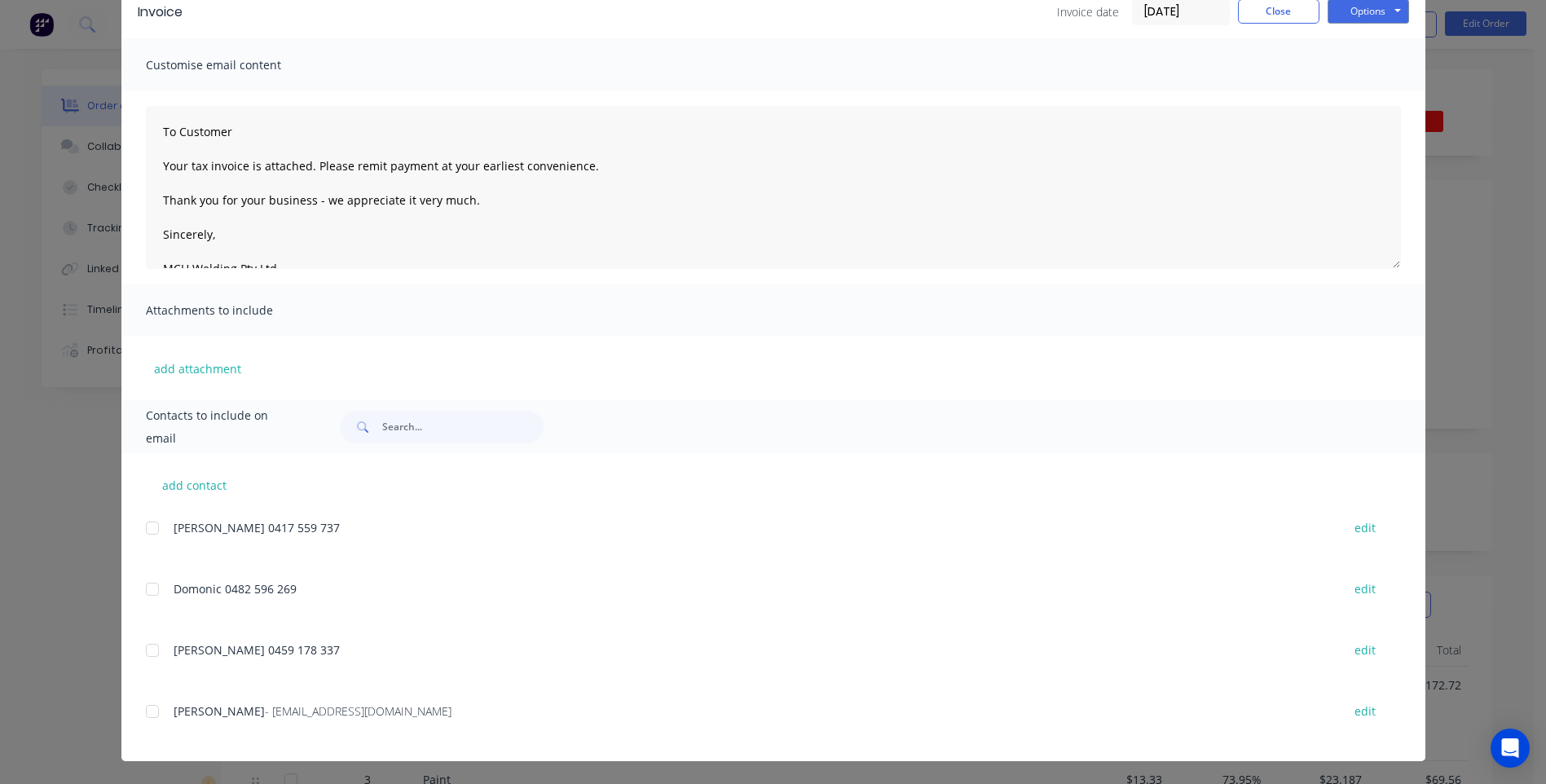
click at [150, 708] on div at bounding box center [152, 711] width 33 height 33
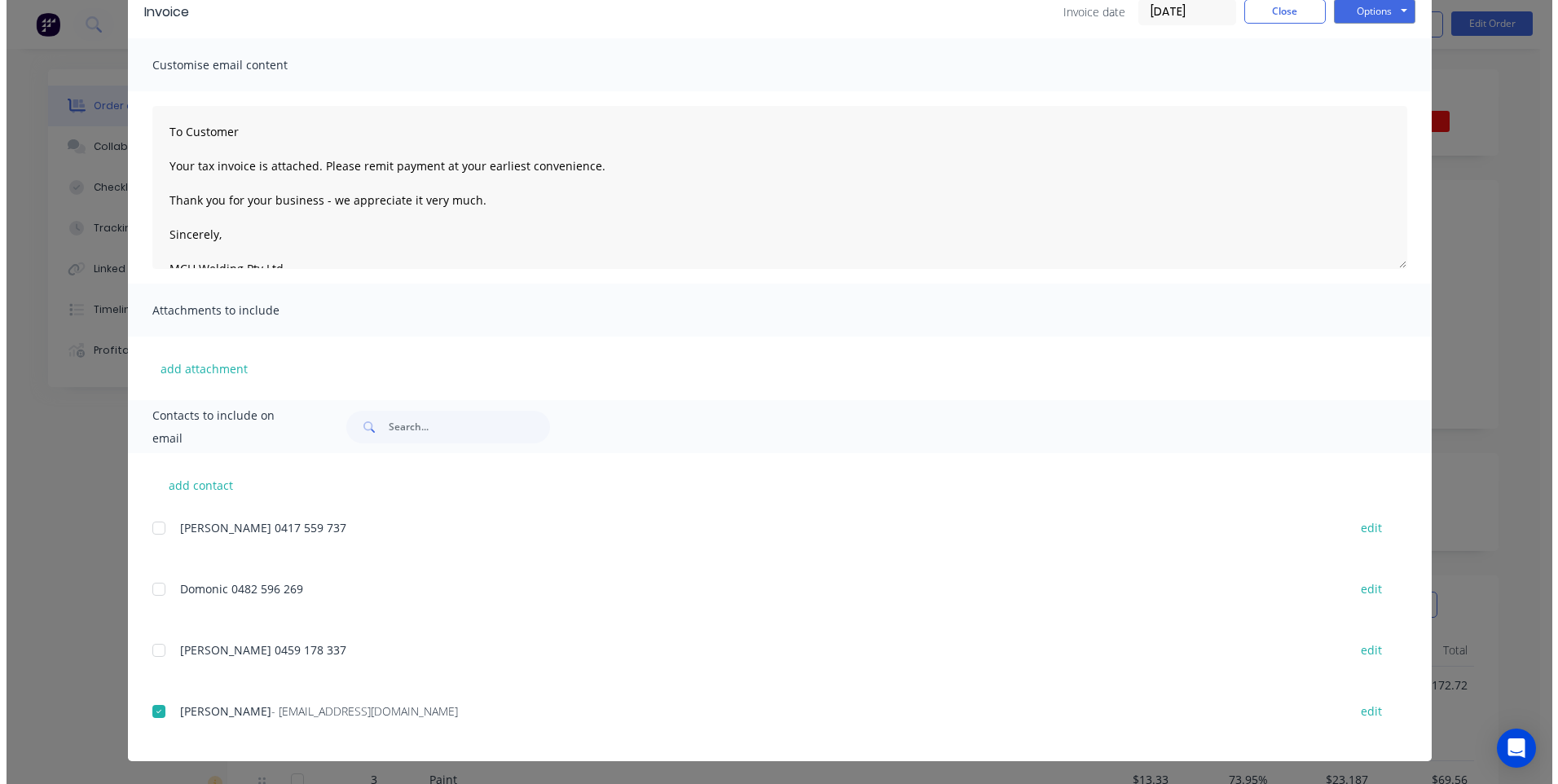
scroll to position [0, 0]
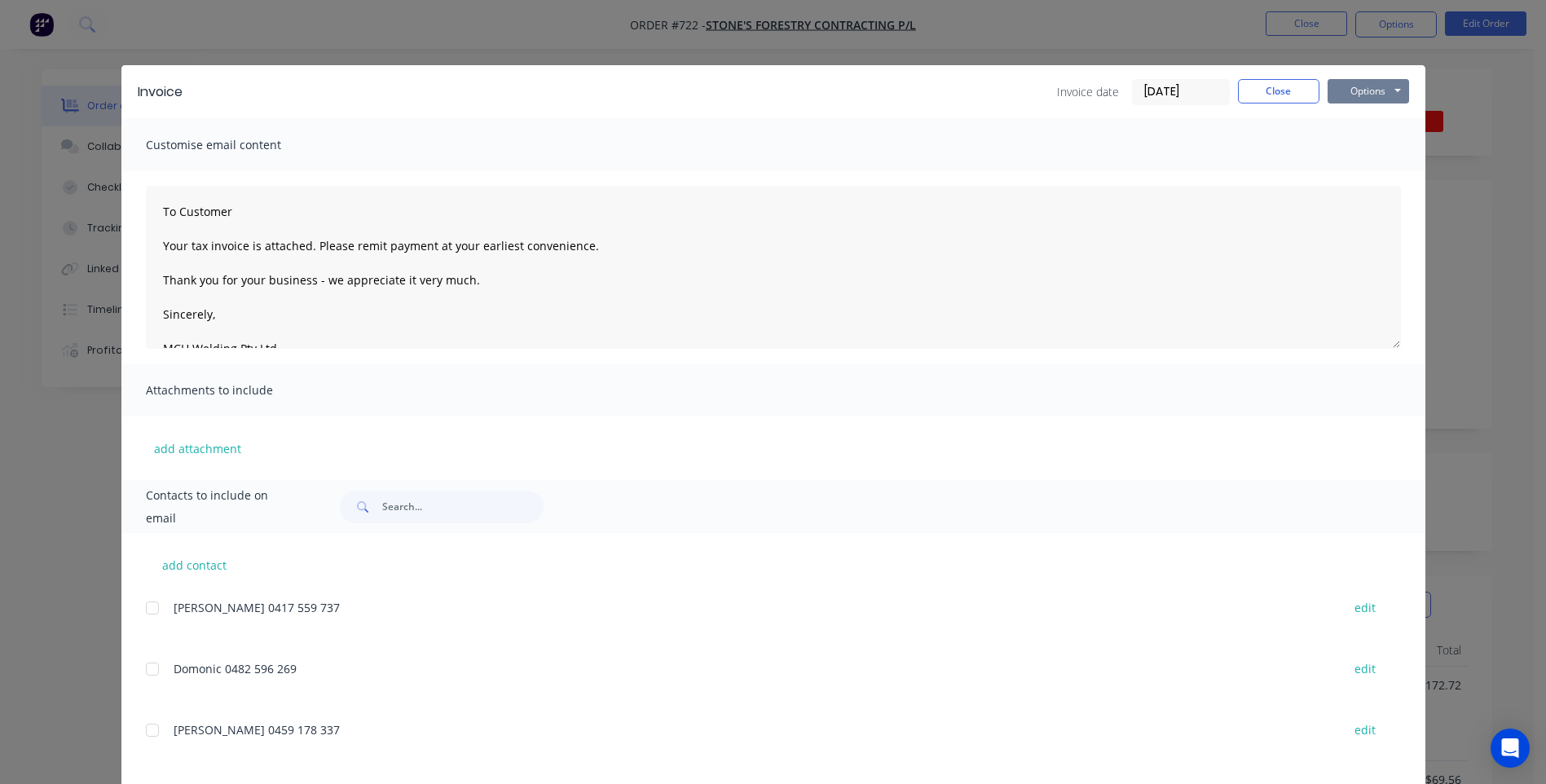
click at [1367, 90] on button "Options" at bounding box center [1369, 91] width 81 height 24
click at [1358, 172] on button "Email" at bounding box center [1380, 173] width 105 height 27
click at [1281, 91] on button "Close" at bounding box center [1278, 91] width 81 height 24
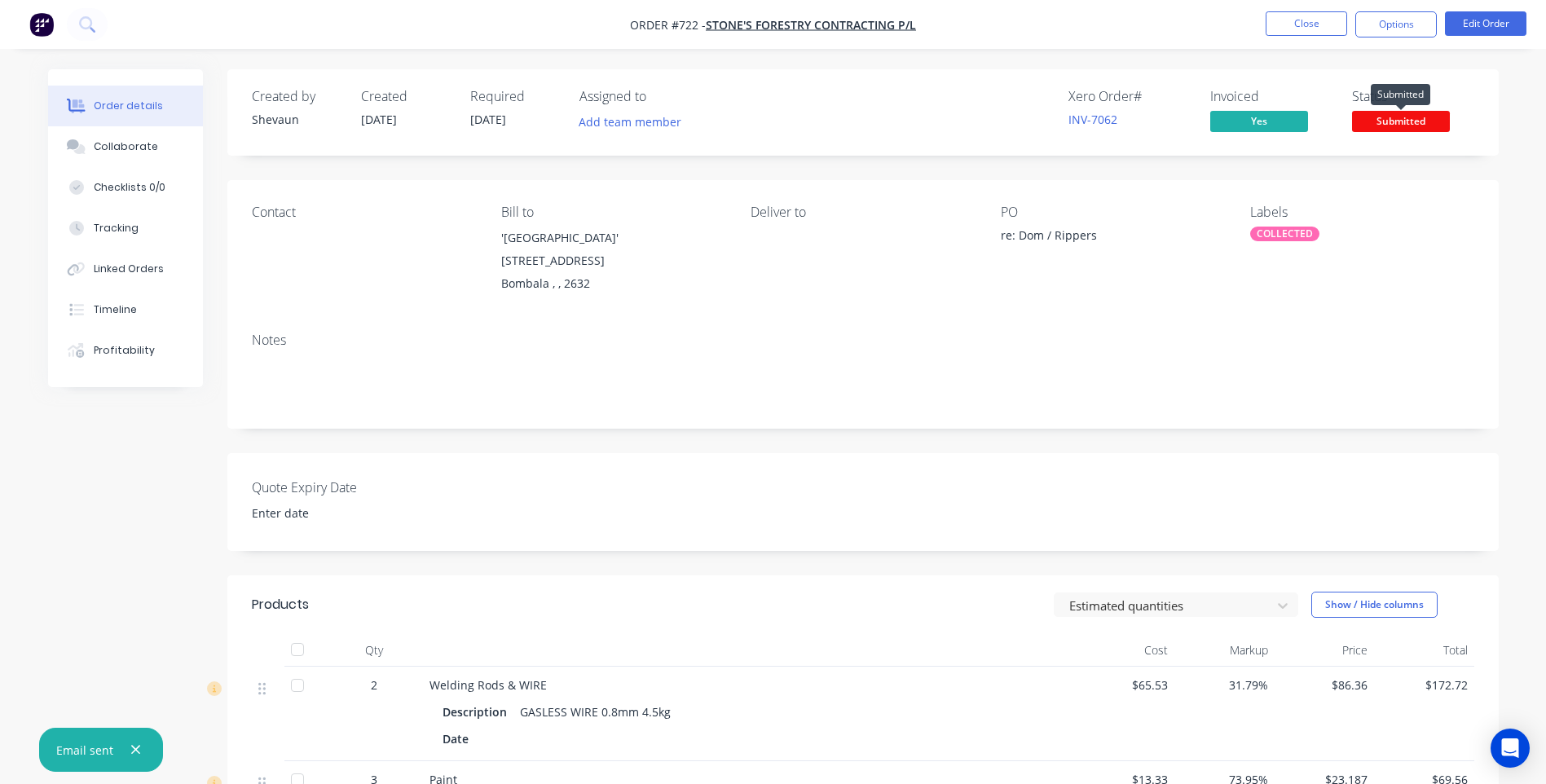
click at [1391, 118] on span "Submitted" at bounding box center [1402, 122] width 98 height 21
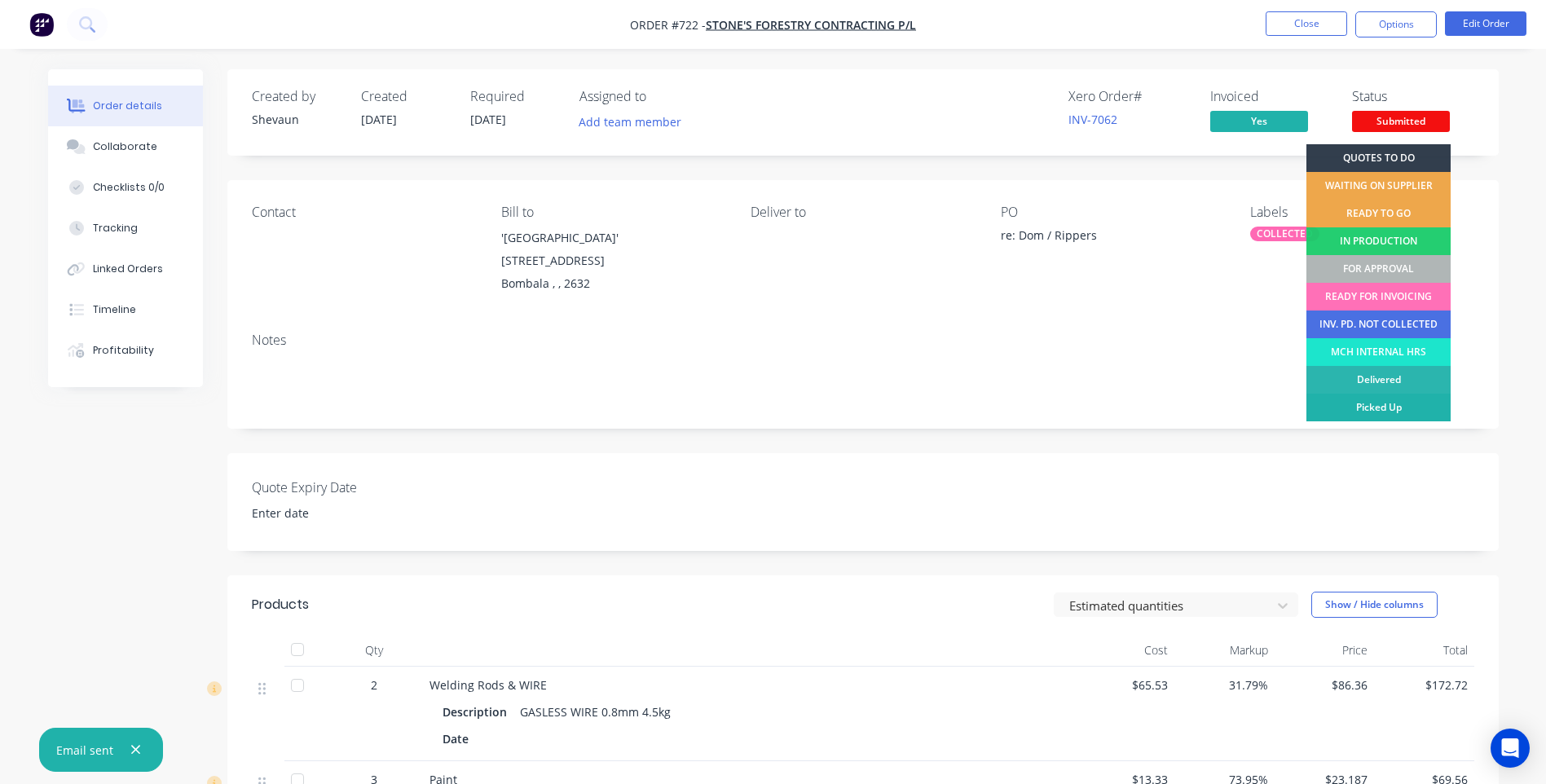
click at [1376, 402] on div "Picked Up" at bounding box center [1378, 407] width 144 height 27
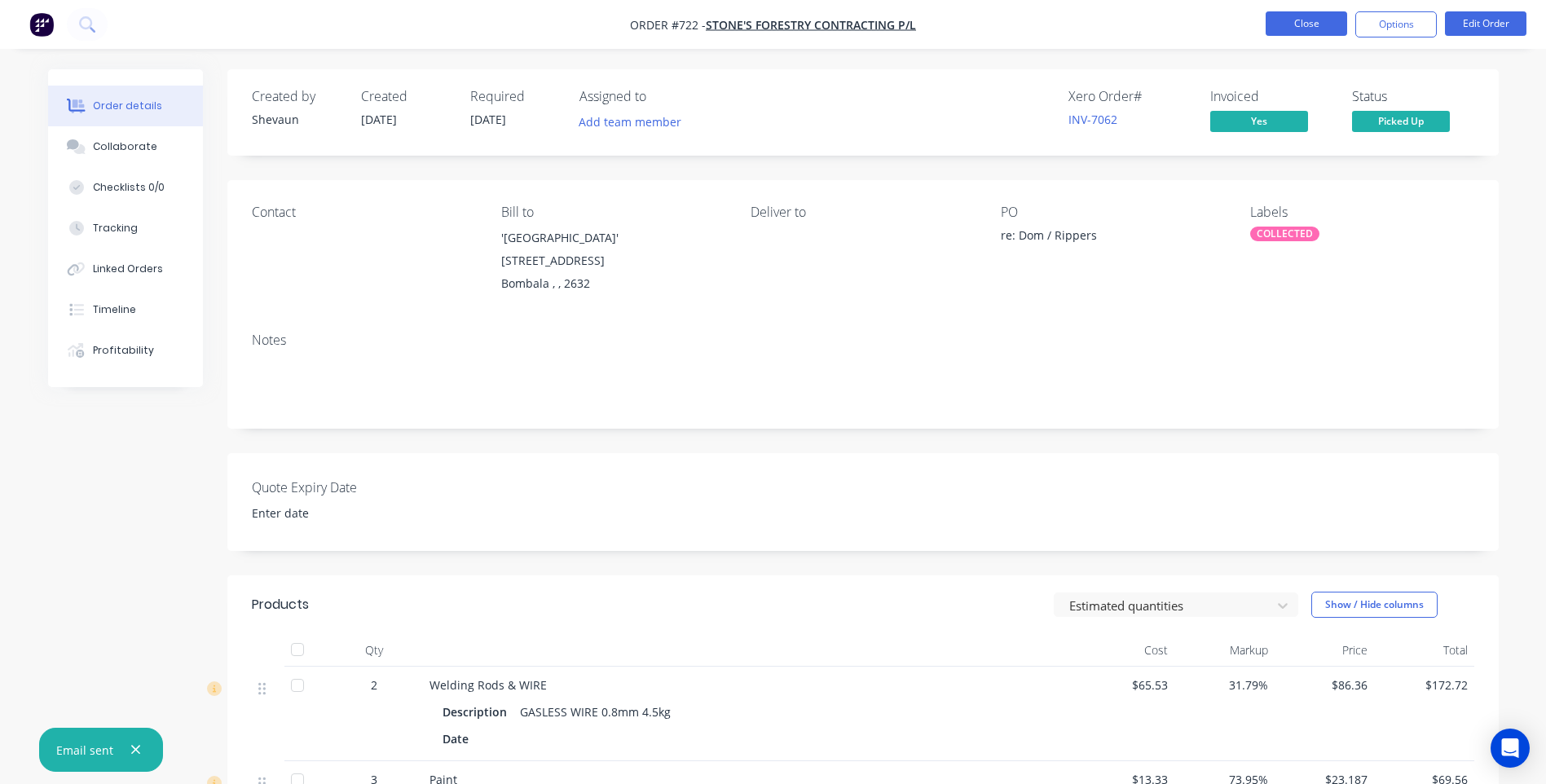
click at [1304, 21] on button "Close" at bounding box center [1307, 24] width 81 height 24
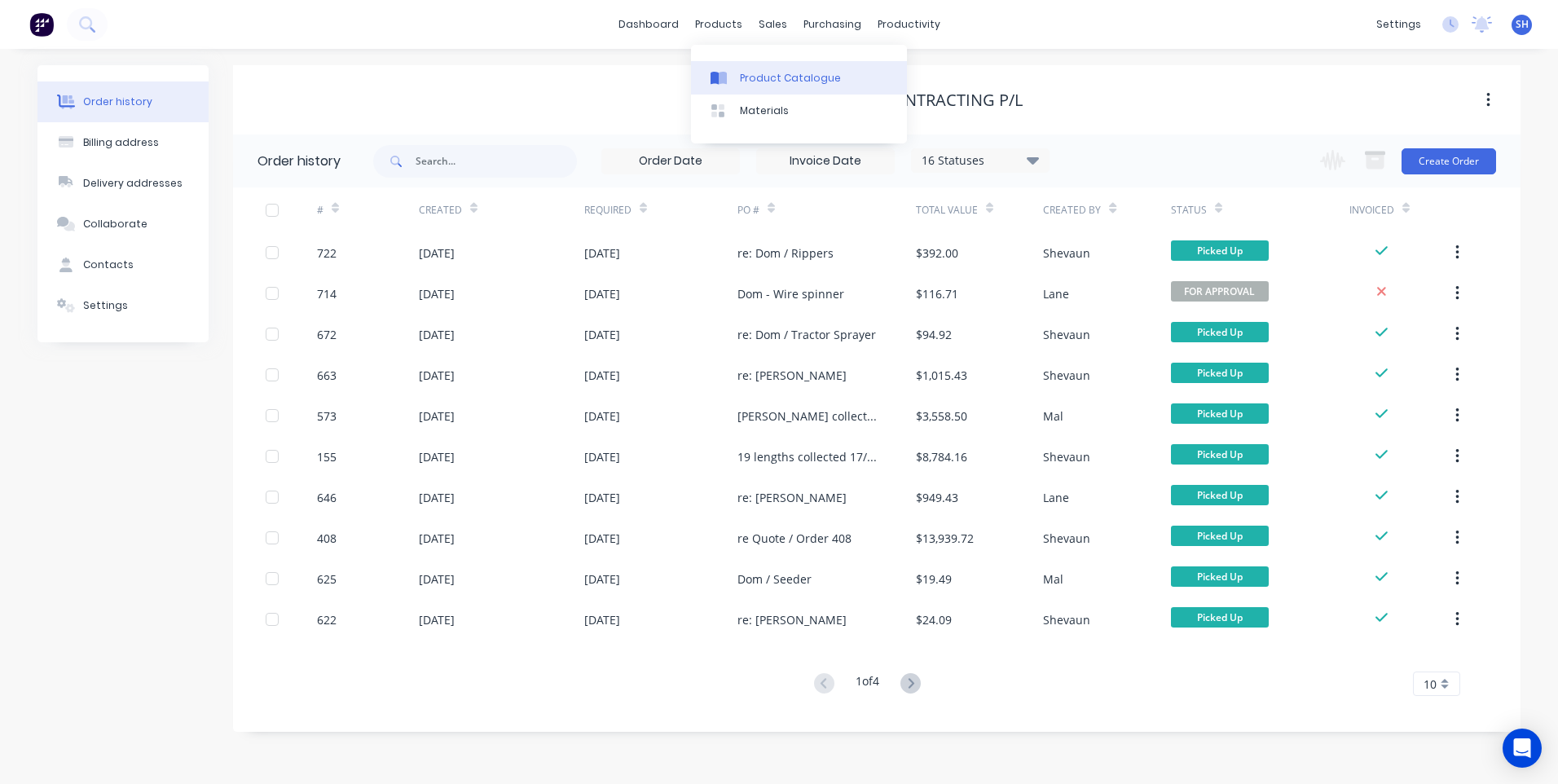
click at [758, 74] on div "Product Catalogue" at bounding box center [790, 78] width 101 height 15
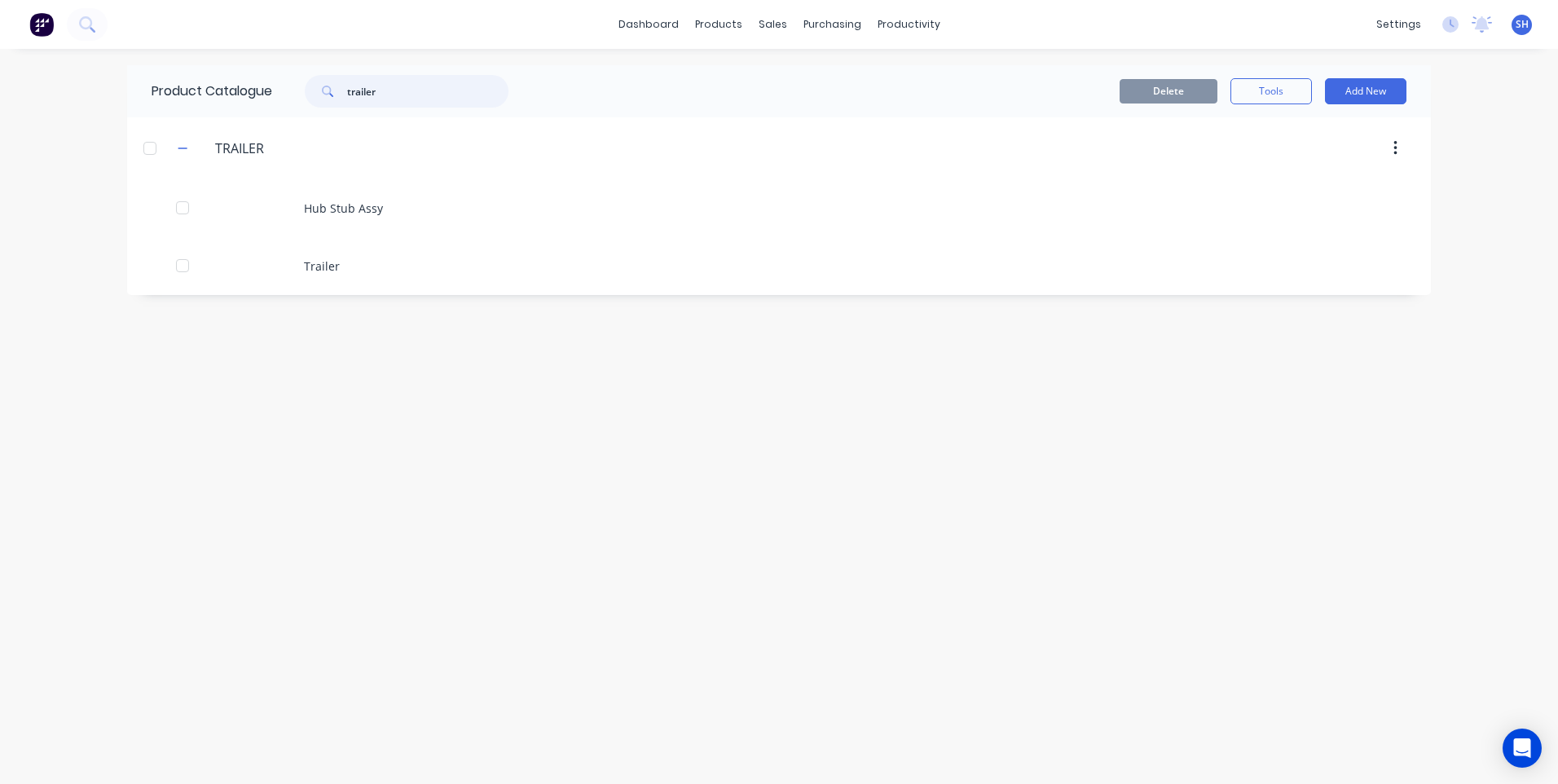
drag, startPoint x: 391, startPoint y: 93, endPoint x: 310, endPoint y: 85, distance: 81.4
click at [316, 90] on div "trailer" at bounding box center [406, 91] width 204 height 33
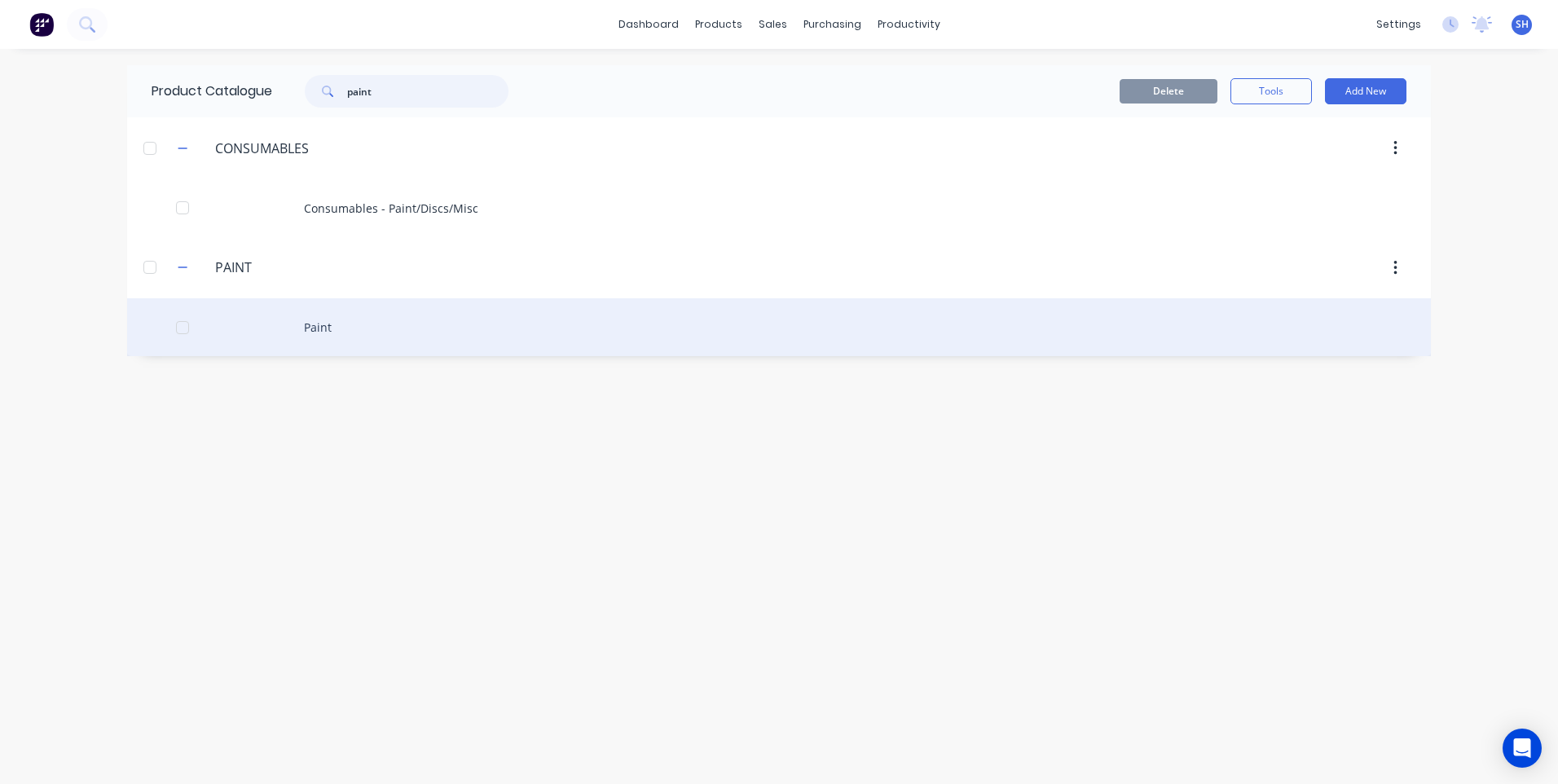
type input "paint"
click at [323, 326] on div "Paint" at bounding box center [779, 326] width 1304 height 57
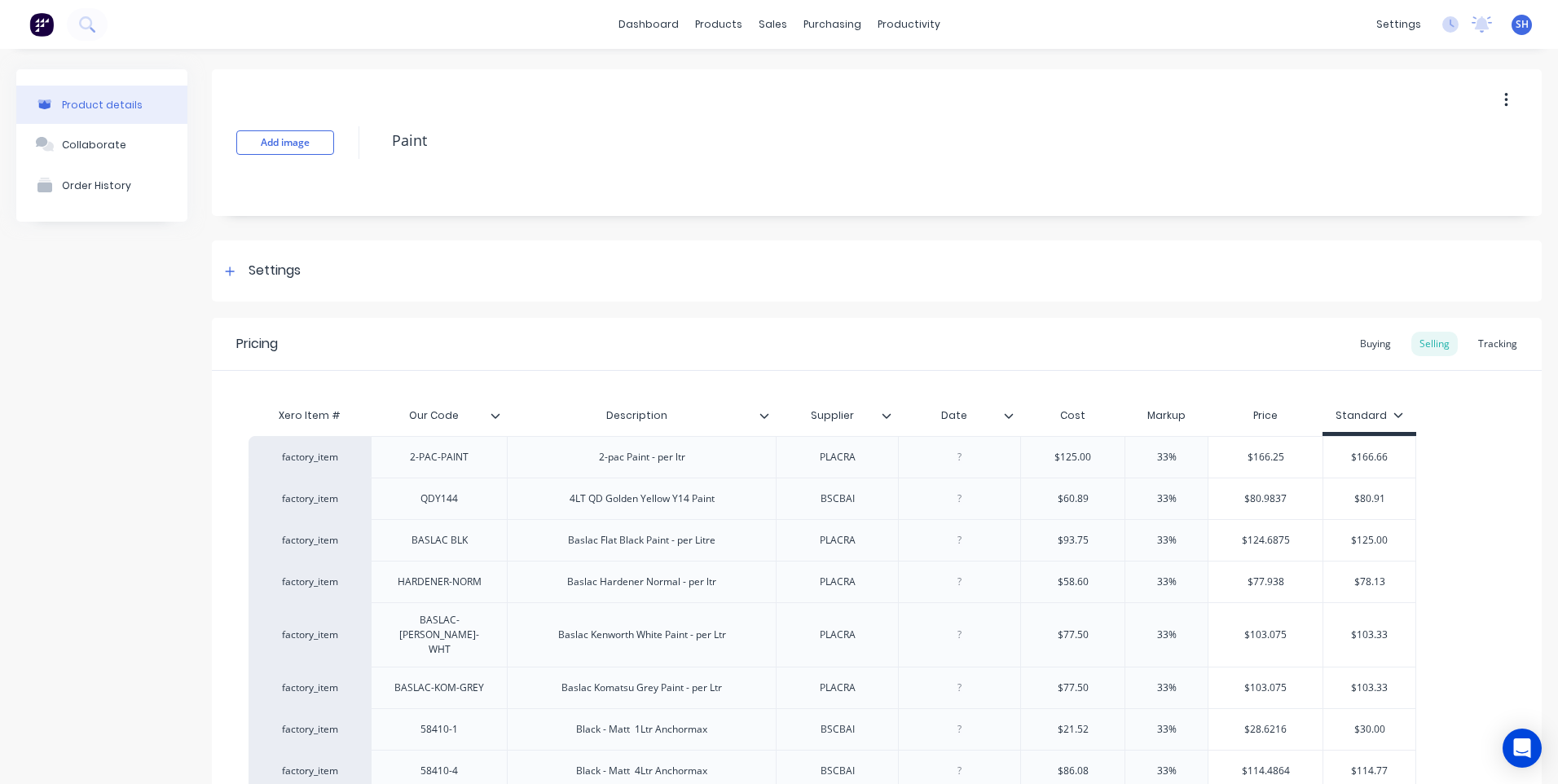
type textarea "x"
type input "Date"
click at [1009, 420] on input "Date" at bounding box center [954, 416] width 112 height 15
click at [1008, 415] on icon at bounding box center [1009, 416] width 9 height 9
click at [1008, 416] on icon at bounding box center [1009, 415] width 9 height 5
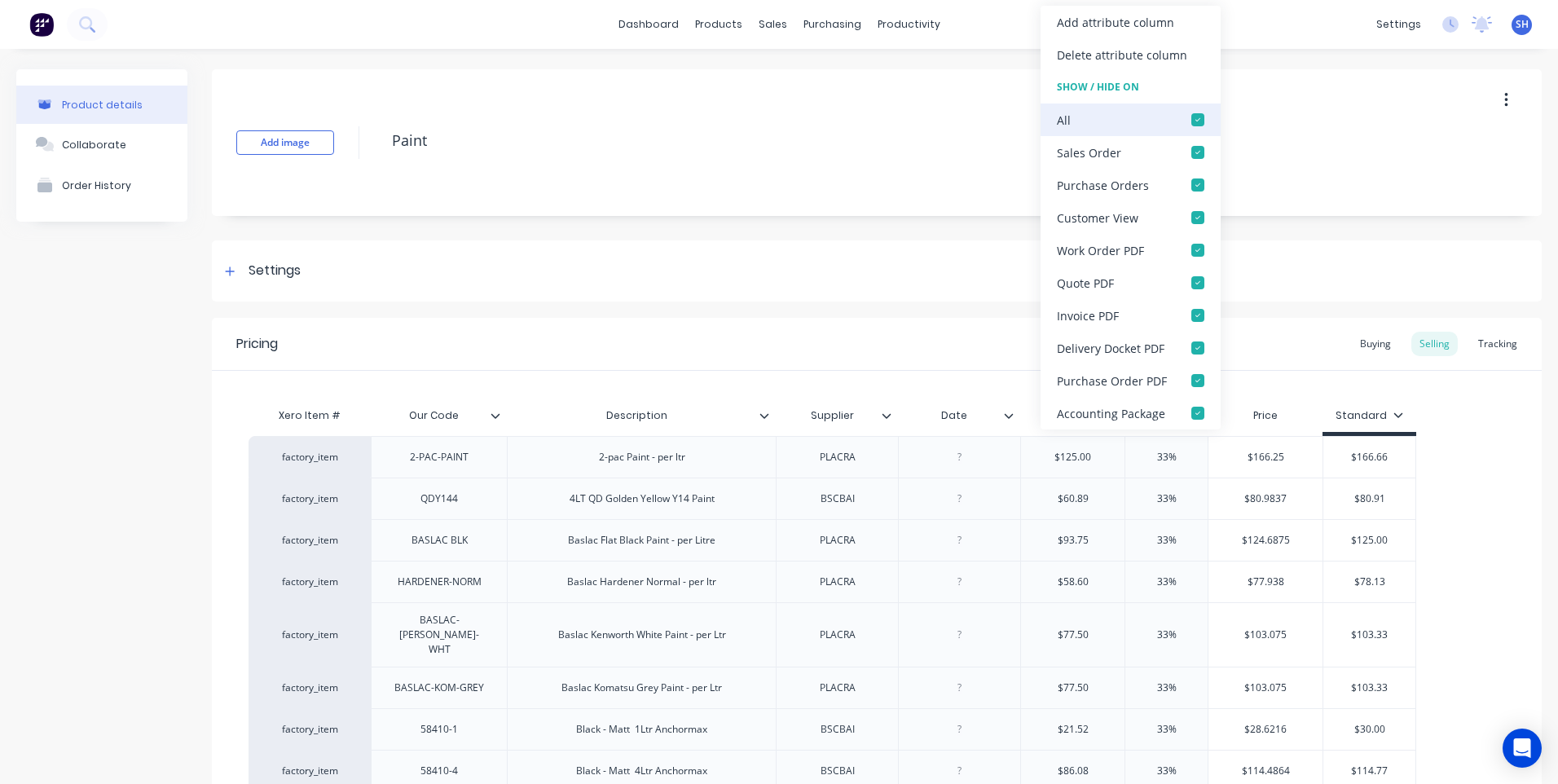
click at [1197, 120] on div at bounding box center [1198, 120] width 33 height 33
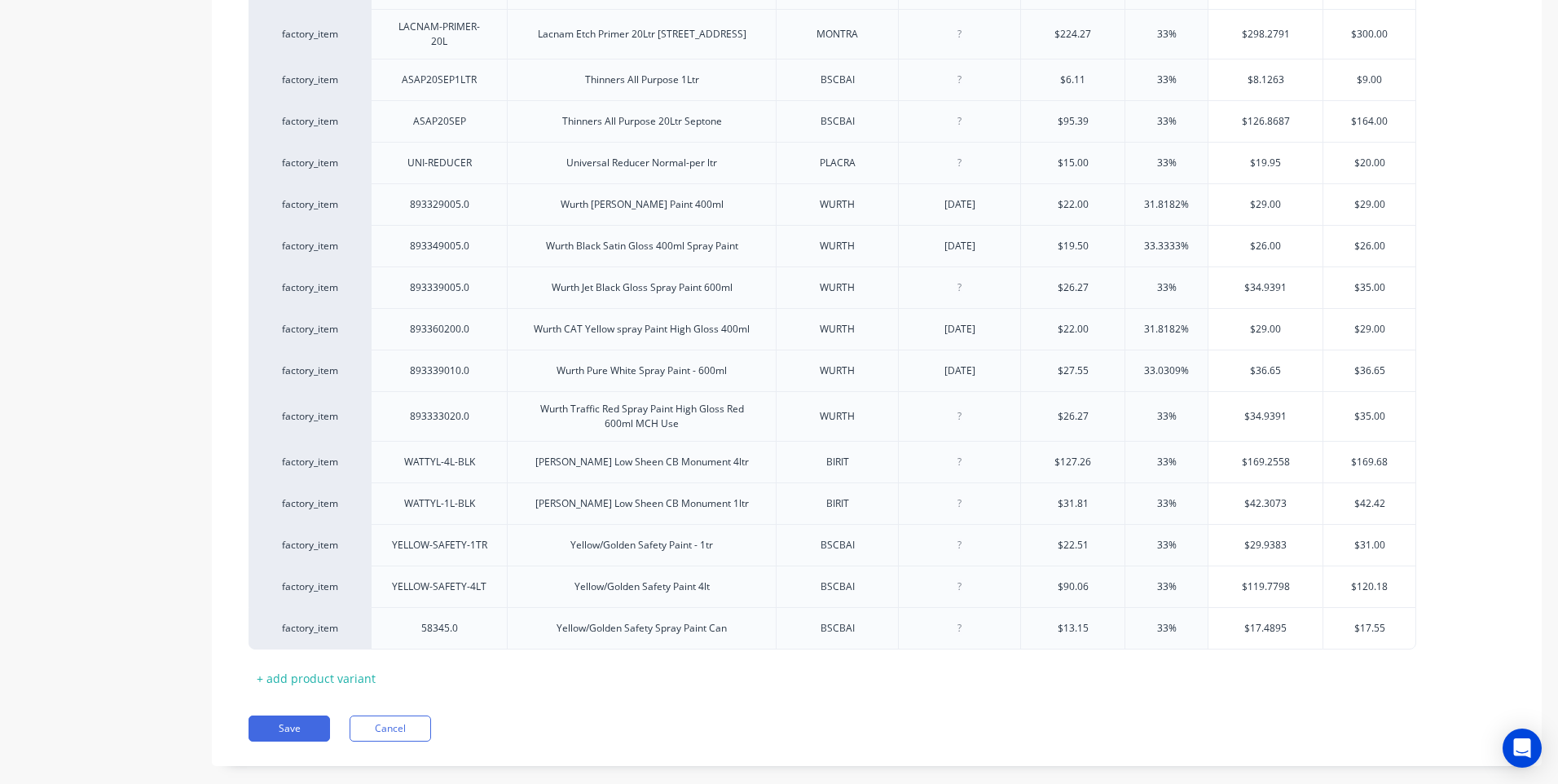
scroll to position [1634, 0]
click at [278, 711] on button "Save" at bounding box center [289, 725] width 81 height 26
type textarea "x"
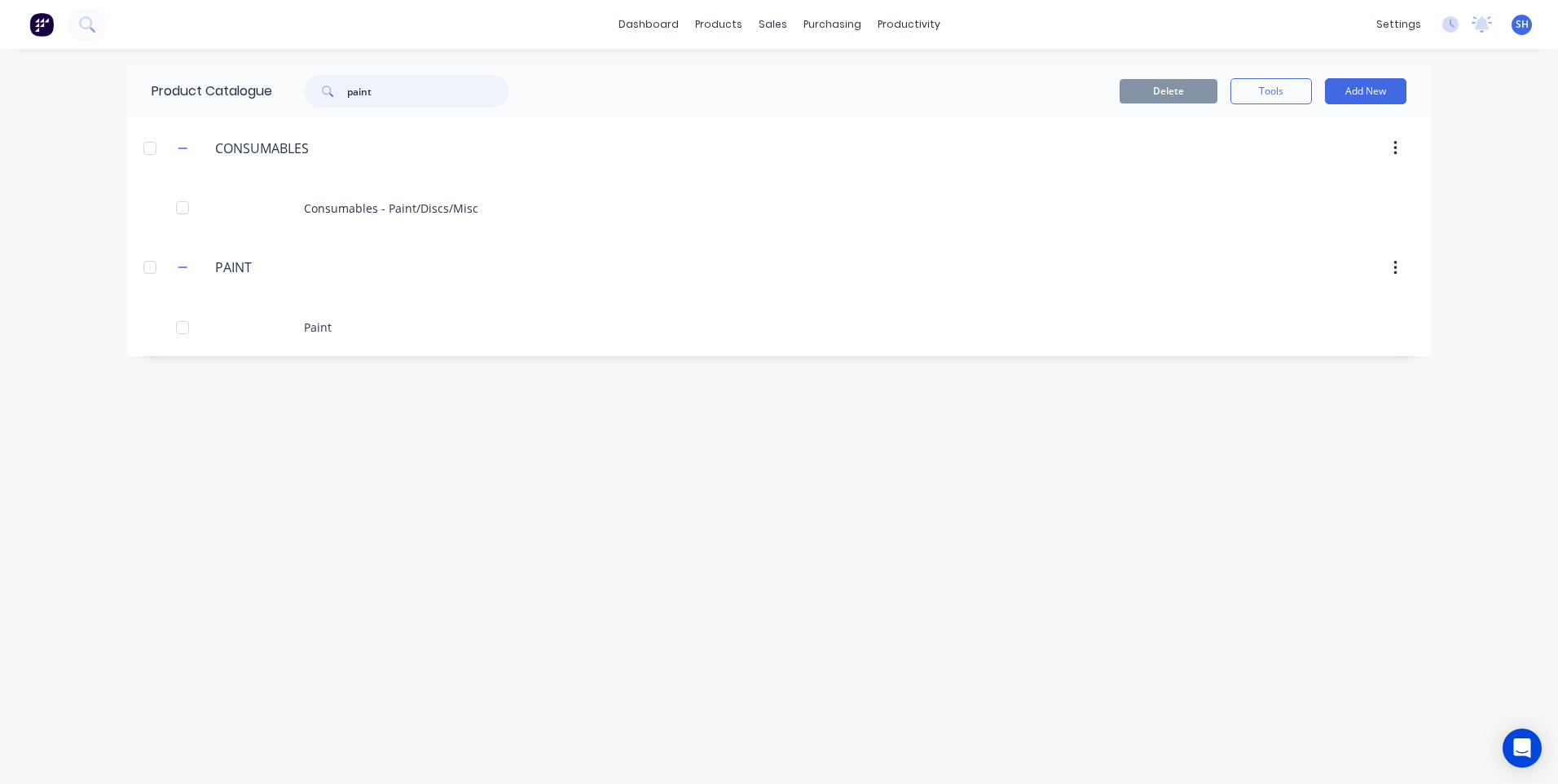
drag, startPoint x: 382, startPoint y: 94, endPoint x: 289, endPoint y: 98, distance: 93.1
click at [301, 98] on div "paint" at bounding box center [398, 91] width 220 height 33
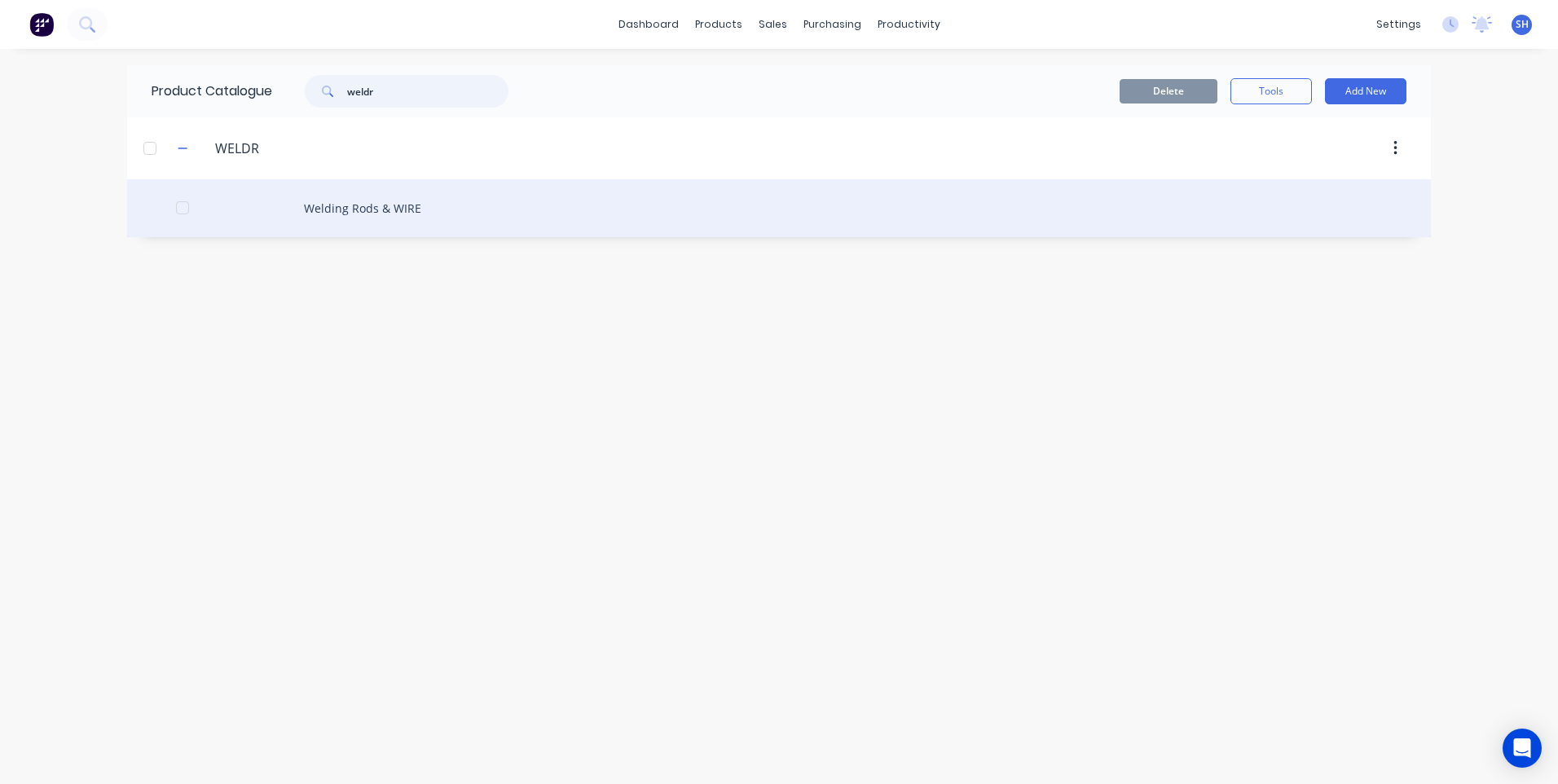
type input "weldr"
click at [347, 200] on div "Welding Rods & WIRE" at bounding box center [779, 207] width 1304 height 57
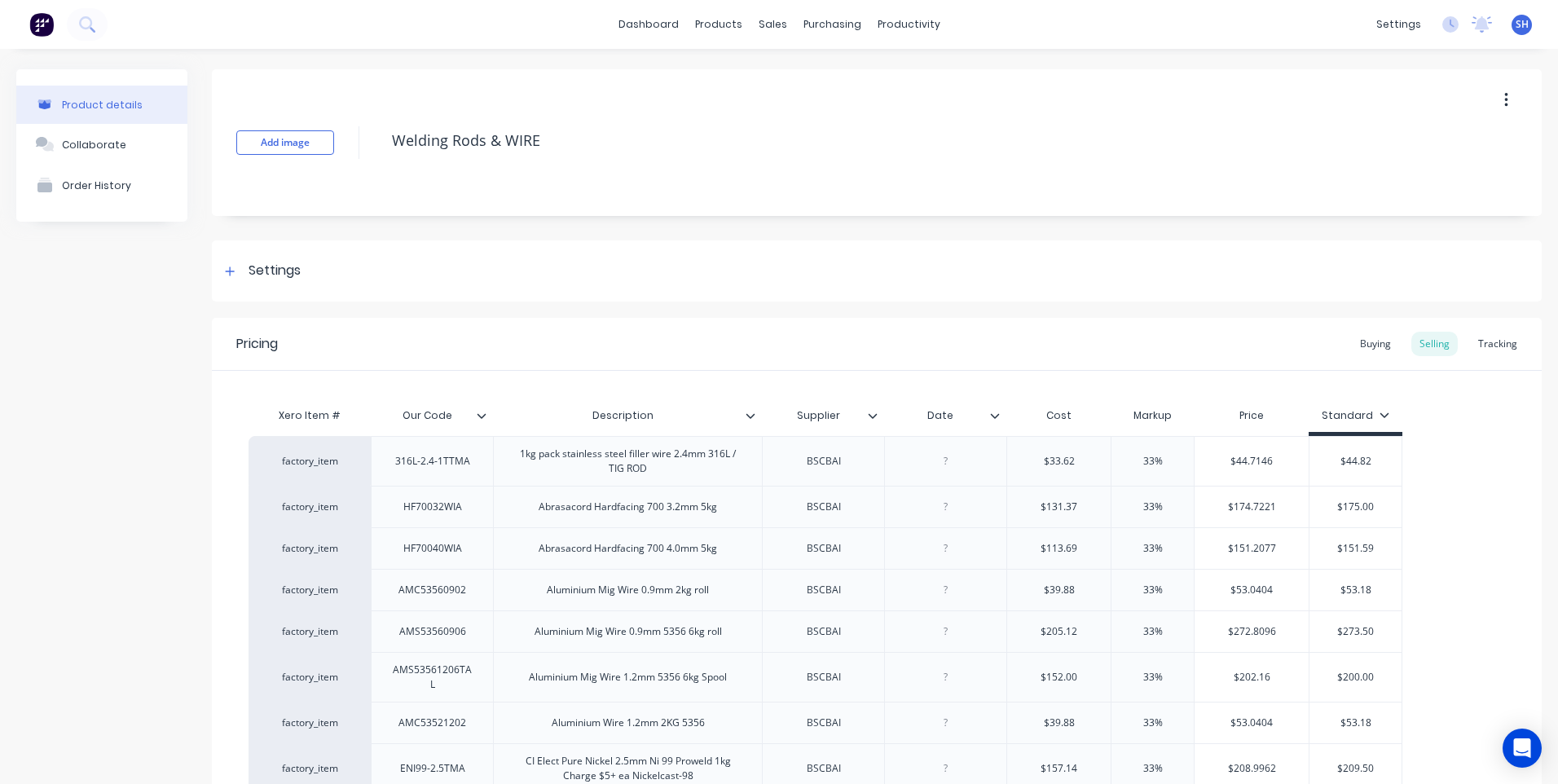
click at [994, 414] on icon at bounding box center [995, 416] width 9 height 9
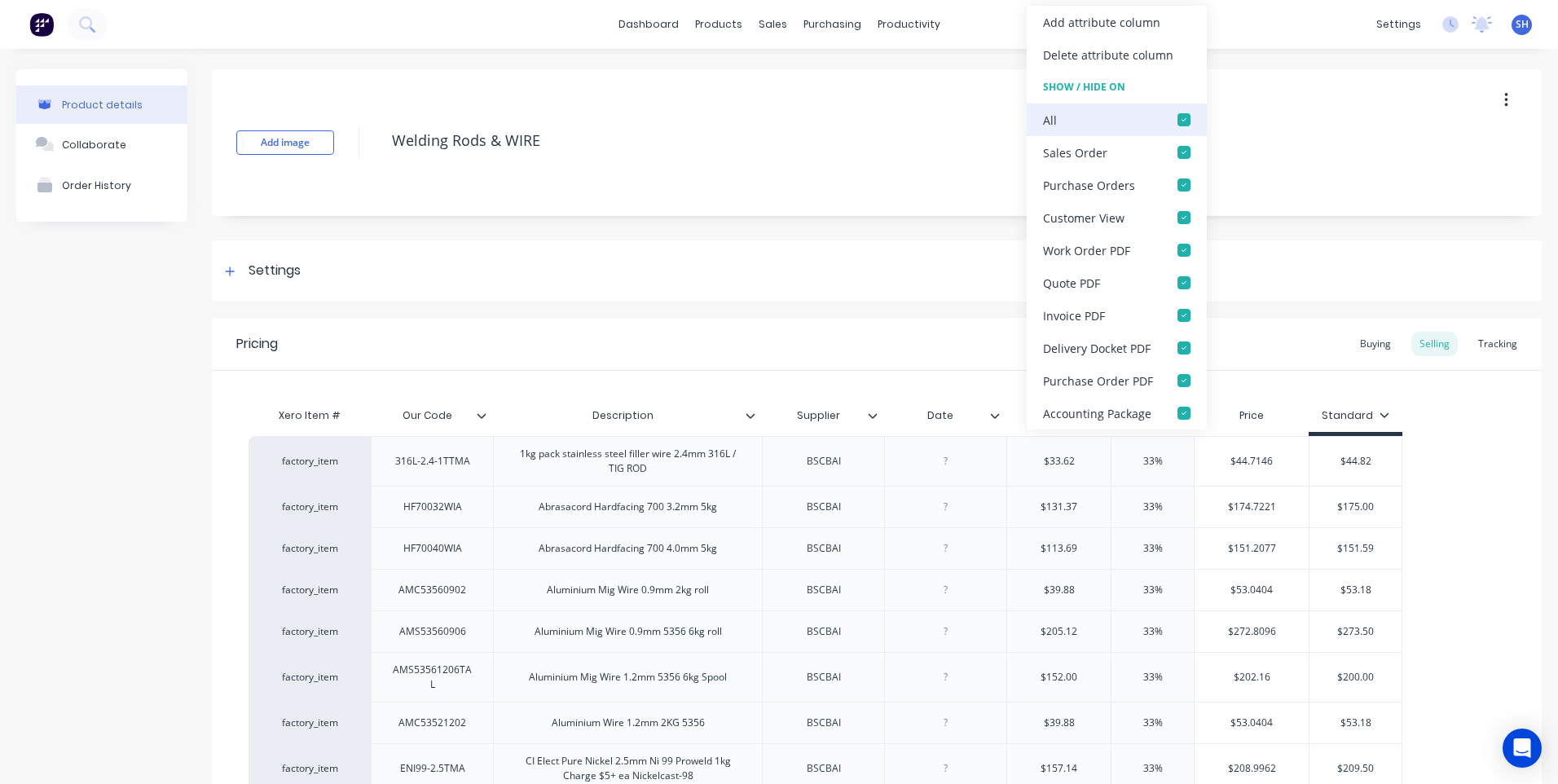
click at [1178, 114] on div at bounding box center [1184, 120] width 33 height 33
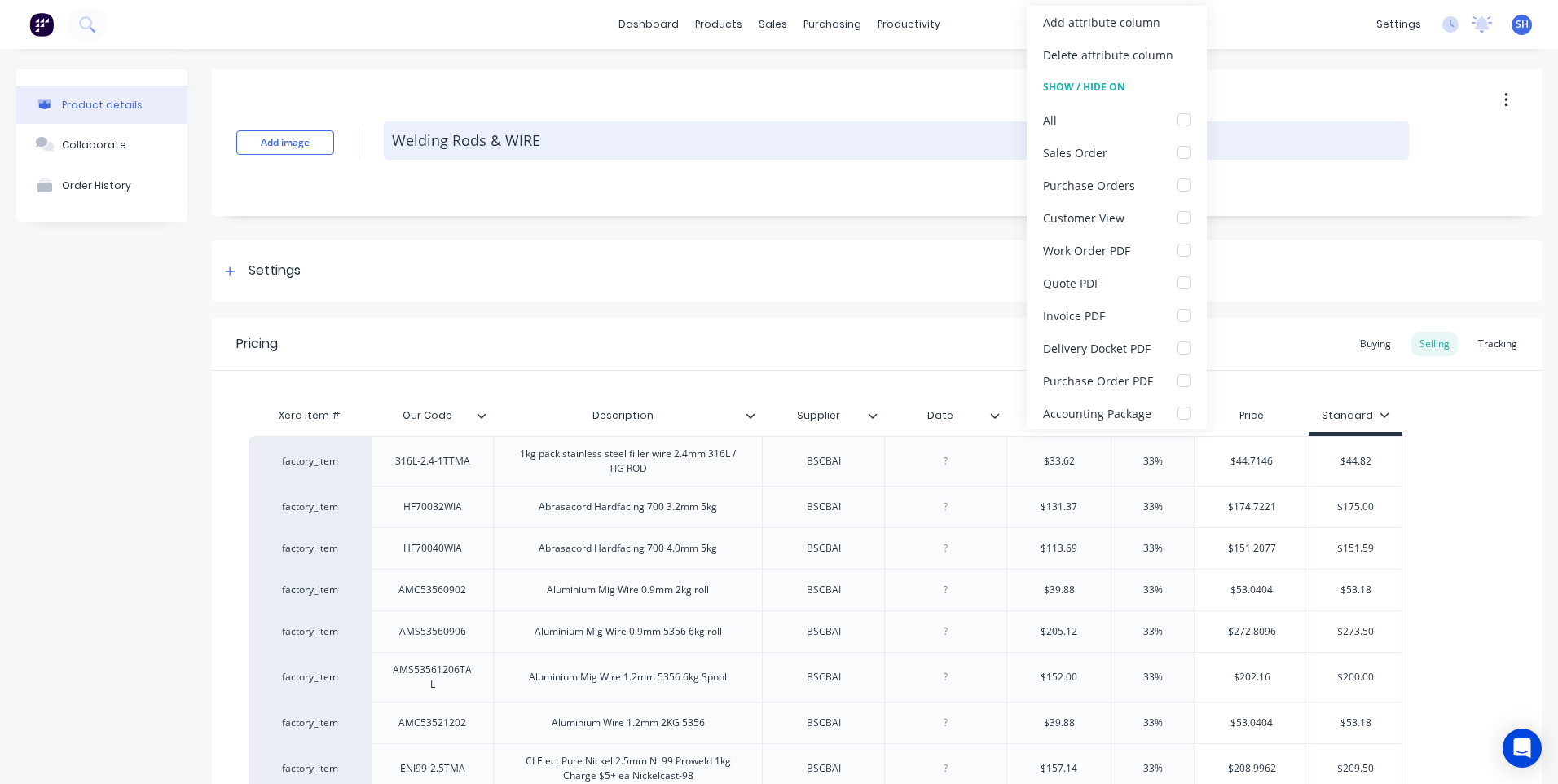
click at [968, 122] on textarea "Welding Rods & WIRE" at bounding box center [896, 140] width 1025 height 39
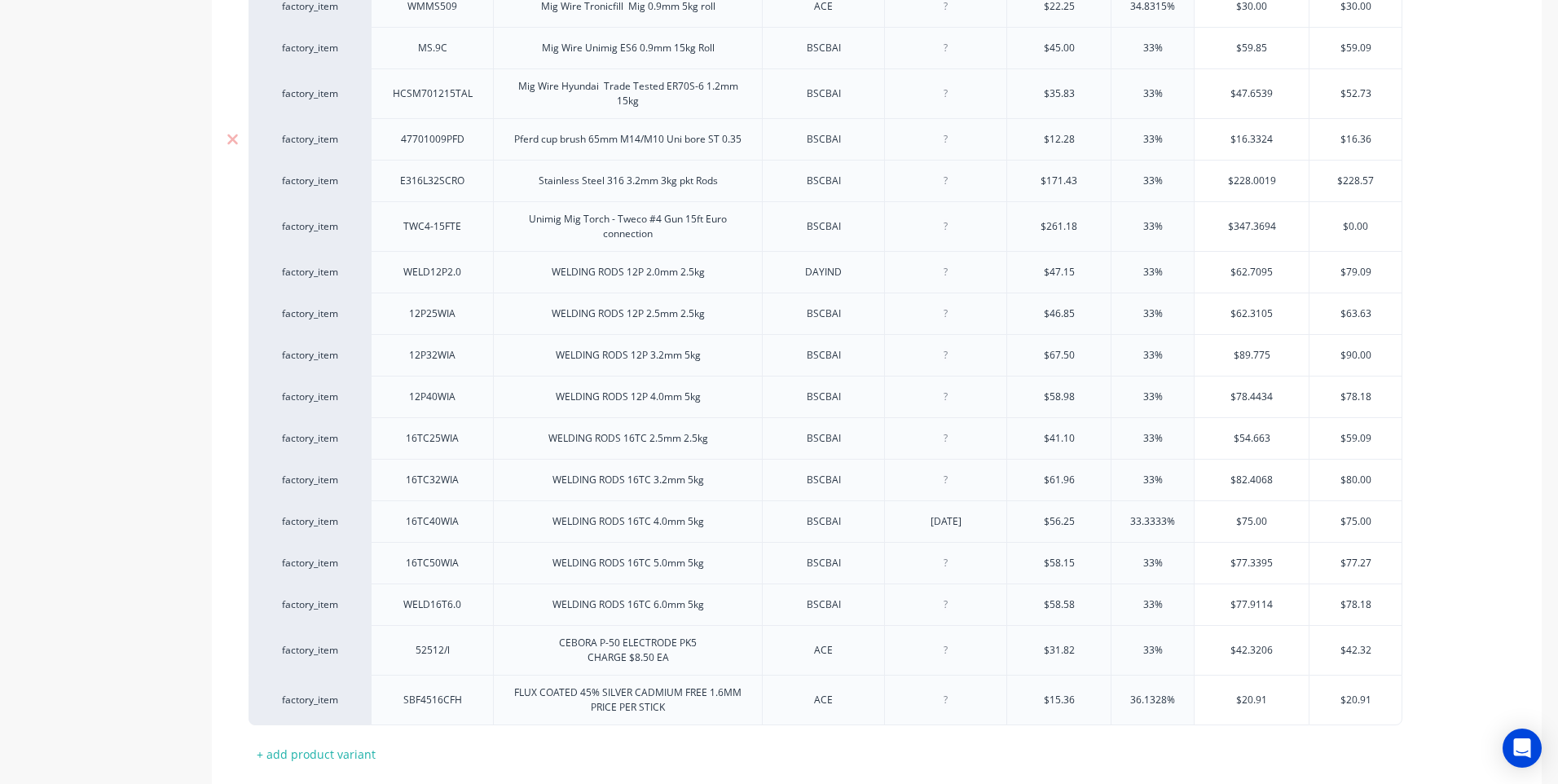
scroll to position [1723, 0]
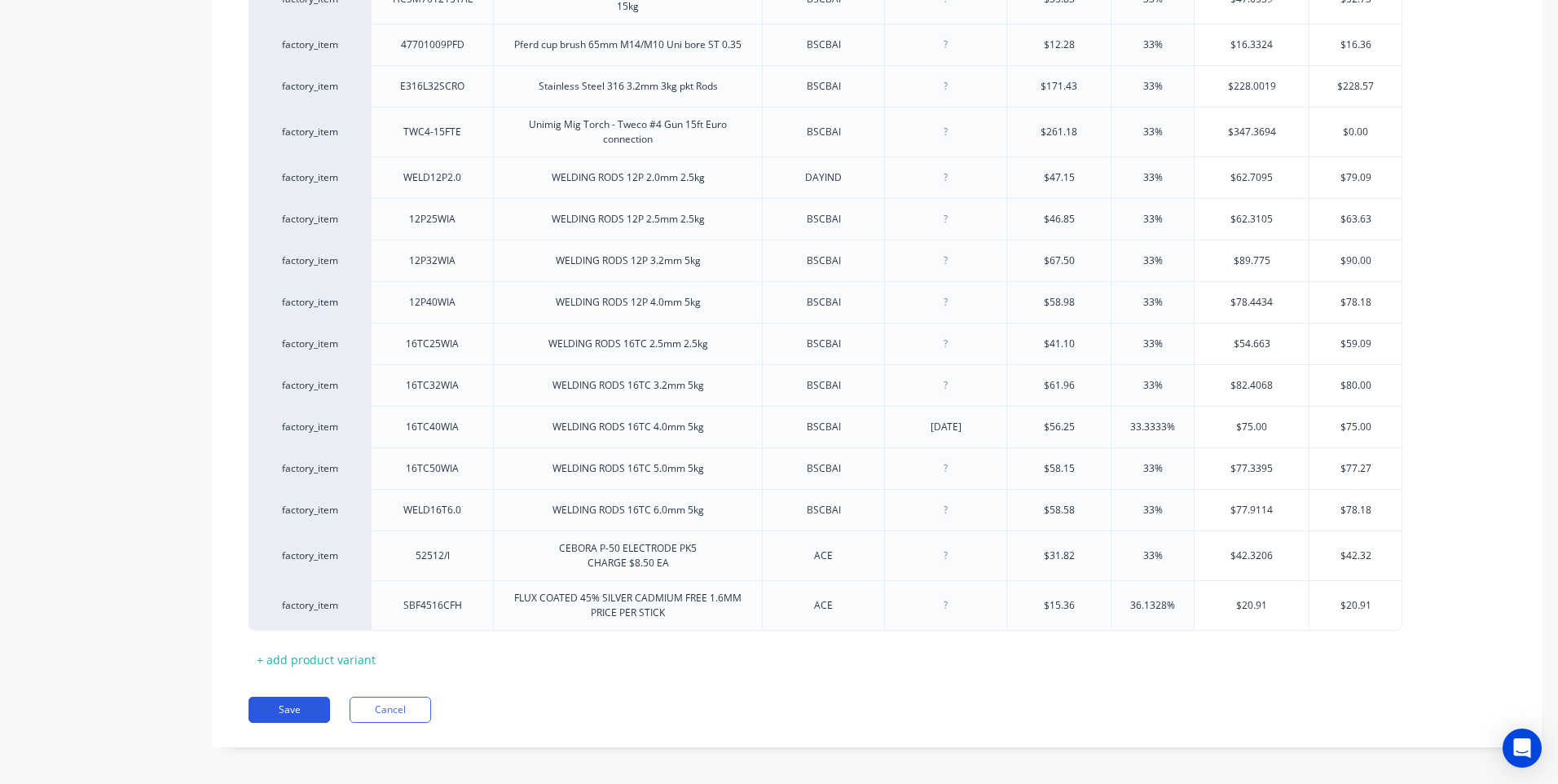
click at [297, 696] on button "Save" at bounding box center [289, 710] width 81 height 26
type textarea "x"
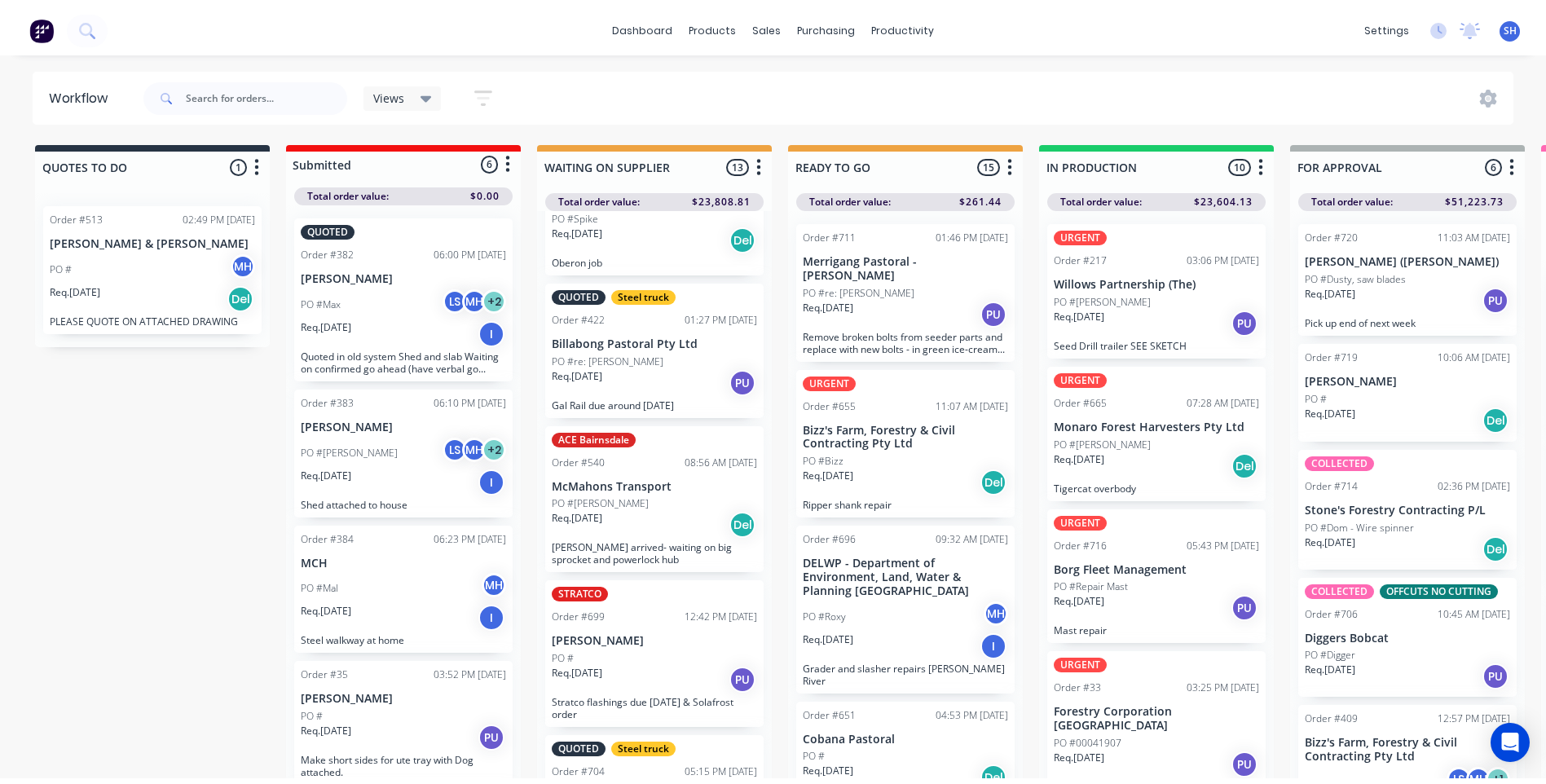
scroll to position [815, 0]
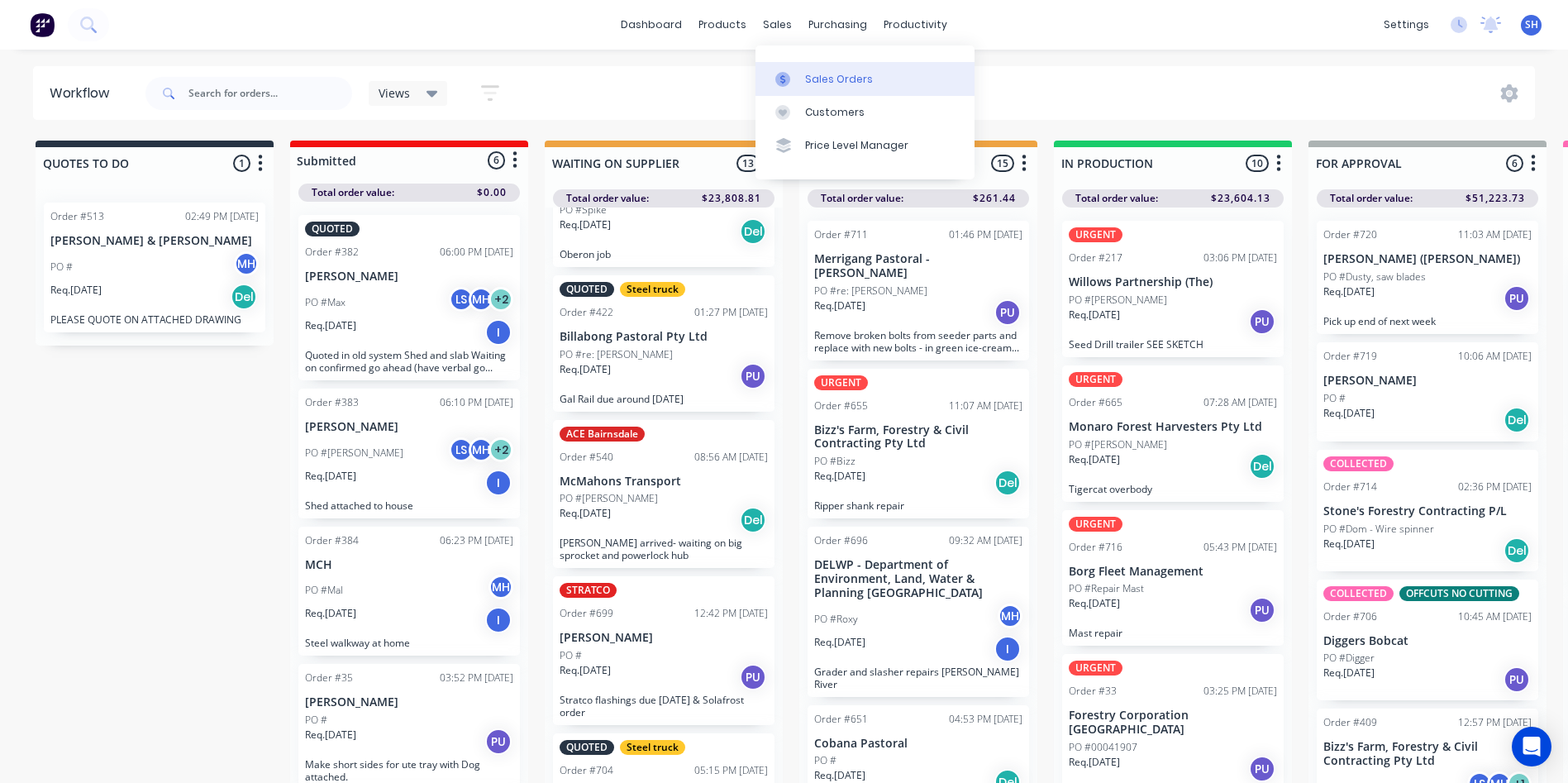
click at [813, 76] on div "Sales Orders" at bounding box center [838, 79] width 68 height 15
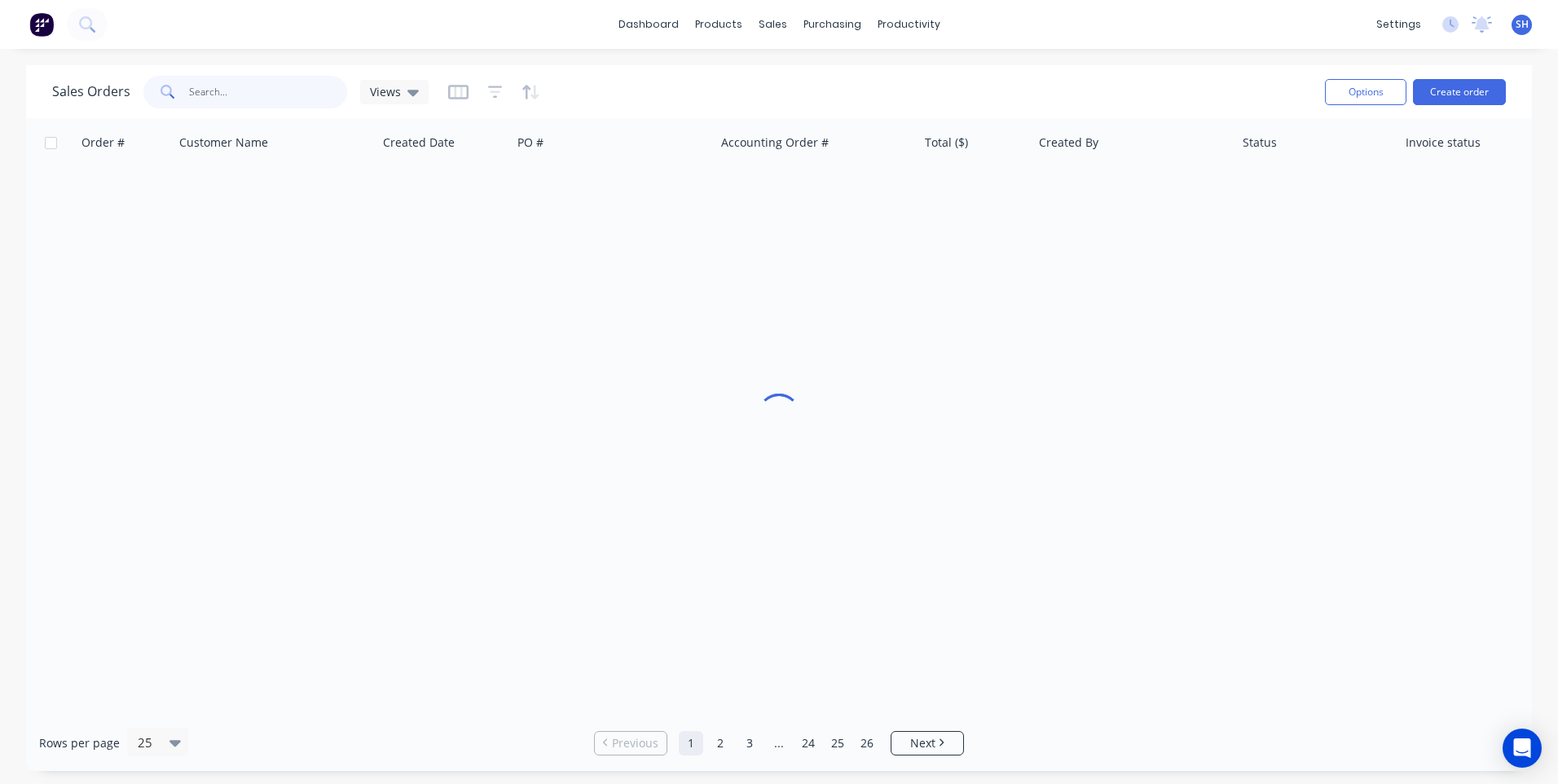
click at [218, 88] on input "text" at bounding box center [269, 91] width 159 height 33
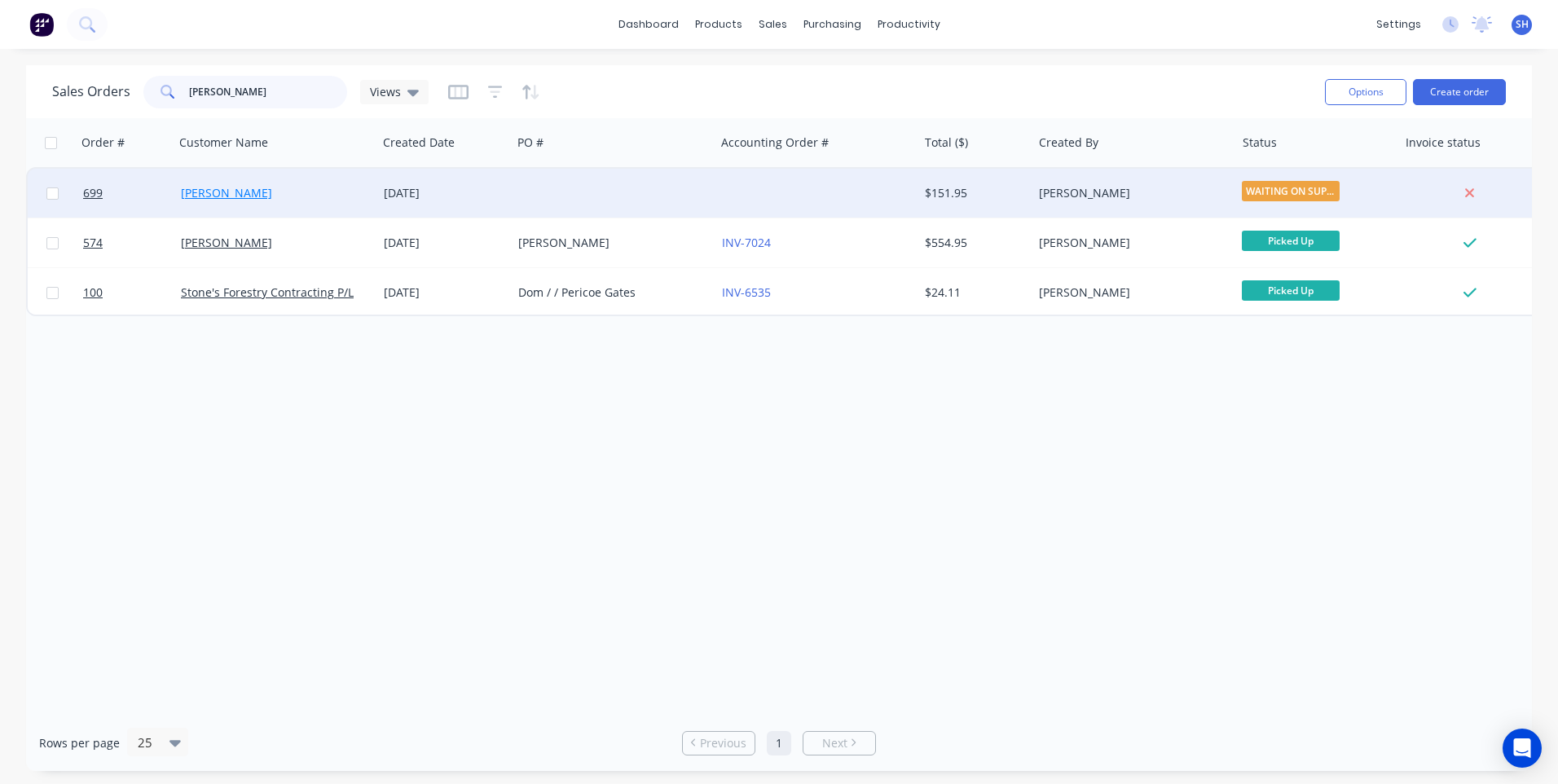
type input "[PERSON_NAME]"
click at [210, 187] on link "[PERSON_NAME]" at bounding box center [226, 192] width 91 height 15
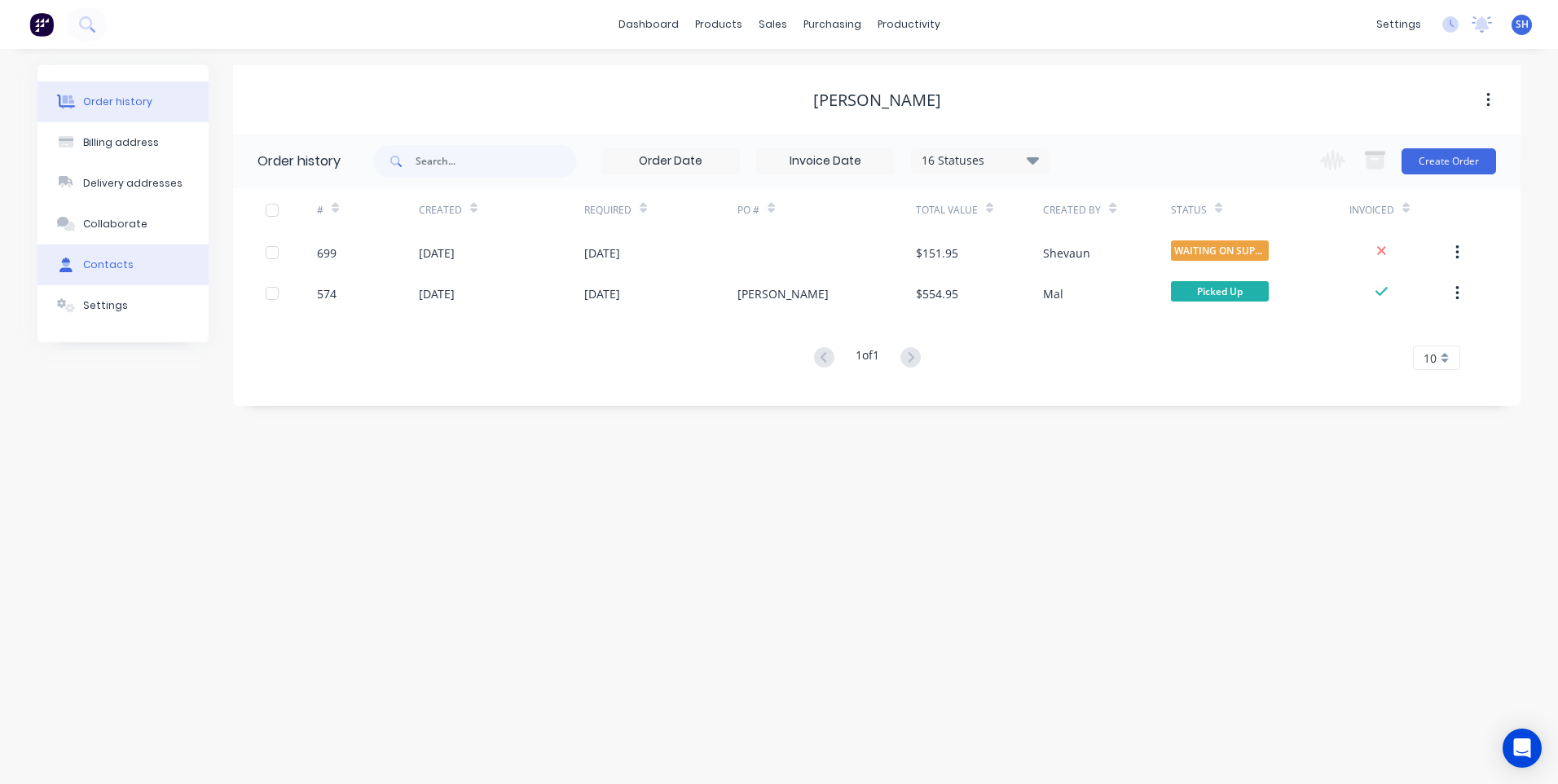
click at [101, 262] on div "Contacts" at bounding box center [108, 265] width 51 height 15
select select "AU"
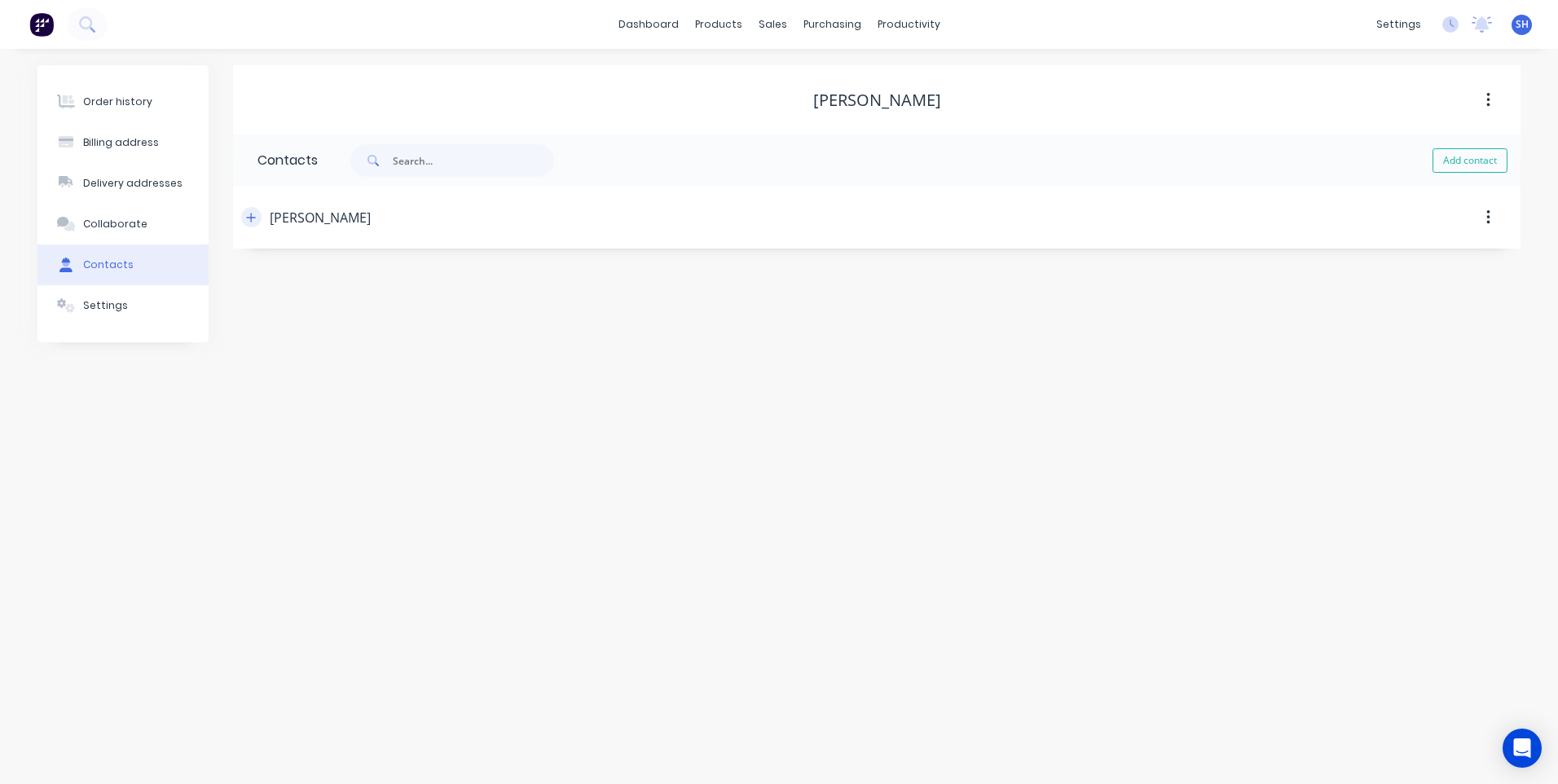
click at [252, 219] on icon "button" at bounding box center [252, 218] width 9 height 9
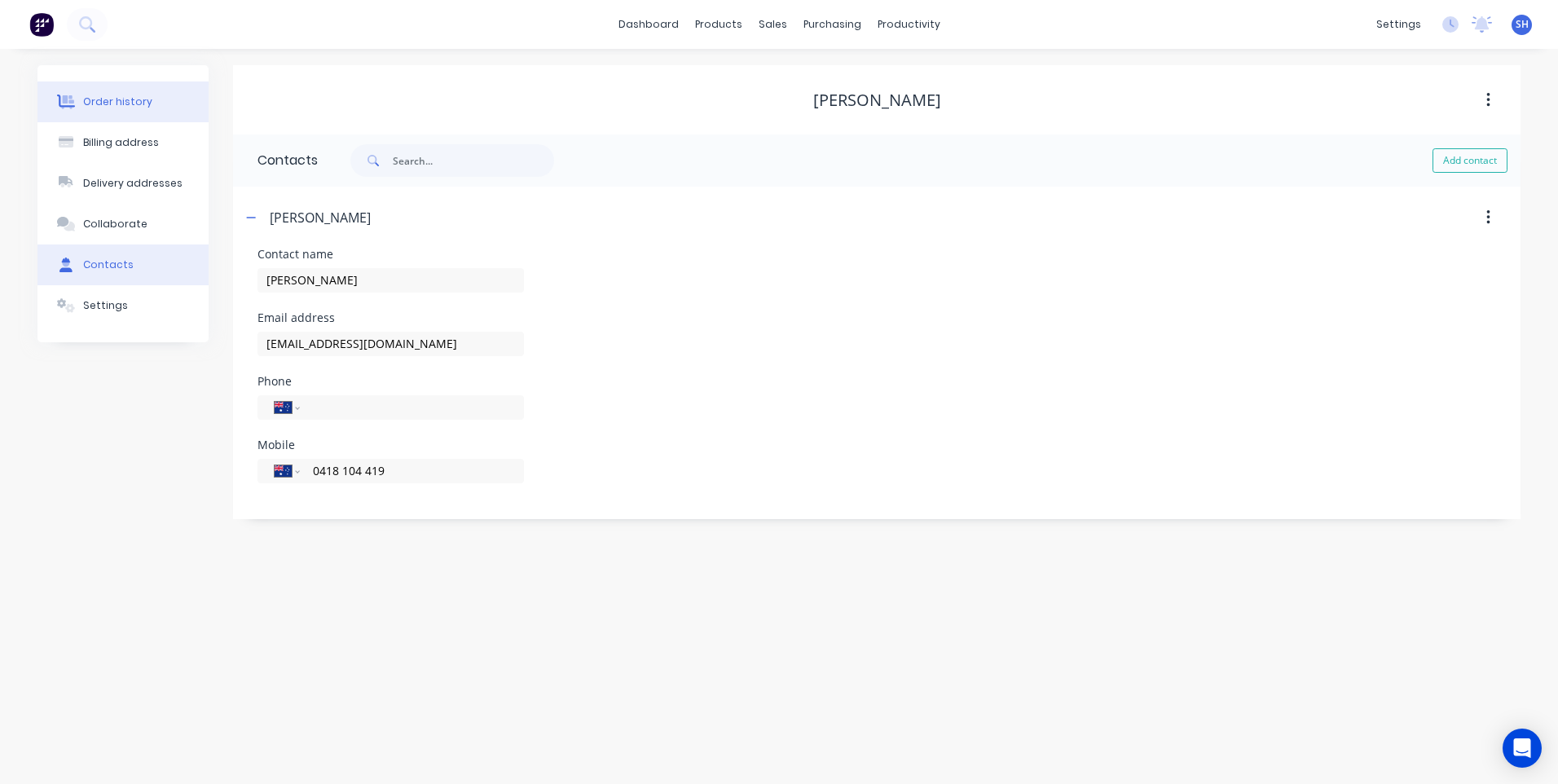
click at [133, 99] on div "Order history" at bounding box center [117, 102] width 69 height 15
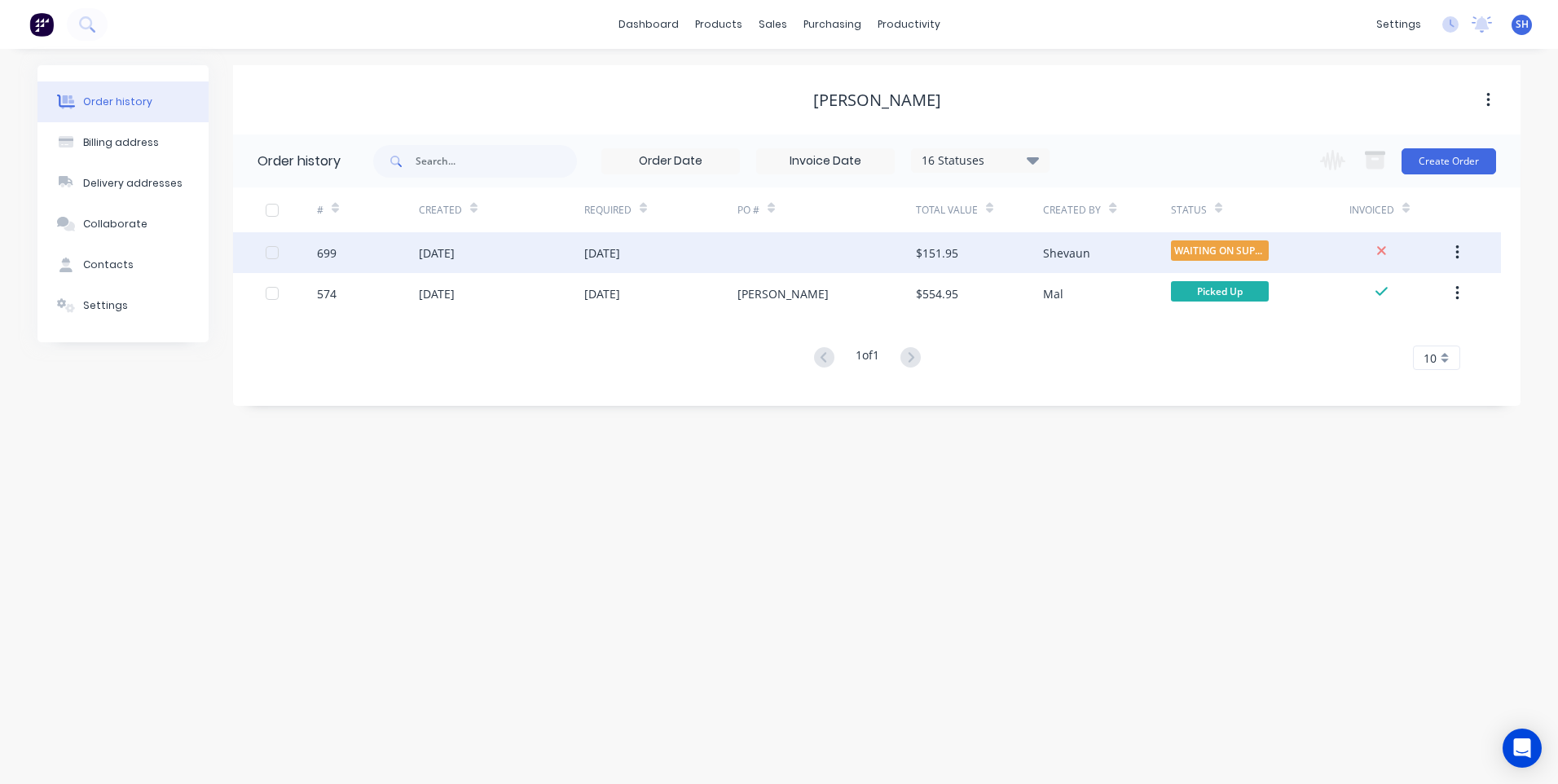
click at [722, 254] on div "[DATE]" at bounding box center [661, 252] width 154 height 41
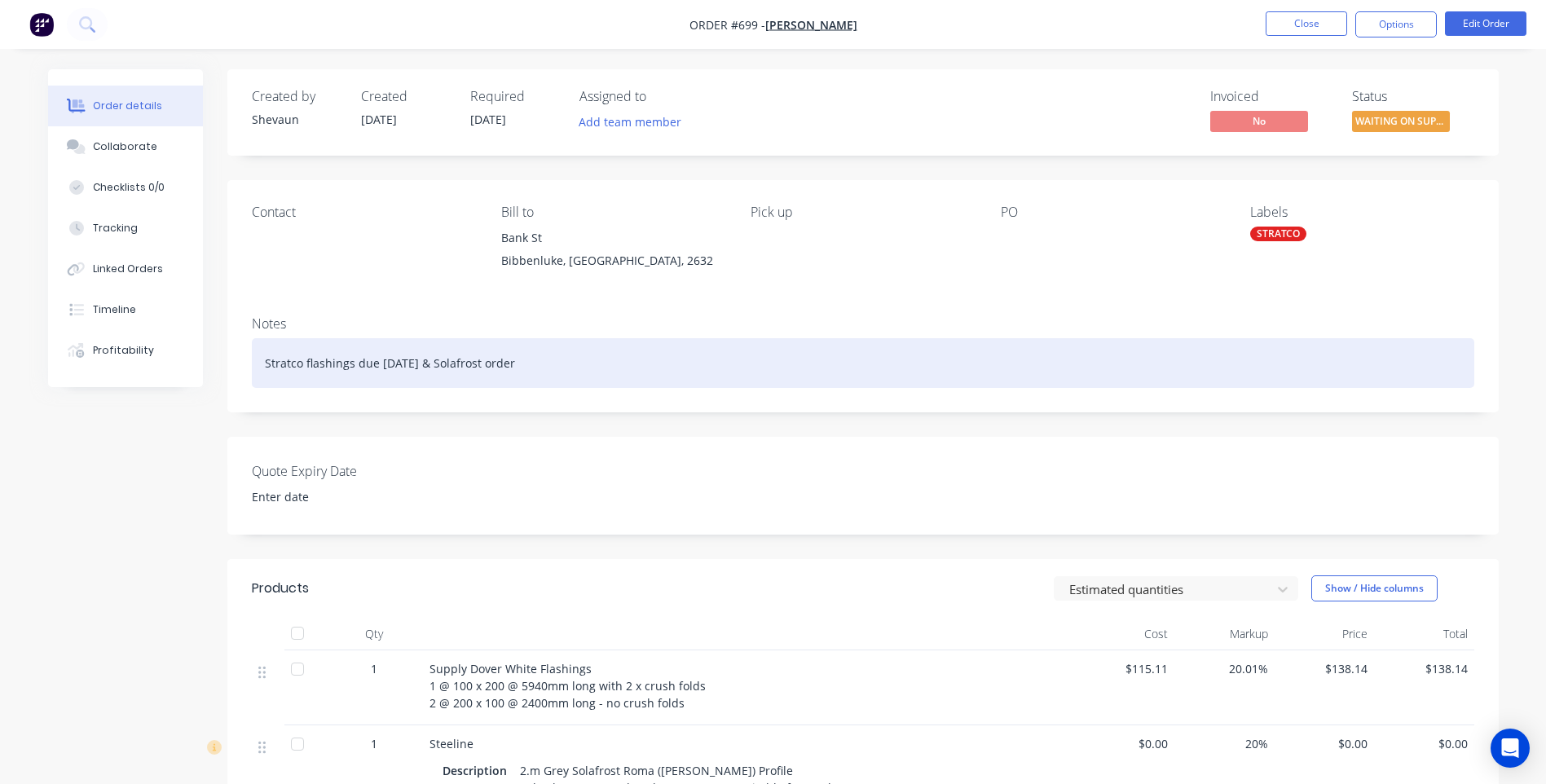
click at [374, 364] on div "Stratco flashings due [DATE] & Solafrost order" at bounding box center [863, 363] width 1223 height 50
click at [444, 361] on div "Stratco flashings arrived [DATE] & Solafrost order" at bounding box center [863, 363] width 1223 height 50
click at [661, 366] on div "Stratco flashings arrived [DATE] - Ready for collection & Solafrost order" at bounding box center [863, 363] width 1223 height 50
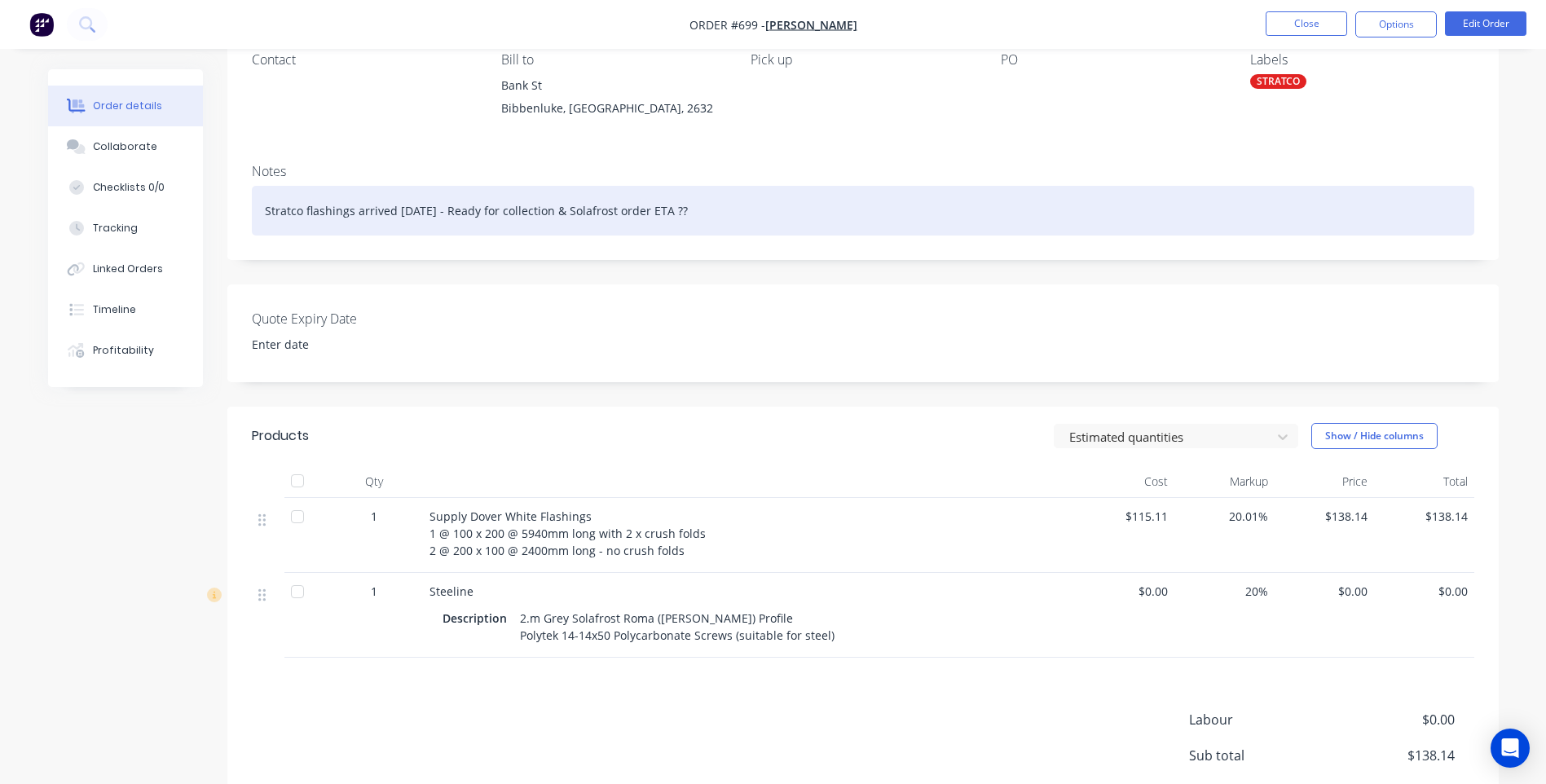
scroll to position [244, 0]
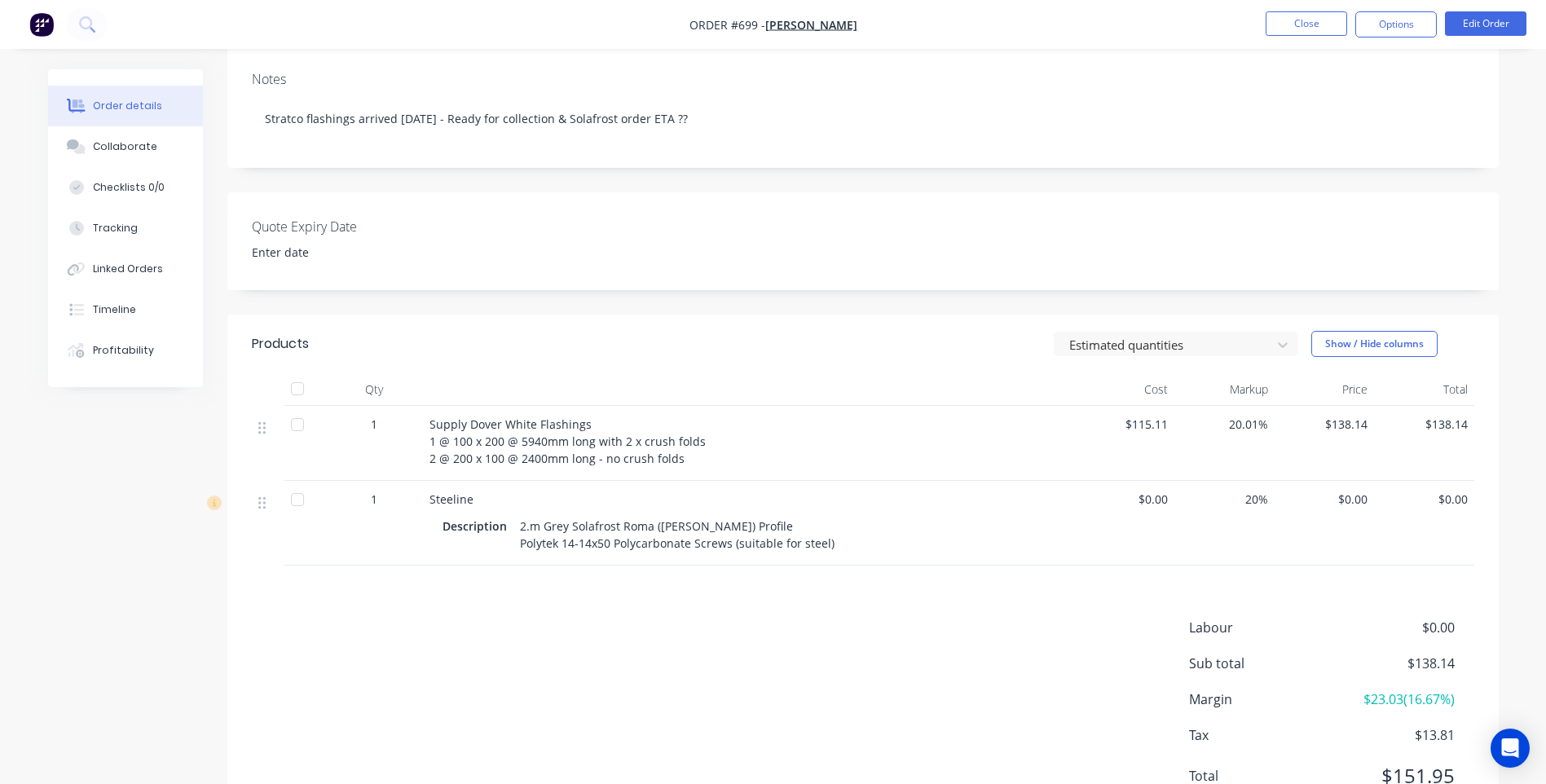
click at [517, 525] on div "2.m Grey Solafrost Roma ([PERSON_NAME]) Profile Polytek 14-14x50 Polycarbonate …" at bounding box center [678, 534] width 328 height 41
click at [481, 495] on div "Steeline" at bounding box center [749, 499] width 639 height 17
click at [1472, 16] on button "Edit Order" at bounding box center [1486, 24] width 81 height 24
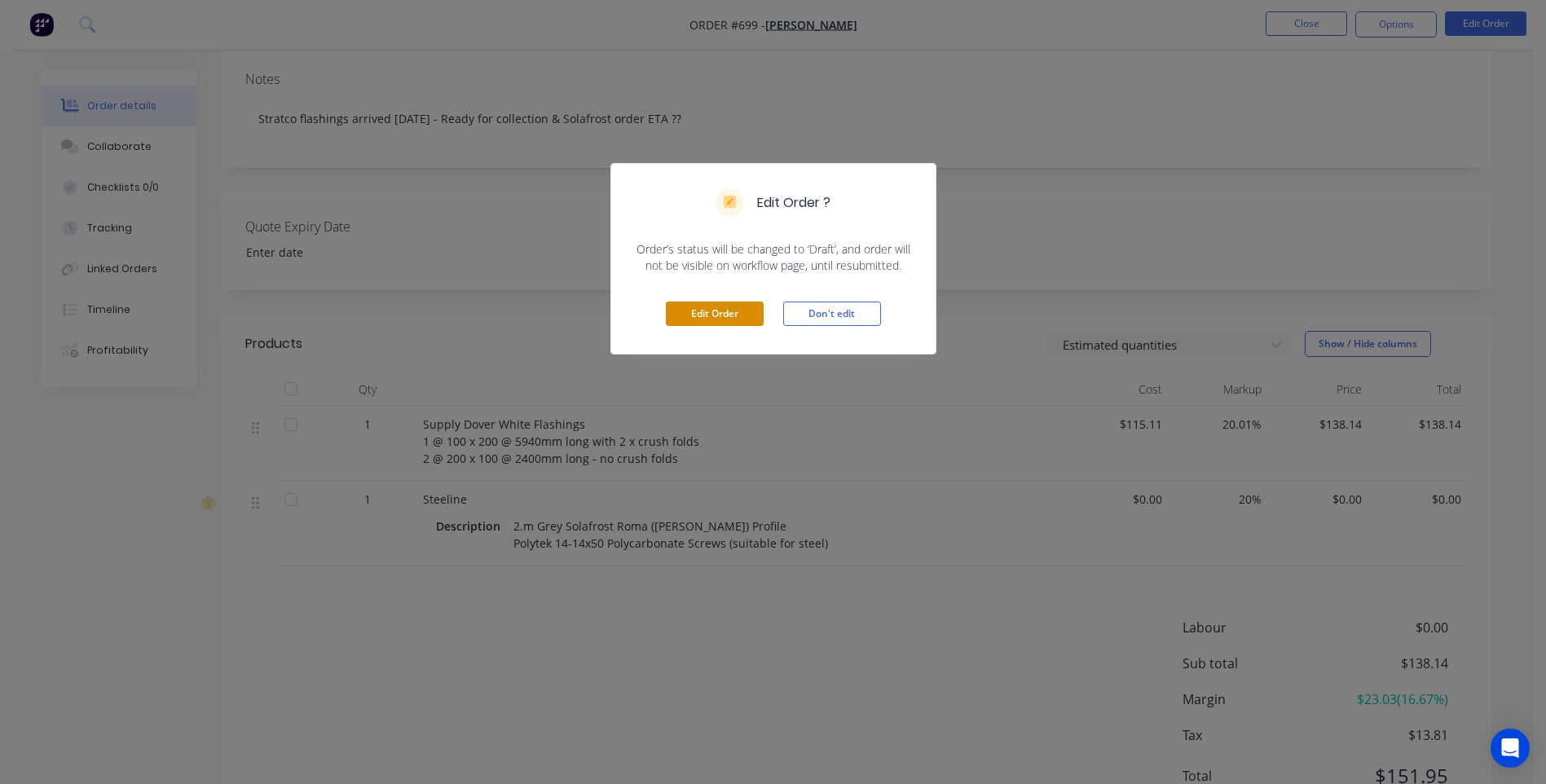
click at [708, 311] on button "Edit Order" at bounding box center [715, 314] width 98 height 24
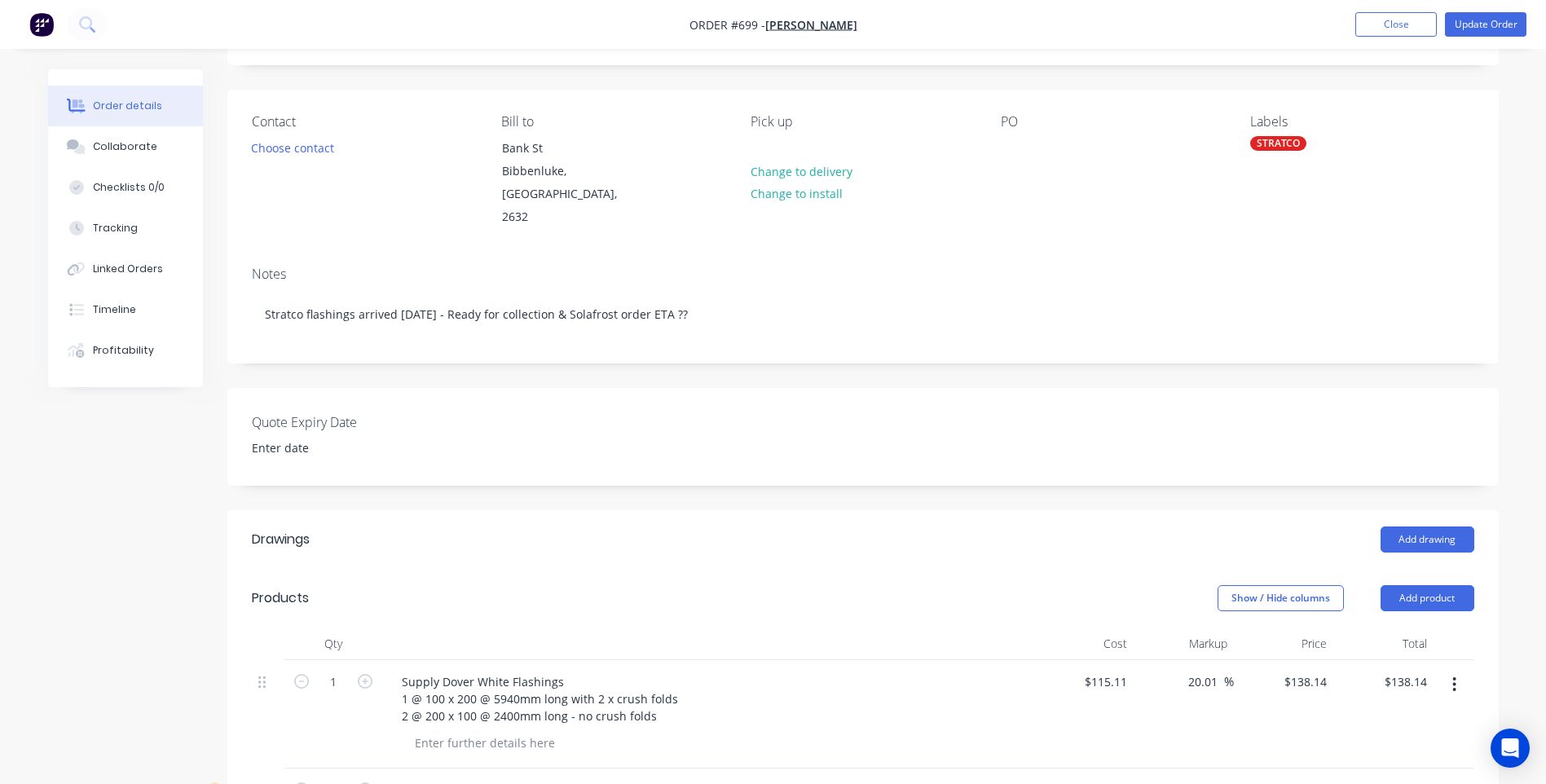
scroll to position [326, 0]
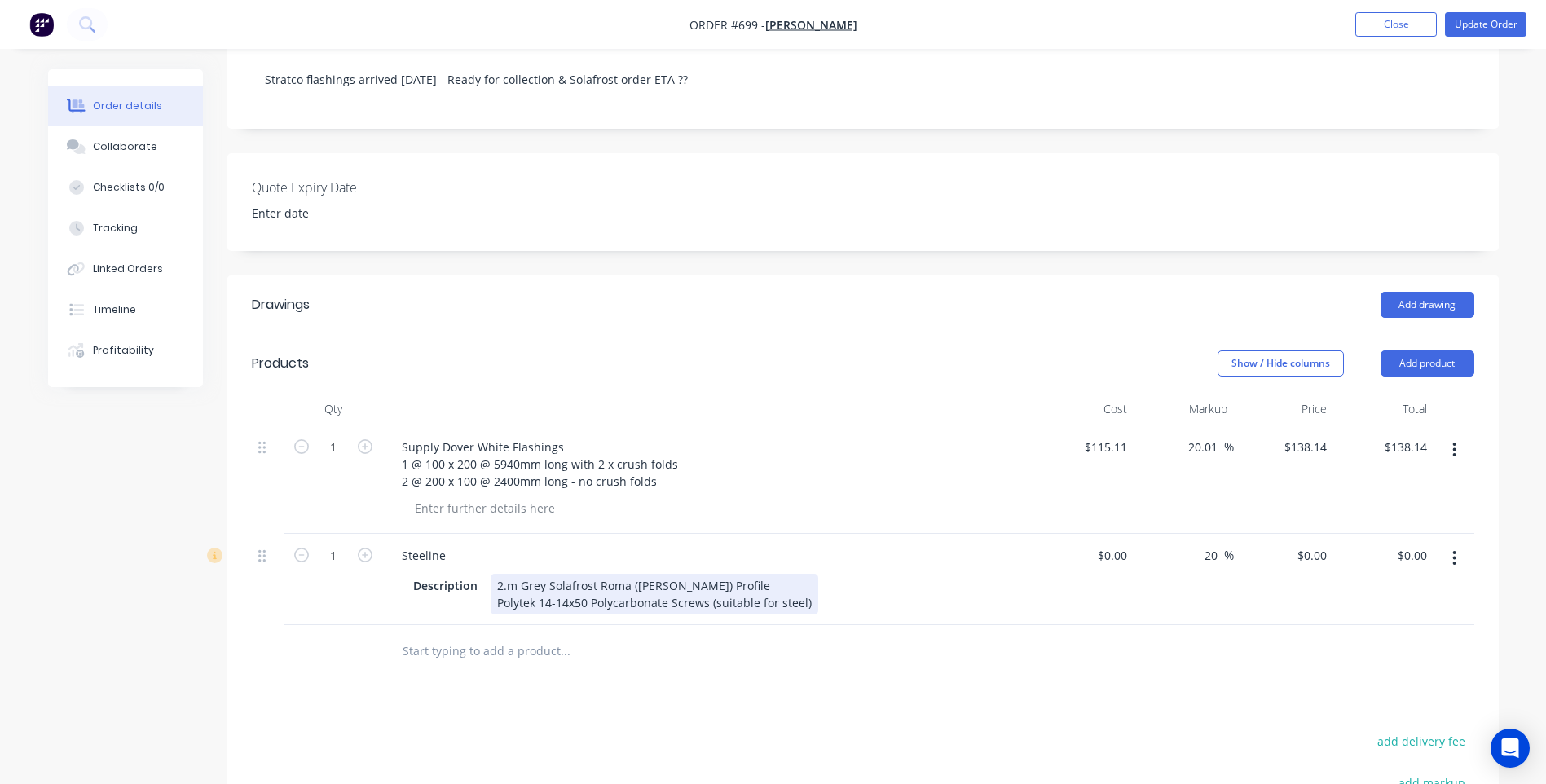
click at [497, 574] on div "2.m Grey Solafrost Roma ([PERSON_NAME]) Profile Polytek 14-14x50 Polycarbonate …" at bounding box center [655, 594] width 328 height 41
click at [756, 574] on div "8 sheets 2.m Grey Solafrost [GEOGRAPHIC_DATA] ([PERSON_NAME]) Profile Polytek 1…" at bounding box center [699, 594] width 417 height 41
click at [565, 574] on div "8 sheets 2.m Grey Solafrost [GEOGRAPHIC_DATA] ([PERSON_NAME]) Profile cut @ 2.4…" at bounding box center [739, 594] width 497 height 41
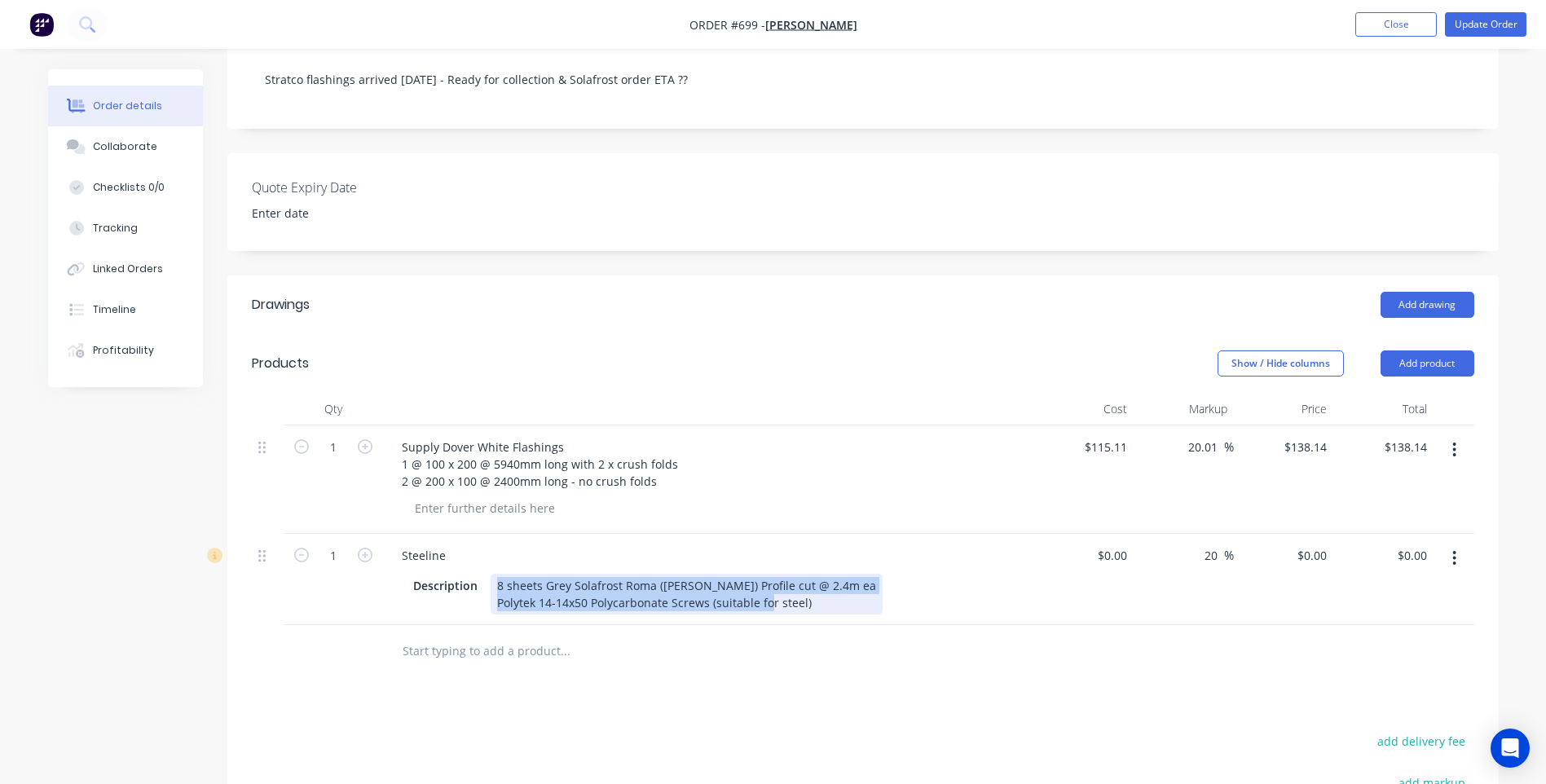
drag, startPoint x: 496, startPoint y: 559, endPoint x: 844, endPoint y: 591, distance: 349.5
click at [844, 591] on div "Description 8 sheets Grey Solafrost [GEOGRAPHIC_DATA] ([PERSON_NAME]) Profile c…" at bounding box center [704, 594] width 597 height 41
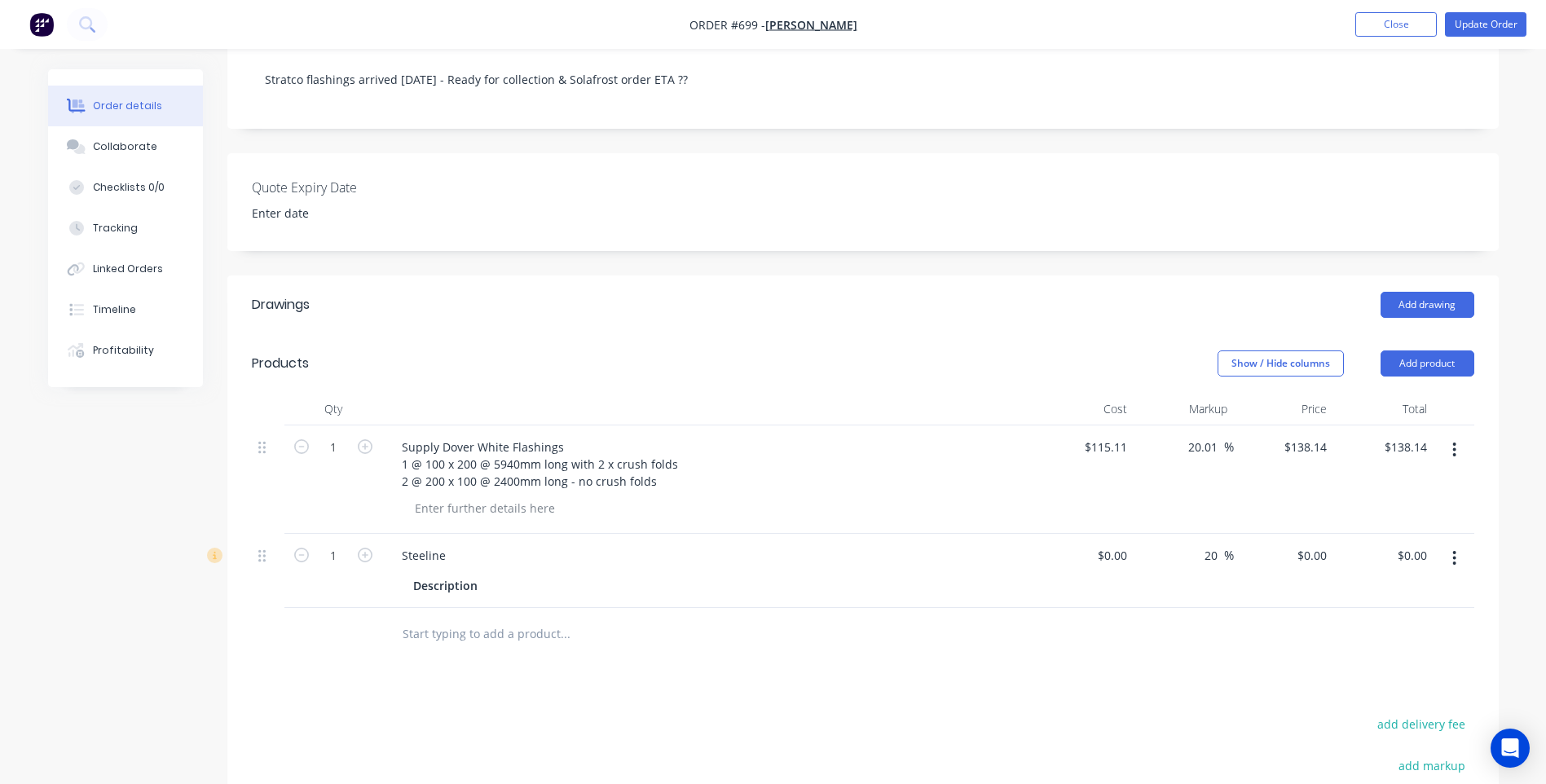
click at [1456, 551] on icon "button" at bounding box center [1455, 559] width 3 height 15
click at [1347, 687] on div "Delete" at bounding box center [1396, 698] width 125 height 24
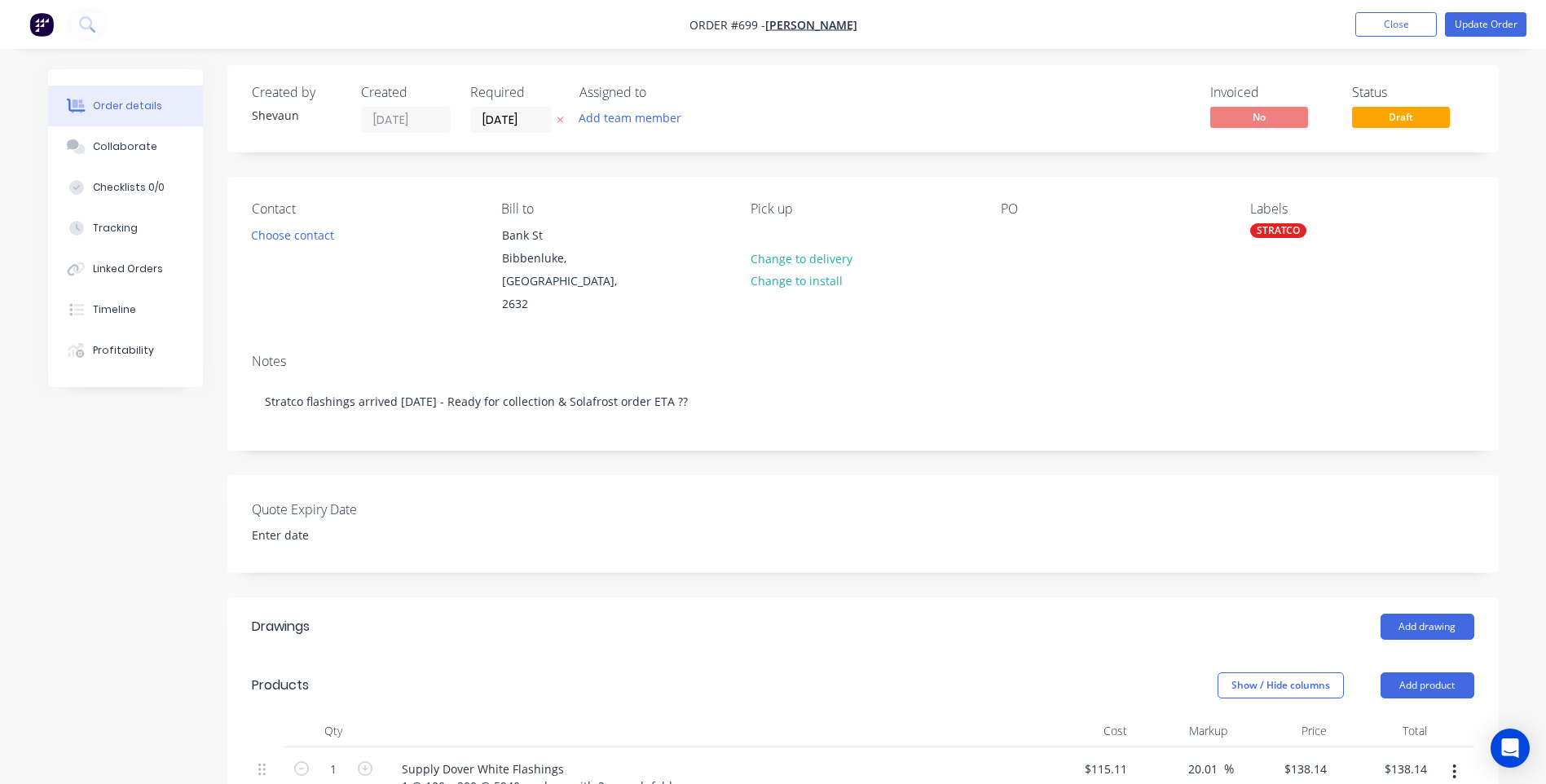
scroll to position [0, 0]
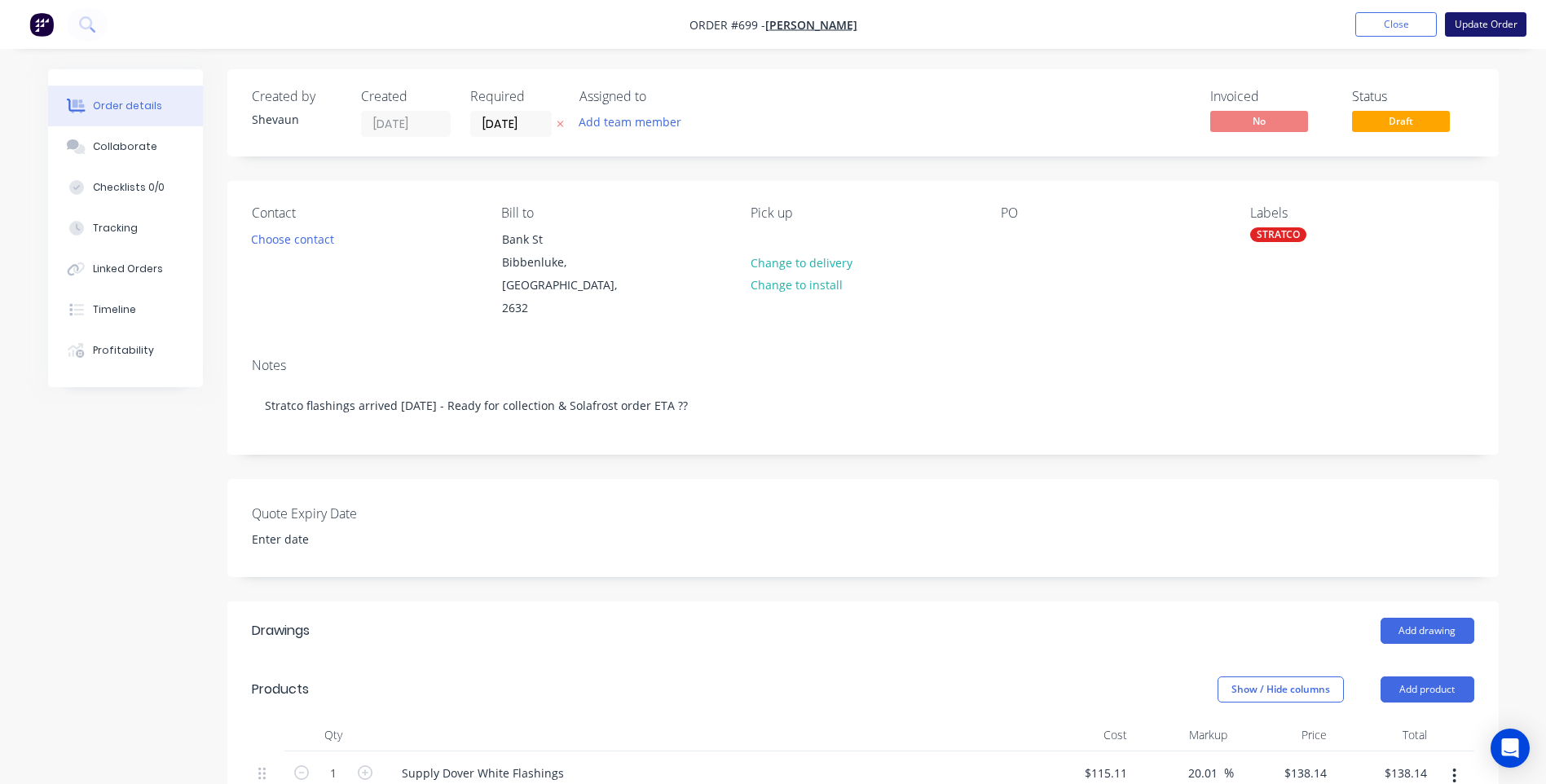
click at [1479, 19] on button "Update Order" at bounding box center [1486, 24] width 81 height 24
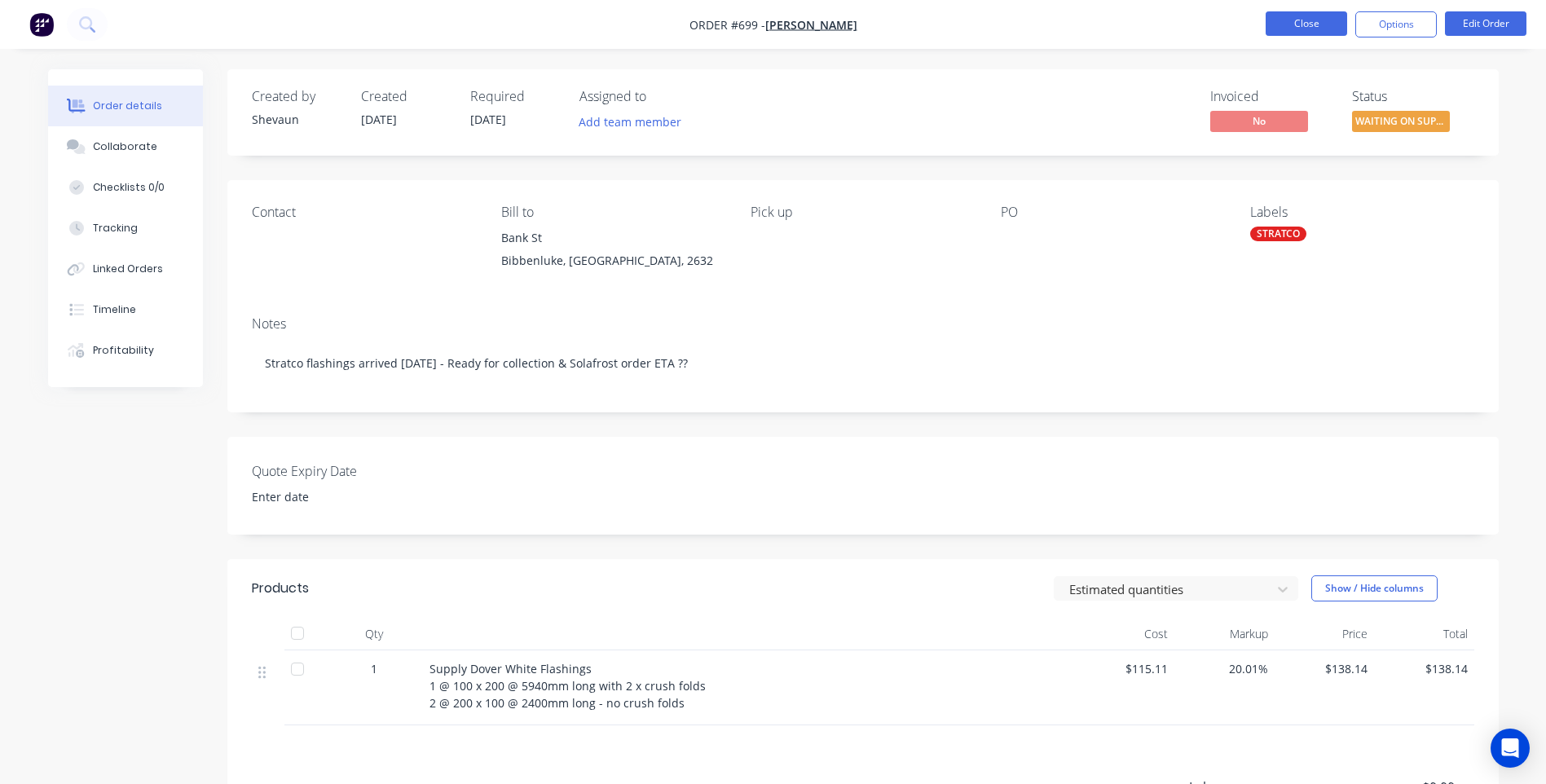
click at [1315, 24] on button "Close" at bounding box center [1307, 24] width 81 height 24
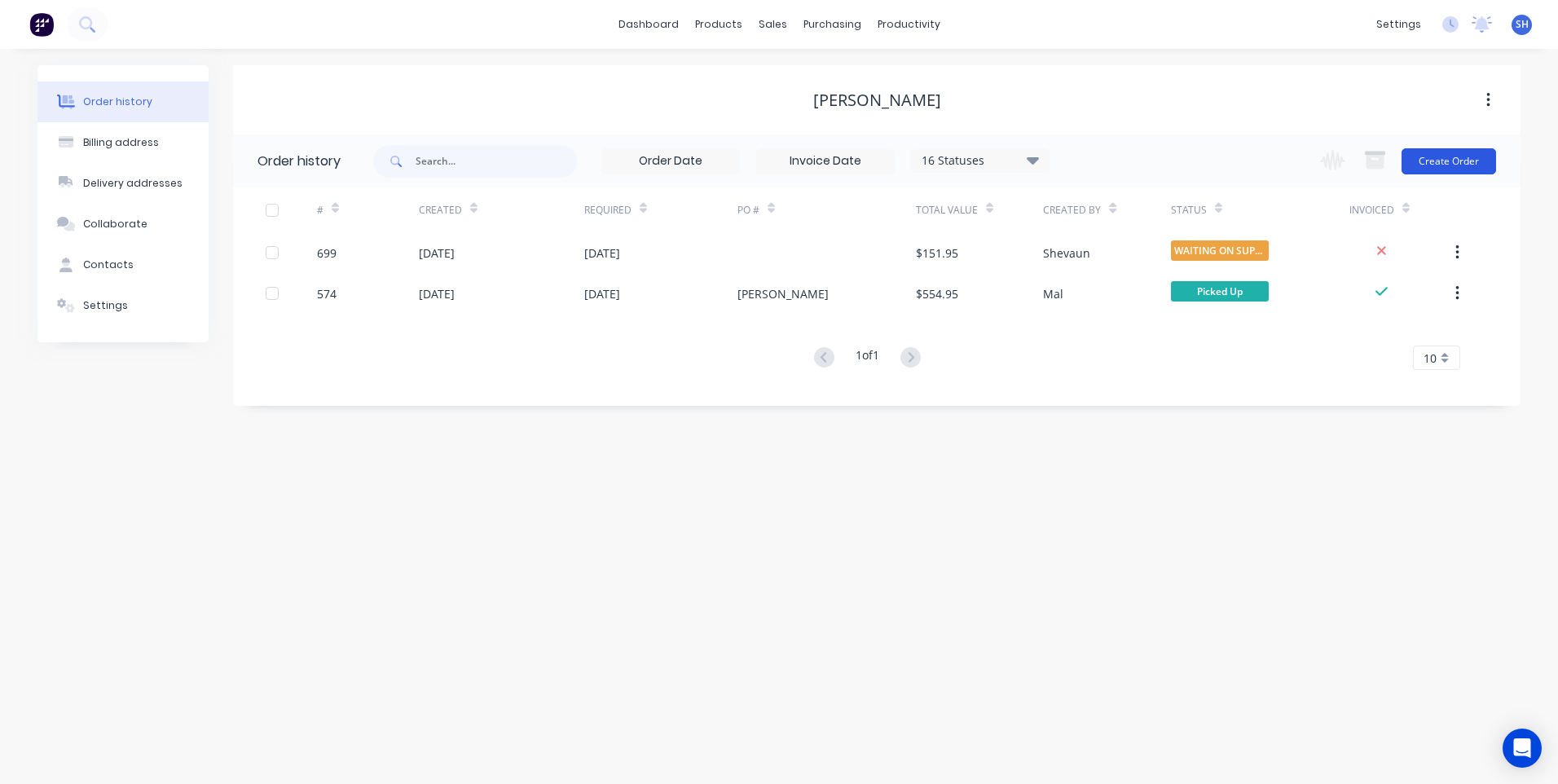
click at [1449, 154] on button "Create Order" at bounding box center [1449, 161] width 94 height 26
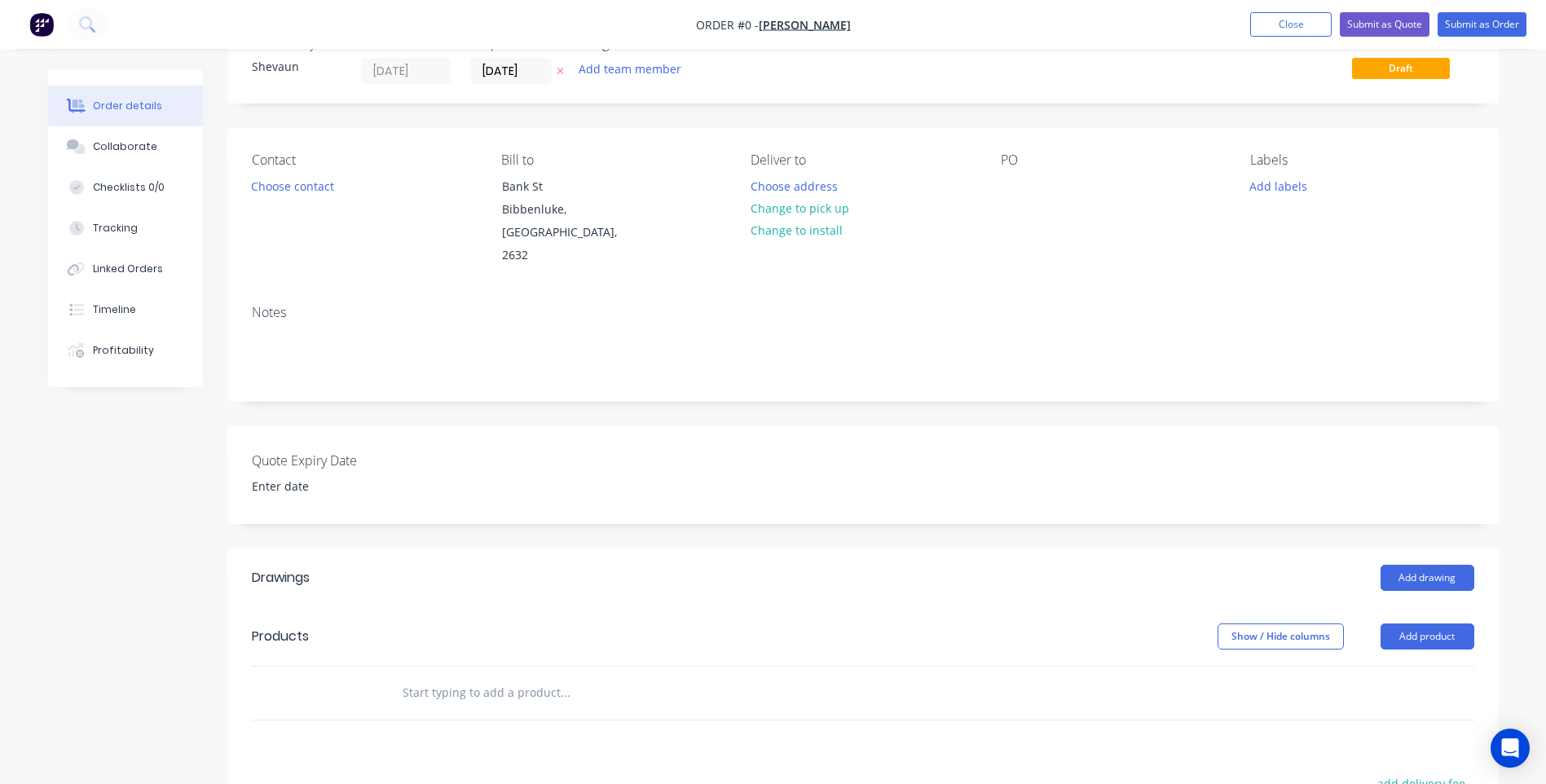
scroll to position [81, 0]
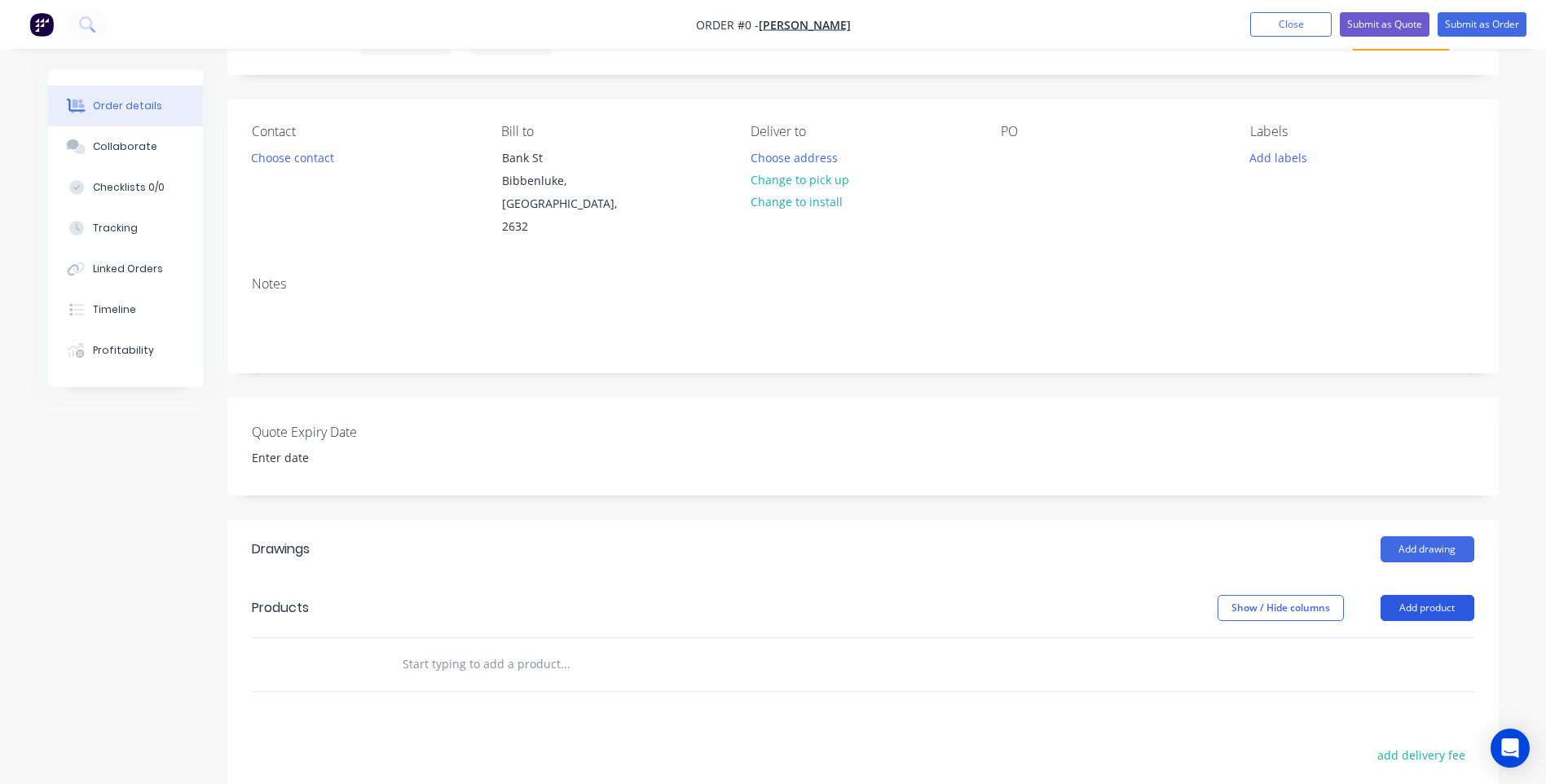
click at [1433, 595] on button "Add product" at bounding box center [1427, 608] width 93 height 26
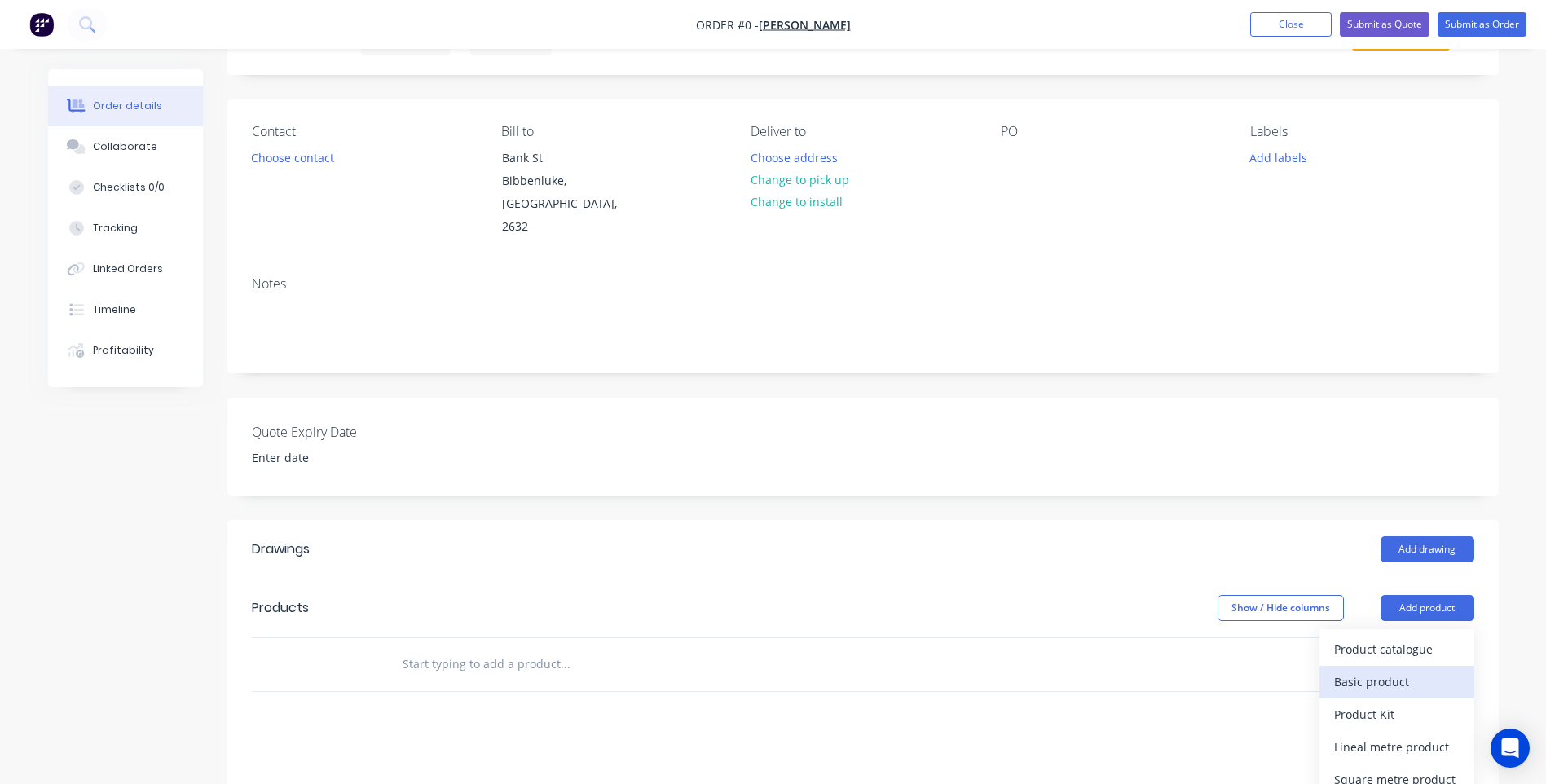
click at [1390, 670] on div "Basic product" at bounding box center [1396, 681] width 125 height 24
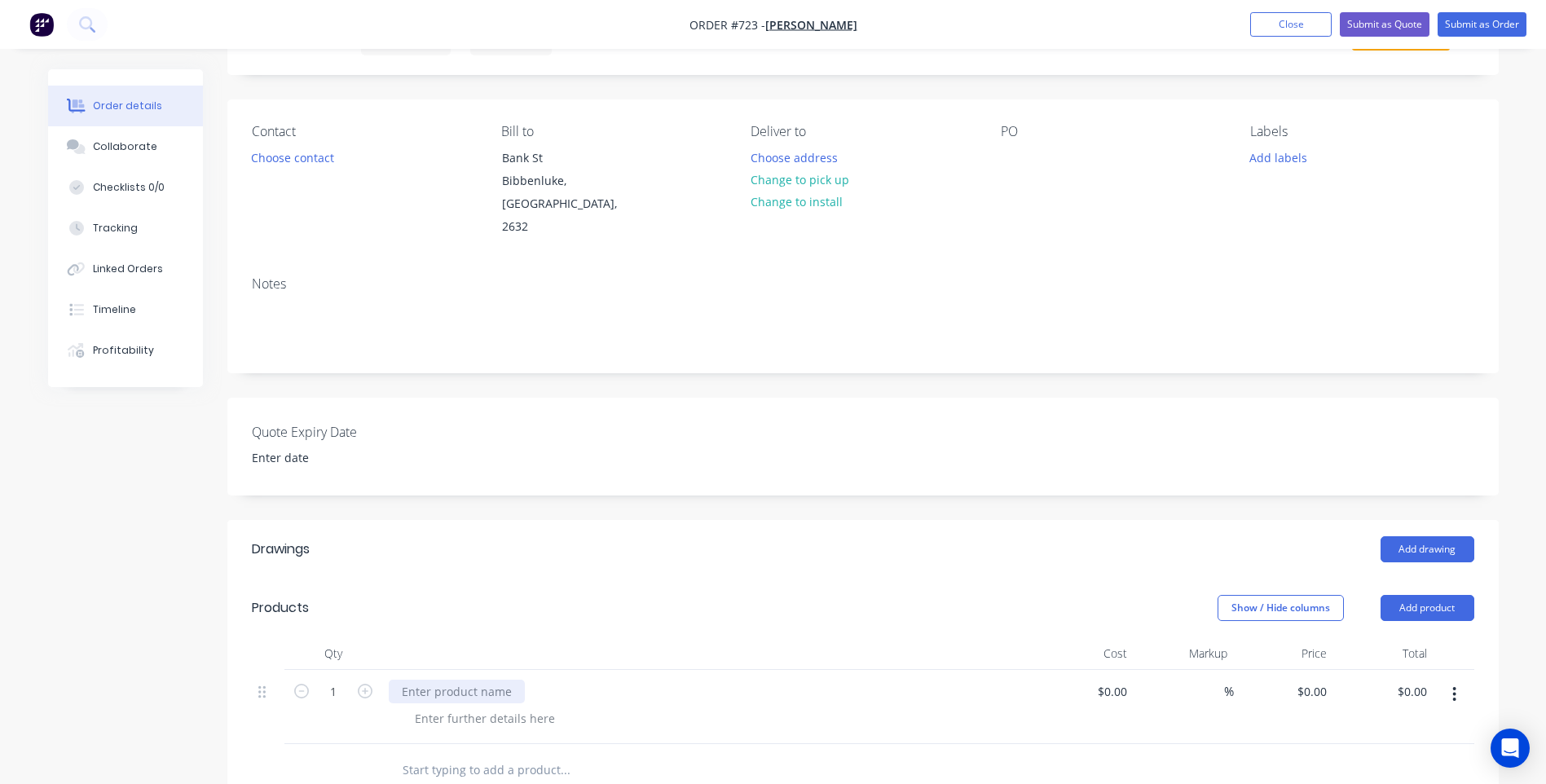
click at [406, 679] on div at bounding box center [456, 691] width 136 height 24
paste div
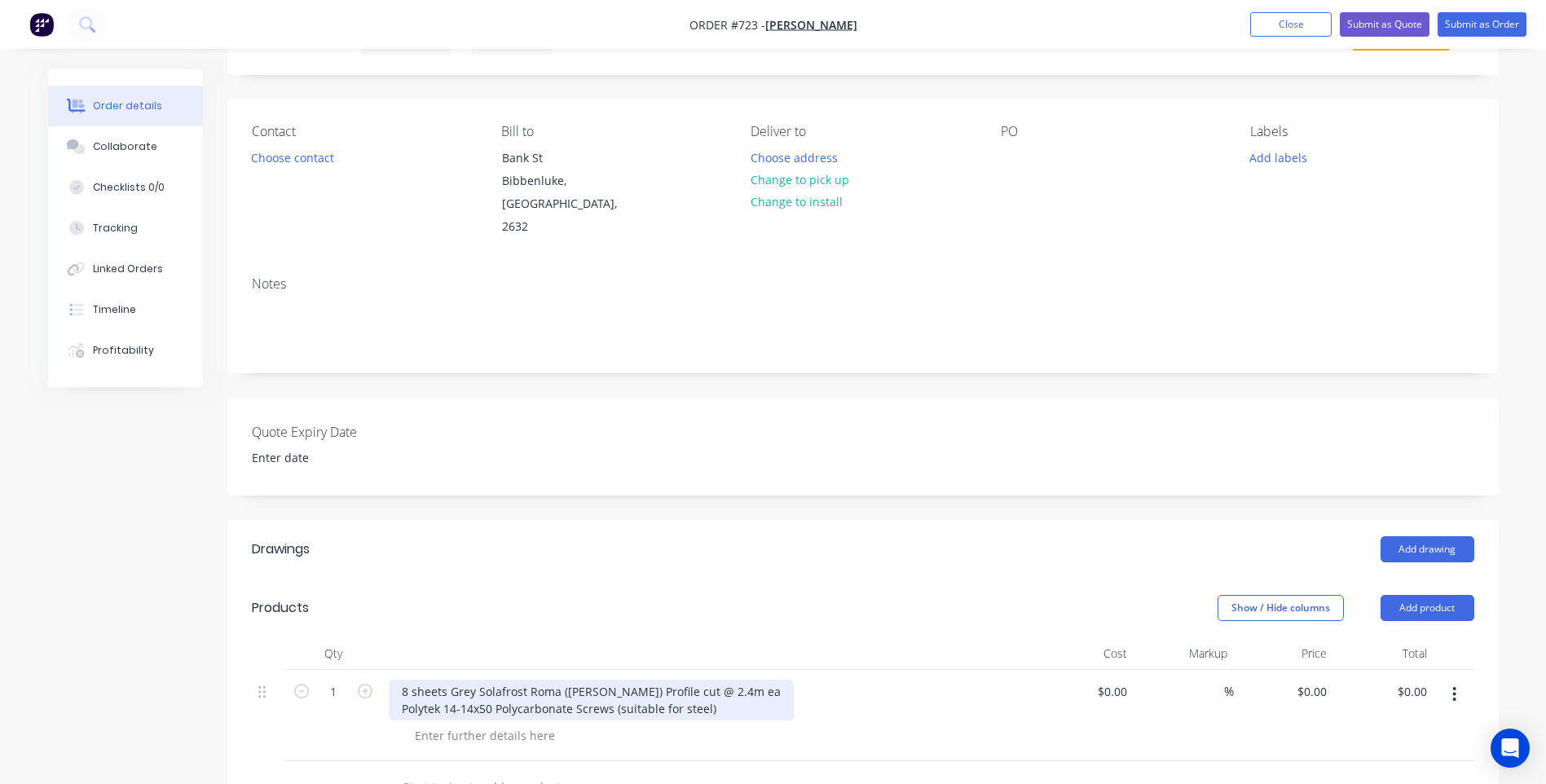
click at [400, 679] on div "8 sheets Grey Solafrost Roma ([PERSON_NAME]) Profile cut @ 2.4m ea Polytek 14-1…" at bounding box center [591, 699] width 405 height 41
click at [738, 694] on div "Supply 8 sheets Grey Solafrost [GEOGRAPHIC_DATA] ([PERSON_NAME]) Profile cut @ …" at bounding box center [651, 699] width 527 height 41
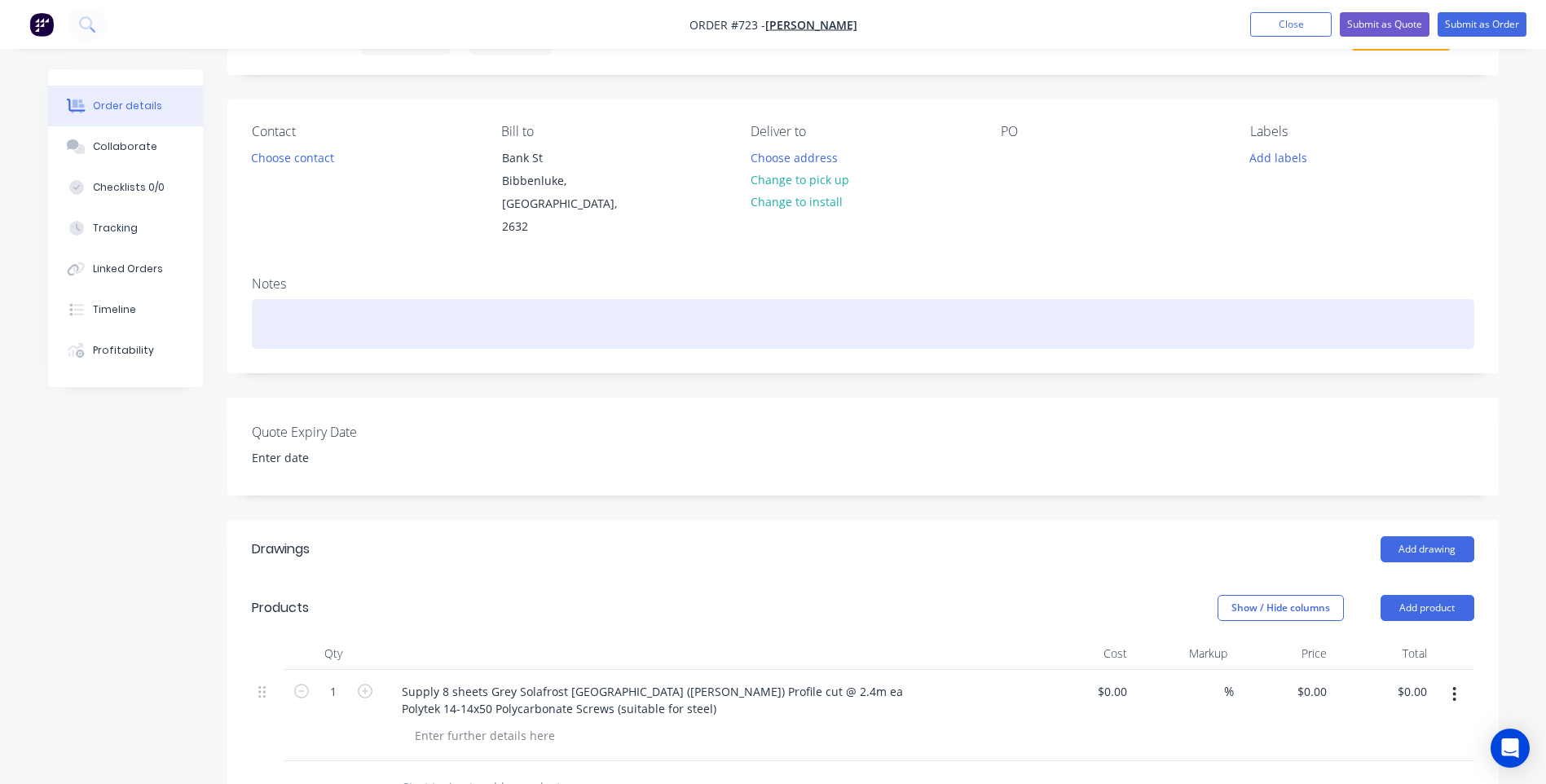
click at [268, 299] on div at bounding box center [863, 323] width 1223 height 50
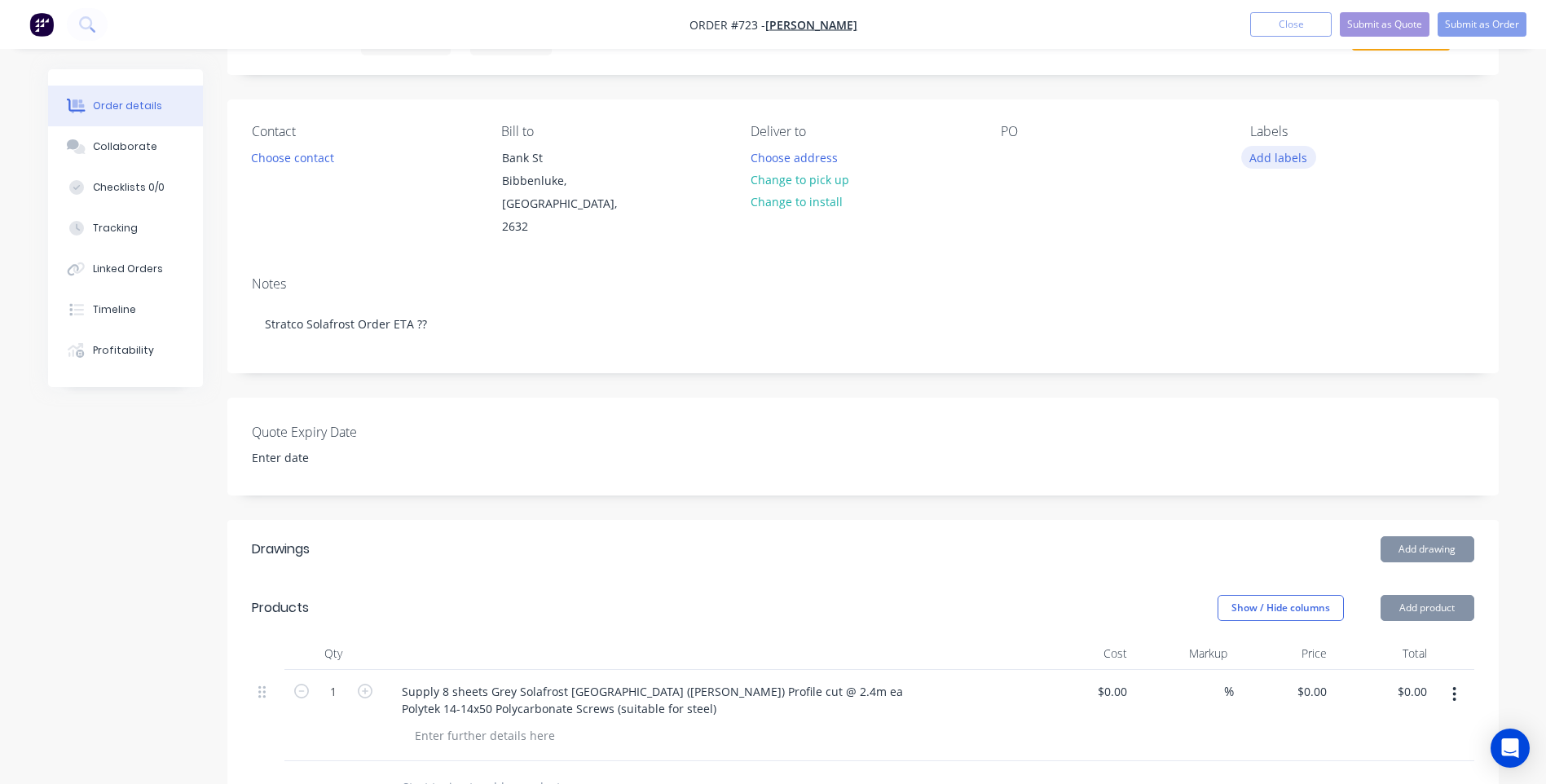
click at [1281, 155] on button "Add labels" at bounding box center [1279, 156] width 75 height 22
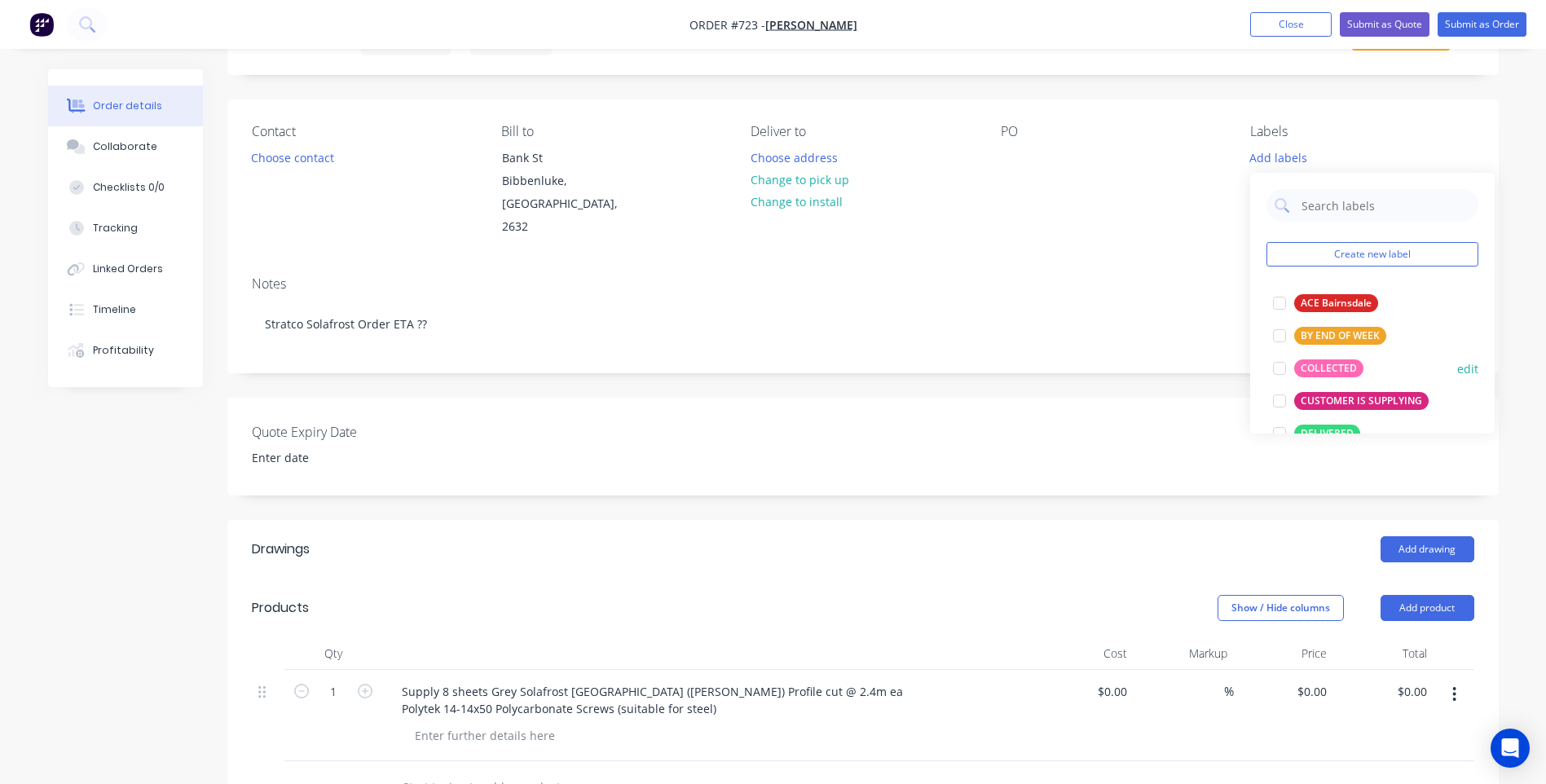
scroll to position [489, 0]
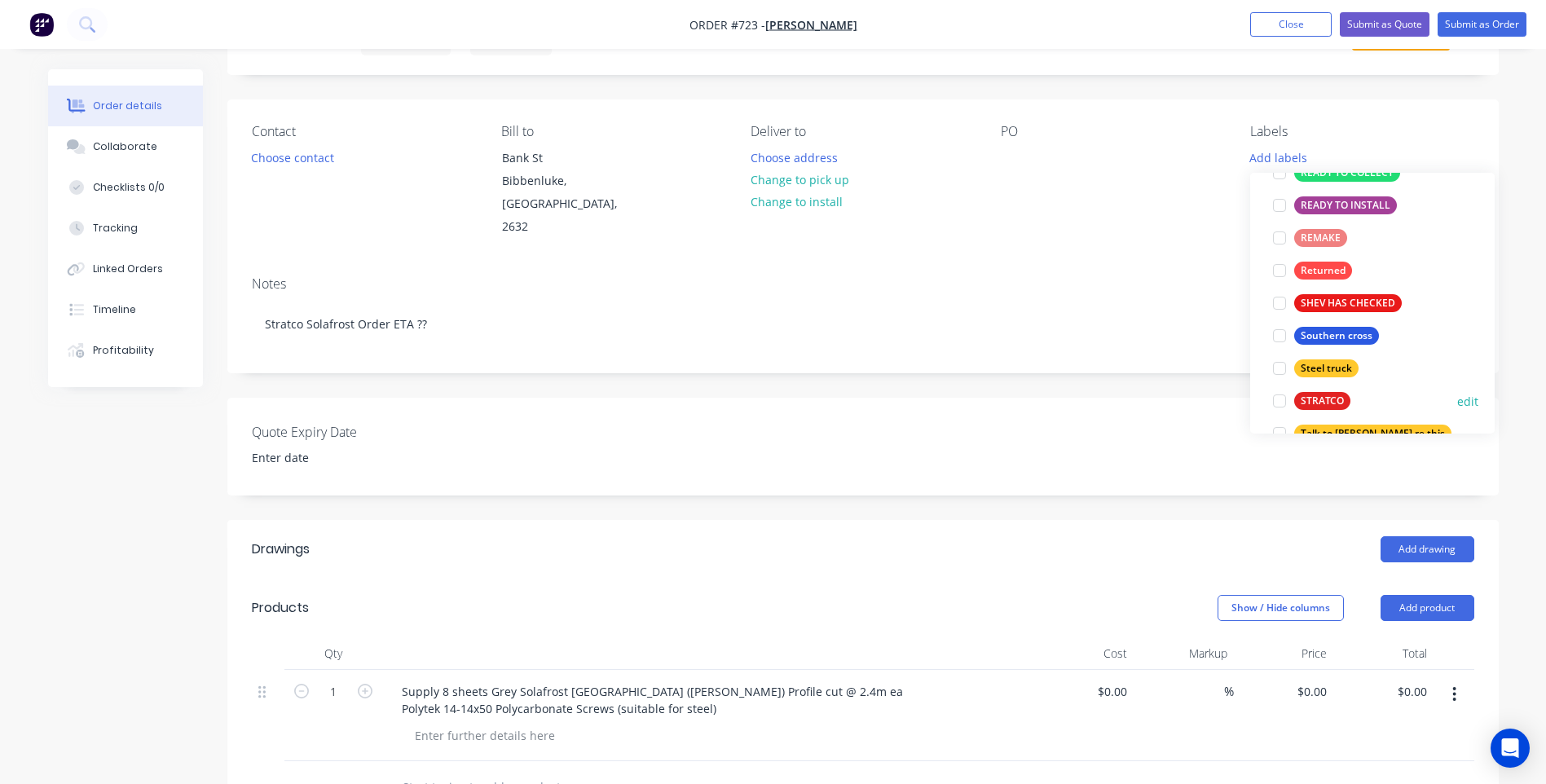
click at [1283, 400] on div at bounding box center [1279, 400] width 33 height 33
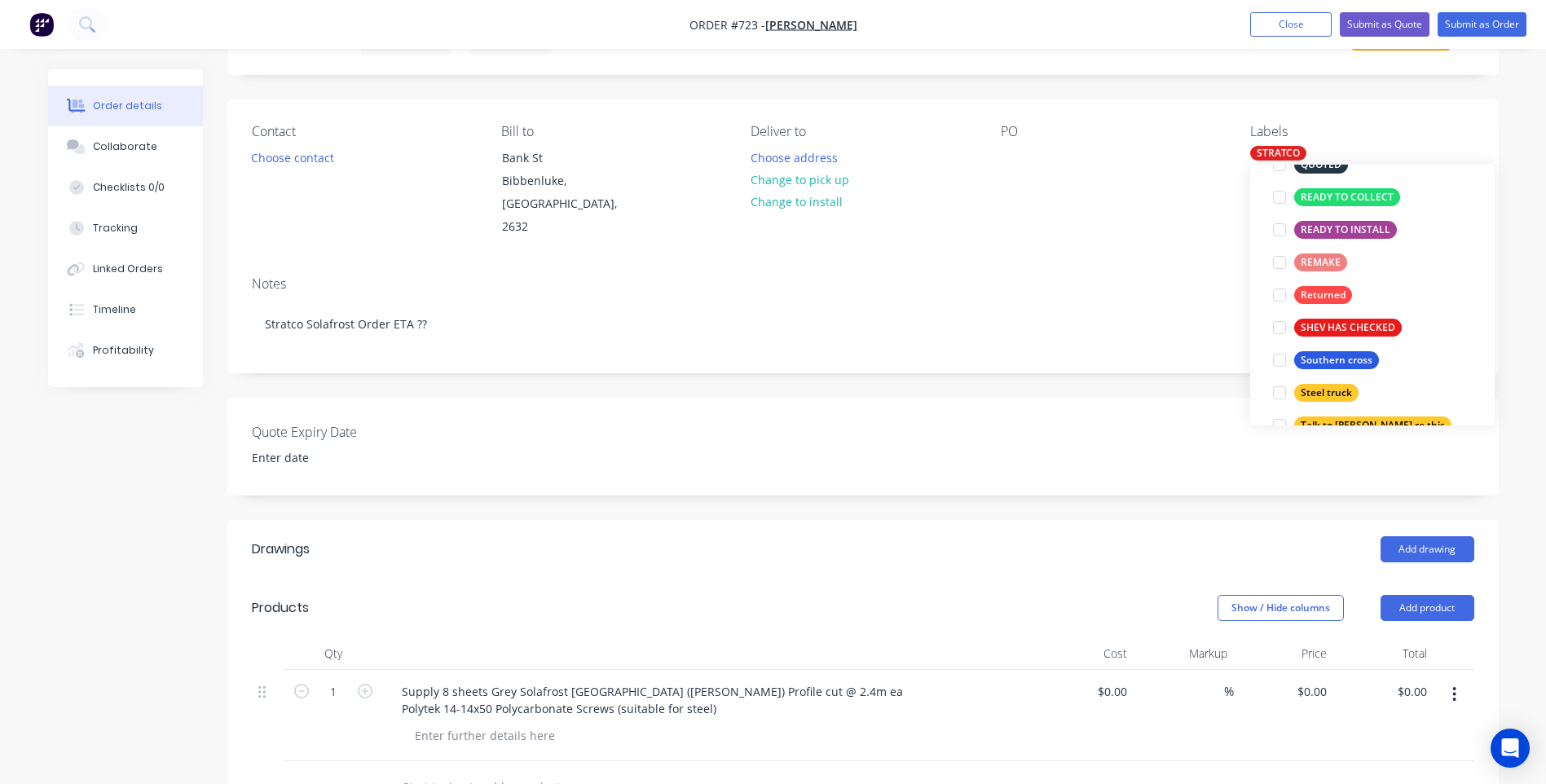
scroll to position [0, 0]
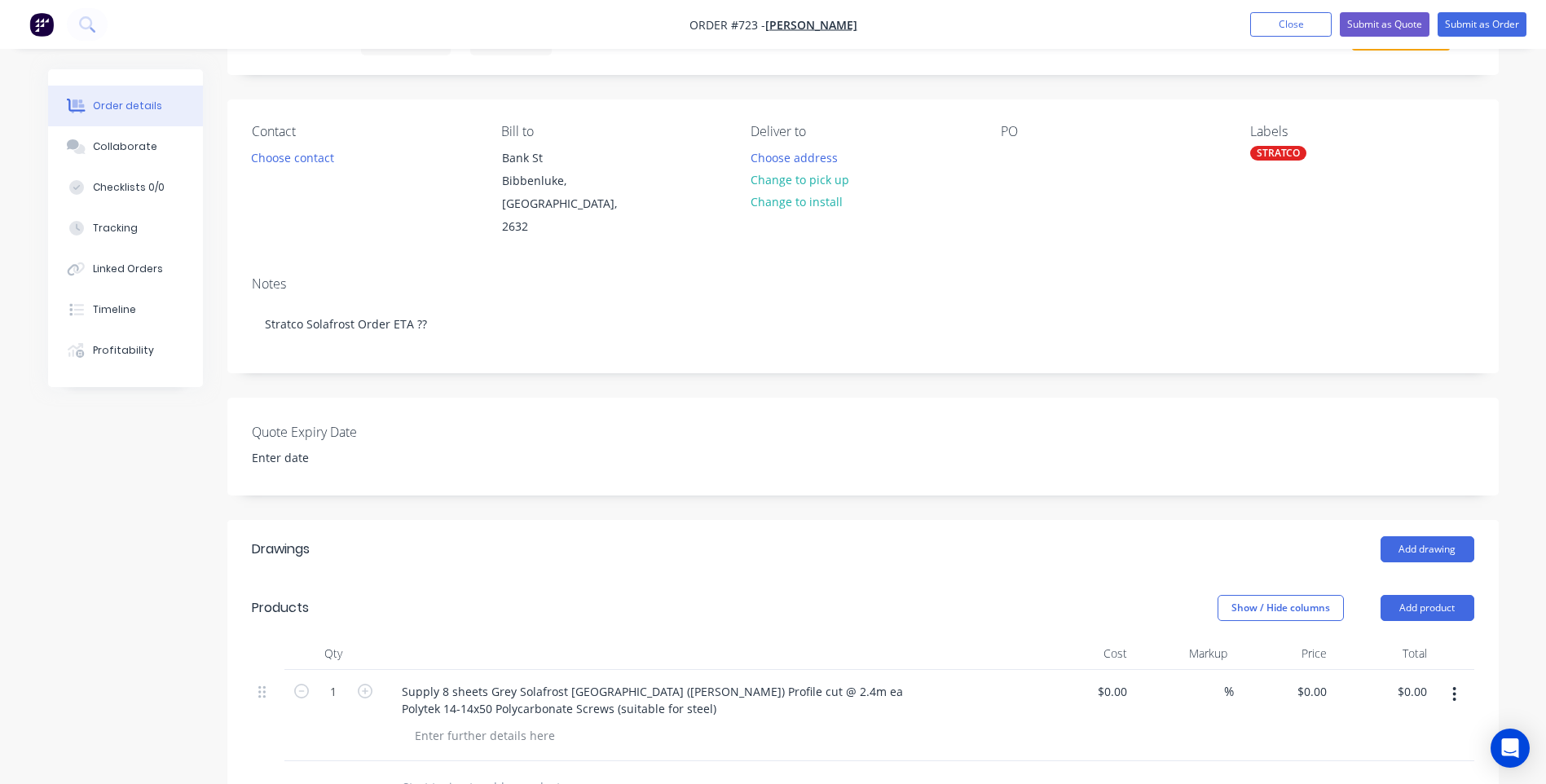
click at [1160, 207] on div "PO" at bounding box center [1112, 181] width 223 height 115
click at [797, 176] on button "Change to pick up" at bounding box center [799, 179] width 116 height 22
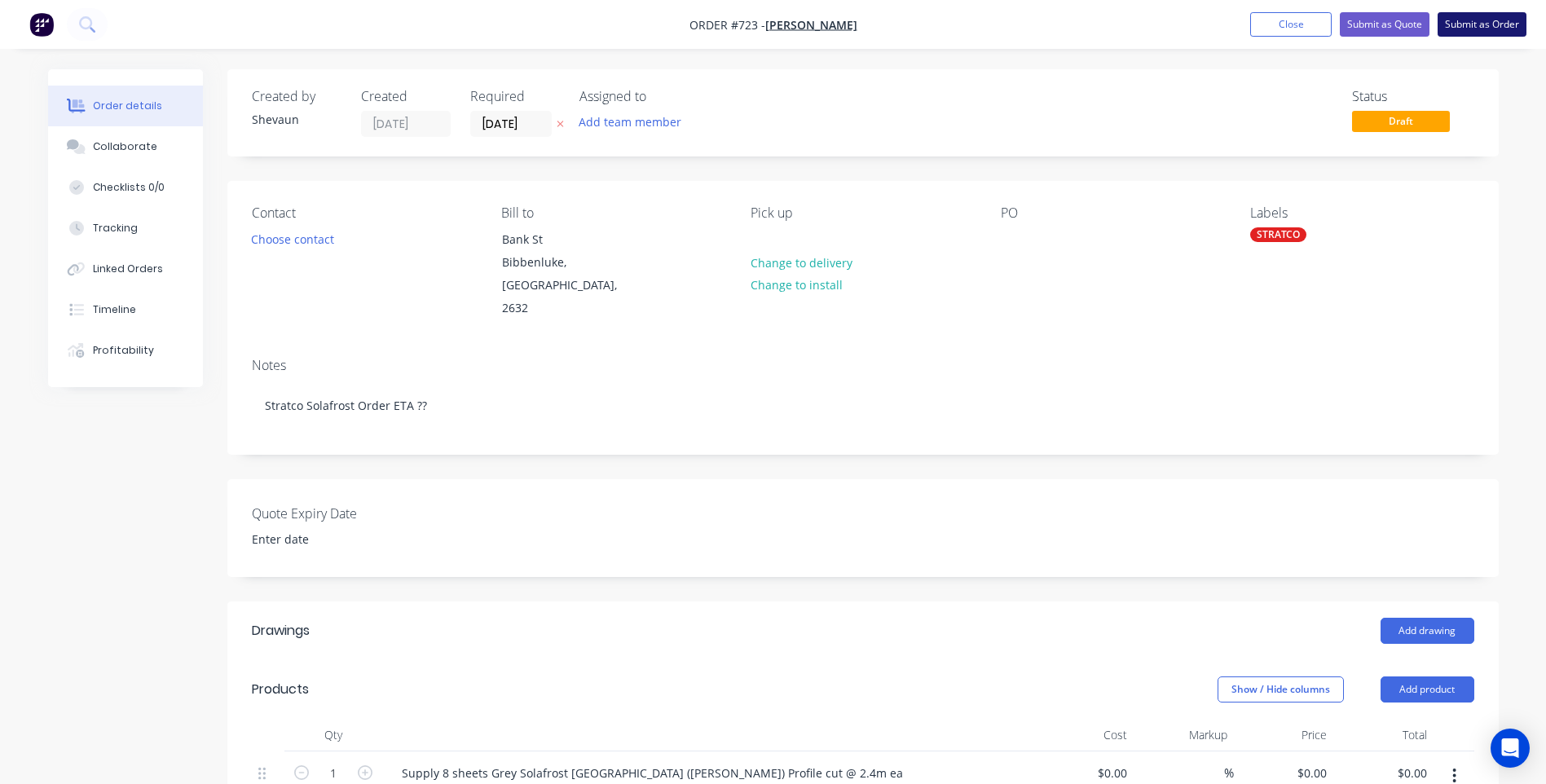
click at [1468, 23] on button "Submit as Order" at bounding box center [1482, 24] width 89 height 24
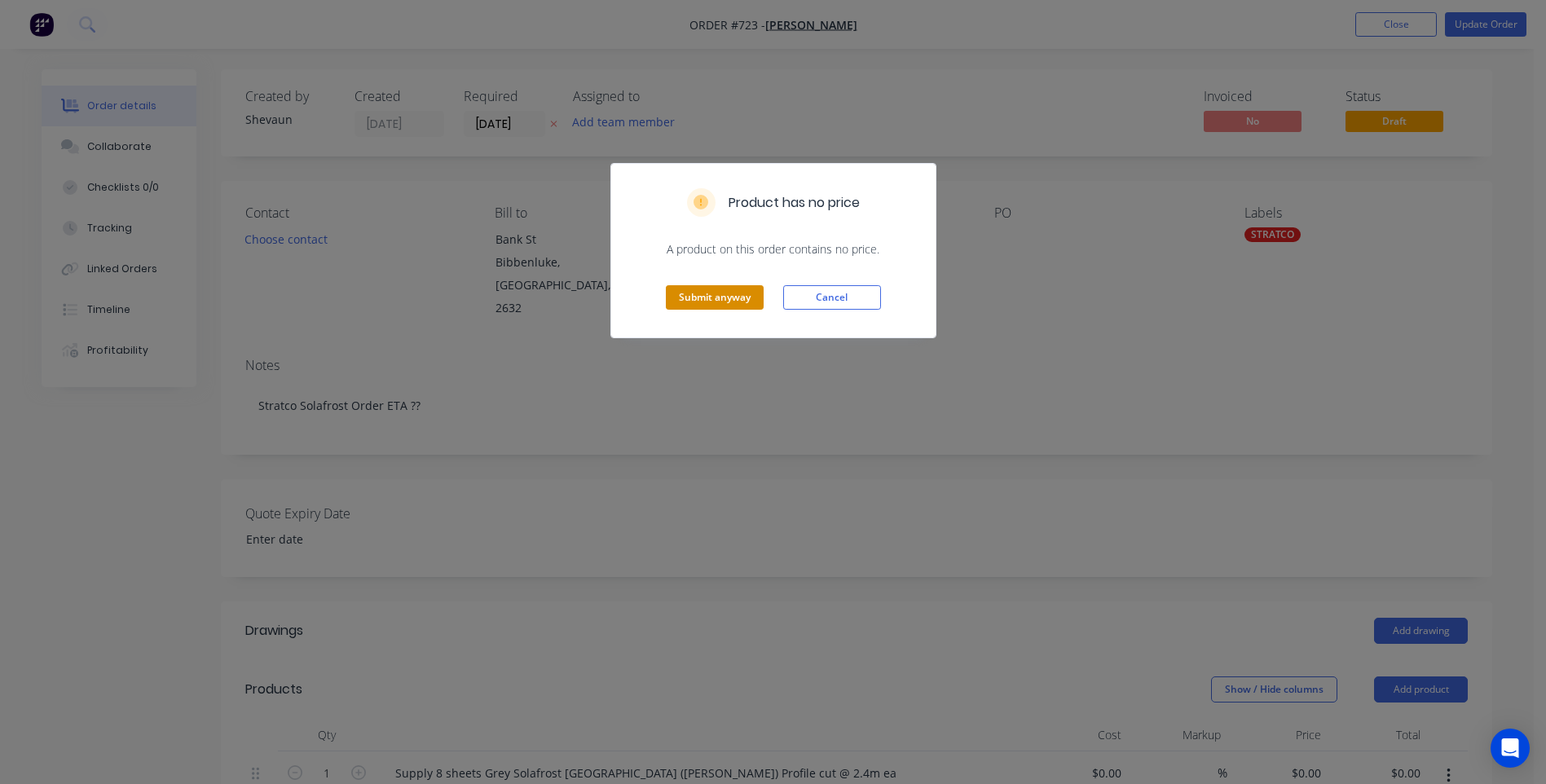
click at [698, 298] on button "Submit anyway" at bounding box center [715, 298] width 98 height 24
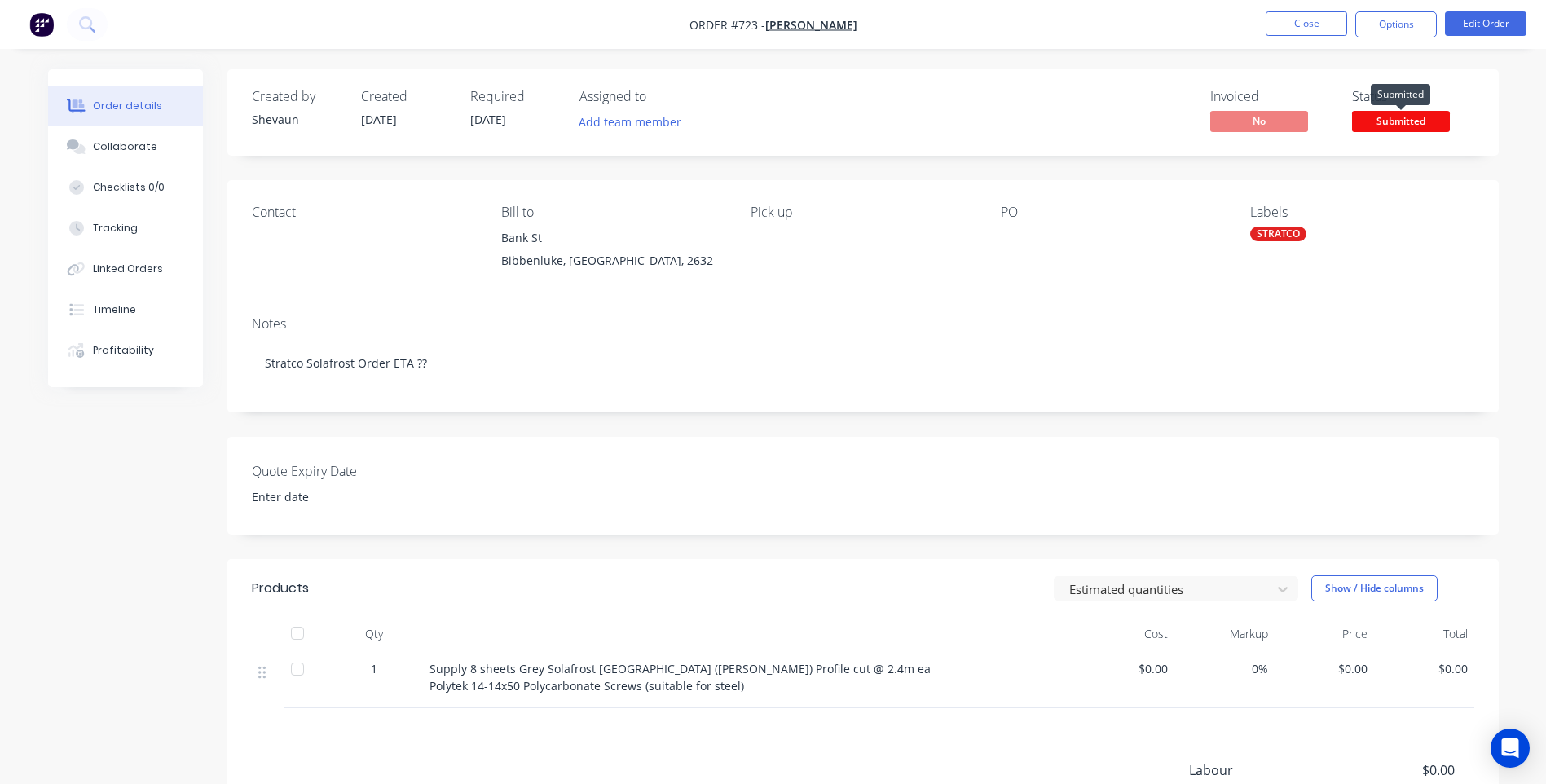
click at [1409, 114] on span "Submitted" at bounding box center [1402, 122] width 98 height 21
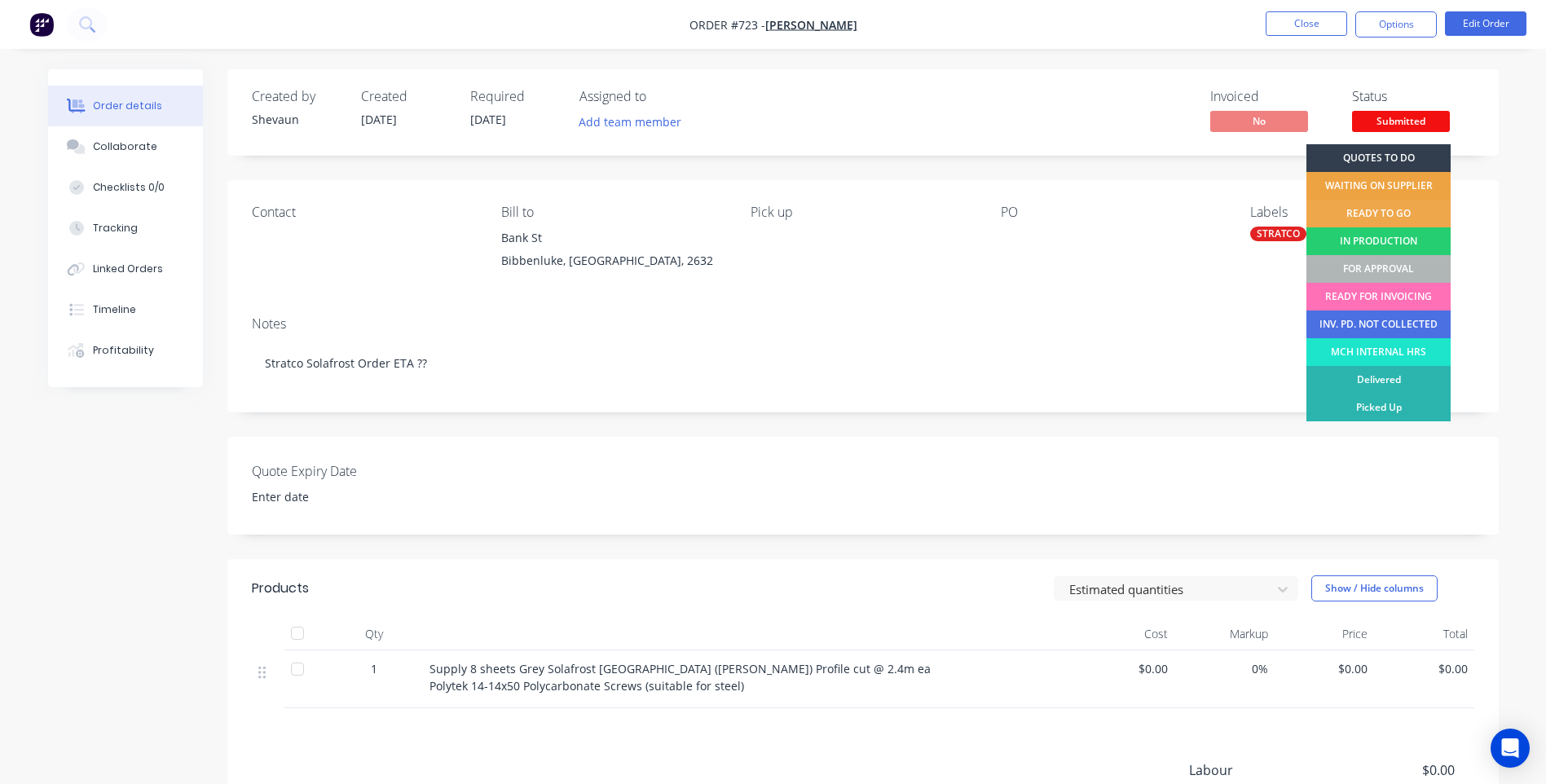
click at [1379, 184] on div "WAITING ON SUPPLIER" at bounding box center [1378, 185] width 144 height 27
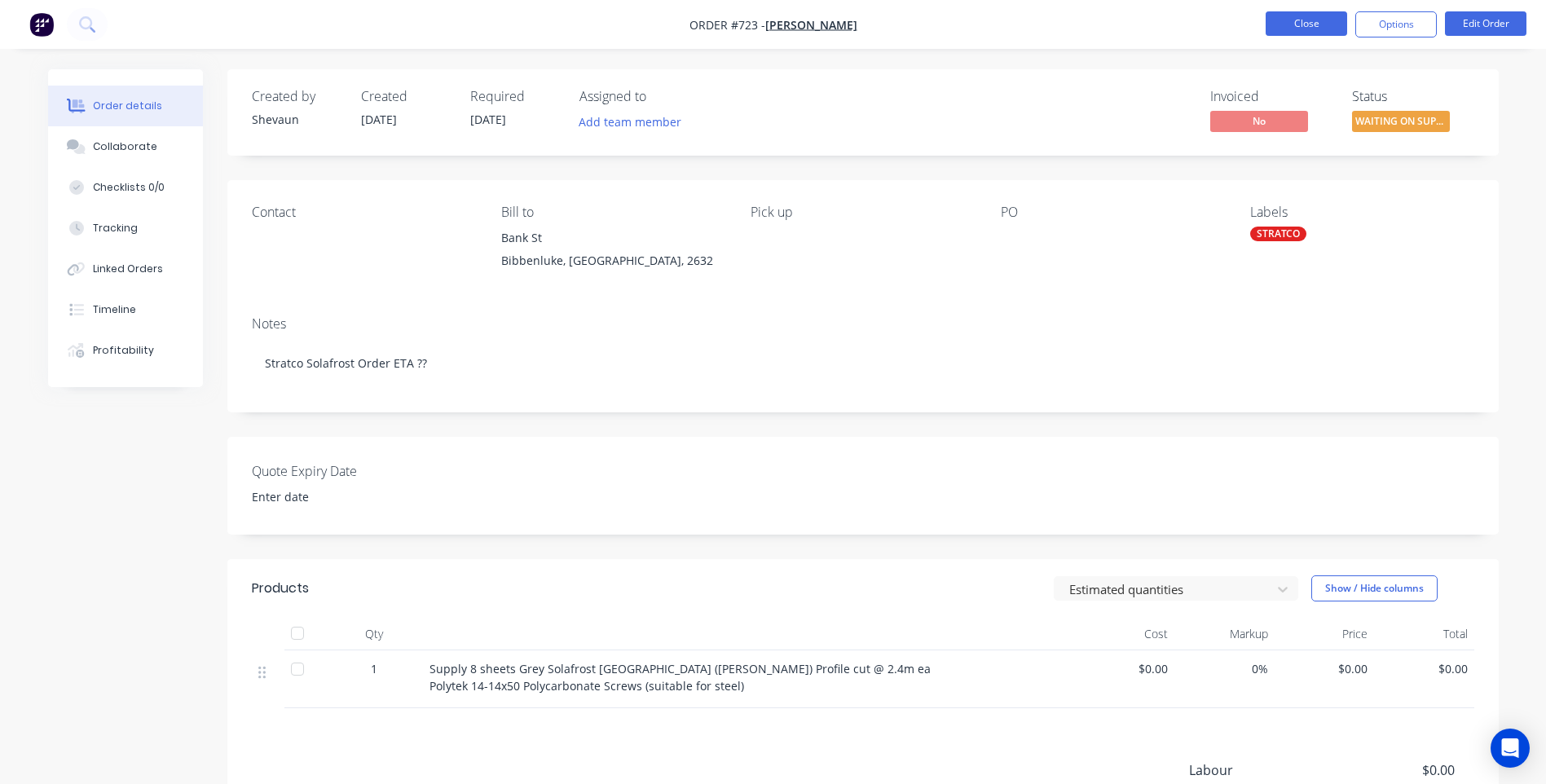
click at [1308, 20] on button "Close" at bounding box center [1307, 24] width 81 height 24
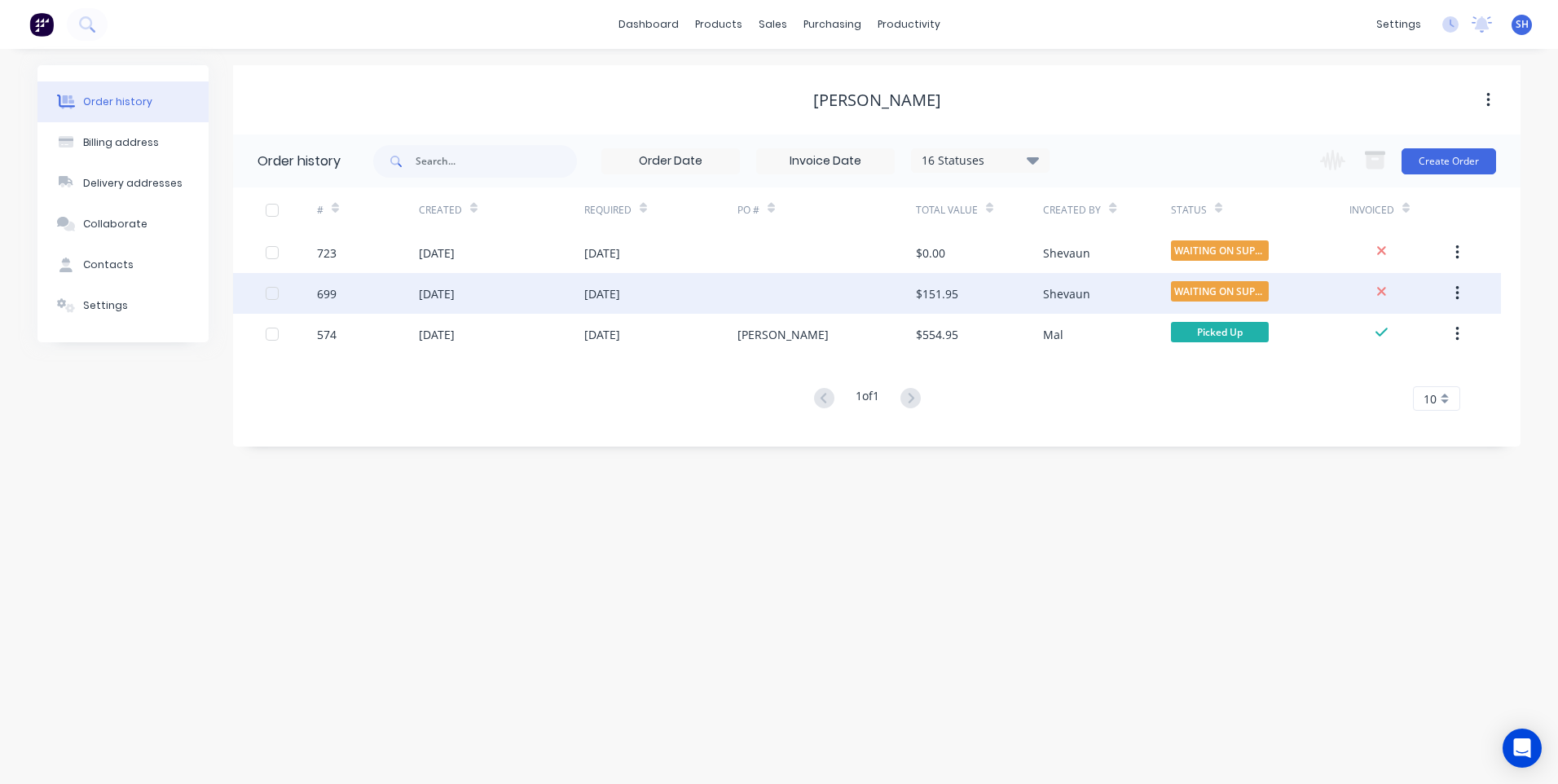
click at [1130, 290] on div "Shevaun" at bounding box center [1107, 293] width 127 height 41
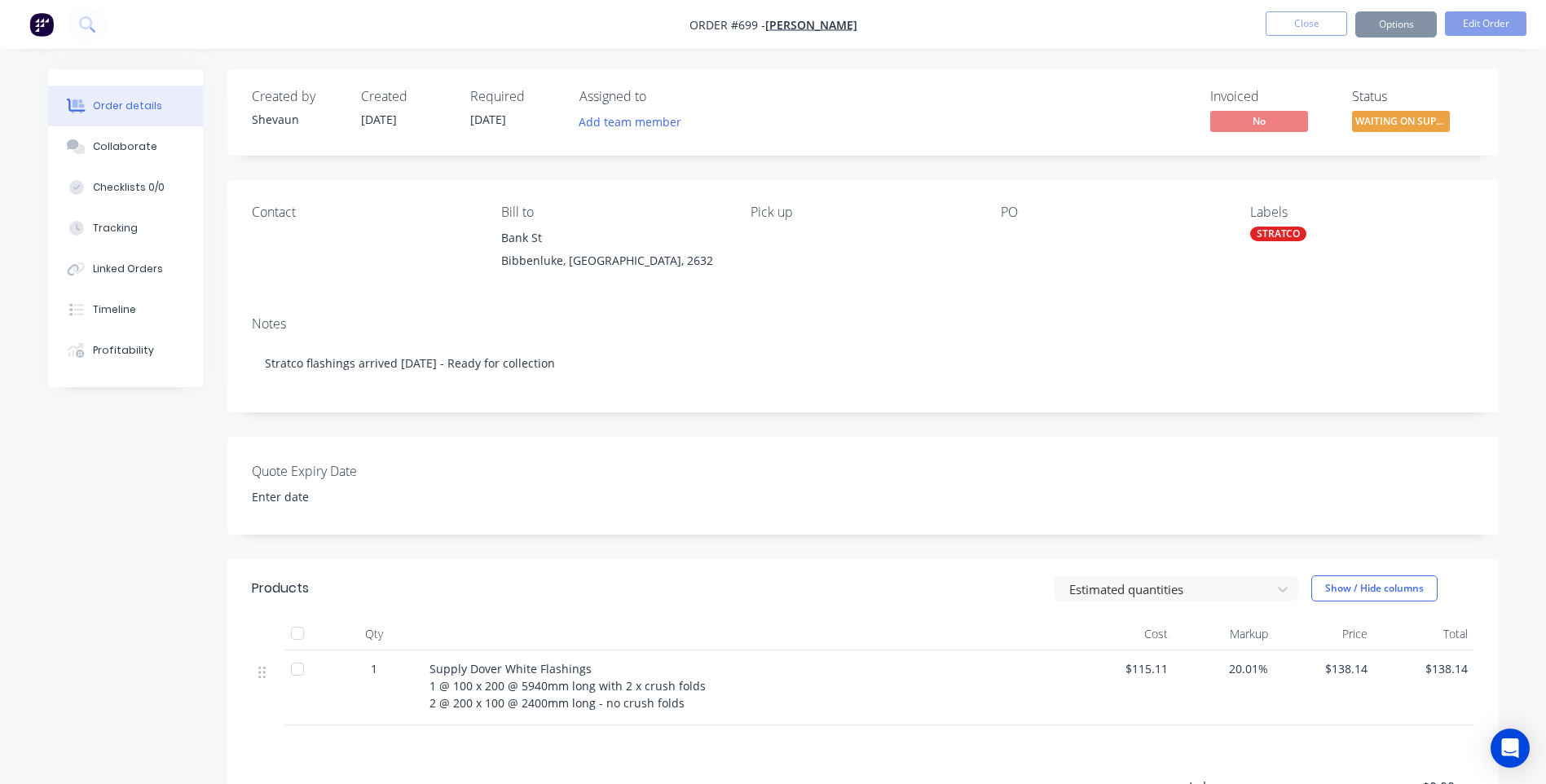
click at [744, 745] on div "Products Estimated quantities Show / Hide columns Qty Cost Markup Price Total 1…" at bounding box center [863, 775] width 1272 height 432
click at [1406, 118] on span "WAITING ON SUPP..." at bounding box center [1402, 122] width 98 height 21
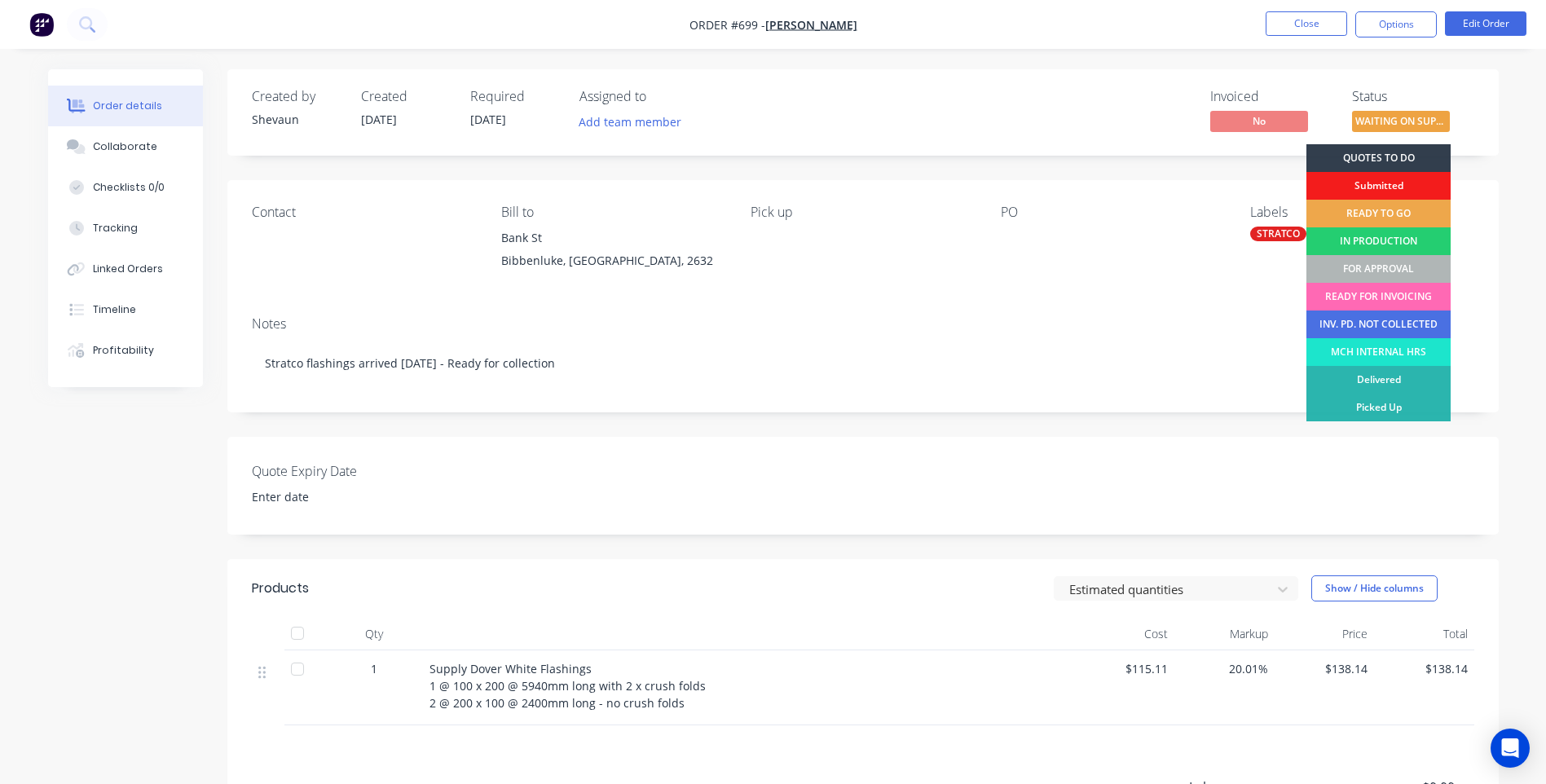
click at [1370, 290] on div "READY FOR INVOICING" at bounding box center [1378, 296] width 144 height 27
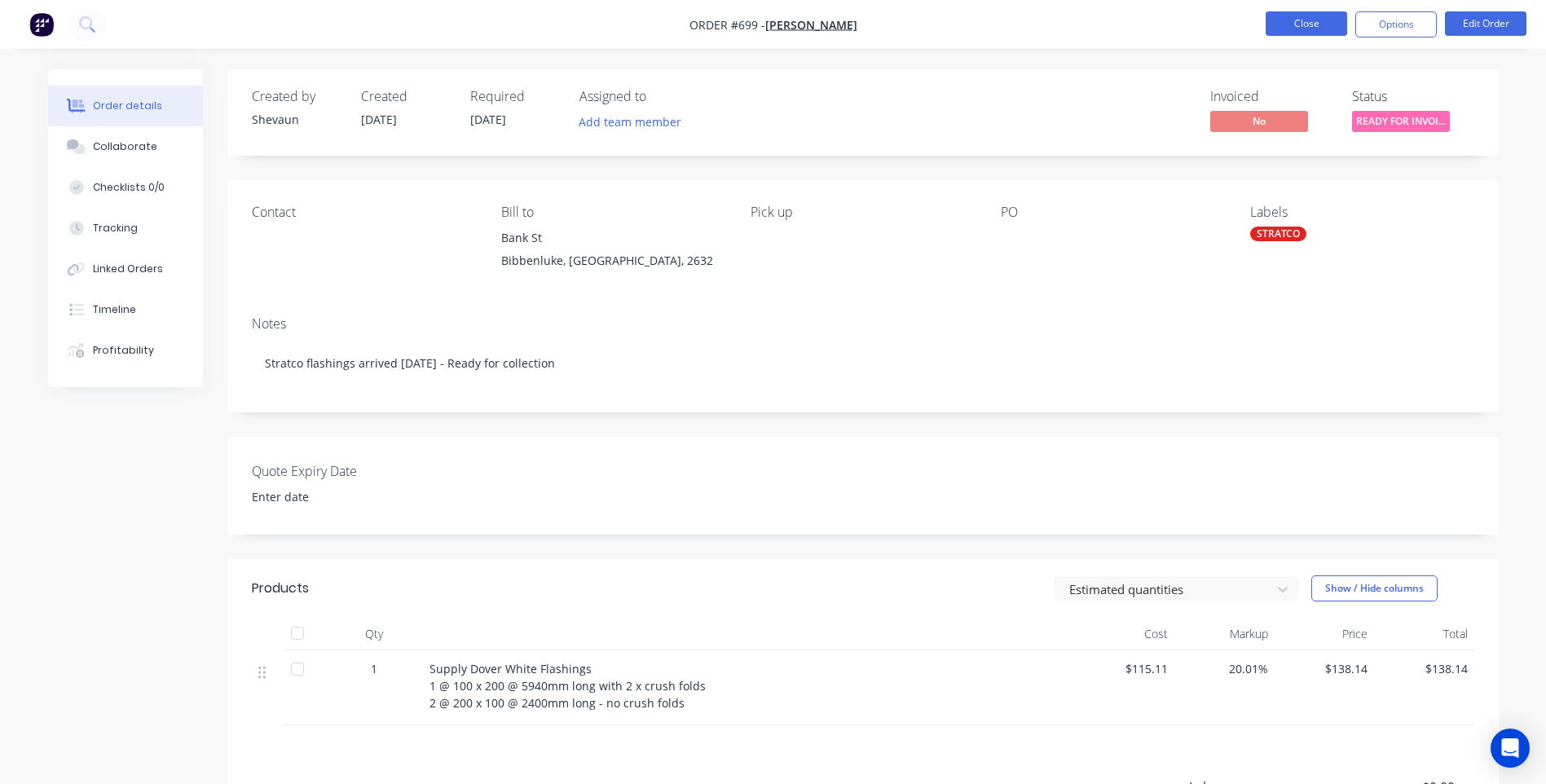
click at [1300, 23] on button "Close" at bounding box center [1307, 24] width 81 height 24
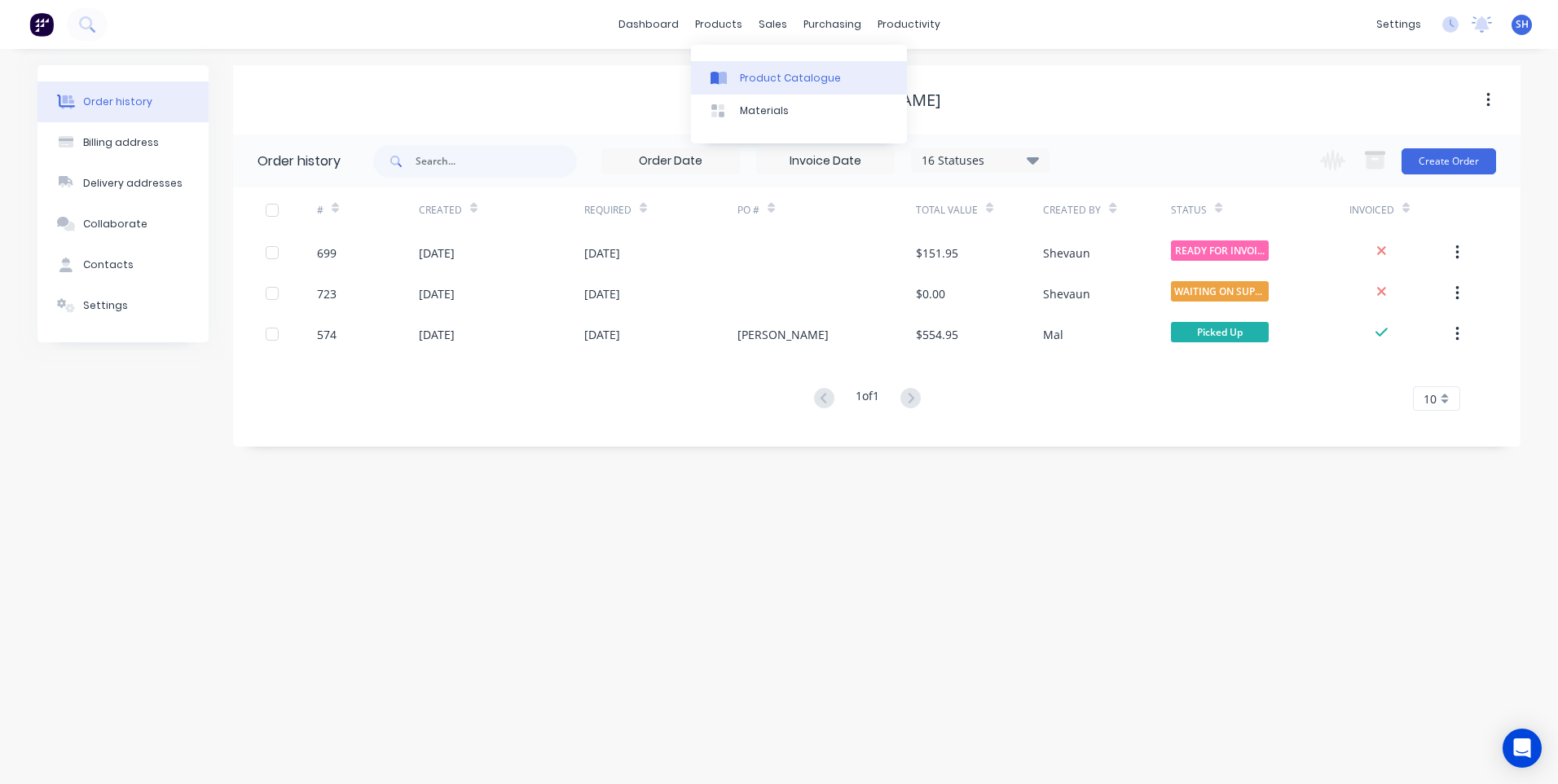
click at [759, 74] on div "Product Catalogue" at bounding box center [790, 78] width 101 height 15
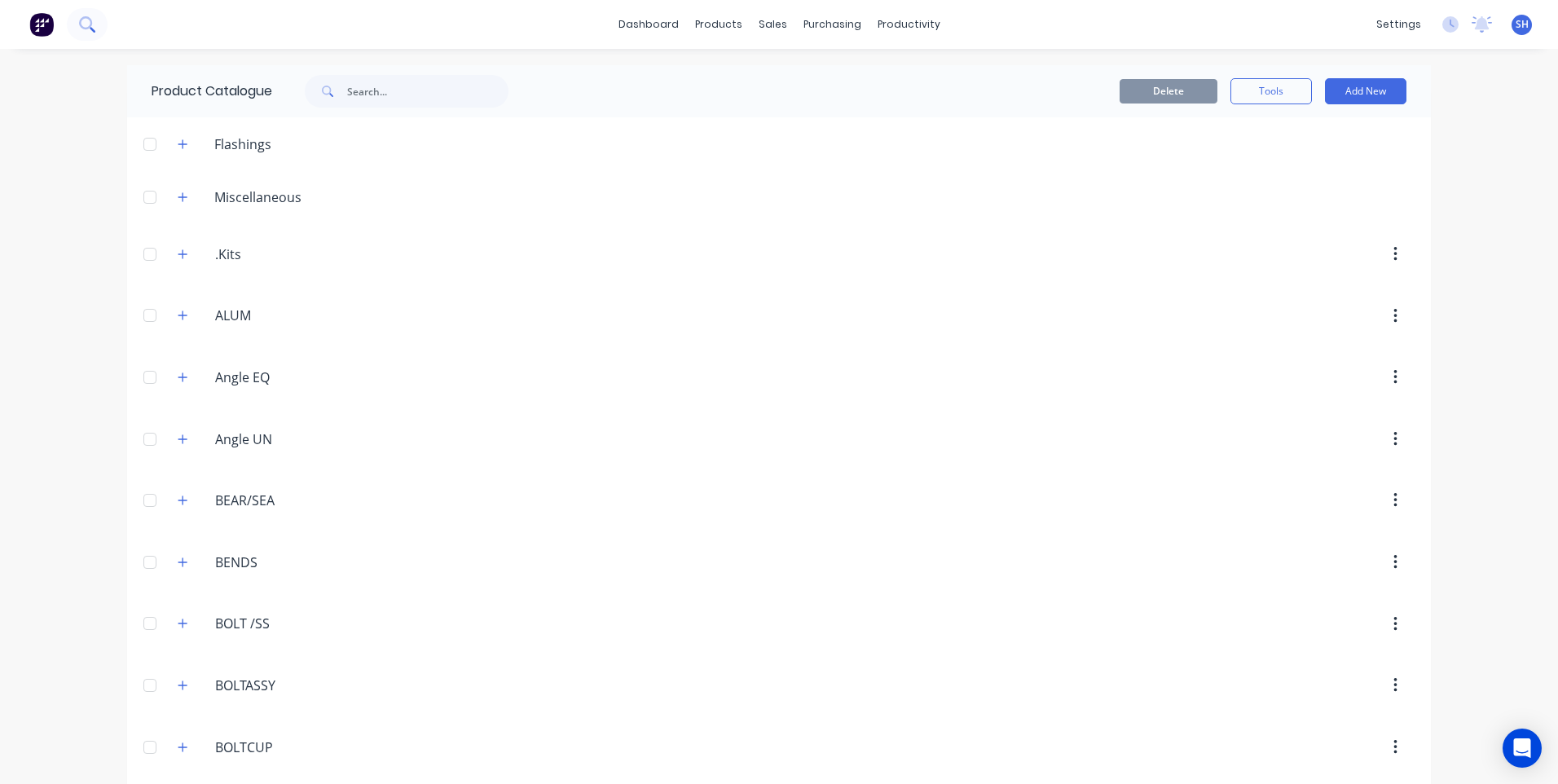
click at [88, 24] on icon at bounding box center [87, 24] width 15 height 15
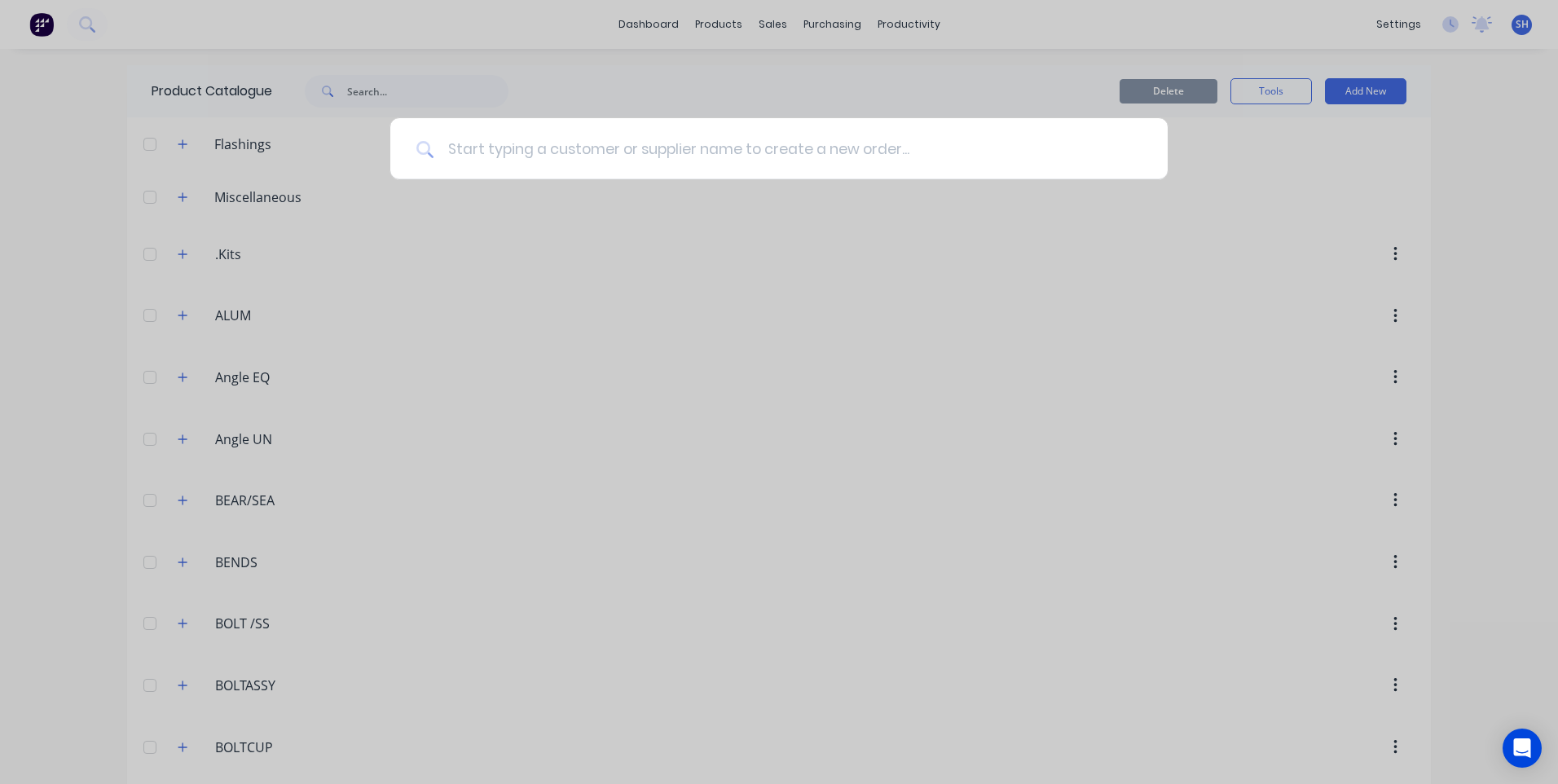
click at [456, 141] on input at bounding box center [788, 148] width 708 height 61
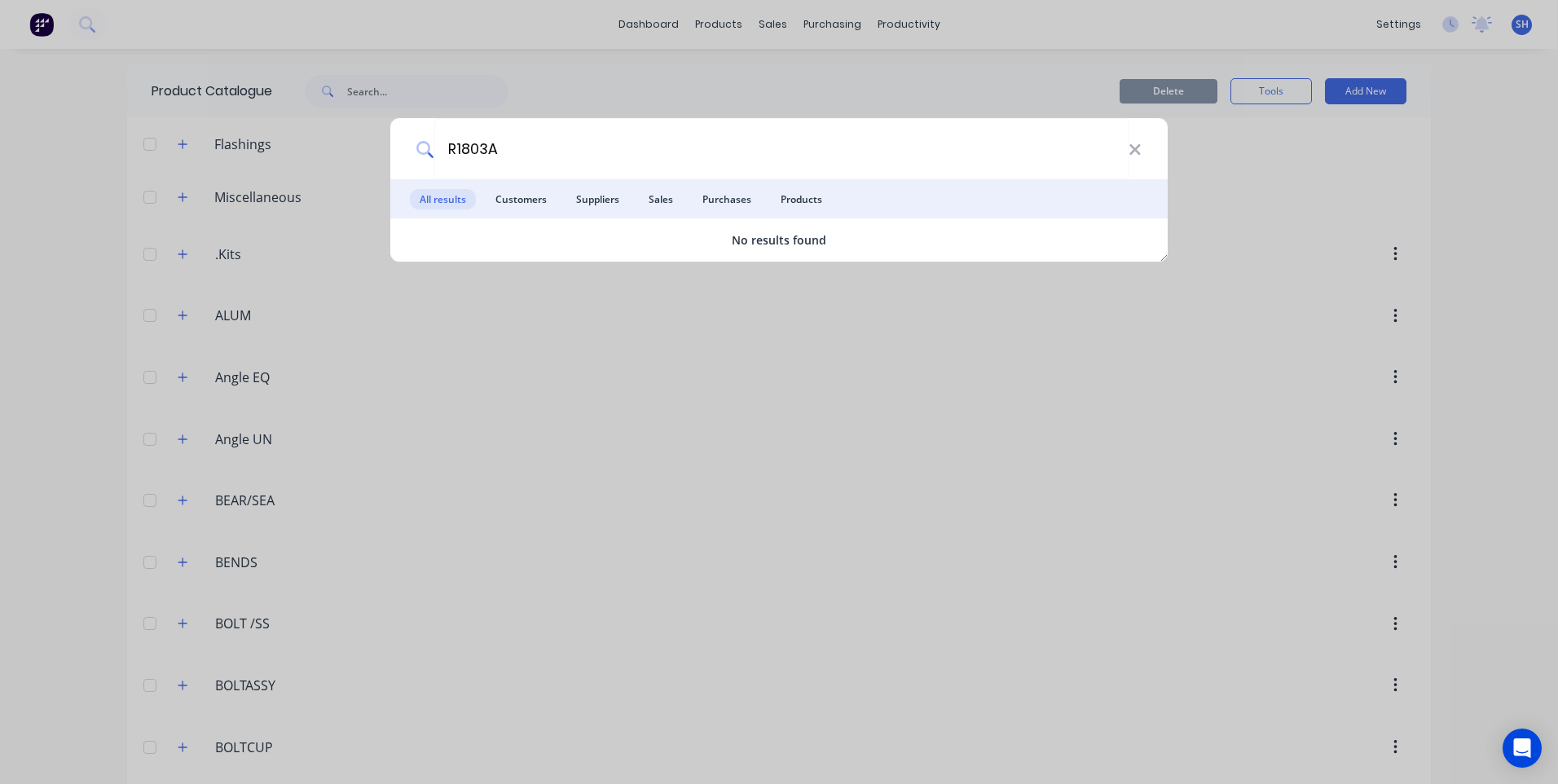
type input "R1803A"
click at [575, 74] on div "R1803A All results Customers Suppliers Sales Purchases Products No results found" at bounding box center [779, 392] width 1558 height 784
click at [389, 88] on div "R1803A All results Customers Suppliers Sales Purchases Products No results found" at bounding box center [779, 392] width 1558 height 784
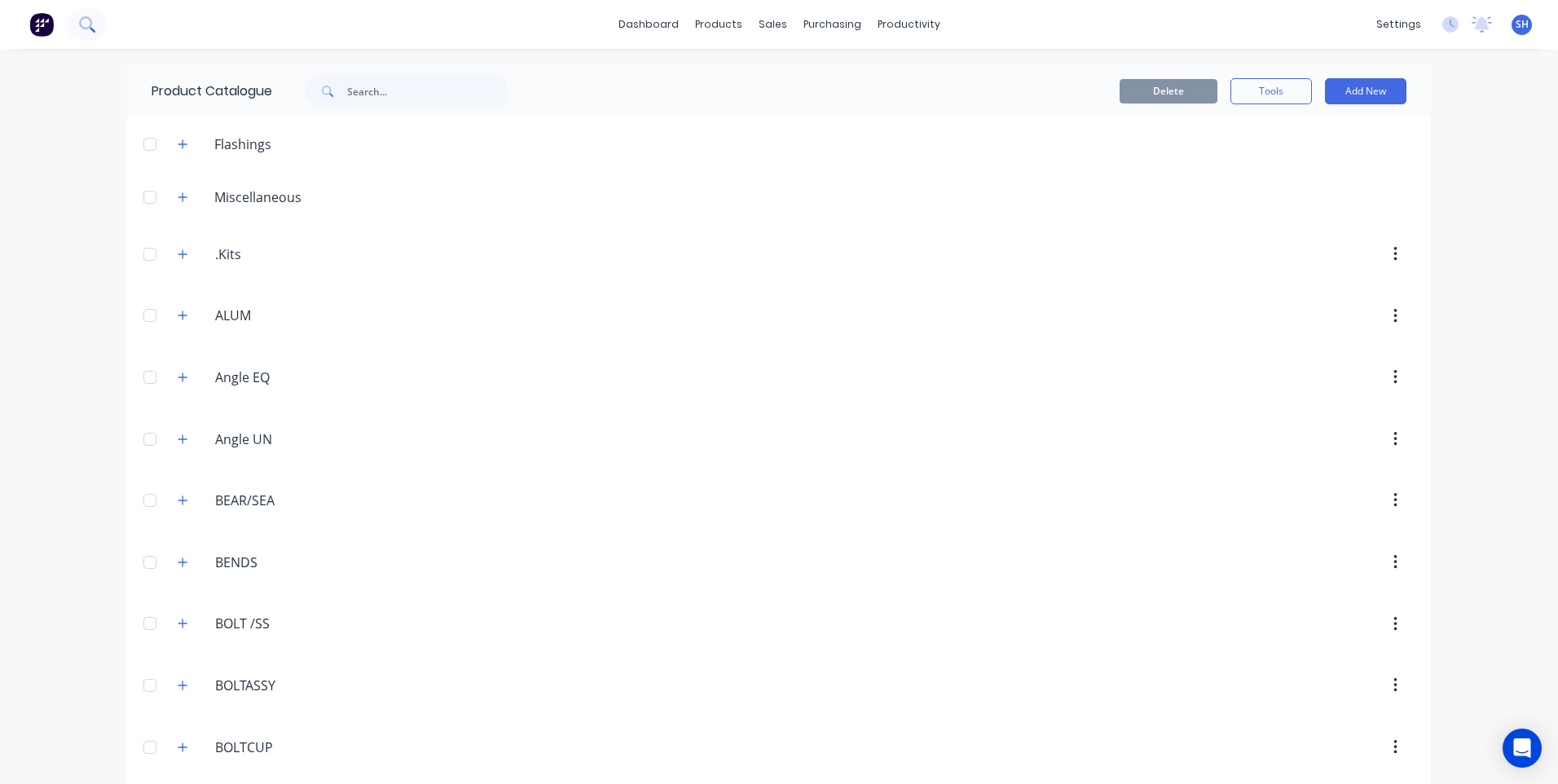
click at [91, 22] on icon at bounding box center [86, 23] width 13 height 13
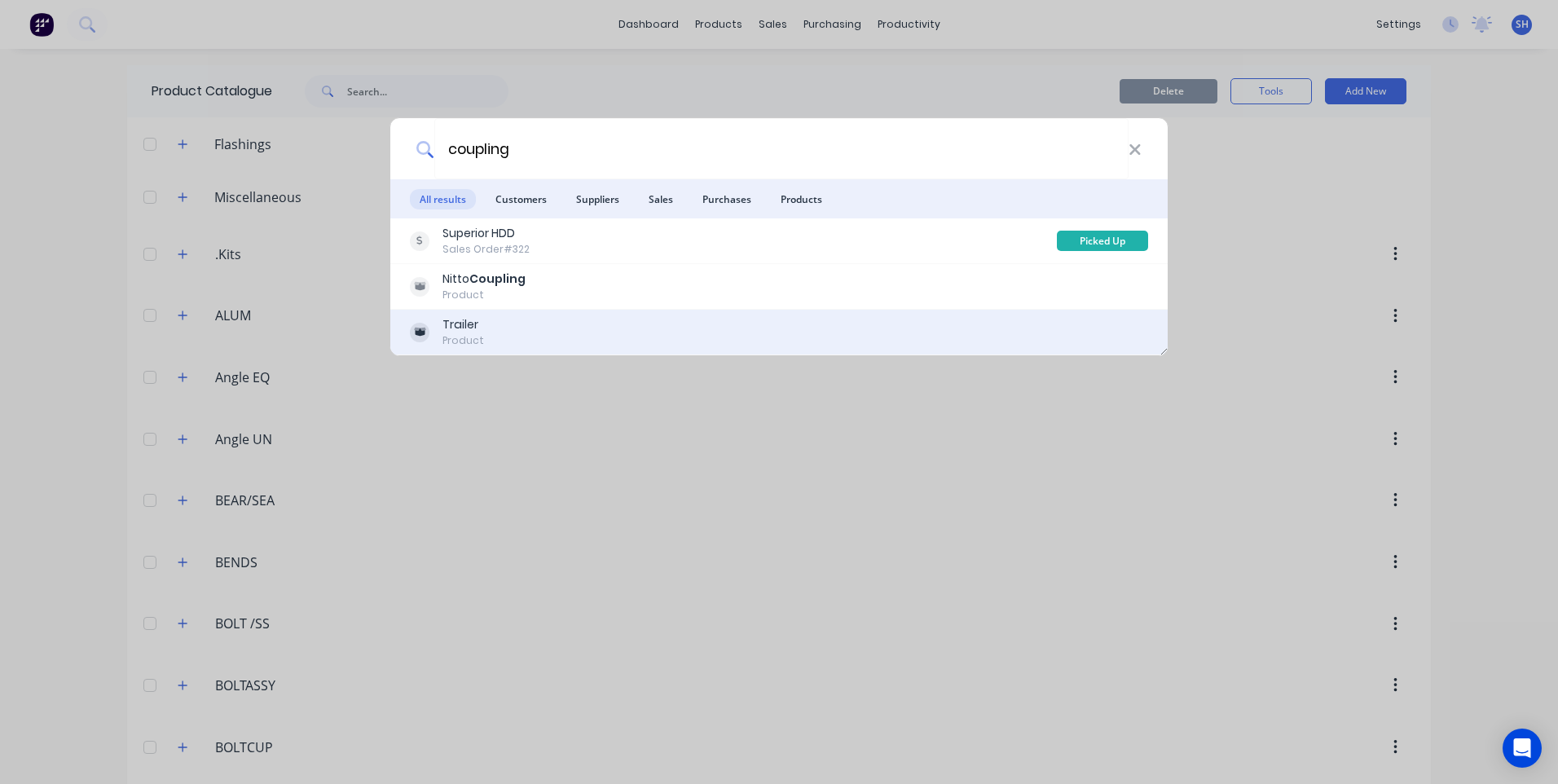
type input "coupling"
click at [464, 332] on div "Trailer" at bounding box center [464, 324] width 41 height 17
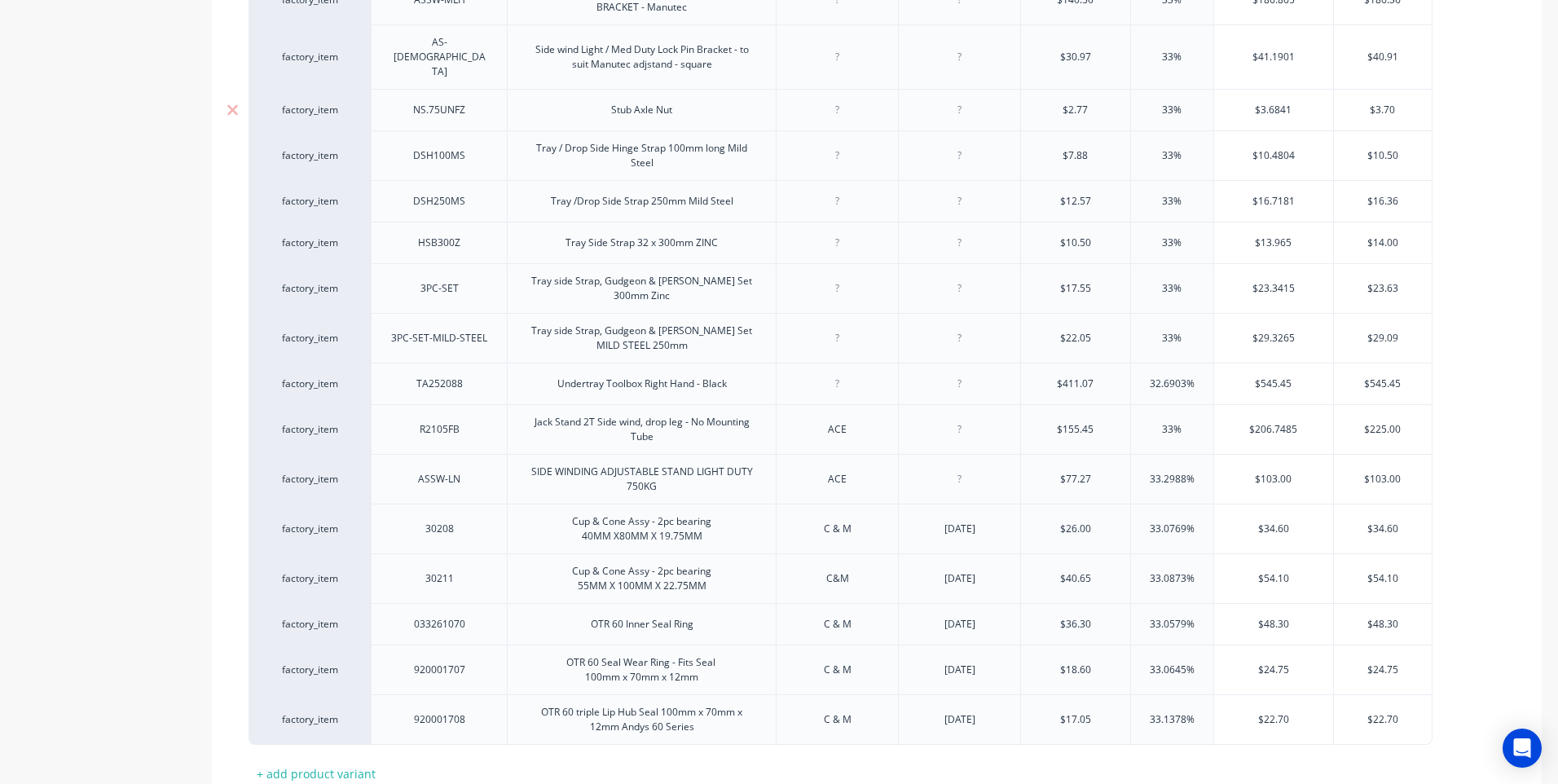
scroll to position [1711, 0]
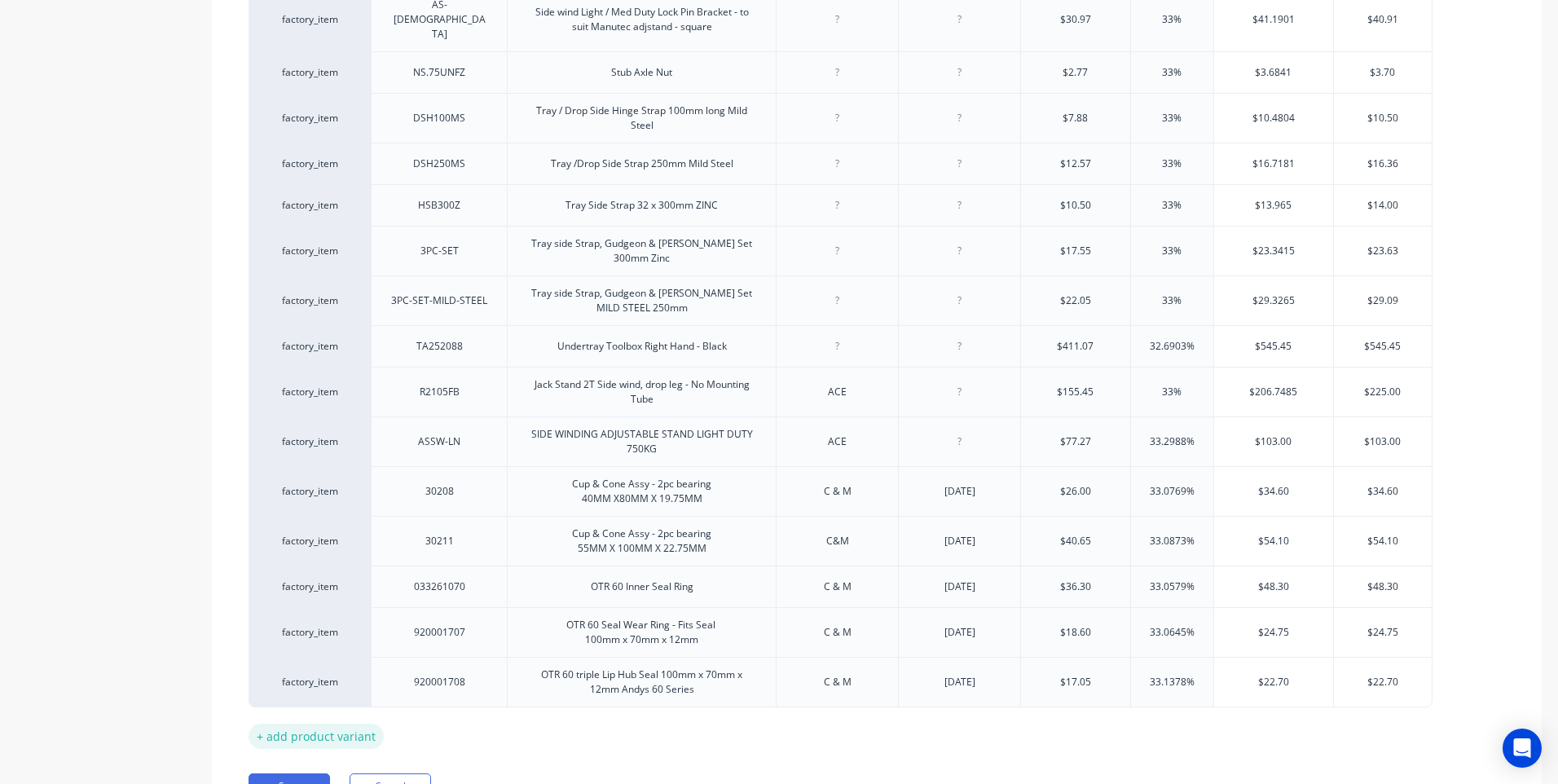
click at [321, 724] on div "+ add product variant" at bounding box center [317, 736] width 136 height 25
type textarea "x"
click at [439, 717] on div at bounding box center [439, 727] width 81 height 21
paste div
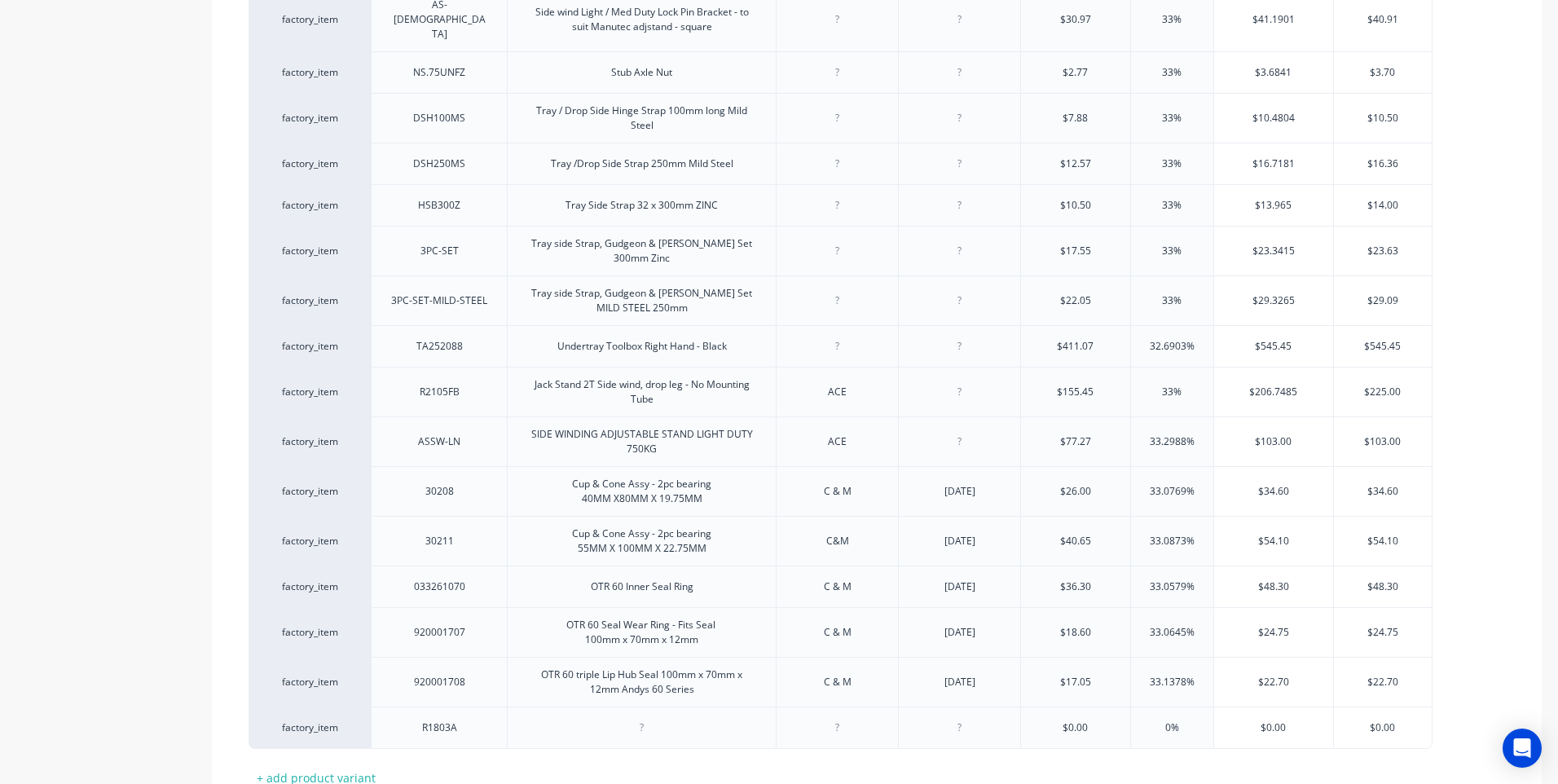
type textarea "x"
click at [642, 717] on div at bounding box center [642, 727] width 81 height 21
paste div
click at [838, 721] on div at bounding box center [838, 731] width 81 height 21
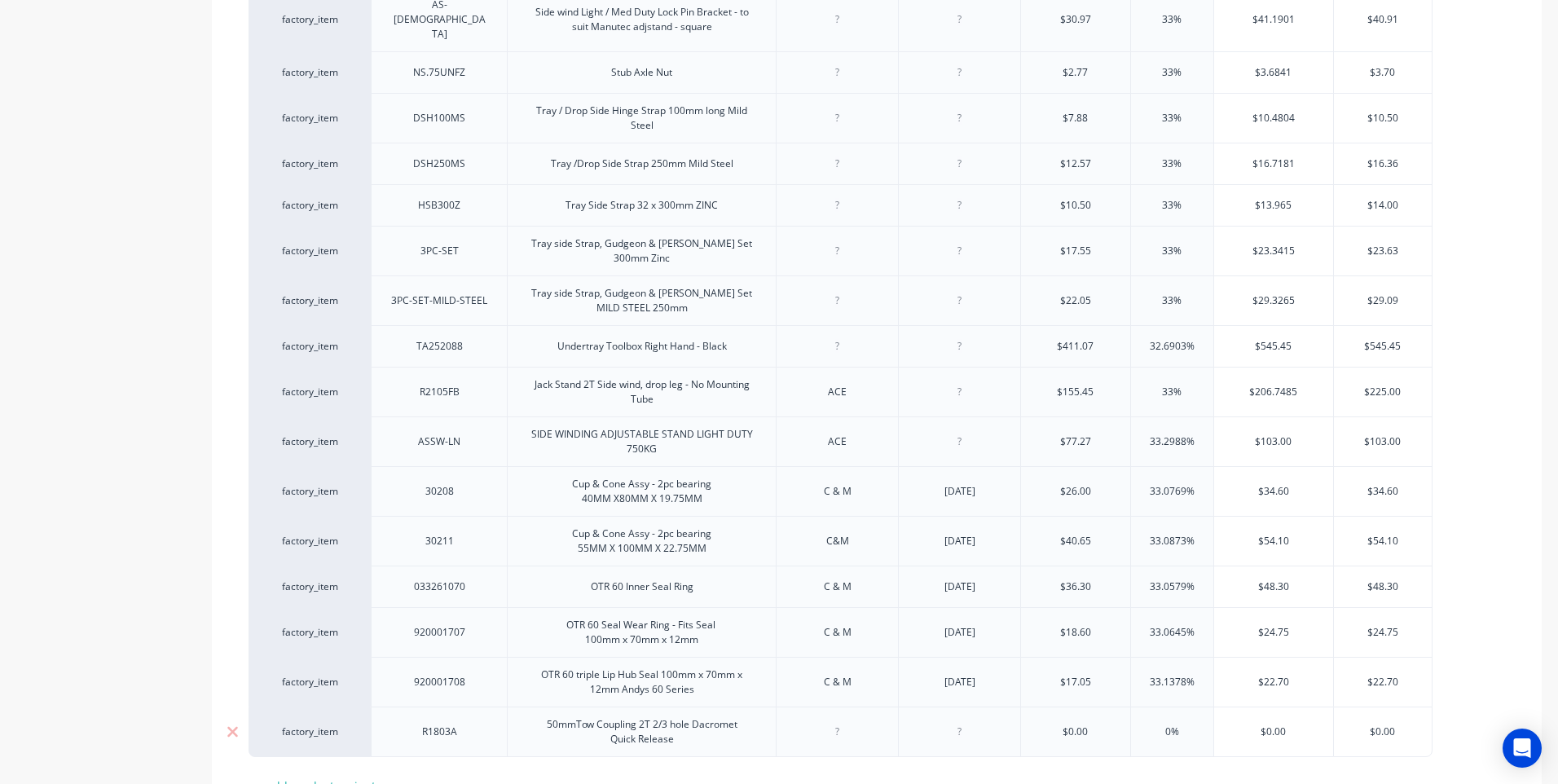
type textarea "x"
click at [959, 721] on div at bounding box center [959, 731] width 81 height 21
type textarea "x"
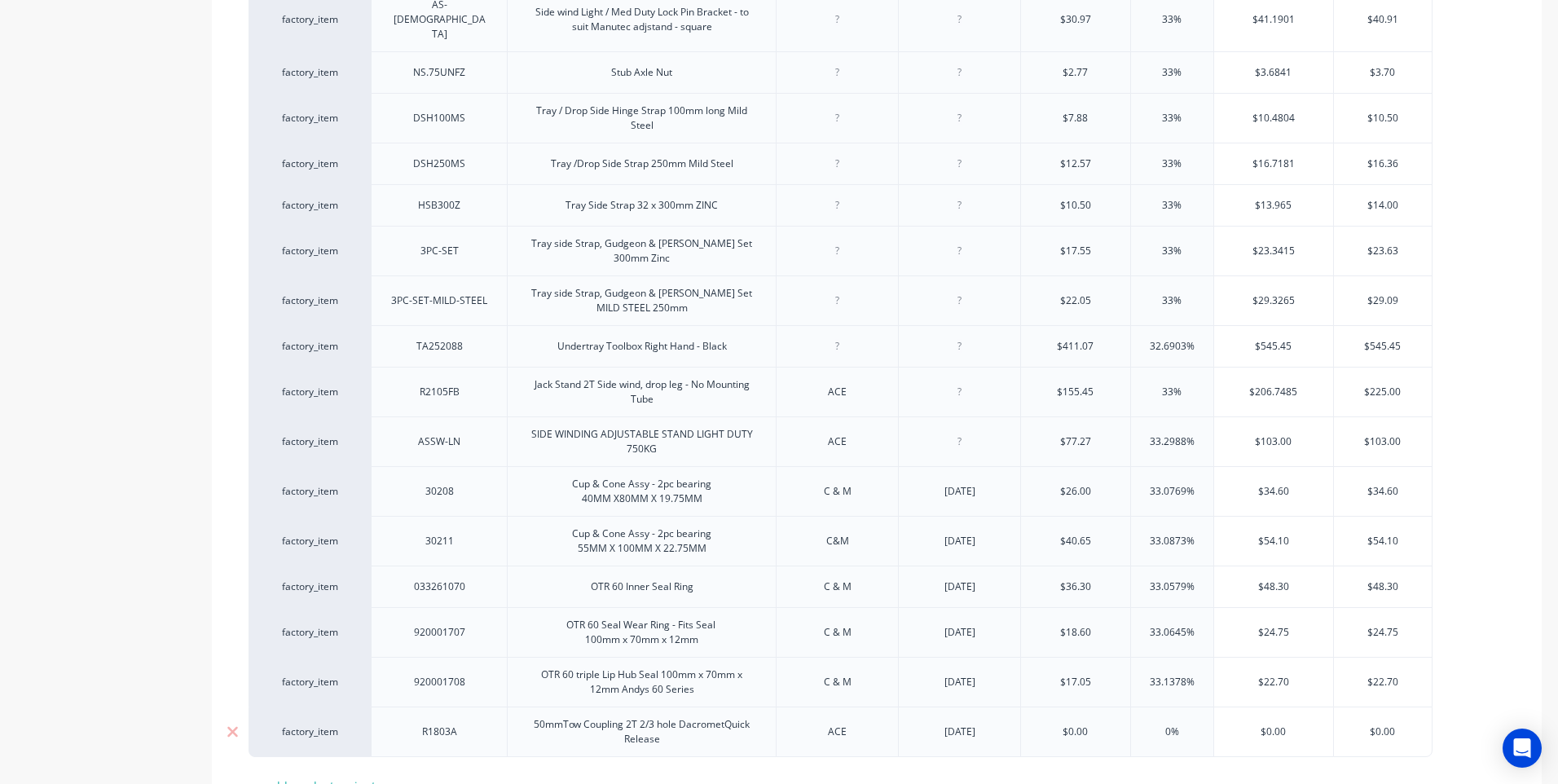
click at [1023, 725] on input "$0.00" at bounding box center [1075, 732] width 109 height 15
type input "3"
type textarea "x"
type input "35"
type textarea "x"
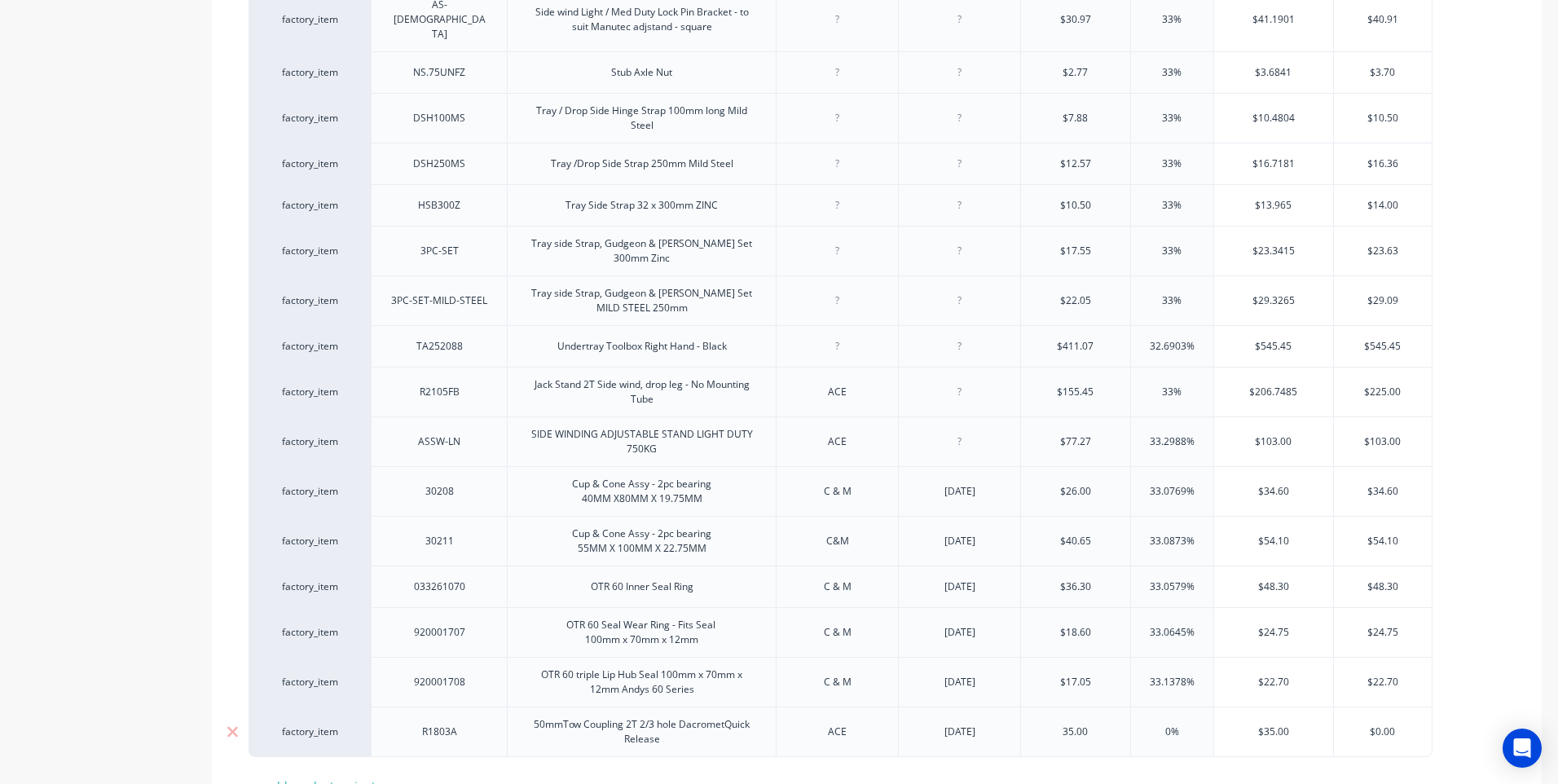
type input "35.00"
type input "0"
type input "3"
type textarea "x"
type input "33"
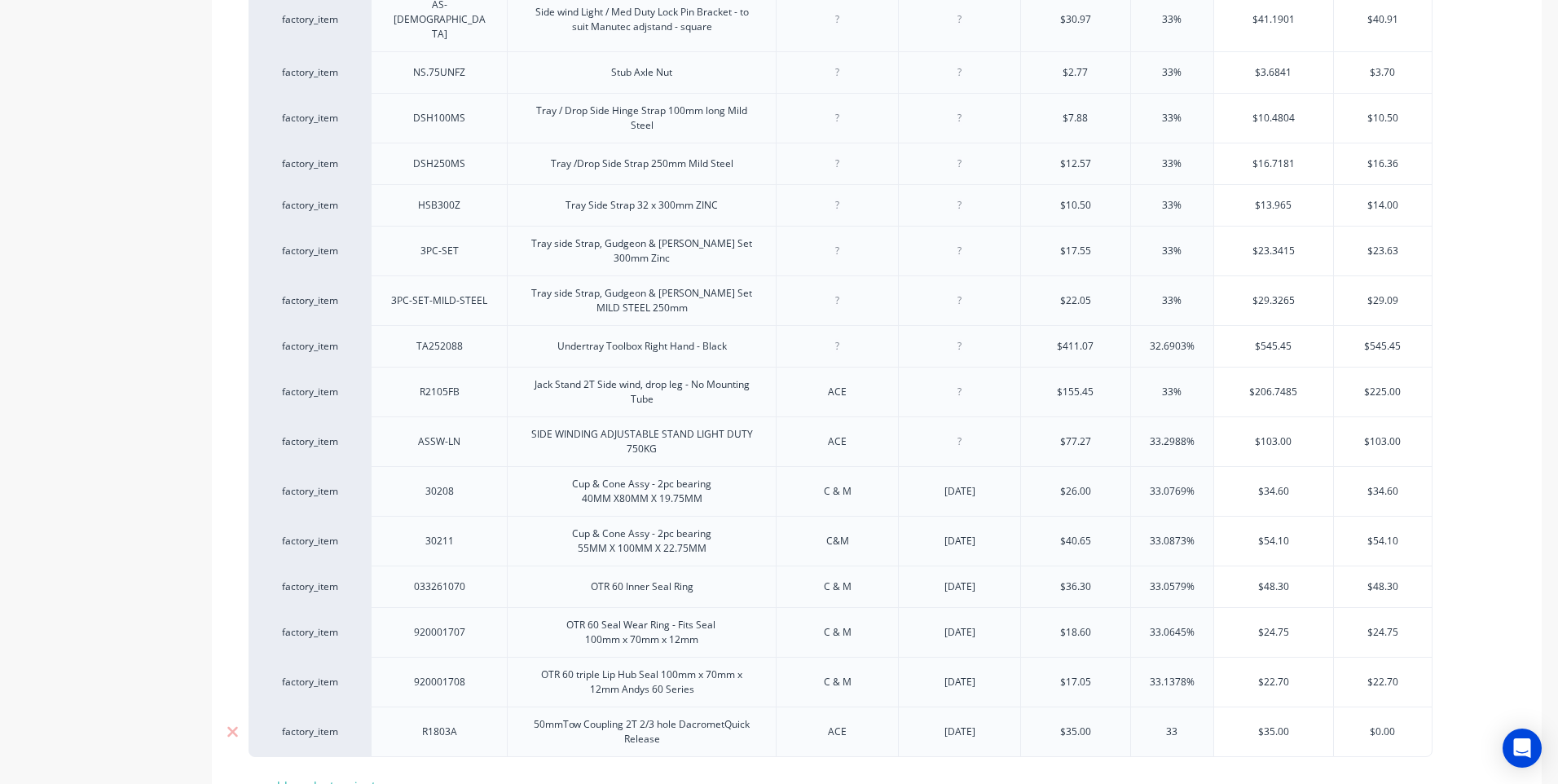
type textarea "x"
type input "33"
type input "$46.55"
drag, startPoint x: 1401, startPoint y: 708, endPoint x: 1354, endPoint y: 709, distance: 47.0
click at [1354, 725] on input "$0.00" at bounding box center [1383, 732] width 98 height 15
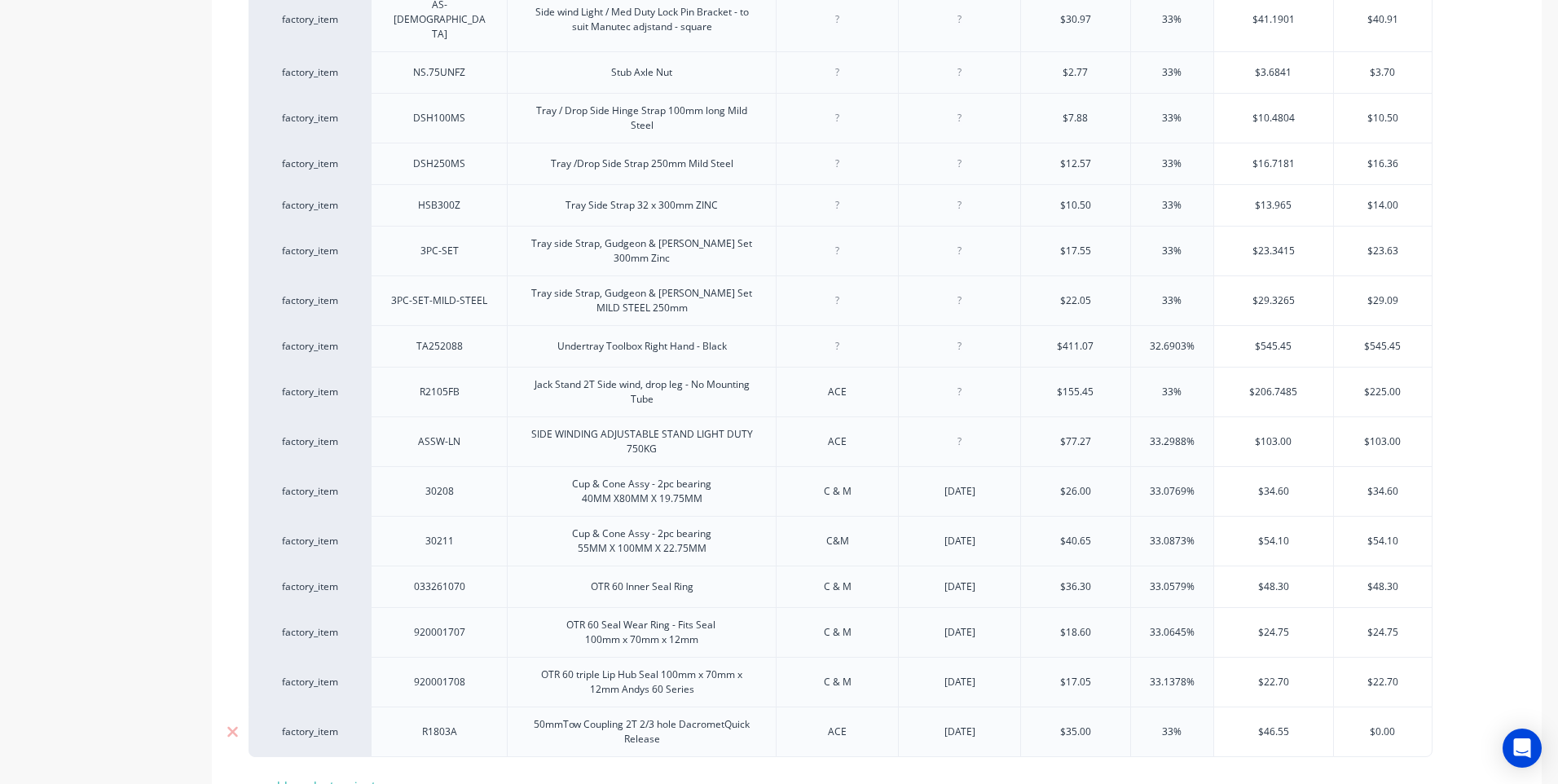
type input "4"
type textarea "x"
type input "46"
type textarea "x"
type input "46.5"
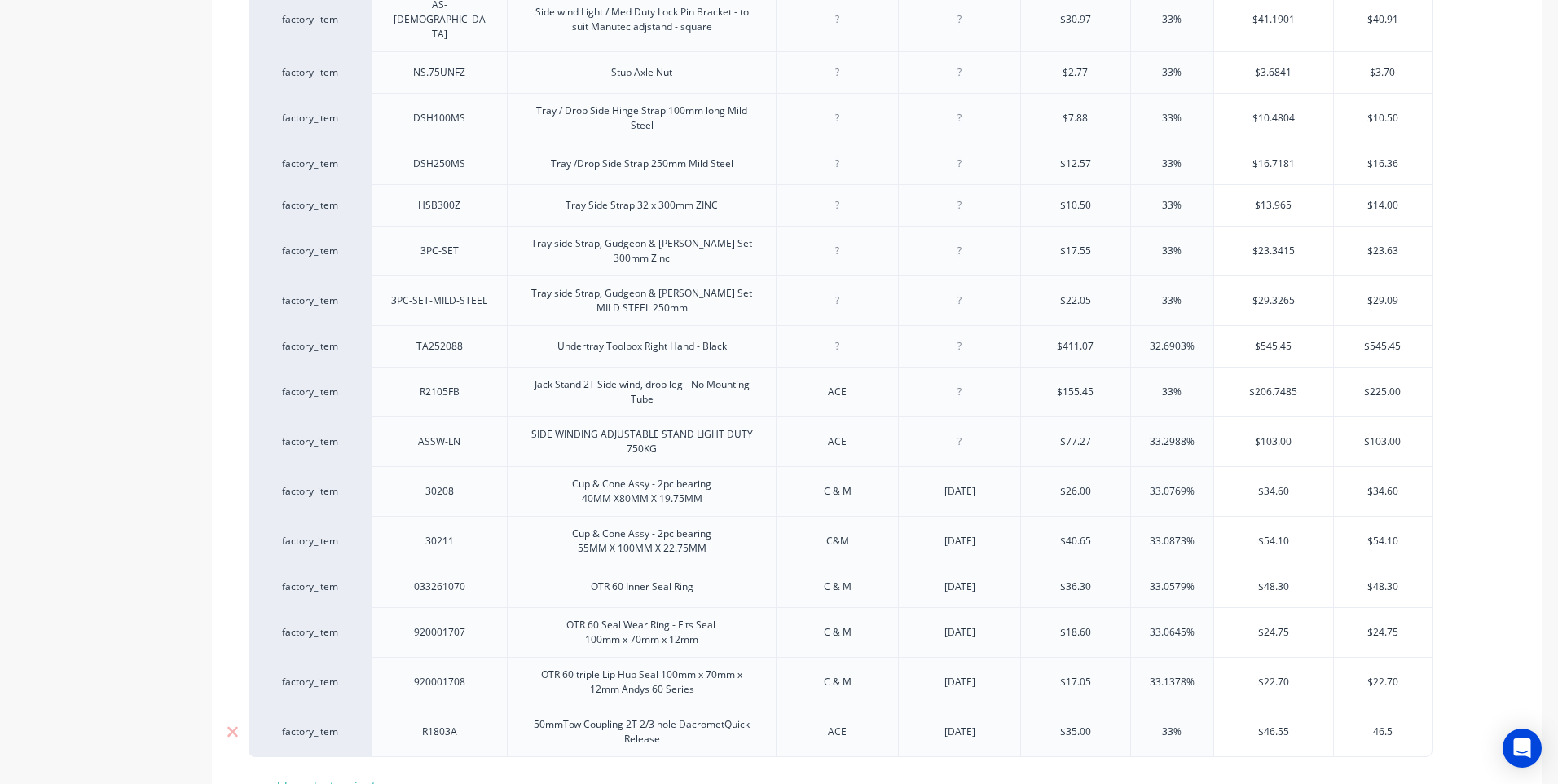
type textarea "x"
type input "46.55"
type textarea "x"
type input "46.55"
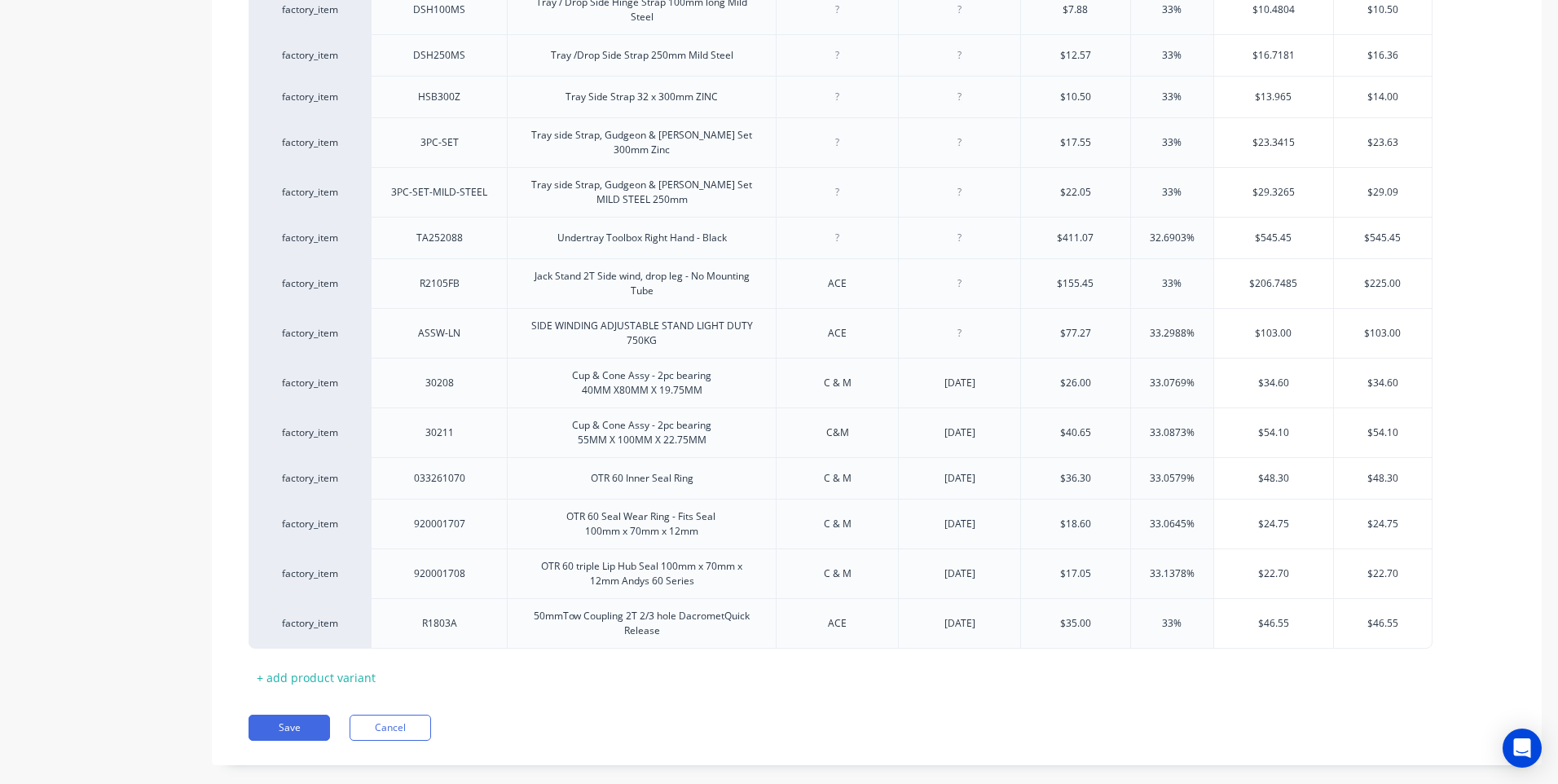
scroll to position [1822, 0]
click at [289, 711] on button "Save" at bounding box center [289, 725] width 81 height 26
type textarea "x"
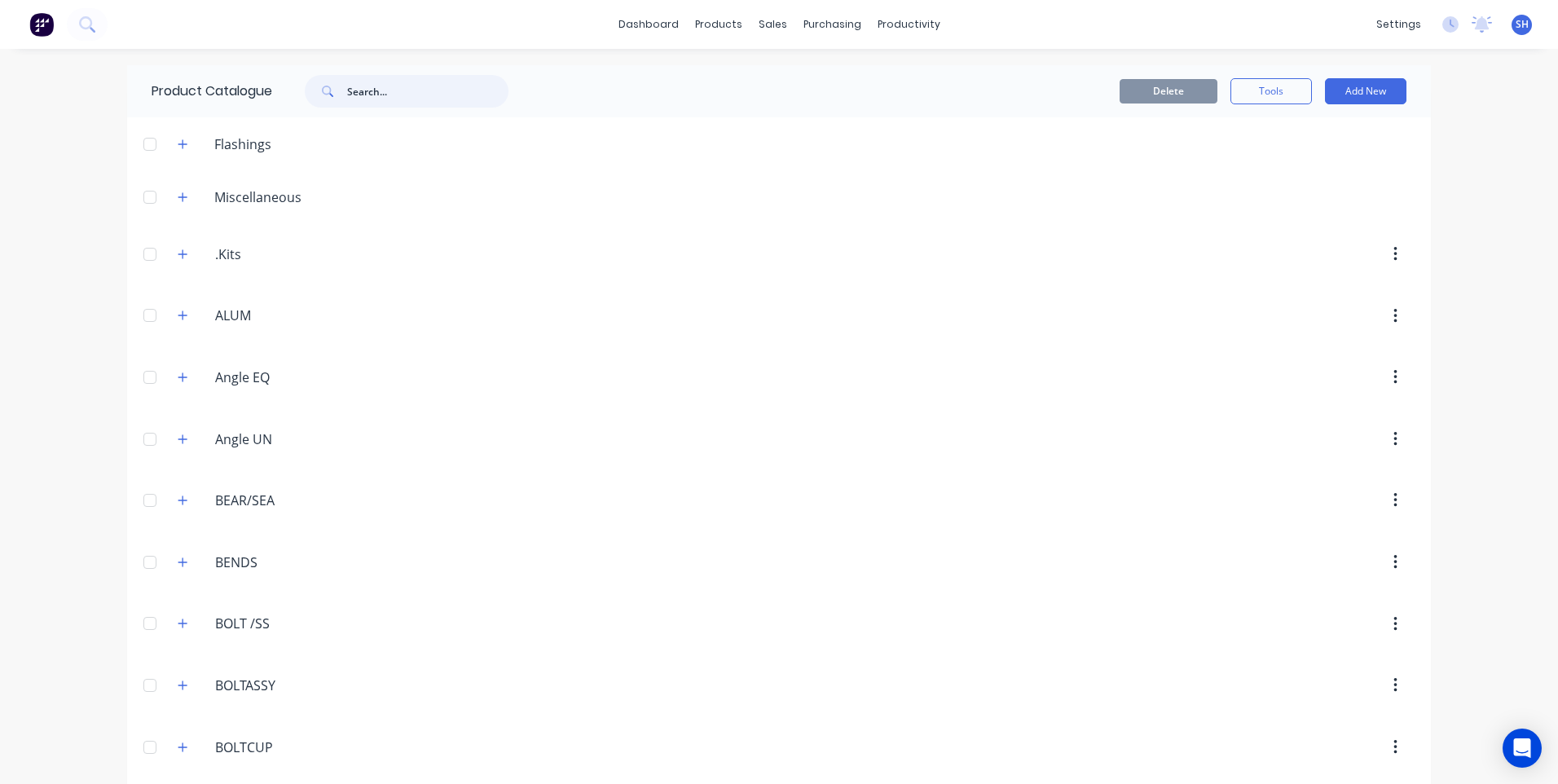
click at [355, 90] on input "text" at bounding box center [427, 91] width 161 height 33
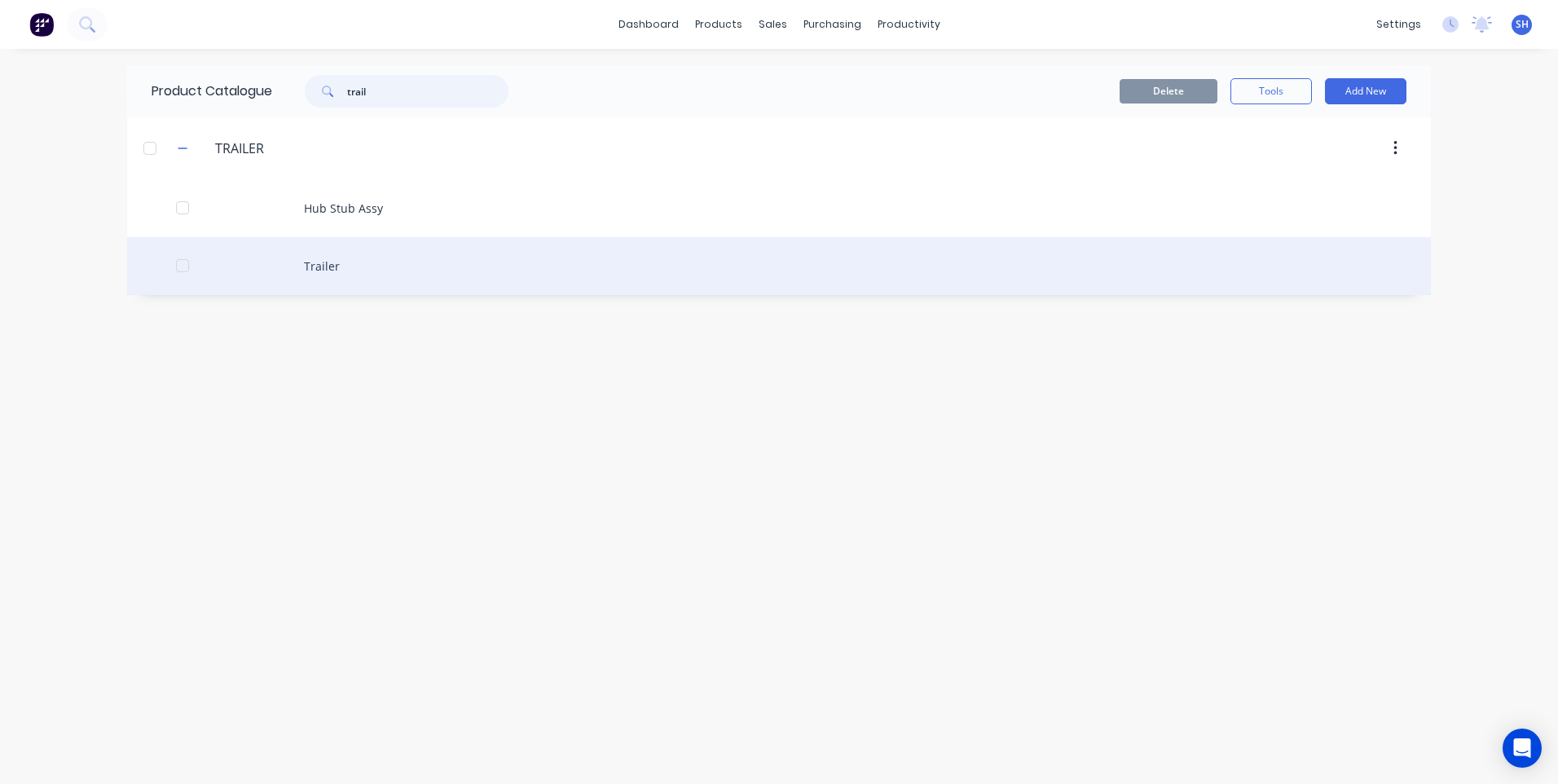
type input "trail"
click at [328, 263] on div "Trailer" at bounding box center [779, 266] width 1304 height 57
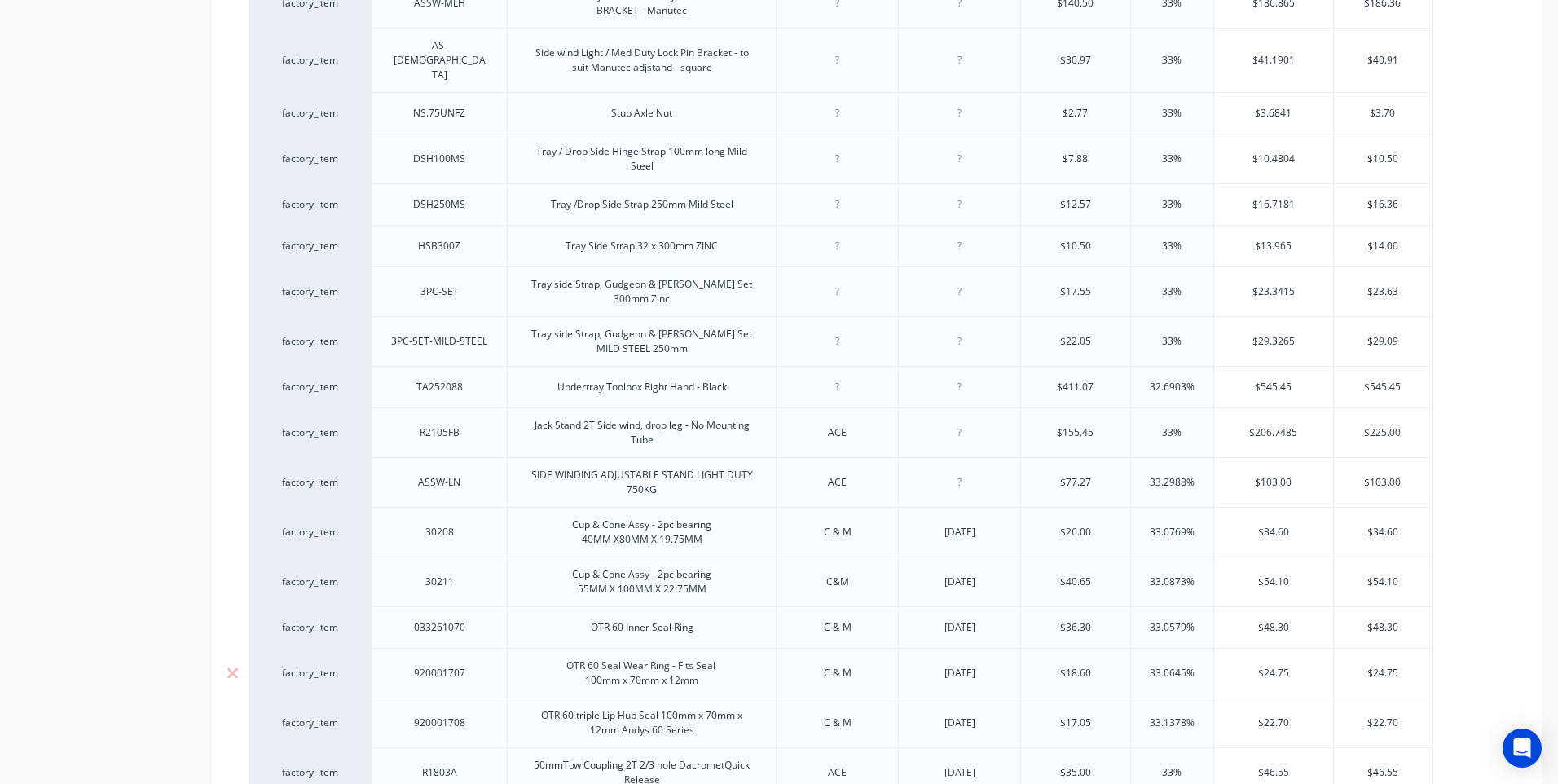
scroll to position [1659, 0]
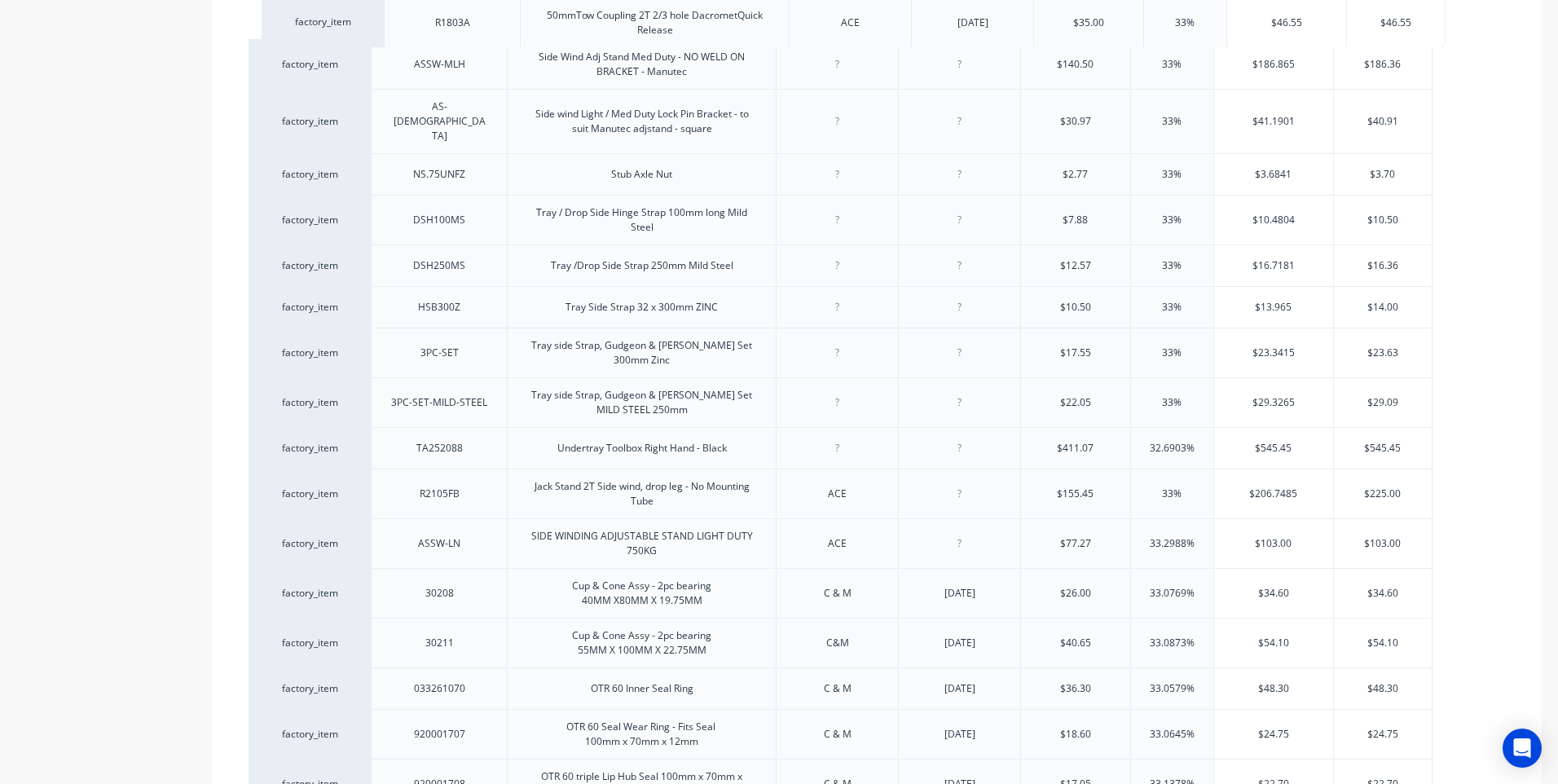
drag, startPoint x: 358, startPoint y: 744, endPoint x: 374, endPoint y: -3, distance: 747.2
click at [374, 0] on html "dashboard products sales purchasing productivity dashboard products Product Cat…" at bounding box center [779, 392] width 1558 height 784
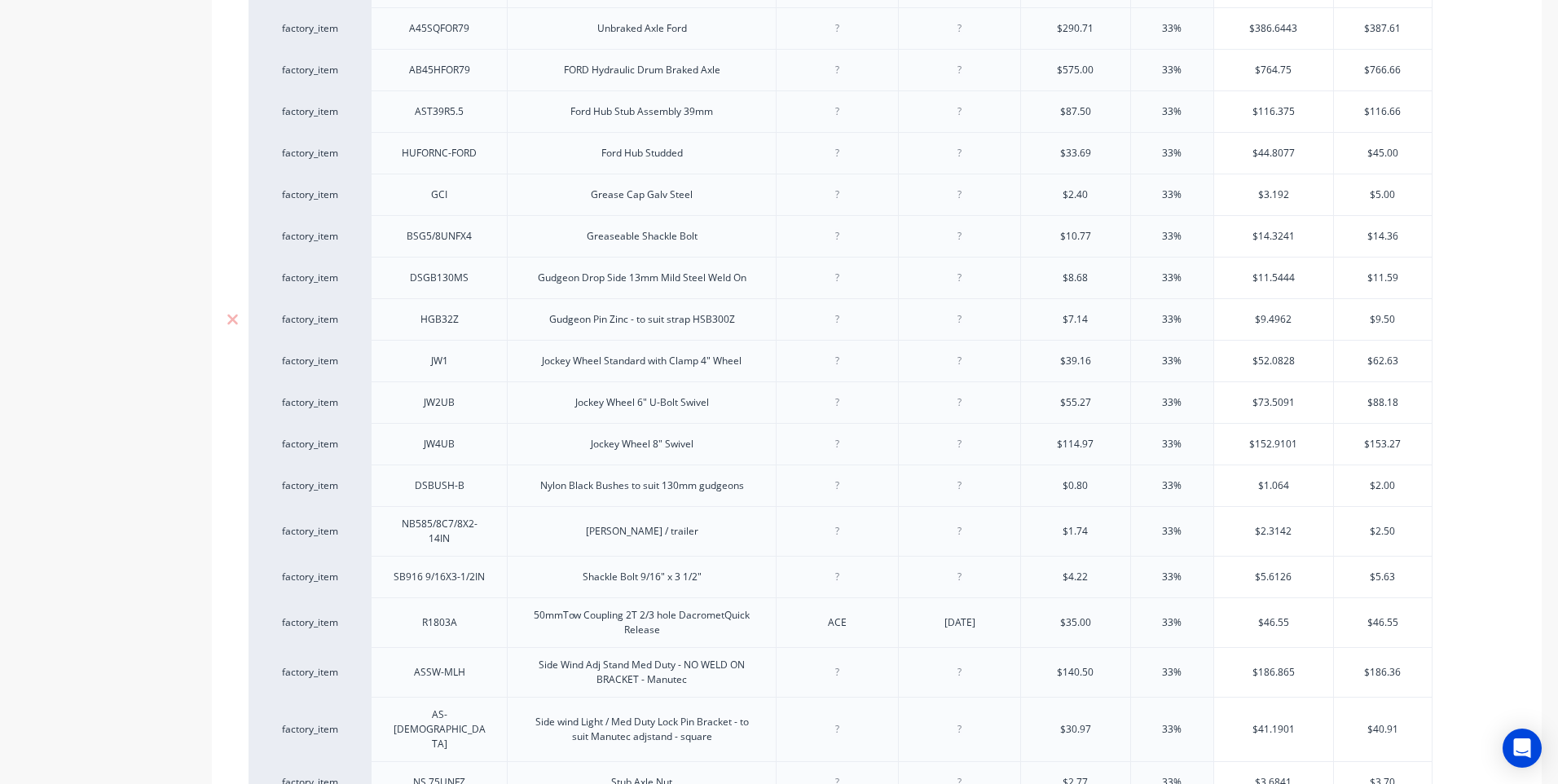
scroll to position [1008, 0]
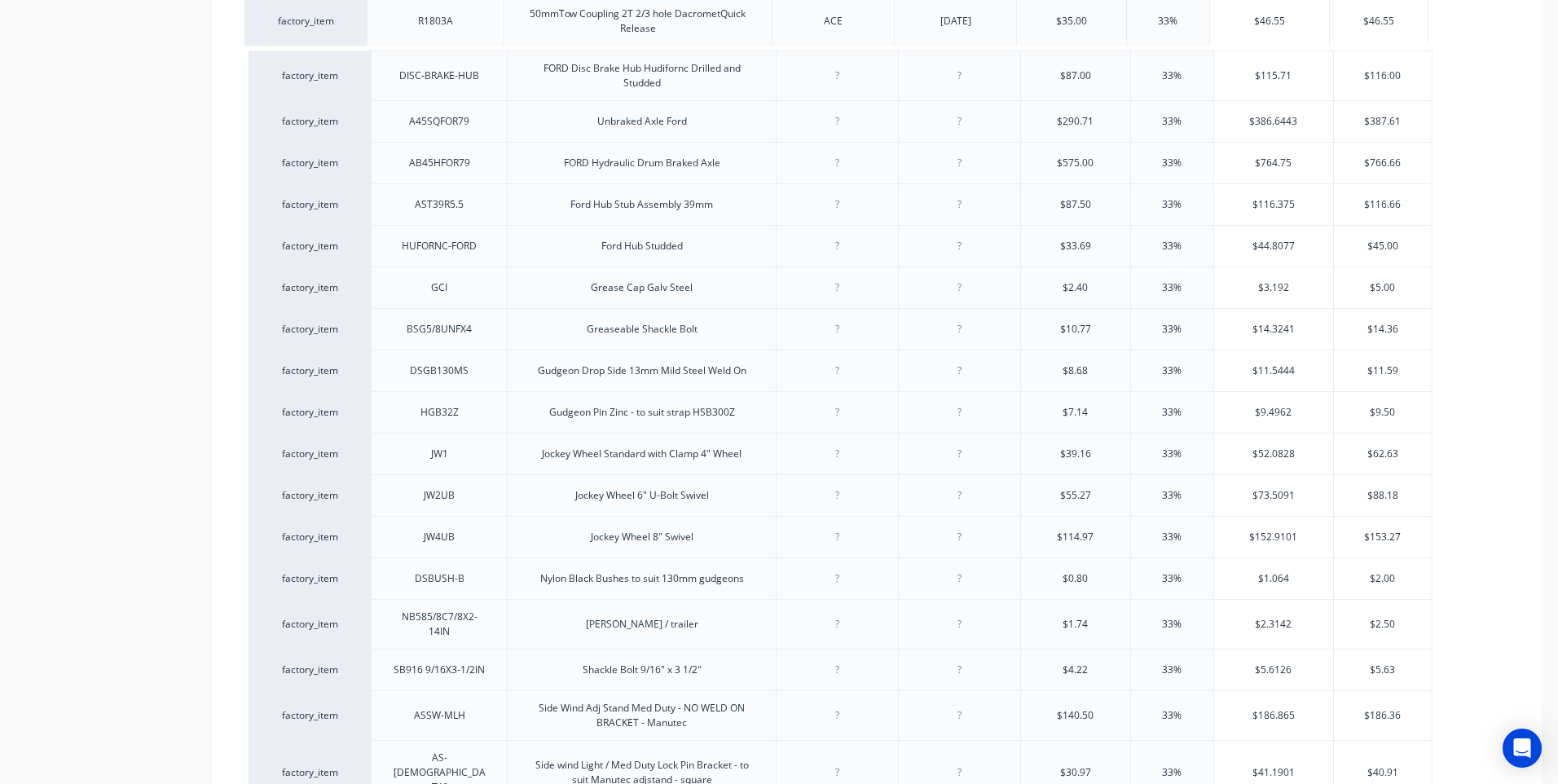
drag, startPoint x: 357, startPoint y: 656, endPoint x: 353, endPoint y: 6, distance: 650.0
click at [353, 6] on div "factory_item BHGY1189WOPK2RC ANTILUCE Fastener / Drop lock AP 25 x 10mm 2-pack …" at bounding box center [877, 444] width 1256 height 2032
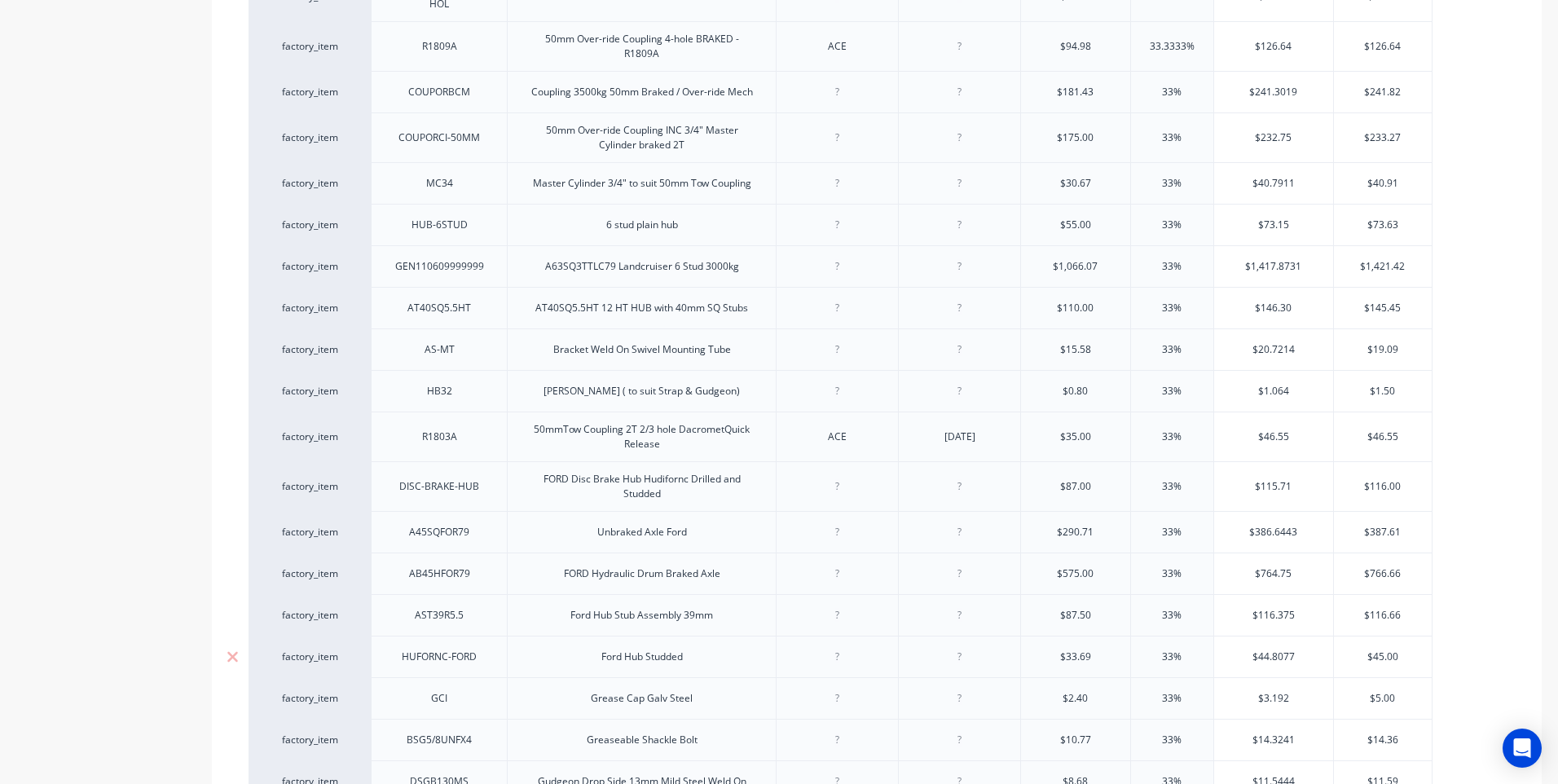
scroll to position [519, 0]
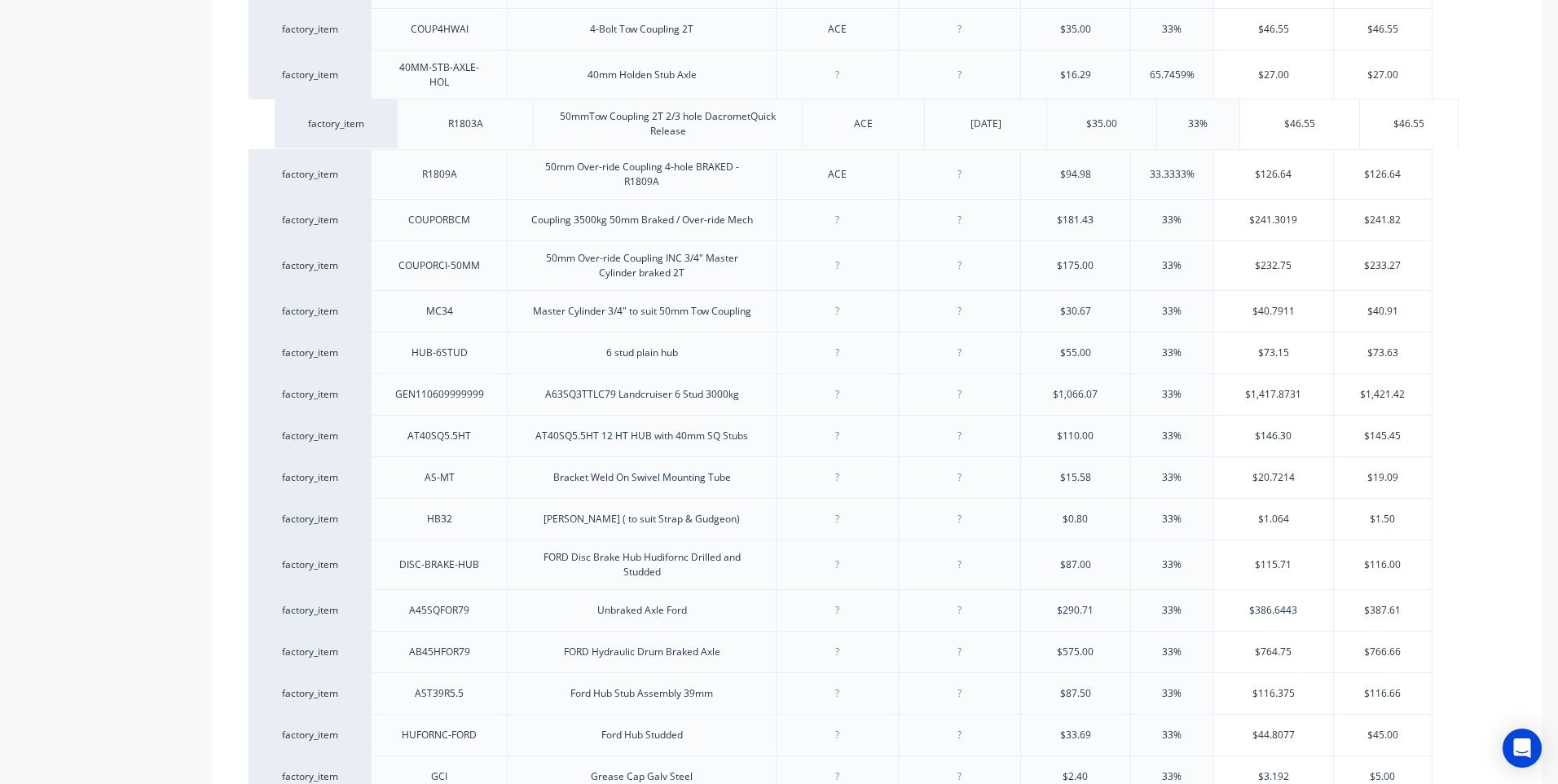
drag, startPoint x: 350, startPoint y: 504, endPoint x: 377, endPoint y: 108, distance: 396.9
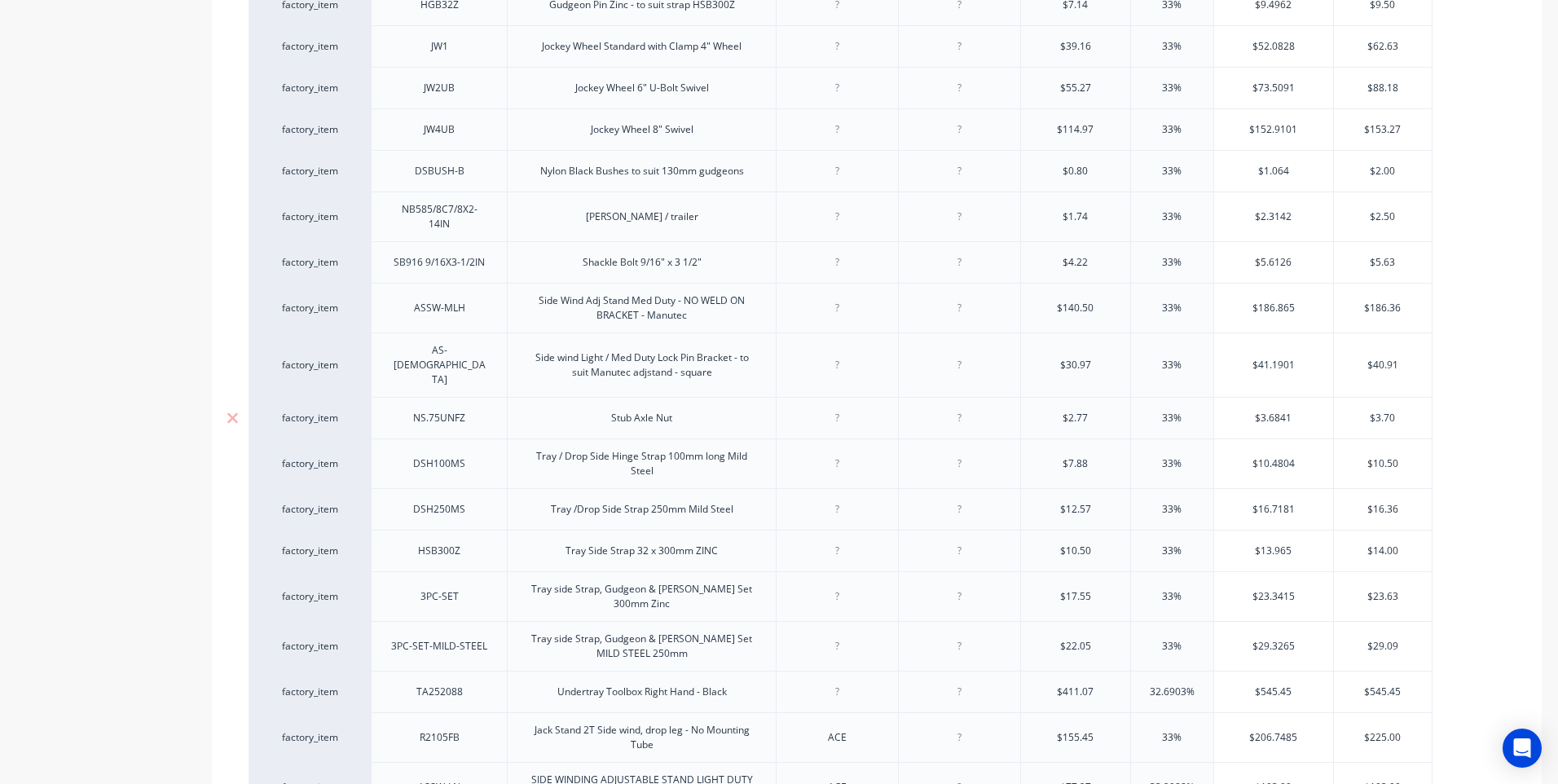
scroll to position [1822, 0]
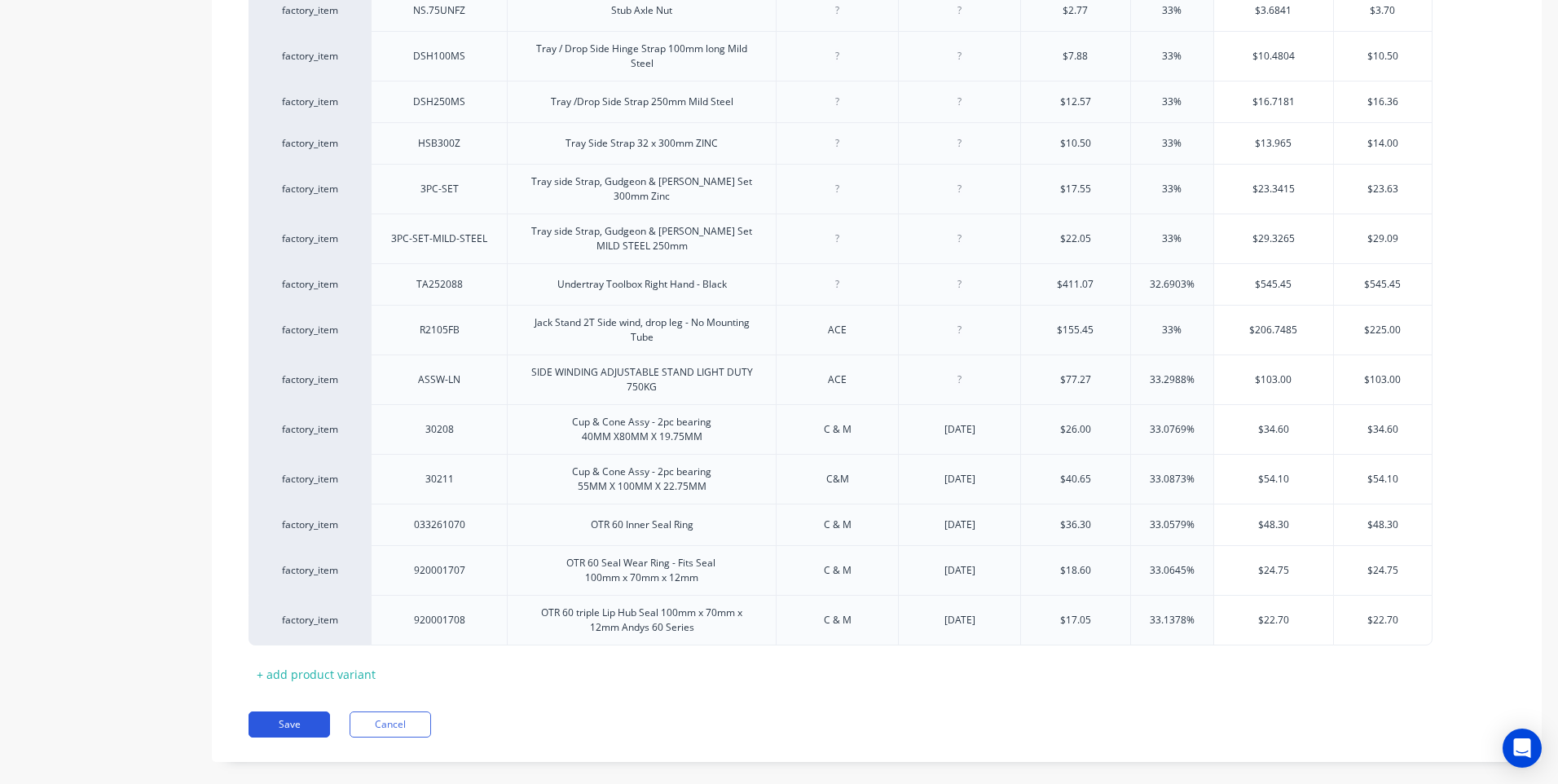
click at [289, 711] on button "Save" at bounding box center [289, 725] width 81 height 26
type textarea "x"
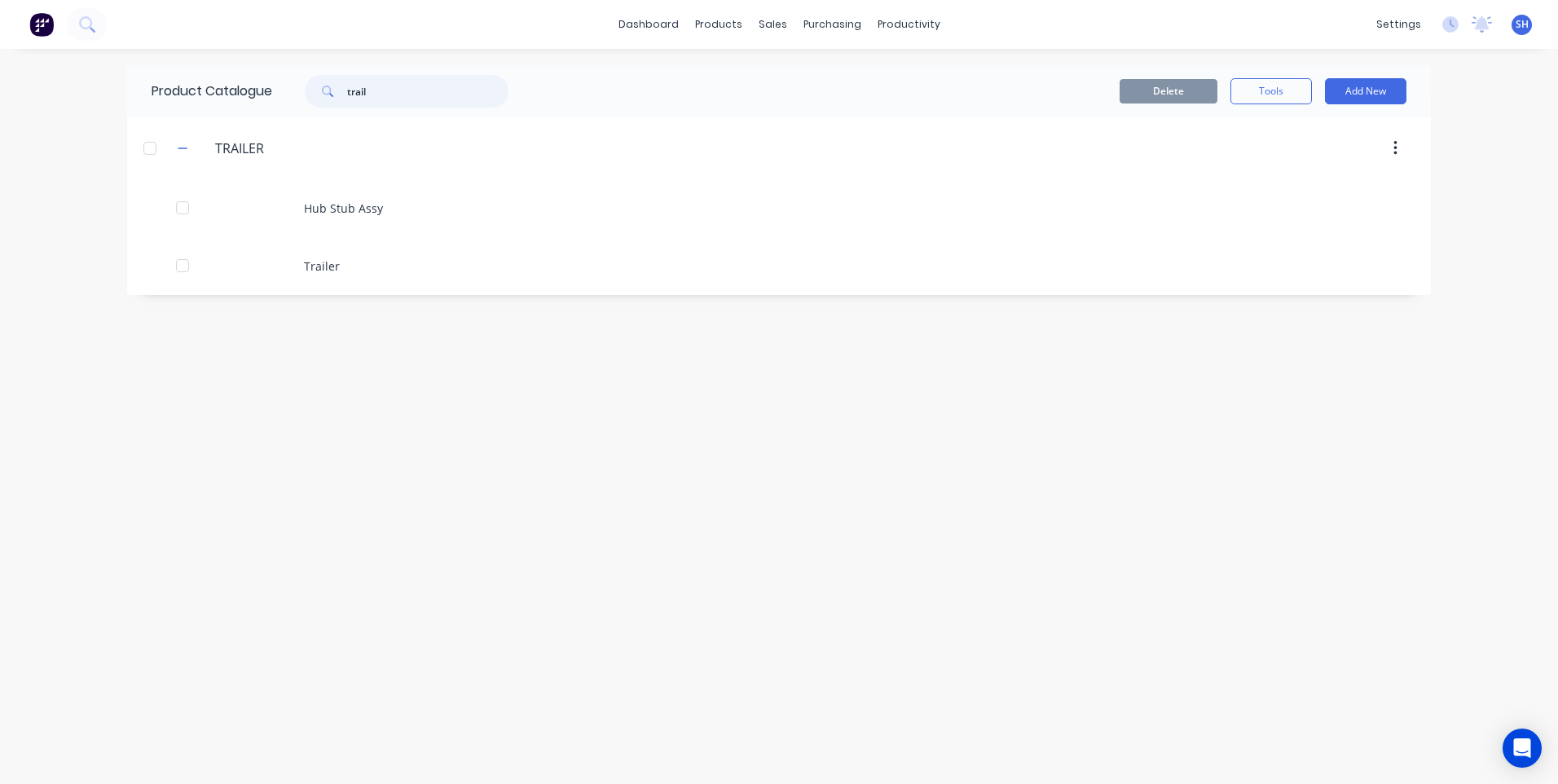
drag, startPoint x: 409, startPoint y: 95, endPoint x: 302, endPoint y: 91, distance: 107.1
click at [302, 91] on div "trail" at bounding box center [398, 91] width 220 height 33
type input "coupling"
click at [83, 27] on icon at bounding box center [86, 23] width 13 height 13
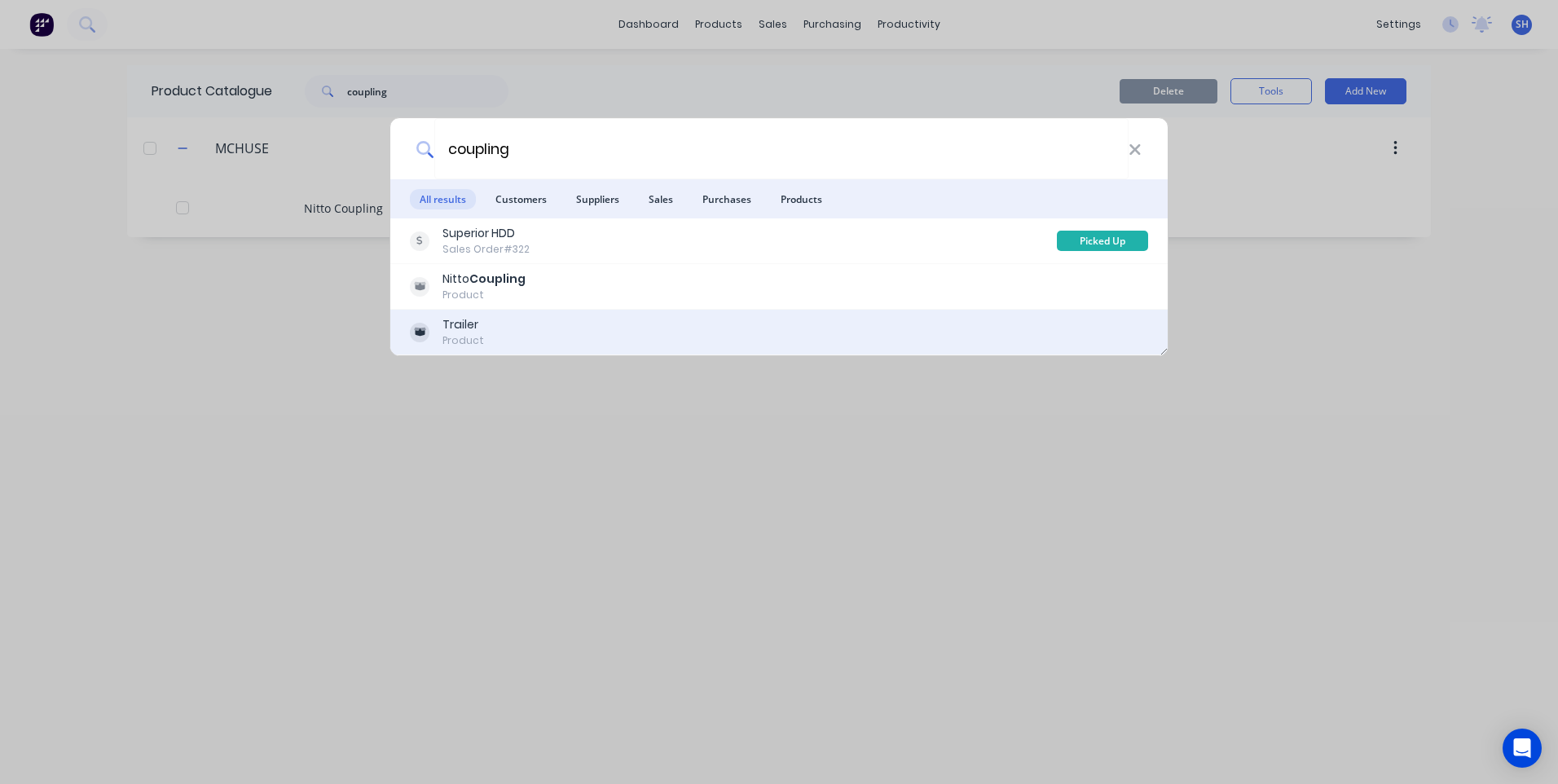
type input "coupling"
click at [479, 330] on div "Trailer" at bounding box center [464, 324] width 41 height 17
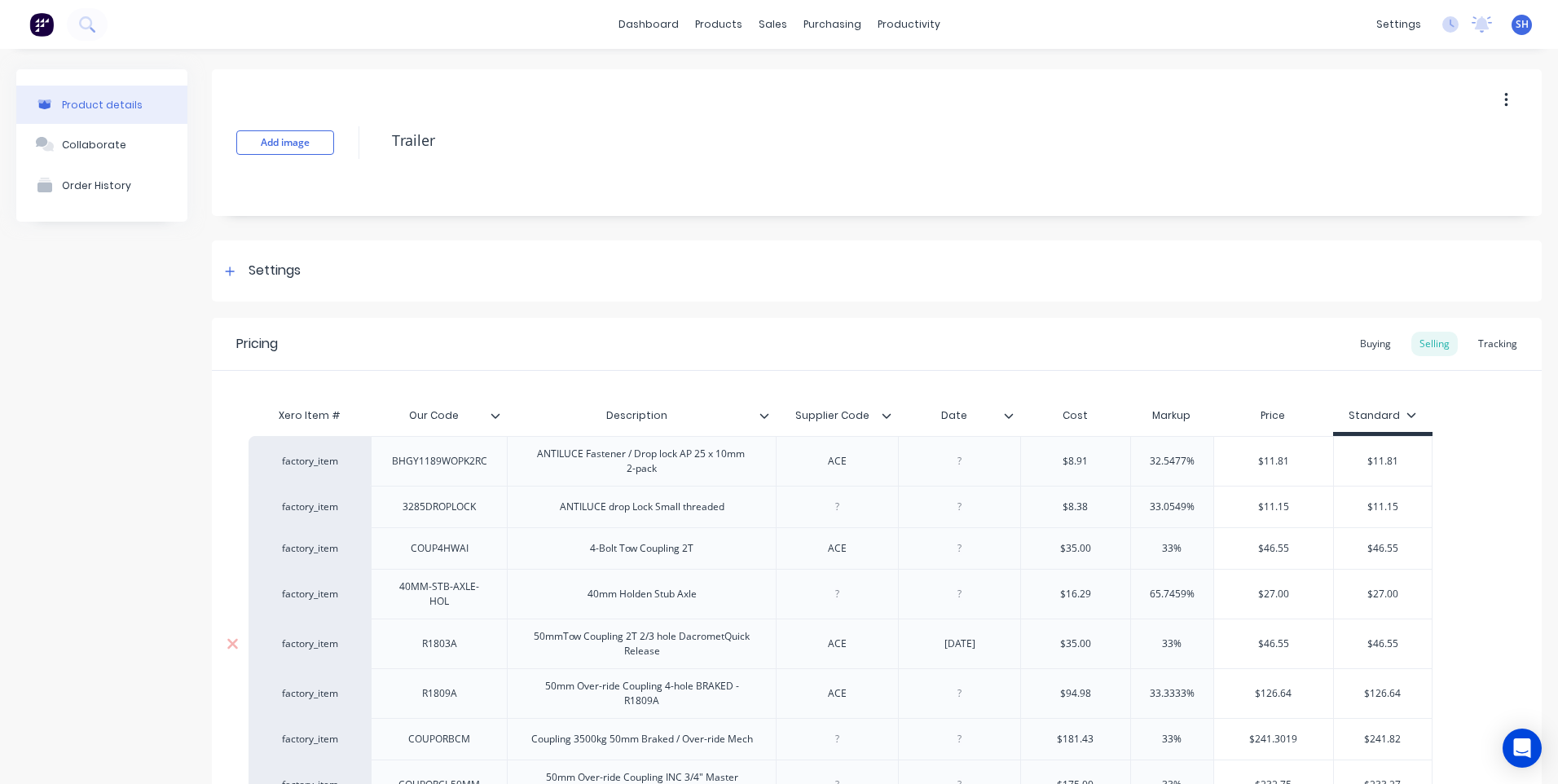
type textarea "x"
click at [726, 645] on div "50mmTow Coupling 2T 2/3 hole DacrometQuick Release" at bounding box center [642, 644] width 255 height 36
click at [727, 645] on div "50mmTow Coupling 2T 2/3 hole DacrometQuick Release" at bounding box center [642, 644] width 255 height 36
drag, startPoint x: 547, startPoint y: 641, endPoint x: 716, endPoint y: 656, distance: 169.7
click at [716, 656] on div "50mmTow Coupling 2T 2/3 hole Dacromet Quick Release" at bounding box center [642, 644] width 217 height 36
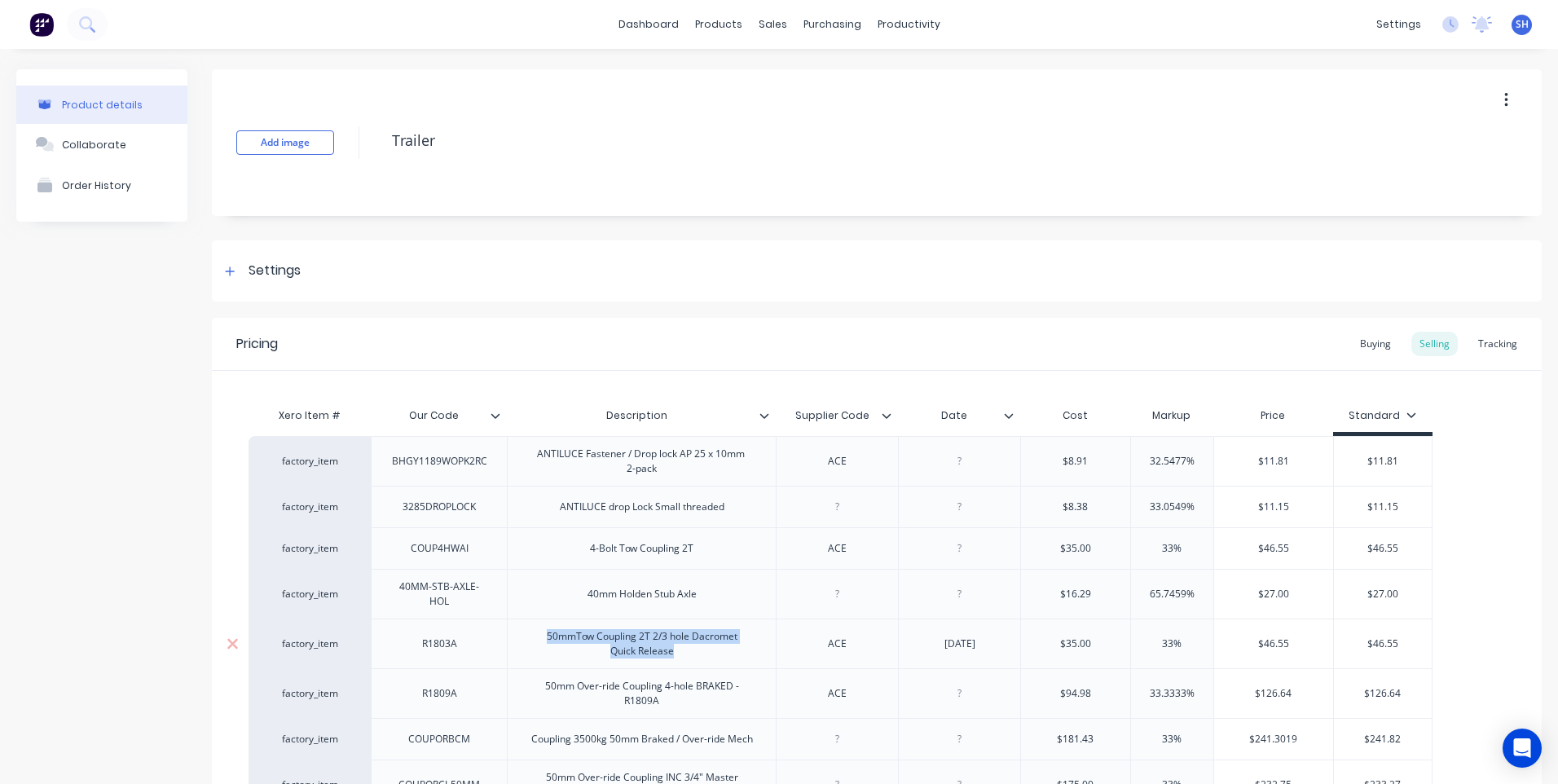
copy div "50mmTow Coupling 2T 2/3 hole Dacromet Quick Release"
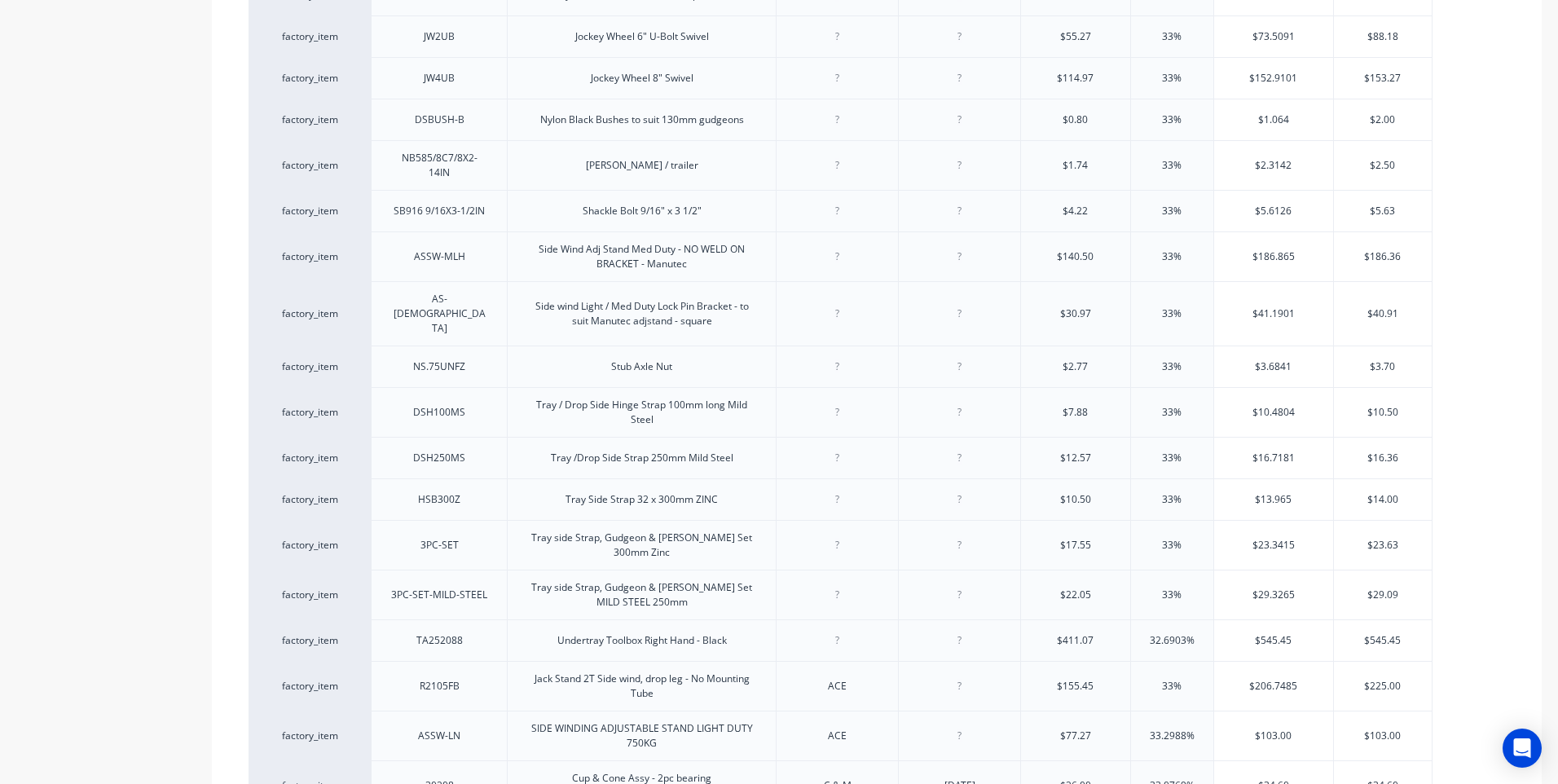
scroll to position [1822, 0]
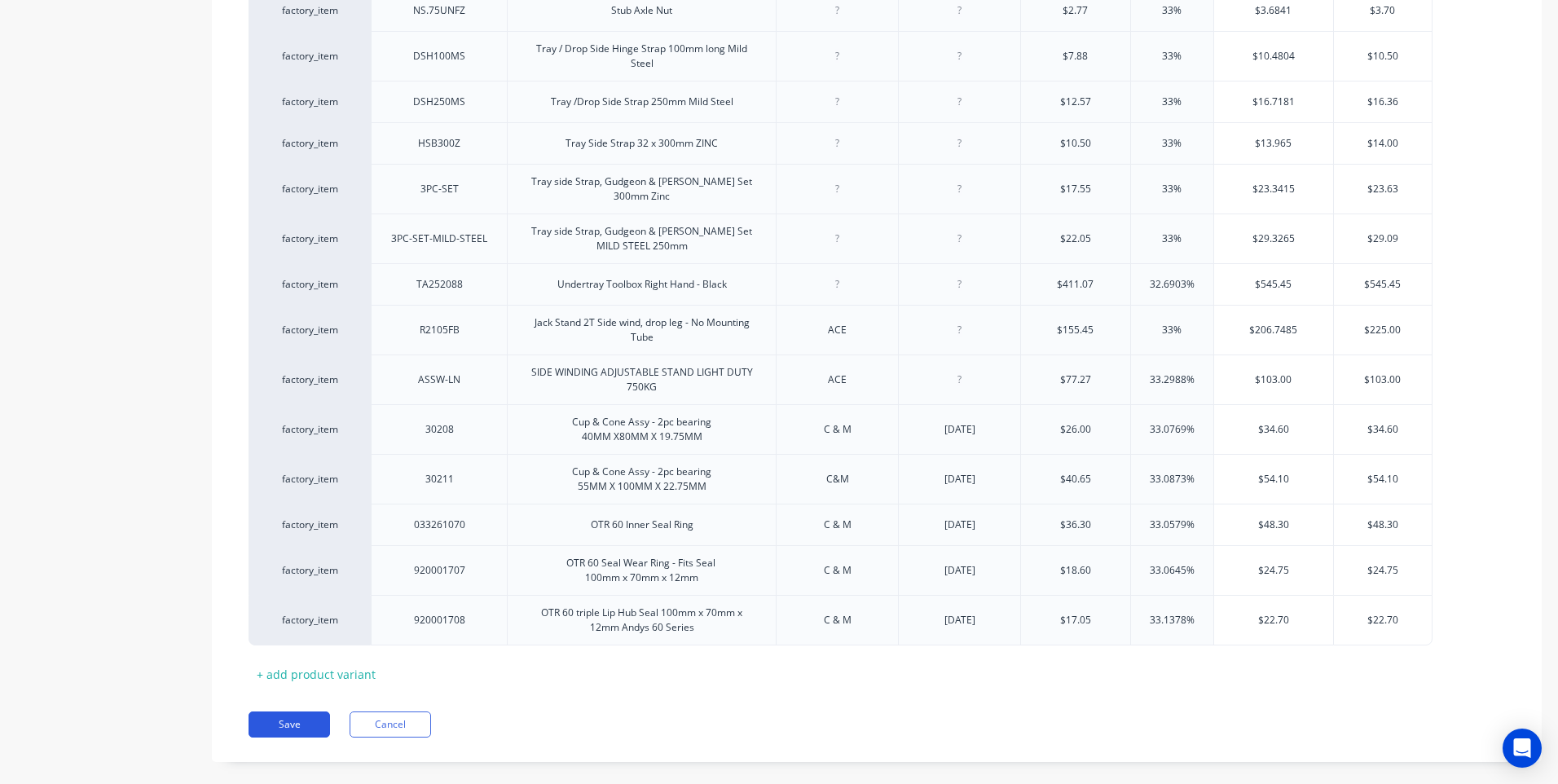
click at [269, 711] on button "Save" at bounding box center [289, 725] width 81 height 26
type textarea "x"
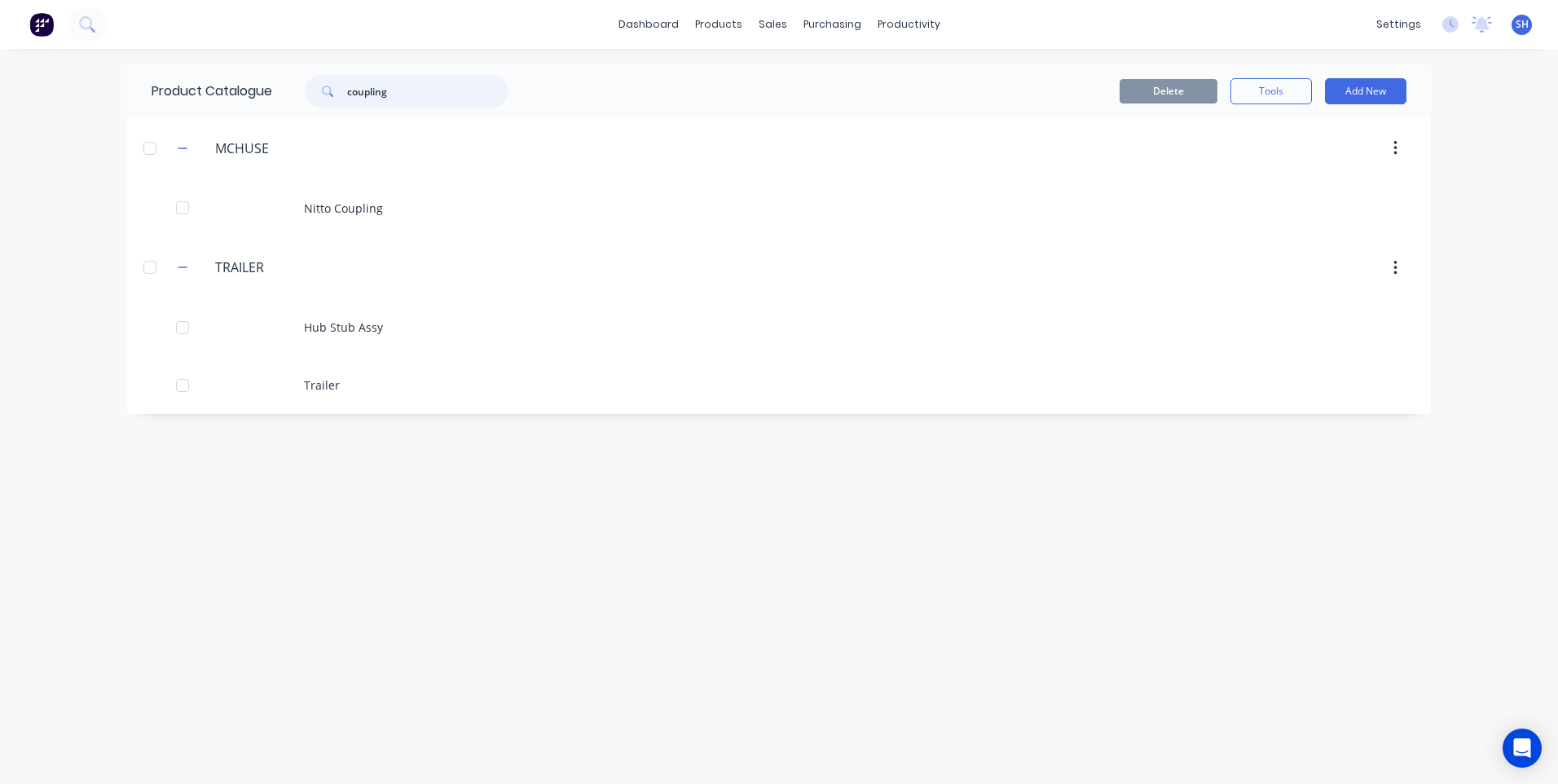
drag, startPoint x: 406, startPoint y: 93, endPoint x: 325, endPoint y: 89, distance: 81.1
click at [325, 89] on div "coupling" at bounding box center [406, 91] width 204 height 33
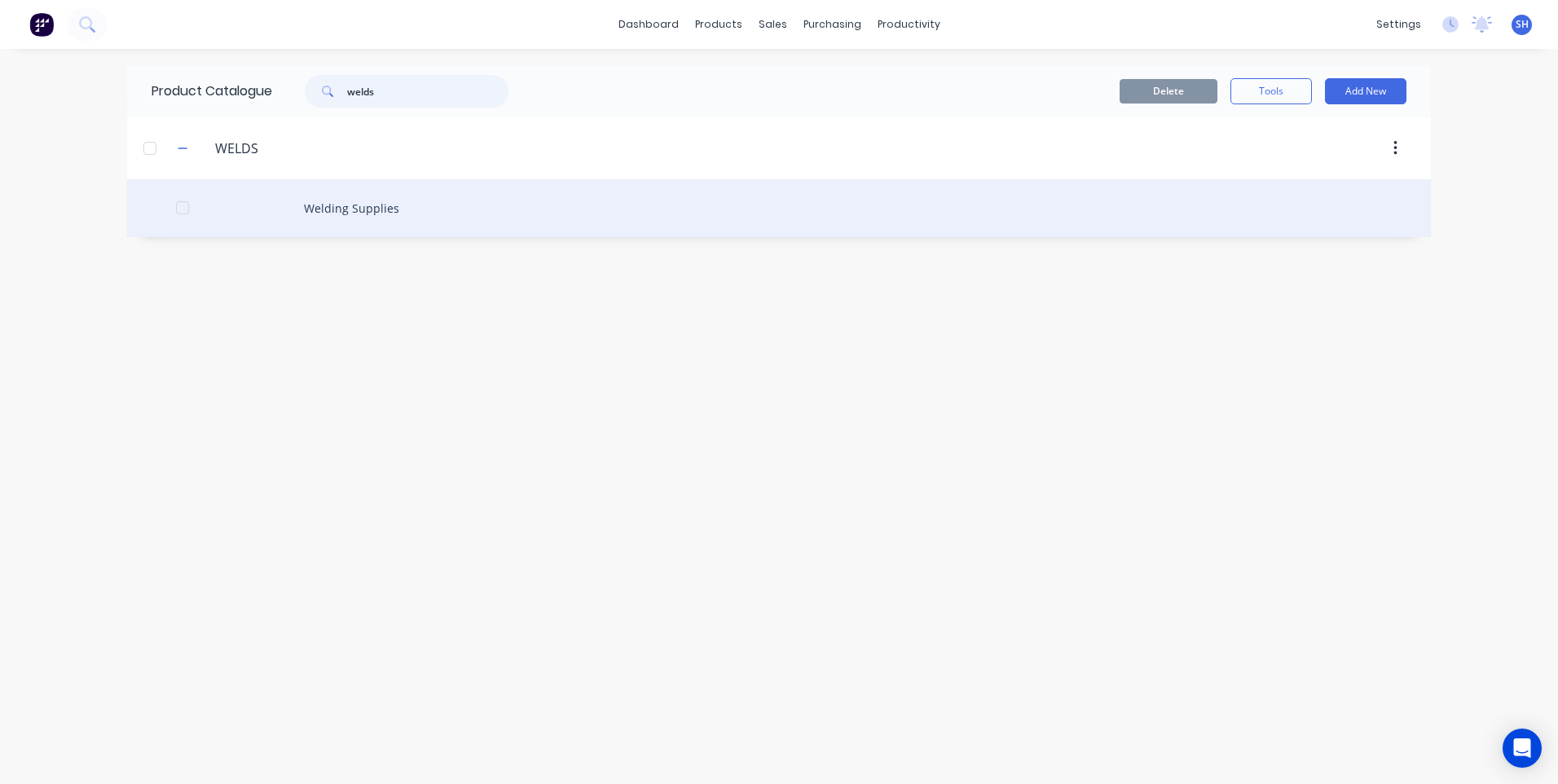
type input "welds"
click at [373, 209] on div "Welding Supplies" at bounding box center [779, 207] width 1304 height 57
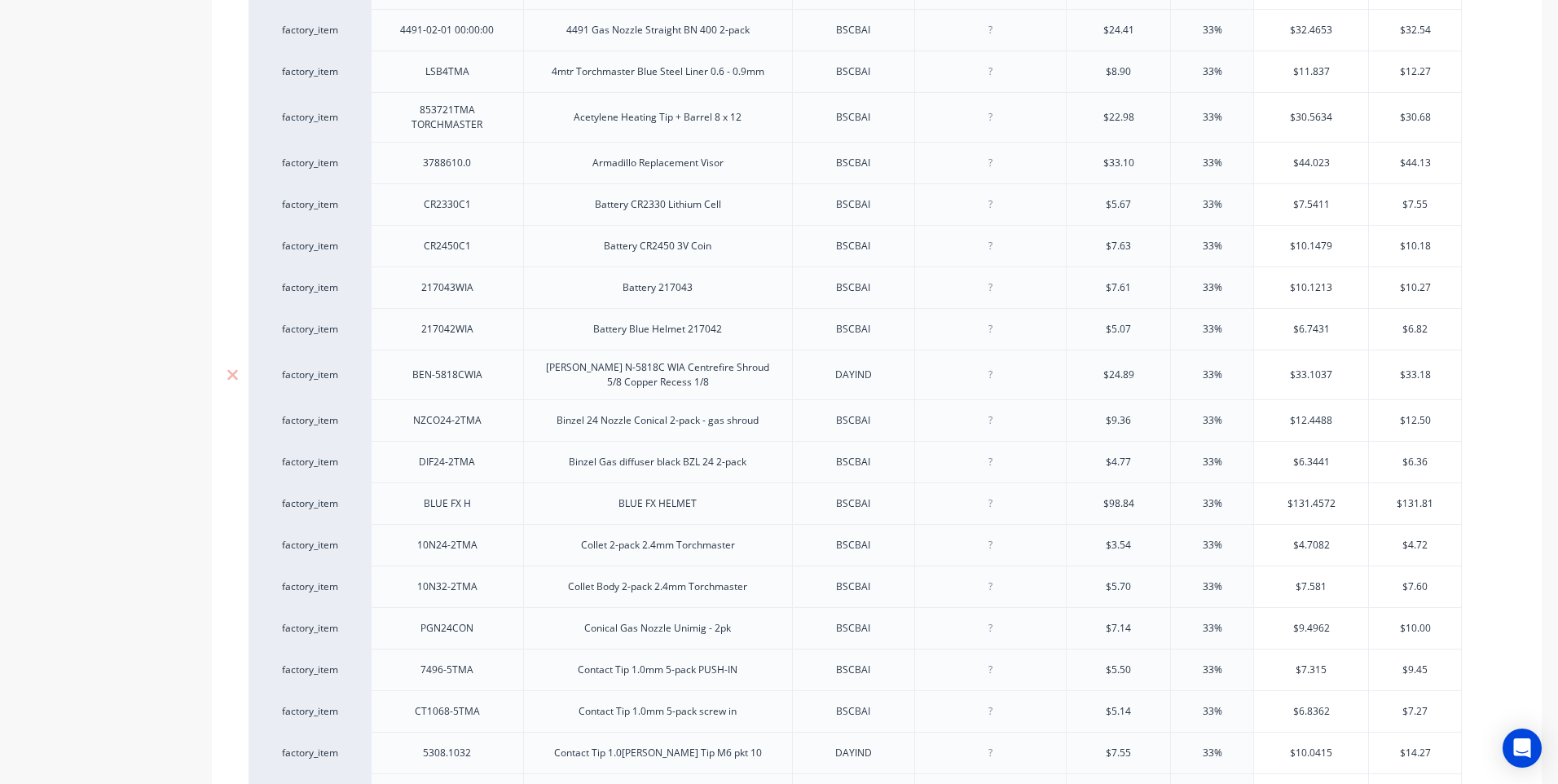
scroll to position [489, 0]
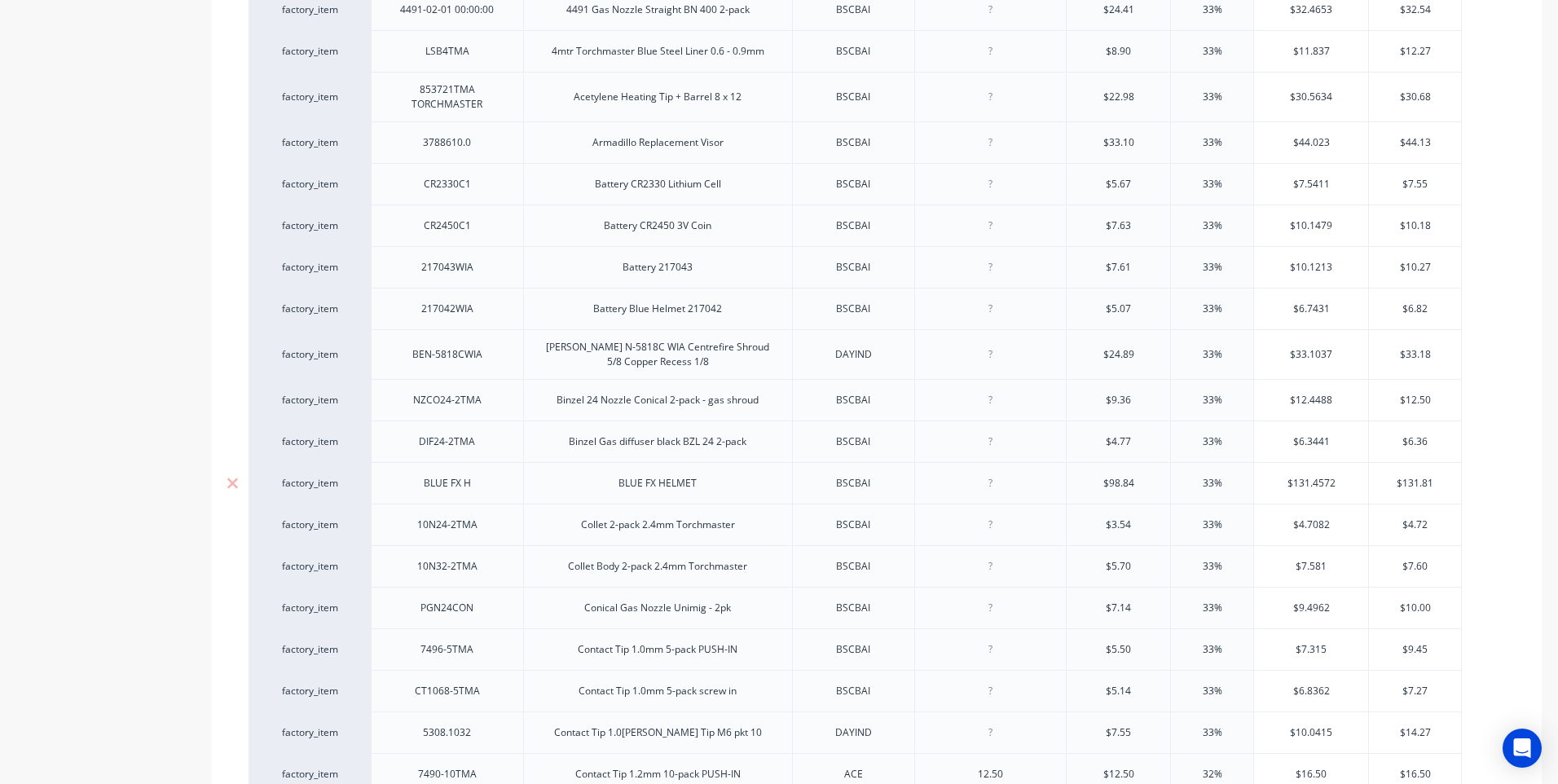
click at [621, 490] on div "BLUE FX HELMET" at bounding box center [657, 483] width 105 height 21
click at [232, 479] on icon at bounding box center [232, 482] width 12 height 16
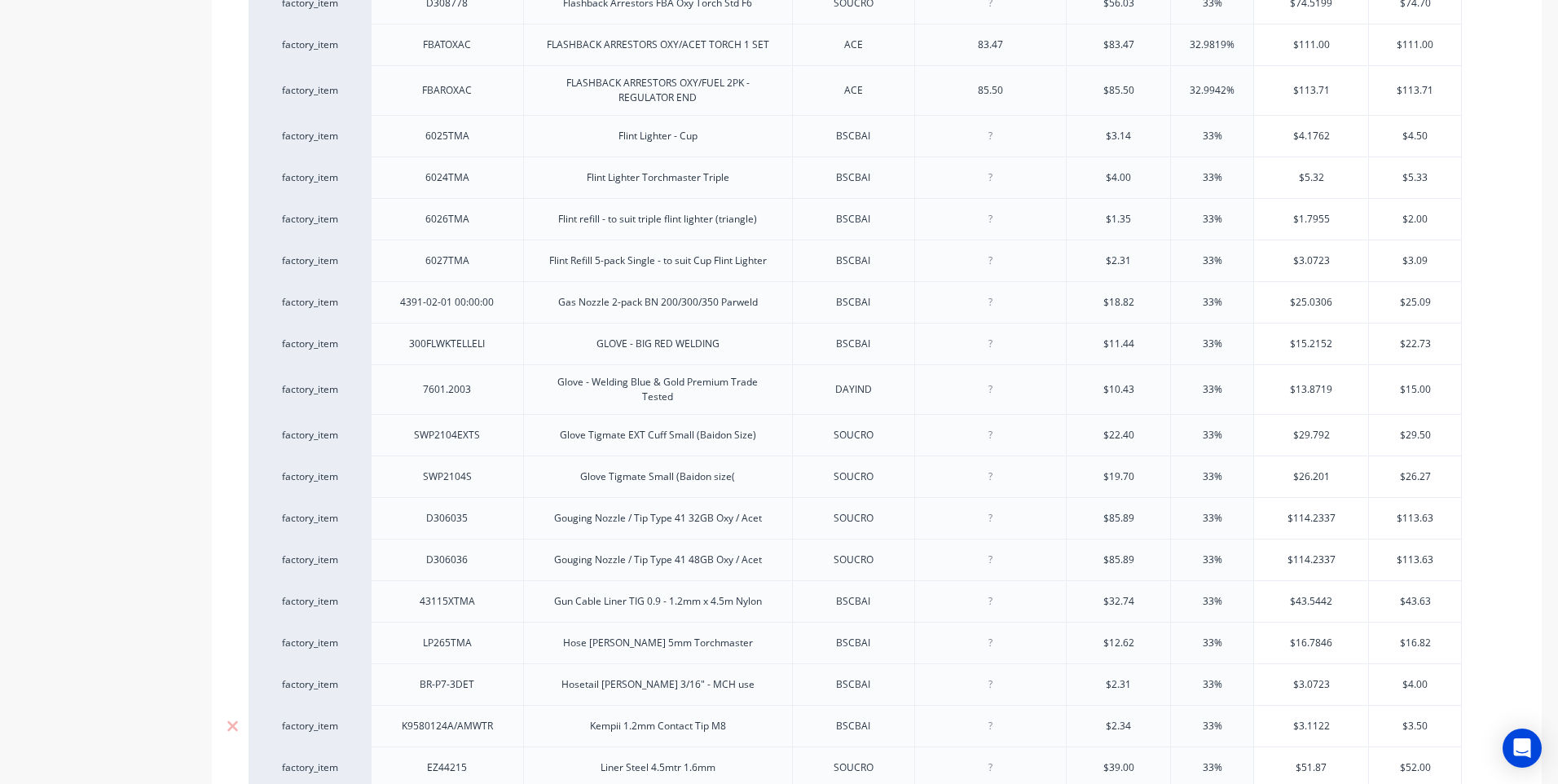
scroll to position [2851, 0]
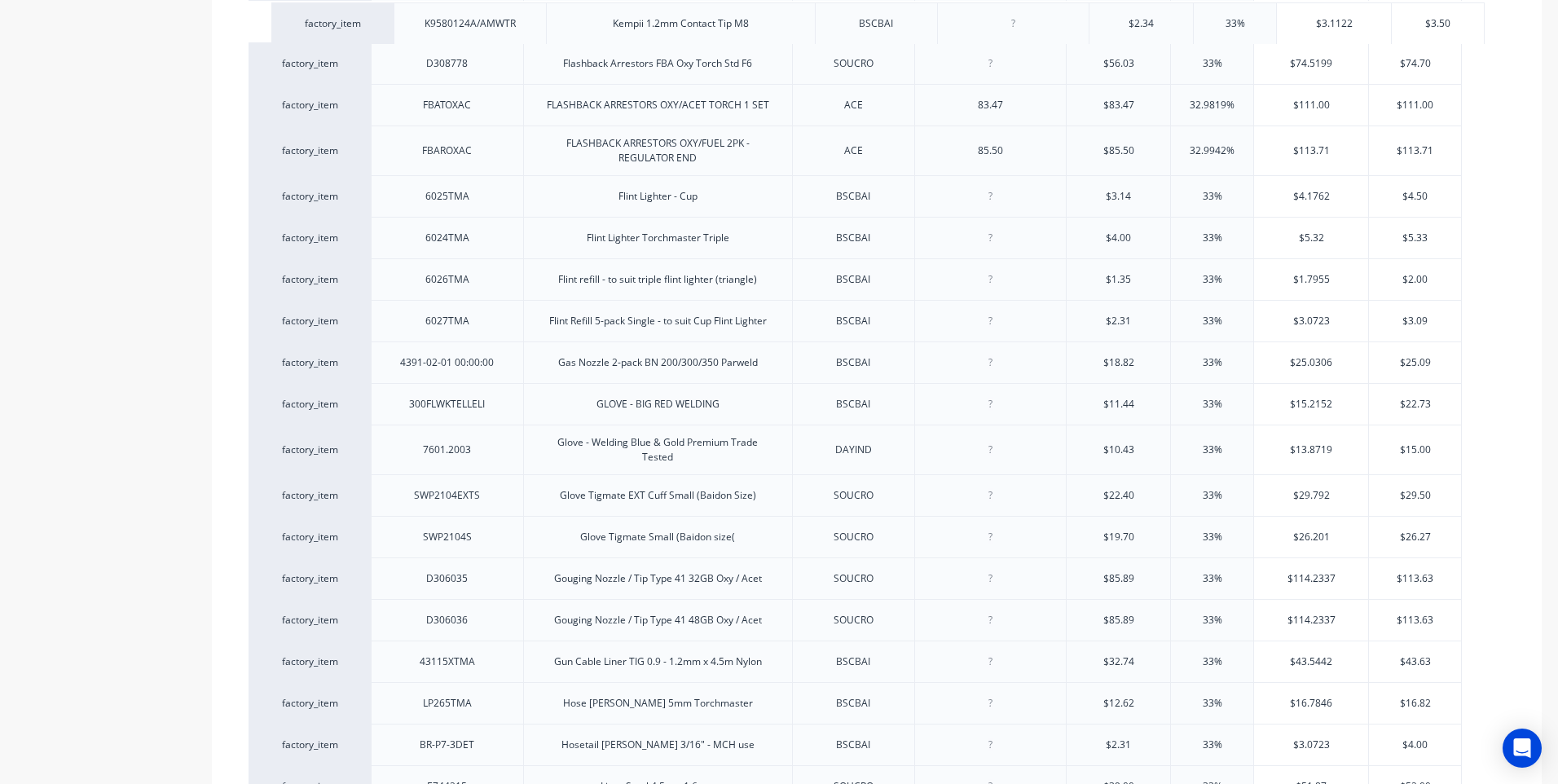
drag, startPoint x: 342, startPoint y: 726, endPoint x: 369, endPoint y: -3, distance: 729.5
click at [369, 0] on html "dashboard products sales purchasing productivity dashboard products Product Cat…" at bounding box center [779, 392] width 1558 height 784
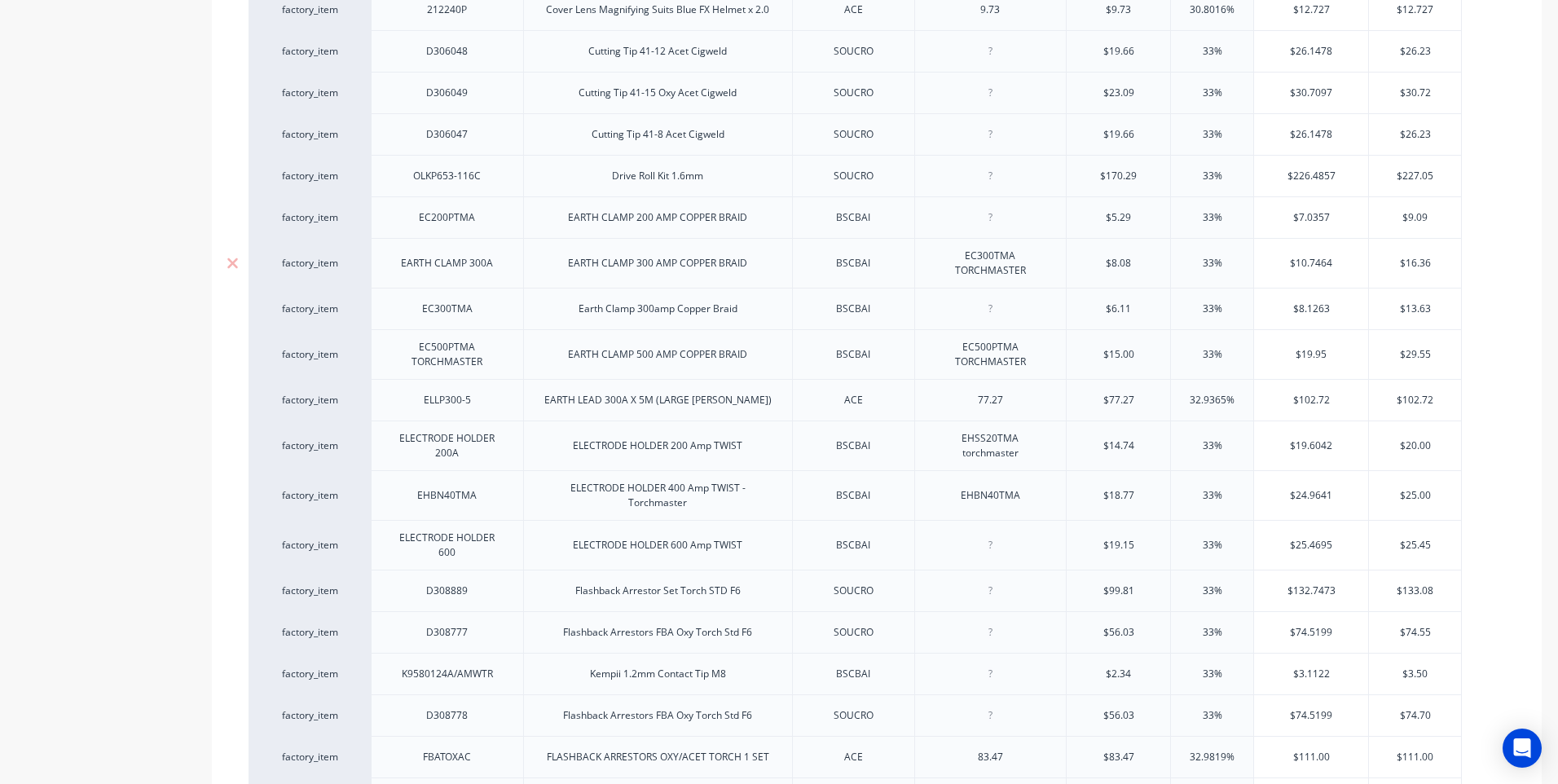
scroll to position [2118, 0]
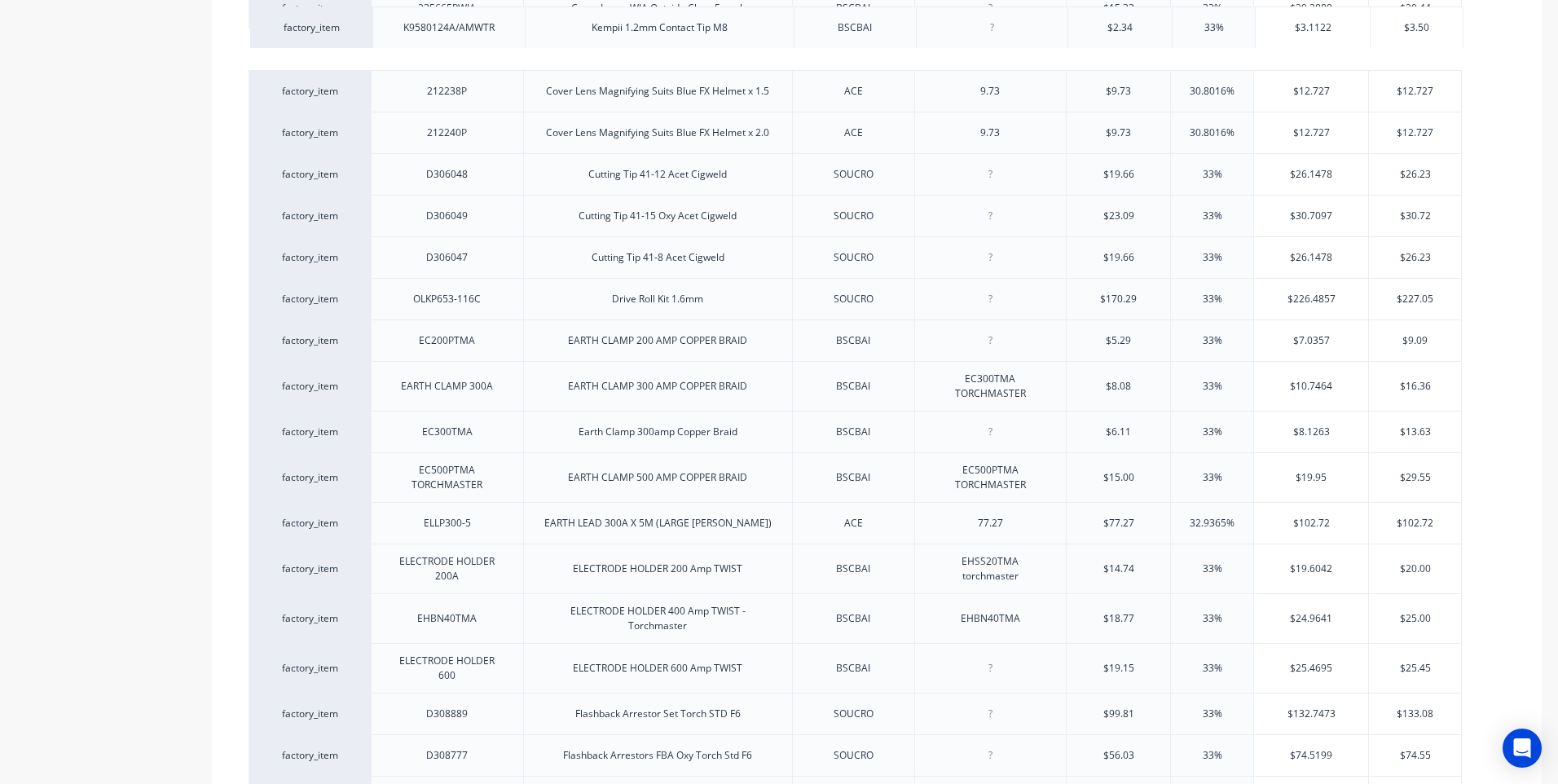
drag, startPoint x: 358, startPoint y: 739, endPoint x: 360, endPoint y: 15, distance: 724.0
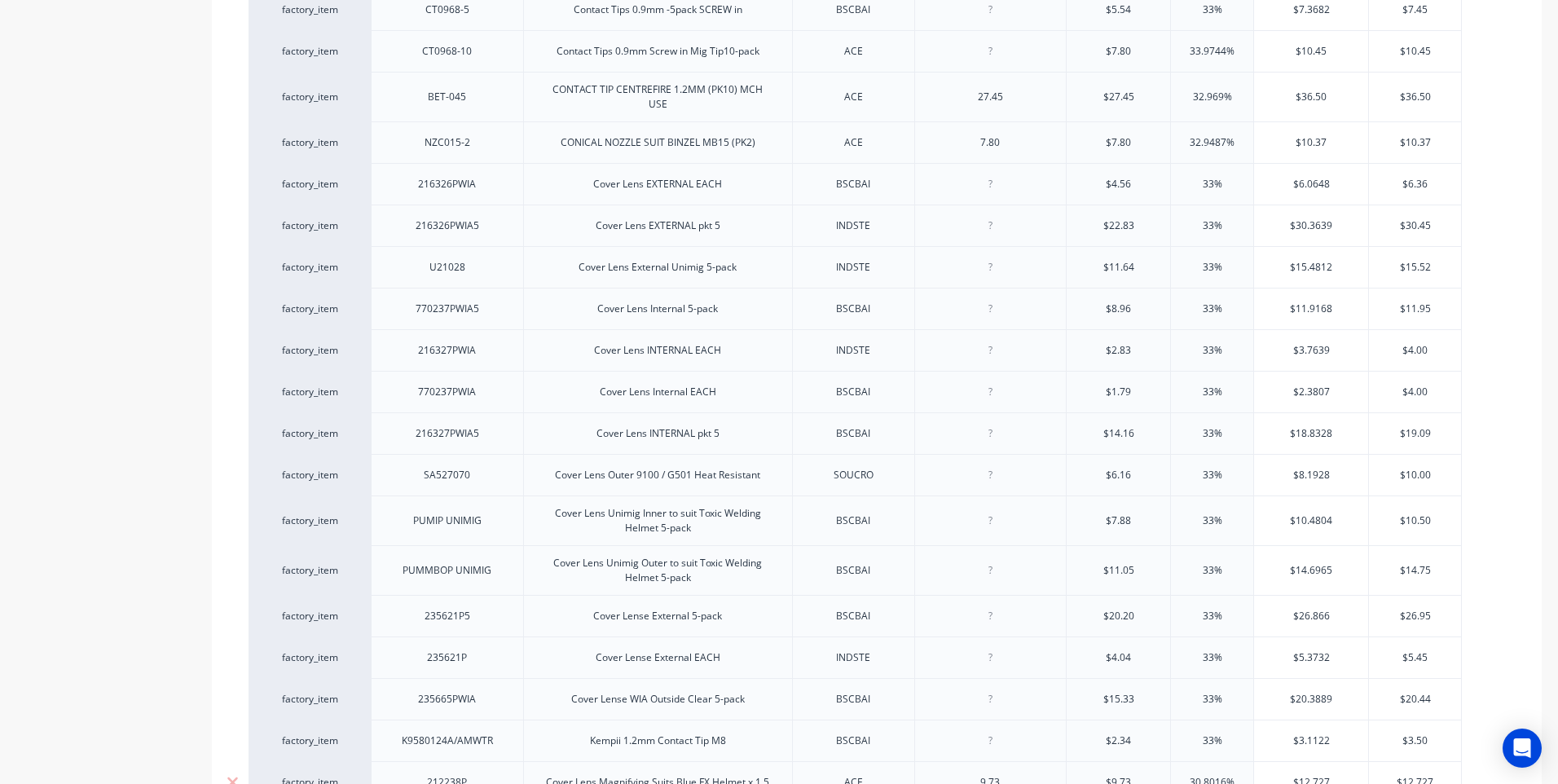
scroll to position [1385, 0]
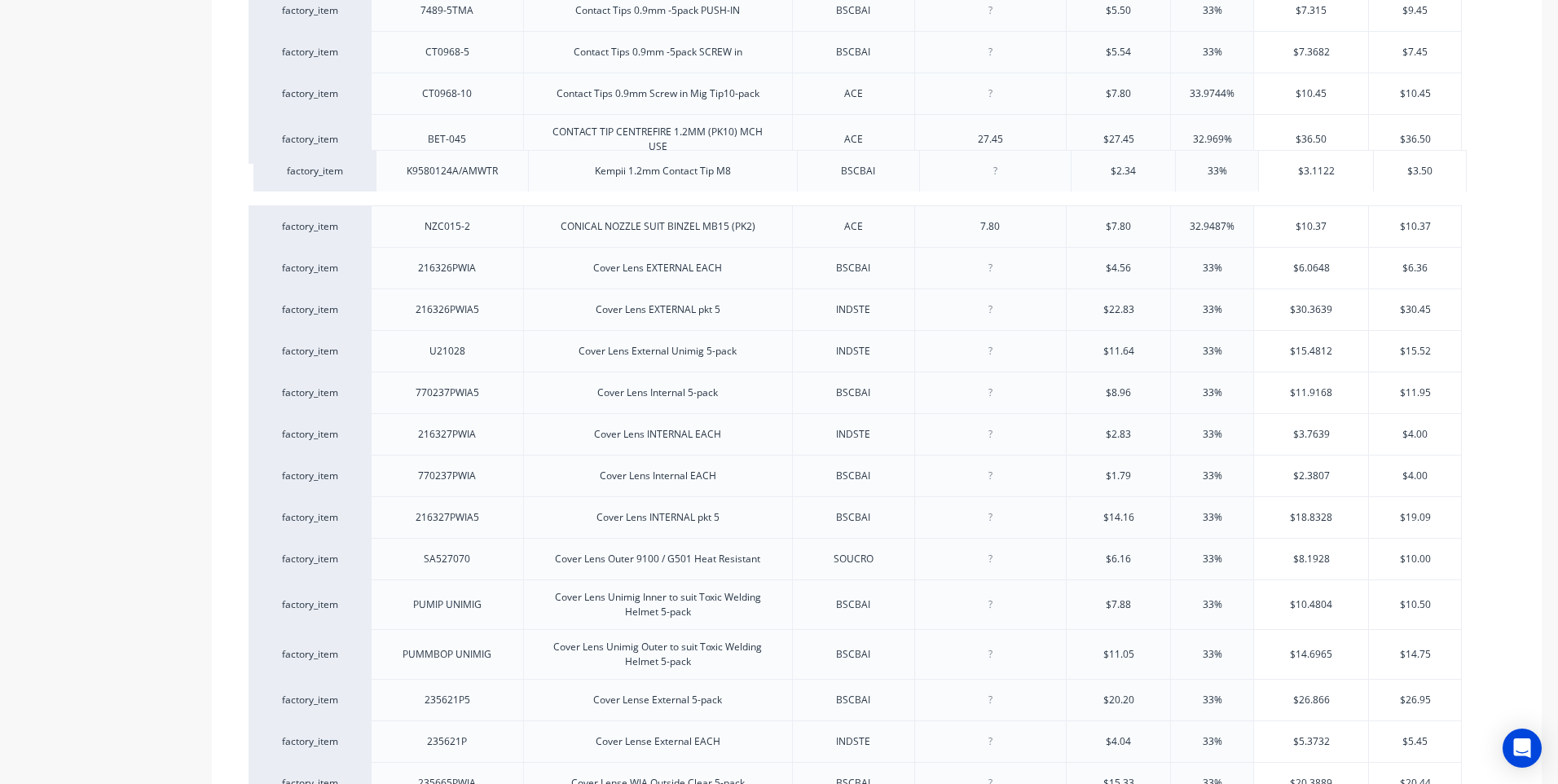
drag, startPoint x: 354, startPoint y: 770, endPoint x: 359, endPoint y: 158, distance: 612.0
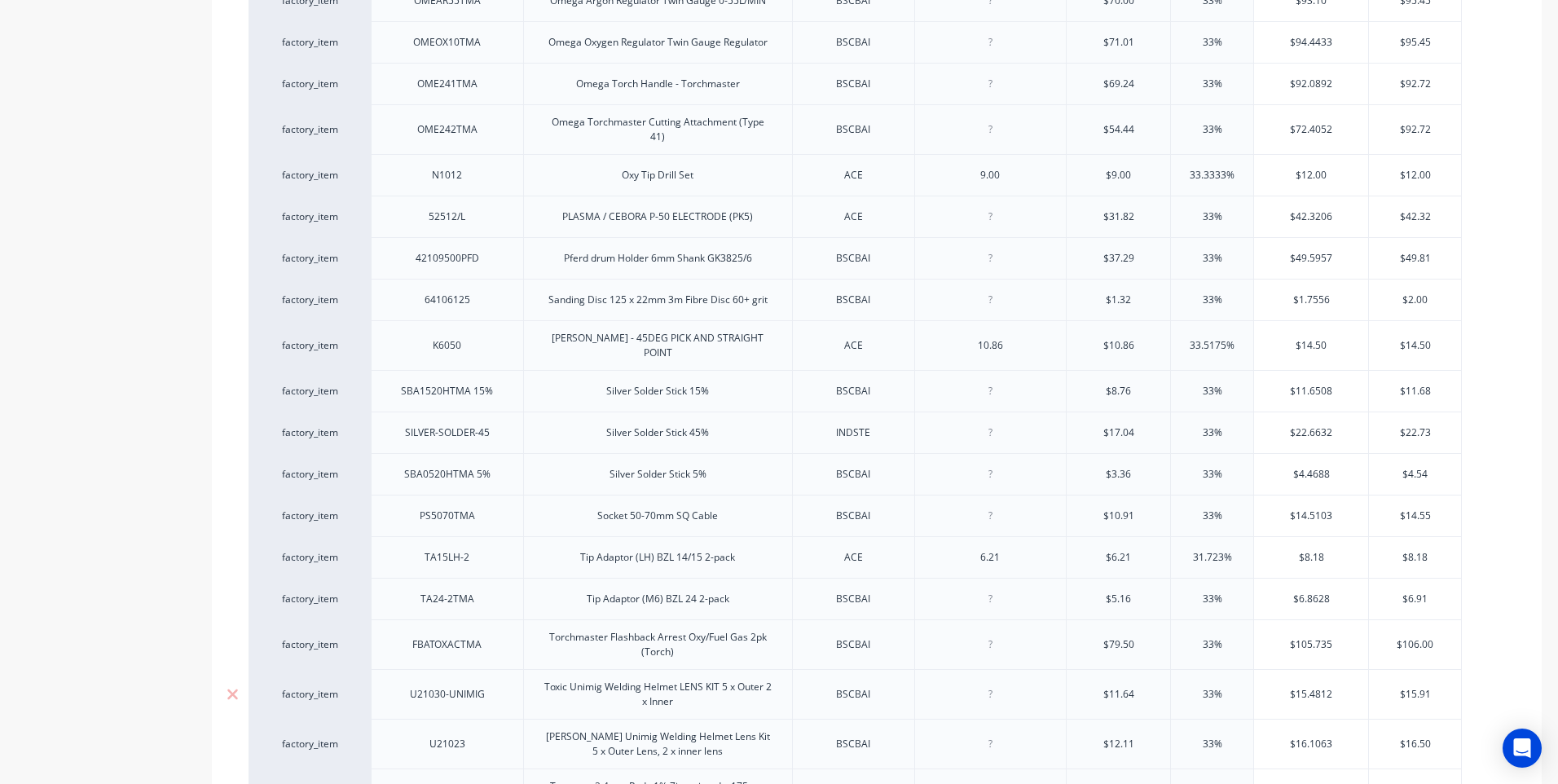
scroll to position [3830, 0]
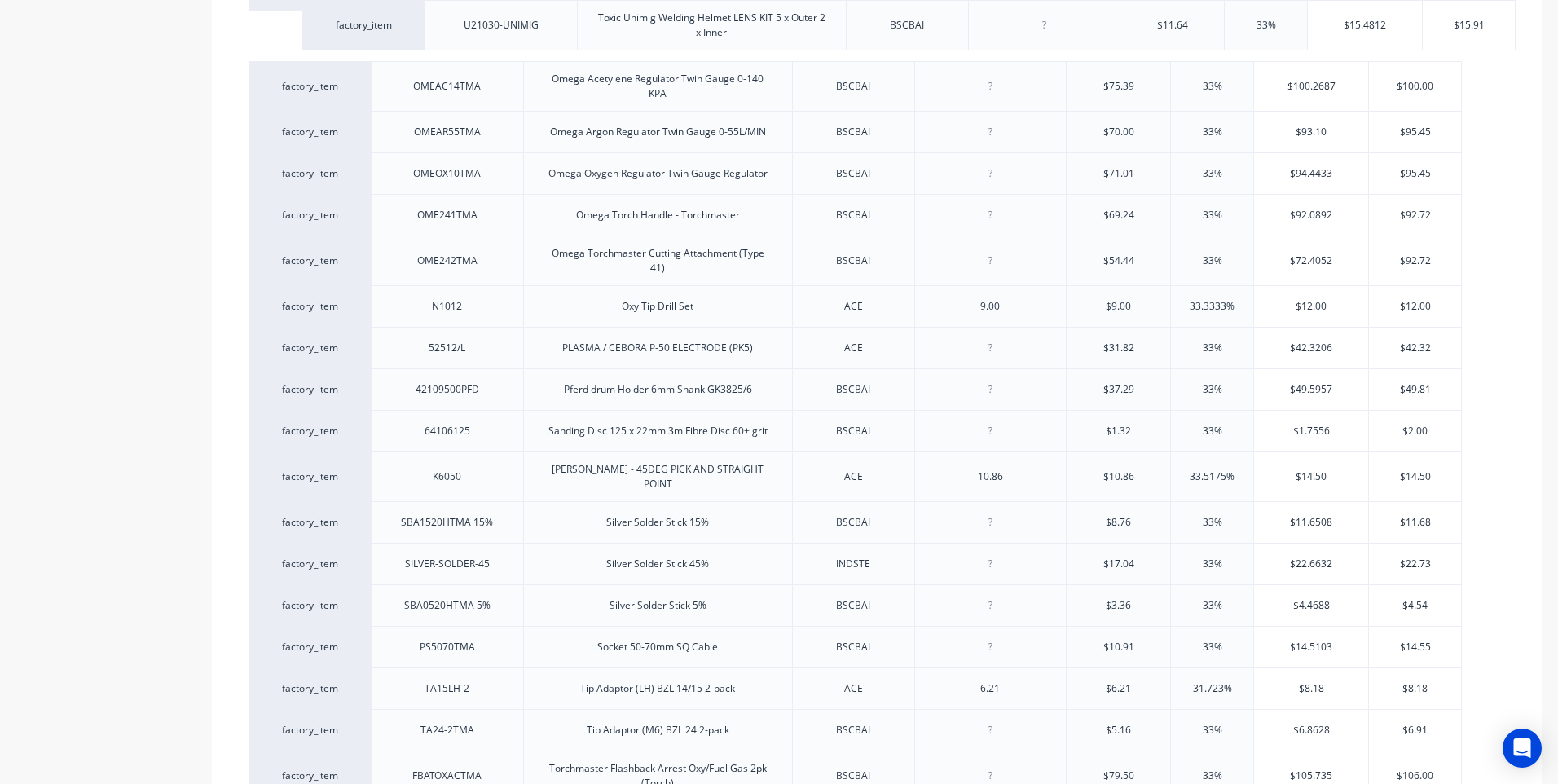
drag, startPoint x: 357, startPoint y: 743, endPoint x: 411, endPoint y: 11, distance: 734.0
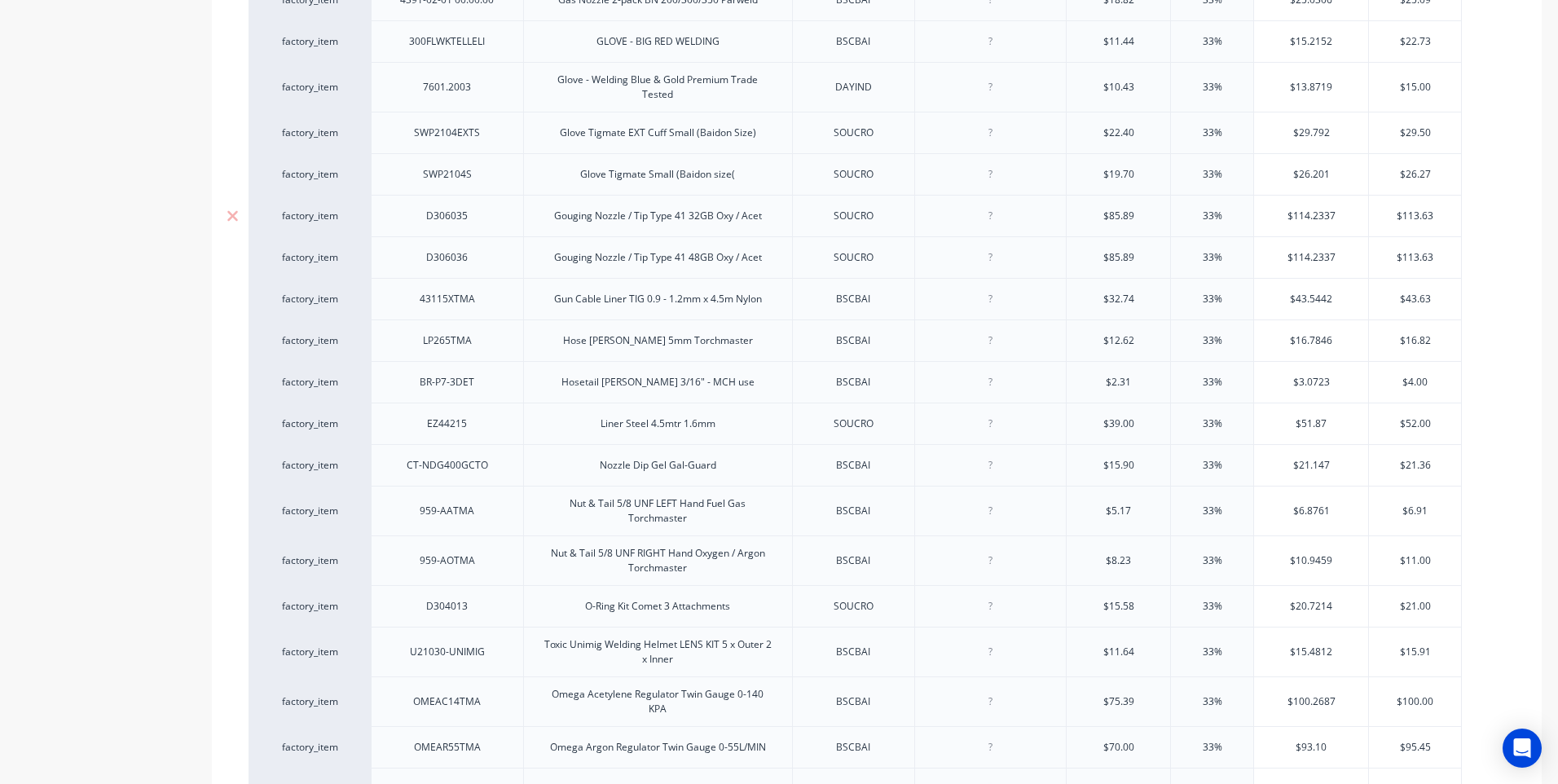
scroll to position [3177, 0]
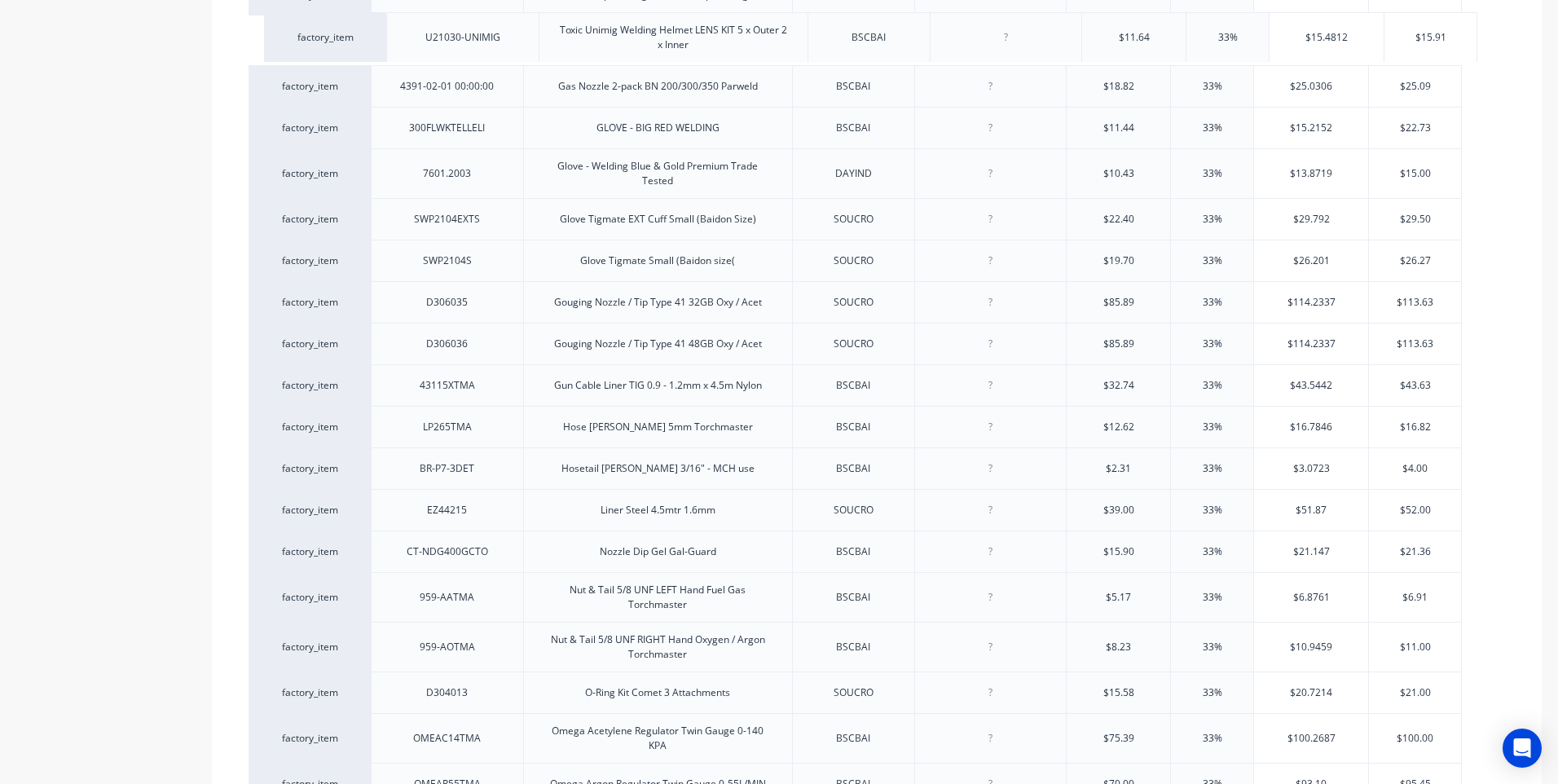
drag, startPoint x: 355, startPoint y: 668, endPoint x: 370, endPoint y: 19, distance: 649.2
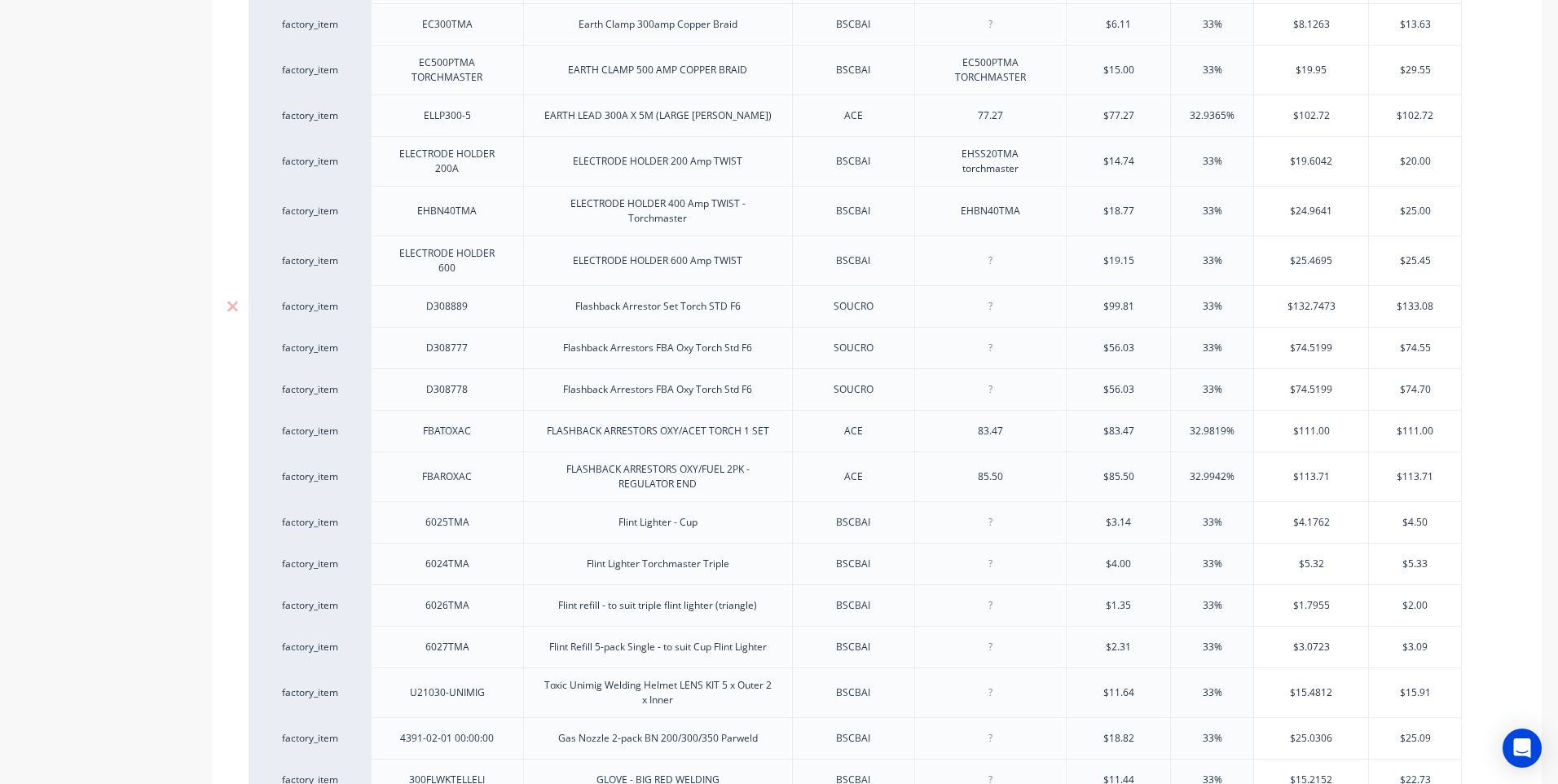
scroll to position [2444, 0]
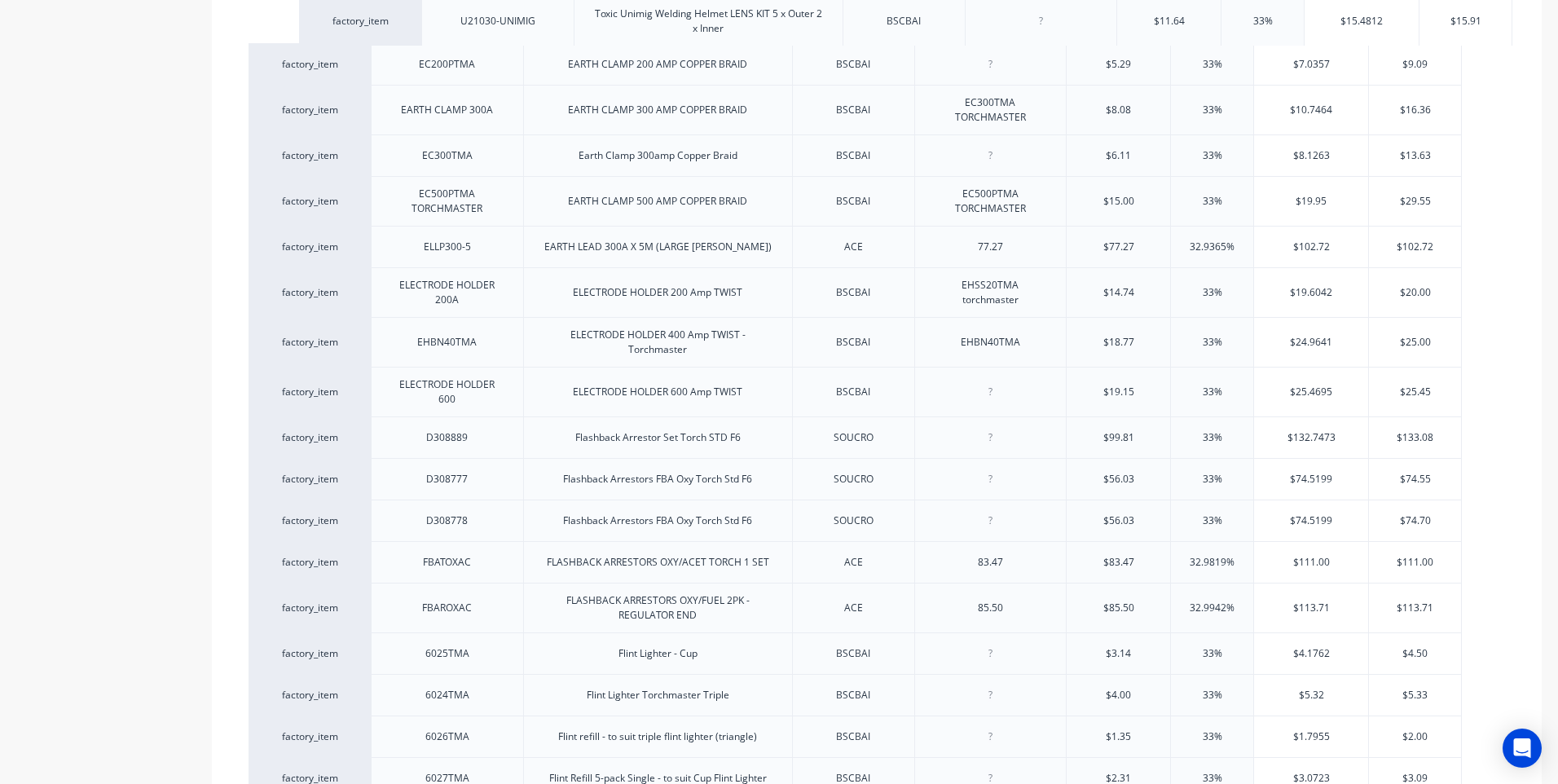
drag, startPoint x: 354, startPoint y: 759, endPoint x: 406, endPoint y: 3, distance: 757.8
click at [406, 3] on div "factory_item C81030 400AMP Progress Handpiece INDSTE $95.50 33% $127.015 $127.3…" at bounding box center [877, 508] width 1256 height 5032
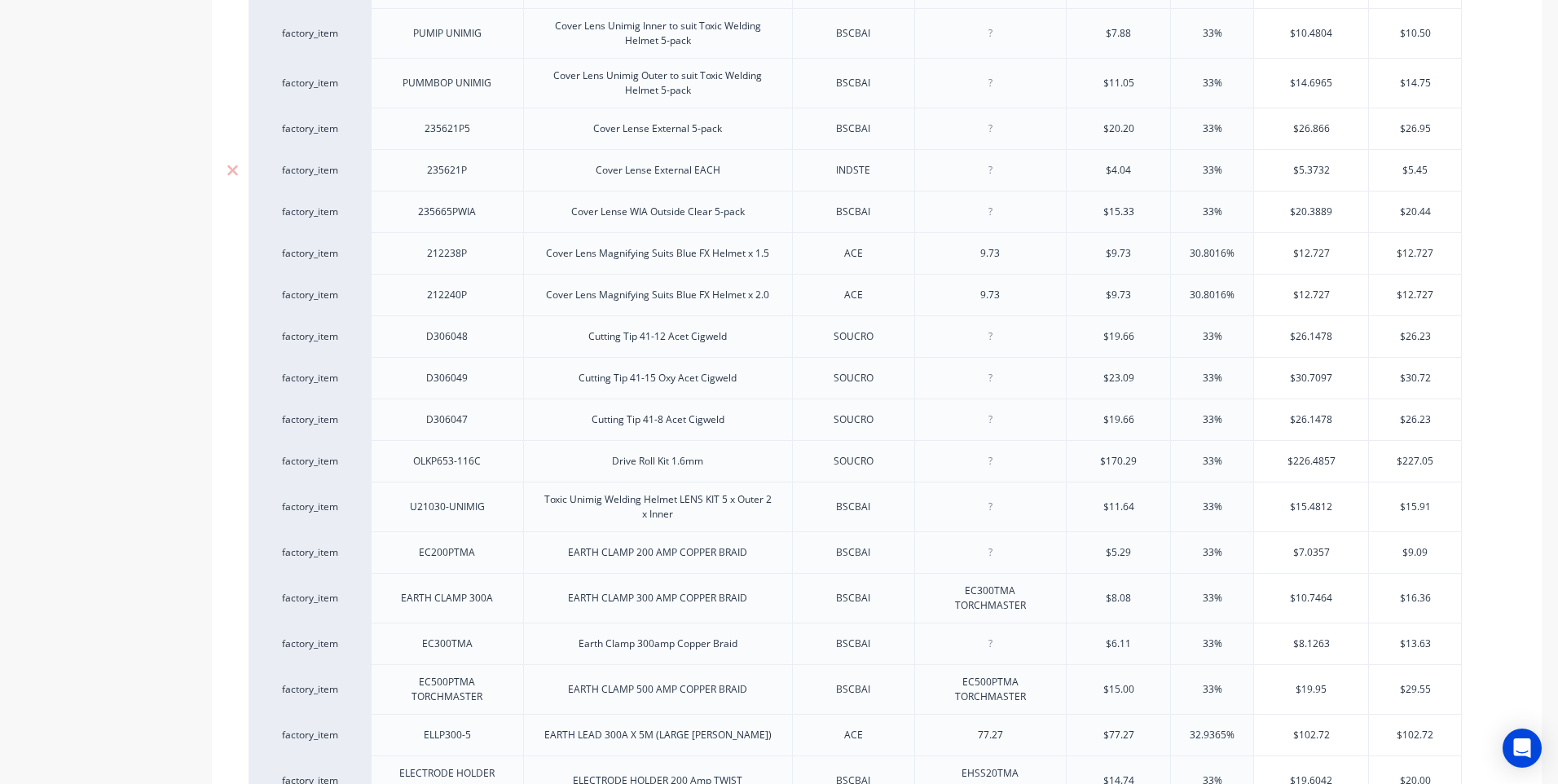
scroll to position [1955, 0]
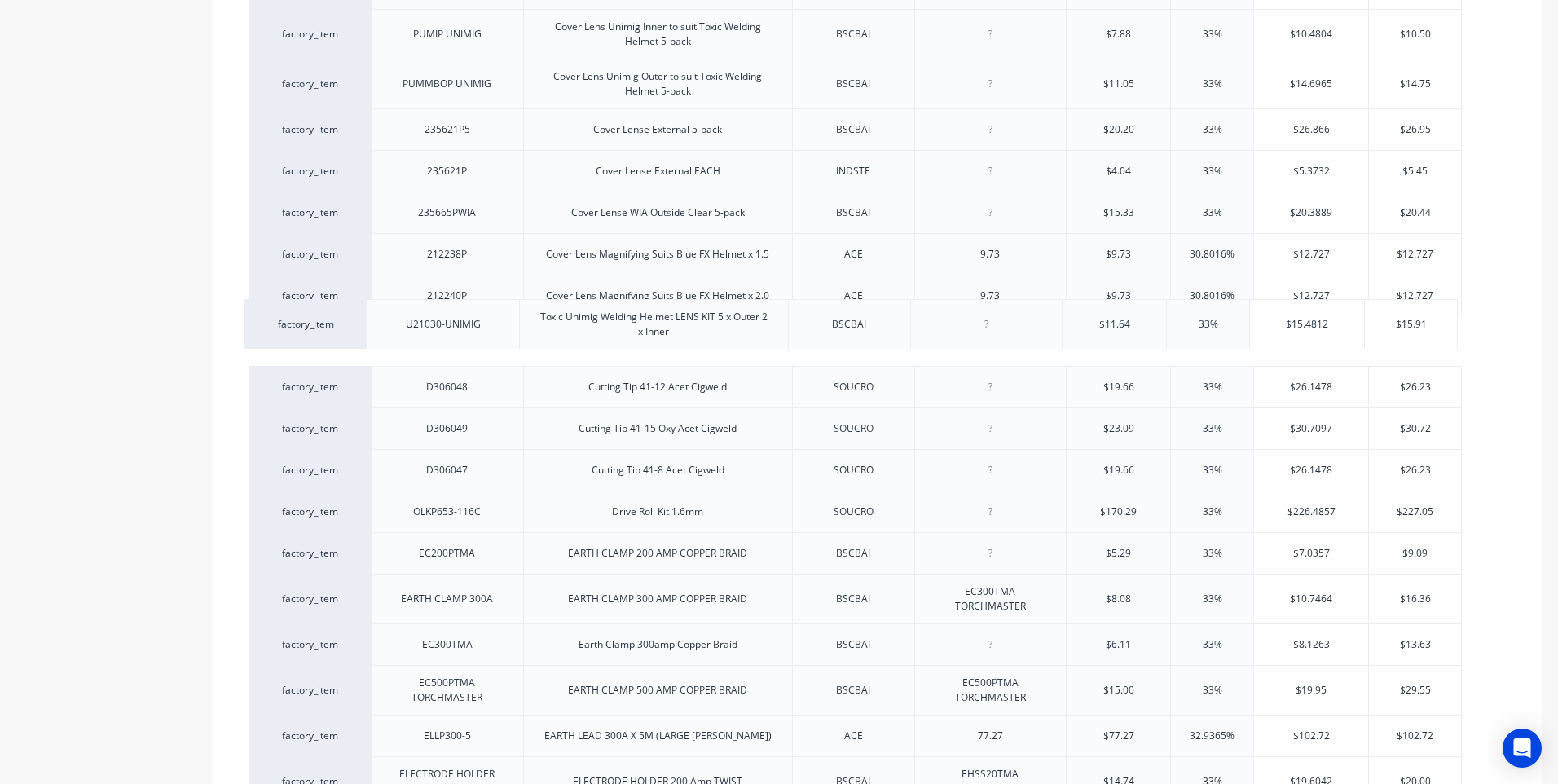
drag, startPoint x: 353, startPoint y: 484, endPoint x: 347, endPoint y: 302, distance: 182.1
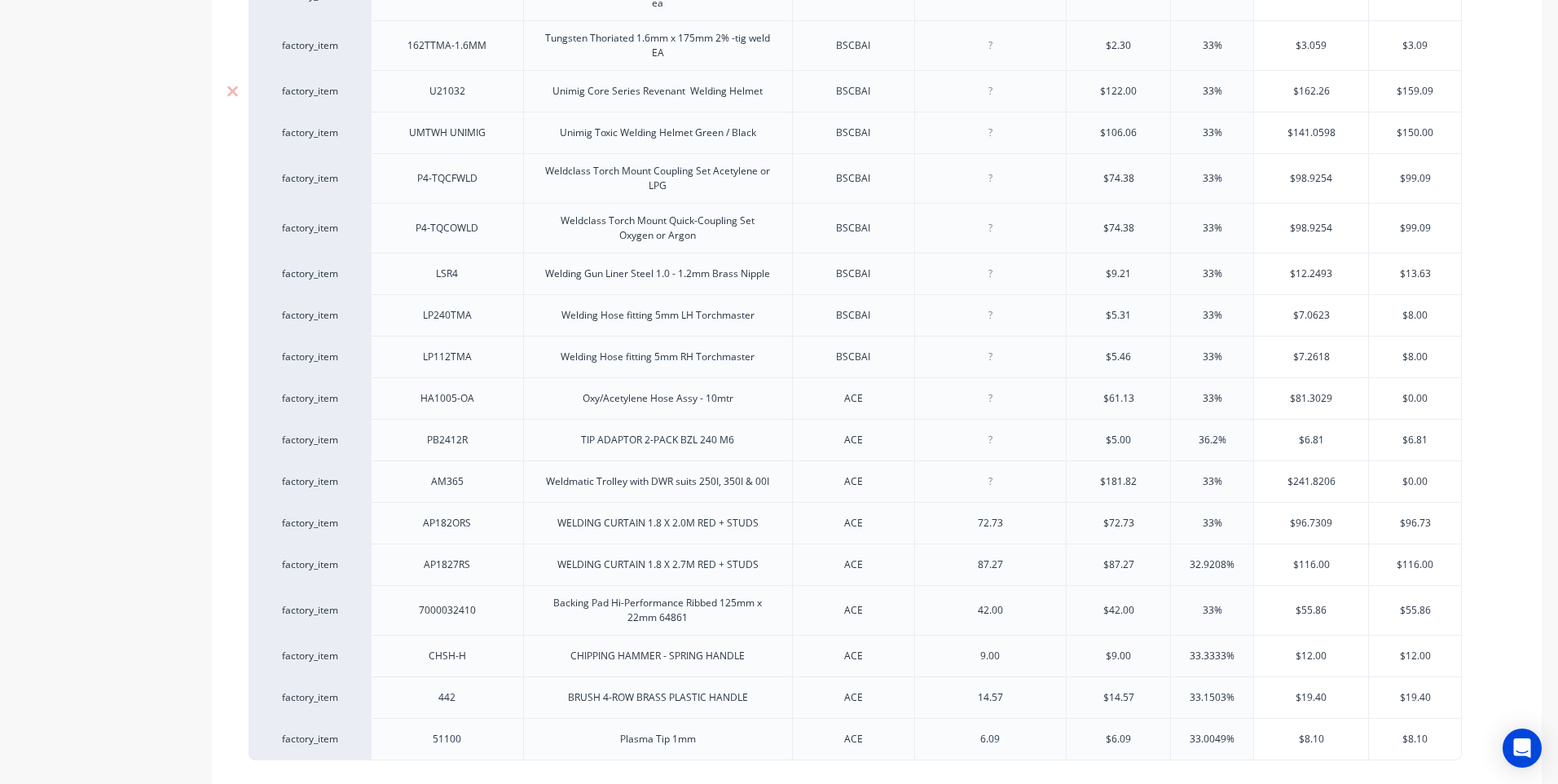
scroll to position [4726, 0]
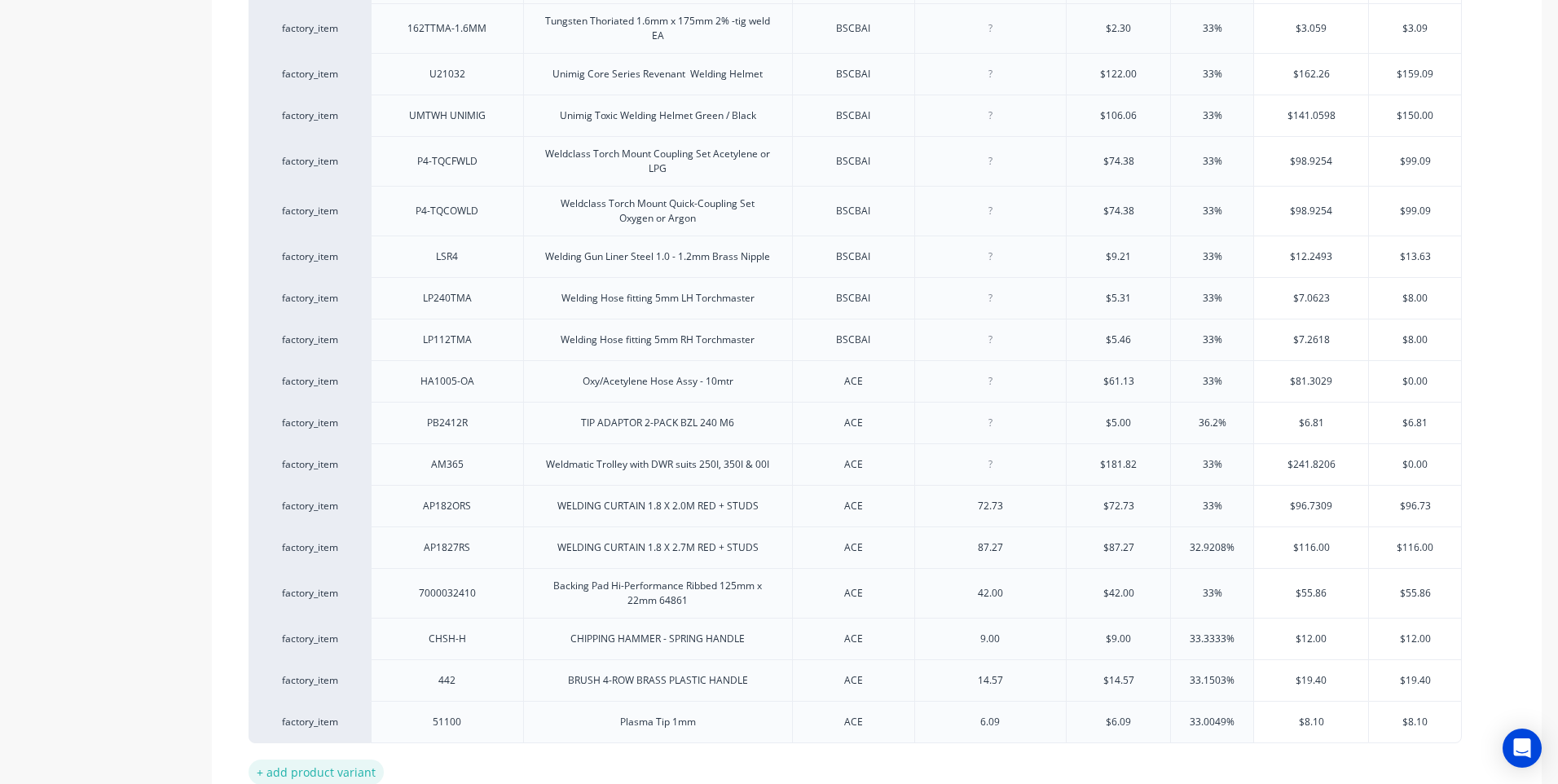
click at [339, 760] on div "+ add product variant" at bounding box center [317, 772] width 136 height 25
type textarea "x"
drag, startPoint x: 447, startPoint y: 744, endPoint x: 456, endPoint y: 748, distance: 9.8
click at [449, 753] on div at bounding box center [447, 763] width 81 height 21
click at [660, 753] on div at bounding box center [658, 763] width 81 height 21
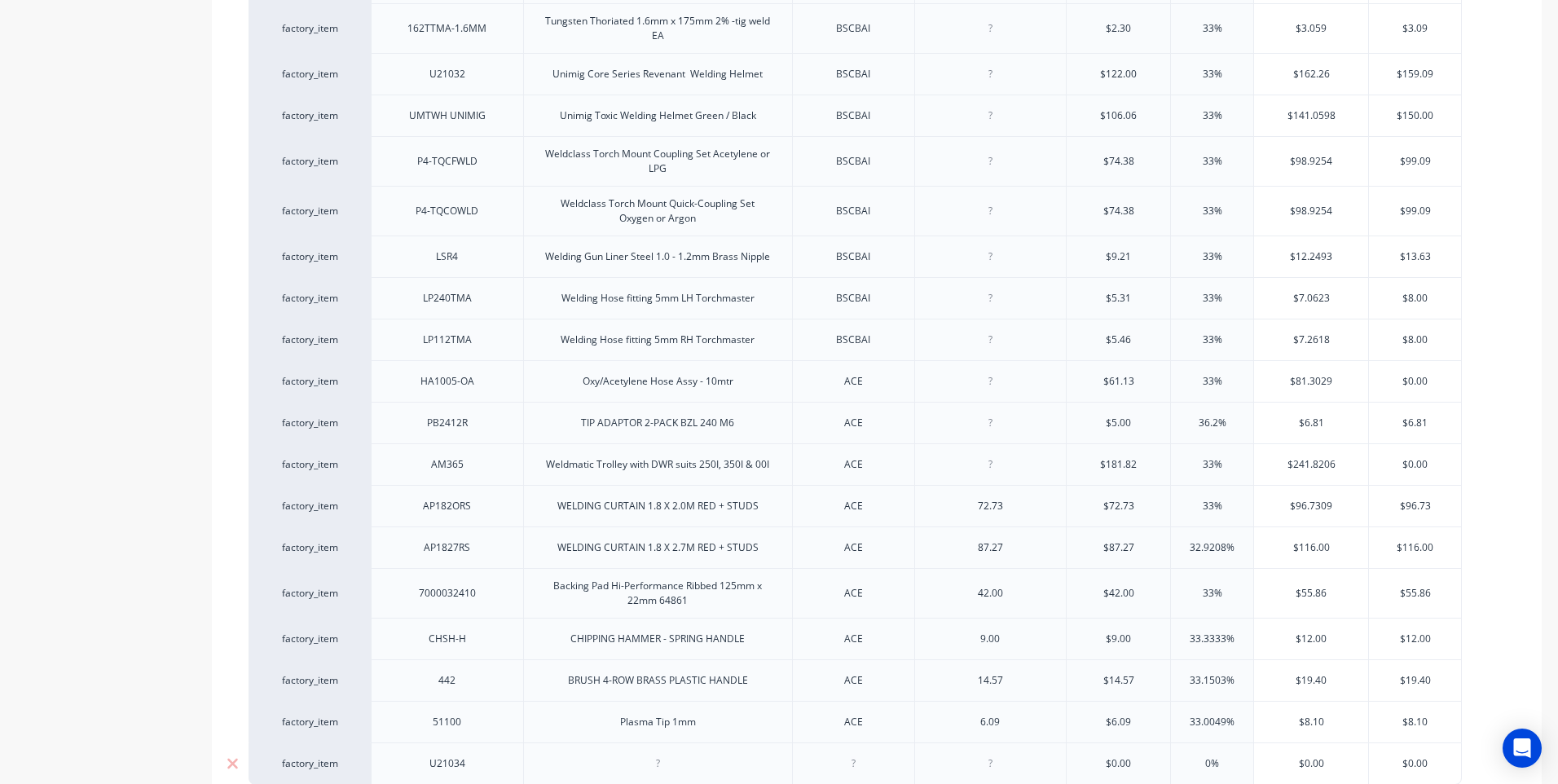
type textarea "x"
click at [659, 753] on div at bounding box center [658, 763] width 81 height 21
type textarea "x"
type input "$0.00"
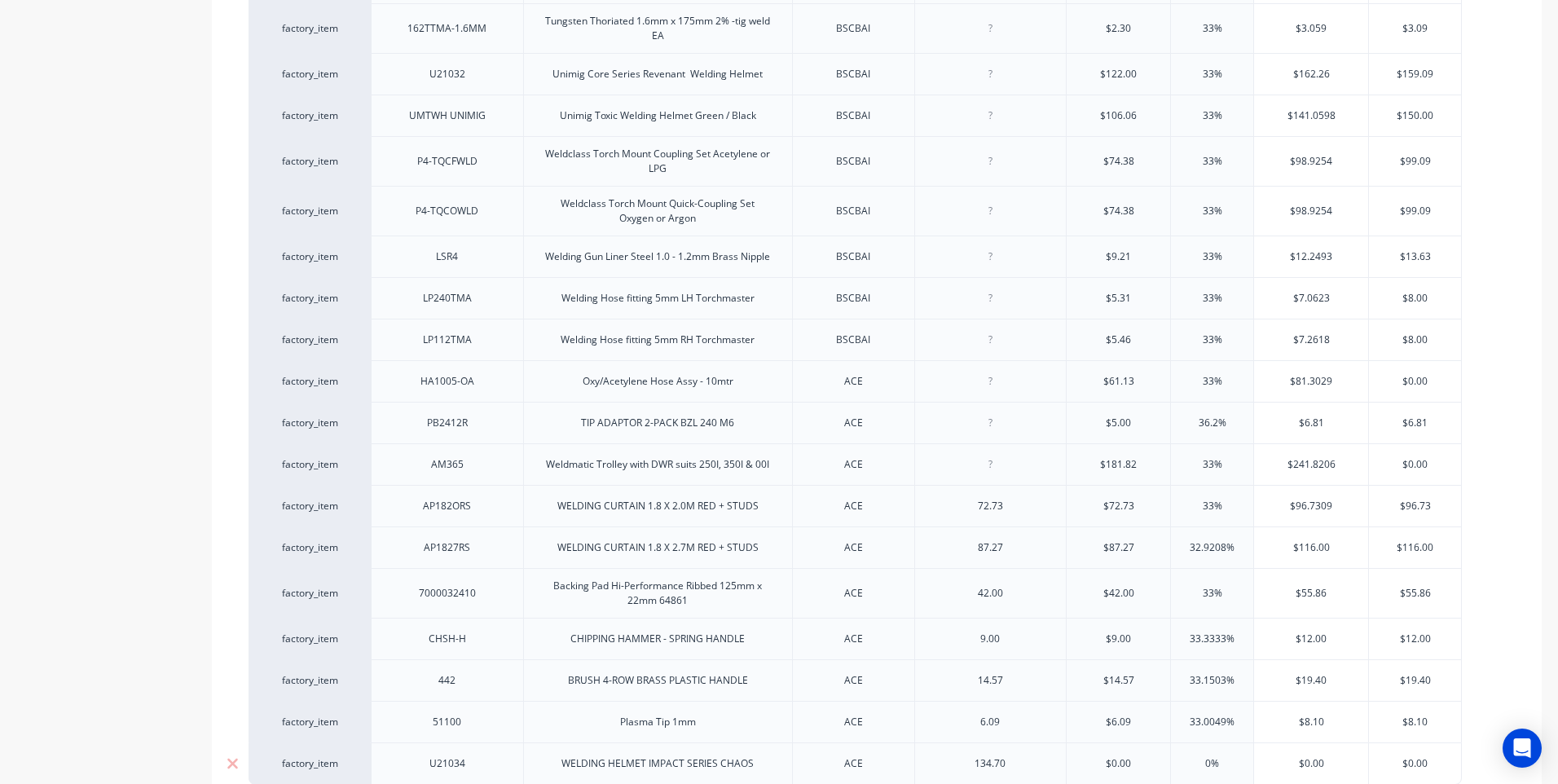
type textarea "x"
type input "$1"
type textarea "x"
type input "$134."
type textarea "x"
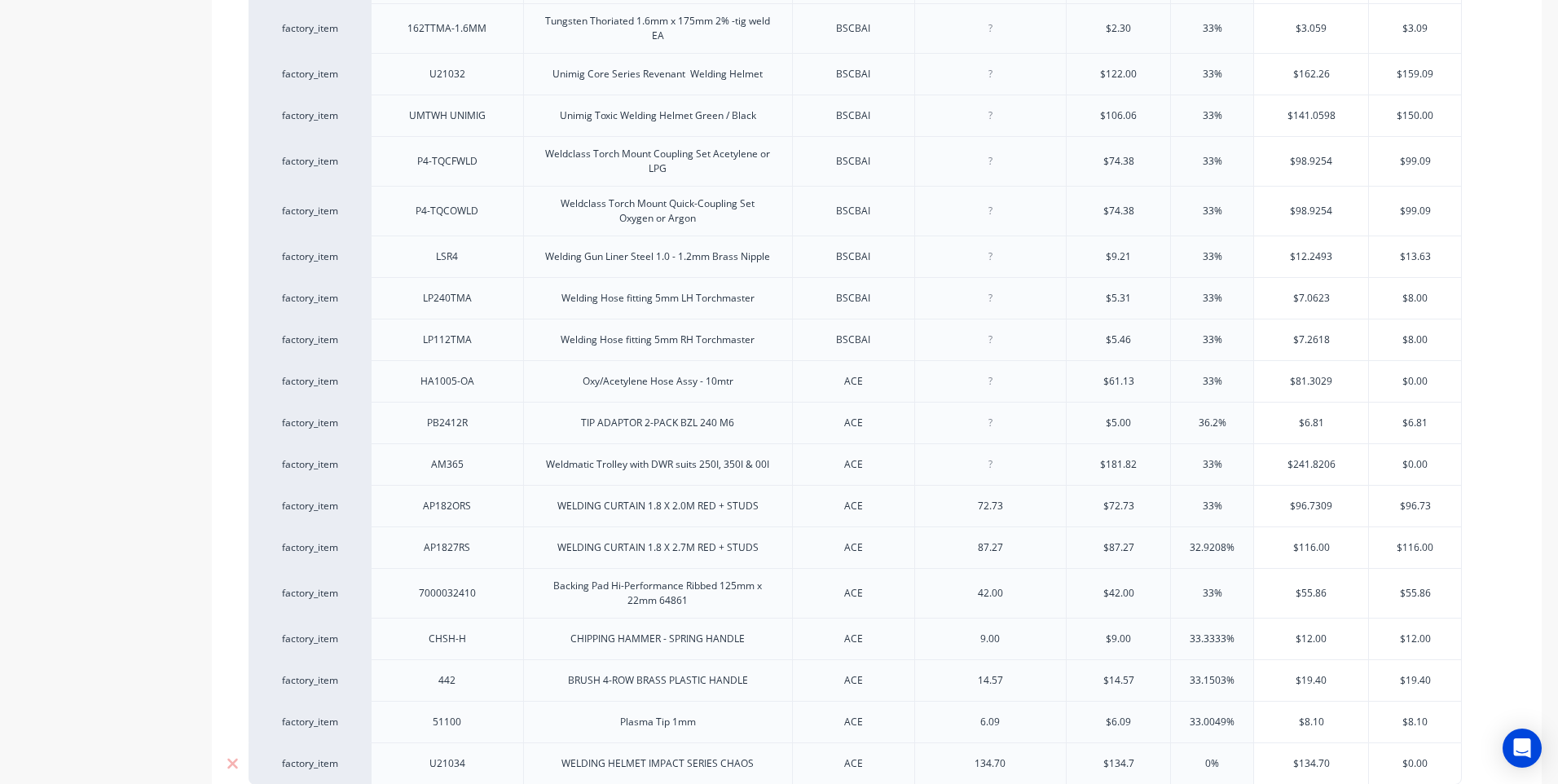
type input "$134.70"
type textarea "x"
type input "$134.70"
type input "0"
type input "3"
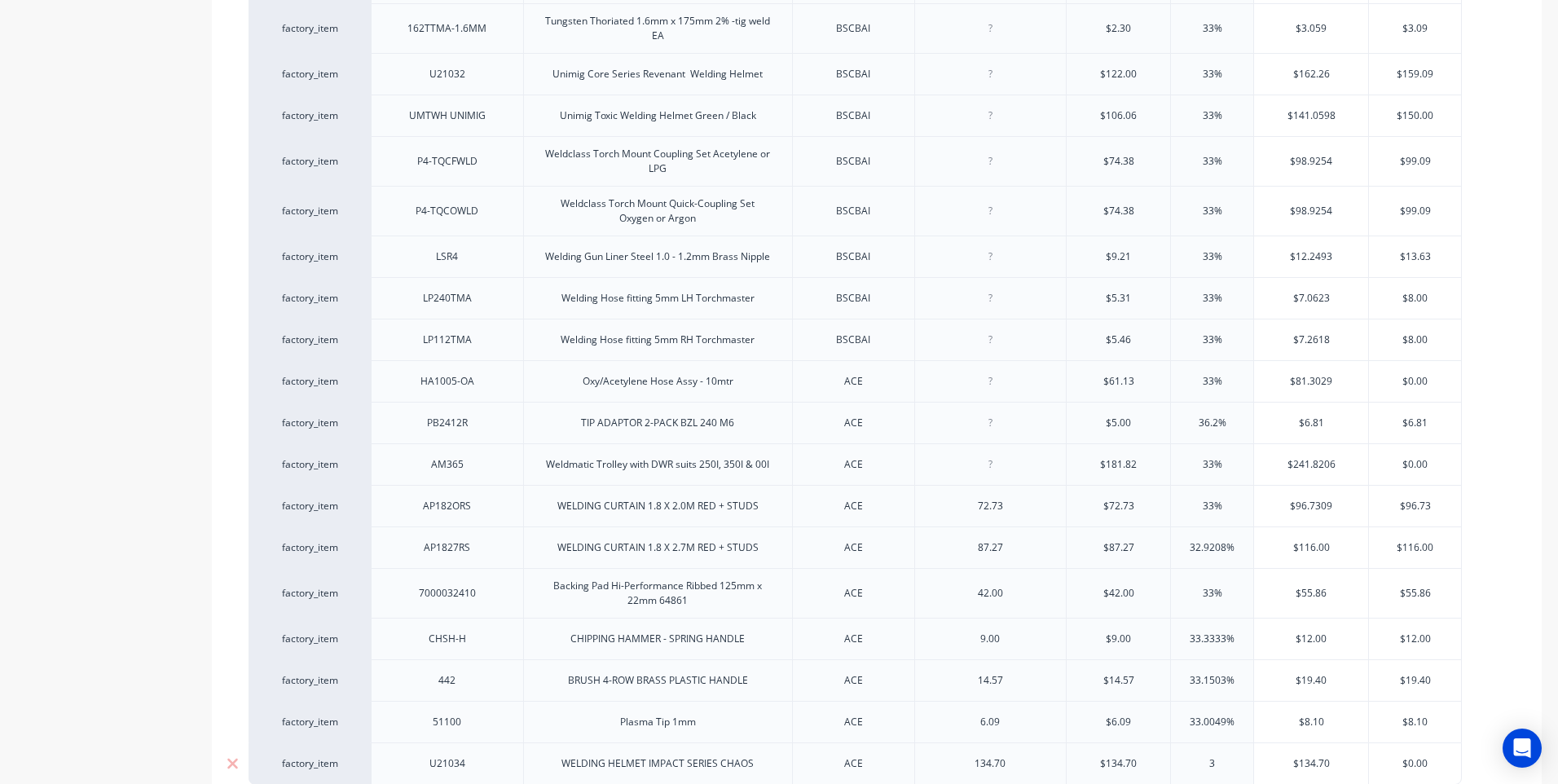
type textarea "x"
type input "33"
type input "$179.15"
type textarea "x"
type input "$179"
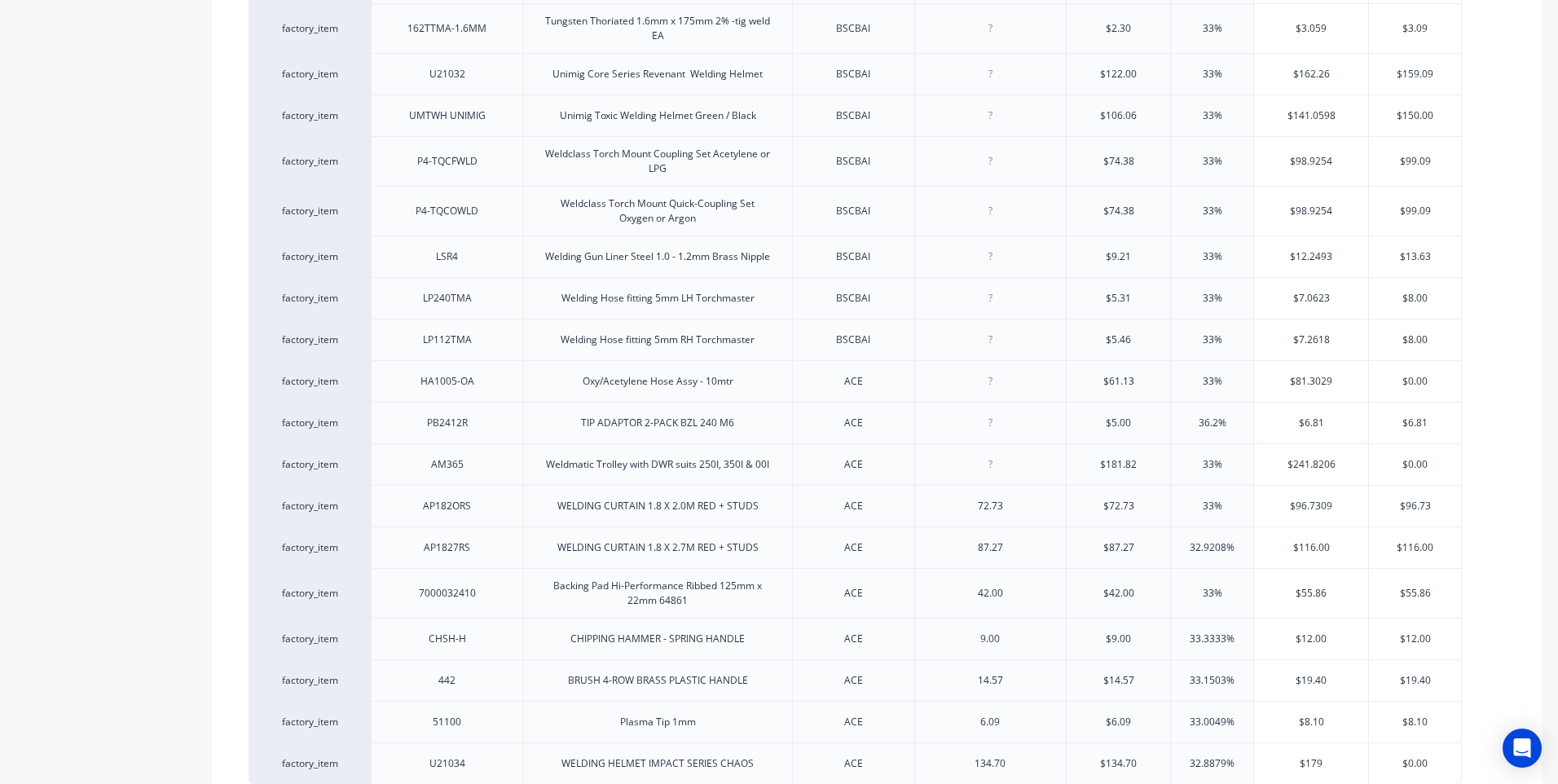
type textarea "x"
type input "$1"
type textarea "x"
type input "$"
type textarea "x"
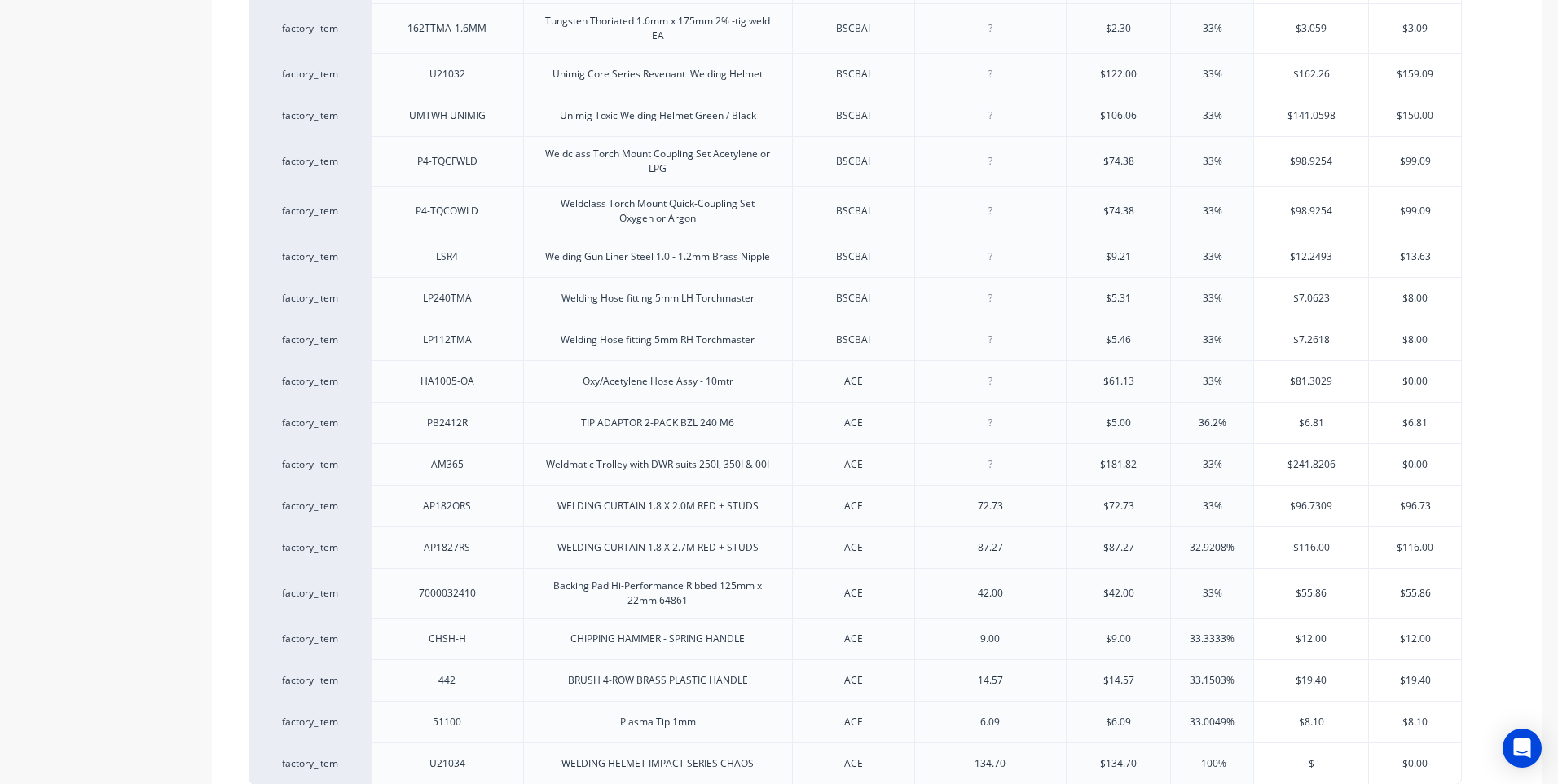
type input "$1"
type textarea "x"
type input "$163"
type textarea "x"
type input "$163.63"
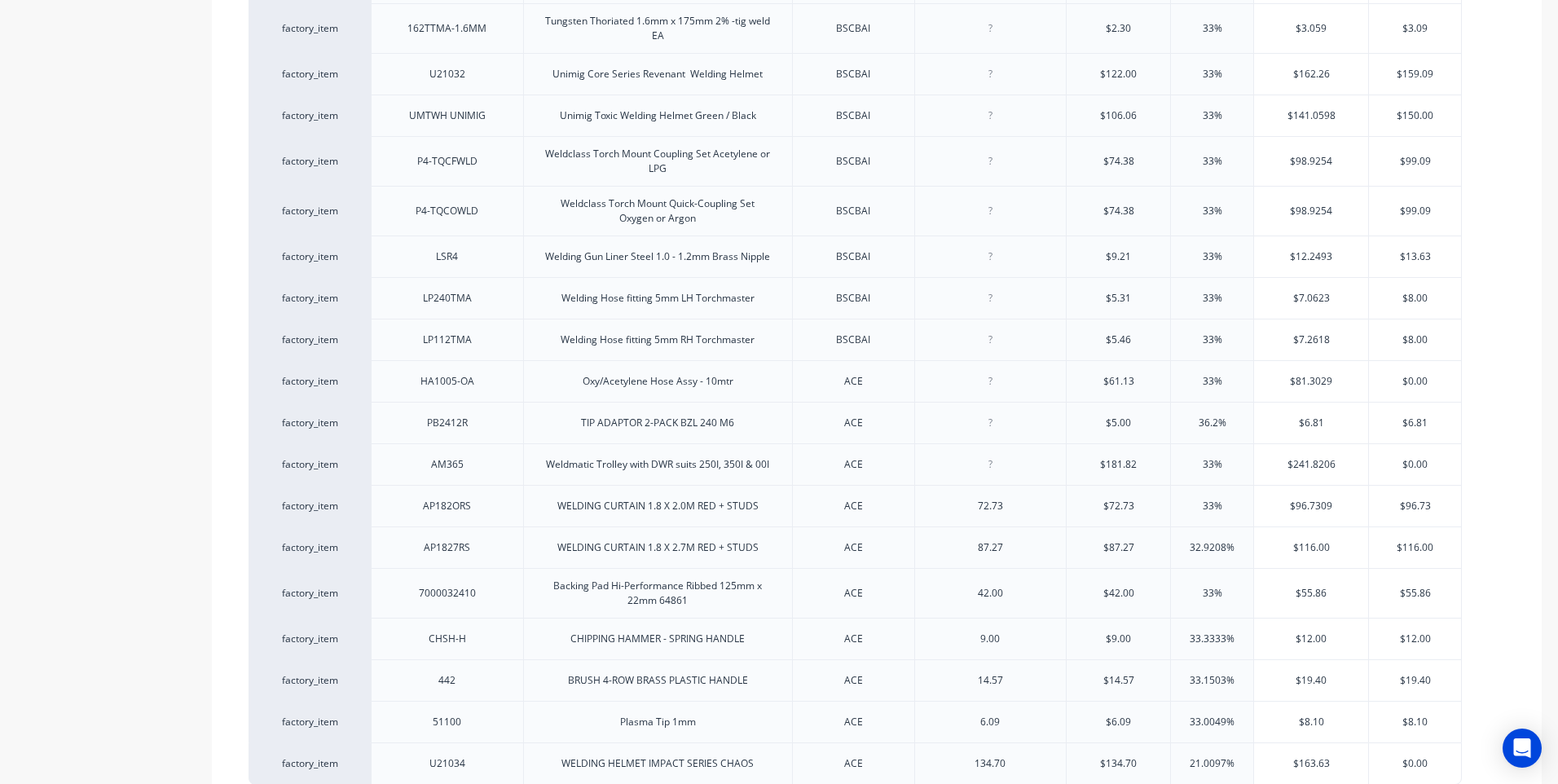
type textarea "x"
type input "$163.63"
drag, startPoint x: 1240, startPoint y: 736, endPoint x: 1146, endPoint y: 728, distance: 94.3
click at [1146, 743] on div "factory_item U21034 WELDING HELMET IMPACT SERIES CHAOS ACE 134.70 $134.70 $134.…" at bounding box center [856, 763] width 1214 height 42
type input "2"
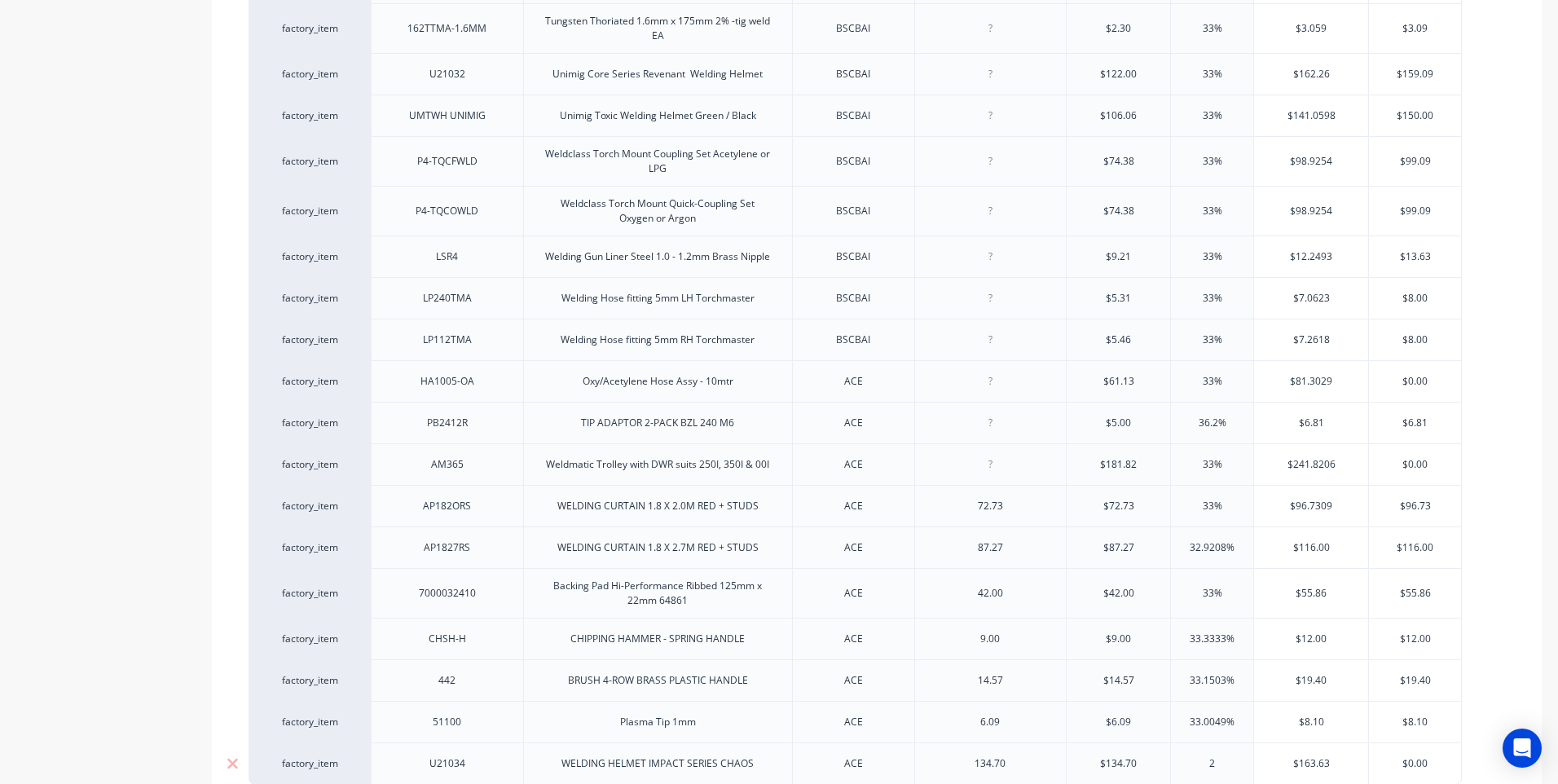
type textarea "x"
type input "25"
click at [1337, 756] on input "$168.375" at bounding box center [1311, 763] width 114 height 15
type input "$168.37"
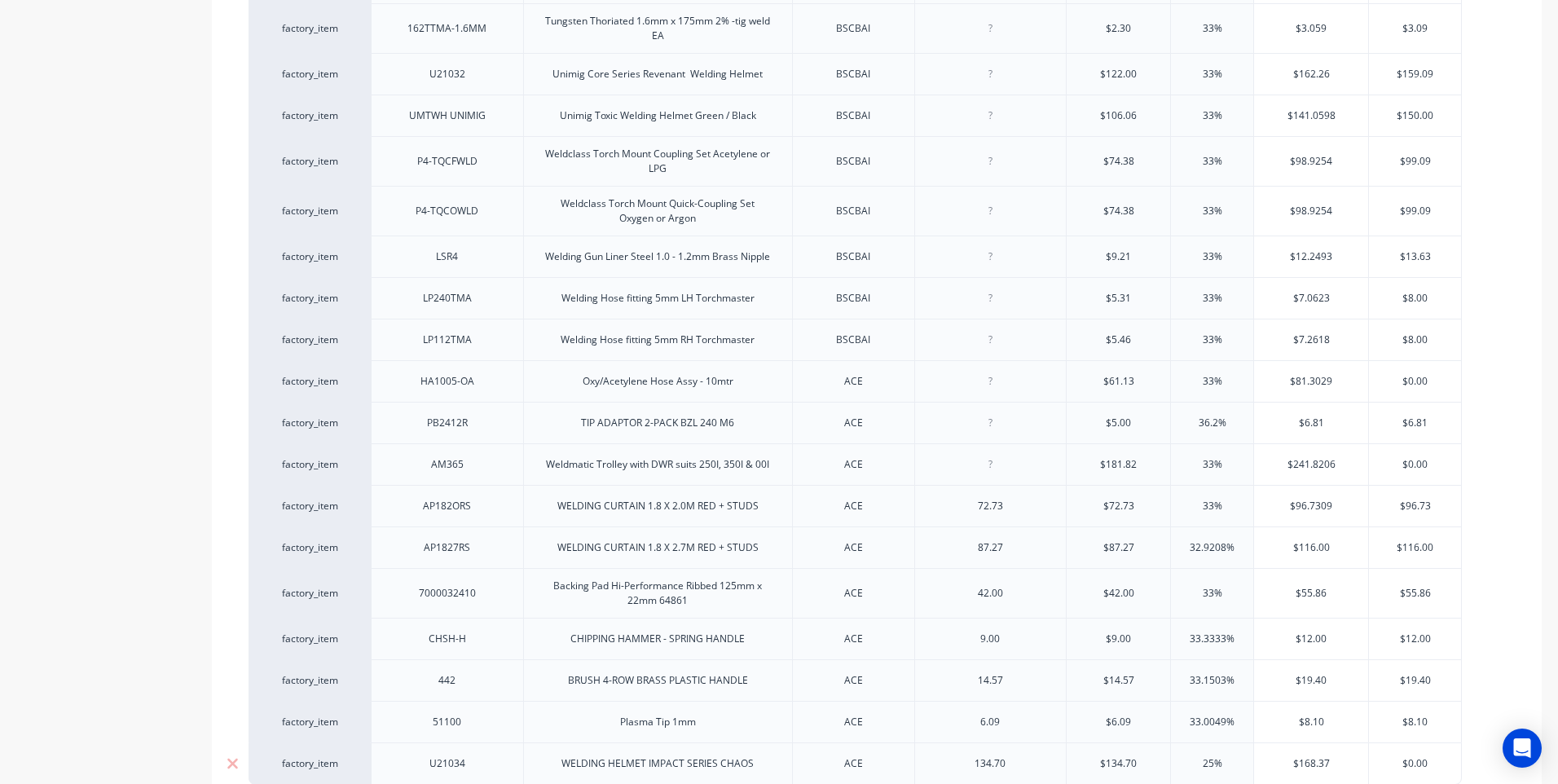
type textarea "x"
type input "$168."
type textarea "x"
type input "$168.1"
type textarea "x"
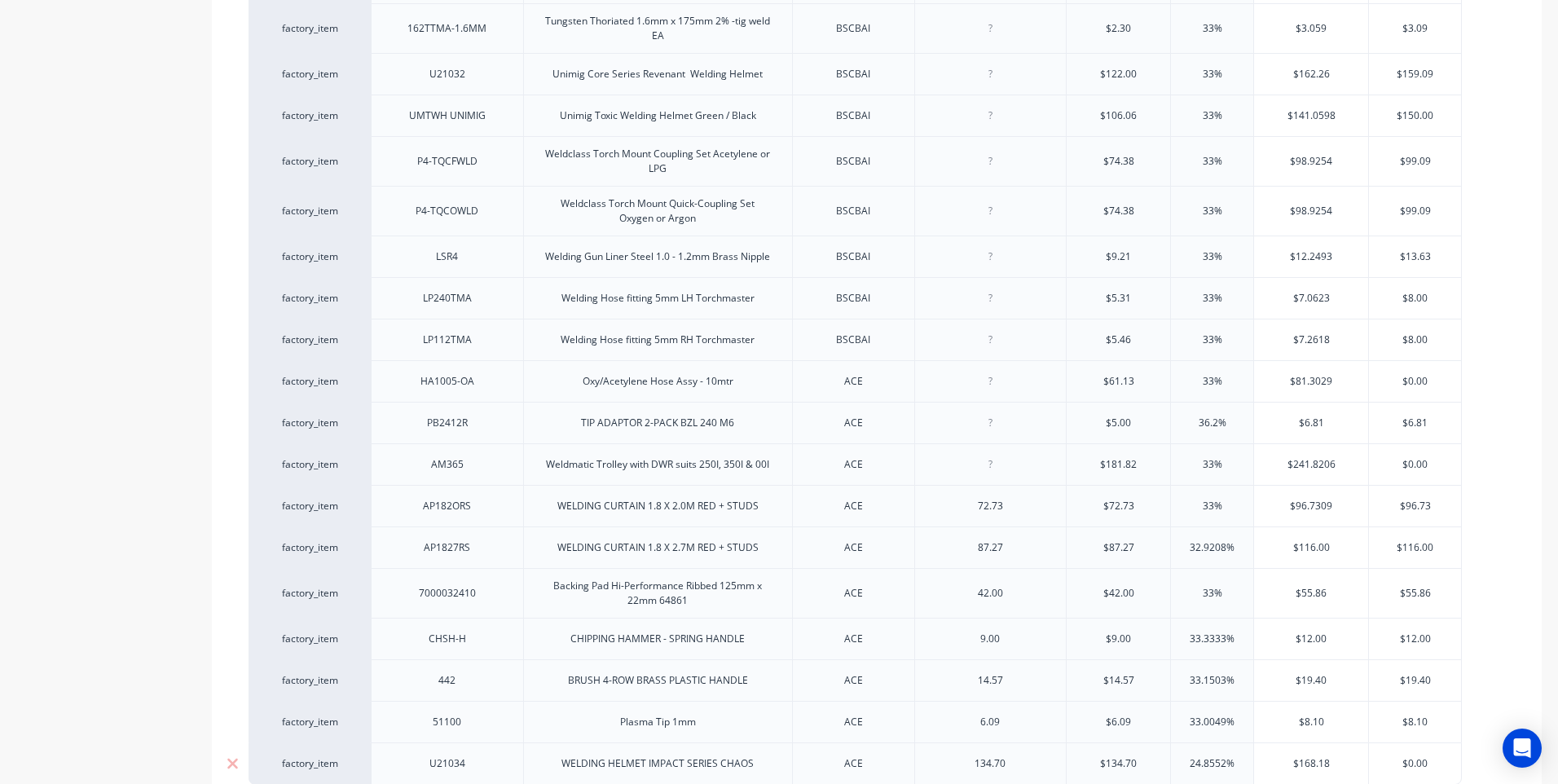
type input "$168.18"
click at [1431, 756] on input "$0.00" at bounding box center [1416, 763] width 92 height 15
type input "$0.0"
type textarea "x"
type input "$0"
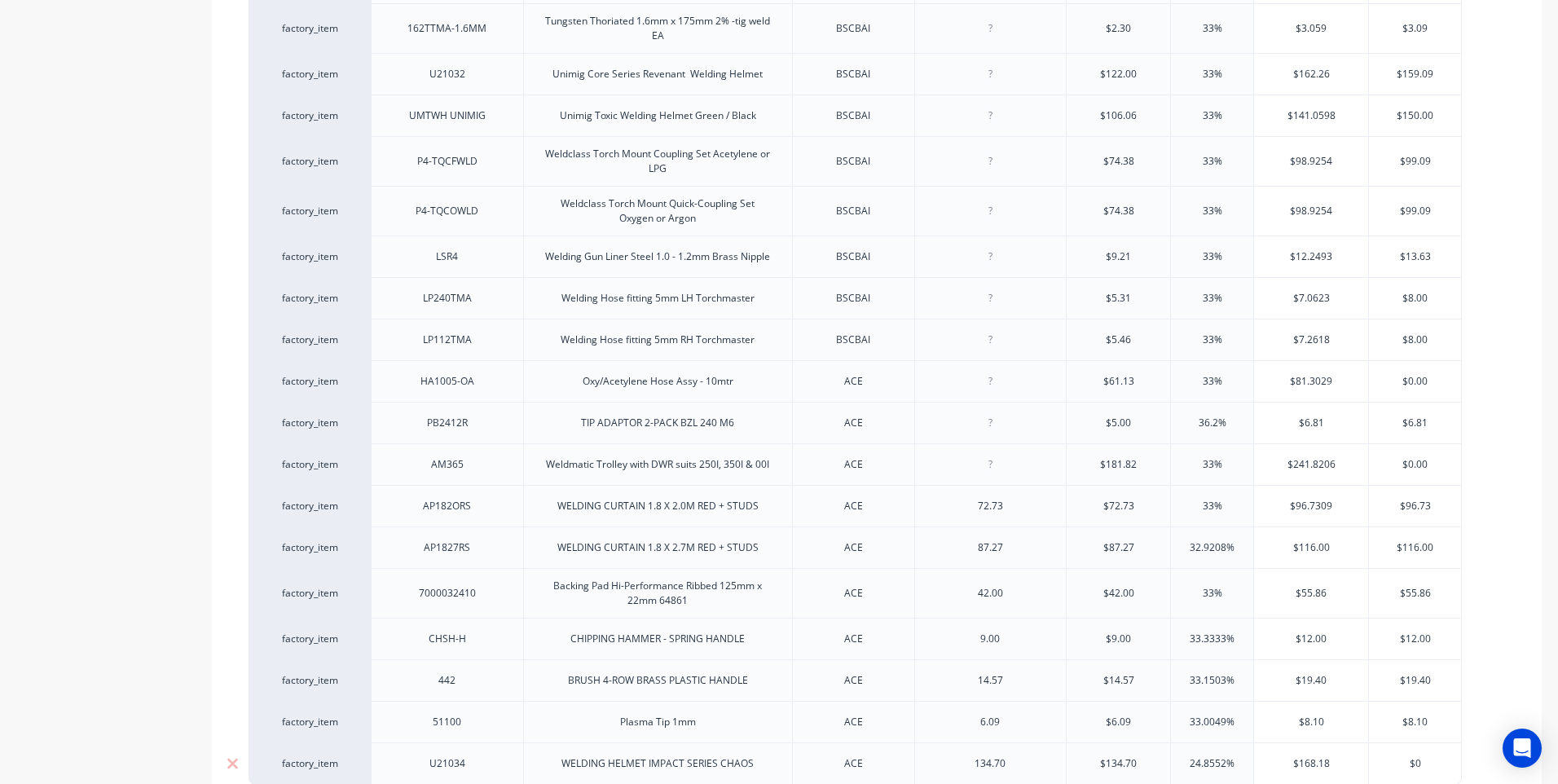
type textarea "x"
type input "$"
type textarea "x"
type input "$1"
type textarea "x"
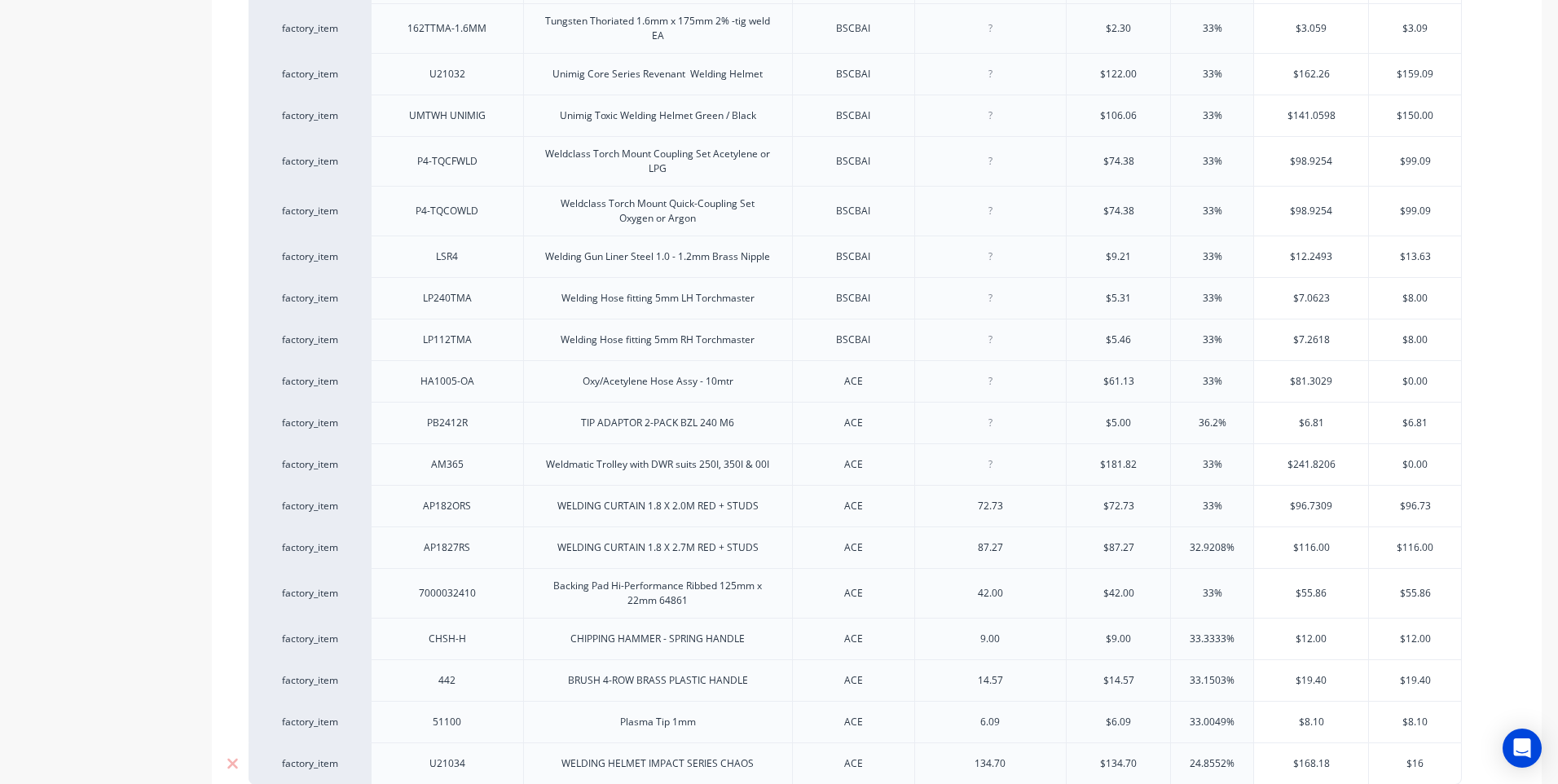
type input "$168"
type textarea "x"
type input "$168.1"
type textarea "x"
type input "$168.18"
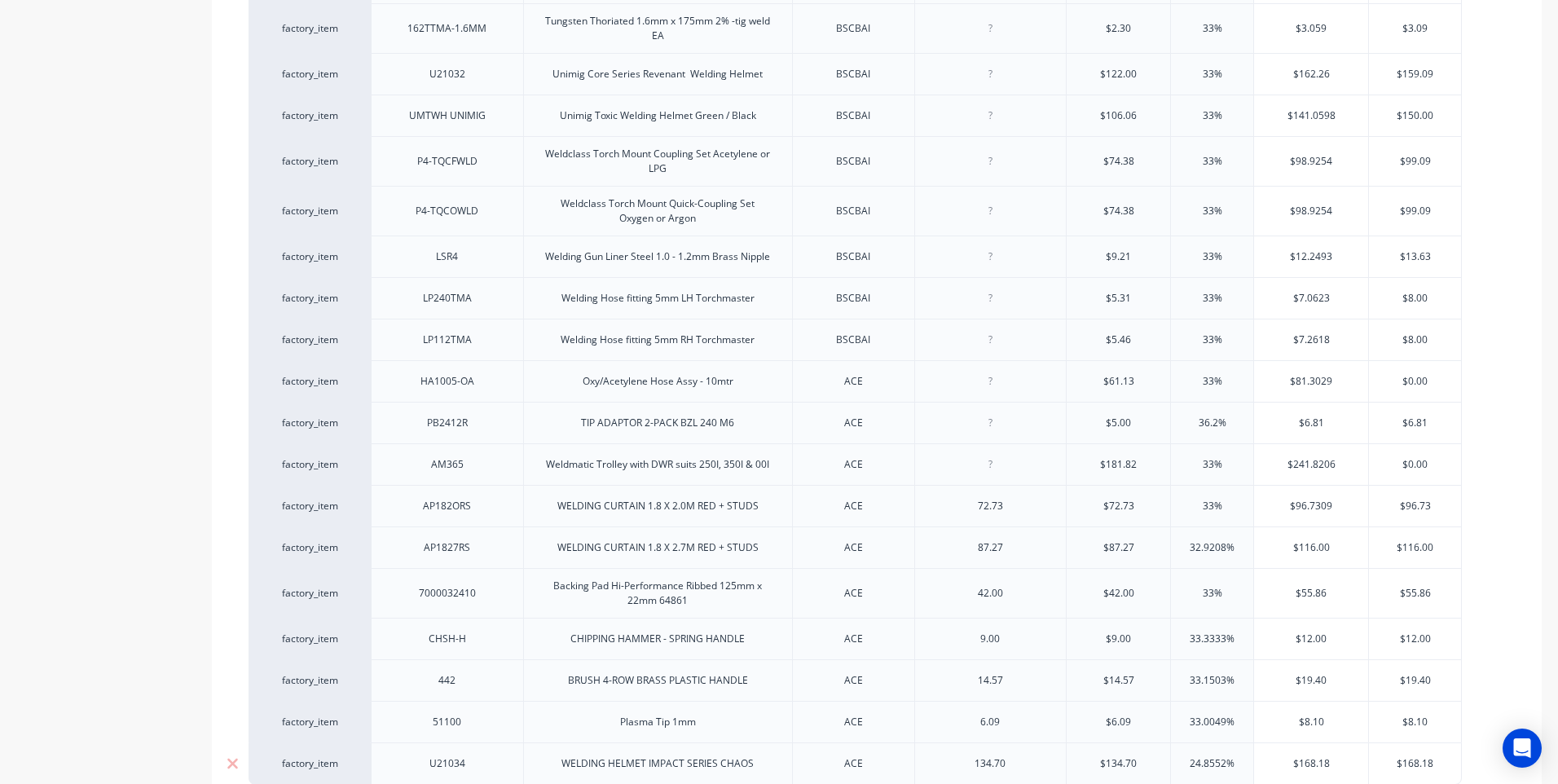
type textarea "x"
type input "$168.18"
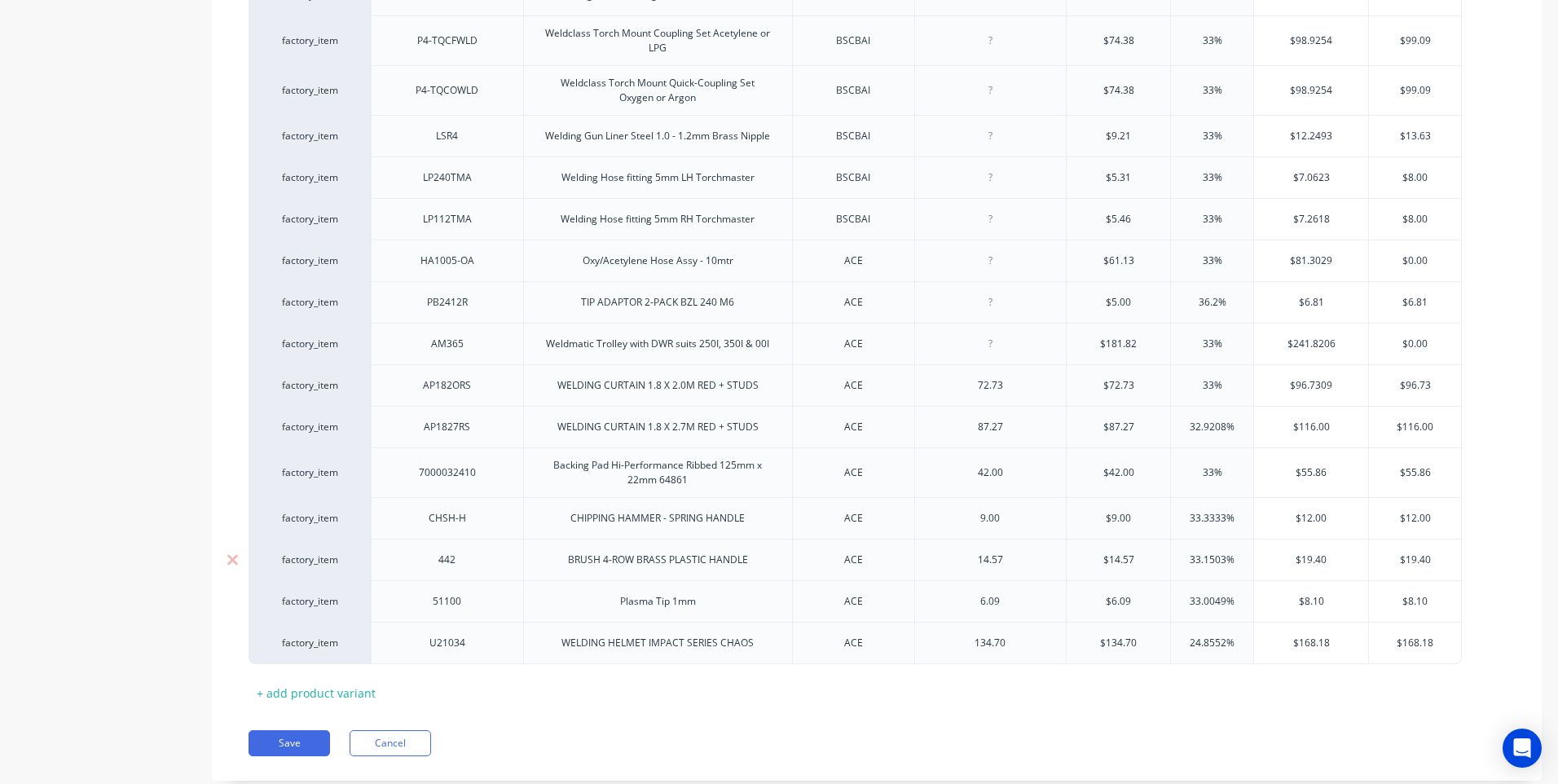
scroll to position [4863, 0]
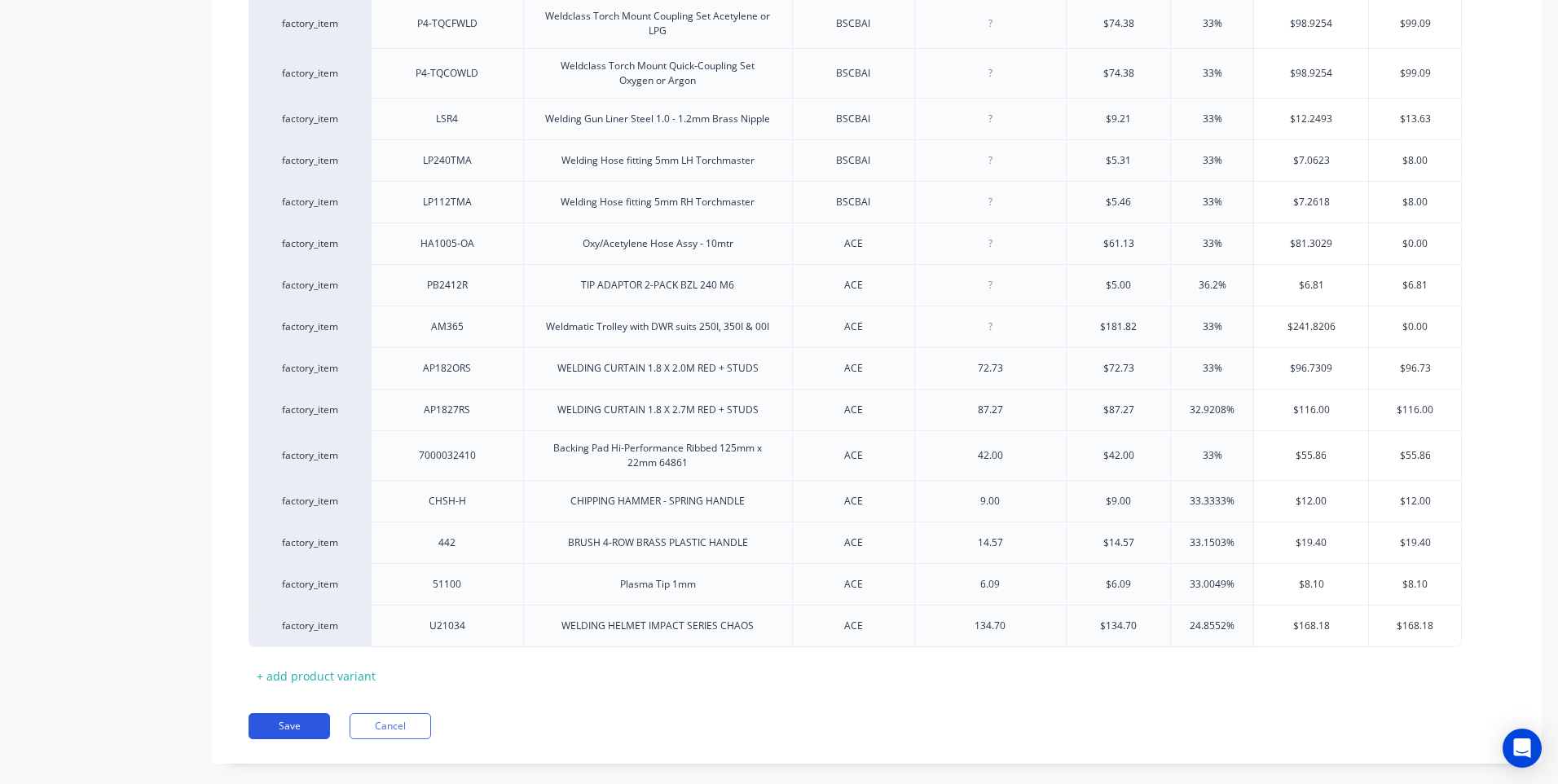
click at [291, 713] on button "Save" at bounding box center [289, 727] width 81 height 26
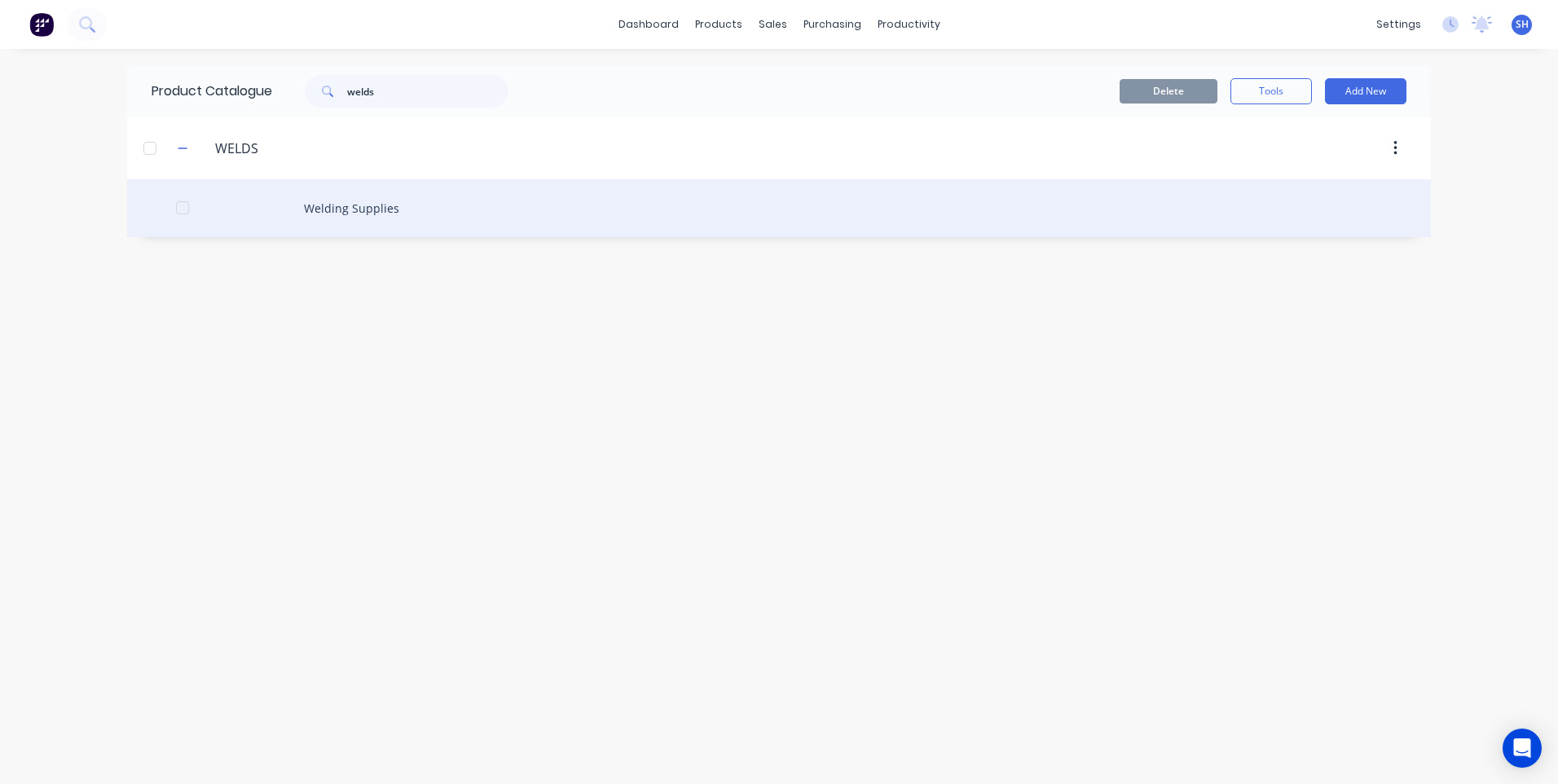
click at [367, 202] on div "Welding Supplies" at bounding box center [779, 207] width 1304 height 57
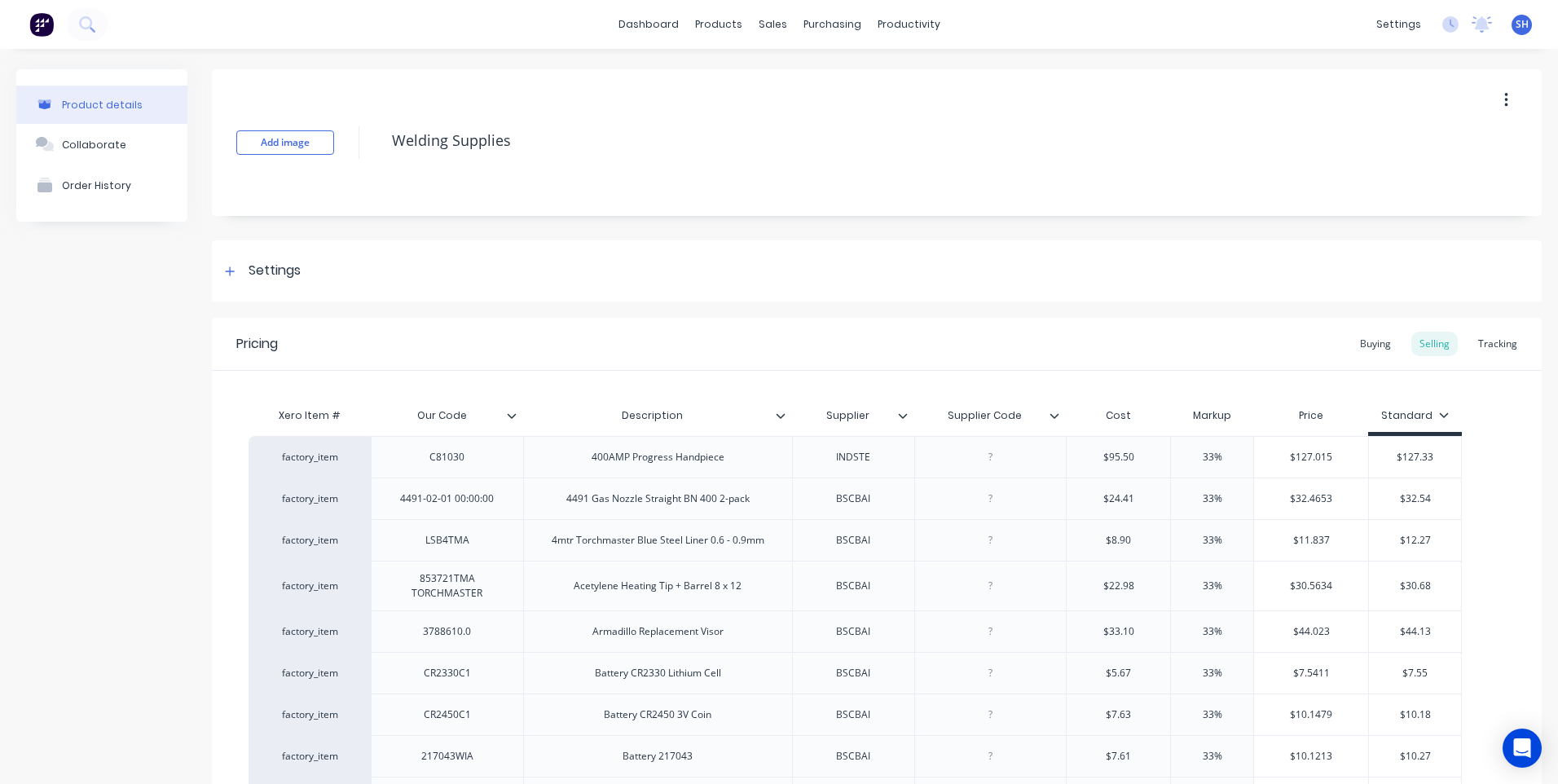
type textarea "x"
drag, startPoint x: 1024, startPoint y: 413, endPoint x: 943, endPoint y: 410, distance: 81.1
click at [943, 410] on input "Supplier Code" at bounding box center [985, 416] width 142 height 15
type input "d"
type input "Date"
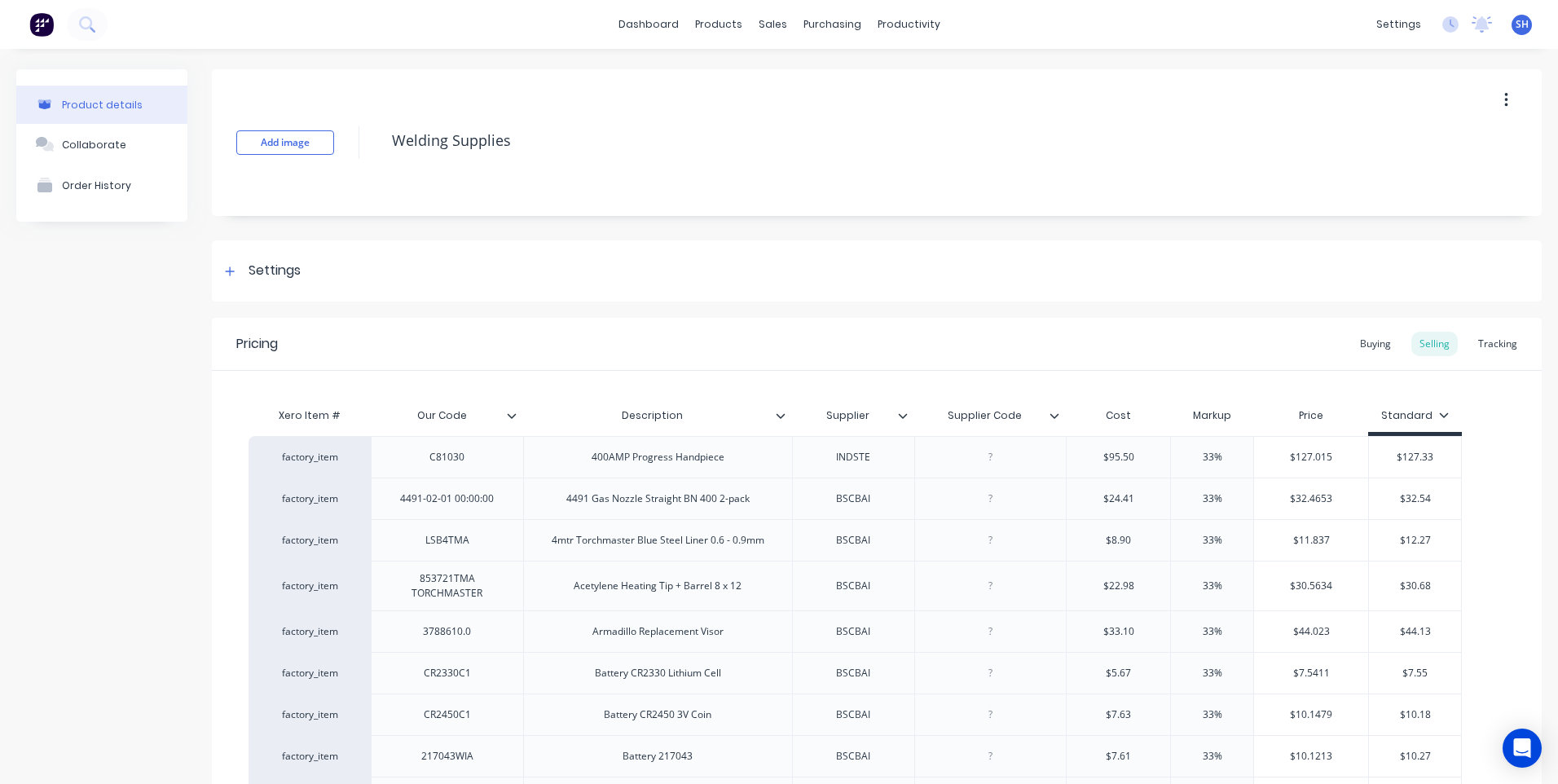
click at [1055, 417] on icon at bounding box center [1056, 415] width 9 height 5
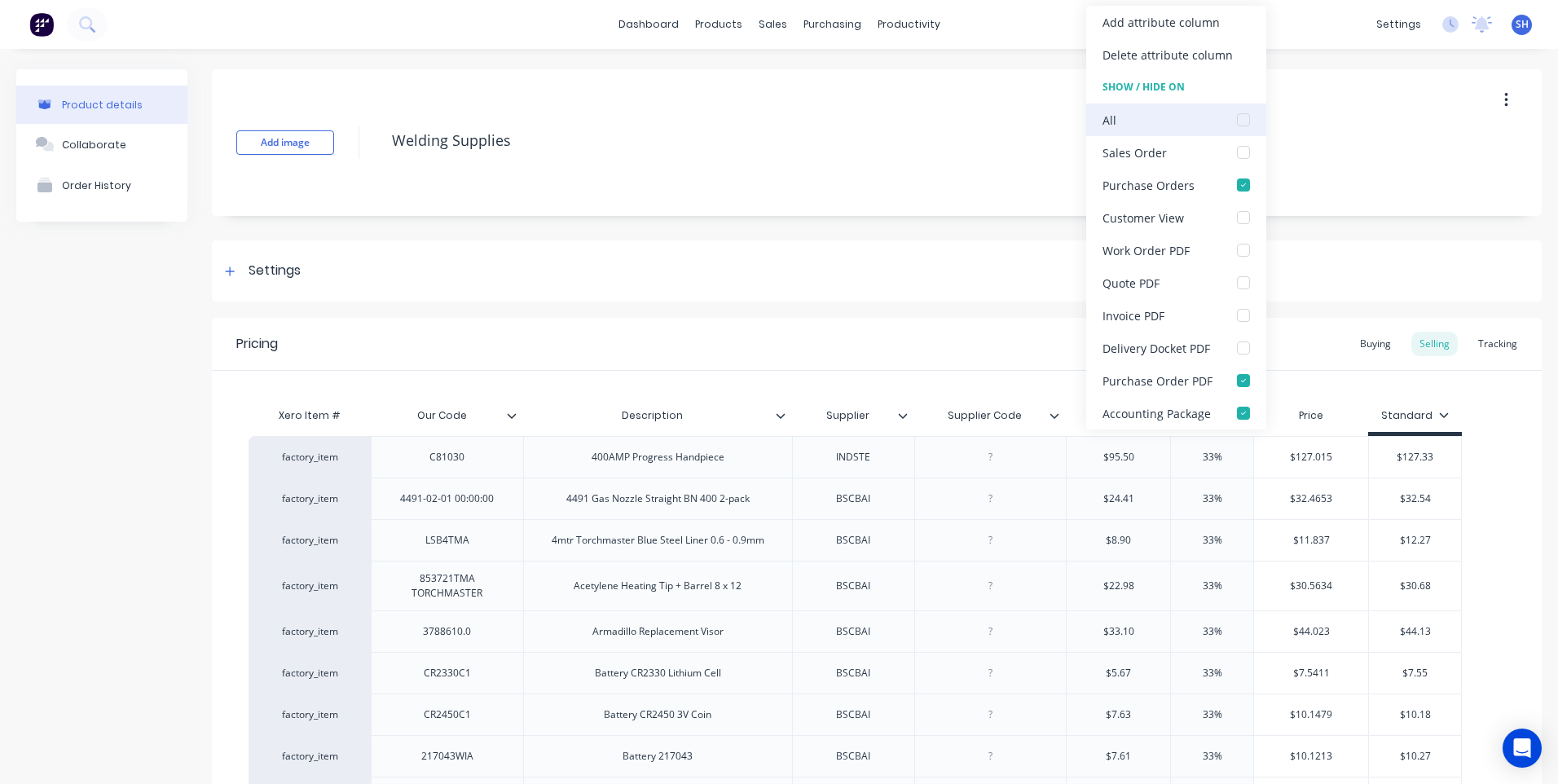
click at [1238, 120] on div at bounding box center [1243, 120] width 33 height 33
click at [930, 348] on div "Pricing Buying Selling Tracking" at bounding box center [877, 344] width 1330 height 53
type textarea "x"
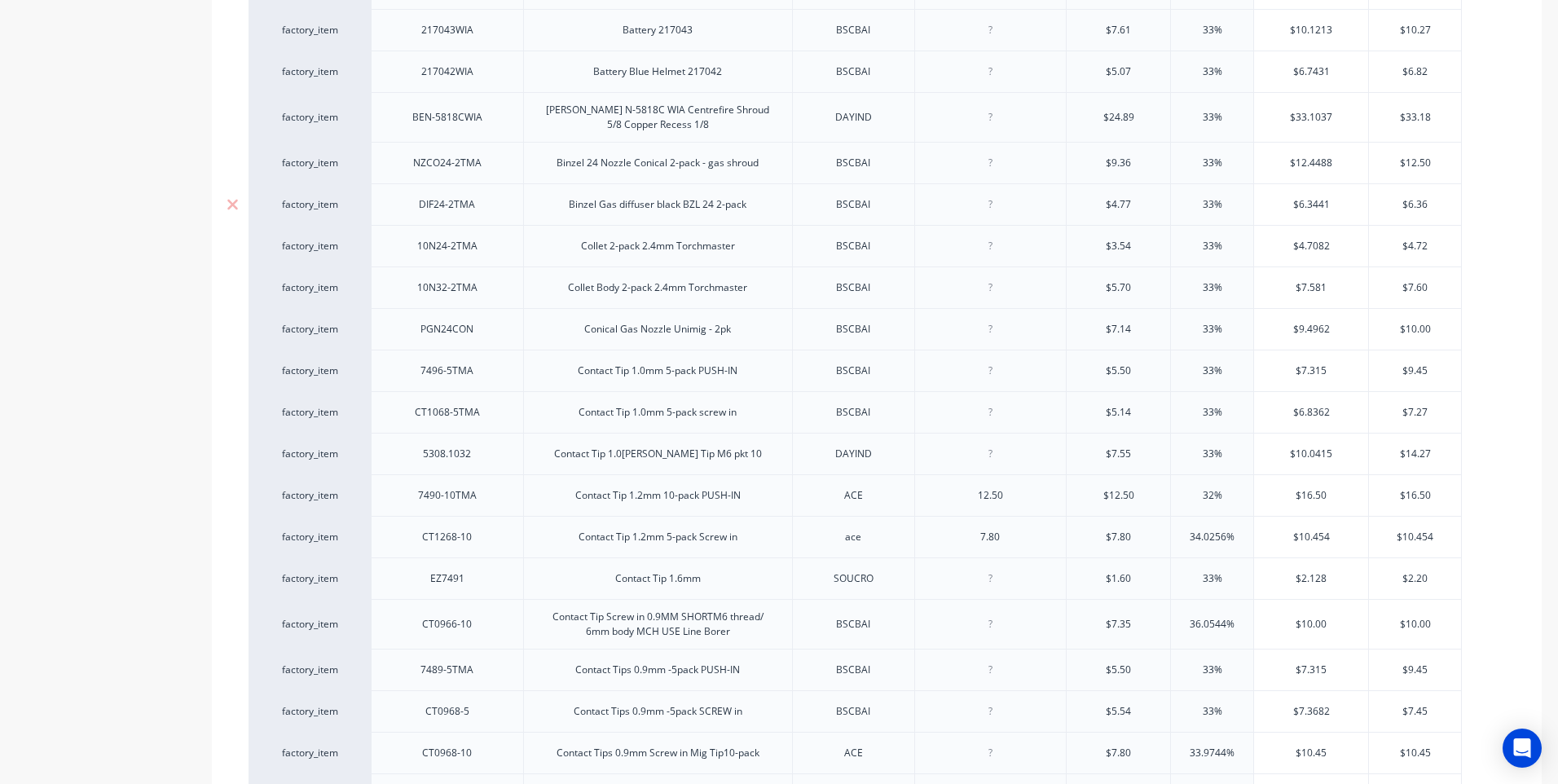
scroll to position [733, 0]
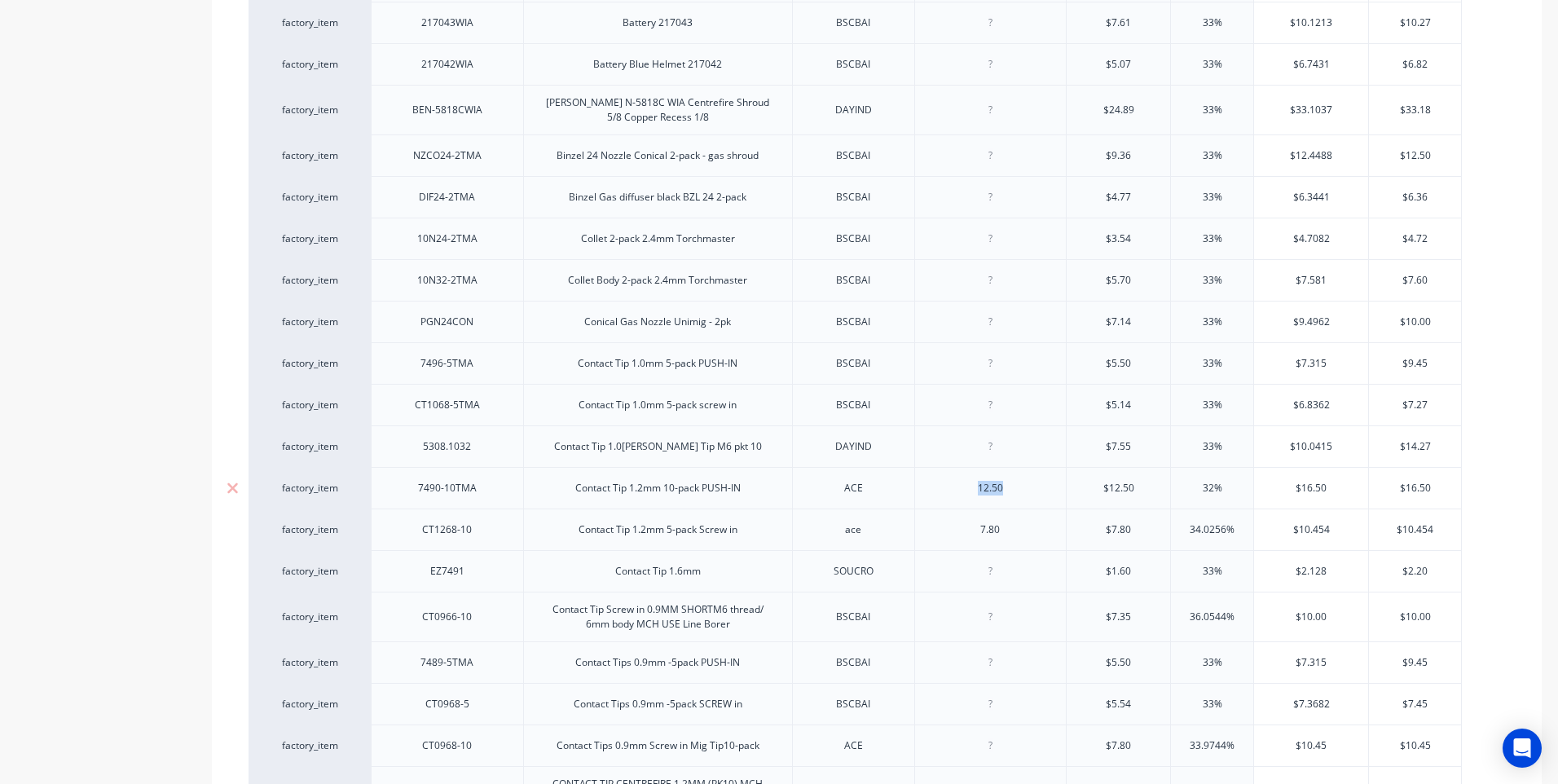
drag, startPoint x: 1015, startPoint y: 491, endPoint x: 970, endPoint y: 491, distance: 45.0
click at [970, 491] on div "12.50" at bounding box center [990, 488] width 81 height 21
type textarea "x"
drag, startPoint x: 1013, startPoint y: 535, endPoint x: 962, endPoint y: 527, distance: 51.6
click at [962, 527] on div "7.80" at bounding box center [990, 530] width 81 height 21
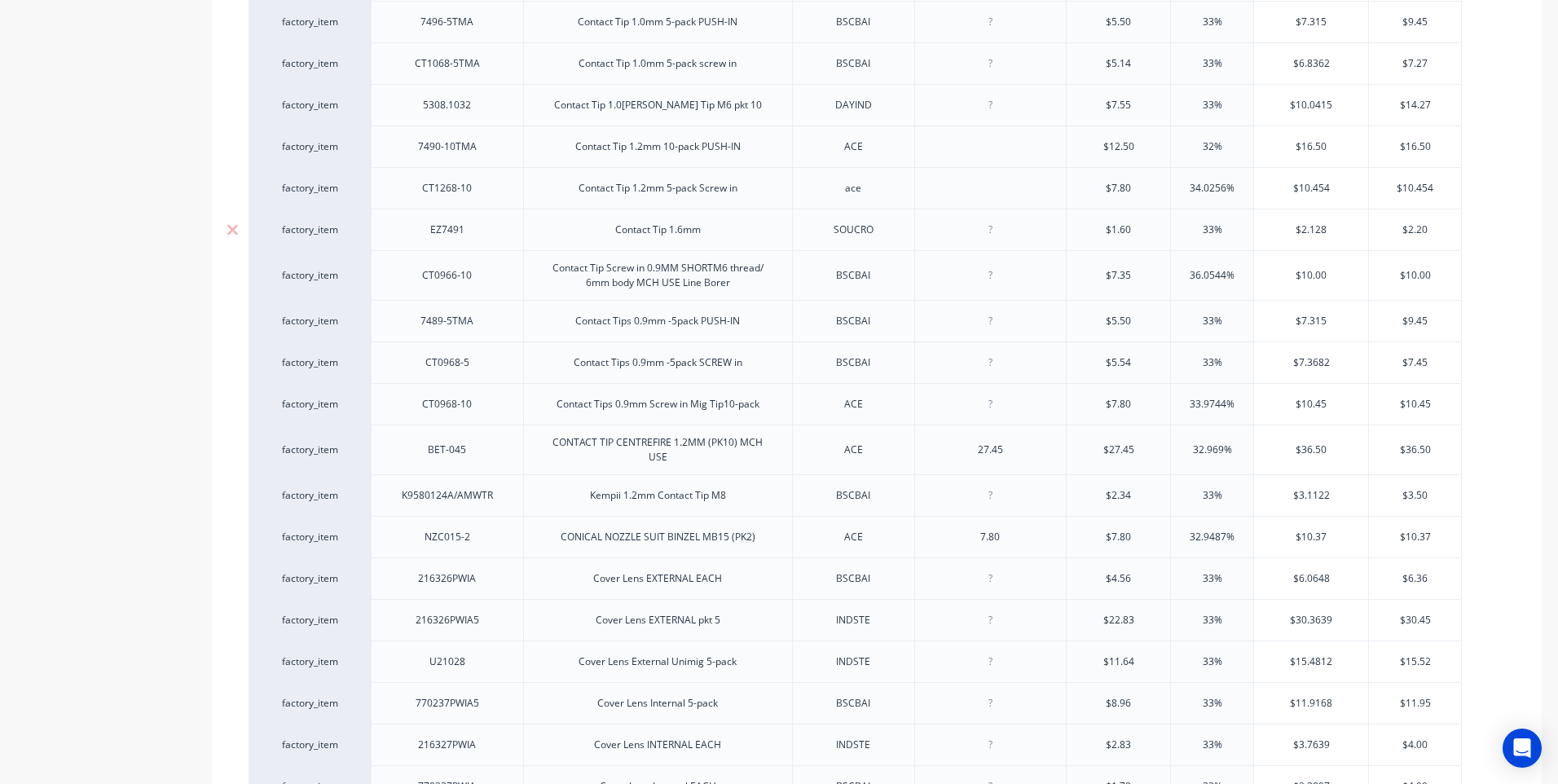
scroll to position [1141, 0]
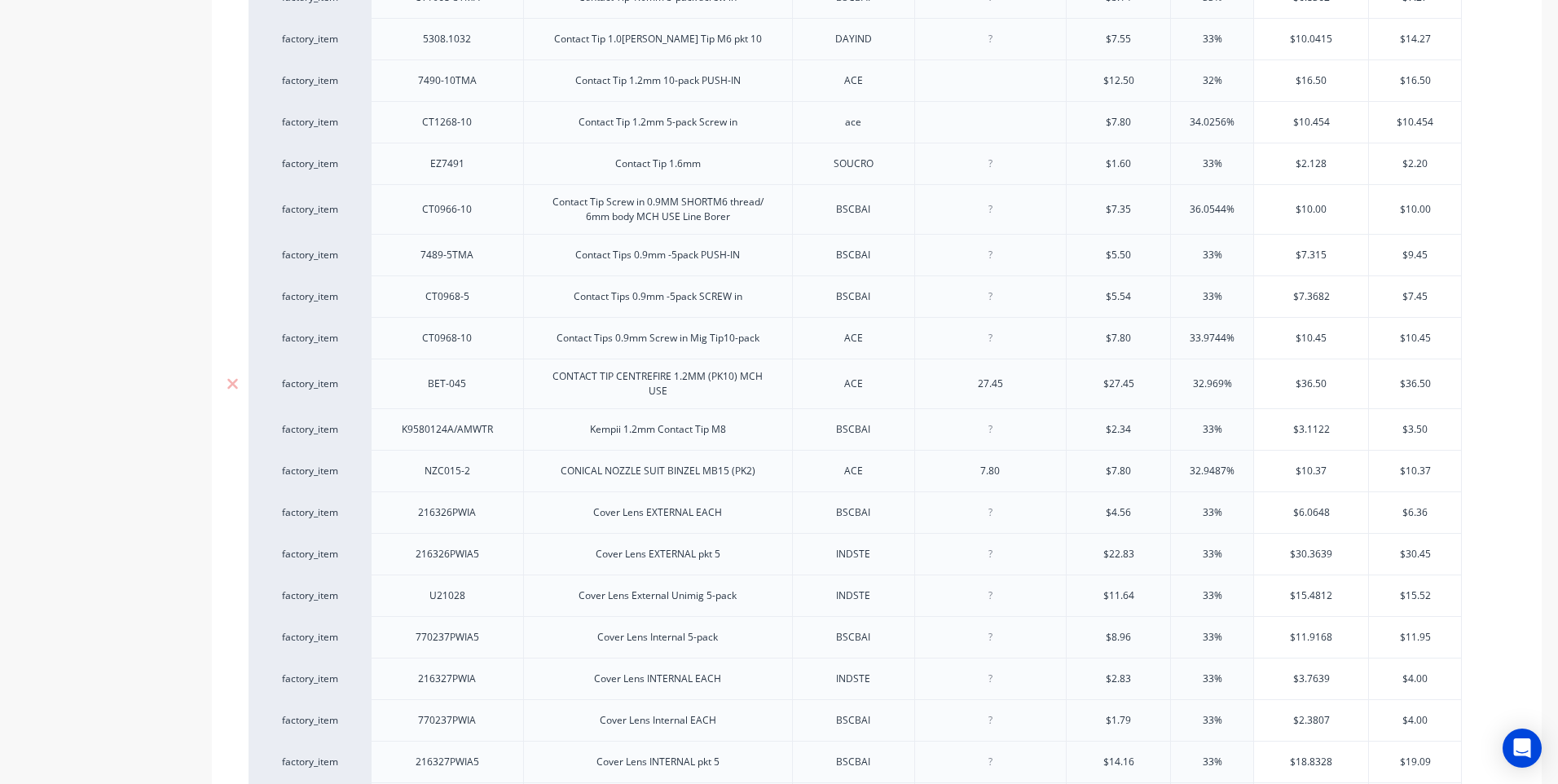
type textarea "x"
drag, startPoint x: 1018, startPoint y: 382, endPoint x: 964, endPoint y: 390, distance: 54.6
click at [961, 383] on div "27.45" at bounding box center [990, 384] width 81 height 21
type textarea "x"
click at [961, 470] on div "7.80" at bounding box center [990, 471] width 81 height 21
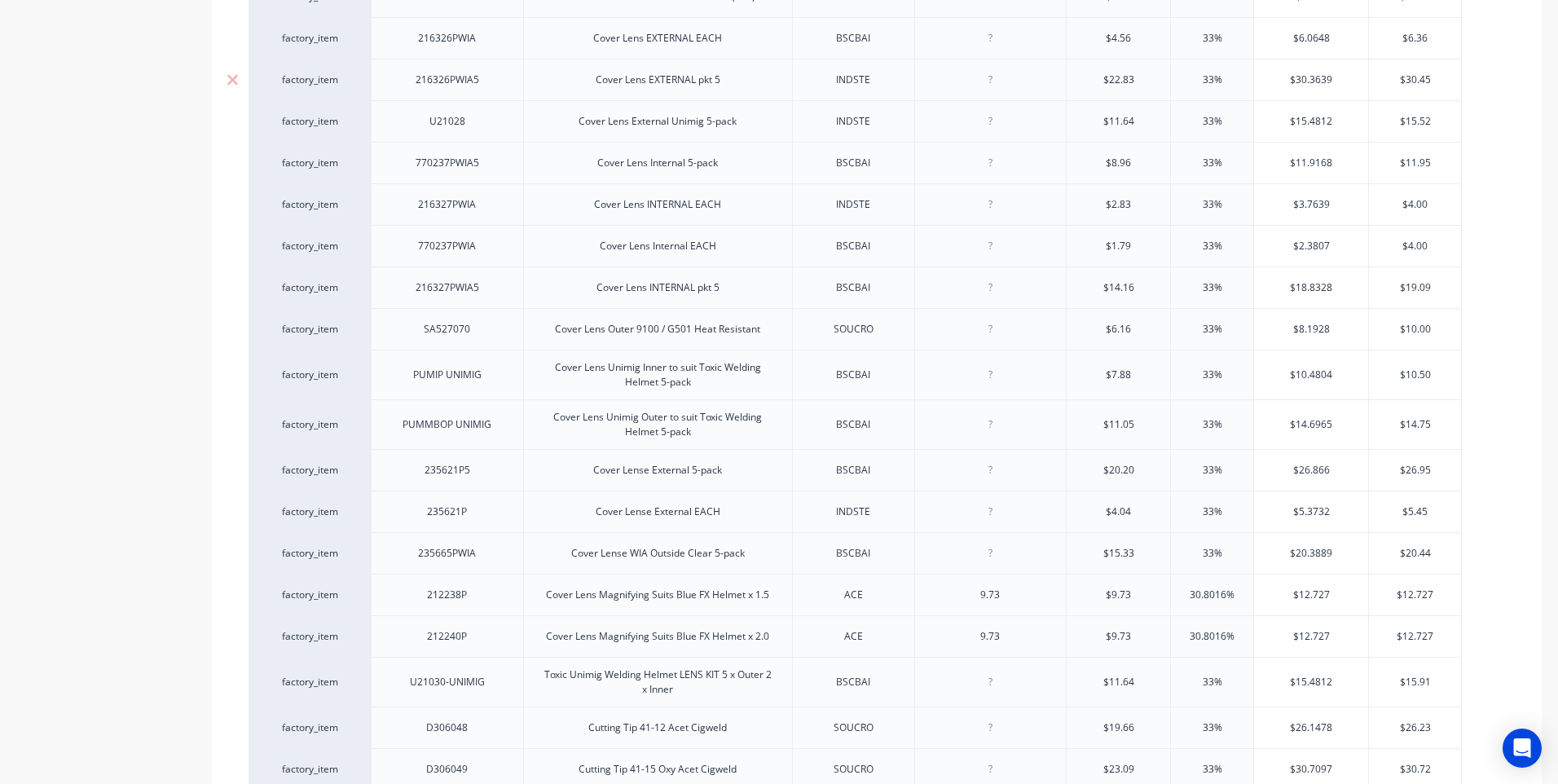
scroll to position [1629, 0]
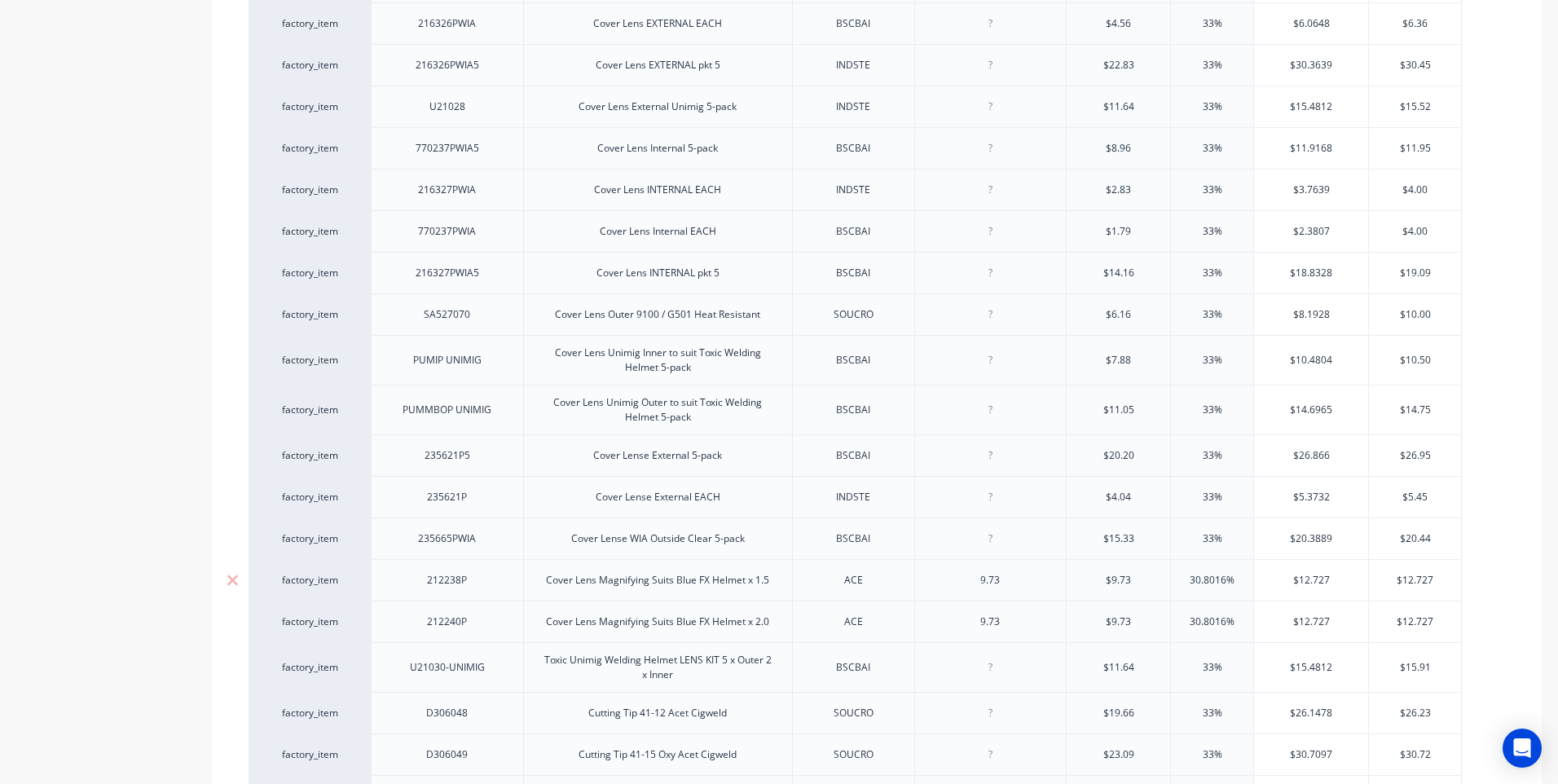
type textarea "x"
drag, startPoint x: 1009, startPoint y: 580, endPoint x: 958, endPoint y: 570, distance: 52.0
click at [958, 570] on div "9.73" at bounding box center [990, 580] width 81 height 21
type textarea "x"
click at [967, 616] on div "9.73" at bounding box center [990, 622] width 81 height 21
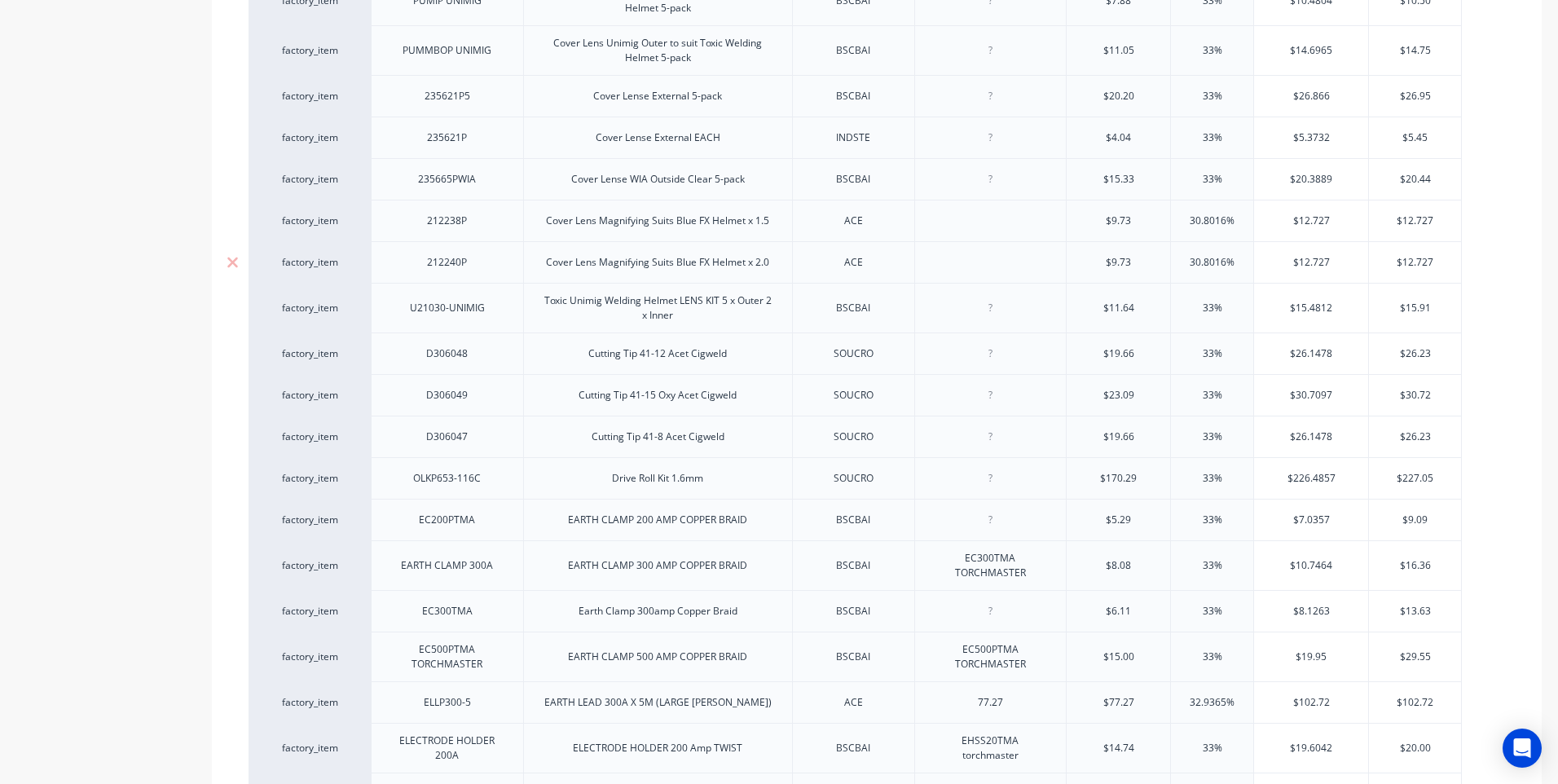
scroll to position [2118, 0]
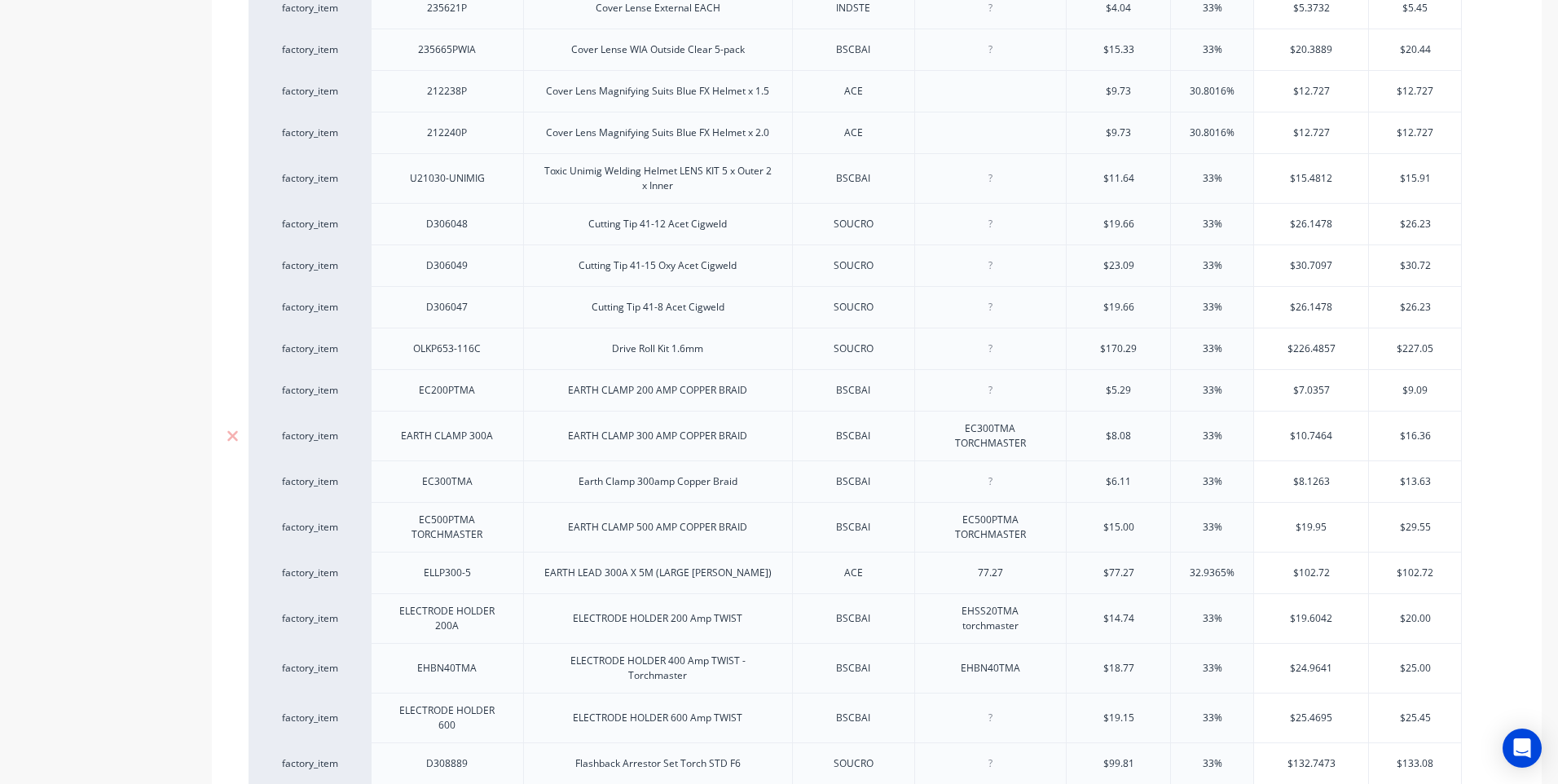
type textarea "x"
drag, startPoint x: 1033, startPoint y: 438, endPoint x: 939, endPoint y: 416, distance: 96.5
click at [939, 418] on div "EC300TMA TORCHMASTER" at bounding box center [991, 436] width 139 height 36
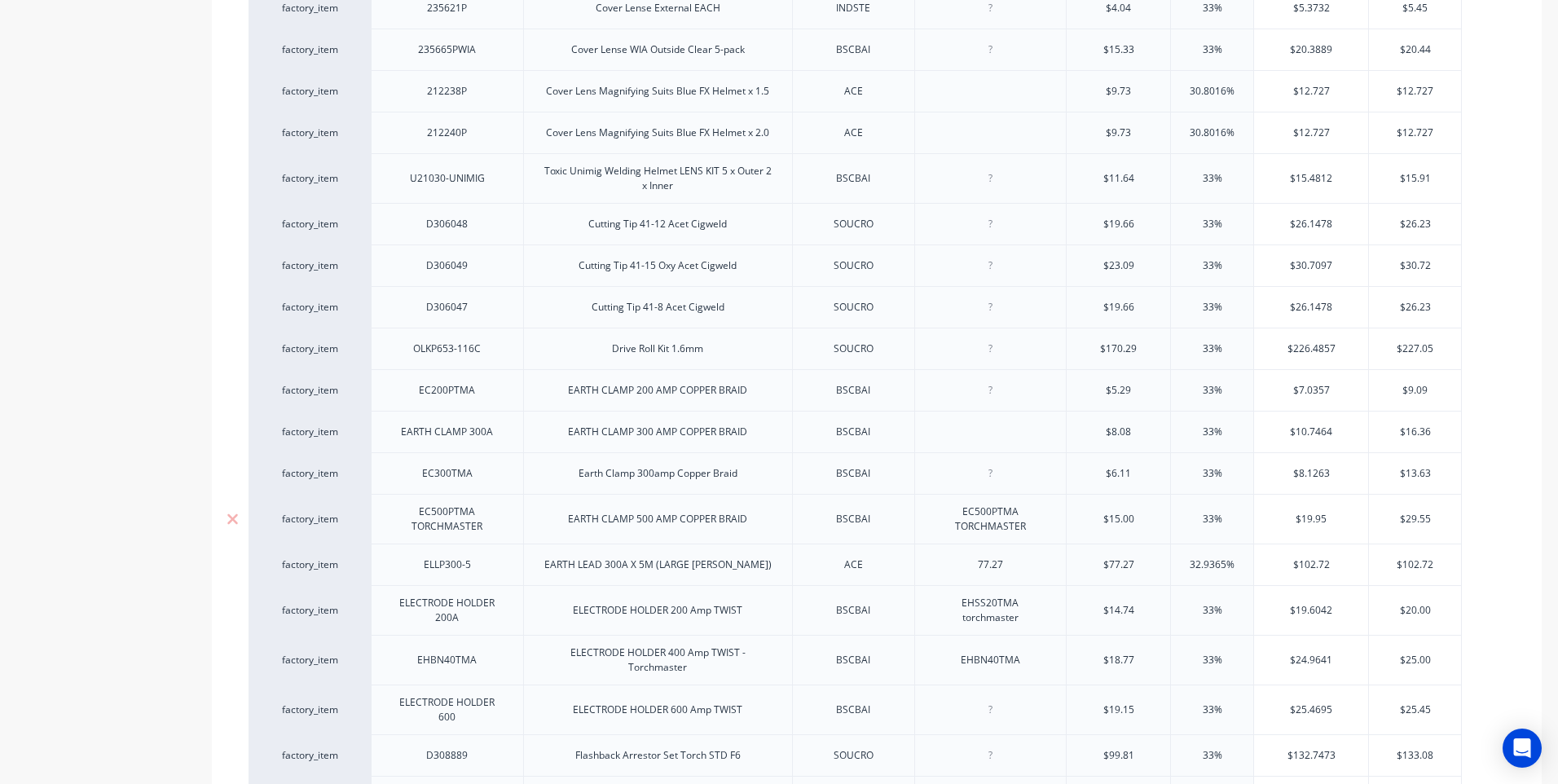
type textarea "x"
drag, startPoint x: 945, startPoint y: 524, endPoint x: 937, endPoint y: 496, distance: 29.1
click at [937, 501] on div "EC500PTMA TORCHMASTER" at bounding box center [991, 519] width 139 height 36
type textarea "x"
drag, startPoint x: 1016, startPoint y: 560, endPoint x: 1020, endPoint y: 595, distance: 35.2
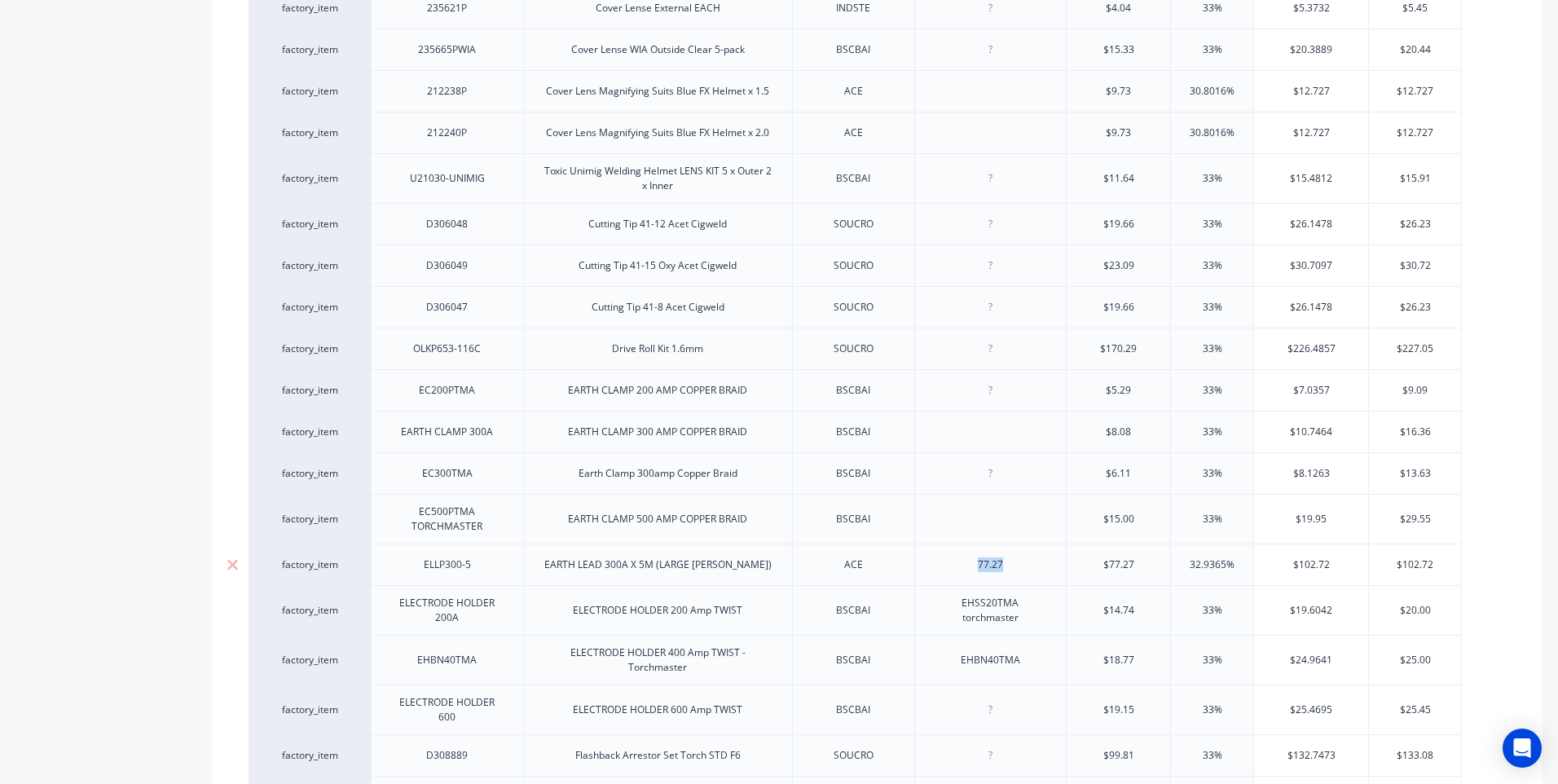
click at [959, 554] on div "77.27" at bounding box center [990, 564] width 81 height 21
type textarea "x"
drag, startPoint x: 1025, startPoint y: 617, endPoint x: 944, endPoint y: 587, distance: 86.4
click at [944, 593] on div "EHSS20TMA torchmaster" at bounding box center [991, 611] width 139 height 36
type textarea "x"
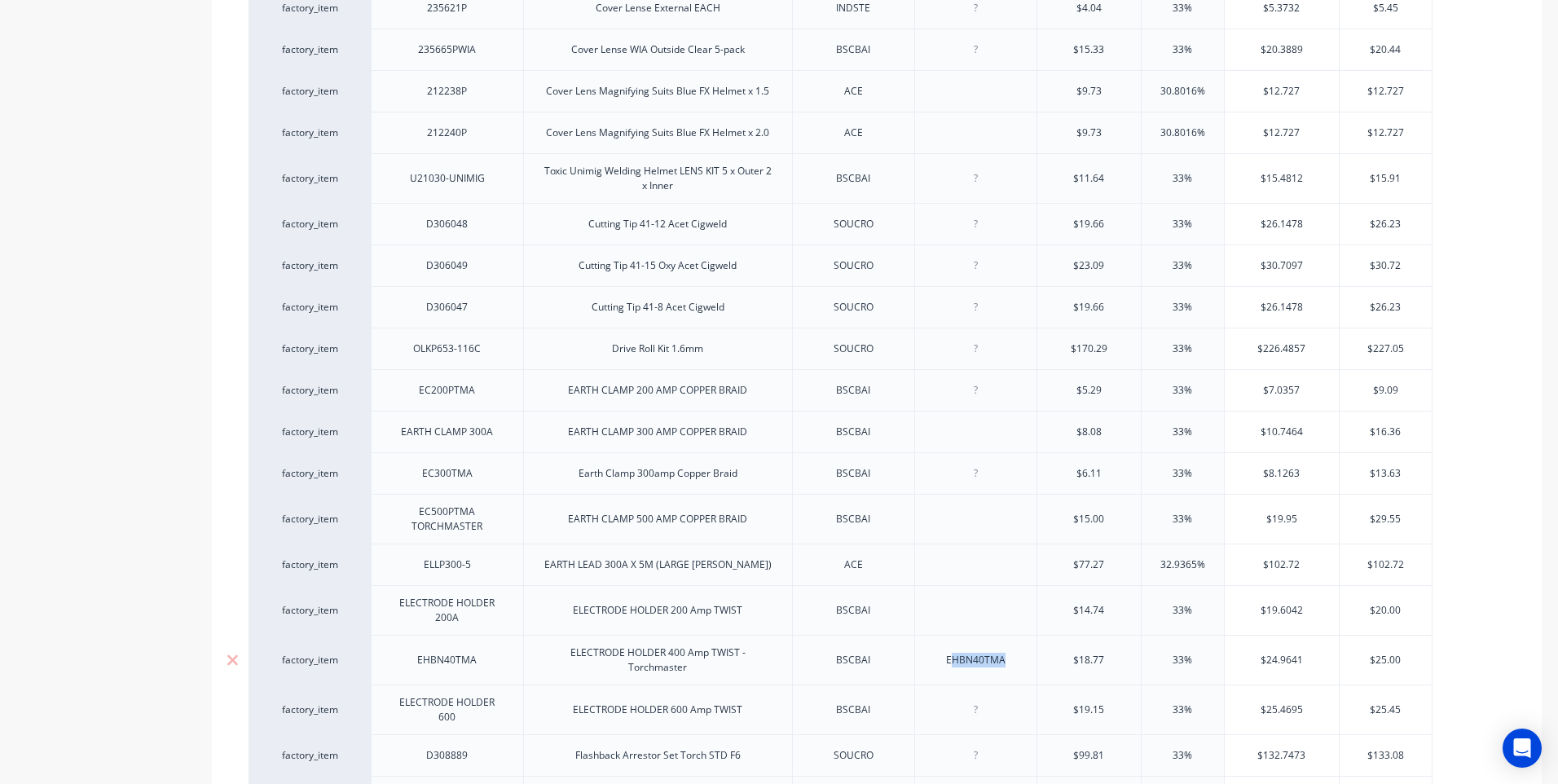
drag, startPoint x: 1031, startPoint y: 658, endPoint x: 955, endPoint y: 653, distance: 76.2
click at [955, 653] on div "EHBN40TMA" at bounding box center [976, 660] width 86 height 21
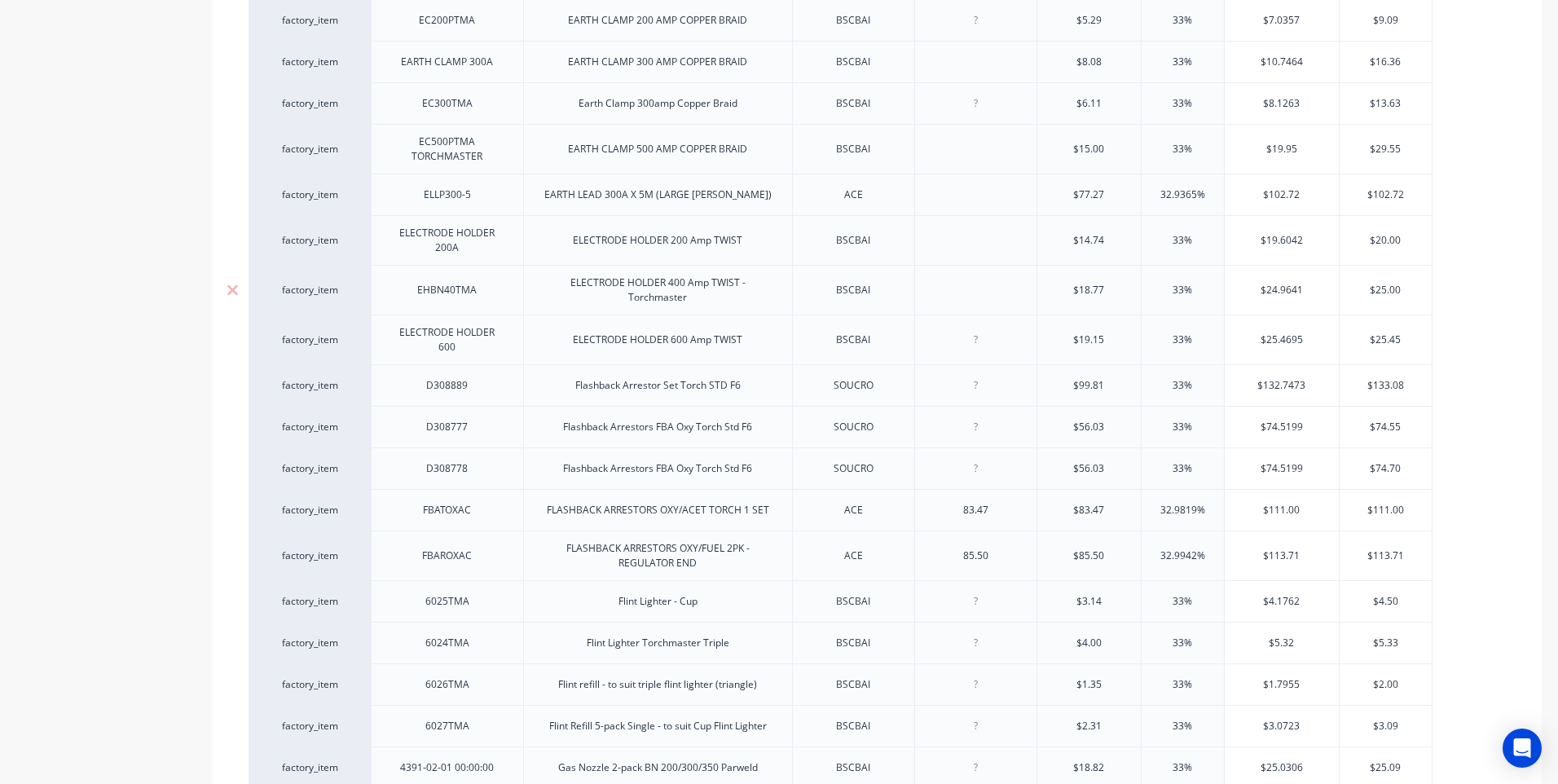
scroll to position [2526, 0]
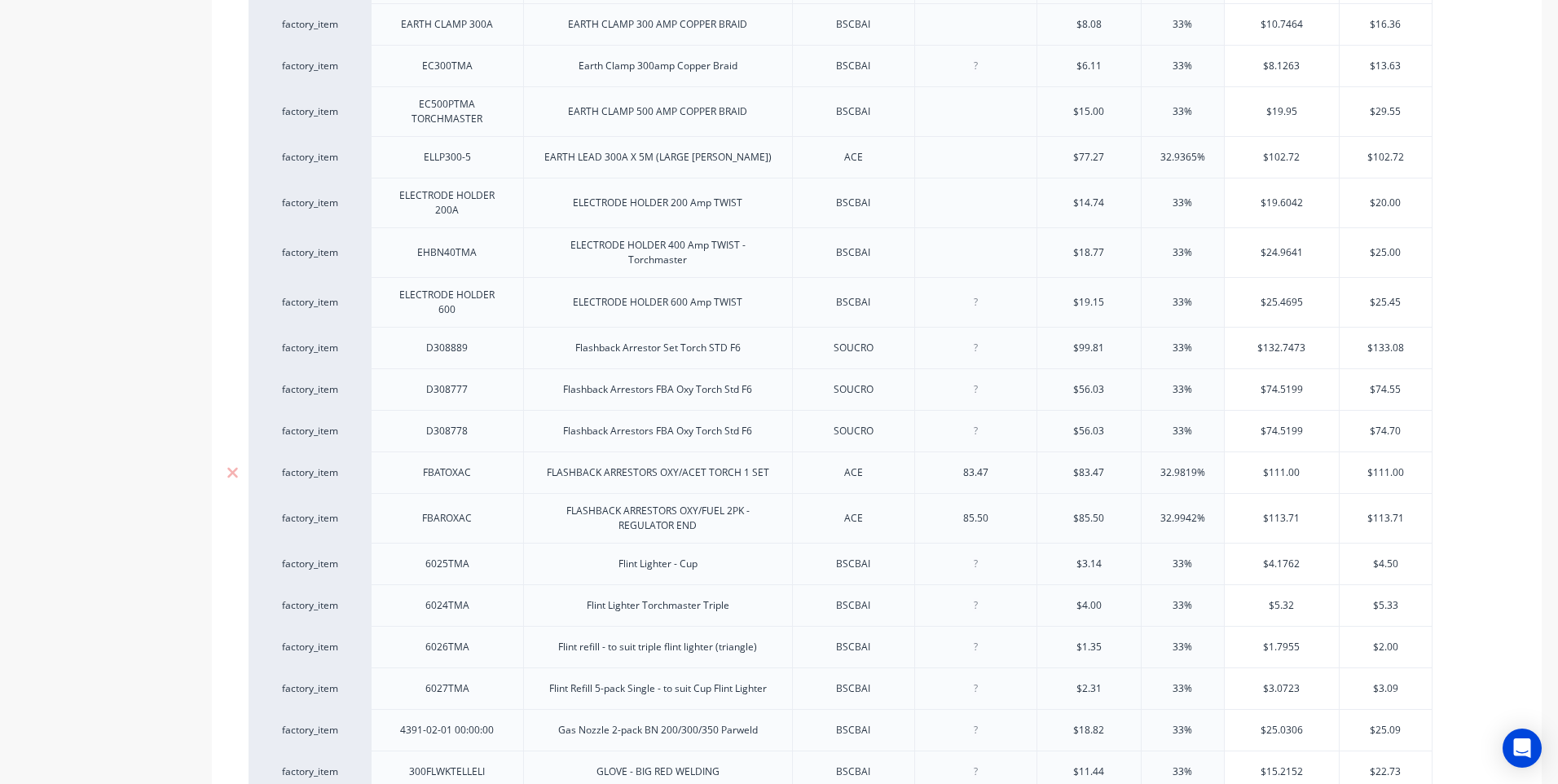
type textarea "x"
drag, startPoint x: 997, startPoint y: 471, endPoint x: 949, endPoint y: 474, distance: 48.1
click at [947, 469] on div "83.47" at bounding box center [976, 472] width 81 height 21
type textarea "x"
click at [948, 514] on div "85.50" at bounding box center [976, 518] width 81 height 21
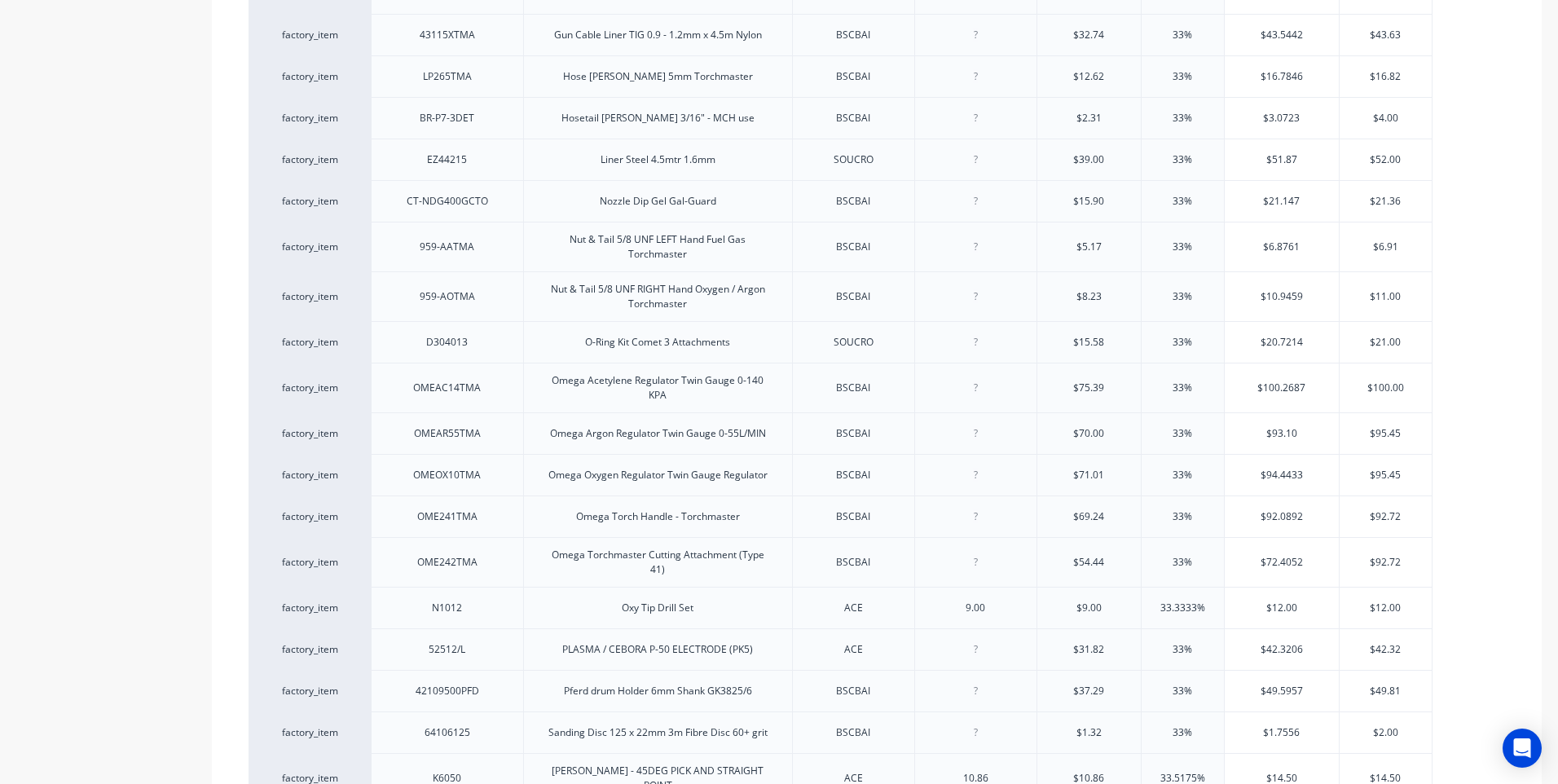
scroll to position [3585, 0]
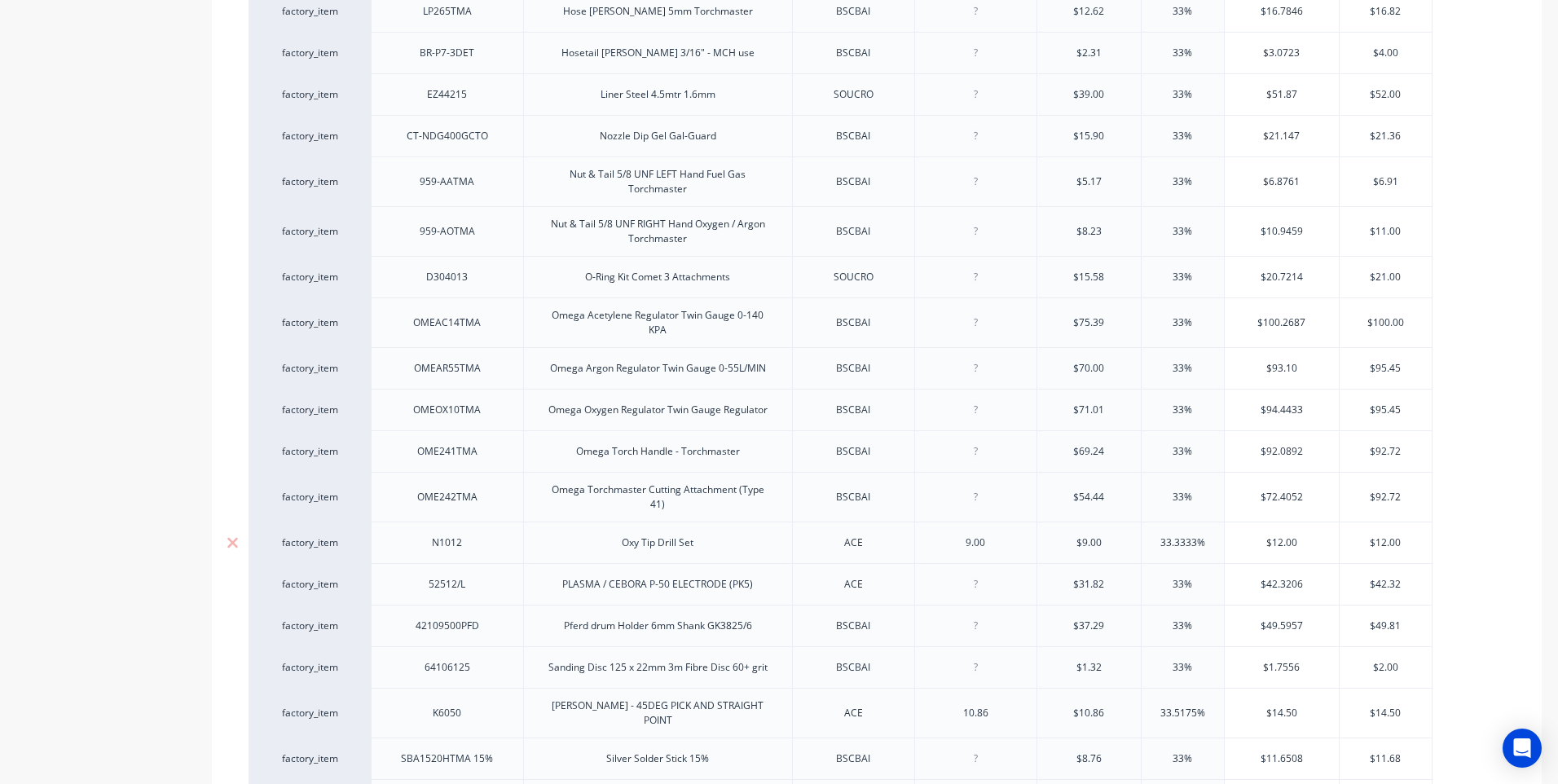
type textarea "x"
drag, startPoint x: 993, startPoint y: 531, endPoint x: 955, endPoint y: 529, distance: 38.1
click at [955, 532] on div "9.00" at bounding box center [976, 543] width 81 height 21
type textarea "x"
drag, startPoint x: 996, startPoint y: 699, endPoint x: 943, endPoint y: 695, distance: 53.2
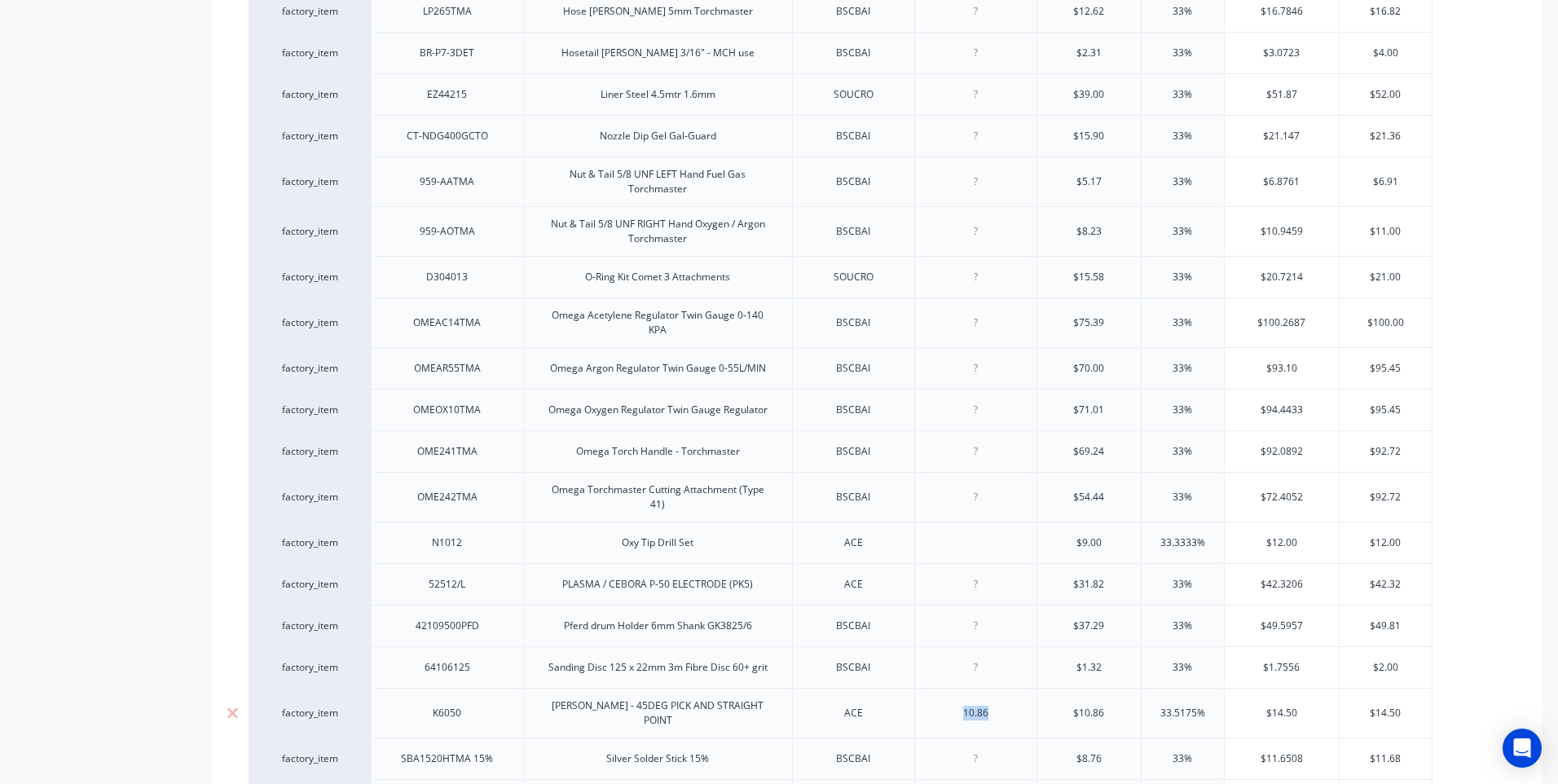
click at [943, 702] on div "10.86" at bounding box center [976, 712] width 81 height 21
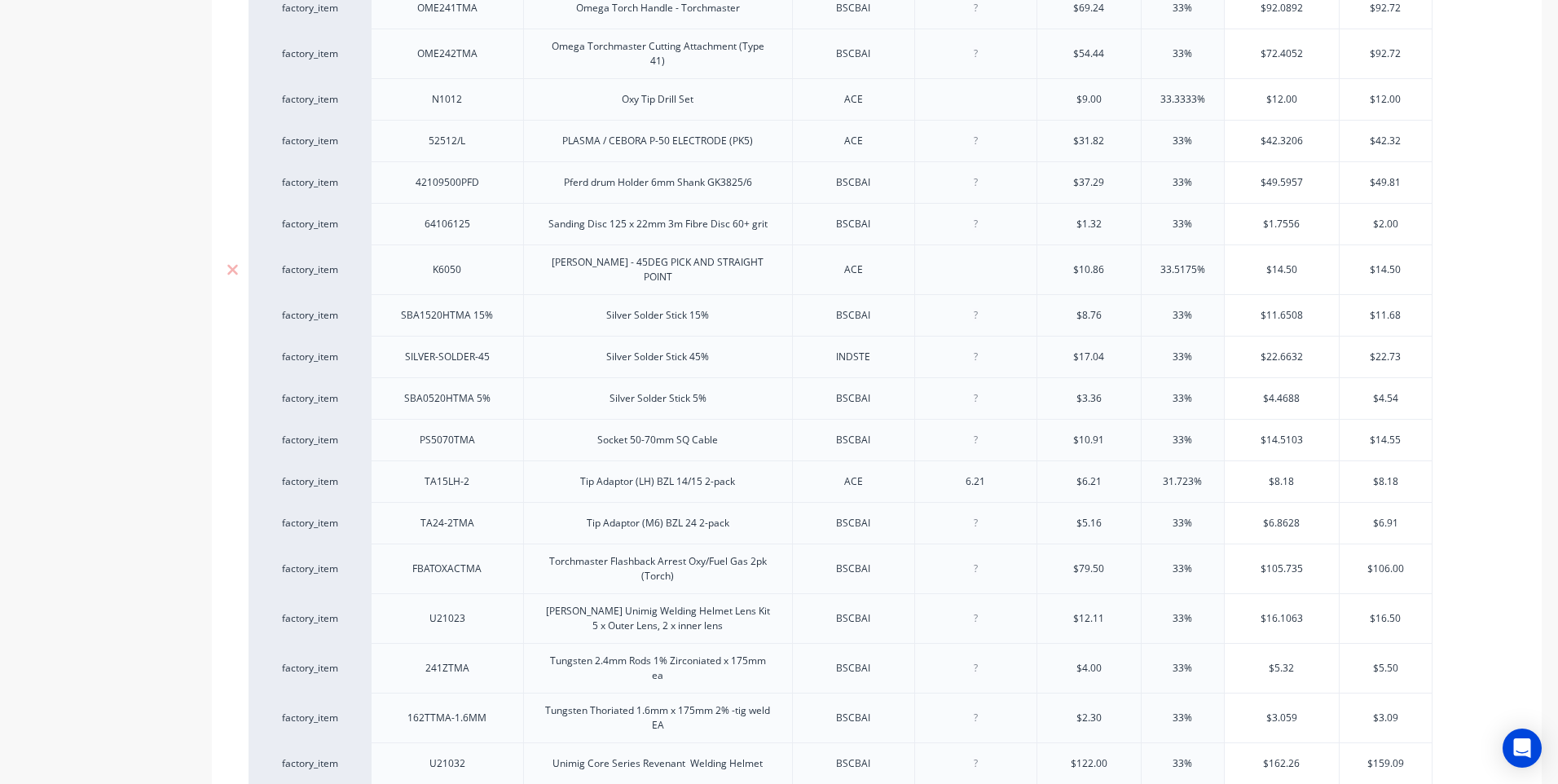
scroll to position [4074, 0]
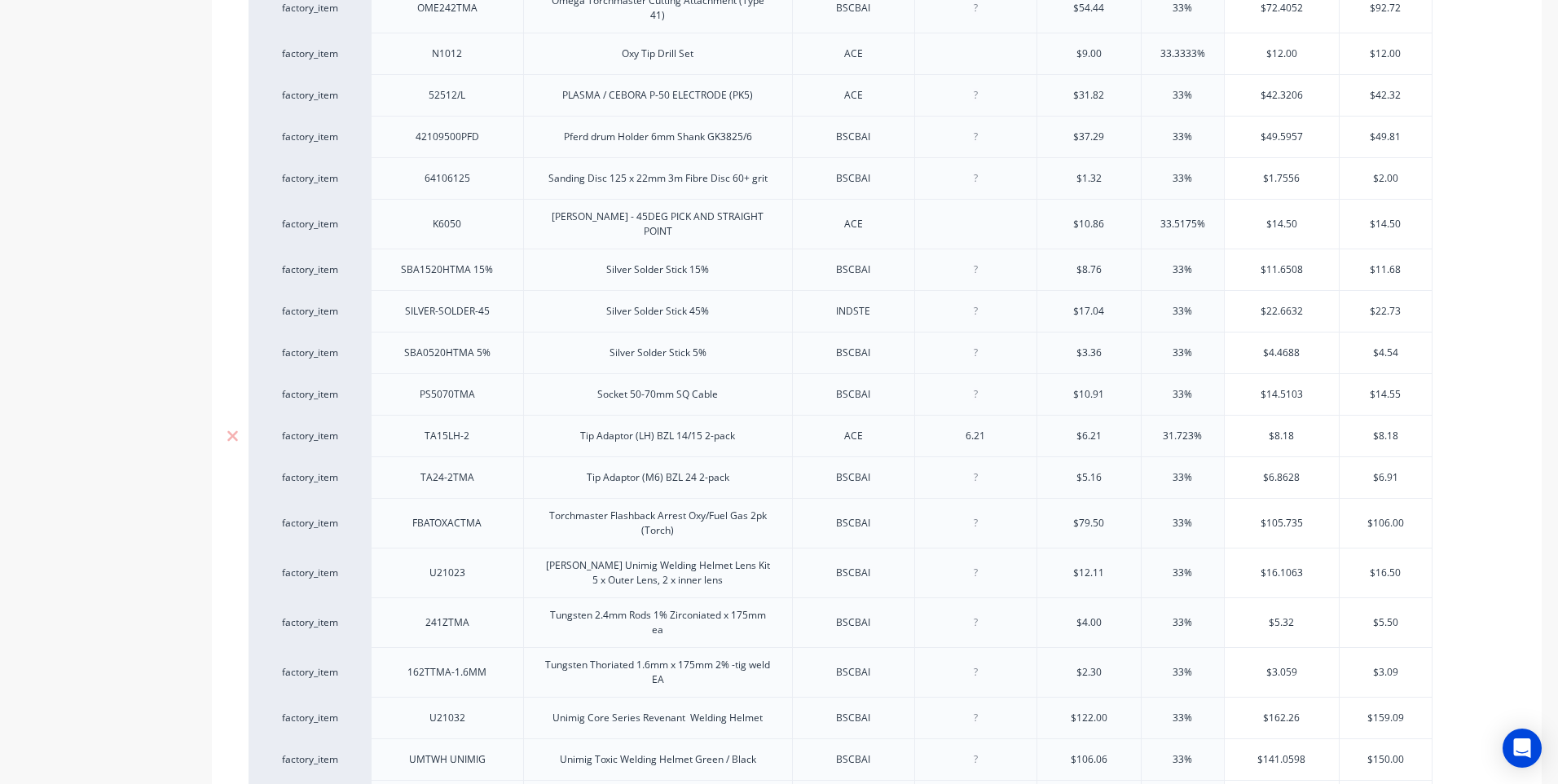
type textarea "x"
drag, startPoint x: 991, startPoint y: 416, endPoint x: 943, endPoint y: 418, distance: 48.0
click at [943, 425] on div "6.21" at bounding box center [976, 435] width 81 height 21
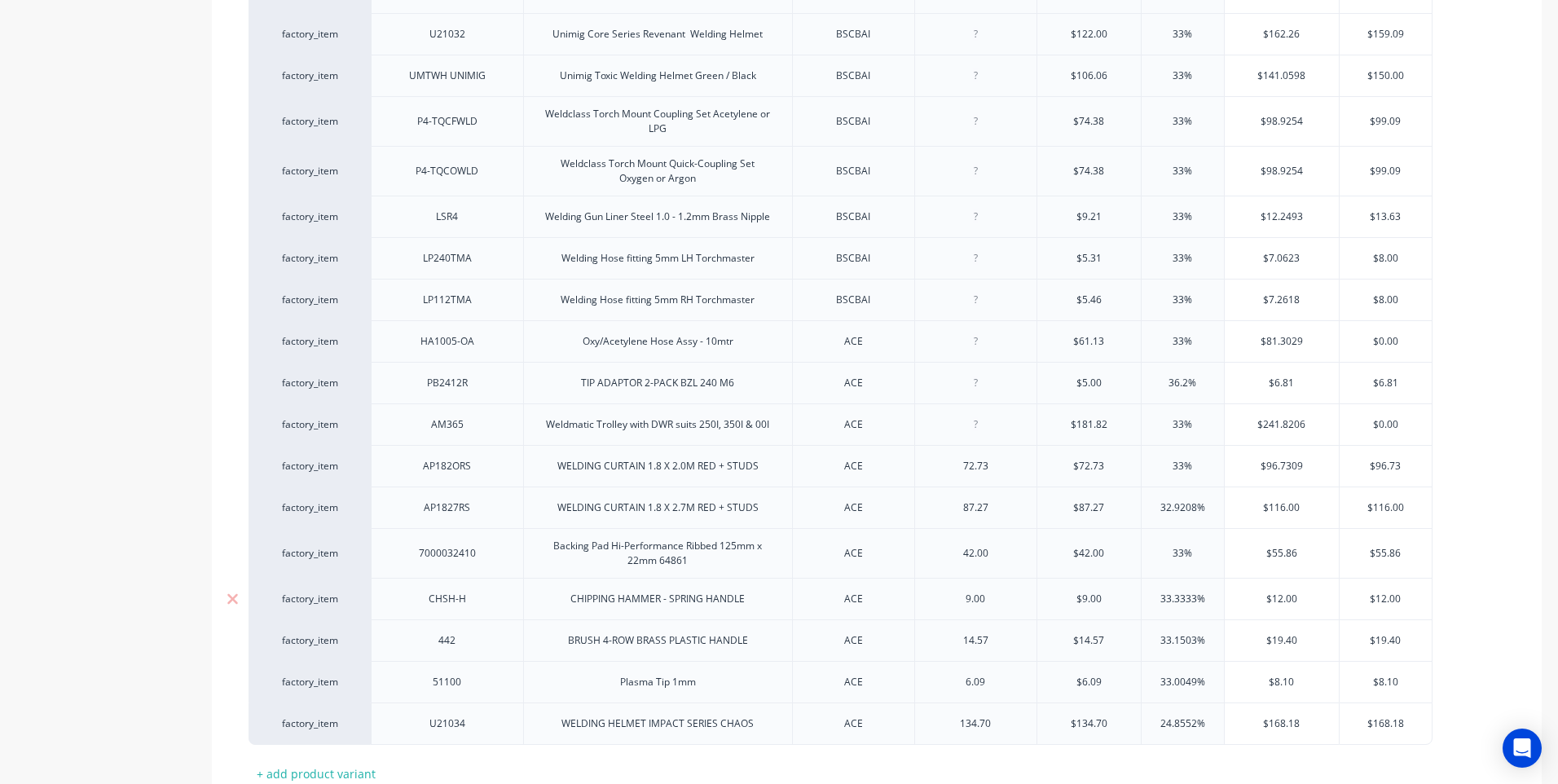
scroll to position [4808, 0]
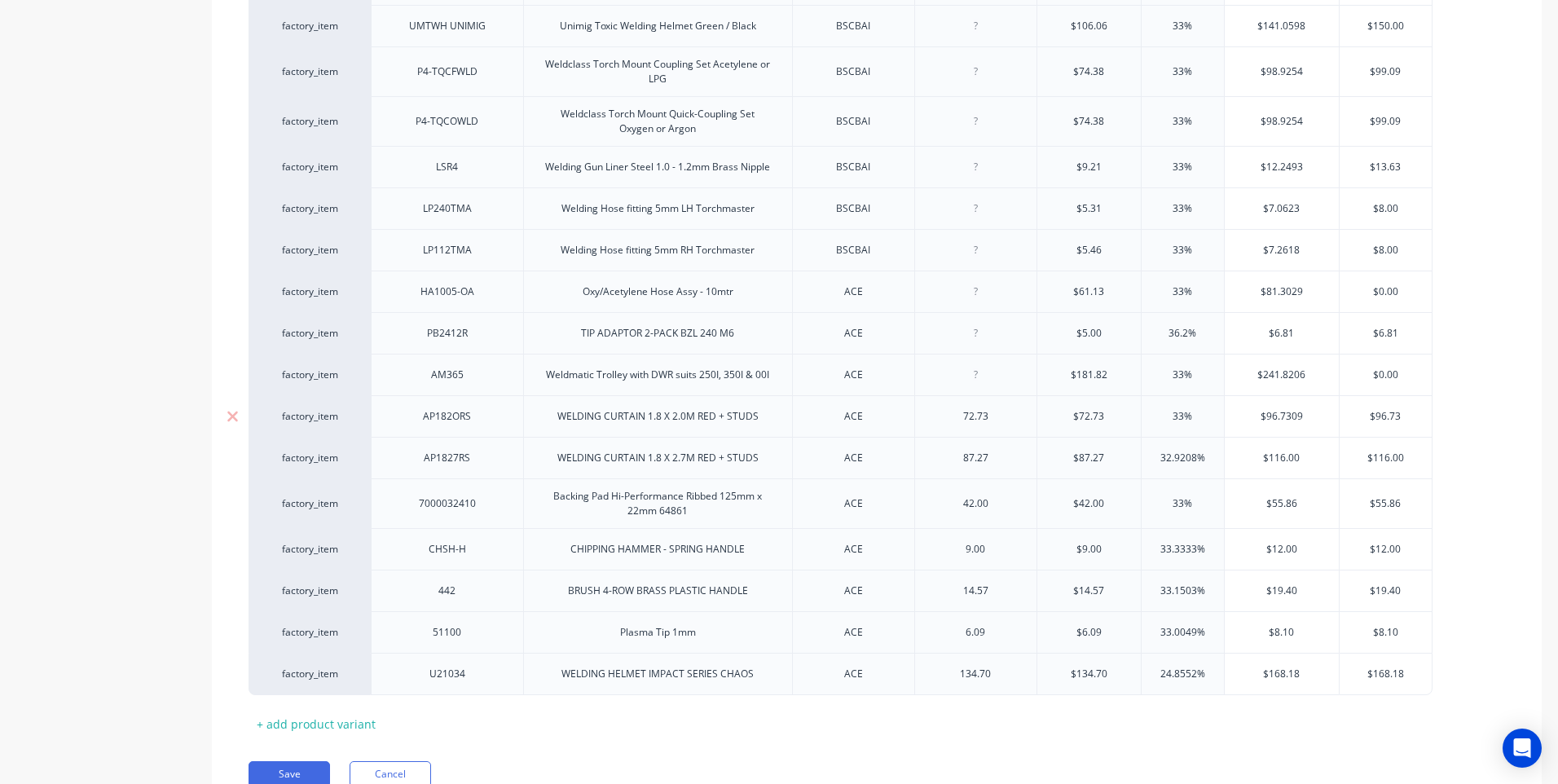
type textarea "x"
click at [943, 406] on div "72.73" at bounding box center [976, 416] width 81 height 21
type textarea "x"
drag, startPoint x: 988, startPoint y: 438, endPoint x: 926, endPoint y: 431, distance: 62.4
click at [926, 436] on div "87.27" at bounding box center [976, 457] width 123 height 41
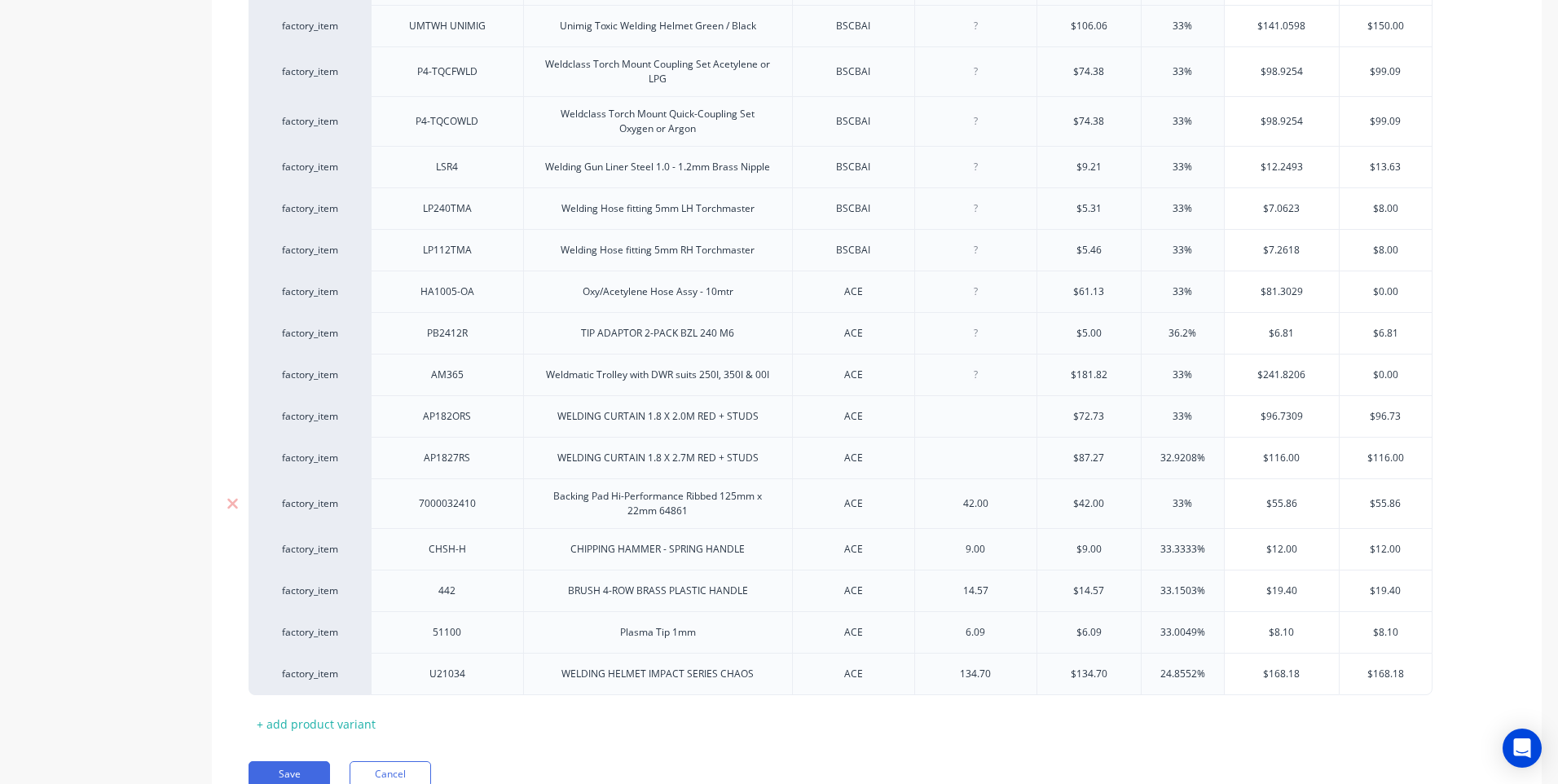
type textarea "x"
drag, startPoint x: 988, startPoint y: 482, endPoint x: 943, endPoint y: 484, distance: 45.0
click at [938, 493] on div "42.00" at bounding box center [976, 503] width 81 height 21
type textarea "x"
drag, startPoint x: 947, startPoint y: 529, endPoint x: 1015, endPoint y: 572, distance: 80.5
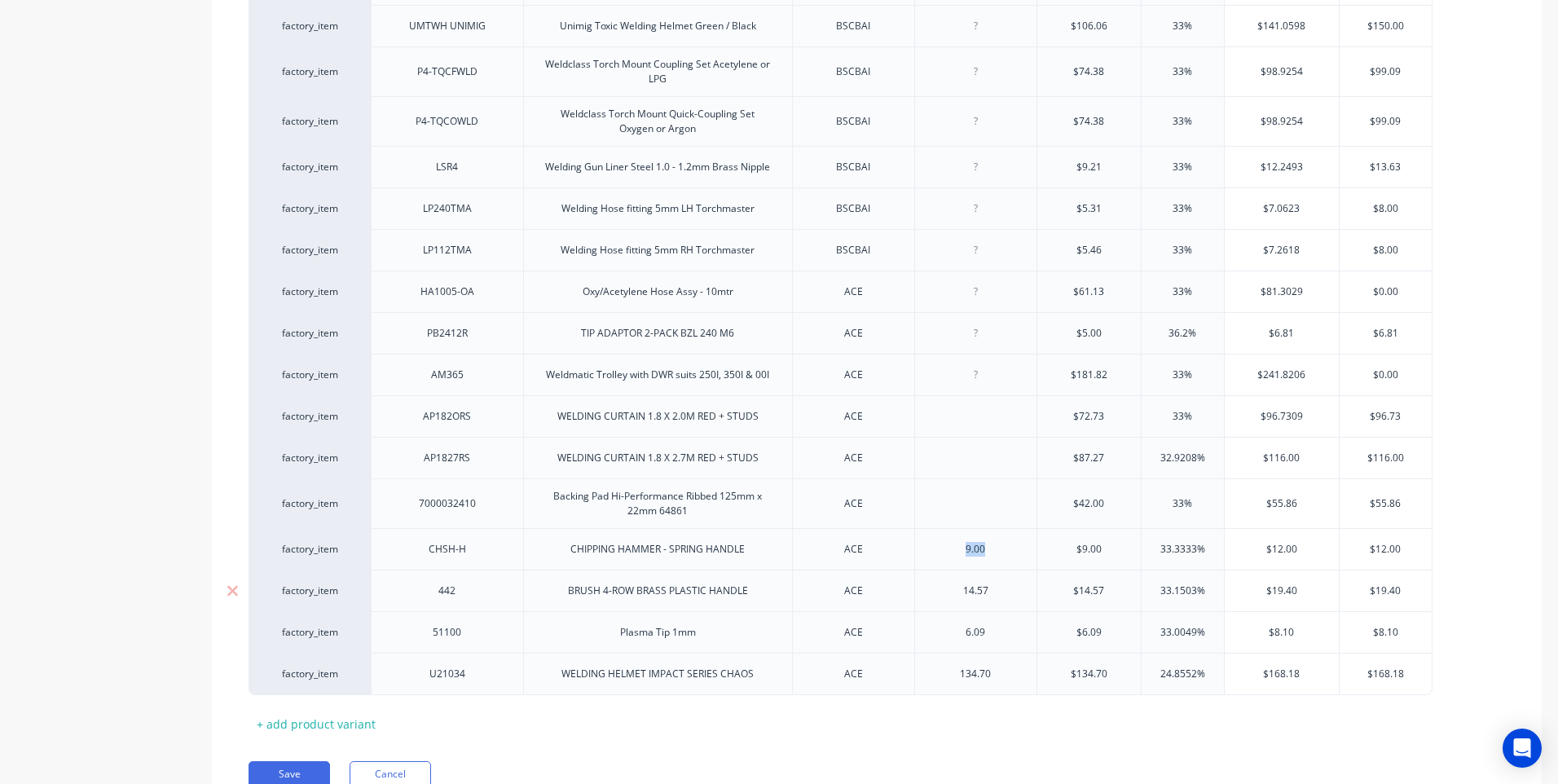
click at [944, 539] on div "9.00" at bounding box center [976, 549] width 81 height 21
type textarea "x"
drag, startPoint x: 990, startPoint y: 571, endPoint x: 932, endPoint y: 567, distance: 58.1
click at [932, 569] on div "14.57" at bounding box center [976, 590] width 123 height 41
type textarea "x"
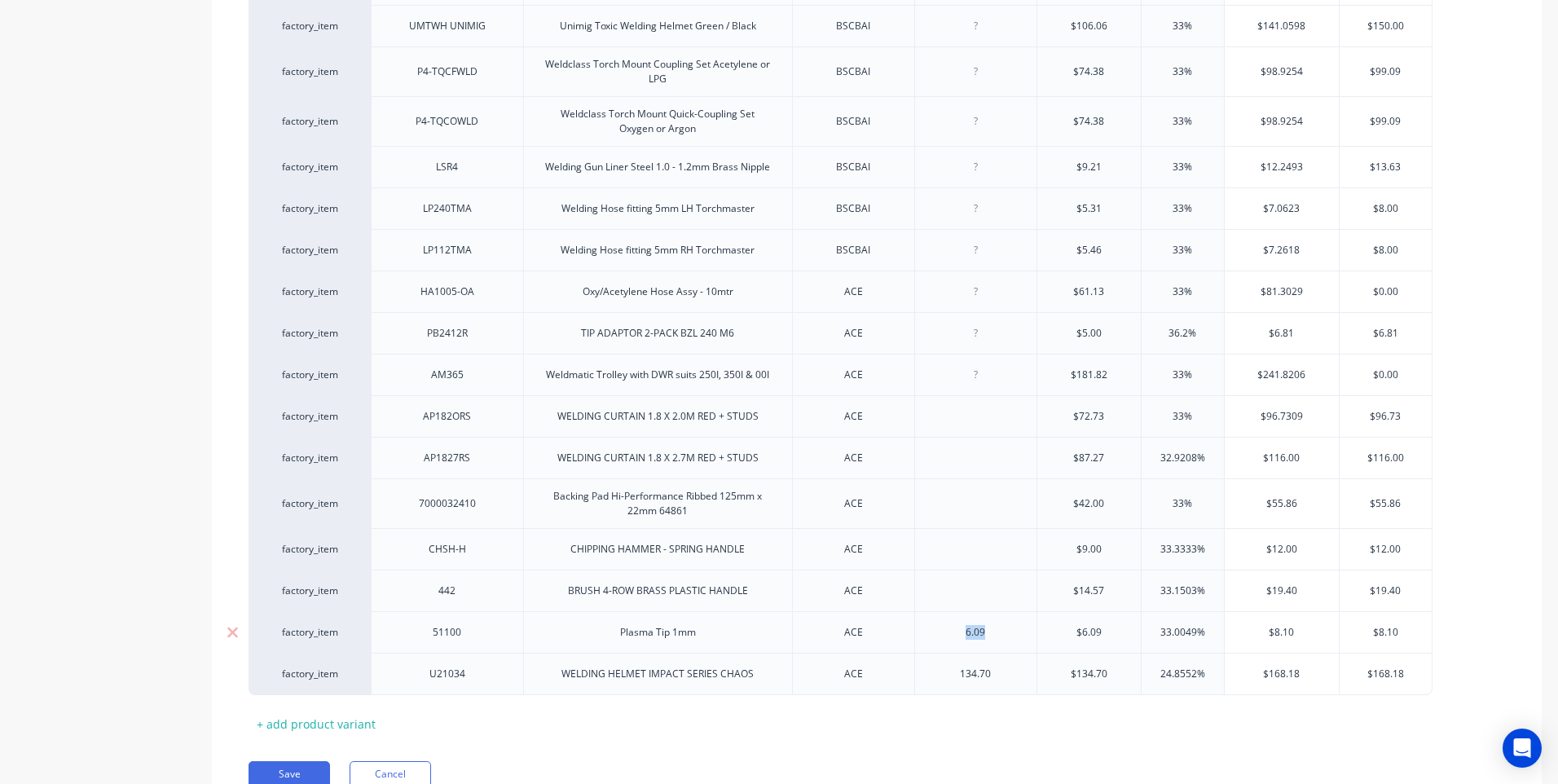
drag, startPoint x: 940, startPoint y: 607, endPoint x: 964, endPoint y: 627, distance: 31.2
click at [938, 622] on div "6.09" at bounding box center [976, 632] width 81 height 21
type textarea "x"
click at [939, 663] on div "134.70" at bounding box center [976, 674] width 81 height 21
click at [293, 761] on button "Save" at bounding box center [289, 775] width 81 height 26
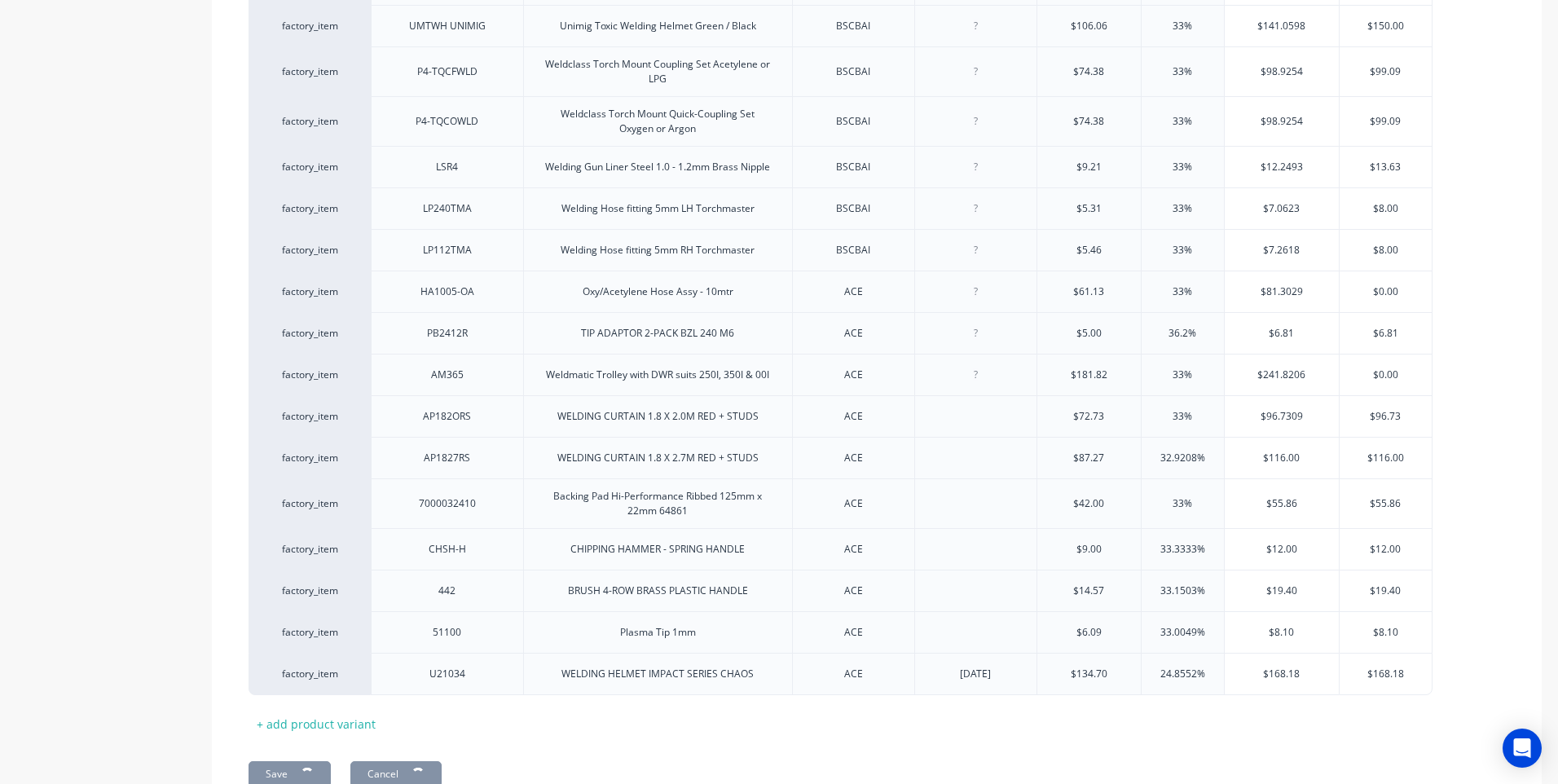
type textarea "x"
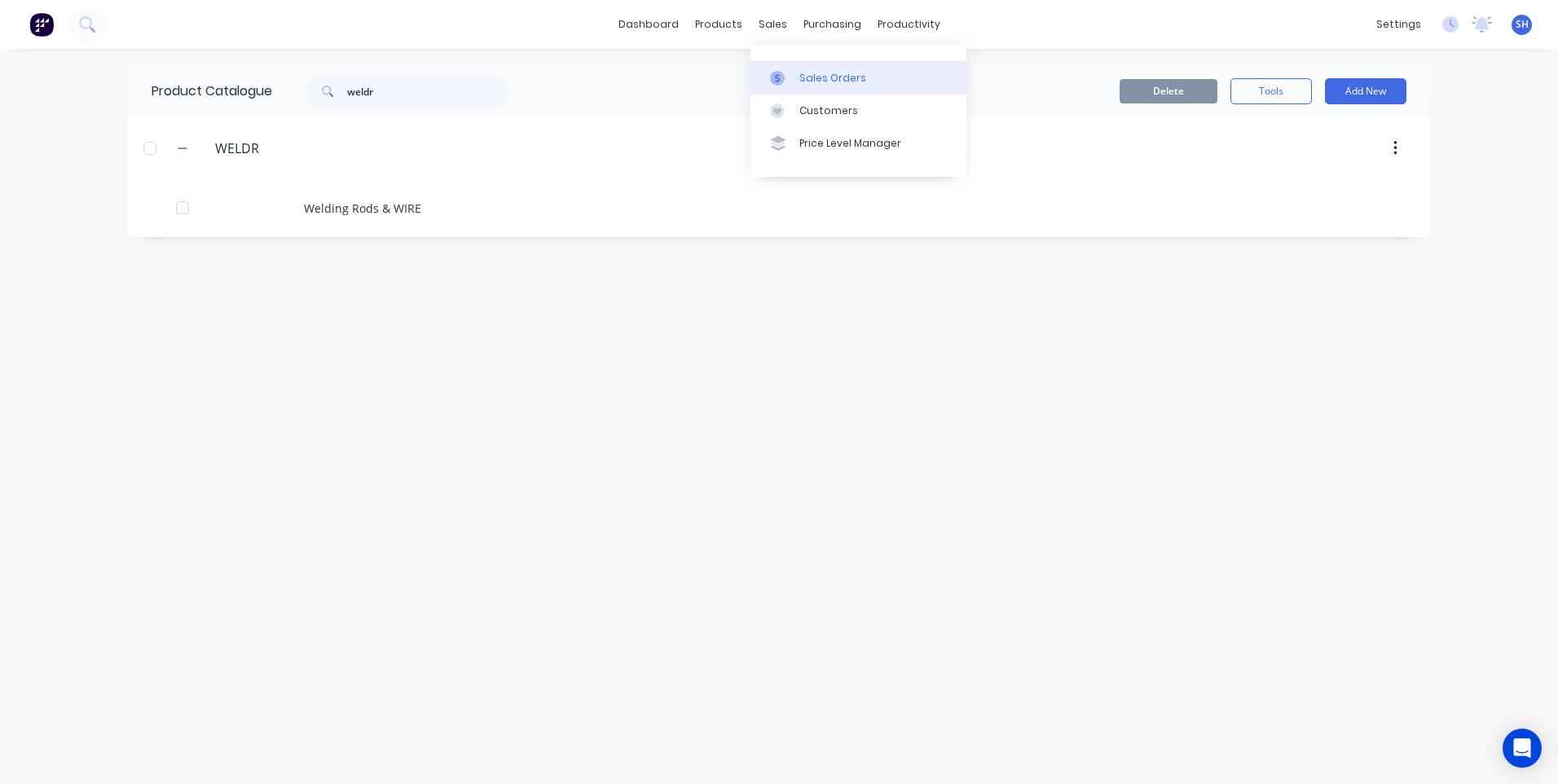
click at [808, 71] on div "Sales Orders" at bounding box center [832, 78] width 67 height 15
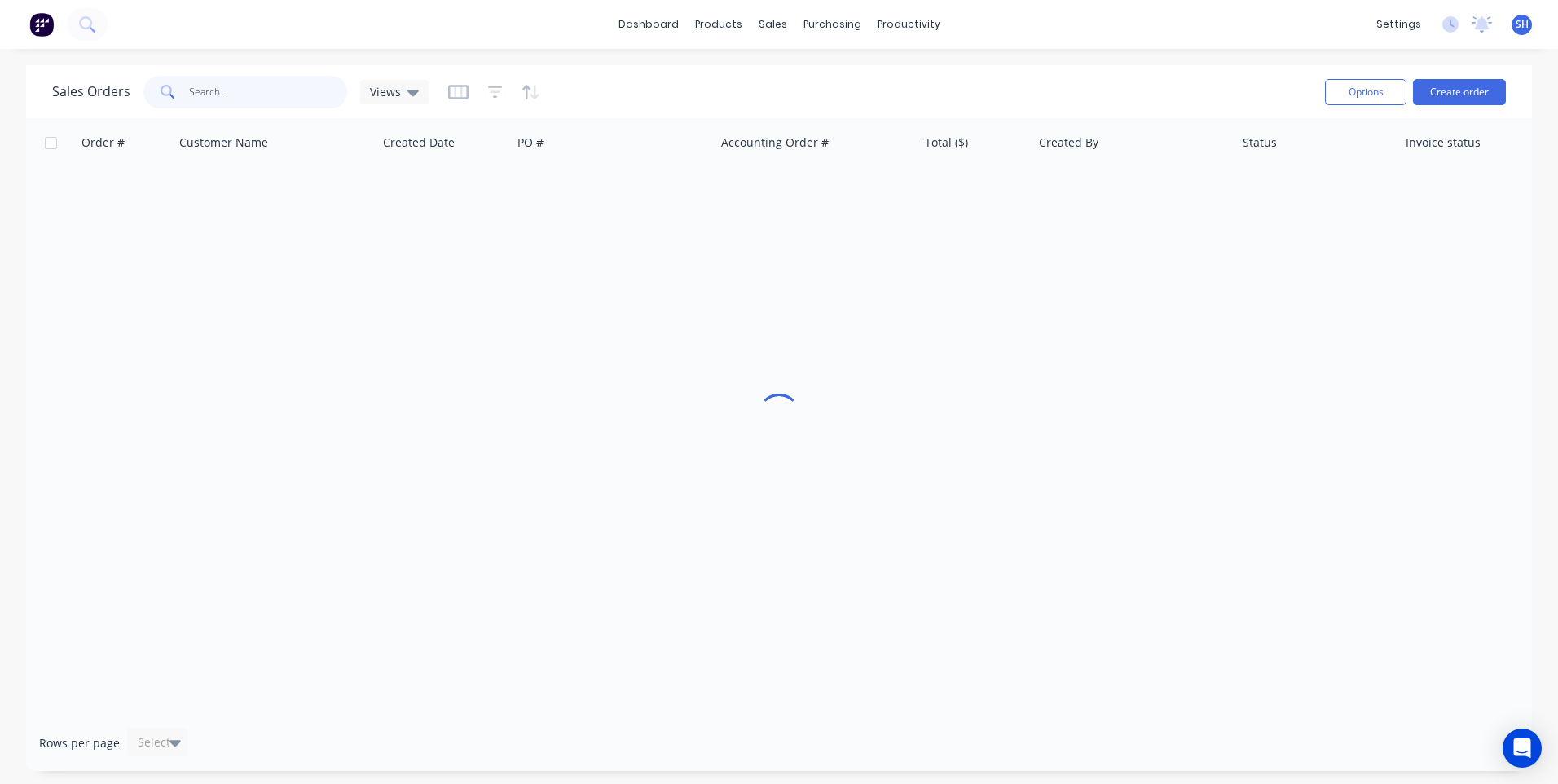
click at [204, 92] on input "text" at bounding box center [269, 91] width 159 height 33
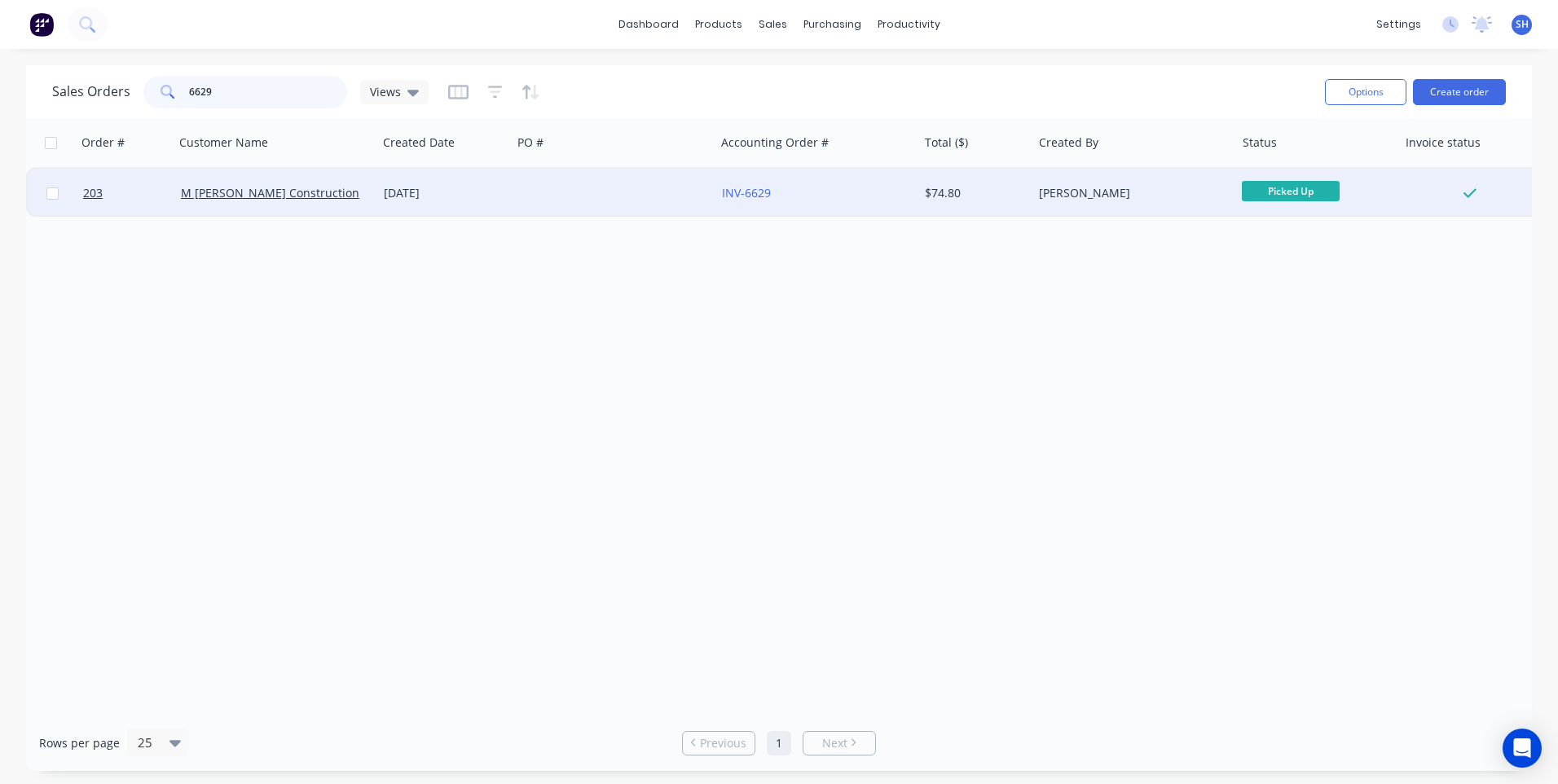
type input "6629"
click at [542, 186] on div at bounding box center [613, 193] width 203 height 49
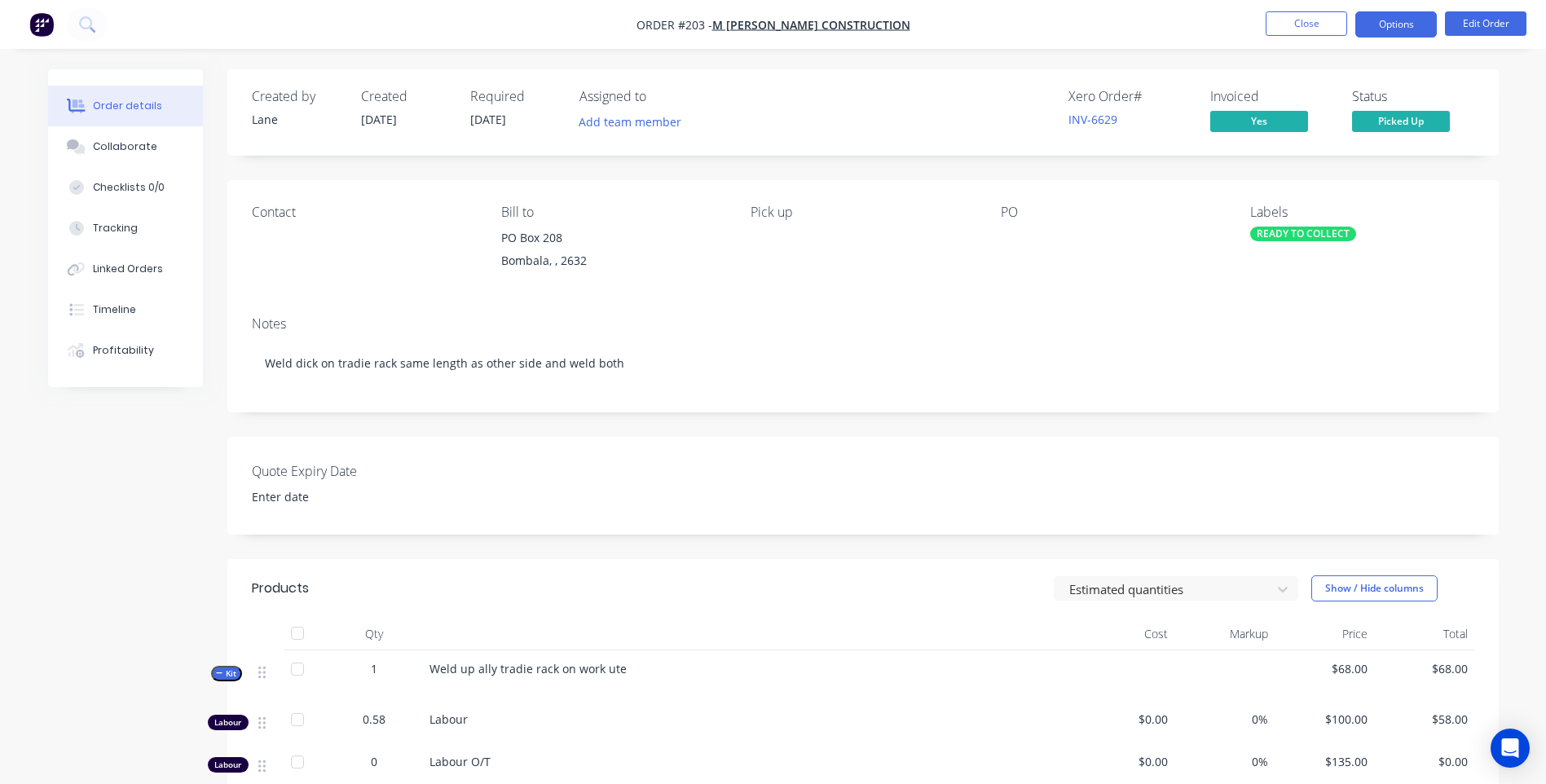
click at [1398, 24] on button "Options" at bounding box center [1396, 24] width 81 height 26
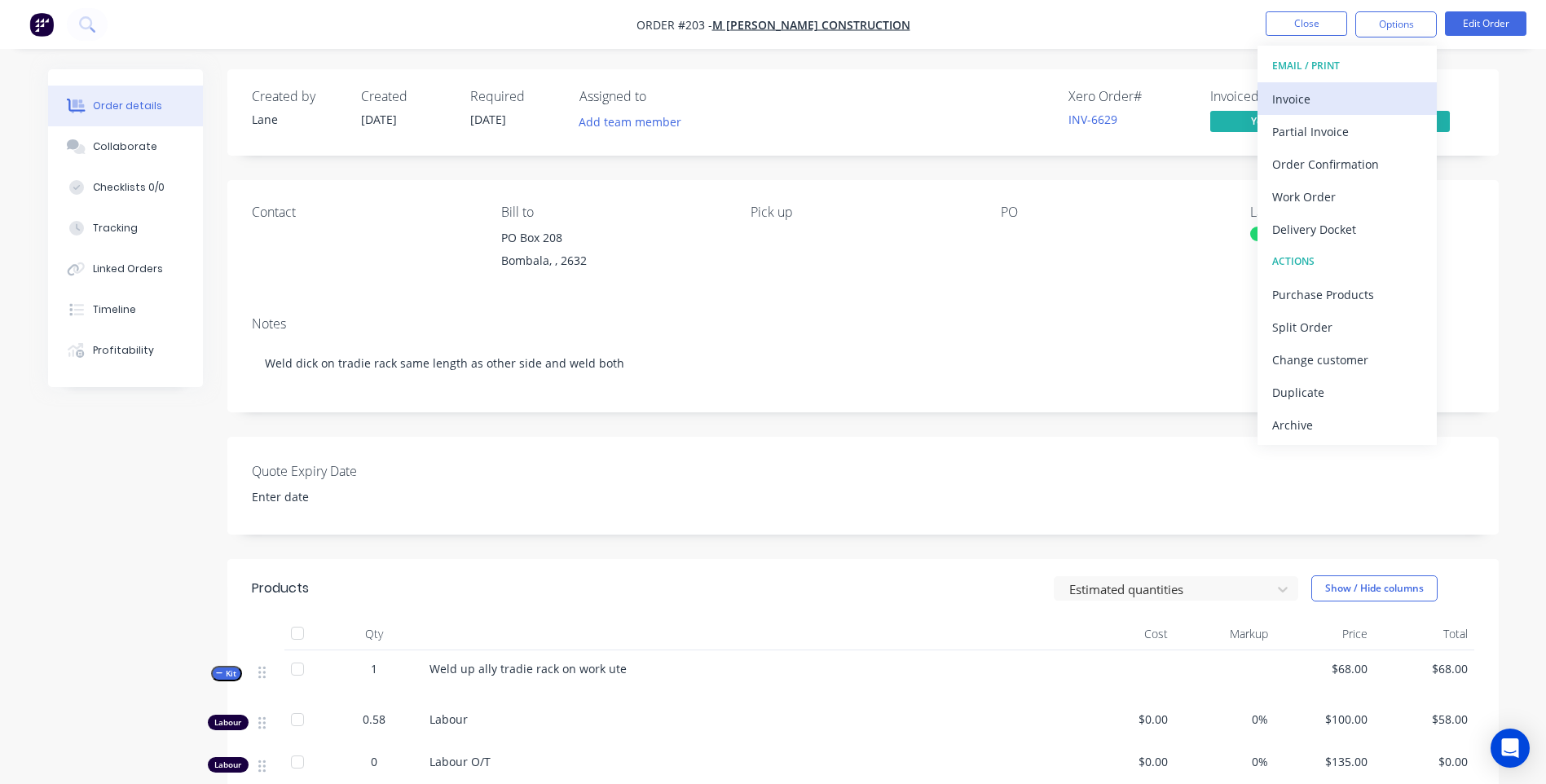
click at [1288, 95] on div "Invoice" at bounding box center [1347, 99] width 150 height 24
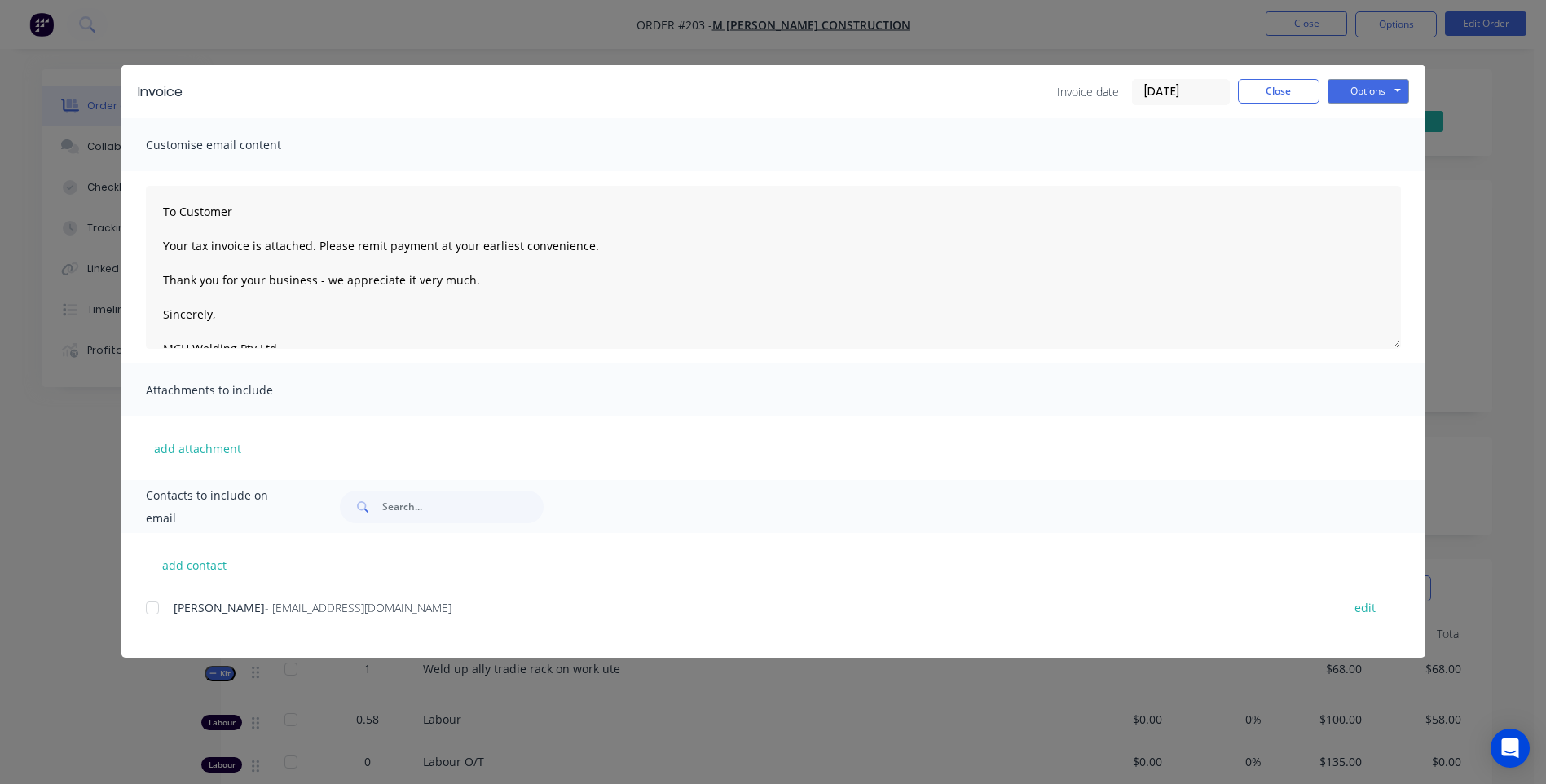
click at [154, 609] on div at bounding box center [152, 608] width 33 height 33
click at [1369, 88] on button "Options" at bounding box center [1369, 91] width 81 height 24
click at [1361, 170] on button "Email" at bounding box center [1380, 173] width 105 height 27
click at [1293, 90] on button "Close" at bounding box center [1278, 91] width 81 height 24
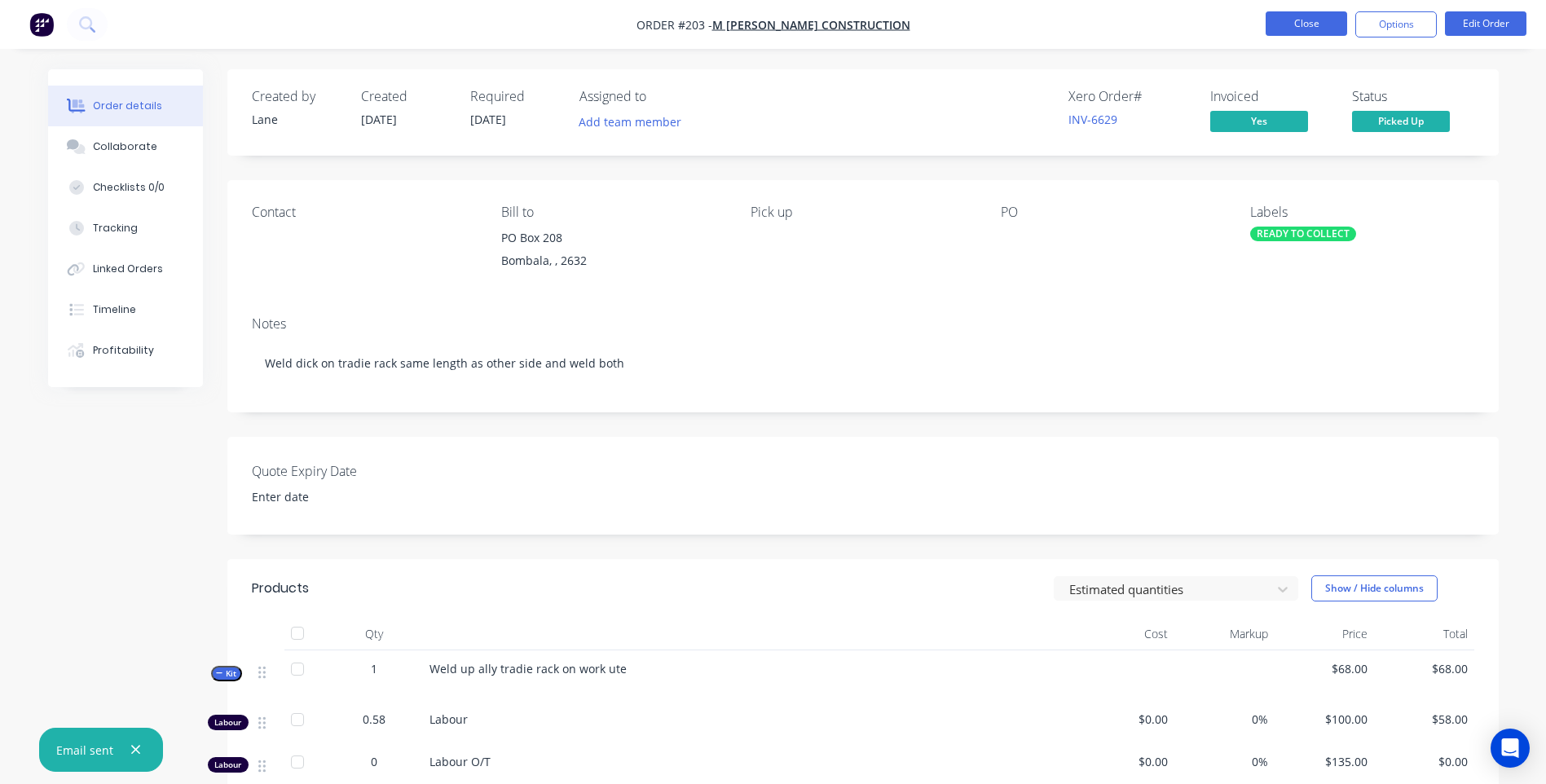
click at [1309, 15] on button "Close" at bounding box center [1307, 24] width 81 height 24
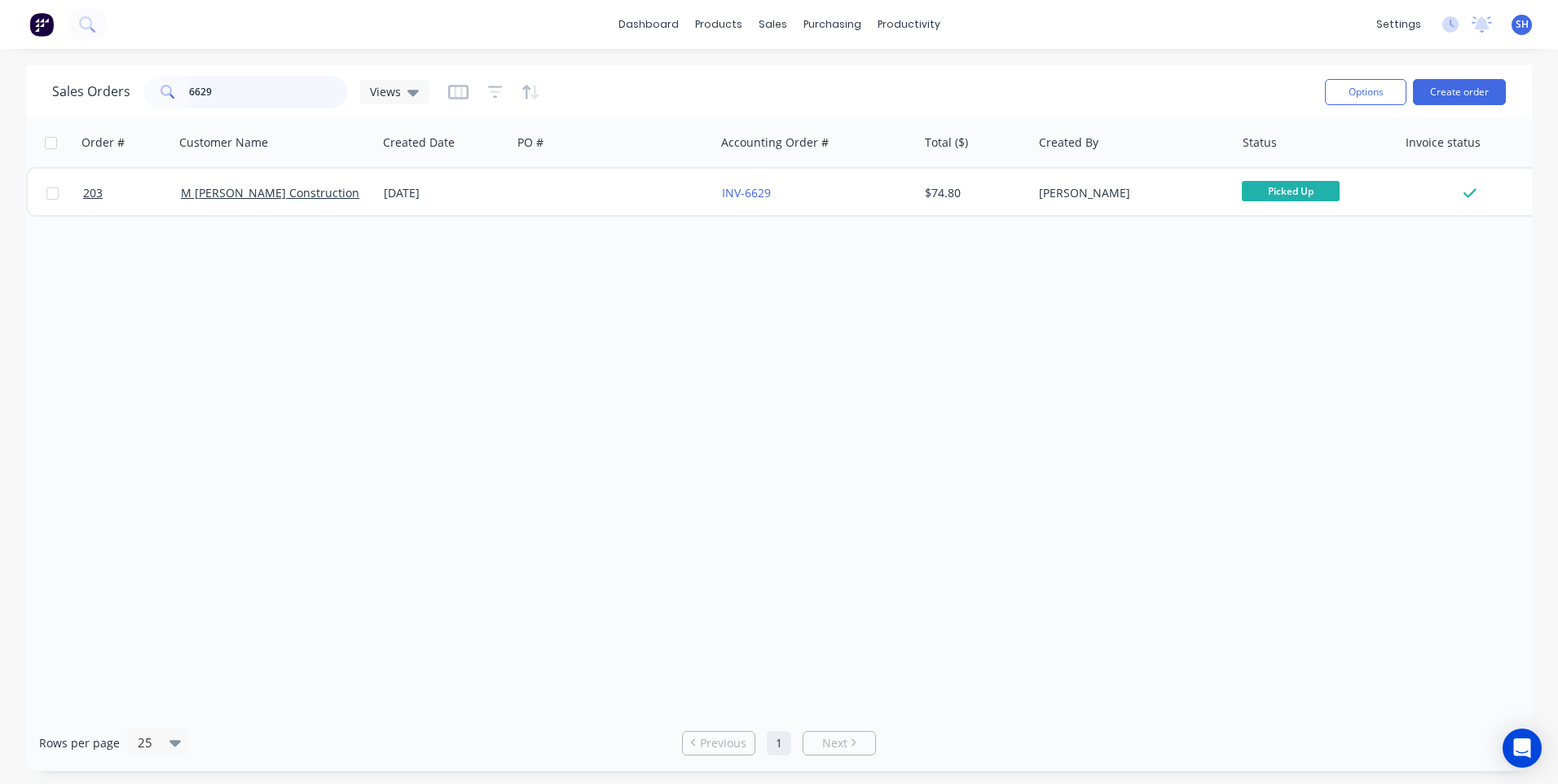
click at [223, 93] on input "6629" at bounding box center [269, 91] width 159 height 33
type input "6653"
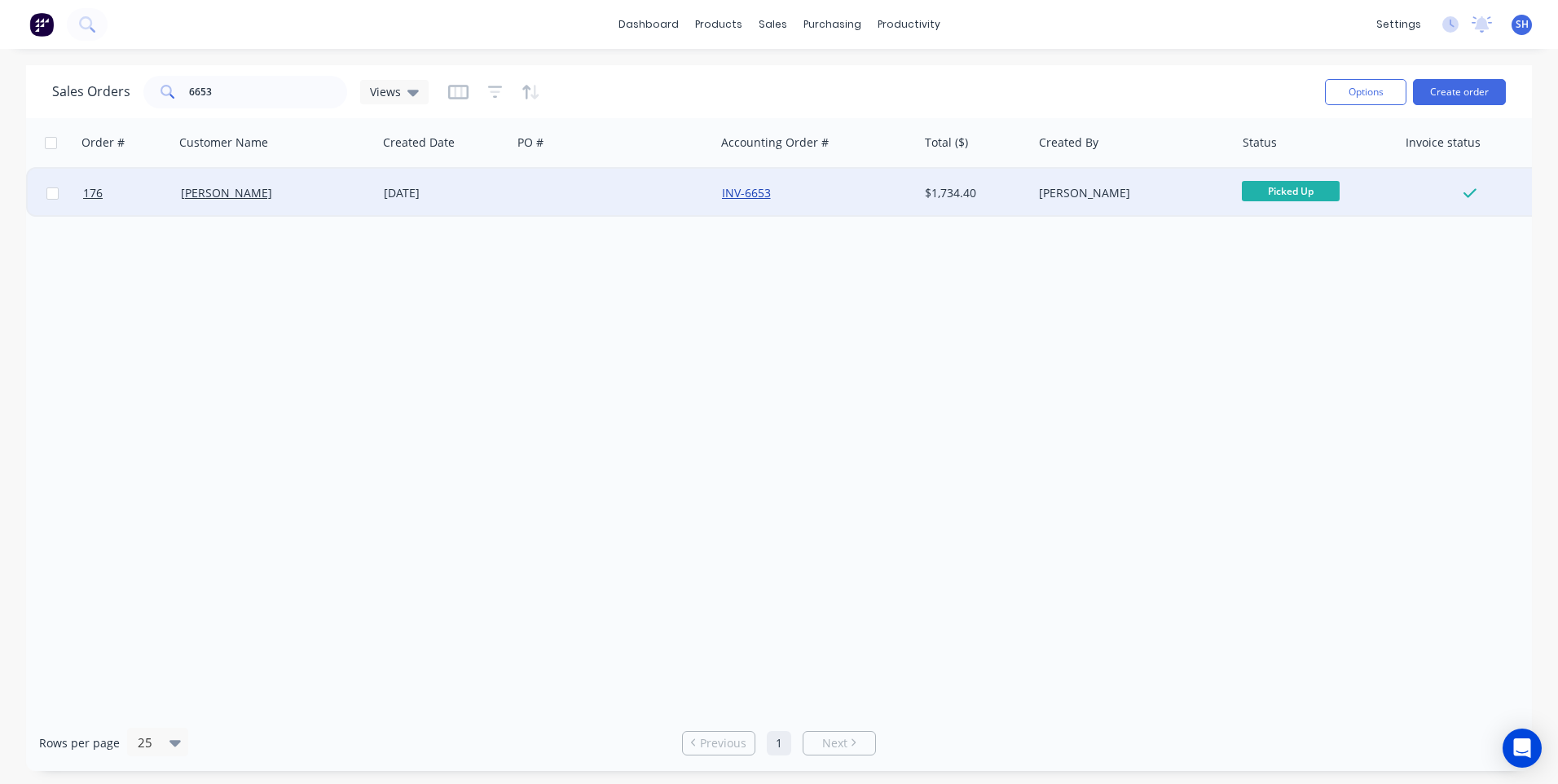
click at [760, 195] on link "INV-6653" at bounding box center [746, 192] width 49 height 15
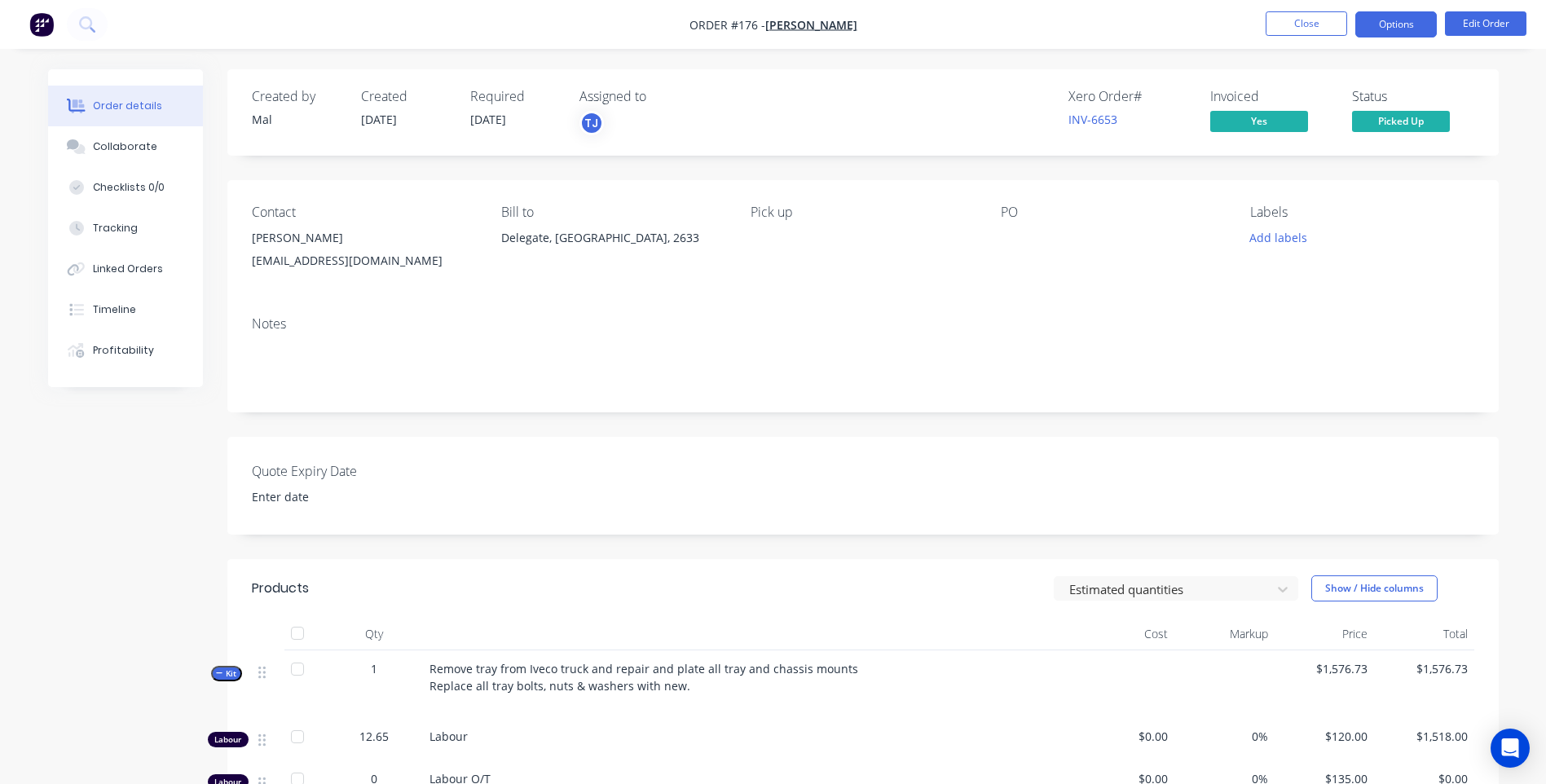
click at [1394, 24] on button "Options" at bounding box center [1396, 24] width 81 height 26
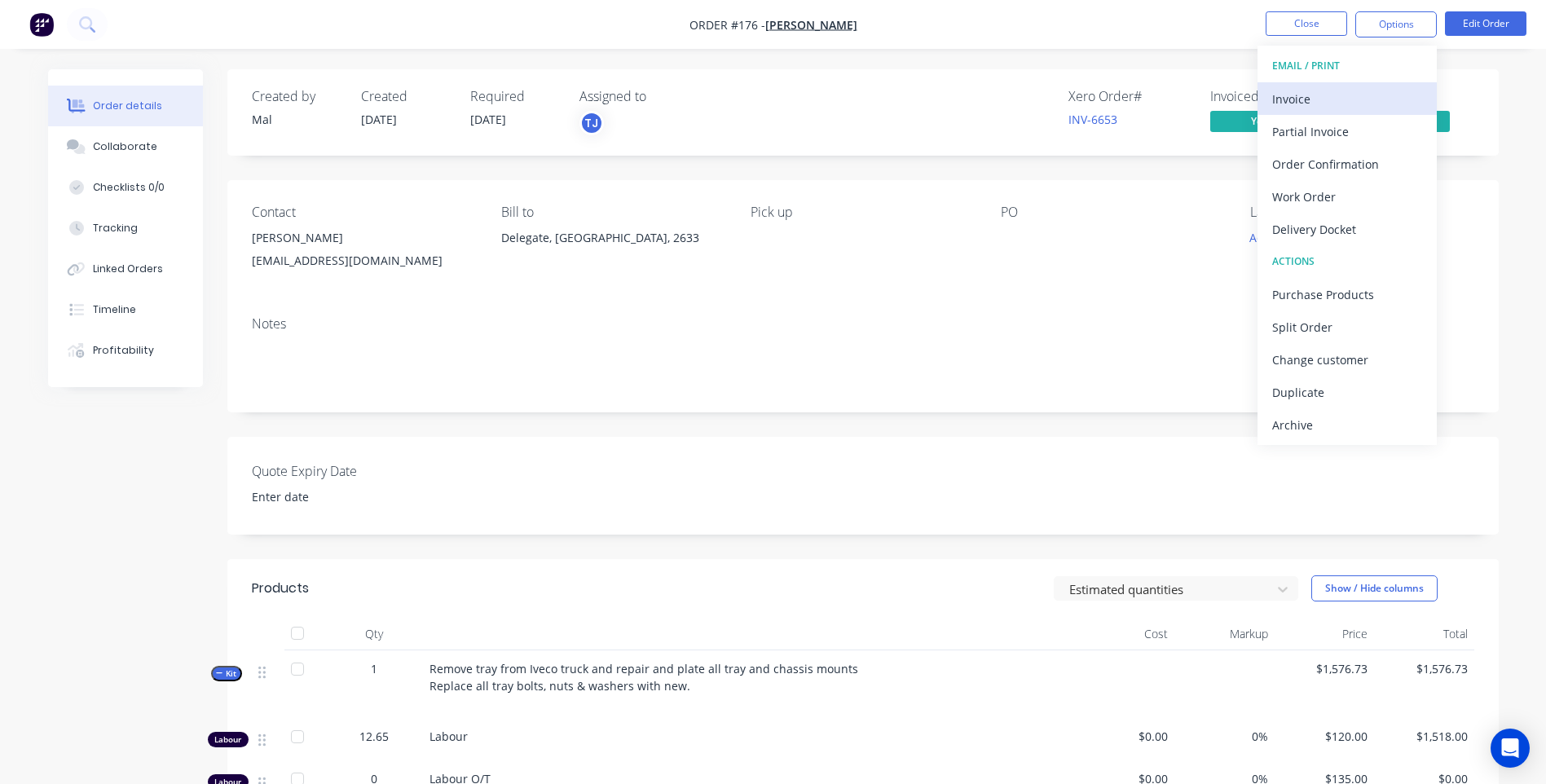
click at [1310, 98] on div "Invoice" at bounding box center [1347, 99] width 150 height 24
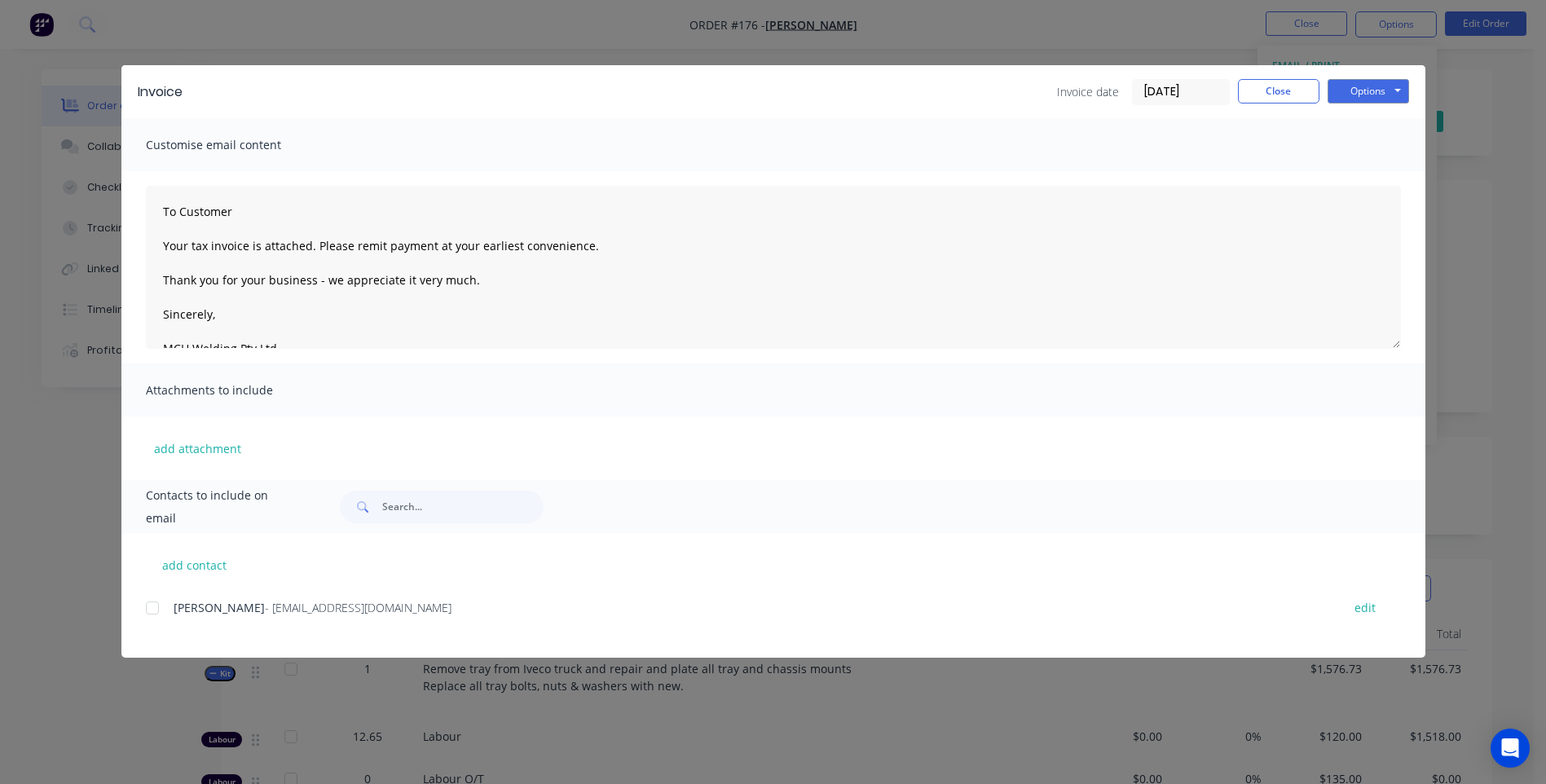
click at [154, 606] on div at bounding box center [152, 608] width 33 height 33
click at [1374, 91] on button "Options" at bounding box center [1369, 91] width 81 height 24
click at [1373, 170] on button "Email" at bounding box center [1380, 173] width 105 height 27
click at [271, 752] on span "×" at bounding box center [275, 752] width 9 height 23
click at [1289, 86] on button "Close" at bounding box center [1278, 91] width 81 height 24
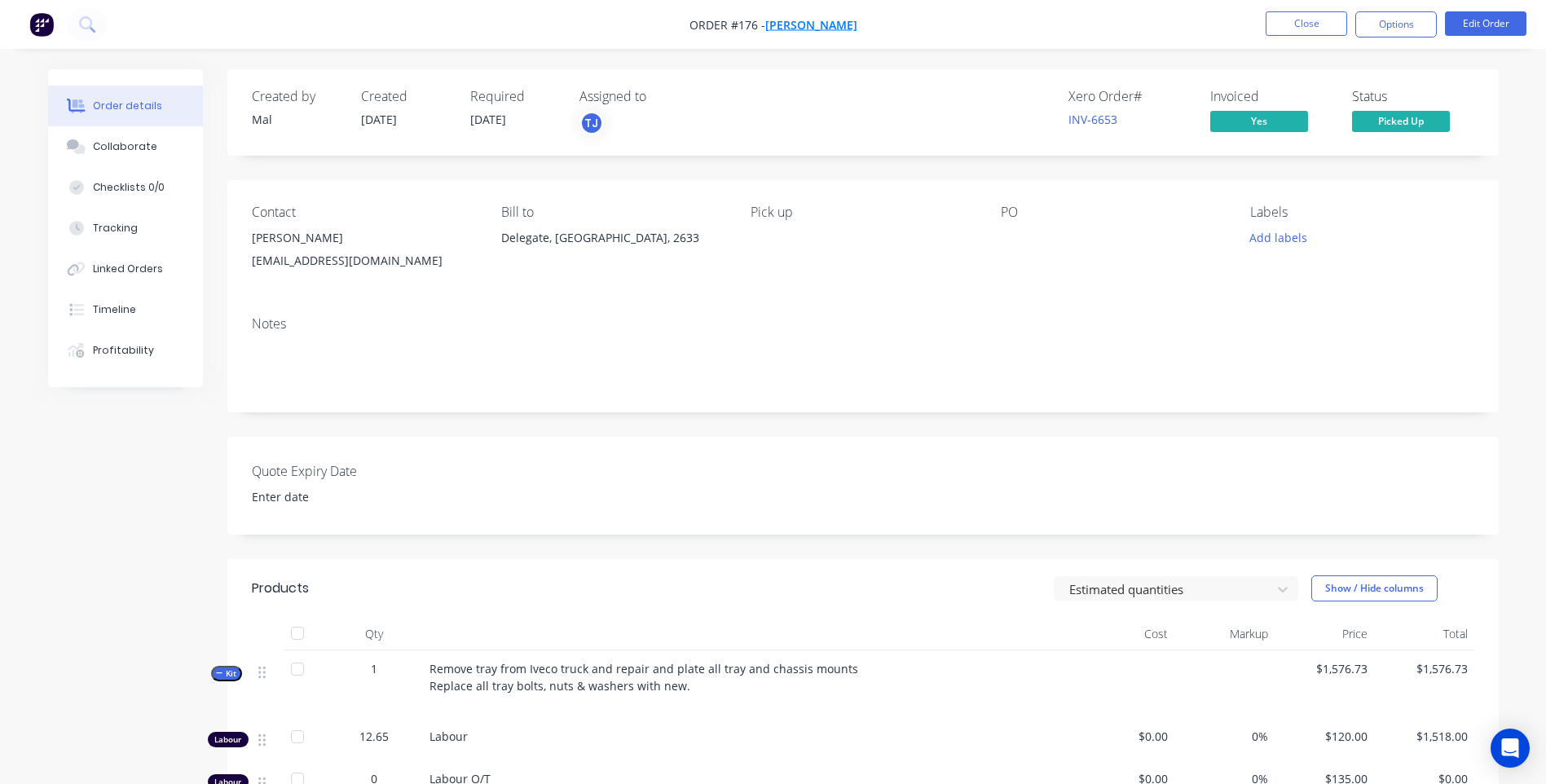
click at [807, 21] on span "[PERSON_NAME]" at bounding box center [812, 24] width 92 height 15
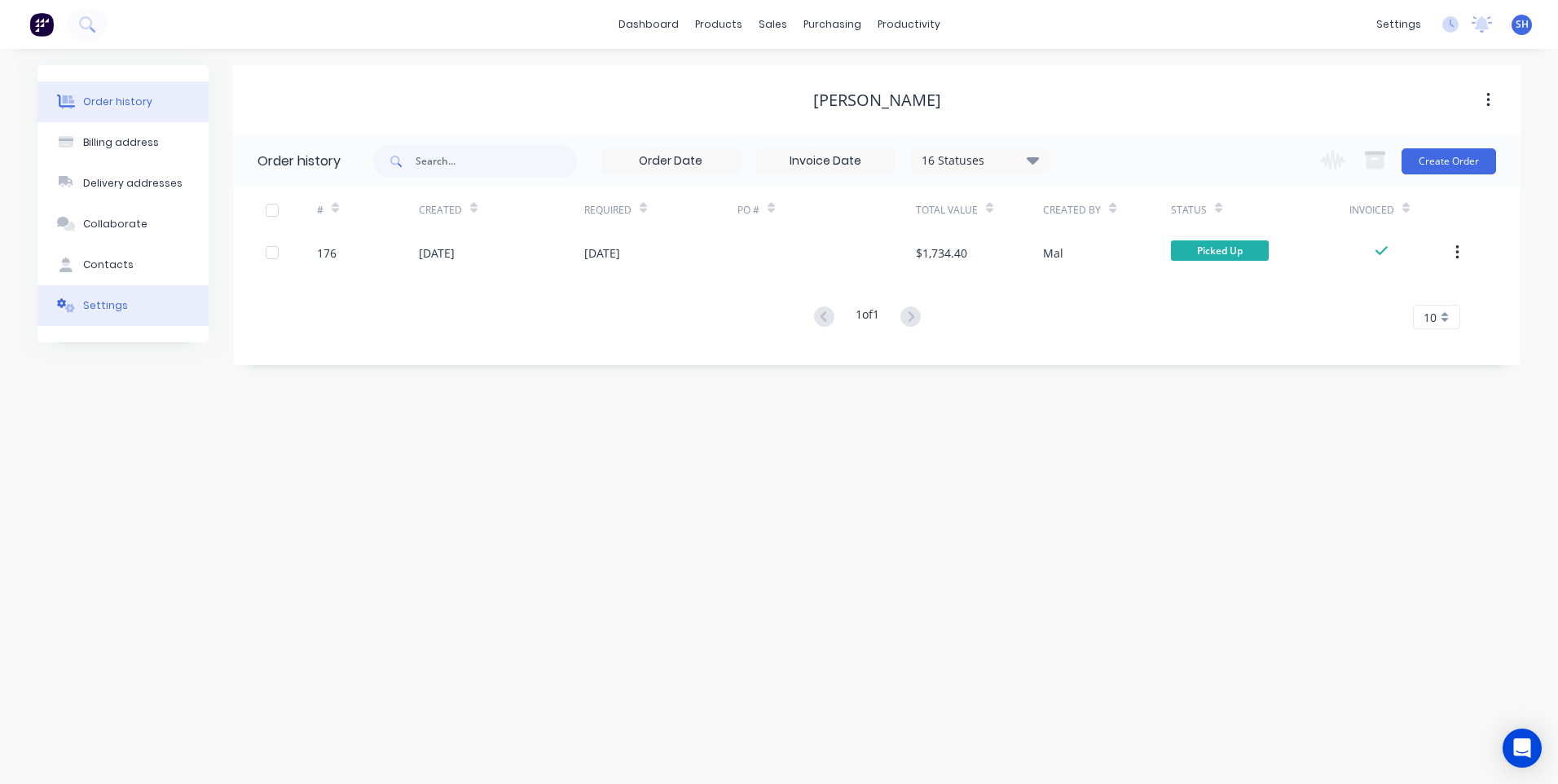
click at [106, 305] on div "Settings" at bounding box center [106, 305] width 45 height 15
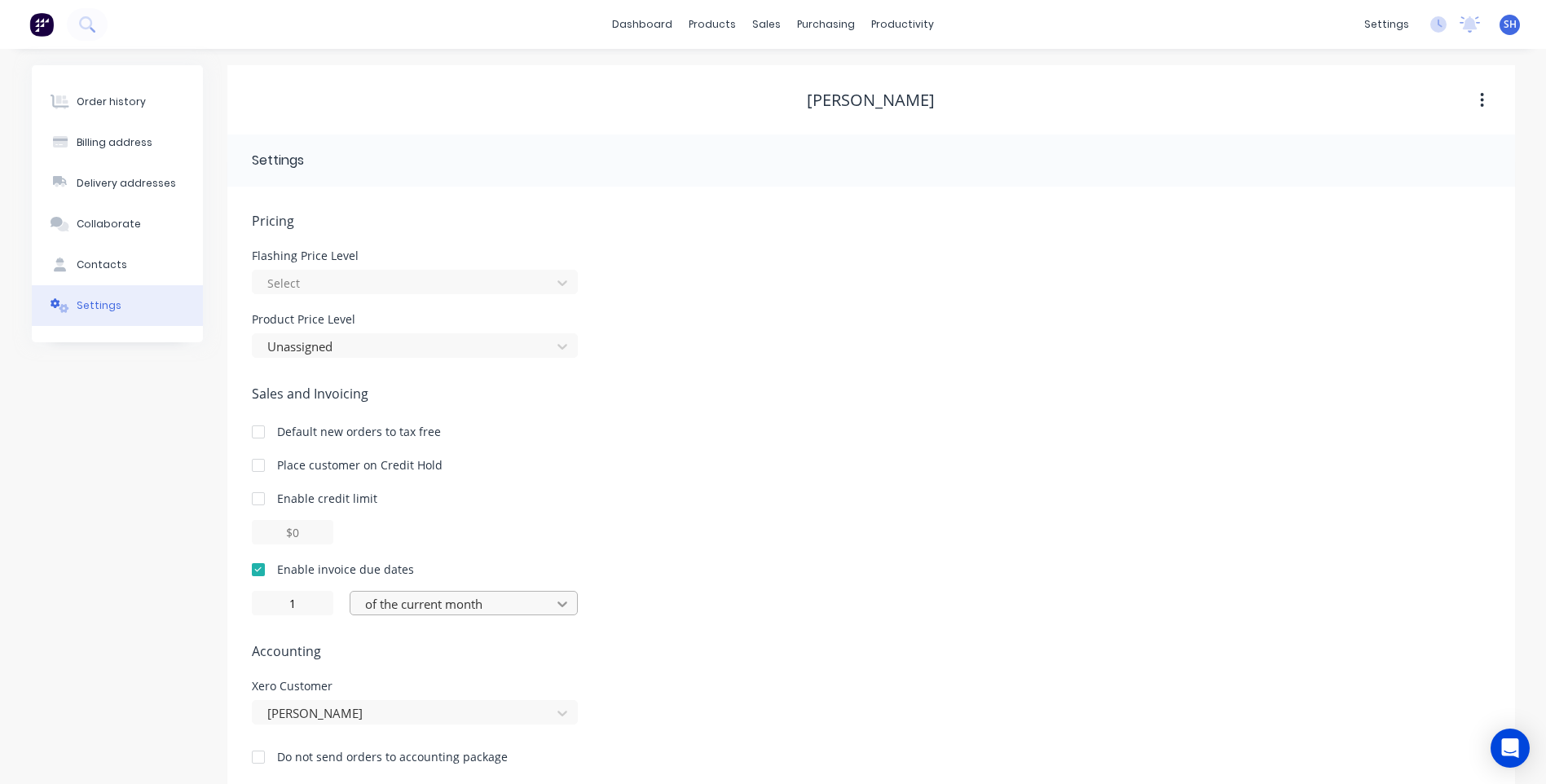
click at [562, 604] on icon at bounding box center [562, 603] width 16 height 16
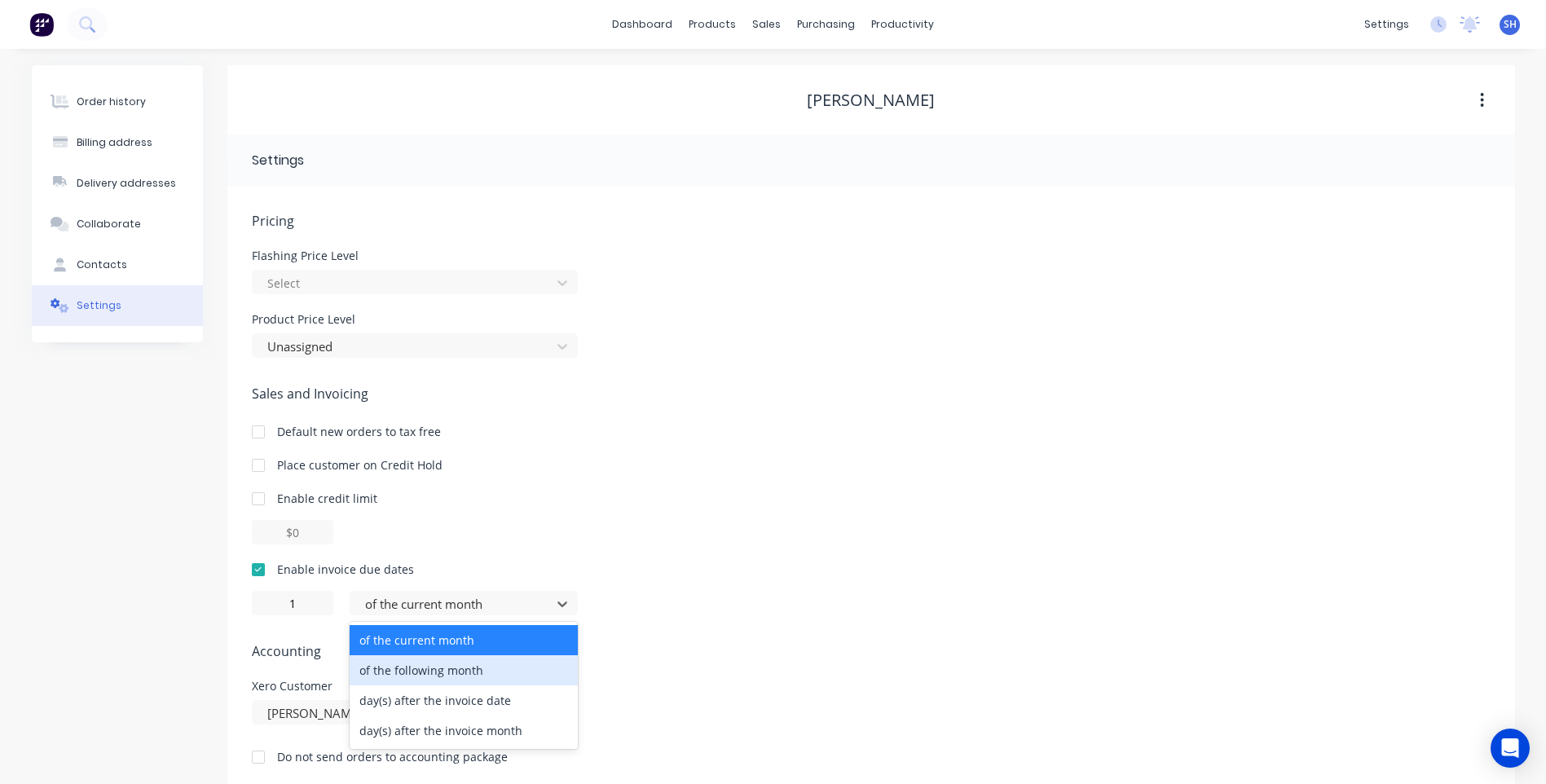
click at [468, 671] on div "of the following month" at bounding box center [464, 670] width 228 height 30
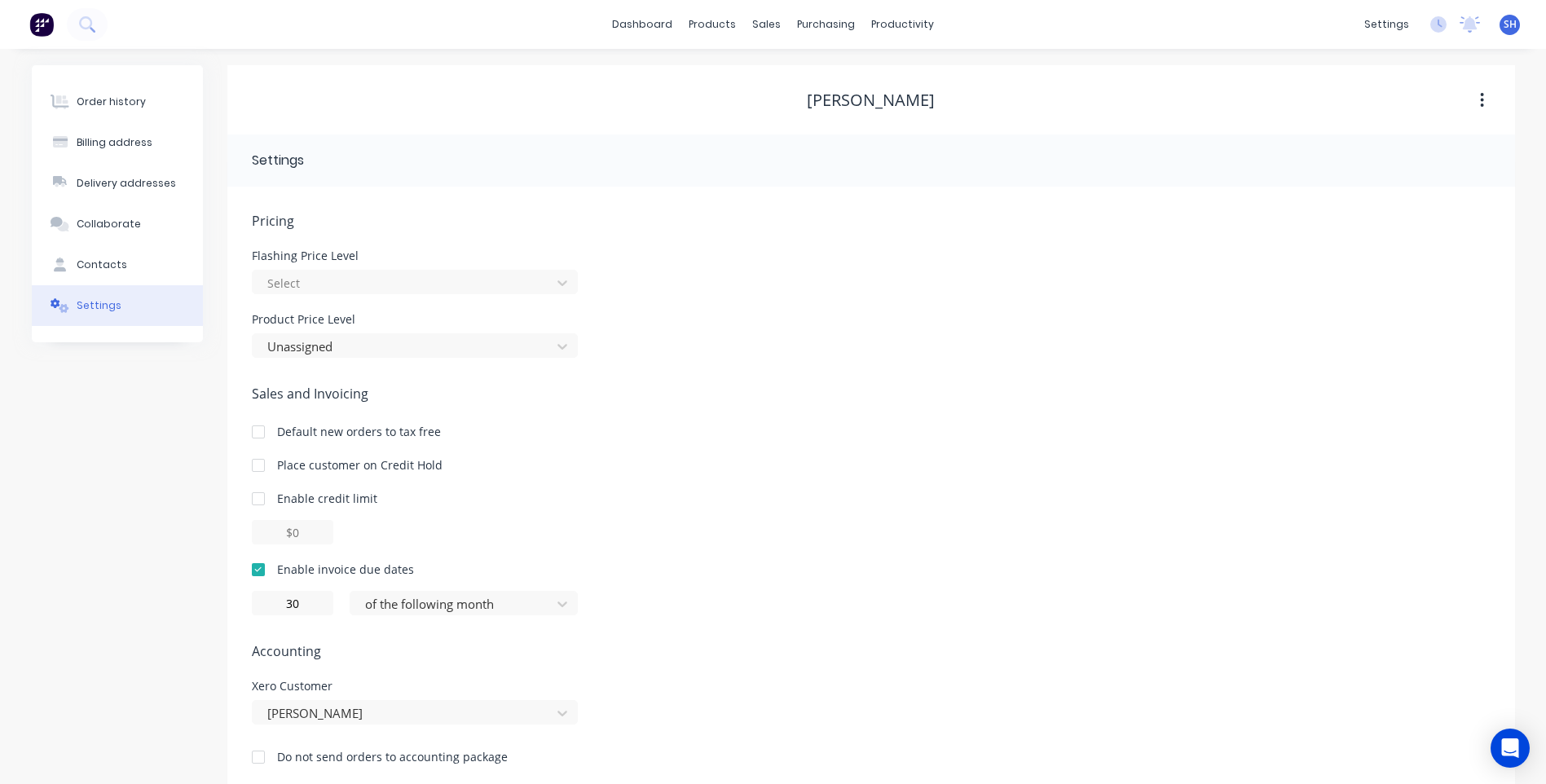
click at [756, 612] on div "30 of the following month" at bounding box center [871, 603] width 1239 height 24
click at [300, 599] on input "30" at bounding box center [292, 603] width 81 height 24
type input "3"
type input "1"
click at [785, 611] on div "1 of the following month" at bounding box center [871, 603] width 1239 height 24
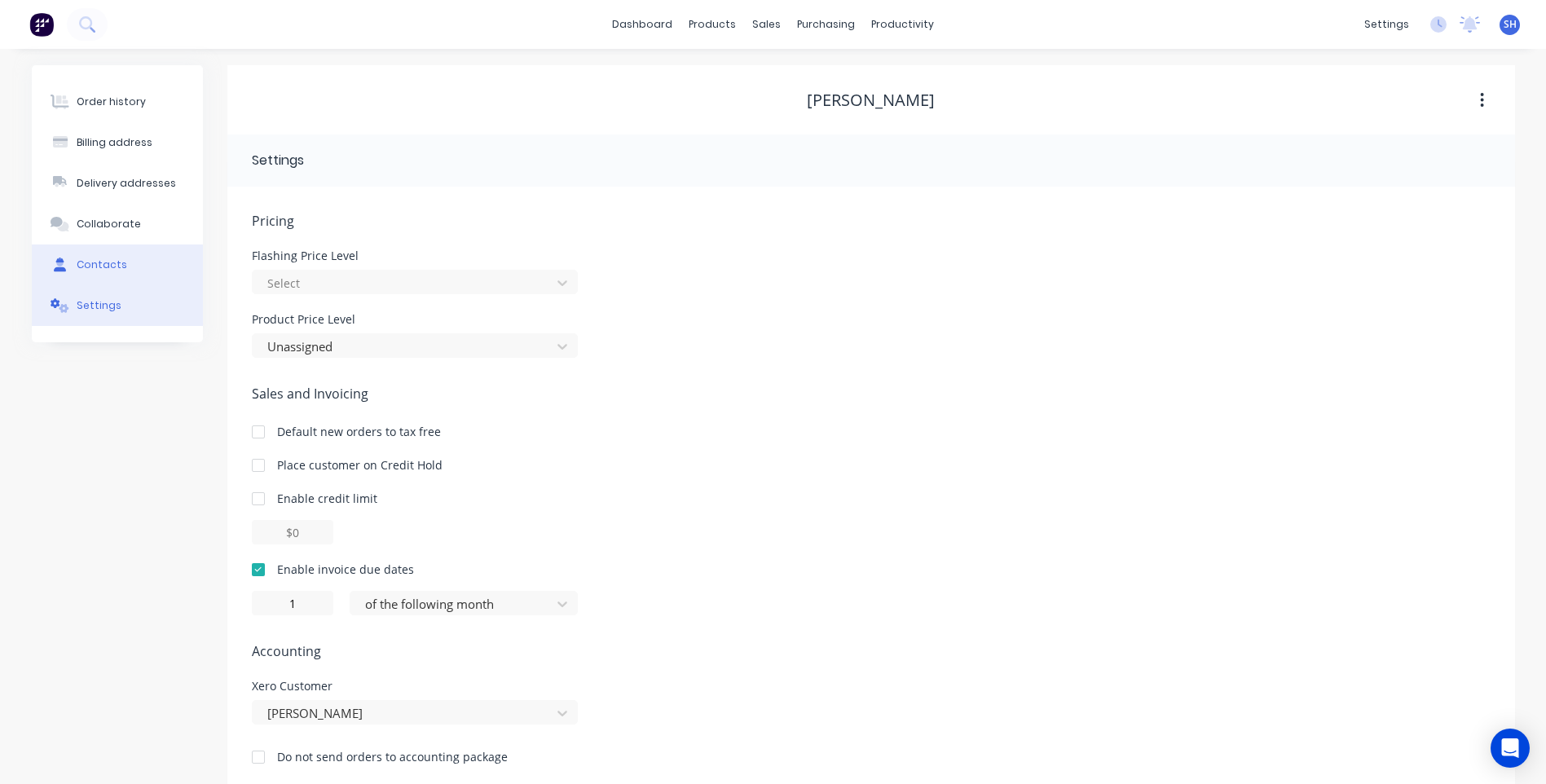
click at [95, 257] on div "Contacts" at bounding box center [102, 265] width 51 height 15
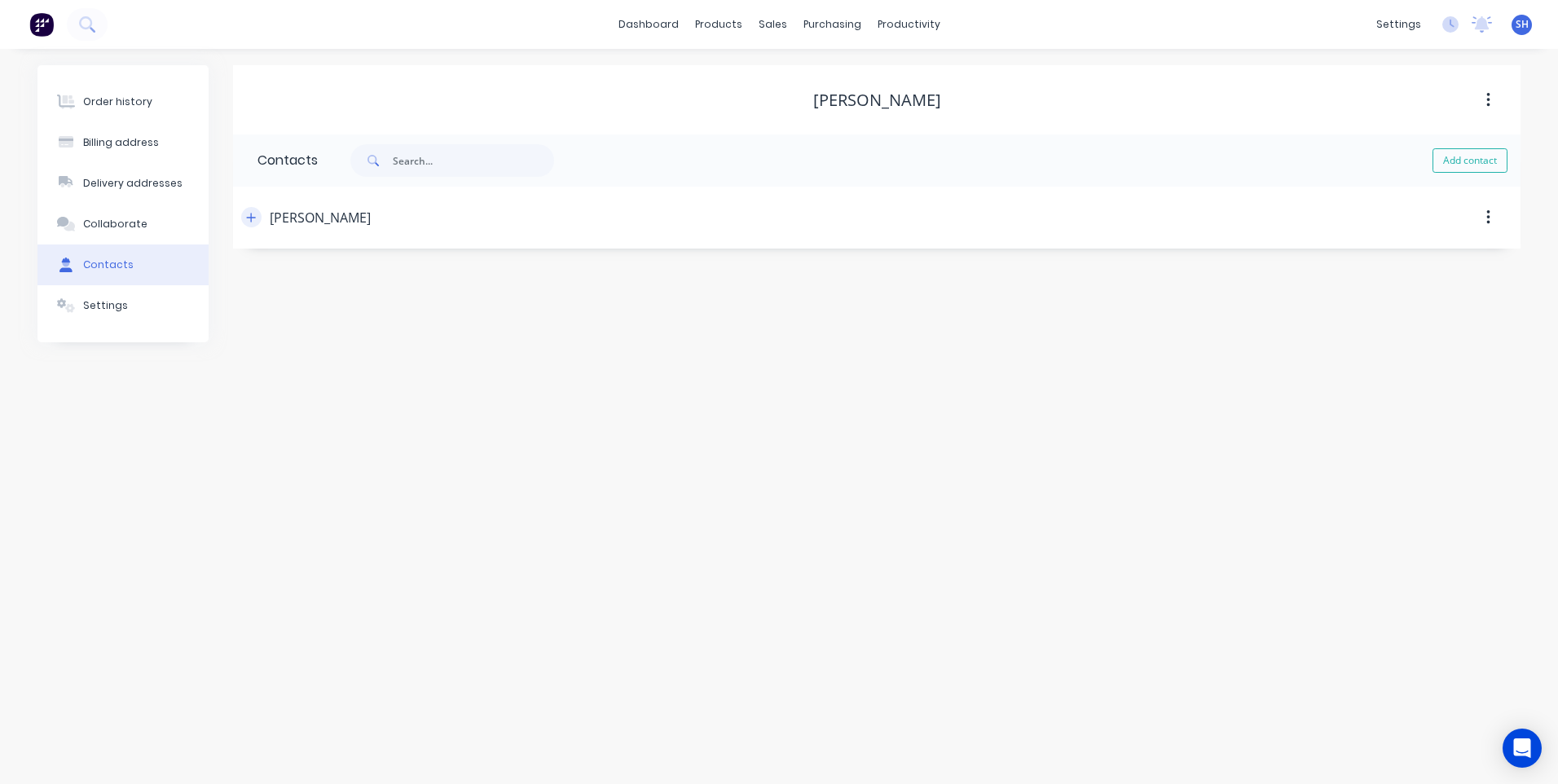
click at [253, 218] on icon "button" at bounding box center [252, 218] width 9 height 9
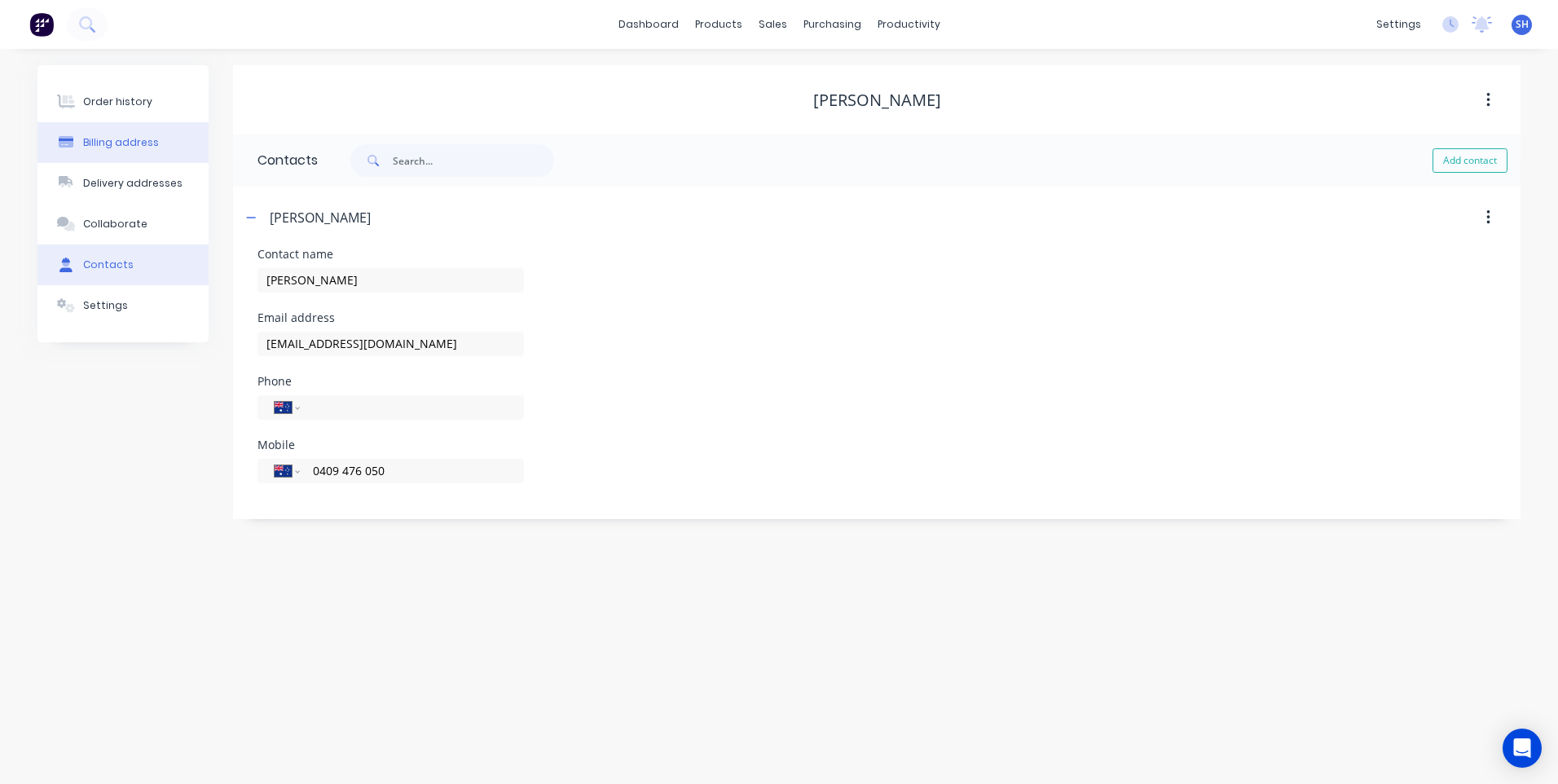
click at [118, 139] on div "Billing address" at bounding box center [121, 143] width 75 height 15
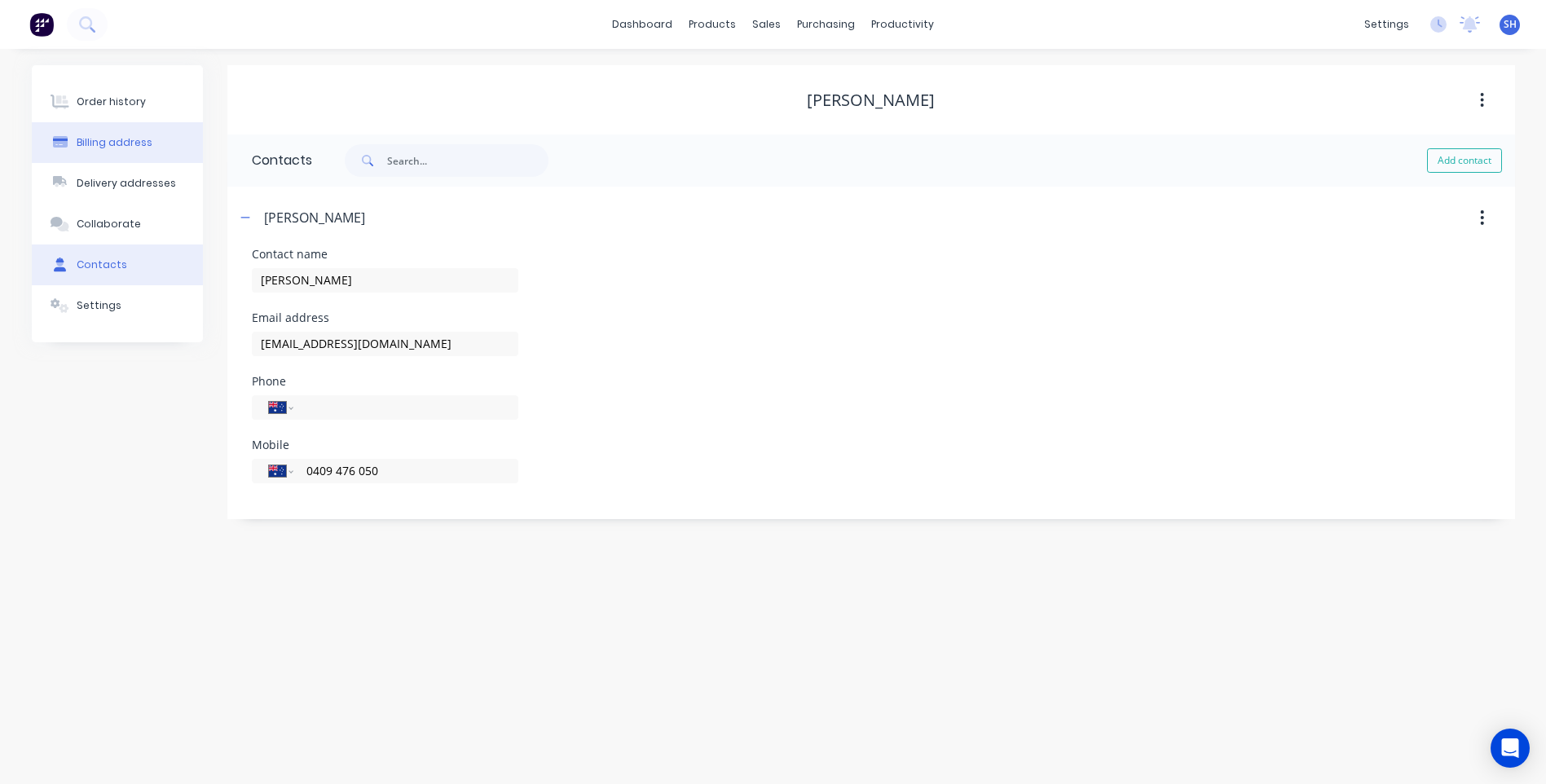
select select "AU"
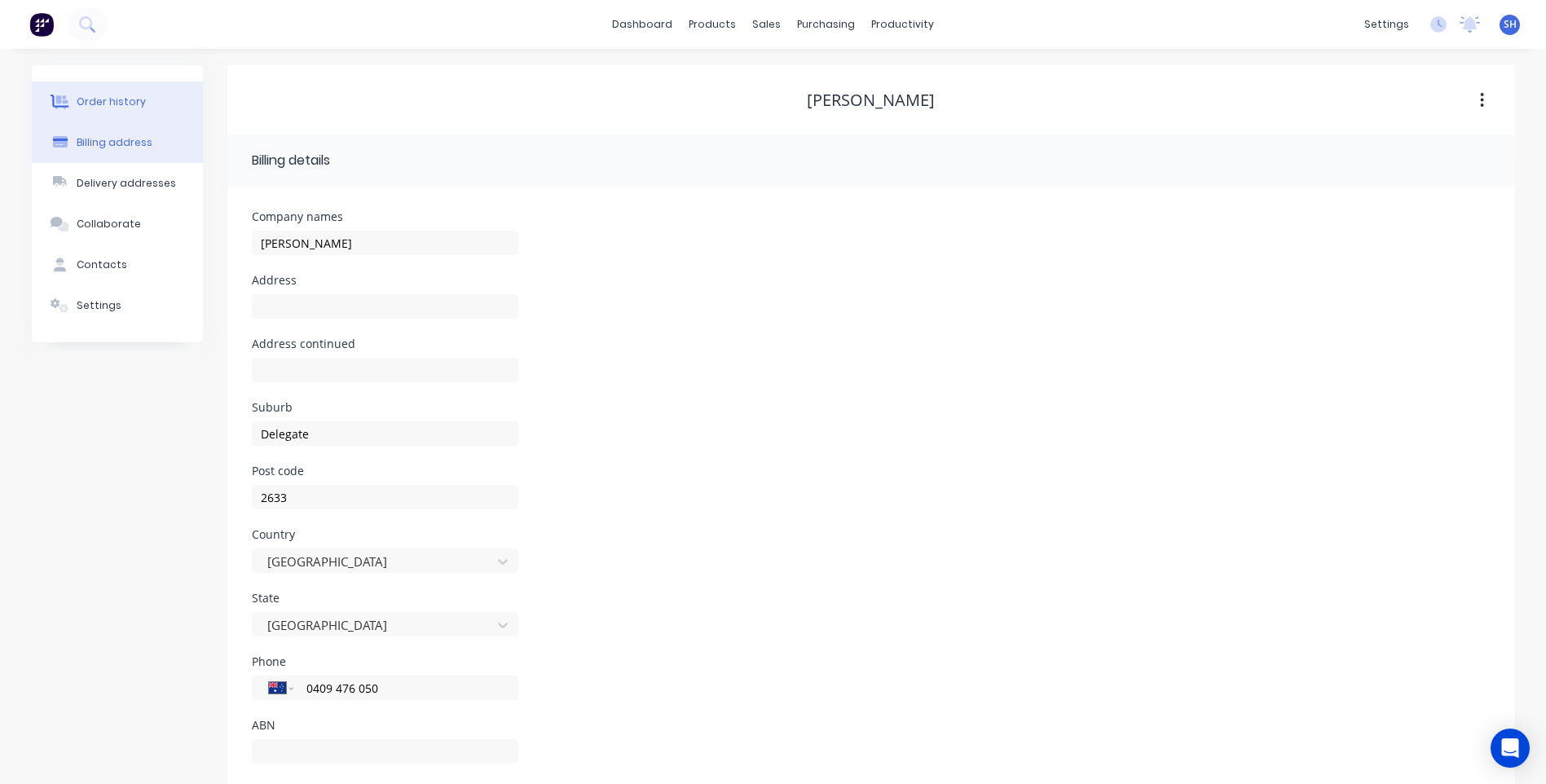
click at [127, 94] on div "Order history" at bounding box center [110, 102] width 69 height 15
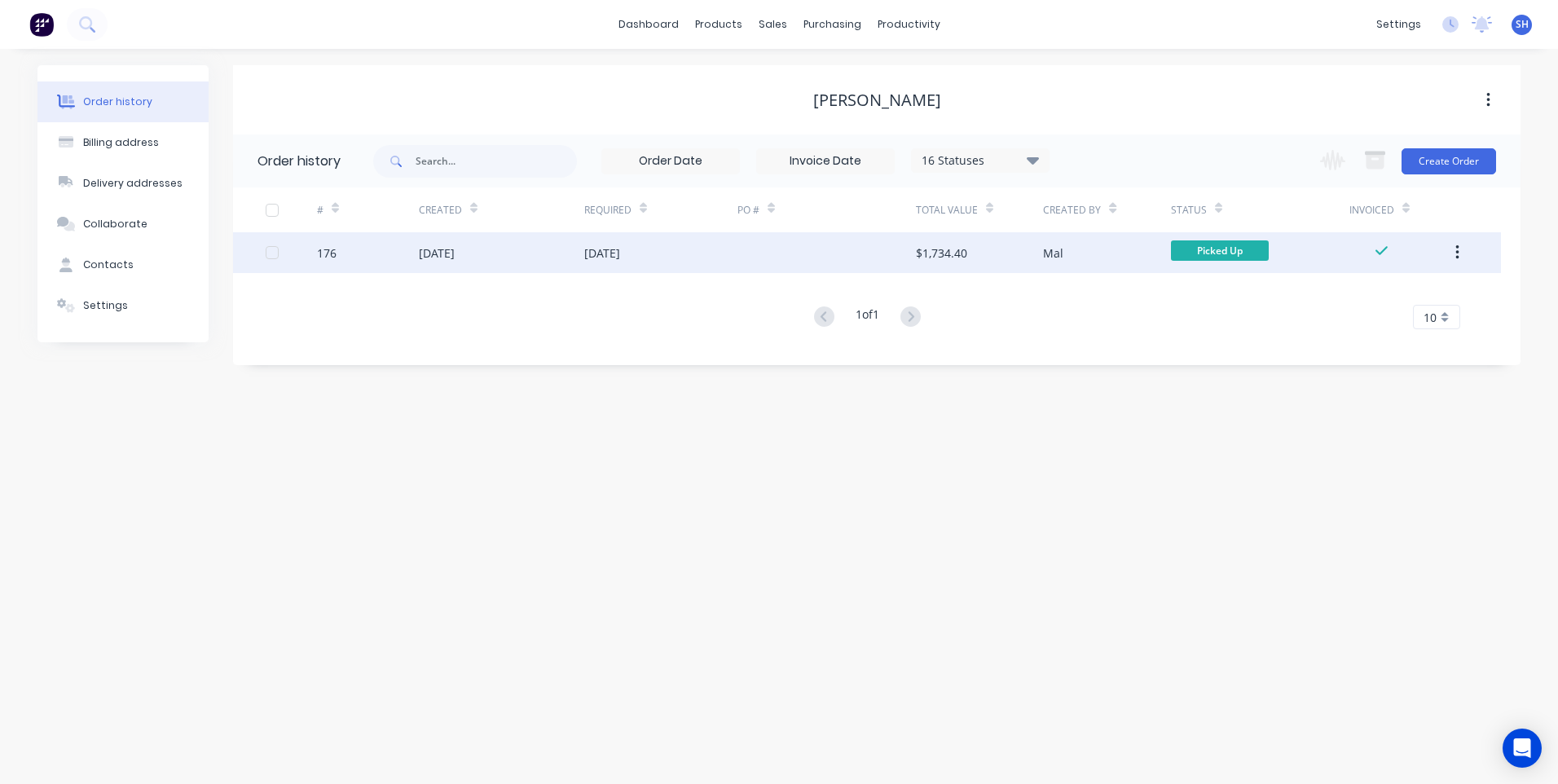
click at [883, 240] on div at bounding box center [827, 252] width 178 height 41
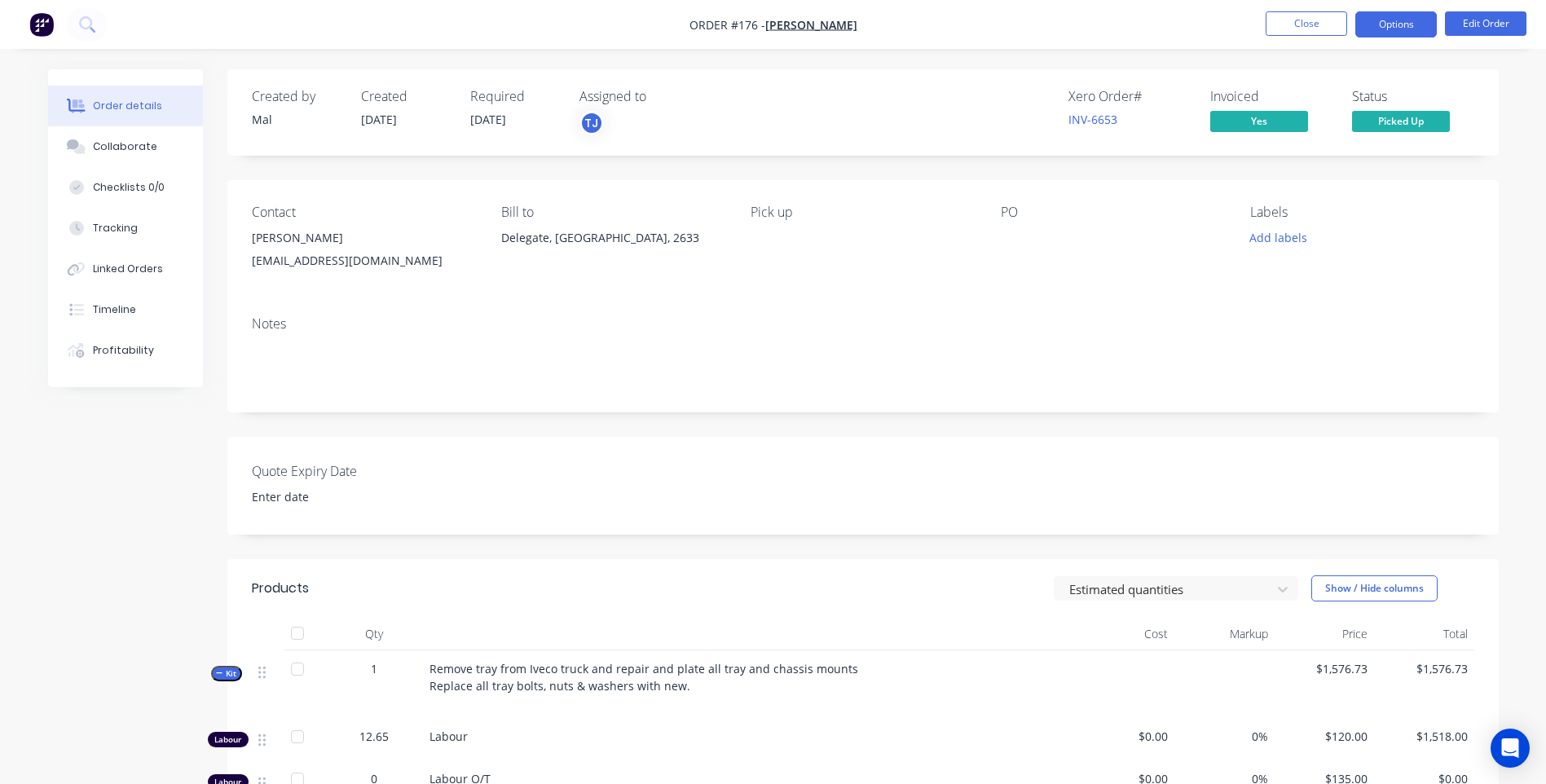
click at [1399, 21] on button "Options" at bounding box center [1396, 24] width 81 height 26
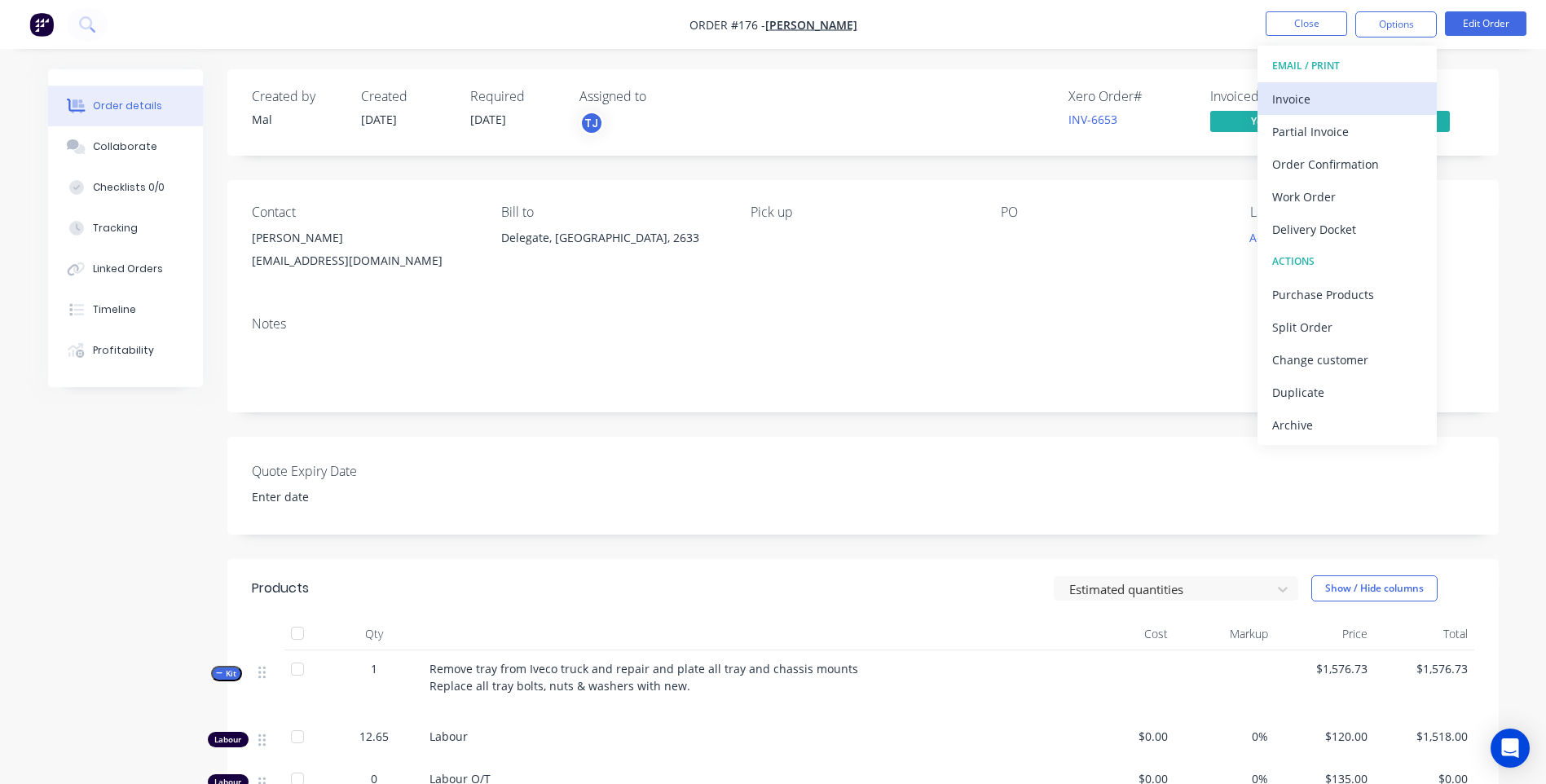
click at [1296, 93] on div "Invoice" at bounding box center [1347, 99] width 150 height 24
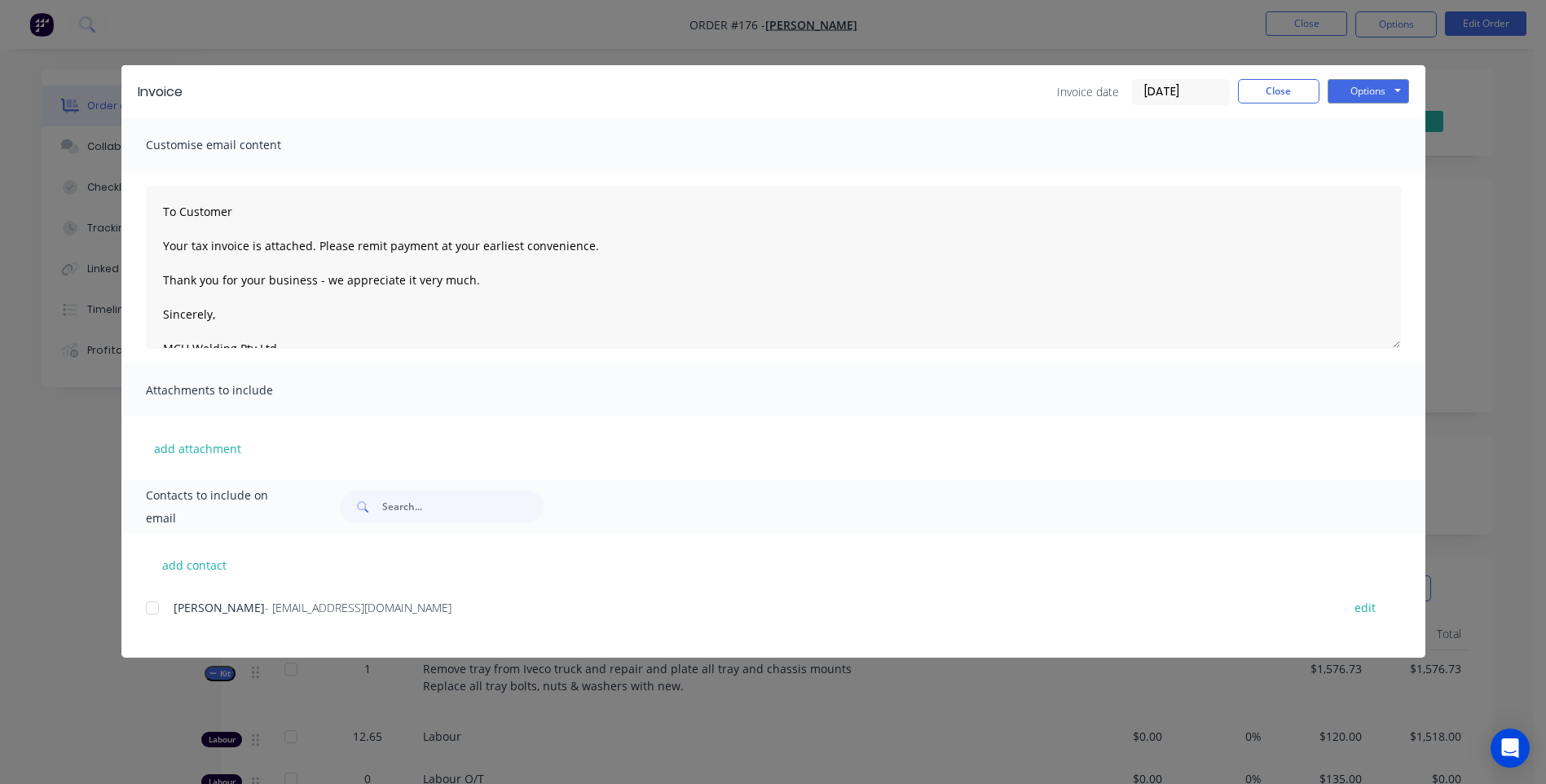
click at [157, 608] on div at bounding box center [152, 608] width 33 height 33
click at [1366, 86] on button "Options" at bounding box center [1369, 91] width 81 height 24
click at [1375, 172] on button "Email" at bounding box center [1380, 173] width 105 height 27
click at [1290, 88] on button "Close" at bounding box center [1278, 91] width 81 height 24
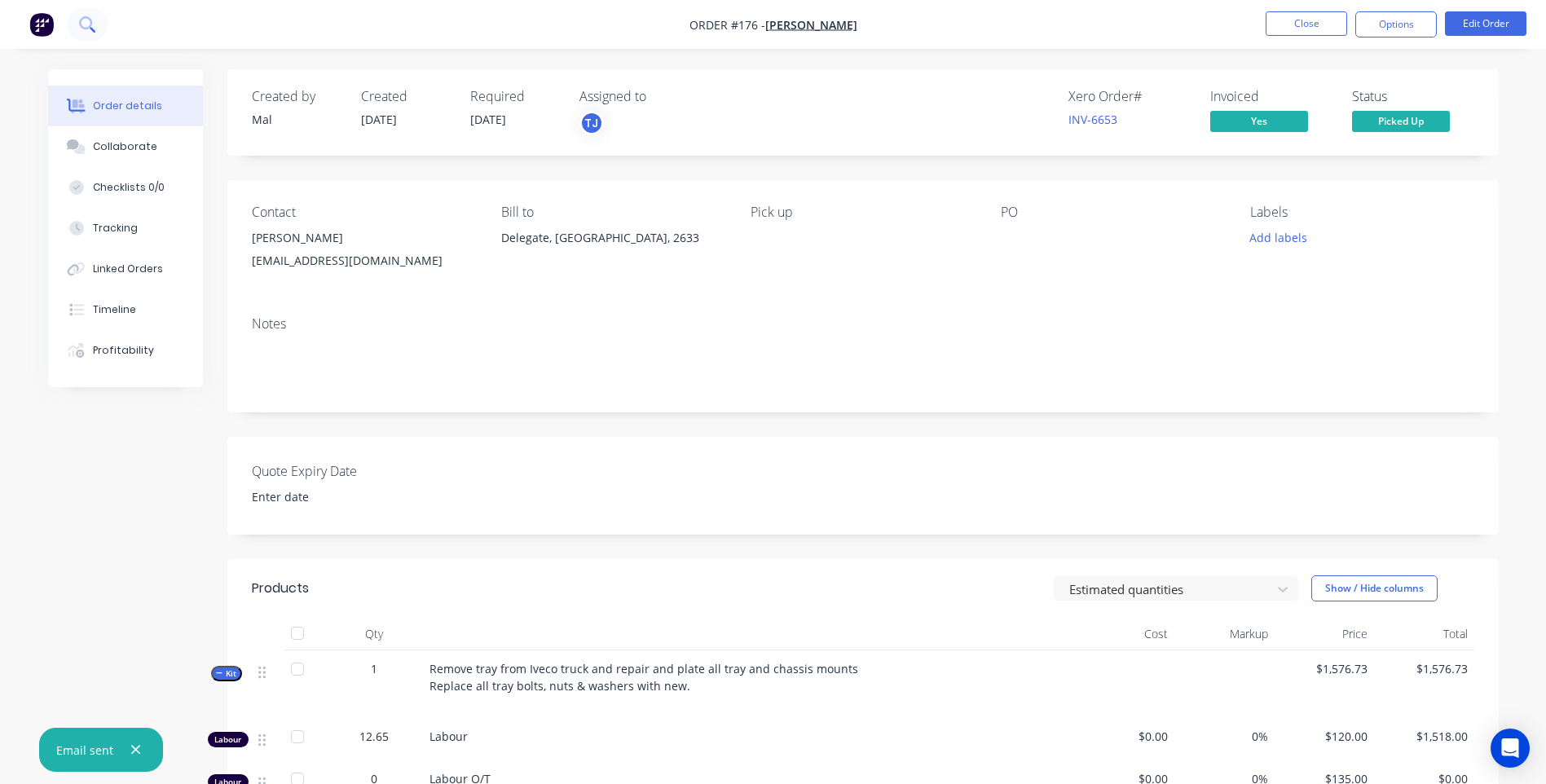
click at [86, 24] on icon at bounding box center [87, 24] width 15 height 15
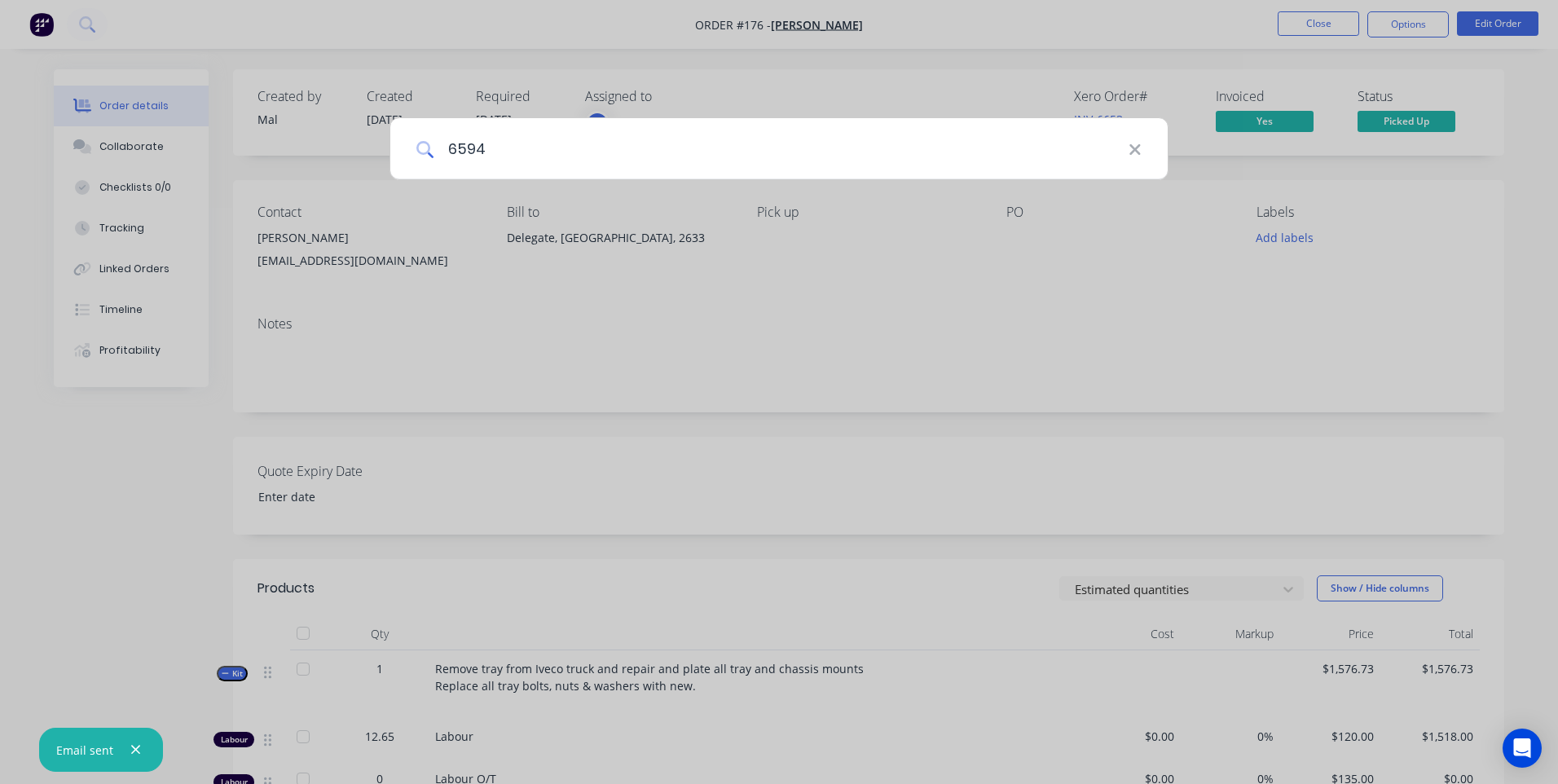
type input "6594"
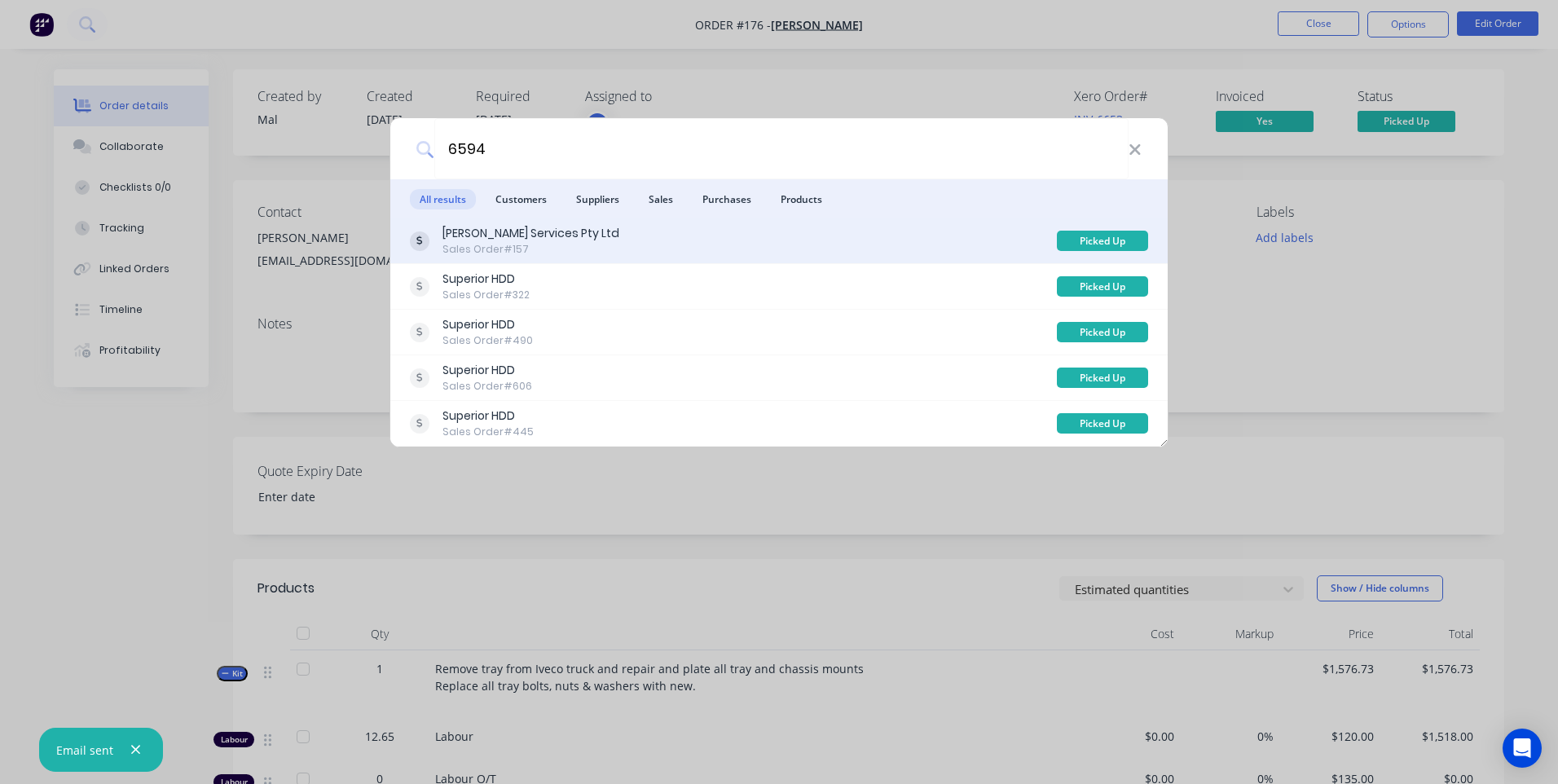
click at [502, 236] on div "[PERSON_NAME] Services Pty Ltd" at bounding box center [532, 234] width 177 height 17
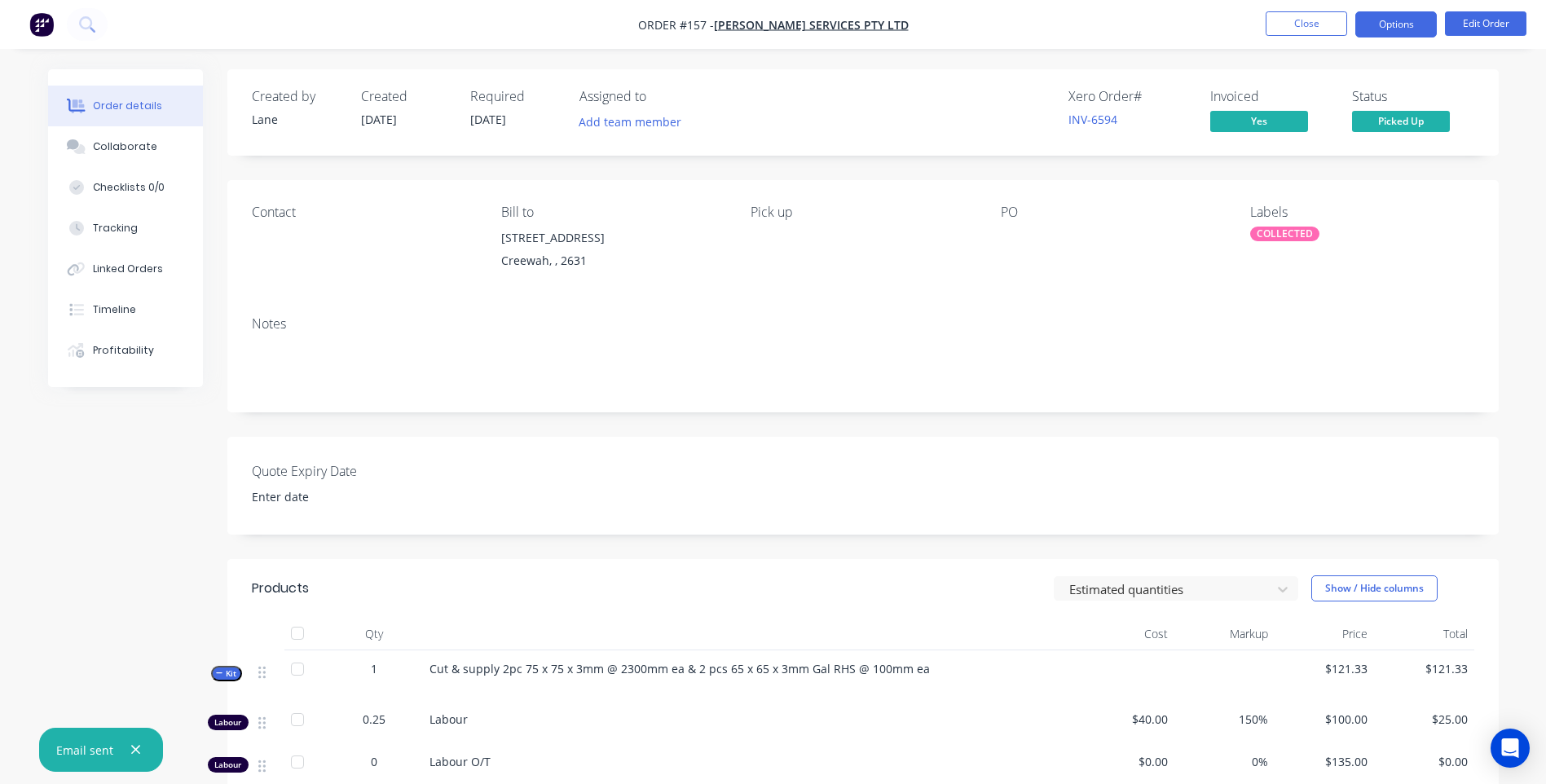
click at [1406, 21] on button "Options" at bounding box center [1396, 24] width 81 height 26
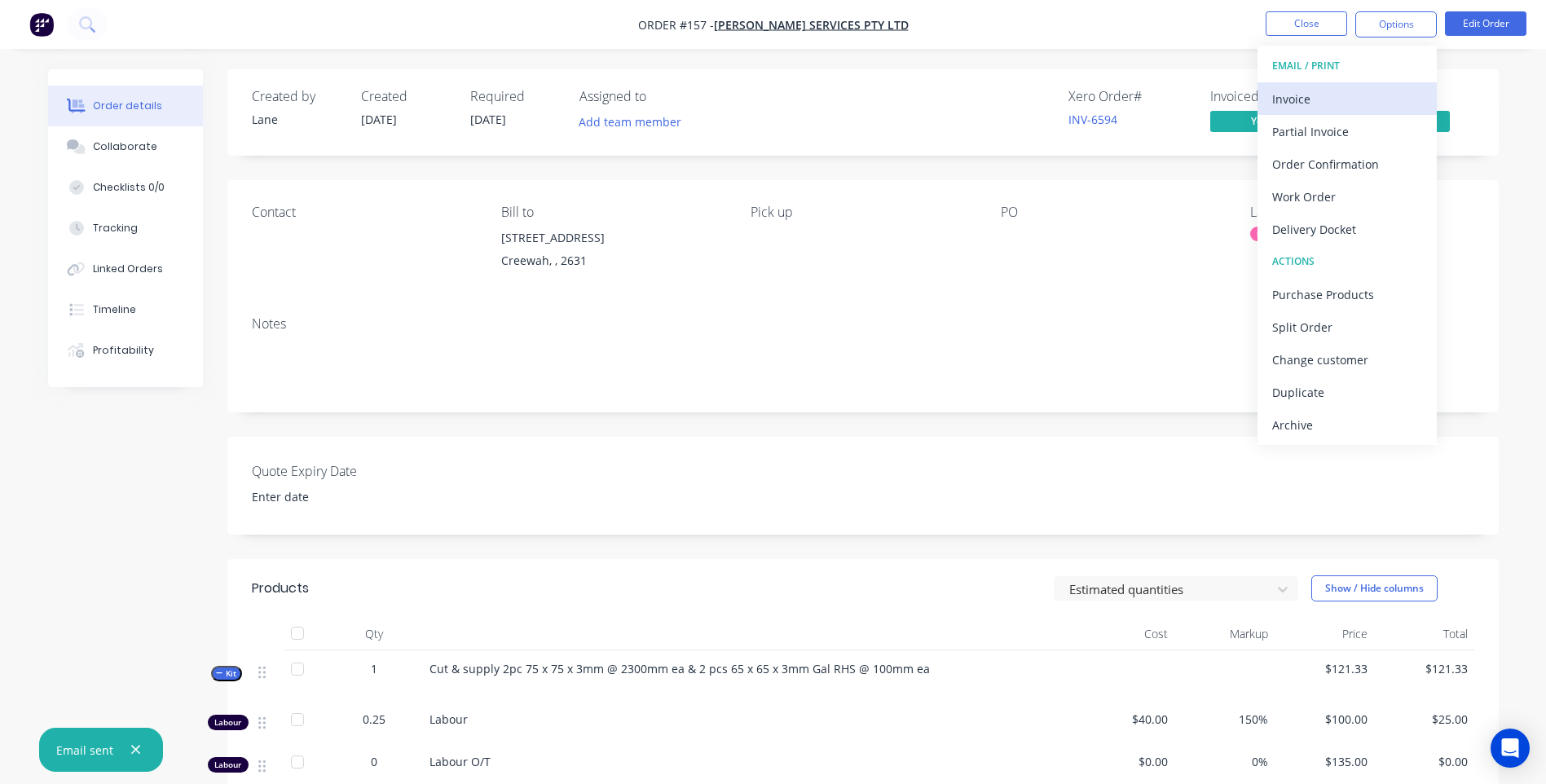
click at [1299, 95] on div "Invoice" at bounding box center [1347, 99] width 150 height 24
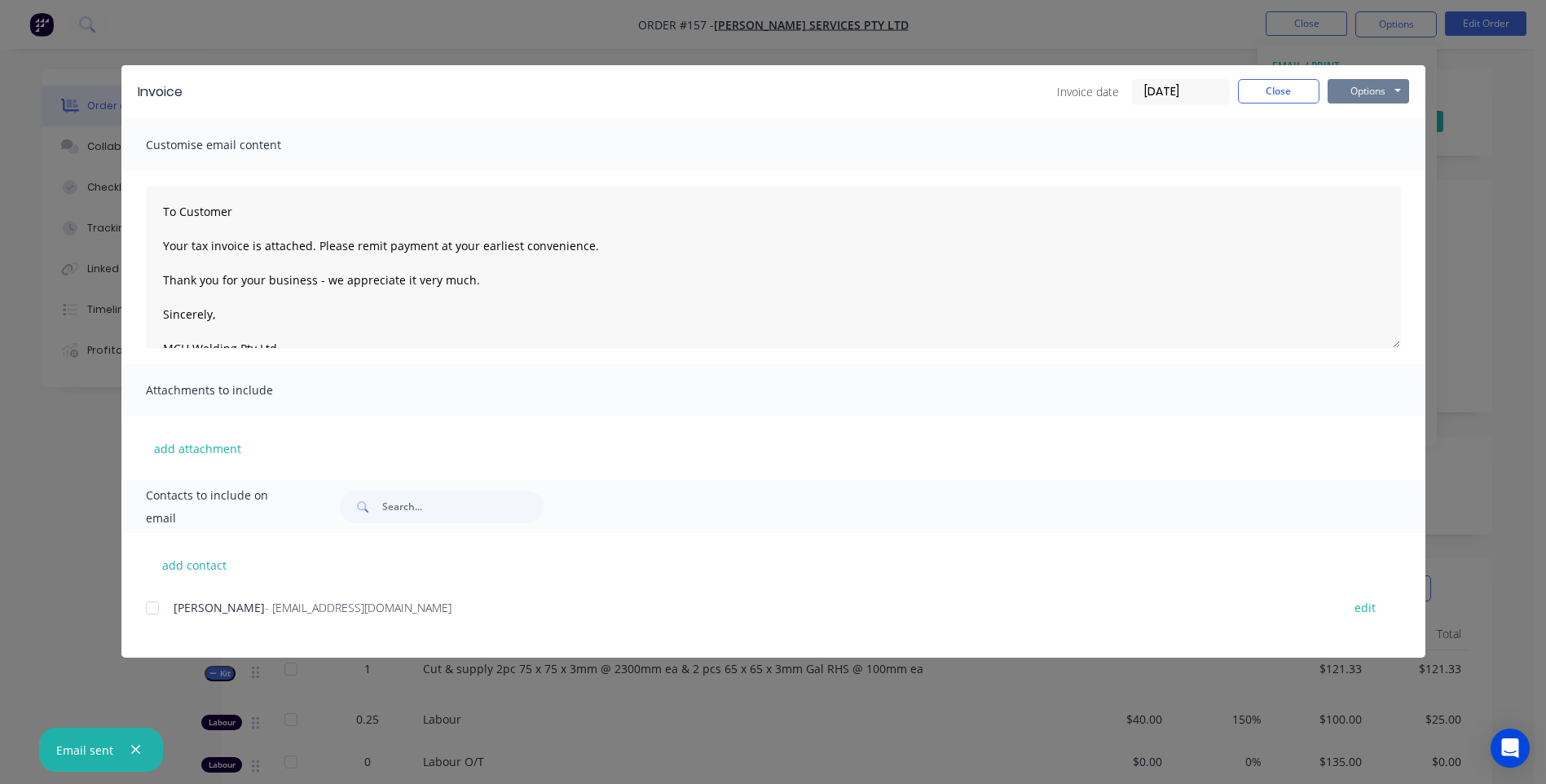
click at [1356, 90] on button "Options" at bounding box center [1369, 91] width 81 height 24
click at [1386, 114] on button "Preview" at bounding box center [1380, 120] width 105 height 27
click at [349, 454] on div "add attachment" at bounding box center [773, 448] width 1304 height 63
click at [155, 605] on div at bounding box center [152, 608] width 33 height 33
click at [1363, 88] on button "Options" at bounding box center [1369, 91] width 81 height 24
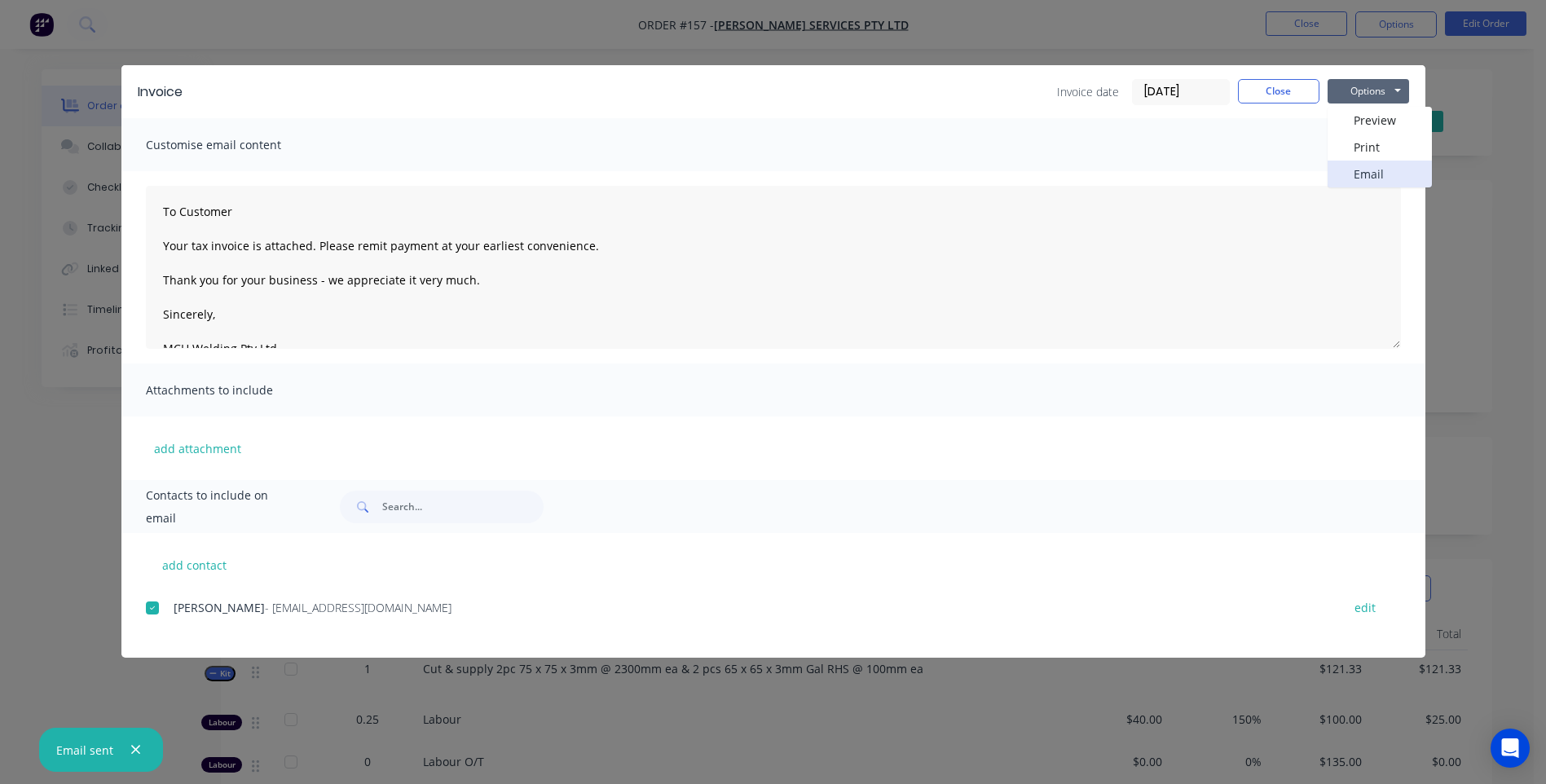
click at [1360, 171] on button "Email" at bounding box center [1380, 173] width 105 height 27
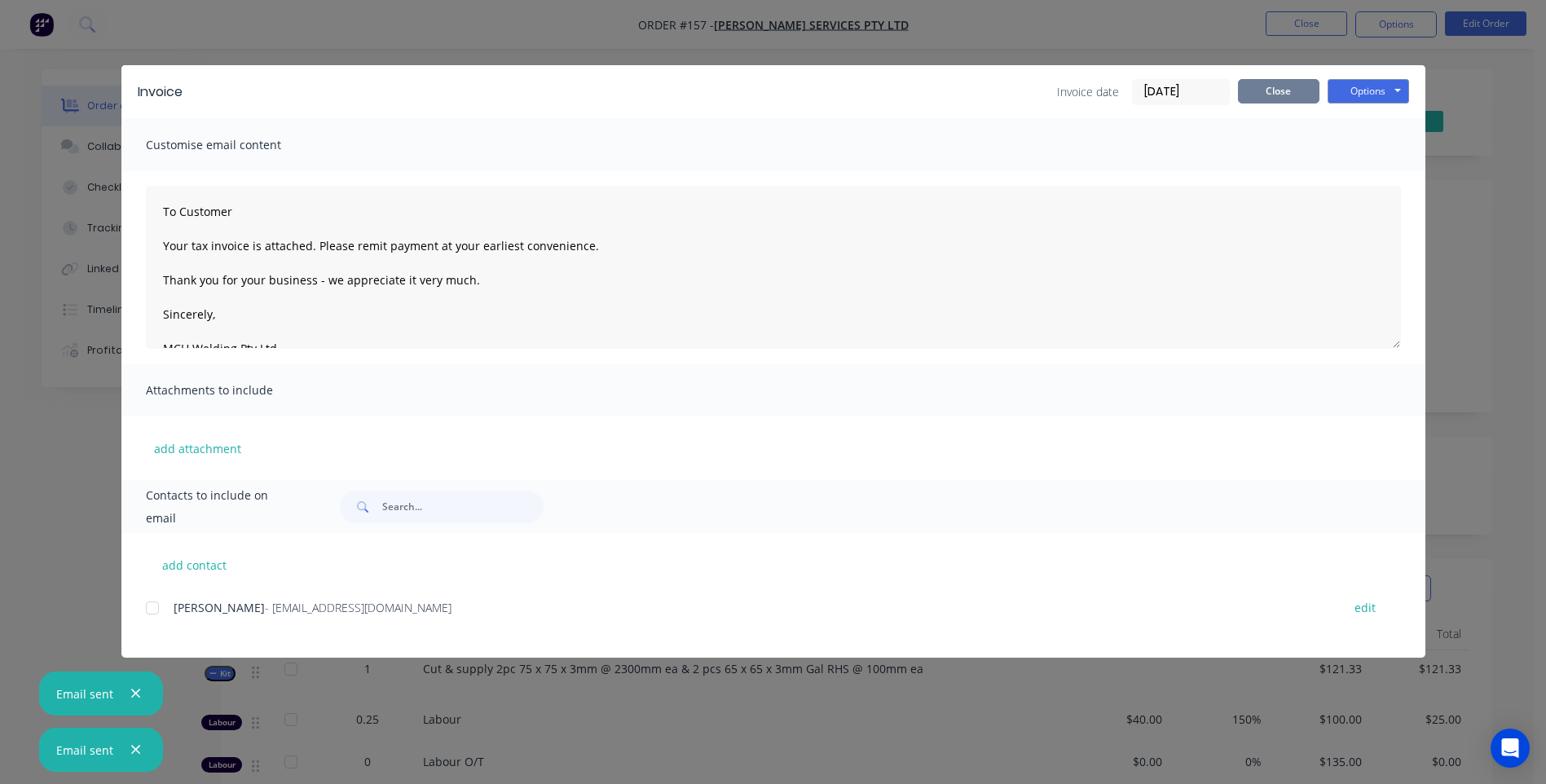
click at [1291, 90] on button "Close" at bounding box center [1278, 91] width 81 height 24
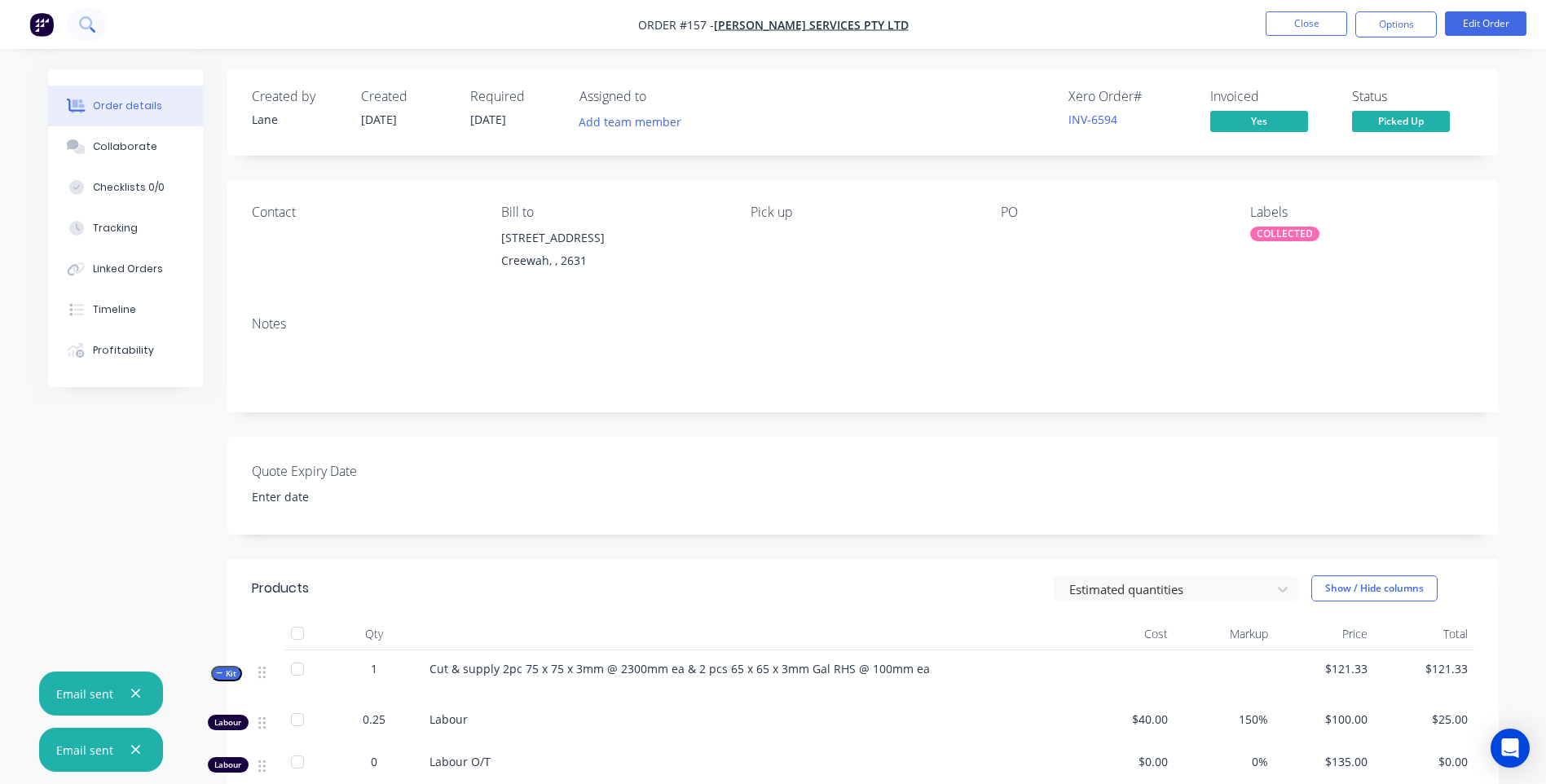
click at [88, 24] on icon at bounding box center [87, 24] width 15 height 15
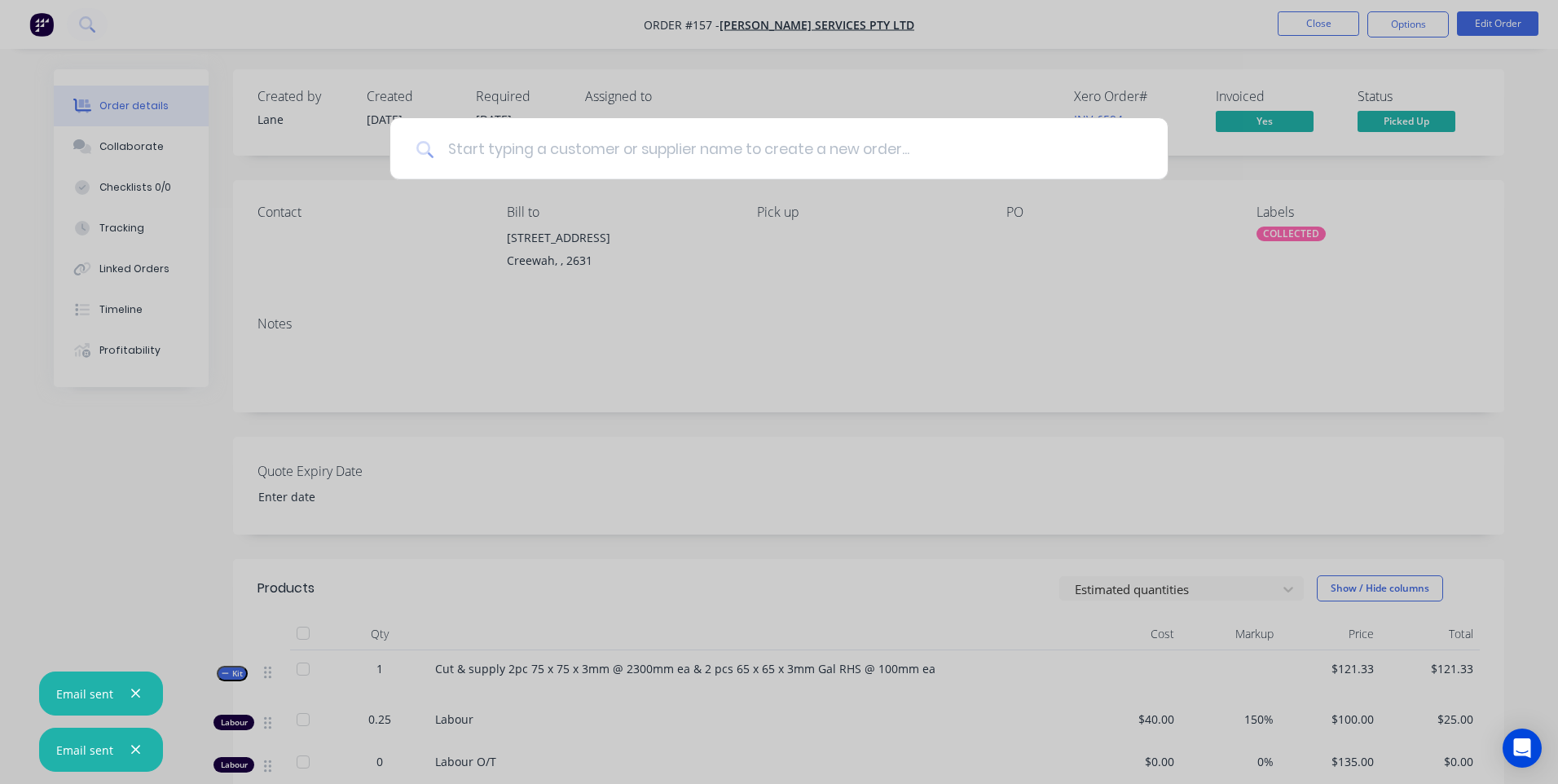
click at [492, 152] on input at bounding box center [788, 148] width 708 height 61
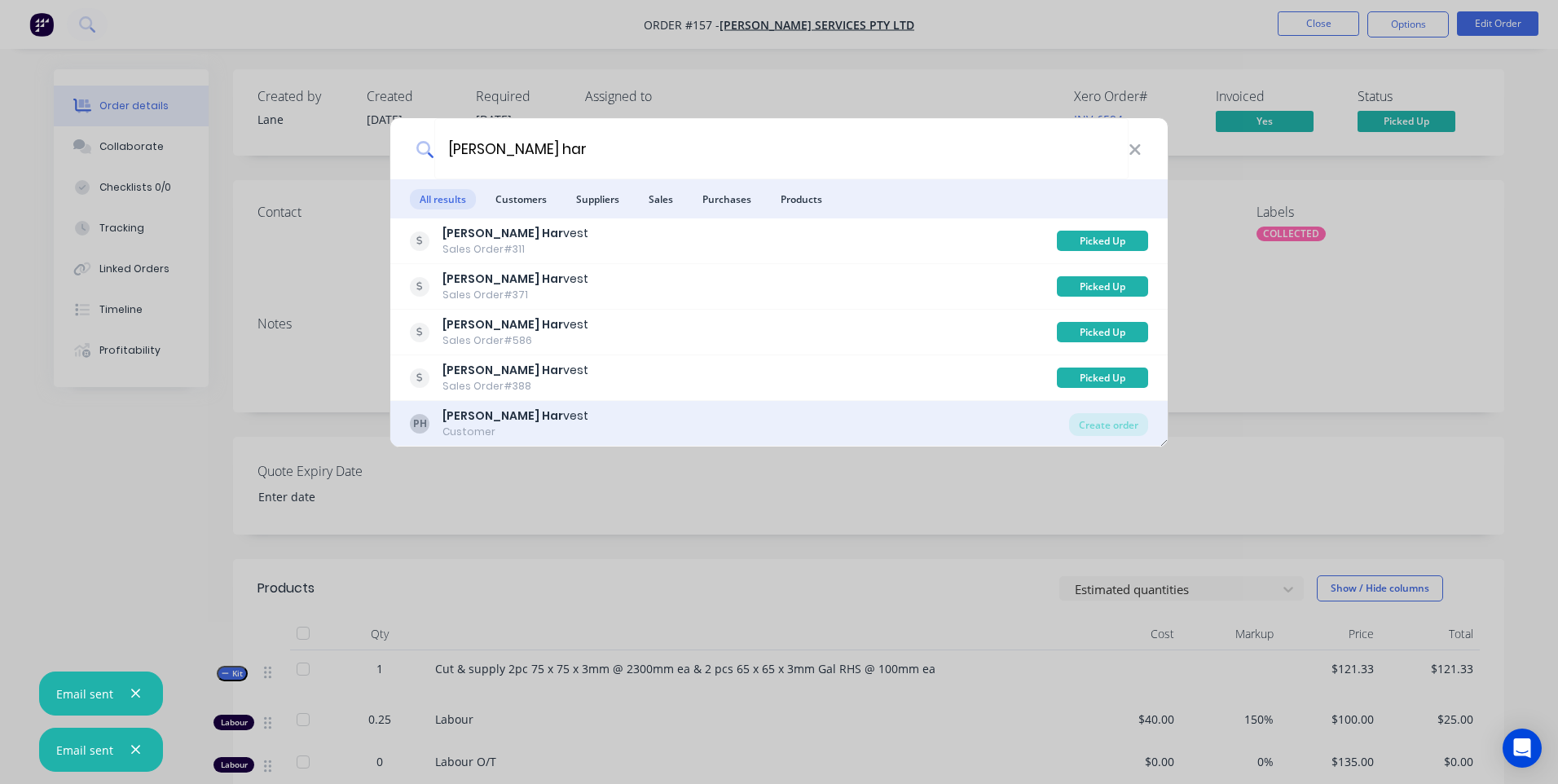
type input "[PERSON_NAME] har"
click at [465, 419] on b "[PERSON_NAME] Har" at bounding box center [503, 415] width 121 height 16
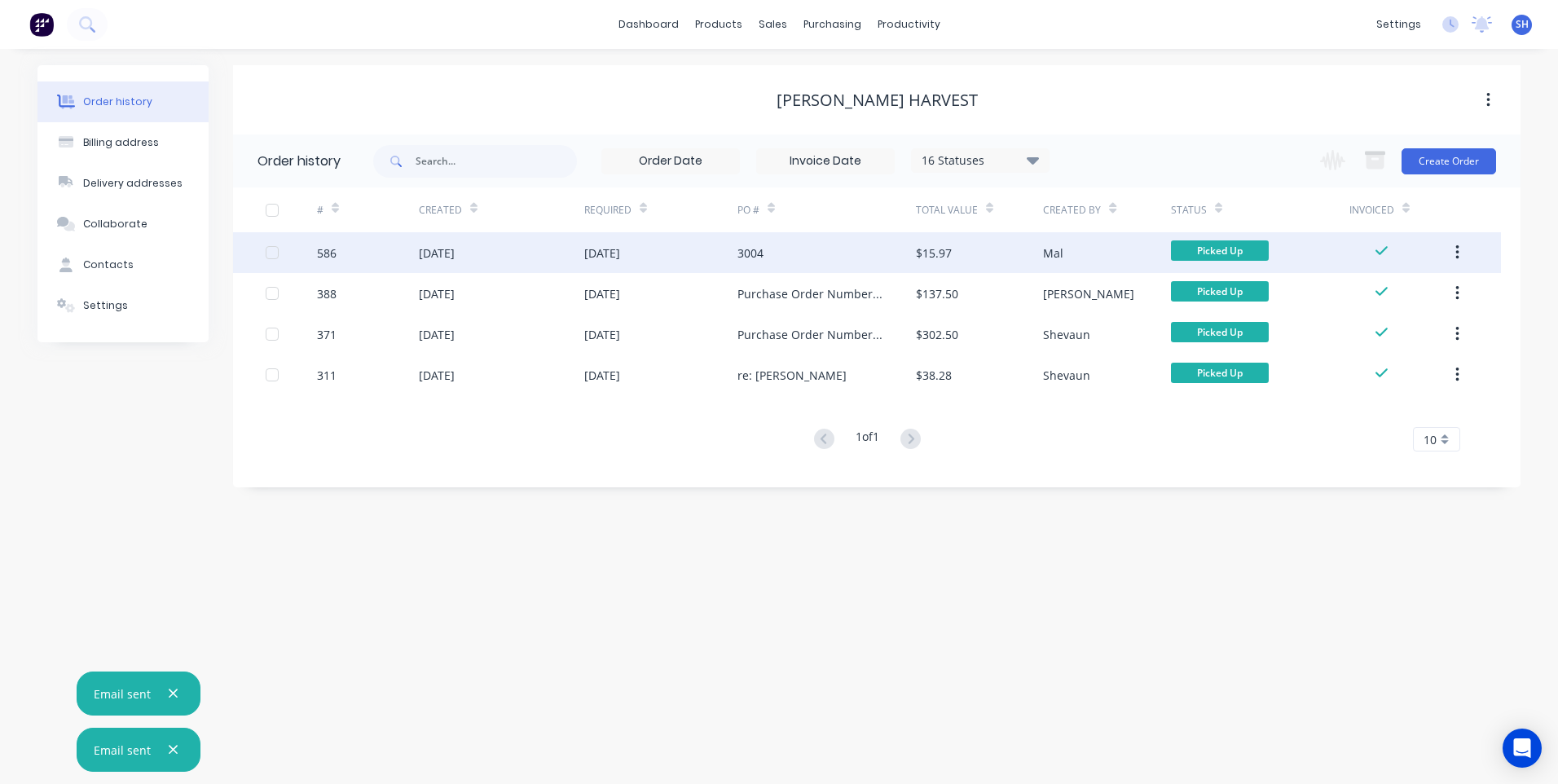
click at [736, 253] on div "[DATE]" at bounding box center [661, 252] width 154 height 41
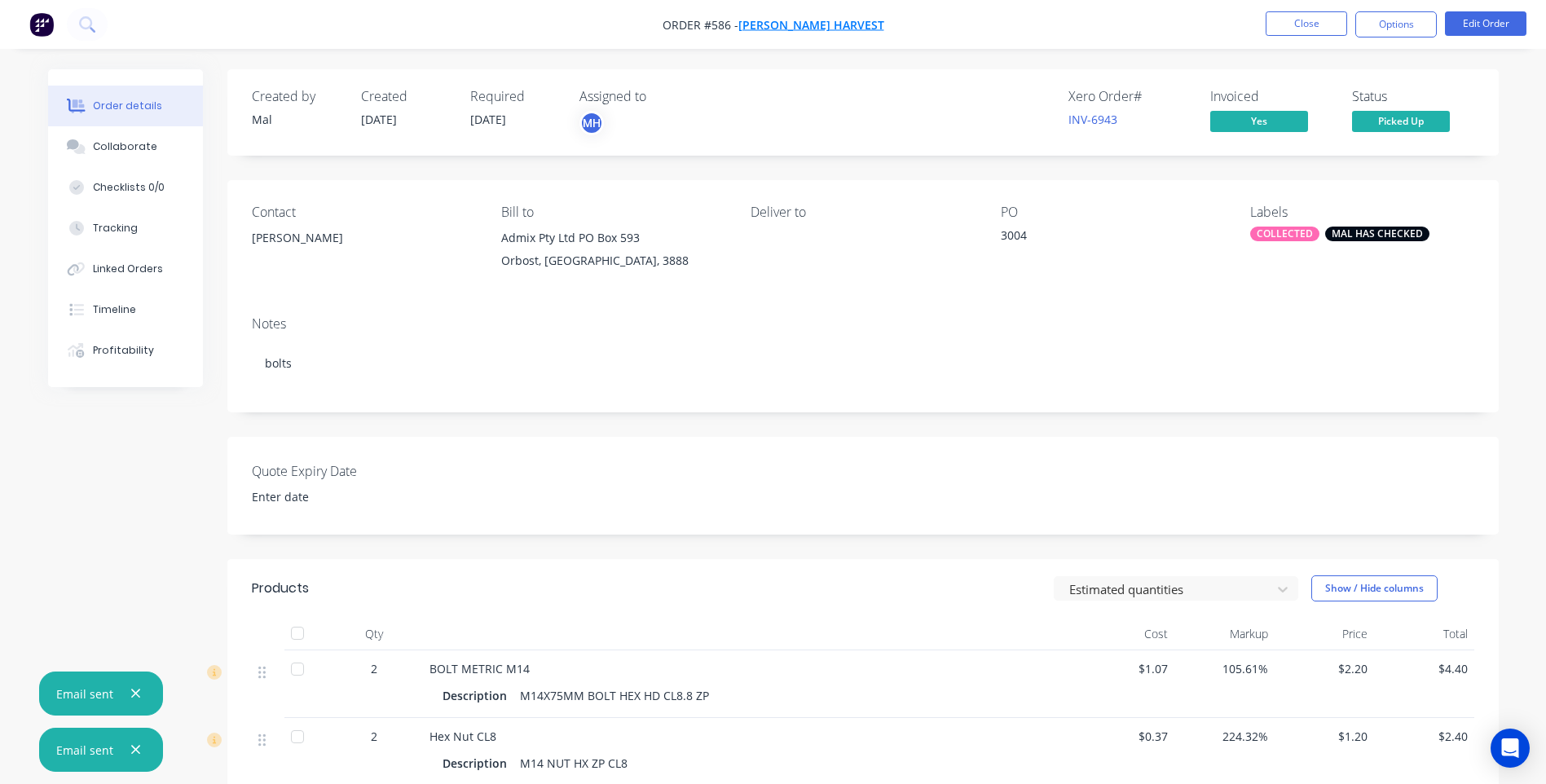
click at [818, 21] on span "[PERSON_NAME] Harvest" at bounding box center [811, 24] width 146 height 15
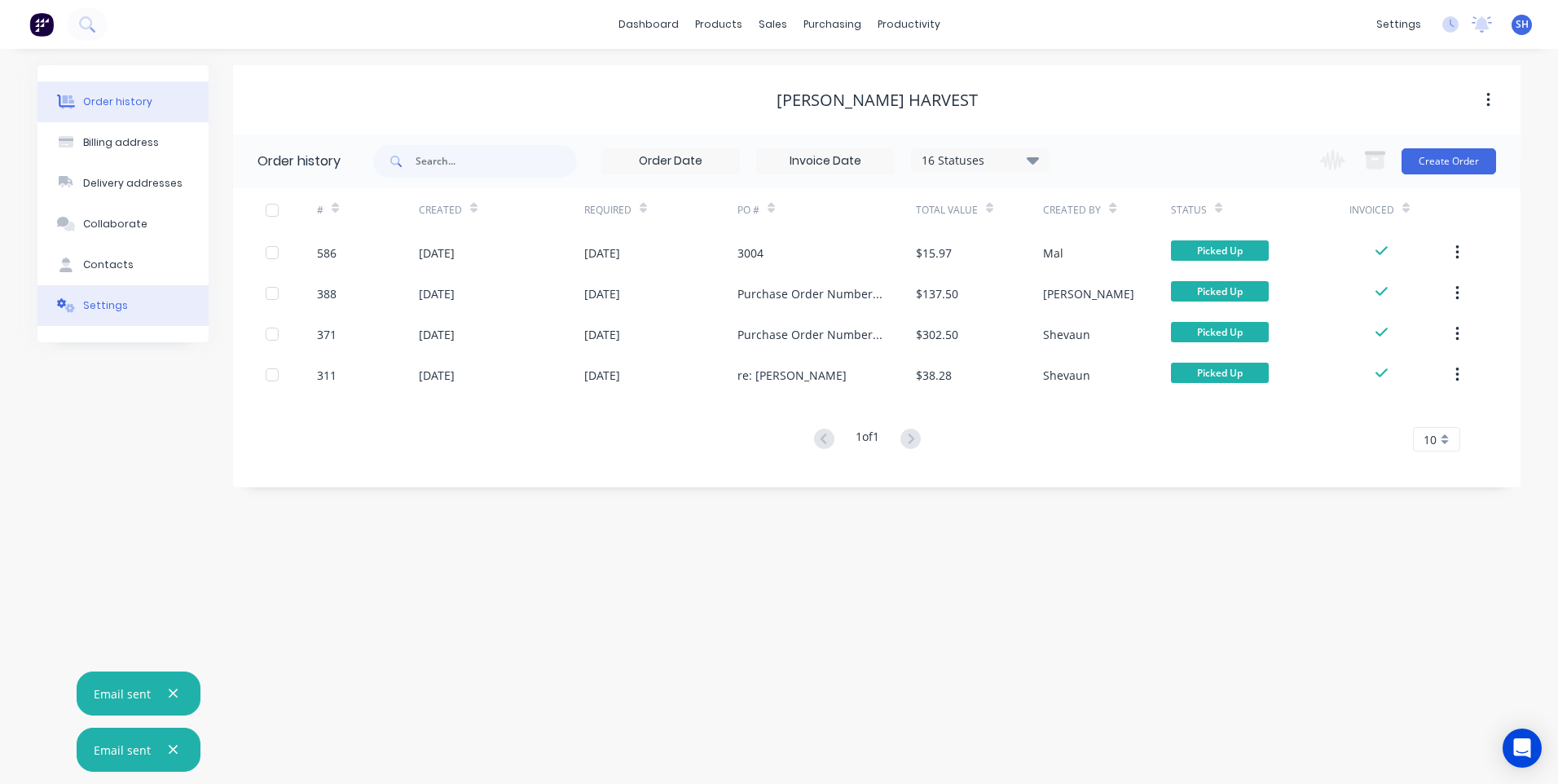
click at [105, 304] on div "Settings" at bounding box center [106, 305] width 45 height 15
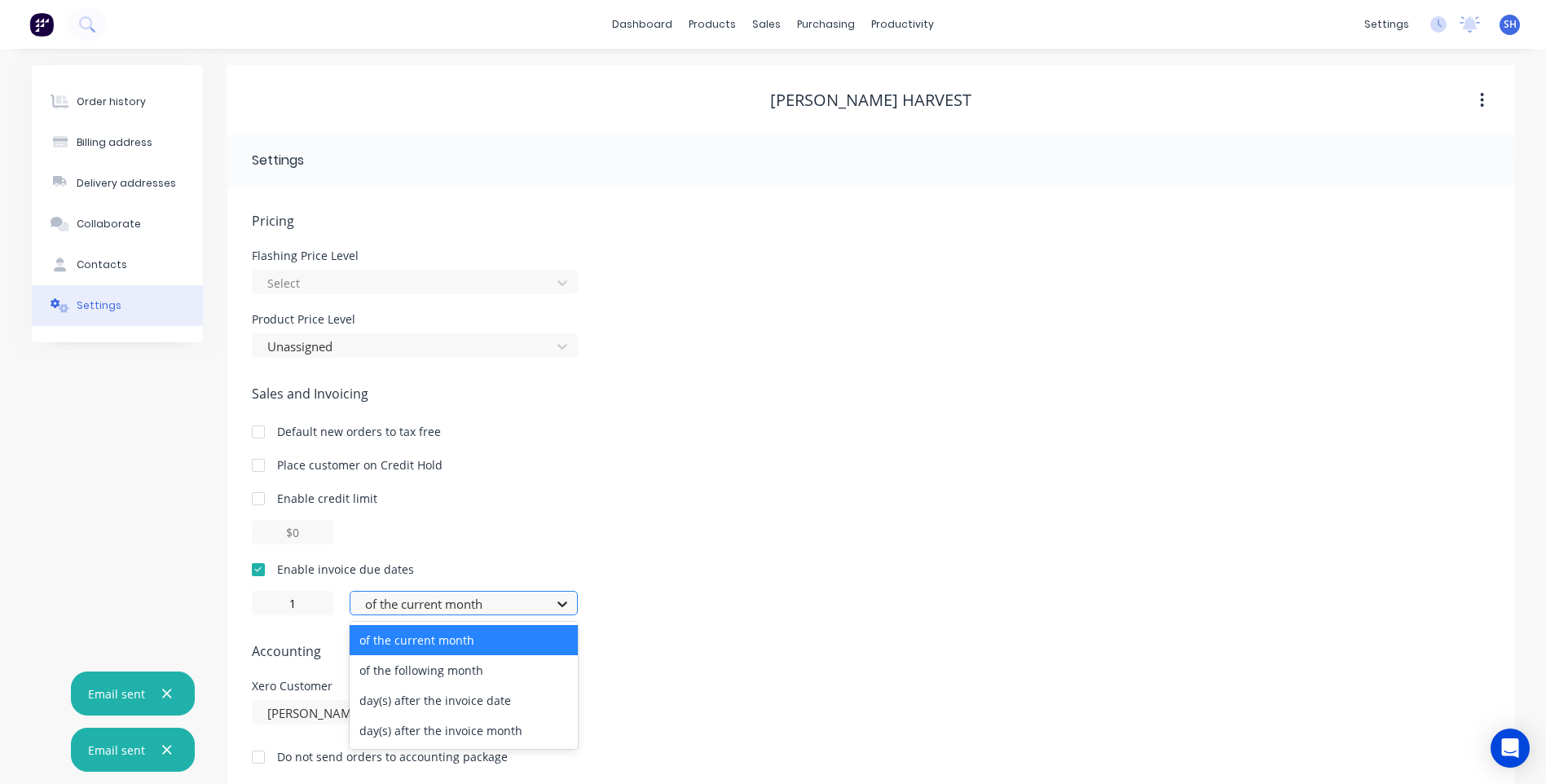
click at [565, 607] on icon at bounding box center [562, 603] width 16 height 16
click at [449, 673] on div "of the following month" at bounding box center [464, 670] width 228 height 30
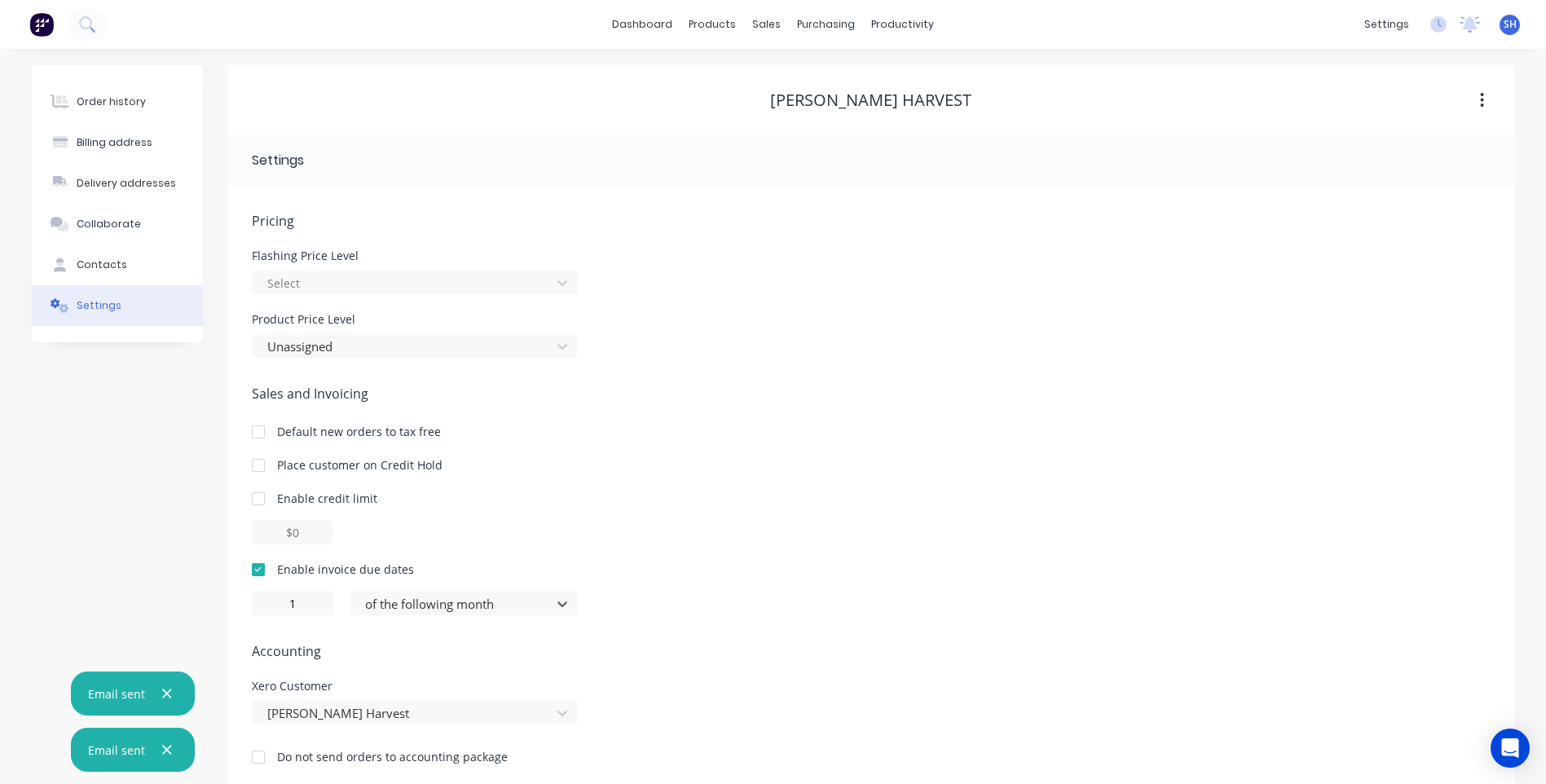
type input "30"
click at [632, 589] on div "Enable invoice due dates 30 of the following month" at bounding box center [871, 588] width 1239 height 55
click at [615, 600] on div "30 of the following month" at bounding box center [871, 603] width 1239 height 24
click at [100, 260] on div "Contacts" at bounding box center [102, 265] width 51 height 15
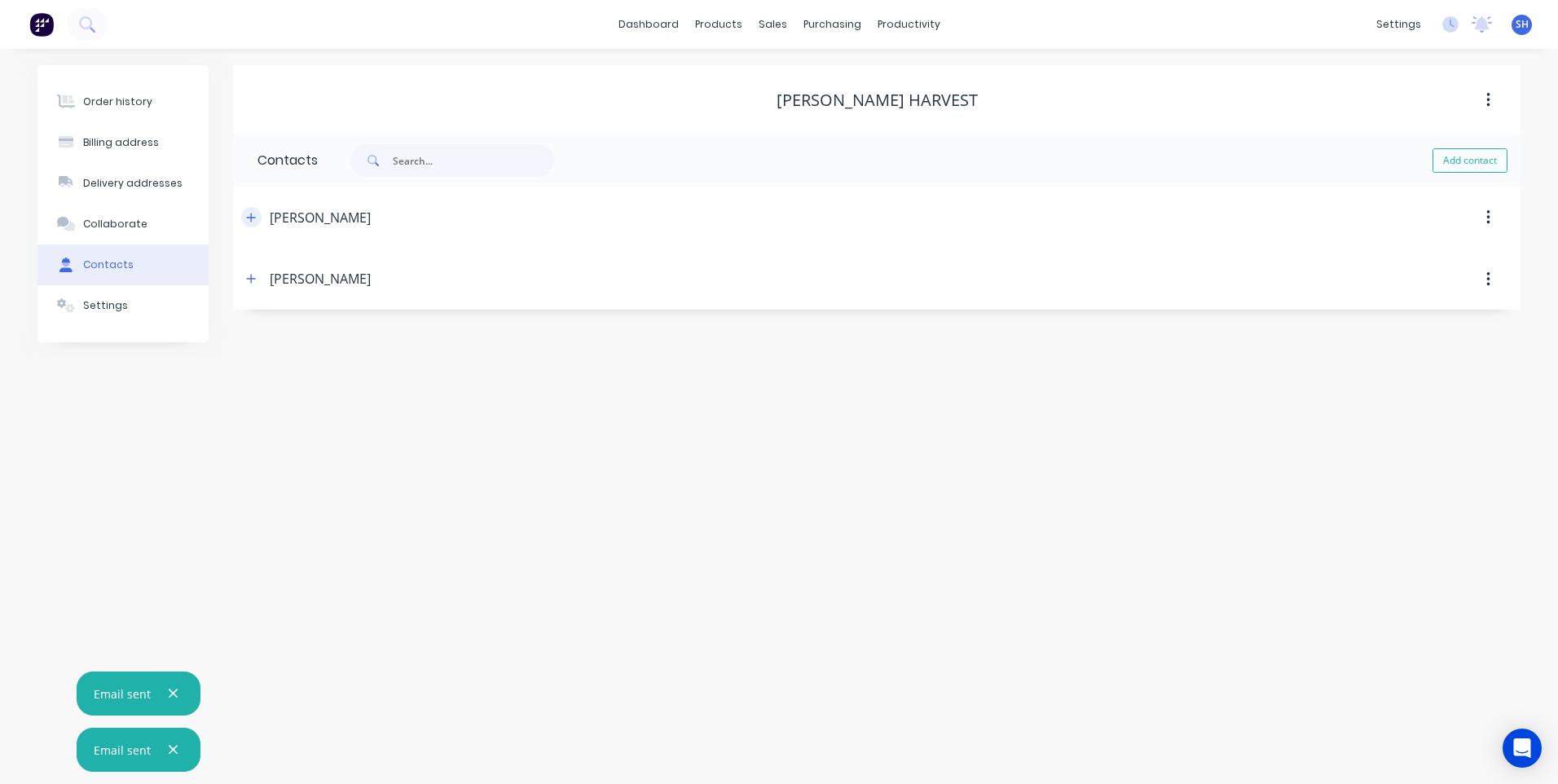
click at [252, 218] on icon "button" at bounding box center [252, 218] width 9 height 9
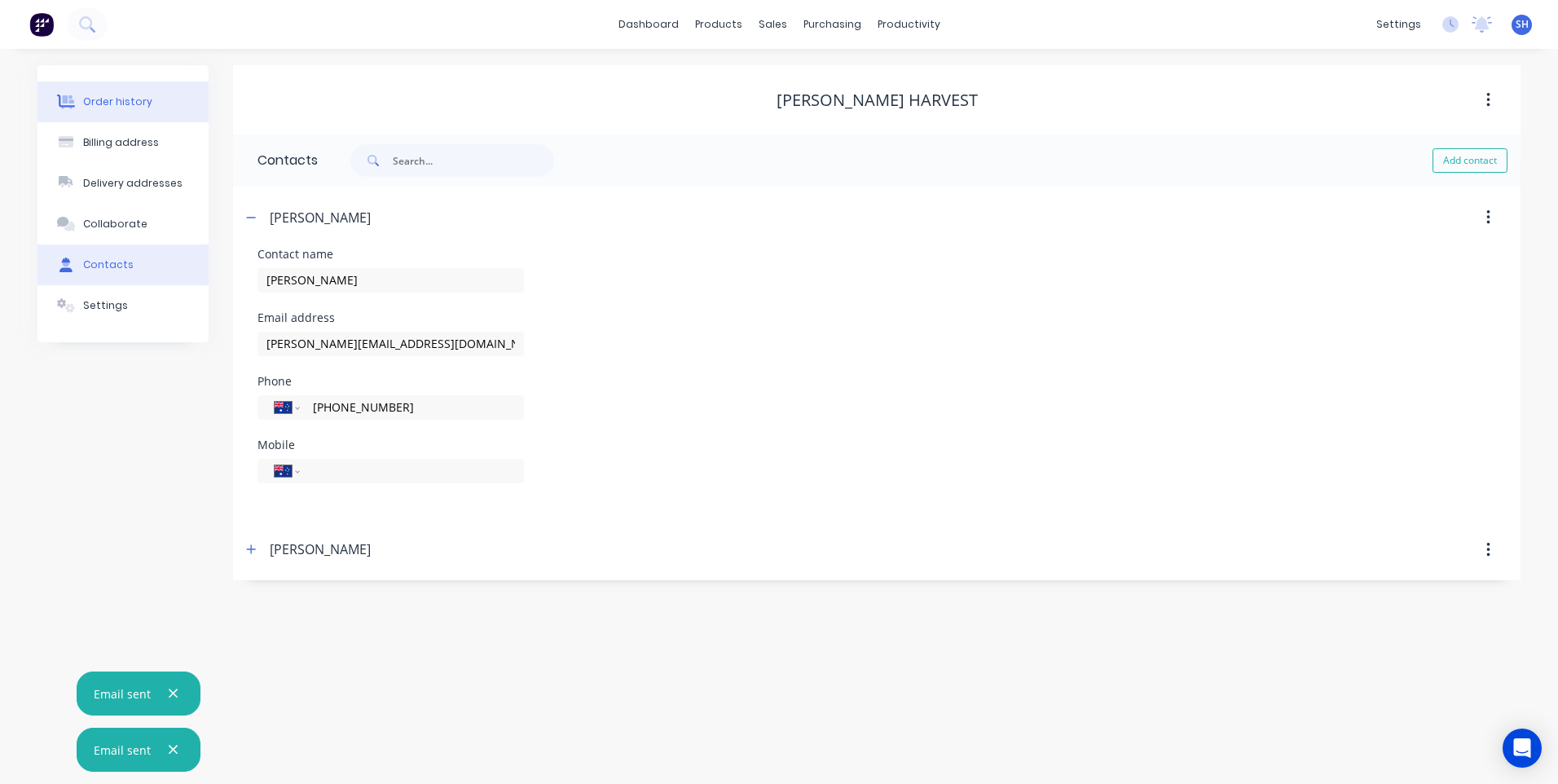
click at [126, 101] on div "Order history" at bounding box center [117, 102] width 69 height 15
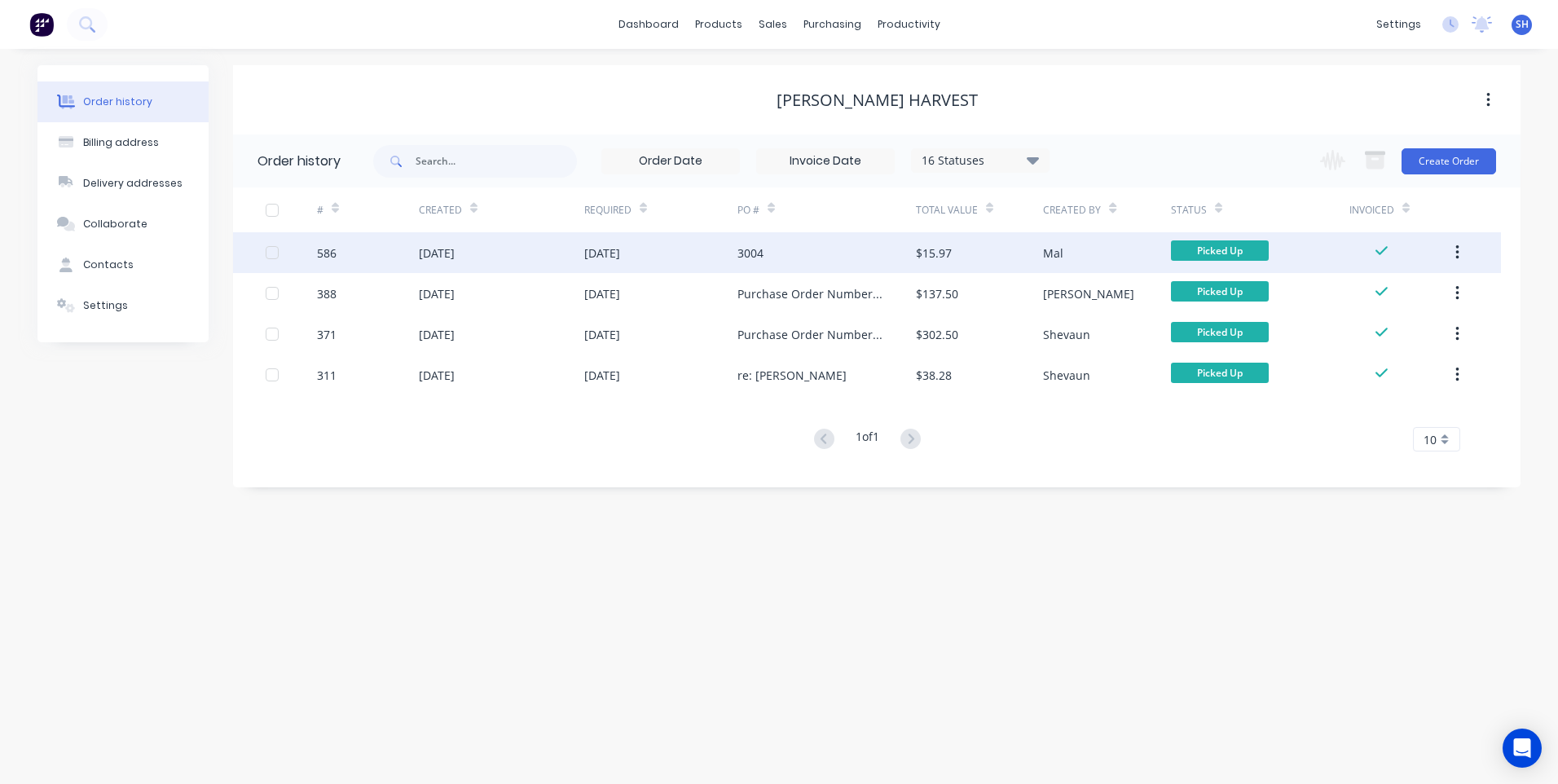
click at [811, 254] on div "3004" at bounding box center [827, 252] width 178 height 41
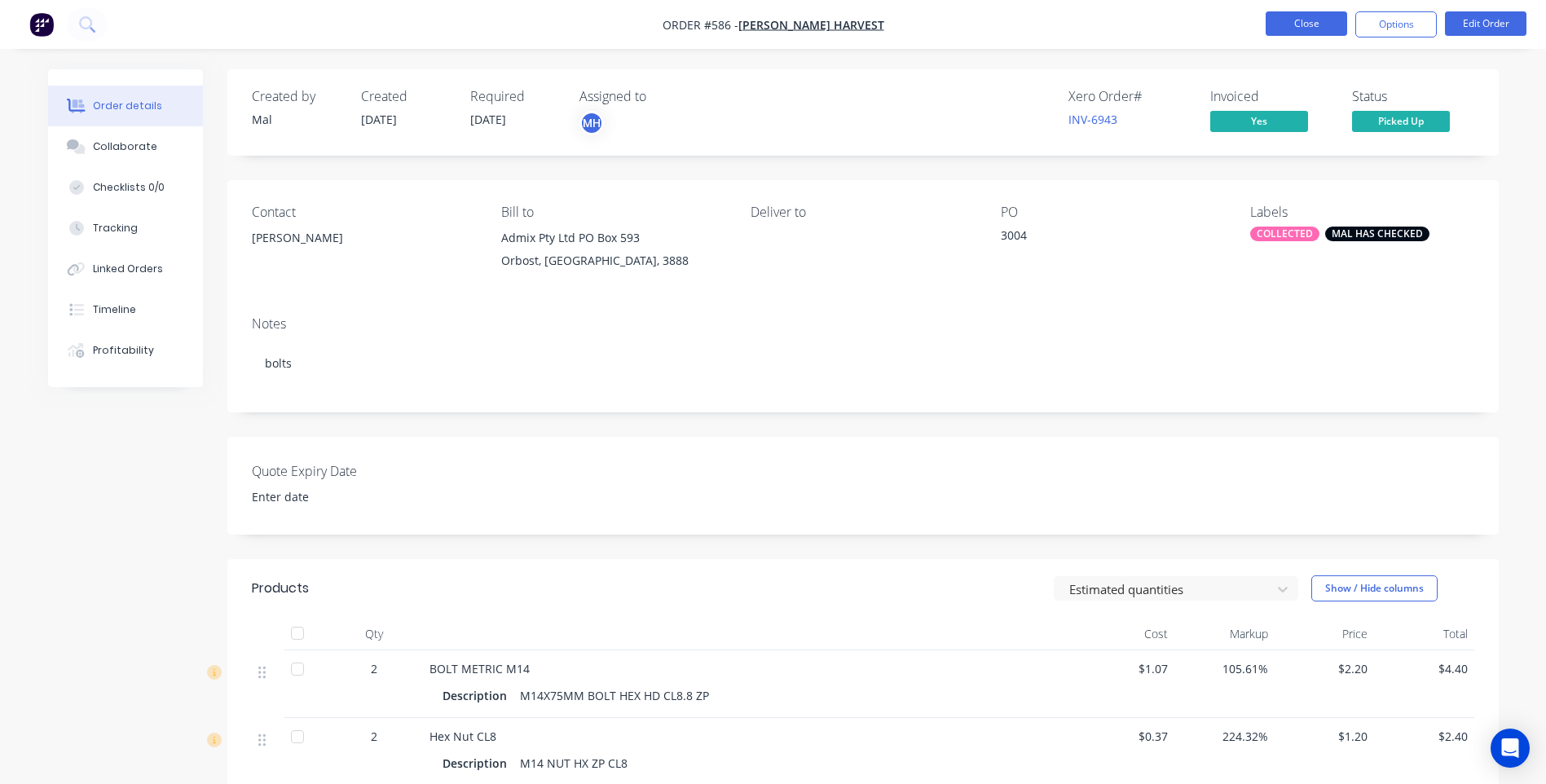
click at [1307, 21] on button "Close" at bounding box center [1307, 24] width 81 height 24
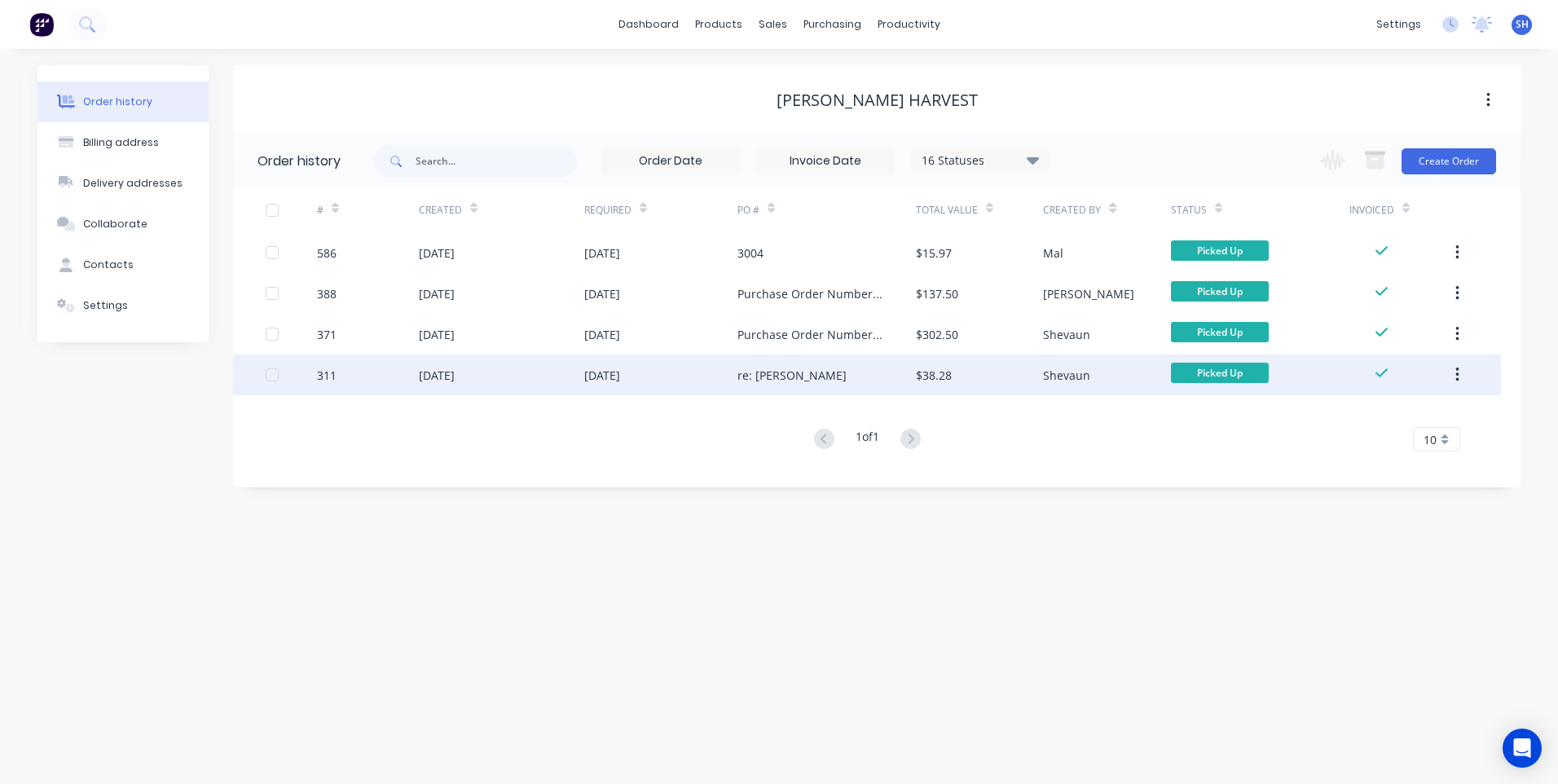
click at [521, 369] on div "[DATE]" at bounding box center [501, 374] width 166 height 41
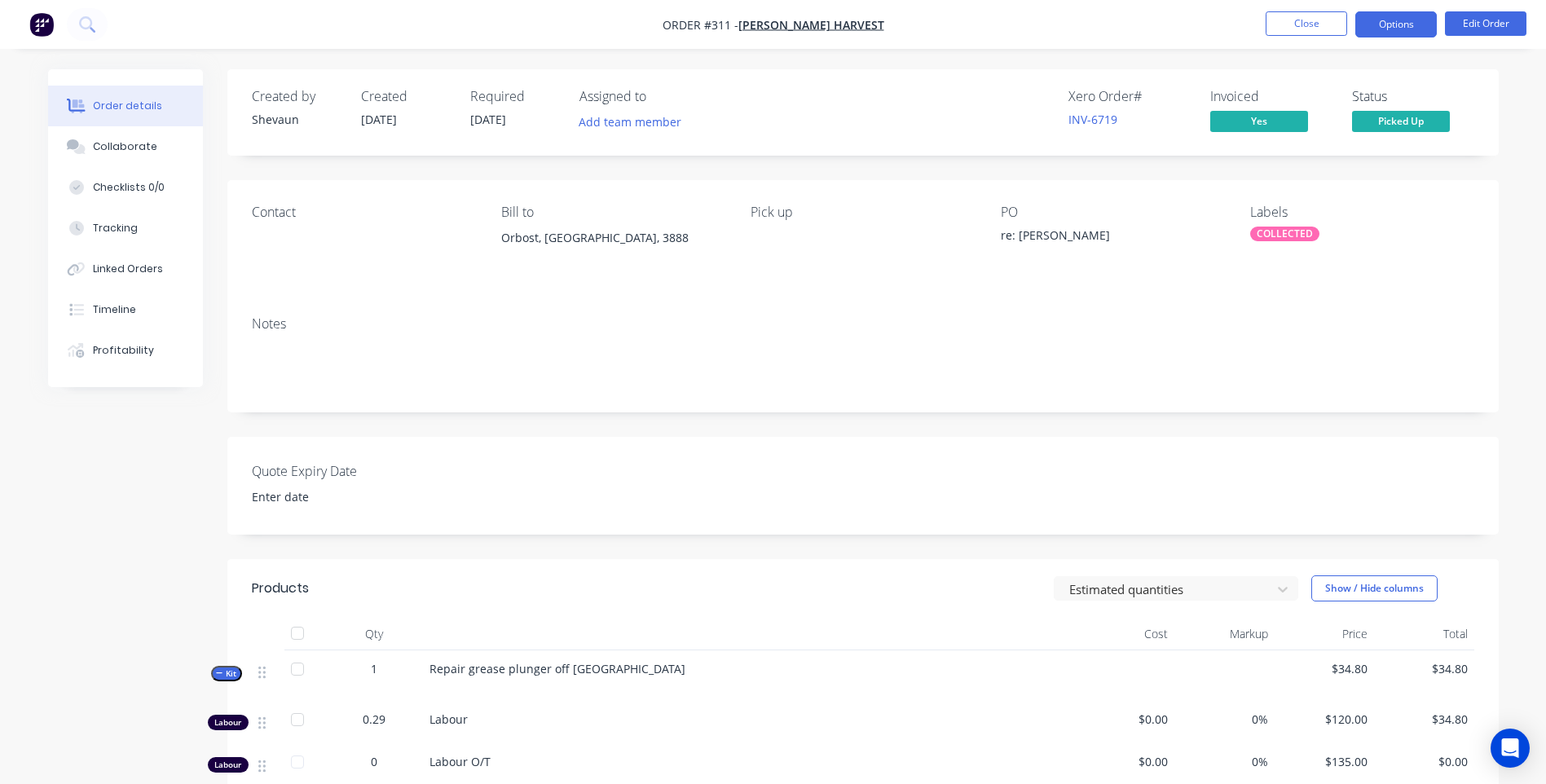
click at [1397, 23] on button "Options" at bounding box center [1396, 24] width 81 height 26
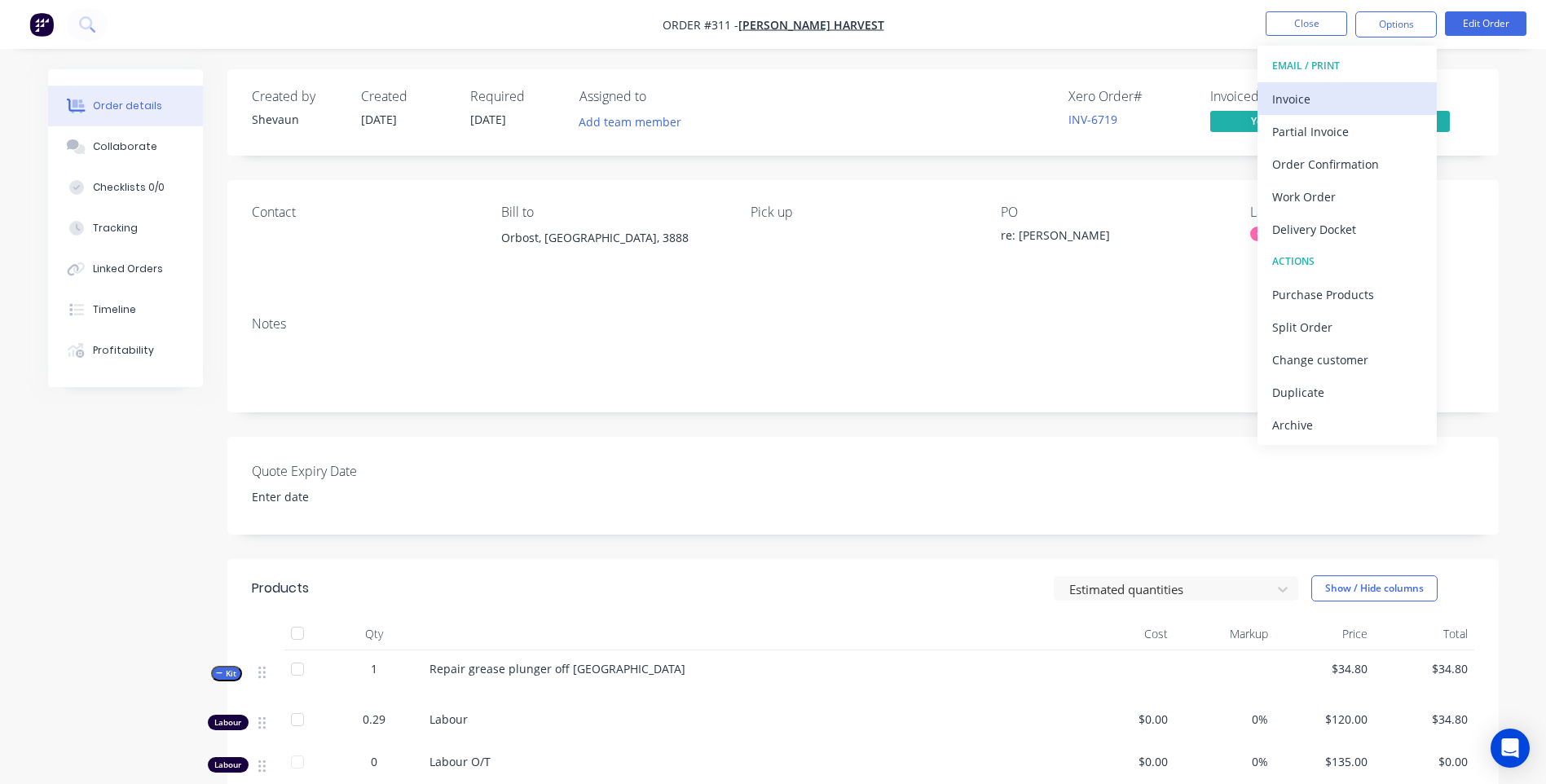
click at [1304, 97] on div "Invoice" at bounding box center [1347, 99] width 150 height 24
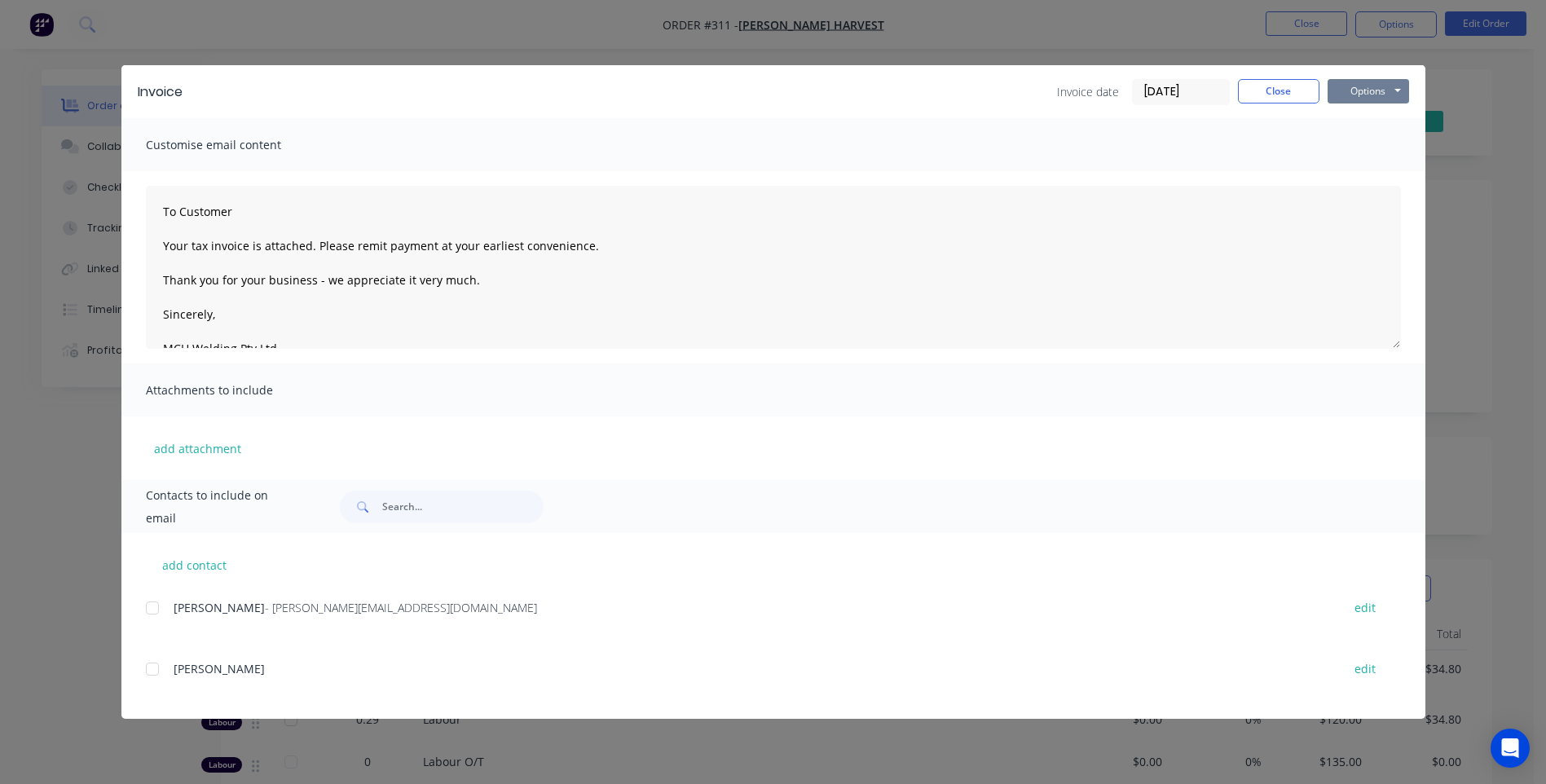
click at [1374, 90] on button "Options" at bounding box center [1369, 91] width 81 height 24
click at [1377, 111] on button "Preview" at bounding box center [1380, 120] width 105 height 27
click at [1273, 90] on button "Close" at bounding box center [1278, 91] width 81 height 24
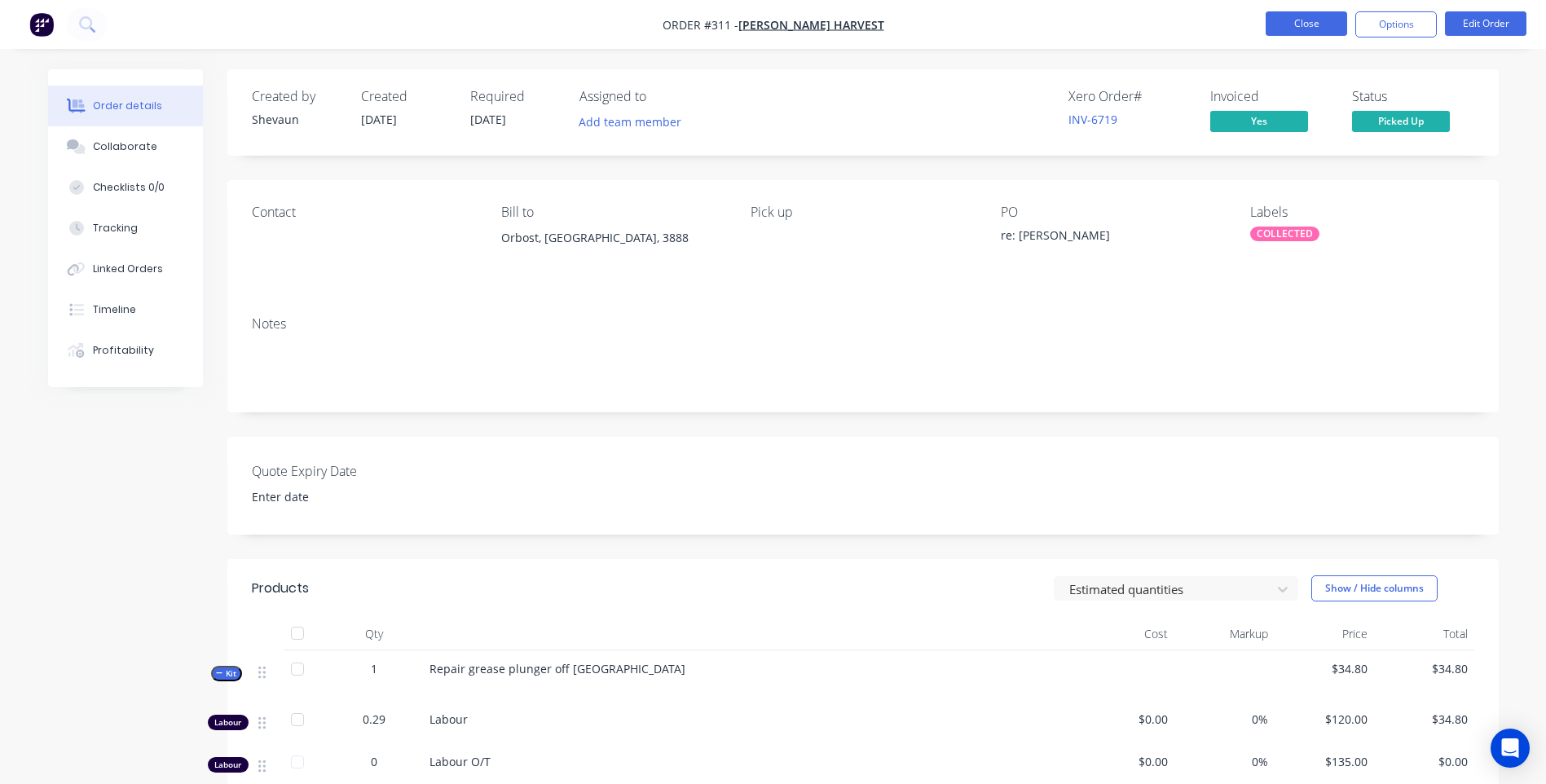
click at [1297, 24] on button "Close" at bounding box center [1307, 24] width 81 height 24
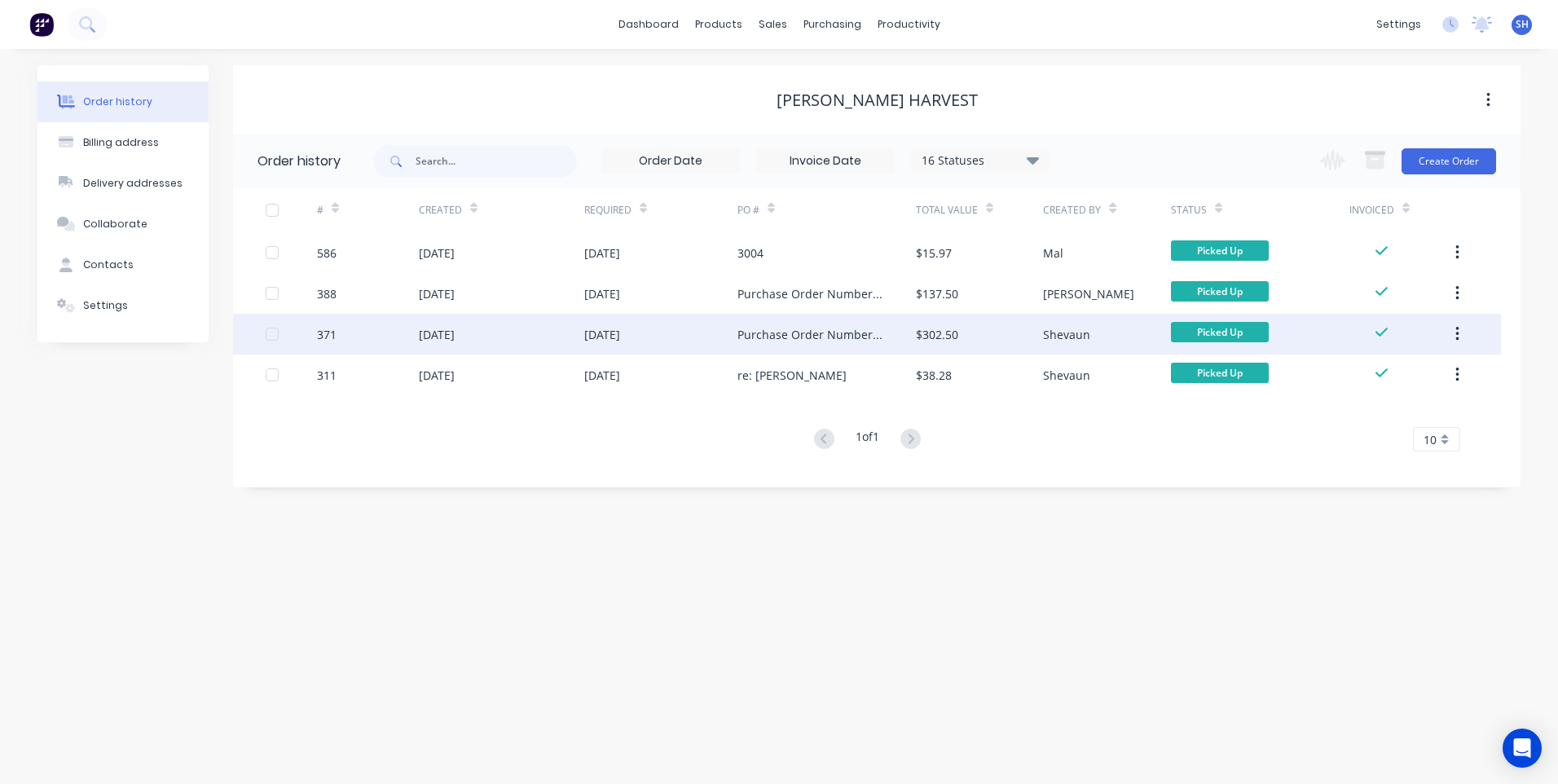
click at [542, 328] on div "[DATE]" at bounding box center [501, 334] width 166 height 41
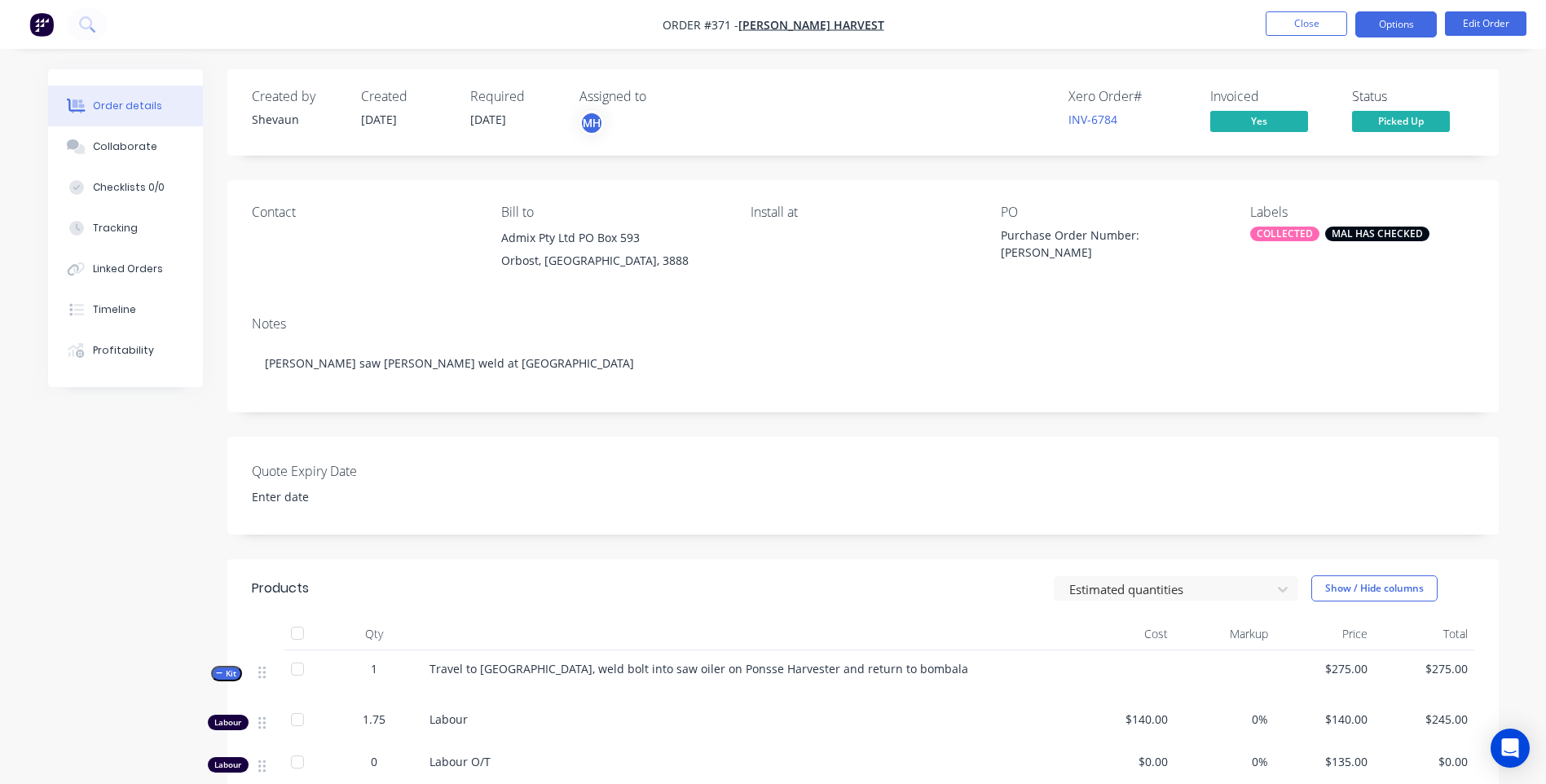
click at [1391, 21] on button "Options" at bounding box center [1396, 24] width 81 height 26
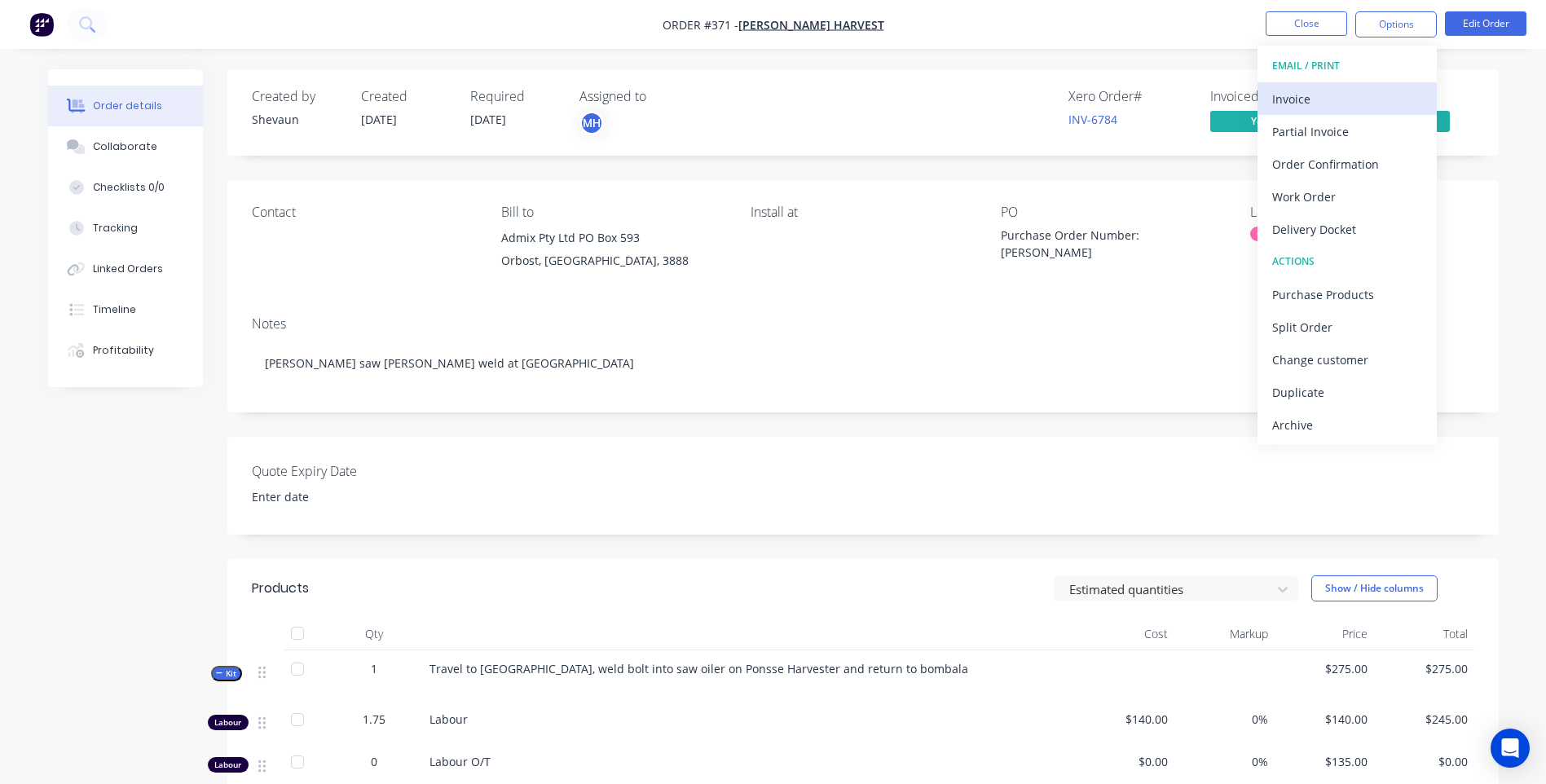
click at [1297, 95] on div "Invoice" at bounding box center [1347, 99] width 150 height 24
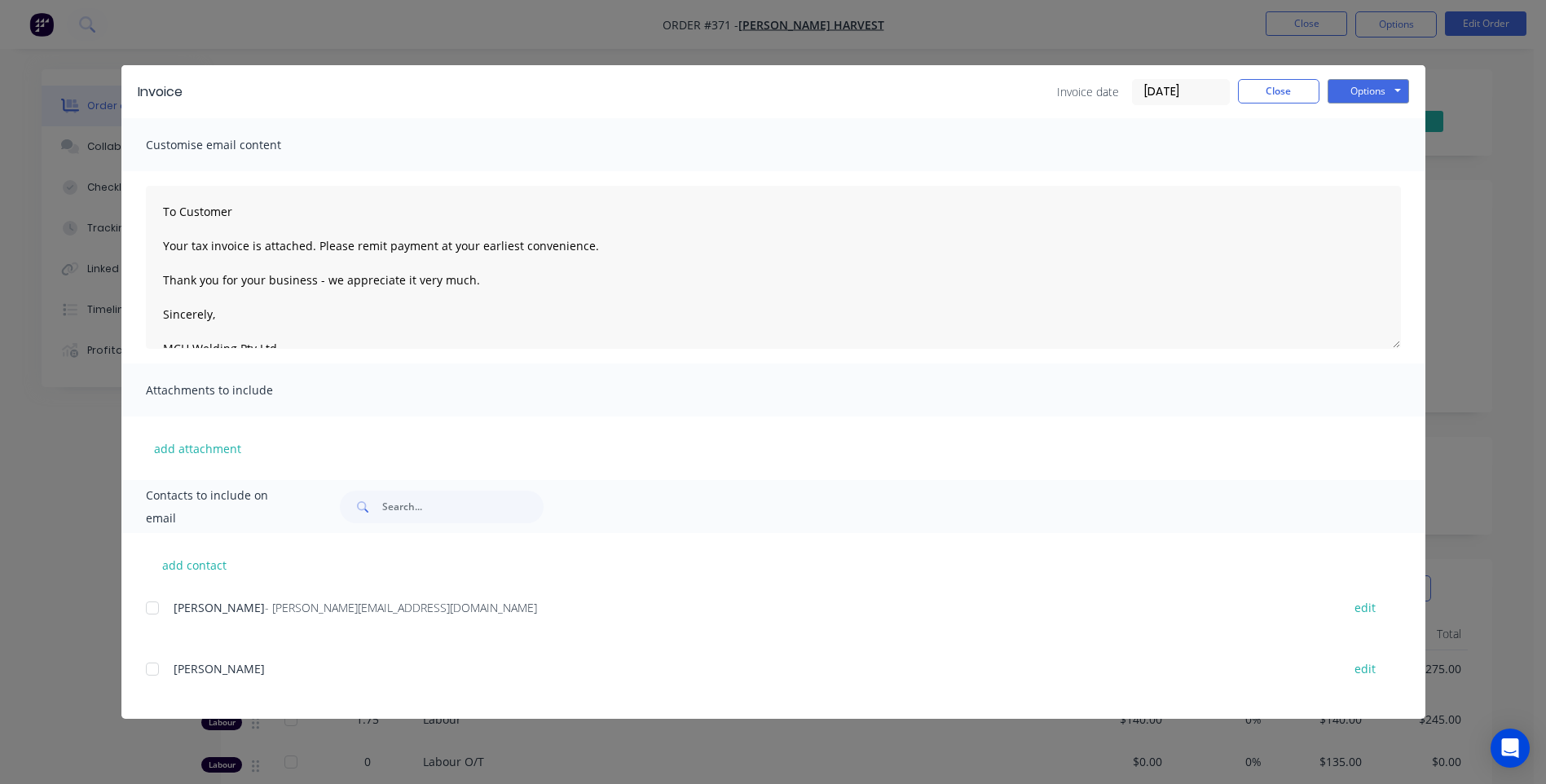
click at [1054, 26] on div "Invoice Invoice date [DATE] Close Options Preview Print Email Customise email c…" at bounding box center [773, 392] width 1546 height 784
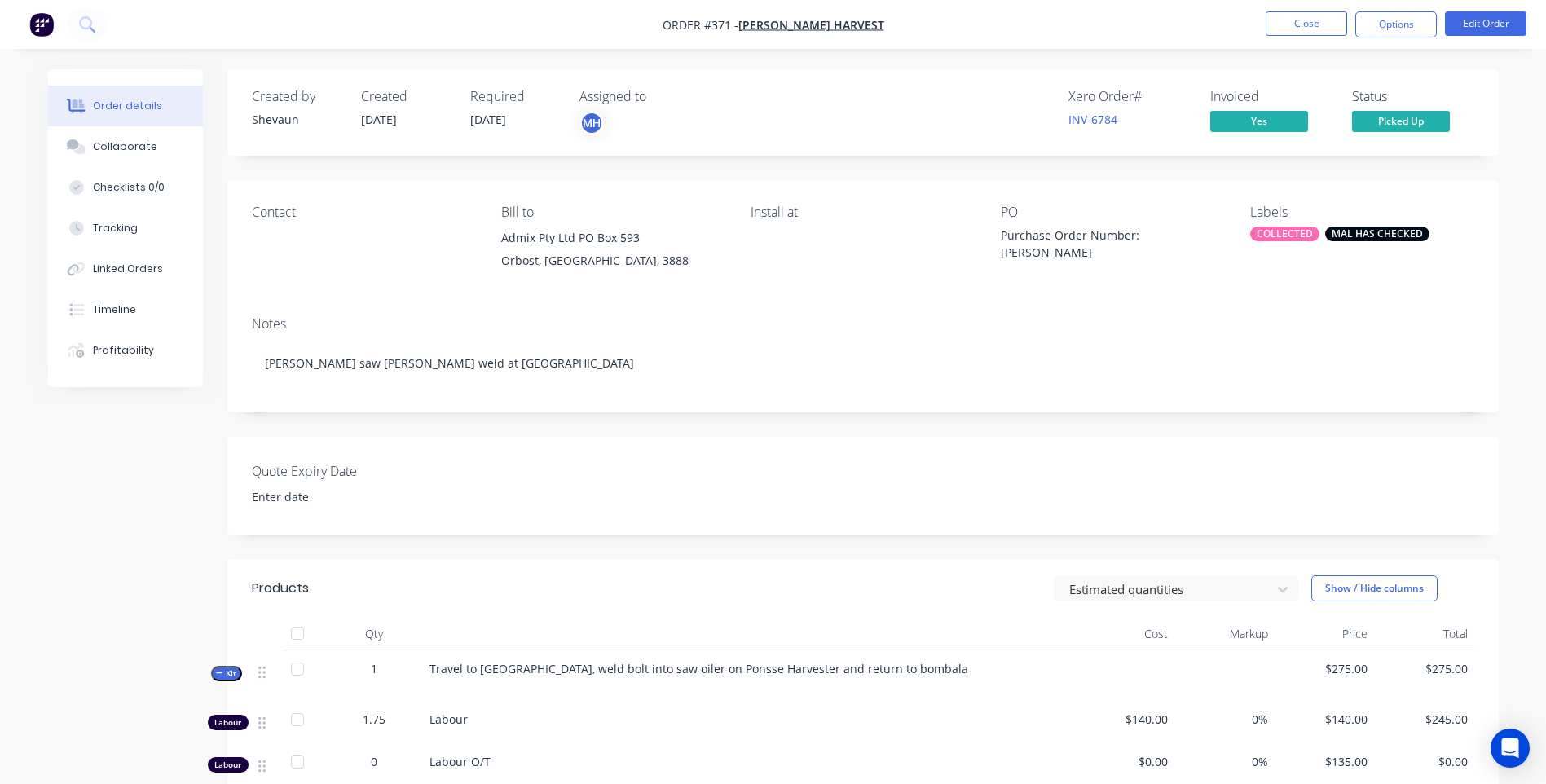
click at [43, 19] on img "button" at bounding box center [41, 24] width 25 height 24
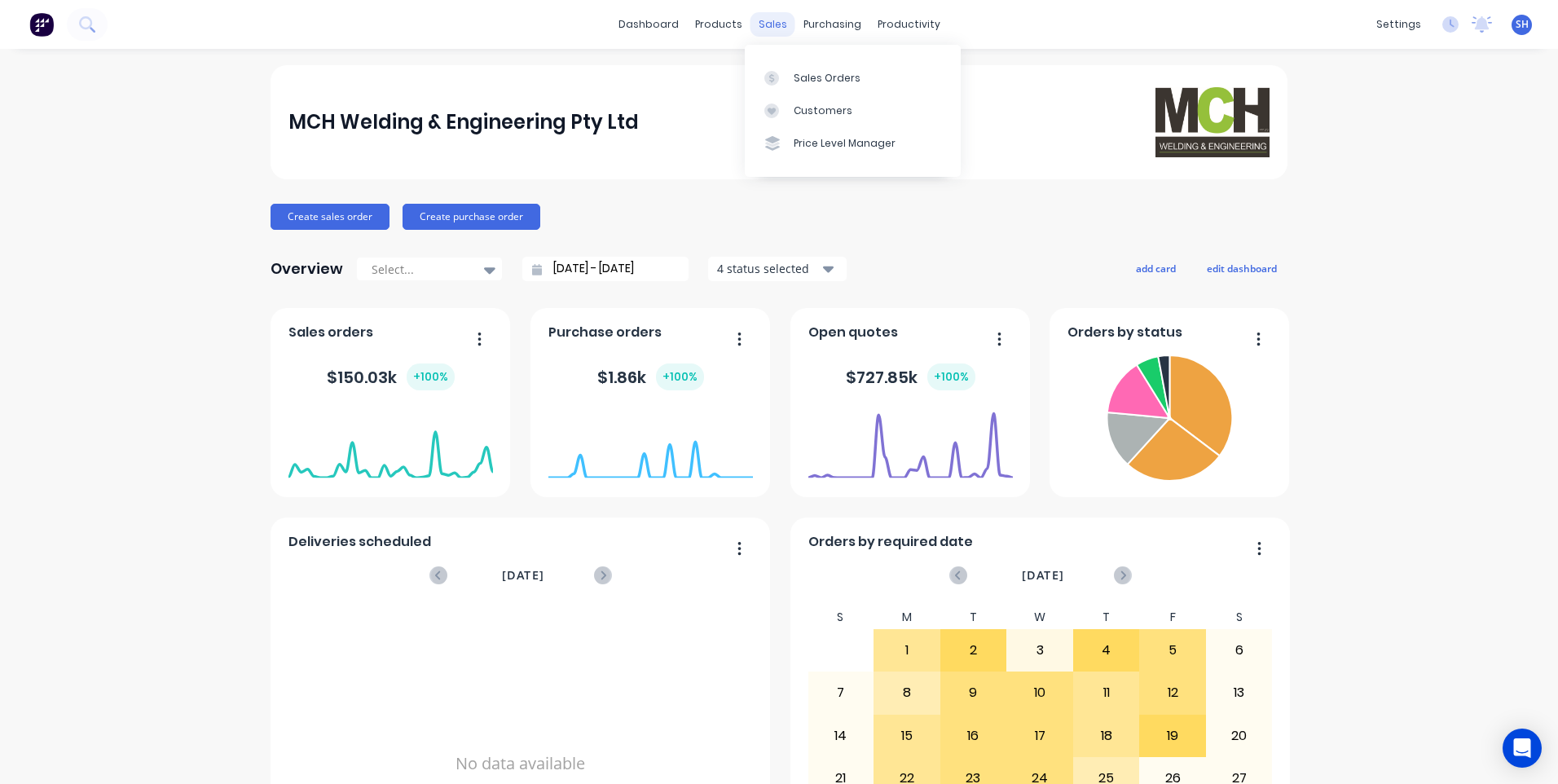
click at [766, 24] on div "sales" at bounding box center [773, 24] width 45 height 24
click at [819, 107] on div "Customers" at bounding box center [823, 111] width 58 height 15
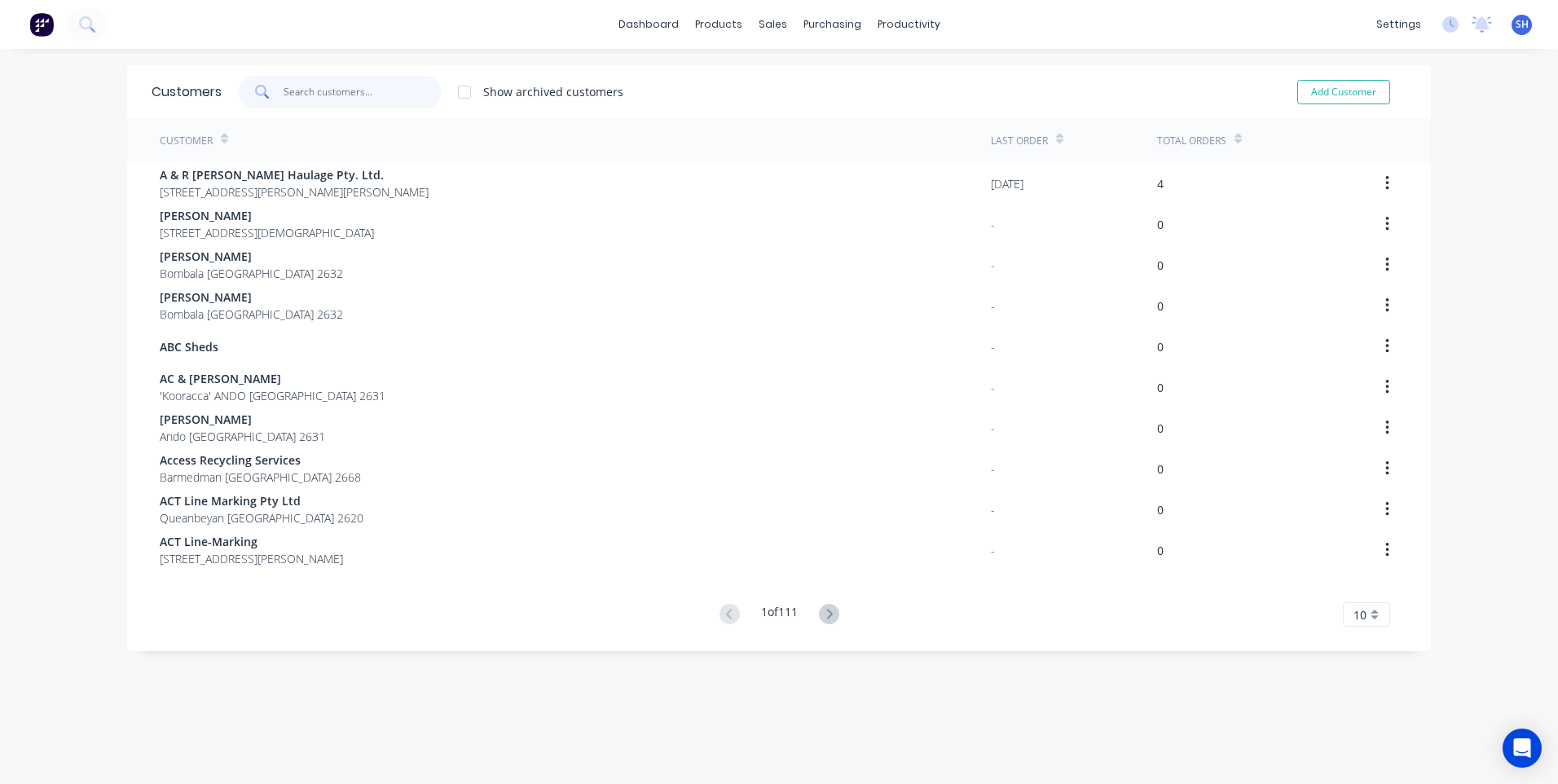
click at [290, 90] on input "text" at bounding box center [363, 91] width 159 height 33
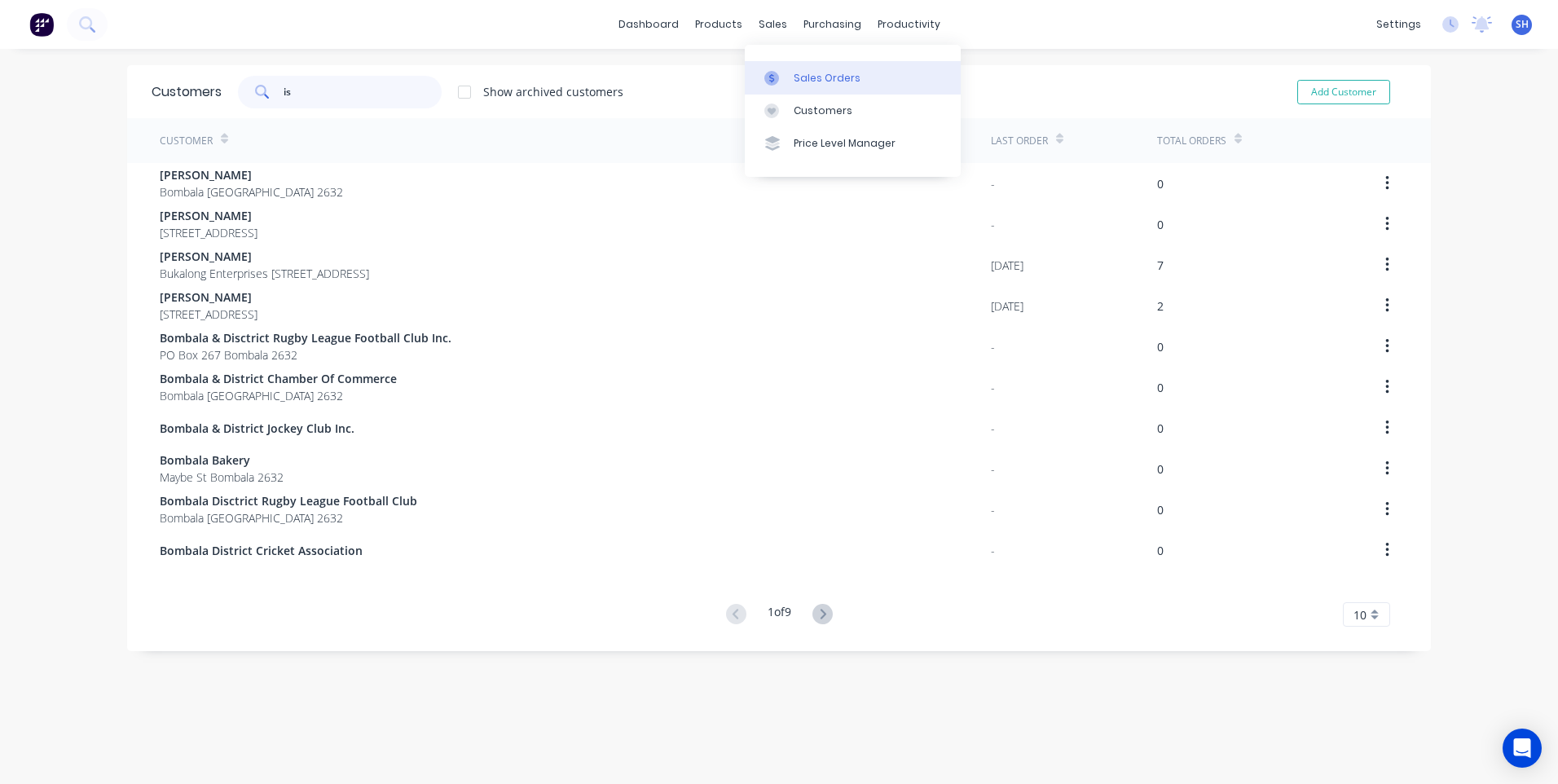
type input "is"
click at [812, 74] on div "Sales Orders" at bounding box center [827, 78] width 67 height 15
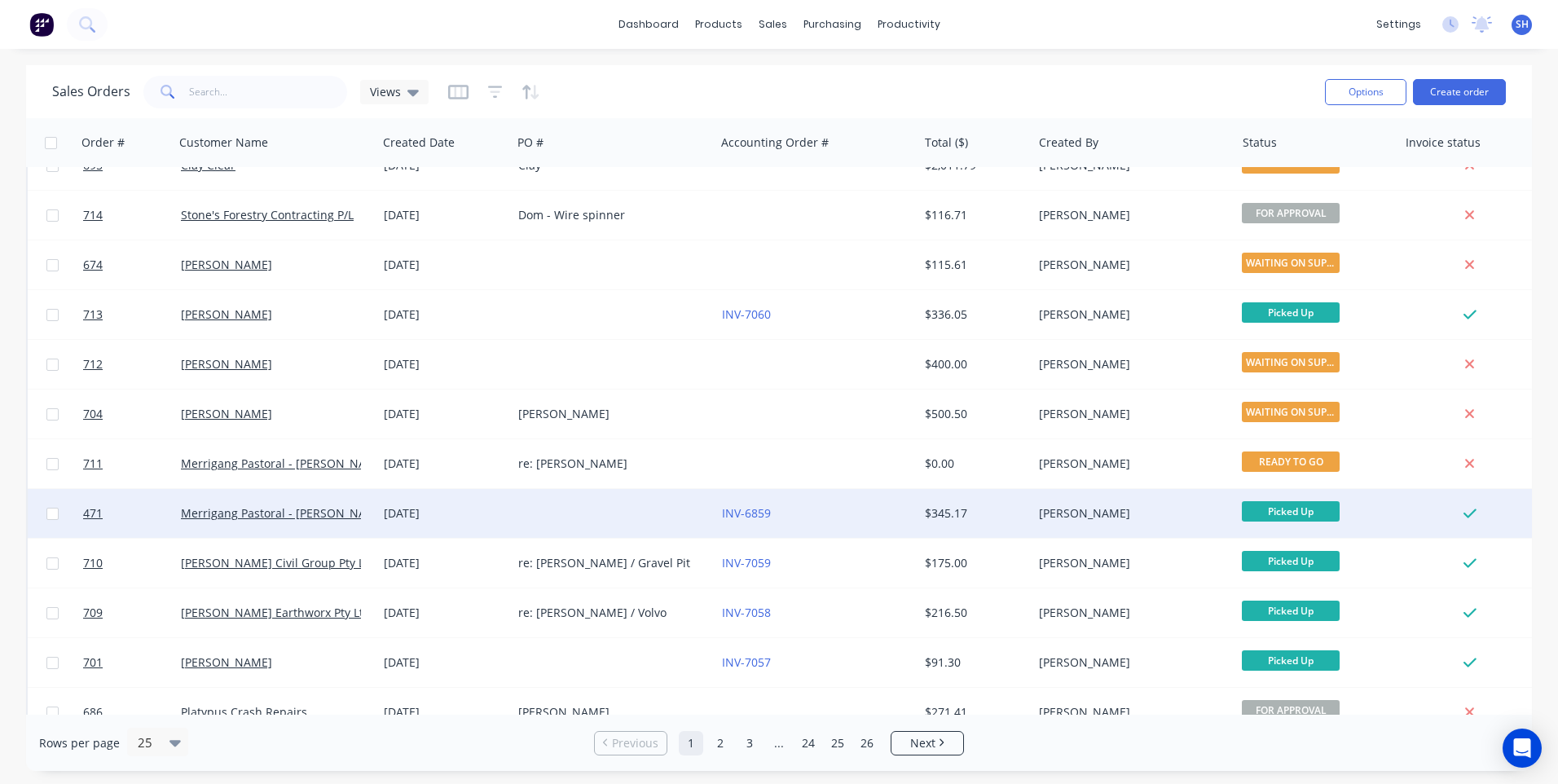
scroll to position [703, 0]
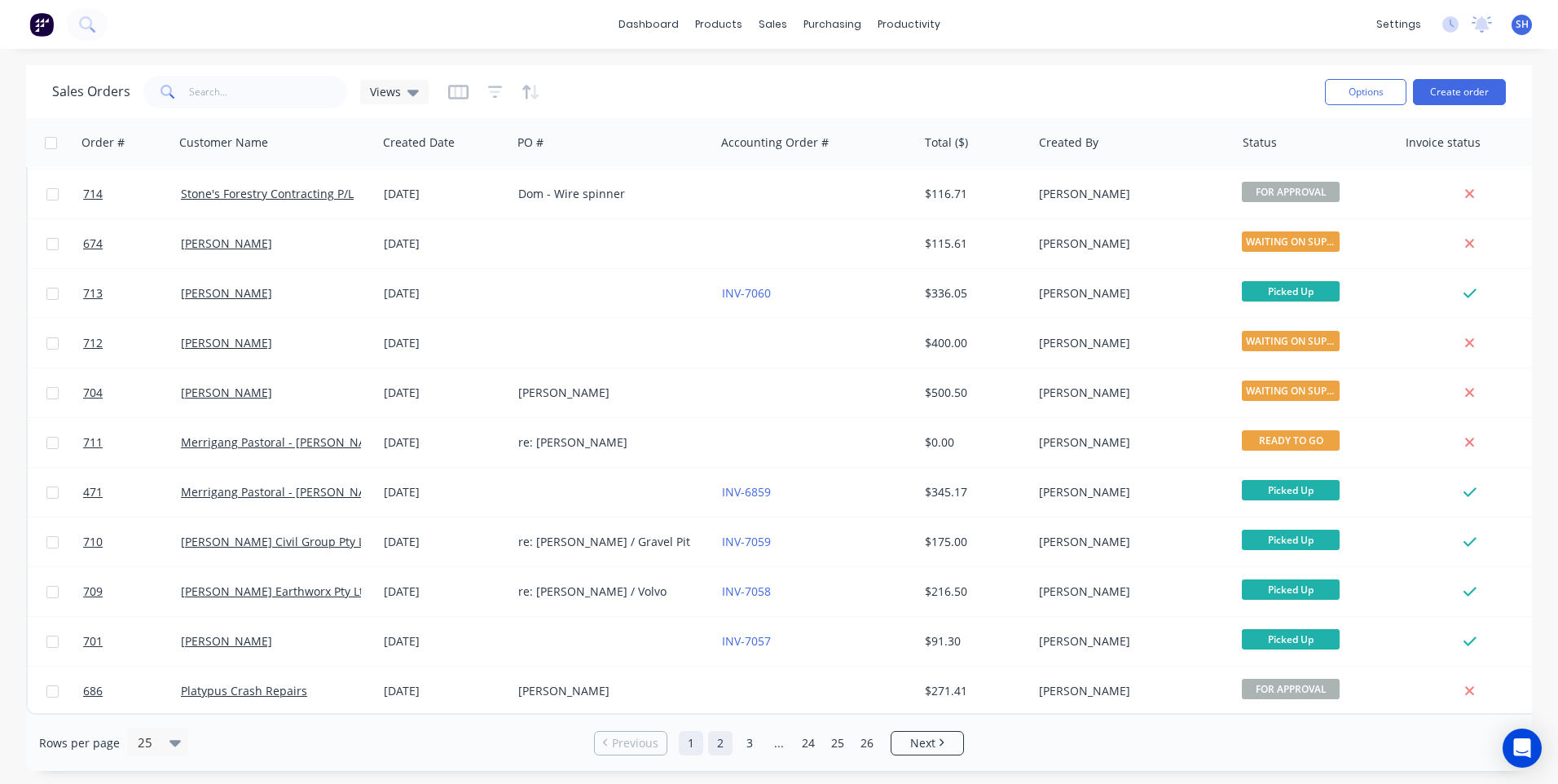
click at [723, 742] on link "2" at bounding box center [720, 743] width 25 height 24
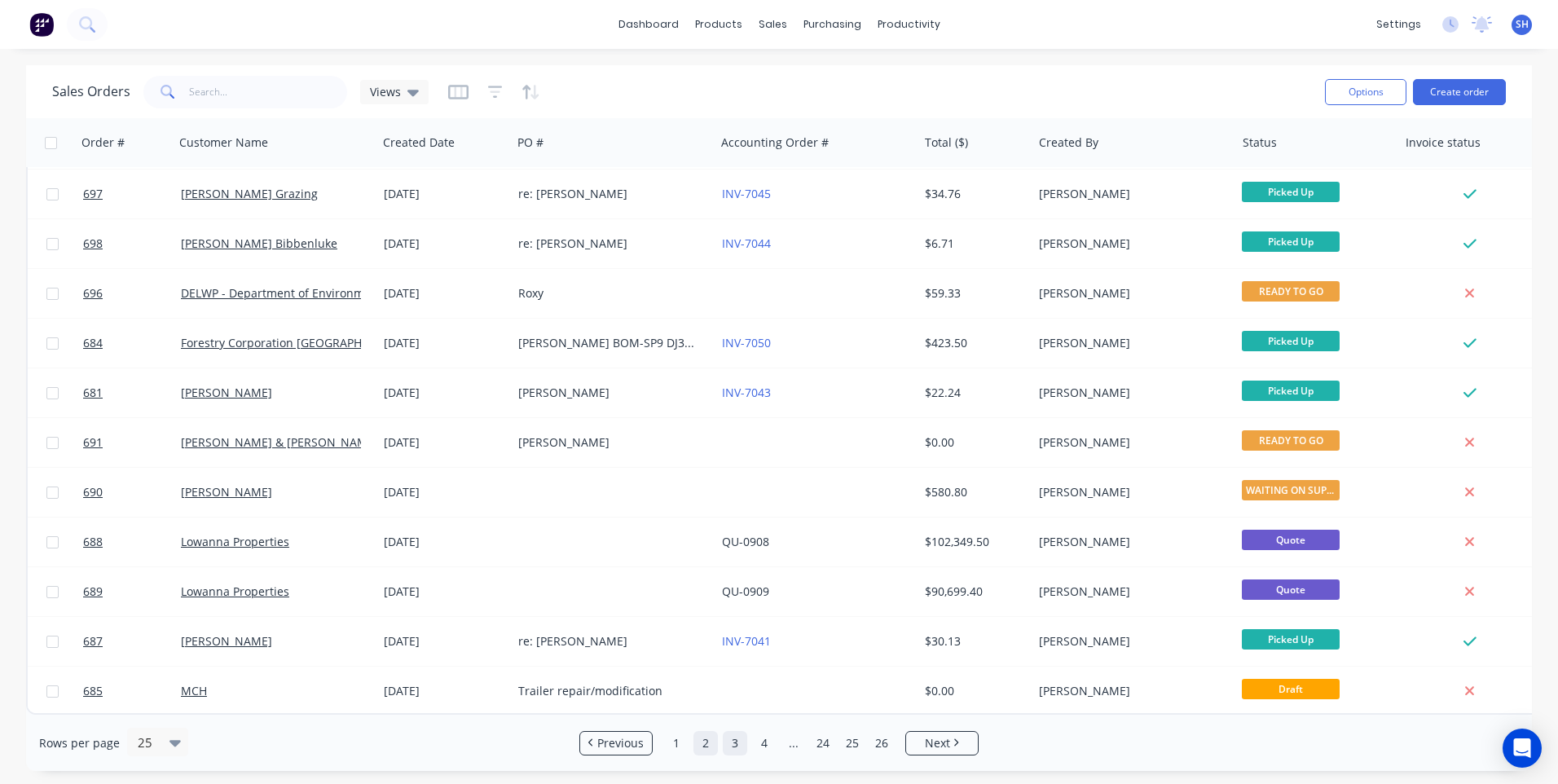
click at [737, 740] on link "3" at bounding box center [735, 743] width 25 height 24
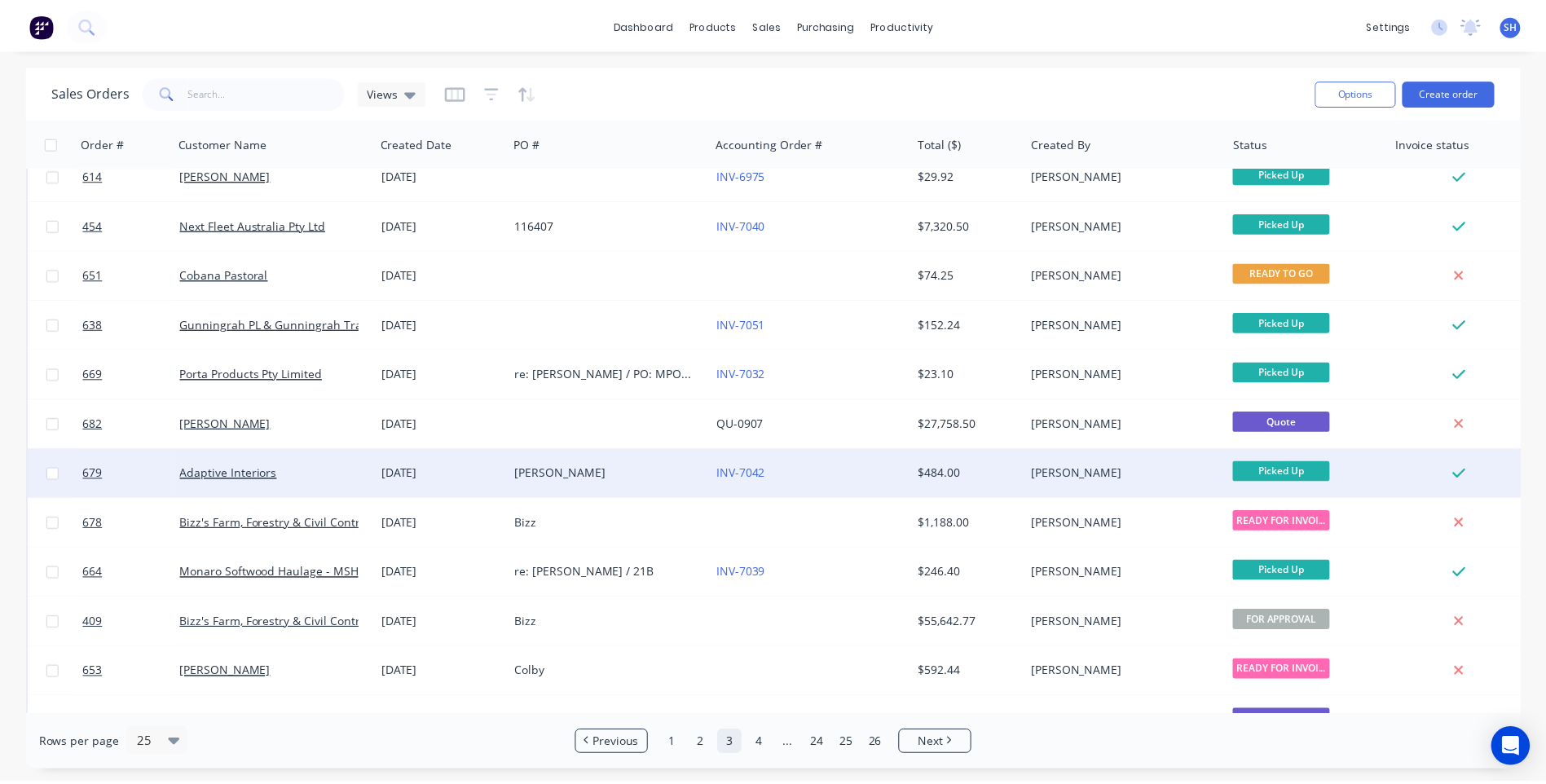
scroll to position [0, 0]
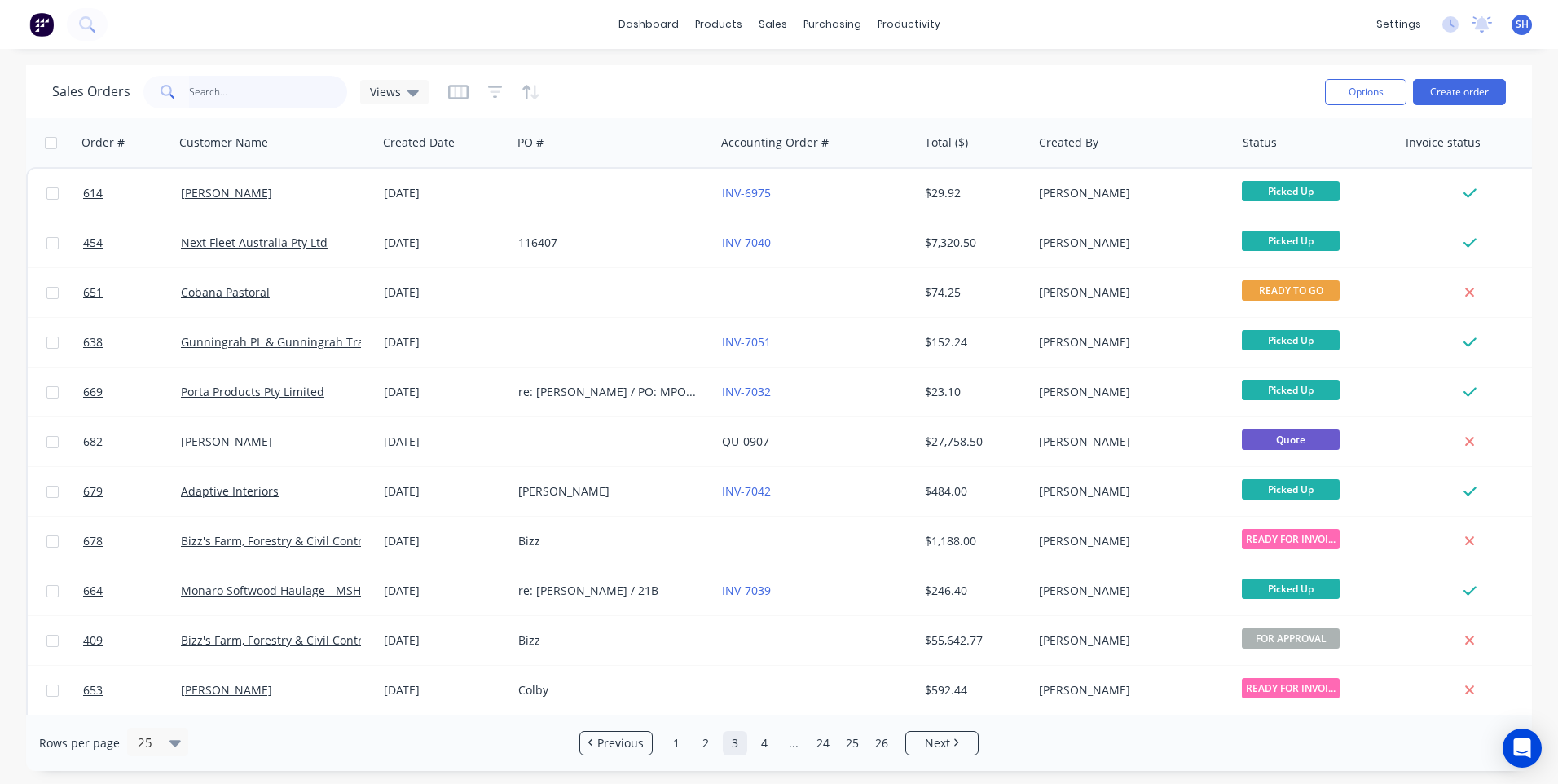
click at [194, 88] on input "text" at bounding box center [269, 91] width 159 height 33
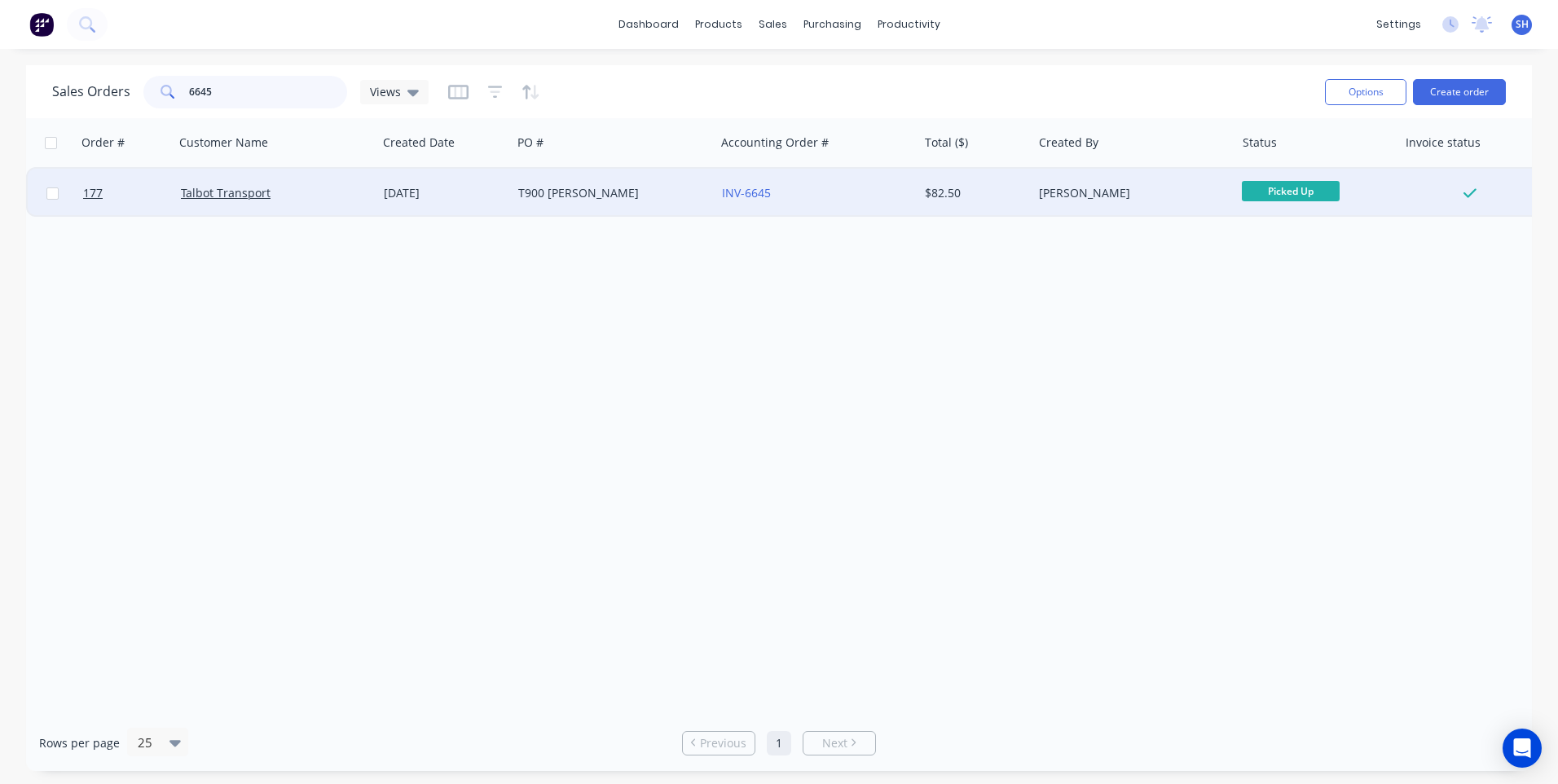
type input "6645"
click at [321, 191] on div "Talbot Transport" at bounding box center [271, 192] width 181 height 16
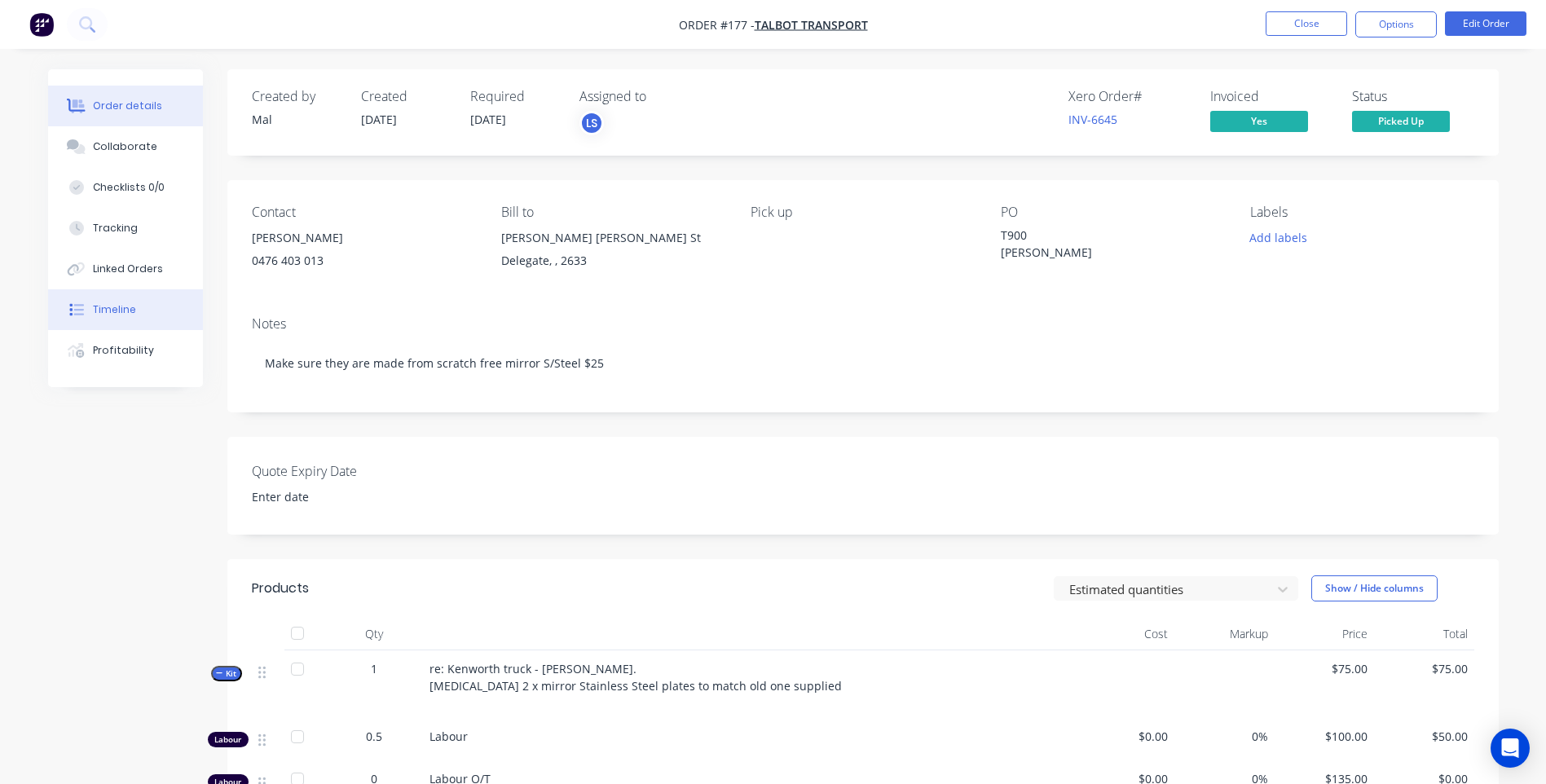
click at [110, 309] on div "Timeline" at bounding box center [115, 310] width 43 height 15
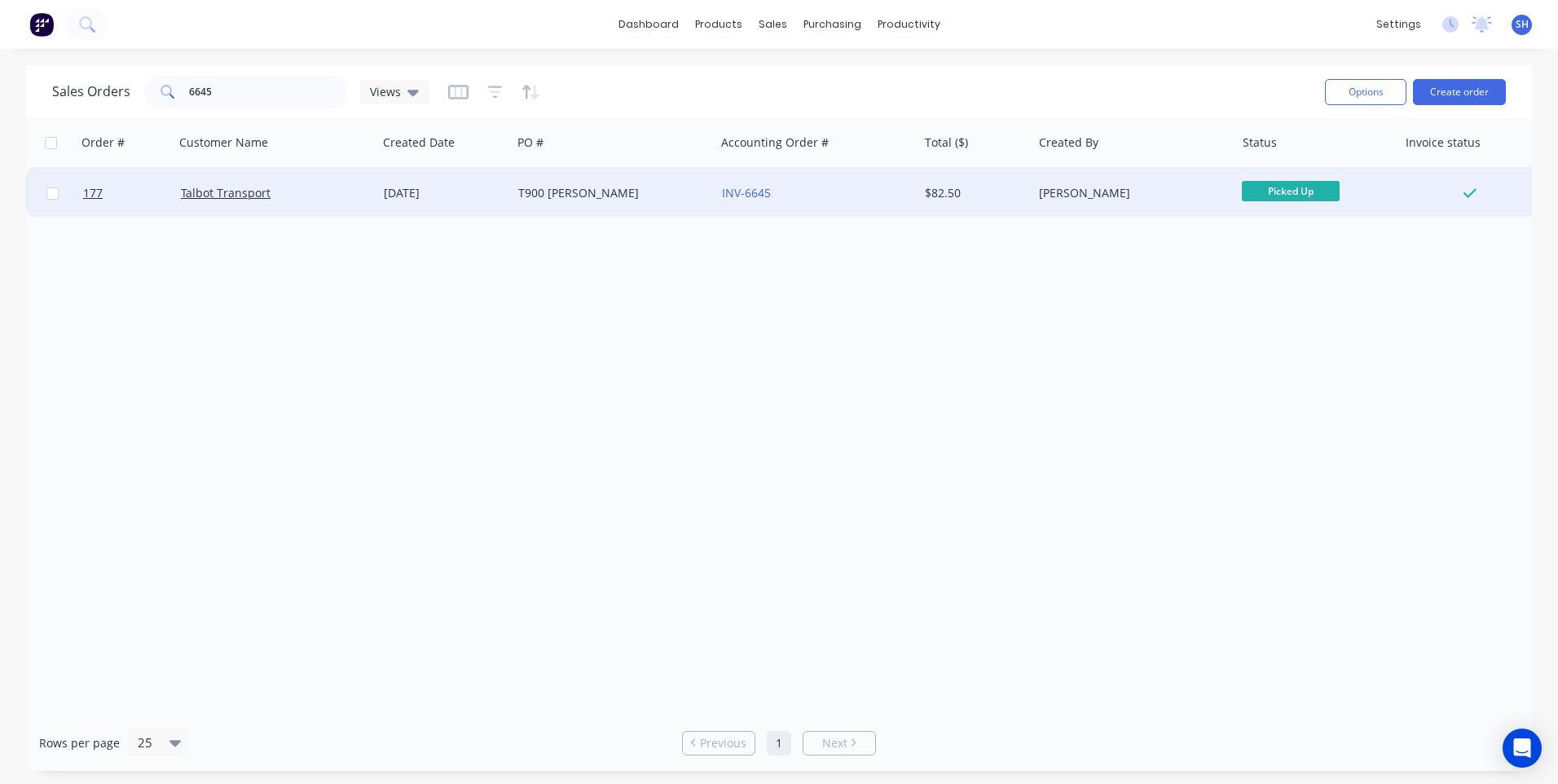
click at [664, 192] on div "T900 Clinton" at bounding box center [609, 192] width 181 height 16
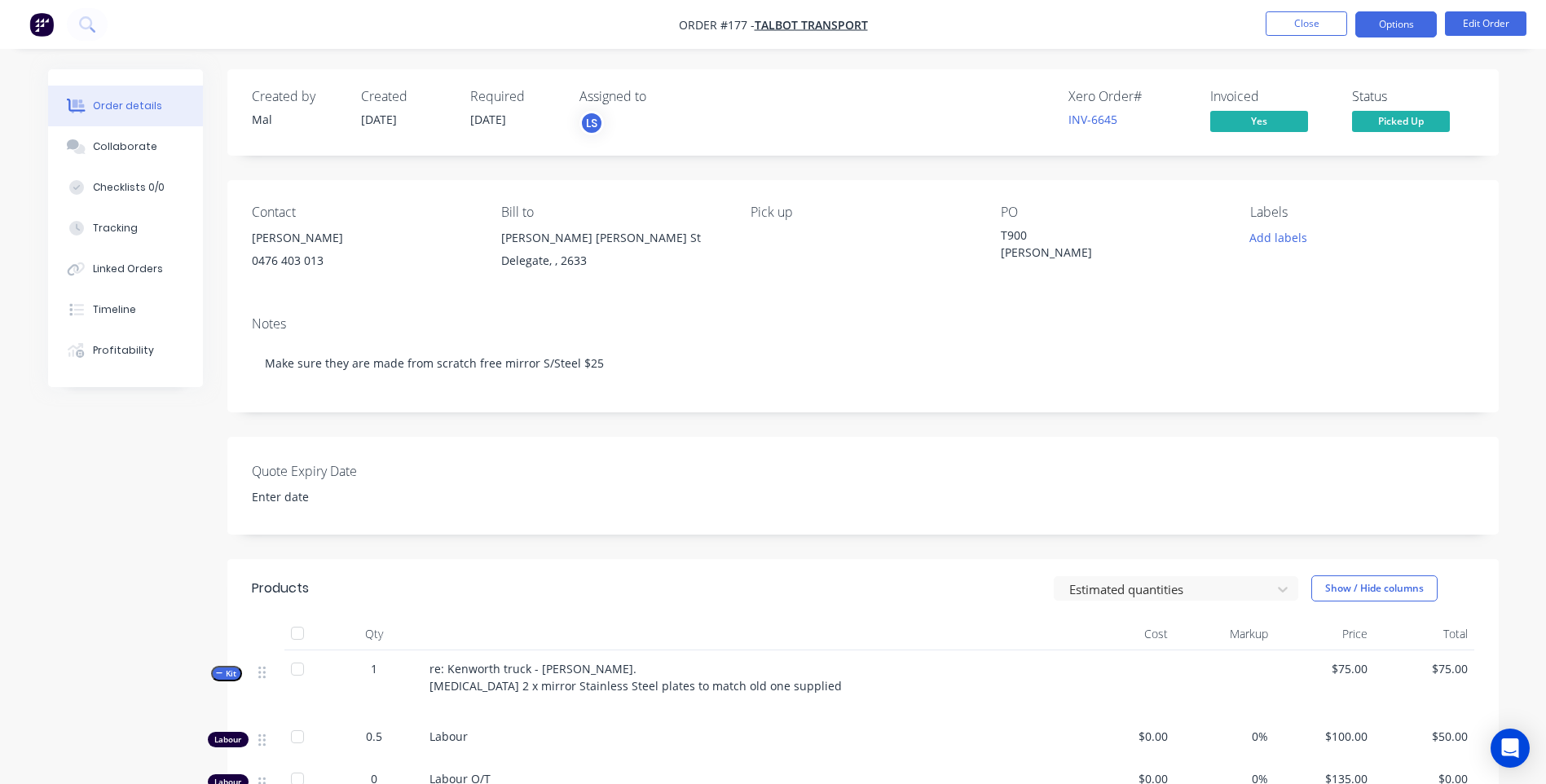
click at [1395, 24] on button "Options" at bounding box center [1396, 24] width 81 height 26
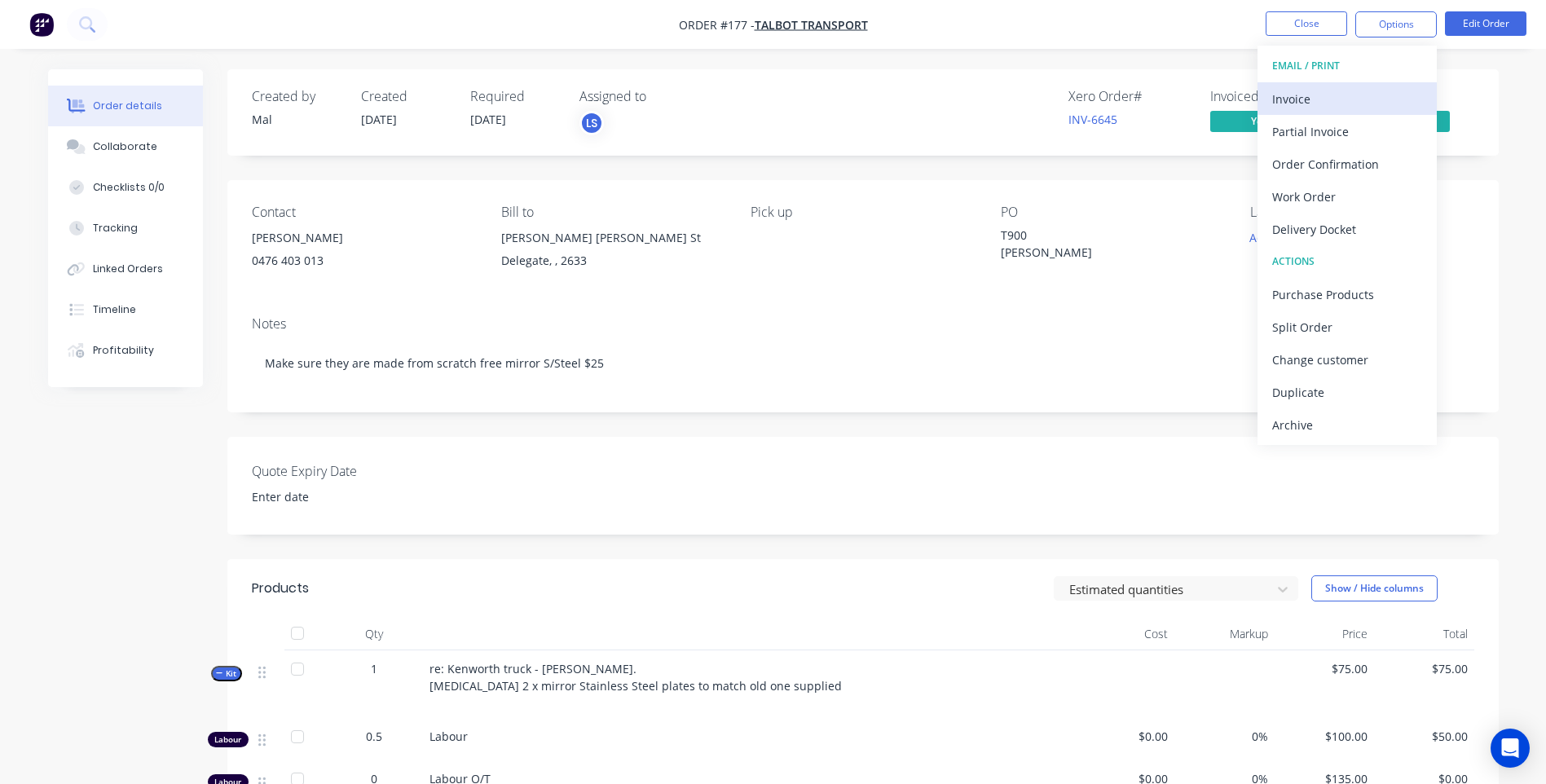
click at [1291, 98] on div "Invoice" at bounding box center [1347, 99] width 150 height 24
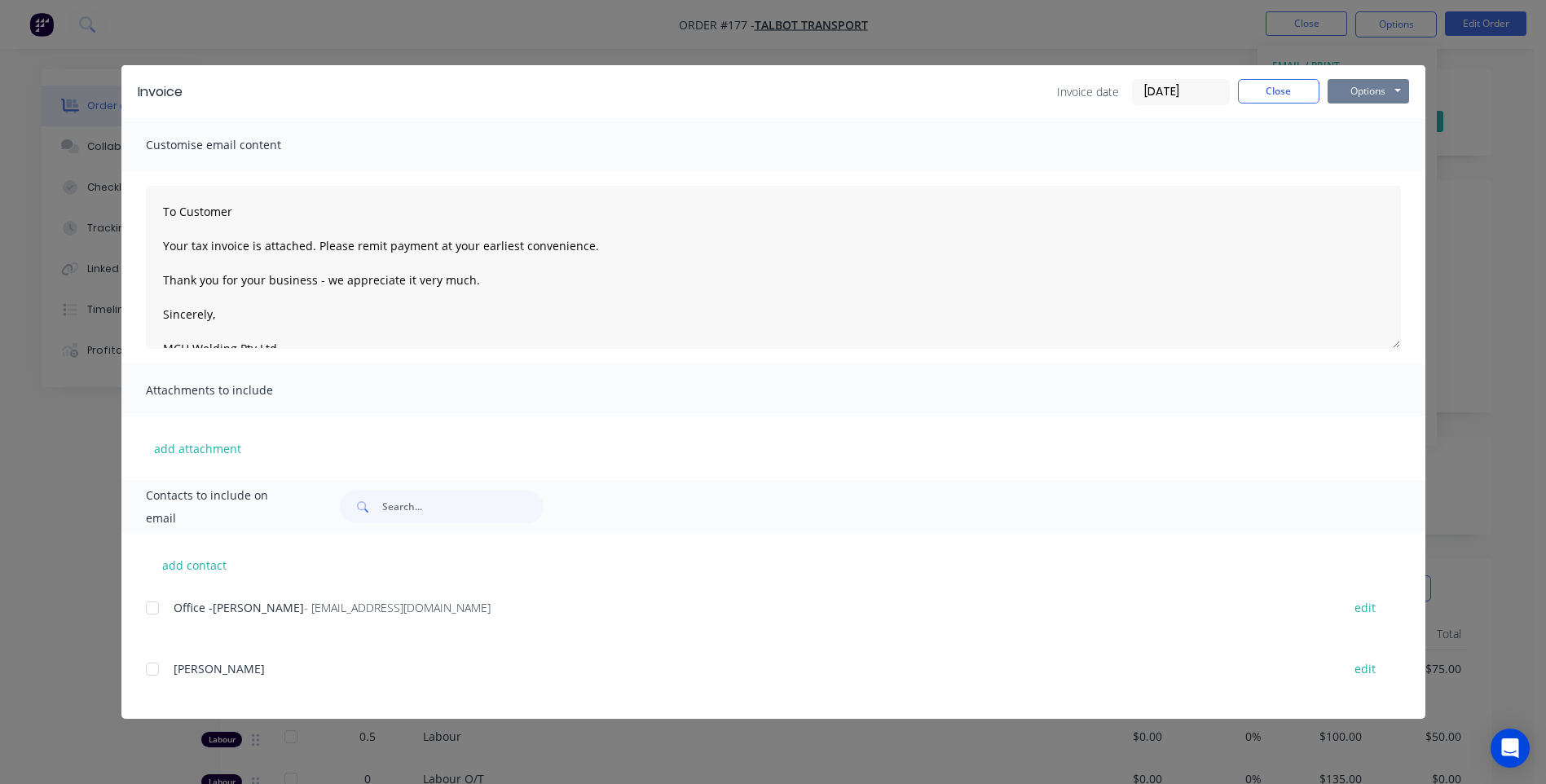
click at [1364, 93] on button "Options" at bounding box center [1369, 91] width 81 height 24
click at [1362, 117] on button "Preview" at bounding box center [1380, 120] width 105 height 27
click at [152, 606] on div at bounding box center [152, 608] width 33 height 33
click at [1363, 93] on button "Options" at bounding box center [1369, 91] width 81 height 24
click at [1361, 172] on button "Email" at bounding box center [1380, 173] width 105 height 27
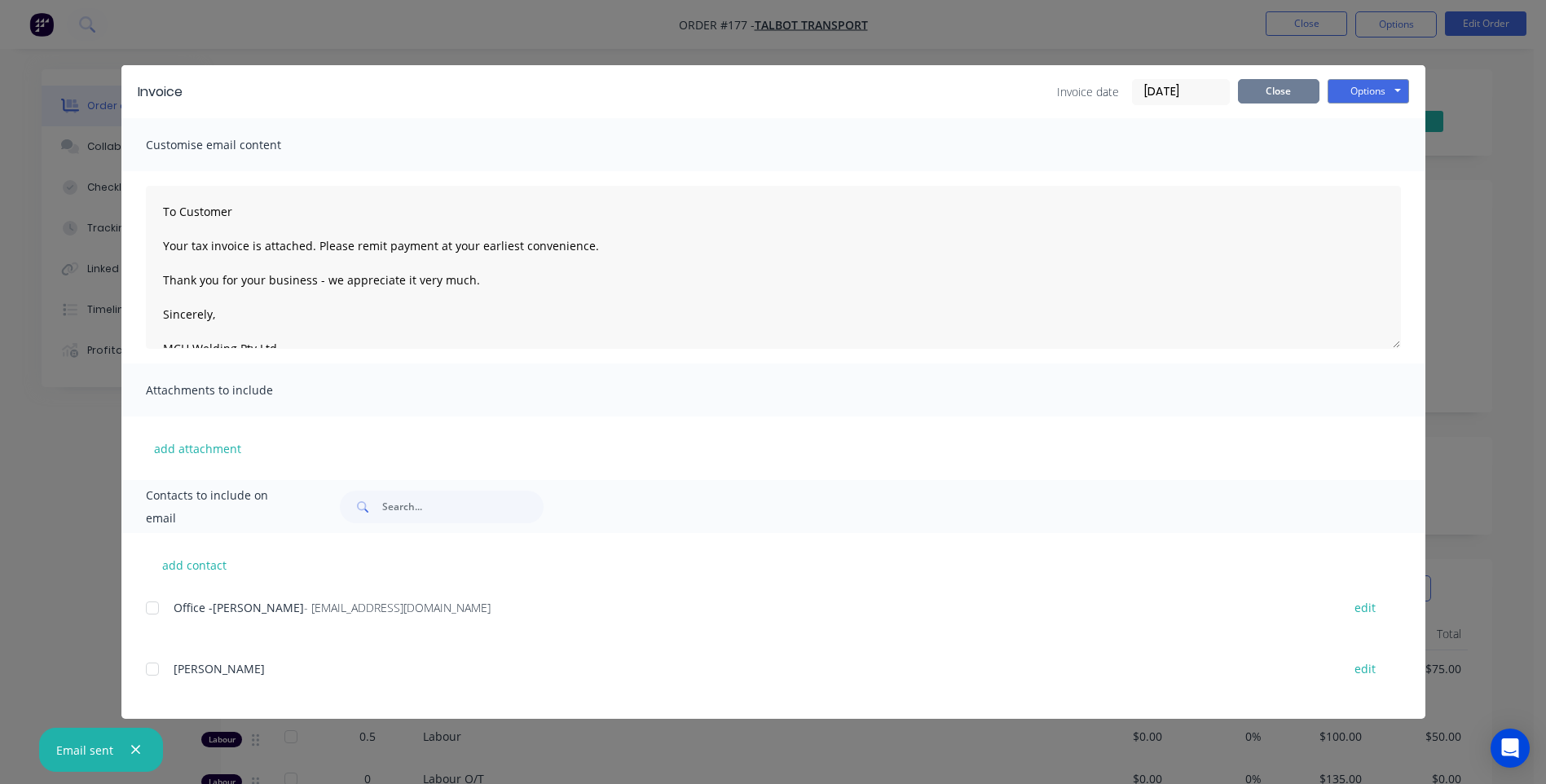
click at [1275, 86] on button "Close" at bounding box center [1278, 91] width 81 height 24
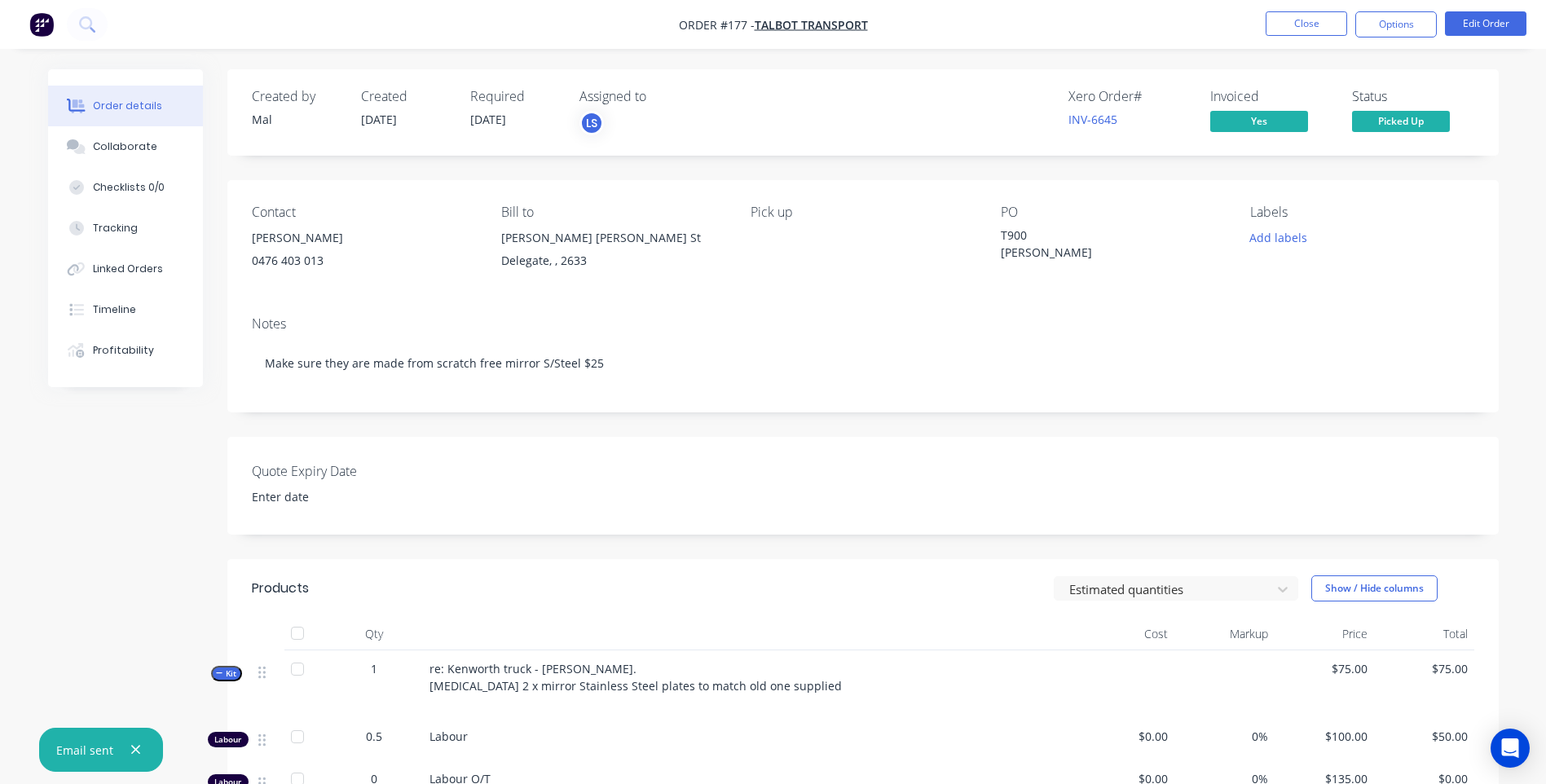
click at [44, 23] on img "button" at bounding box center [41, 24] width 25 height 24
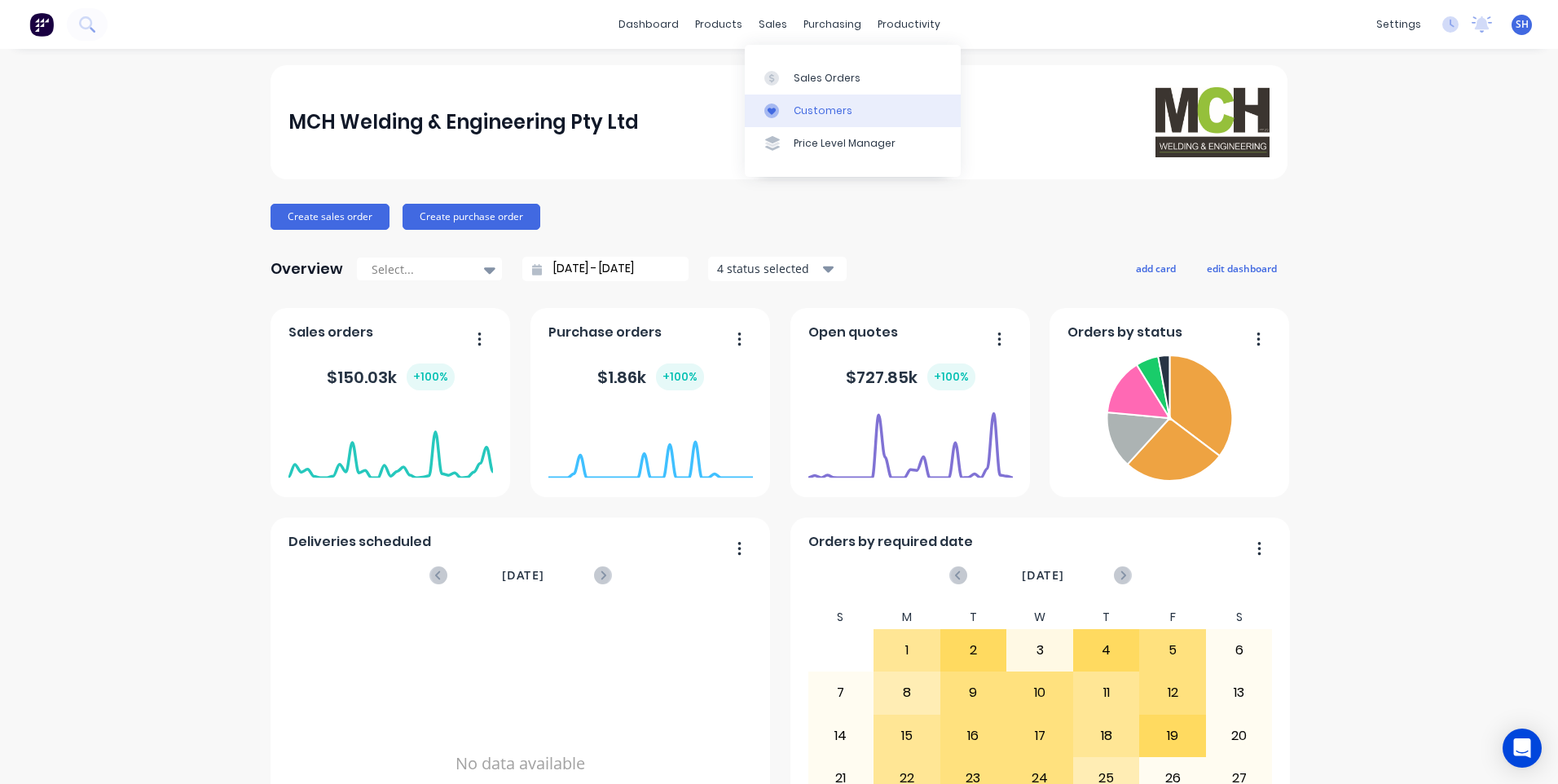
click at [810, 104] on div "Customers" at bounding box center [823, 111] width 58 height 15
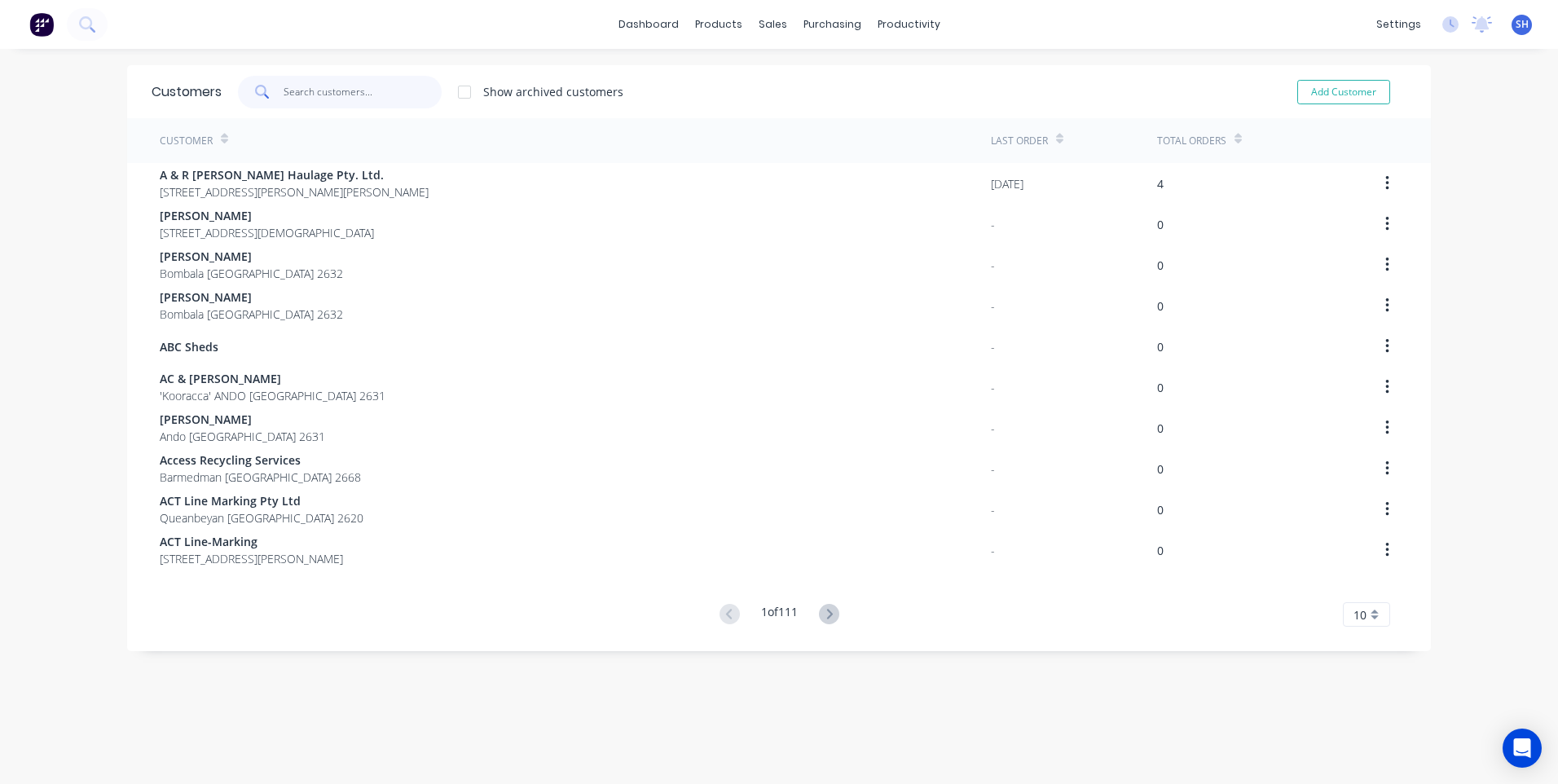
click at [292, 87] on input "text" at bounding box center [363, 91] width 159 height 33
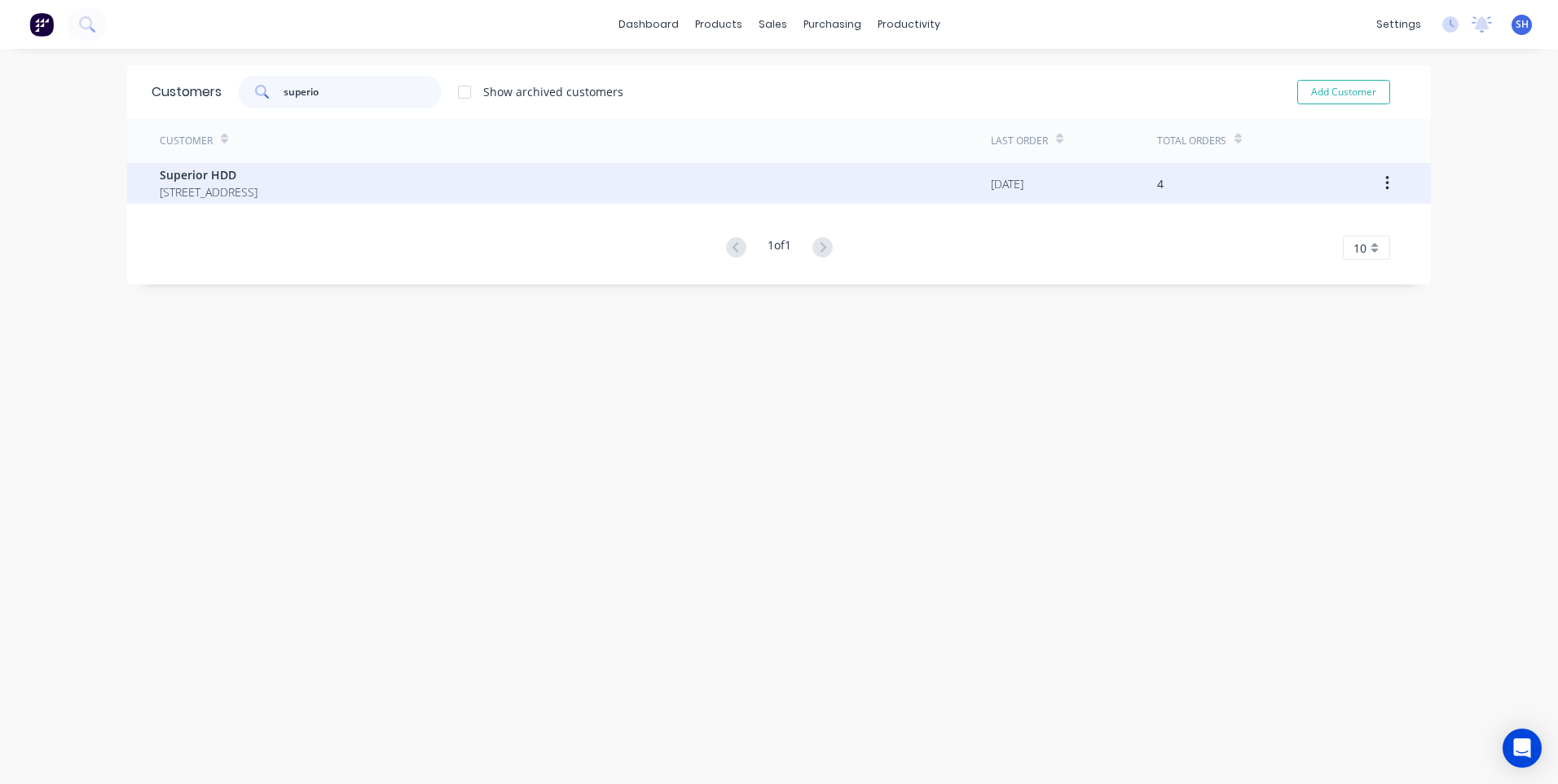
type input "superio"
click at [202, 176] on span "Superior HDD" at bounding box center [208, 174] width 98 height 17
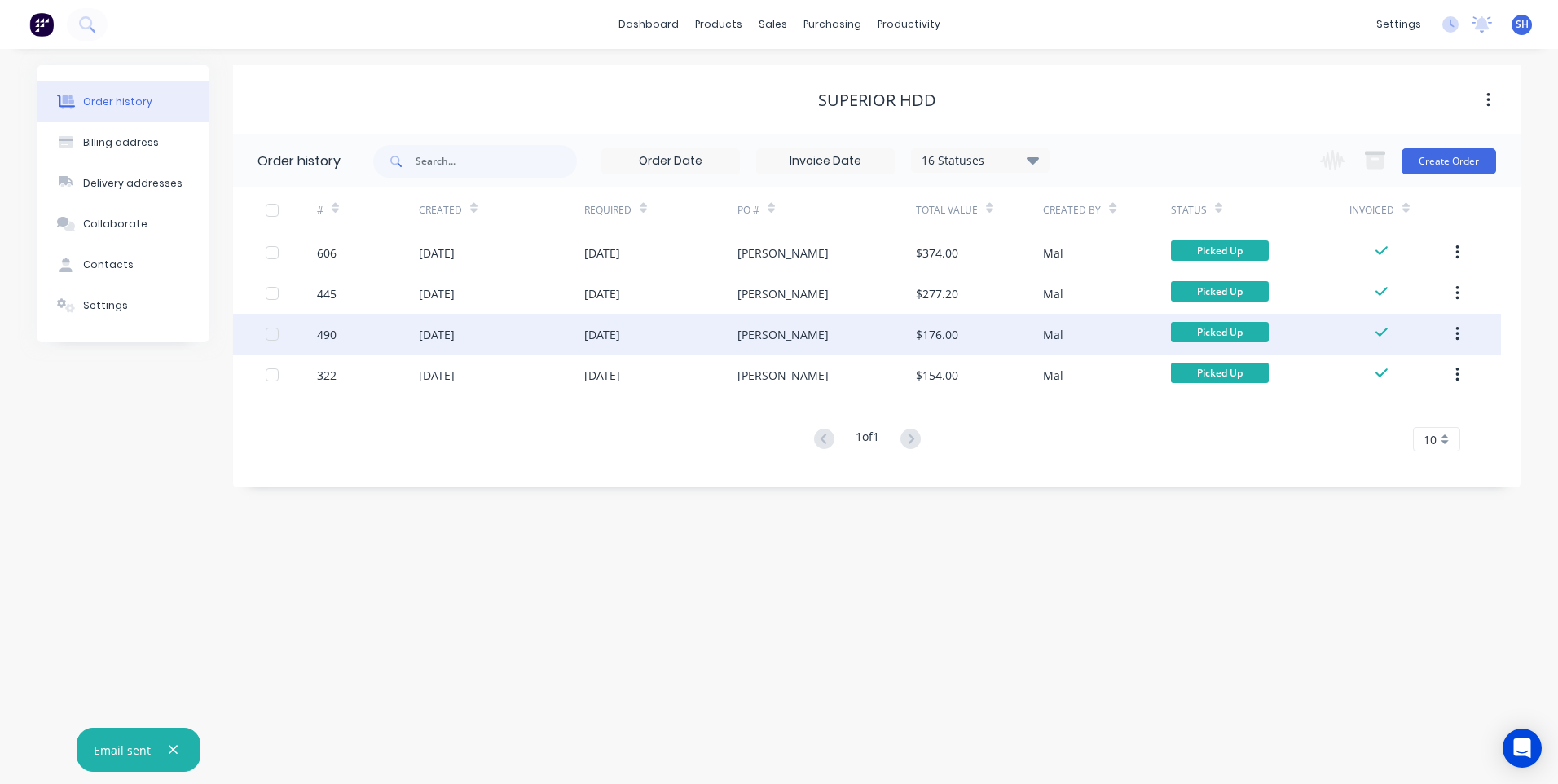
click at [804, 330] on div "James" at bounding box center [827, 334] width 178 height 41
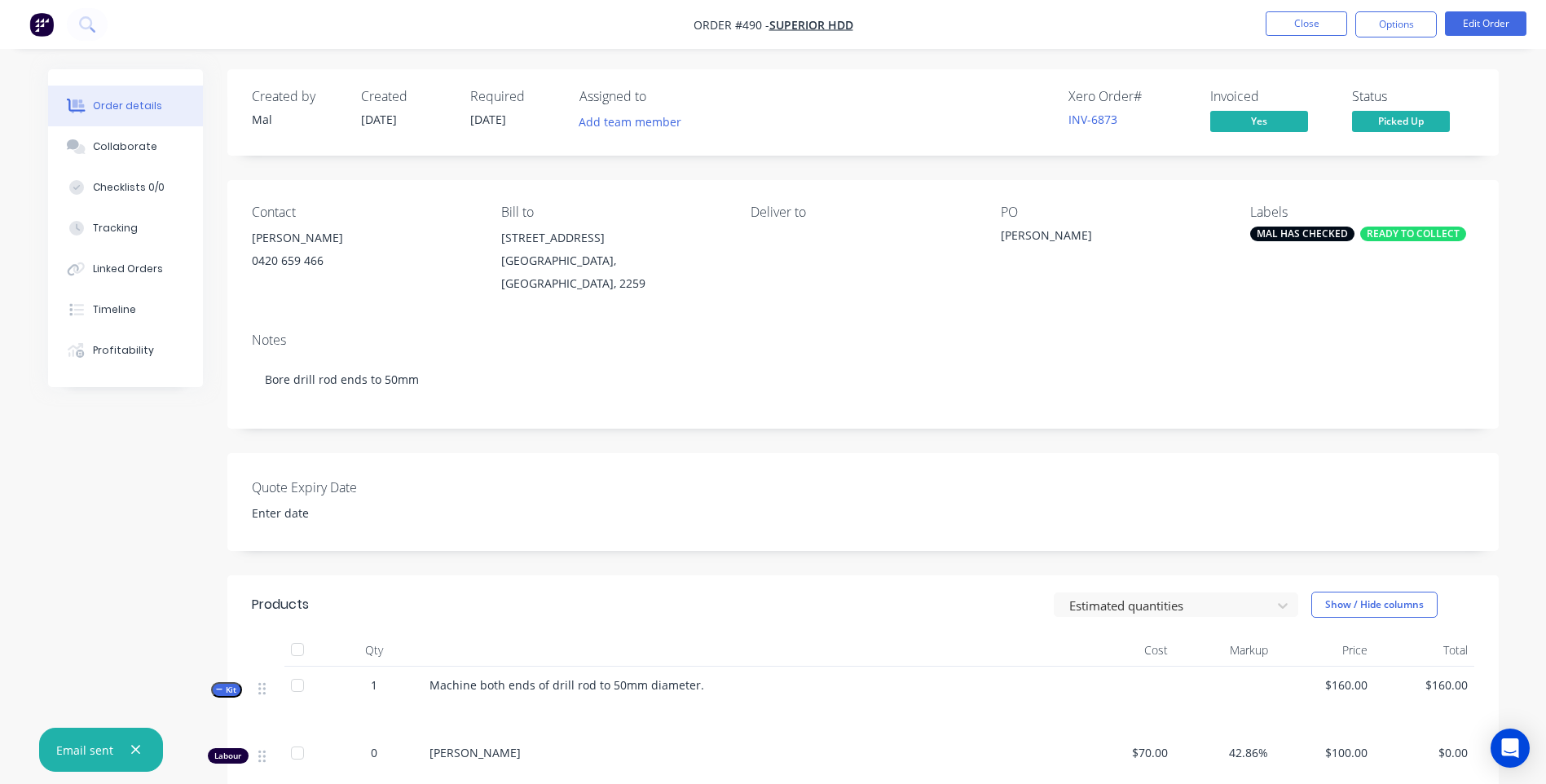
click at [133, 746] on icon "button" at bounding box center [135, 750] width 10 height 15
click at [1404, 22] on button "Options" at bounding box center [1396, 24] width 81 height 26
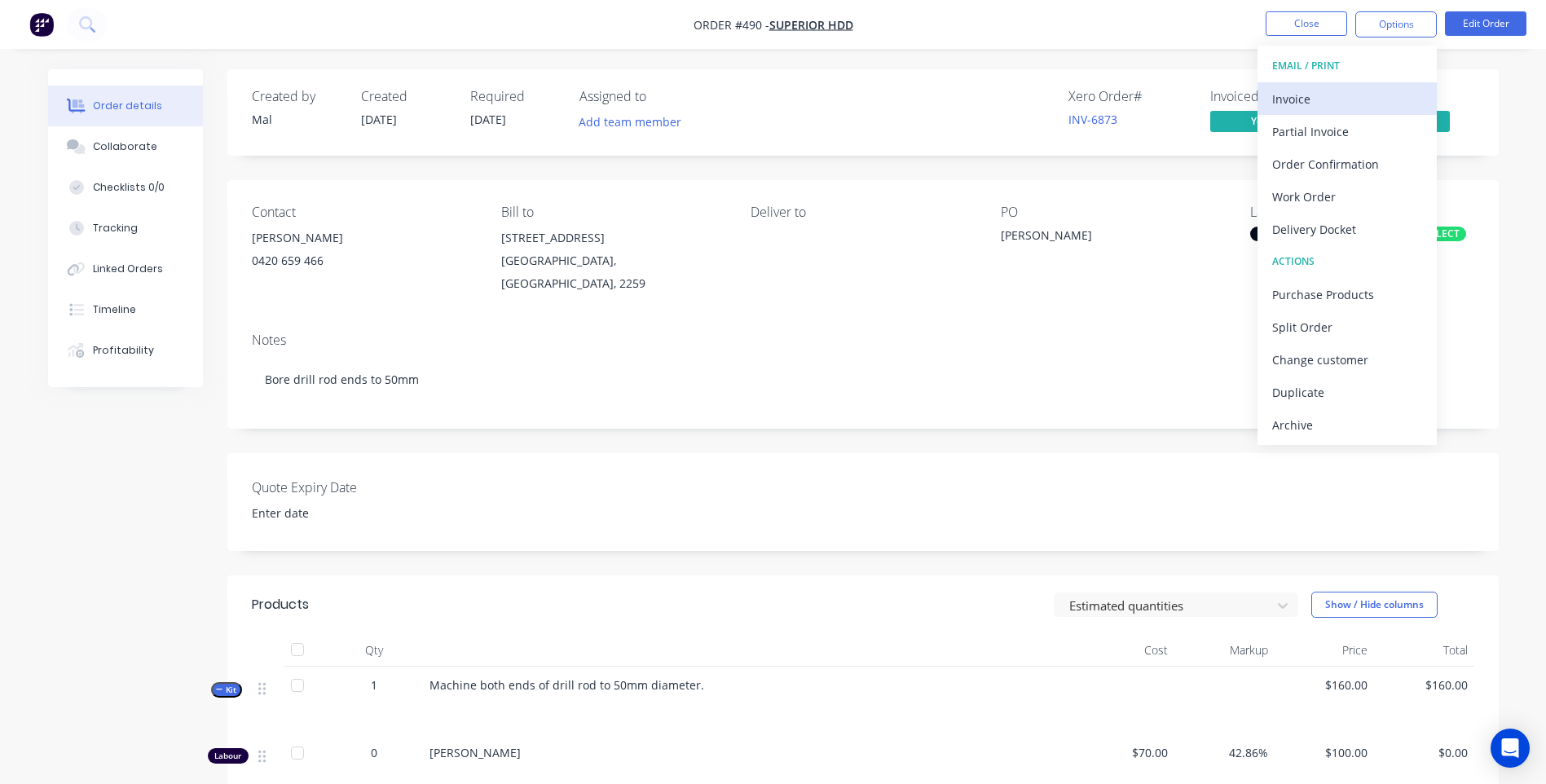
click at [1302, 93] on div "Invoice" at bounding box center [1347, 99] width 150 height 24
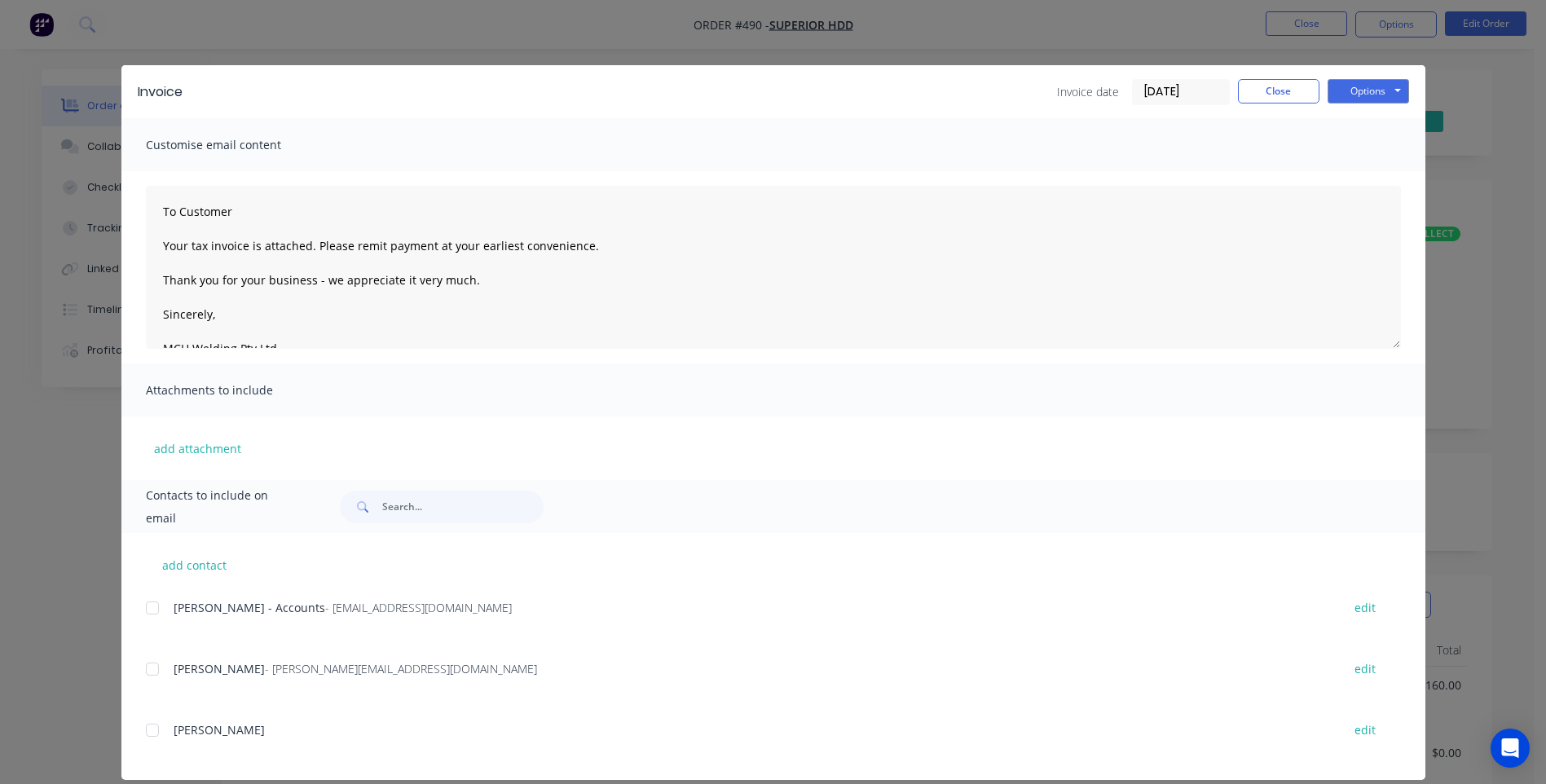
click at [148, 608] on div at bounding box center [152, 608] width 33 height 33
click at [1365, 88] on button "Options" at bounding box center [1369, 91] width 81 height 24
click at [1356, 171] on button "Email" at bounding box center [1380, 173] width 105 height 27
click at [1284, 93] on button "Close" at bounding box center [1278, 91] width 81 height 24
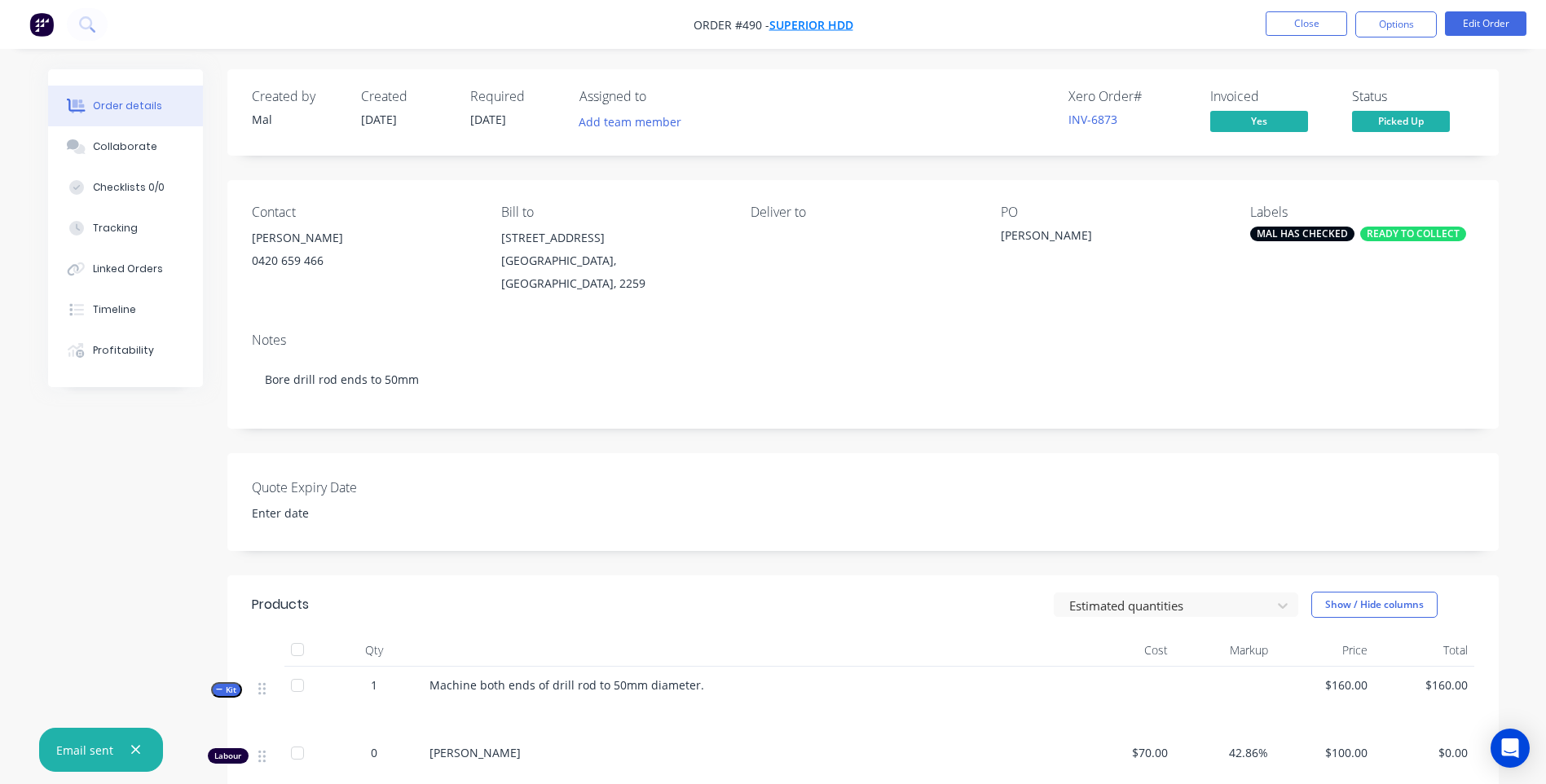
click at [812, 20] on span "Superior HDD" at bounding box center [811, 24] width 84 height 15
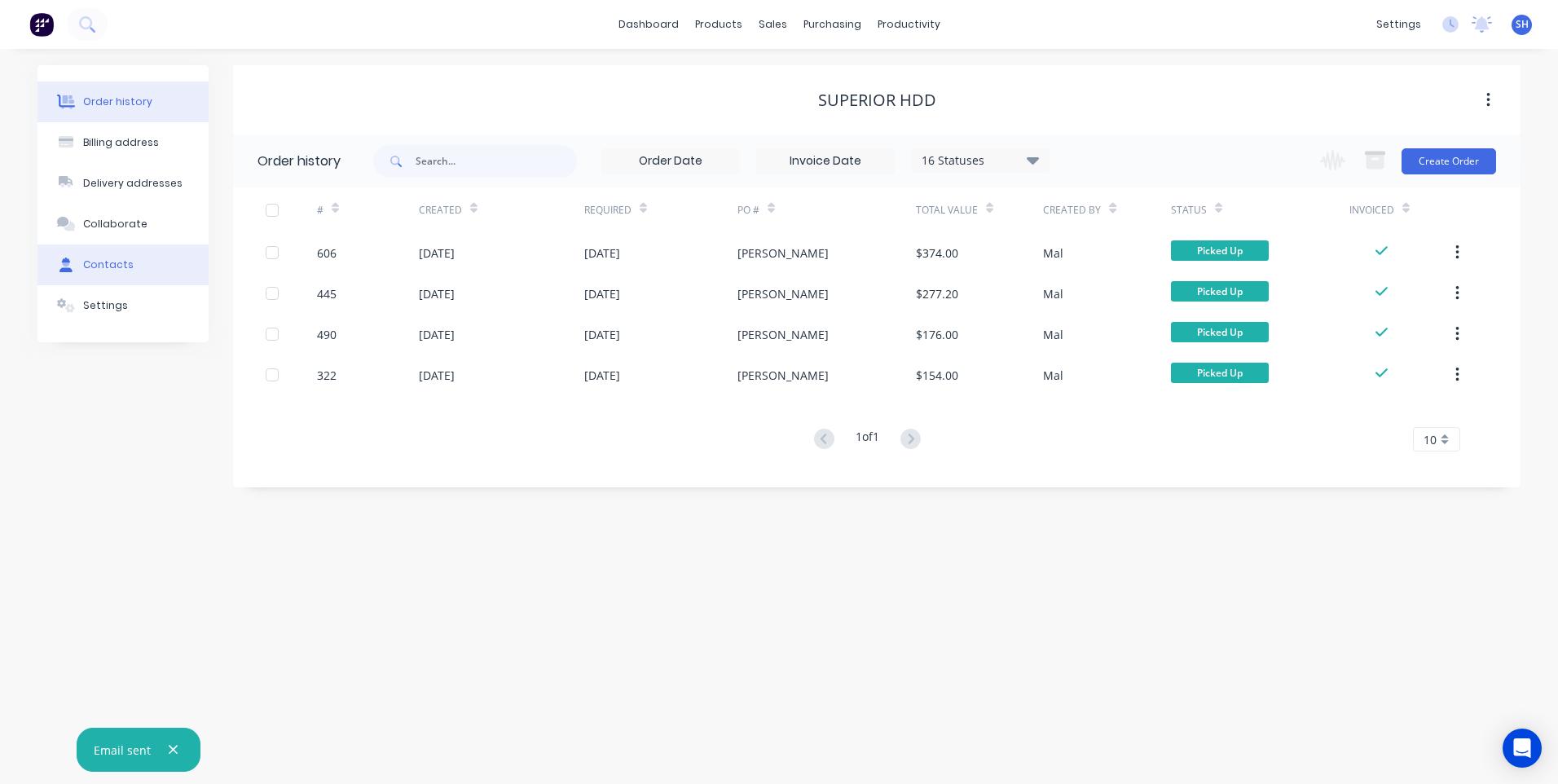
click at [103, 263] on div "Contacts" at bounding box center [108, 265] width 51 height 15
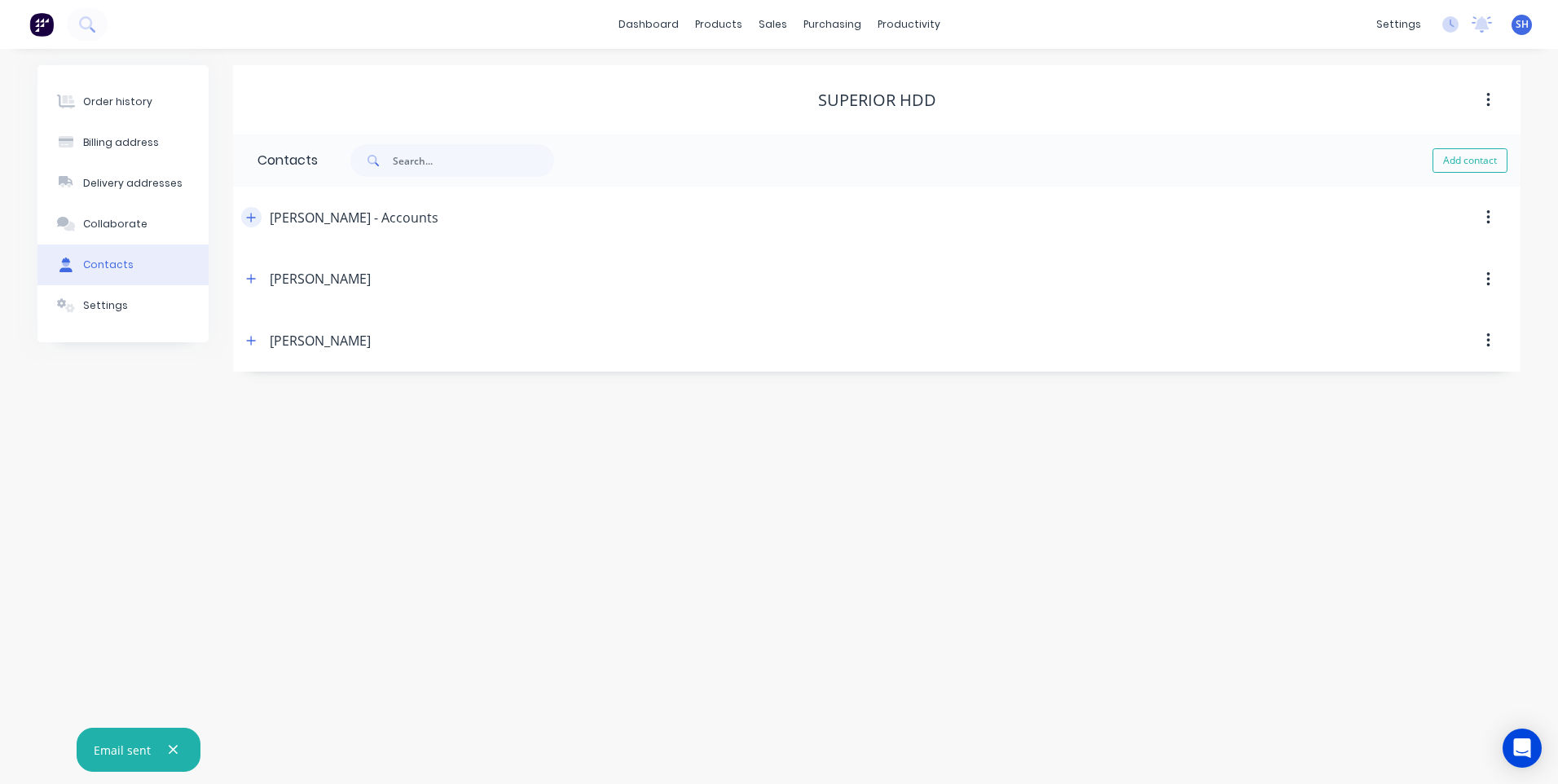
click at [251, 214] on icon "button" at bounding box center [252, 218] width 9 height 9
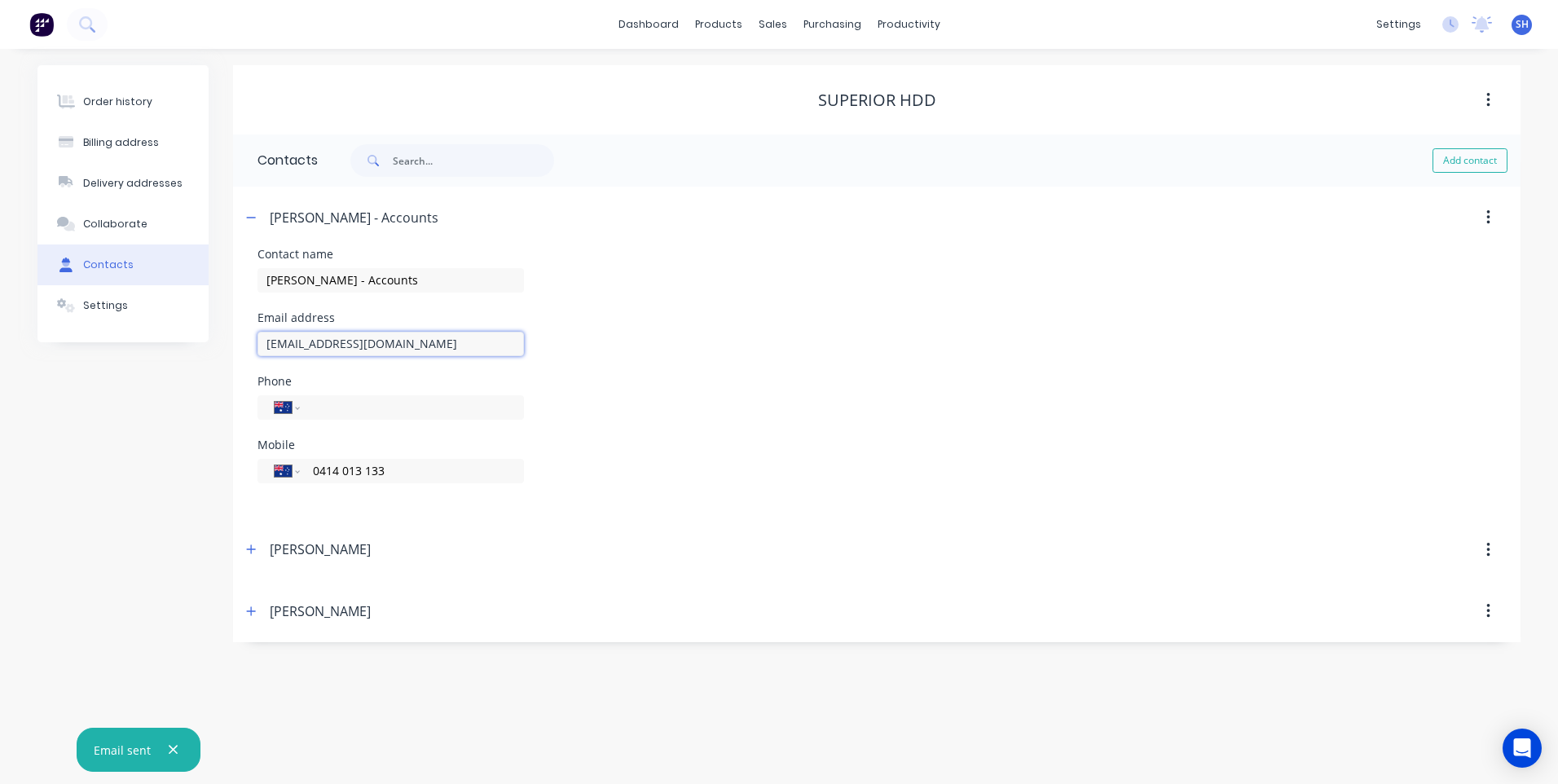
drag, startPoint x: 429, startPoint y: 346, endPoint x: 186, endPoint y: 338, distance: 243.1
click at [186, 340] on div "Order history Billing address Delivery addresses Collaborate Contacts Settings …" at bounding box center [779, 353] width 1484 height 577
click at [834, 109] on div "Customers" at bounding box center [828, 111] width 58 height 15
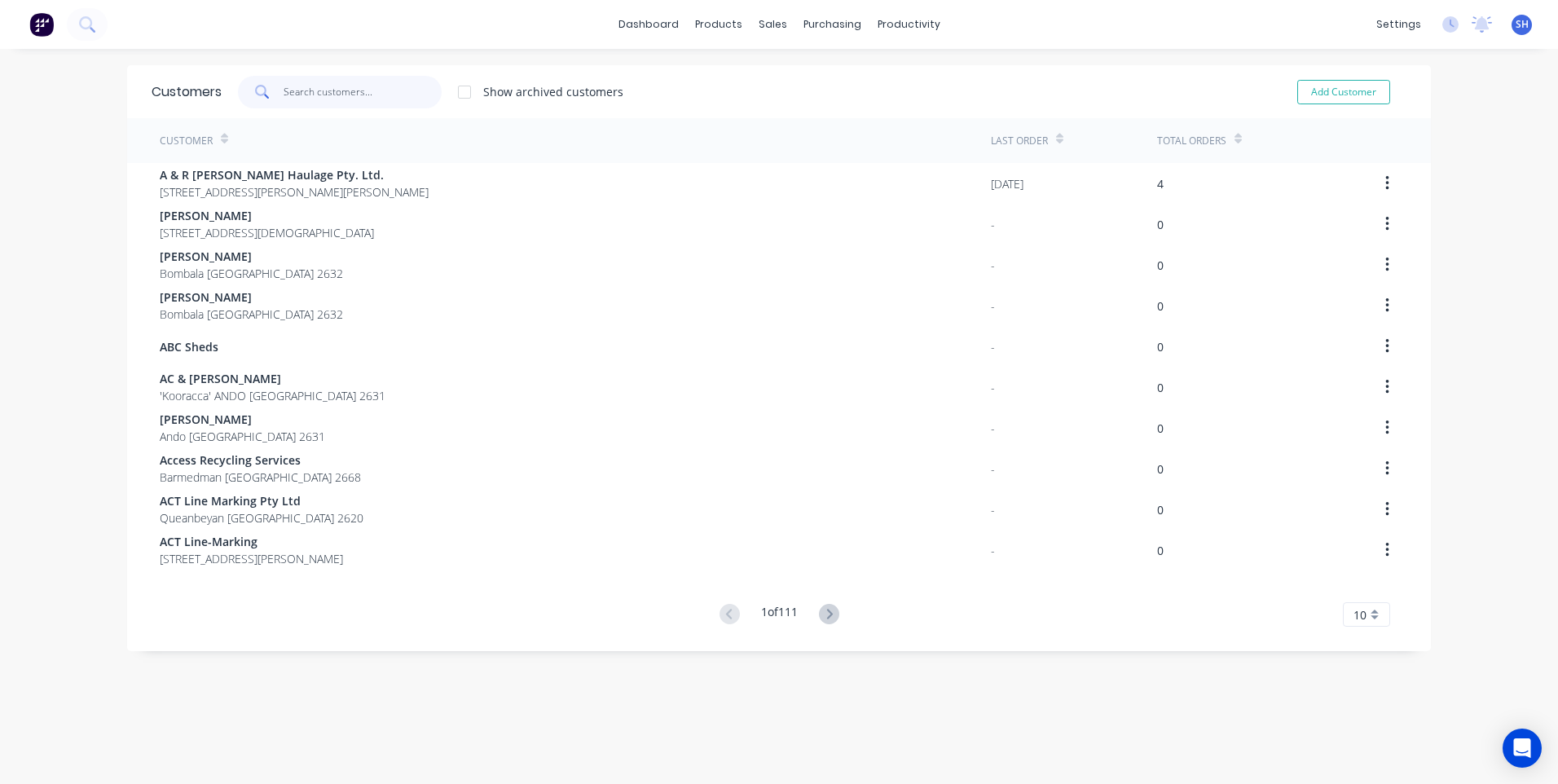
click at [302, 95] on input "text" at bounding box center [363, 91] width 159 height 33
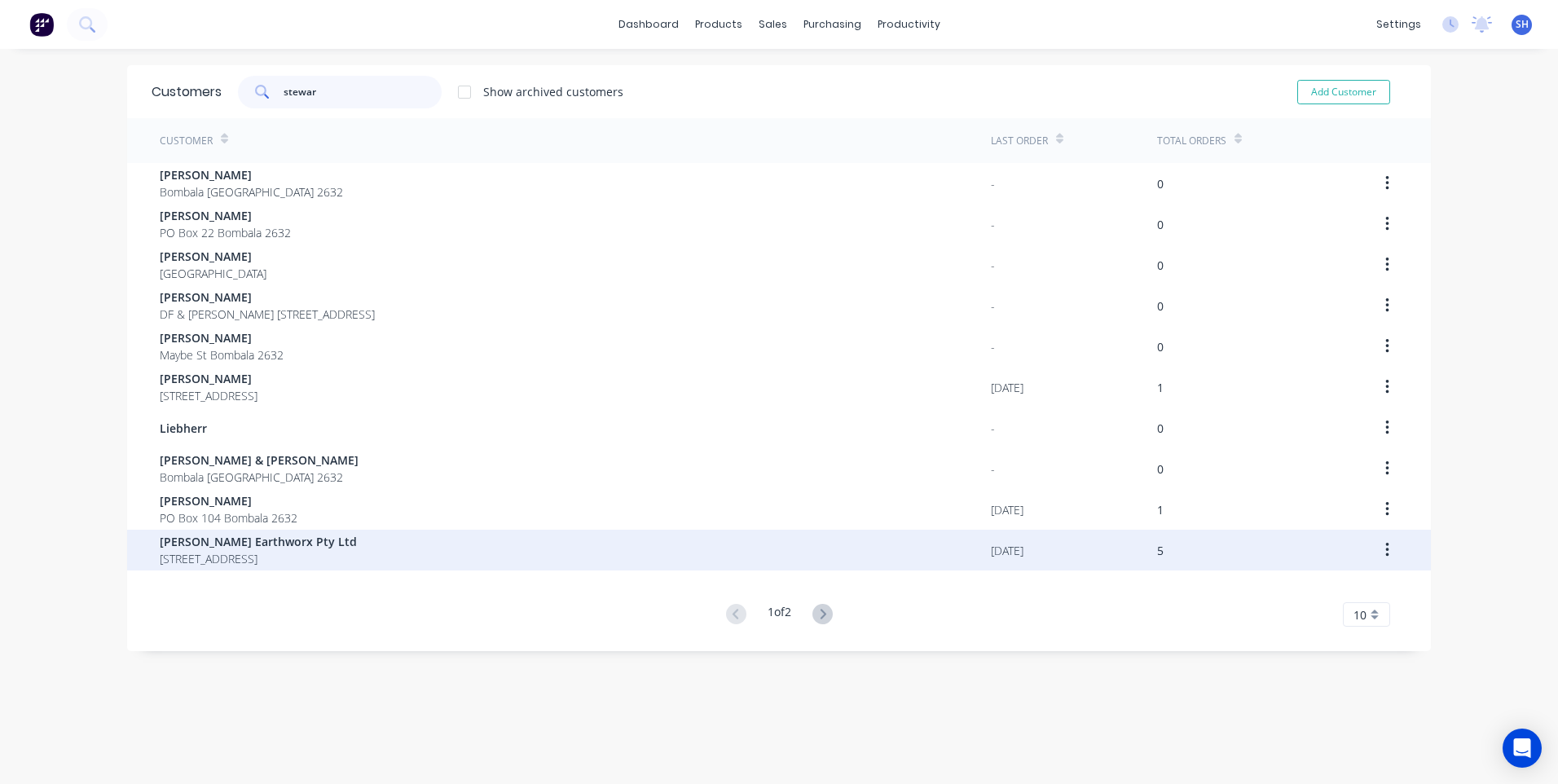
type input "stewar"
click at [240, 541] on span "Stewart Earthworx Pty Ltd" at bounding box center [257, 542] width 197 height 17
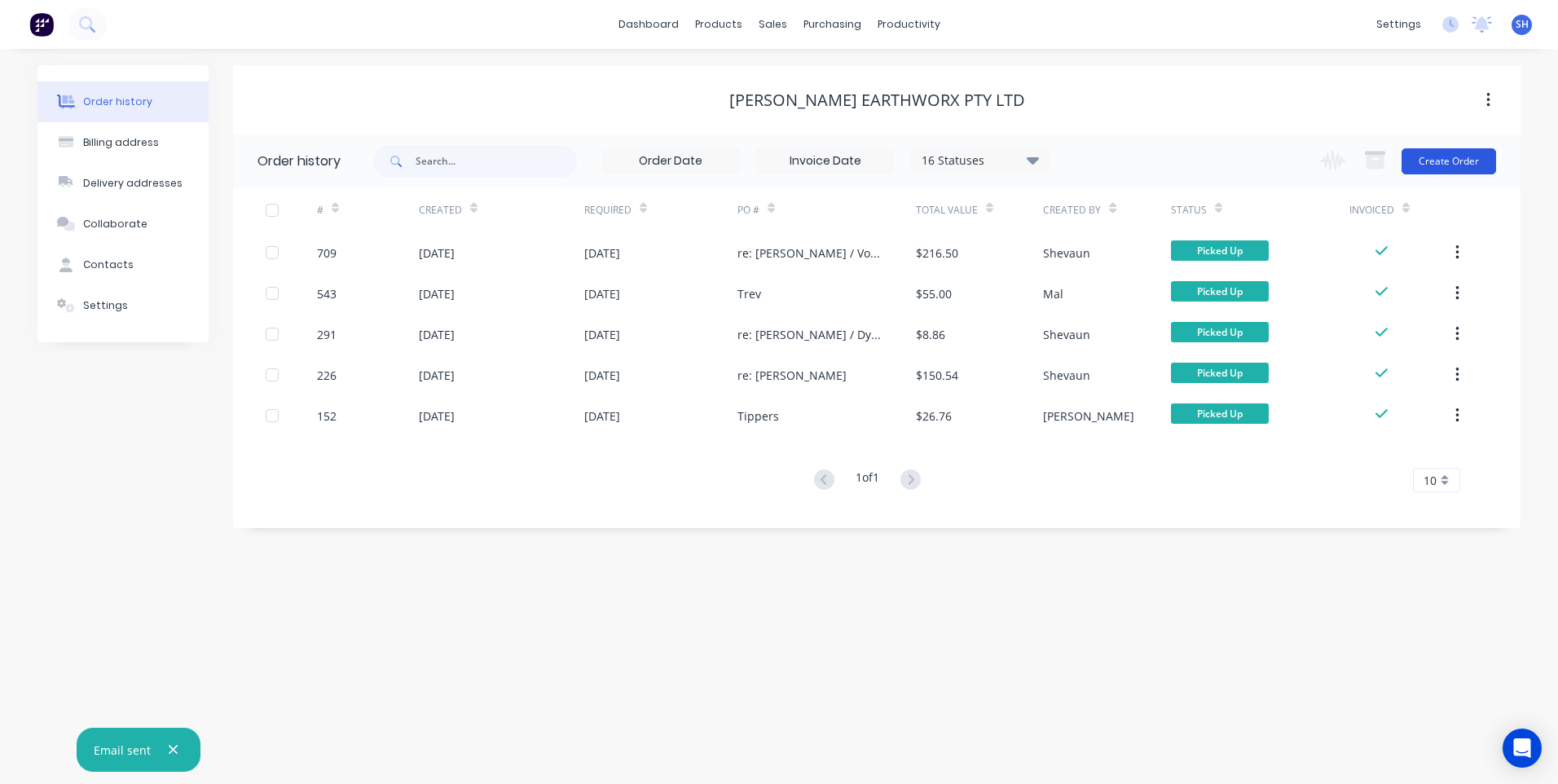
click at [1447, 158] on button "Create Order" at bounding box center [1449, 161] width 94 height 26
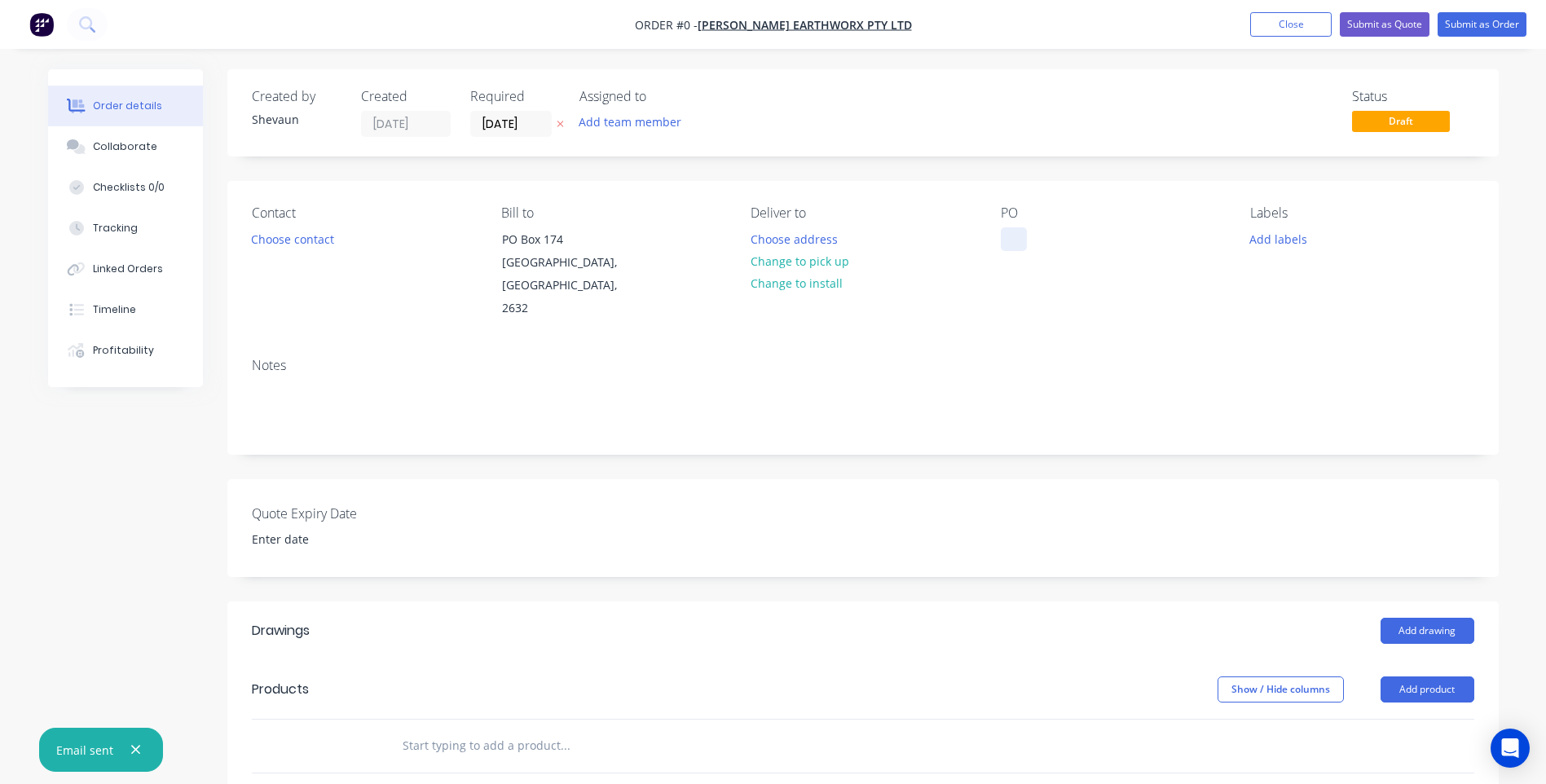
click at [1009, 237] on div at bounding box center [1014, 238] width 26 height 24
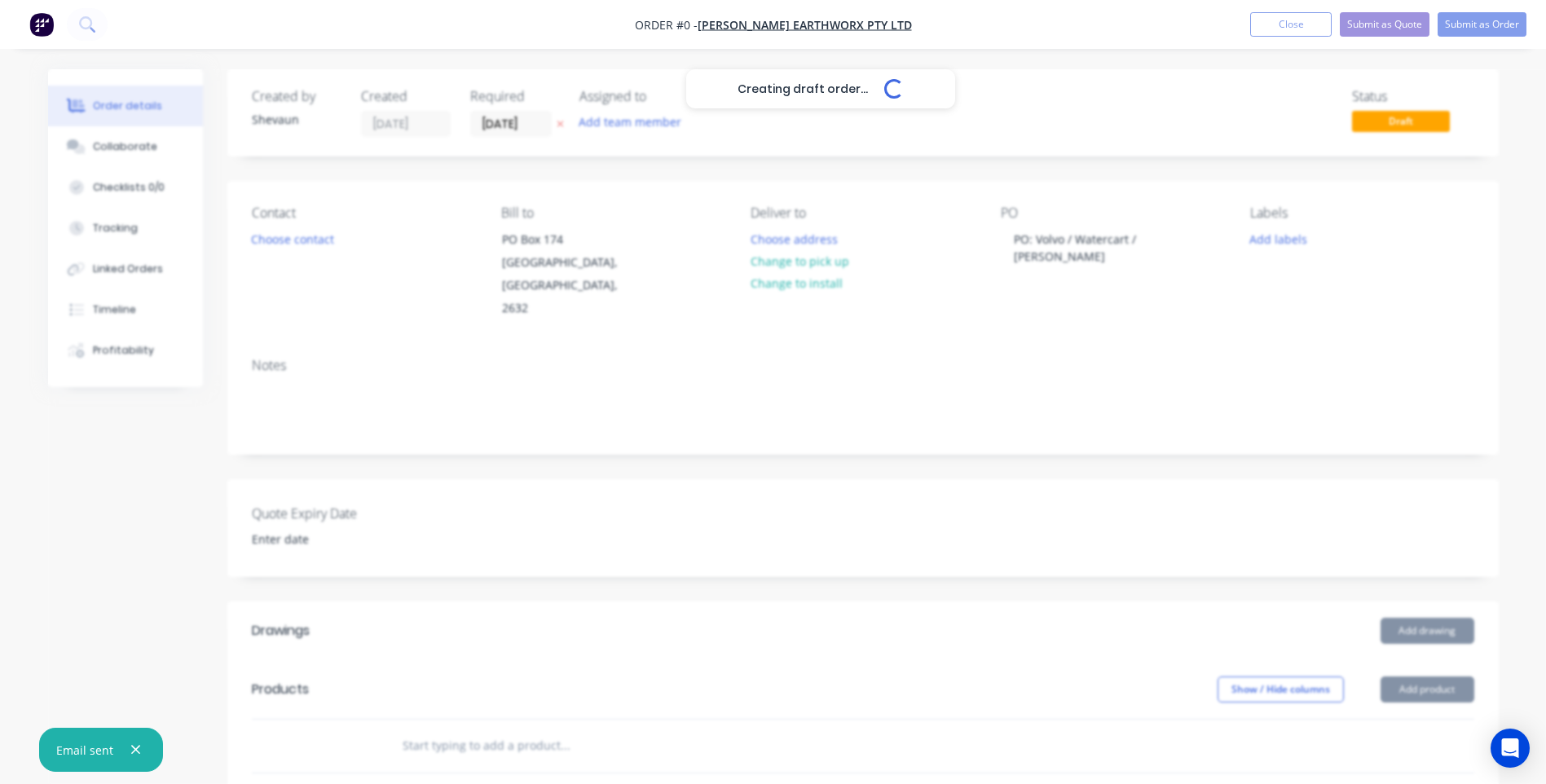
click at [1428, 666] on div "Creating draft order... Loading... Order details Collaborate Checklists 0/0 Tra…" at bounding box center [774, 629] width 1484 height 1119
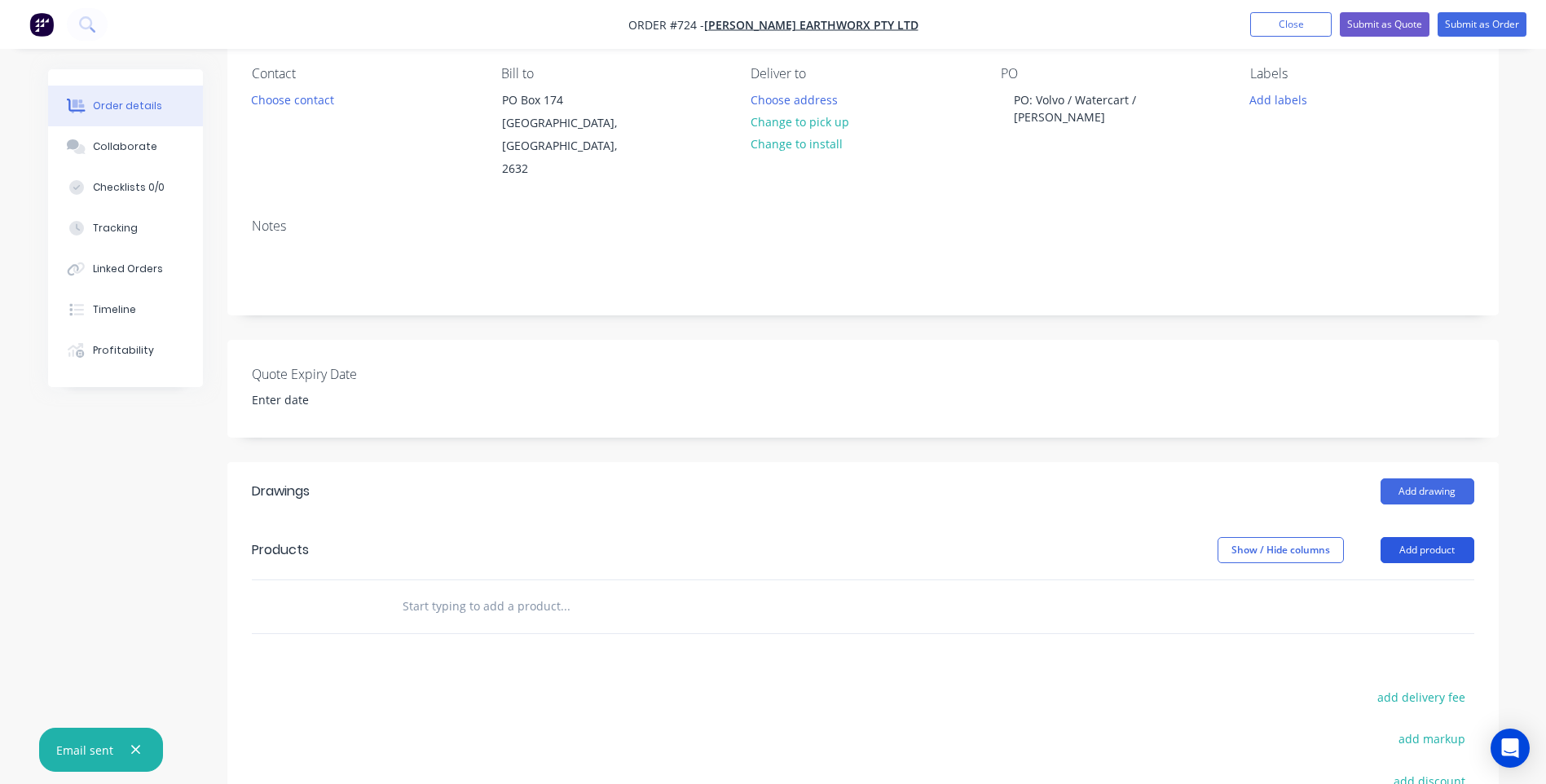
scroll to position [163, 0]
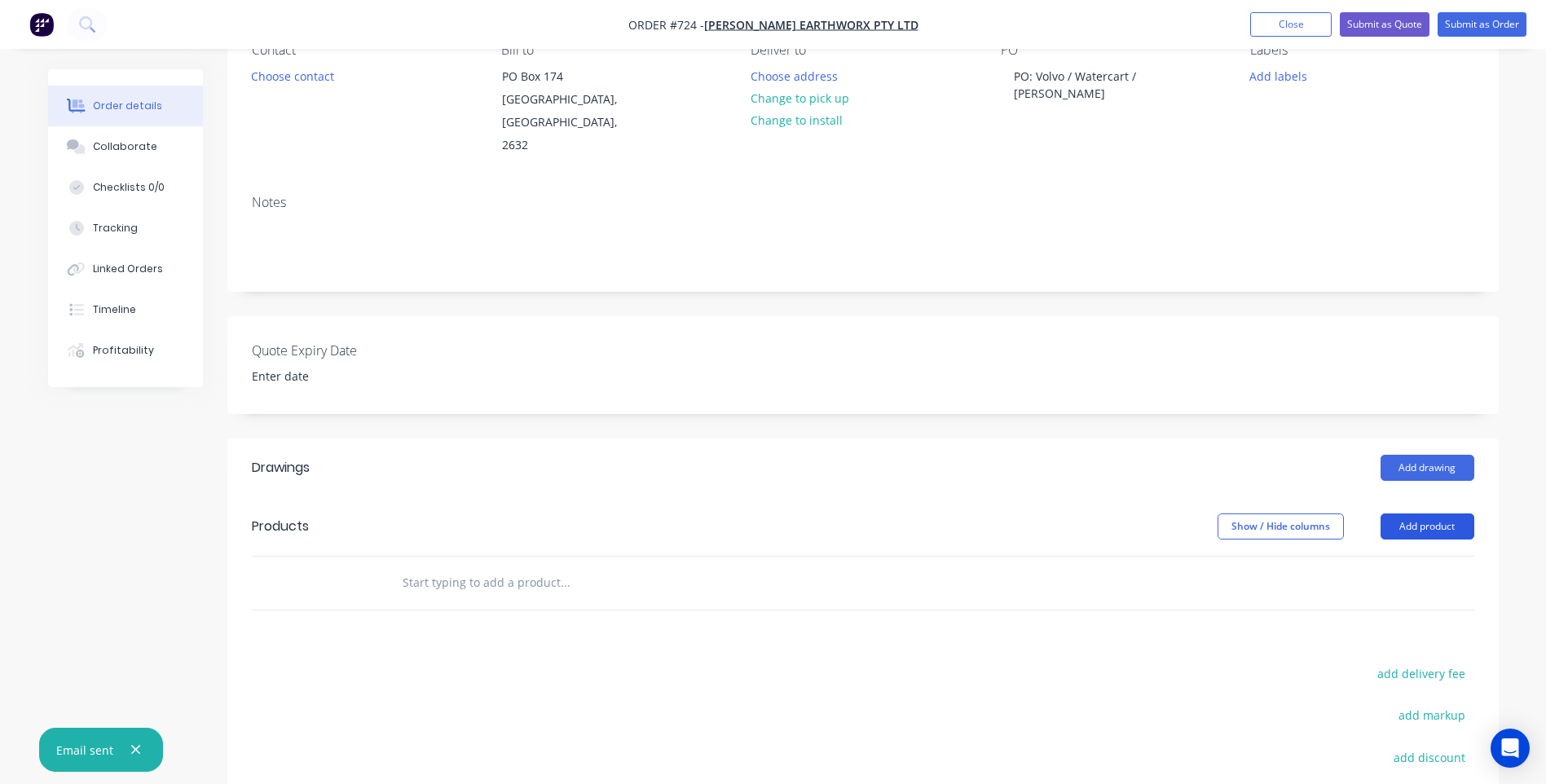
click at [1435, 514] on button "Add product" at bounding box center [1427, 527] width 93 height 26
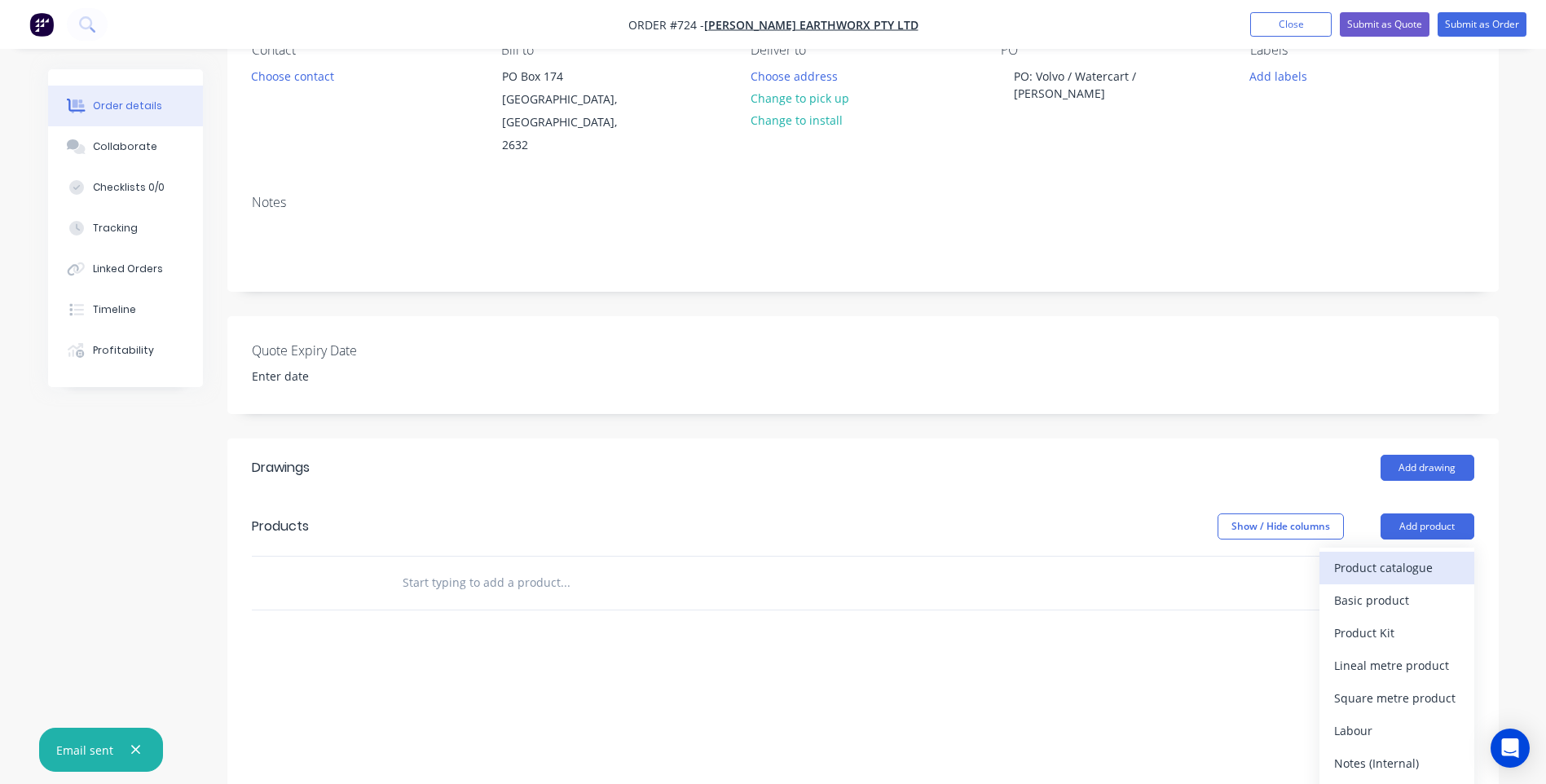
click at [1361, 556] on div "Product catalogue" at bounding box center [1396, 567] width 125 height 24
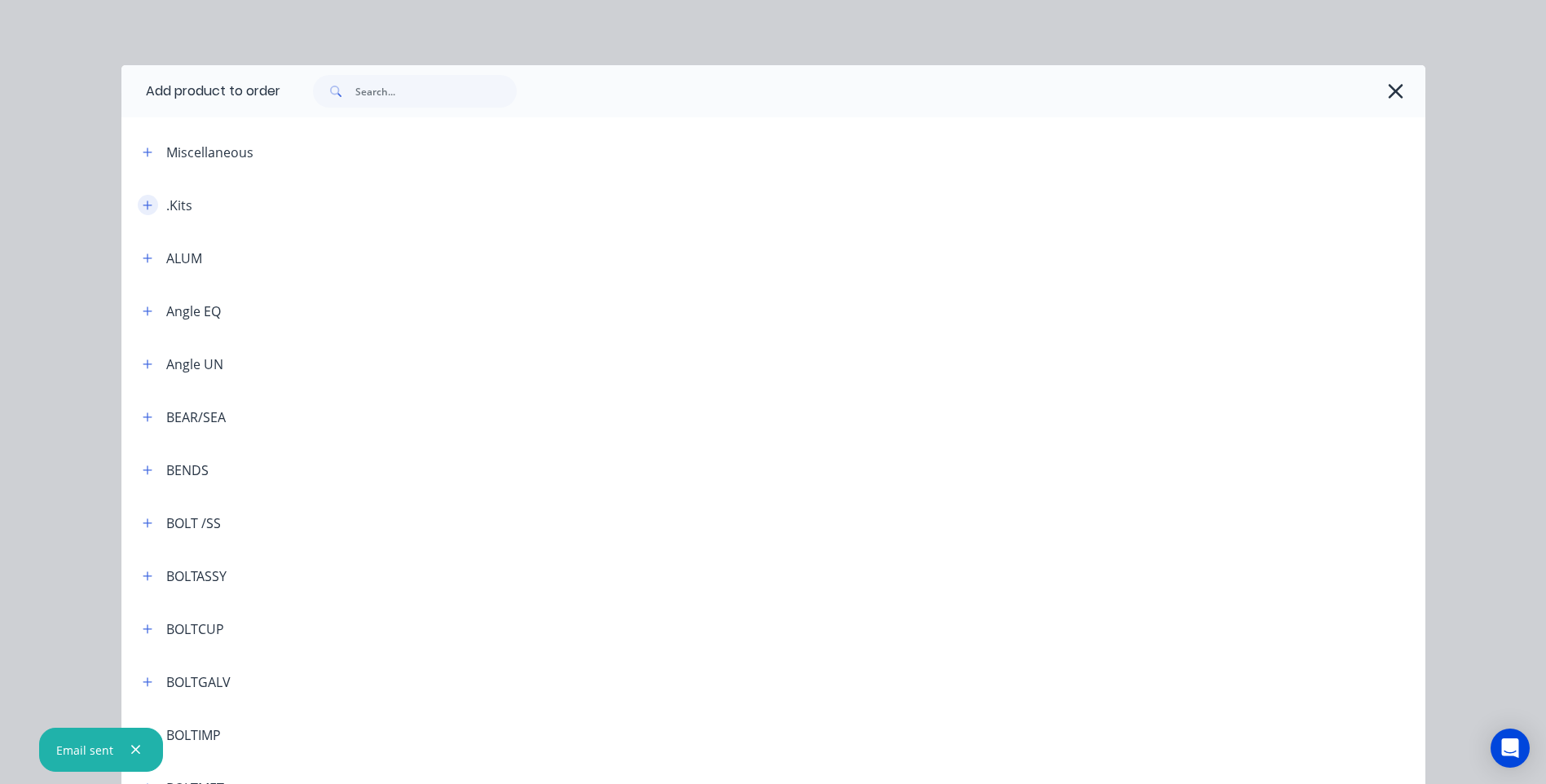
click at [148, 204] on button "button" at bounding box center [148, 205] width 21 height 21
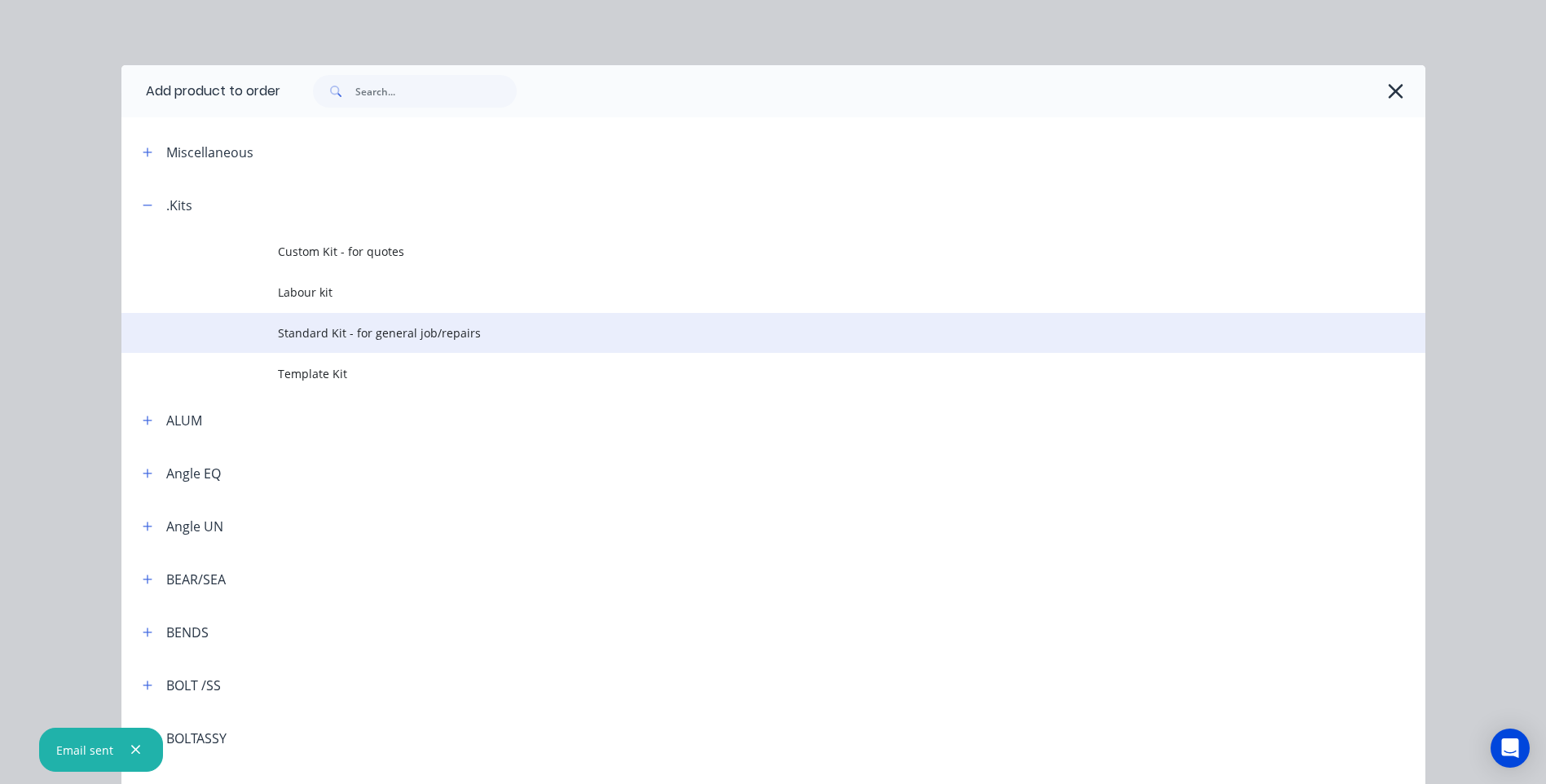
click at [301, 325] on span "Standard Kit - for general job/repairs" at bounding box center [737, 333] width 918 height 17
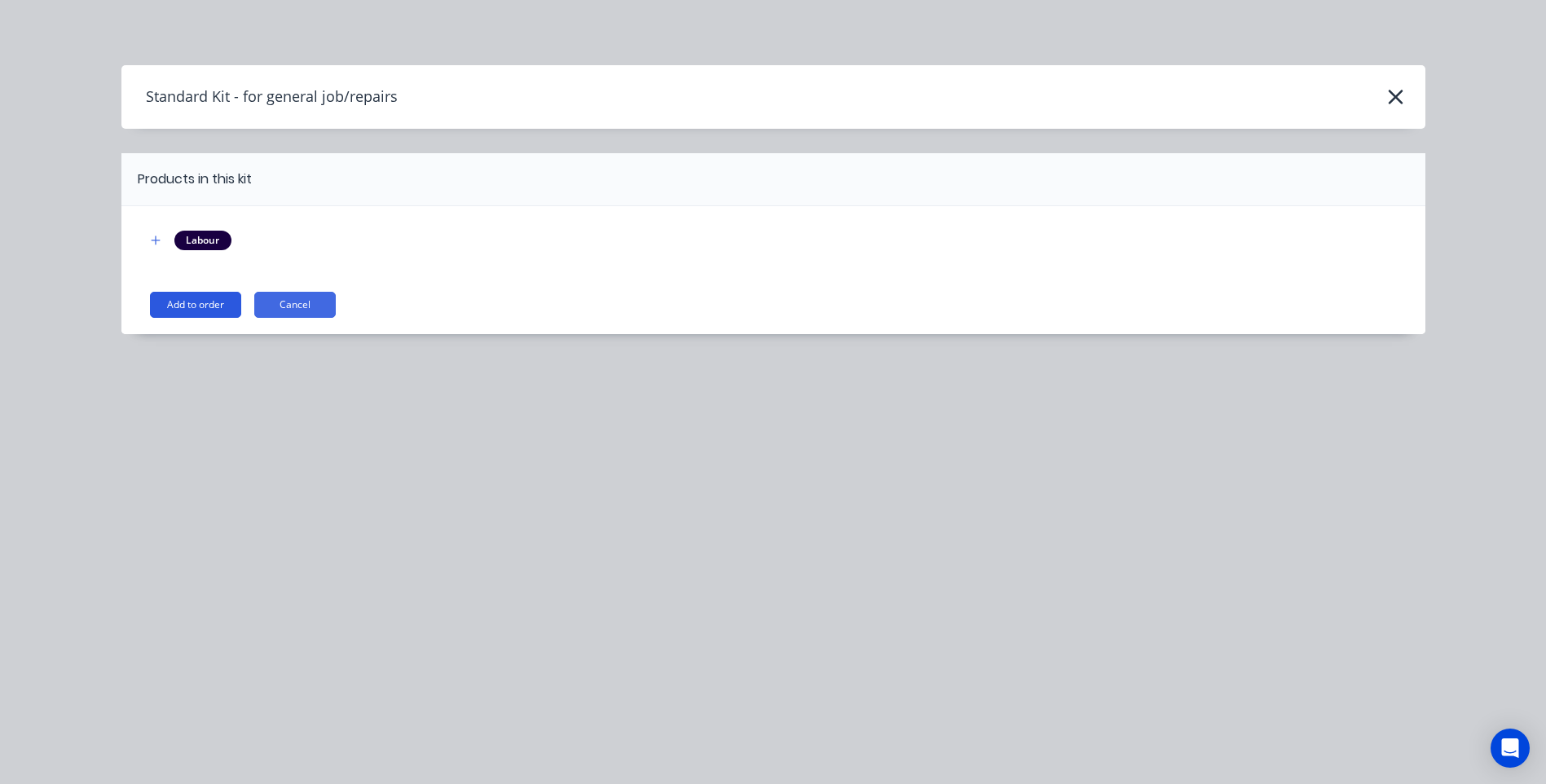
click at [197, 301] on button "Add to order" at bounding box center [195, 305] width 91 height 26
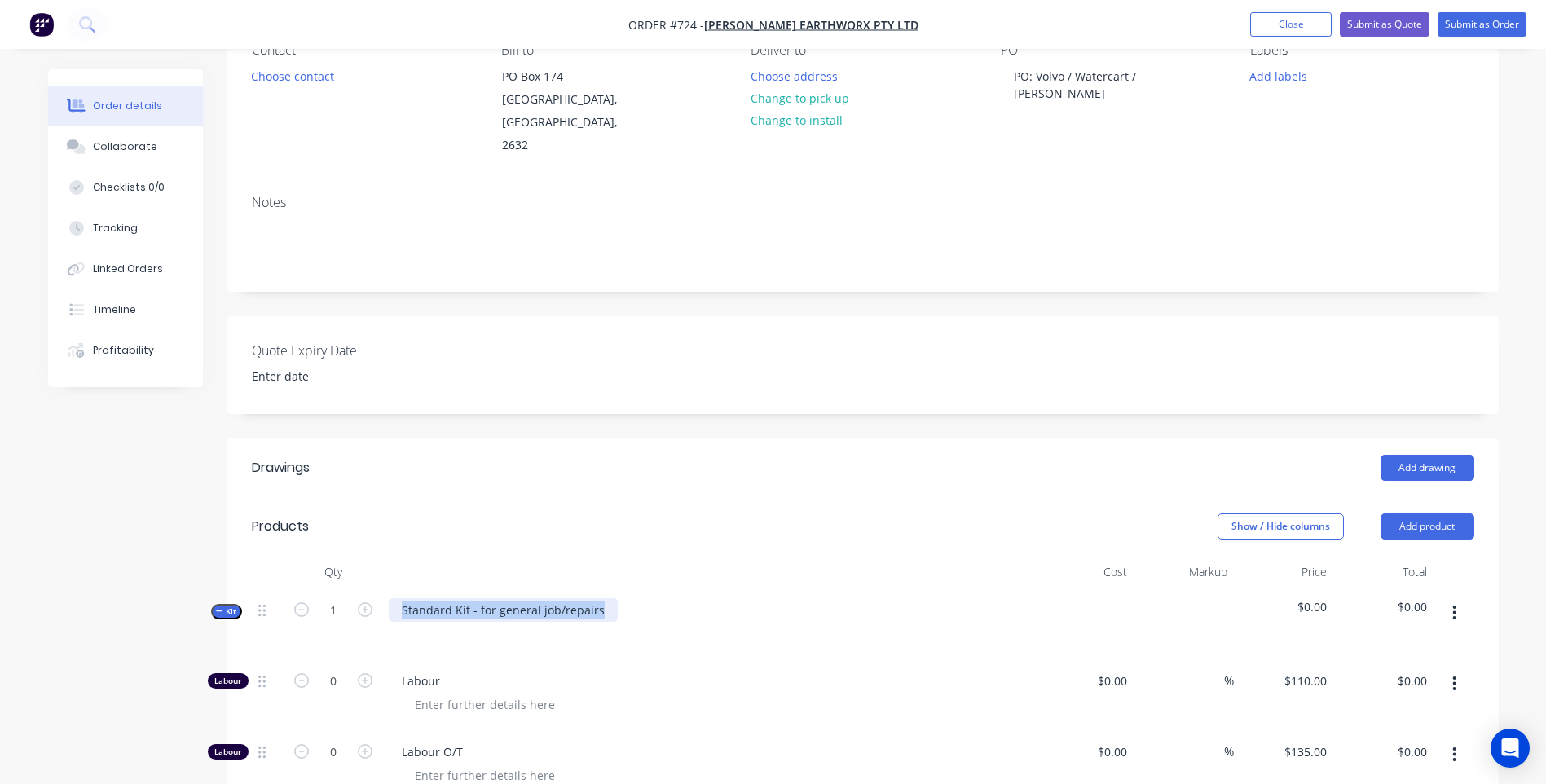
drag, startPoint x: 596, startPoint y: 588, endPoint x: 376, endPoint y: 587, distance: 220.0
click at [376, 588] on div "Kit 1 Standard Kit - for general job/repairs $0.00 $0.00" at bounding box center [863, 623] width 1223 height 71
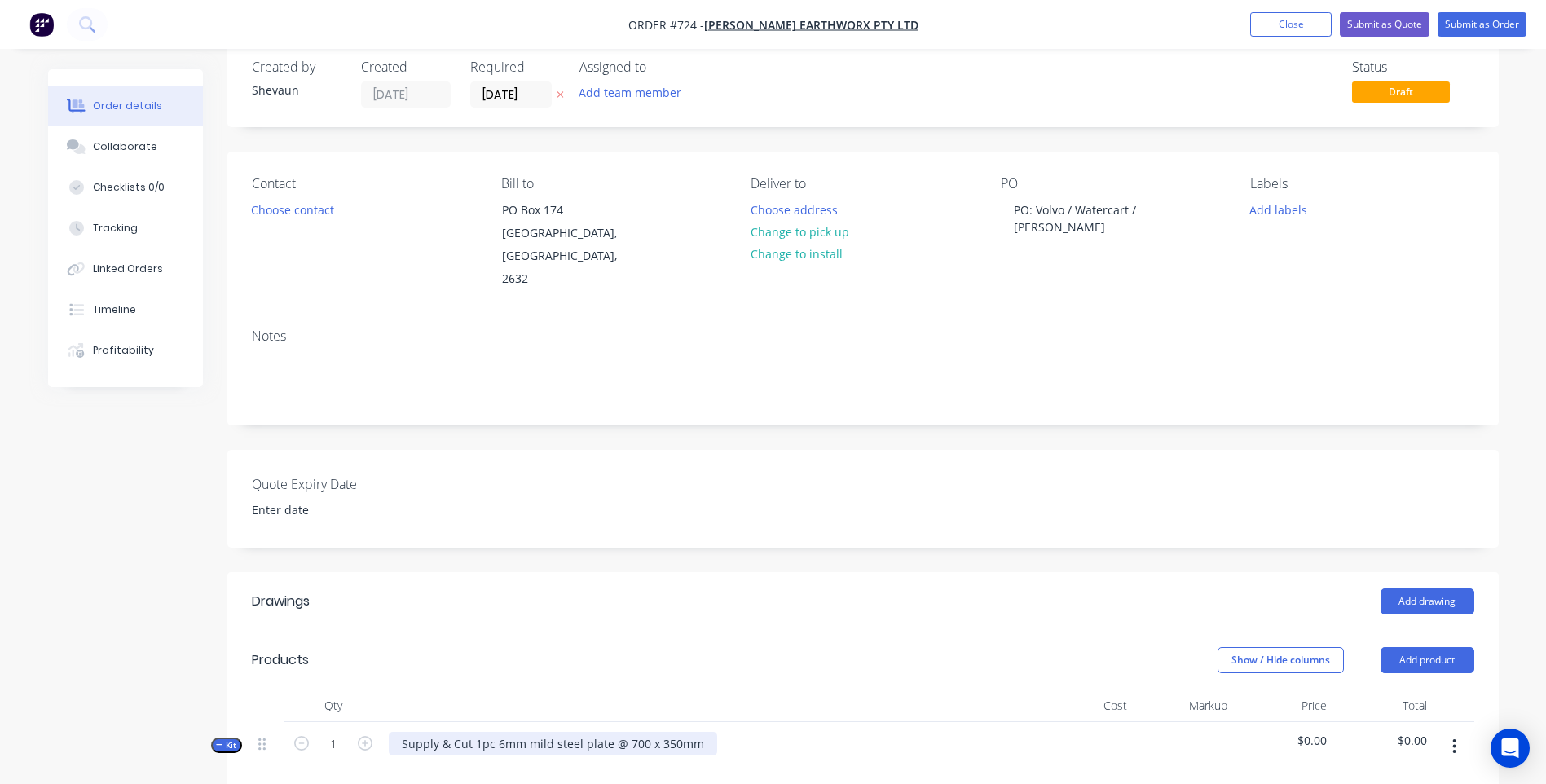
scroll to position [0, 0]
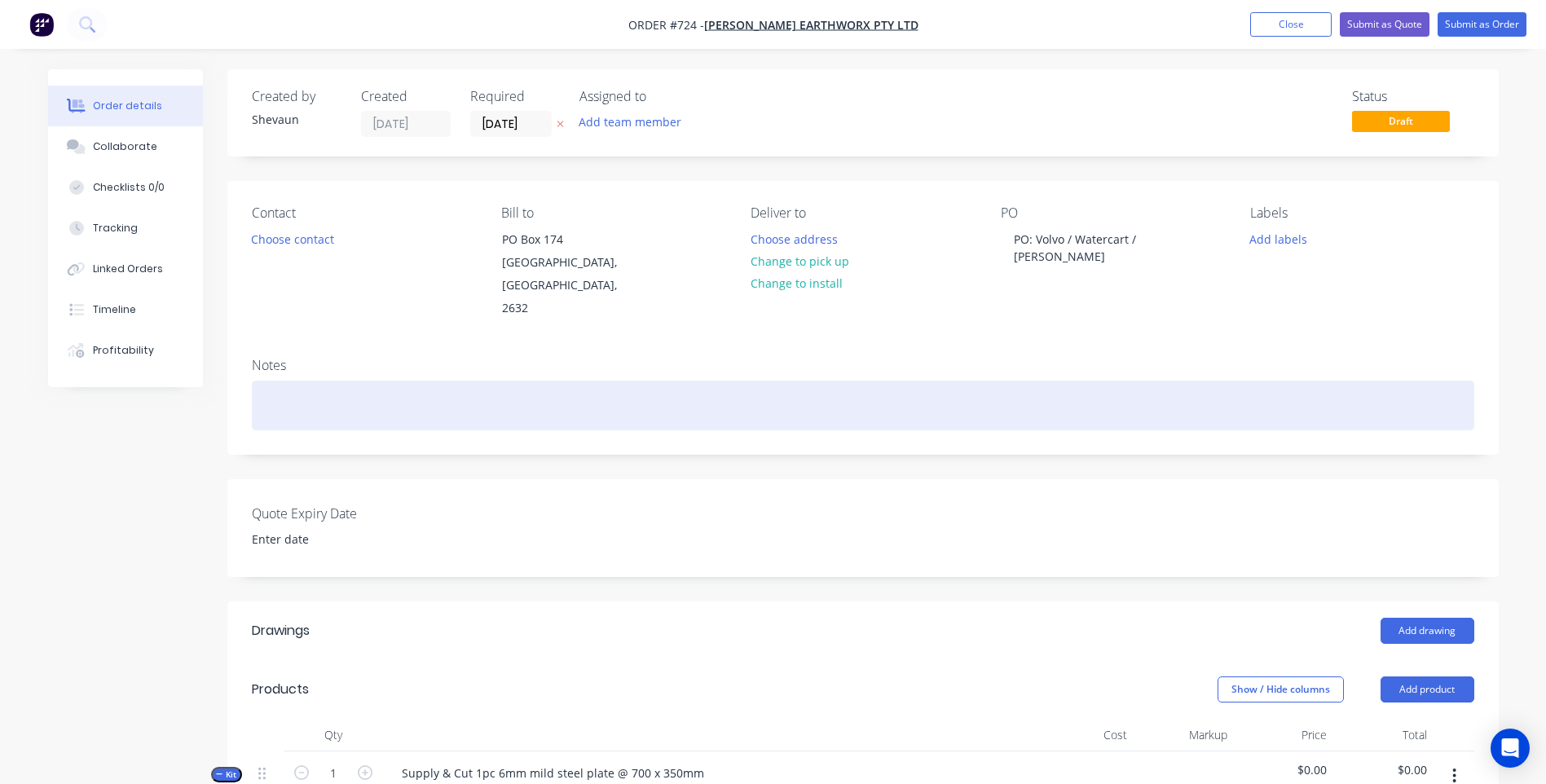
click at [270, 381] on div at bounding box center [863, 405] width 1223 height 50
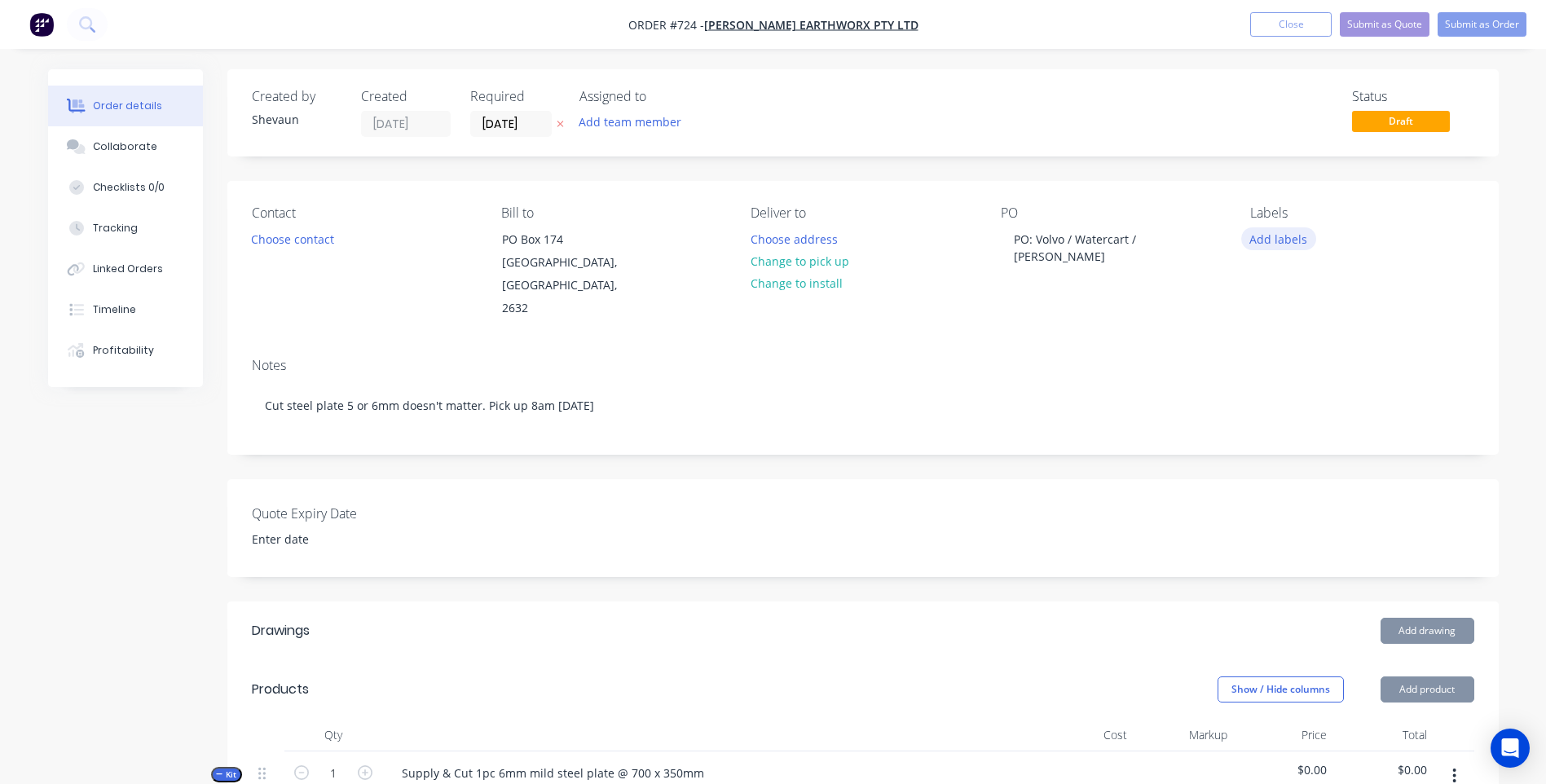
click at [1268, 237] on button "Add labels" at bounding box center [1279, 237] width 75 height 22
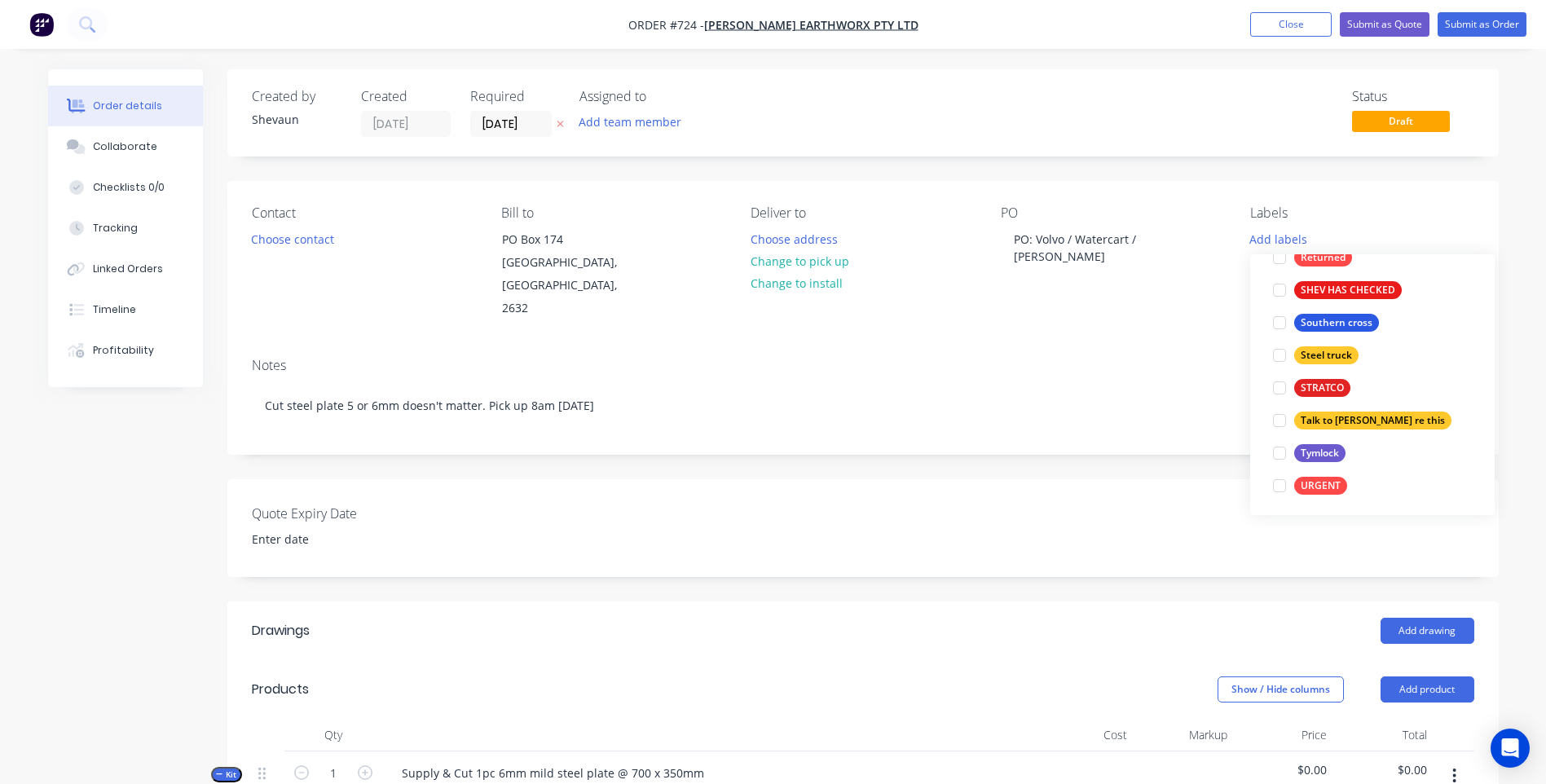
scroll to position [587, 0]
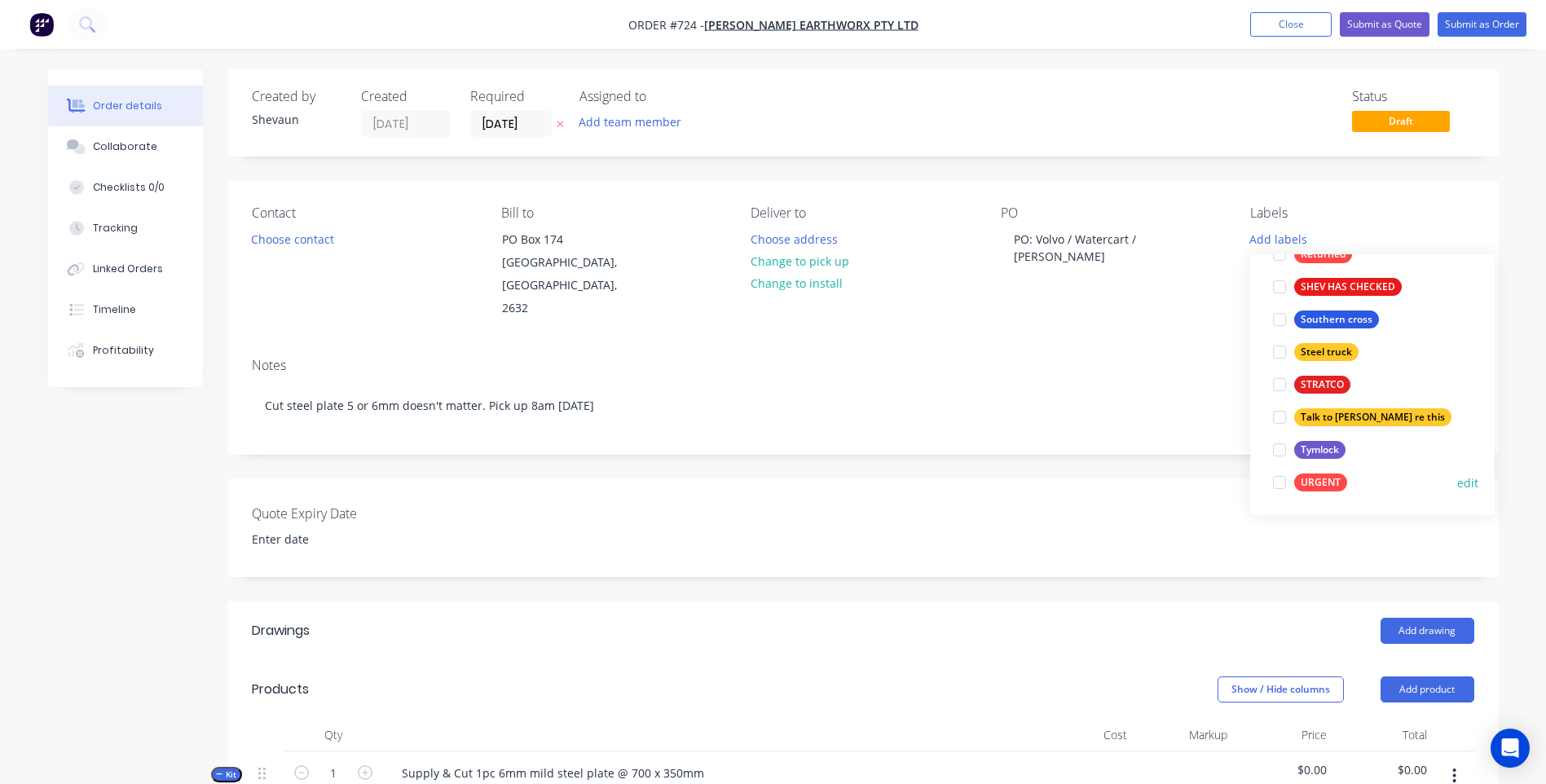
click at [1321, 483] on div "URGENT" at bounding box center [1321, 482] width 53 height 18
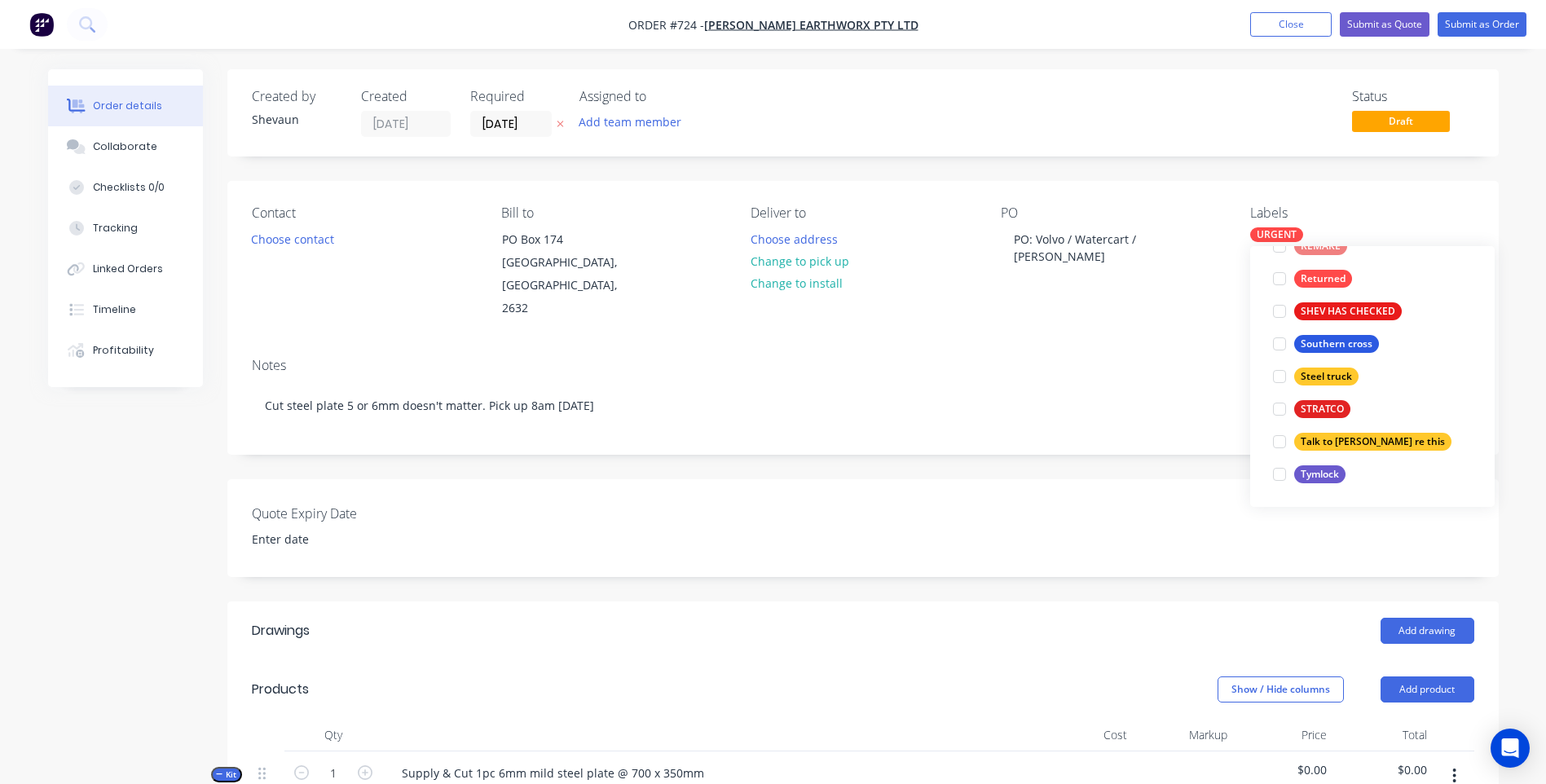
scroll to position [0, 0]
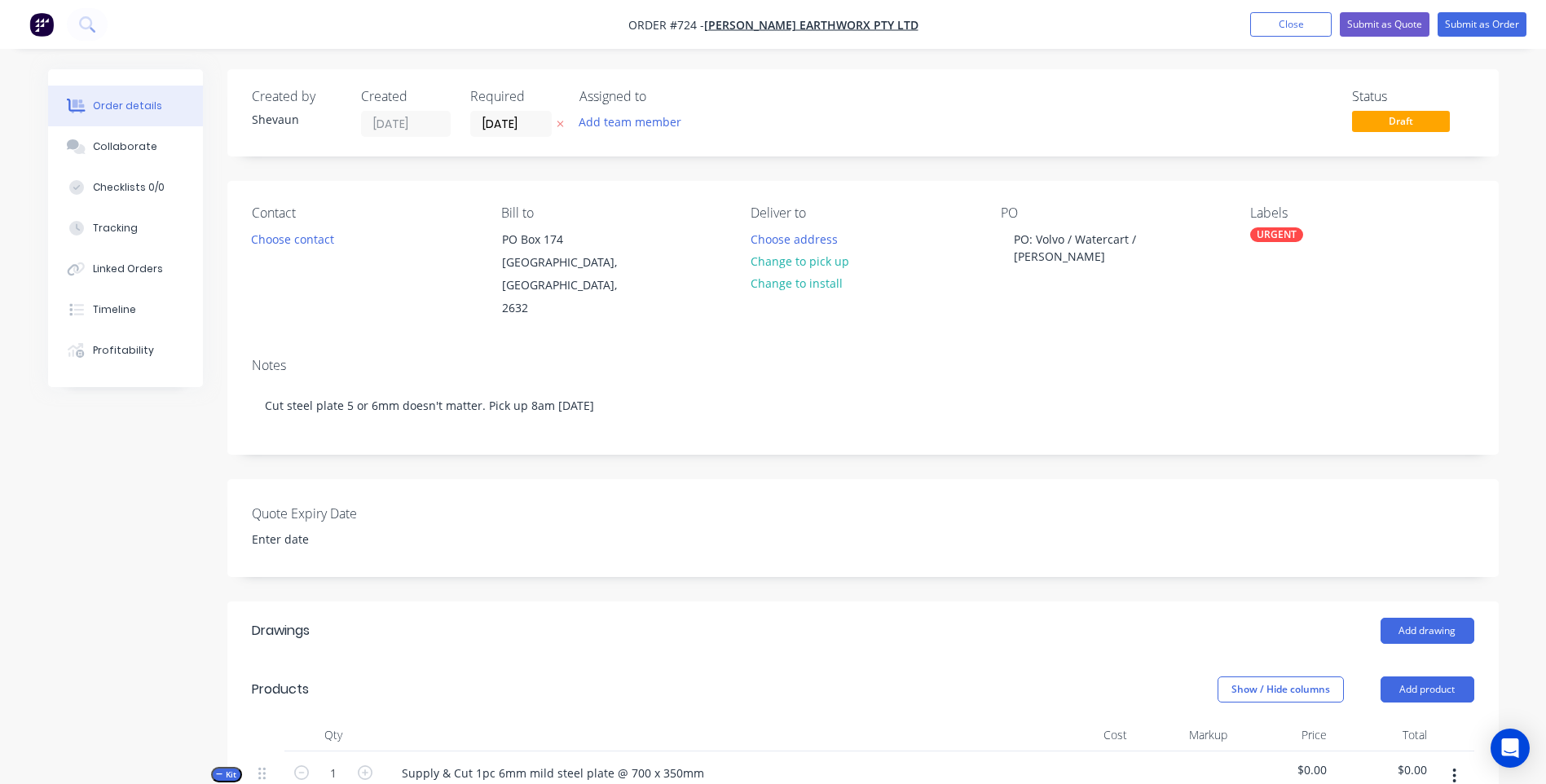
click at [1117, 345] on div "Notes Cut steel plate 5 or 6mm doesn't matter. Pick up 8am Friday 26/09/25" at bounding box center [863, 400] width 1272 height 109
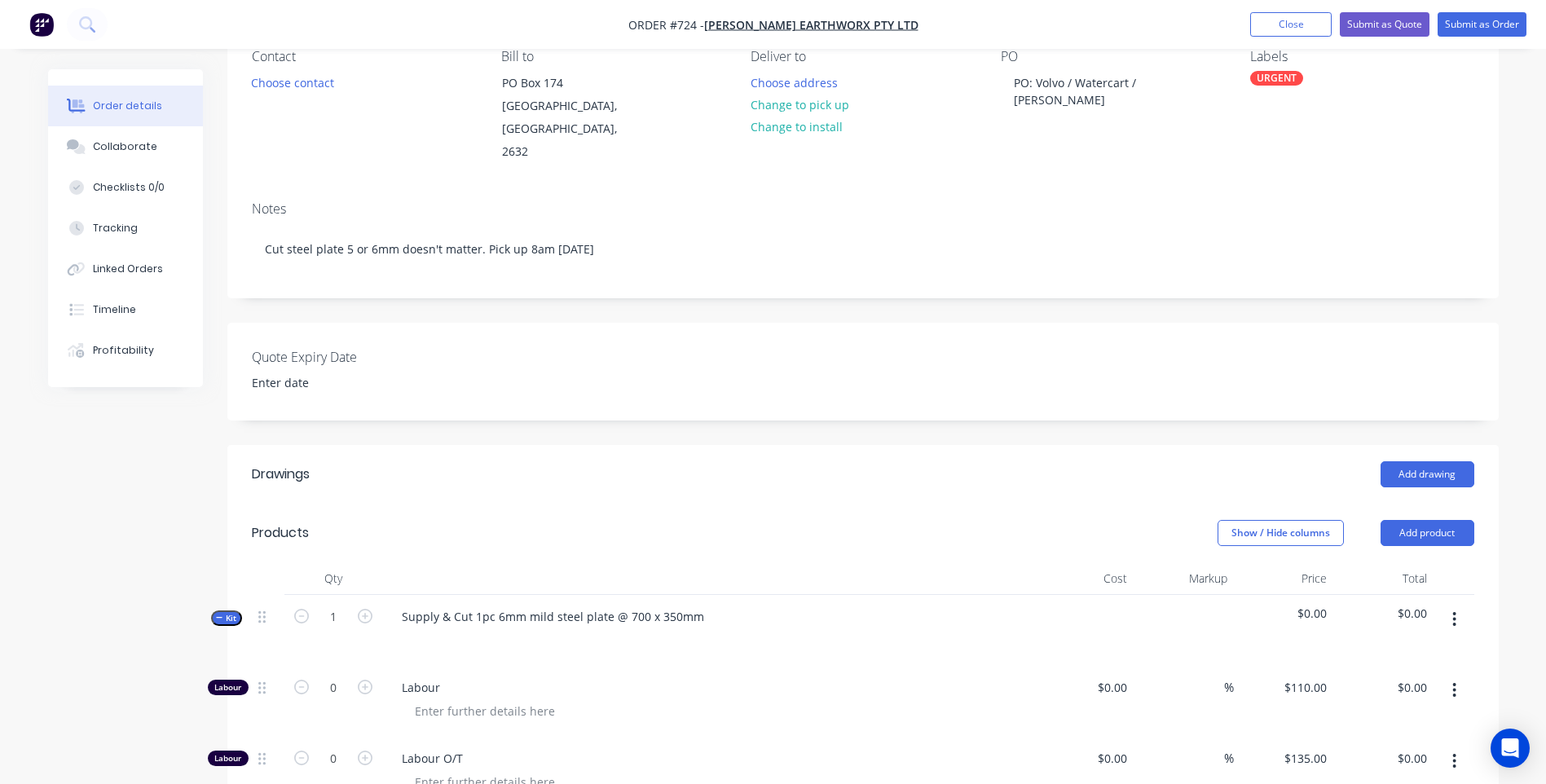
scroll to position [163, 0]
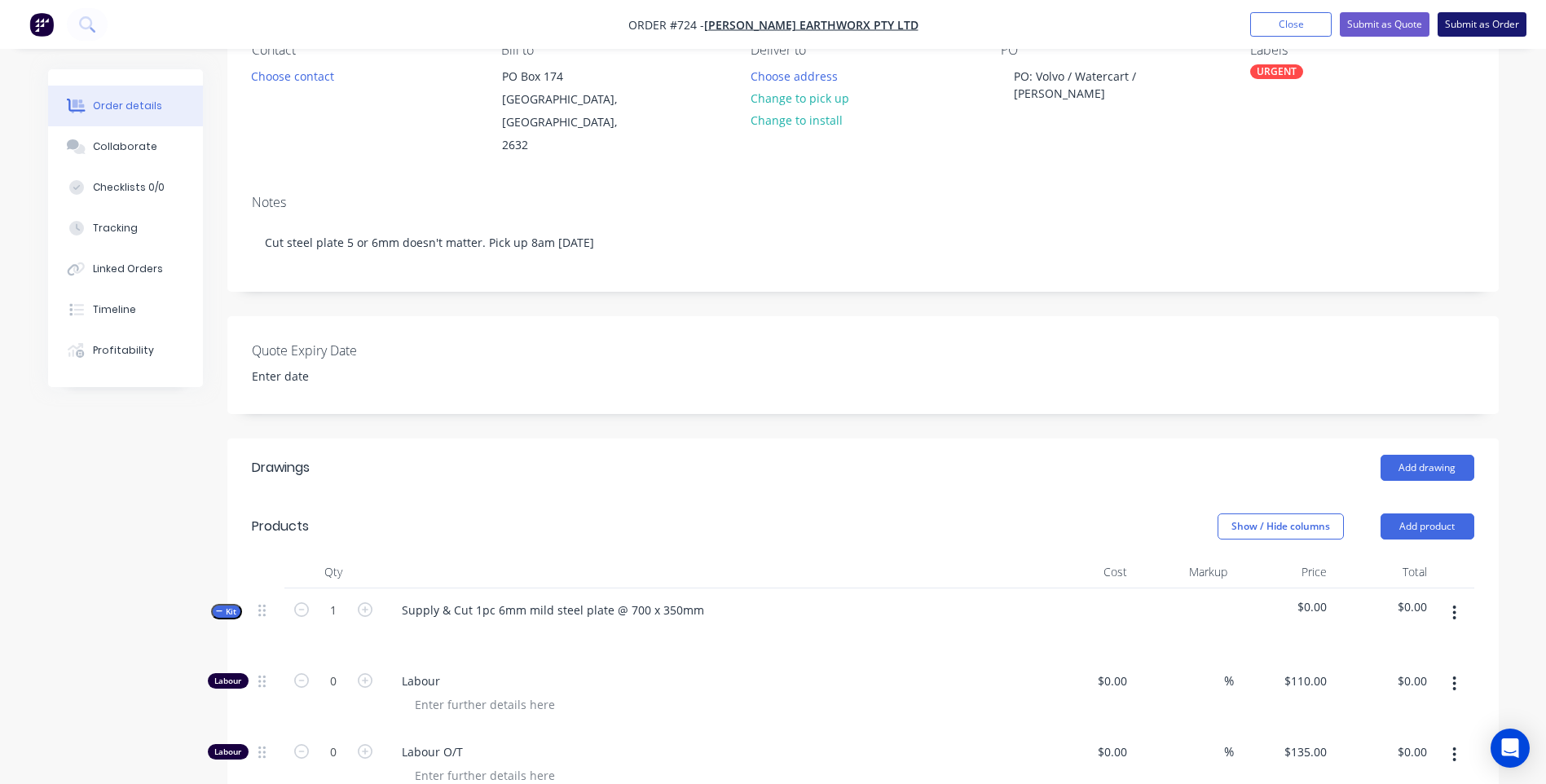
click at [1471, 25] on button "Submit as Order" at bounding box center [1482, 24] width 89 height 24
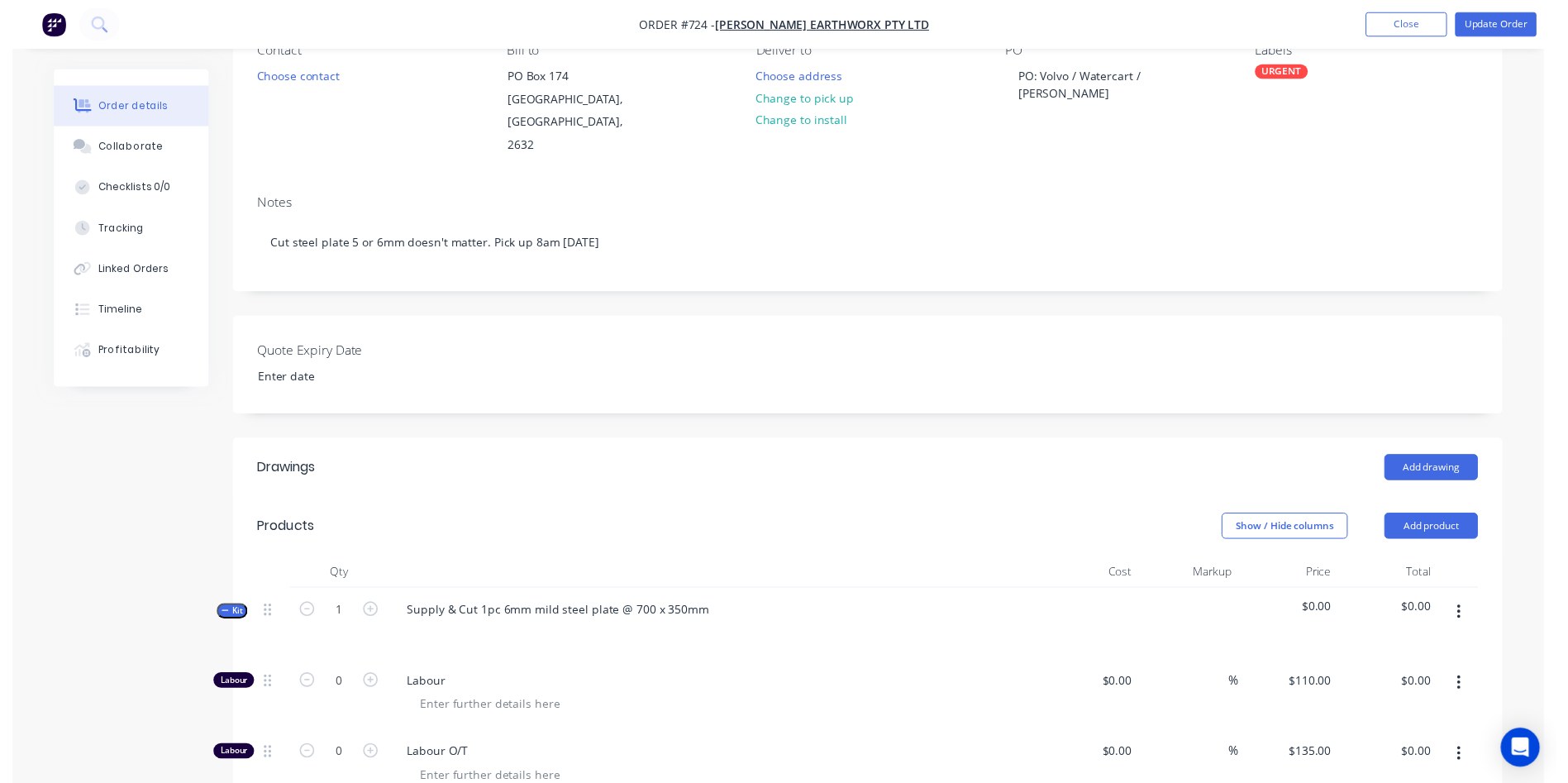
scroll to position [0, 0]
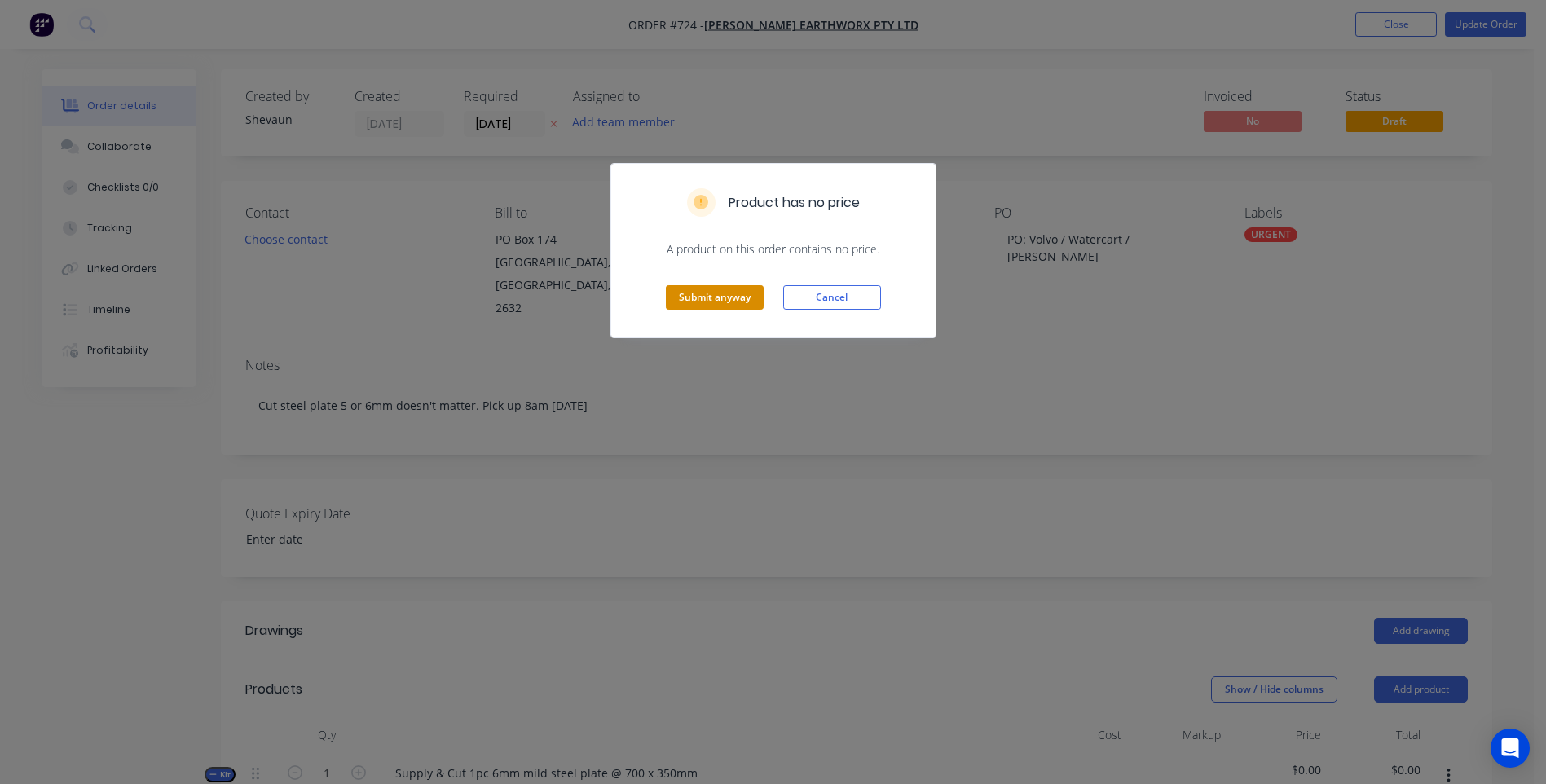
click at [696, 294] on button "Submit anyway" at bounding box center [715, 298] width 98 height 24
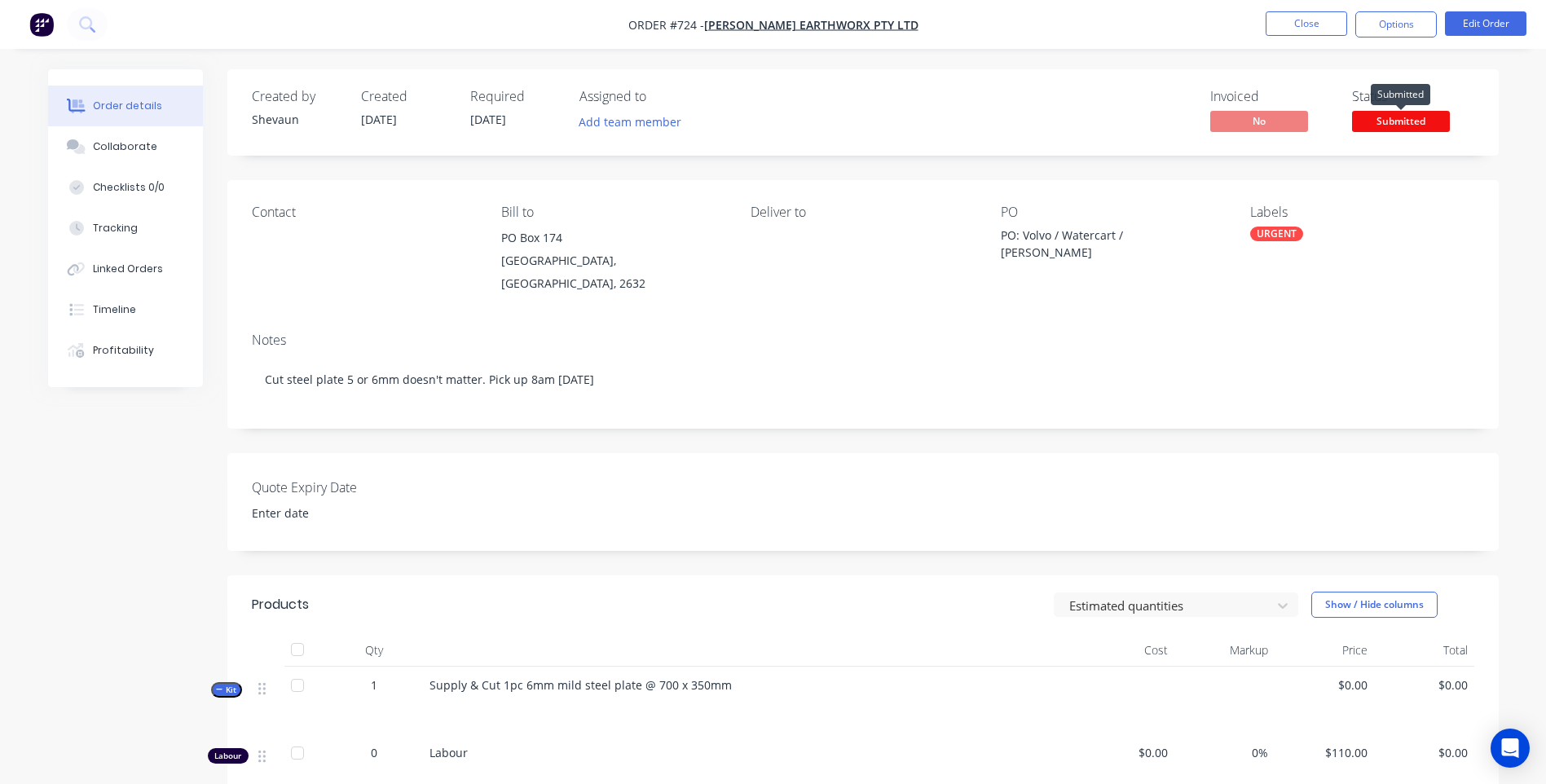
click at [1405, 118] on span "Submitted" at bounding box center [1402, 122] width 98 height 21
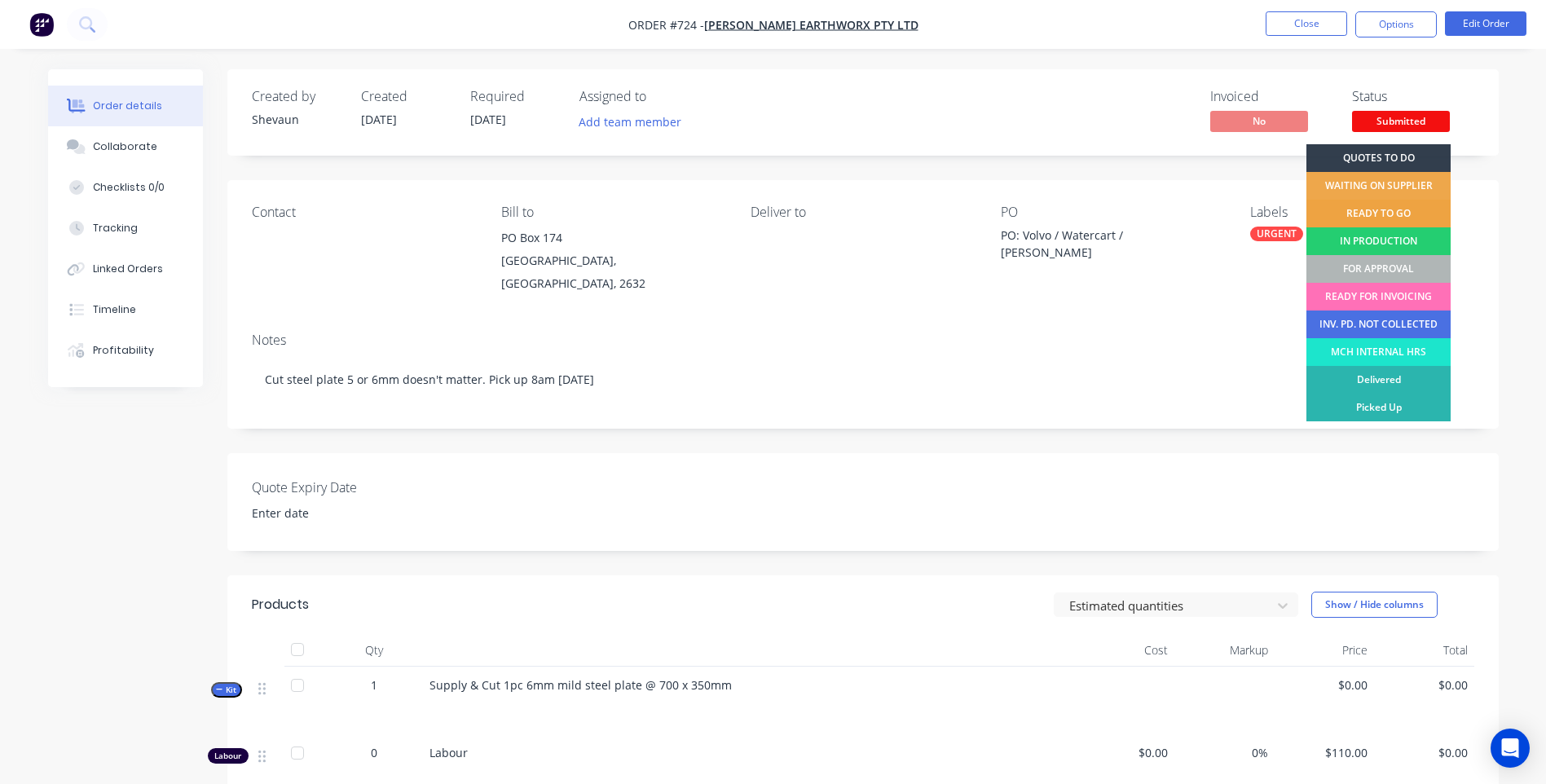
click at [1371, 206] on div "READY TO GO" at bounding box center [1378, 213] width 144 height 27
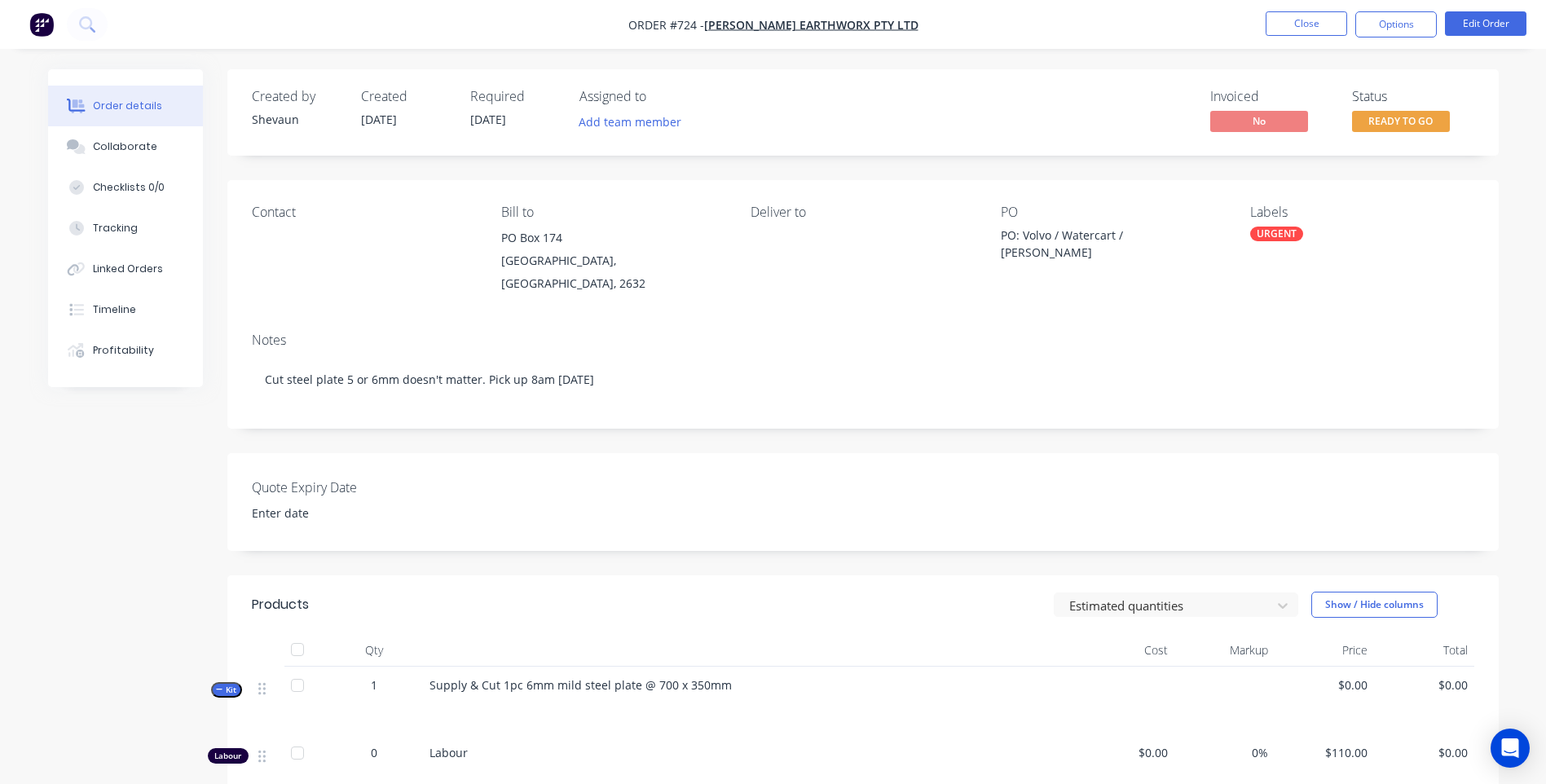
click at [33, 20] on img "button" at bounding box center [41, 24] width 25 height 24
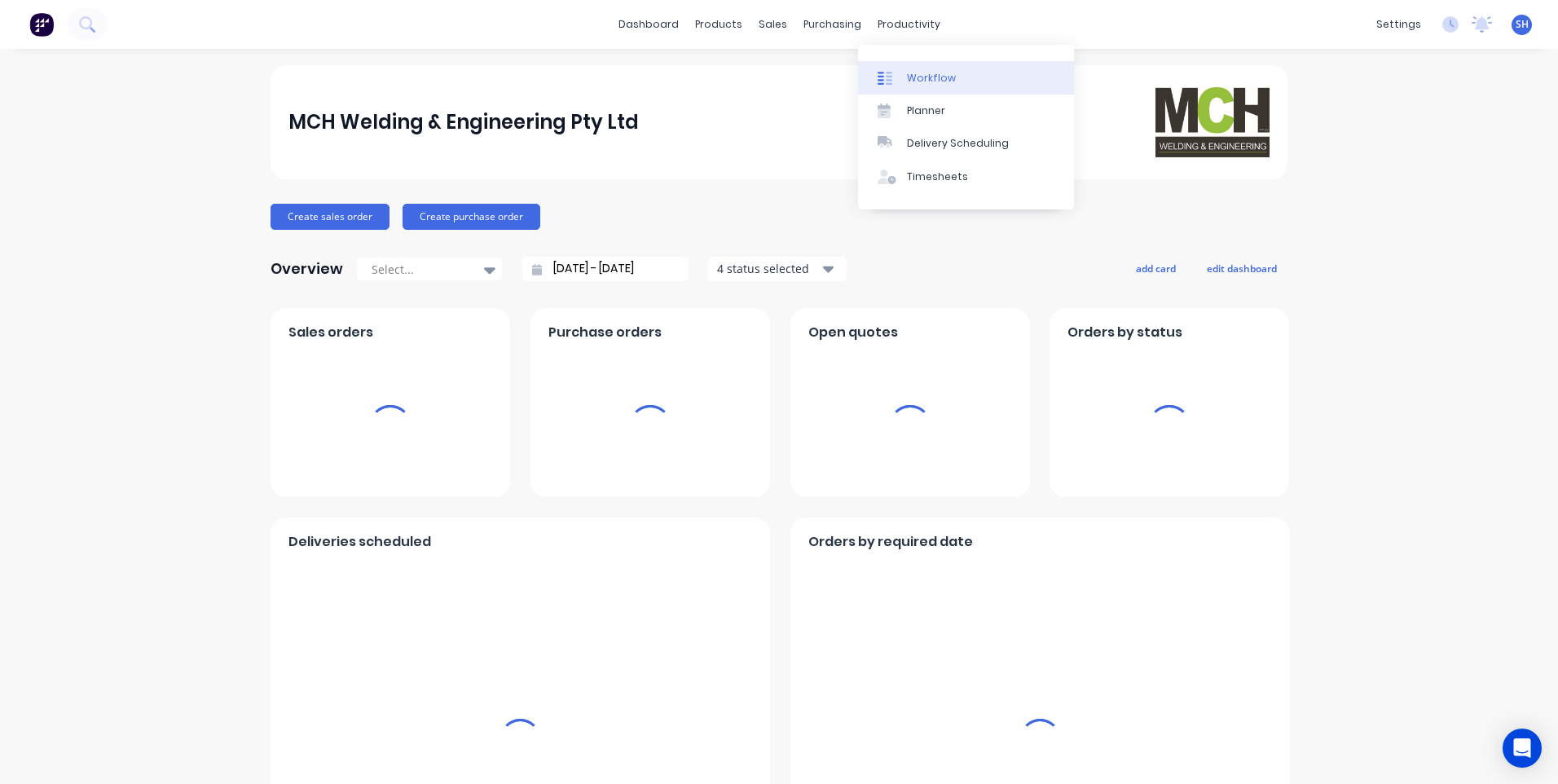
click at [915, 74] on div "Workflow" at bounding box center [931, 78] width 49 height 15
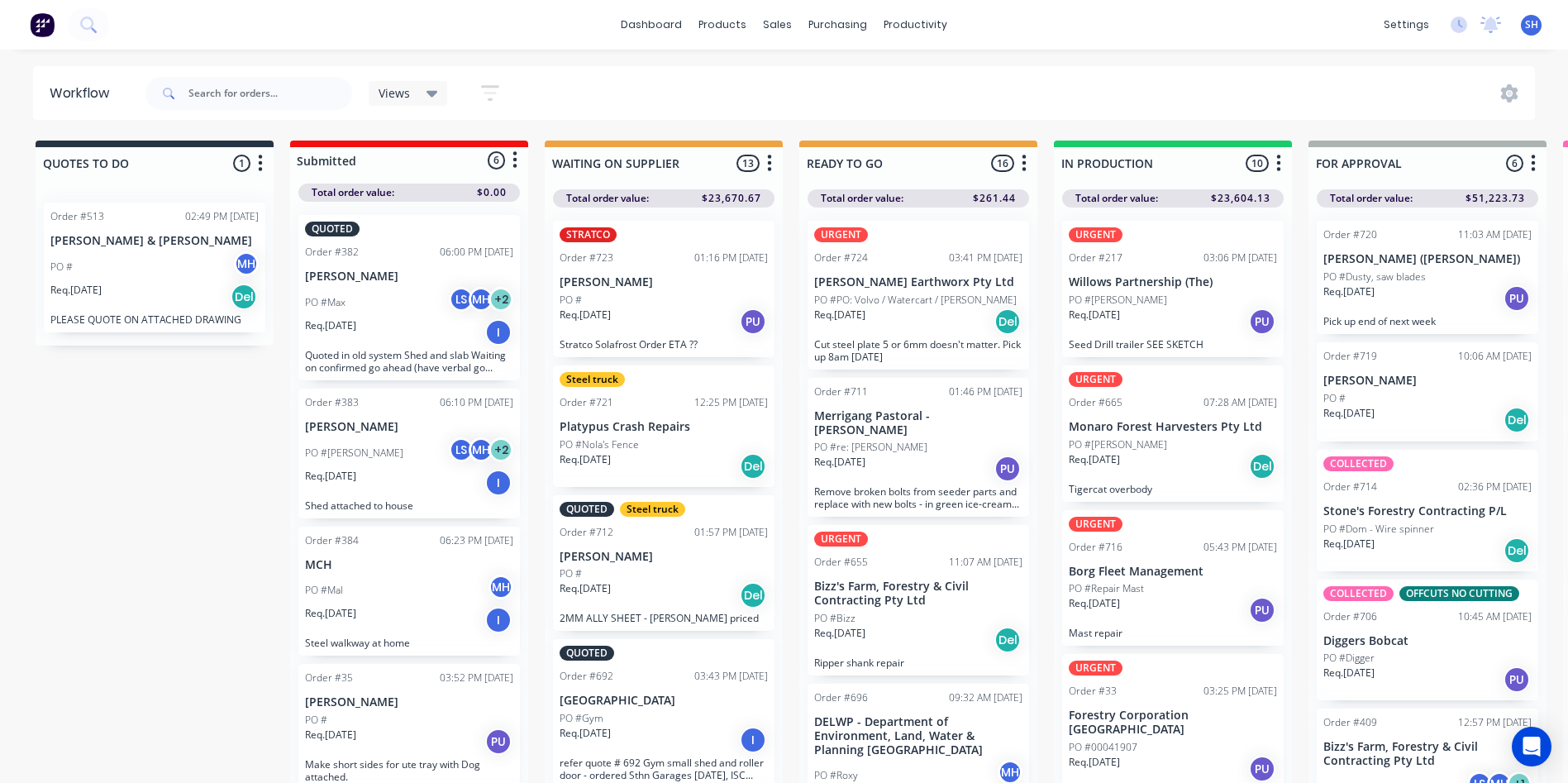
click at [1531, 24] on span "SH" at bounding box center [1532, 25] width 13 height 15
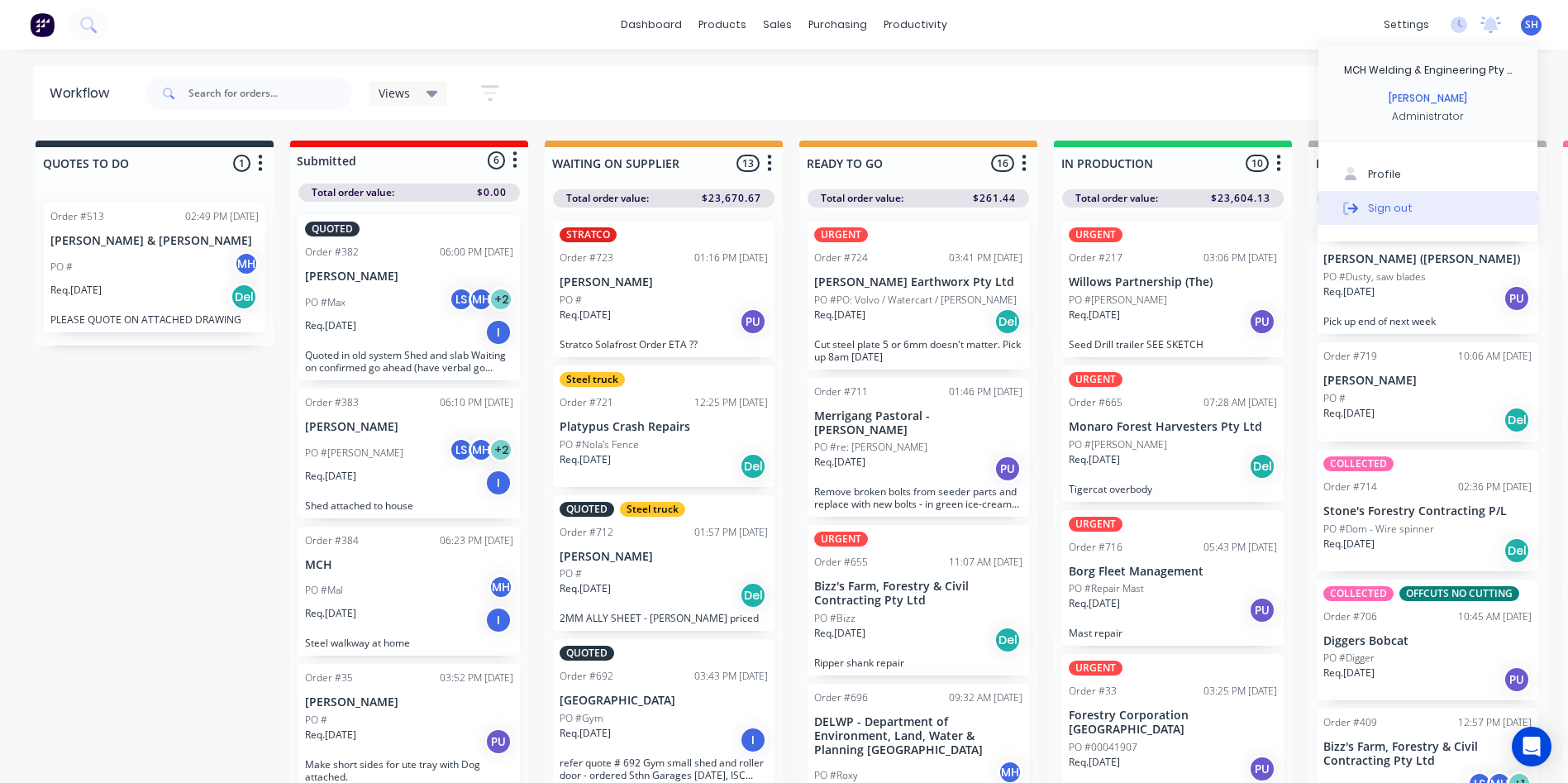
click at [1396, 204] on div "Sign out" at bounding box center [1390, 207] width 45 height 15
